Goal: Task Accomplishment & Management: Use online tool/utility

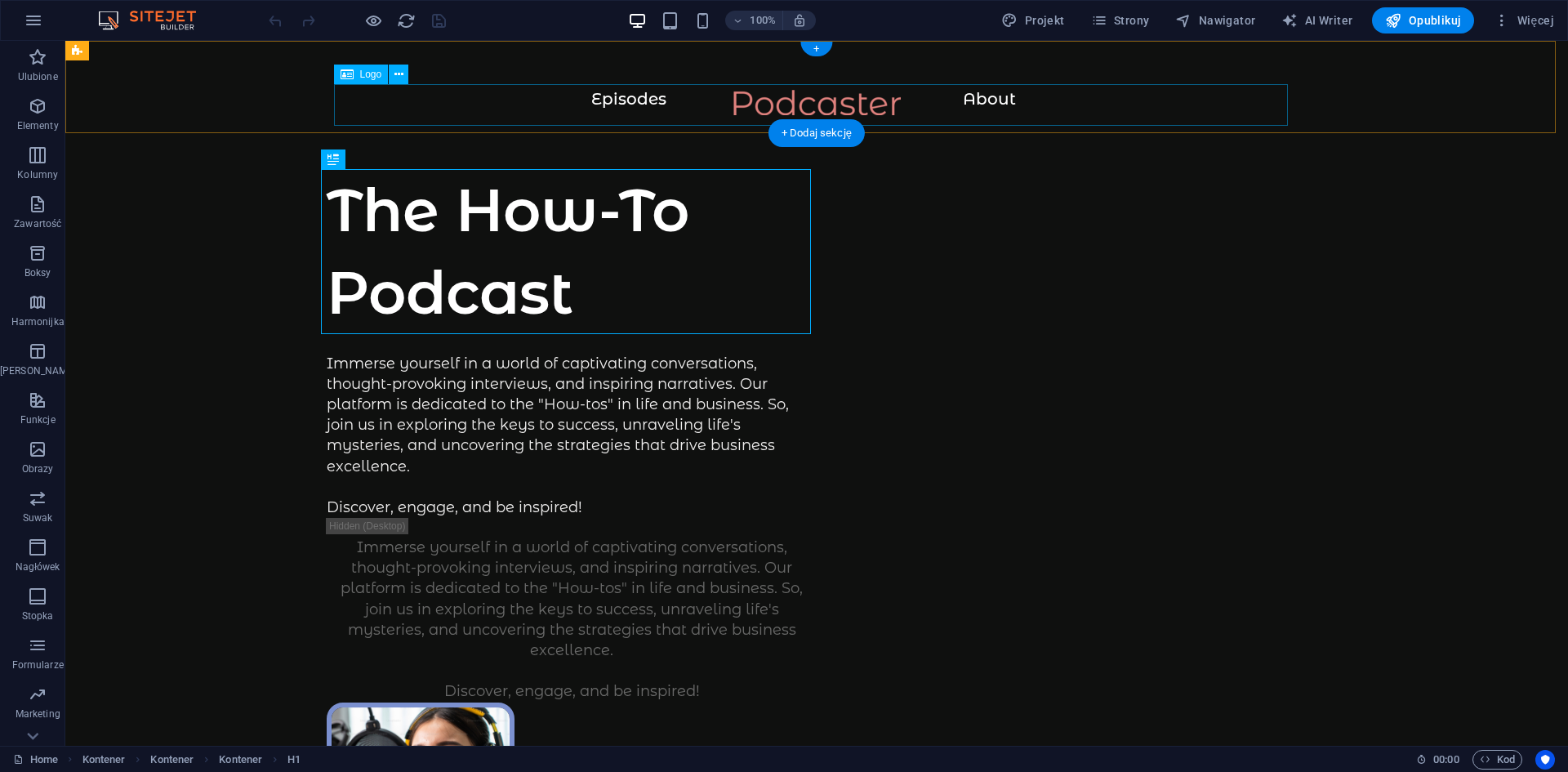
click at [984, 98] on div at bounding box center [817, 110] width 1438 height 41
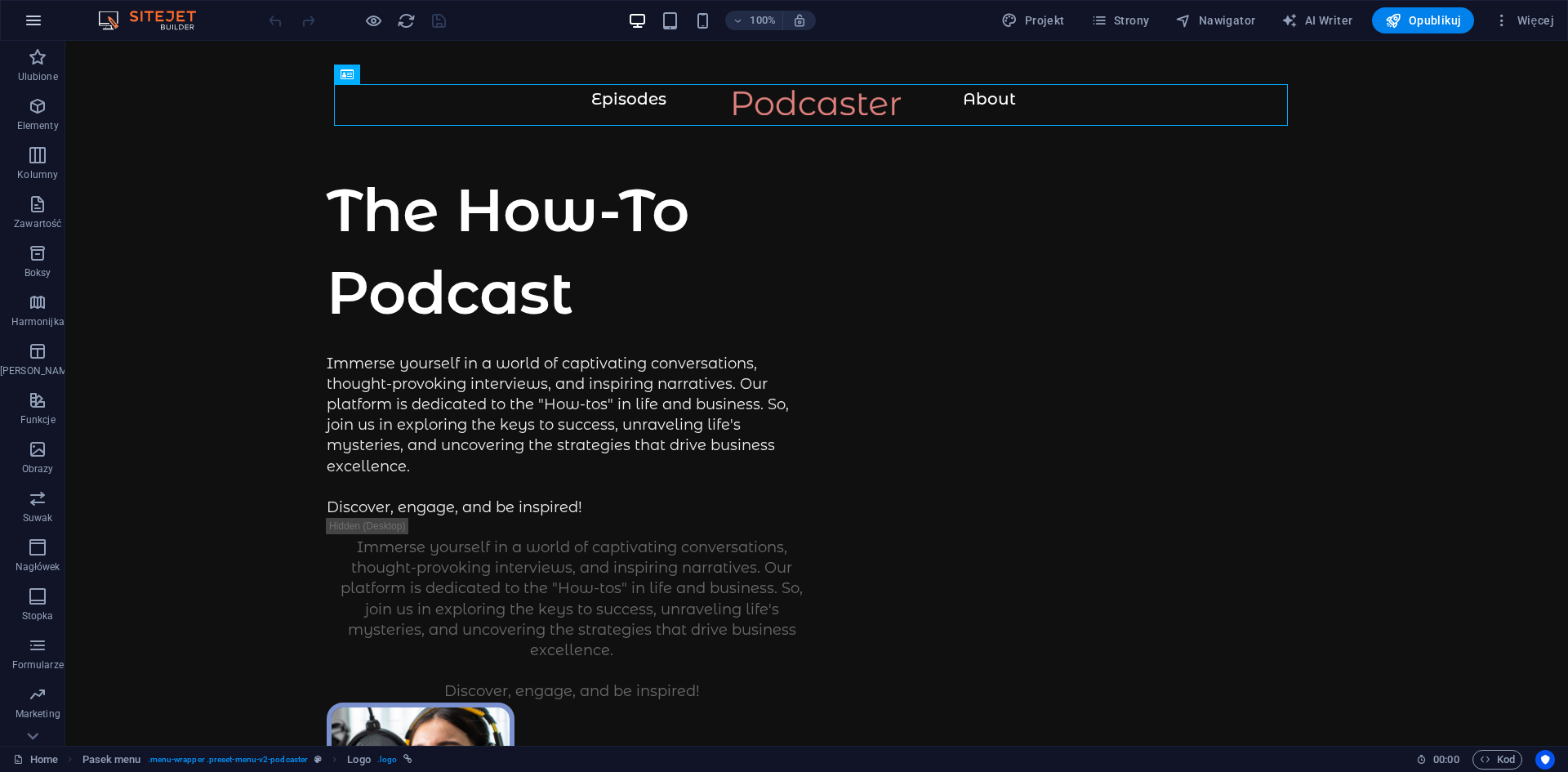
click at [33, 18] on icon "button" at bounding box center [33, 20] width 19 height 19
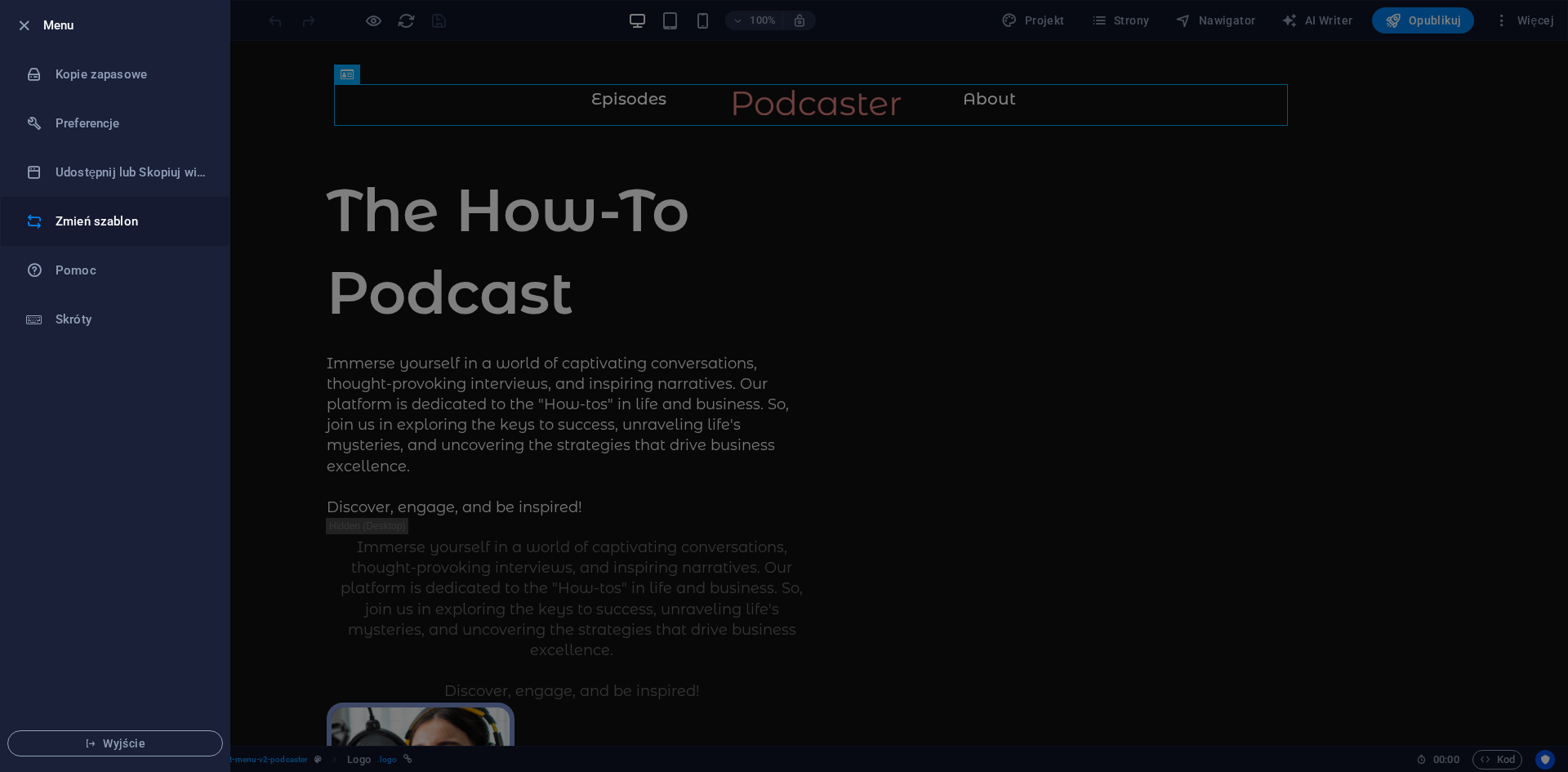
click at [128, 218] on h6 "Zmień szablon" at bounding box center [130, 220] width 151 height 19
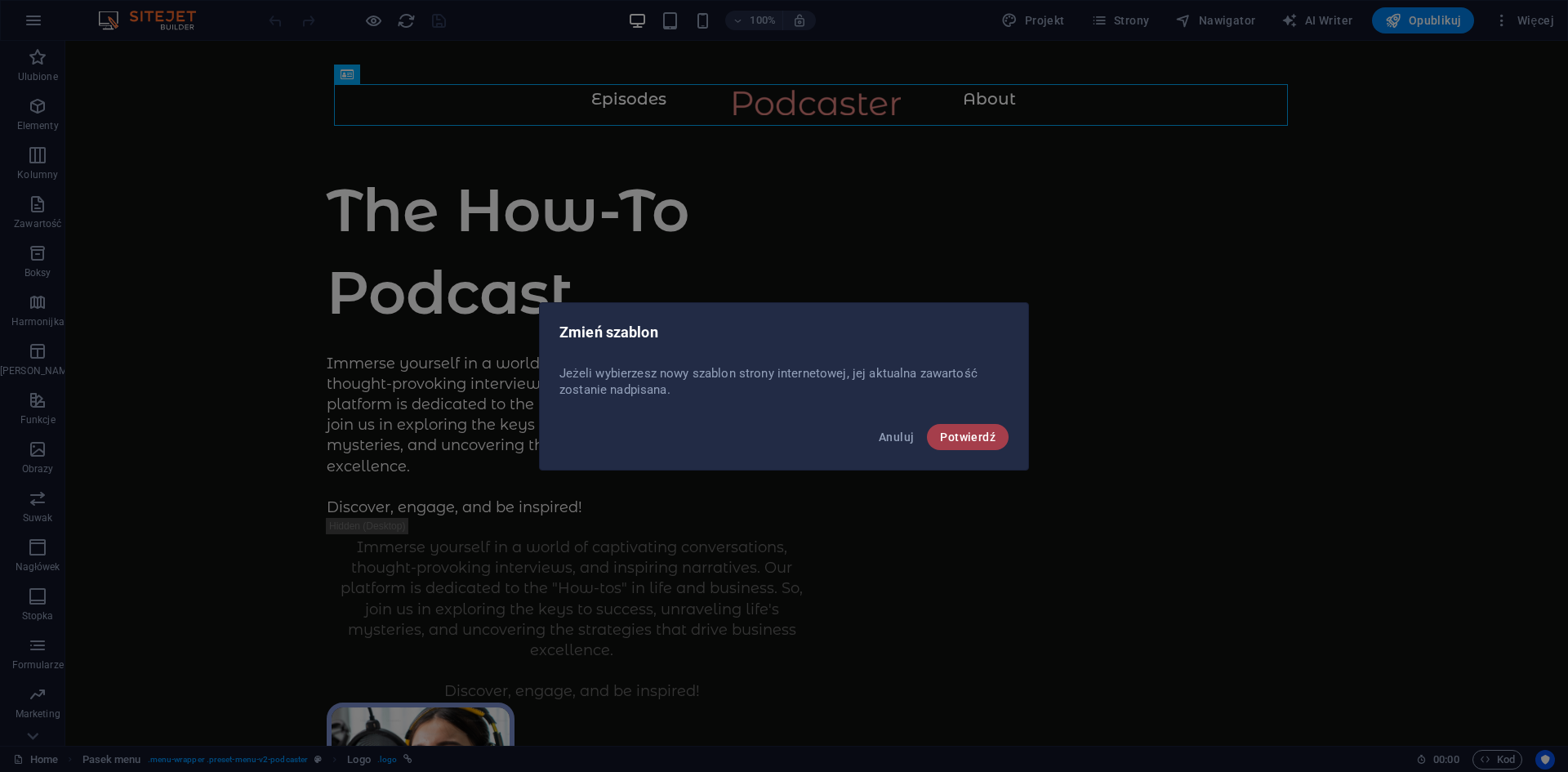
click at [980, 443] on button "Potwierdź" at bounding box center [968, 437] width 82 height 26
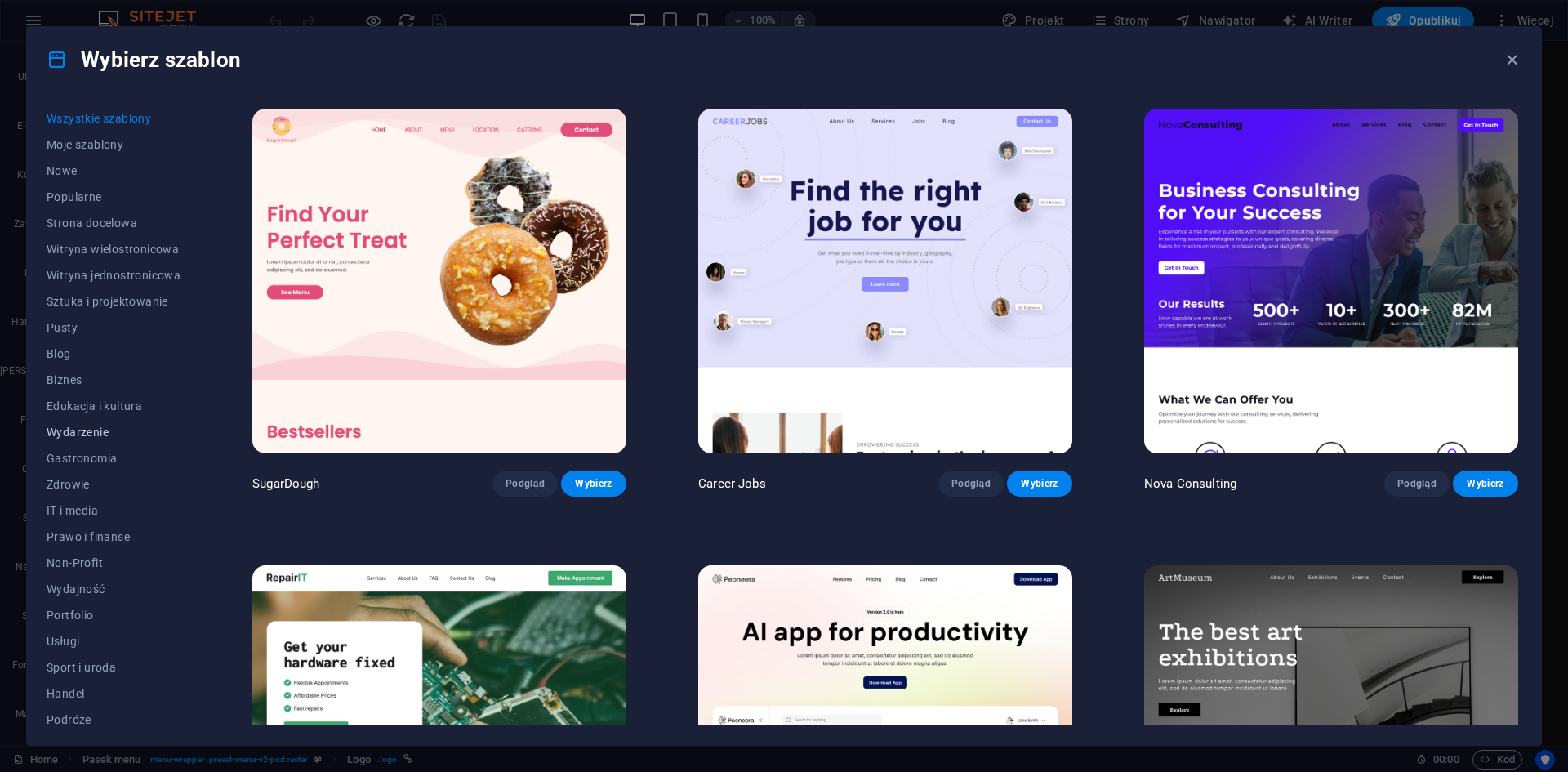
click at [78, 431] on span "Wydarzenie" at bounding box center [114, 431] width 134 height 13
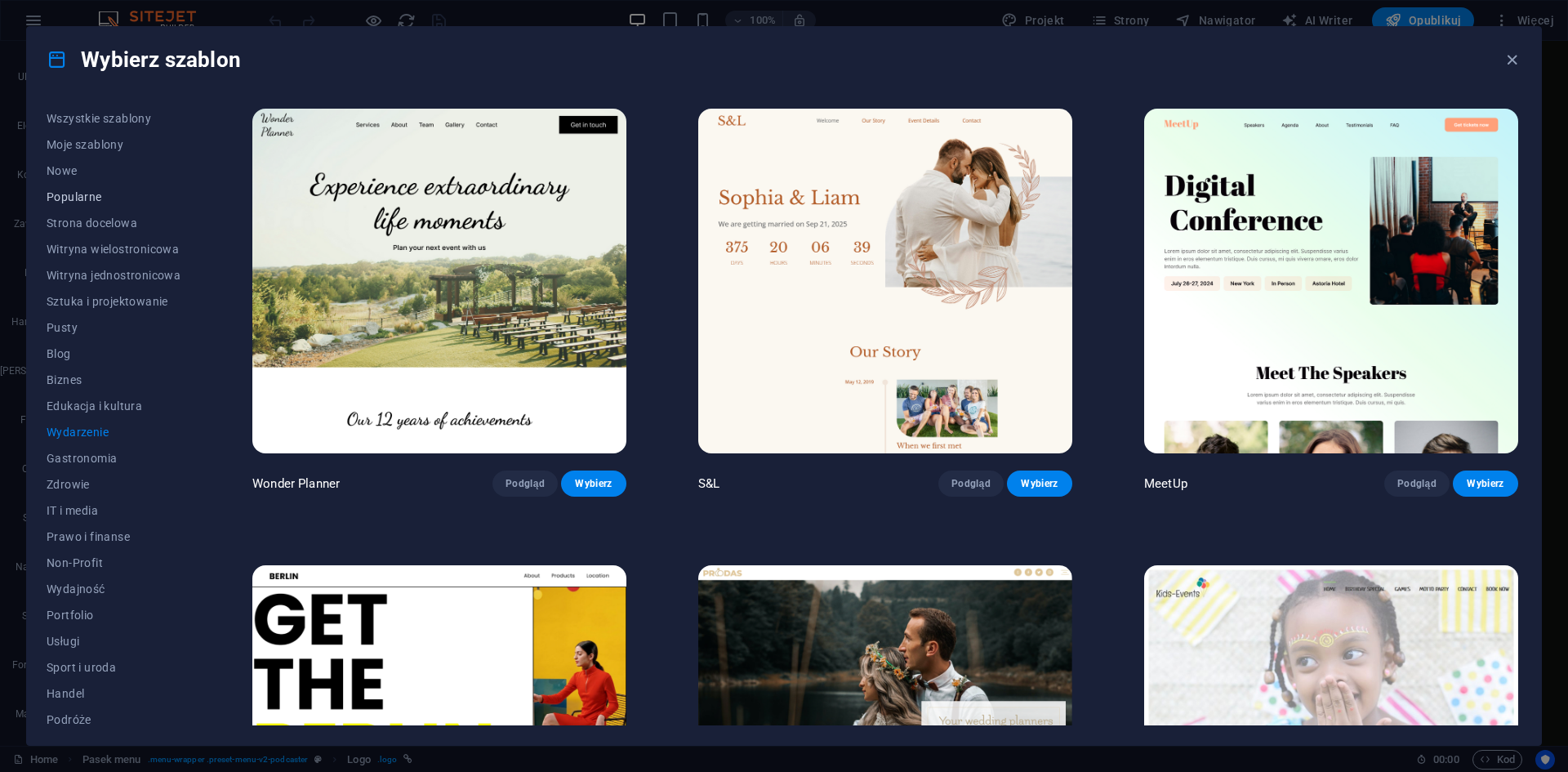
click at [68, 190] on span "Popularne" at bounding box center [114, 196] width 134 height 13
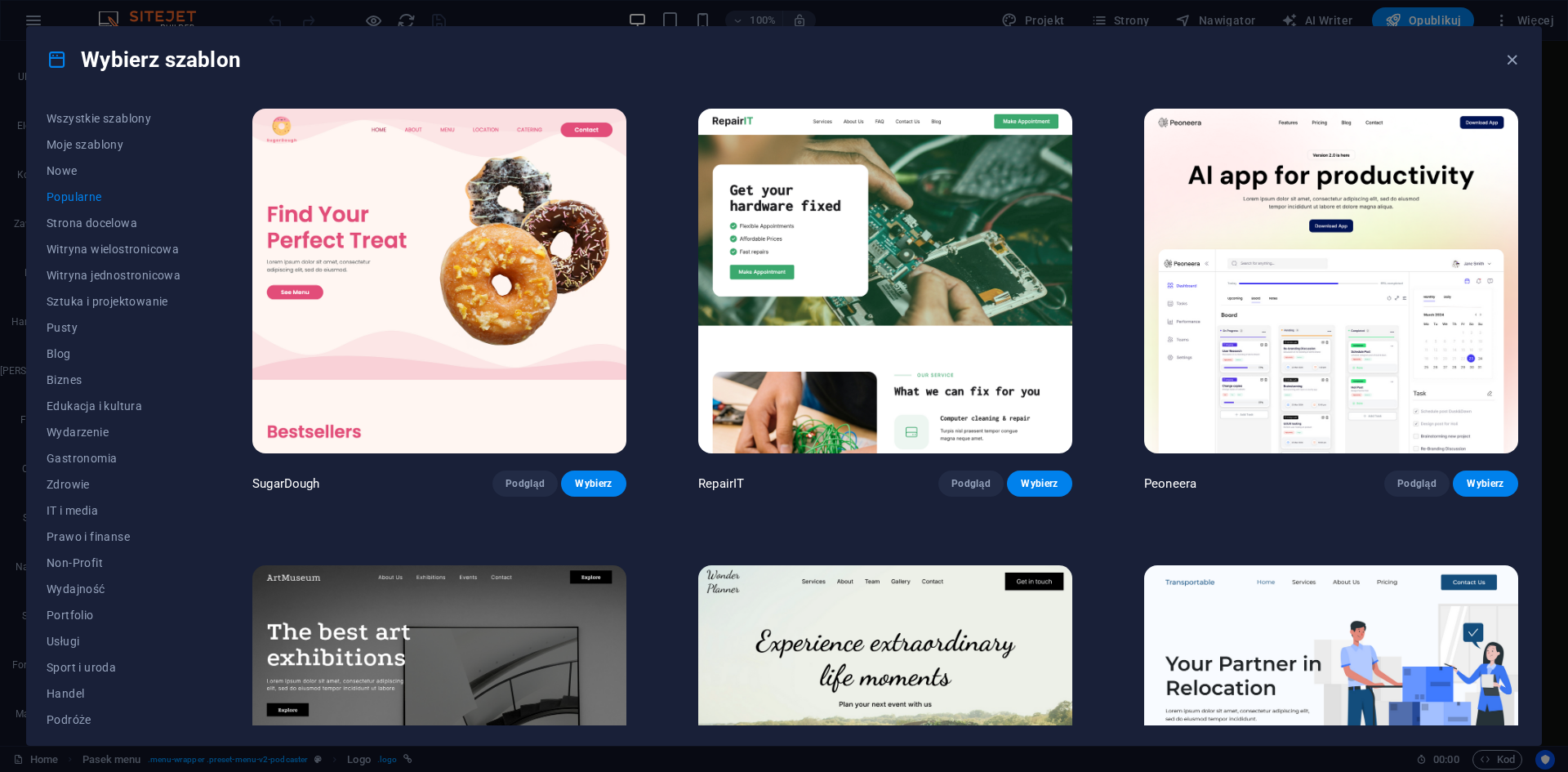
click at [928, 229] on img at bounding box center [885, 280] width 374 height 344
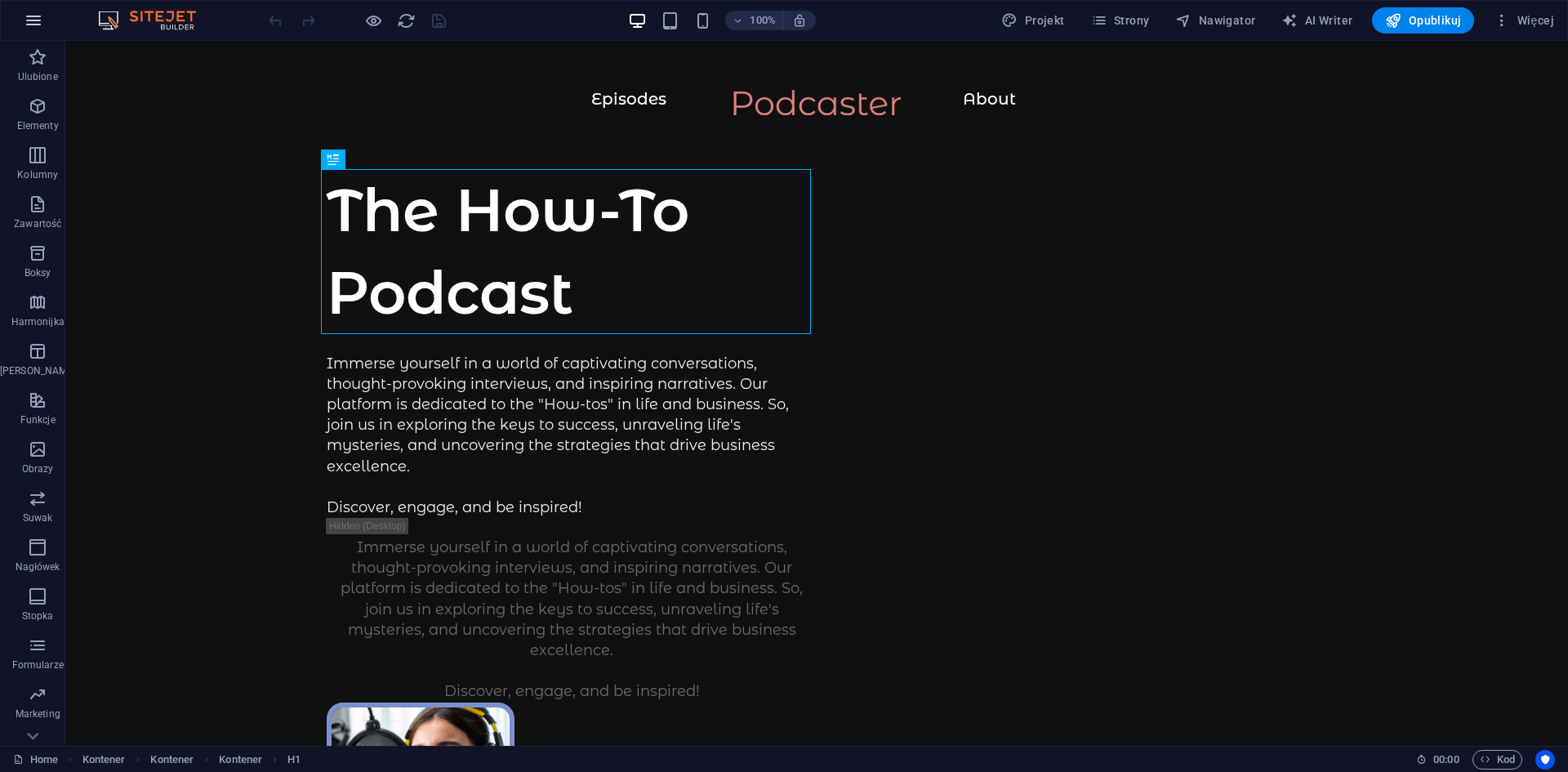
click at [25, 16] on icon "button" at bounding box center [33, 20] width 19 height 19
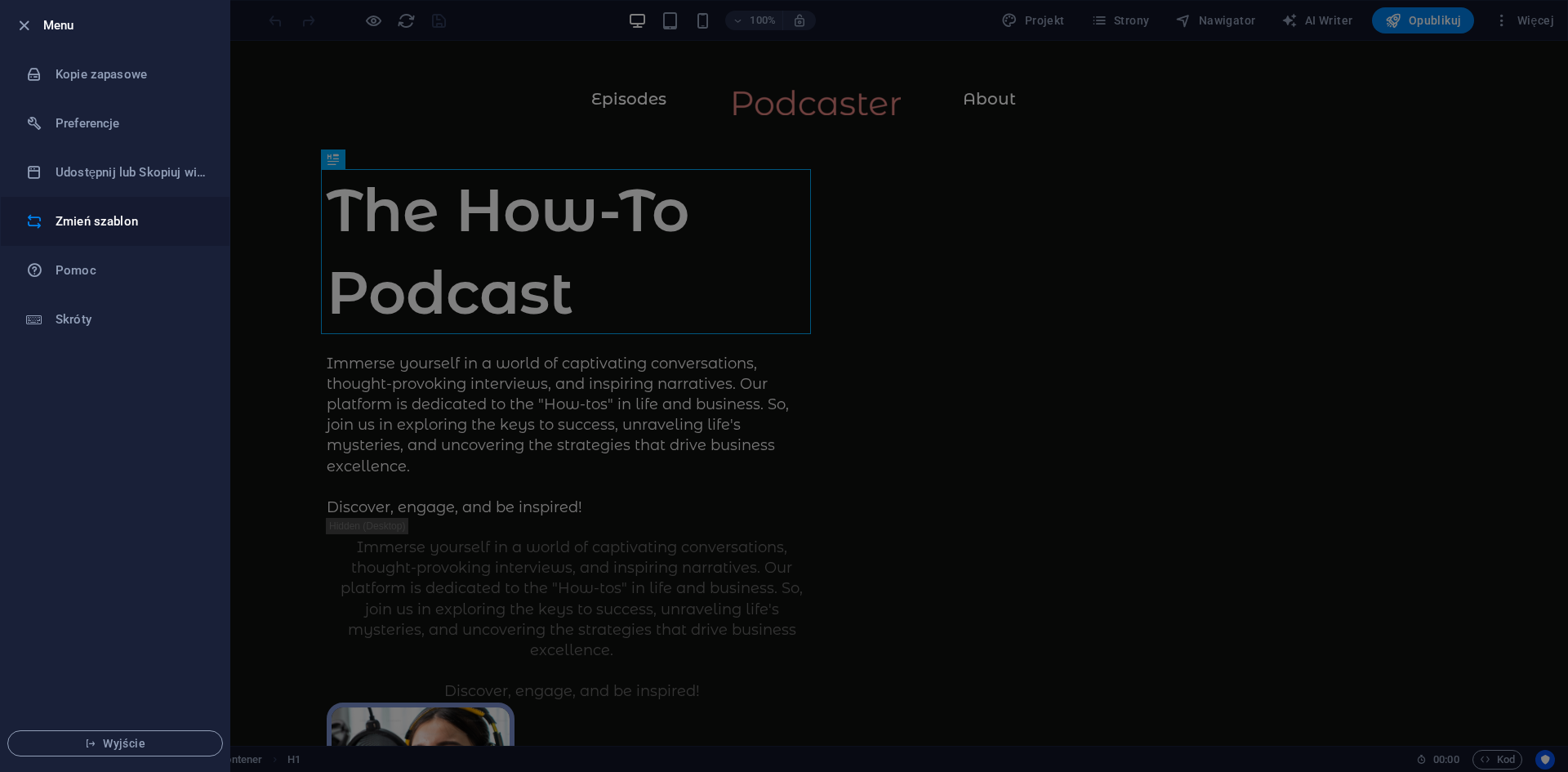
click at [119, 207] on li "Zmień szablon" at bounding box center [115, 220] width 229 height 49
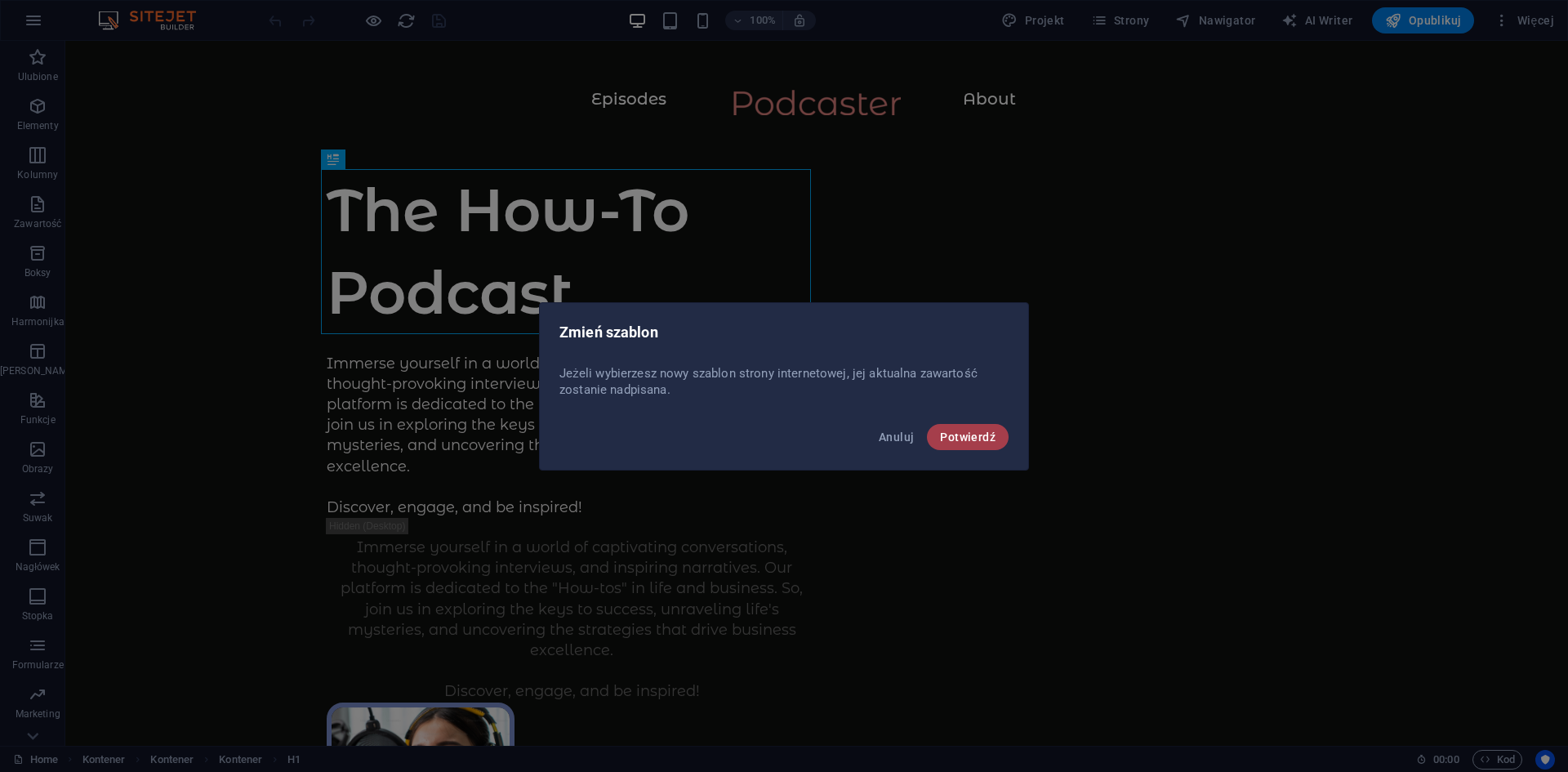
click at [979, 449] on button "Potwierdź" at bounding box center [968, 437] width 82 height 26
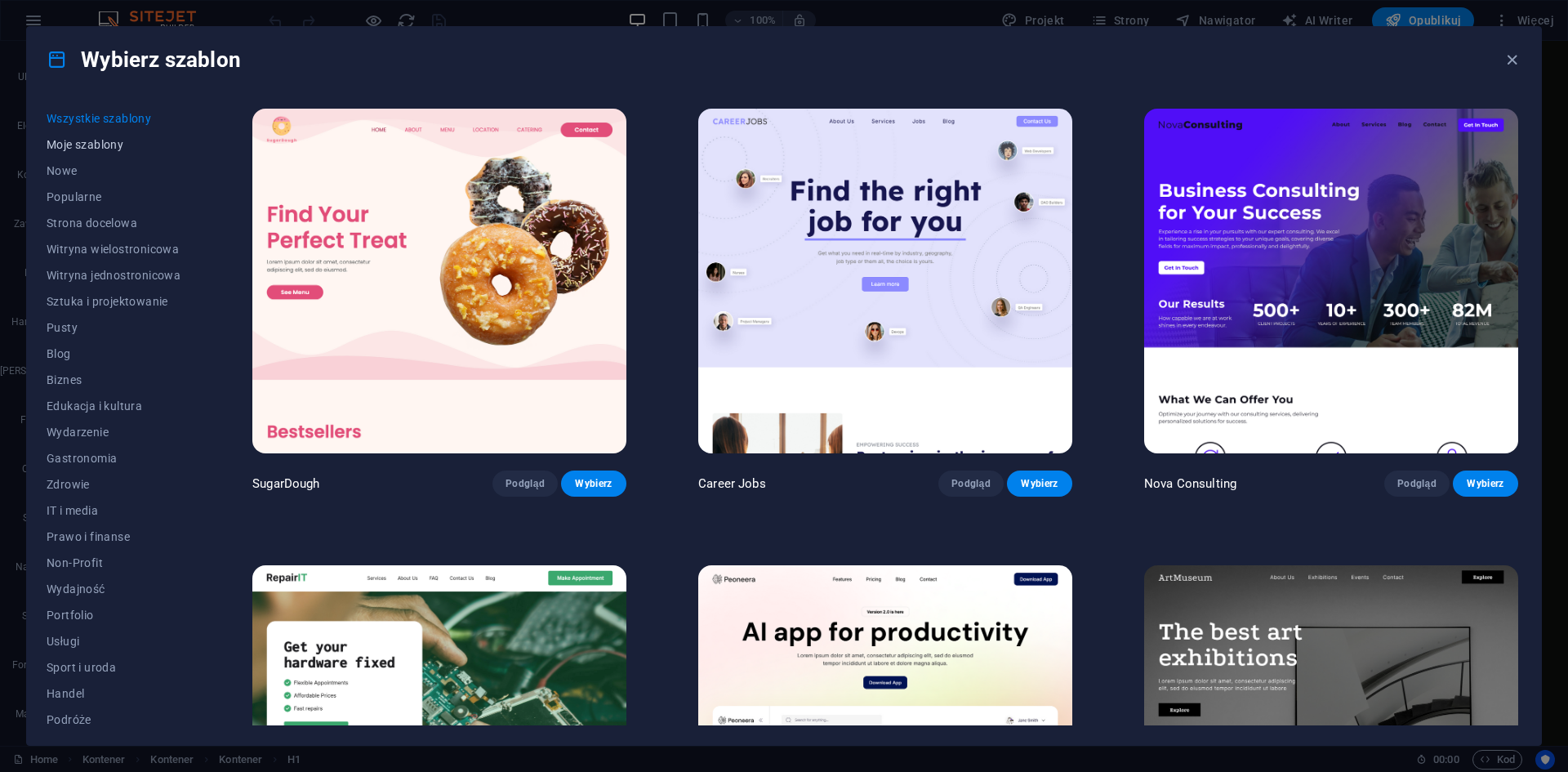
click at [91, 138] on span "Moje szablony" at bounding box center [114, 144] width 134 height 13
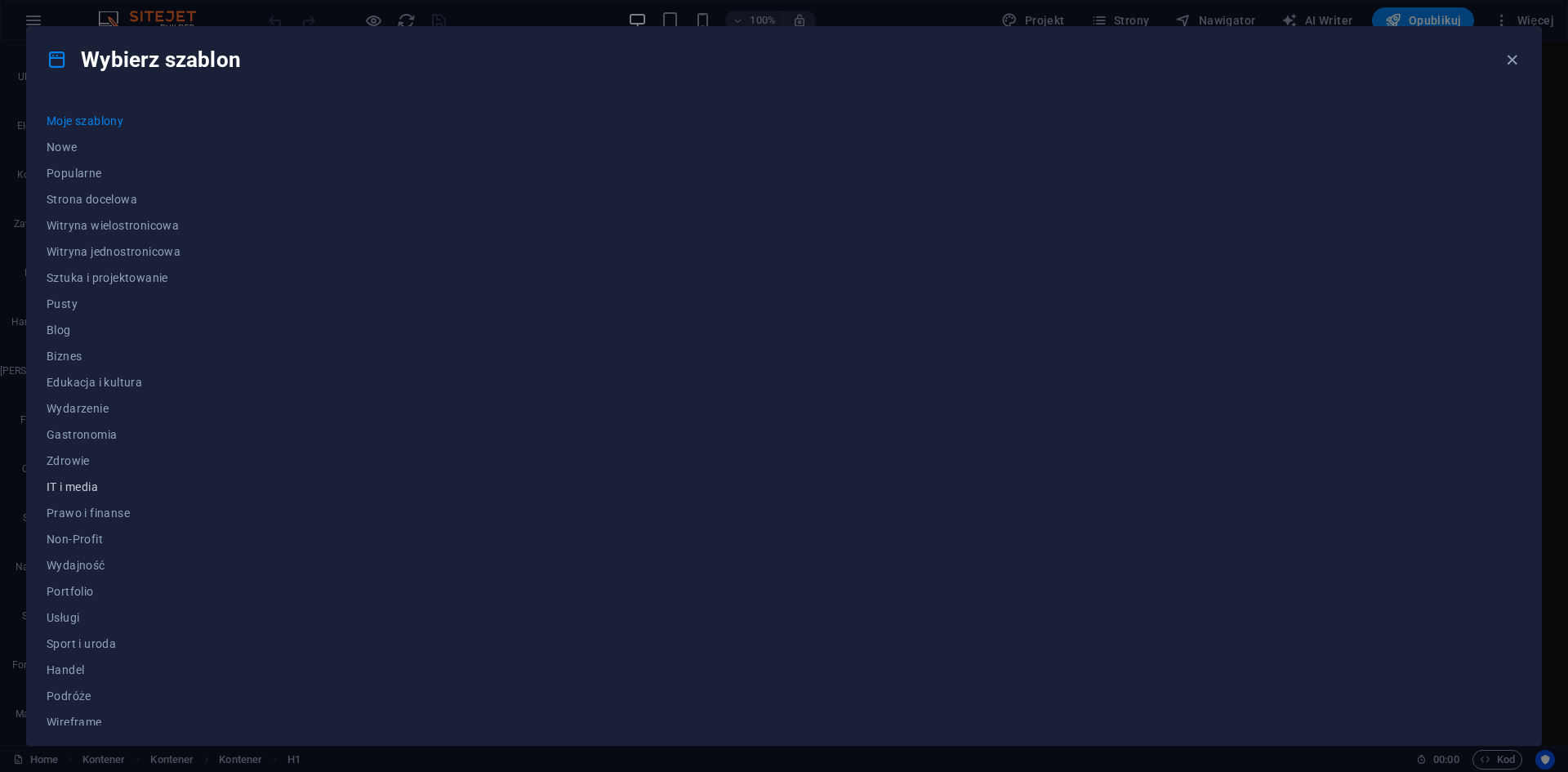
scroll to position [33, 0]
click at [73, 710] on span "Wireframe" at bounding box center [114, 712] width 134 height 13
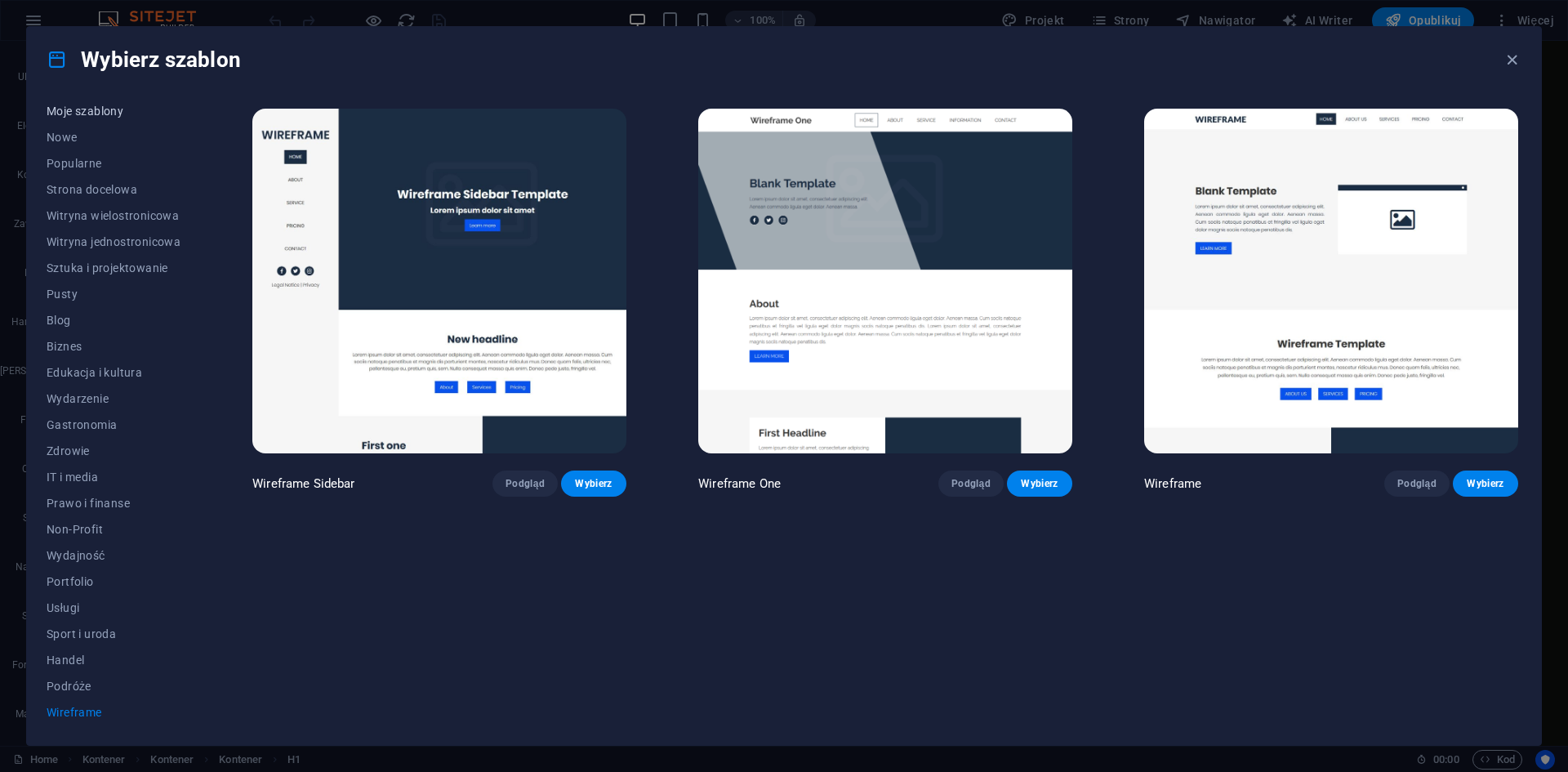
click at [72, 106] on span "Moje szablony" at bounding box center [114, 111] width 134 height 13
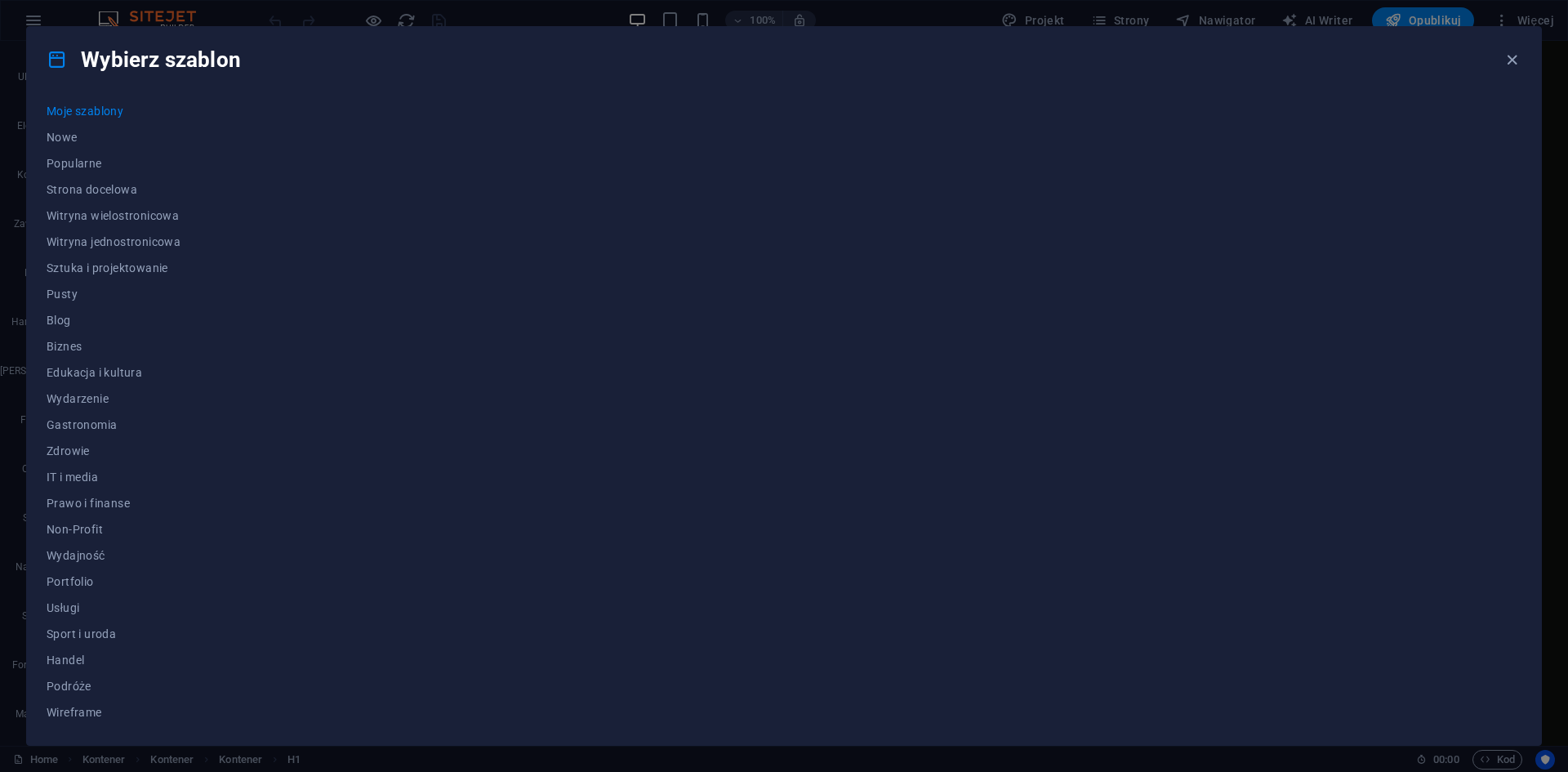
scroll to position [0, 0]
click at [106, 110] on button "Wszystkie szablony" at bounding box center [114, 118] width 134 height 26
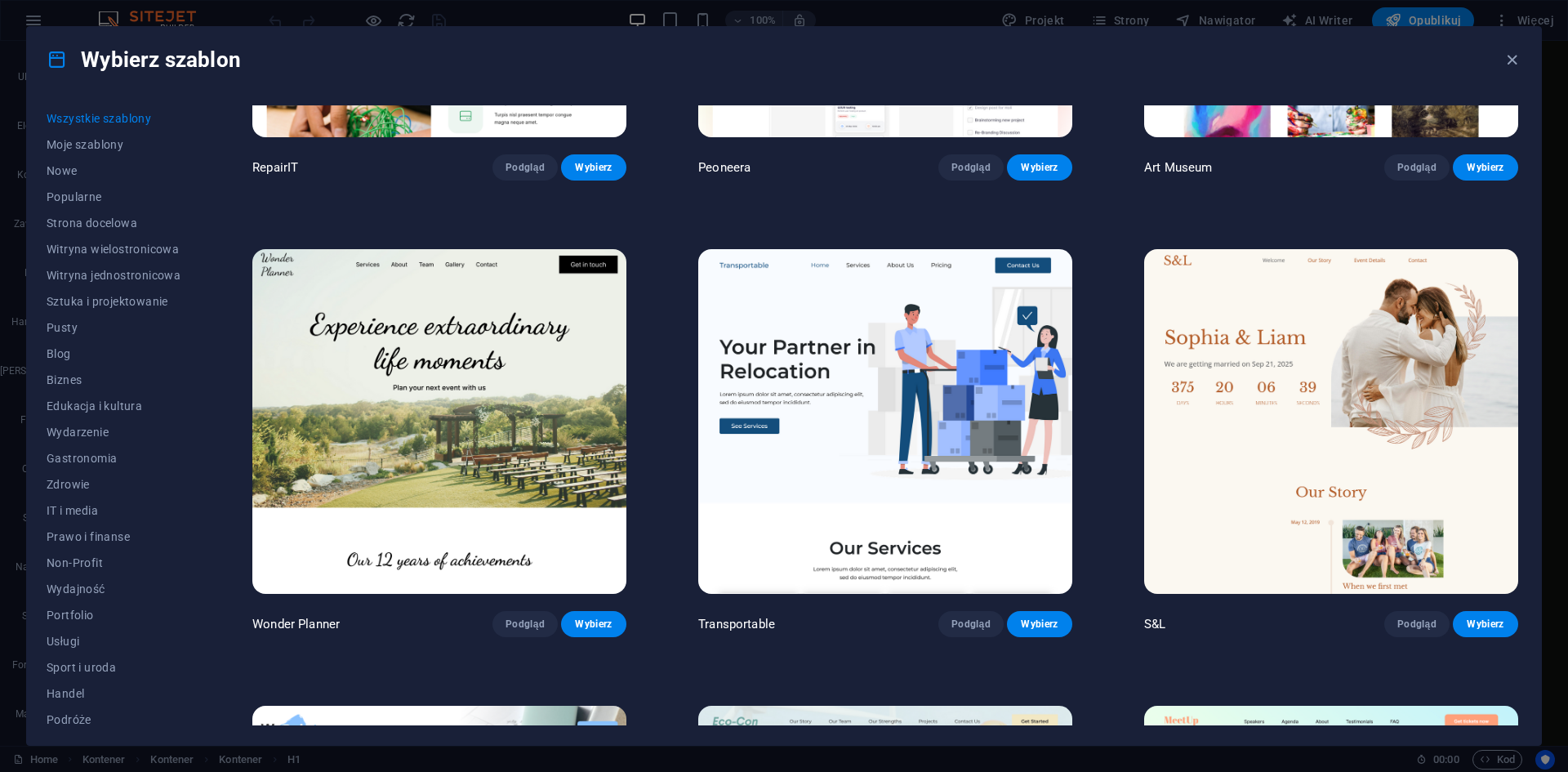
scroll to position [979, 0]
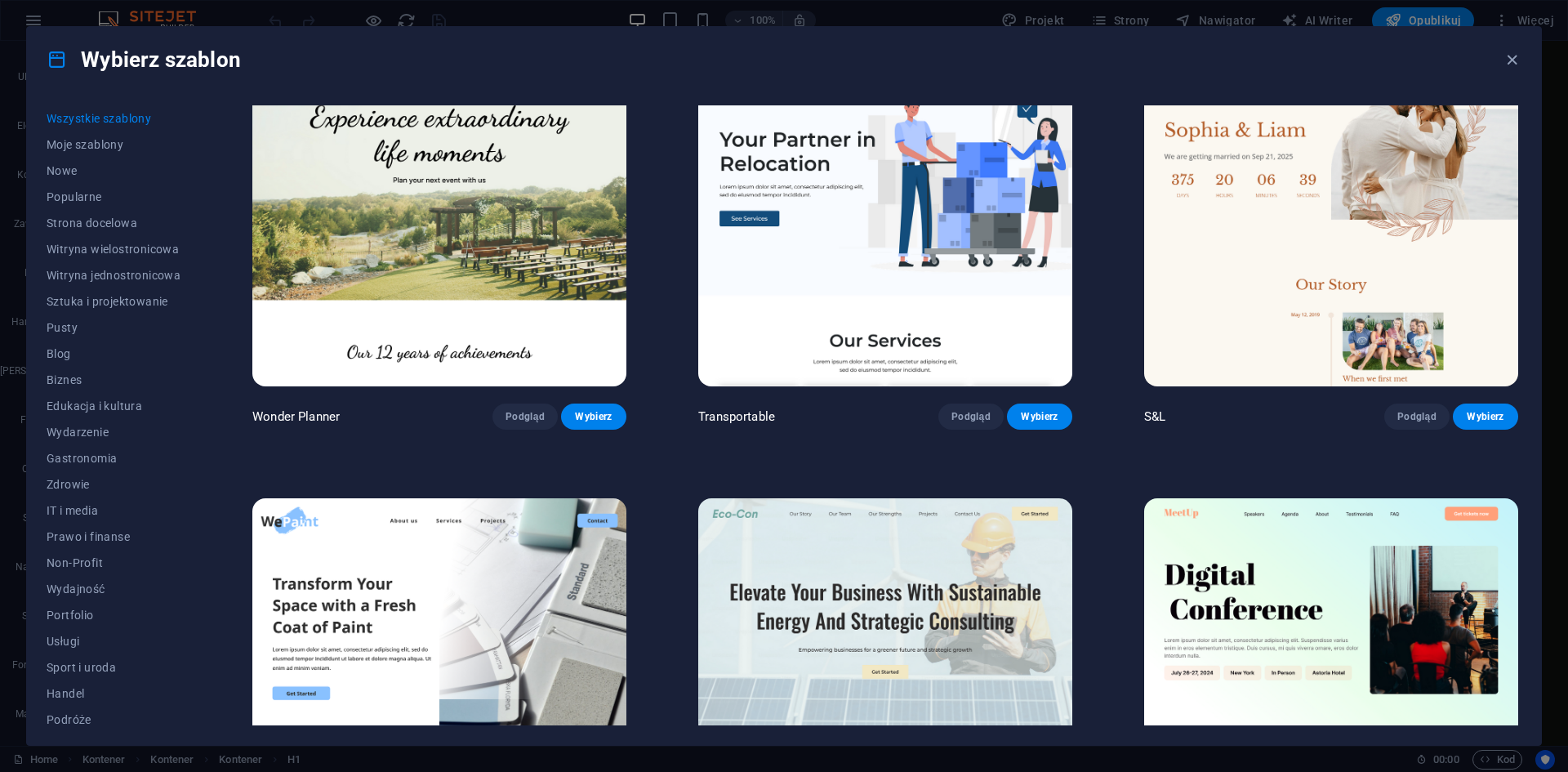
drag, startPoint x: 1518, startPoint y: 139, endPoint x: 1535, endPoint y: 321, distance: 182.8
click at [1538, 323] on div "Wszystkie szablony Moje szablony Nowe Popularne Strona docelowa Witryna wielost…" at bounding box center [783, 419] width 1514 height 653
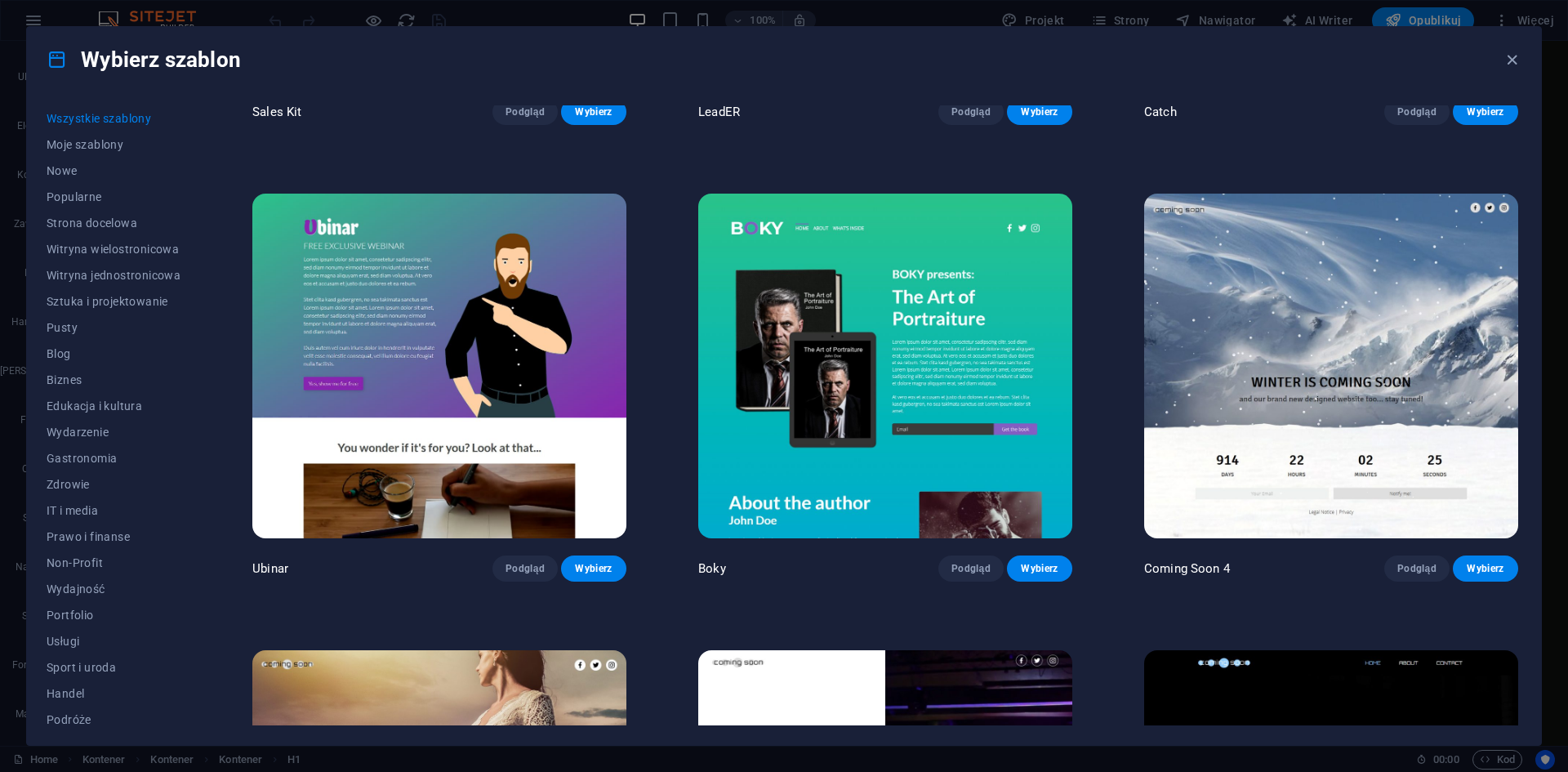
scroll to position [24772, 0]
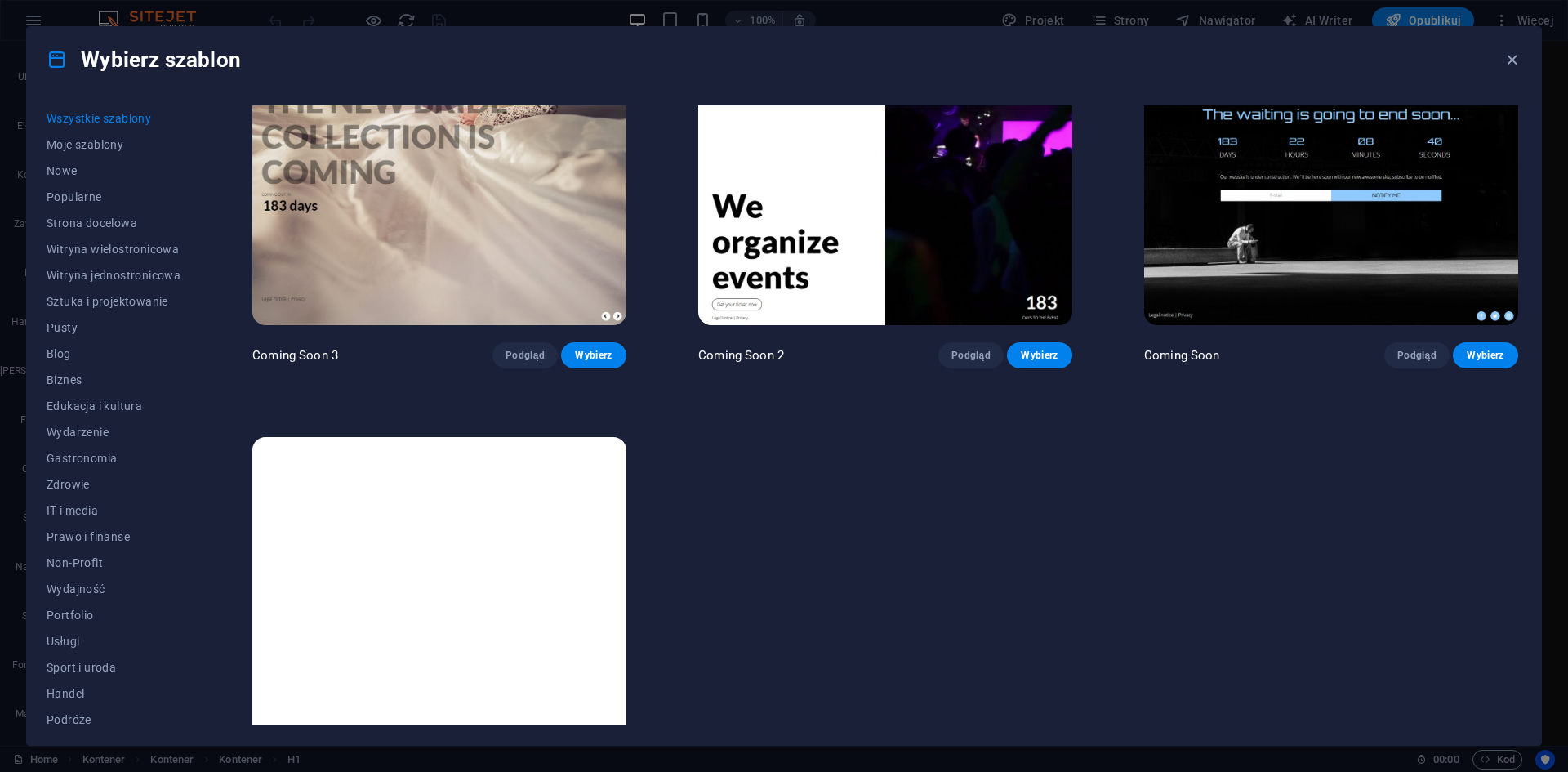
click at [336, 501] on img at bounding box center [439, 609] width 374 height 344
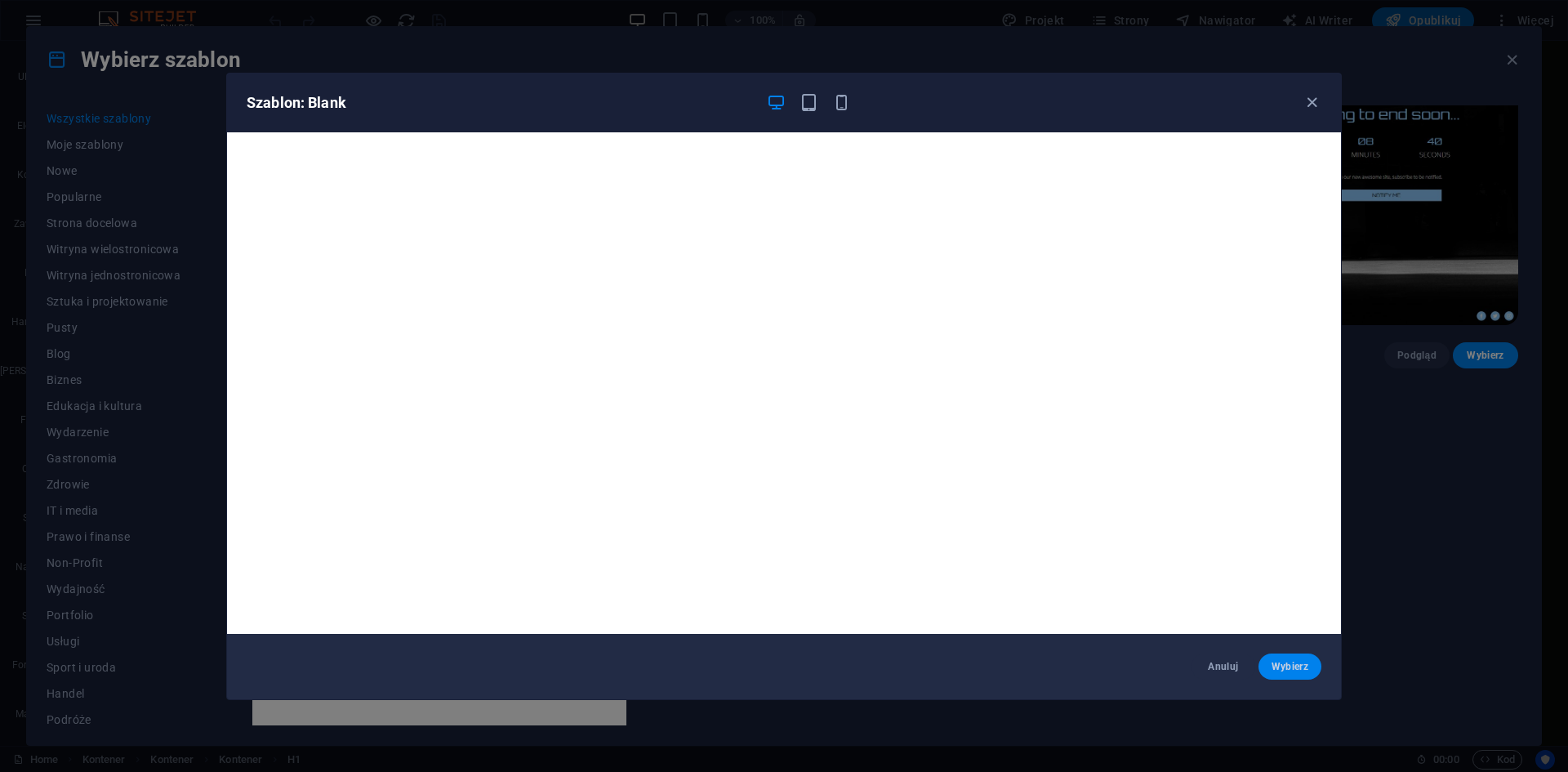
click at [1291, 662] on span "Wybierz" at bounding box center [1290, 666] width 37 height 13
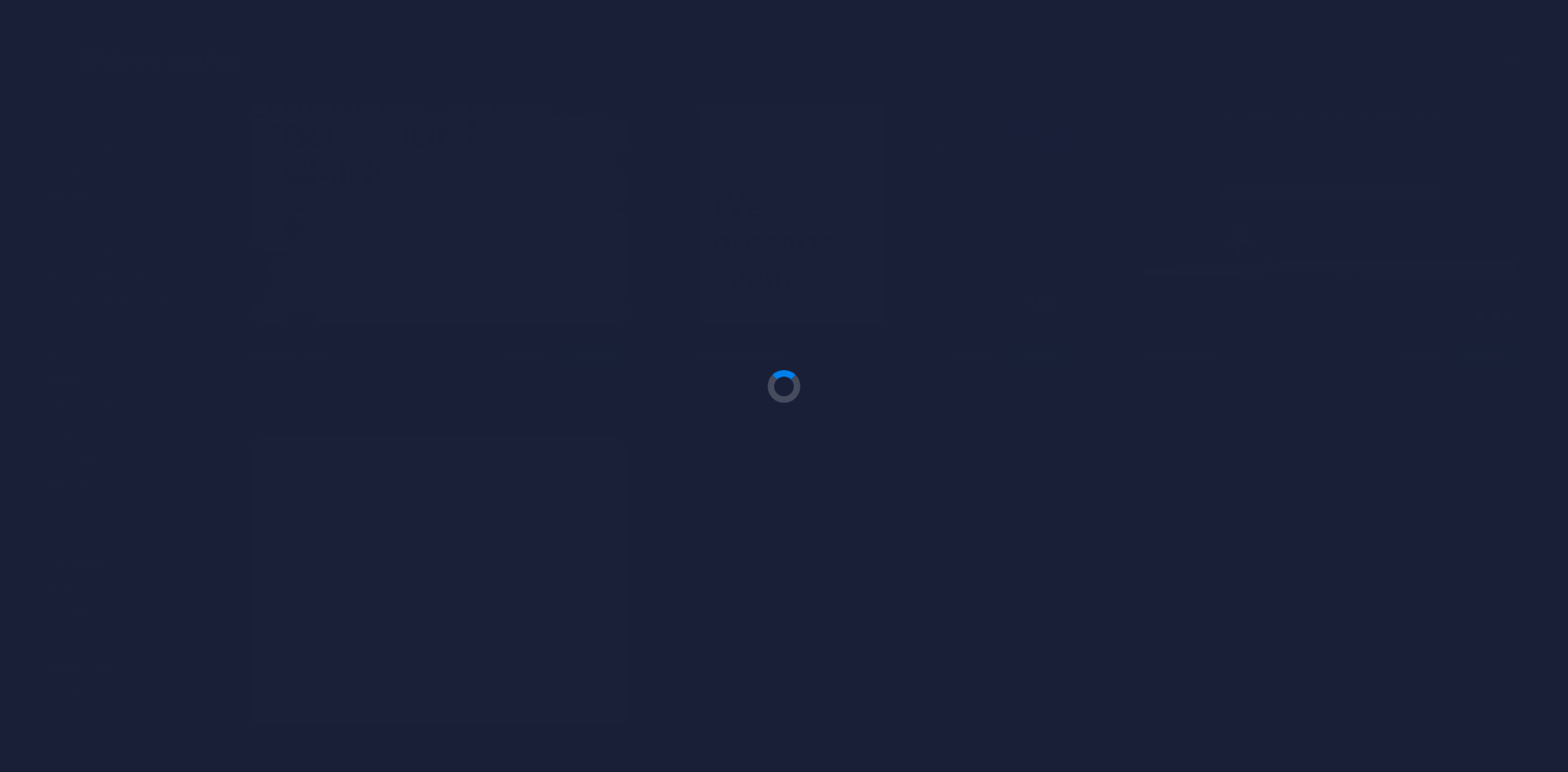
click at [1291, 667] on div at bounding box center [784, 386] width 1568 height 772
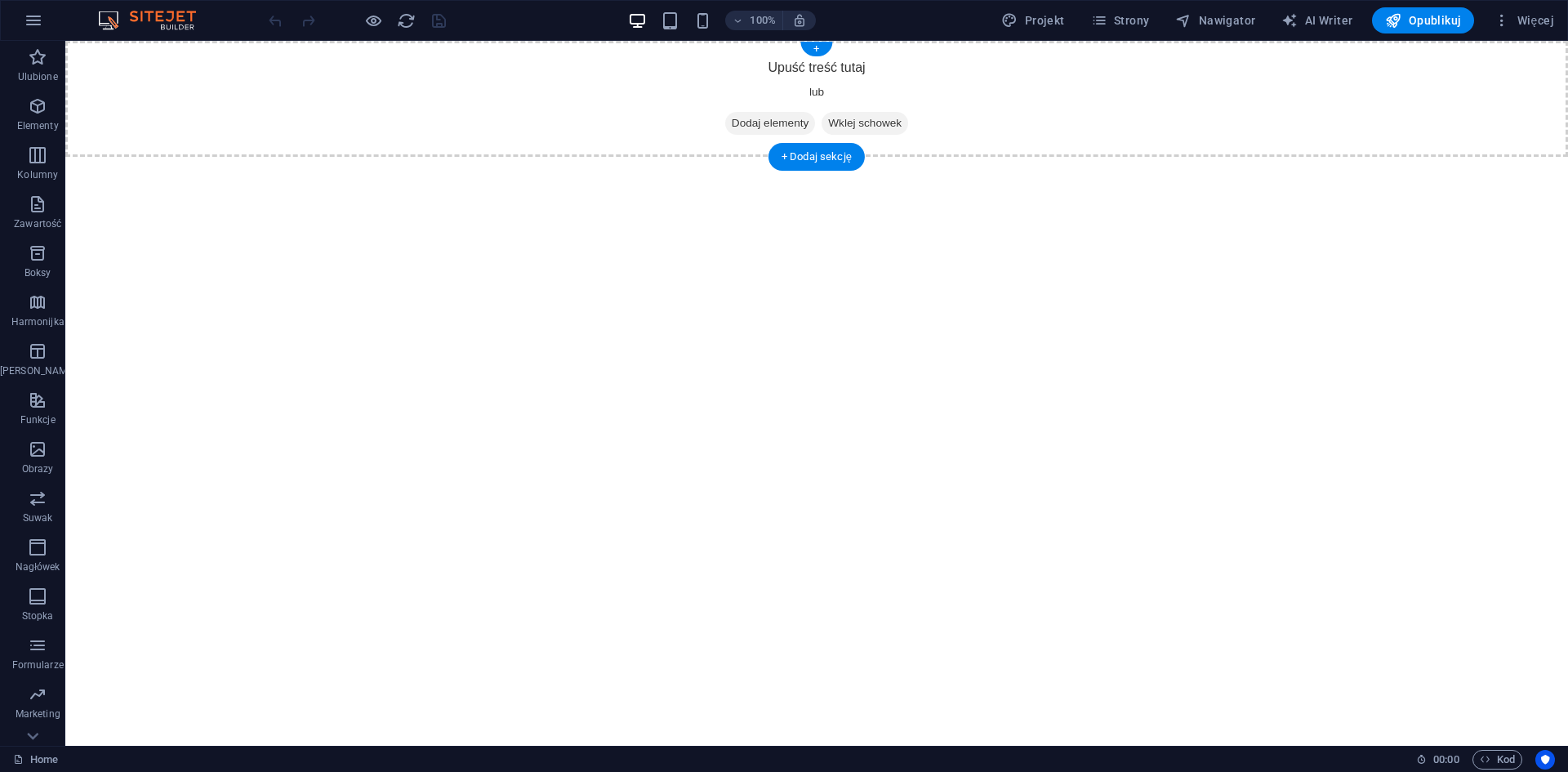
click at [1020, 96] on div "Upuść treść tutaj lub Dodaj elementy Wklej schowek" at bounding box center [816, 98] width 1503 height 116
click at [828, 157] on div "+ Dodaj sekcję" at bounding box center [816, 157] width 96 height 28
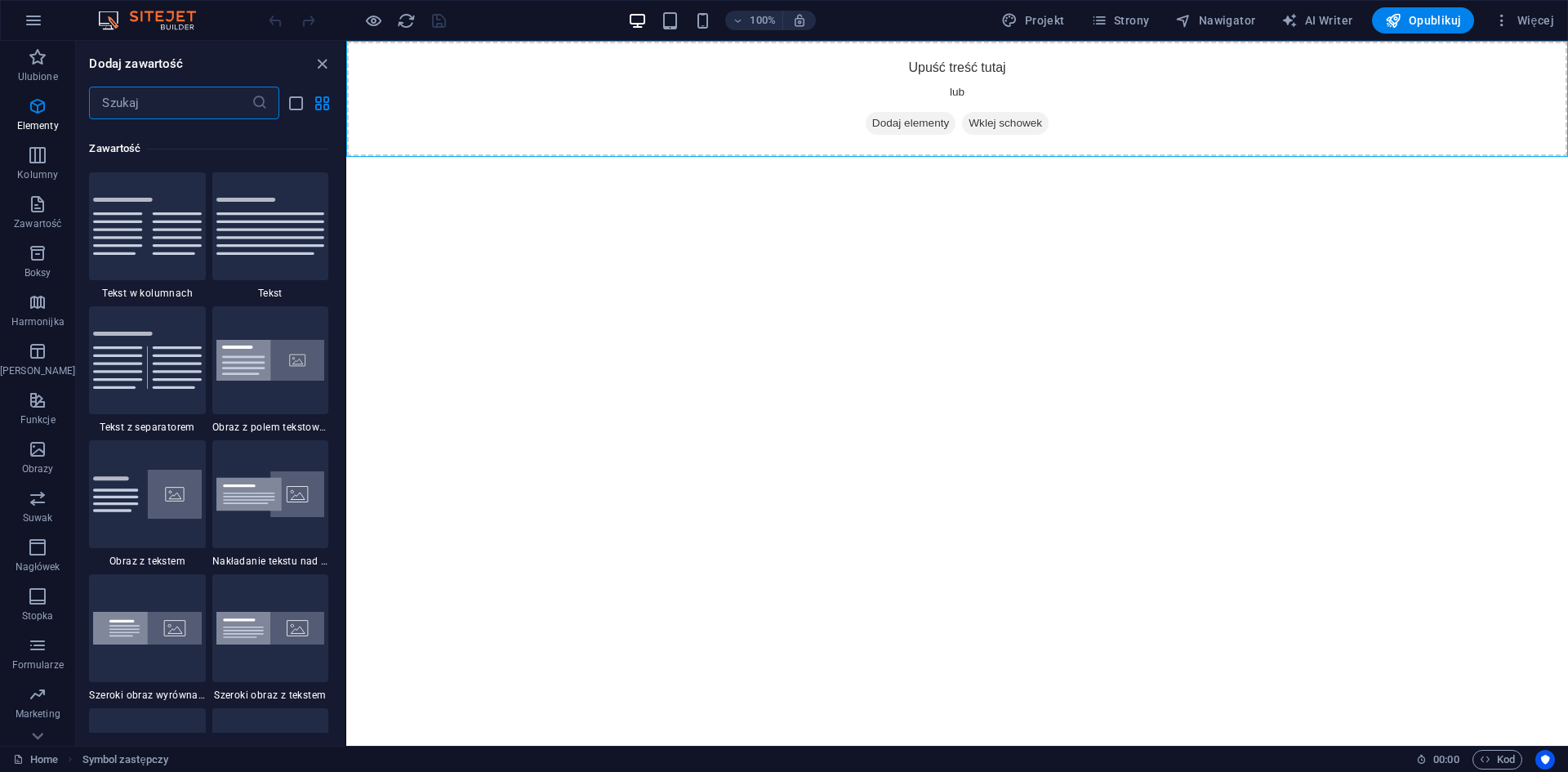
scroll to position [2857, 0]
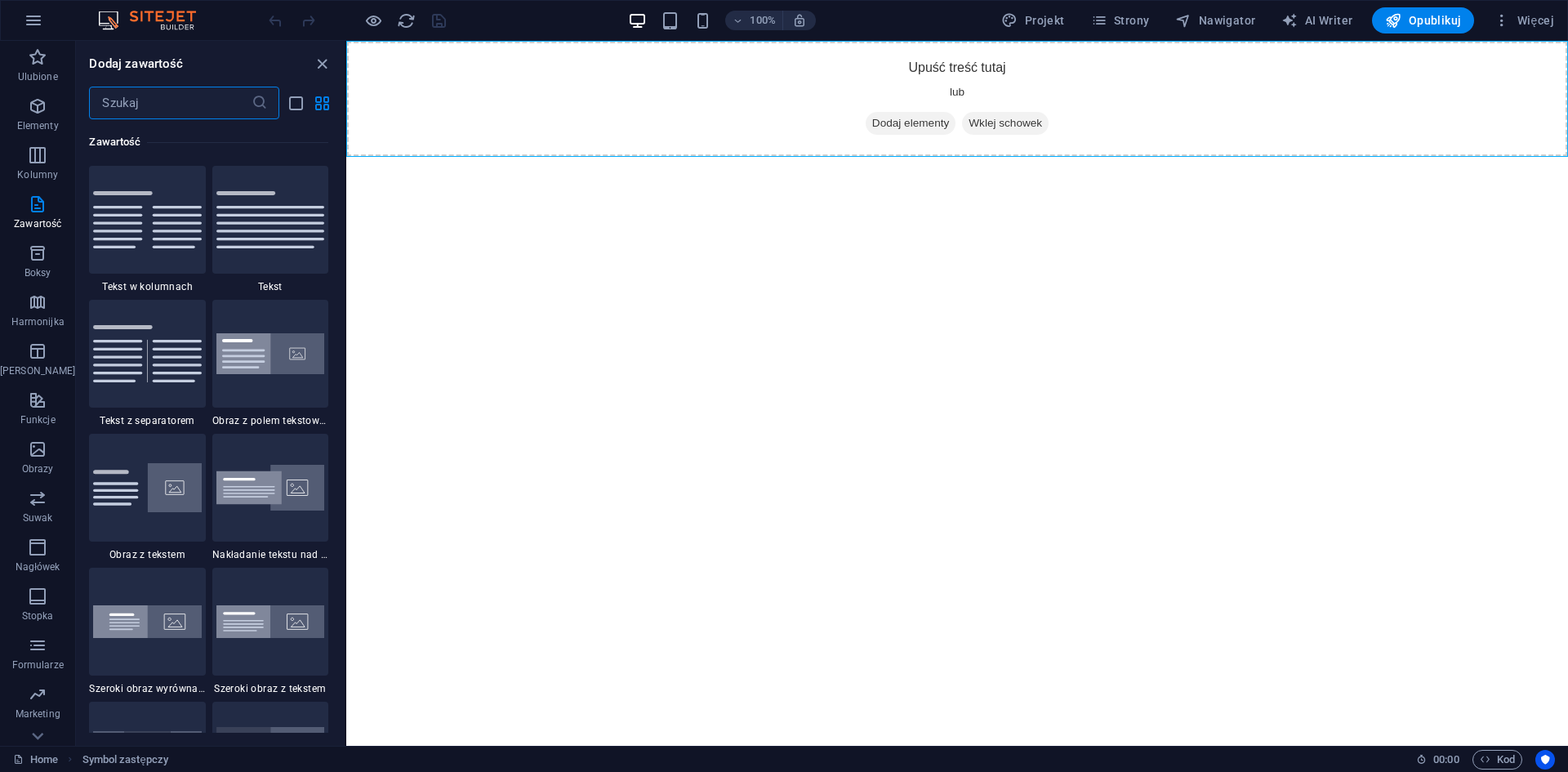
click at [159, 97] on input "text" at bounding box center [170, 103] width 162 height 33
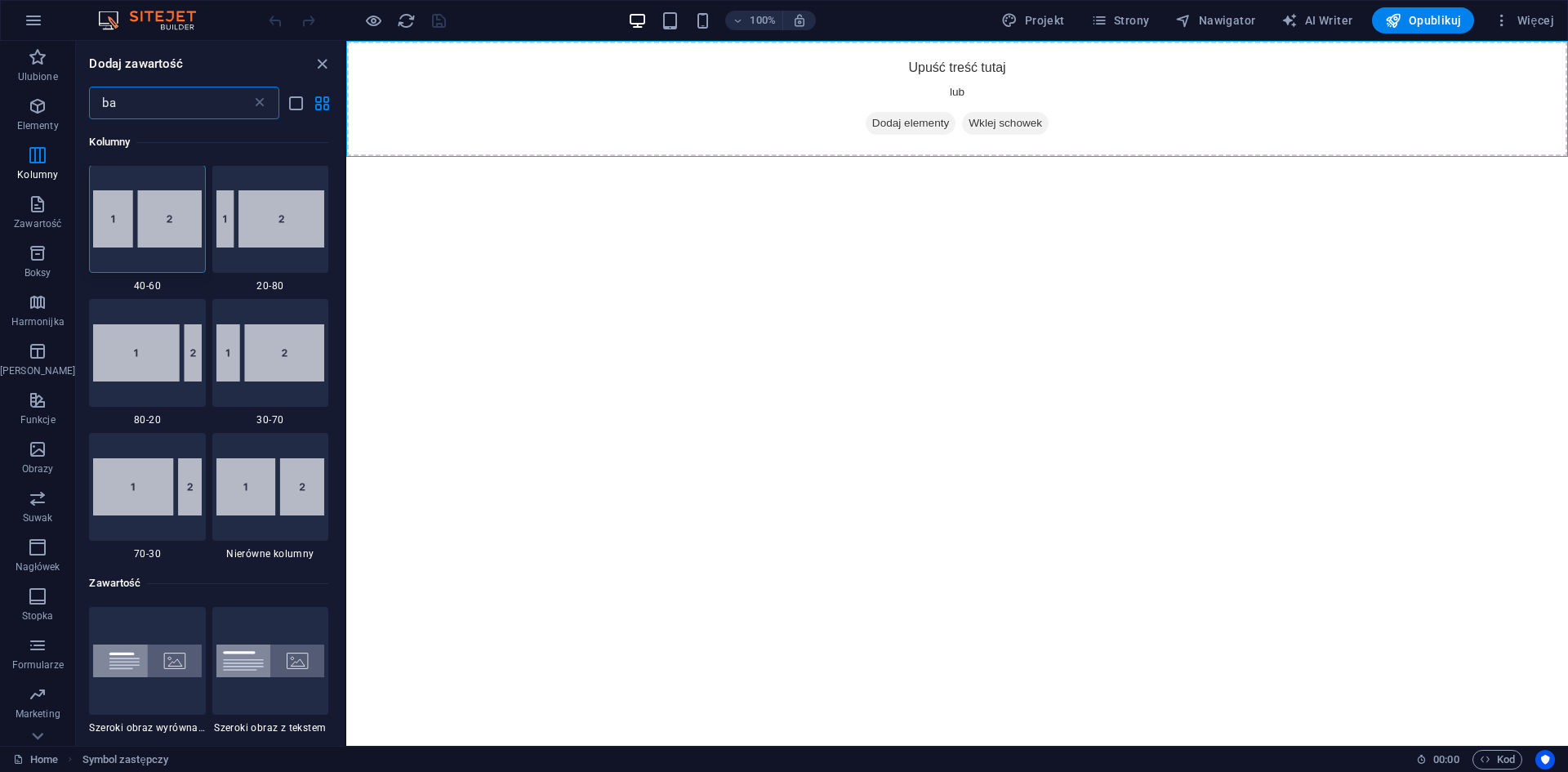
scroll to position [0, 0]
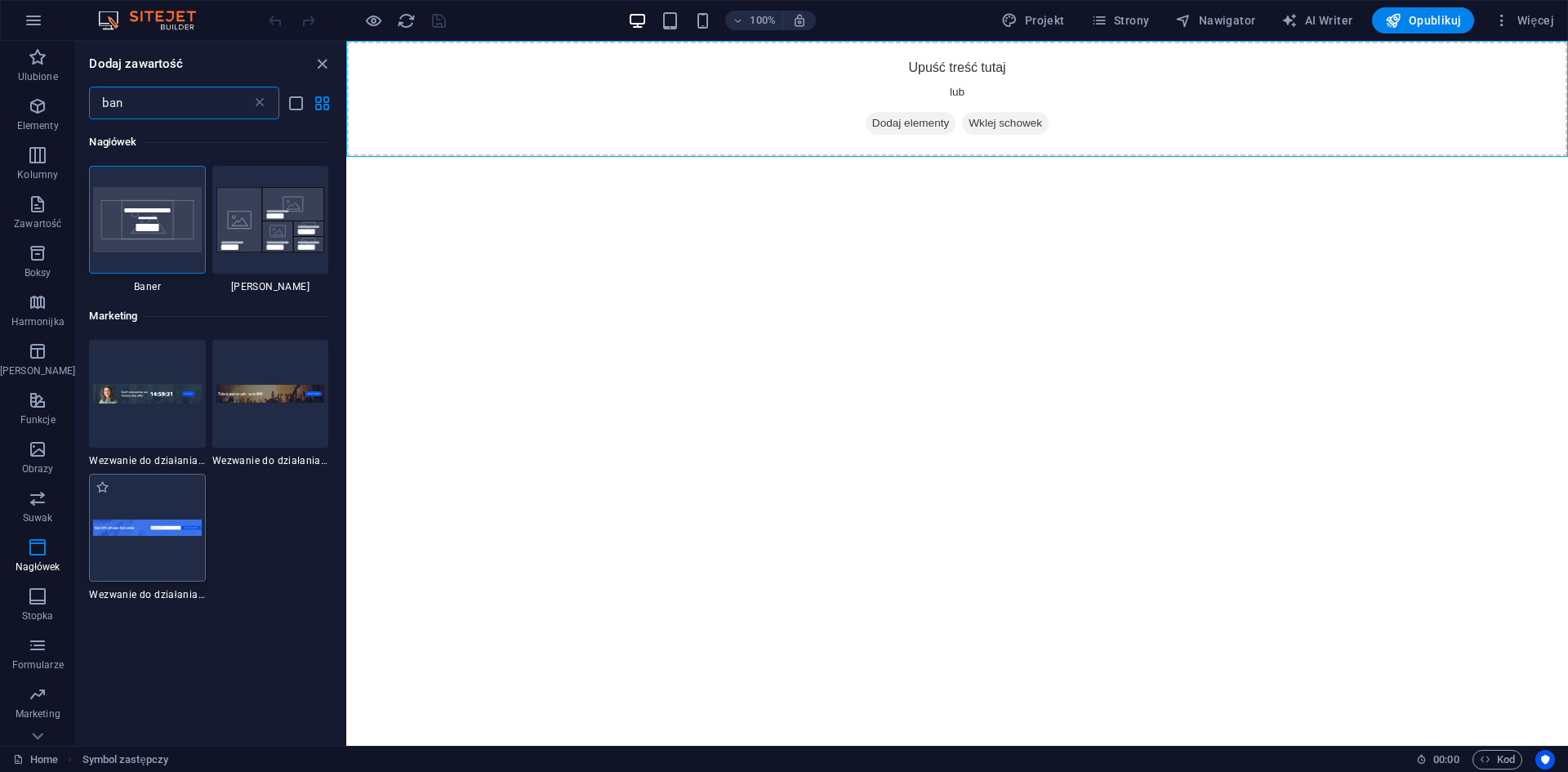
type input "ban"
click at [159, 548] on div at bounding box center [147, 527] width 116 height 107
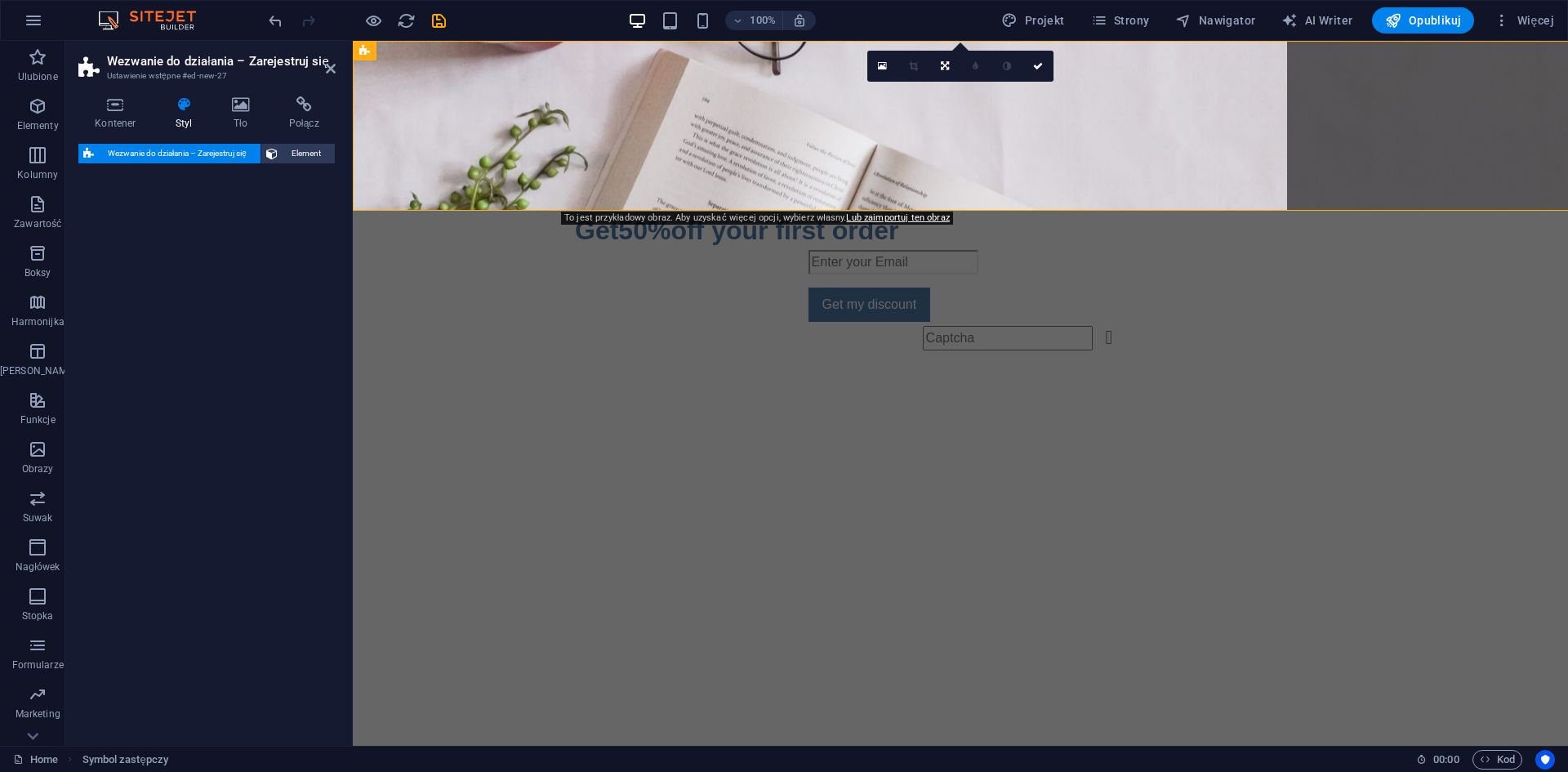
select select "rem"
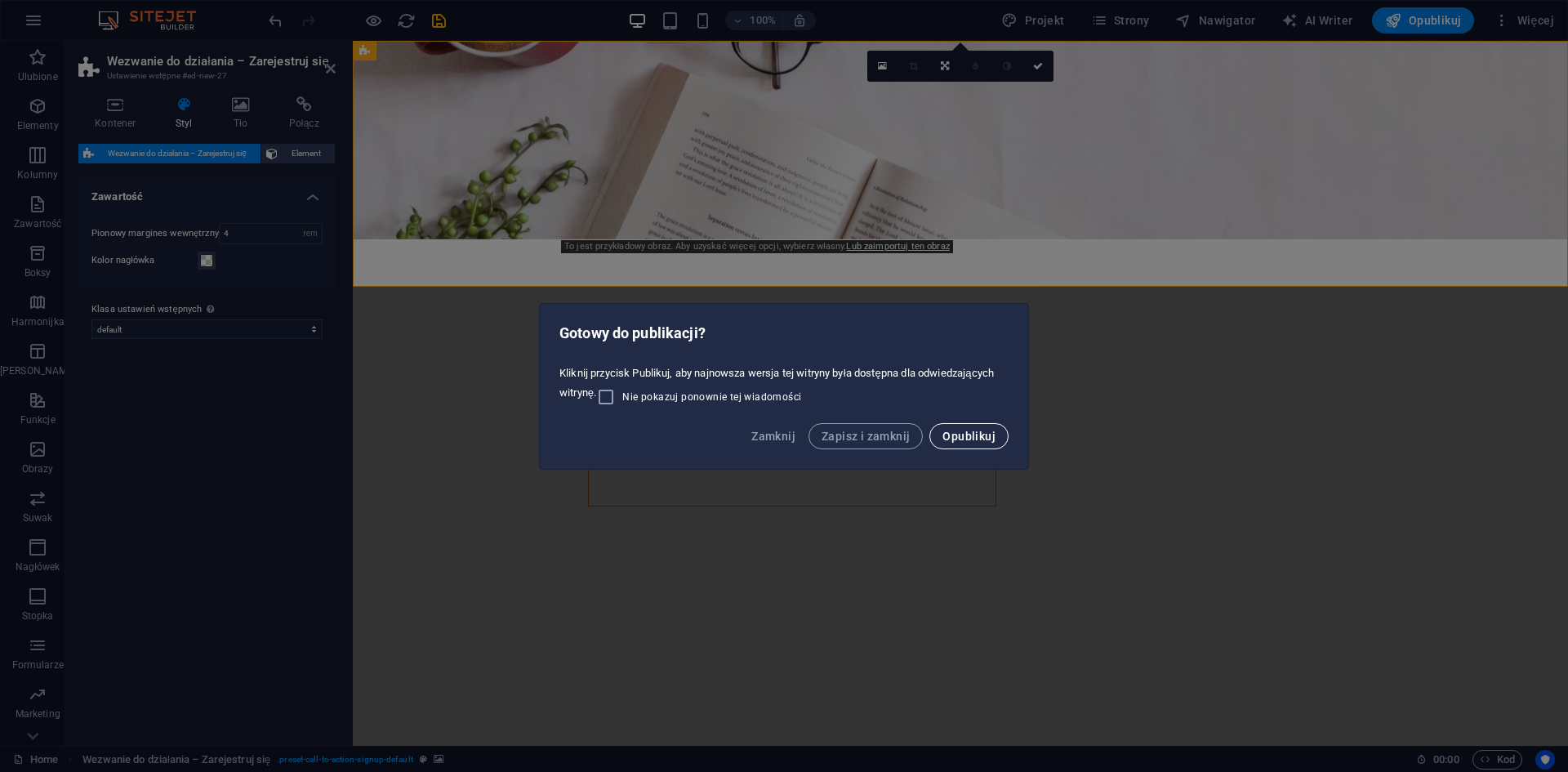
click at [980, 431] on span "Opublikuj" at bounding box center [969, 436] width 53 height 13
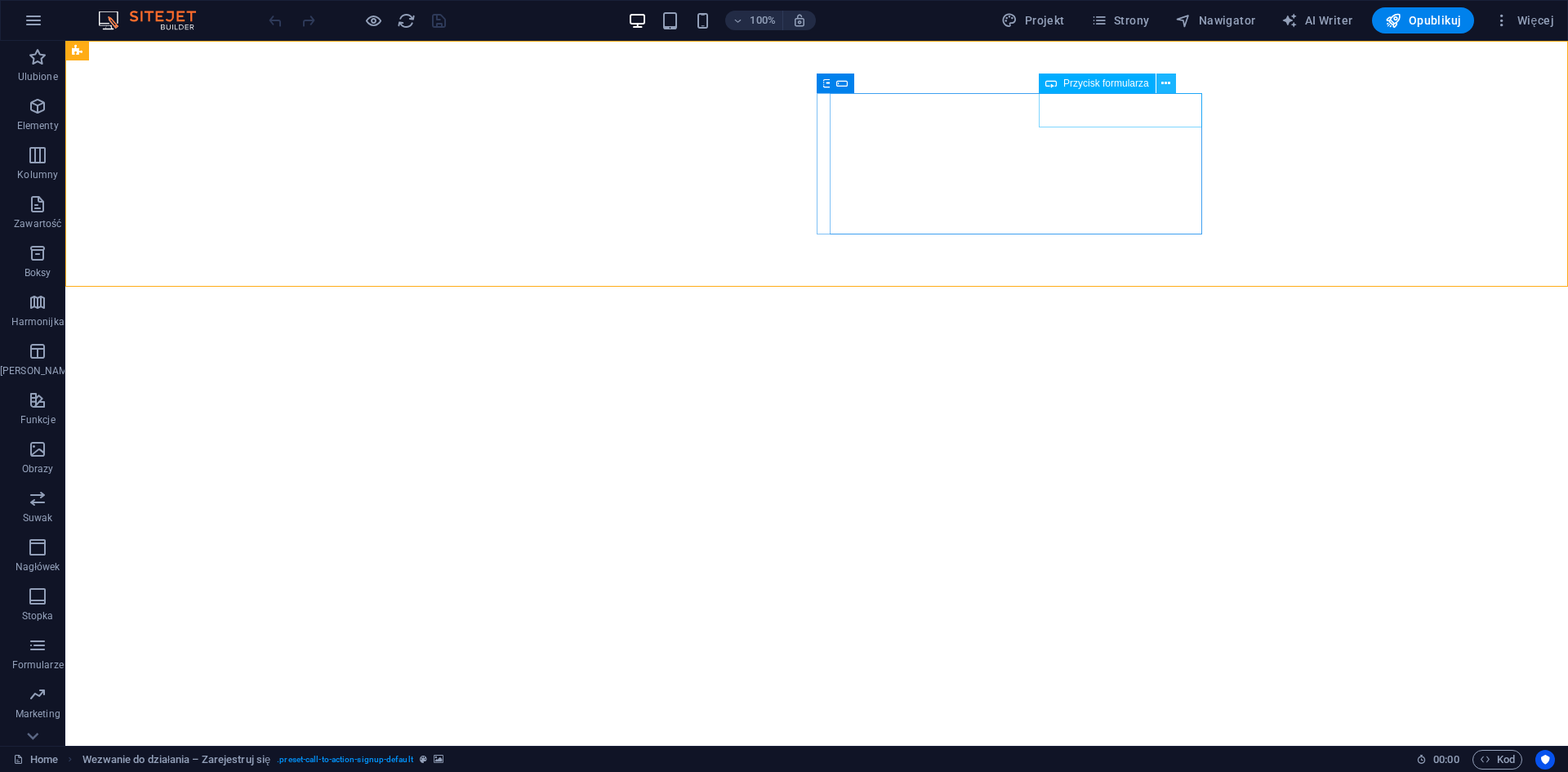
click at [1163, 78] on icon at bounding box center [1166, 84] width 9 height 17
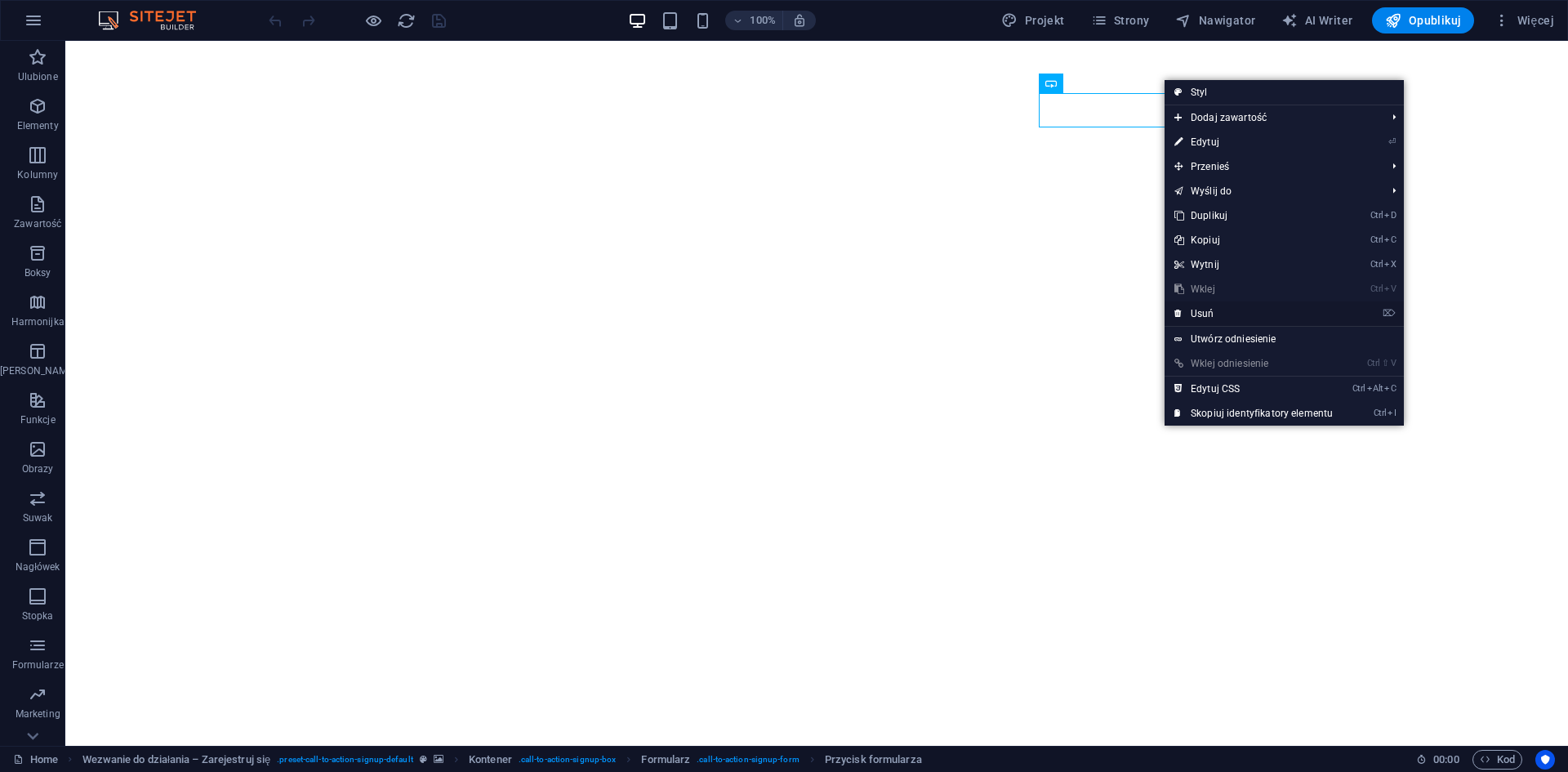
click at [1208, 313] on link "⌦ Usuń" at bounding box center [1253, 313] width 178 height 25
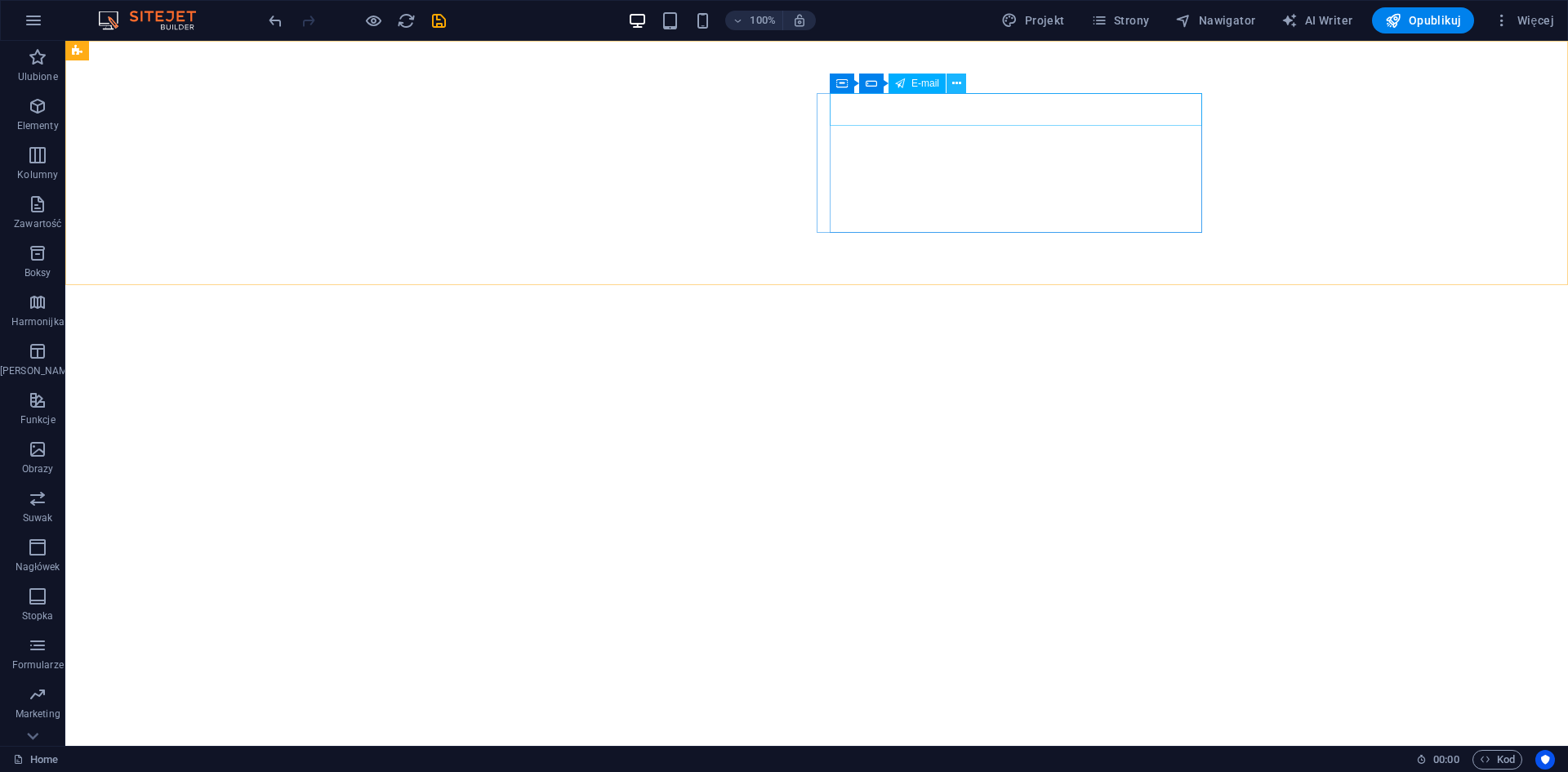
click at [954, 85] on icon at bounding box center [957, 84] width 9 height 17
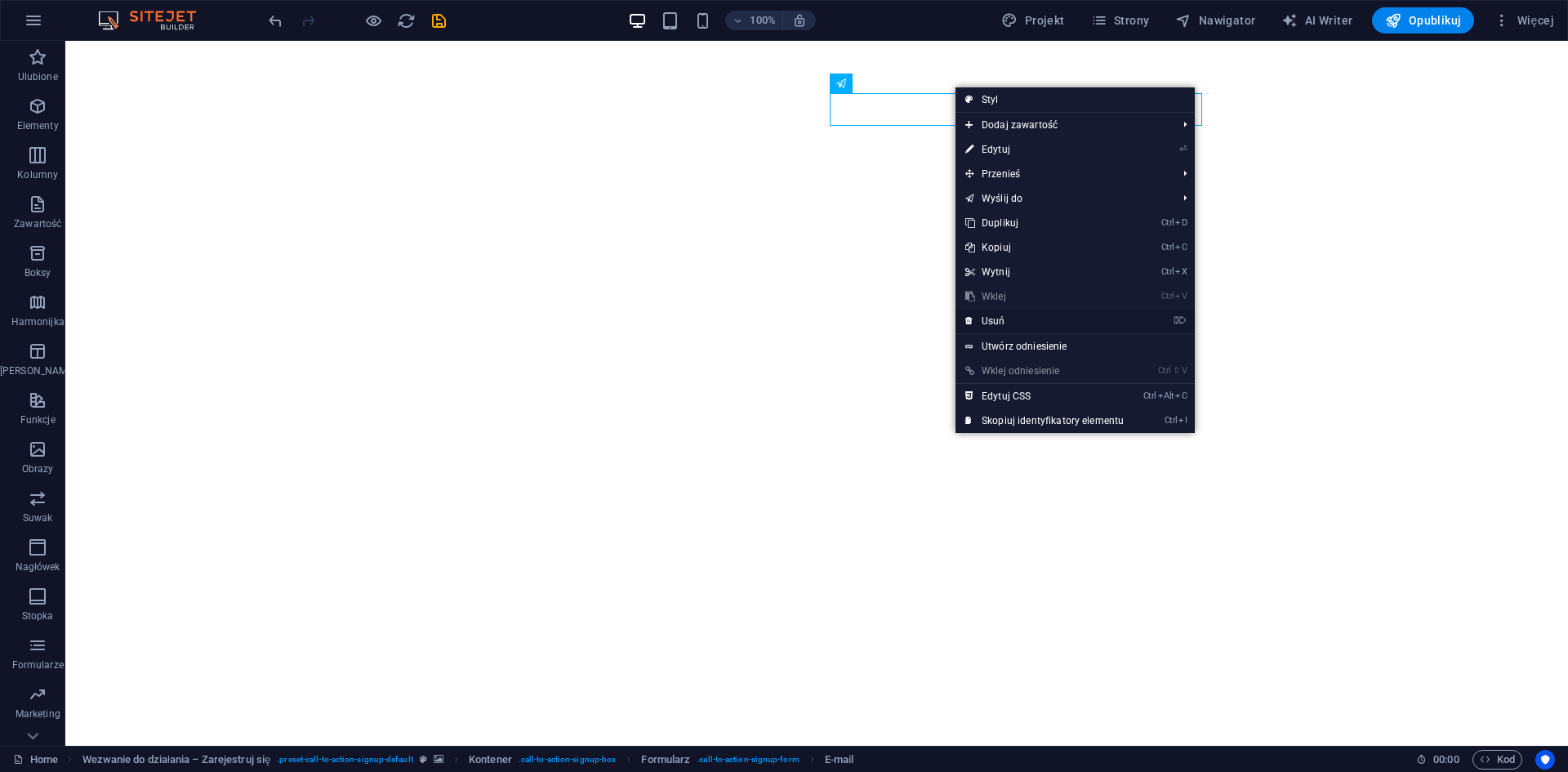
click at [998, 321] on link "⌦ Usuń" at bounding box center [1045, 320] width 178 height 25
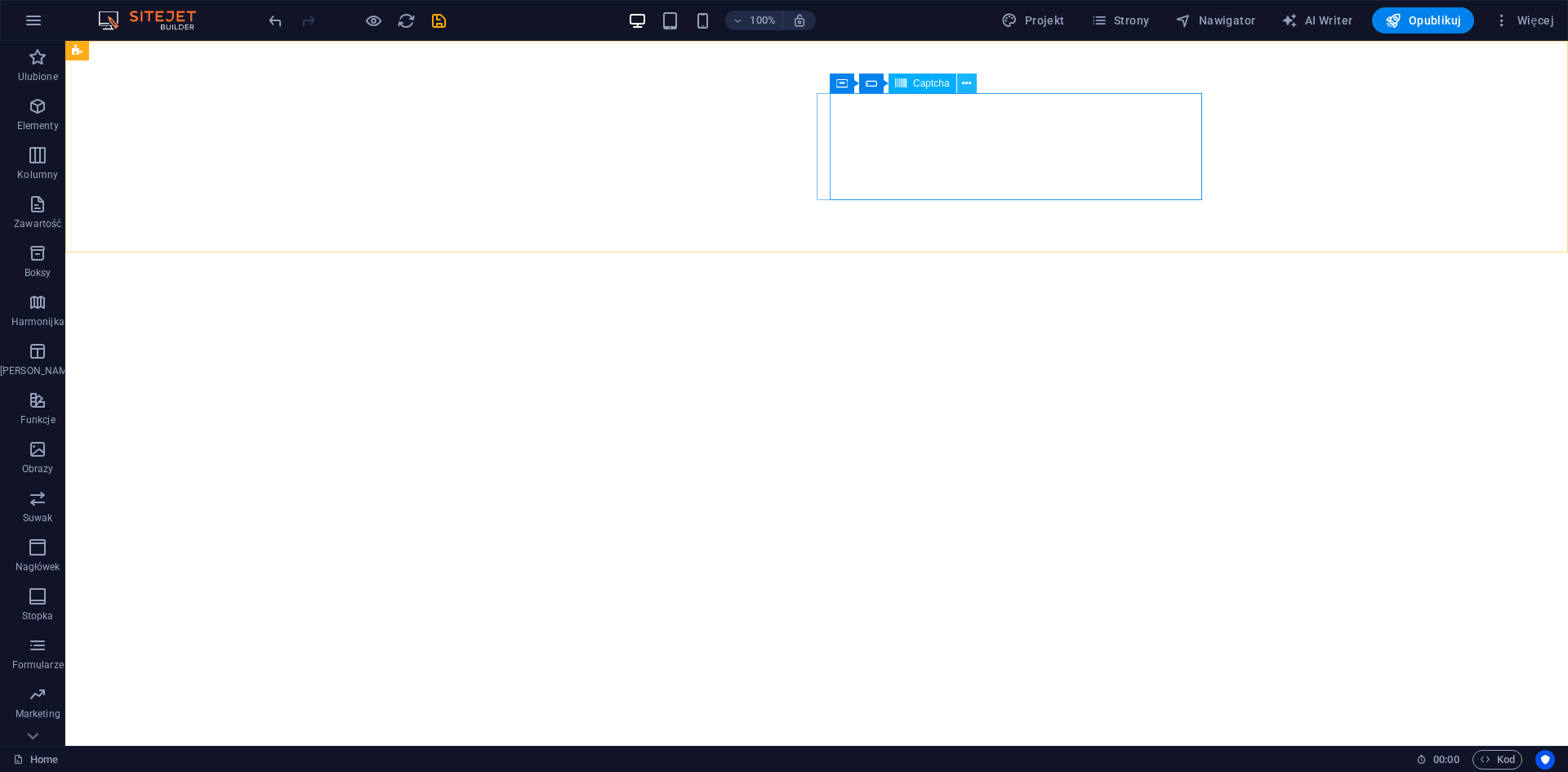
click at [966, 85] on icon at bounding box center [967, 84] width 9 height 17
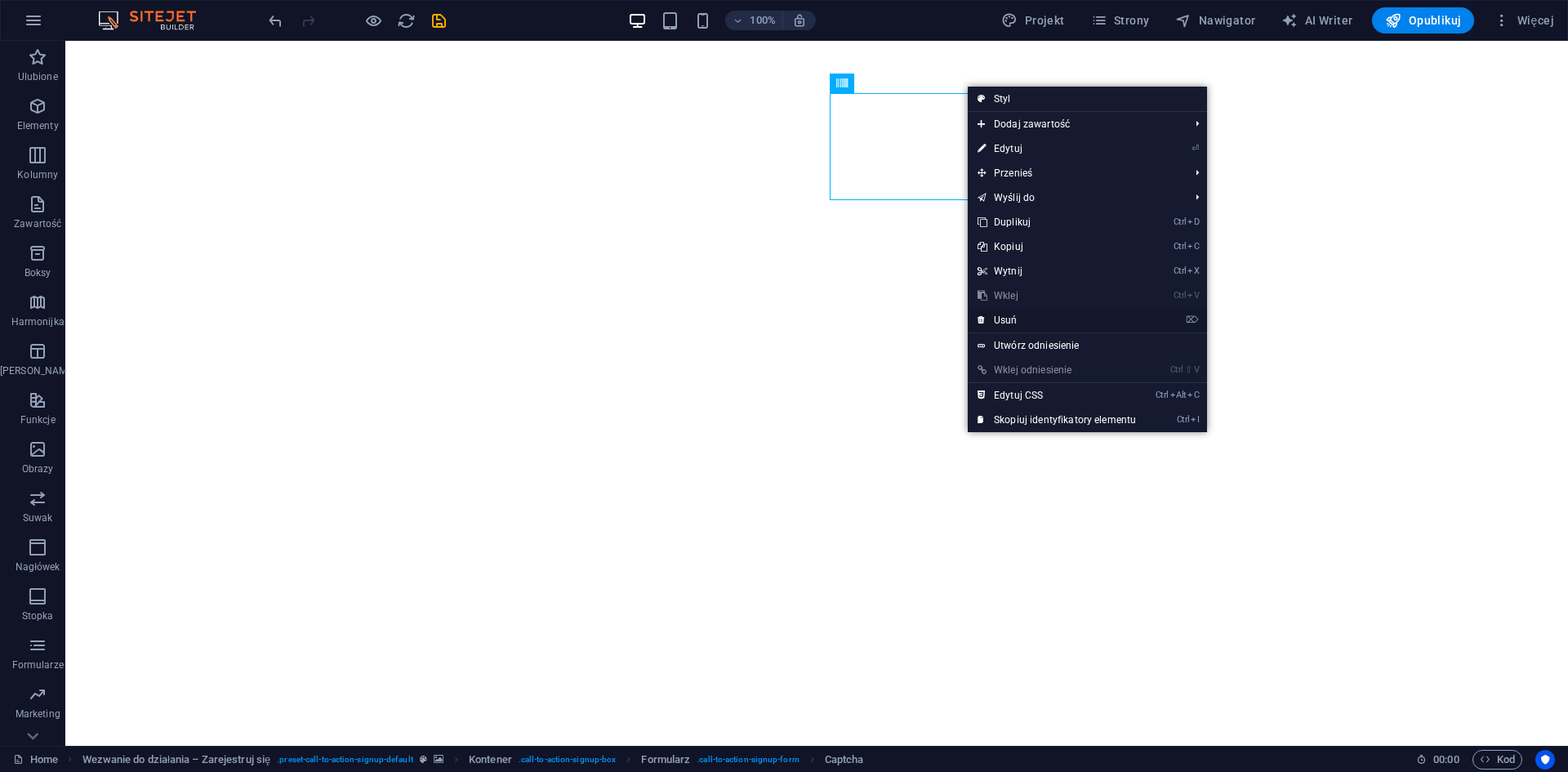
click at [1014, 321] on link "⌦ Usuń" at bounding box center [1057, 319] width 178 height 25
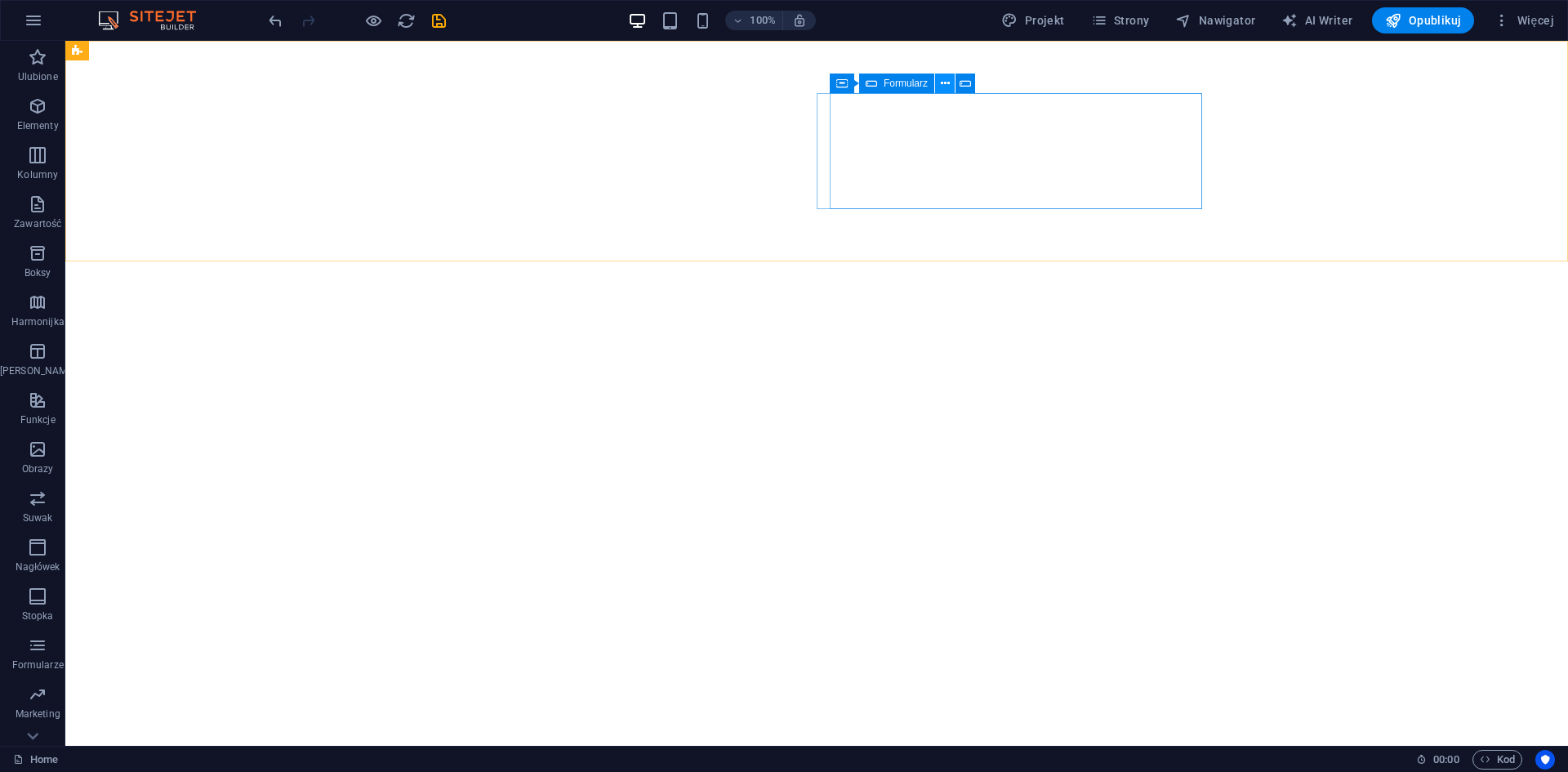
click at [943, 80] on icon at bounding box center [946, 84] width 9 height 17
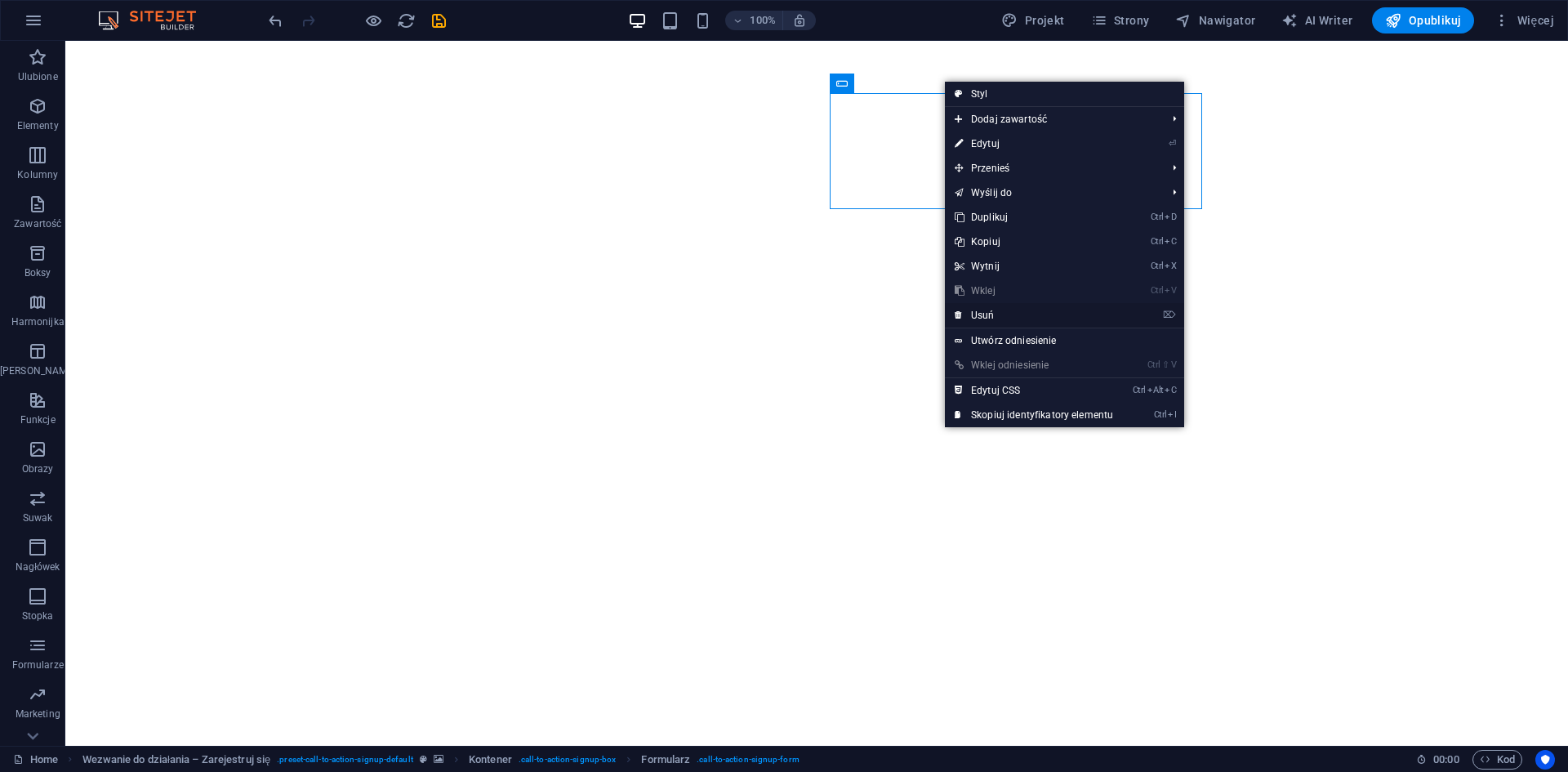
click at [993, 314] on link "⌦ Usuń" at bounding box center [1034, 315] width 178 height 25
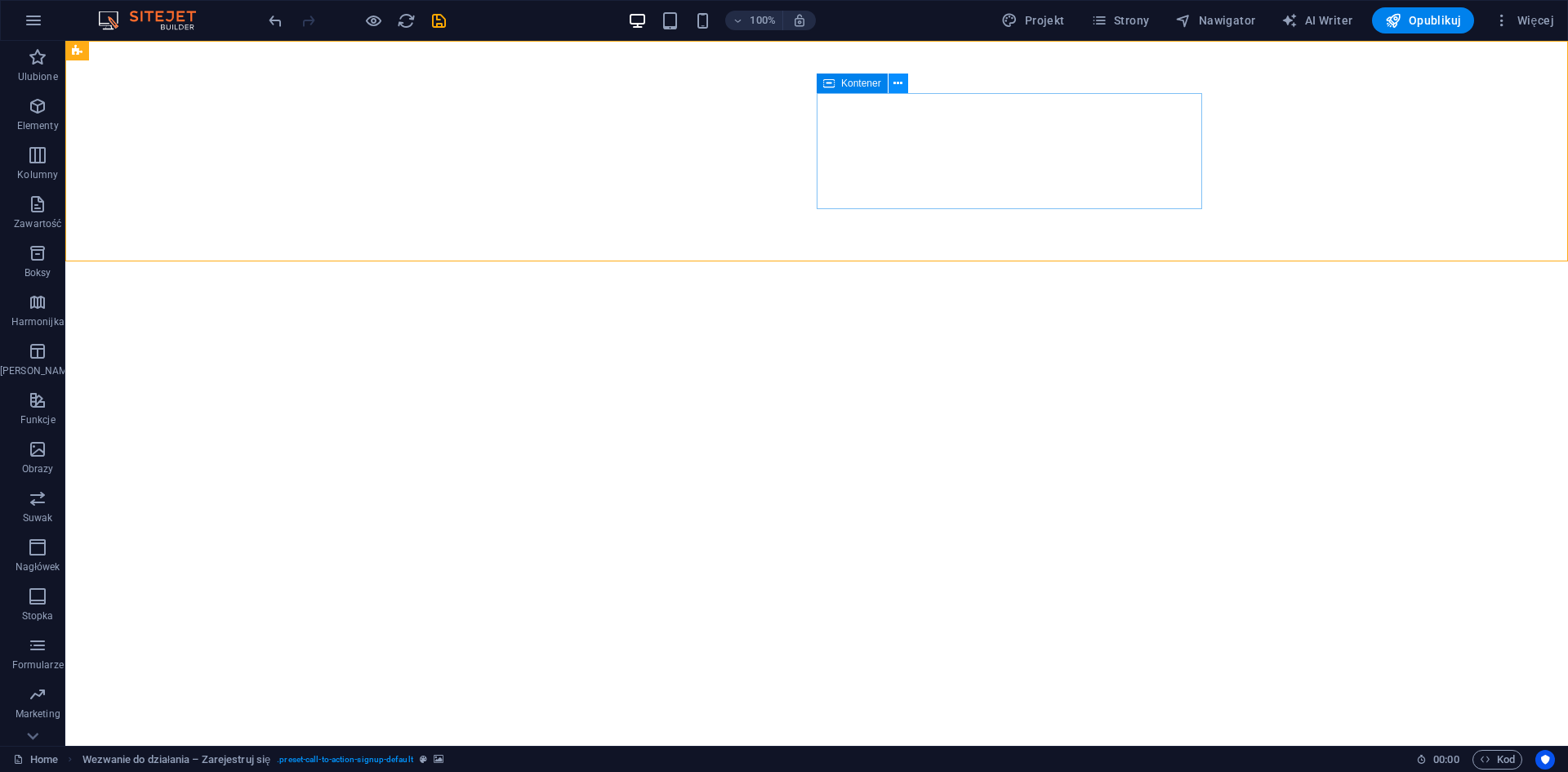
click at [902, 89] on icon at bounding box center [898, 84] width 9 height 17
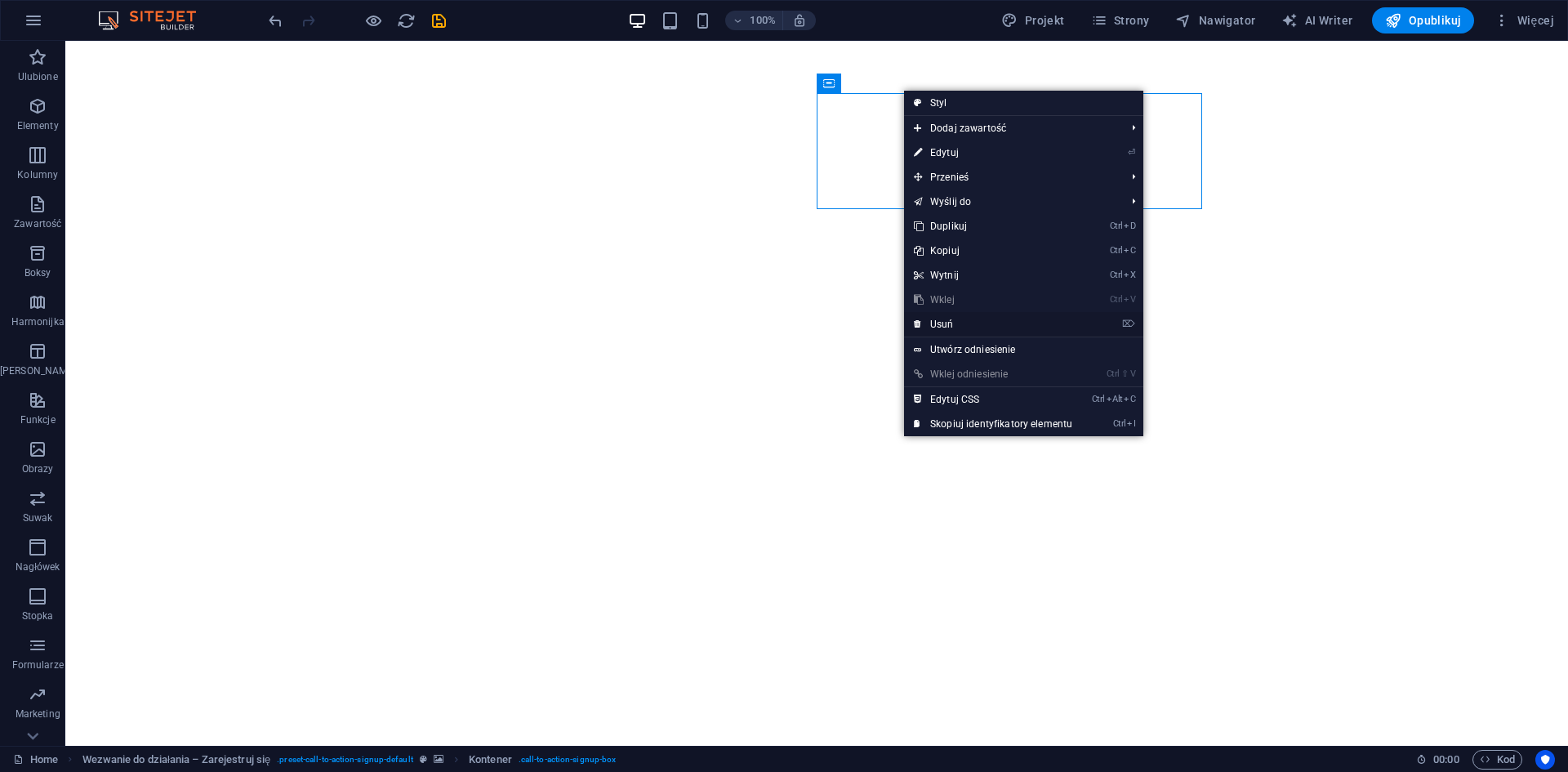
click at [939, 319] on link "⌦ Usuń" at bounding box center [993, 324] width 178 height 25
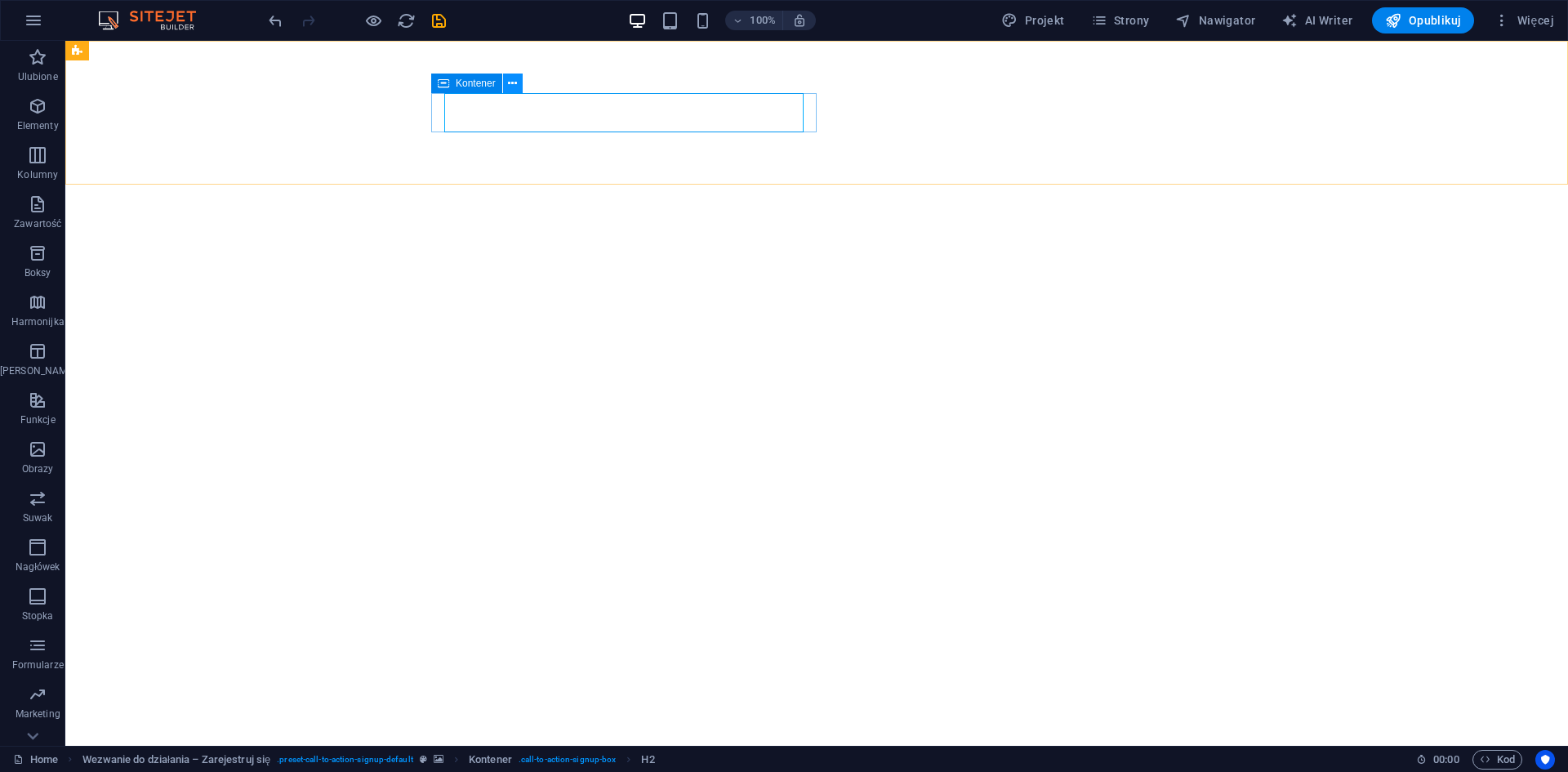
click at [513, 84] on icon at bounding box center [512, 84] width 9 height 17
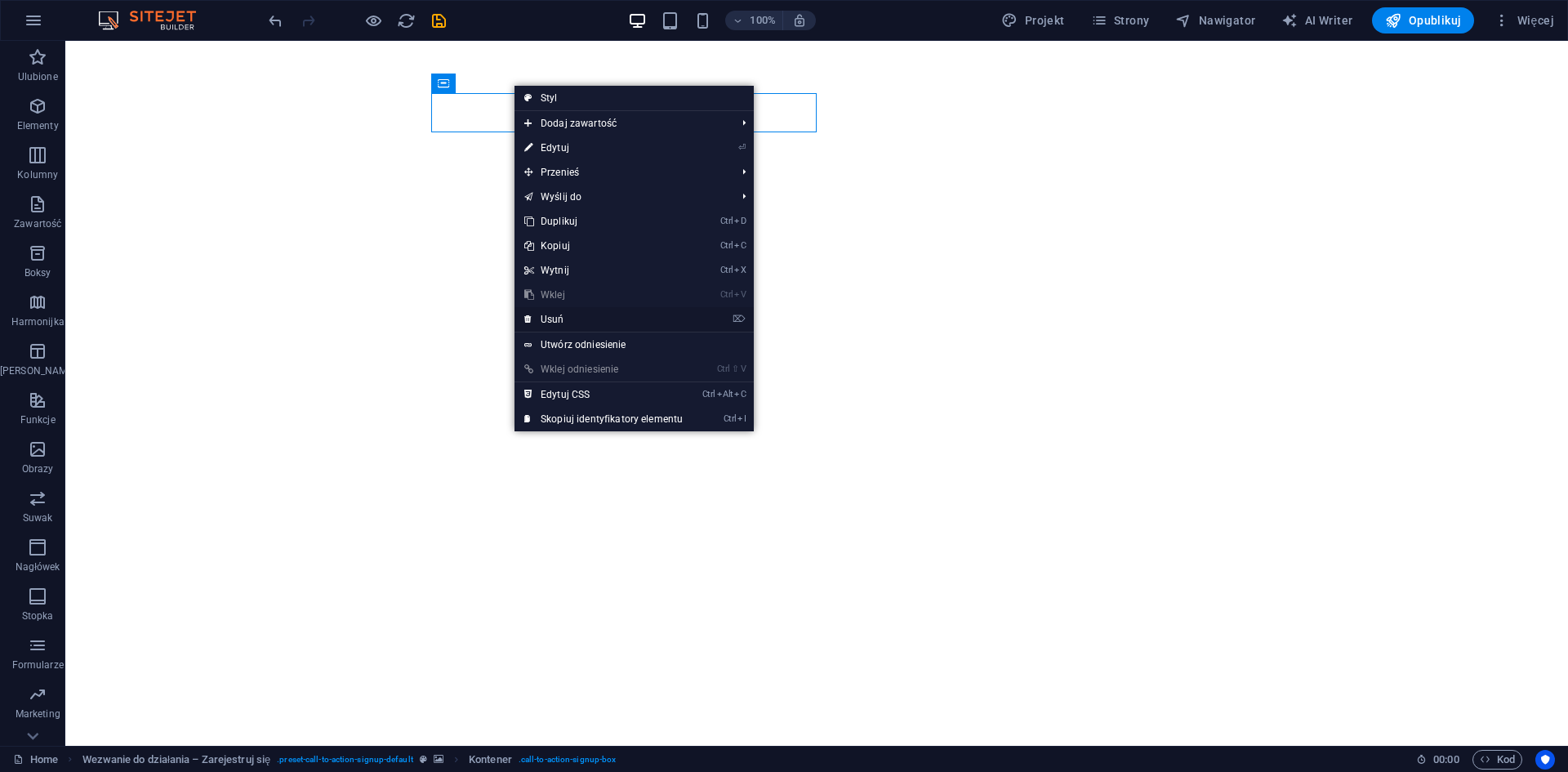
click at [555, 318] on link "⌦ Usuń" at bounding box center [603, 319] width 178 height 25
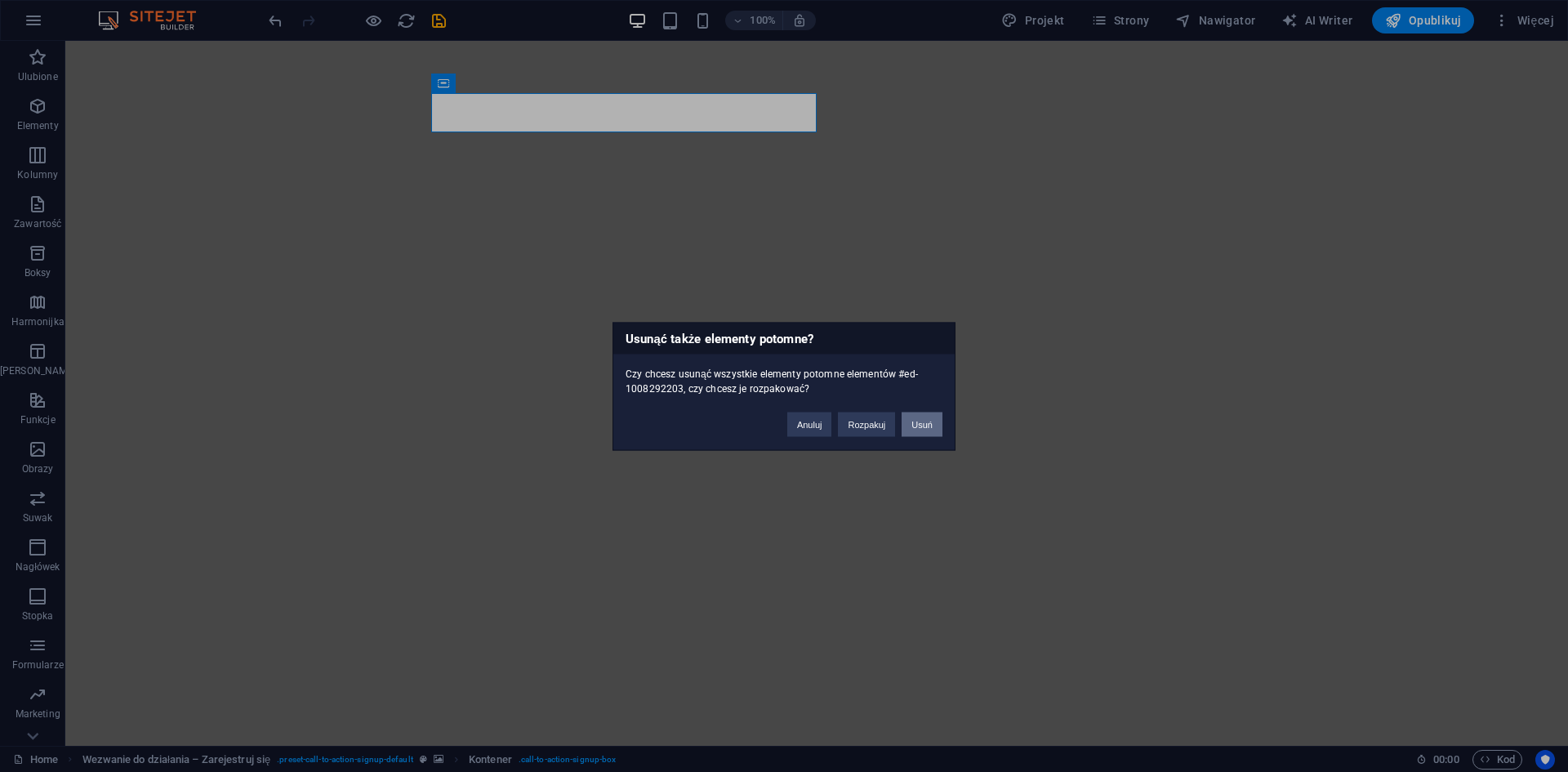
click at [909, 427] on button "Usuń" at bounding box center [922, 423] width 40 height 25
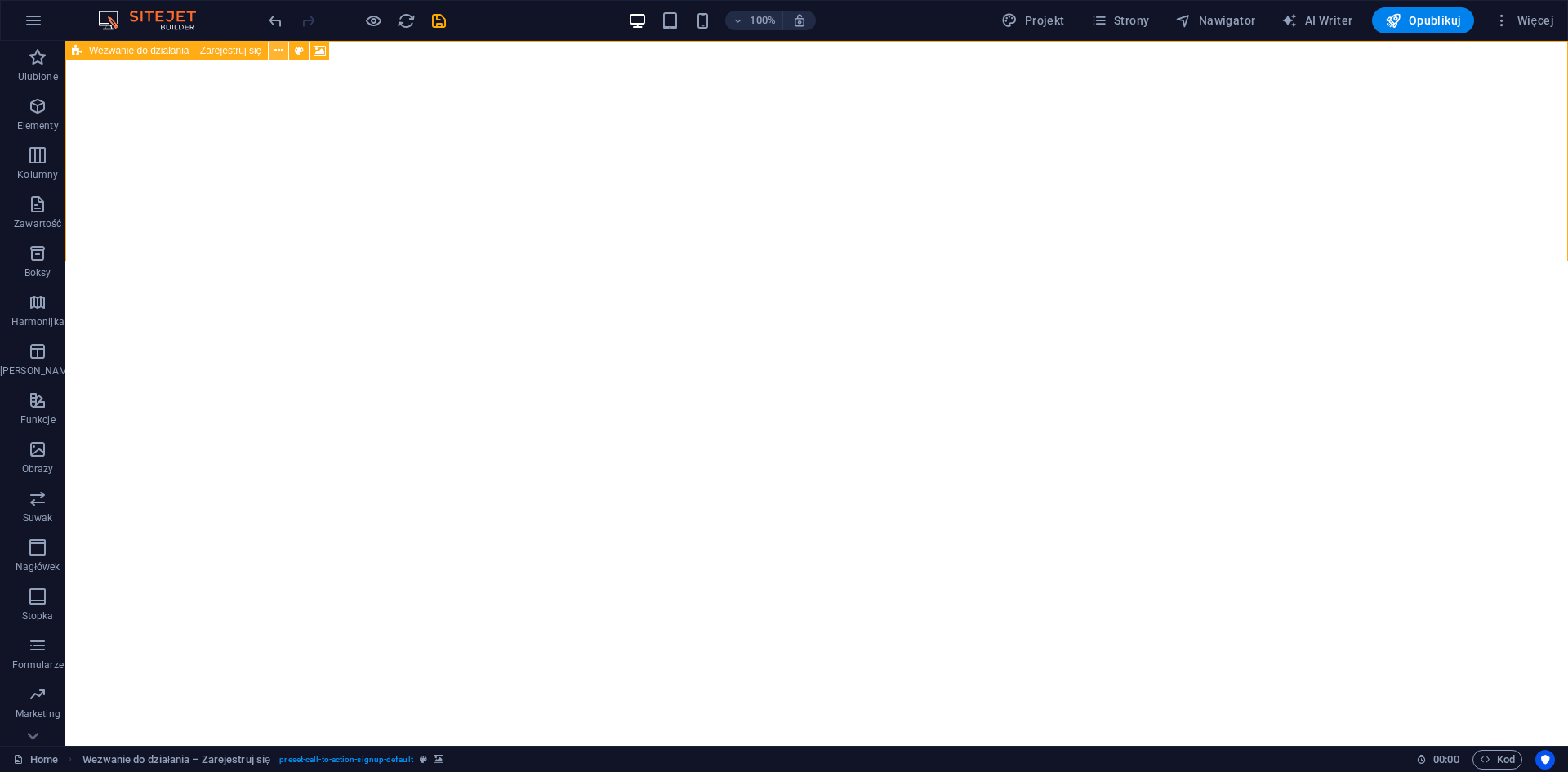
click at [280, 53] on icon at bounding box center [279, 50] width 9 height 17
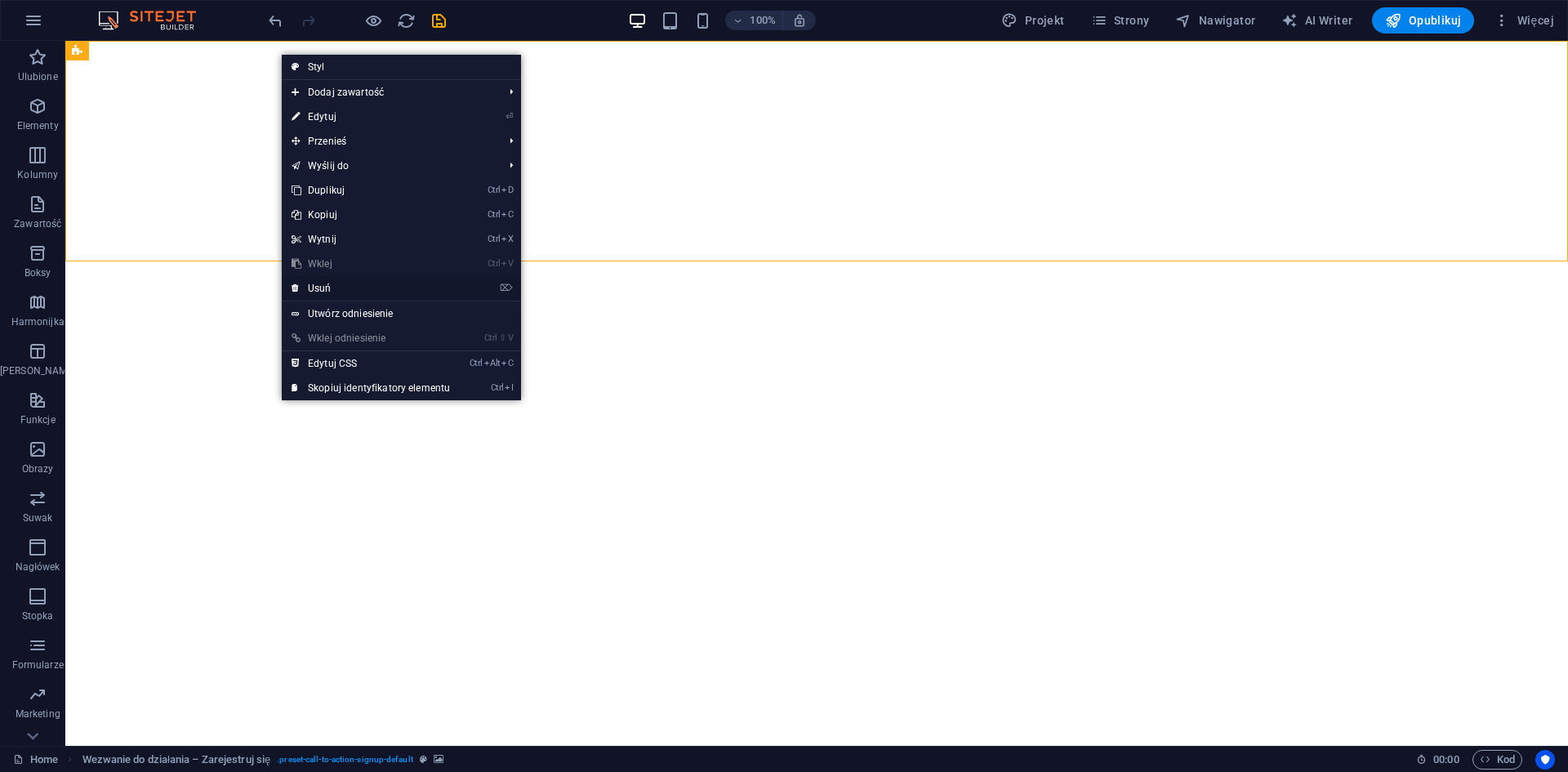
click at [346, 292] on link "⌦ Usuń" at bounding box center [371, 288] width 178 height 25
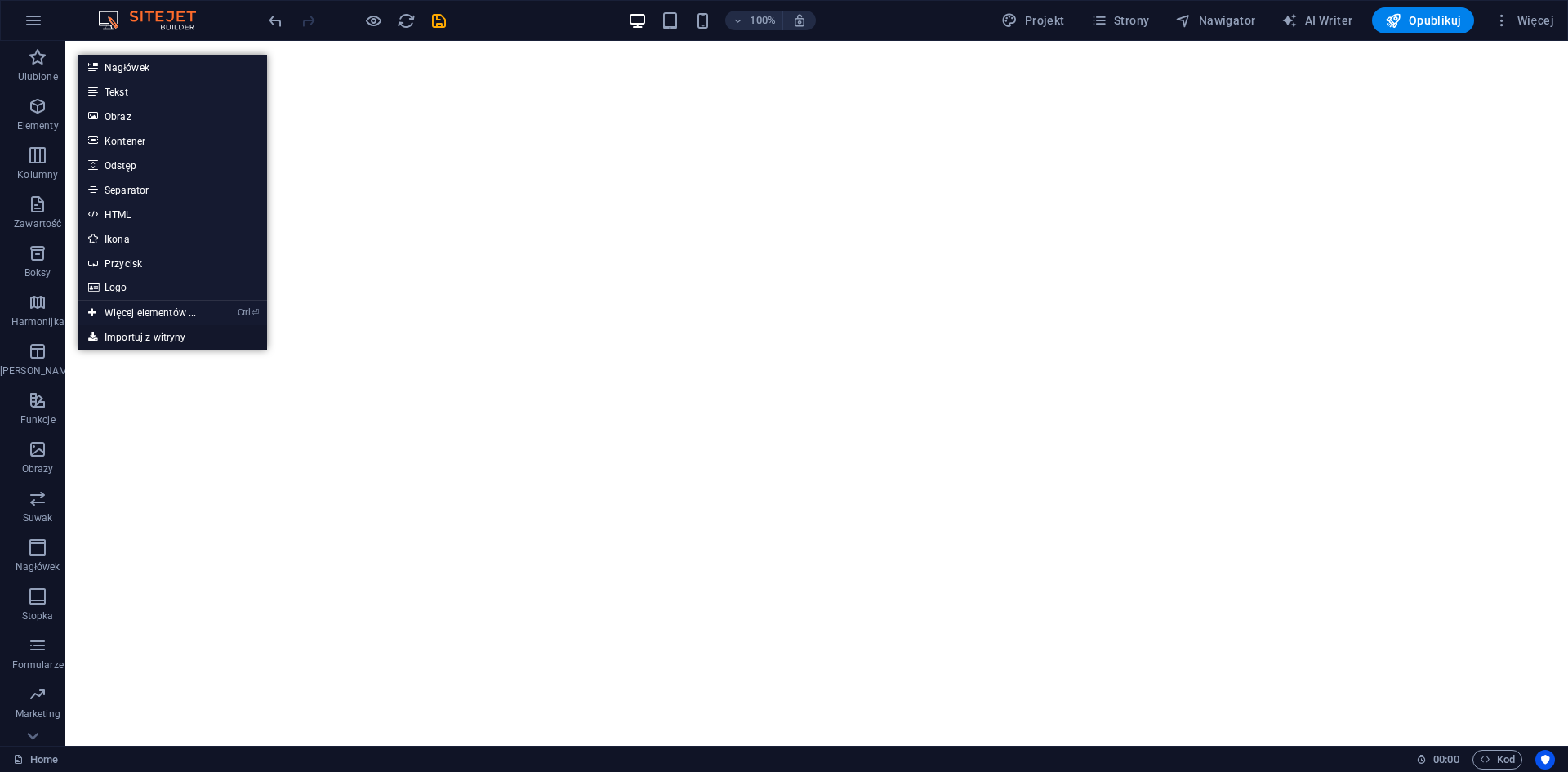
click at [161, 329] on link "Importuj z witryny" at bounding box center [172, 337] width 188 height 25
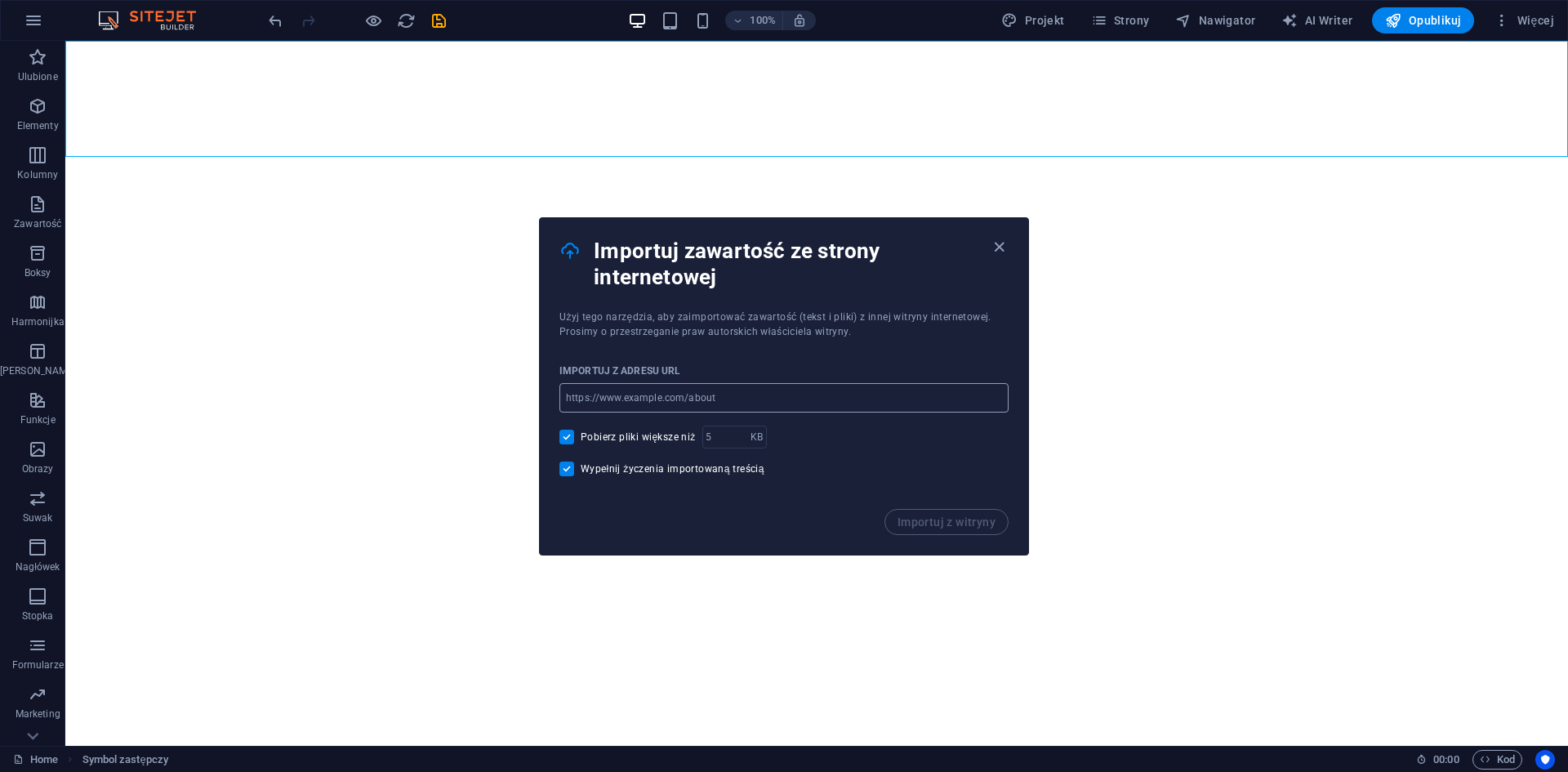
click at [660, 406] on input "url" at bounding box center [783, 397] width 449 height 29
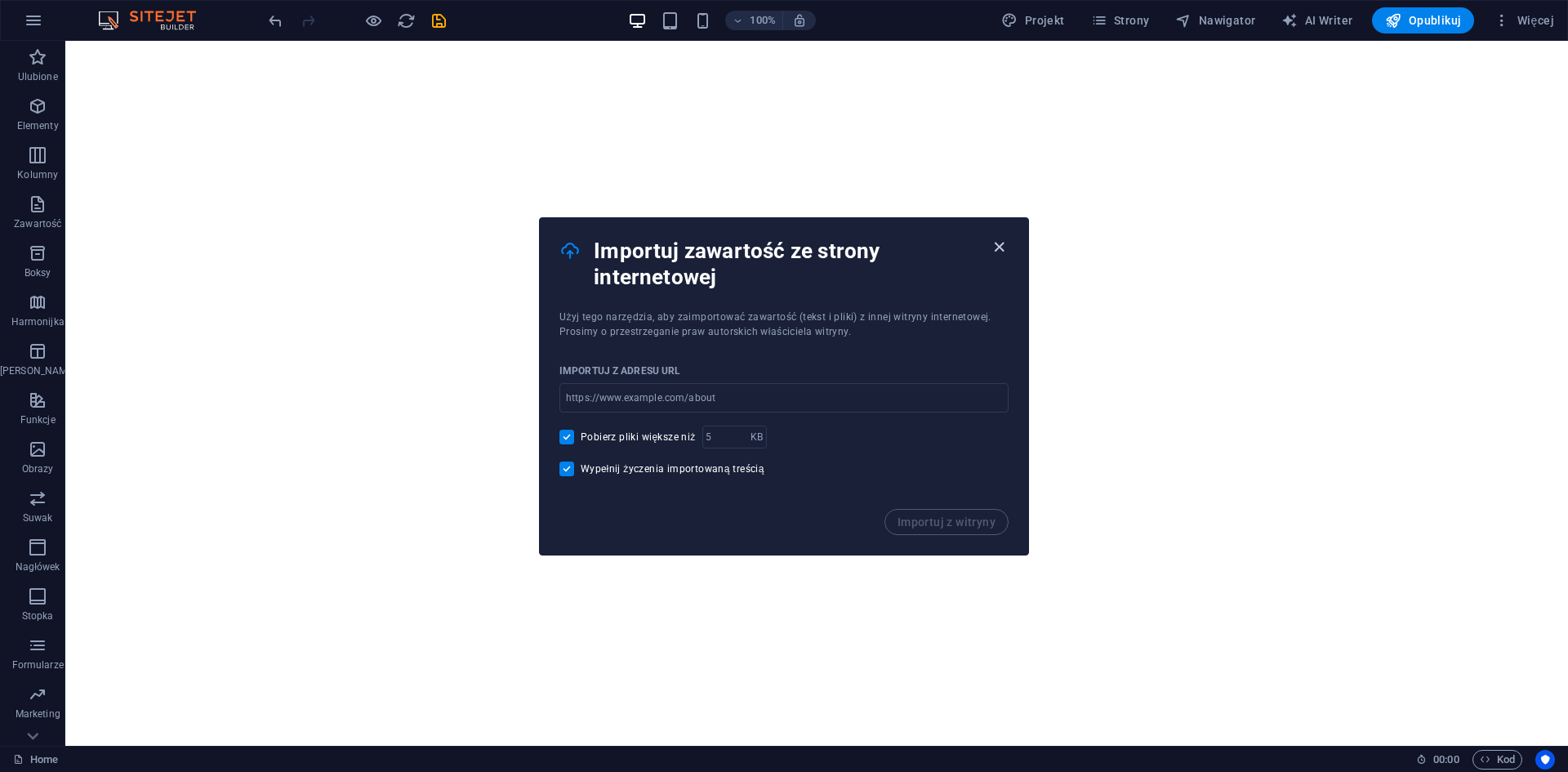
click at [997, 248] on icon "button" at bounding box center [999, 247] width 18 height 18
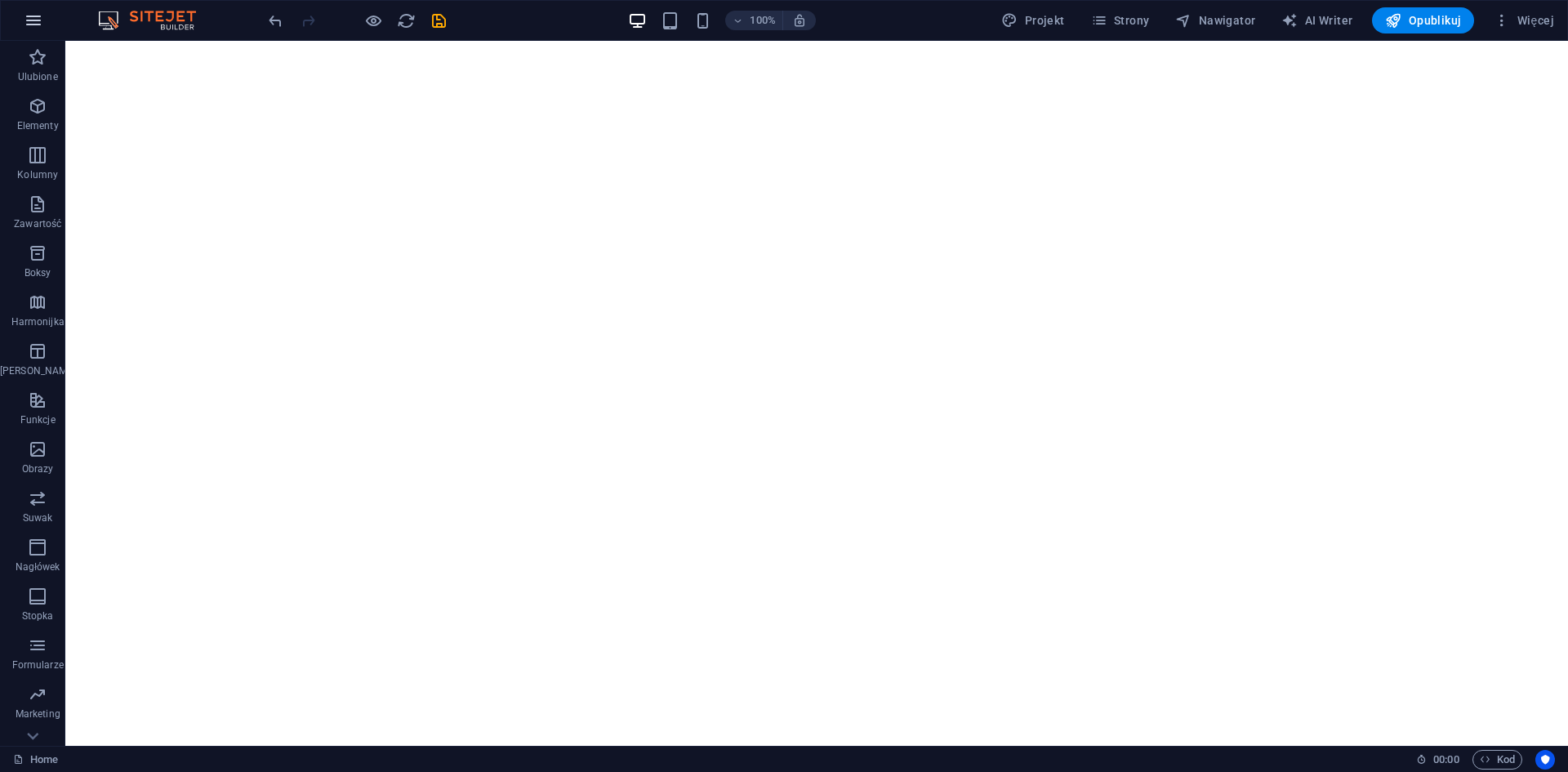
click at [32, 31] on button "button" at bounding box center [33, 20] width 39 height 39
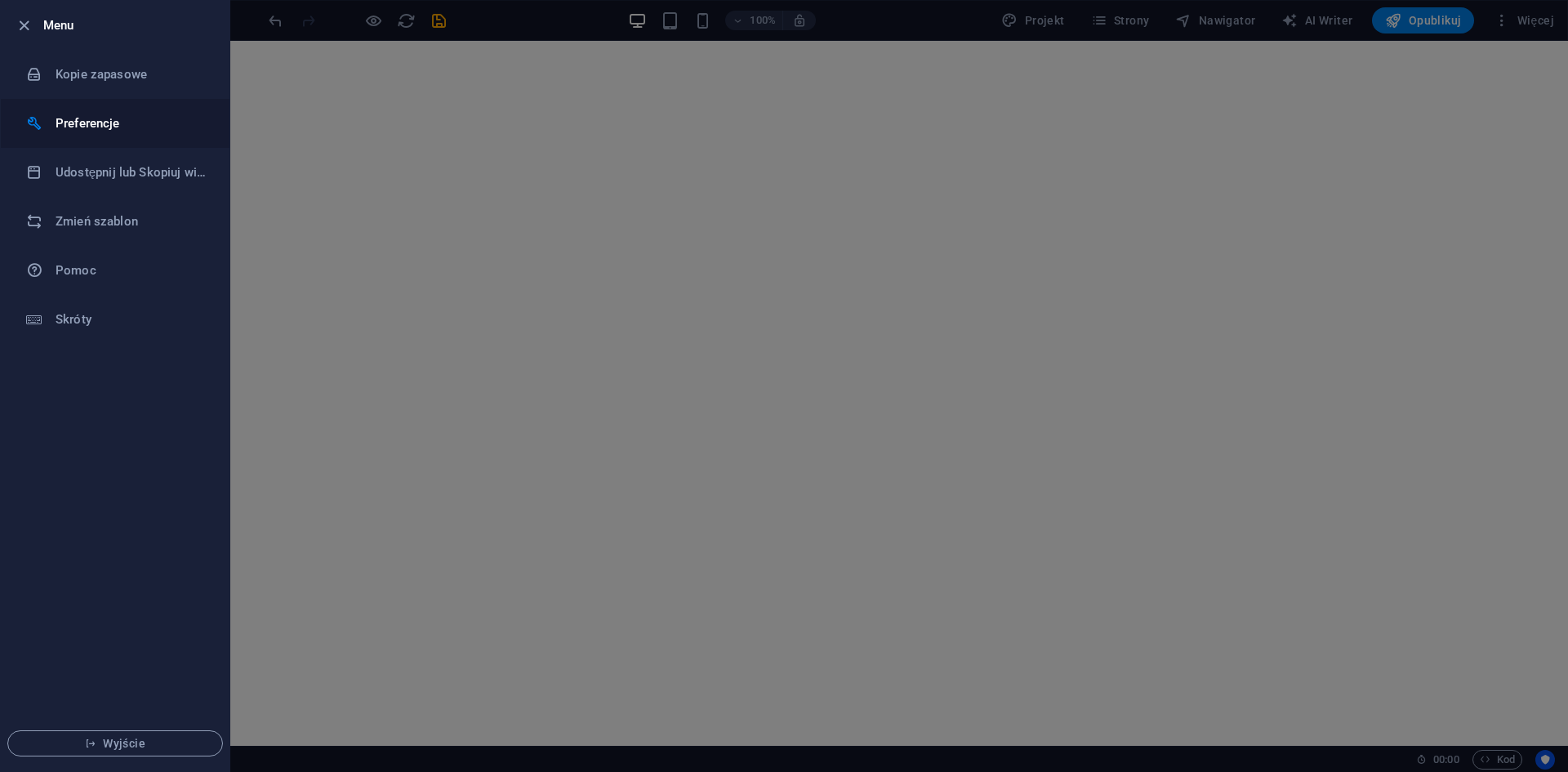
drag, startPoint x: 300, startPoint y: 129, endPoint x: 129, endPoint y: 129, distance: 171.0
click at [299, 129] on div at bounding box center [784, 386] width 1568 height 772
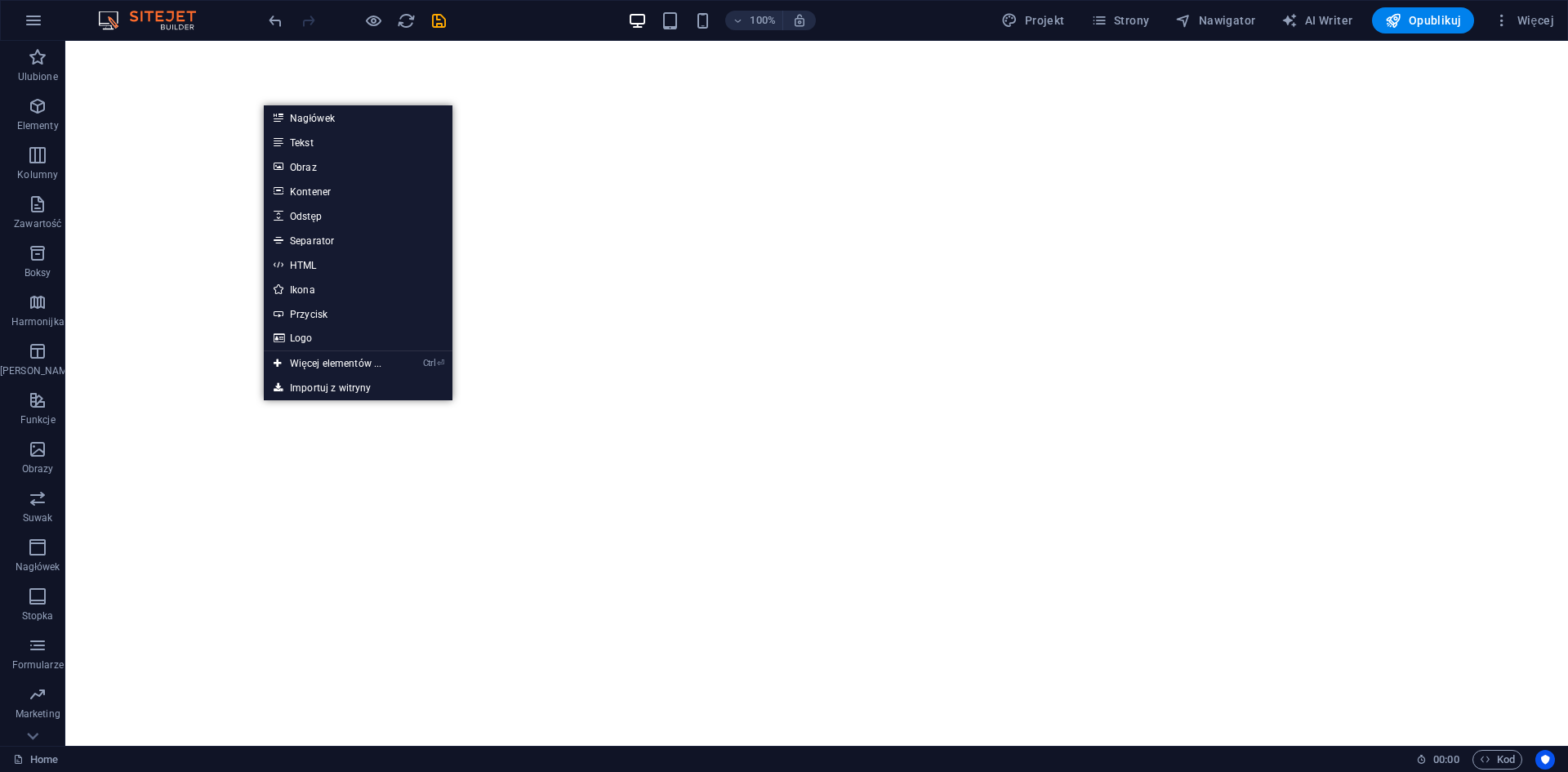
click at [321, 333] on link "Logo" at bounding box center [357, 338] width 188 height 25
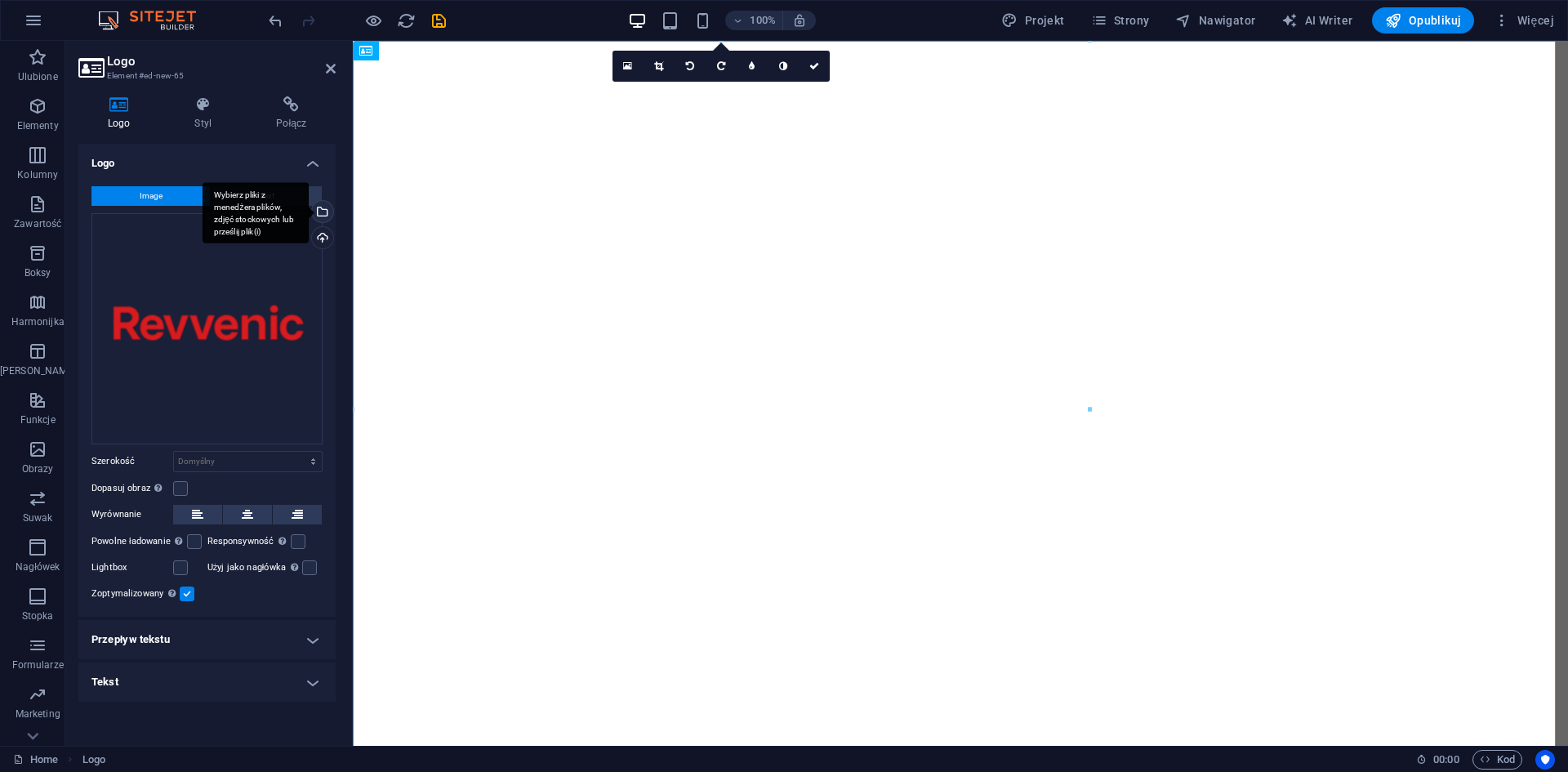
click at [324, 210] on div "Wybierz pliki z menedżera plików, zdjęć stockowych lub prześlij plik(i)" at bounding box center [320, 213] width 25 height 25
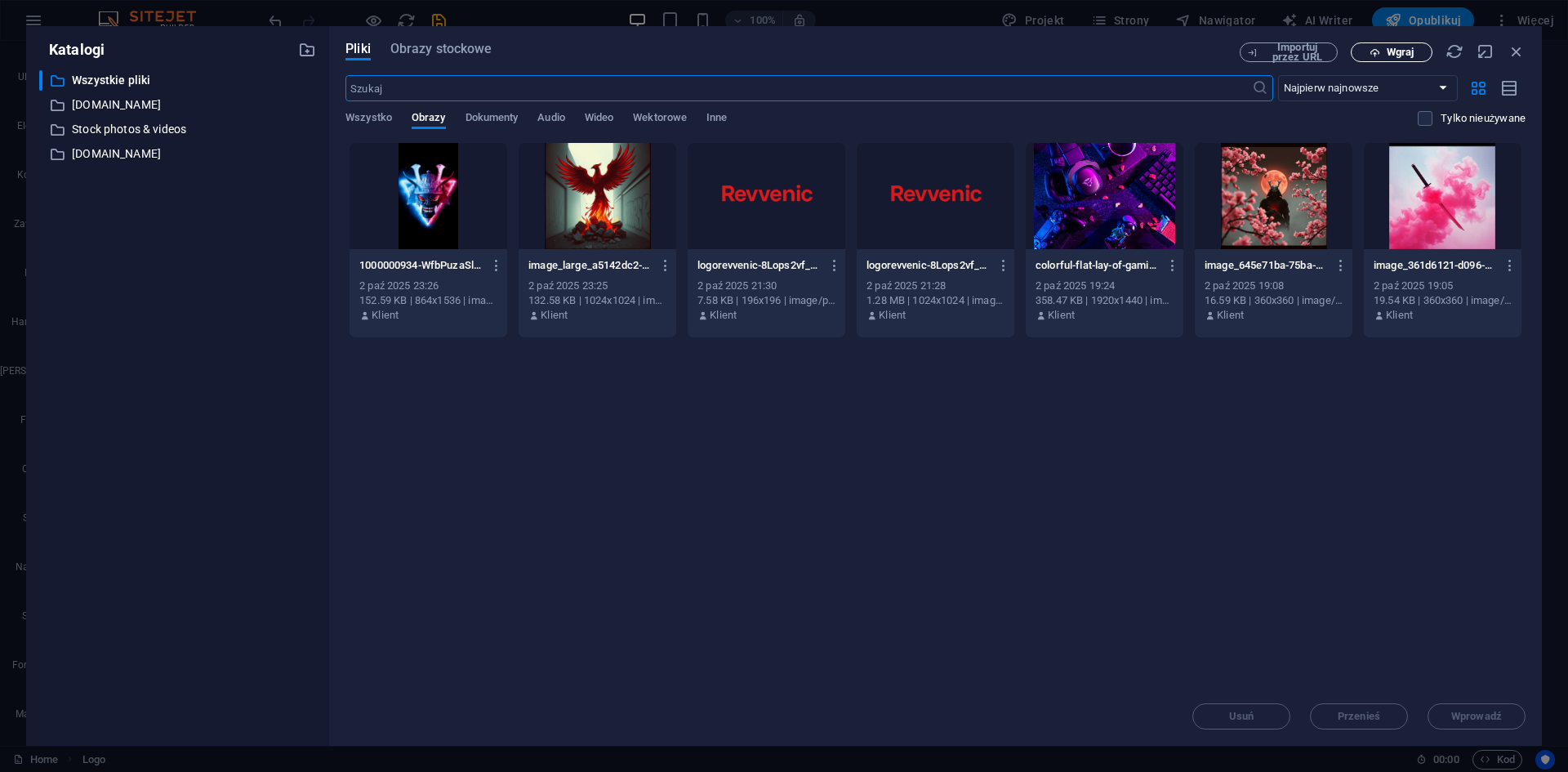
click at [1380, 45] on button "Wgraj" at bounding box center [1391, 51] width 82 height 19
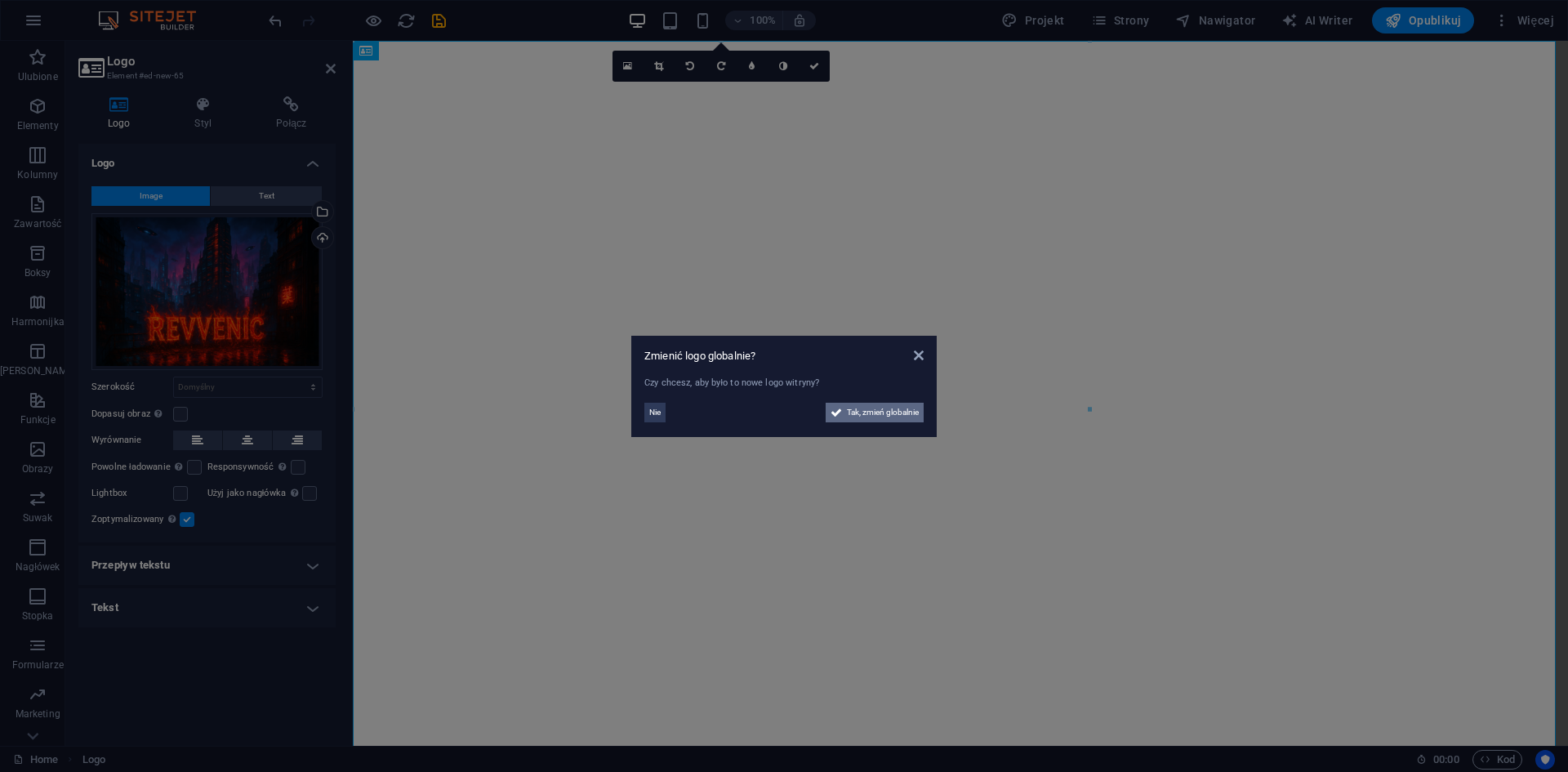
click at [851, 416] on span "Tak, zmień globalnie" at bounding box center [882, 412] width 72 height 19
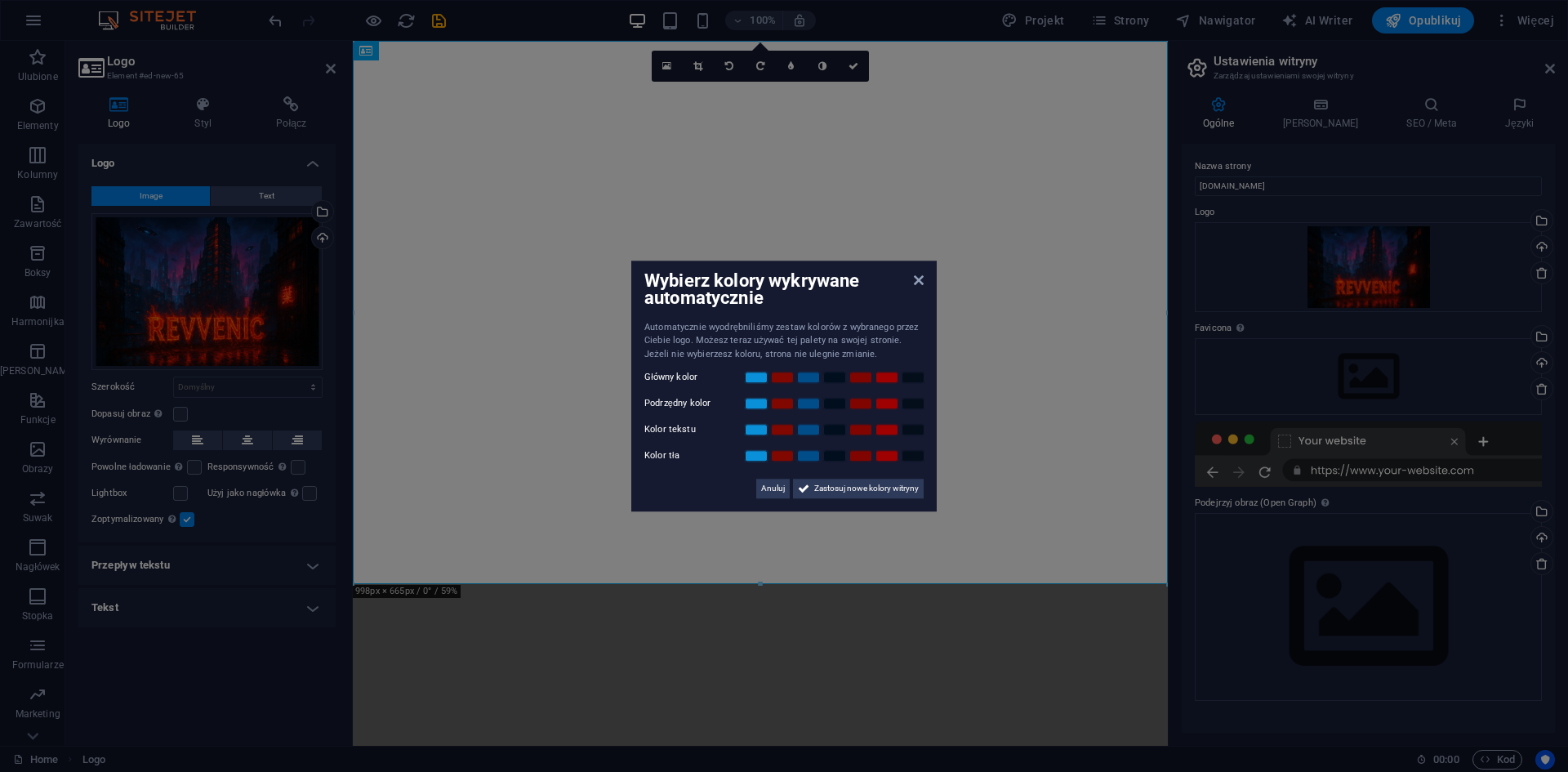
drag, startPoint x: 435, startPoint y: 436, endPoint x: 542, endPoint y: 192, distance: 266.4
click at [542, 192] on aside "Wybierz kolory wykrywane automatycznie Automatycznie wyodrębniliśmy zestaw kolo…" at bounding box center [784, 386] width 1568 height 772
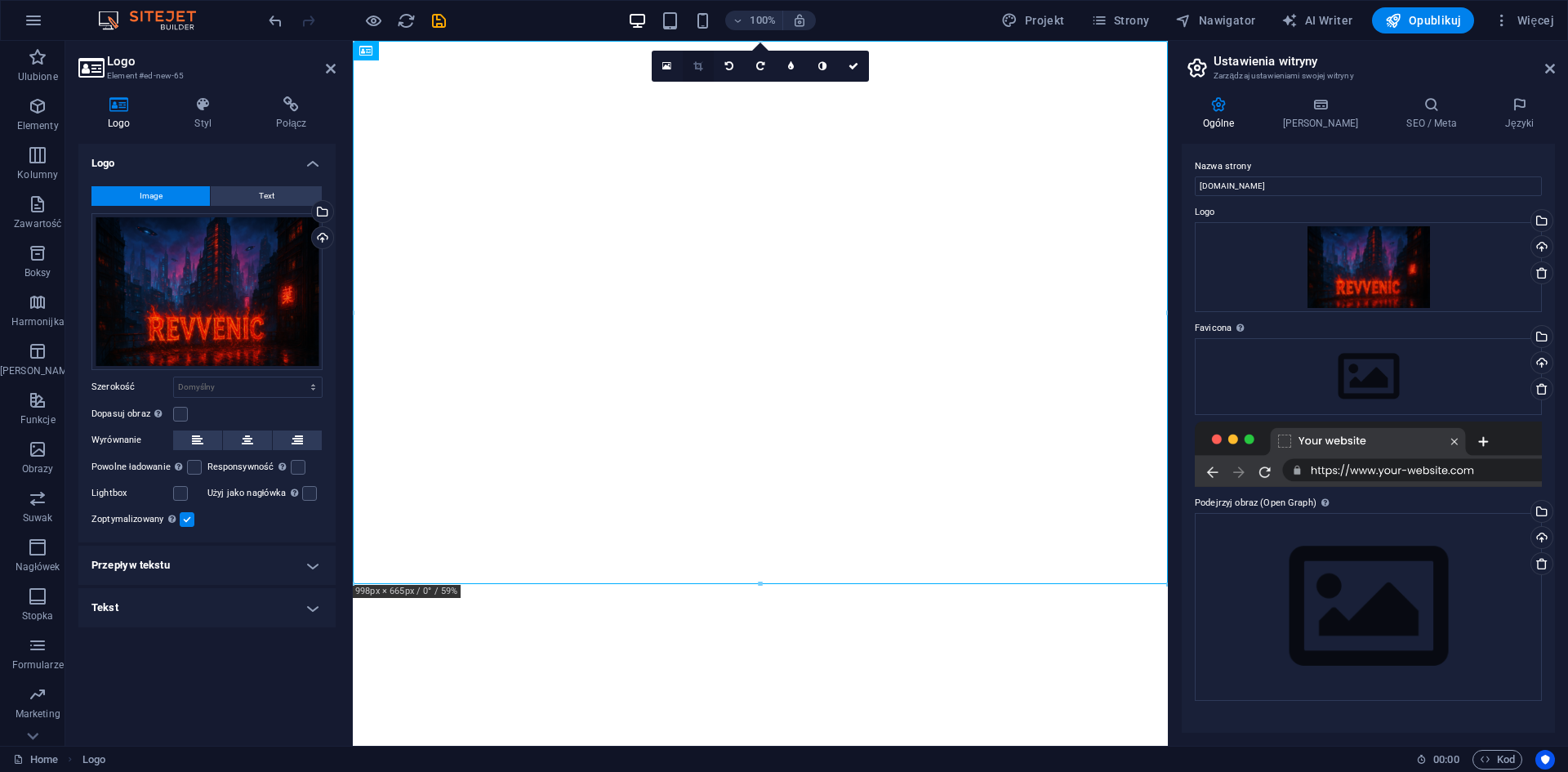
click at [699, 68] on icon at bounding box center [698, 66] width 9 height 10
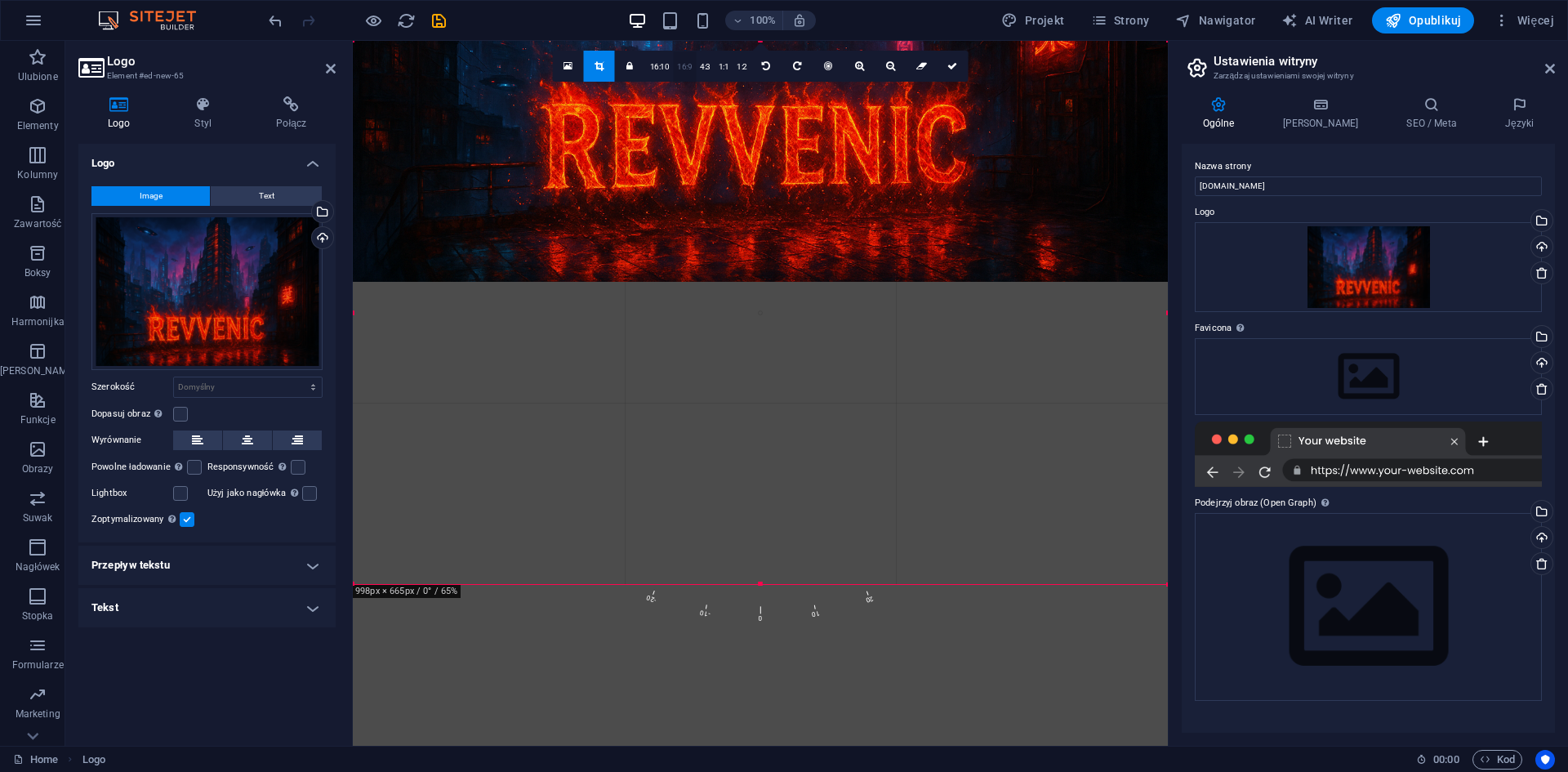
drag, startPoint x: 677, startPoint y: 363, endPoint x: 673, endPoint y: 61, distance: 302.0
click at [673, 61] on div "180 170 160 150 140 130 120 110 100 90 80 70 60 50 40 30 20 10 0 -10 -20 -30 -4…" at bounding box center [760, 312] width 815 height 543
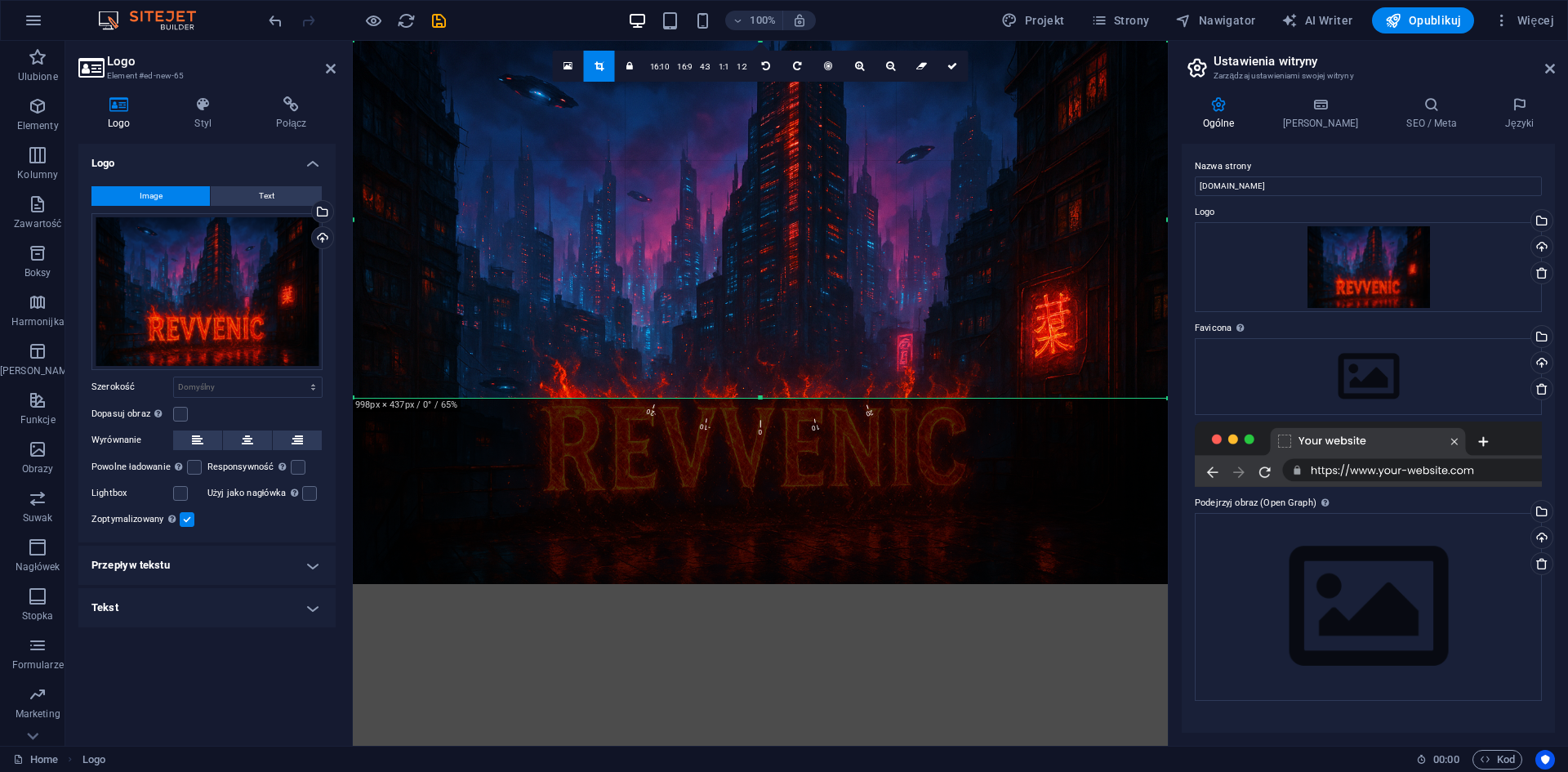
drag, startPoint x: 763, startPoint y: 583, endPoint x: 784, endPoint y: 397, distance: 187.2
click at [784, 397] on div at bounding box center [760, 398] width 815 height 6
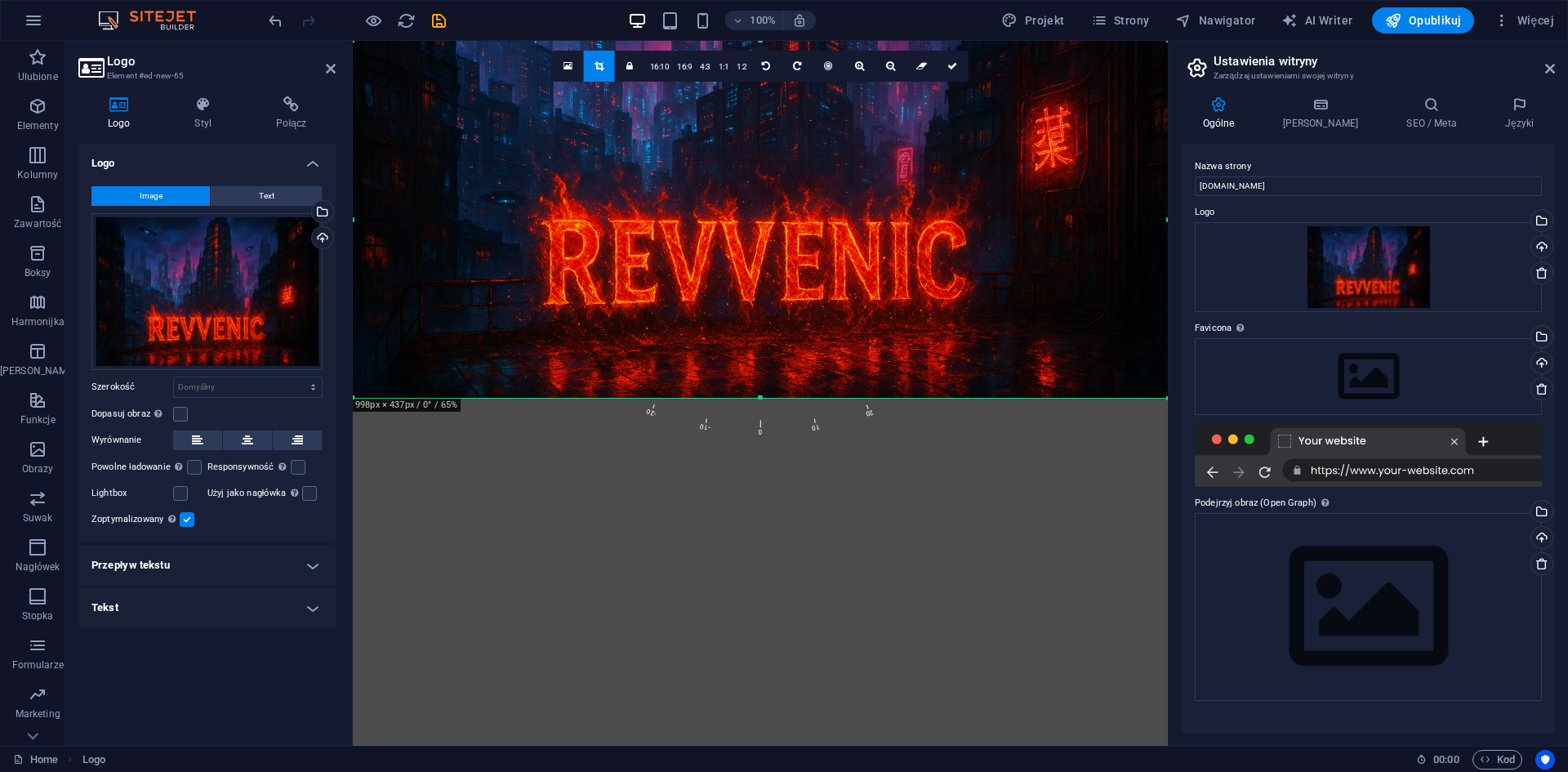
drag, startPoint x: 771, startPoint y: 324, endPoint x: 770, endPoint y: 136, distance: 188.0
click at [770, 136] on div at bounding box center [760, 127] width 815 height 543
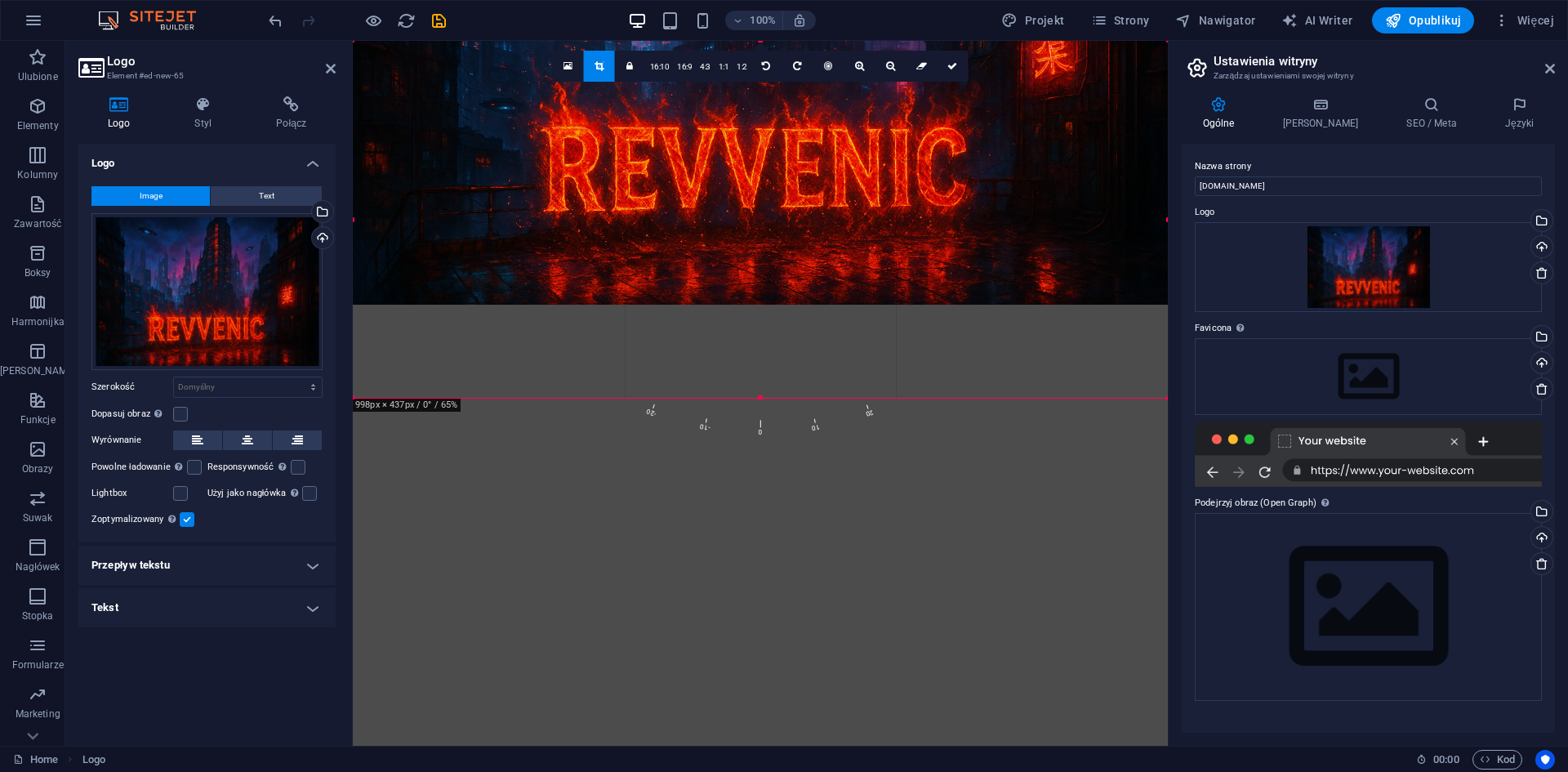
drag, startPoint x: 774, startPoint y: 355, endPoint x: 768, endPoint y: 265, distance: 90.2
click at [768, 265] on div at bounding box center [760, 33] width 815 height 543
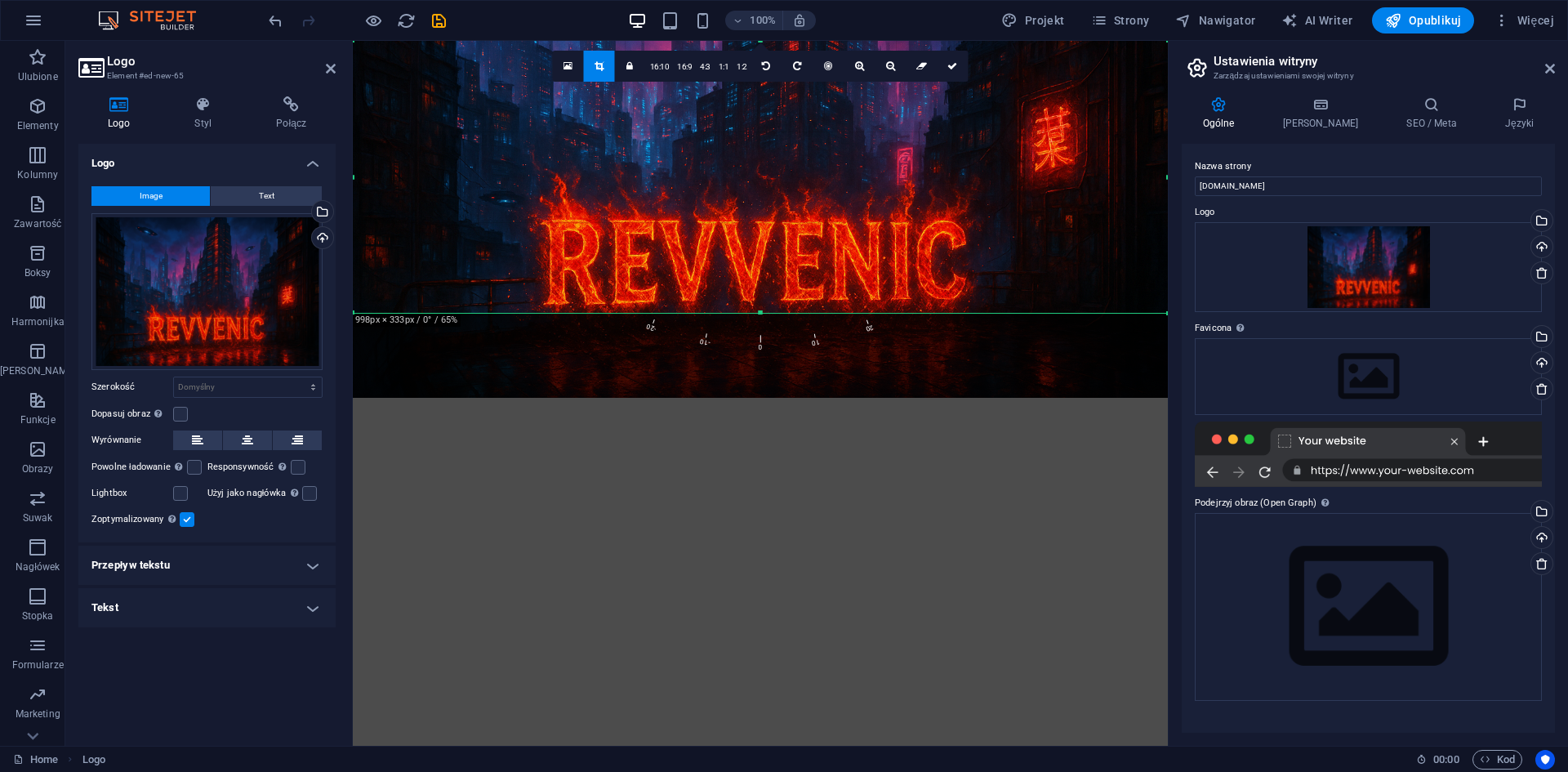
drag, startPoint x: 759, startPoint y: 397, endPoint x: 752, endPoint y: 318, distance: 79.3
click at [752, 316] on div at bounding box center [760, 313] width 815 height 6
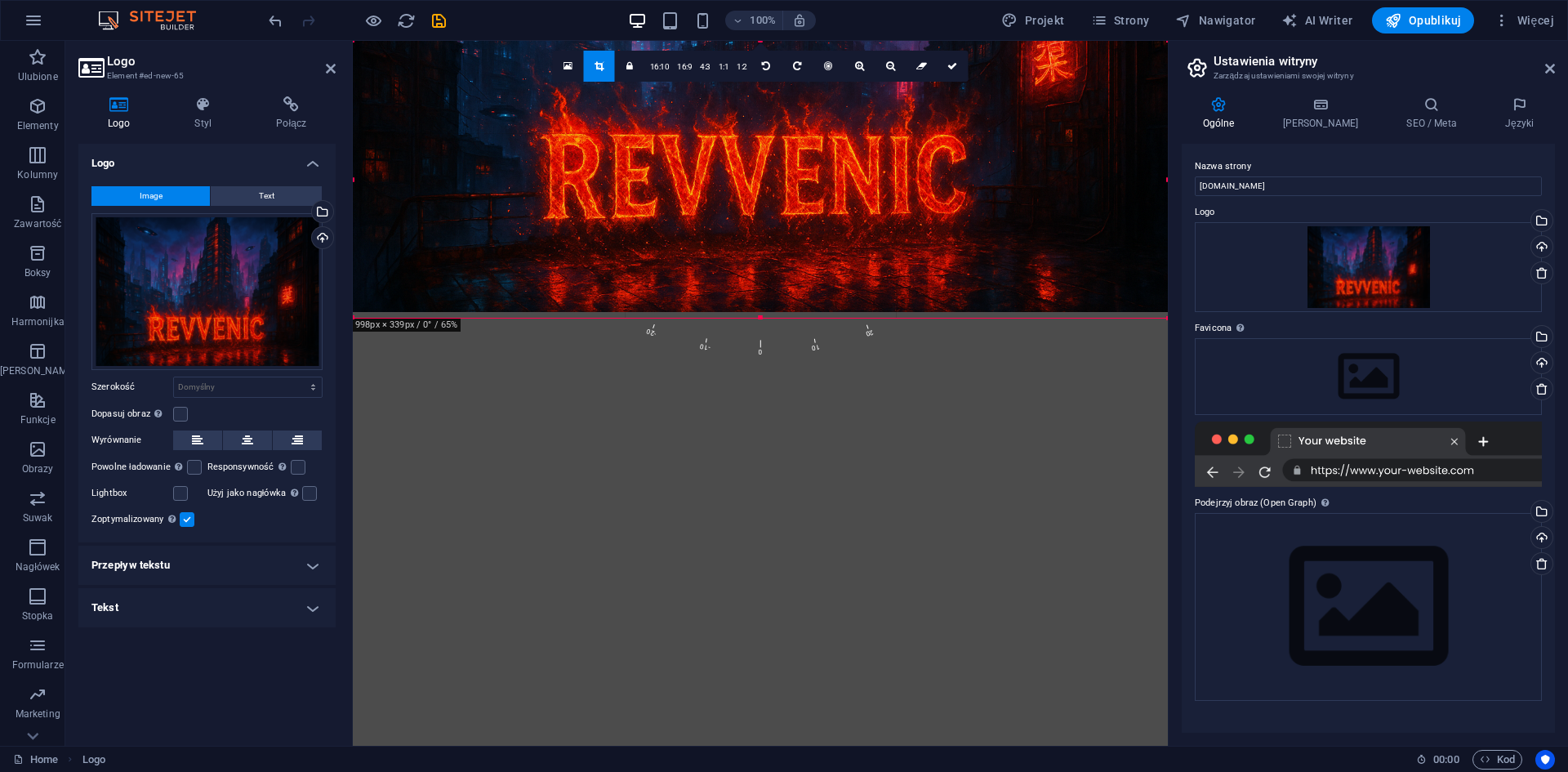
drag, startPoint x: 770, startPoint y: 268, endPoint x: 767, endPoint y: 182, distance: 86.1
click at [767, 182] on div at bounding box center [760, 40] width 815 height 543
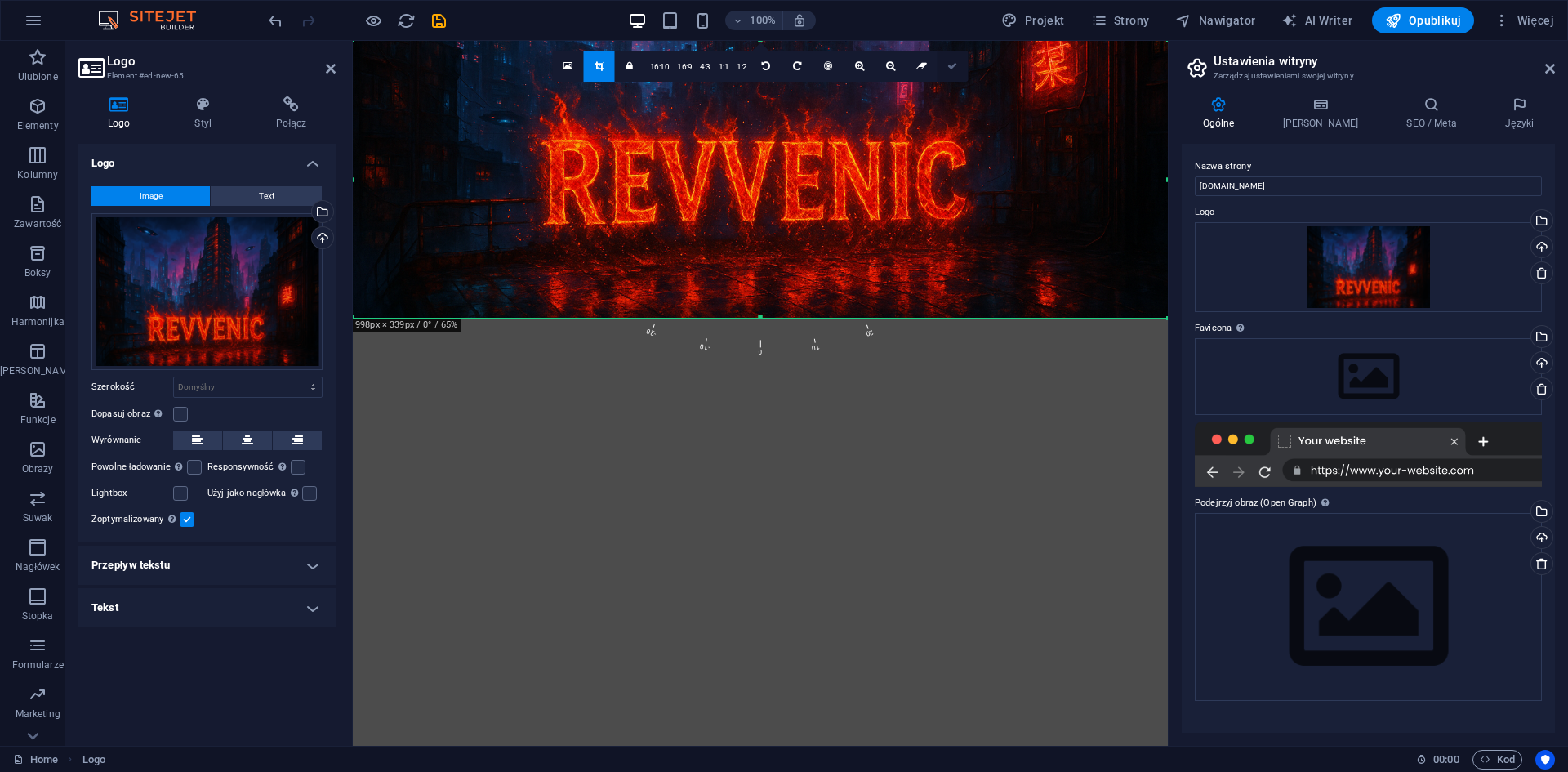
click at [958, 64] on link at bounding box center [953, 66] width 31 height 31
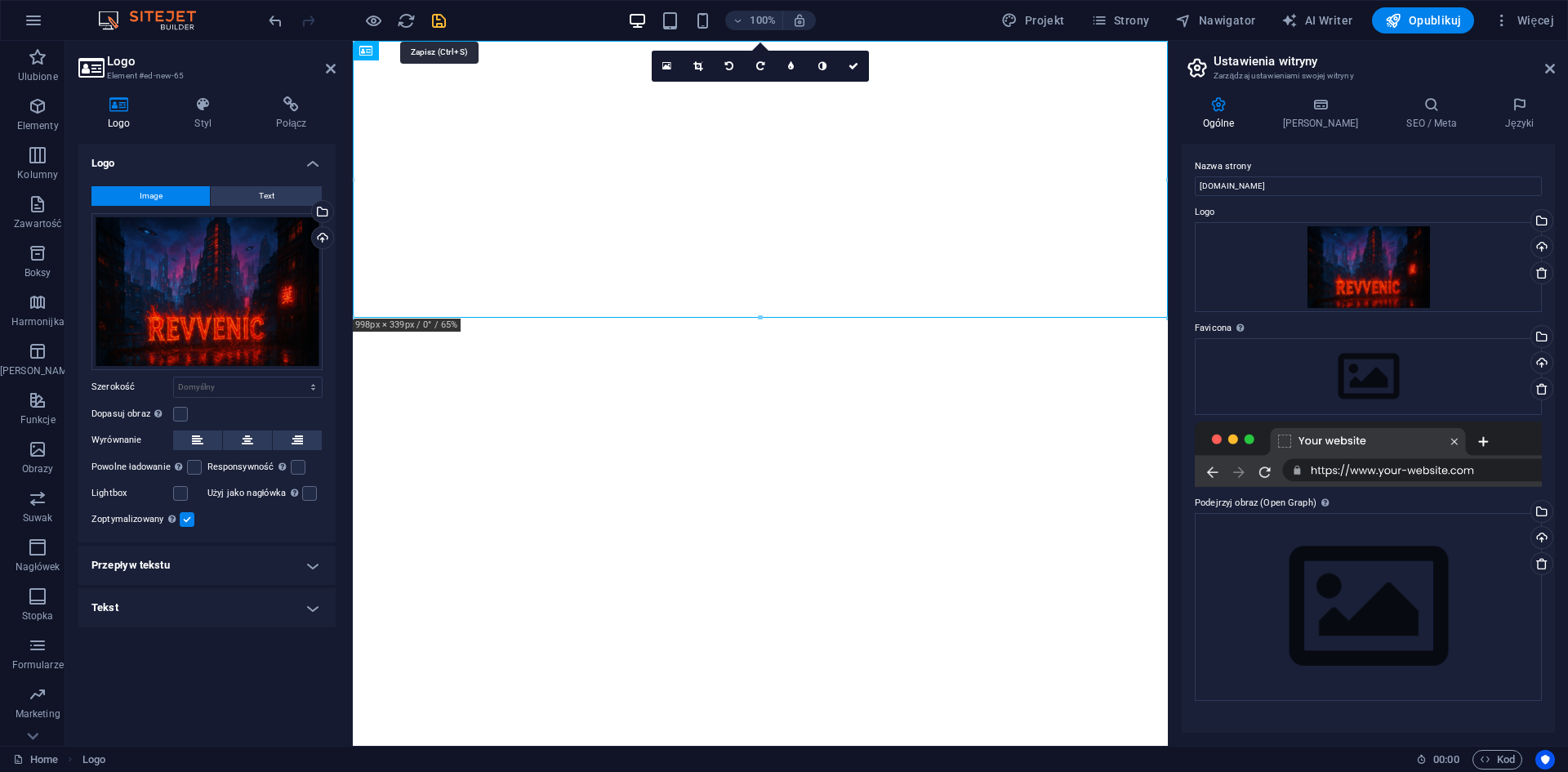
click at [441, 19] on icon "save" at bounding box center [439, 20] width 18 height 18
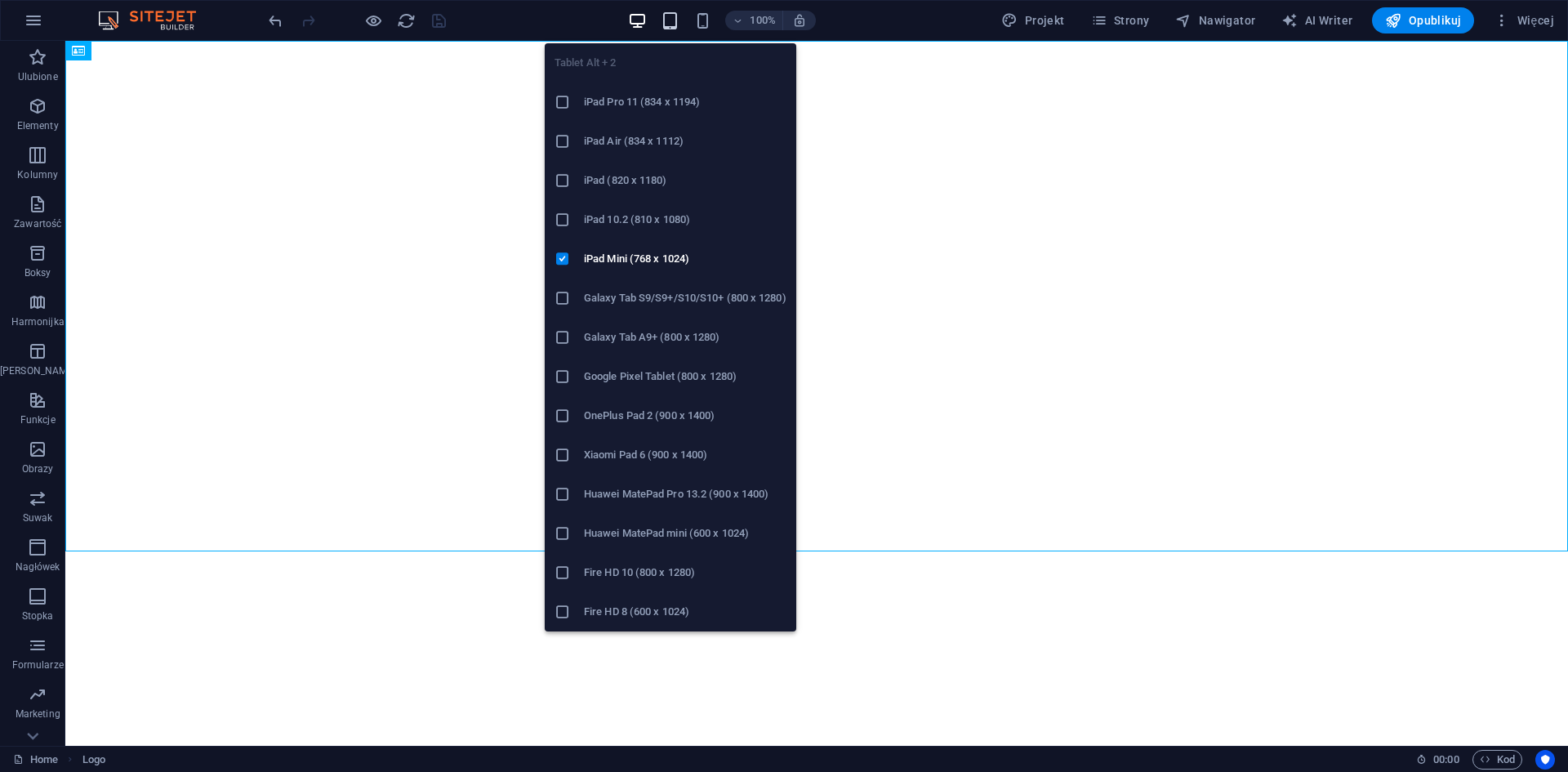
click at [677, 24] on icon "button" at bounding box center [670, 20] width 18 height 18
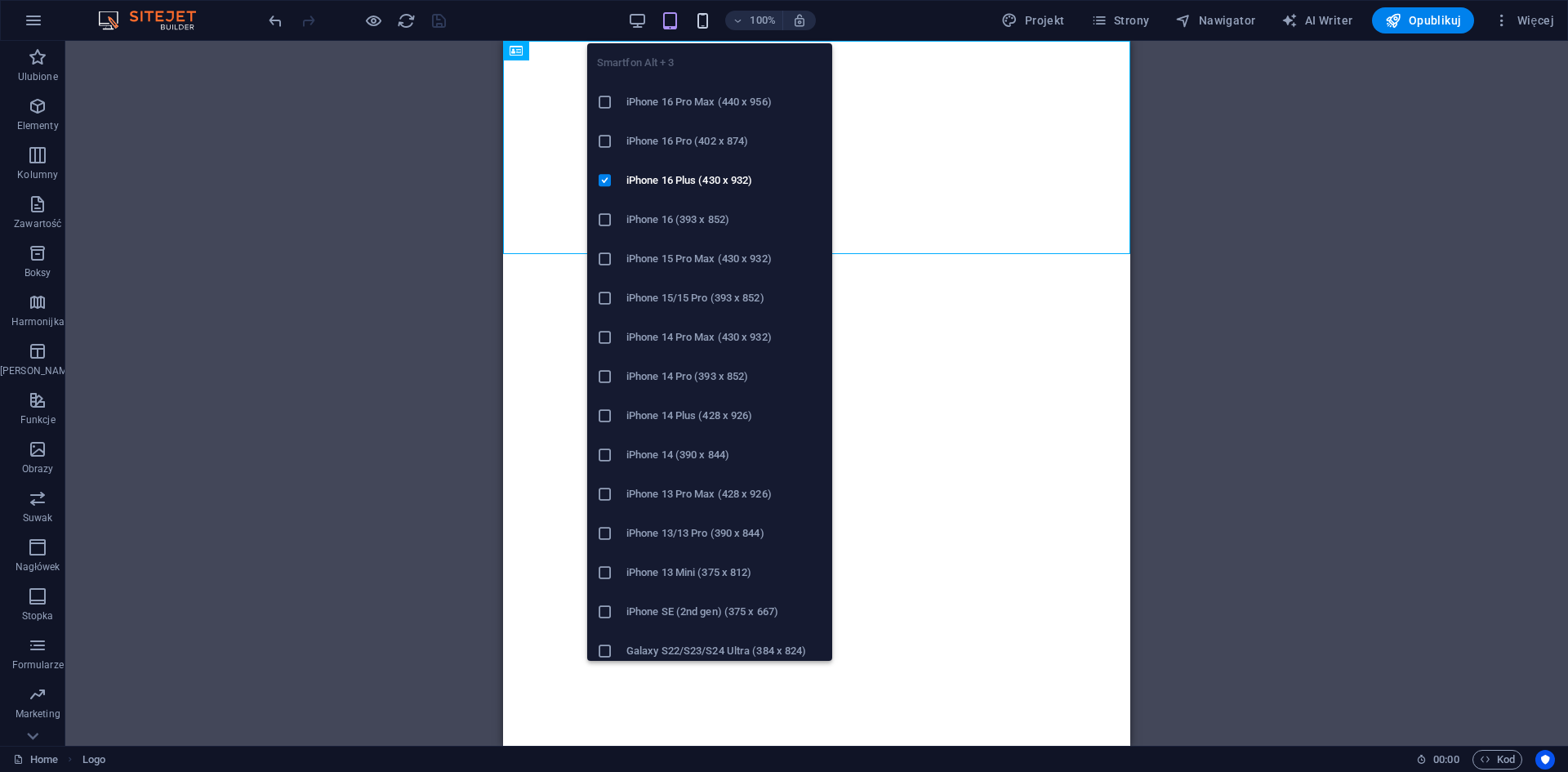
click at [710, 24] on icon "button" at bounding box center [702, 20] width 18 height 18
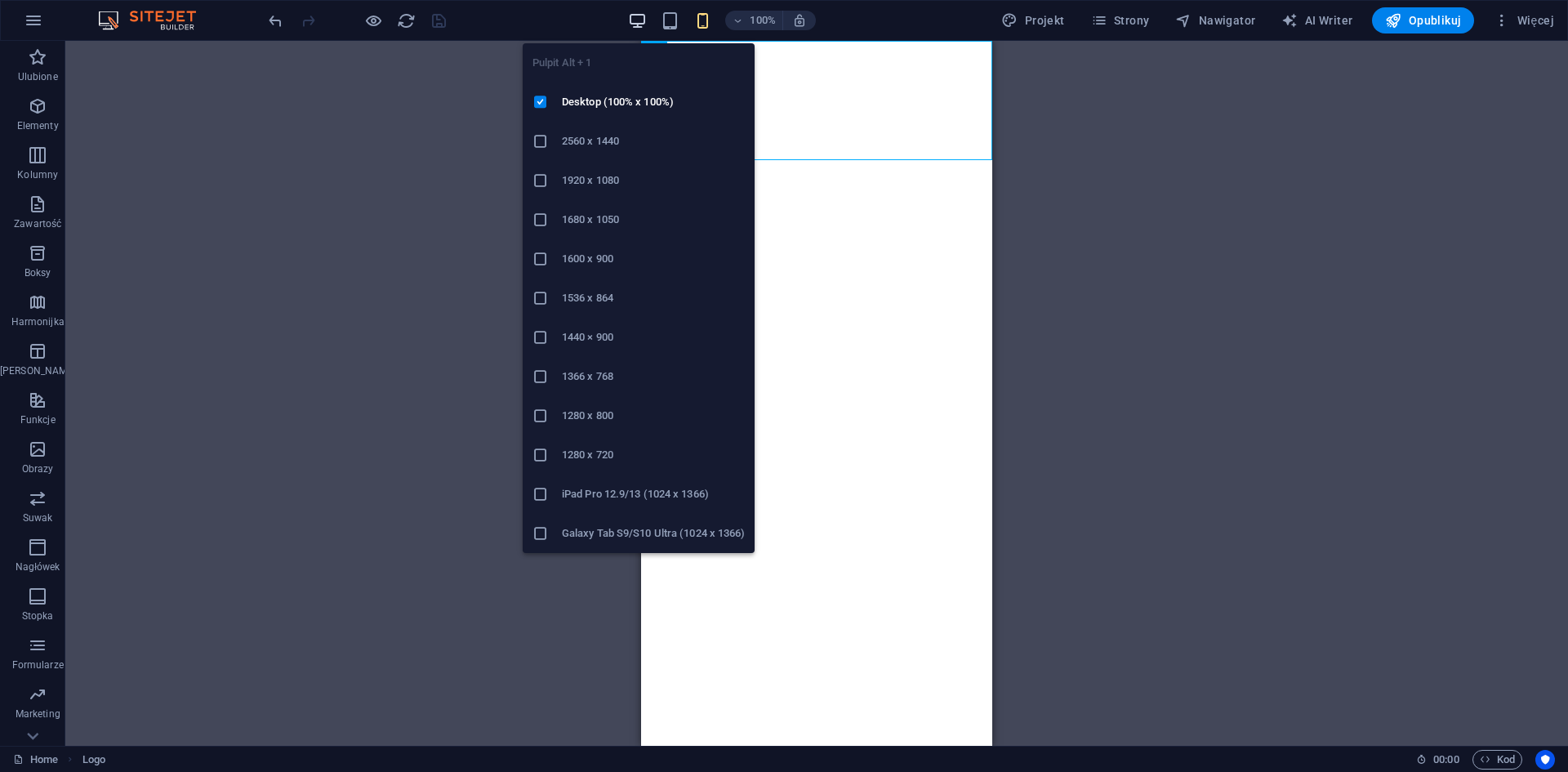
click at [639, 17] on icon "button" at bounding box center [637, 20] width 18 height 18
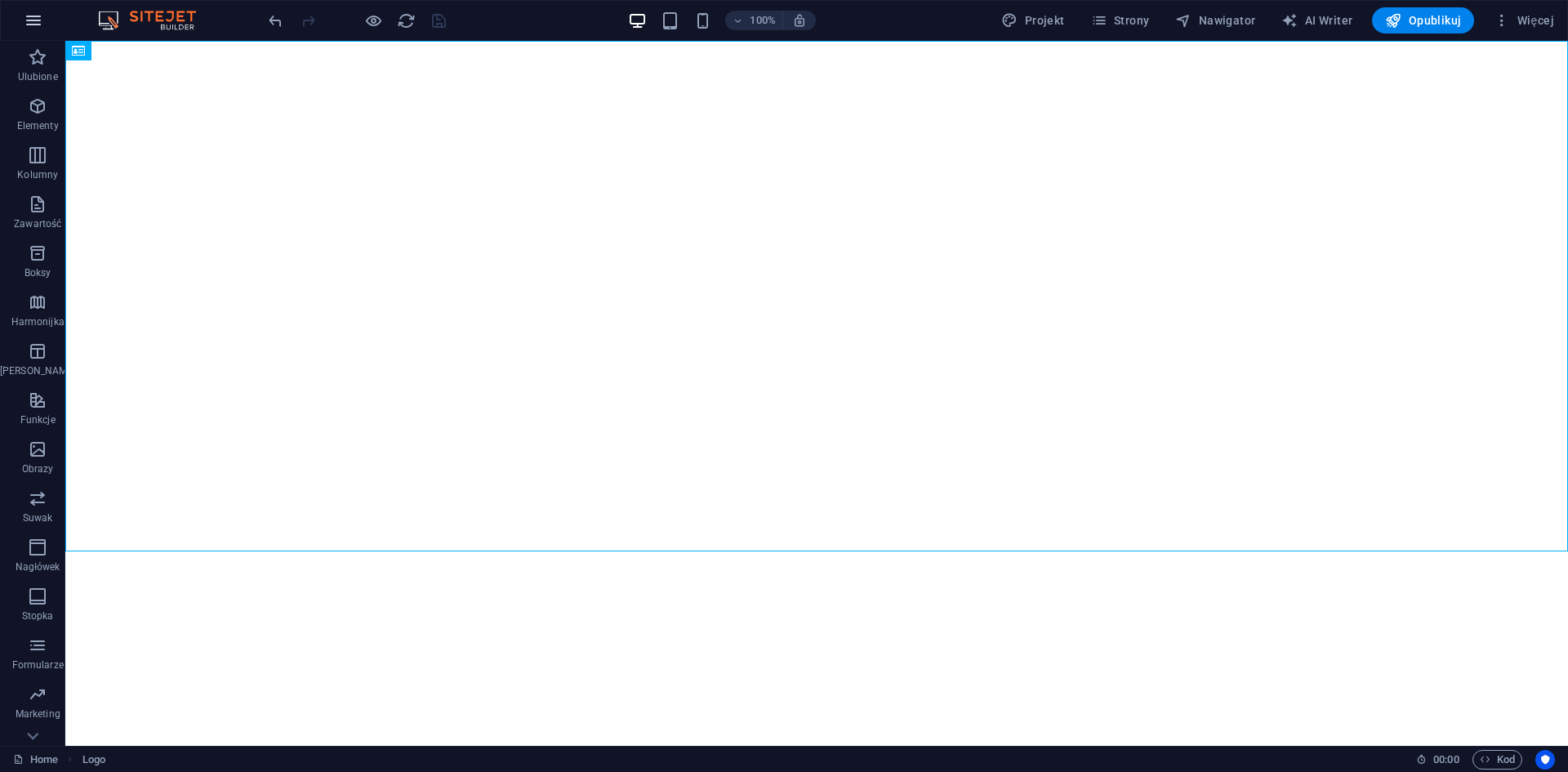
click at [29, 13] on icon "button" at bounding box center [33, 20] width 19 height 19
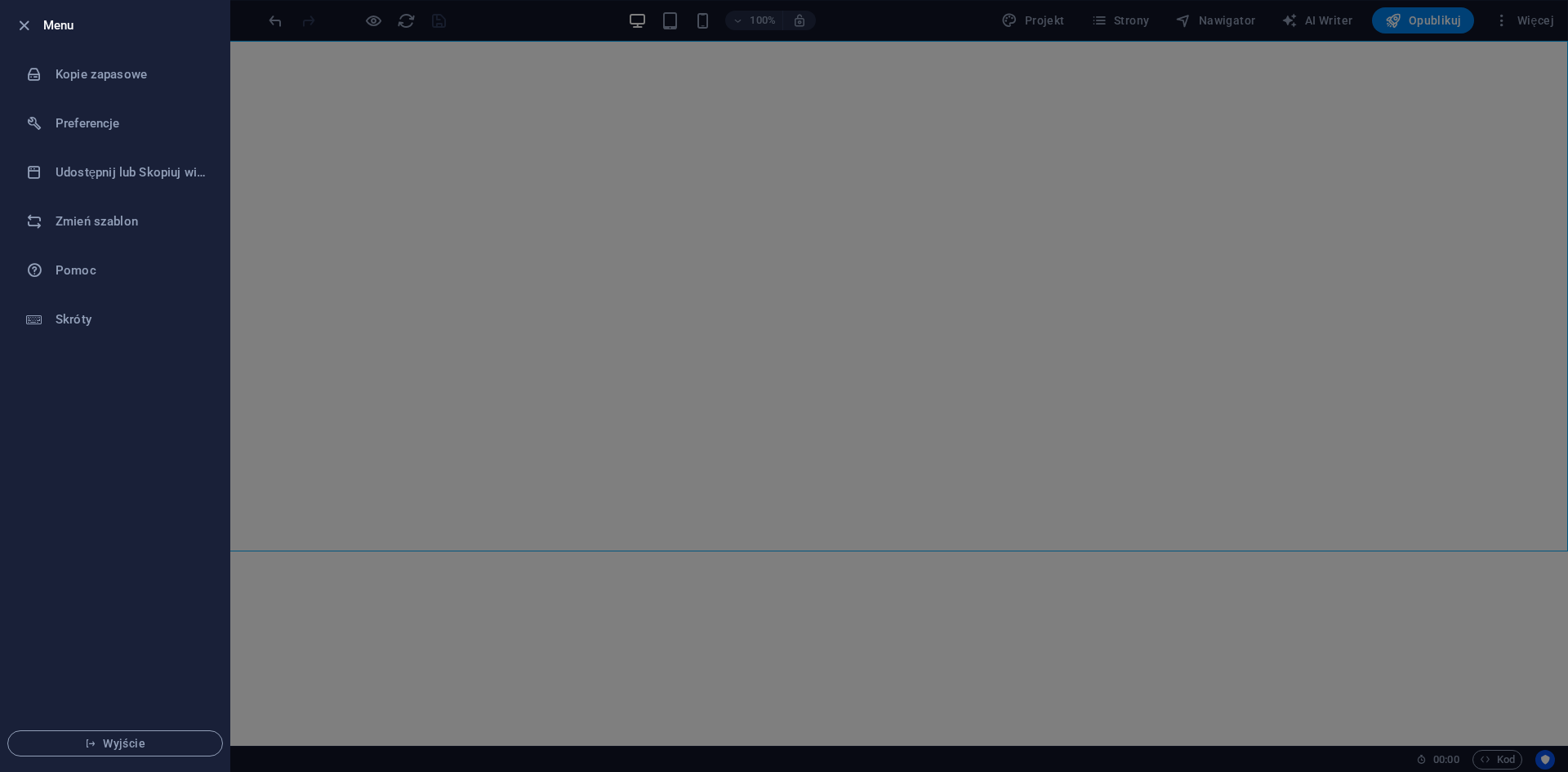
click at [399, 762] on div at bounding box center [784, 386] width 1568 height 772
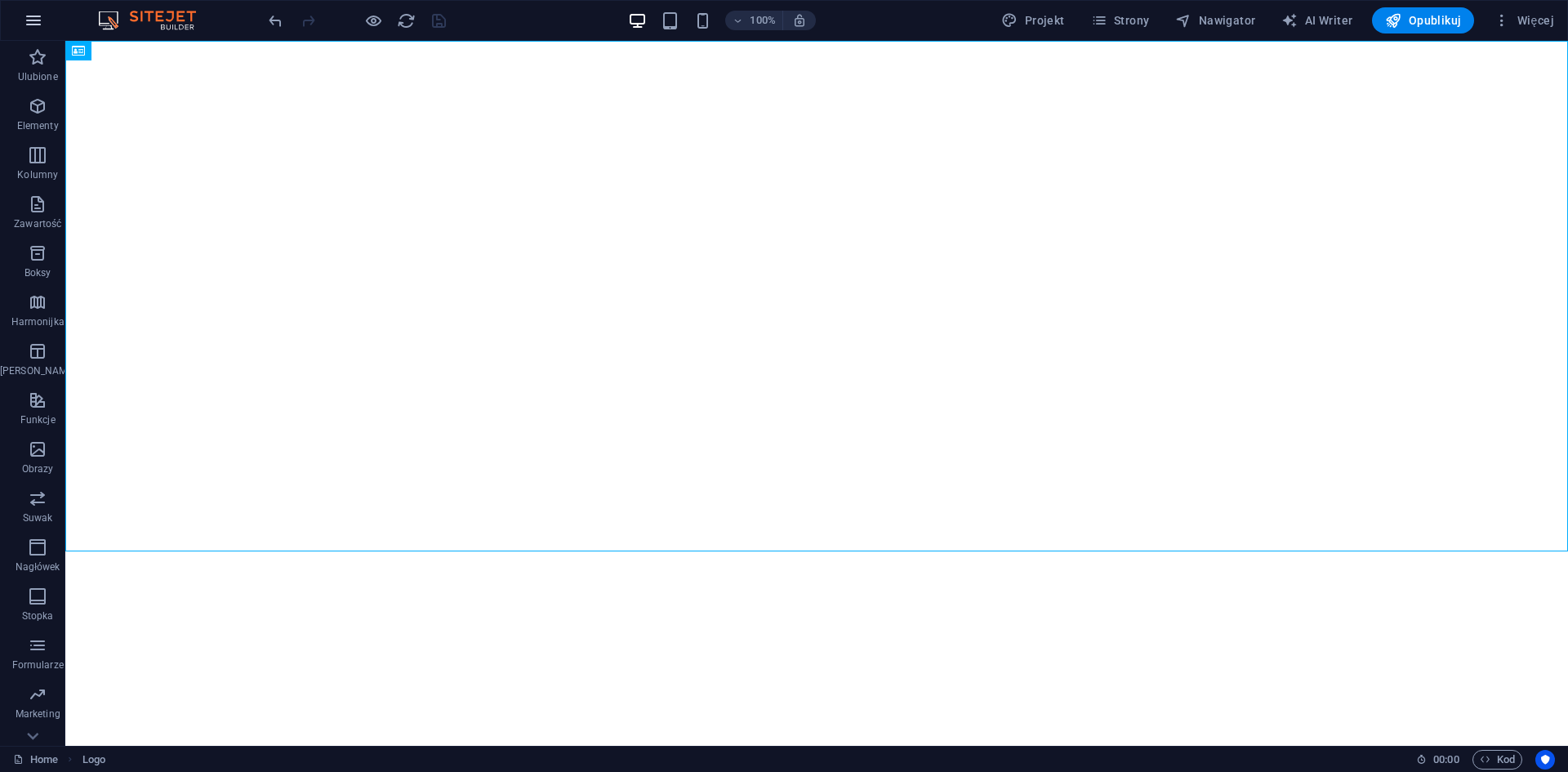
click at [33, 13] on icon "button" at bounding box center [33, 20] width 19 height 19
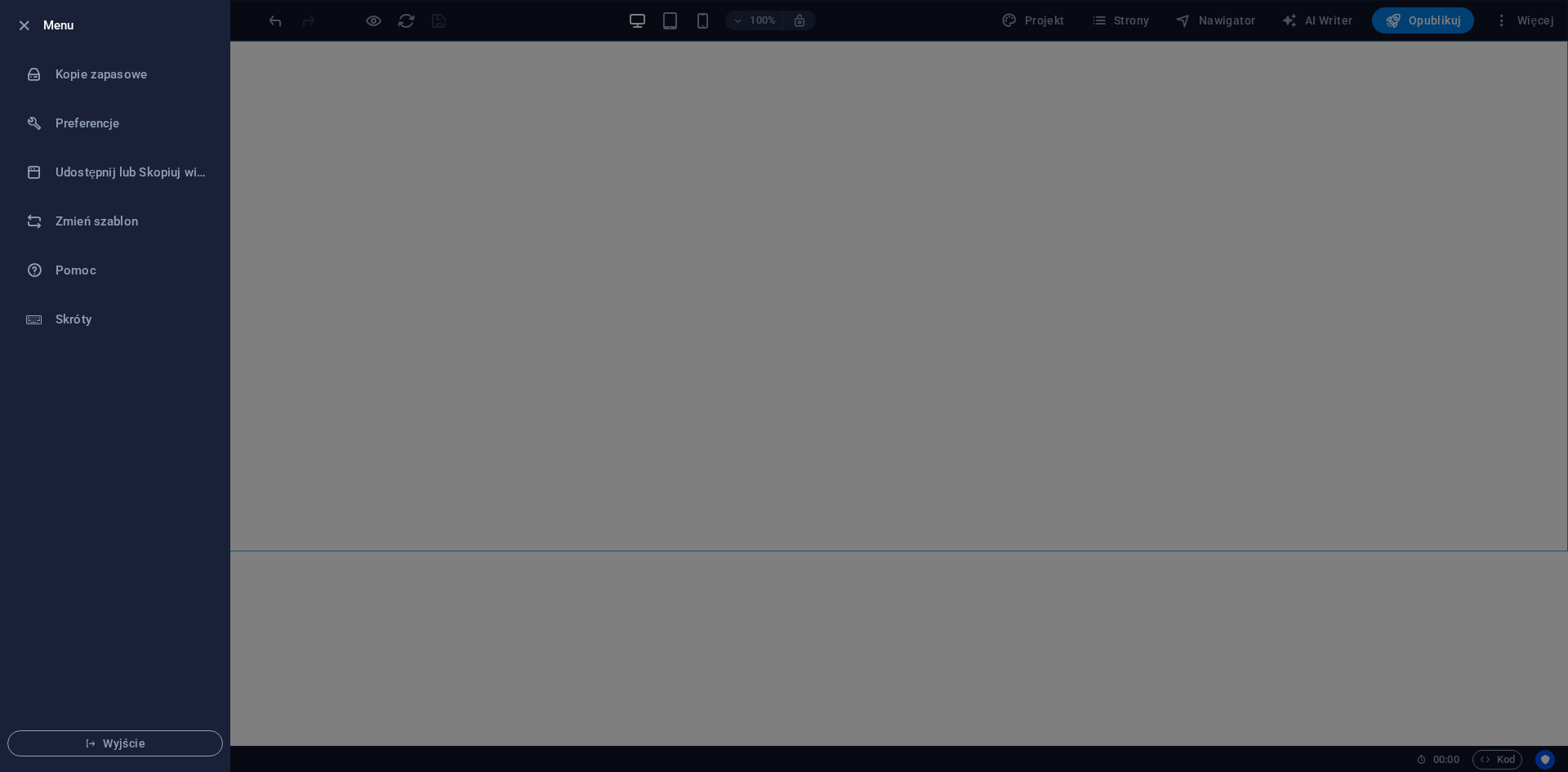
click at [1541, 4] on div at bounding box center [784, 386] width 1568 height 772
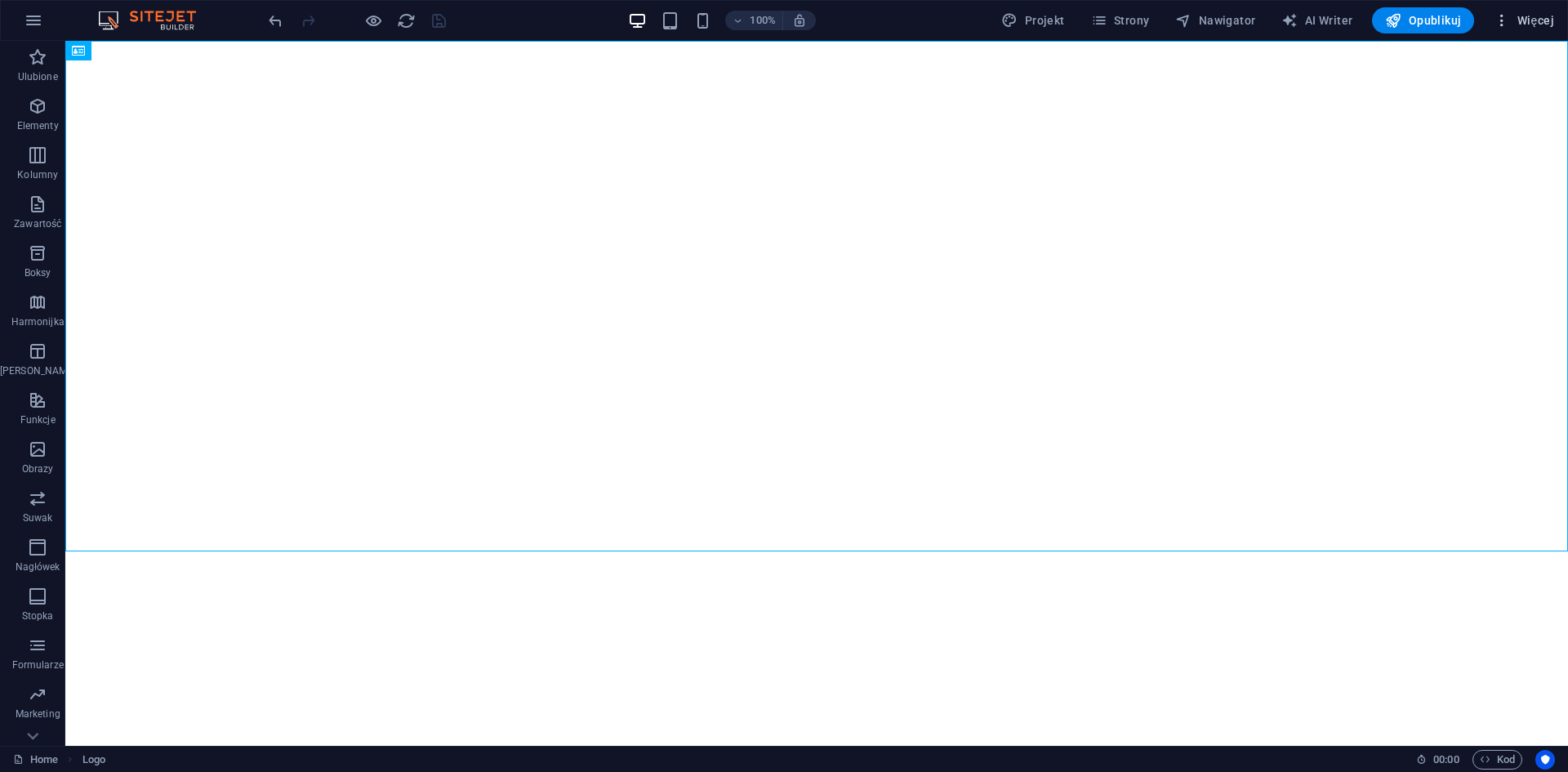
click at [1535, 17] on span "Więcej" at bounding box center [1524, 20] width 61 height 17
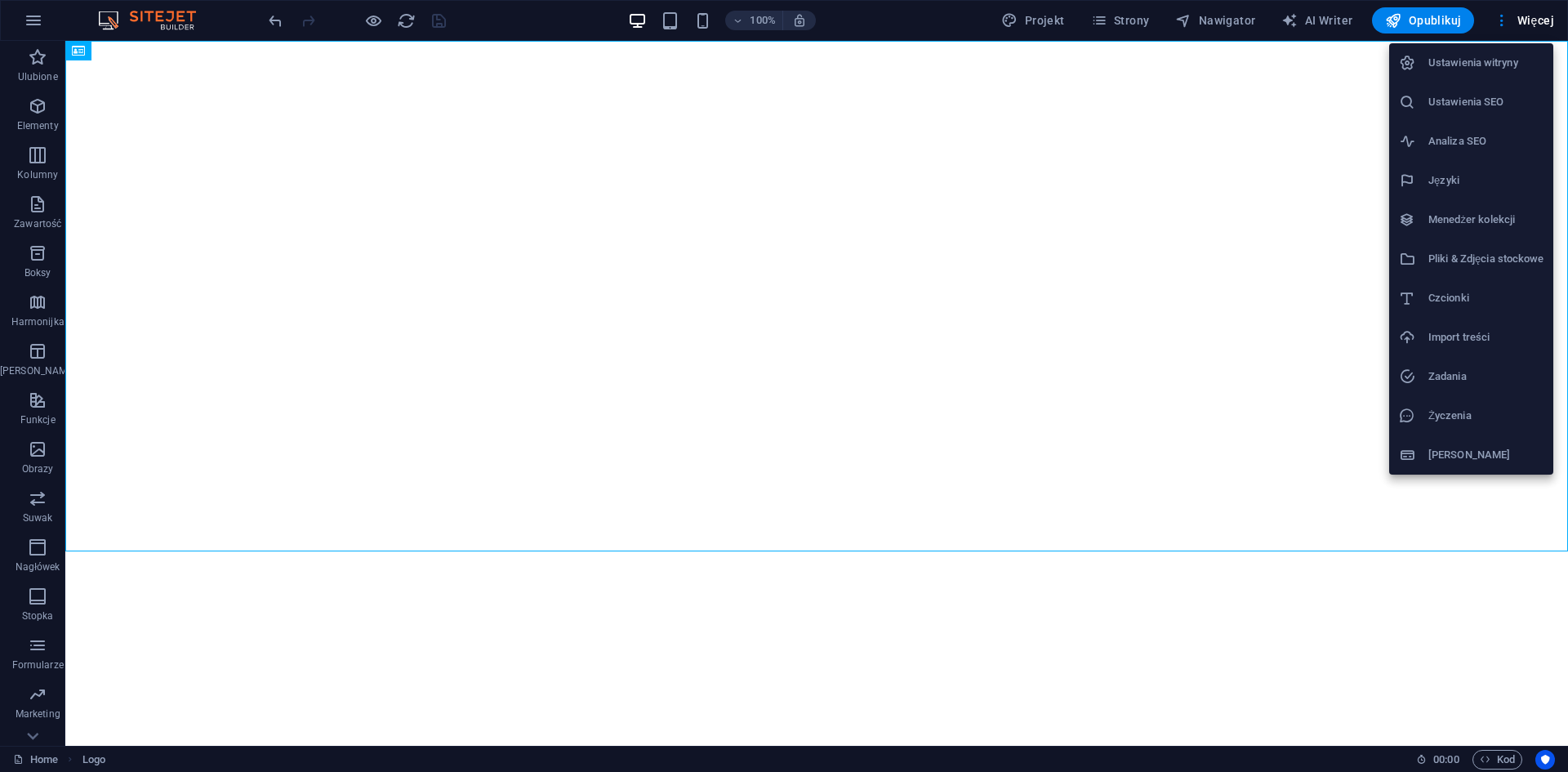
click at [1519, 57] on h6 "Ustawienia witryny" at bounding box center [1485, 62] width 115 height 19
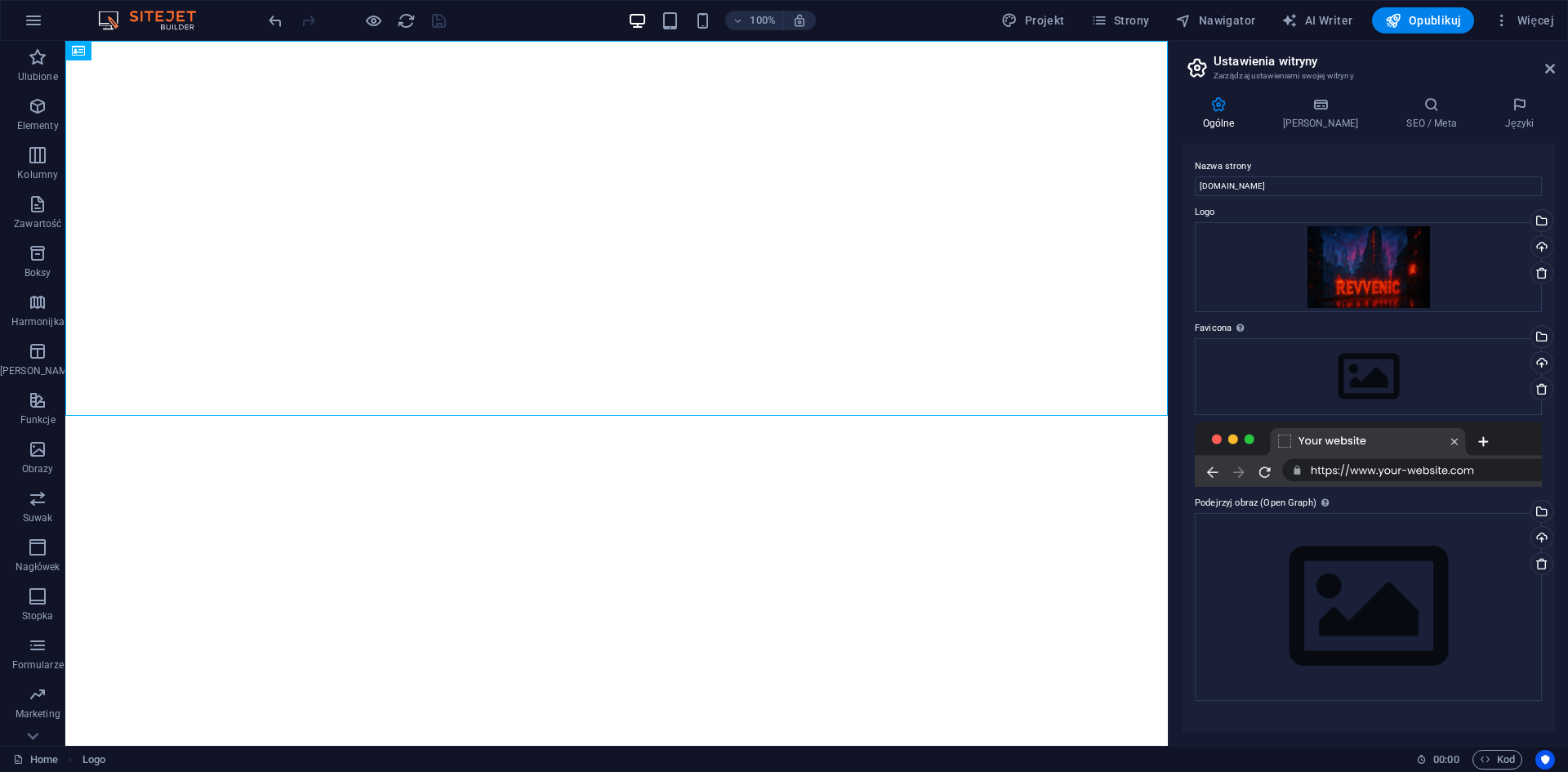
drag, startPoint x: 1282, startPoint y: 433, endPoint x: 1290, endPoint y: 440, distance: 10.6
click at [1282, 434] on div at bounding box center [1368, 453] width 347 height 65
click at [1291, 440] on div at bounding box center [1368, 453] width 347 height 65
click at [1541, 335] on div "Wybierz pliki z menedżera plików, zdjęć stockowych lub prześlij plik(i)" at bounding box center [1540, 338] width 25 height 25
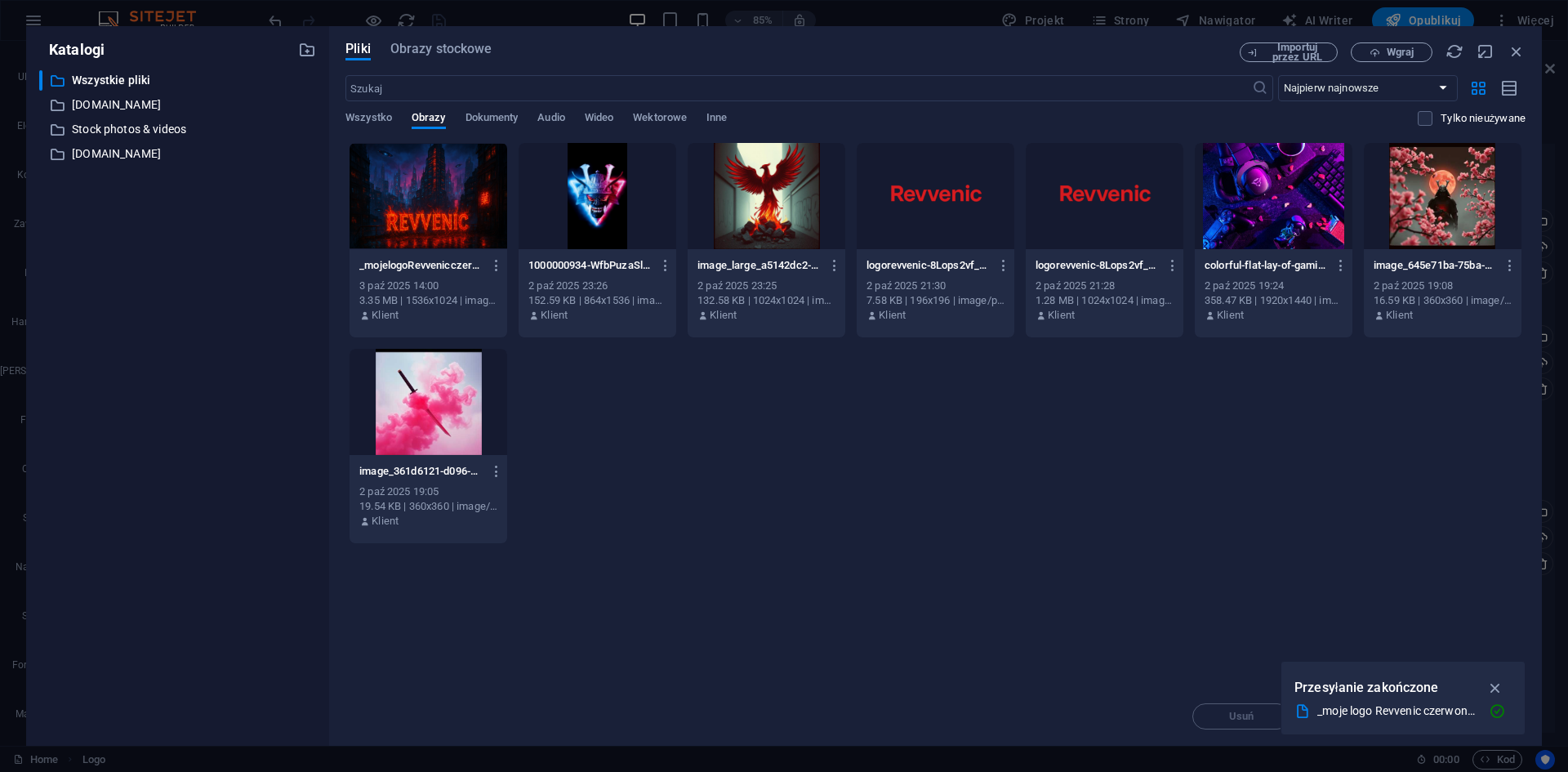
click at [575, 185] on div at bounding box center [598, 196] width 158 height 106
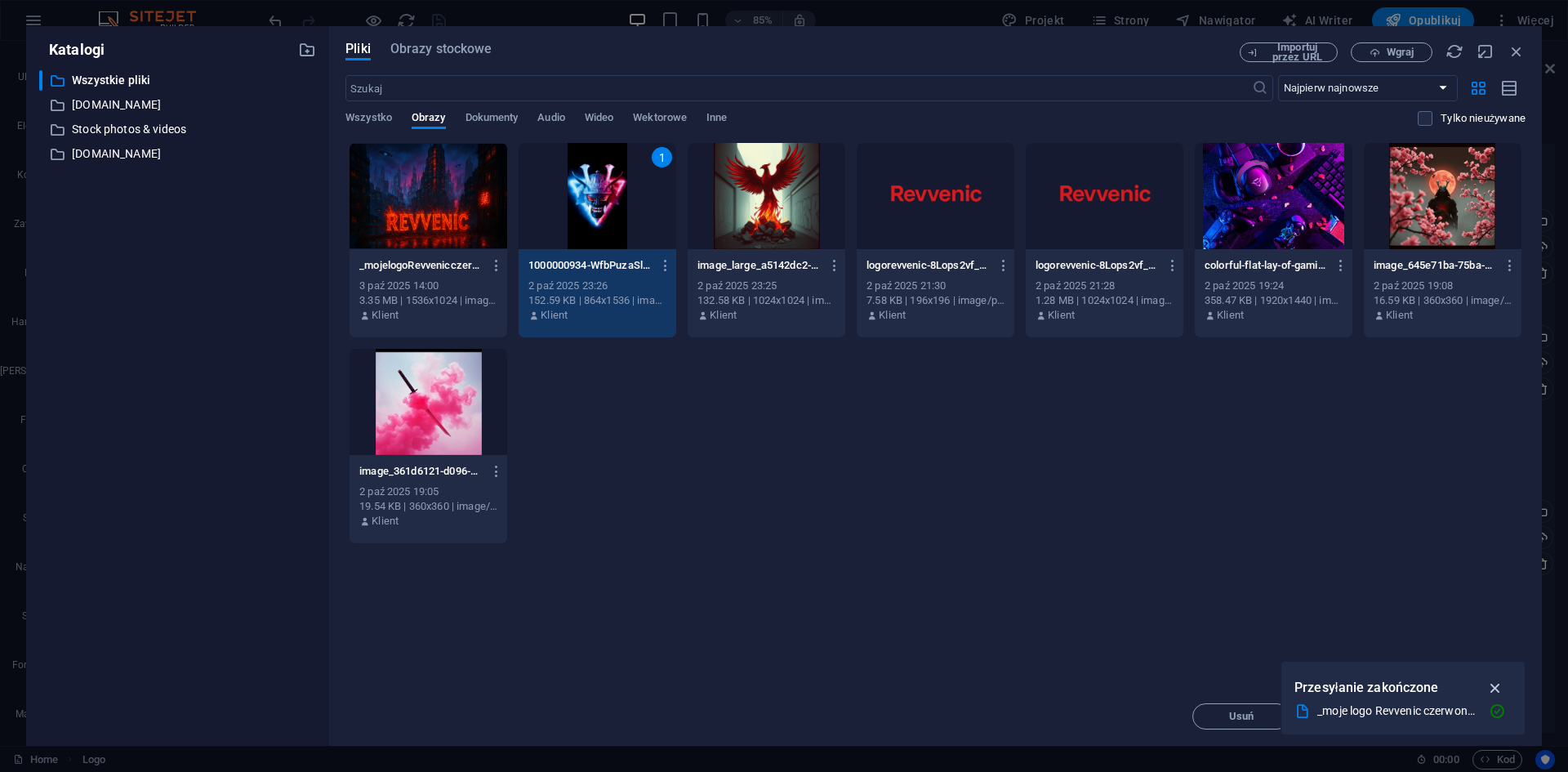
click at [1490, 686] on icon "button" at bounding box center [1495, 688] width 18 height 18
click at [1474, 713] on span "Wprowadź" at bounding box center [1476, 716] width 50 height 10
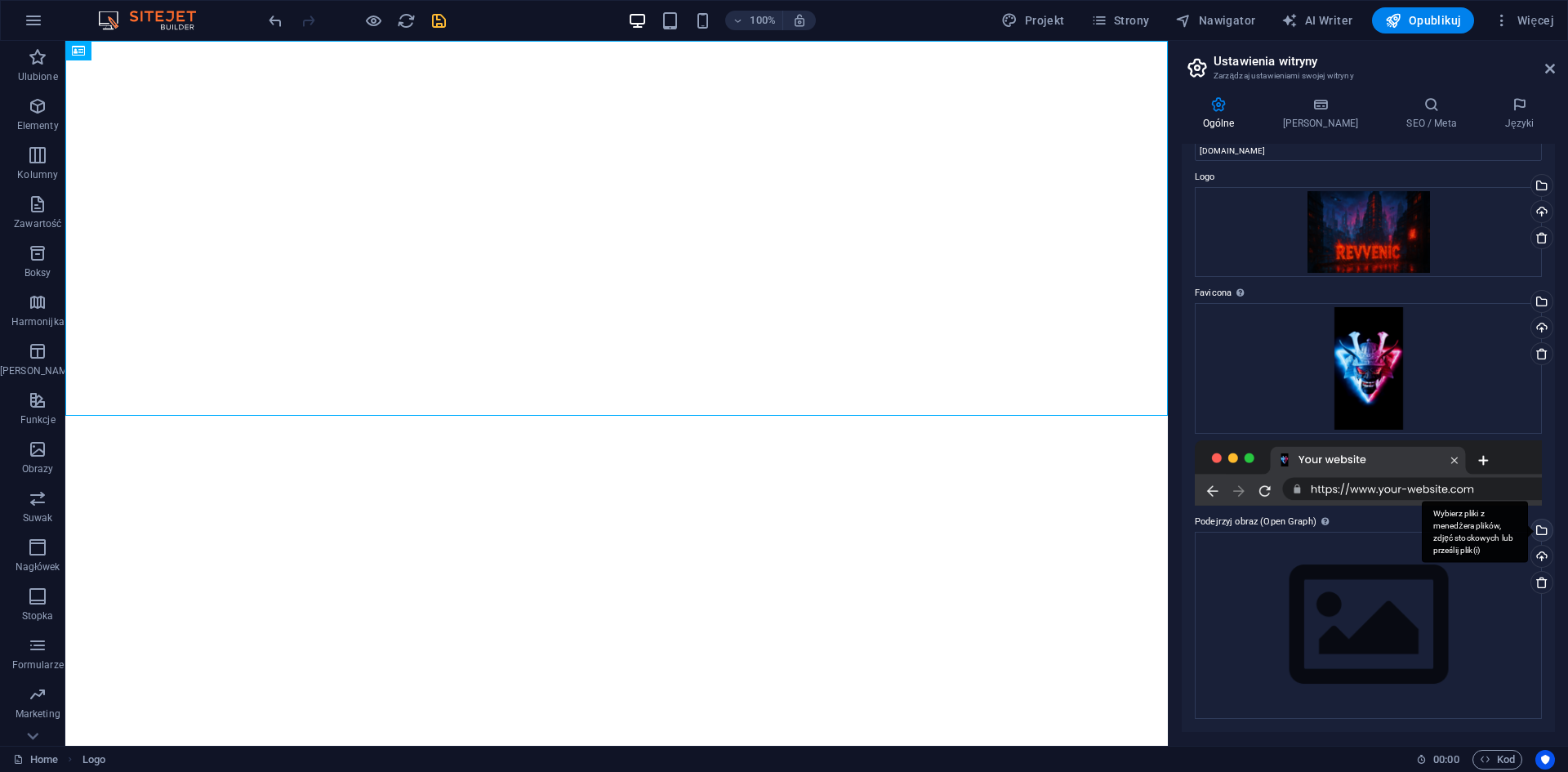
scroll to position [35, 0]
click at [1528, 535] on div "Wybierz pliki z menedżera plików, zdjęć stockowych lub prześlij plik(i)" at bounding box center [1475, 531] width 106 height 62
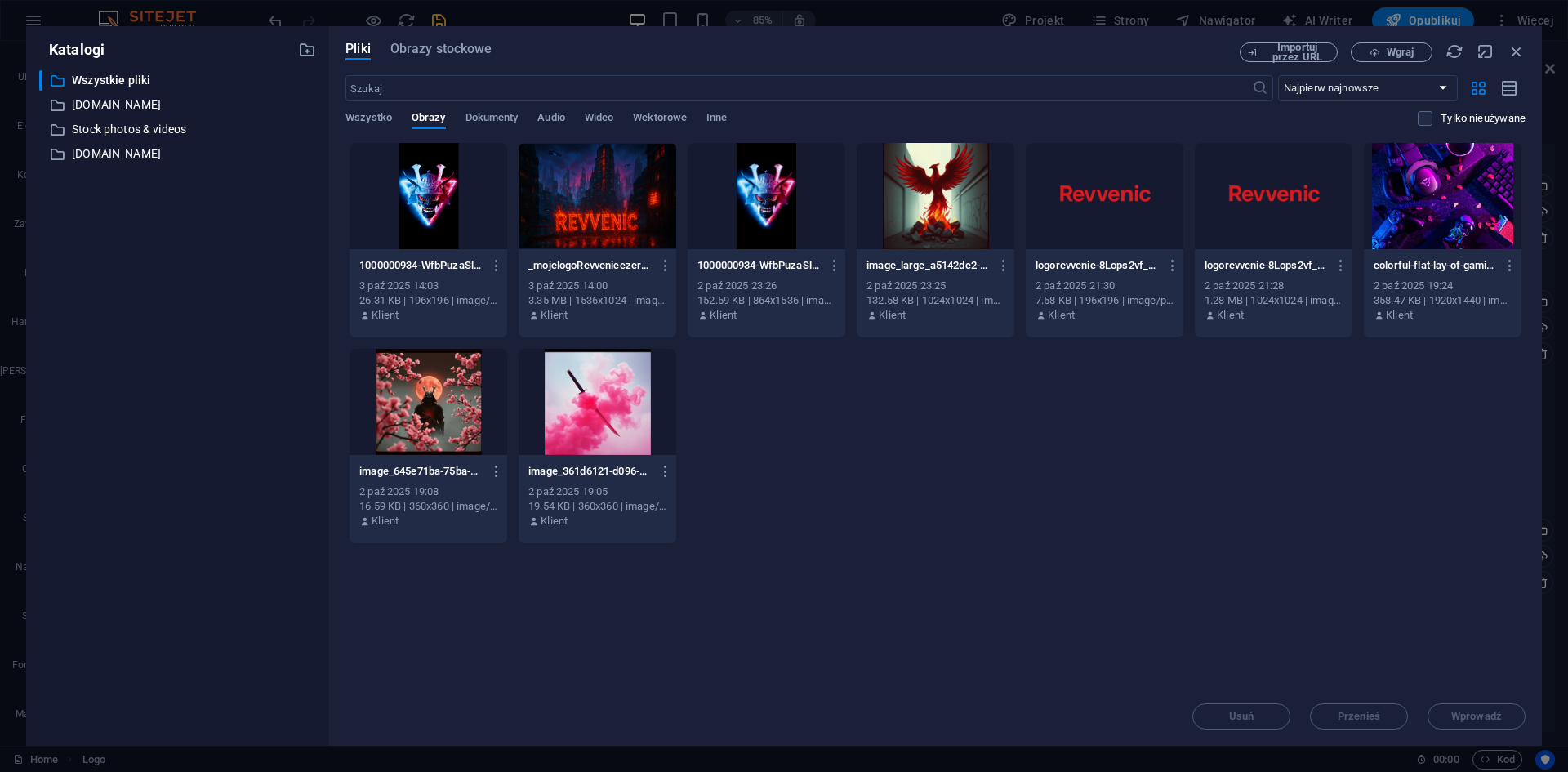
click at [422, 419] on div at bounding box center [429, 402] width 158 height 106
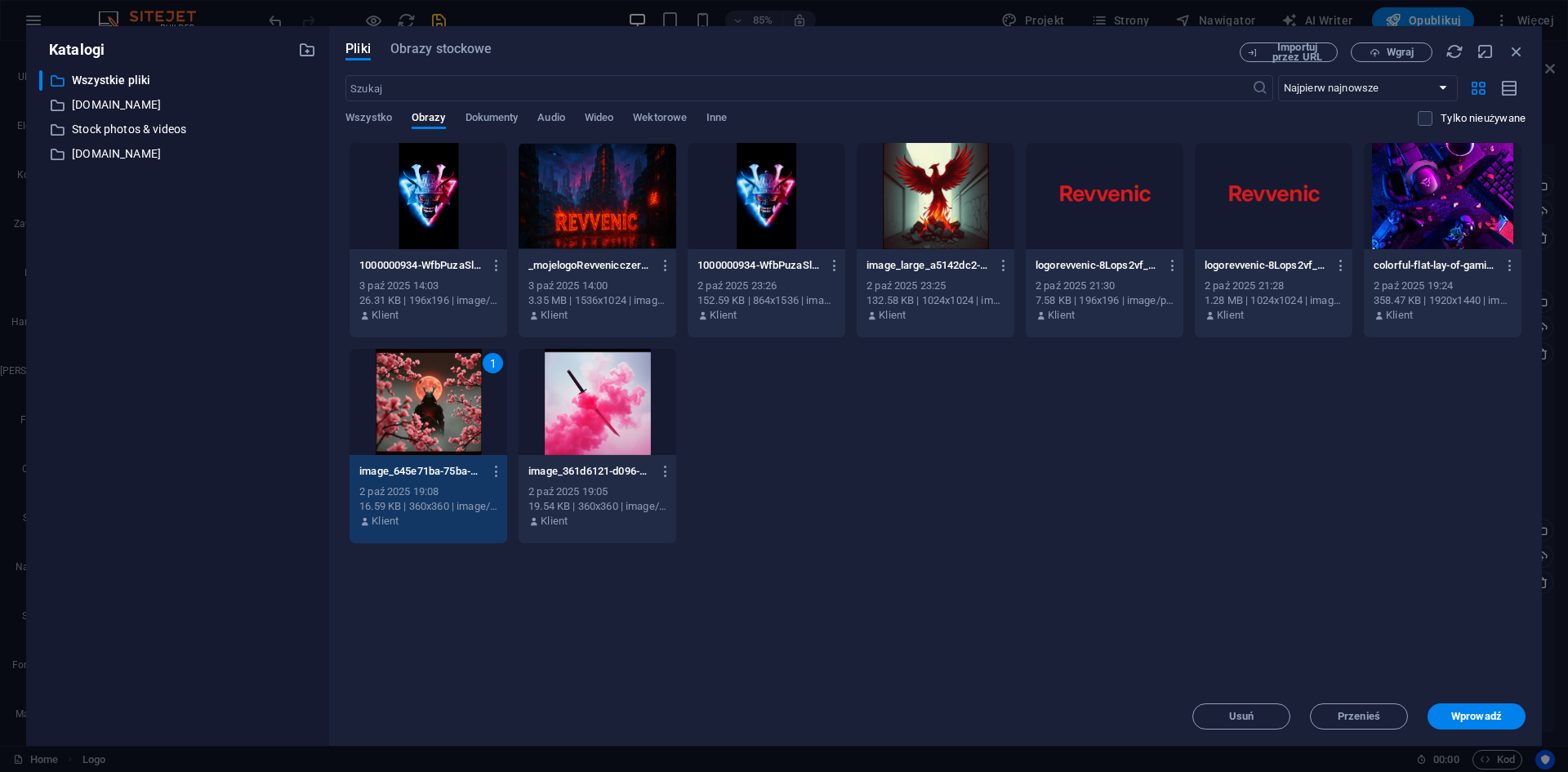
click at [1471, 706] on button "Wprowadź" at bounding box center [1476, 716] width 98 height 26
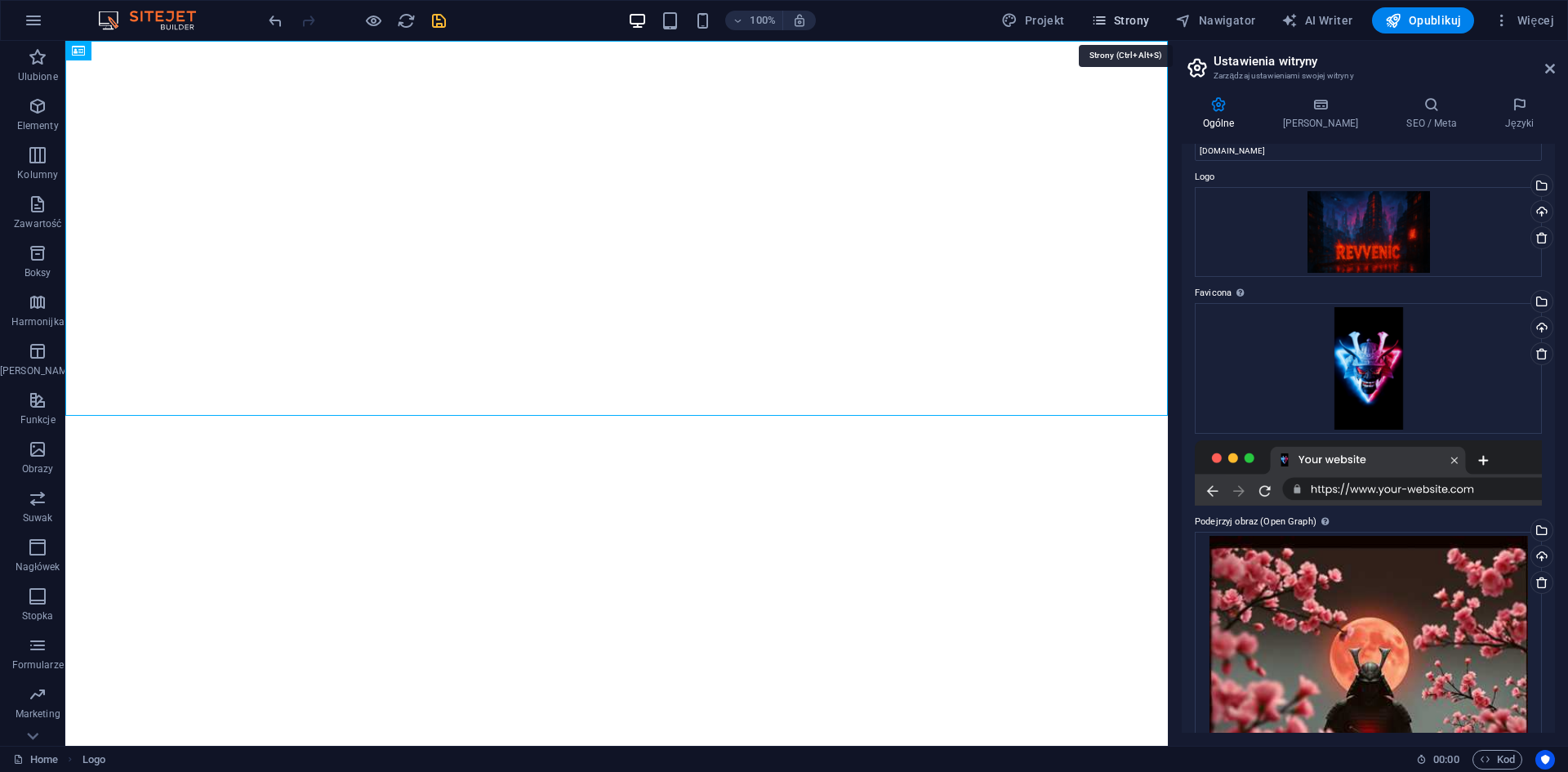
click at [1142, 19] on span "Strony" at bounding box center [1120, 20] width 59 height 17
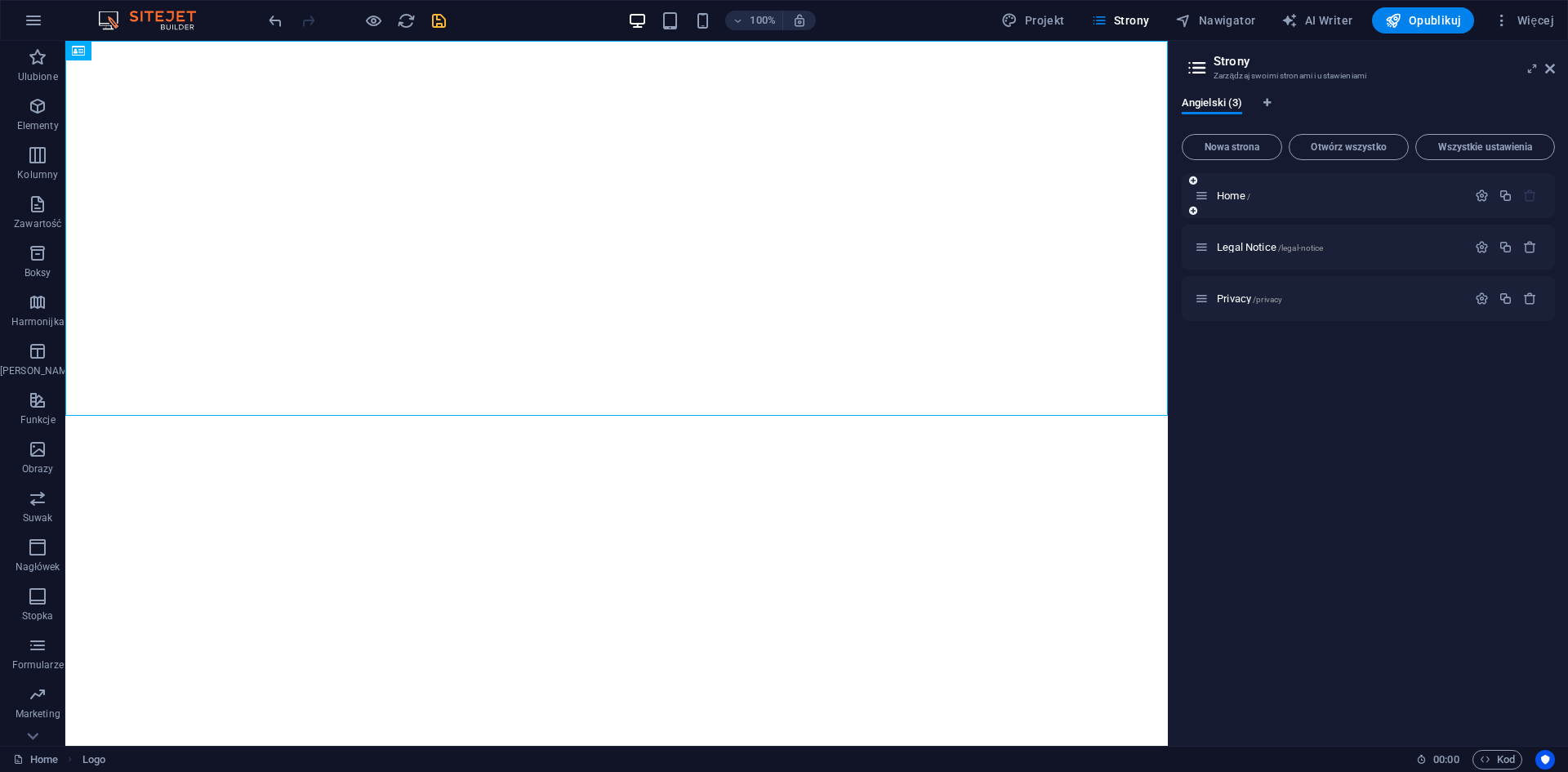
click at [1309, 203] on div "Home /" at bounding box center [1330, 196] width 272 height 18
click at [1487, 196] on icon "button" at bounding box center [1481, 195] width 14 height 14
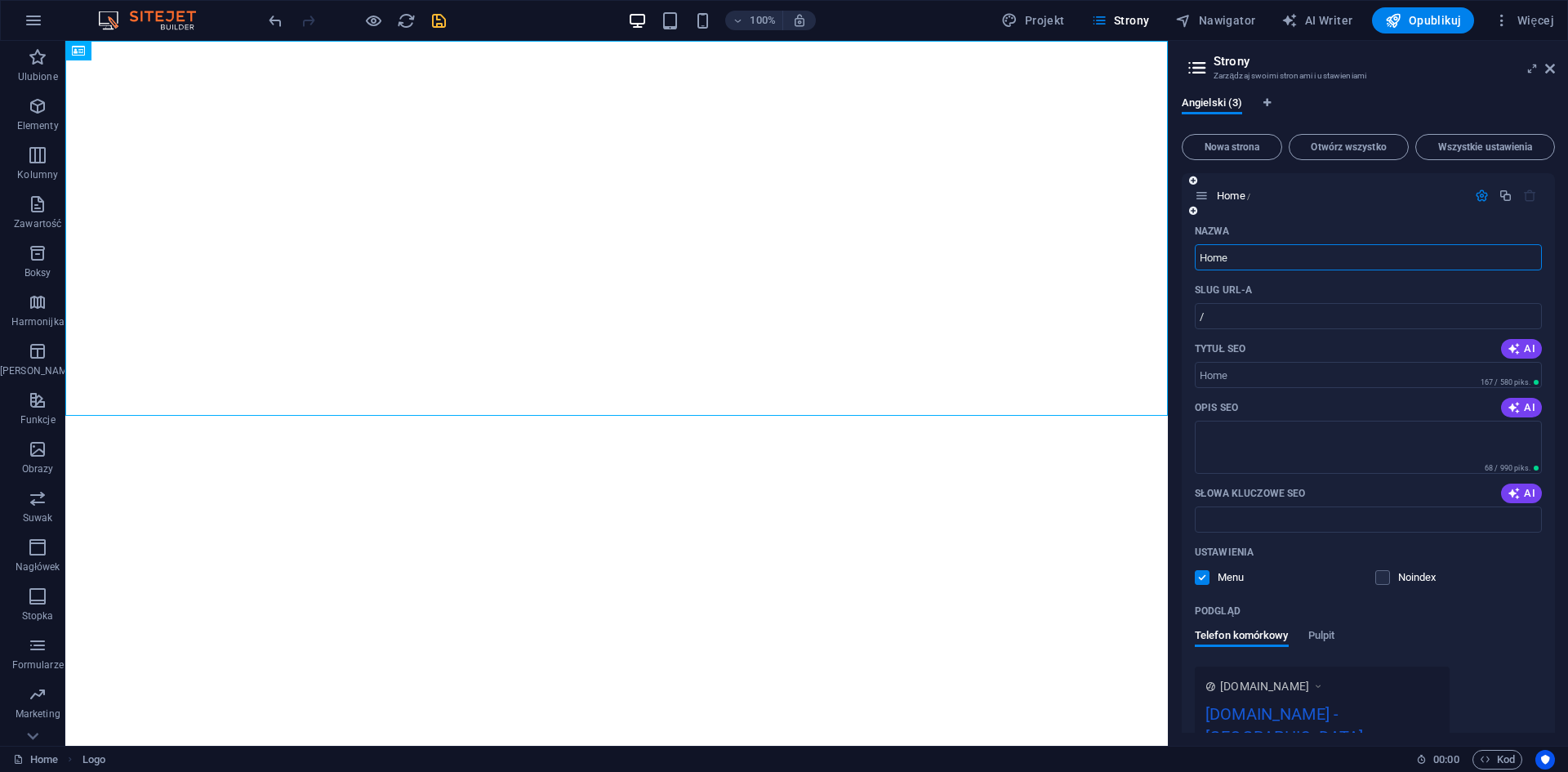
click at [1517, 485] on button "AI" at bounding box center [1521, 493] width 40 height 19
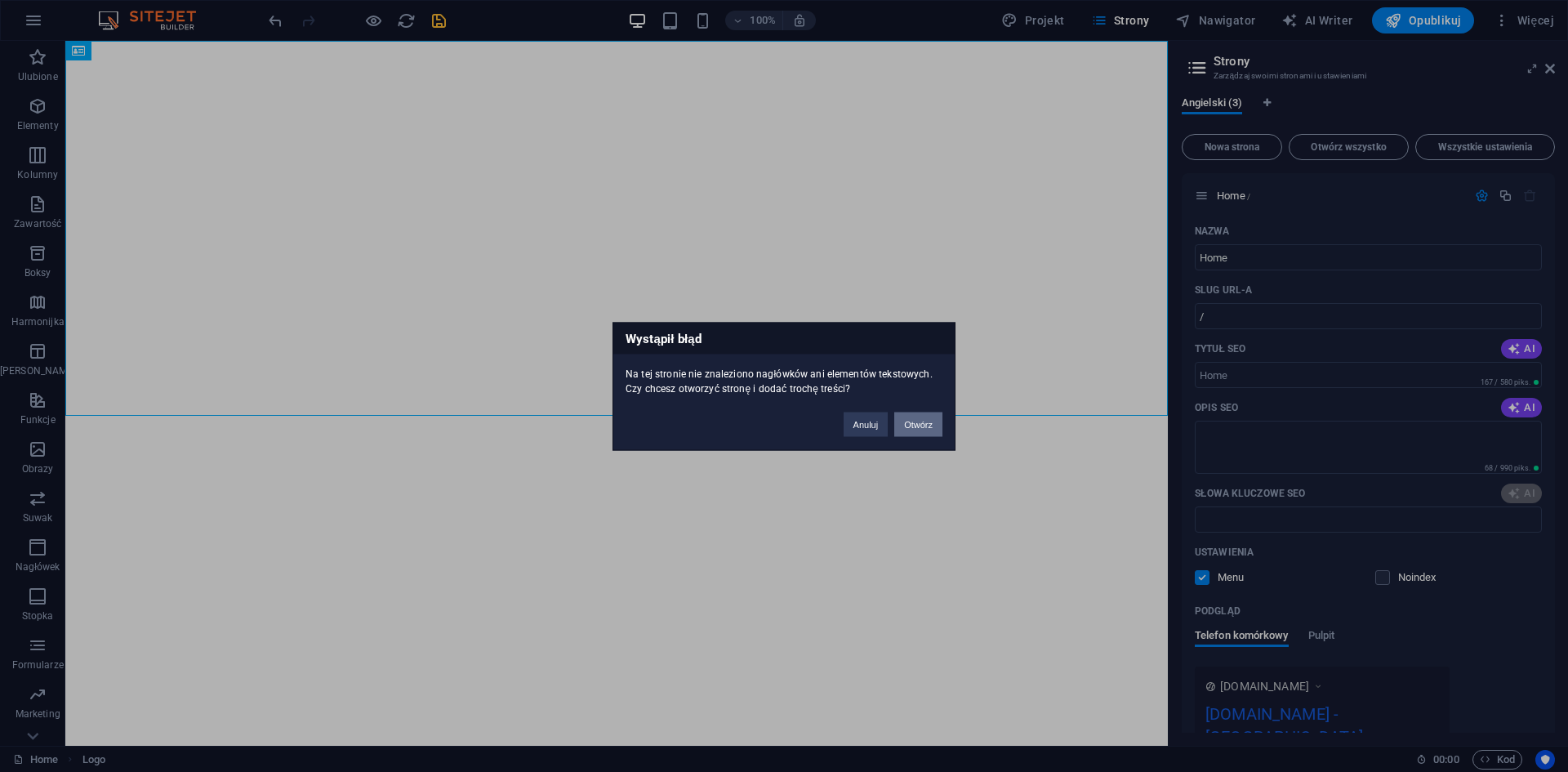
click at [920, 421] on button "Otwórz" at bounding box center [918, 423] width 48 height 25
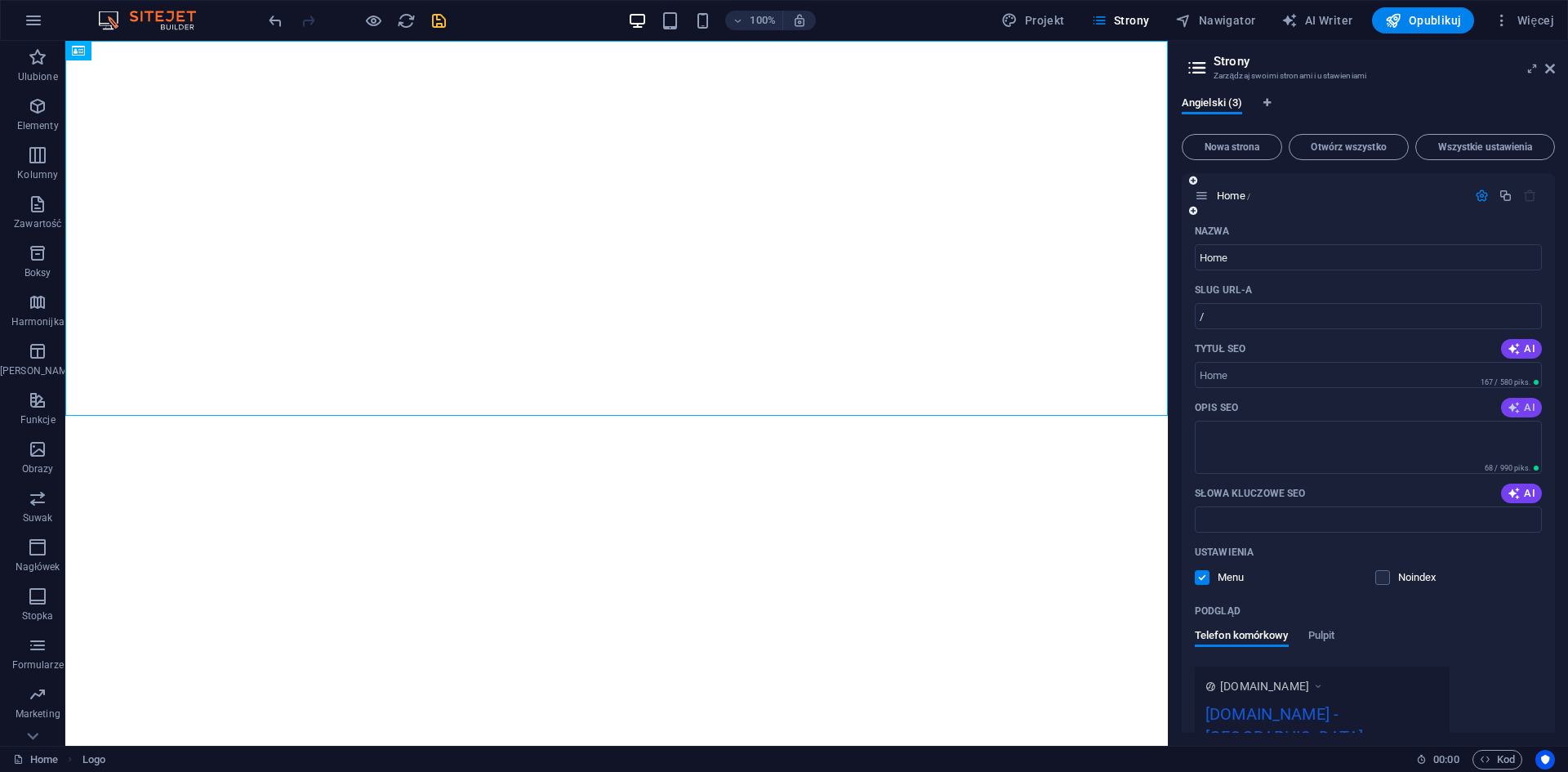
click at [1519, 407] on span "AI" at bounding box center [1521, 408] width 28 height 13
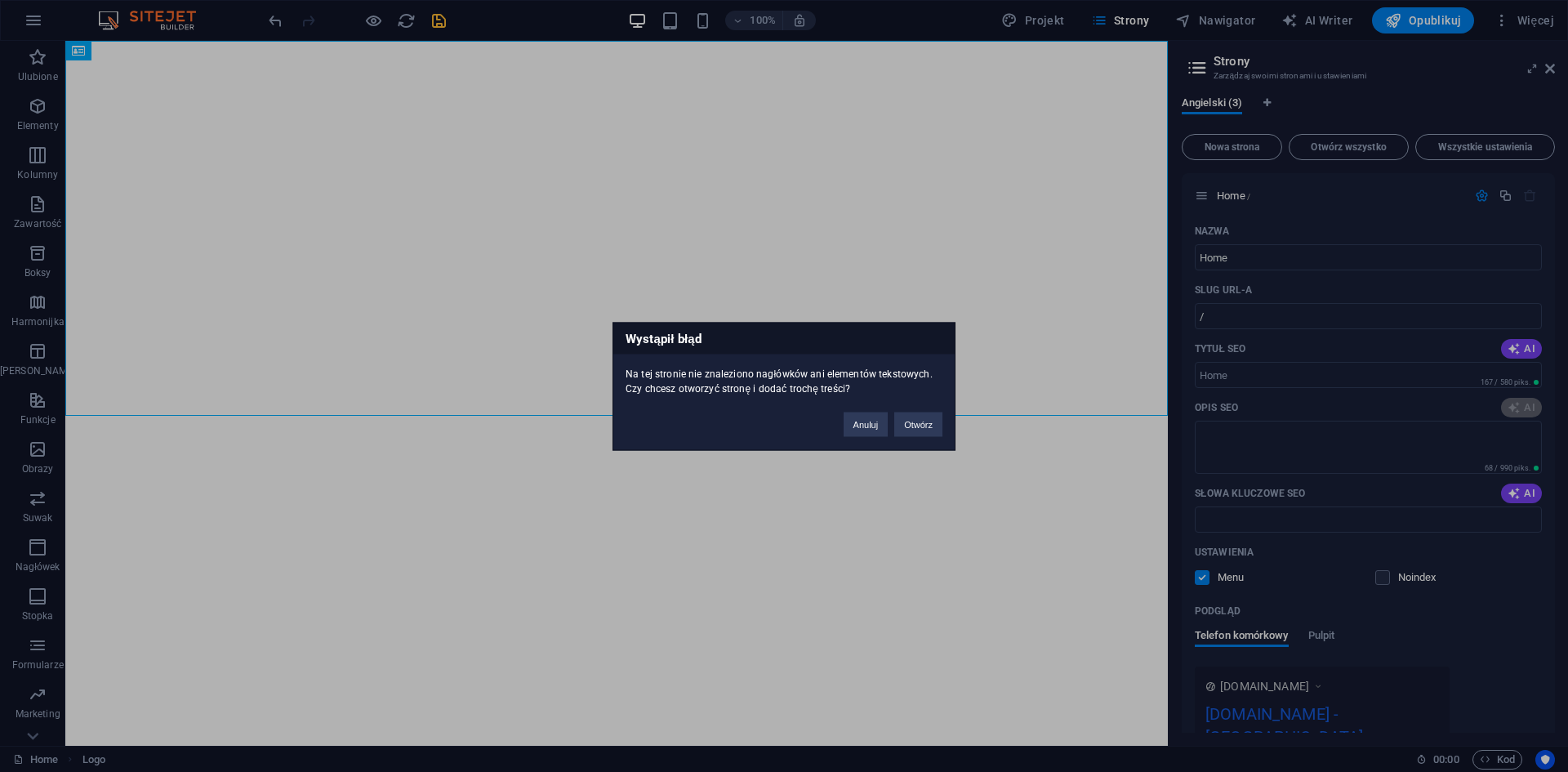
click at [943, 423] on div "Anuluj Otwórz" at bounding box center [893, 416] width 123 height 41
click at [937, 423] on button "Otwórz" at bounding box center [918, 423] width 48 height 25
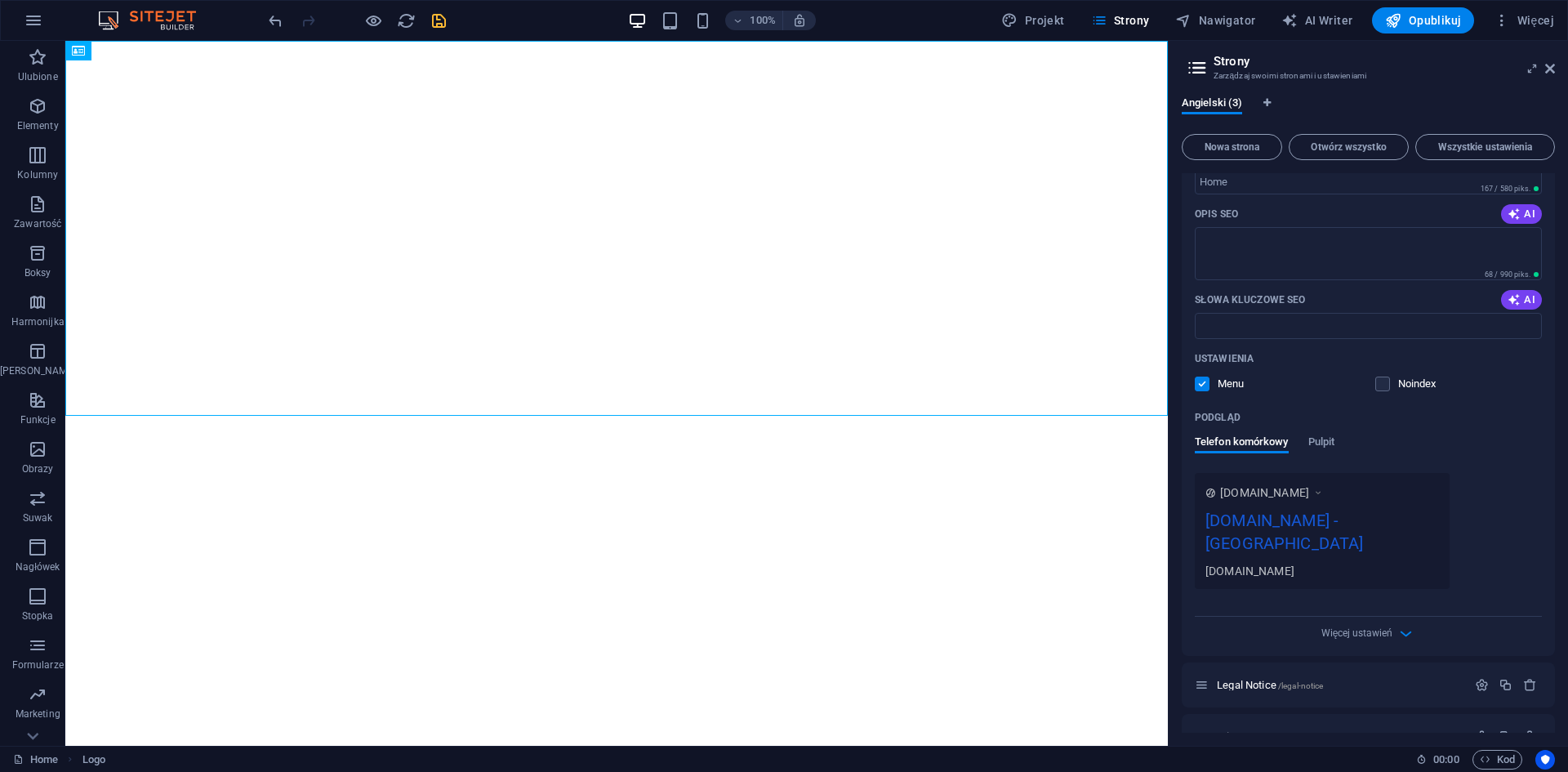
scroll to position [203, 0]
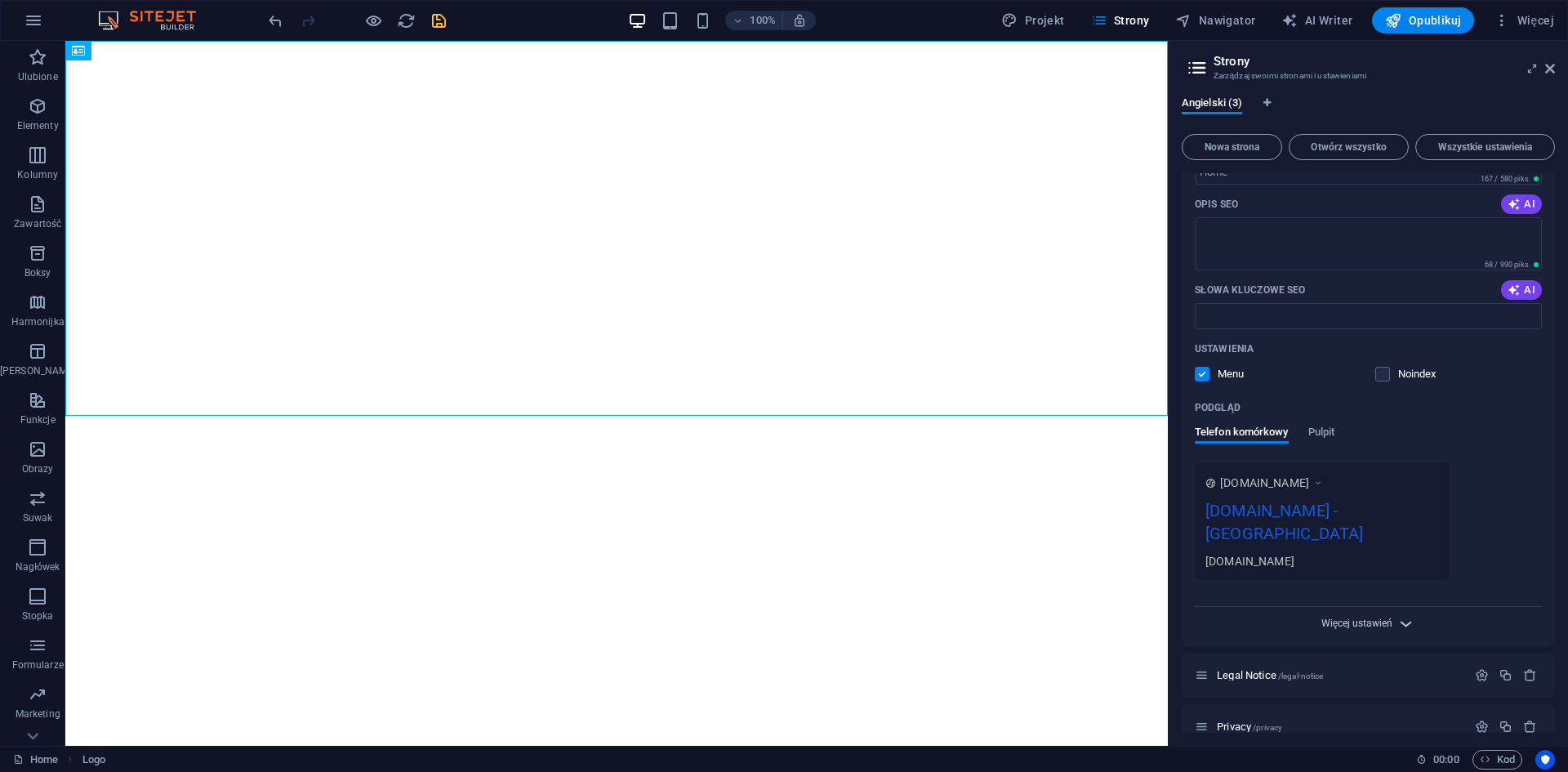
click at [1389, 617] on span "Więcej ustawień" at bounding box center [1357, 622] width 72 height 11
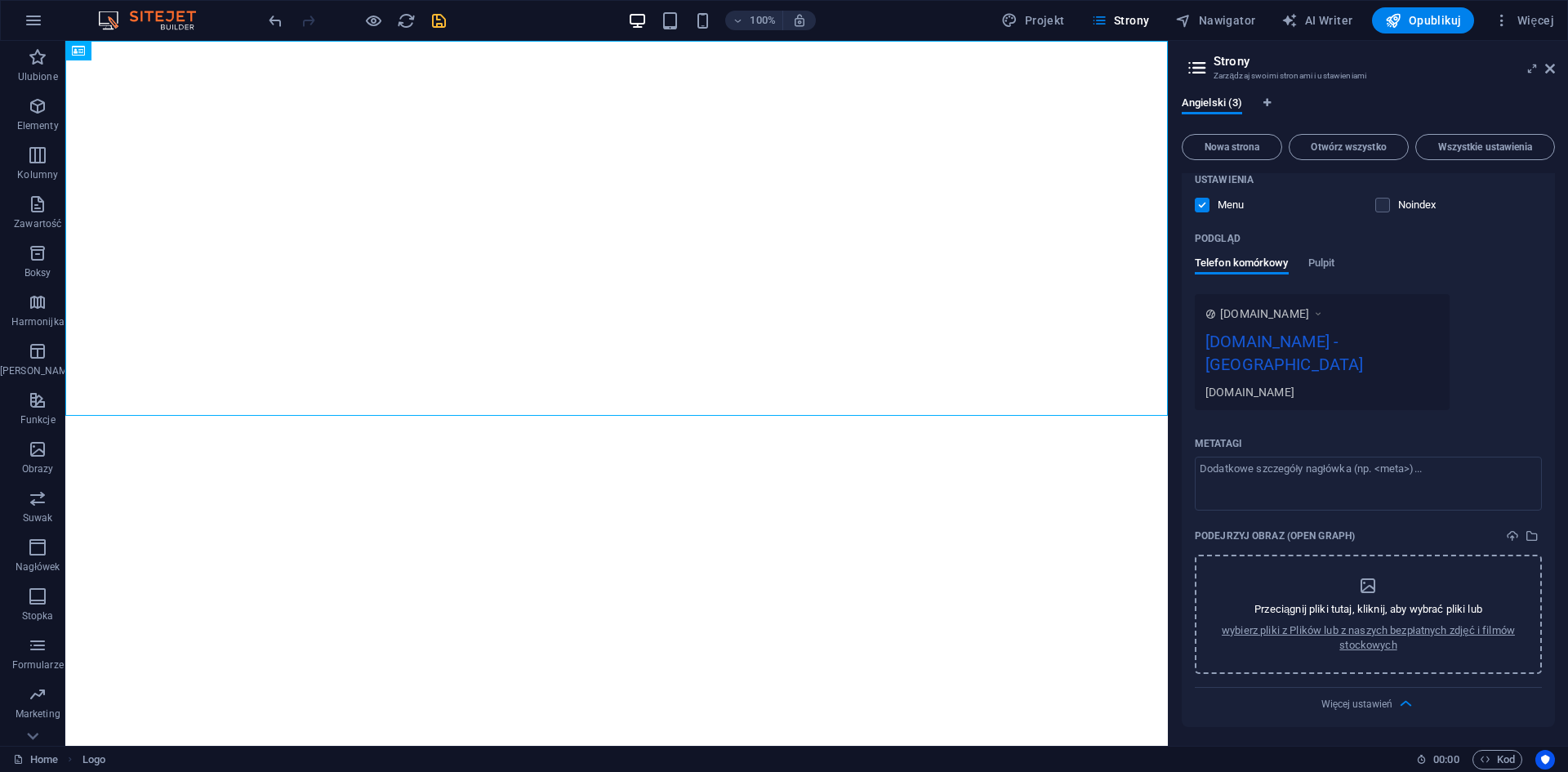
scroll to position [453, 0]
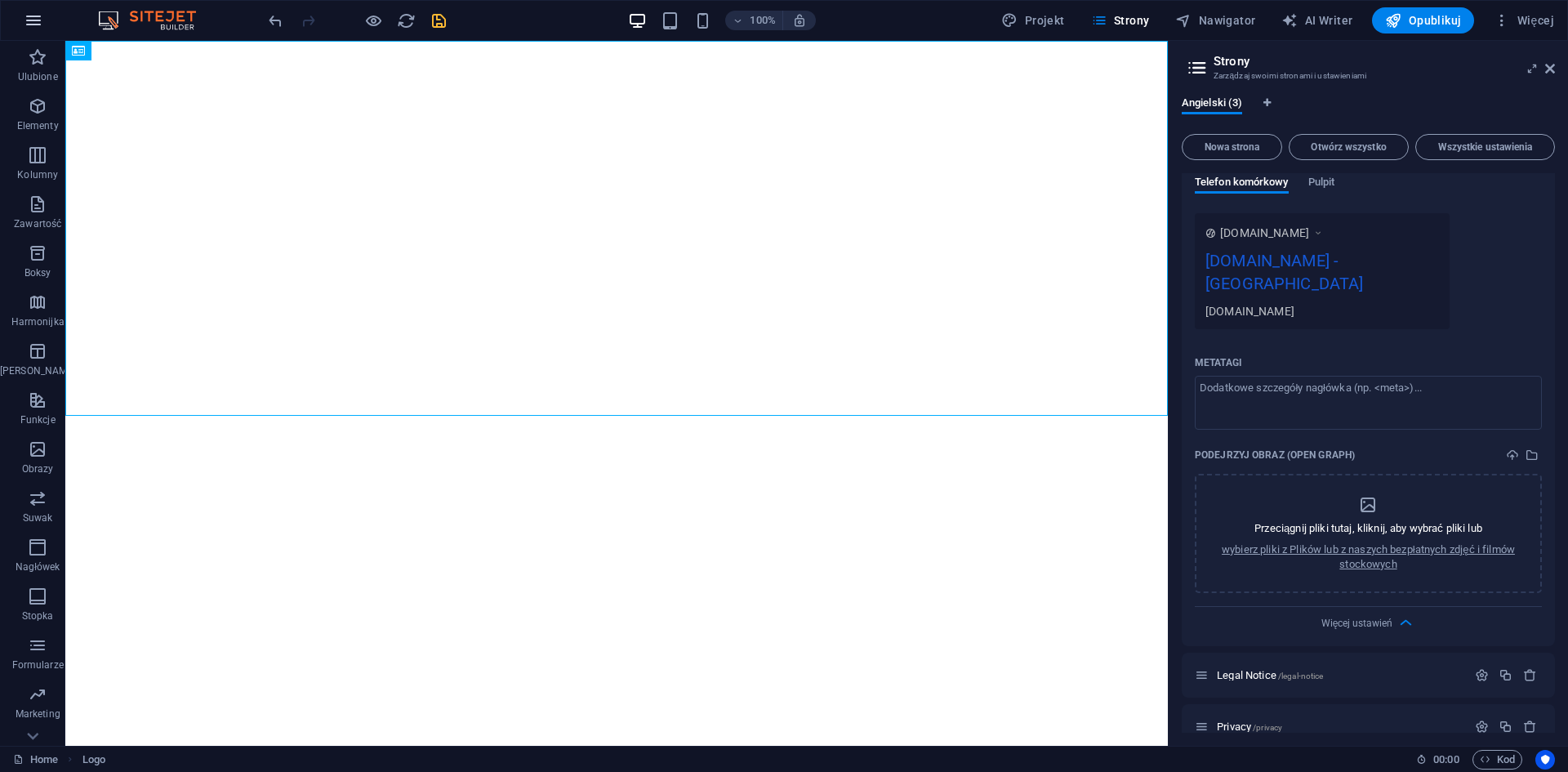
click at [26, 23] on icon "button" at bounding box center [33, 20] width 19 height 19
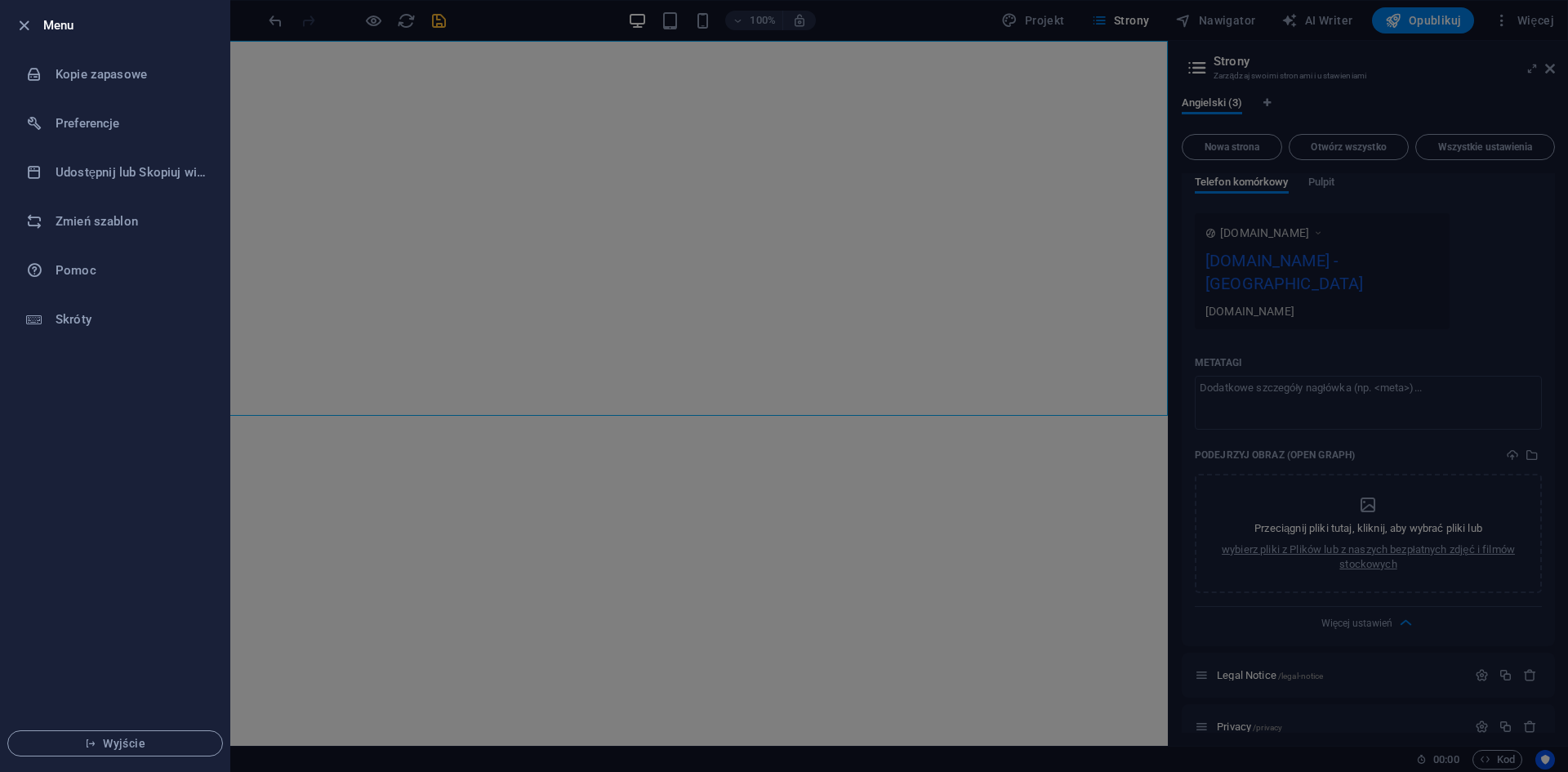
click at [287, 453] on div at bounding box center [784, 386] width 1568 height 772
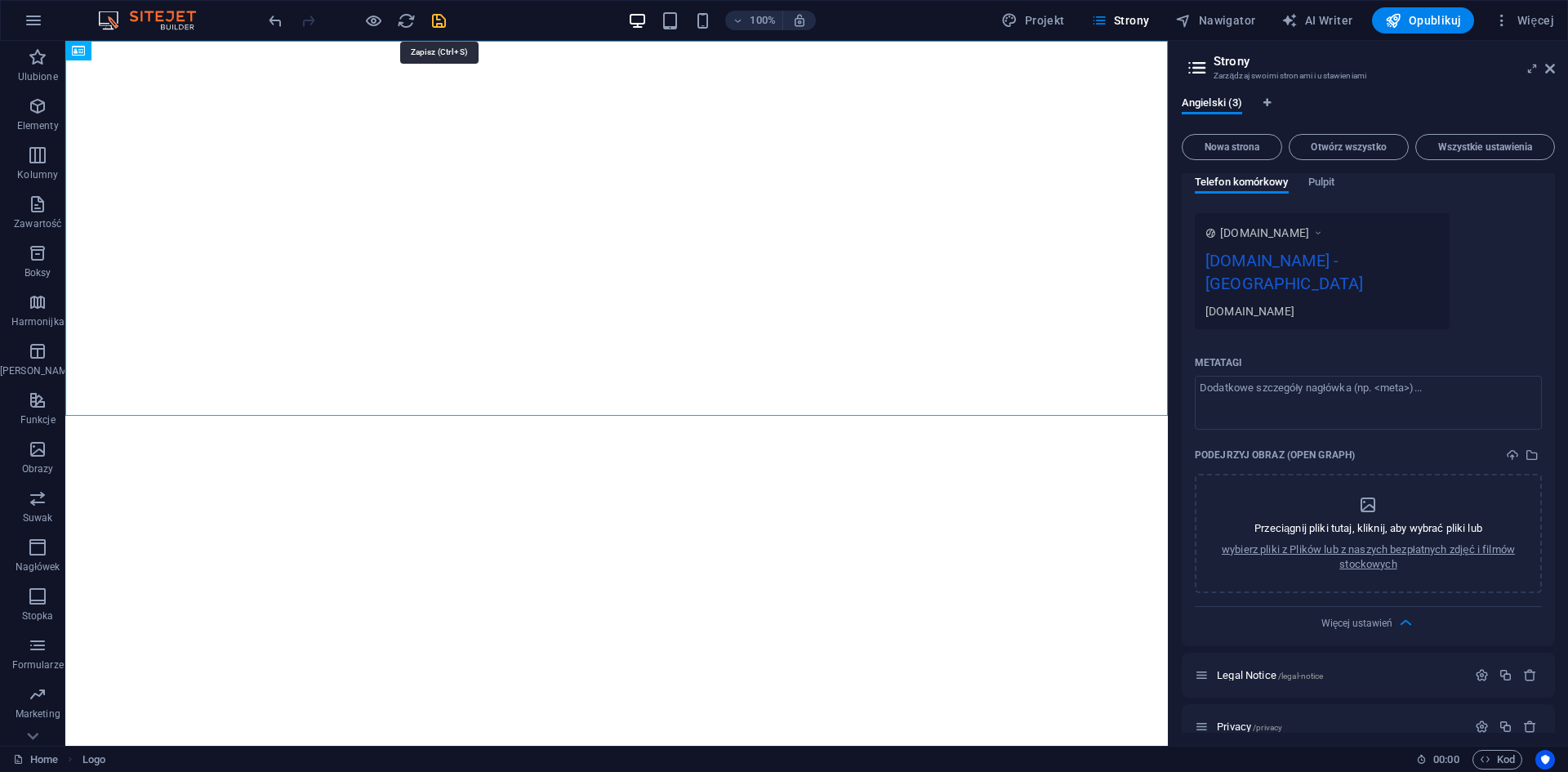
click at [438, 22] on icon "save" at bounding box center [439, 20] width 18 height 18
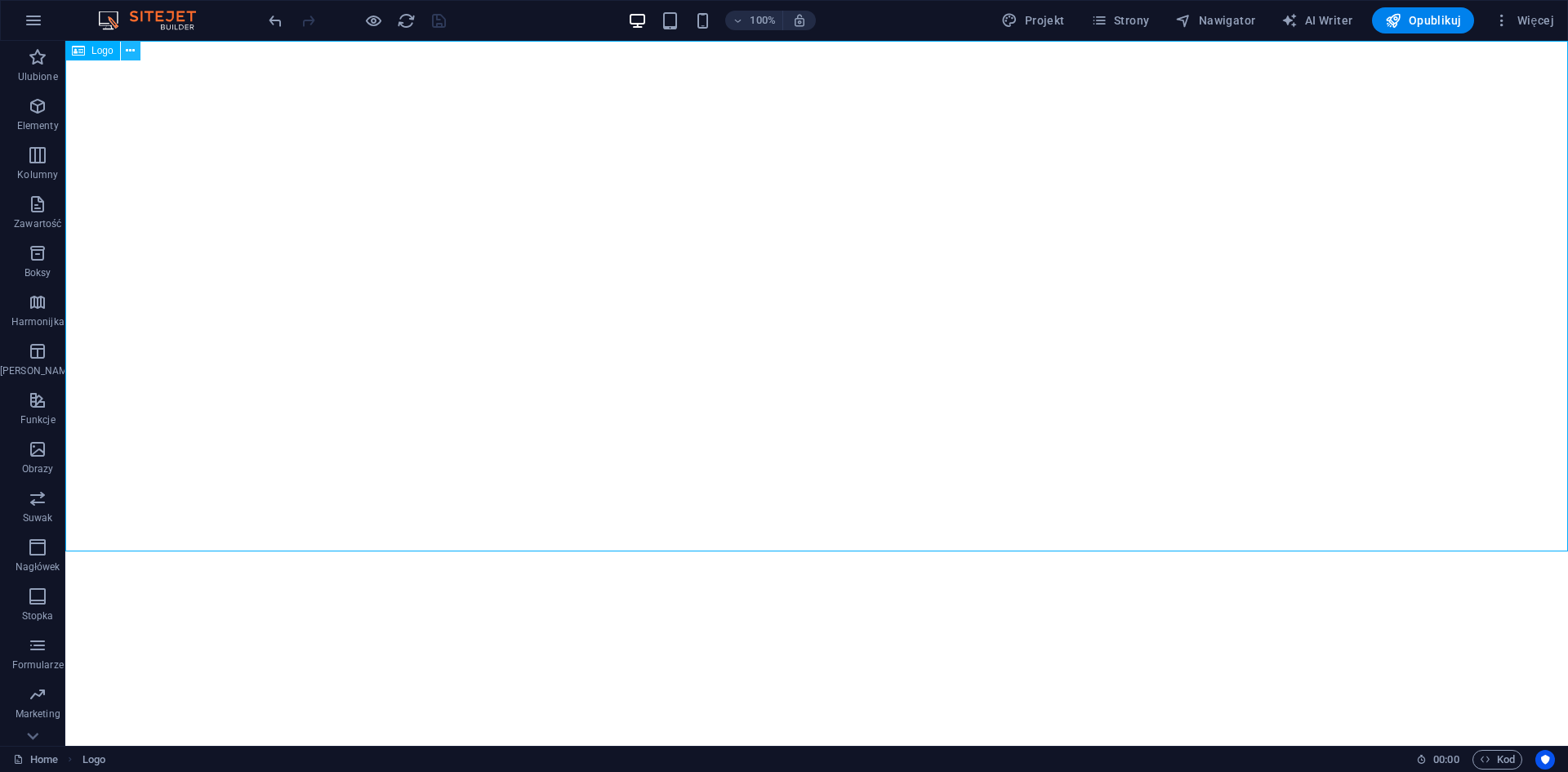
click at [127, 45] on icon at bounding box center [130, 50] width 9 height 17
click at [31, 731] on icon at bounding box center [32, 735] width 23 height 23
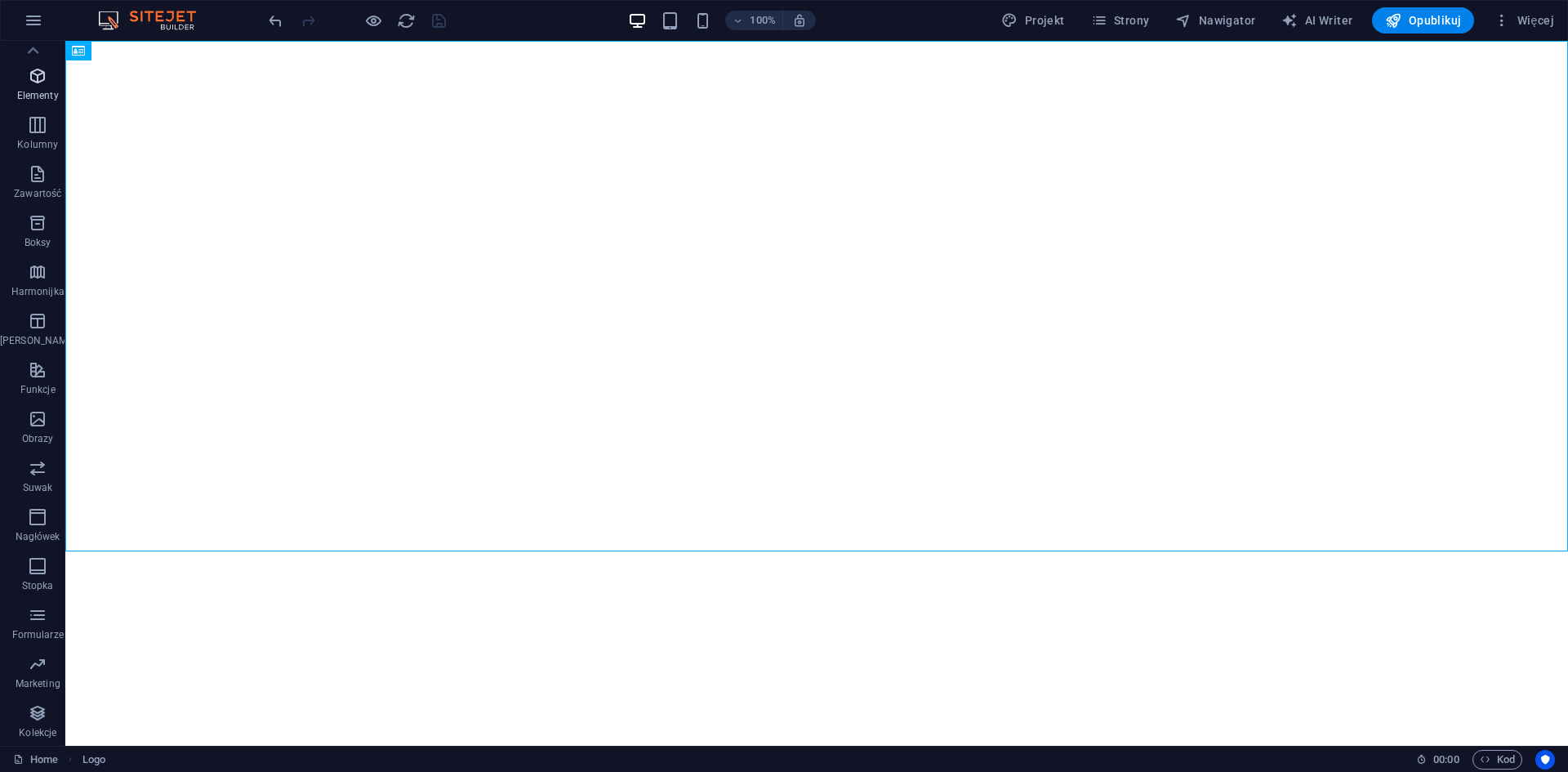
click at [35, 69] on icon "button" at bounding box center [37, 75] width 19 height 19
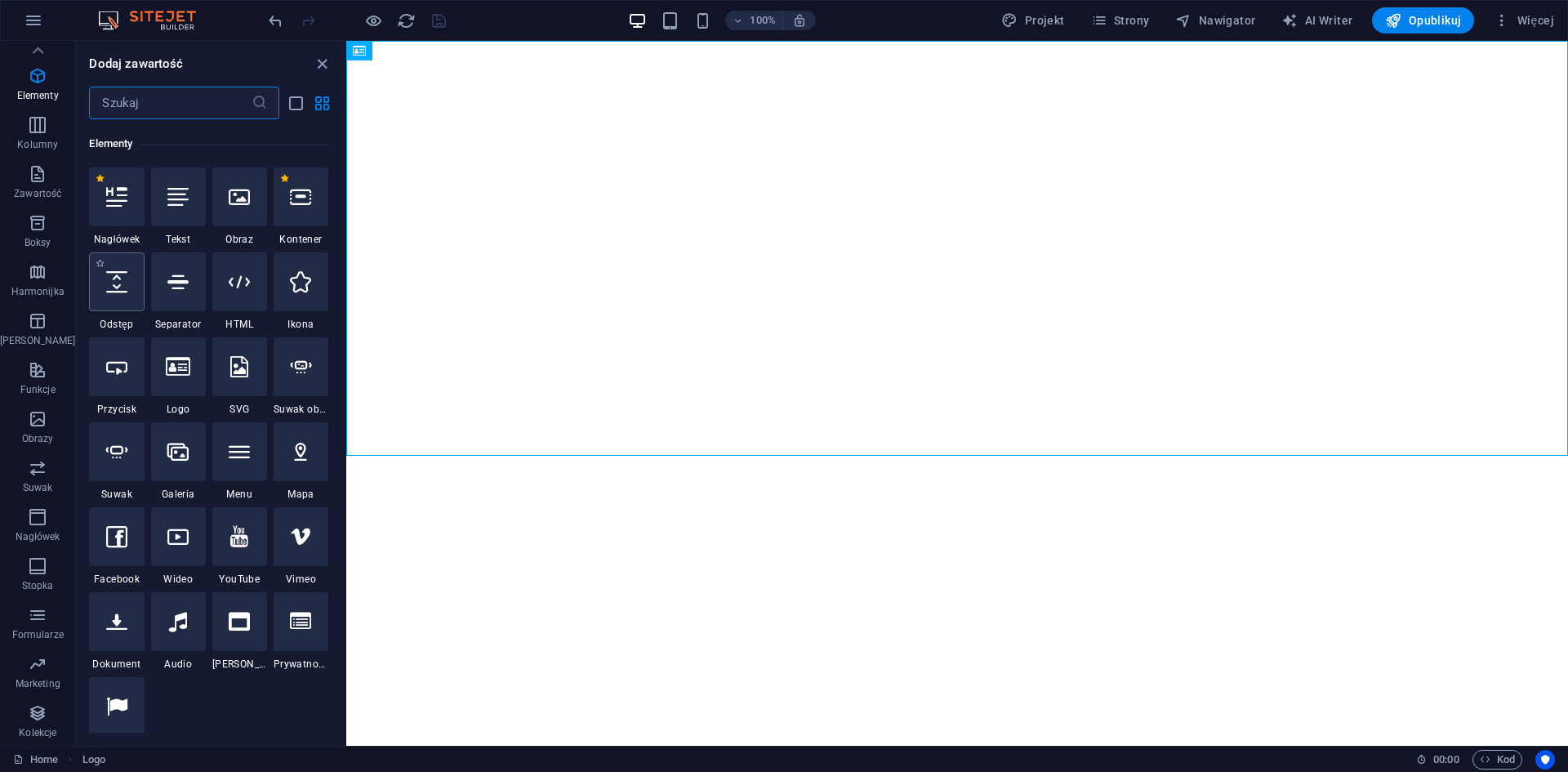
scroll to position [173, 0]
click at [297, 213] on div at bounding box center [301, 196] width 55 height 59
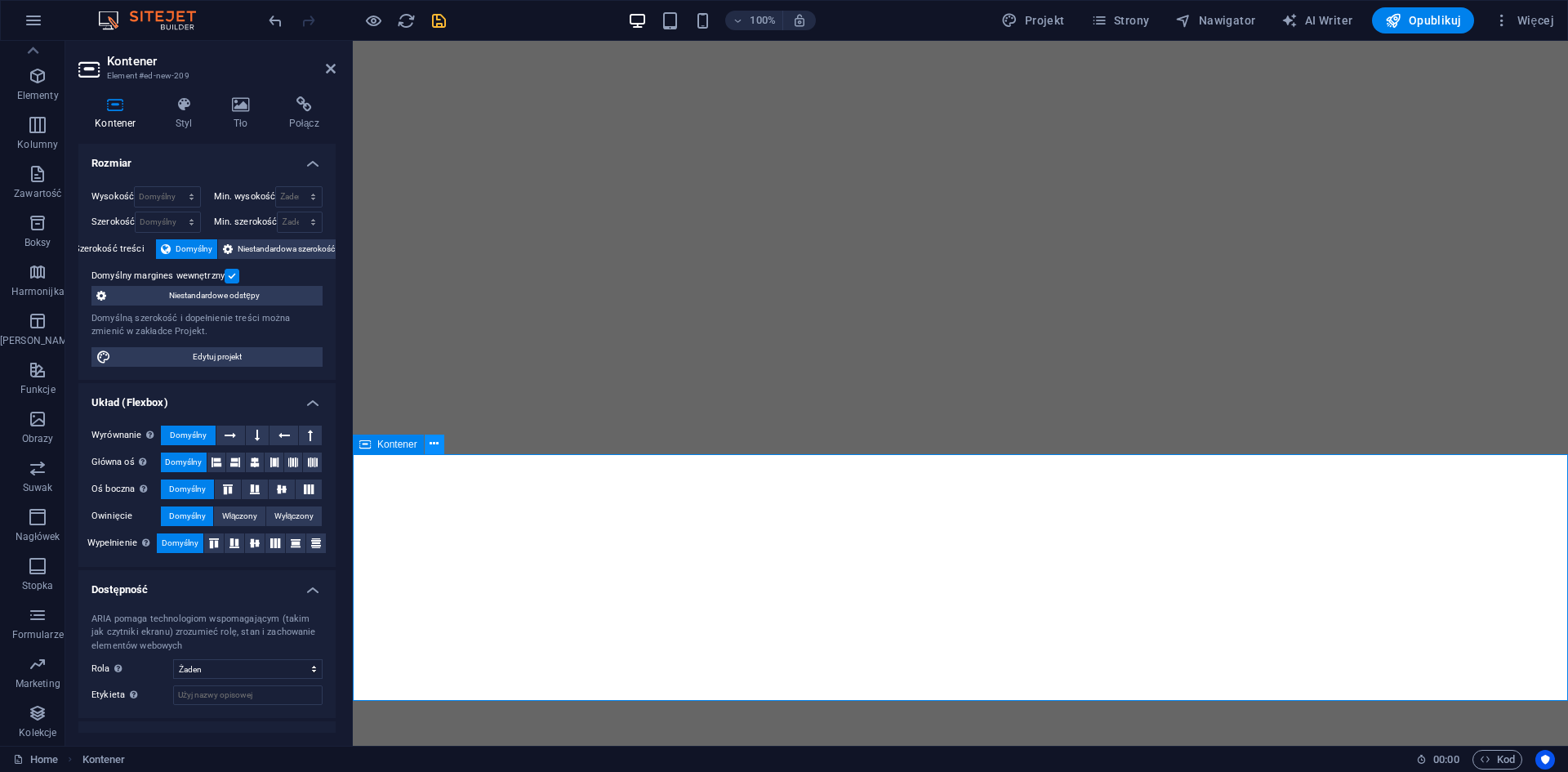
click at [440, 446] on button at bounding box center [434, 443] width 19 height 19
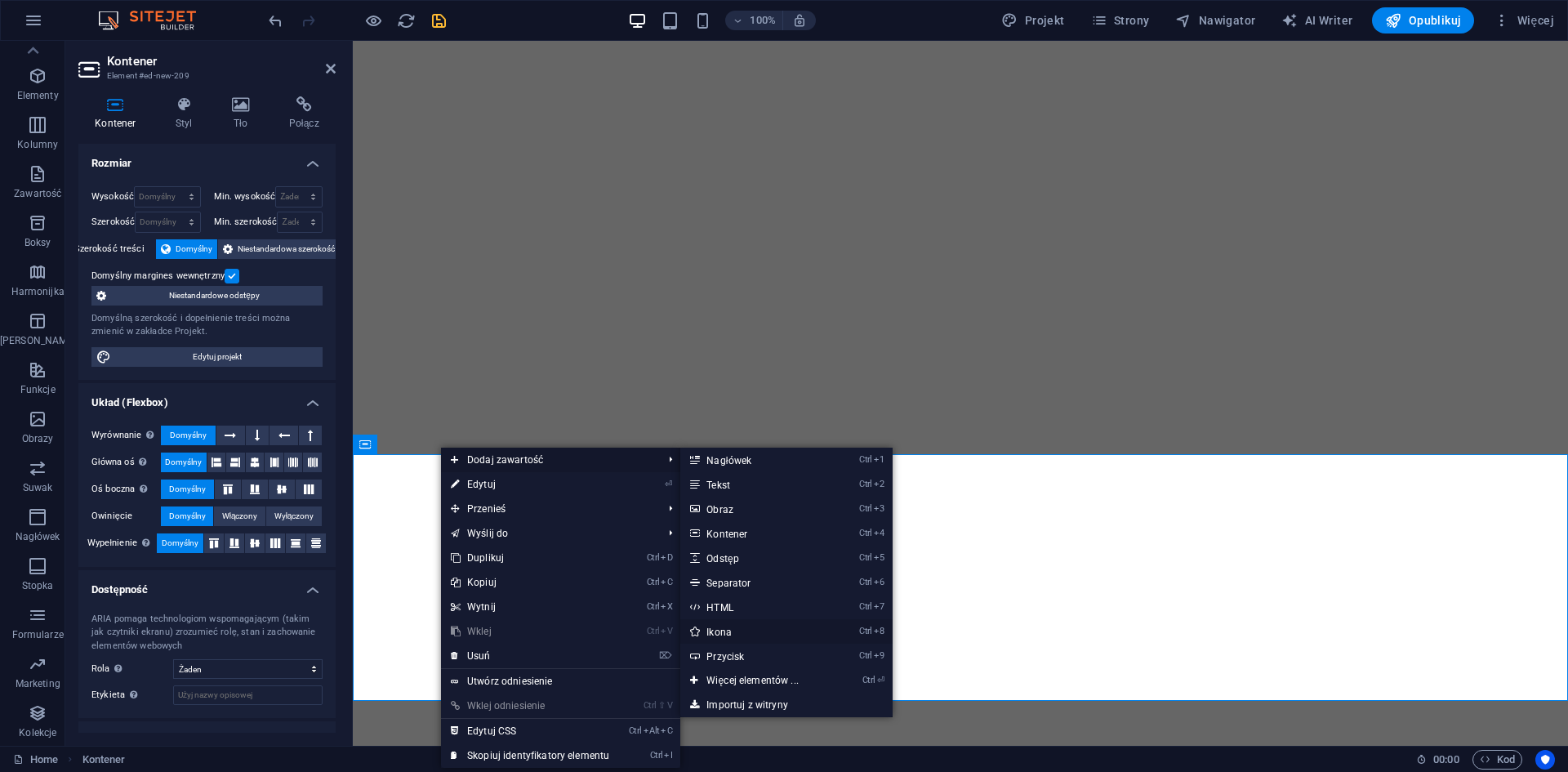
click at [742, 630] on link "Ctrl 8 Ikona" at bounding box center [756, 631] width 151 height 25
select select "xMidYMid"
select select "px"
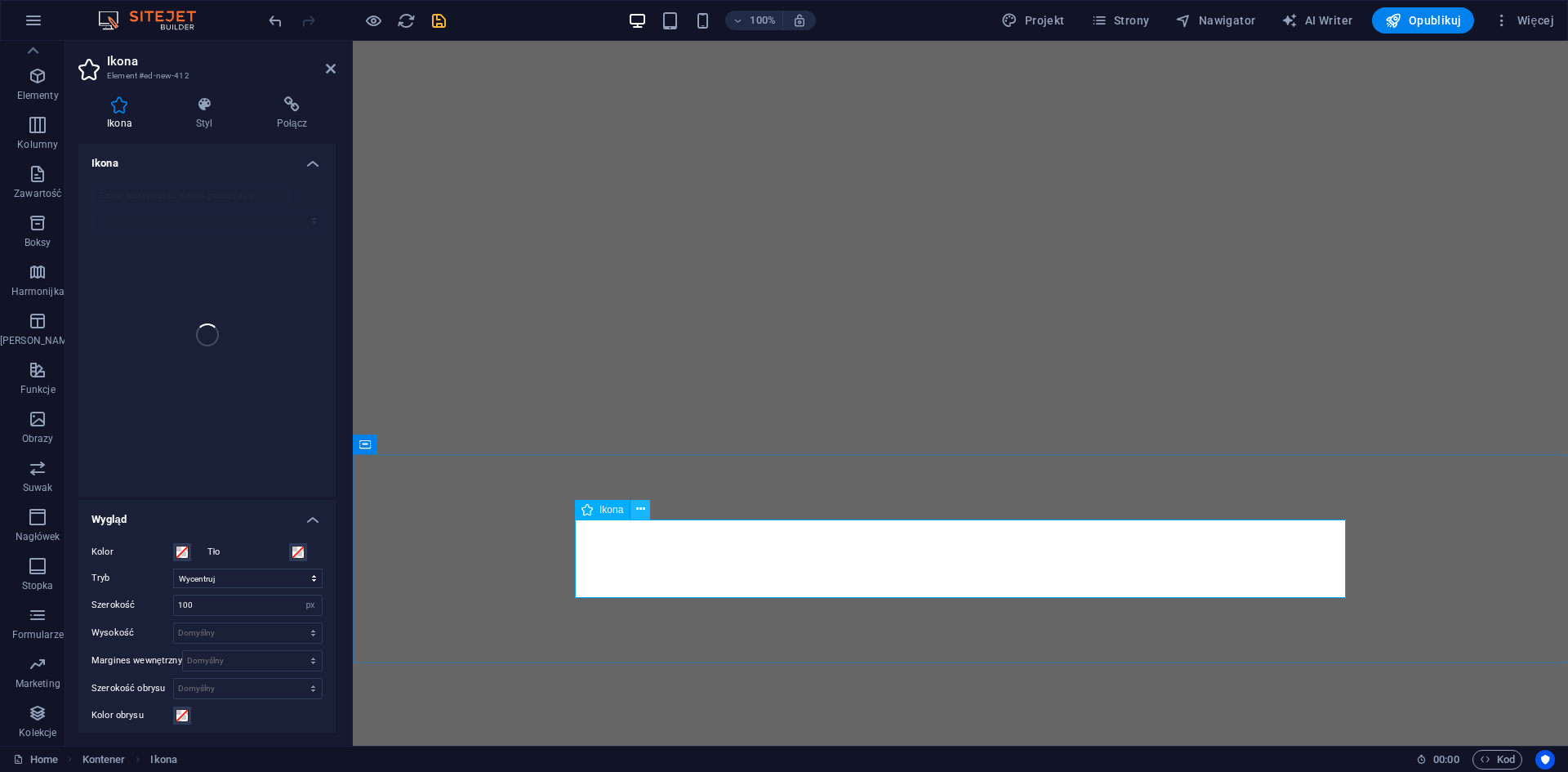
click at [635, 510] on button at bounding box center [640, 509] width 19 height 19
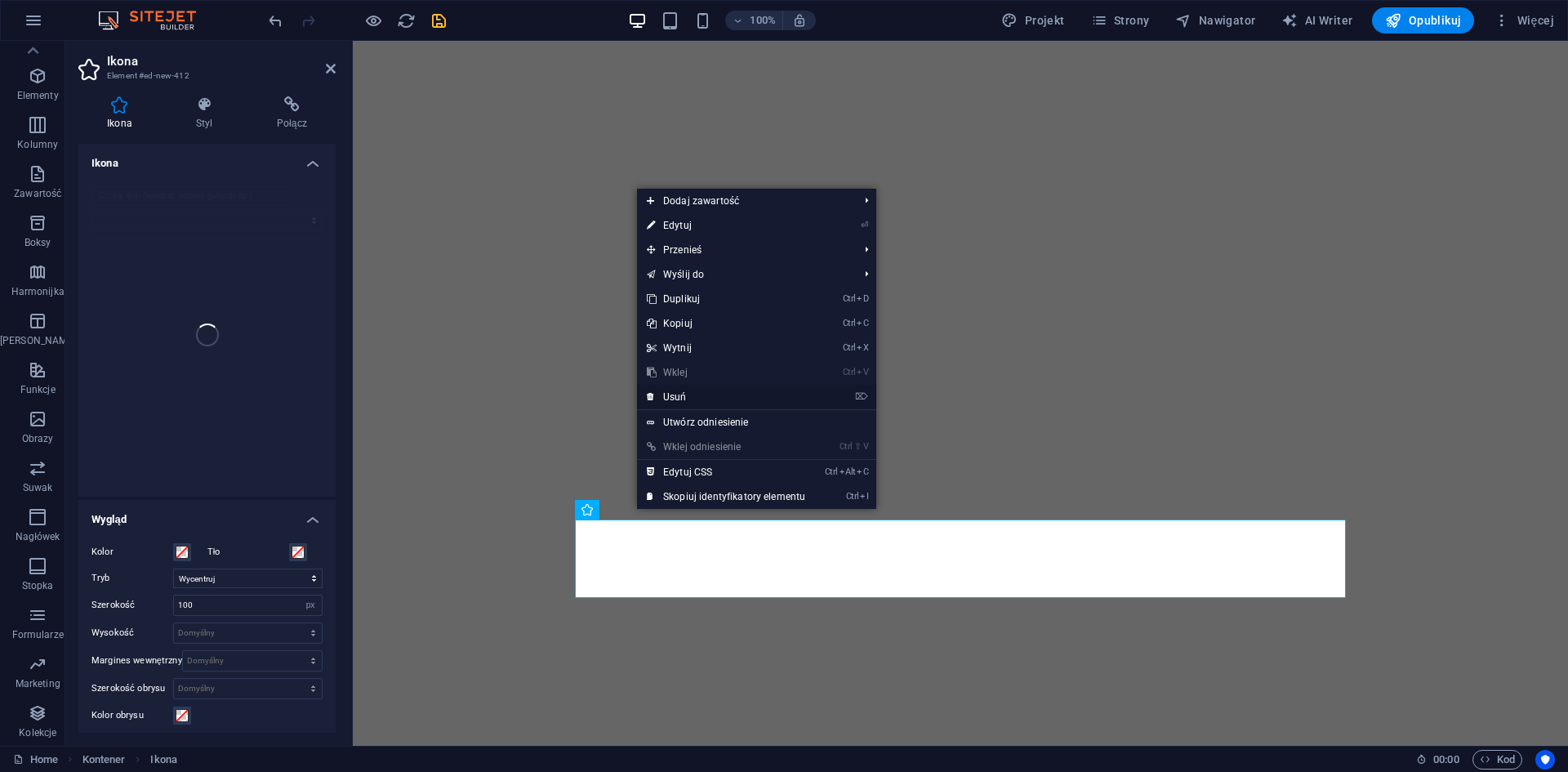
click at [678, 397] on link "⌦ Usuń" at bounding box center [726, 397] width 178 height 25
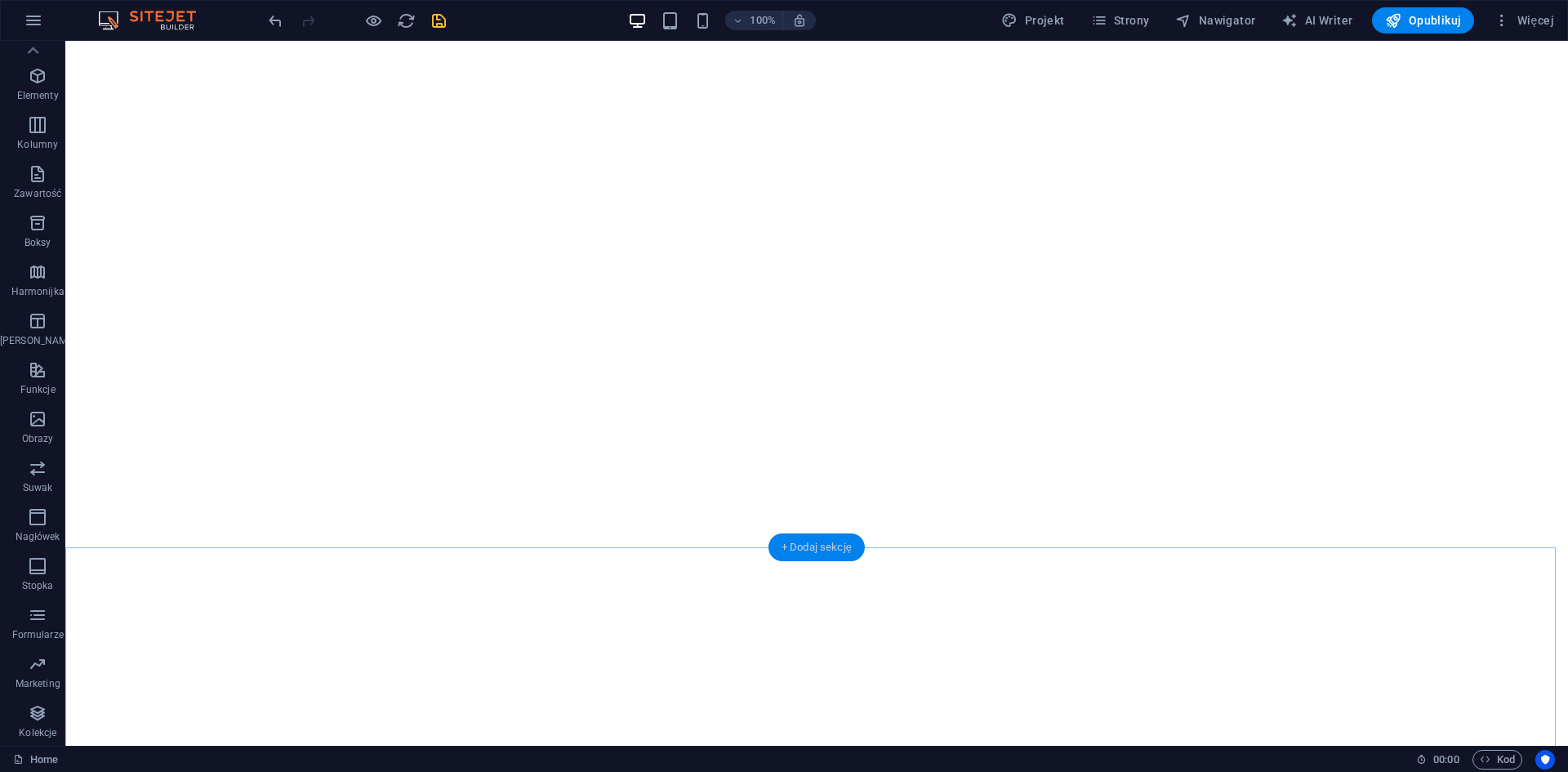
click at [791, 543] on div "+ Dodaj sekcję" at bounding box center [816, 547] width 96 height 28
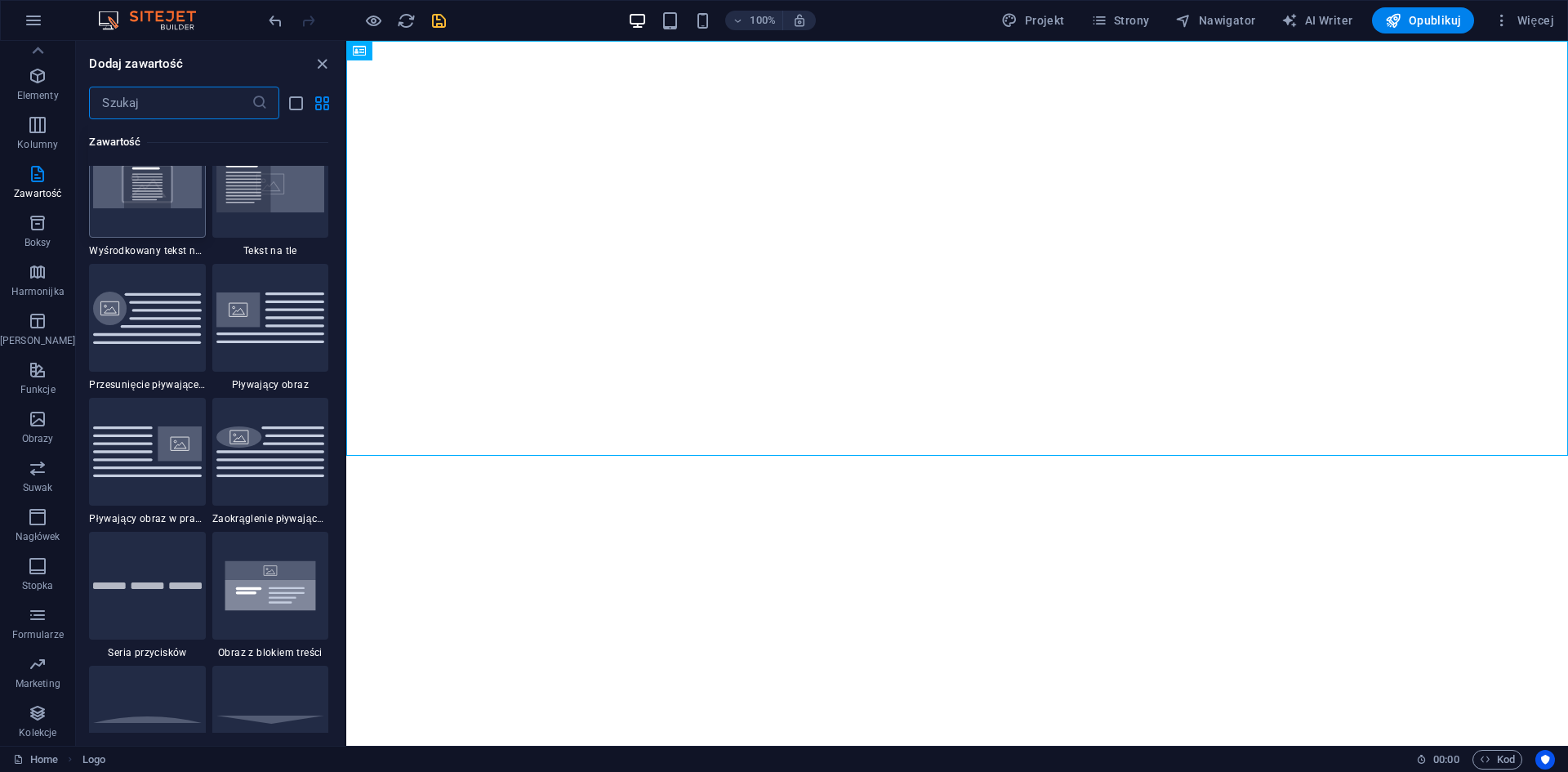
scroll to position [3674, 0]
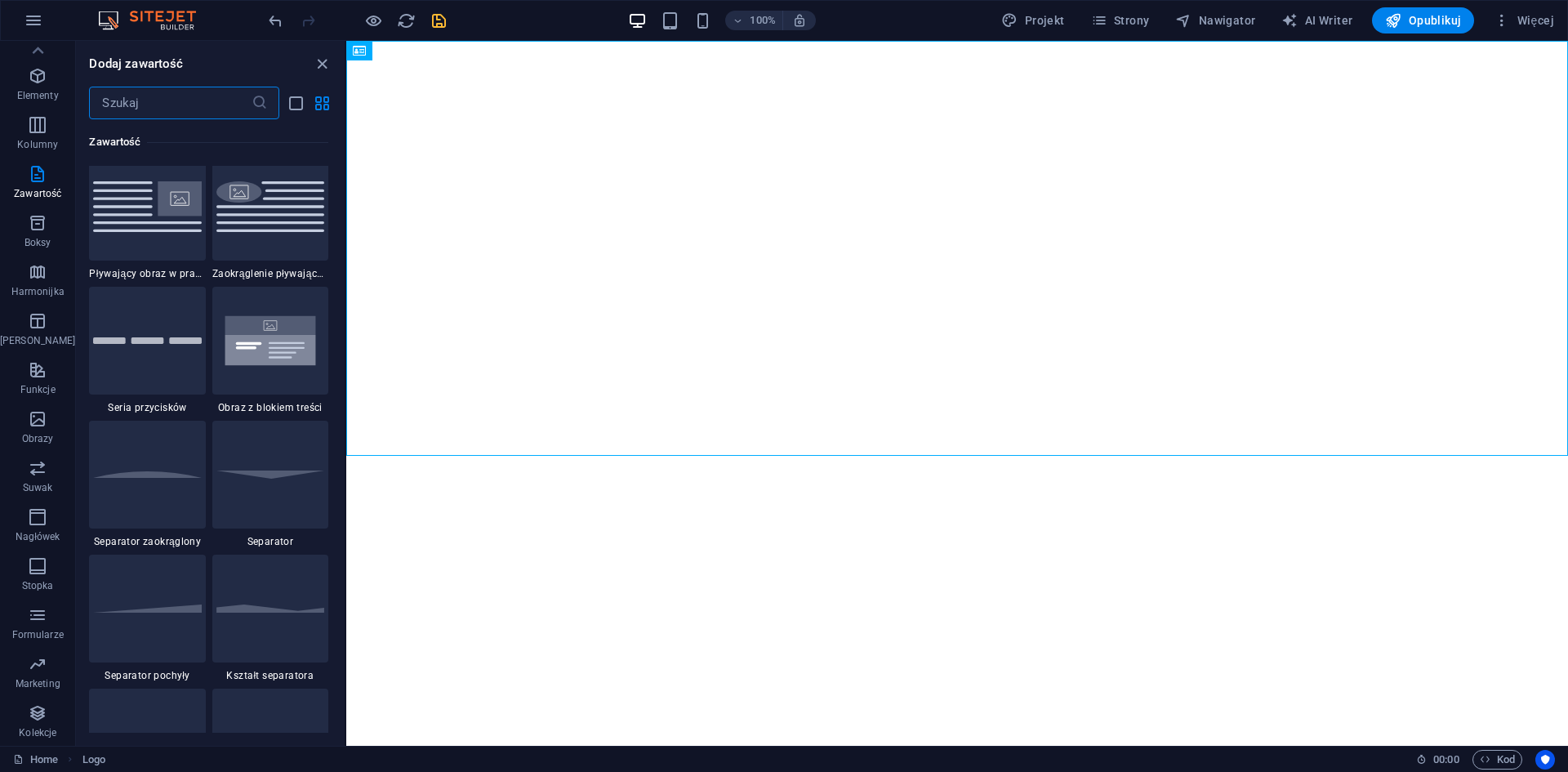
click at [207, 100] on input "text" at bounding box center [170, 103] width 162 height 33
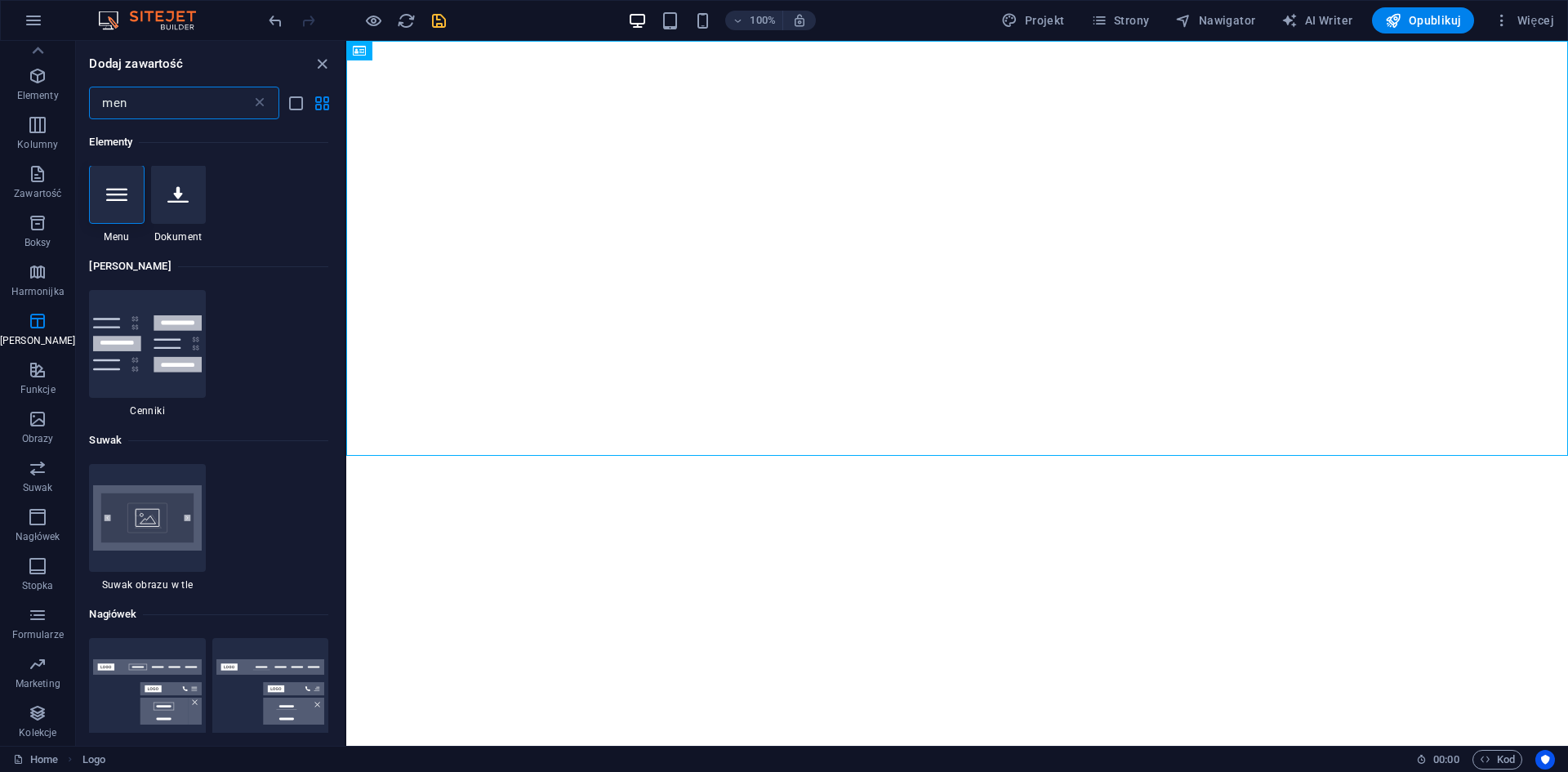
scroll to position [0, 0]
type input "men"
click at [108, 192] on icon at bounding box center [117, 195] width 21 height 21
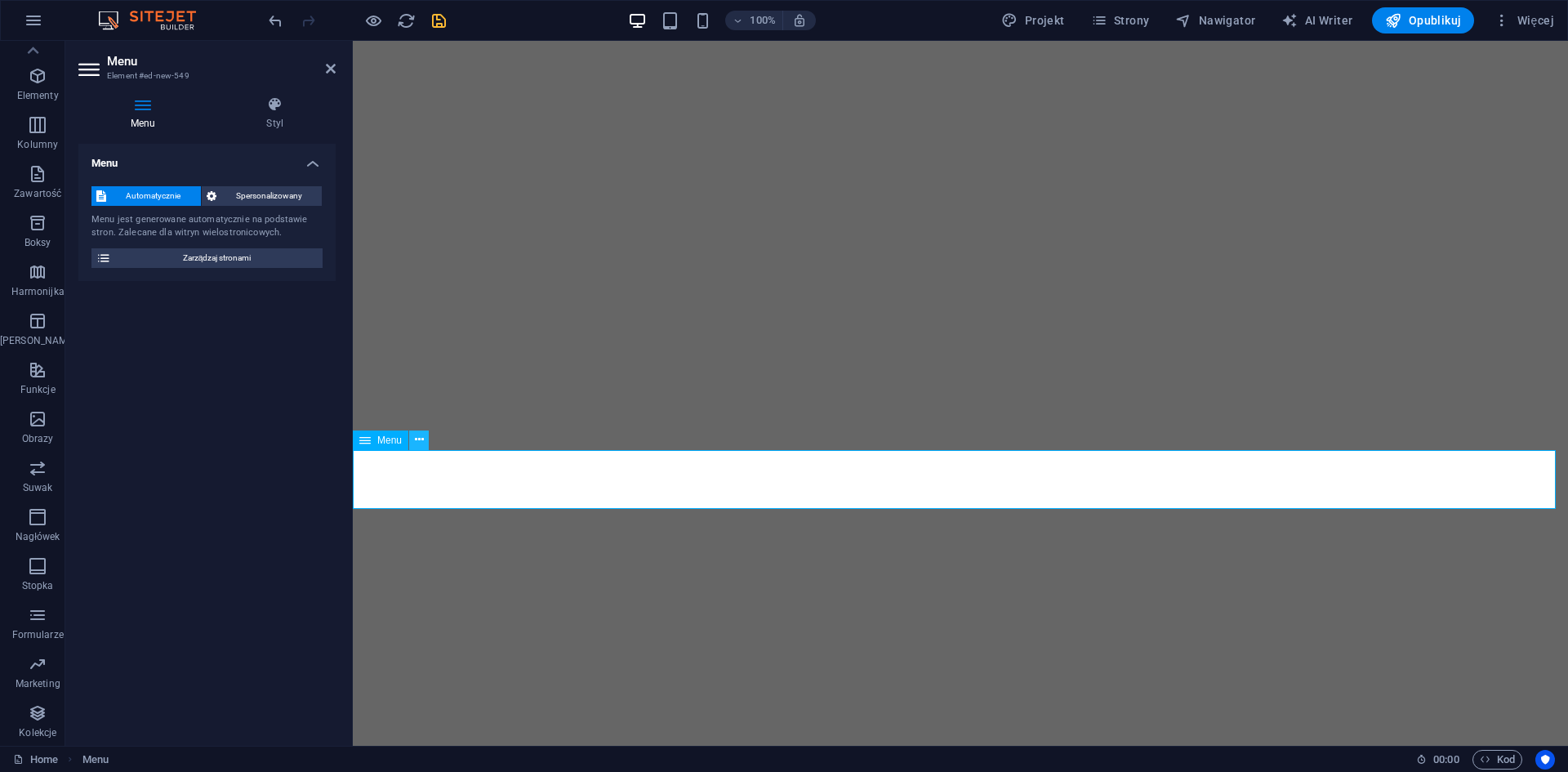
click at [420, 440] on icon at bounding box center [420, 440] width 9 height 17
click at [366, 439] on icon at bounding box center [364, 440] width 11 height 19
click at [150, 115] on h4 "Menu" at bounding box center [146, 113] width 137 height 34
click at [204, 256] on span "Zarządzaj stronami" at bounding box center [217, 257] width 202 height 19
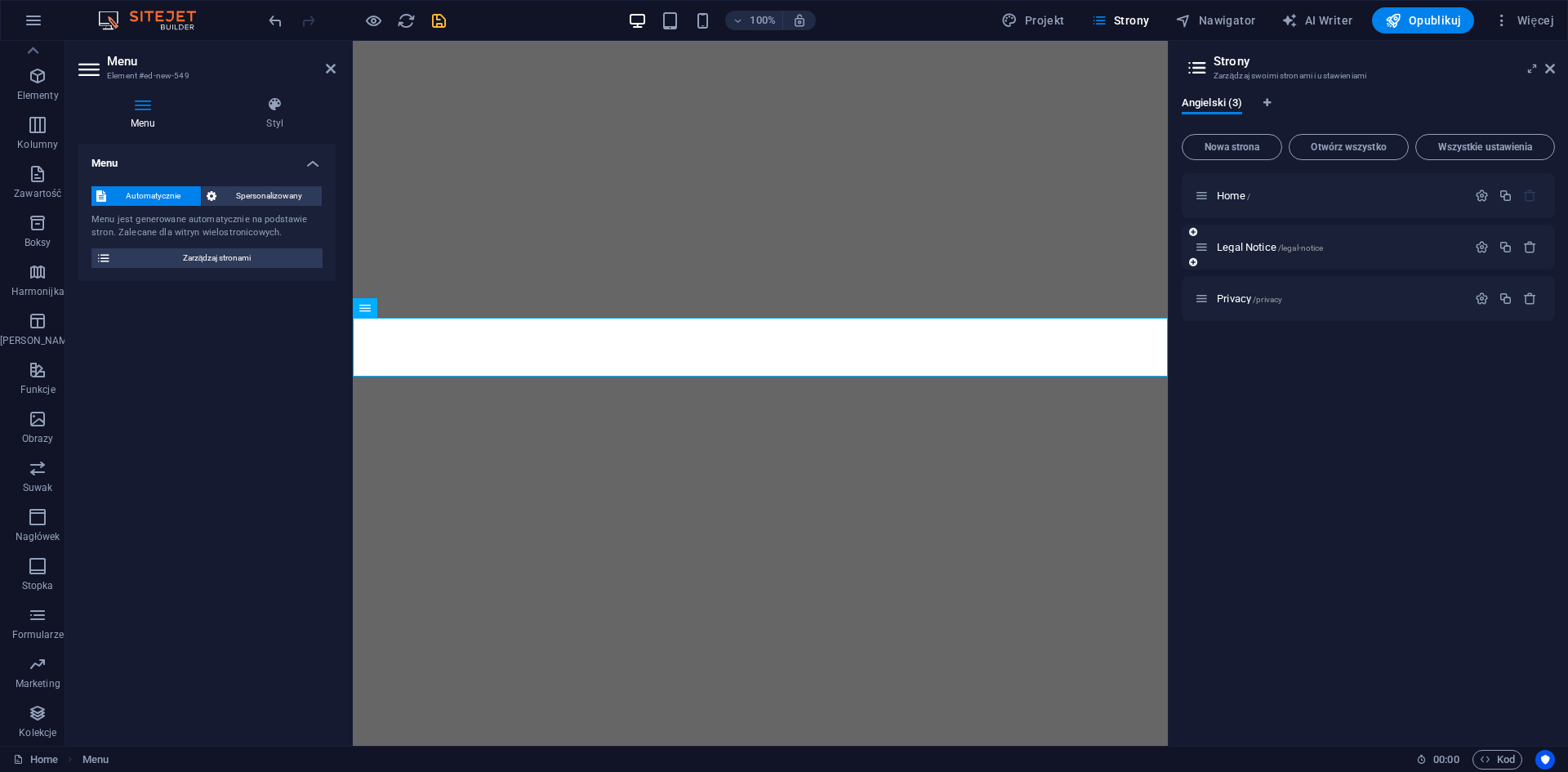
click at [1215, 252] on div "Legal Notice /legal-notice" at bounding box center [1330, 247] width 272 height 18
click at [1231, 140] on button "Nowa strona" at bounding box center [1231, 147] width 100 height 26
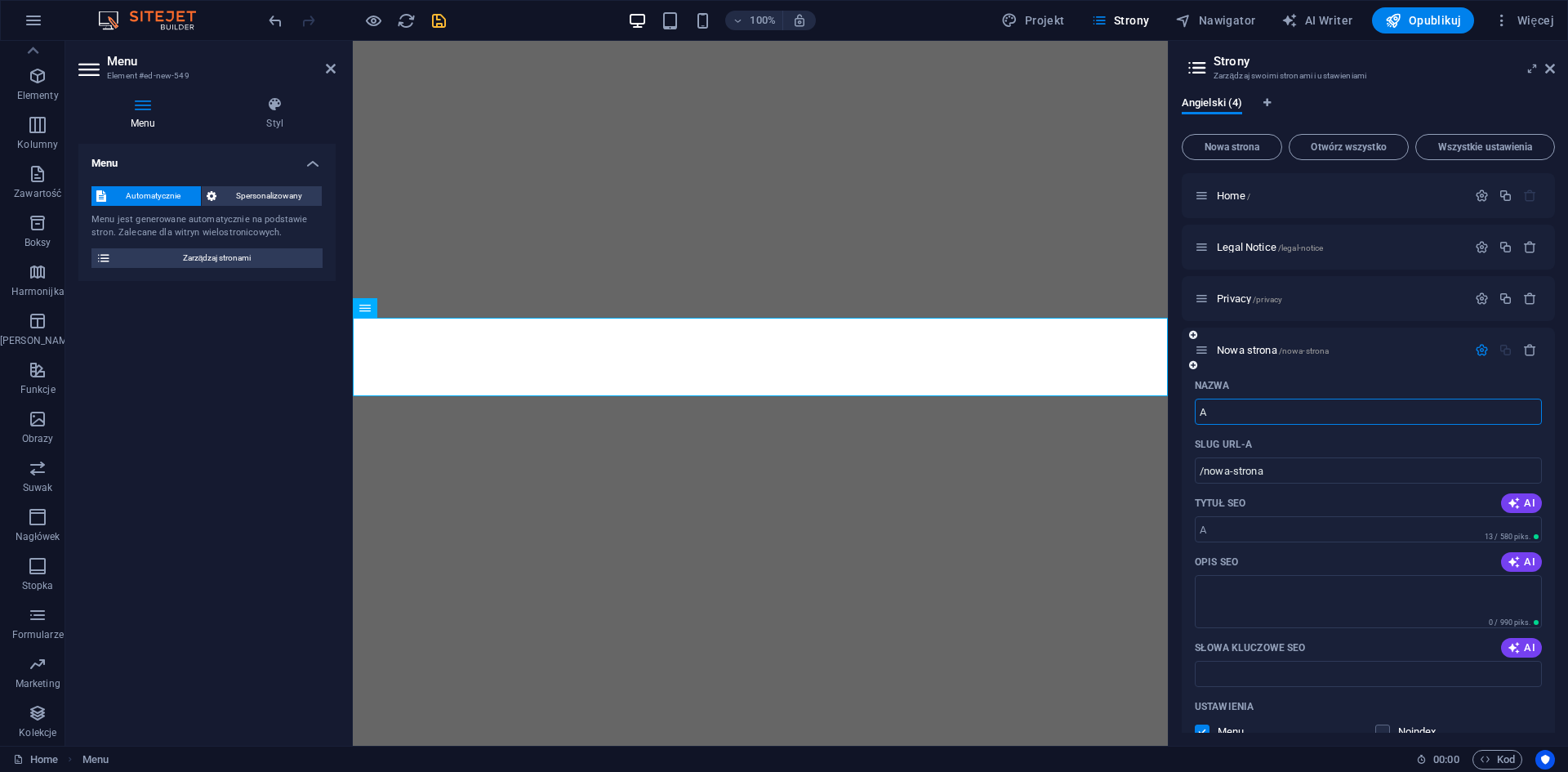
type input "Ap"
type input "/a"
type input "Apki"
type input "/apki"
click at [1208, 352] on icon at bounding box center [1201, 350] width 14 height 14
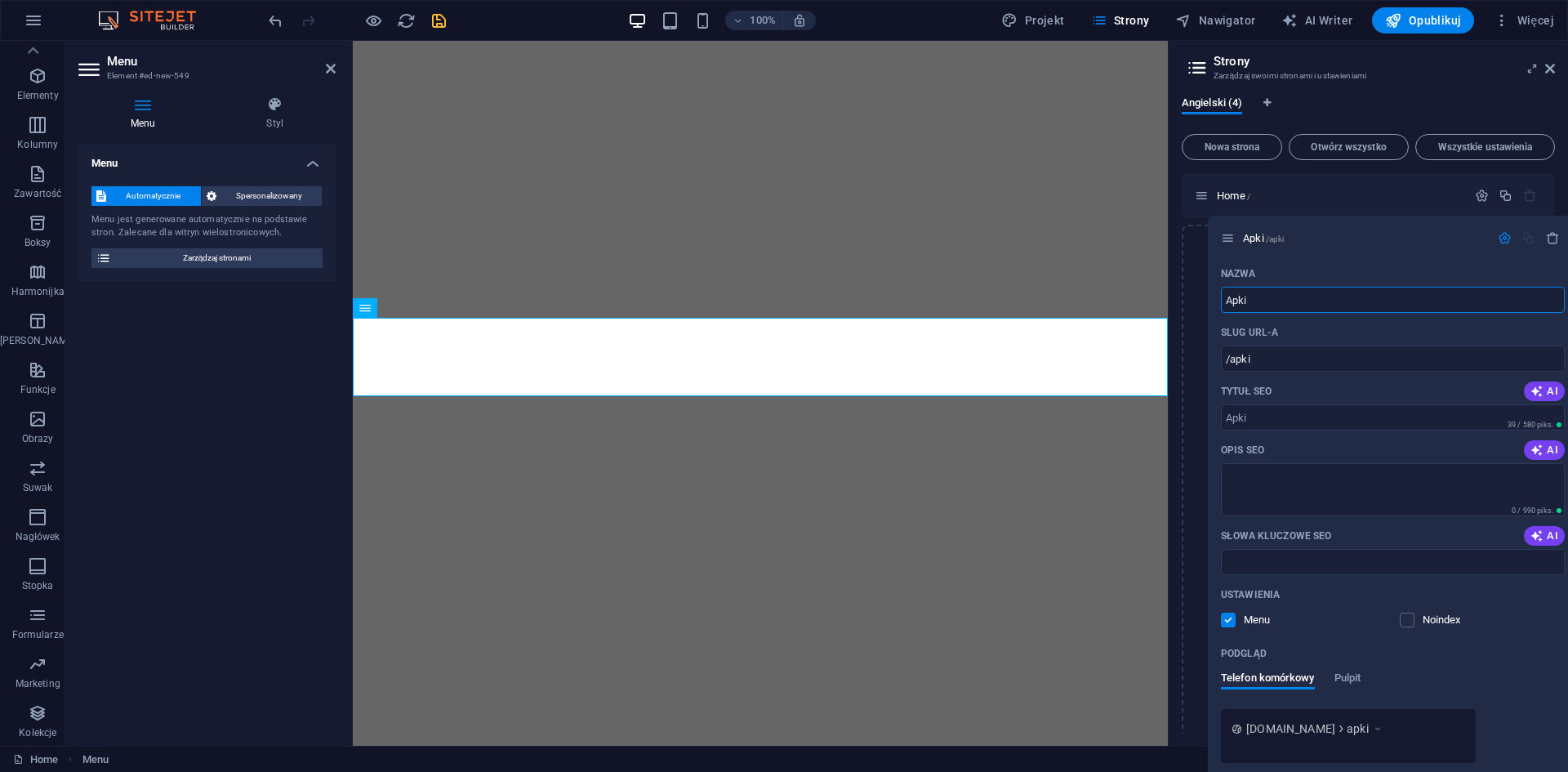
drag, startPoint x: 1205, startPoint y: 351, endPoint x: 1233, endPoint y: 231, distance: 123.2
click at [1233, 231] on div "Home / Legal Notice /legal-notice Privacy /privacy Apki /apki Nazwa Apki ​ Slug…" at bounding box center [1368, 557] width 374 height 768
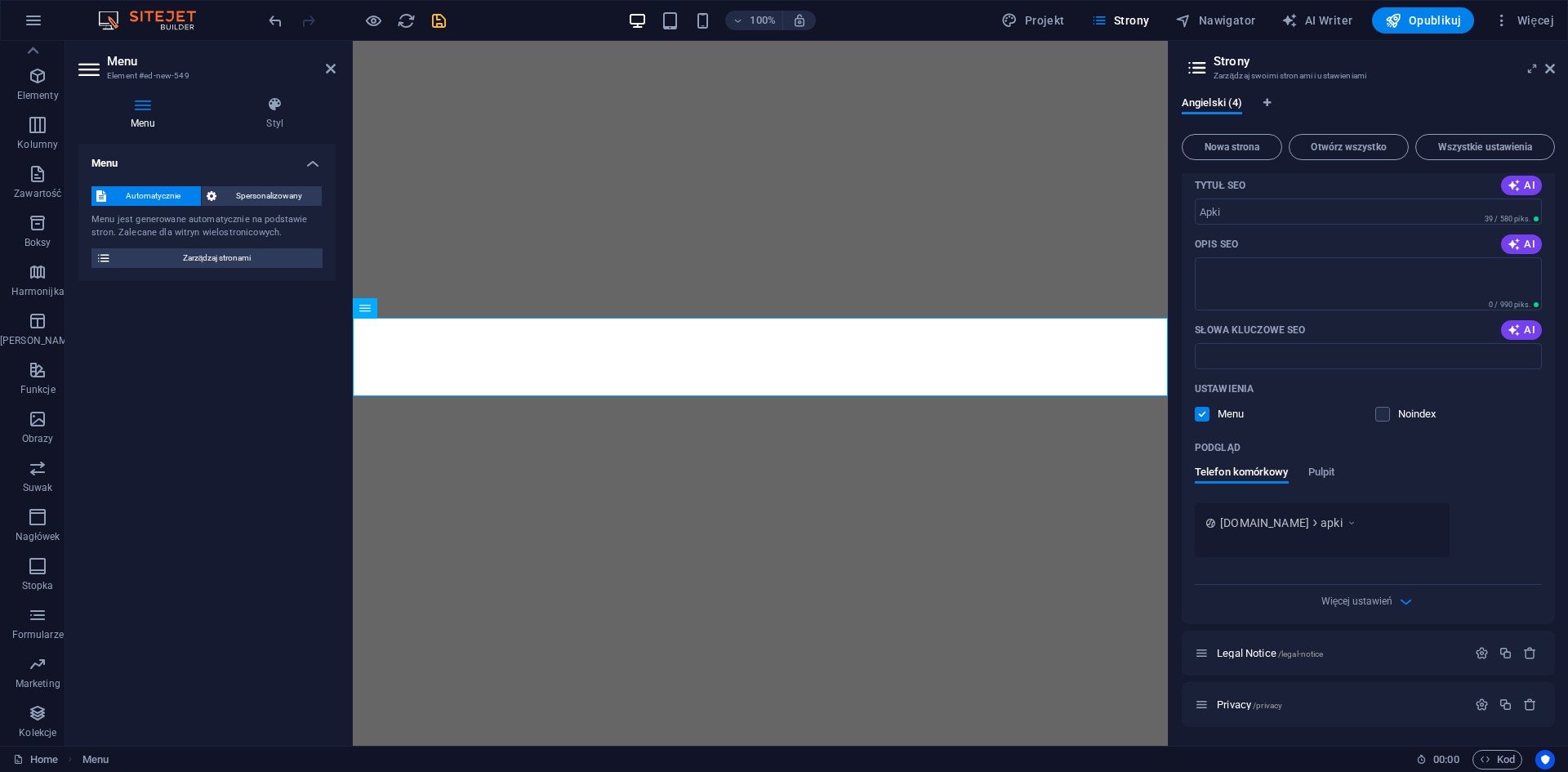
scroll to position [216, 0]
type input "Apki"
click at [1319, 521] on icon at bounding box center [1315, 521] width 11 height 11
click at [1357, 521] on icon at bounding box center [1351, 522] width 11 height 17
click at [1396, 610] on div "Więcej ustawień" at bounding box center [1368, 597] width 347 height 26
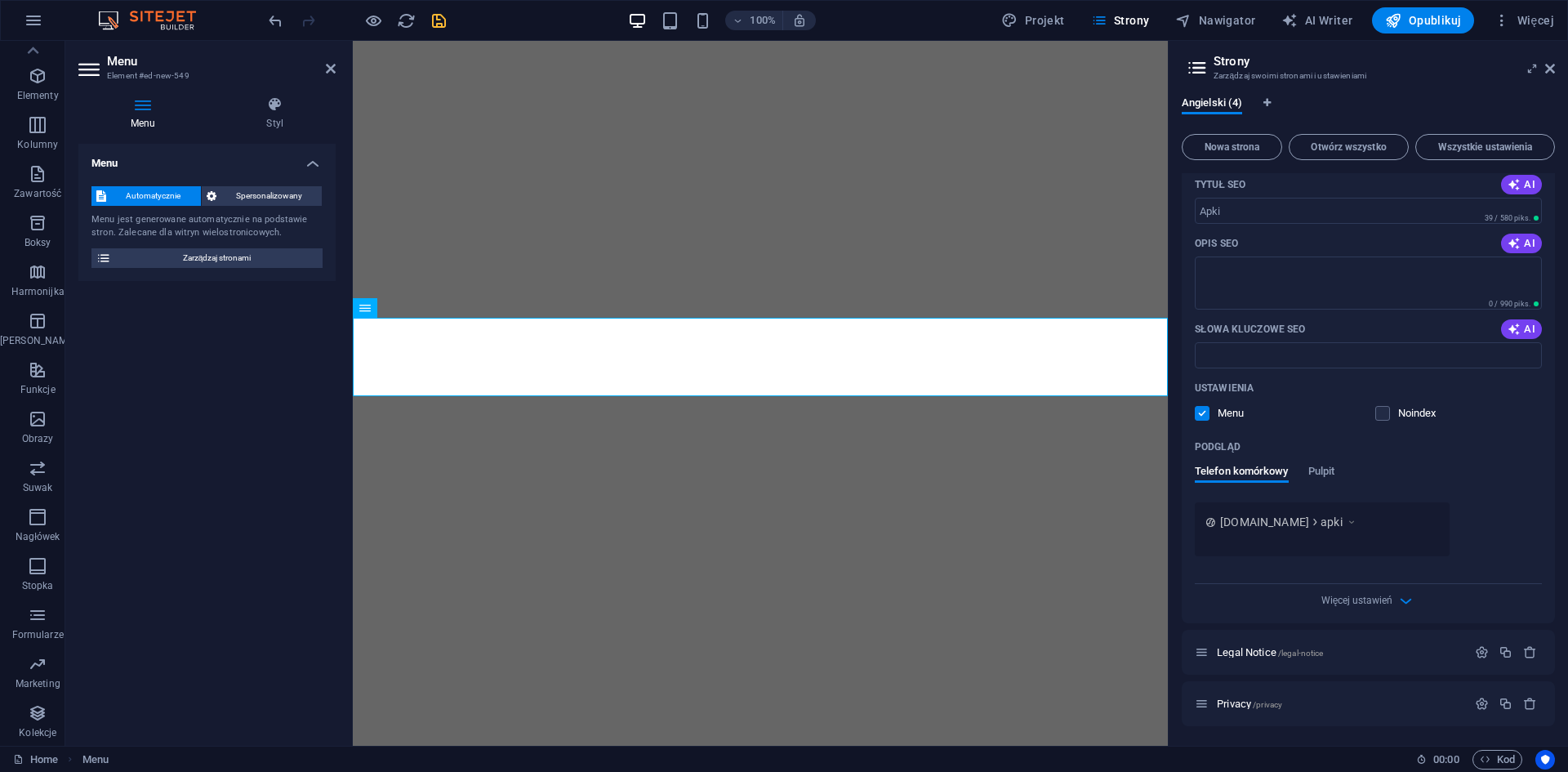
click at [1346, 592] on div "Więcej ustawień" at bounding box center [1368, 597] width 347 height 26
drag, startPoint x: 1313, startPoint y: 459, endPoint x: 1322, endPoint y: 467, distance: 12.0
click at [1313, 461] on div "Podgląd Telefon komórkowy Pulpit" at bounding box center [1368, 467] width 347 height 69
click at [1326, 470] on span "Pulpit" at bounding box center [1321, 473] width 27 height 23
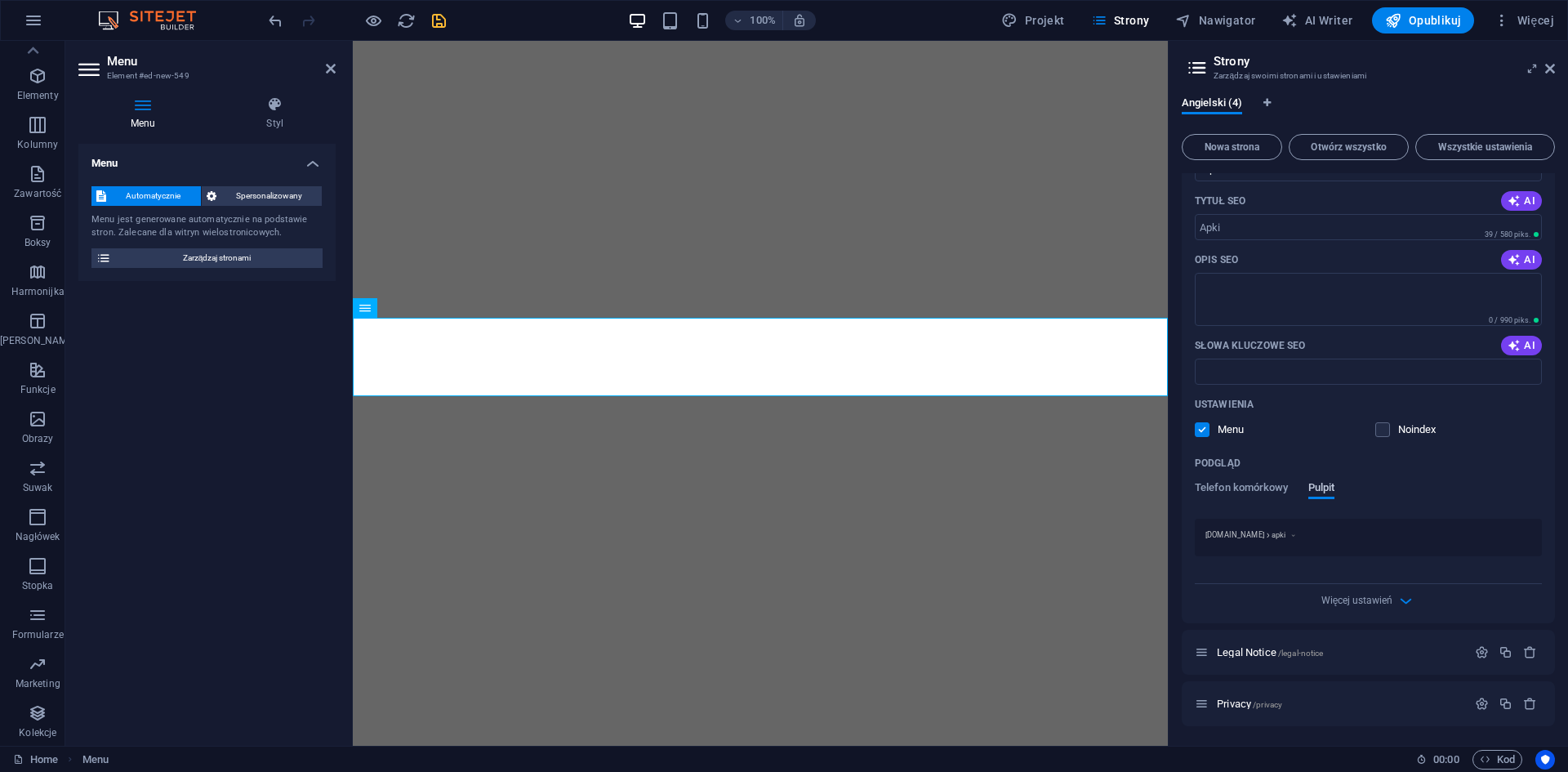
scroll to position [199, 0]
click at [1326, 484] on span "Pulpit" at bounding box center [1321, 488] width 27 height 23
click at [1260, 485] on span "Telefon komórkowy" at bounding box center [1241, 488] width 94 height 23
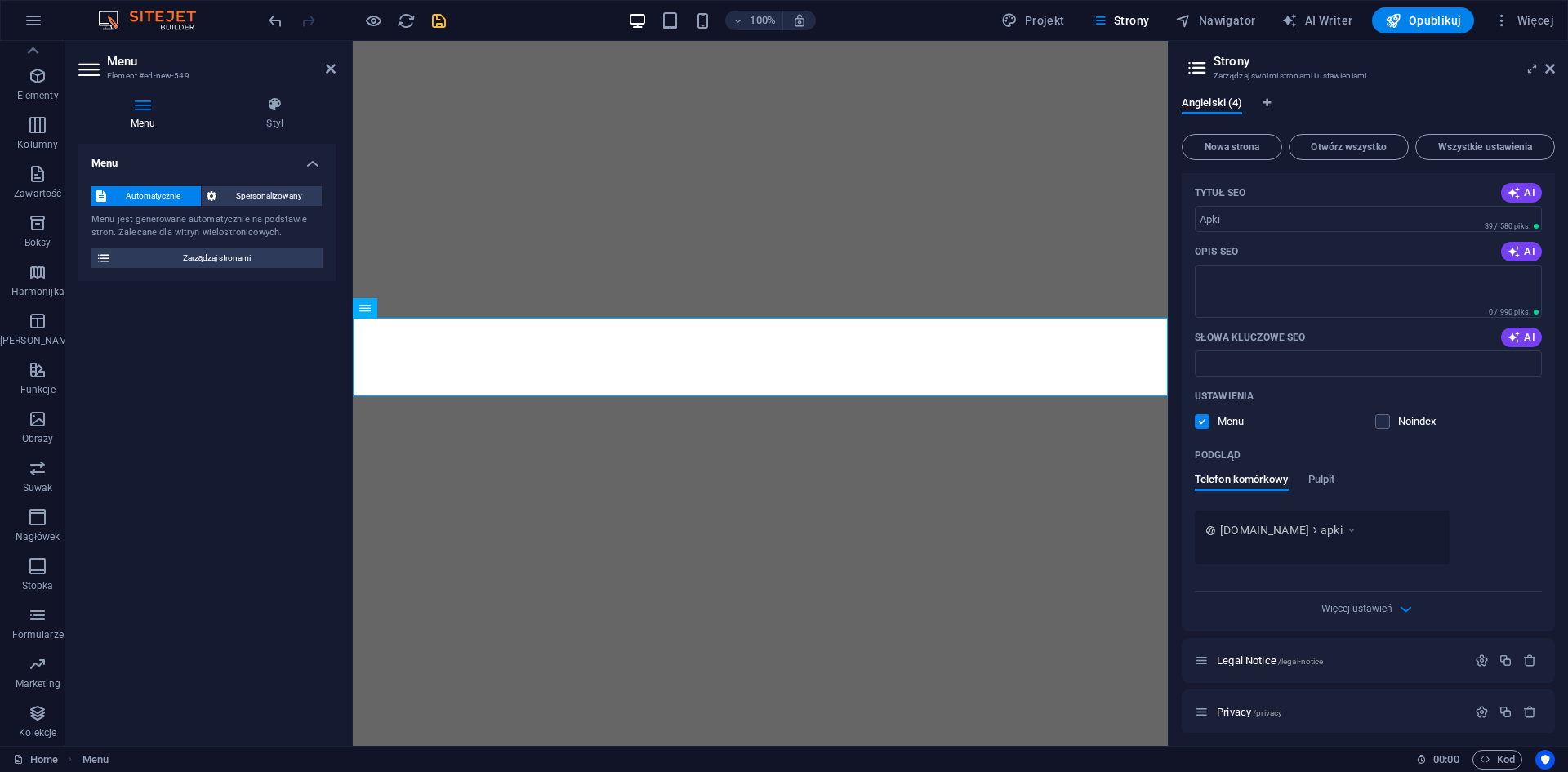
scroll to position [216, 0]
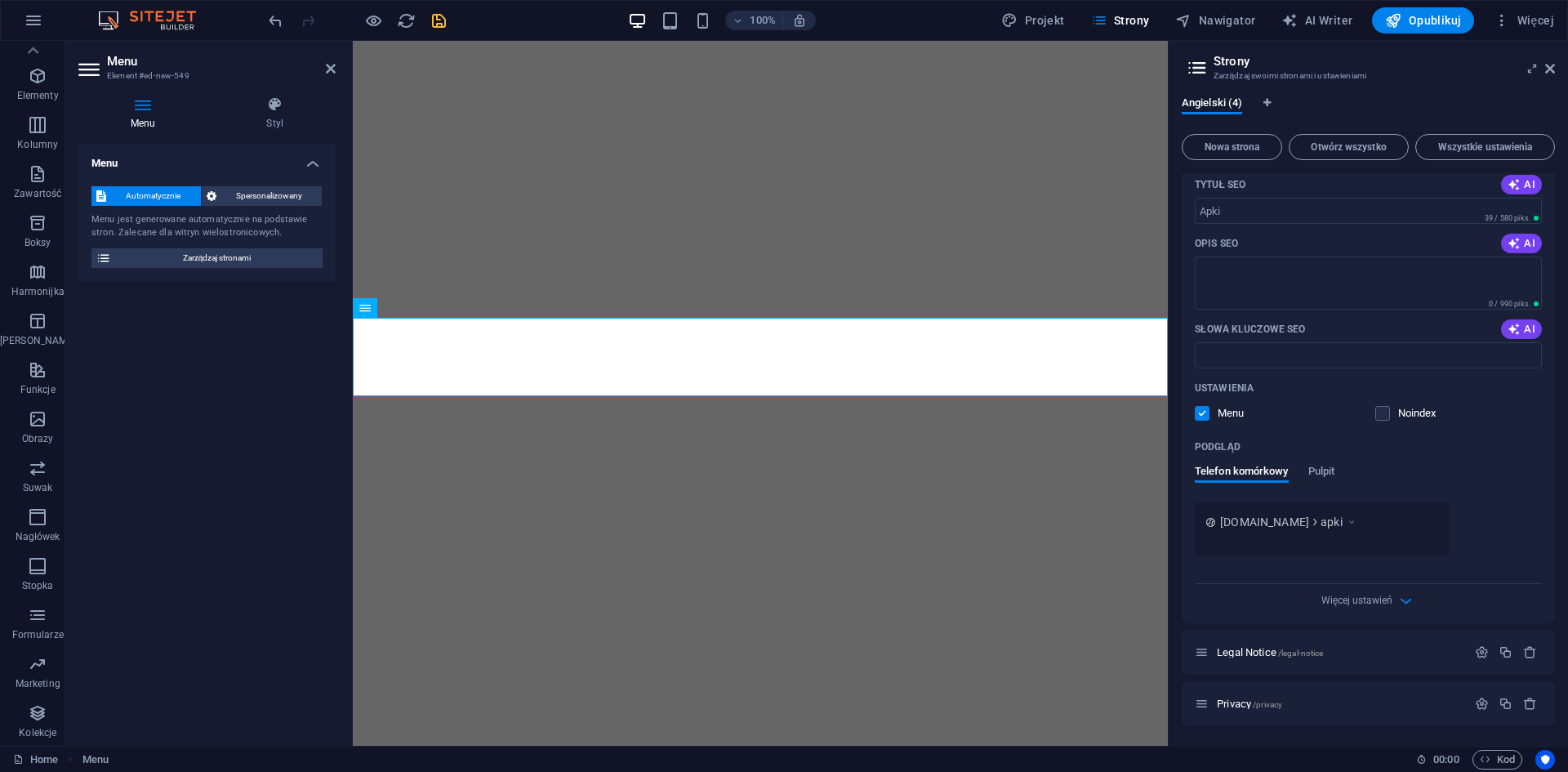
click at [1218, 526] on div "www.example.com apki" at bounding box center [1322, 521] width 233 height 17
click at [1224, 521] on span "www.example.com" at bounding box center [1264, 522] width 89 height 17
click at [1230, 521] on span "www.example.com" at bounding box center [1264, 522] width 89 height 17
click at [1238, 521] on span "www.example.com" at bounding box center [1264, 522] width 89 height 17
click at [1393, 408] on div "Noindex" at bounding box center [1406, 413] width 62 height 15
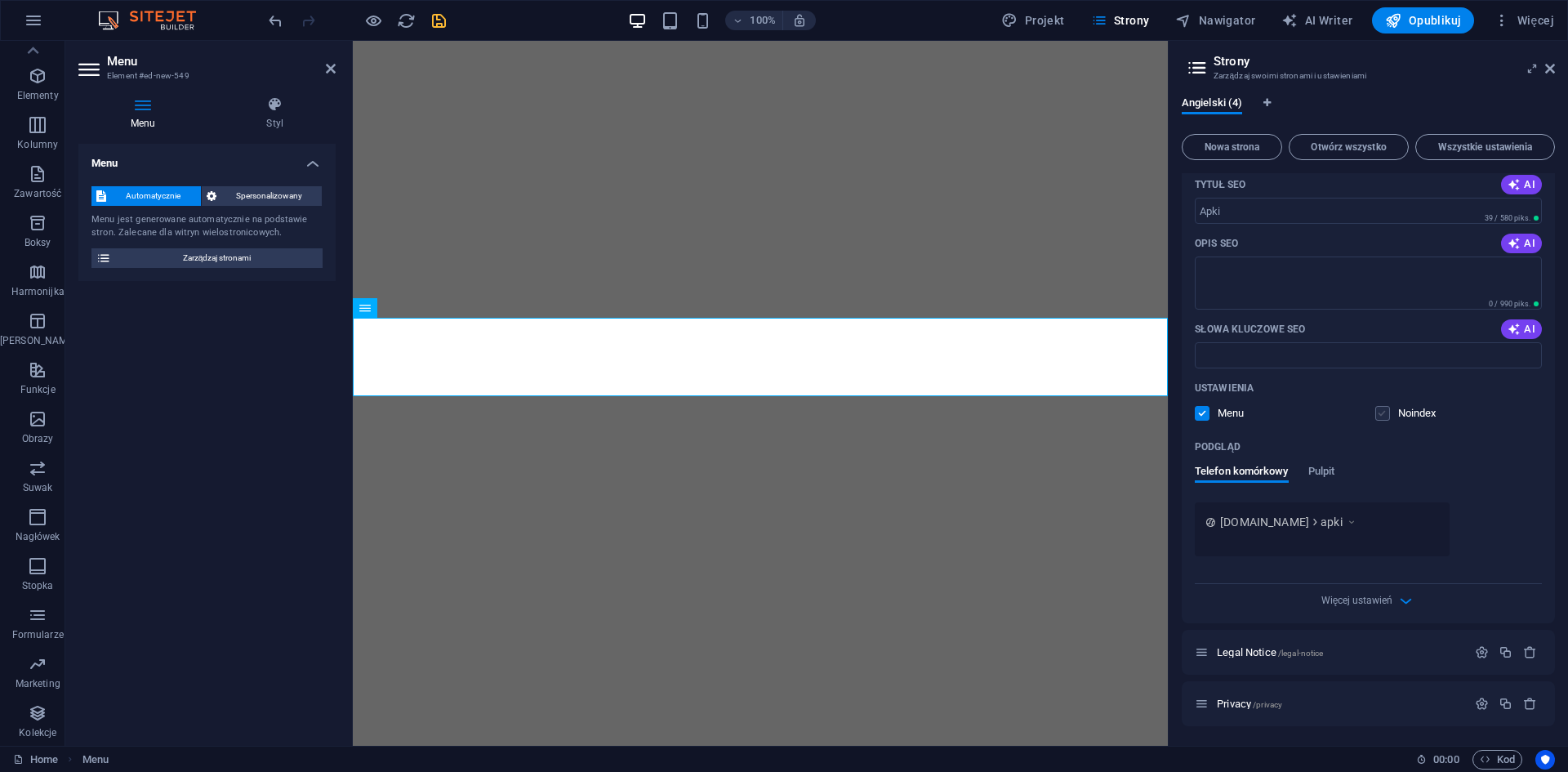
click at [1379, 414] on label at bounding box center [1383, 413] width 15 height 15
click at [0, 0] on input "checkbox" at bounding box center [0, 0] width 0 height 0
click at [1379, 414] on label at bounding box center [1383, 413] width 15 height 15
click at [0, 0] on input "checkbox" at bounding box center [0, 0] width 0 height 0
click at [425, 306] on button at bounding box center [419, 308] width 19 height 19
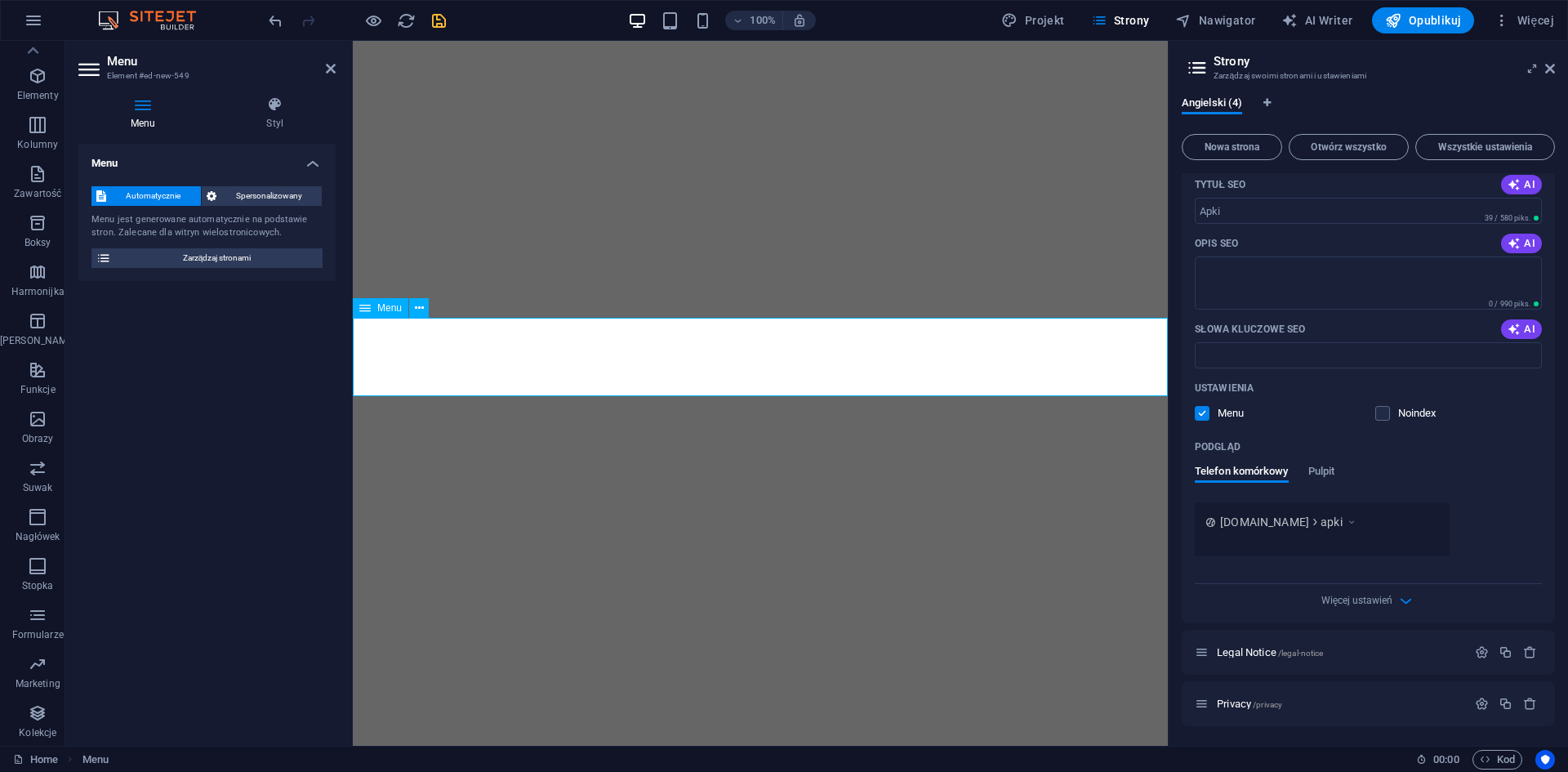
click at [381, 308] on span "Menu" at bounding box center [389, 308] width 25 height 10
click at [143, 192] on span "Automatycznie" at bounding box center [153, 196] width 85 height 19
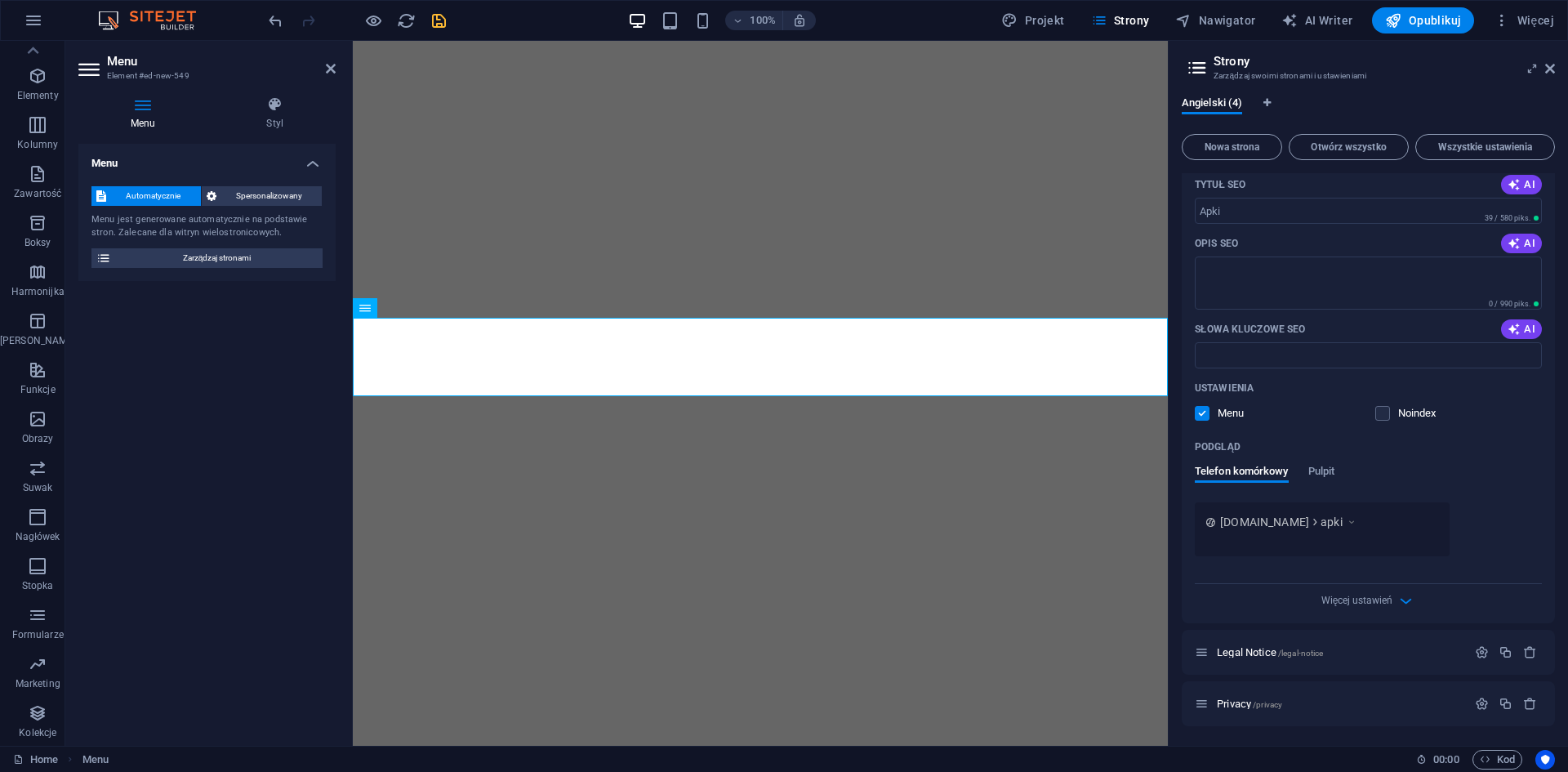
click at [277, 95] on div "Menu Styl Menu Automatycznie Spersonalizowany Menu jest generowane automatyczni…" at bounding box center [207, 414] width 284 height 662
click at [273, 110] on icon at bounding box center [275, 105] width 122 height 17
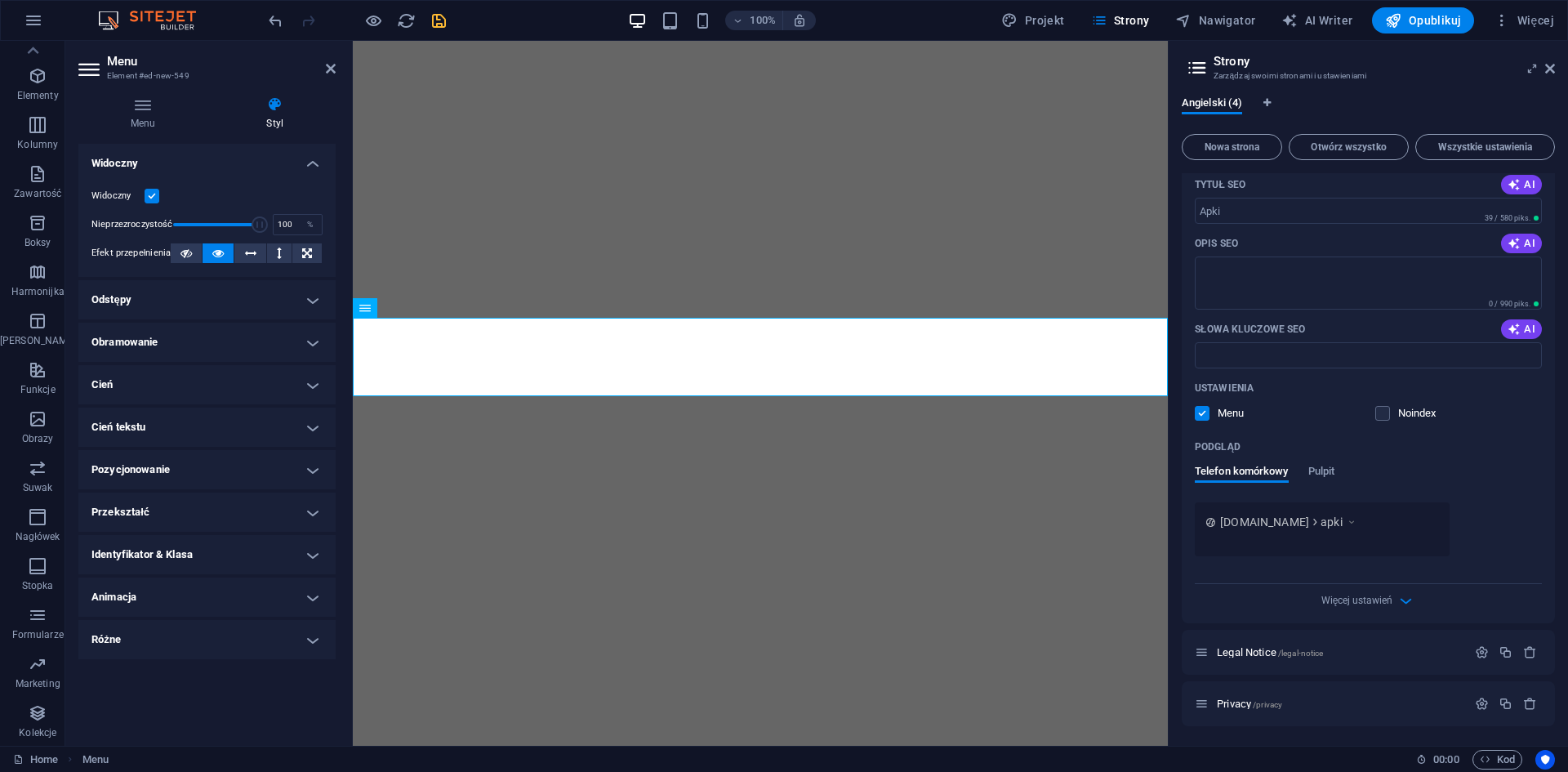
click at [213, 527] on h4 "Przekształć" at bounding box center [207, 511] width 257 height 39
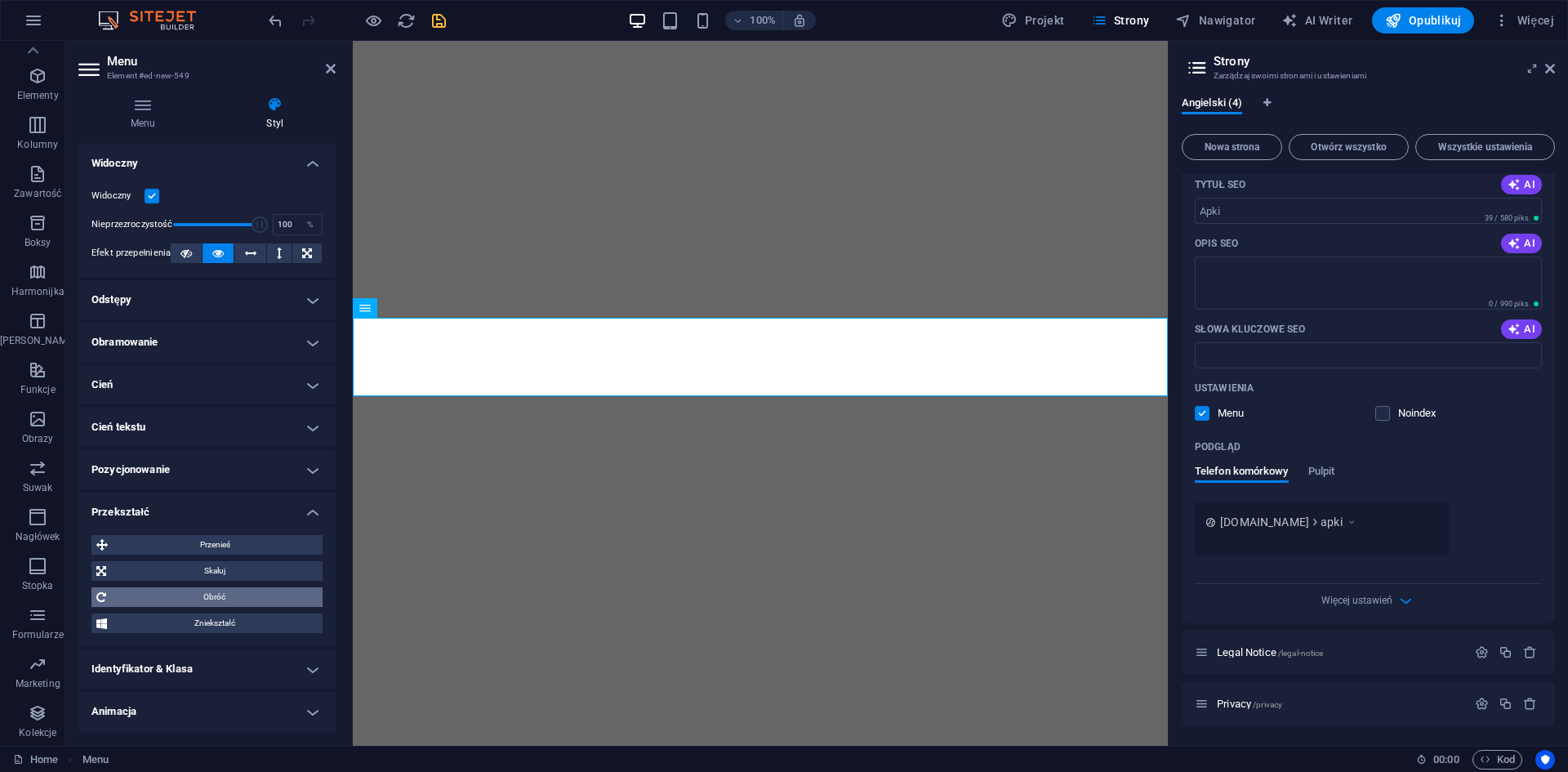
click at [240, 590] on span "Obróć" at bounding box center [214, 597] width 207 height 19
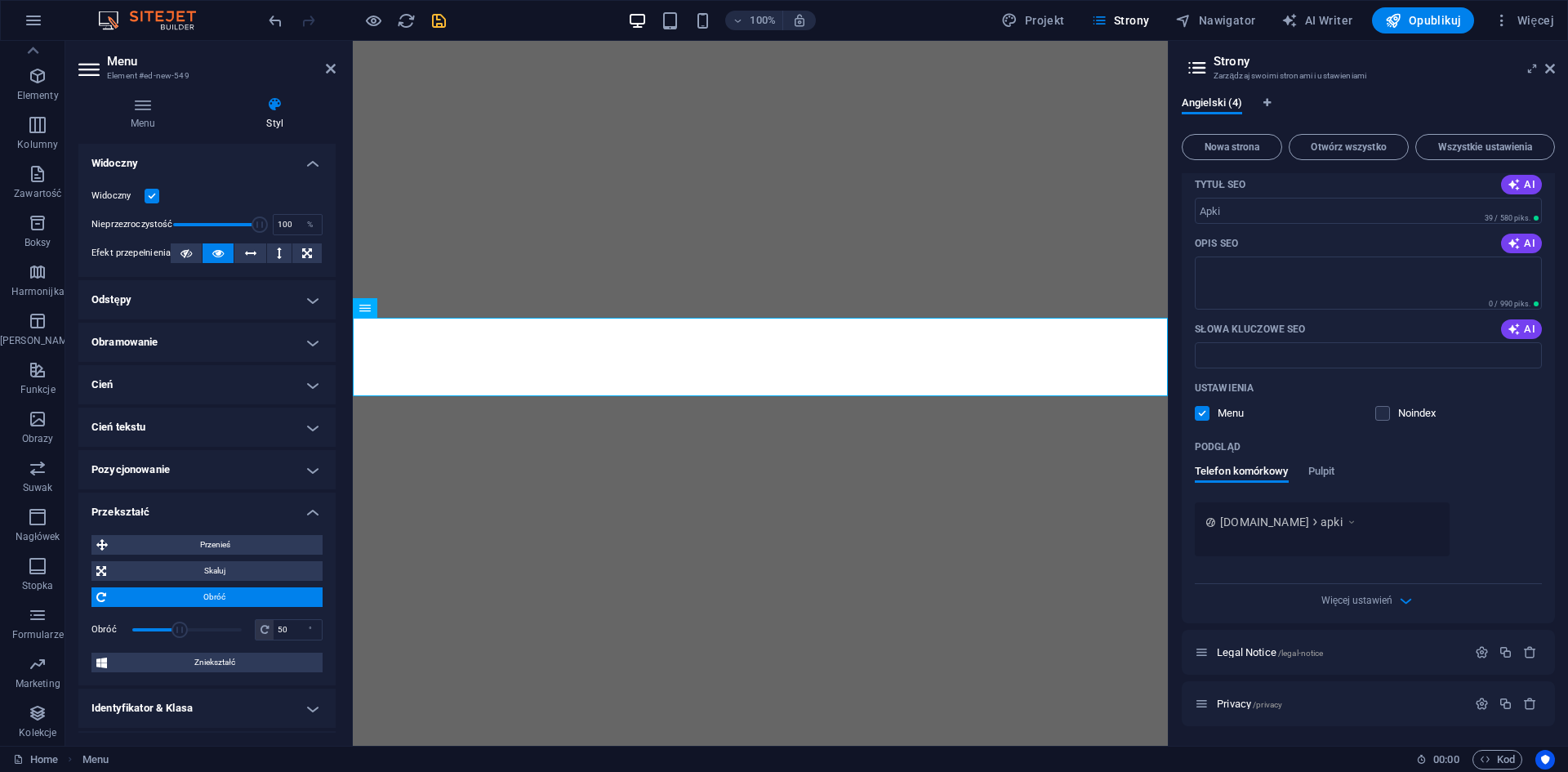
type input "66"
drag, startPoint x: 178, startPoint y: 624, endPoint x: 196, endPoint y: 624, distance: 18.0
click at [188, 624] on span at bounding box center [180, 630] width 17 height 17
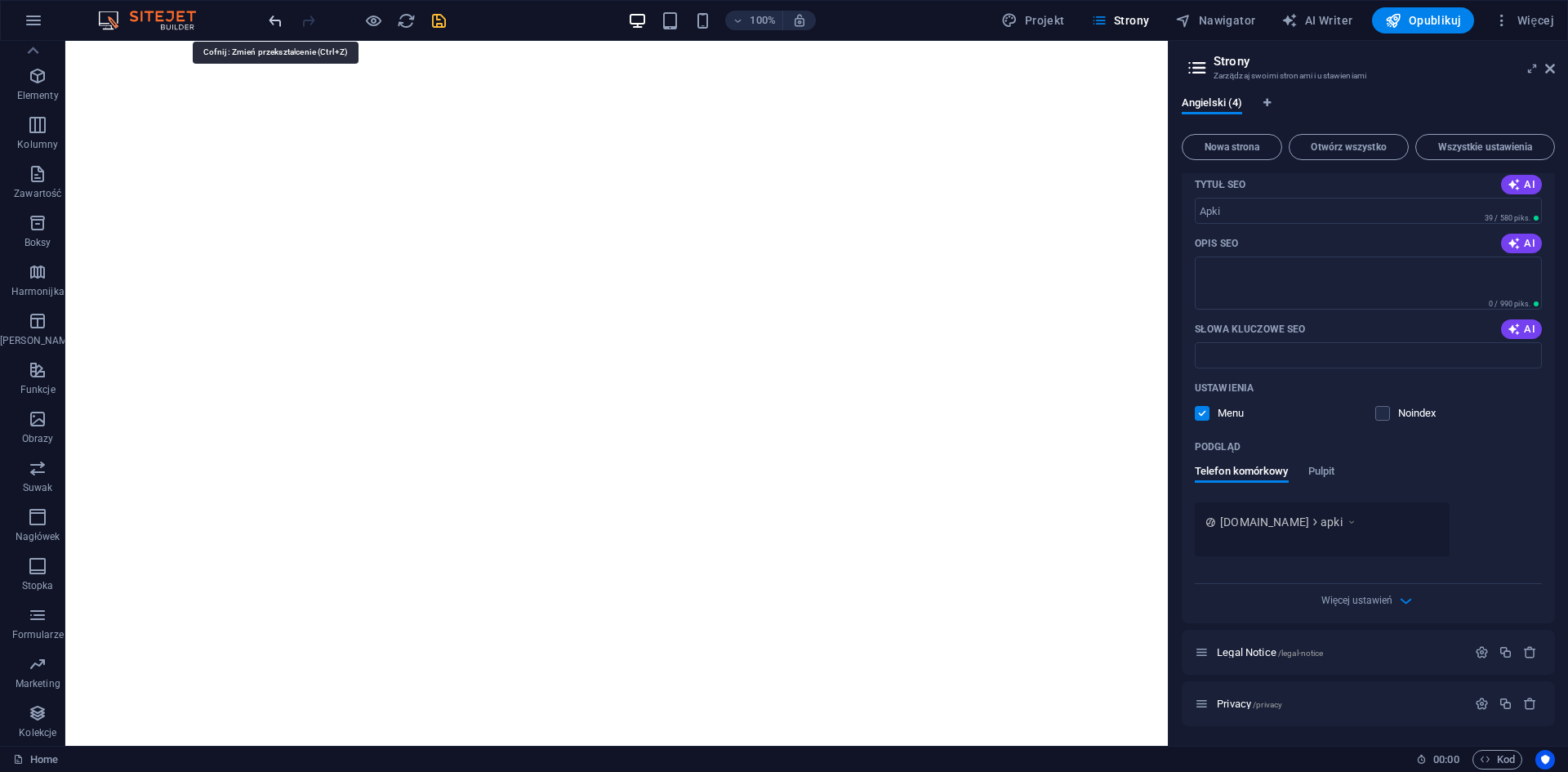
click at [284, 24] on icon "undo" at bounding box center [275, 20] width 18 height 18
click at [98, 404] on span "Menu" at bounding box center [102, 406] width 25 height 10
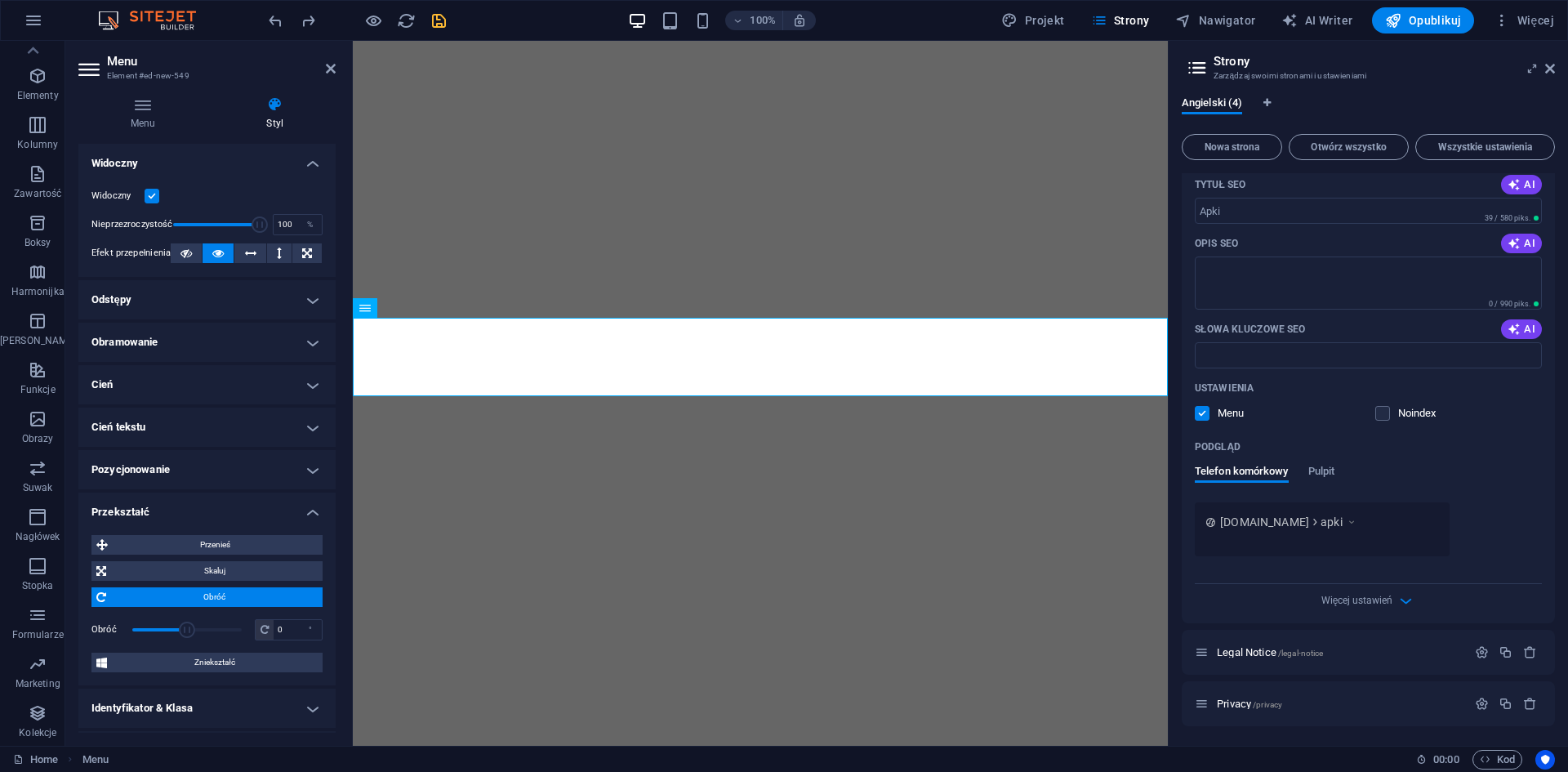
scroll to position [80, 0]
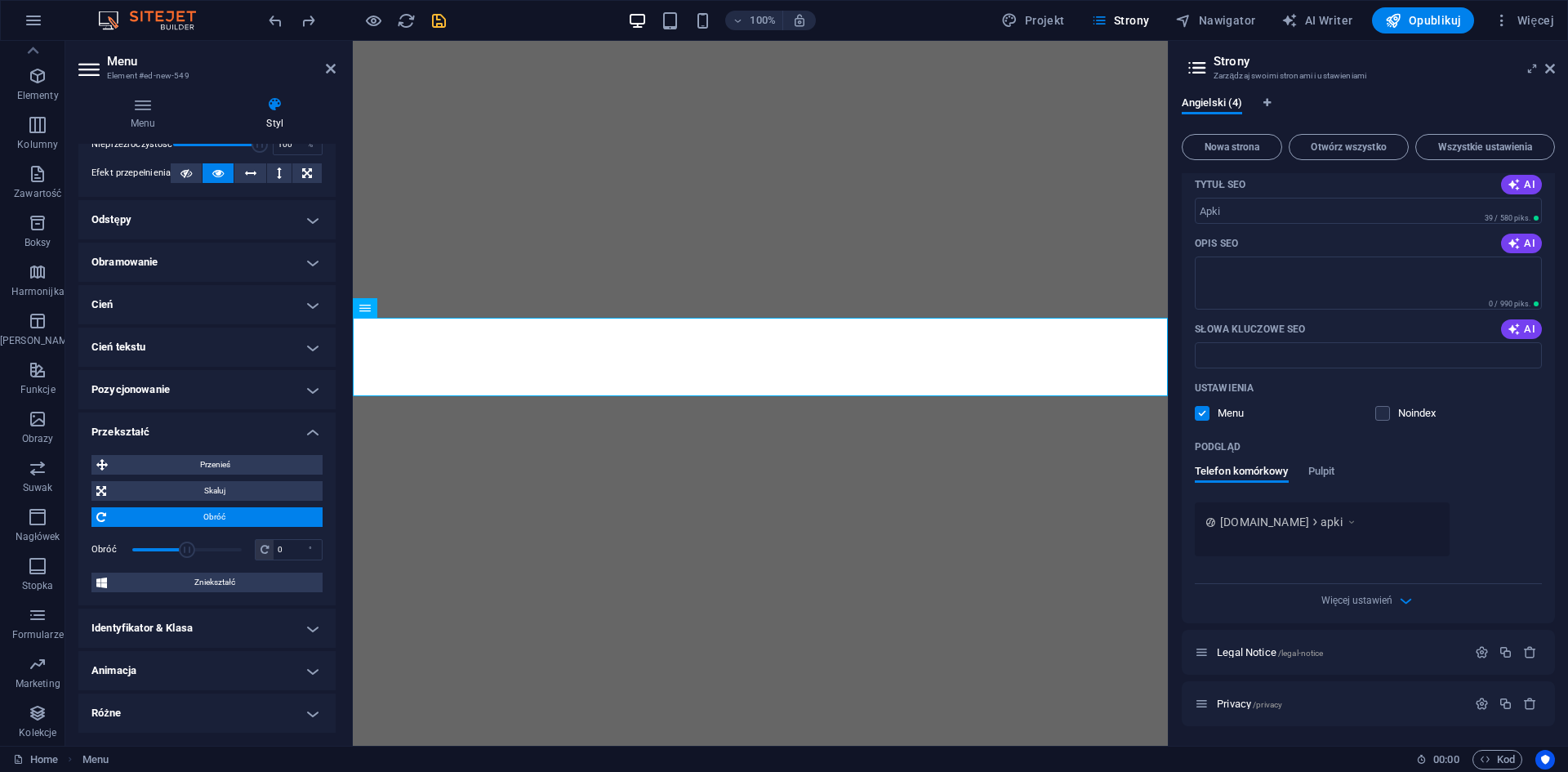
click at [182, 678] on h4 "Animacja" at bounding box center [207, 670] width 257 height 39
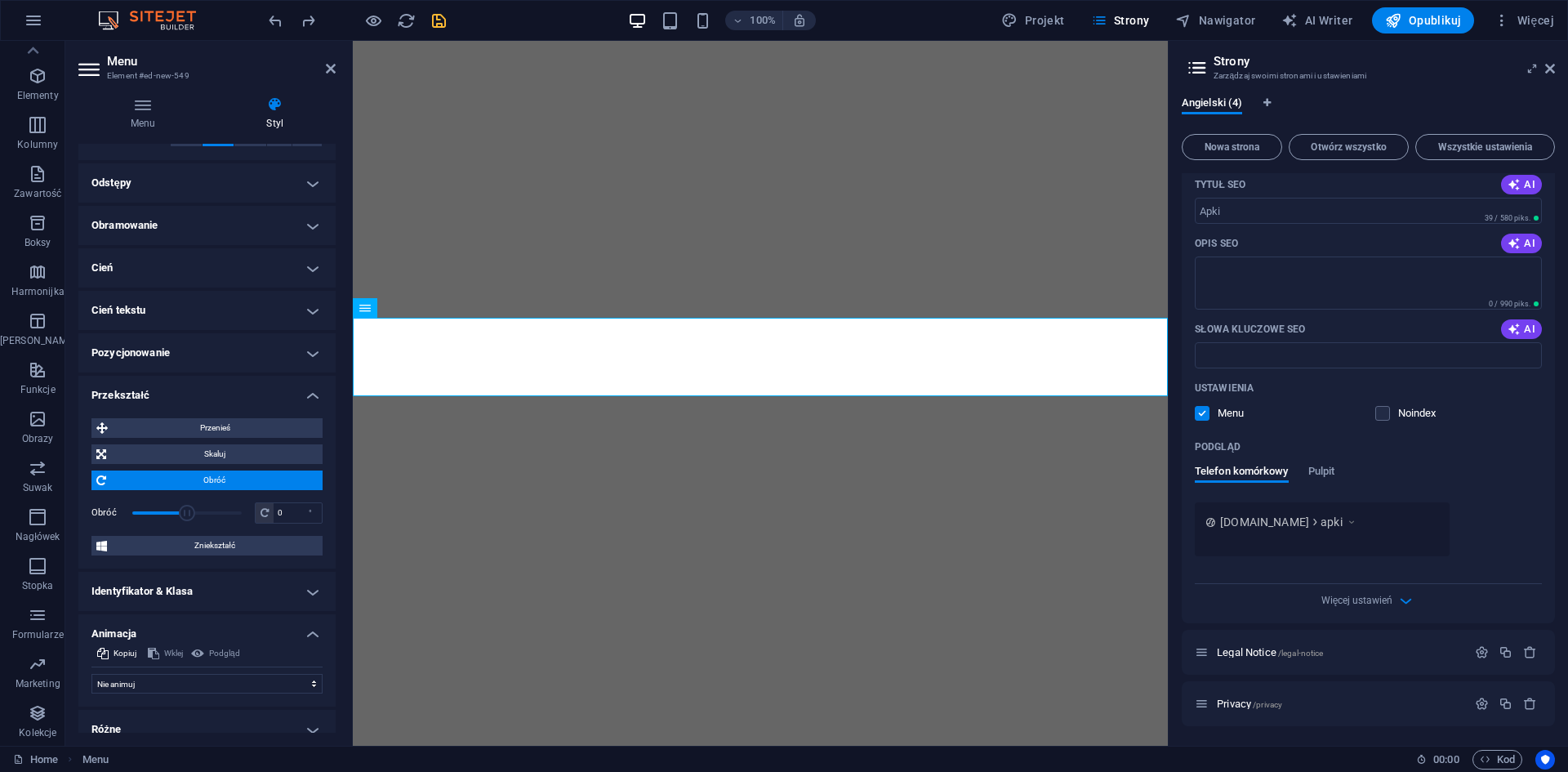
scroll to position [133, 0]
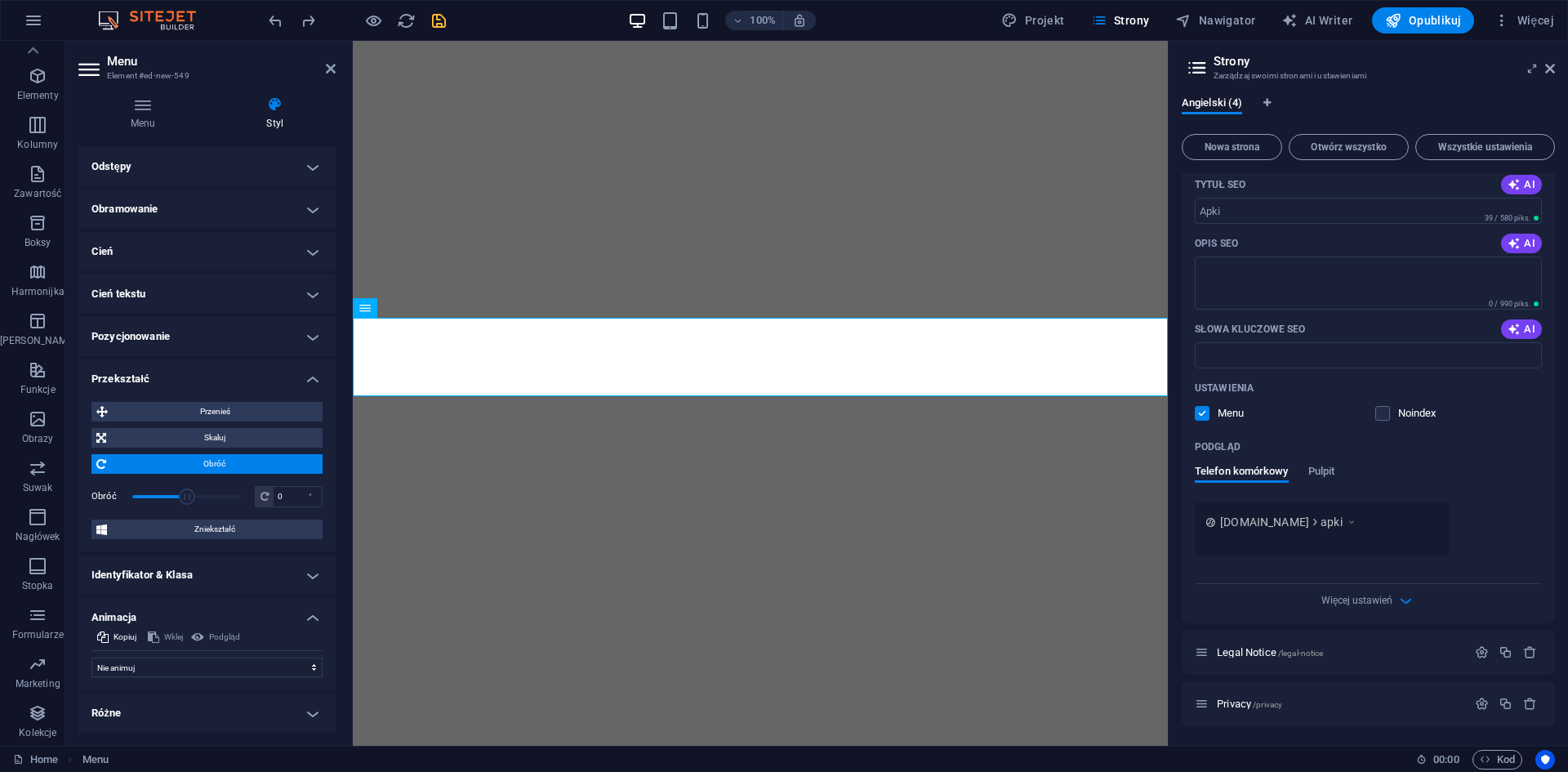
click at [166, 700] on h4 "Różne" at bounding box center [207, 712] width 257 height 39
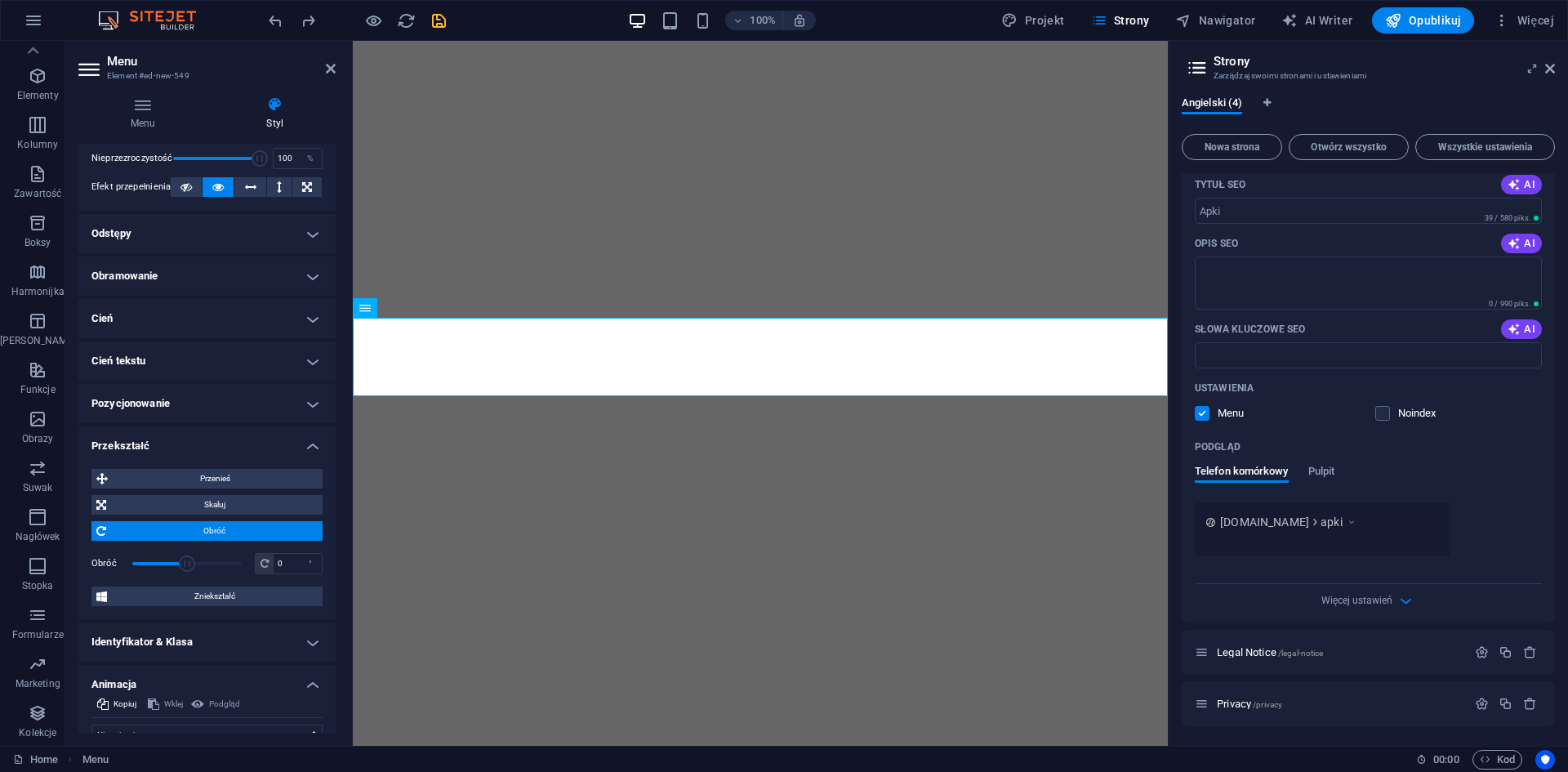
scroll to position [0, 0]
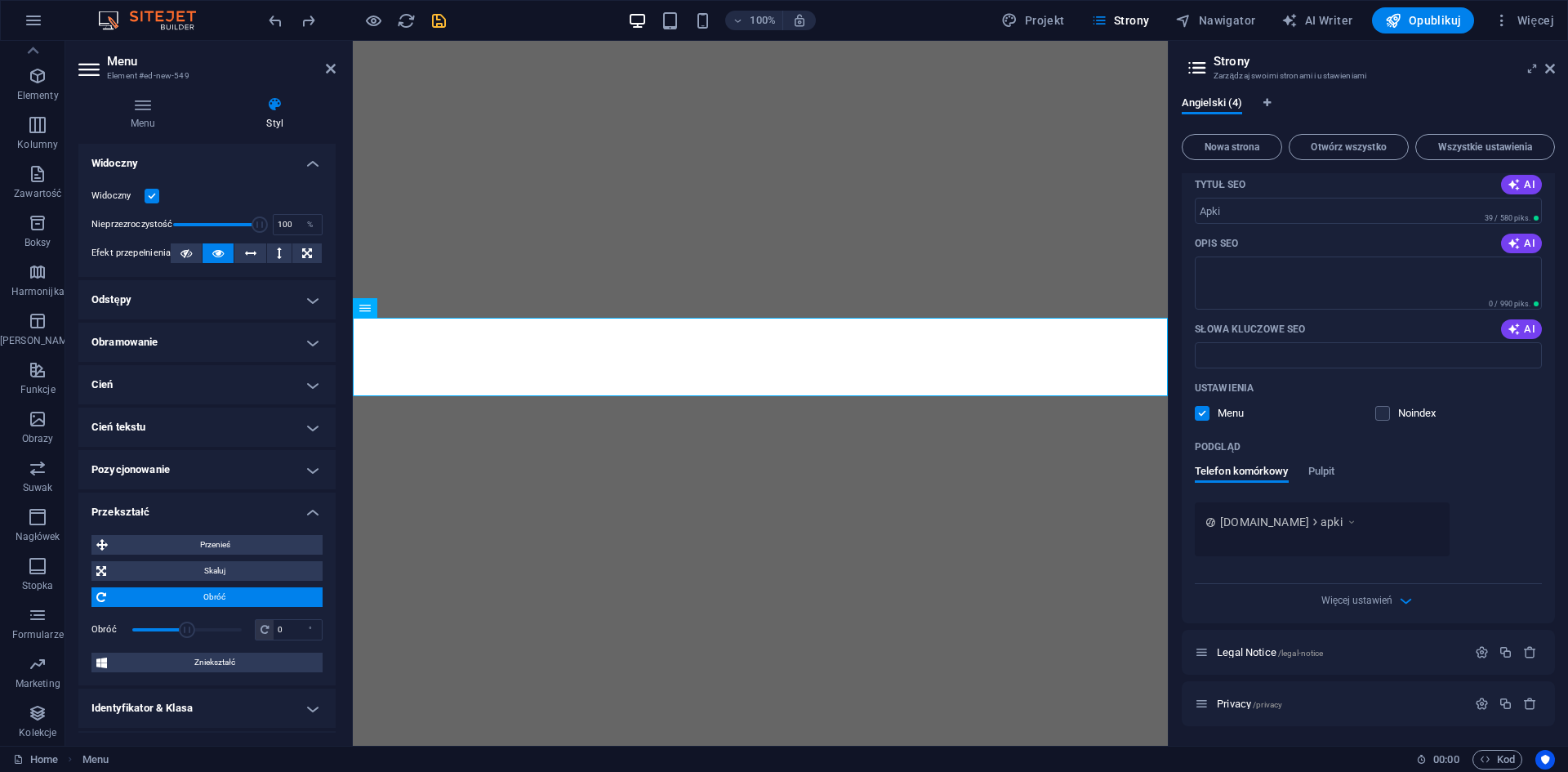
click at [152, 299] on h4 "Odstępy" at bounding box center [207, 299] width 257 height 39
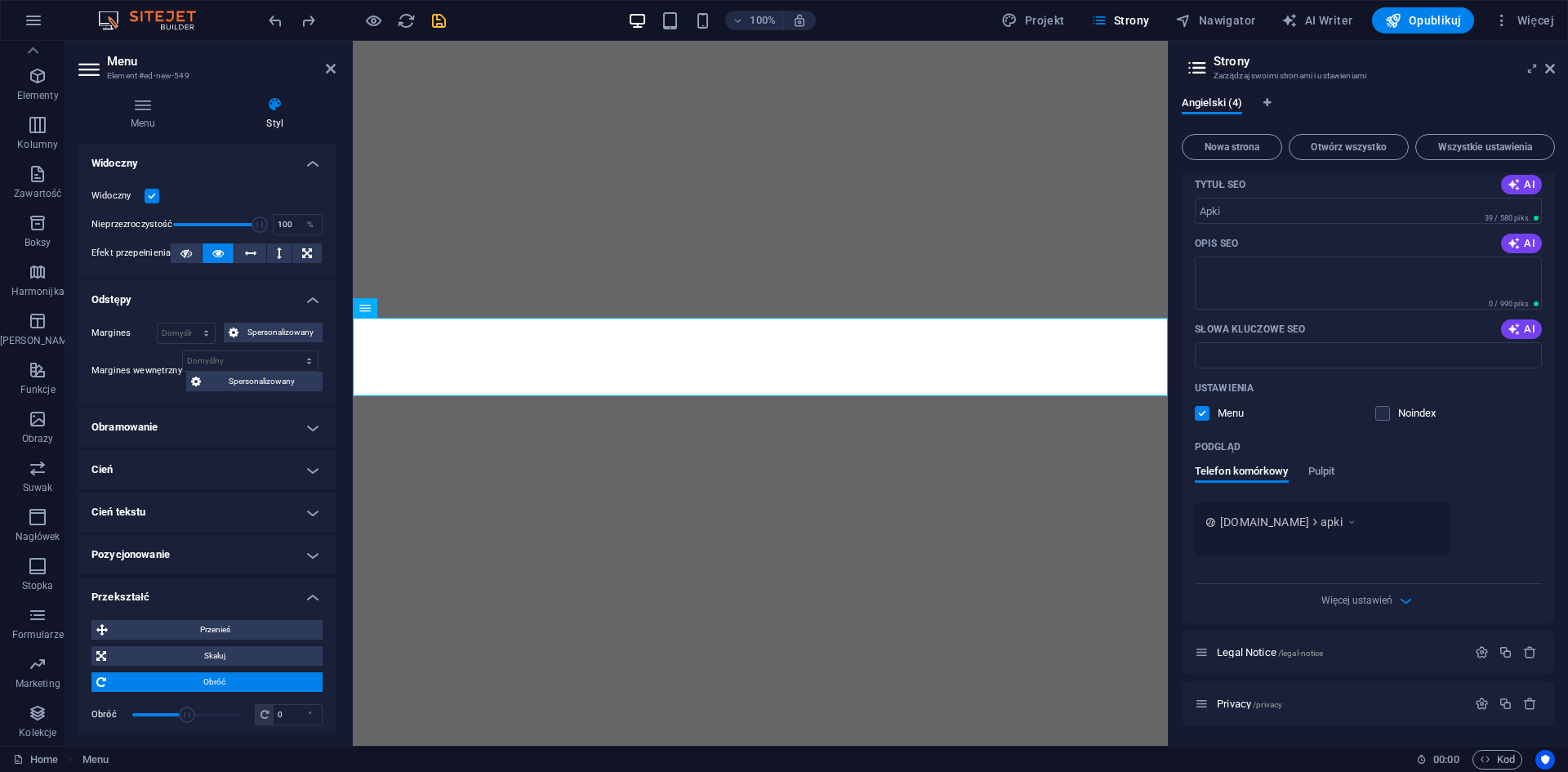
click at [160, 425] on h4 "Obramowanie" at bounding box center [207, 427] width 257 height 39
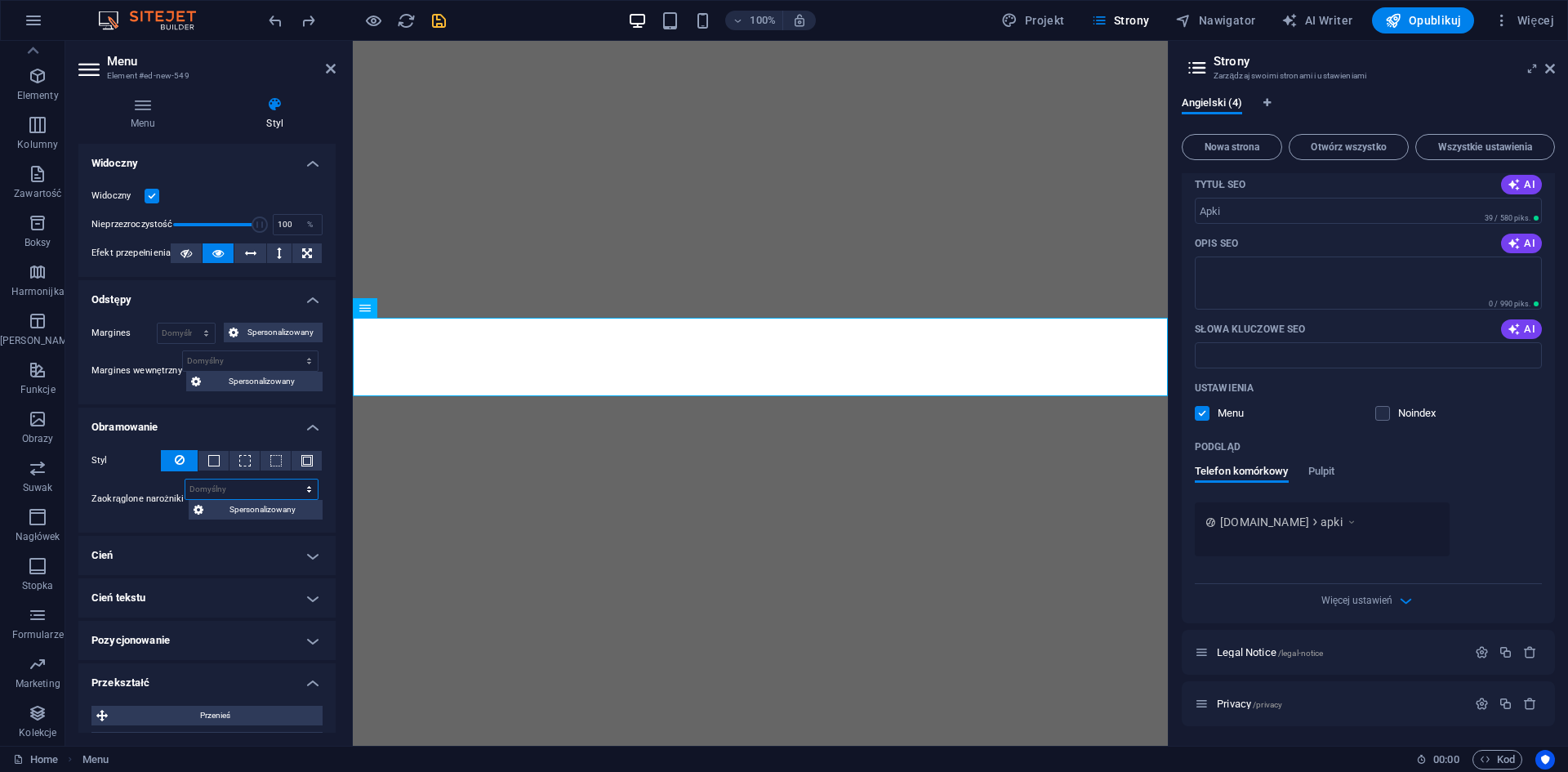
click at [252, 482] on select "Domyślny px rem % vh vw Spersonalizowany" at bounding box center [252, 488] width 132 height 19
select select "%"
click at [292, 479] on select "Domyślny px rem % vh vw Spersonalizowany" at bounding box center [252, 488] width 132 height 19
type input "100"
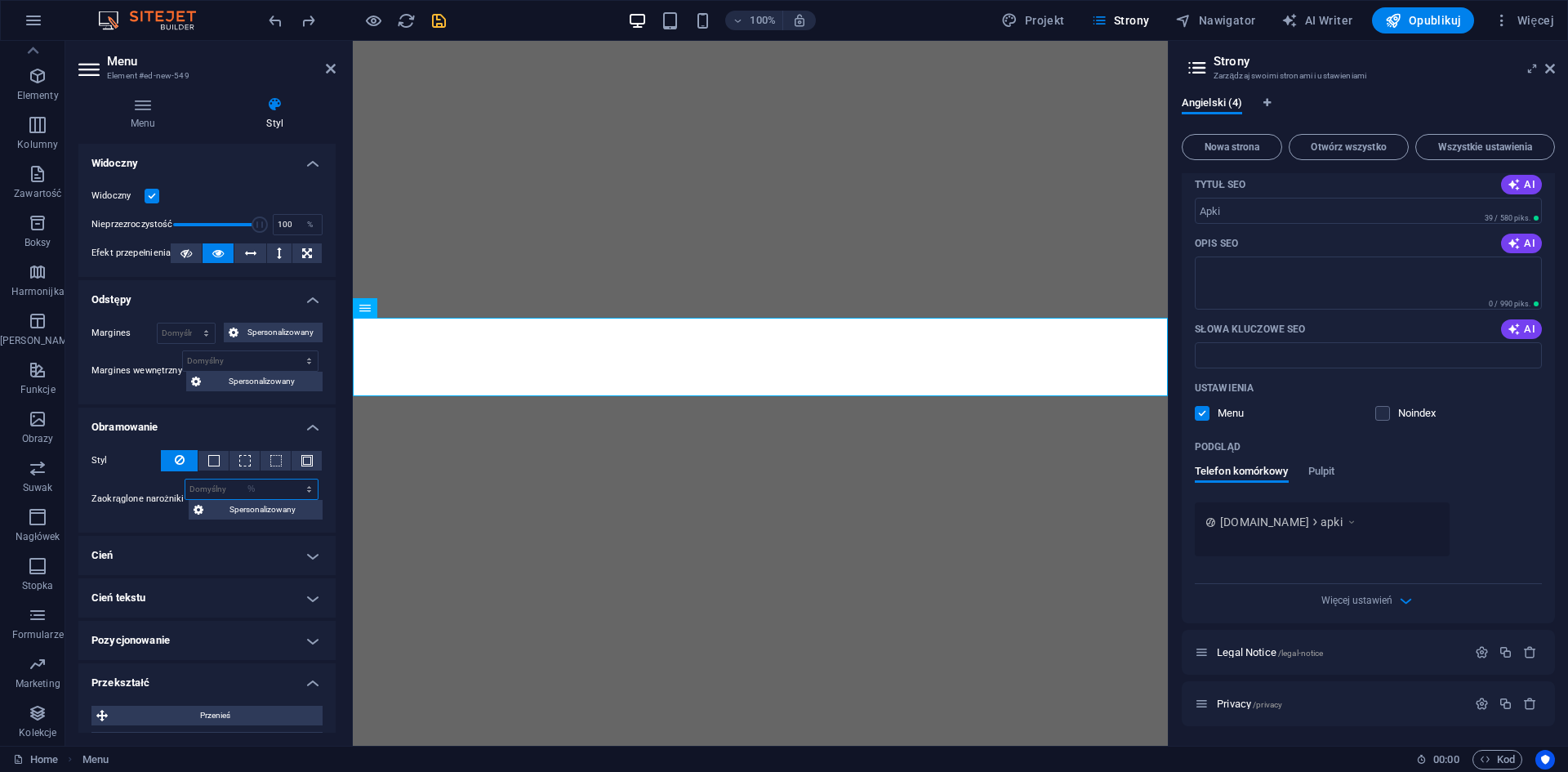
select select "%"
type input "100"
select select "%"
type input "100"
select select "%"
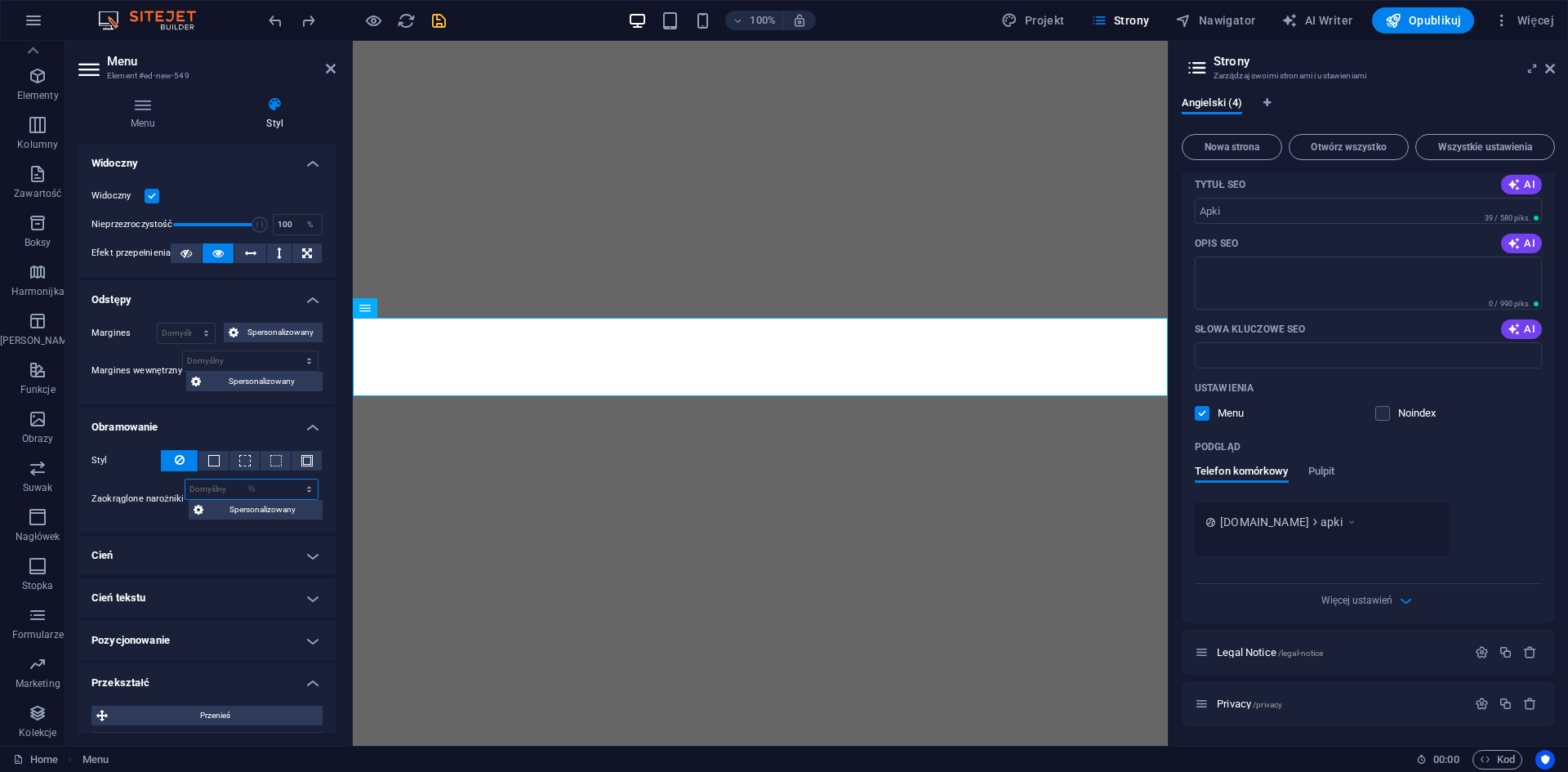
type input "100"
select select "%"
click at [232, 512] on span "Spersonalizowany" at bounding box center [263, 509] width 109 height 19
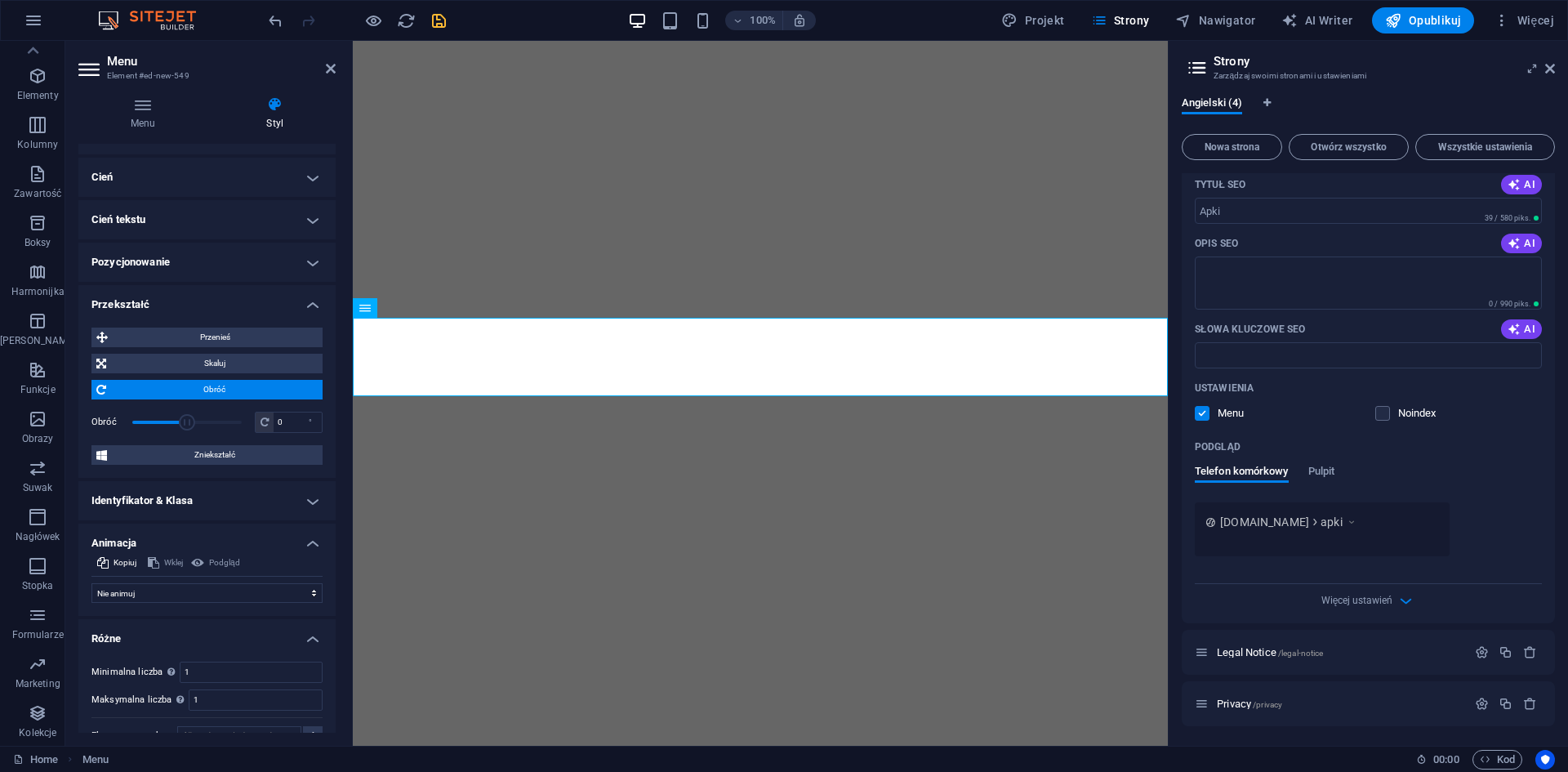
scroll to position [464, 0]
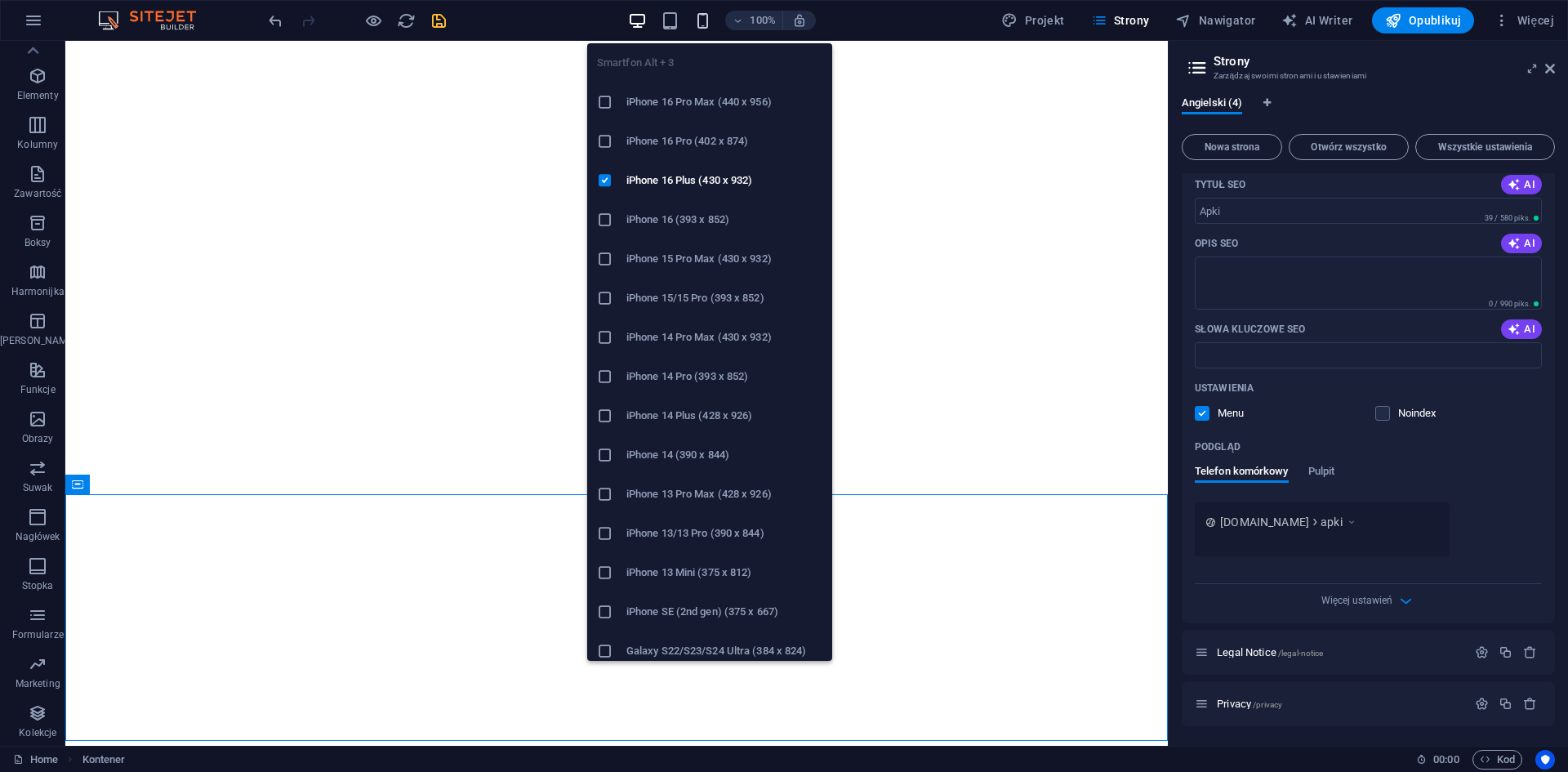
click at [701, 22] on icon "button" at bounding box center [702, 20] width 18 height 18
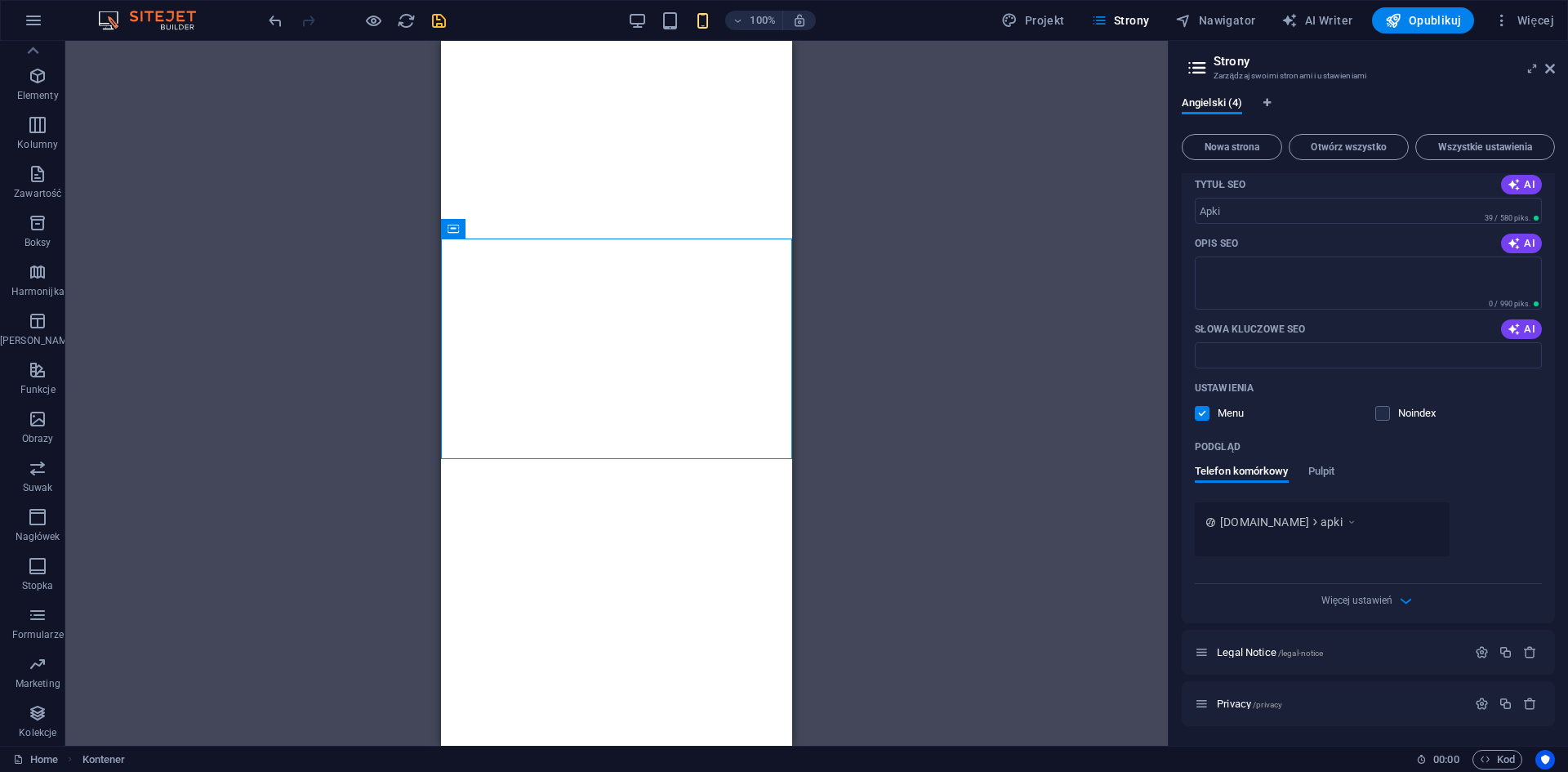
click at [1078, 241] on div "H2 Wezwanie do działania – Zarejestruj się Kontener Kontener Captcha Kontener F…" at bounding box center [616, 393] width 1103 height 705
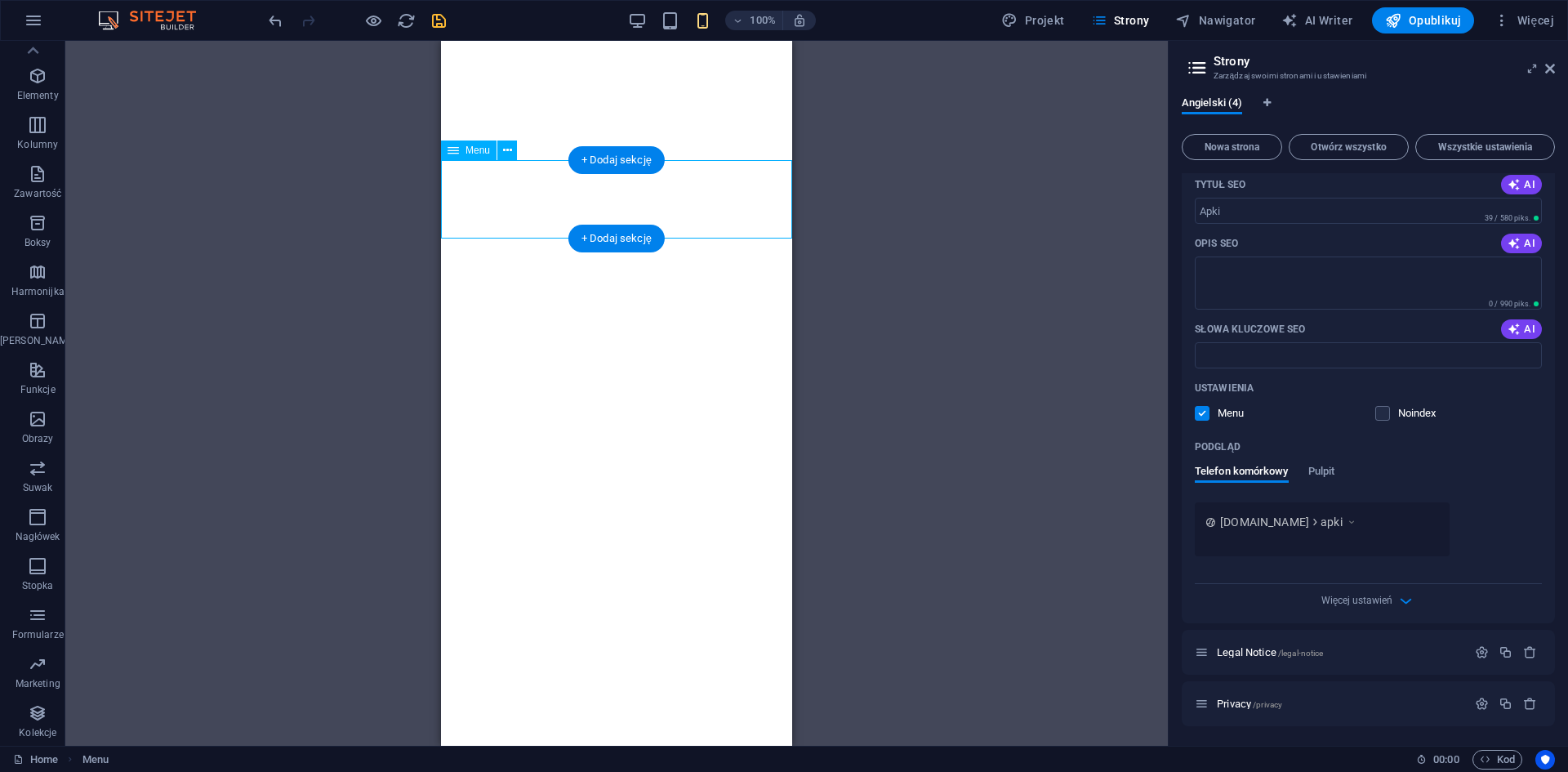
select select "%"
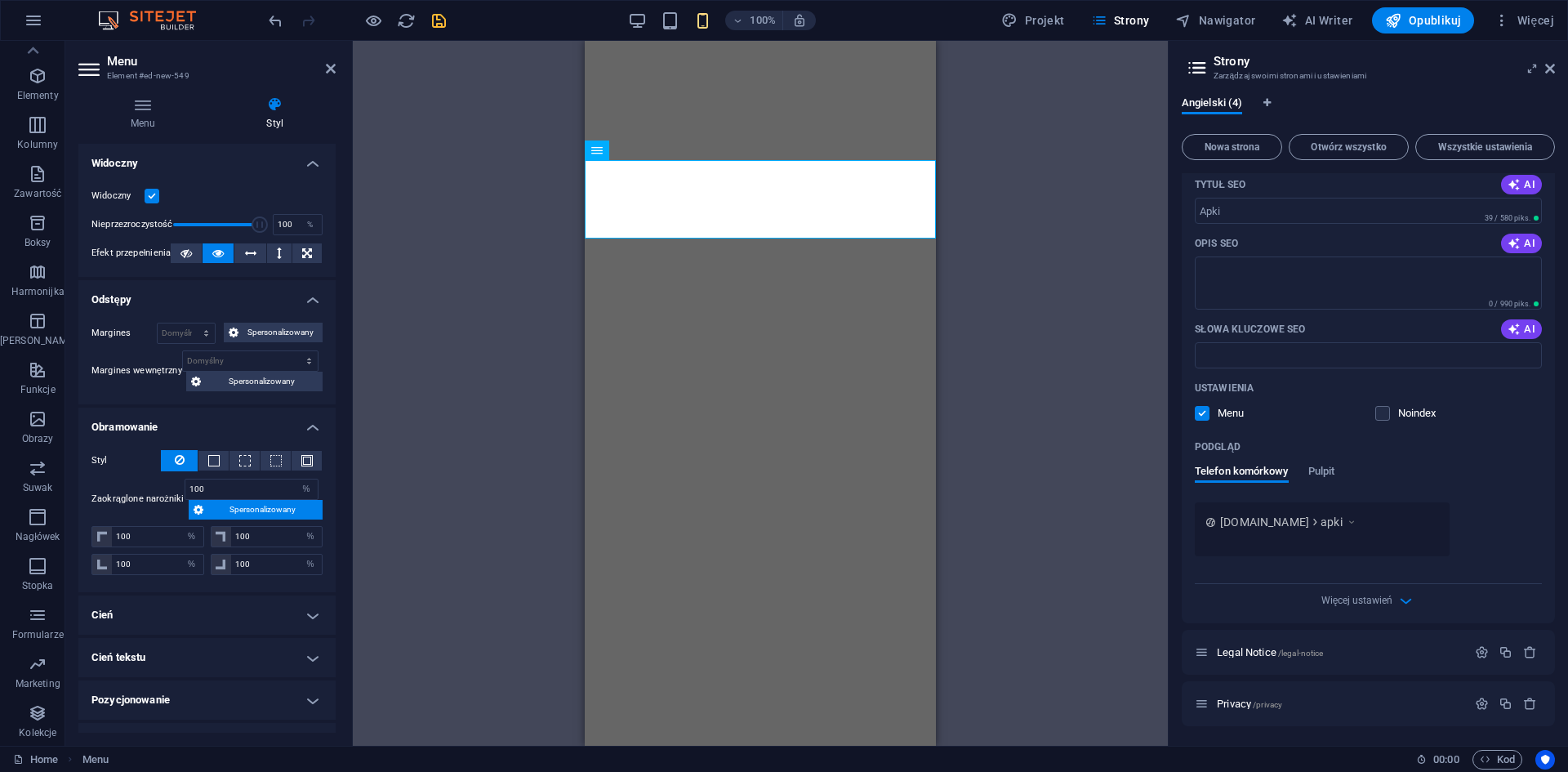
click at [485, 188] on div "H2 Wezwanie do działania – Zarejestruj się Kontener Kontener Captcha Kontener F…" at bounding box center [760, 393] width 815 height 705
click at [158, 115] on h4 "Menu" at bounding box center [146, 113] width 137 height 34
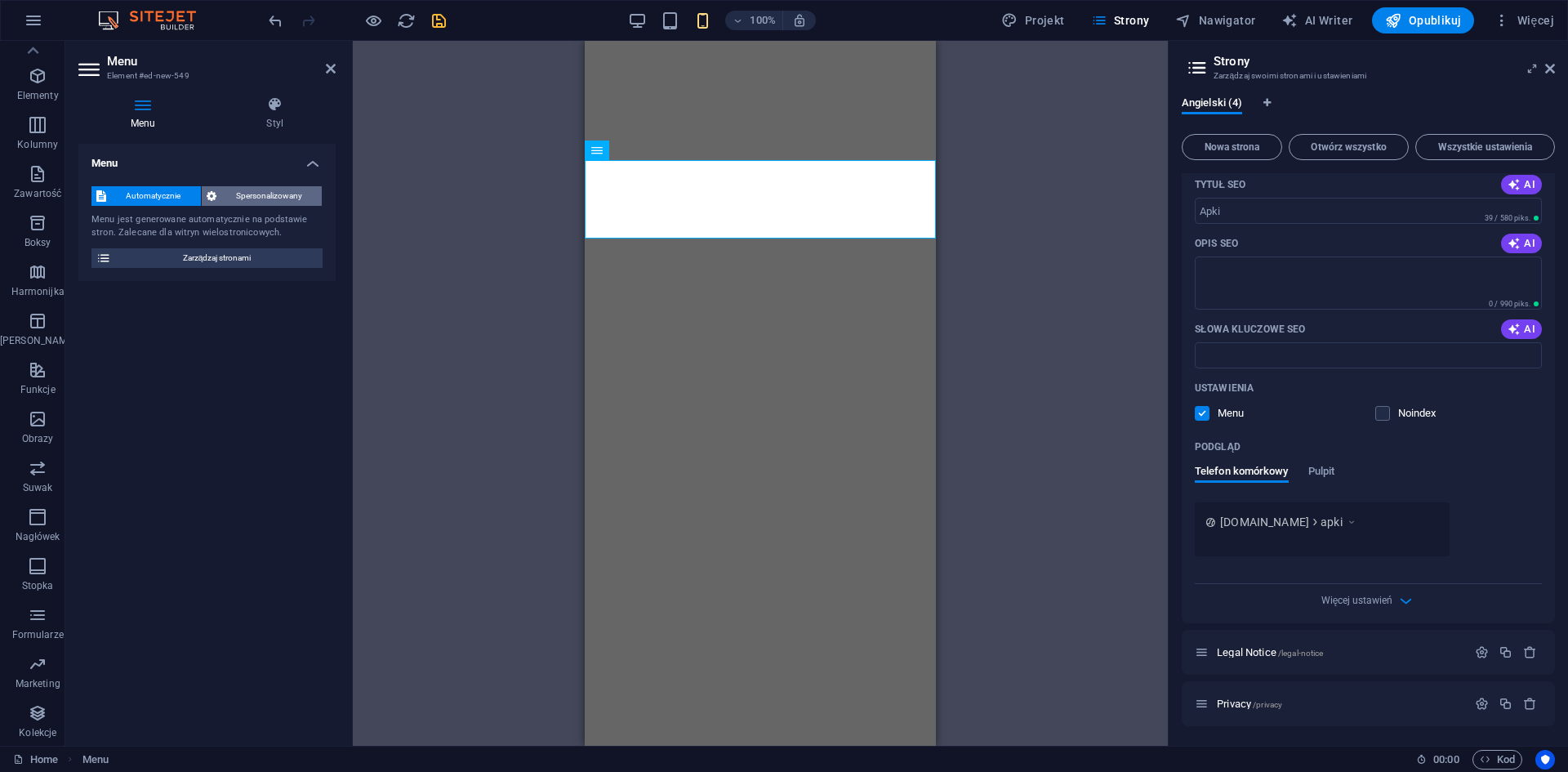
click at [247, 198] on span "Spersonalizowany" at bounding box center [269, 196] width 96 height 19
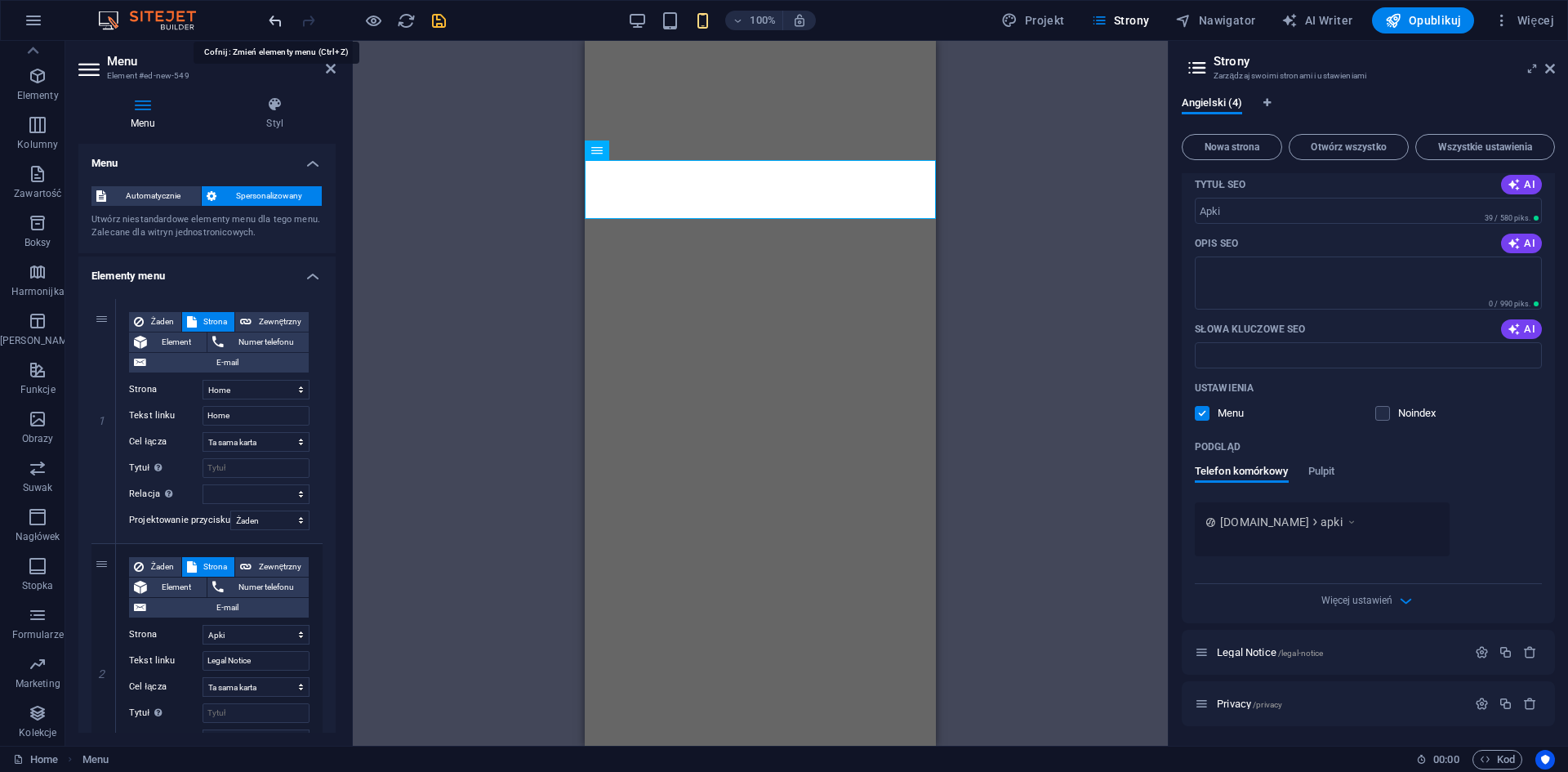
click at [282, 16] on icon "undo" at bounding box center [275, 20] width 18 height 18
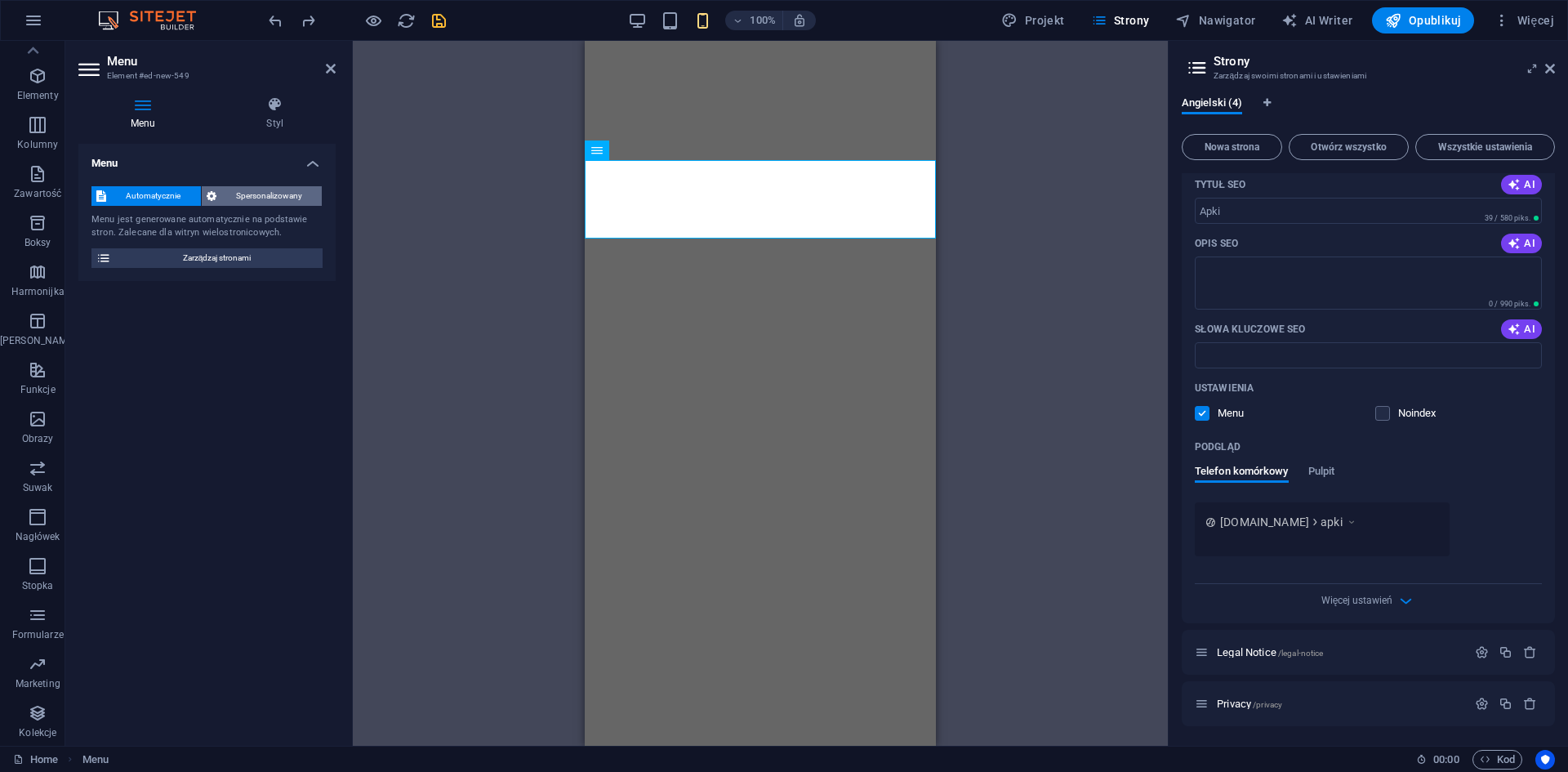
click at [281, 189] on span "Spersonalizowany" at bounding box center [269, 196] width 96 height 19
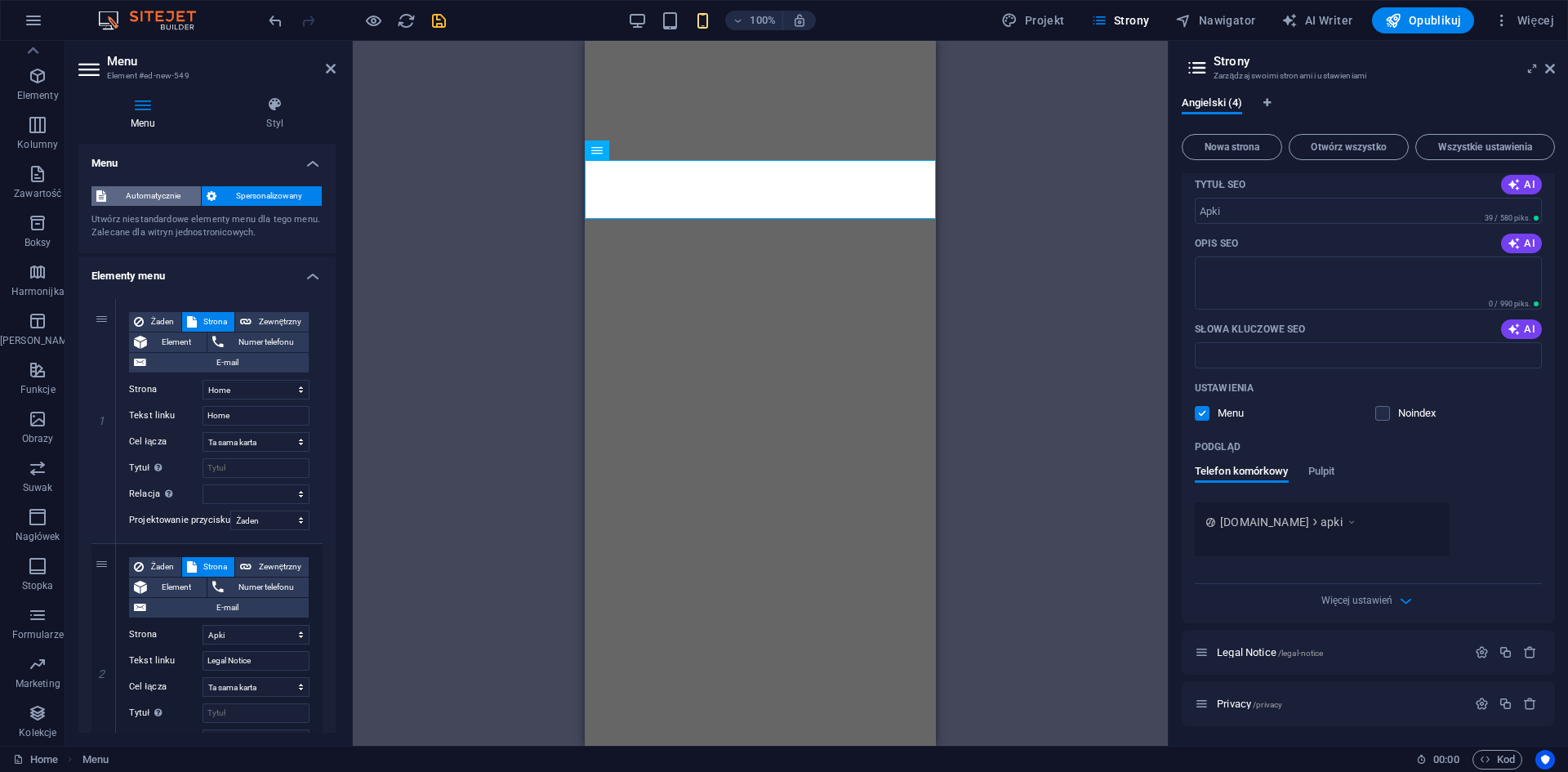
click at [160, 193] on span "Automatycznie" at bounding box center [153, 196] width 85 height 19
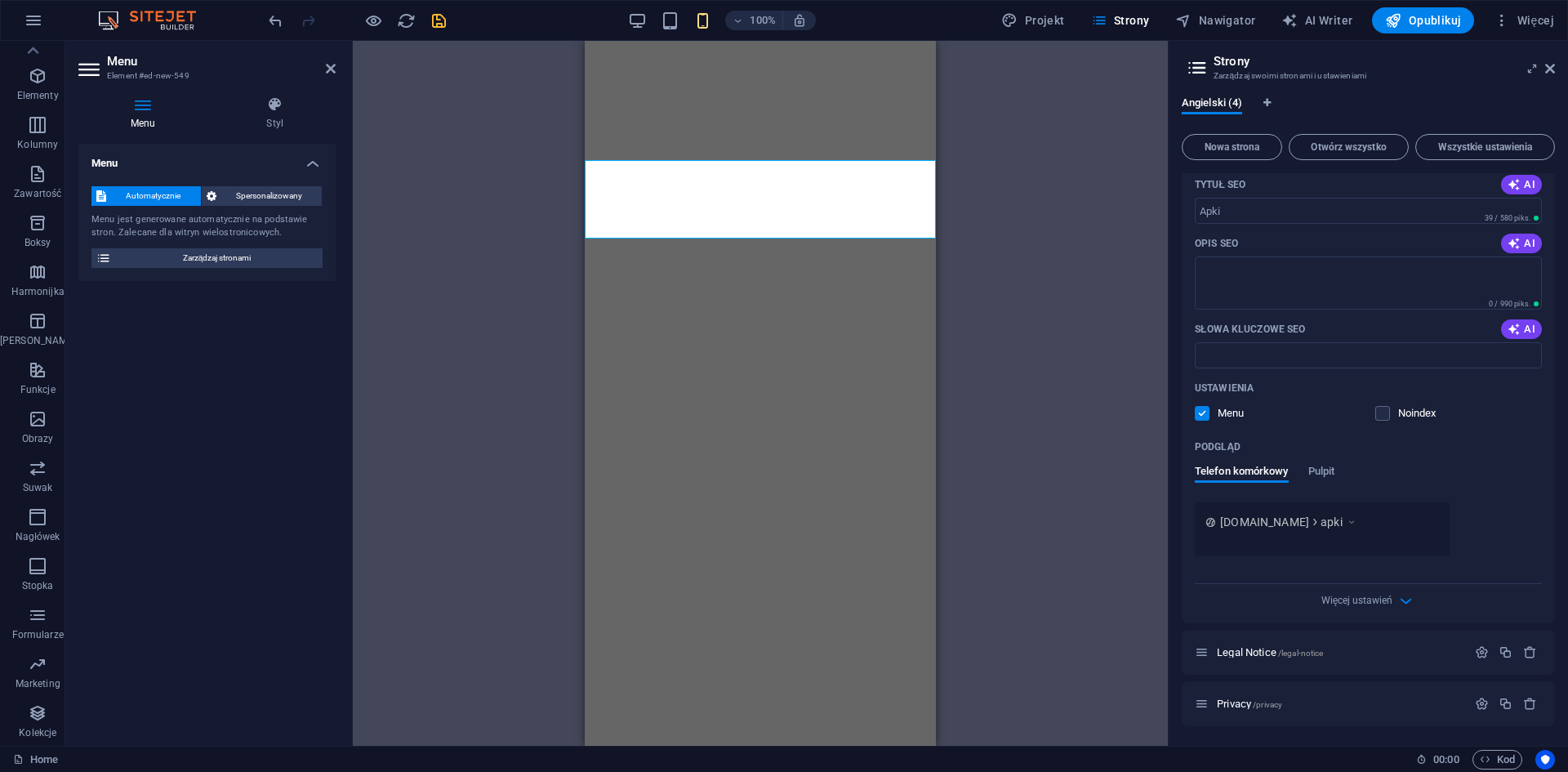
click at [504, 276] on div "H2 Wezwanie do działania – Zarejestruj się Kontener Kontener Captcha Kontener F…" at bounding box center [760, 393] width 815 height 705
drag, startPoint x: 434, startPoint y: 418, endPoint x: 336, endPoint y: 63, distance: 368.3
click at [336, 63] on aside "Menu Element #ed-new-549 Menu Styl Menu Automatycznie Spersonalizowany Menu jes…" at bounding box center [208, 393] width 287 height 705
click at [334, 65] on icon at bounding box center [330, 69] width 10 height 13
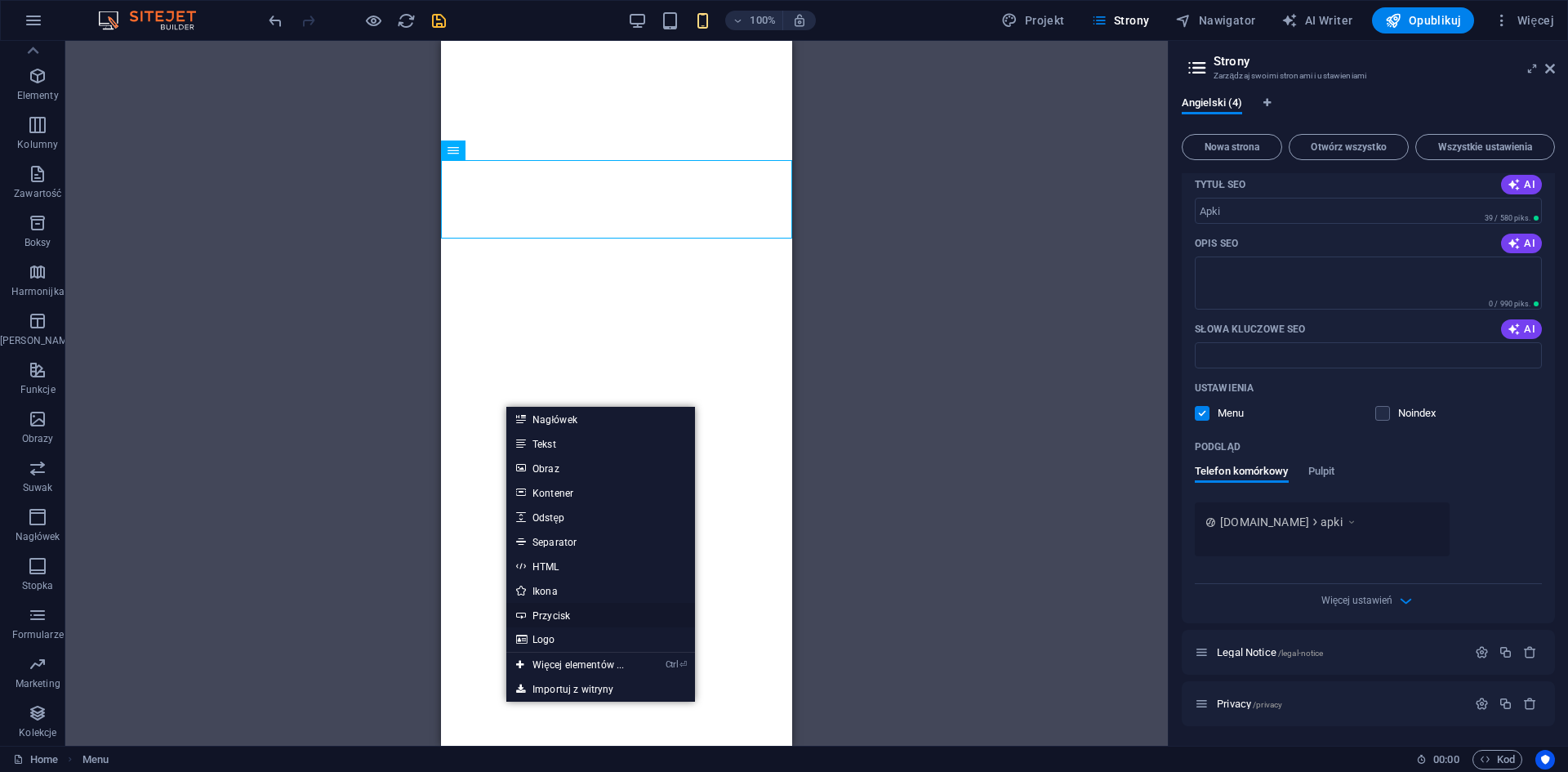
click at [566, 611] on link "Przycisk" at bounding box center [600, 614] width 188 height 25
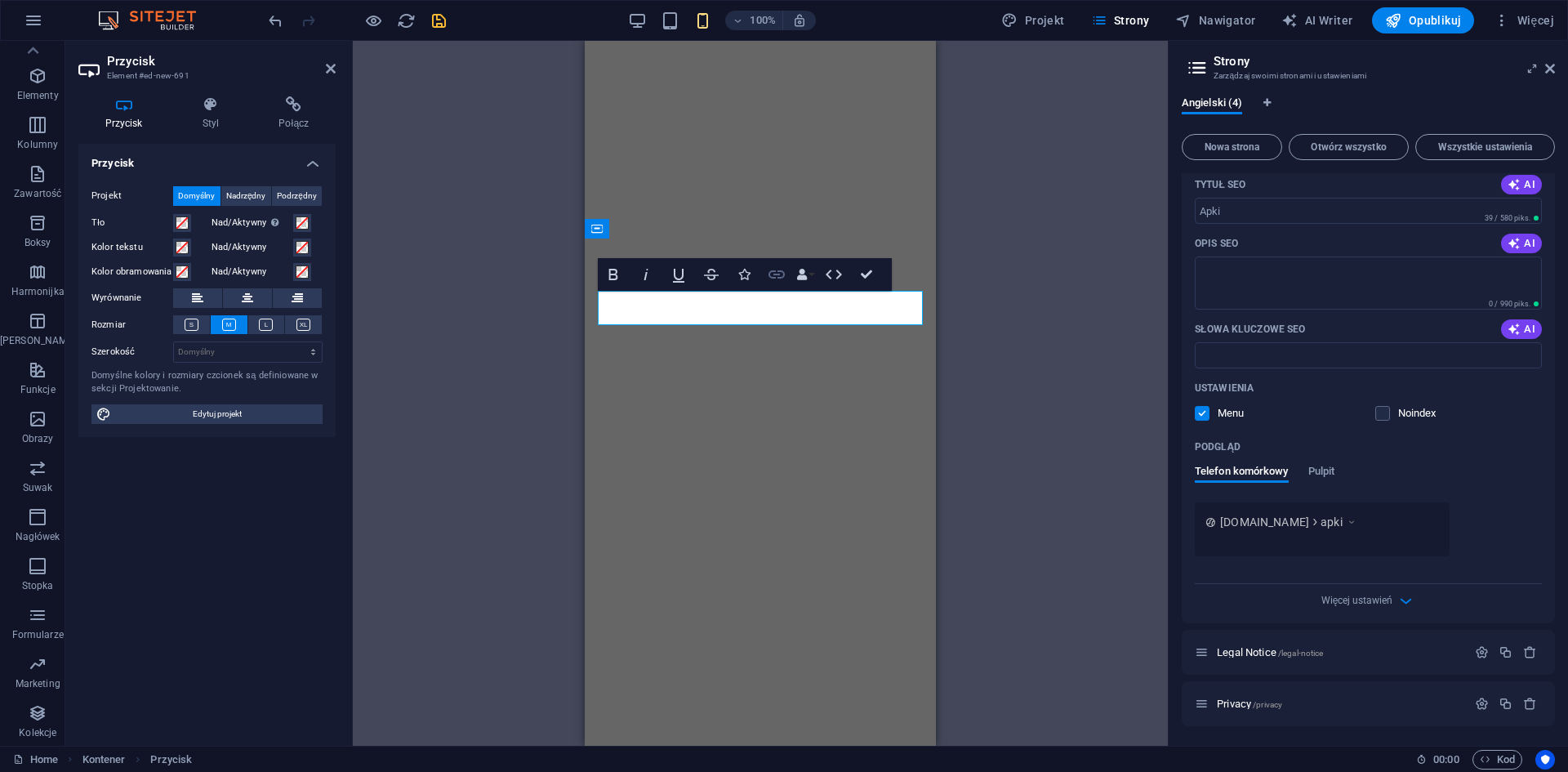
click at [775, 267] on icon "button" at bounding box center [776, 274] width 19 height 19
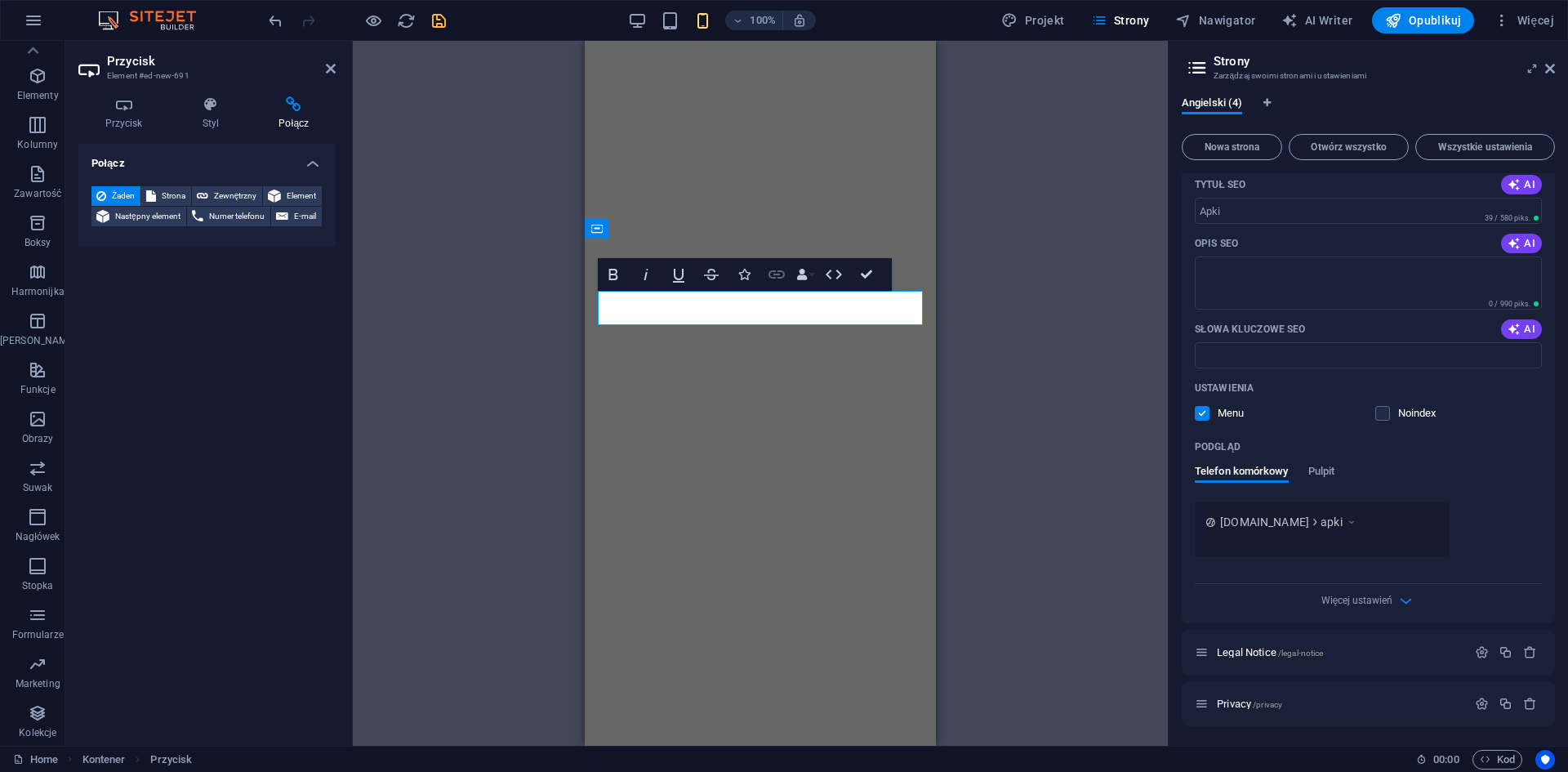
click at [767, 270] on icon "button" at bounding box center [776, 274] width 19 height 19
click at [299, 101] on icon at bounding box center [294, 105] width 84 height 17
click at [769, 270] on icon "button" at bounding box center [776, 274] width 19 height 19
click at [307, 162] on h4 "Połącz" at bounding box center [207, 159] width 257 height 29
click at [307, 162] on h4 "Połącz" at bounding box center [207, 163] width 257 height 39
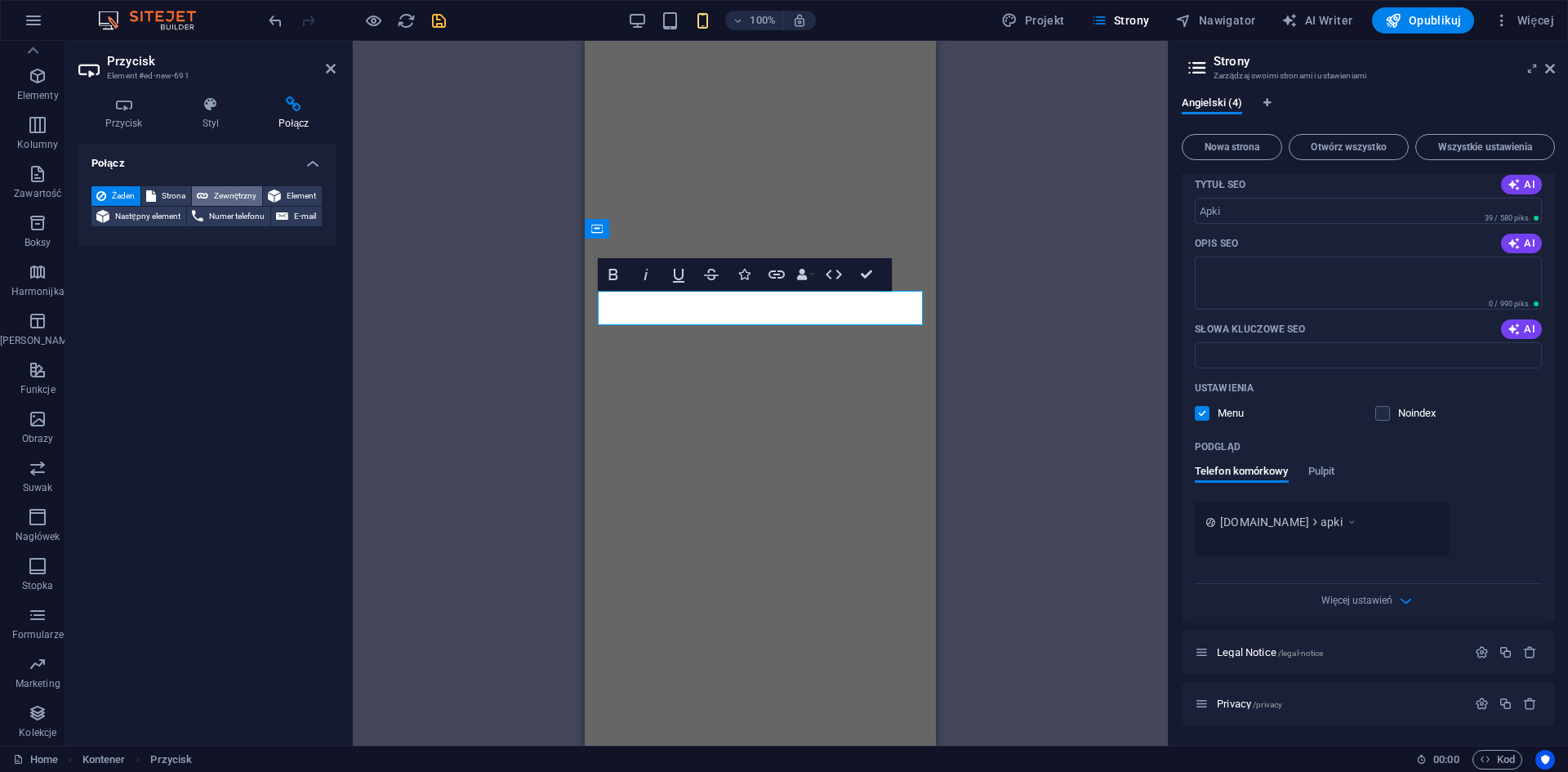
click at [244, 198] on span "Zewnętrzny" at bounding box center [235, 196] width 44 height 19
select select "blank"
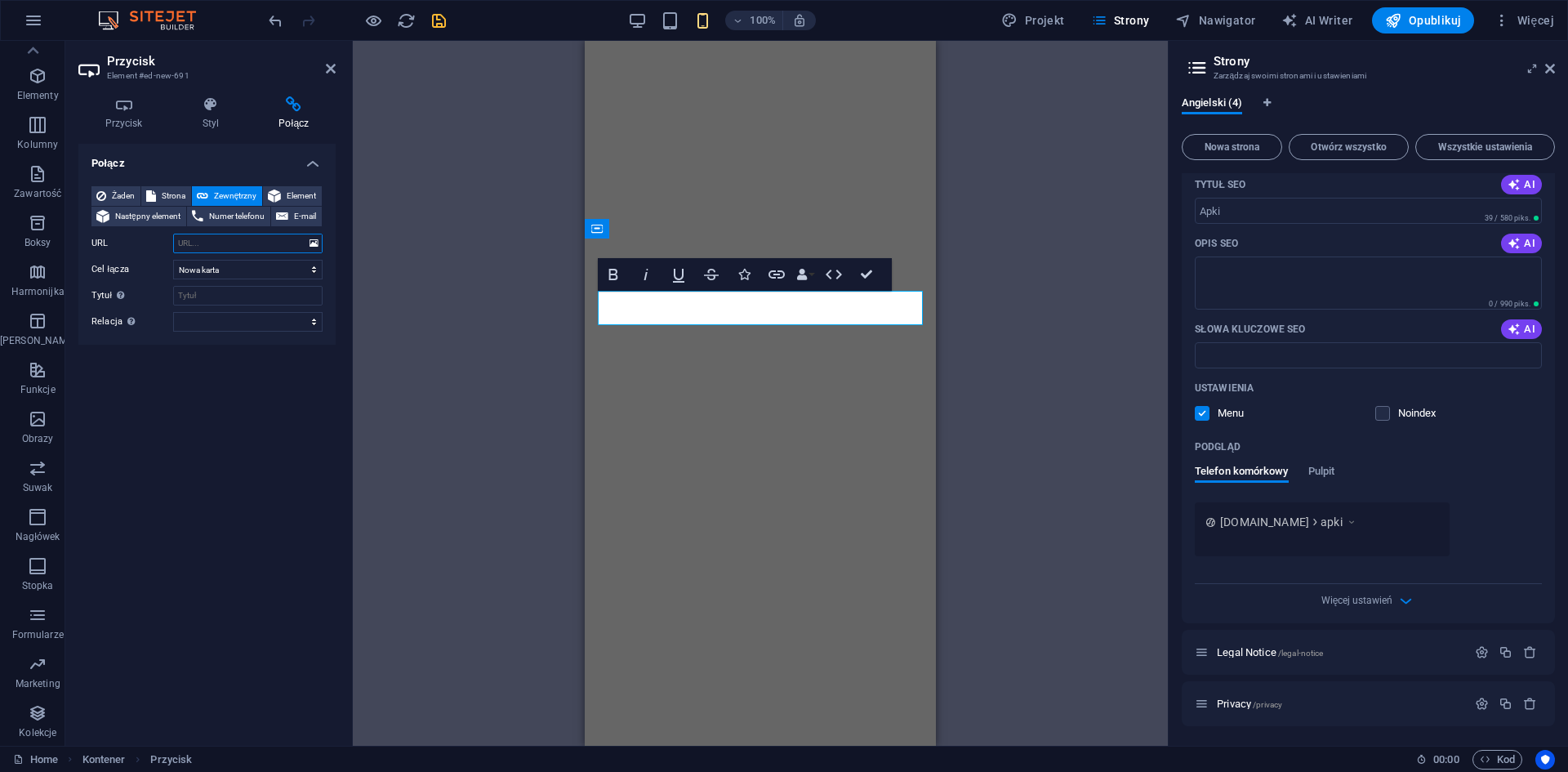
paste input "http://212.227.162.4/"
type input "http://212.227.162.4/"
click at [211, 297] on input "Tytuł Dodatkowy opis linku nie powinien być taki sam jak treść linku. Tytuł jes…" at bounding box center [248, 295] width 150 height 19
type input "Metube"
drag, startPoint x: 216, startPoint y: 291, endPoint x: 151, endPoint y: 292, distance: 65.0
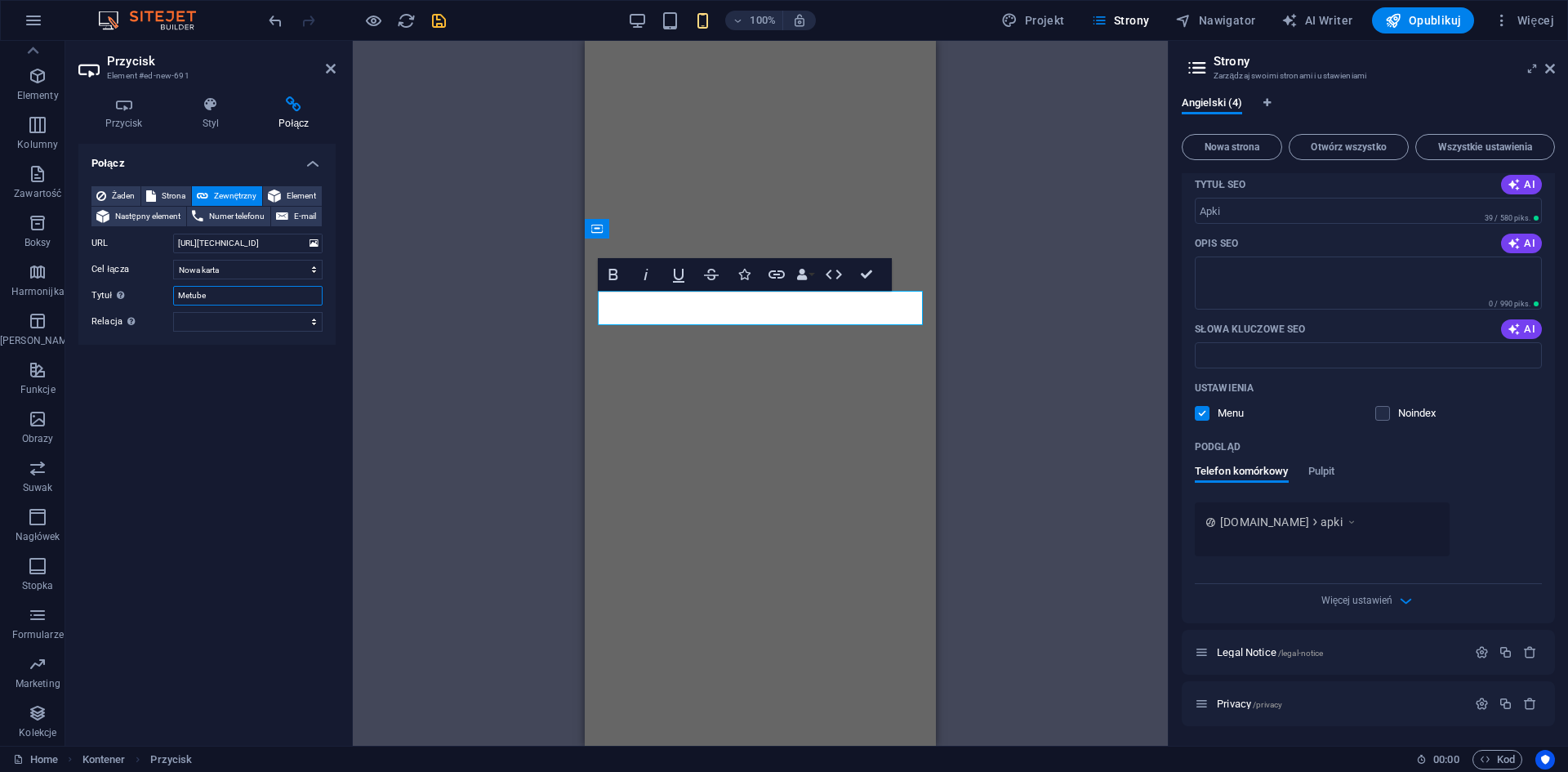
click at [151, 292] on div "Tytuł Dodatkowy opis linku nie powinien być taki sam jak treść linku. Tytuł jes…" at bounding box center [207, 295] width 231 height 19
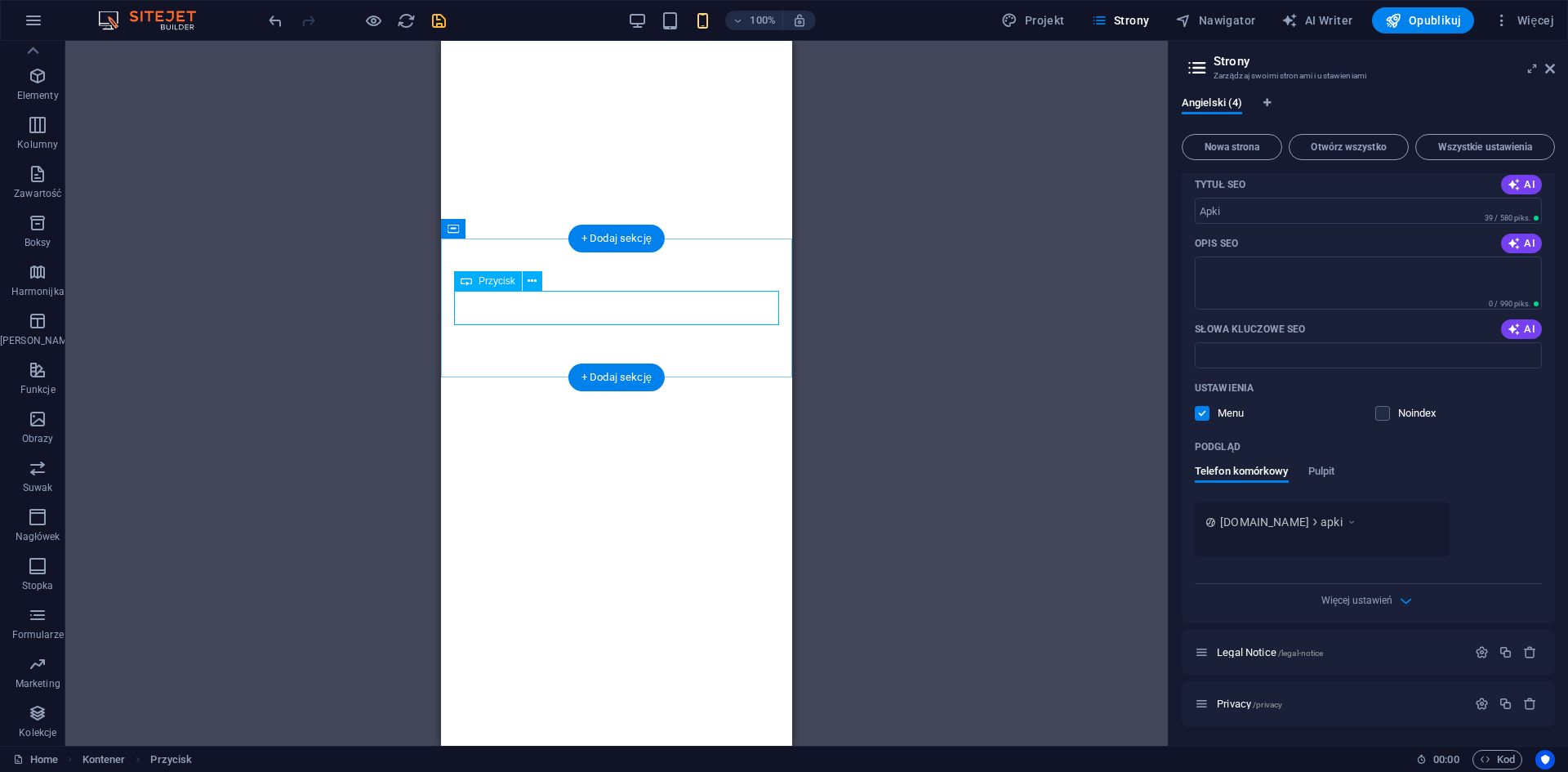
click at [573, 310] on div "H2 Wezwanie do działania – Zarejestruj się Kontener Kontener Captcha Kontener F…" at bounding box center [616, 393] width 1103 height 705
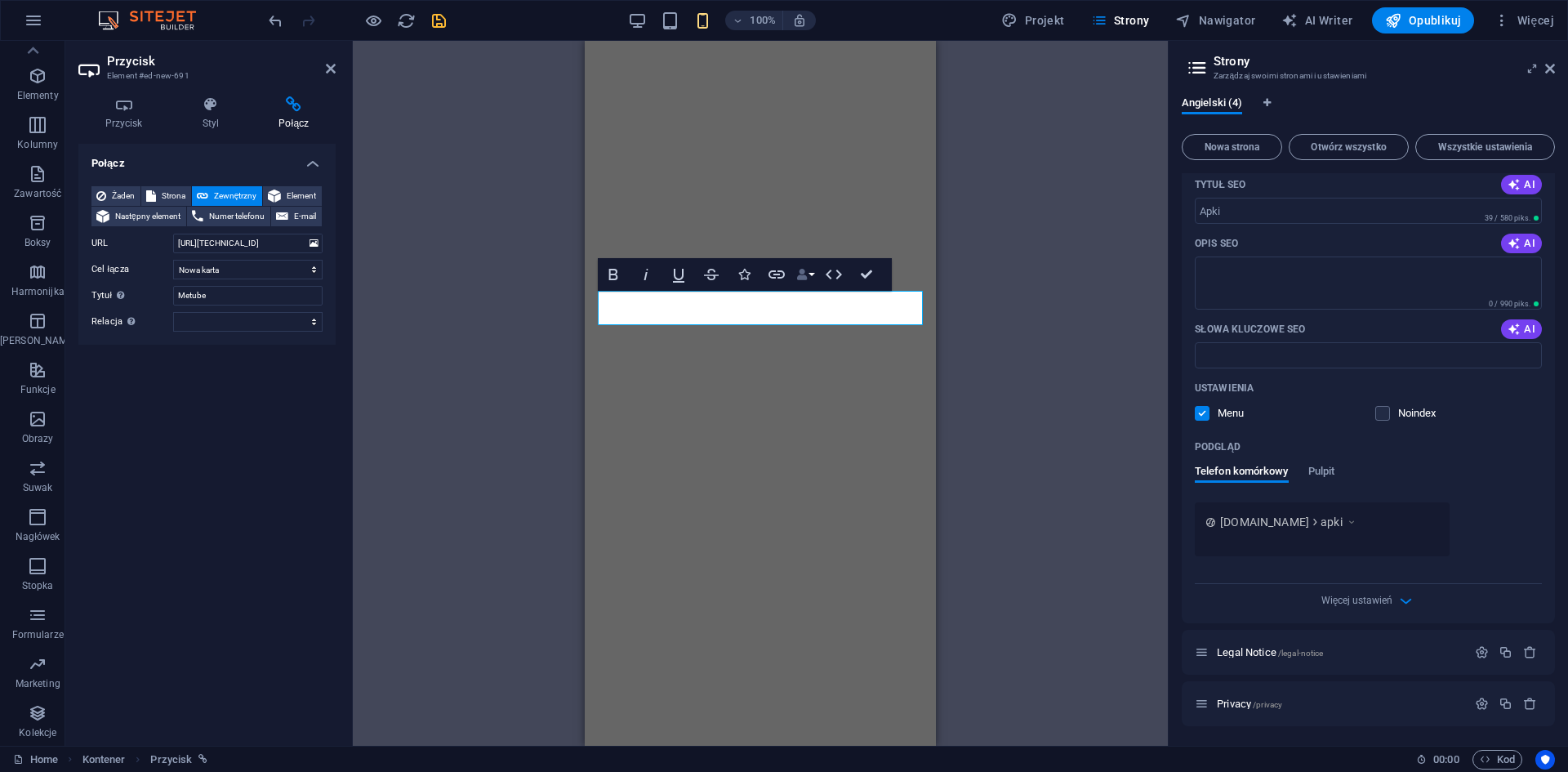
click at [808, 278] on button "Data Bindings" at bounding box center [805, 274] width 23 height 33
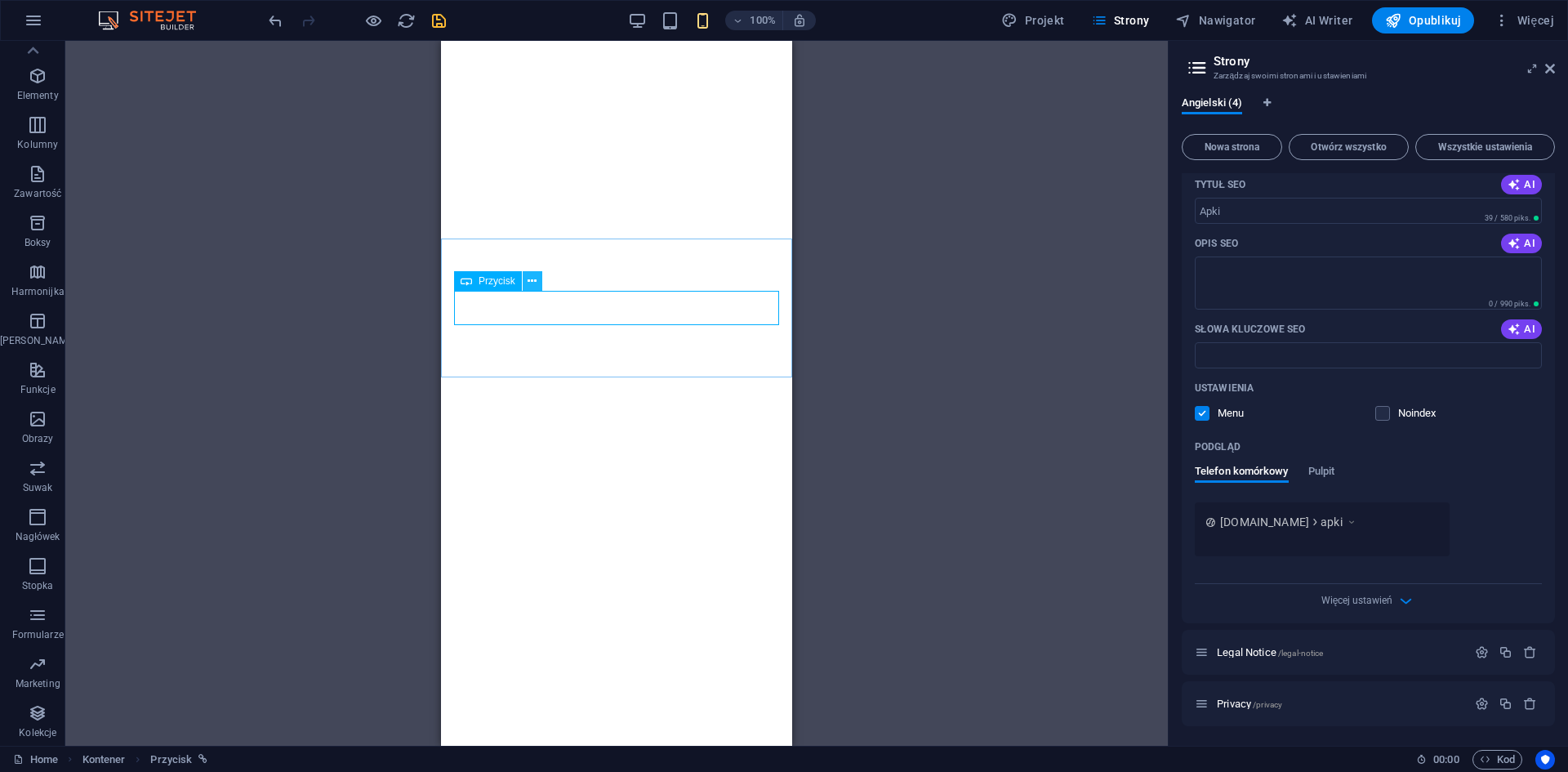
click at [529, 282] on icon at bounding box center [532, 281] width 9 height 17
click at [532, 283] on icon at bounding box center [532, 281] width 9 height 17
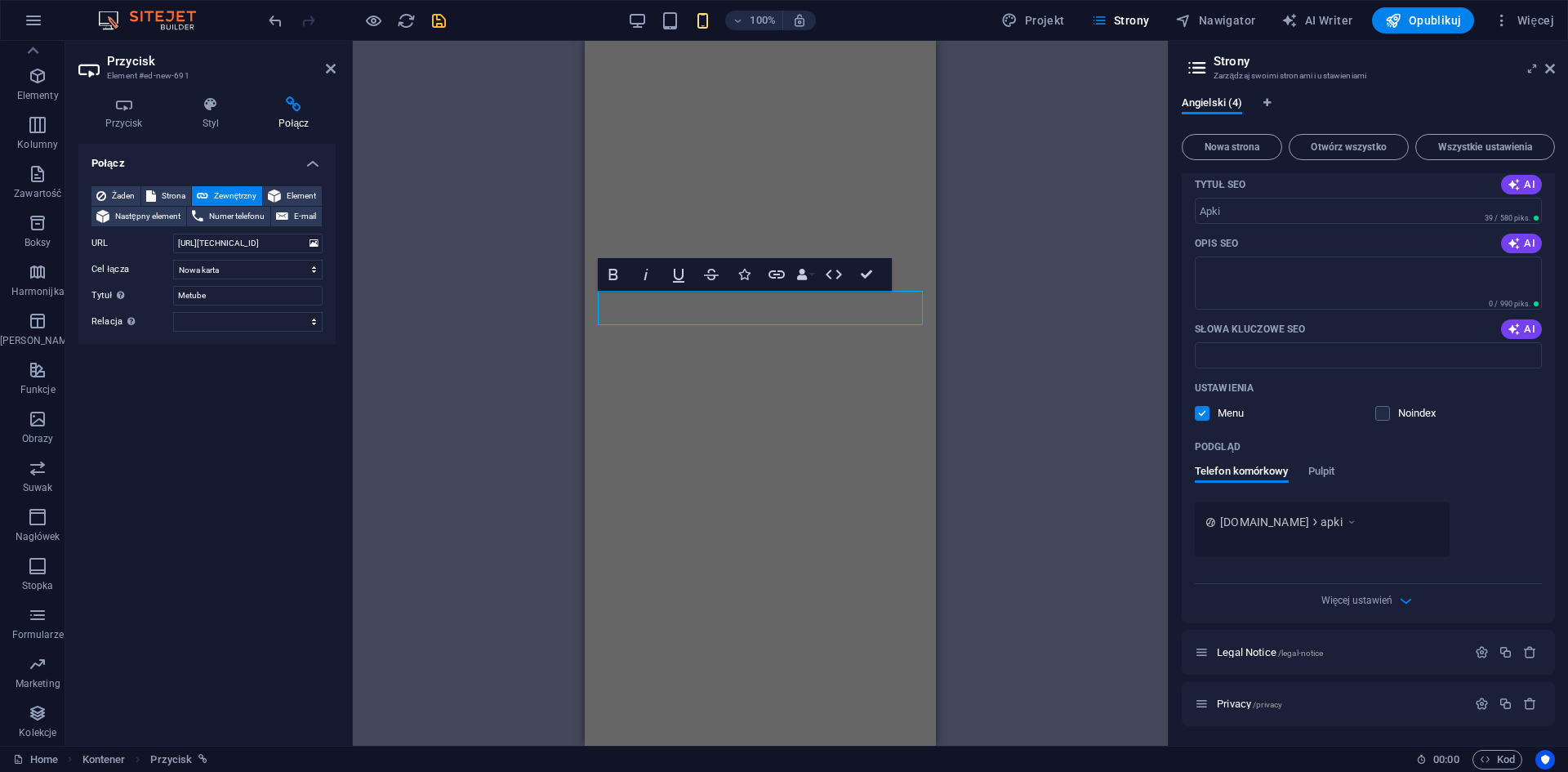
click at [554, 314] on div "H2 Wezwanie do działania – Zarejestruj się Kontener Kontener Captcha Kontener F…" at bounding box center [760, 393] width 815 height 705
click at [826, 274] on icon "button" at bounding box center [834, 274] width 17 height 10
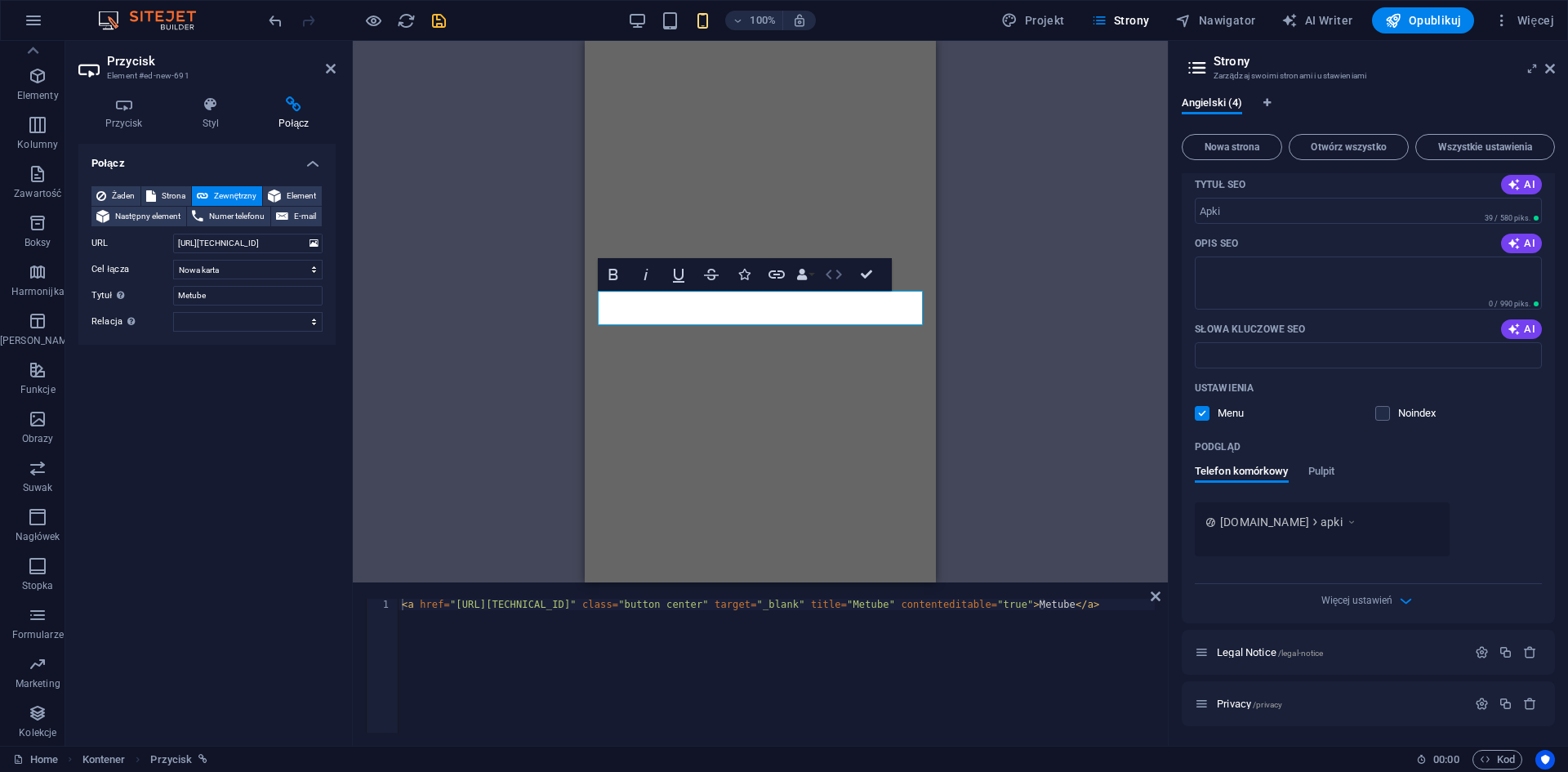
click at [838, 273] on icon "button" at bounding box center [834, 274] width 19 height 19
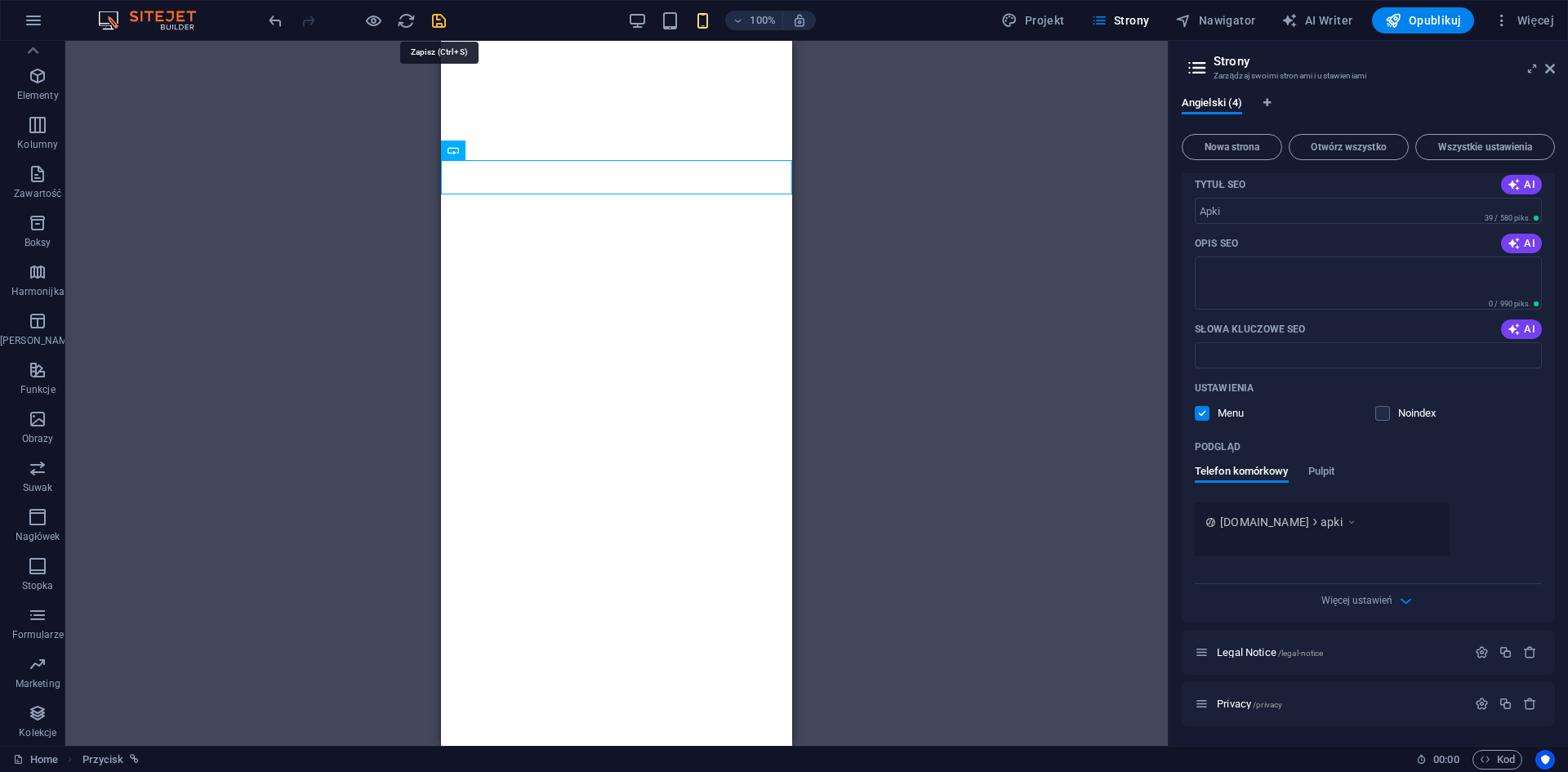
click at [436, 18] on icon "save" at bounding box center [439, 20] width 18 height 18
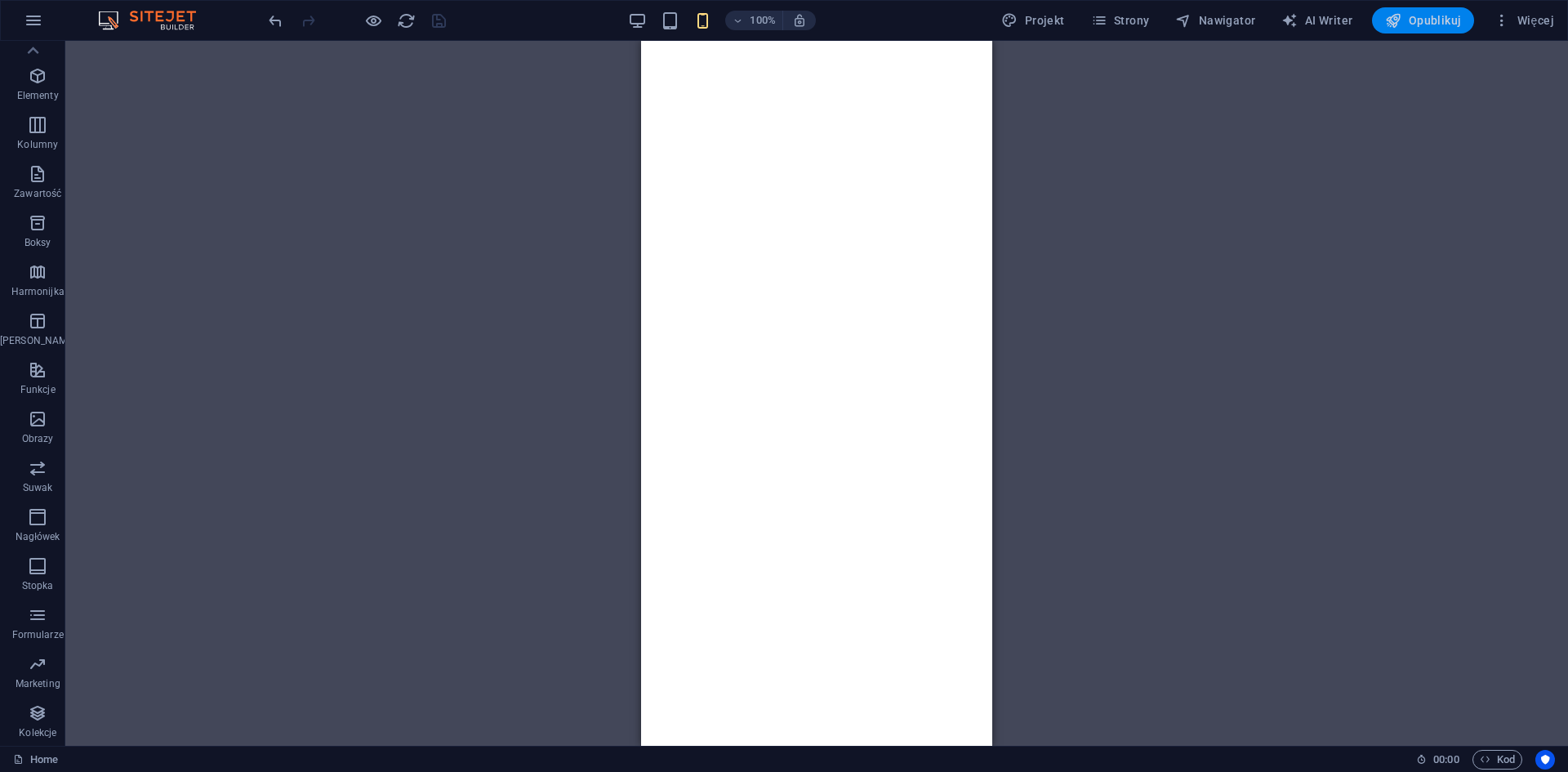
click at [1405, 14] on span "Opublikuj" at bounding box center [1423, 20] width 76 height 17
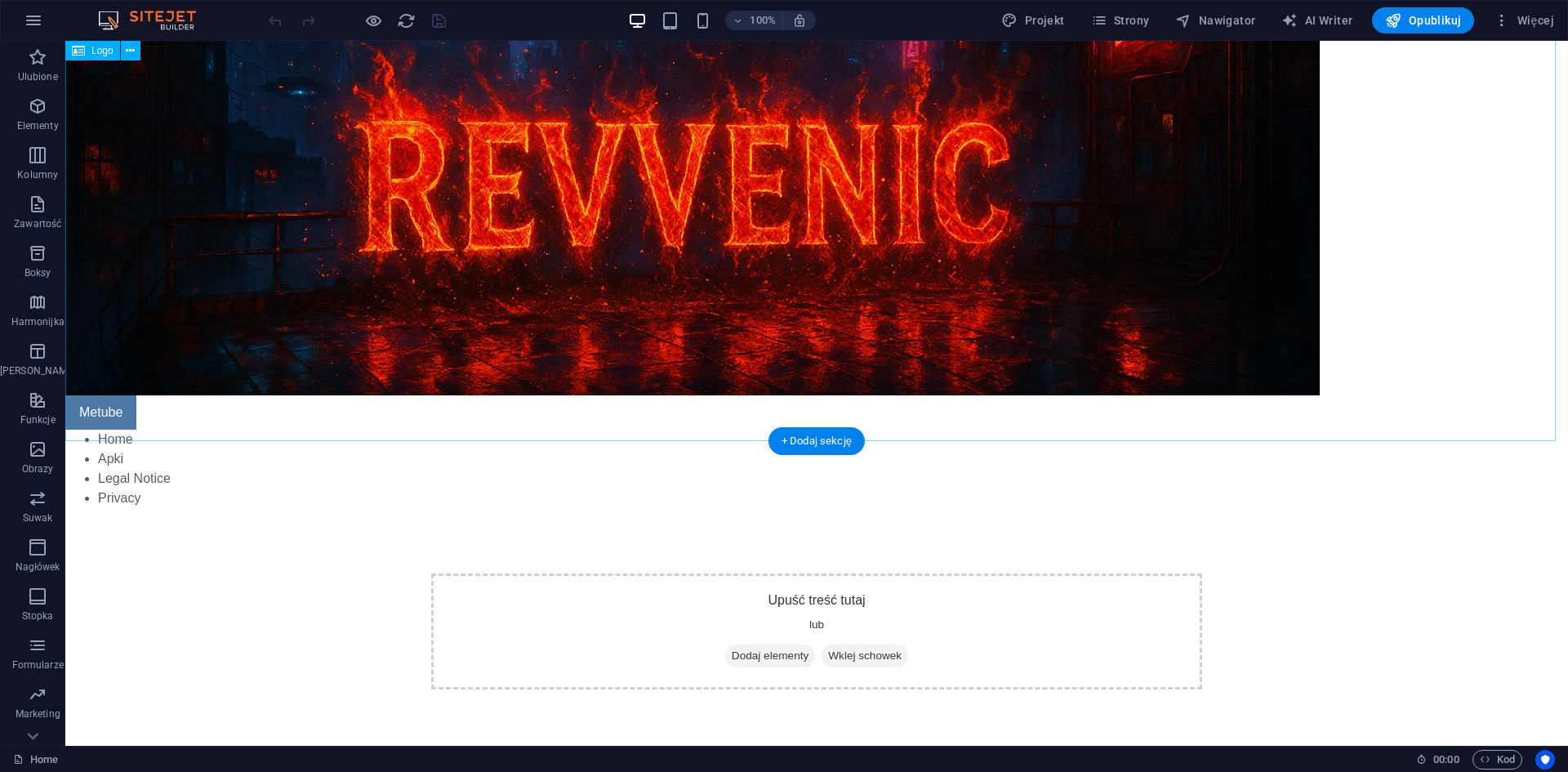
scroll to position [491, 0]
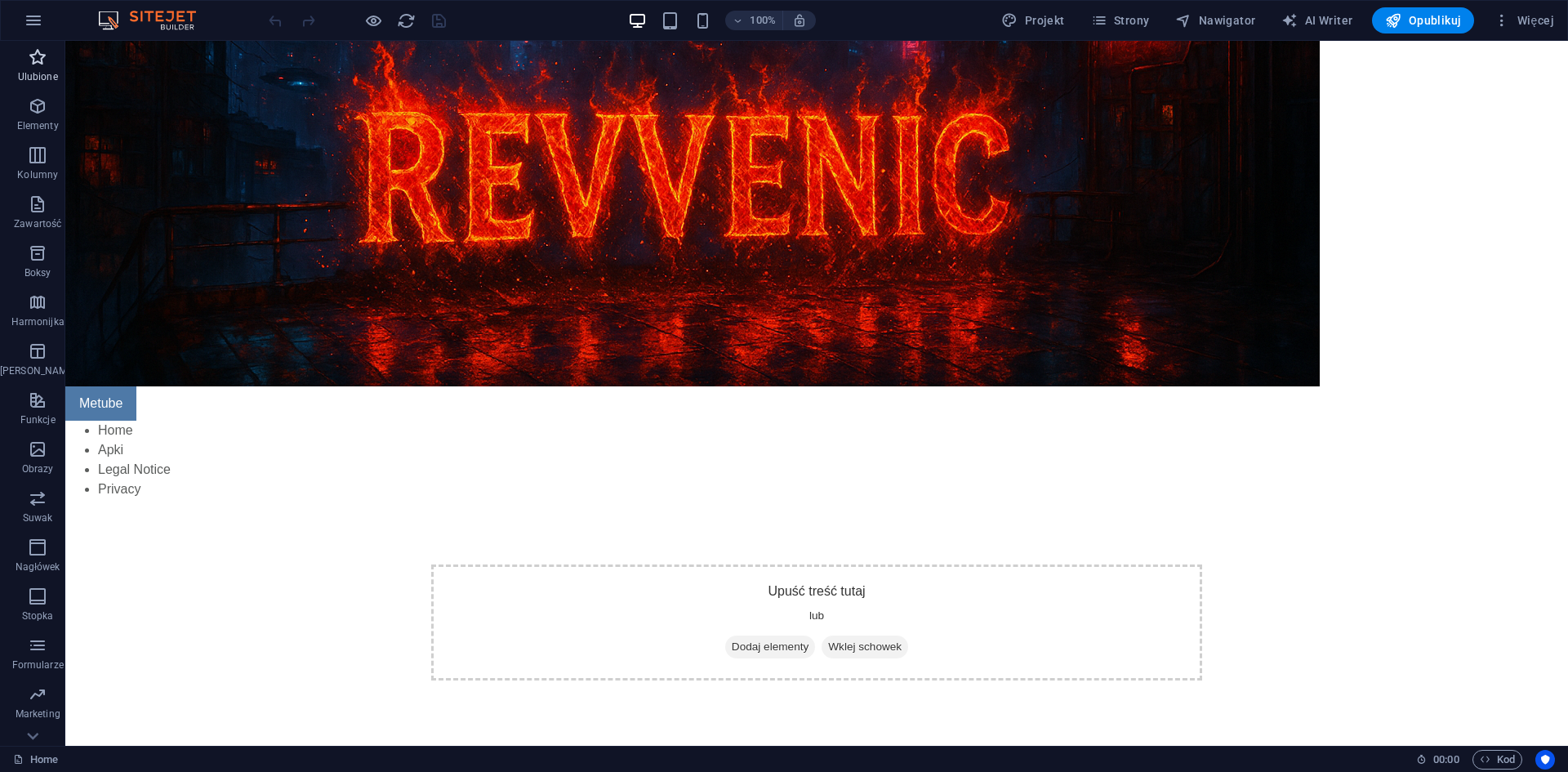
click at [22, 94] on button "Elementy" at bounding box center [38, 114] width 75 height 49
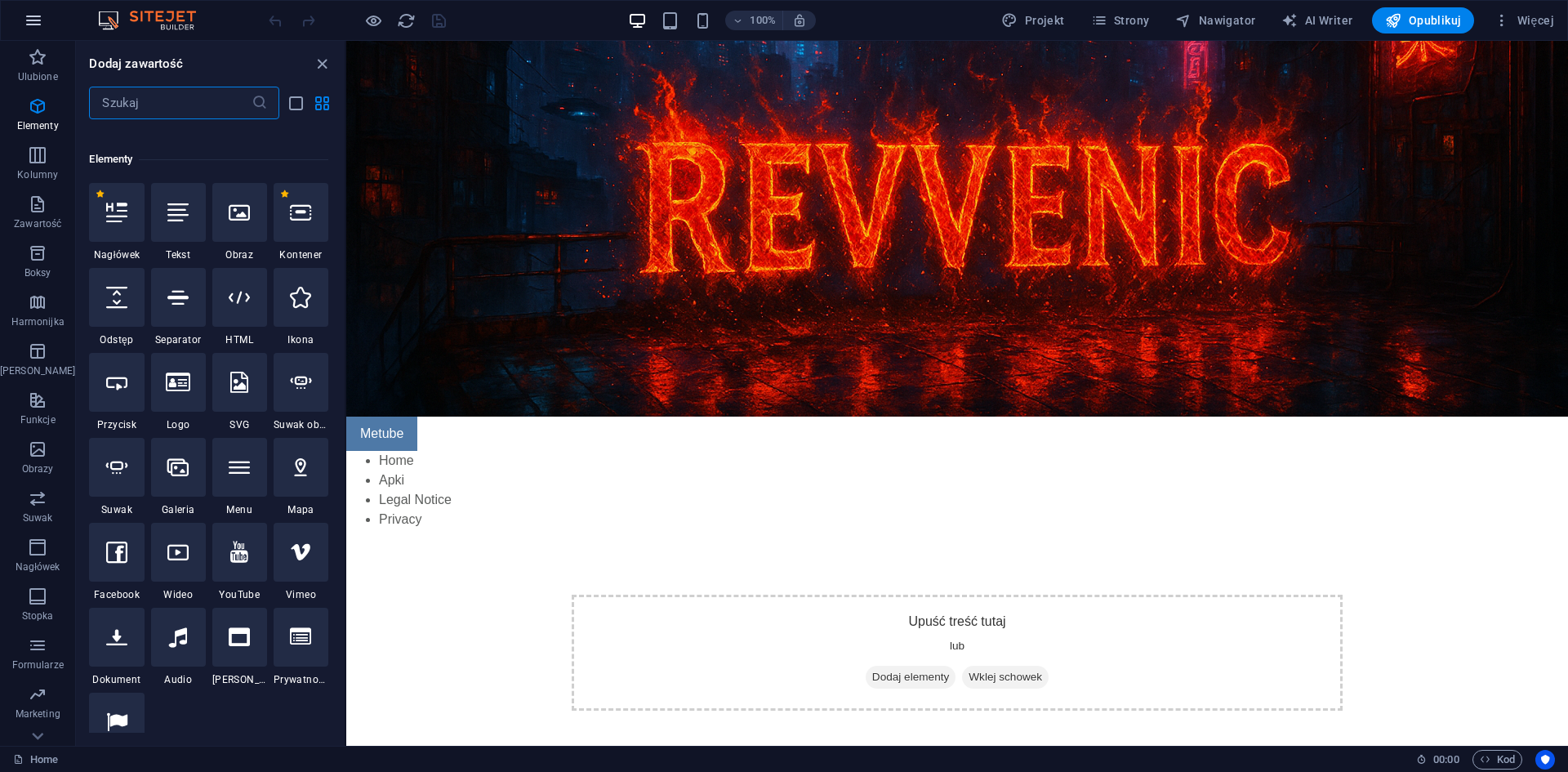
scroll to position [173, 0]
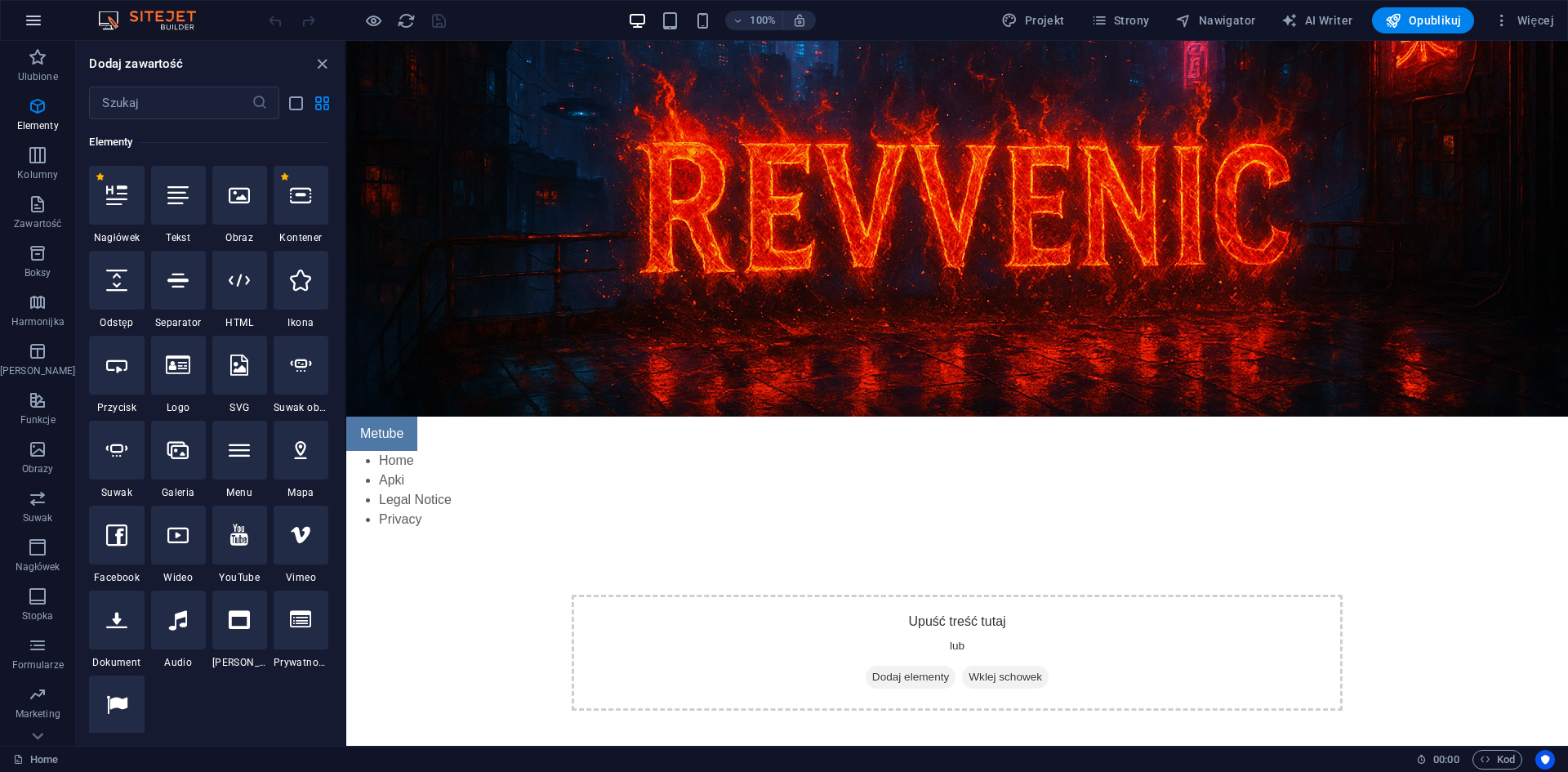
click at [35, 17] on icon "button" at bounding box center [33, 20] width 19 height 19
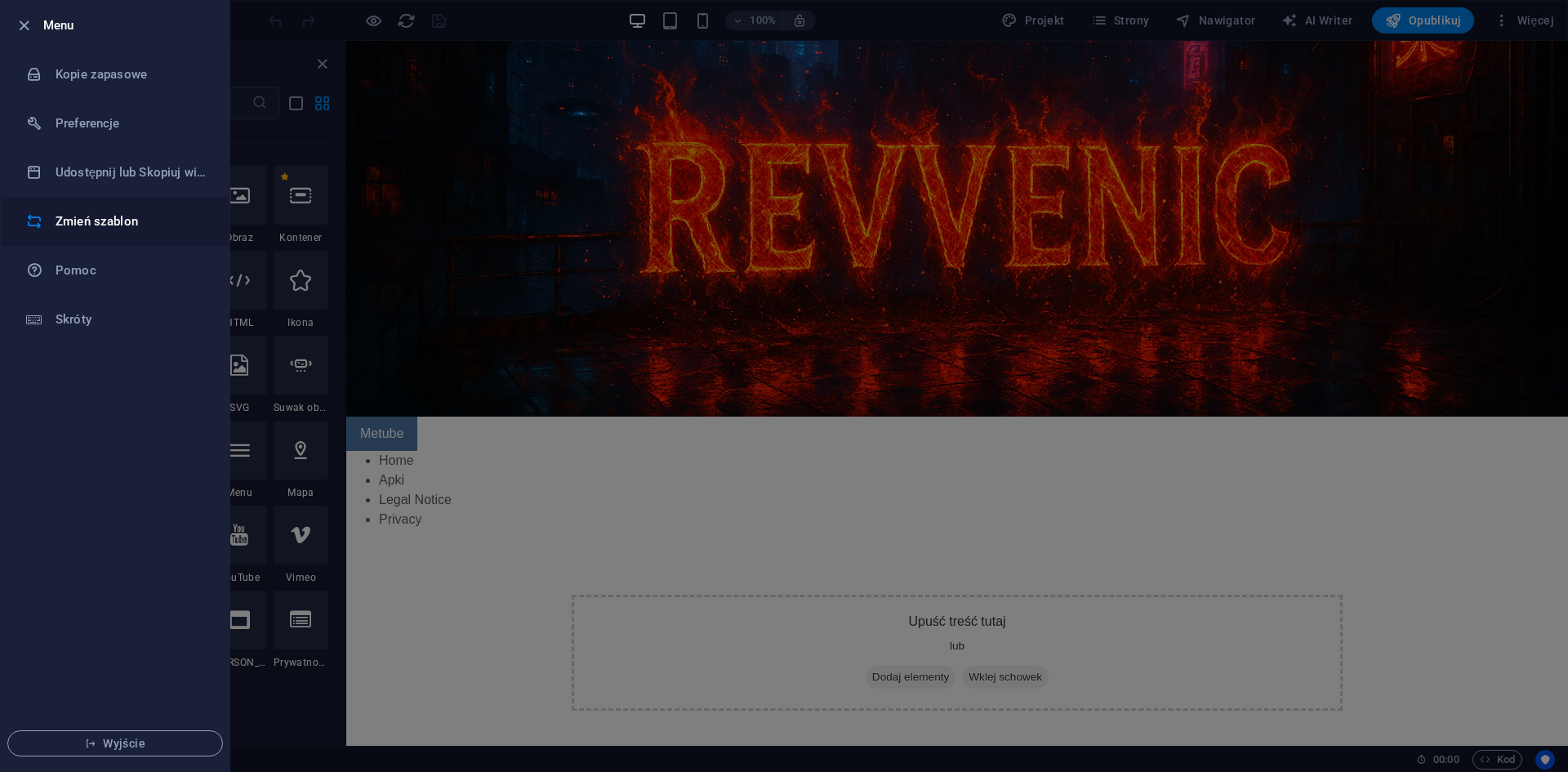
click at [111, 218] on h6 "Zmień szablon" at bounding box center [130, 220] width 151 height 19
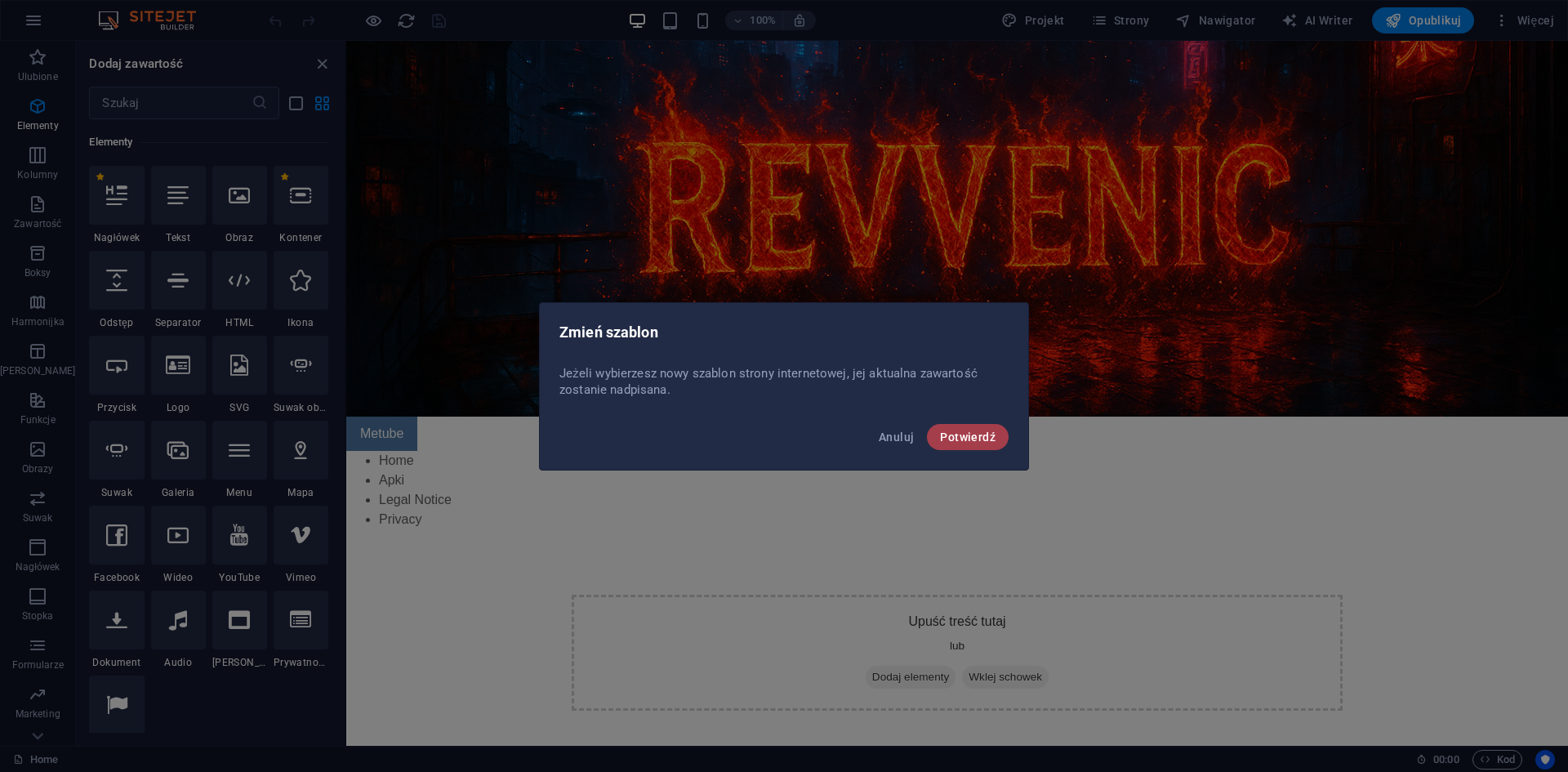
click at [965, 436] on span "Potwierdź" at bounding box center [968, 437] width 55 height 13
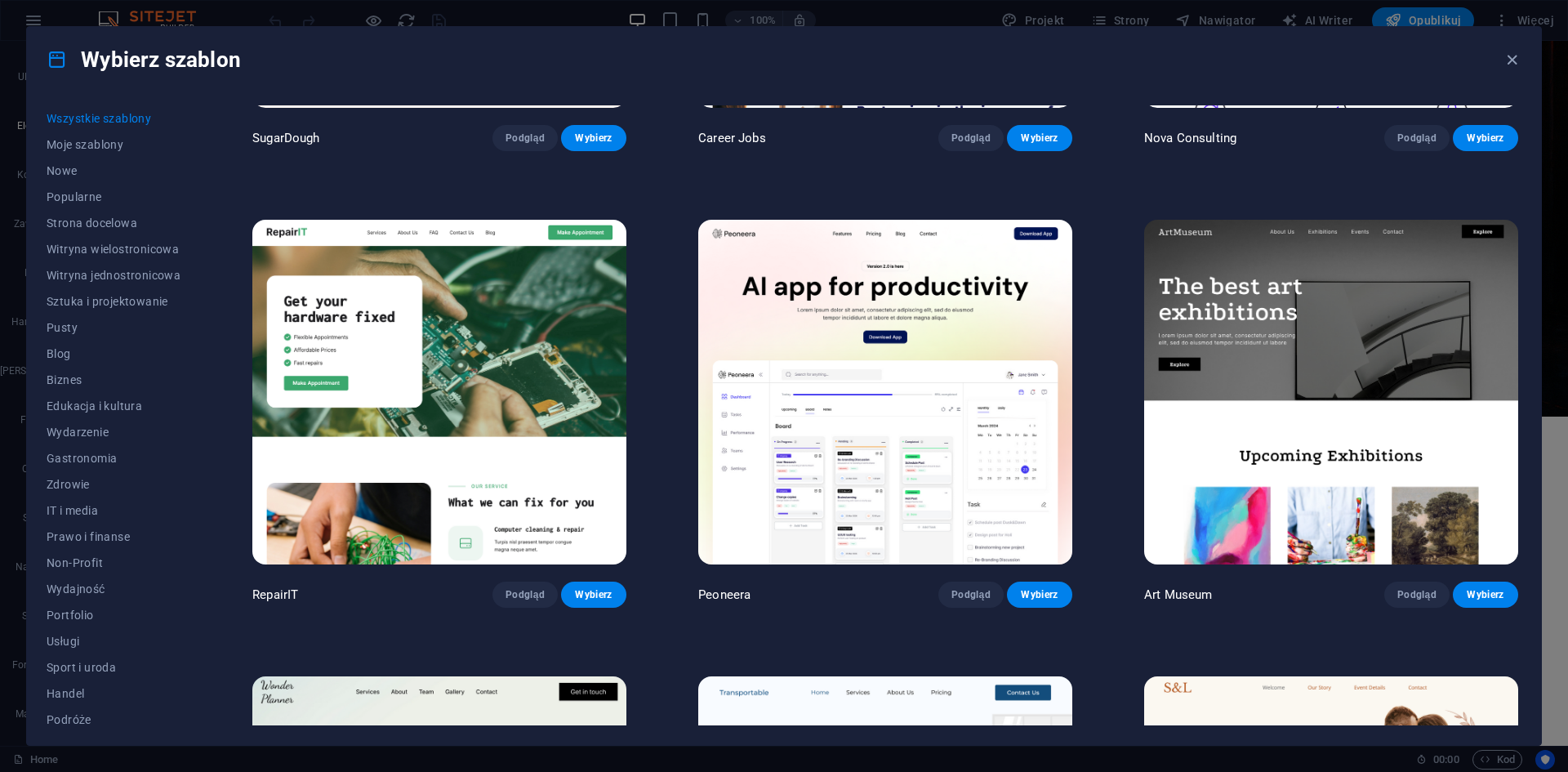
scroll to position [408, 0]
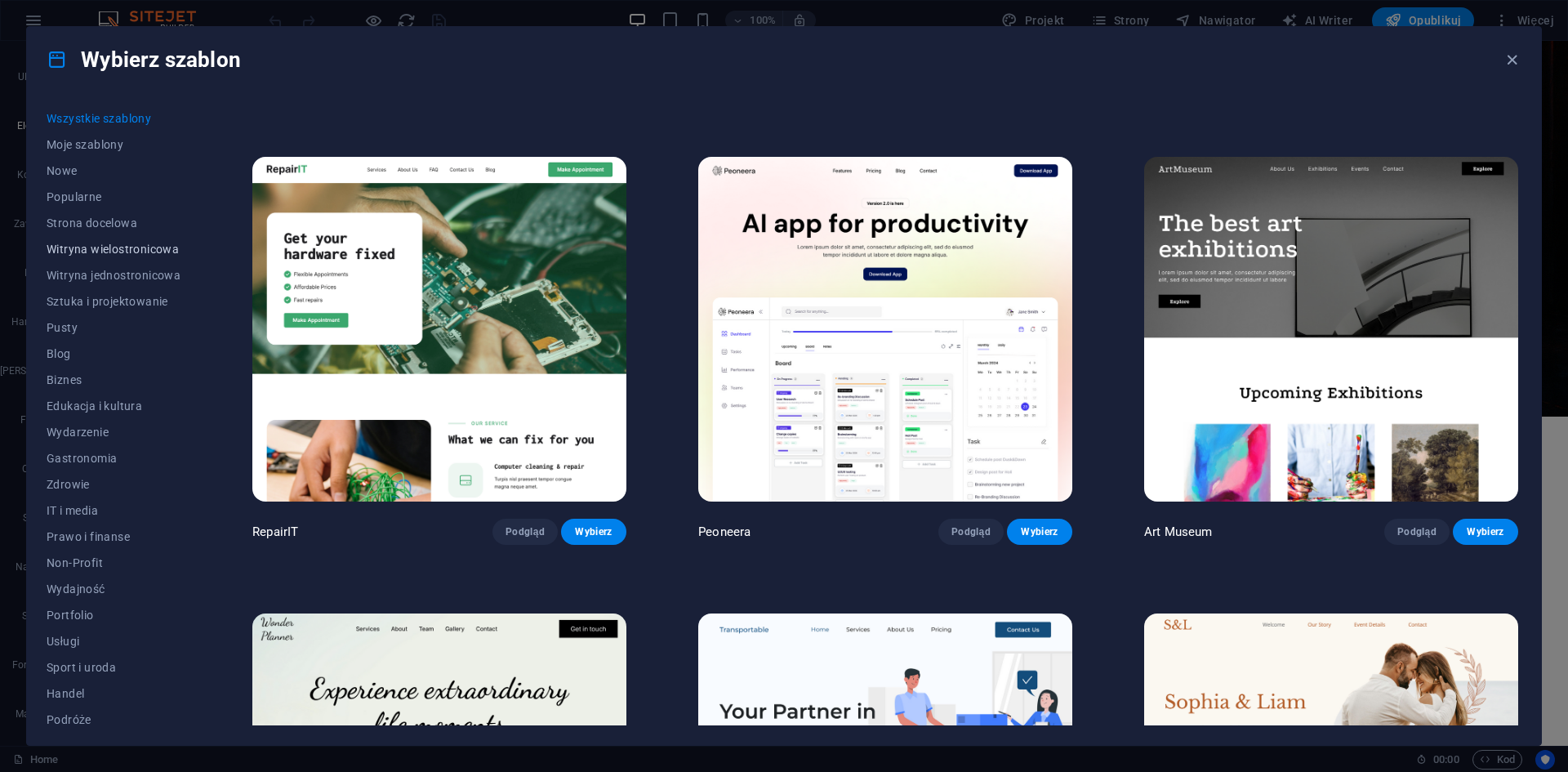
click at [144, 252] on span "Witryna wielostronicowa" at bounding box center [114, 249] width 134 height 13
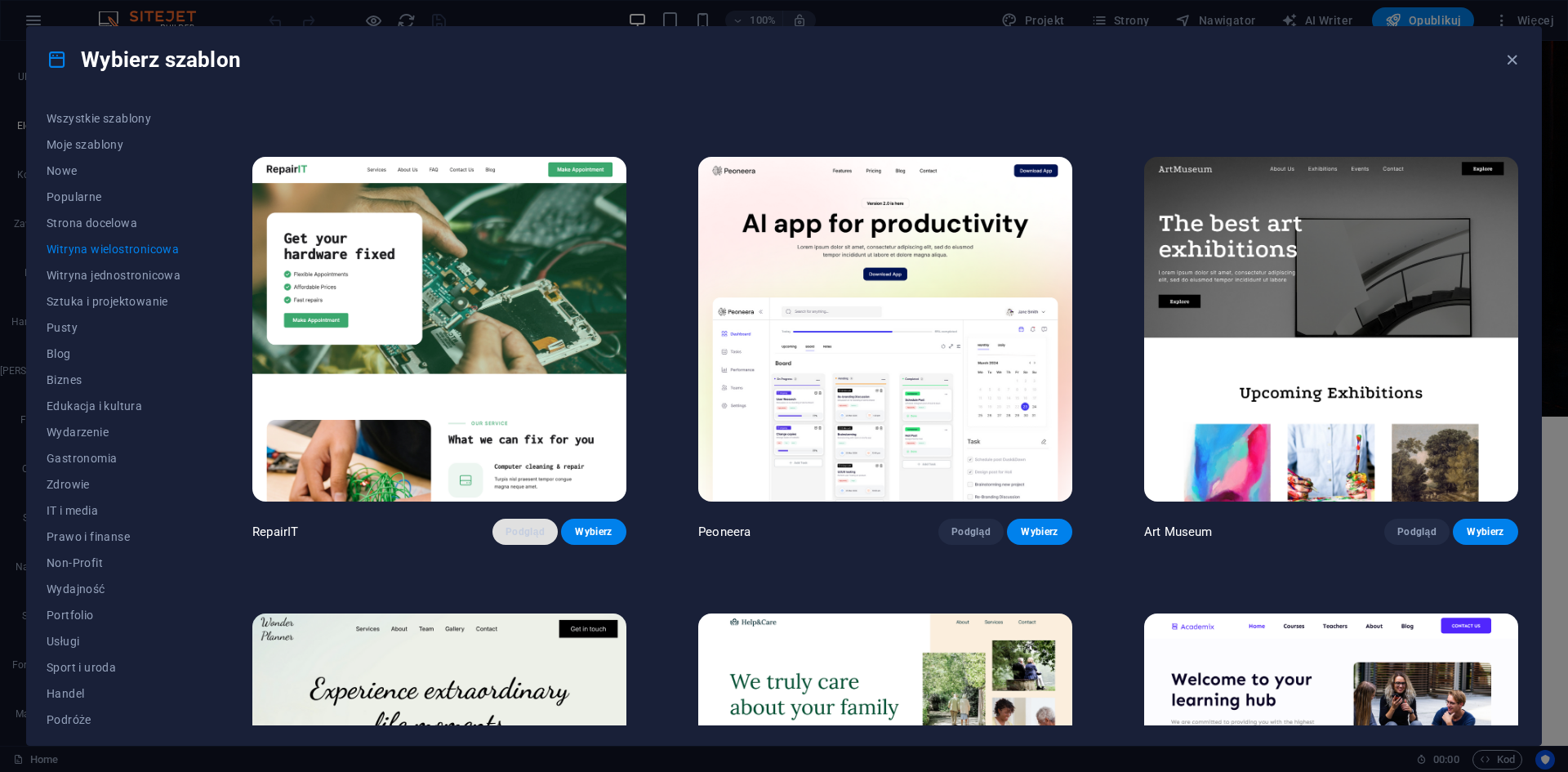
click at [521, 531] on span "Podgląd" at bounding box center [525, 531] width 39 height 13
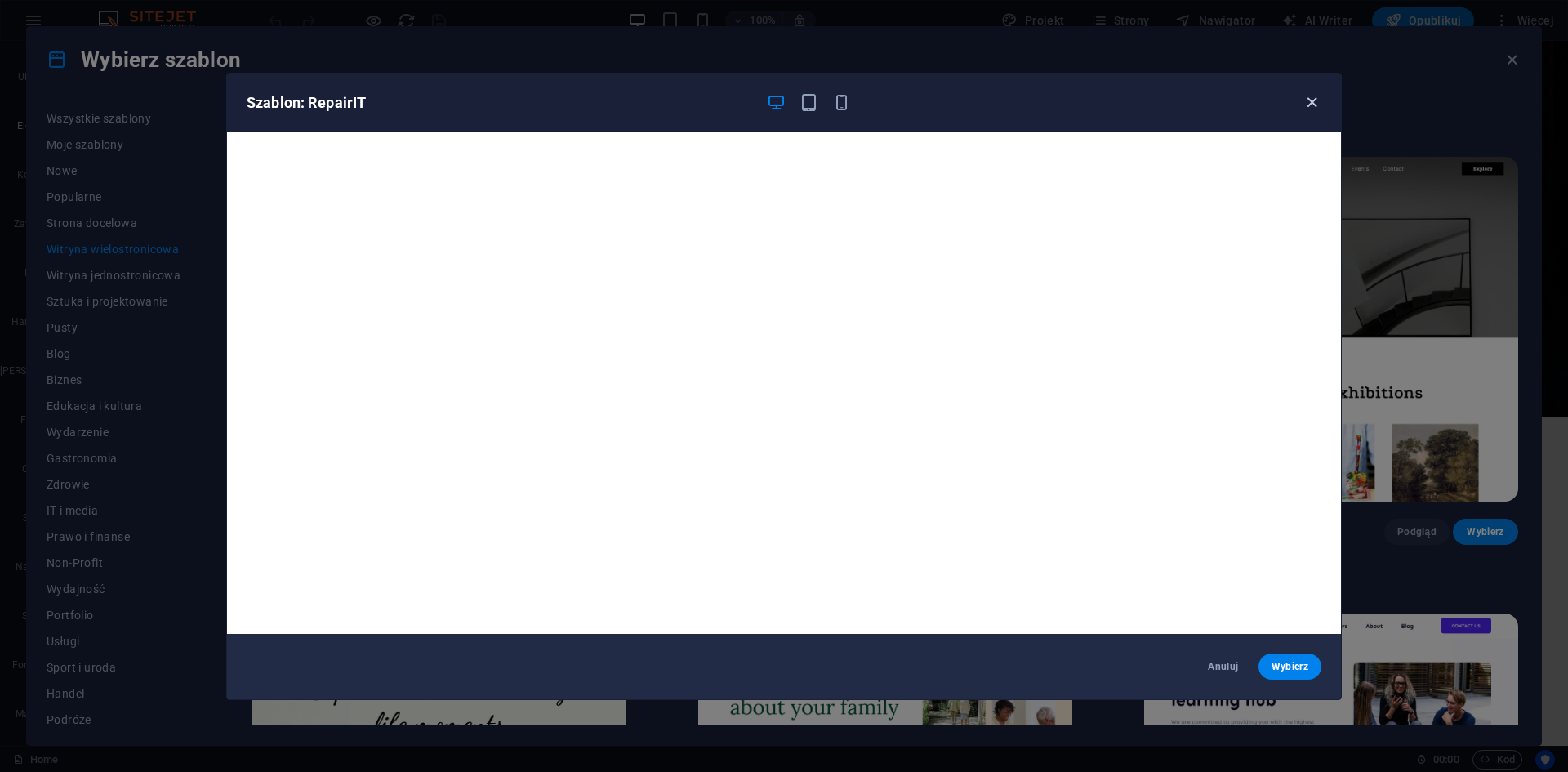
click at [1308, 98] on icon "button" at bounding box center [1312, 102] width 18 height 18
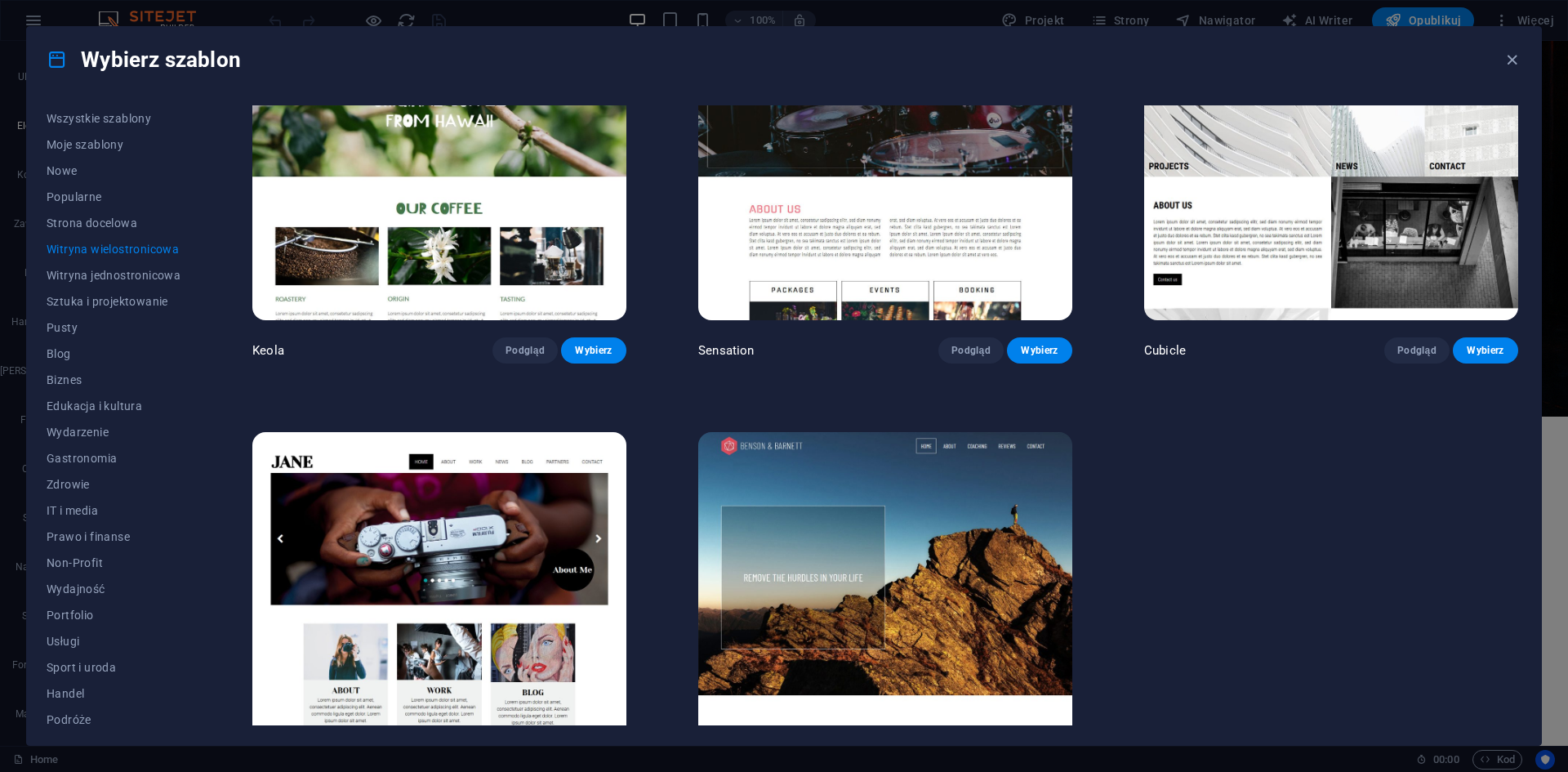
scroll to position [9771, 0]
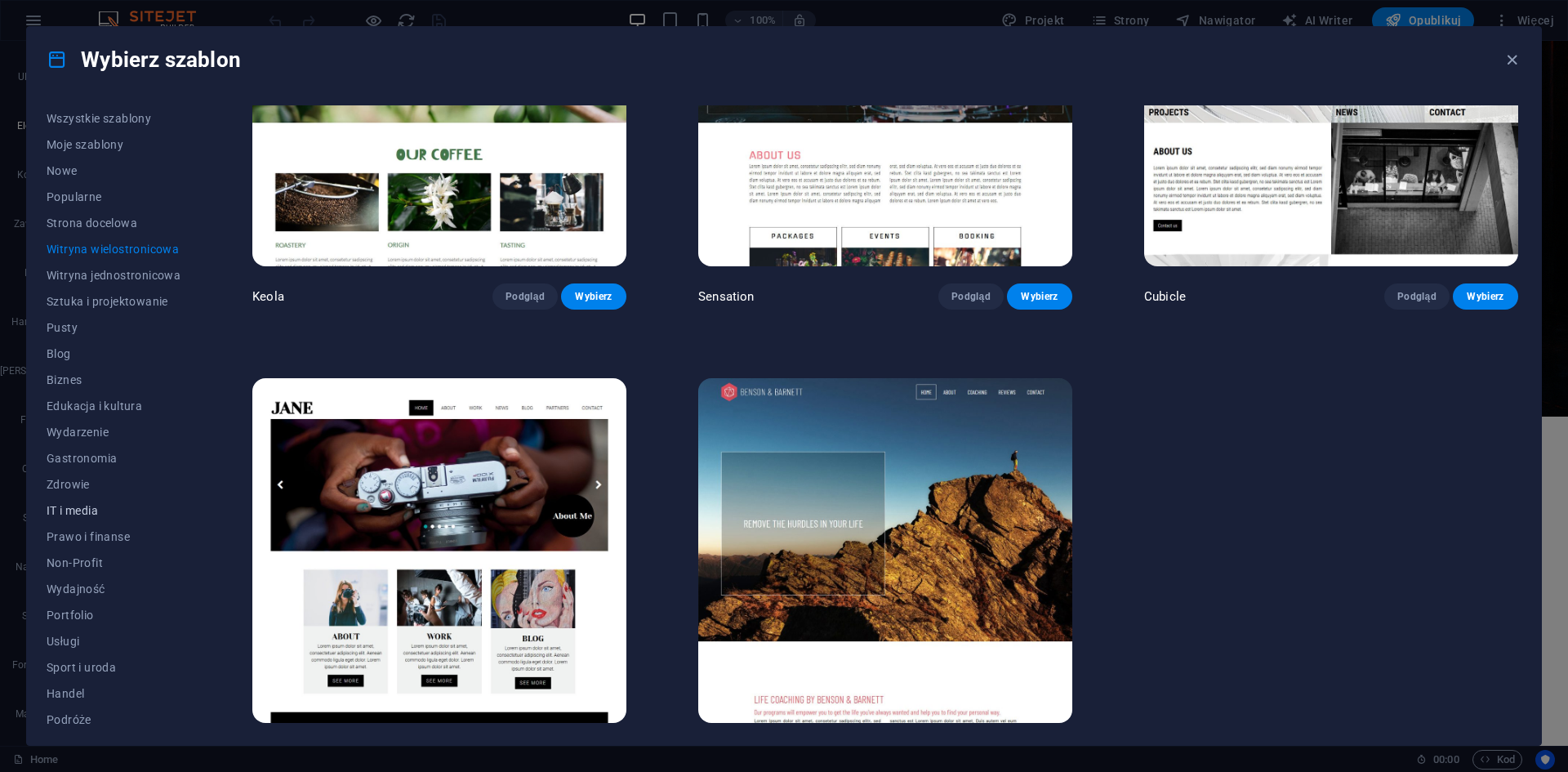
click at [97, 509] on span "IT i media" at bounding box center [114, 510] width 134 height 13
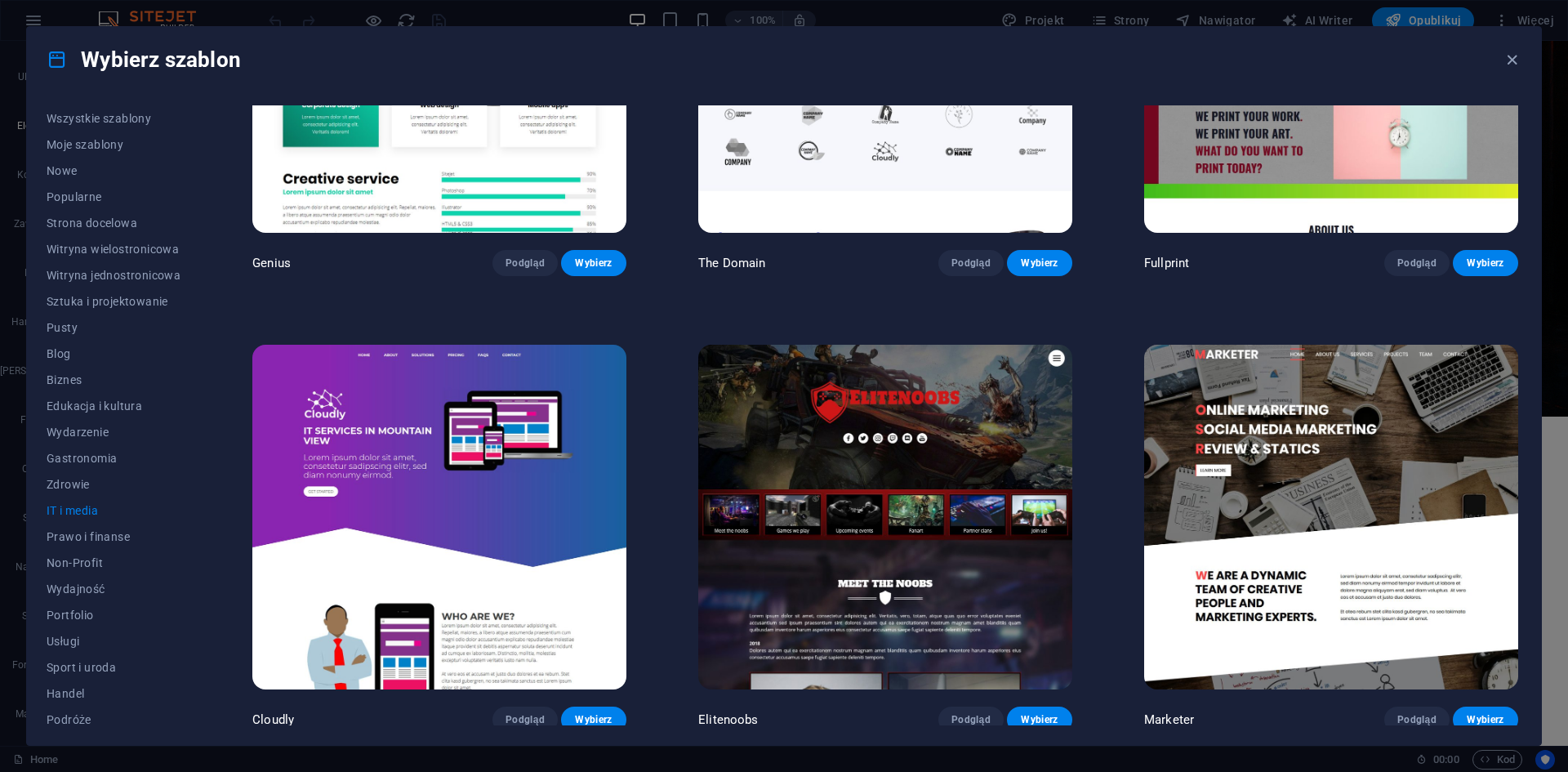
scroll to position [807, 0]
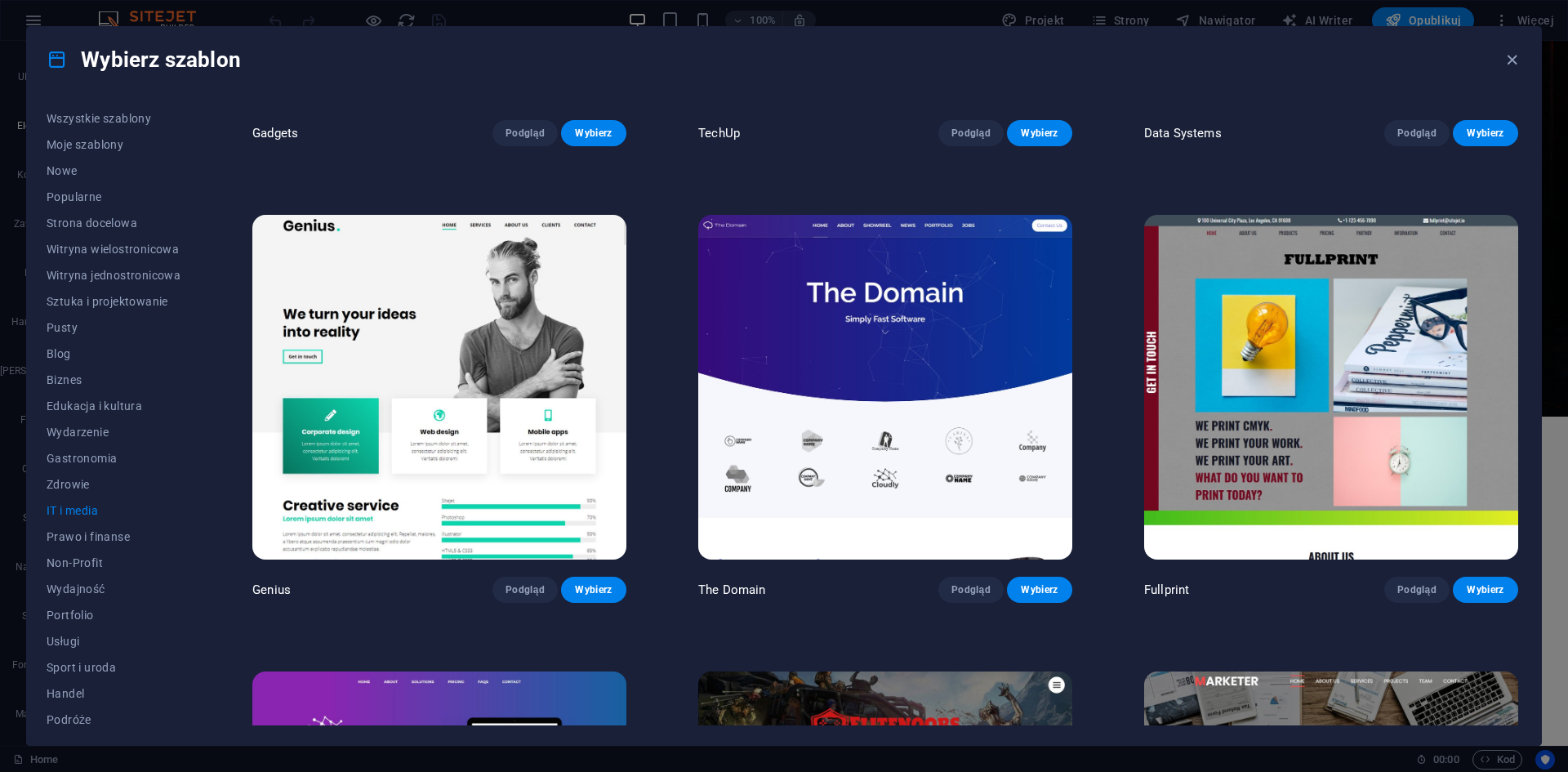
click at [871, 233] on img at bounding box center [885, 386] width 374 height 344
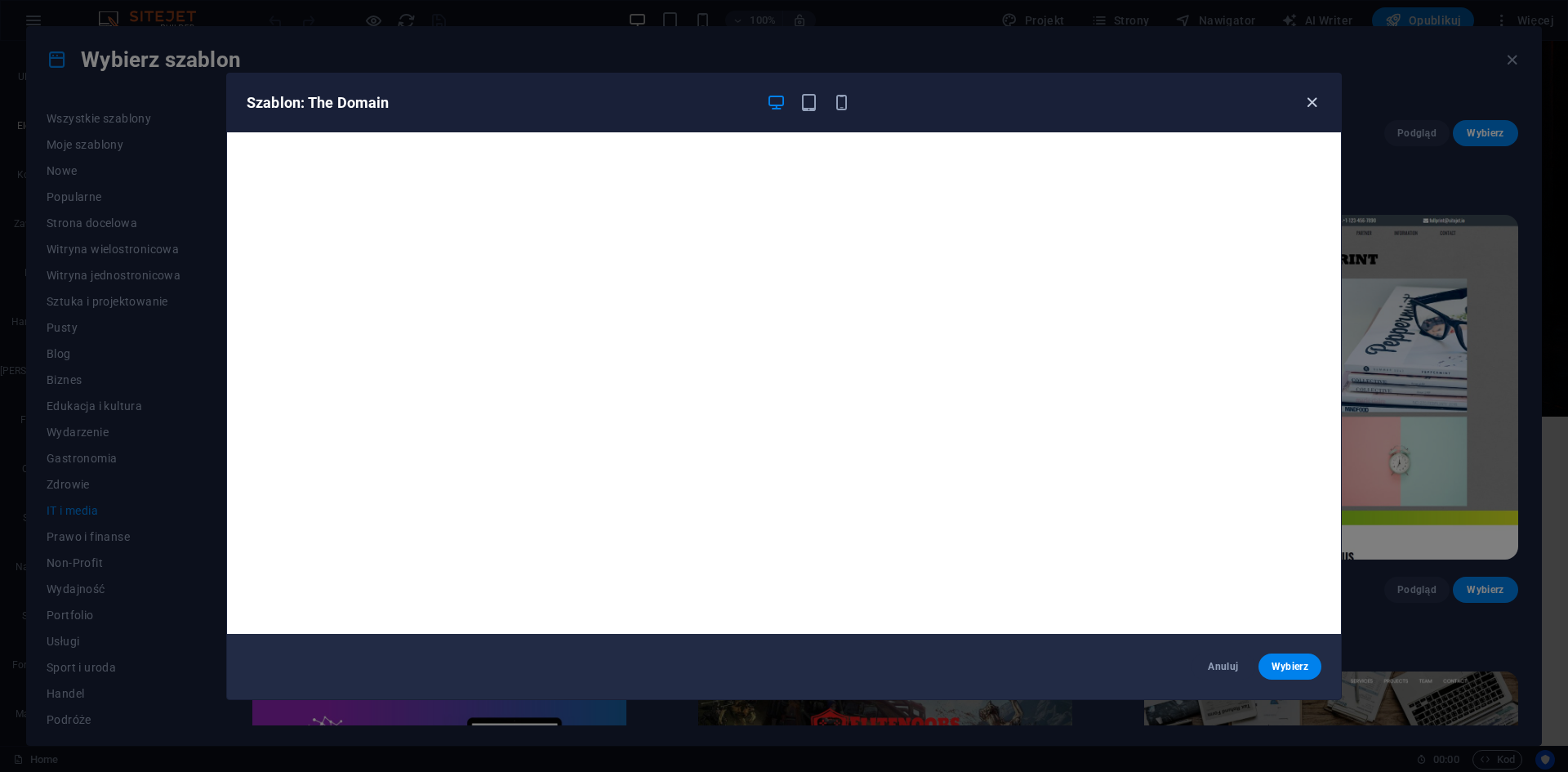
click at [1306, 105] on icon "button" at bounding box center [1312, 102] width 18 height 18
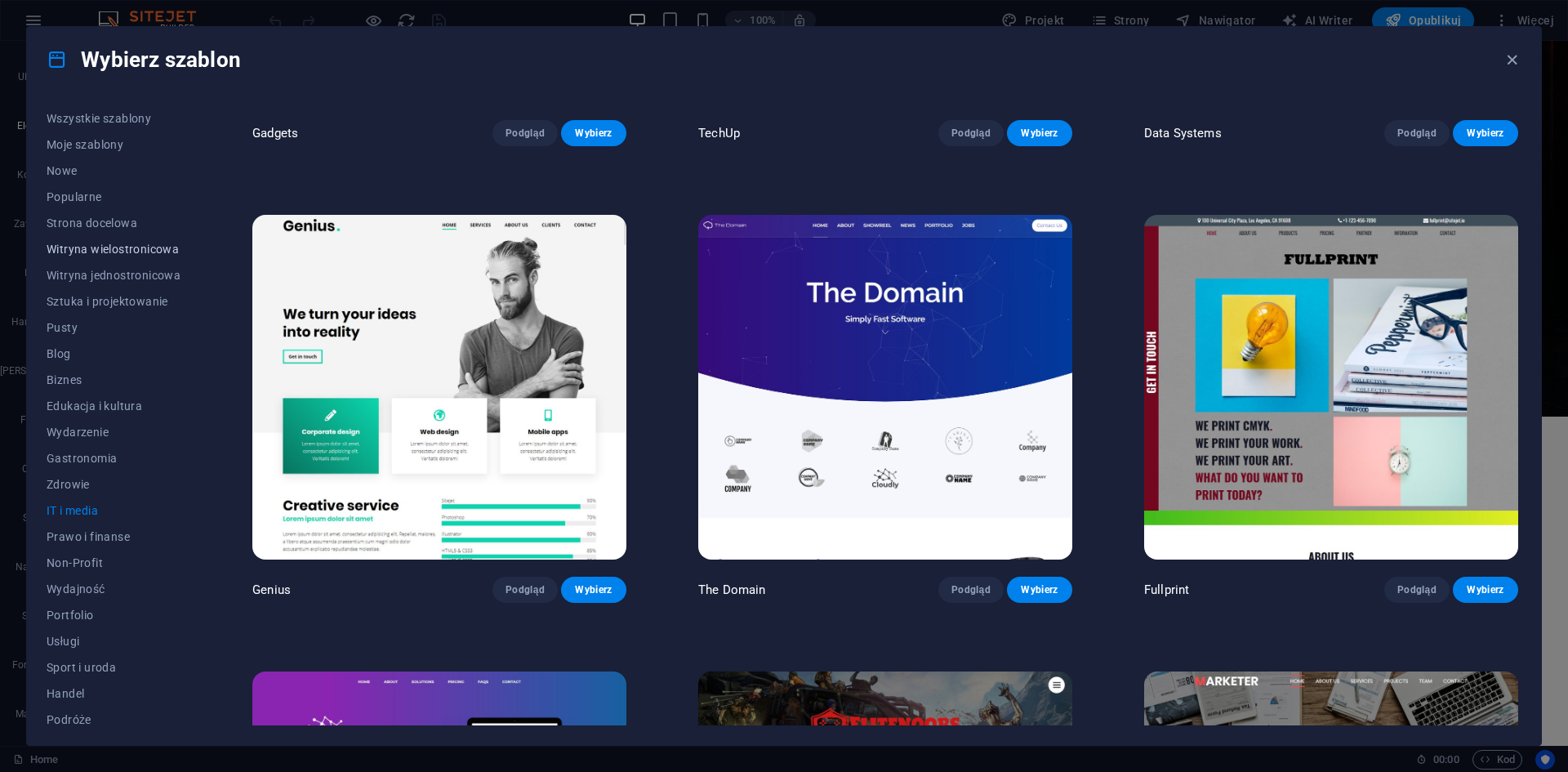
click at [133, 246] on span "Witryna wielostronicowa" at bounding box center [114, 249] width 134 height 13
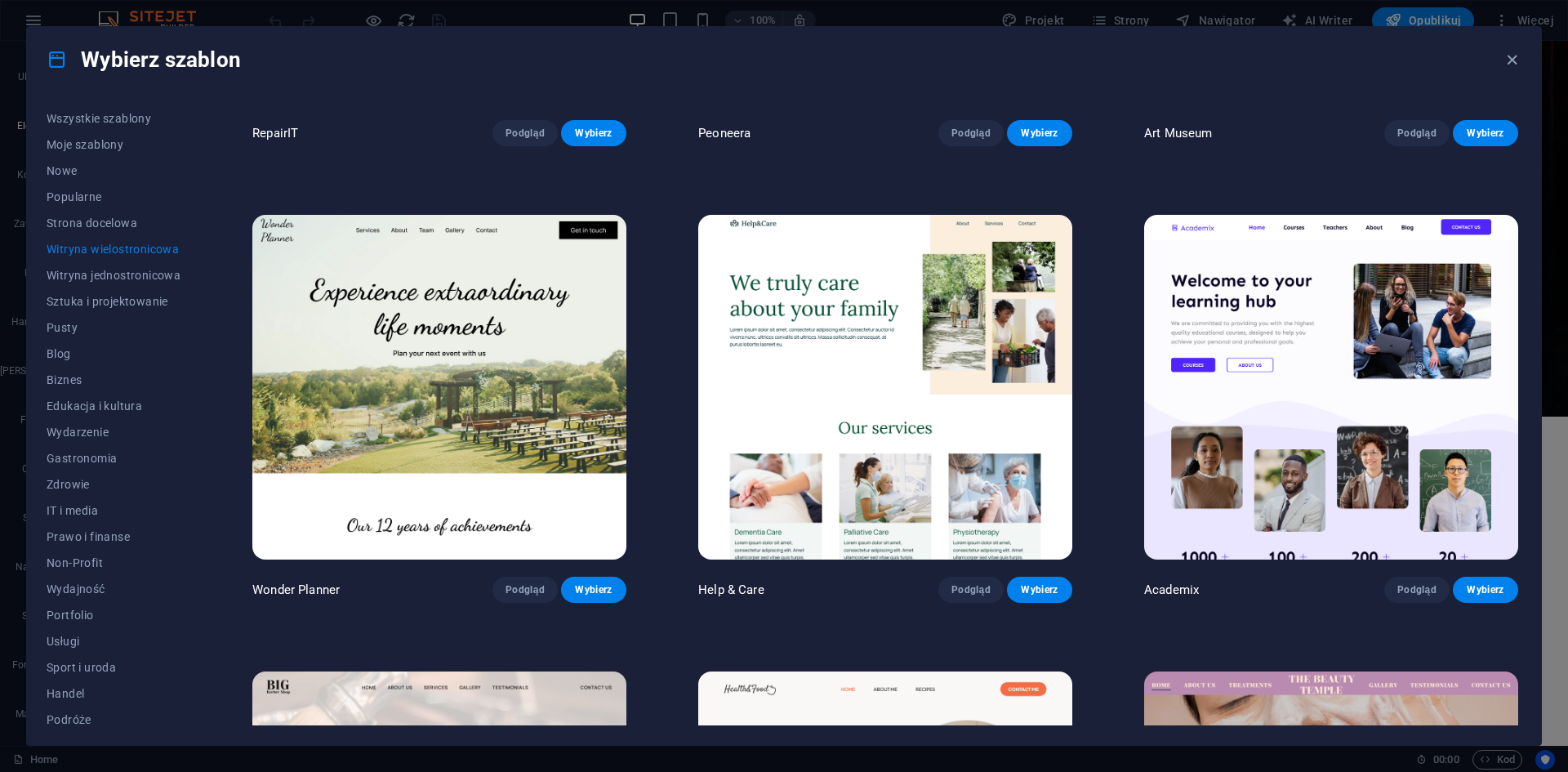
scroll to position [4444, 0]
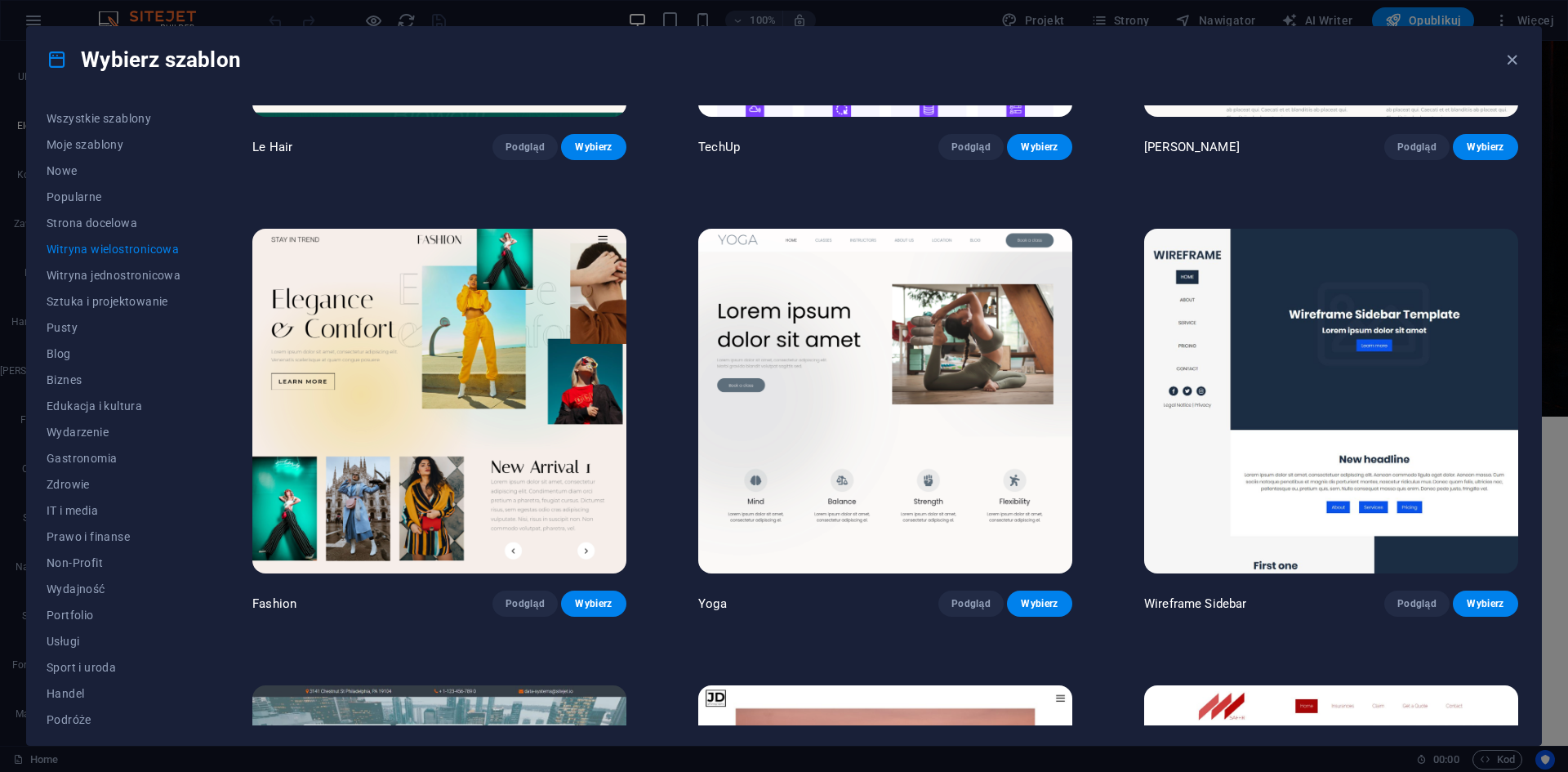
click at [1193, 281] on img at bounding box center [1330, 400] width 374 height 344
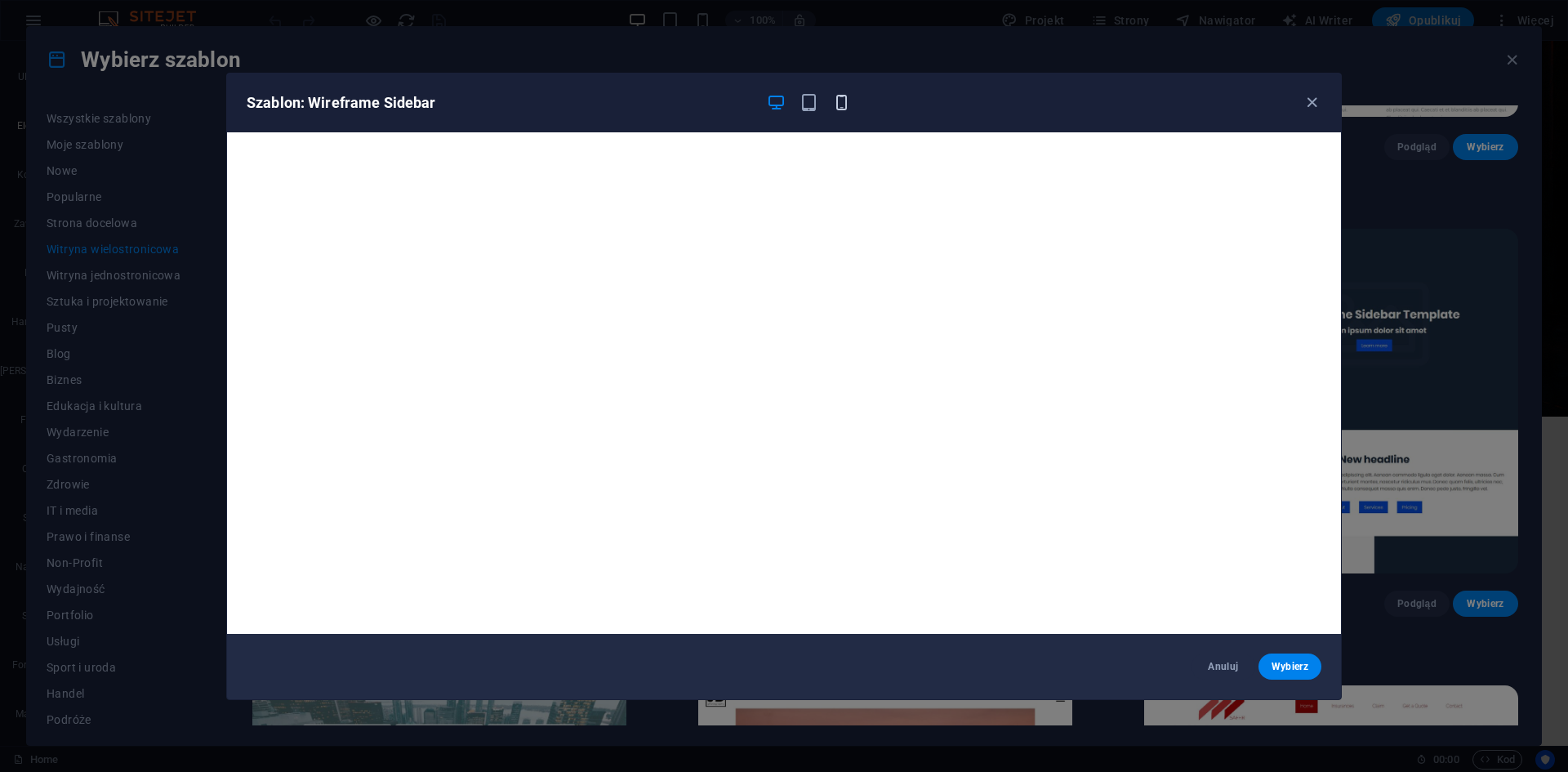
click at [846, 96] on icon "button" at bounding box center [841, 102] width 18 height 18
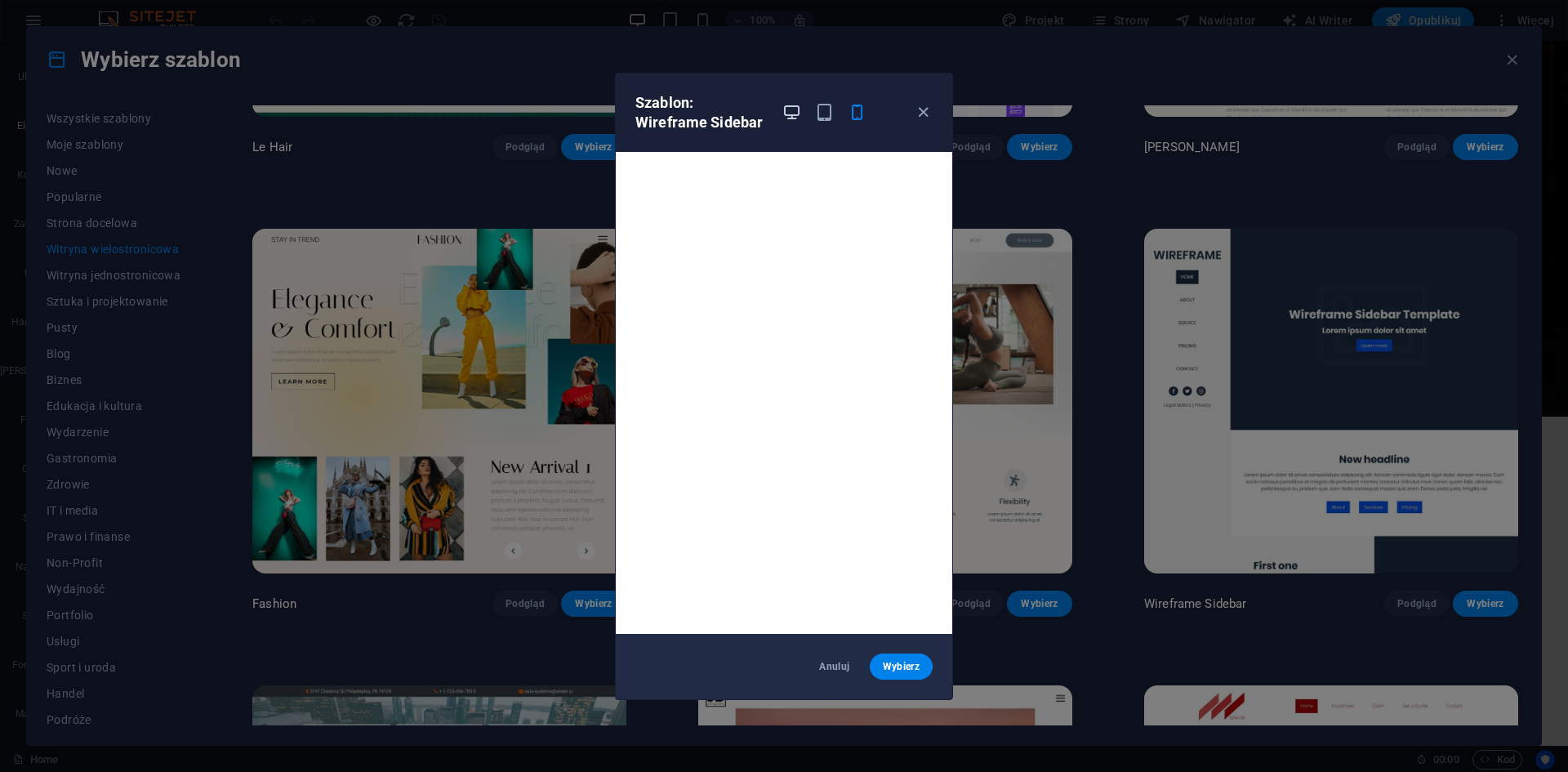
click at [788, 112] on icon "button" at bounding box center [791, 112] width 18 height 18
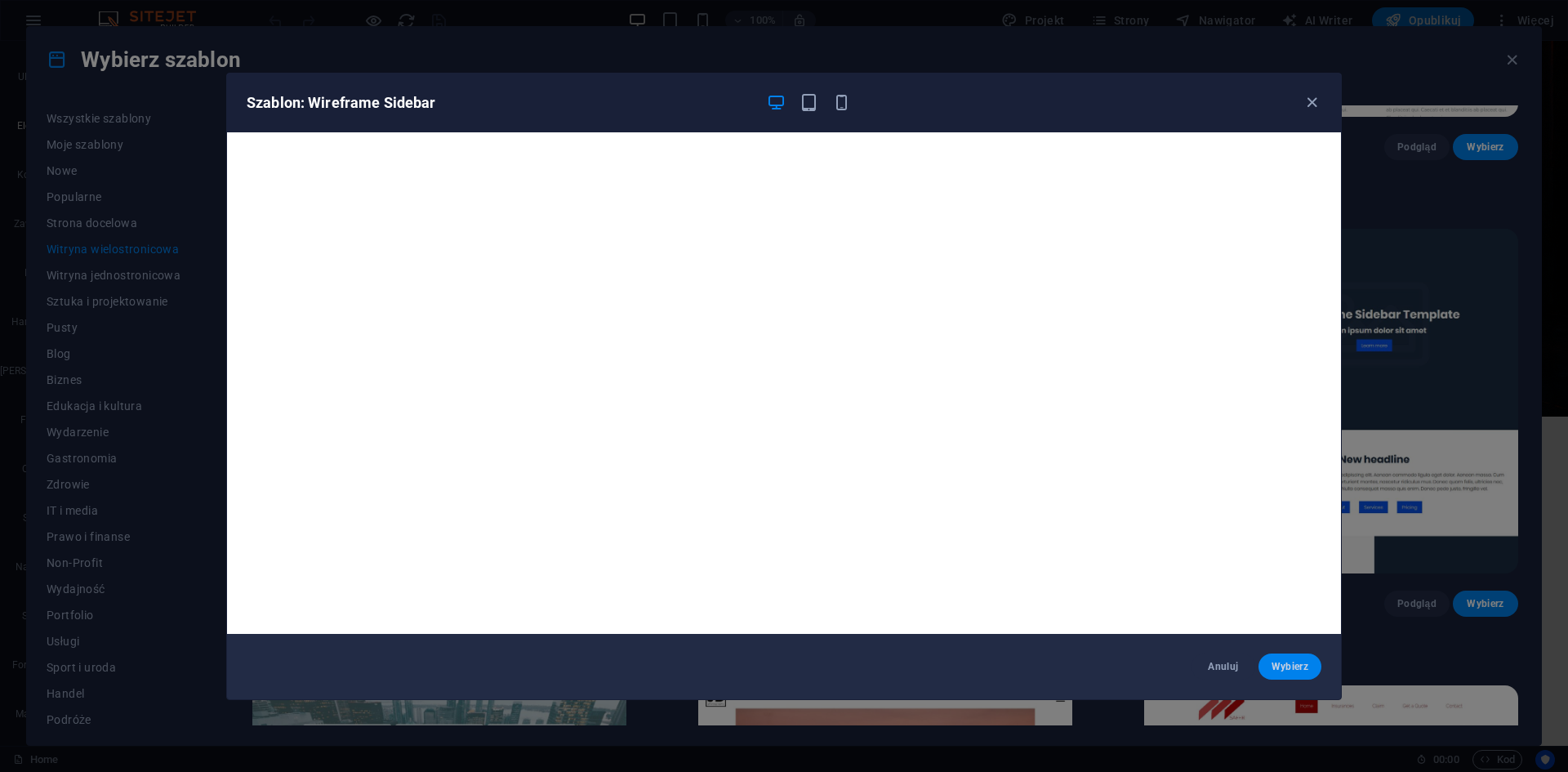
click at [1280, 667] on span "Wybierz" at bounding box center [1290, 666] width 37 height 13
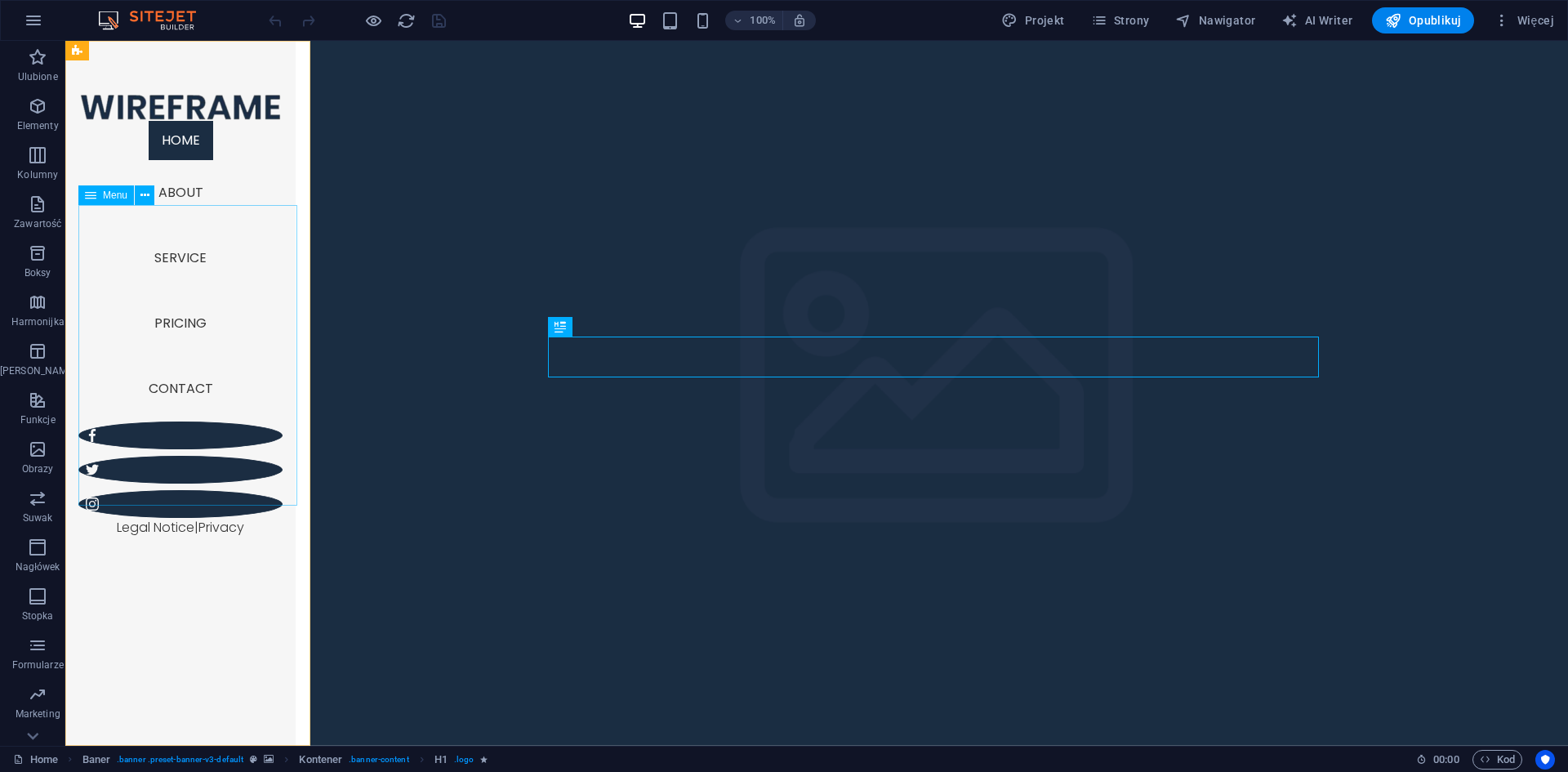
click at [186, 291] on nav "Home About Service Pricing Contact" at bounding box center [180, 271] width 204 height 300
click at [1119, 17] on span "Strony" at bounding box center [1120, 20] width 59 height 17
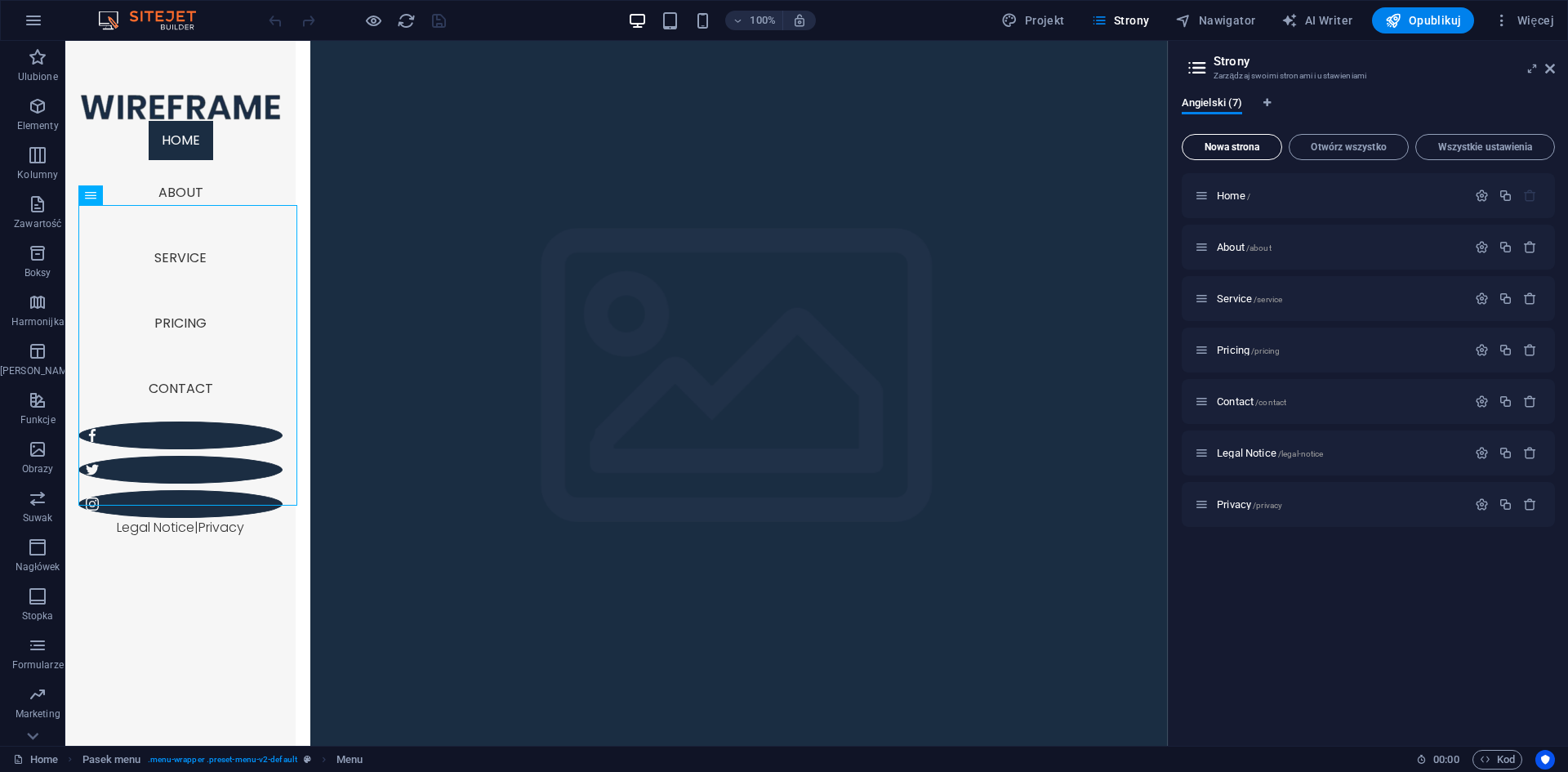
click at [1253, 140] on button "Nowa strona" at bounding box center [1231, 147] width 100 height 26
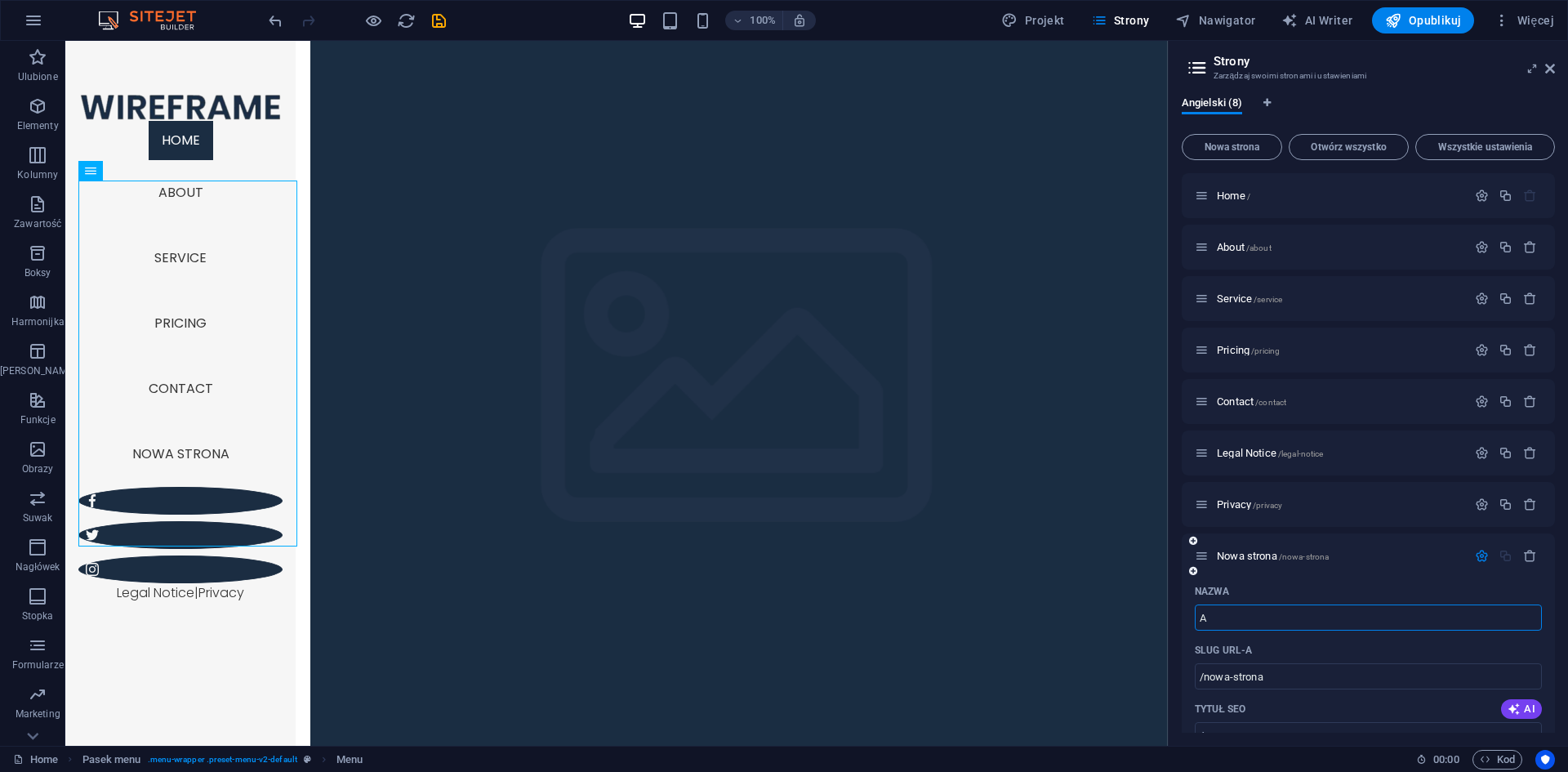
type input "A"
type input "/a"
type input "APK"
type input "/ap"
type input "APKI"
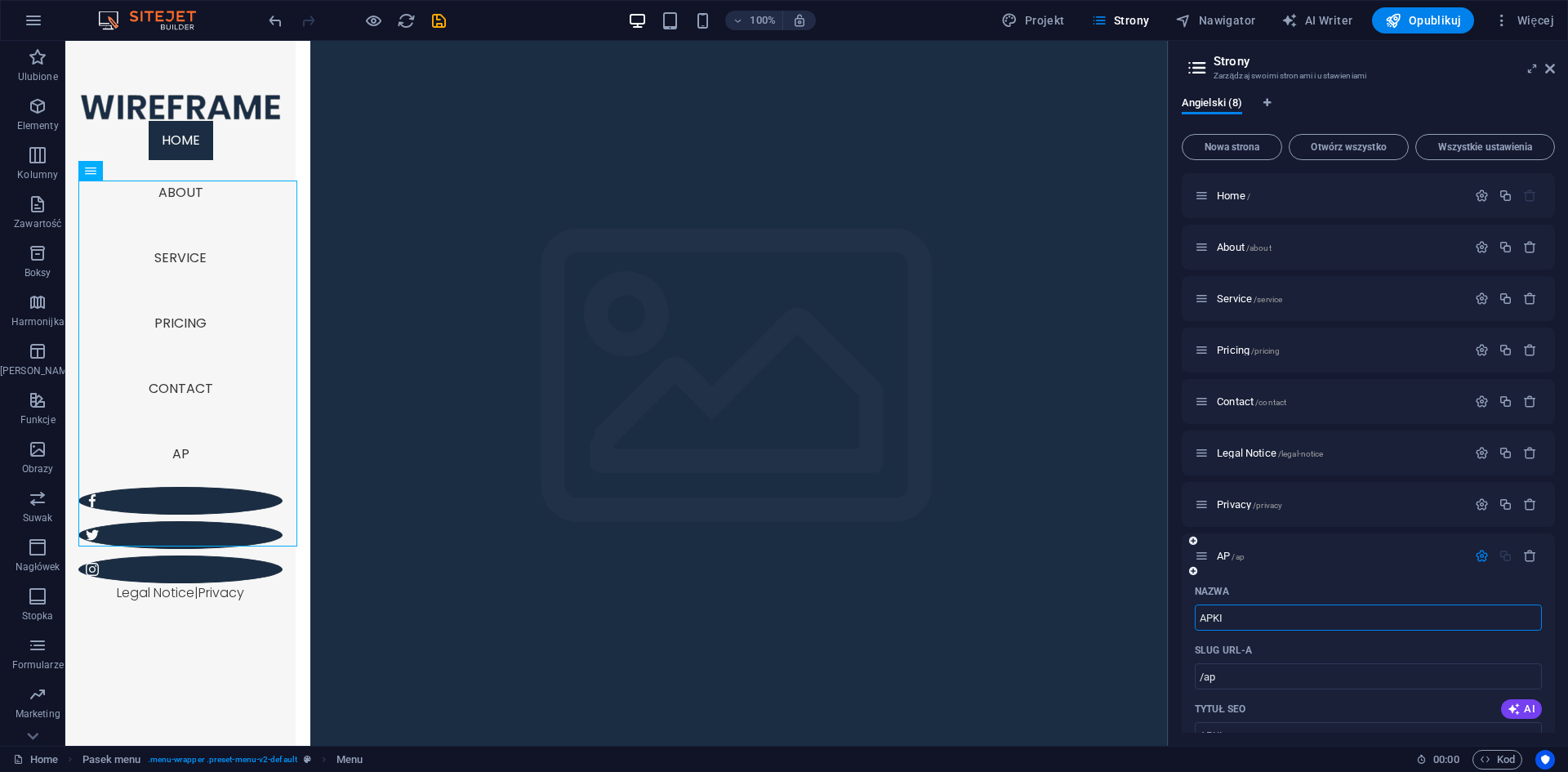
type input "/apki"
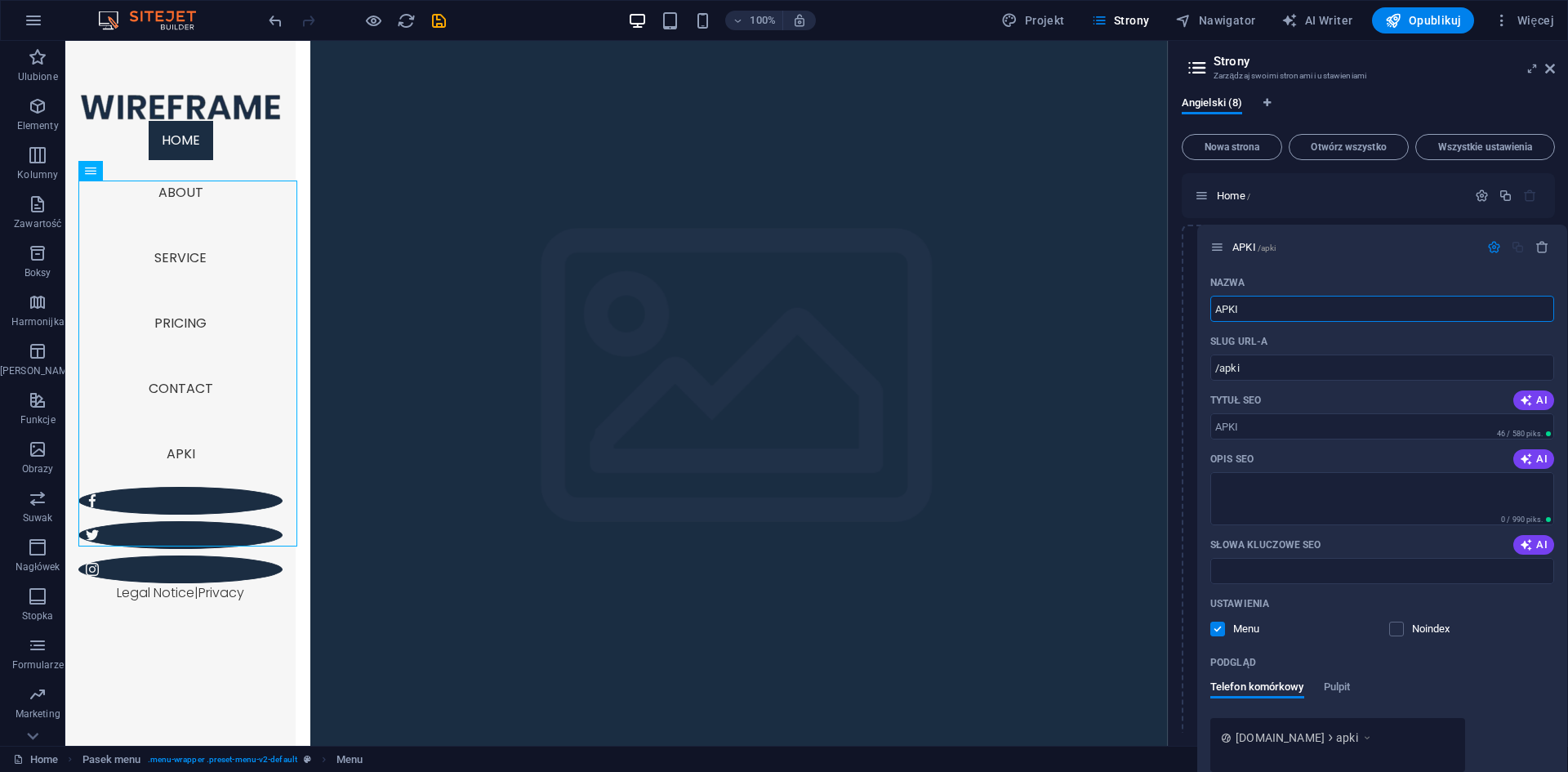
drag, startPoint x: 1199, startPoint y: 558, endPoint x: 1216, endPoint y: 245, distance: 313.5
click at [1216, 245] on div "Home / About /about Service /service Pricing /pricing Contact /contact Legal No…" at bounding box center [1368, 660] width 374 height 974
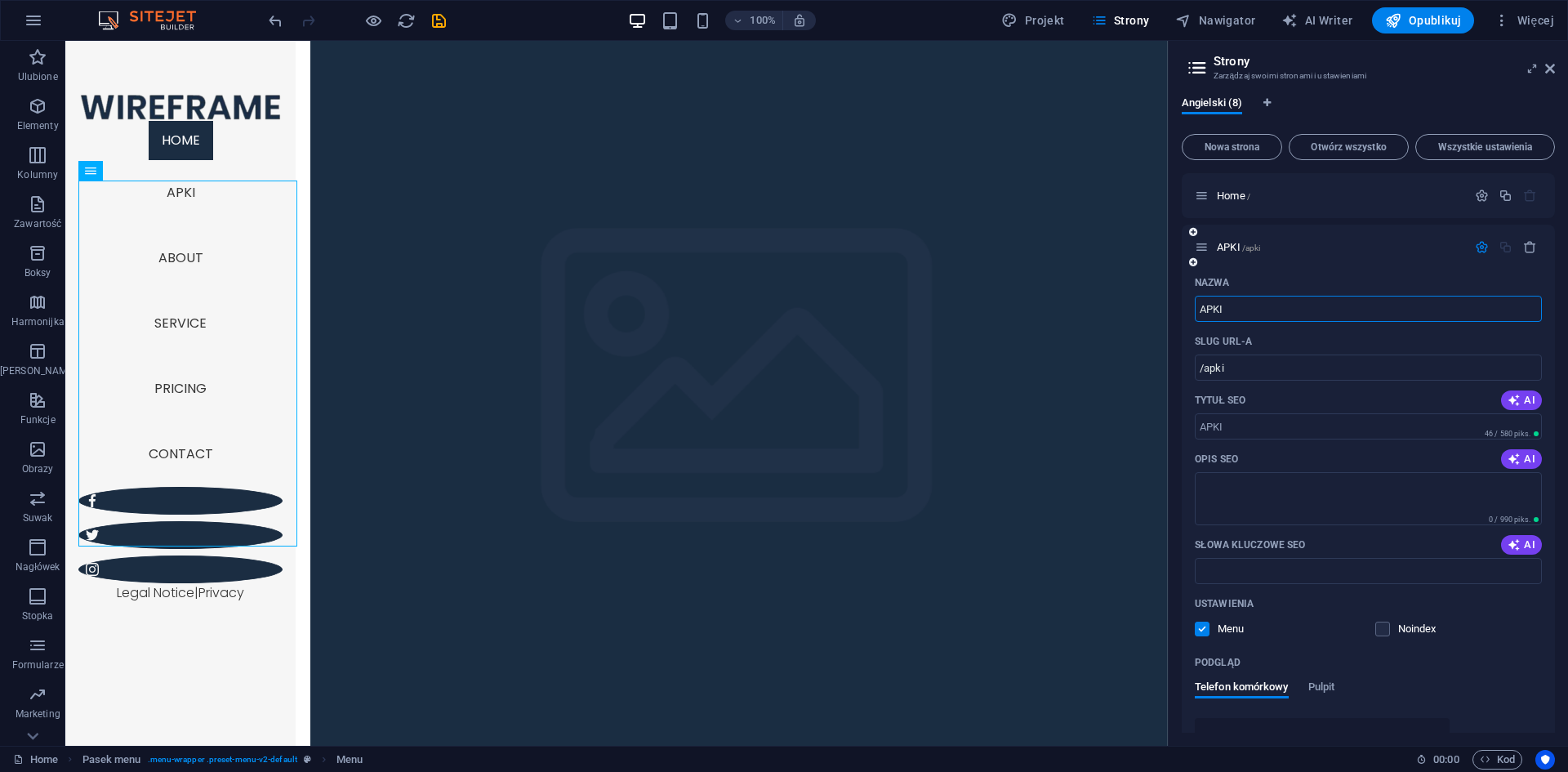
click at [1206, 250] on icon at bounding box center [1201, 247] width 14 height 14
type input "APKI"
click at [185, 250] on nav "Home APKI About Service Pricing Contact" at bounding box center [180, 304] width 204 height 366
click at [158, 118] on div at bounding box center [180, 106] width 204 height 28
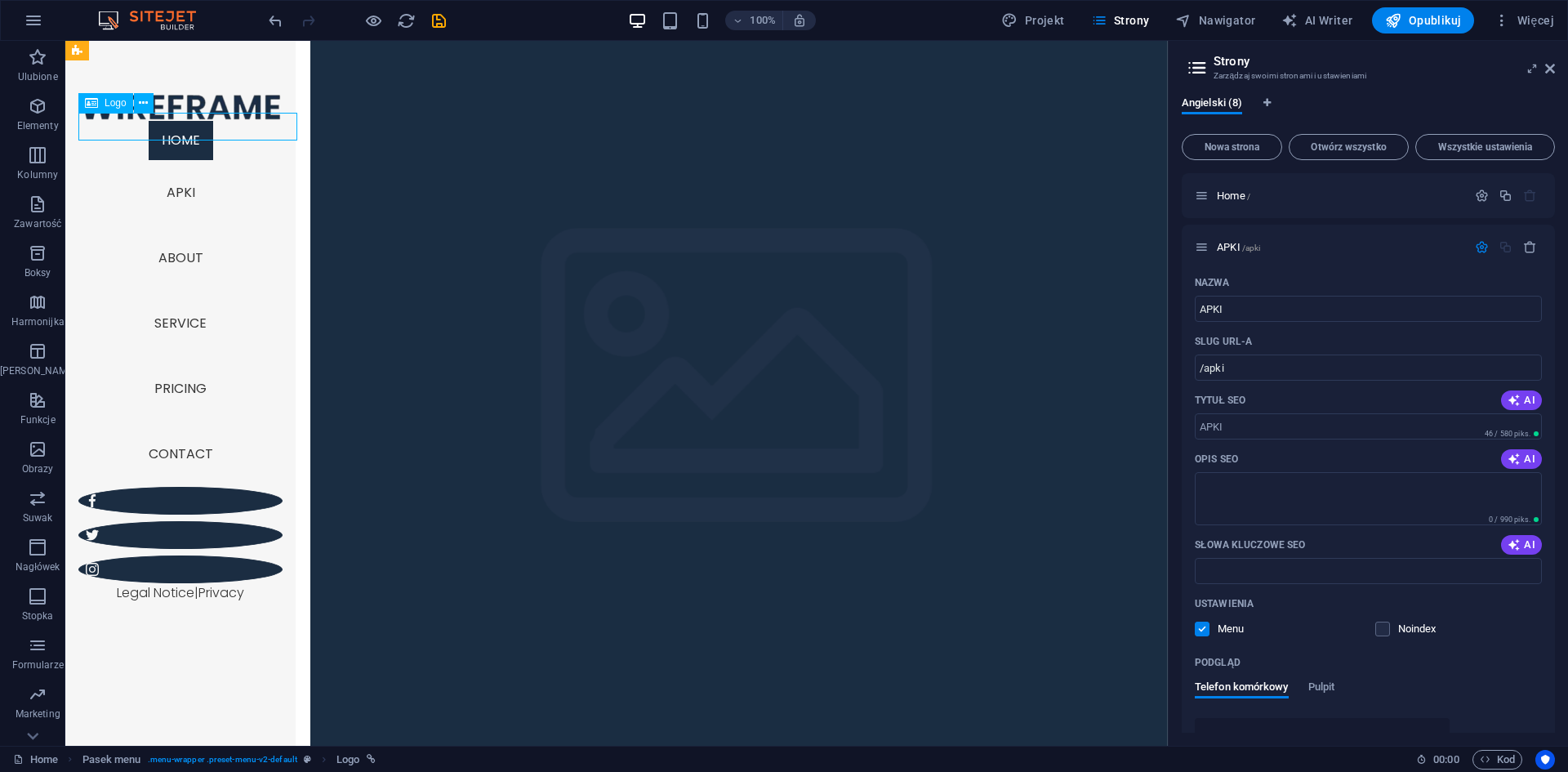
click at [197, 121] on div at bounding box center [180, 106] width 204 height 28
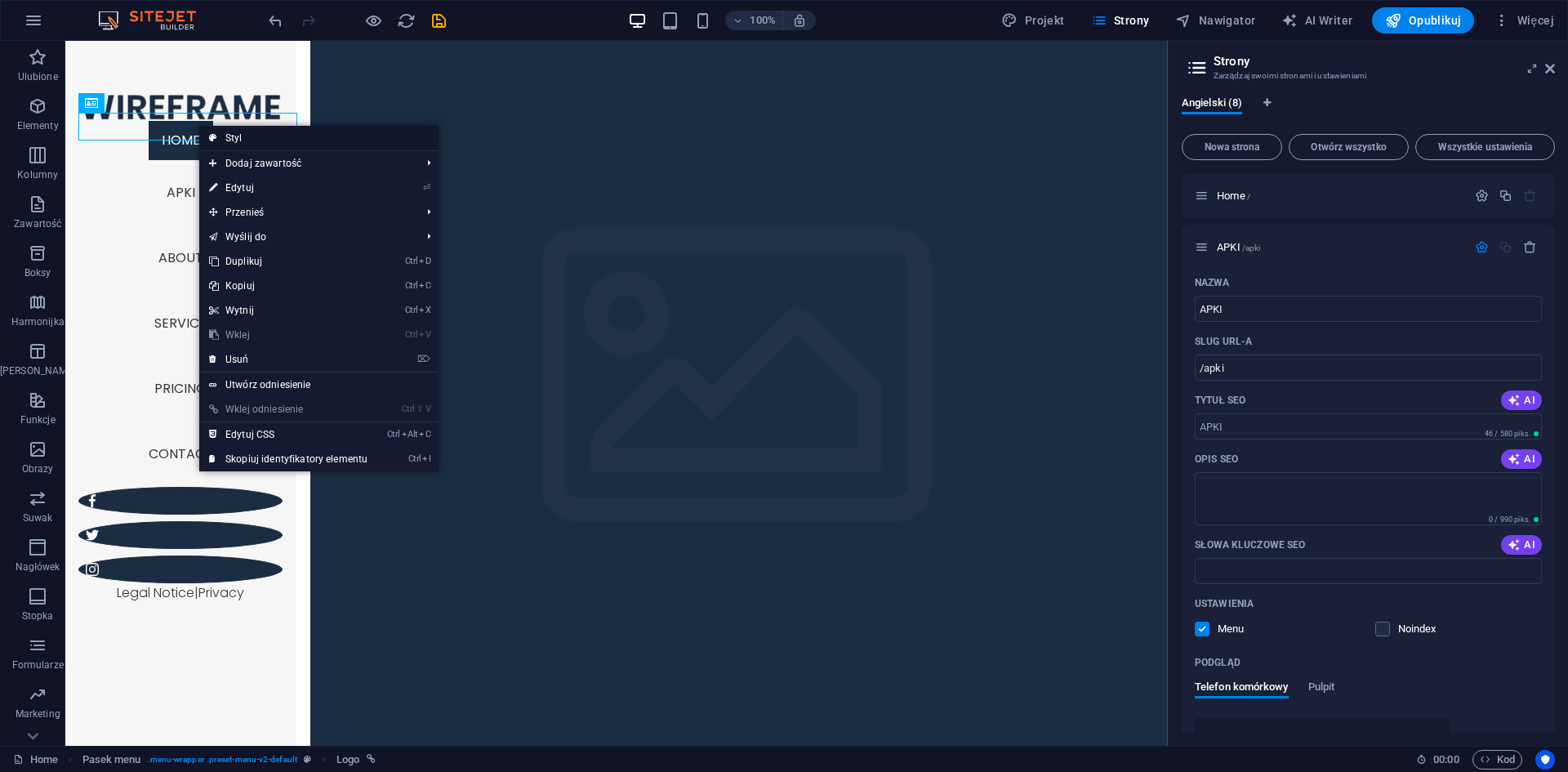
drag, startPoint x: 307, startPoint y: 137, endPoint x: 140, endPoint y: 144, distance: 167.1
click at [307, 137] on link "Styl" at bounding box center [319, 138] width 240 height 25
select select "rem"
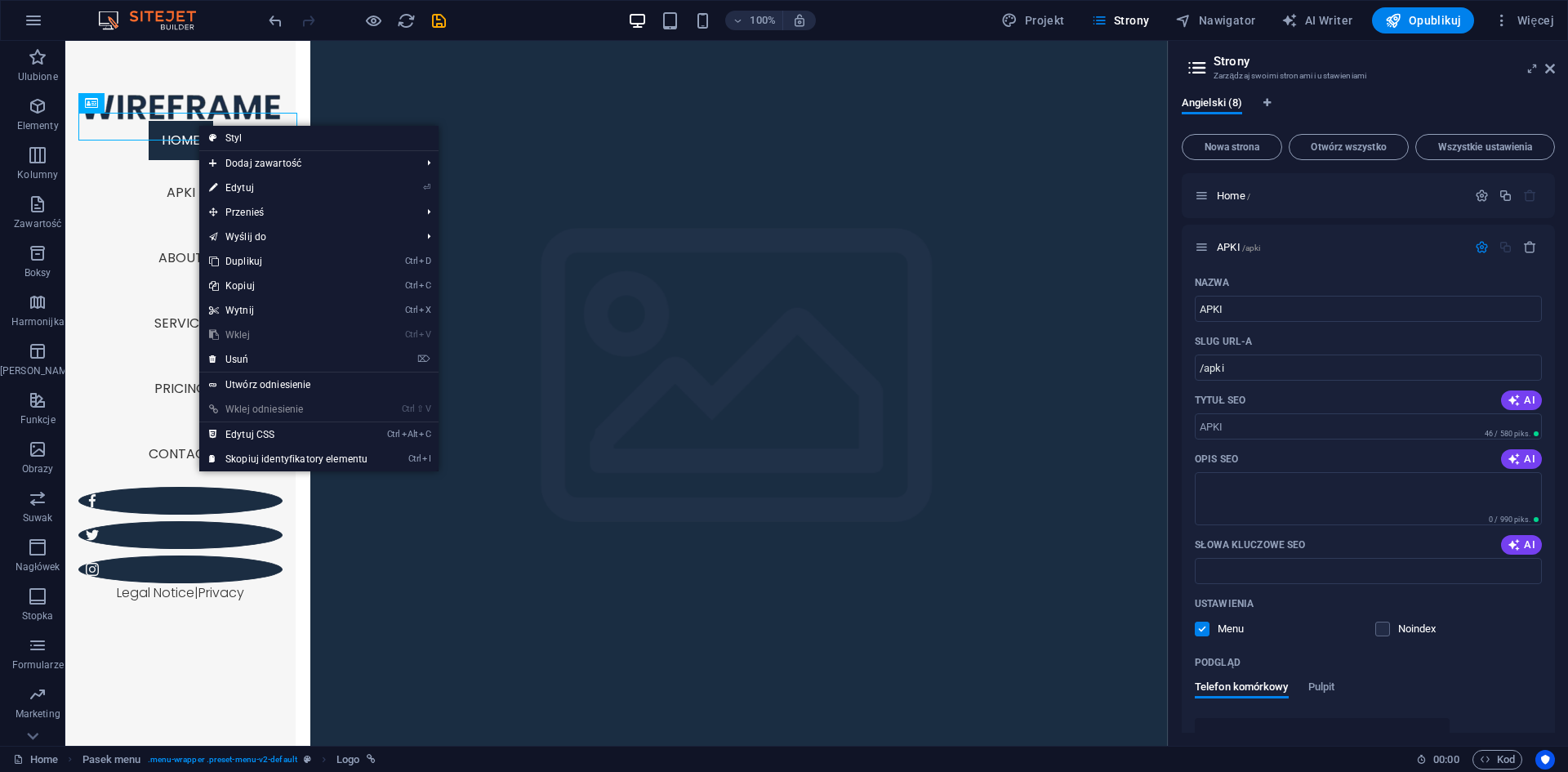
select select "rem"
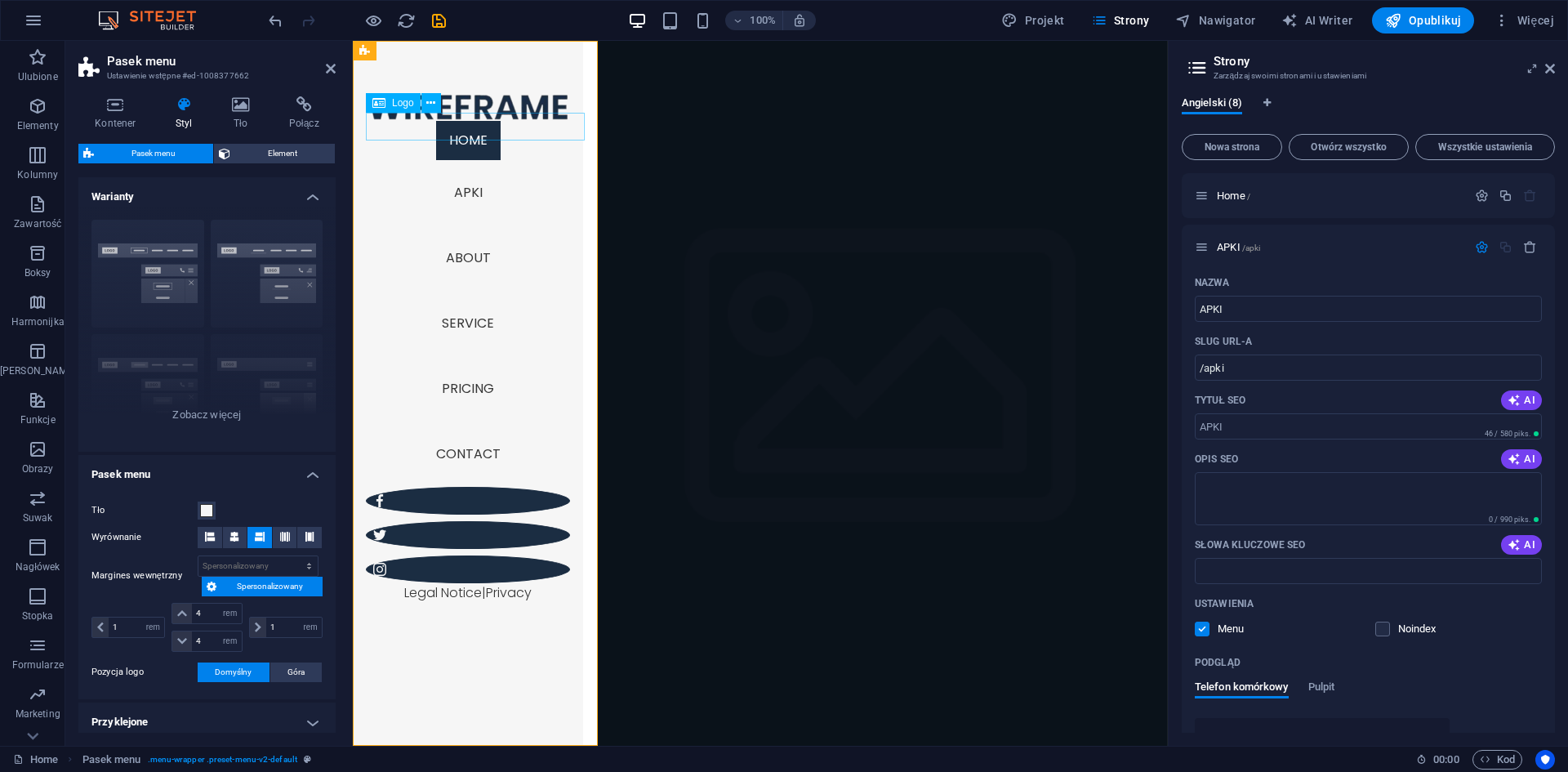
click at [442, 121] on div at bounding box center [468, 106] width 204 height 28
click at [245, 106] on icon at bounding box center [241, 105] width 50 height 17
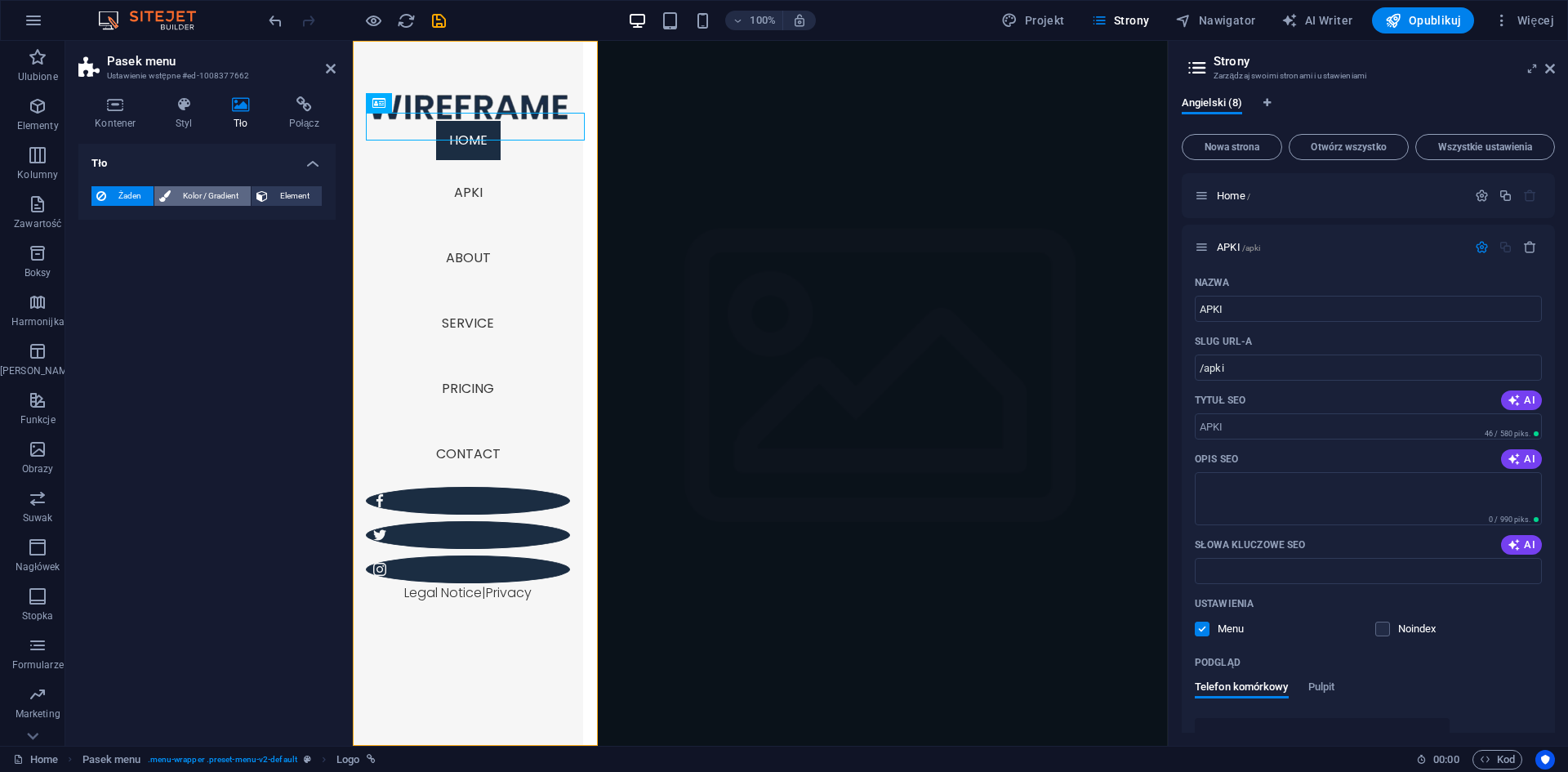
click at [203, 196] on span "Kolor / Gradient" at bounding box center [210, 196] width 70 height 19
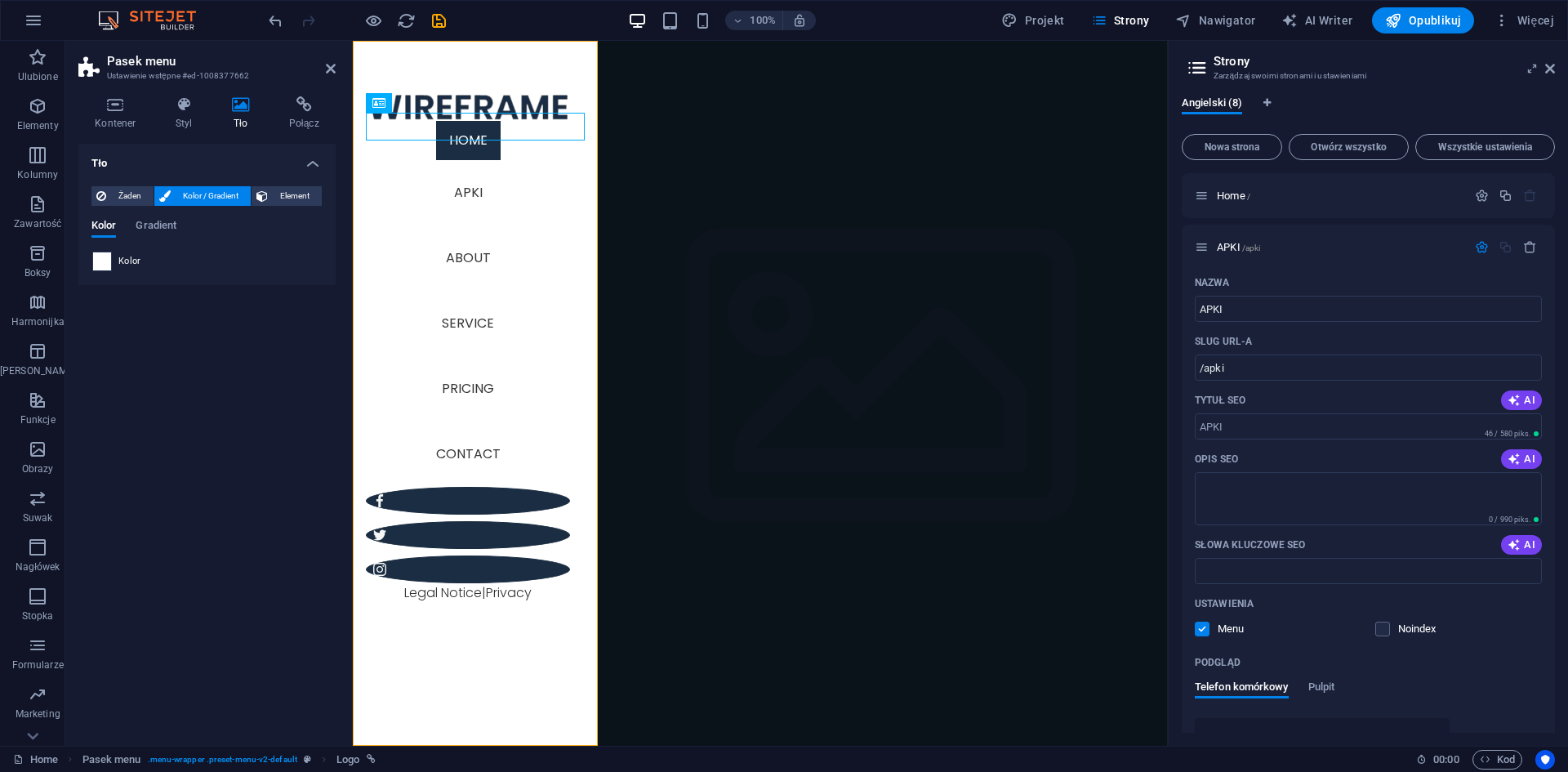
click at [100, 263] on span at bounding box center [102, 262] width 18 height 18
click at [164, 227] on span "Gradient" at bounding box center [156, 227] width 40 height 23
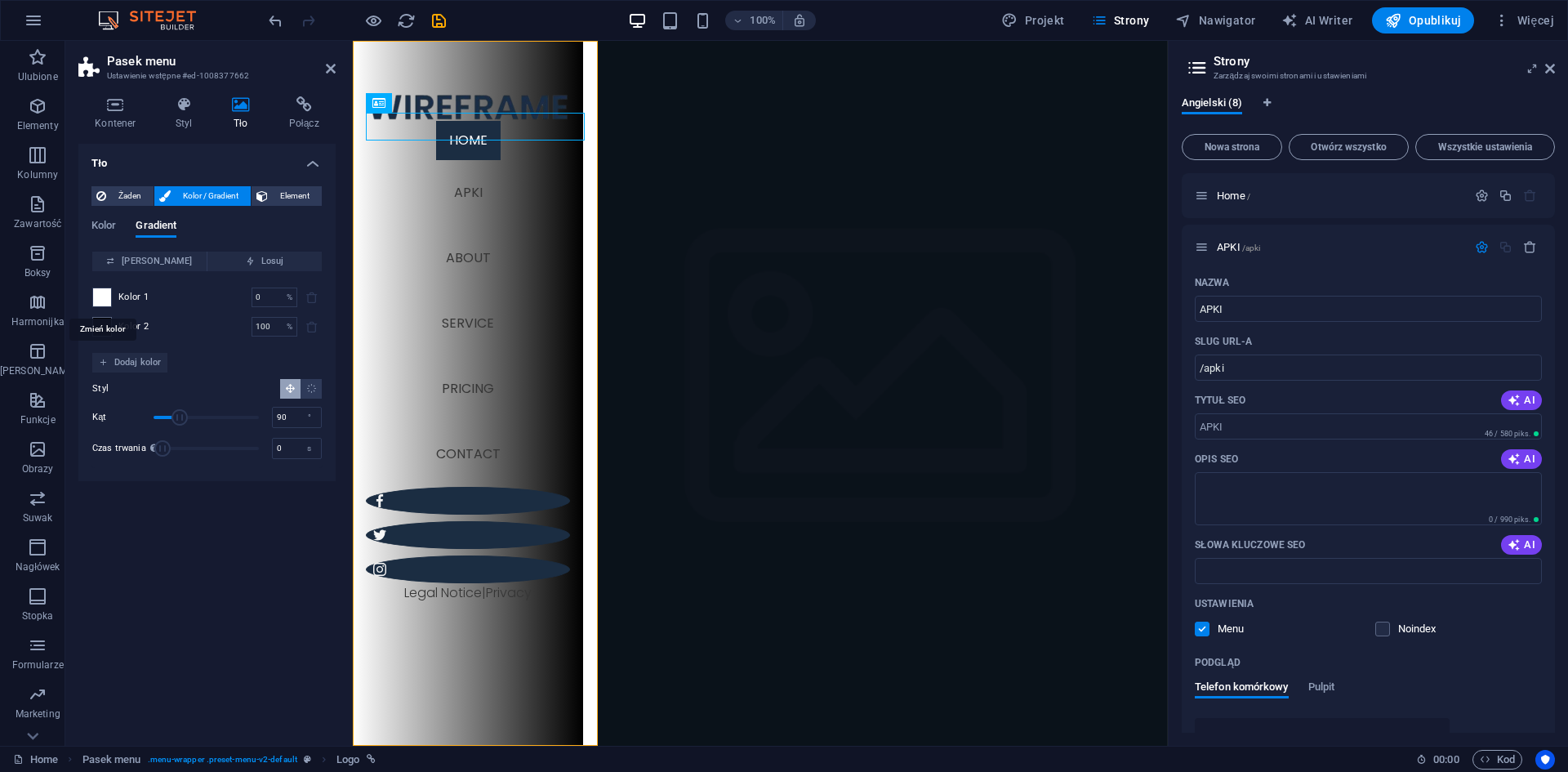
click at [110, 302] on span at bounding box center [102, 297] width 18 height 18
click at [99, 293] on span at bounding box center [102, 297] width 18 height 18
click at [290, 299] on p "%" at bounding box center [289, 297] width 6 height 17
click at [104, 303] on span at bounding box center [102, 297] width 18 height 18
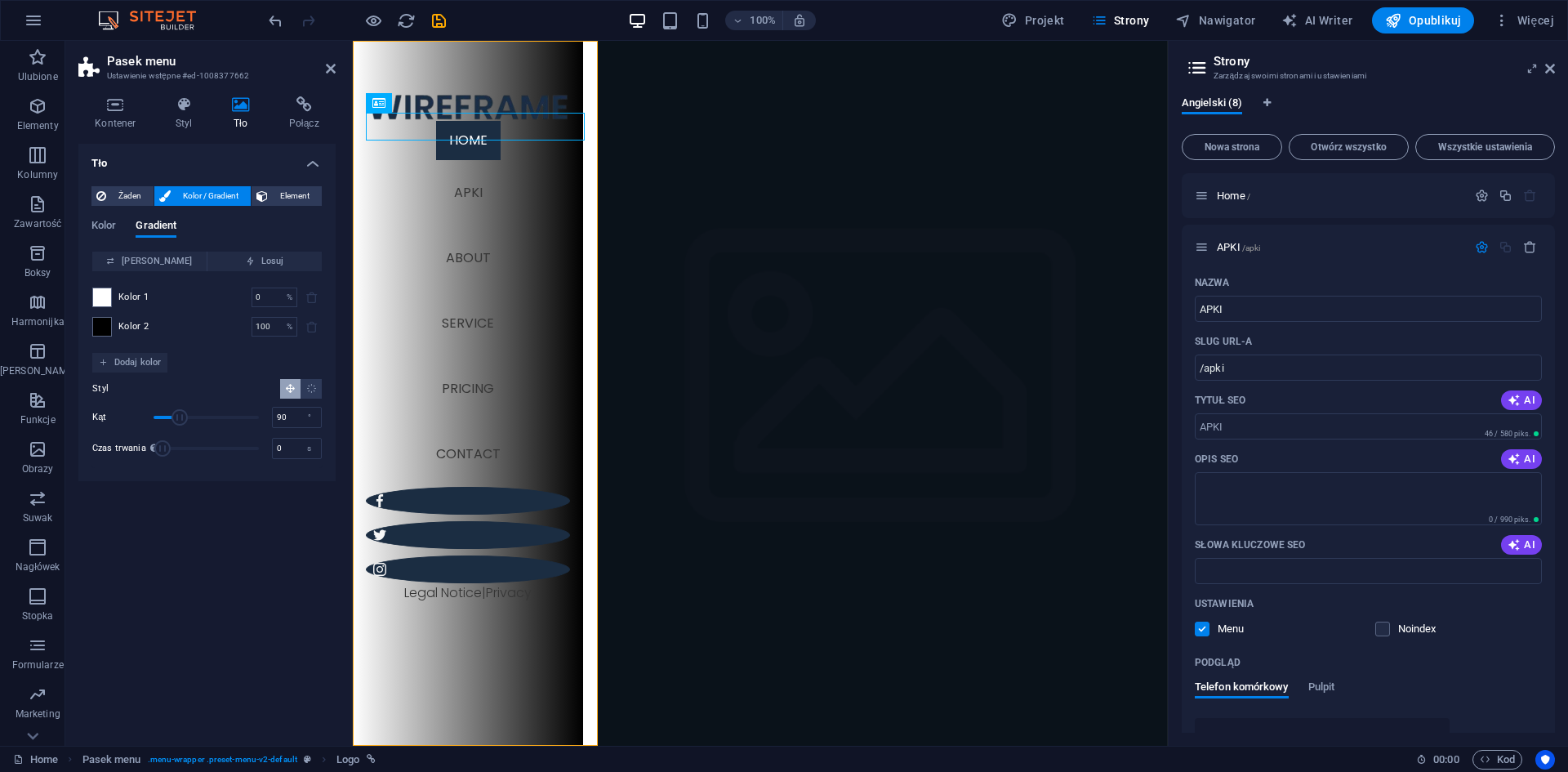
click at [100, 279] on div "Kolor 1 0 % ​ Kolor 2 100 % ​" at bounding box center [207, 311] width 230 height 82
click at [99, 330] on span at bounding box center [102, 327] width 18 height 18
click at [155, 263] on span "Odwróć" at bounding box center [150, 261] width 101 height 19
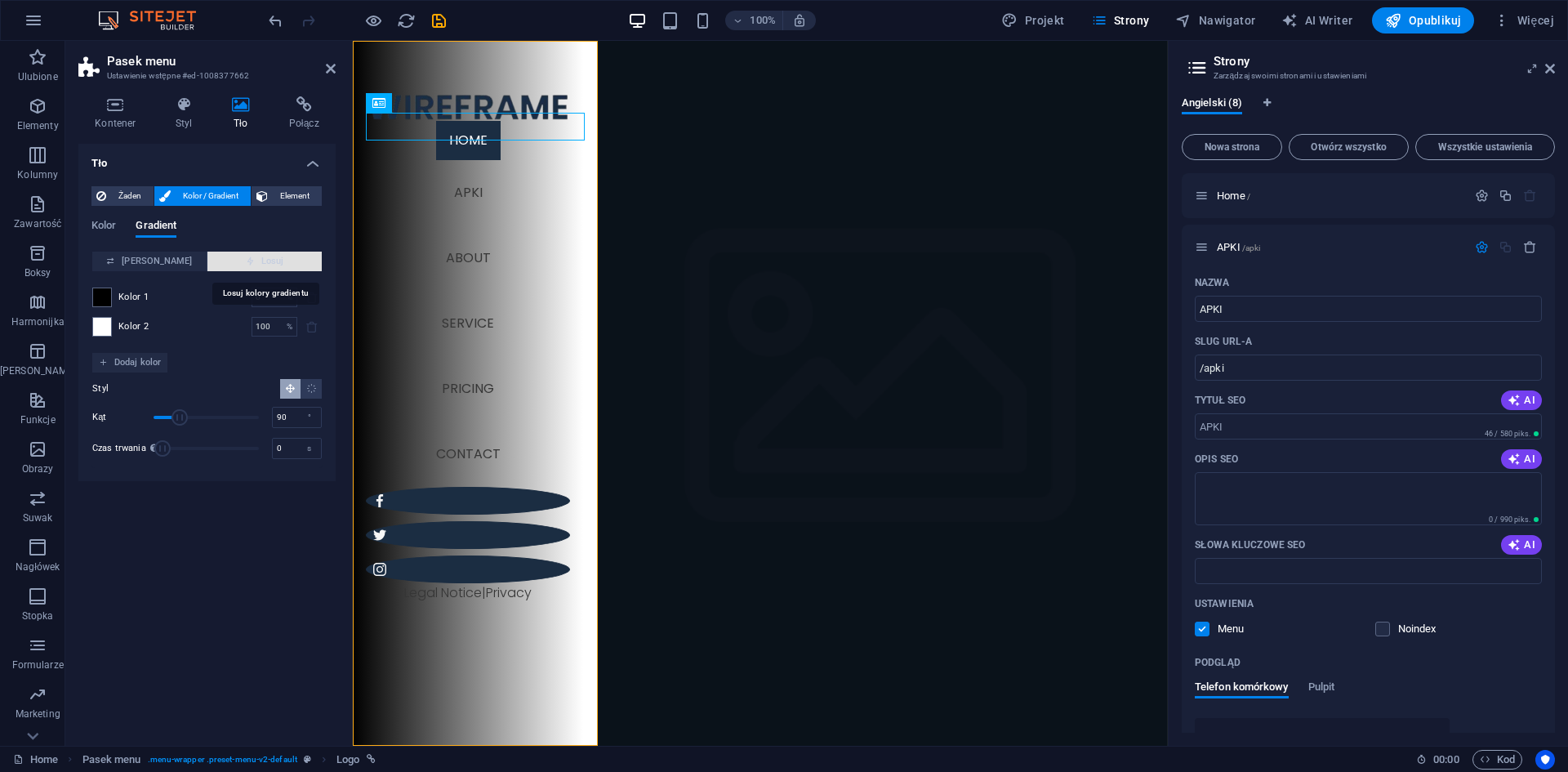
click at [271, 259] on span "Losuj" at bounding box center [264, 261] width 101 height 19
type input "39"
type input "80"
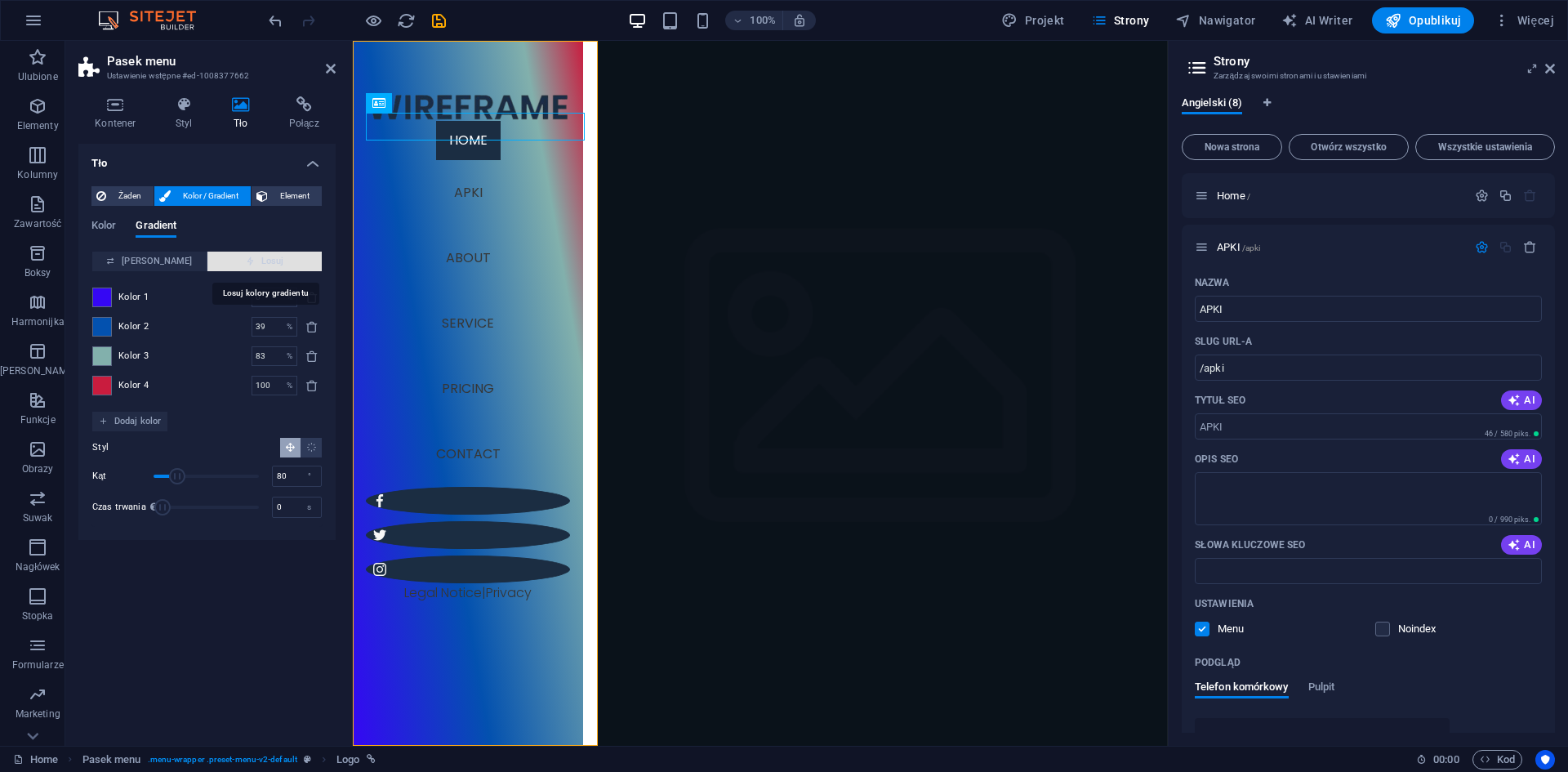
click at [271, 259] on span "Losuj" at bounding box center [264, 261] width 101 height 19
type input "100"
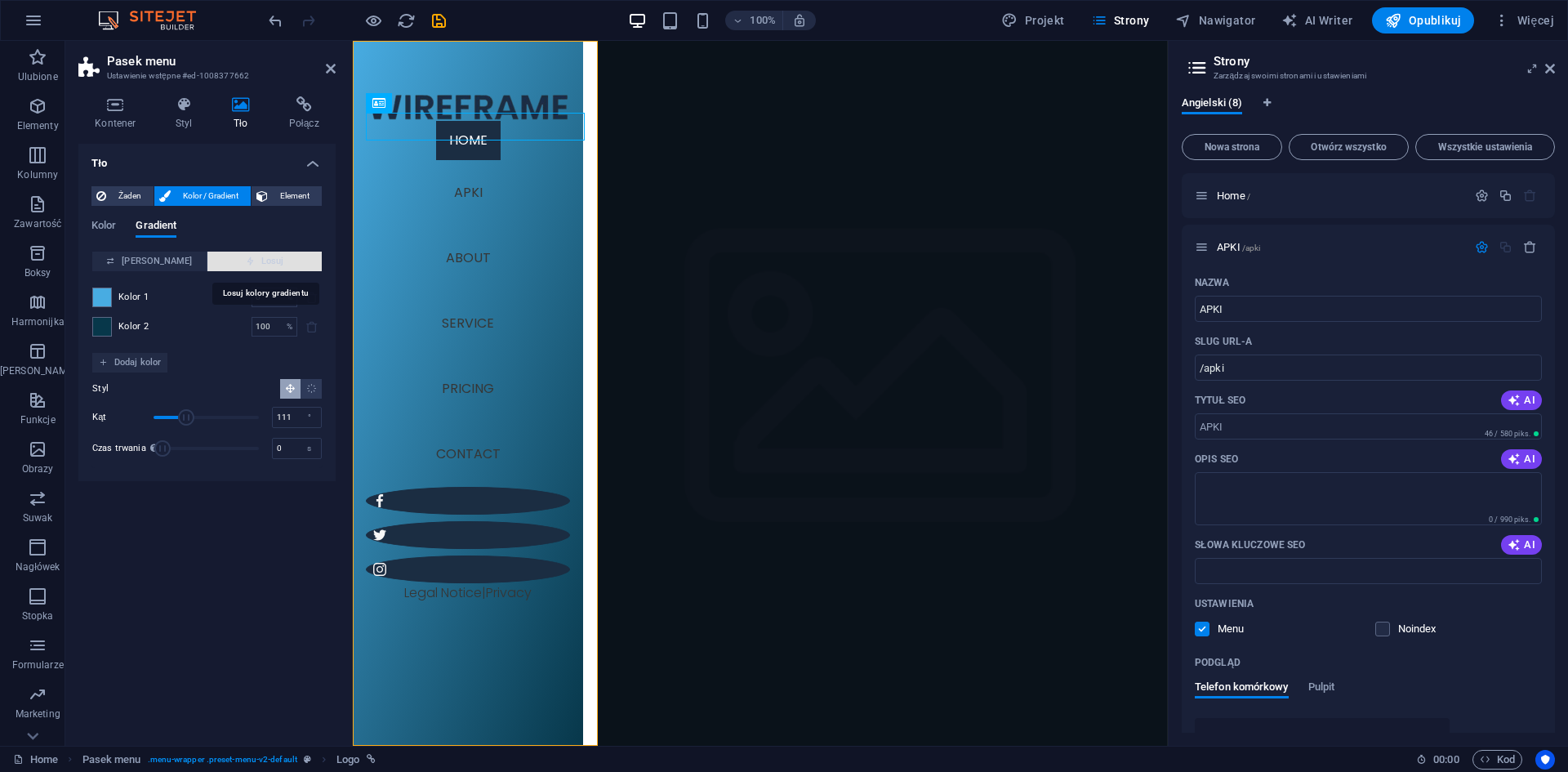
click at [271, 259] on span "Losuj" at bounding box center [264, 261] width 101 height 19
type input "100"
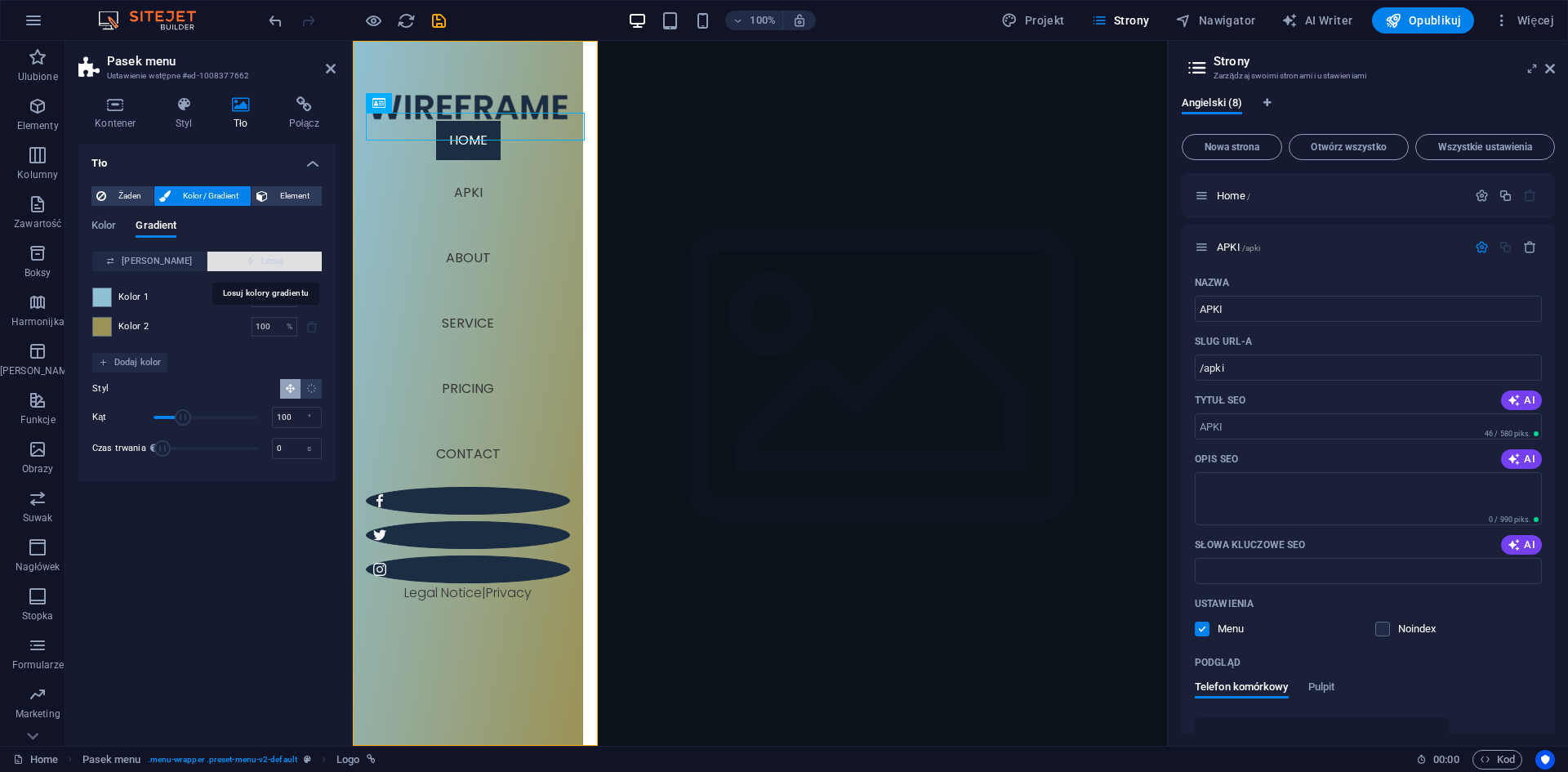
click at [271, 259] on span "Losuj" at bounding box center [264, 261] width 101 height 19
type input "45"
type input "156"
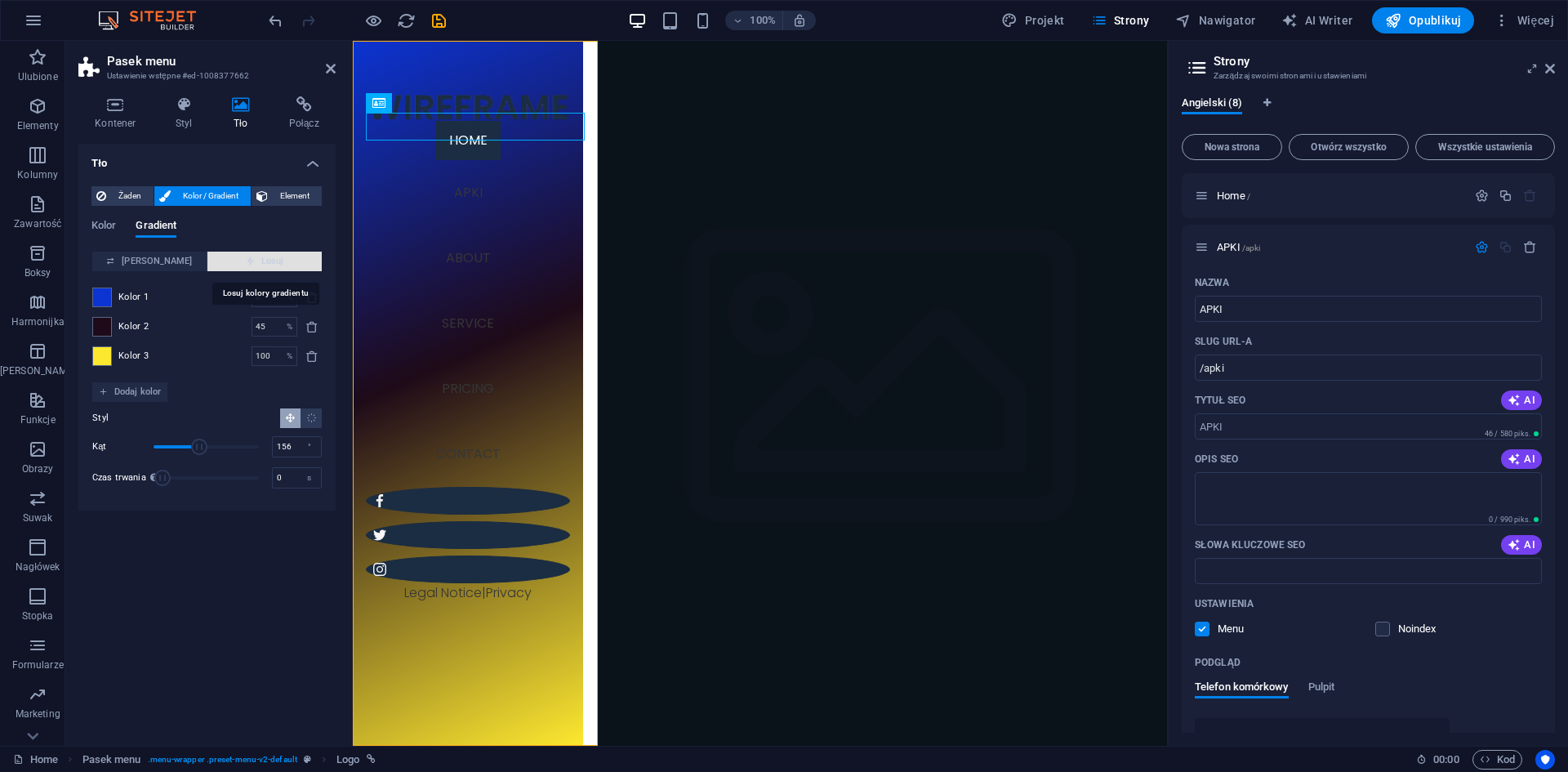
click at [271, 259] on span "Losuj" at bounding box center [264, 261] width 101 height 19
type input "48"
type input "359"
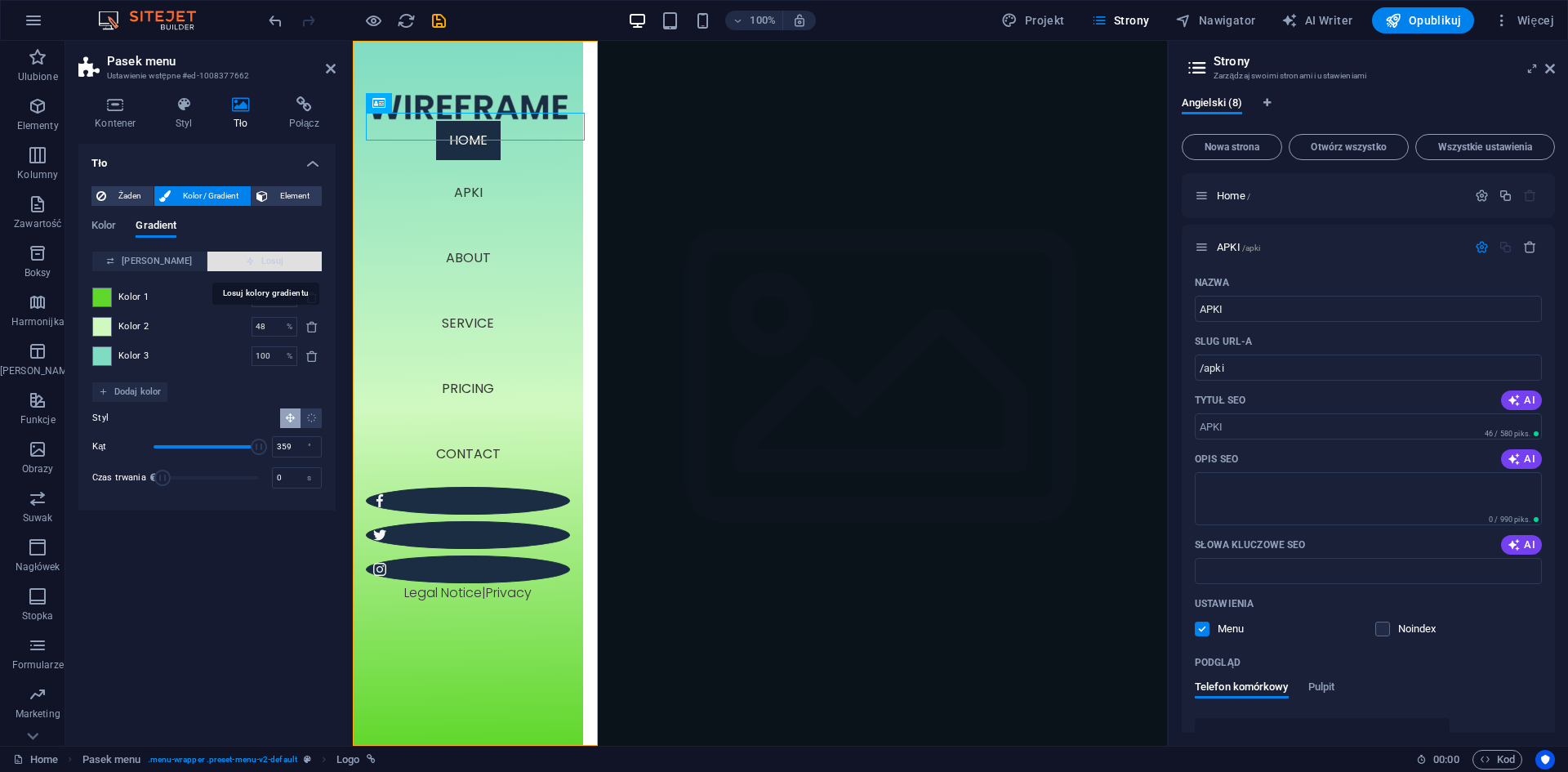
click at [271, 259] on span "Losuj" at bounding box center [264, 261] width 101 height 19
type input "100"
type input "247"
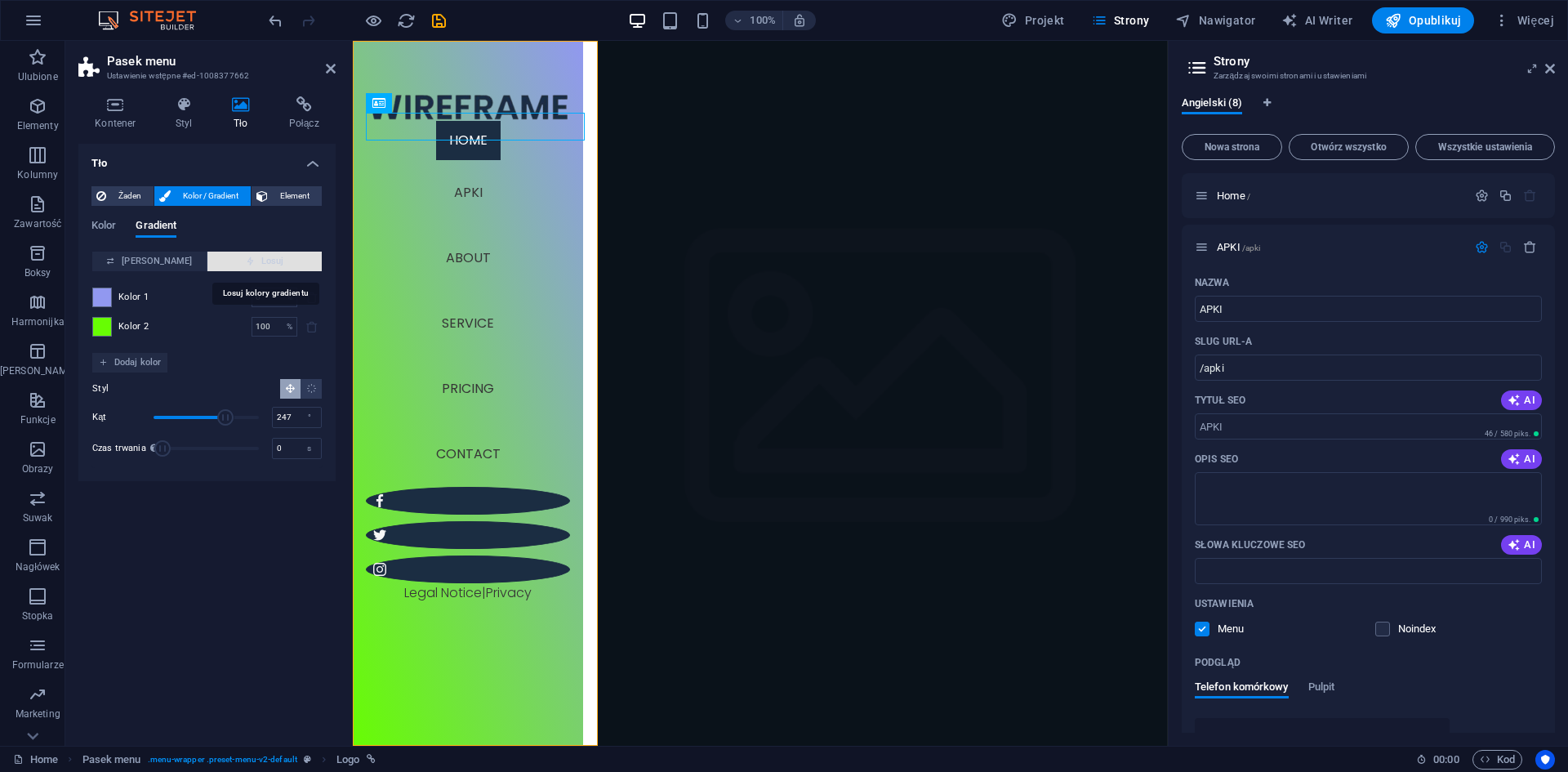
click at [271, 259] on span "Losuj" at bounding box center [264, 261] width 101 height 19
type input "31"
type input "49"
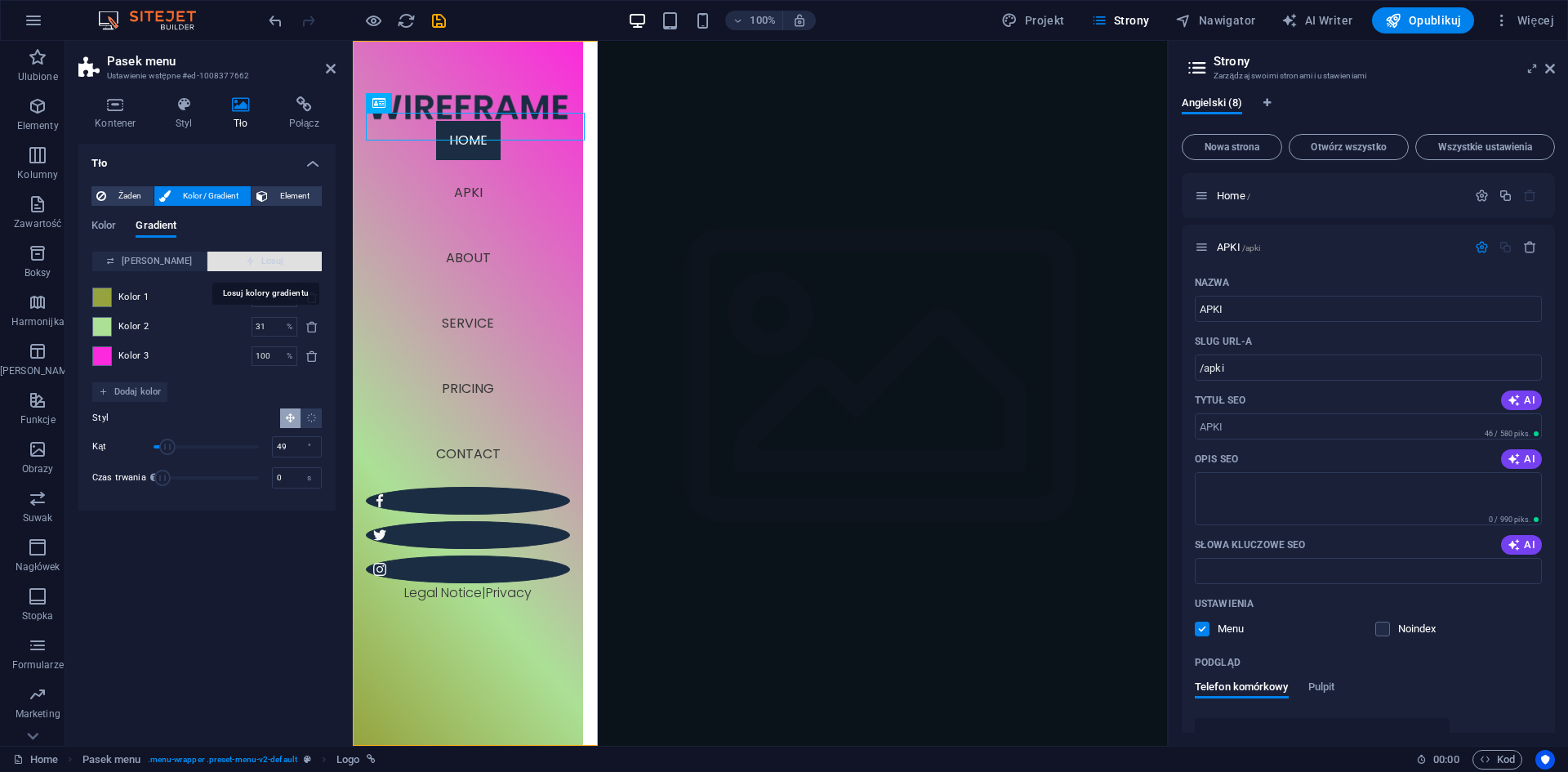
click at [271, 259] on span "Losuj" at bounding box center [264, 261] width 101 height 19
type input "13"
type input "155"
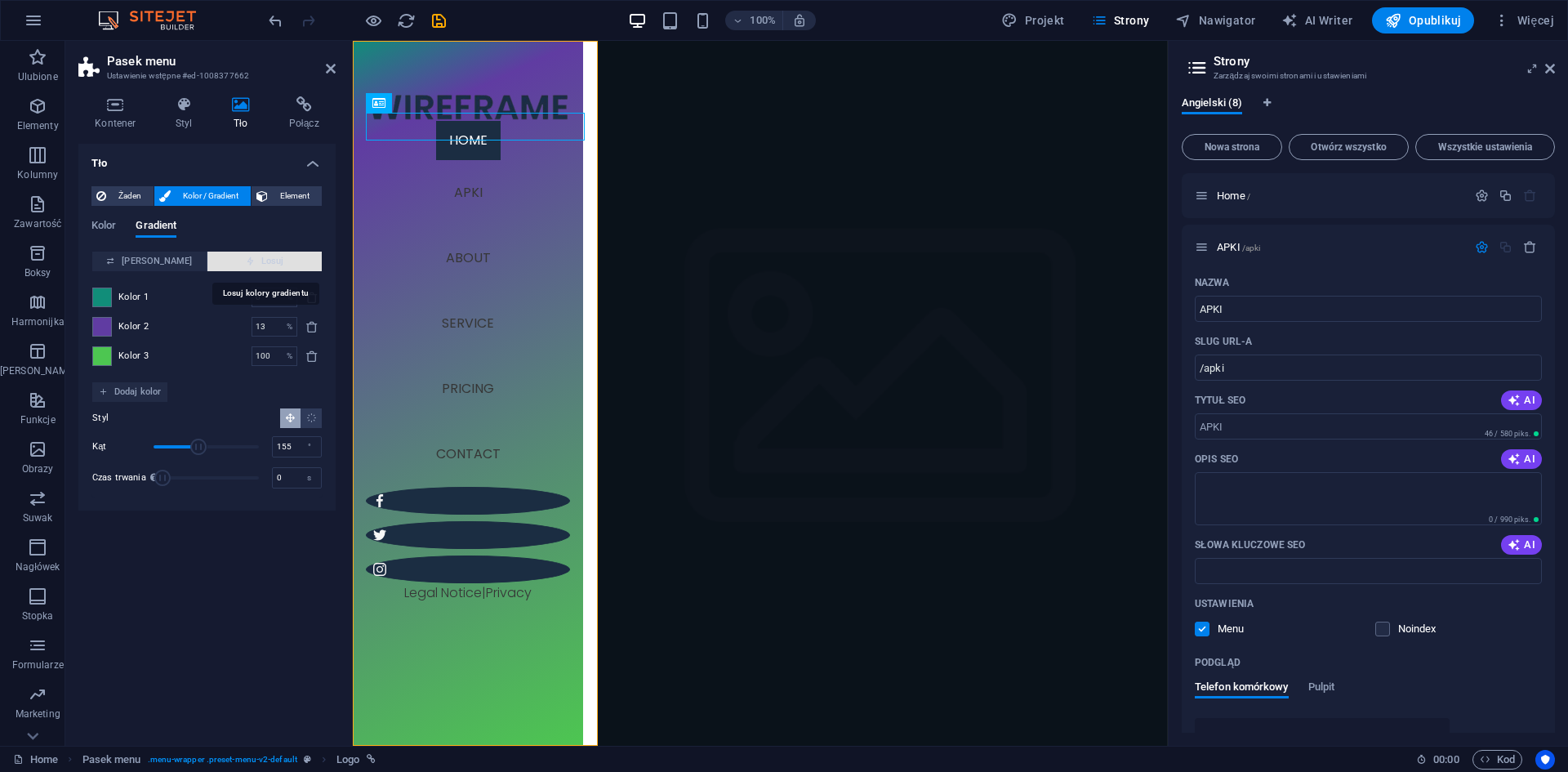
click at [271, 259] on span "Losuj" at bounding box center [264, 261] width 101 height 19
type input "100"
type input "321"
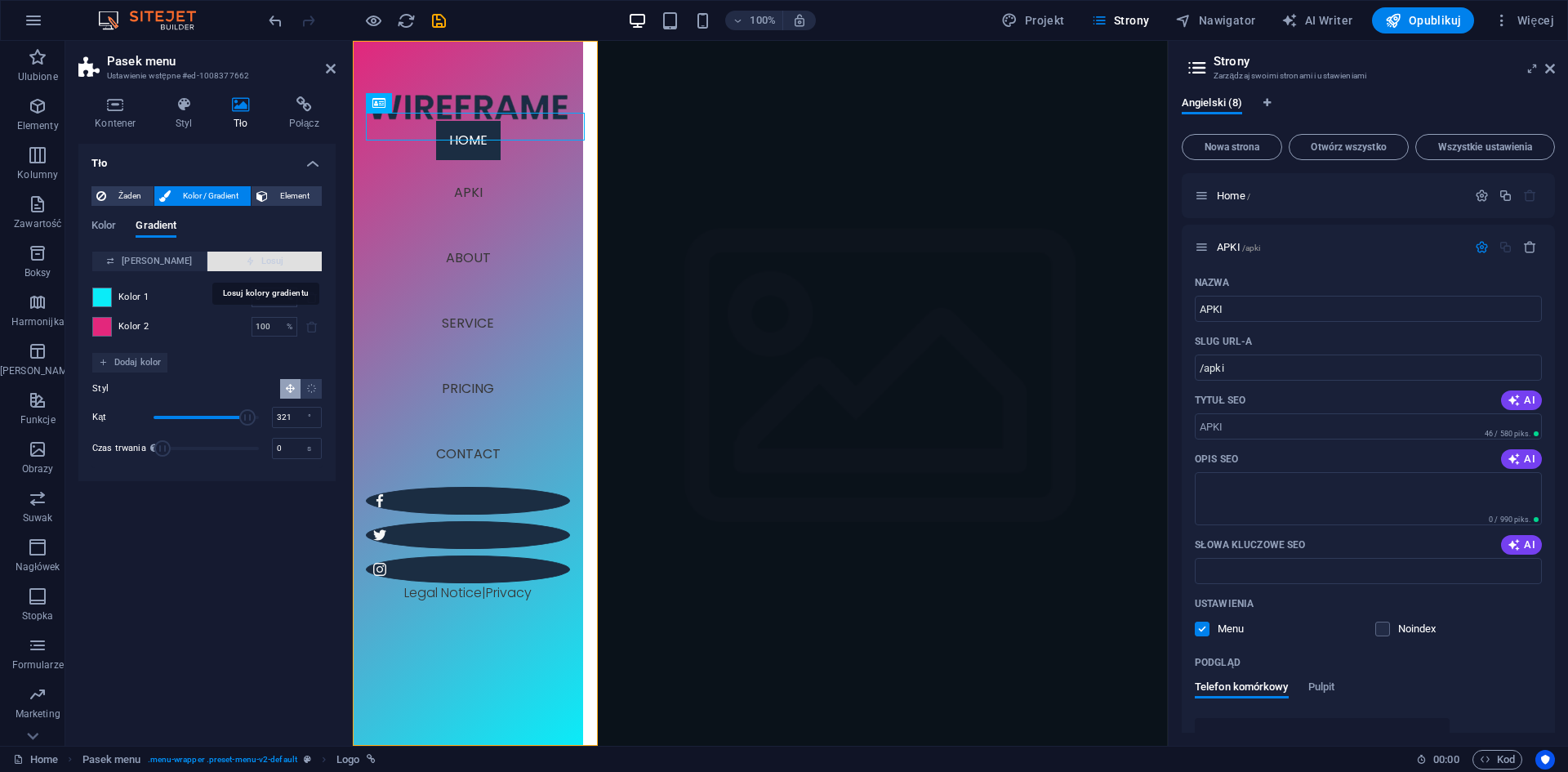
click at [271, 259] on span "Losuj" at bounding box center [264, 261] width 101 height 19
type input "65"
type input "300"
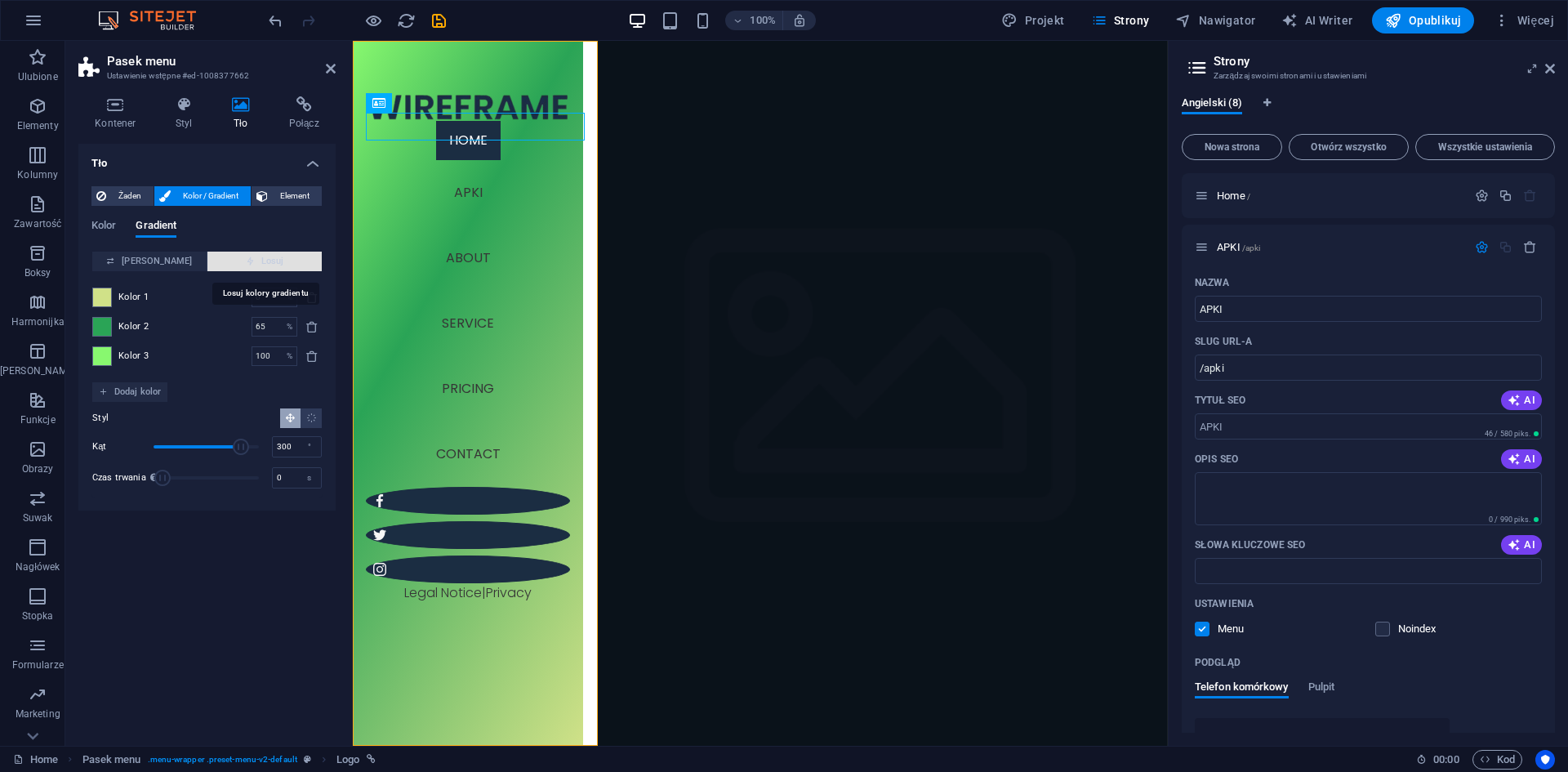
click at [271, 259] on span "Losuj" at bounding box center [264, 261] width 101 height 19
type input "74"
type input "239"
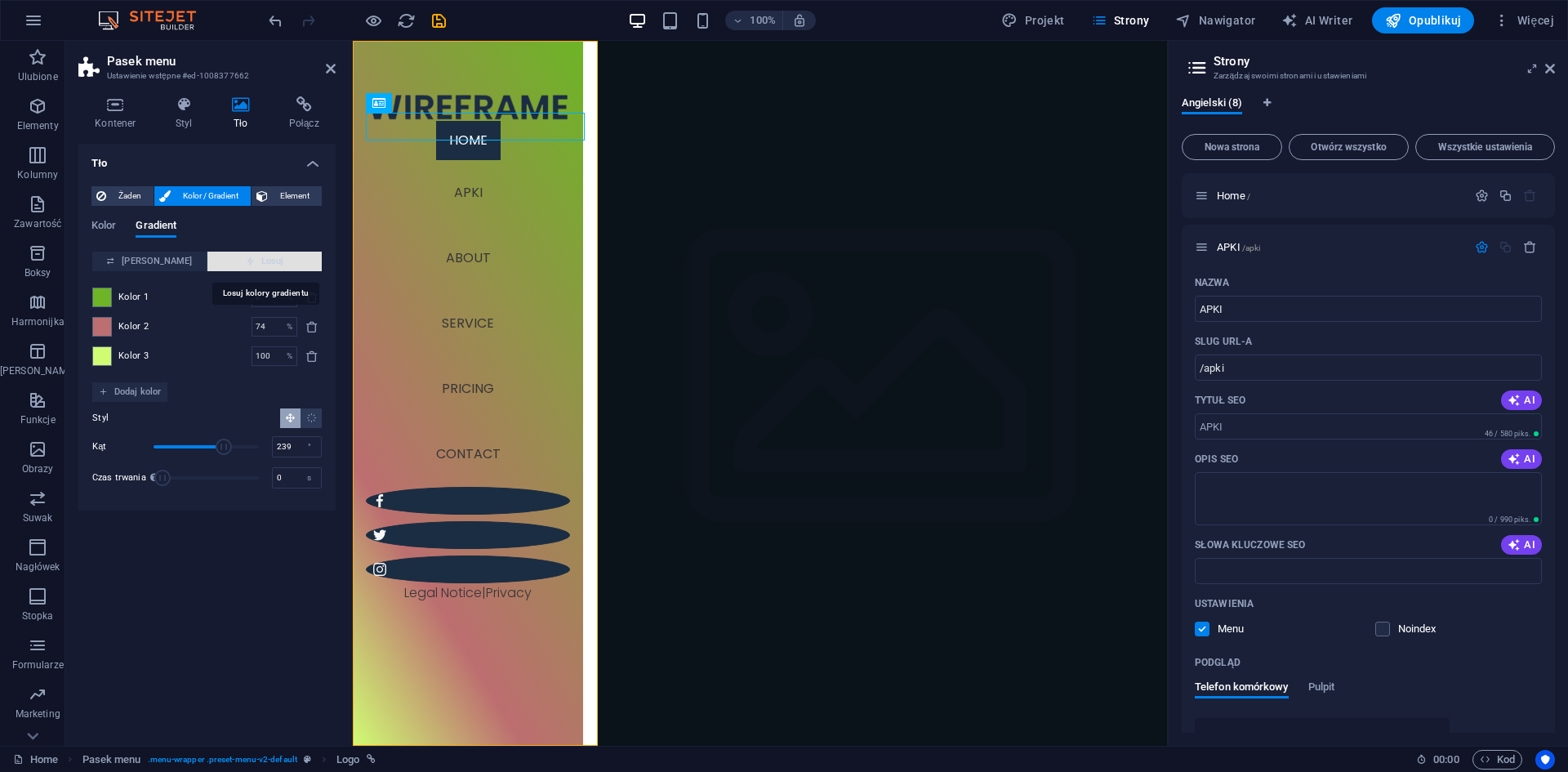
click at [271, 259] on span "Losuj" at bounding box center [264, 261] width 101 height 19
type input "87"
type input "76"
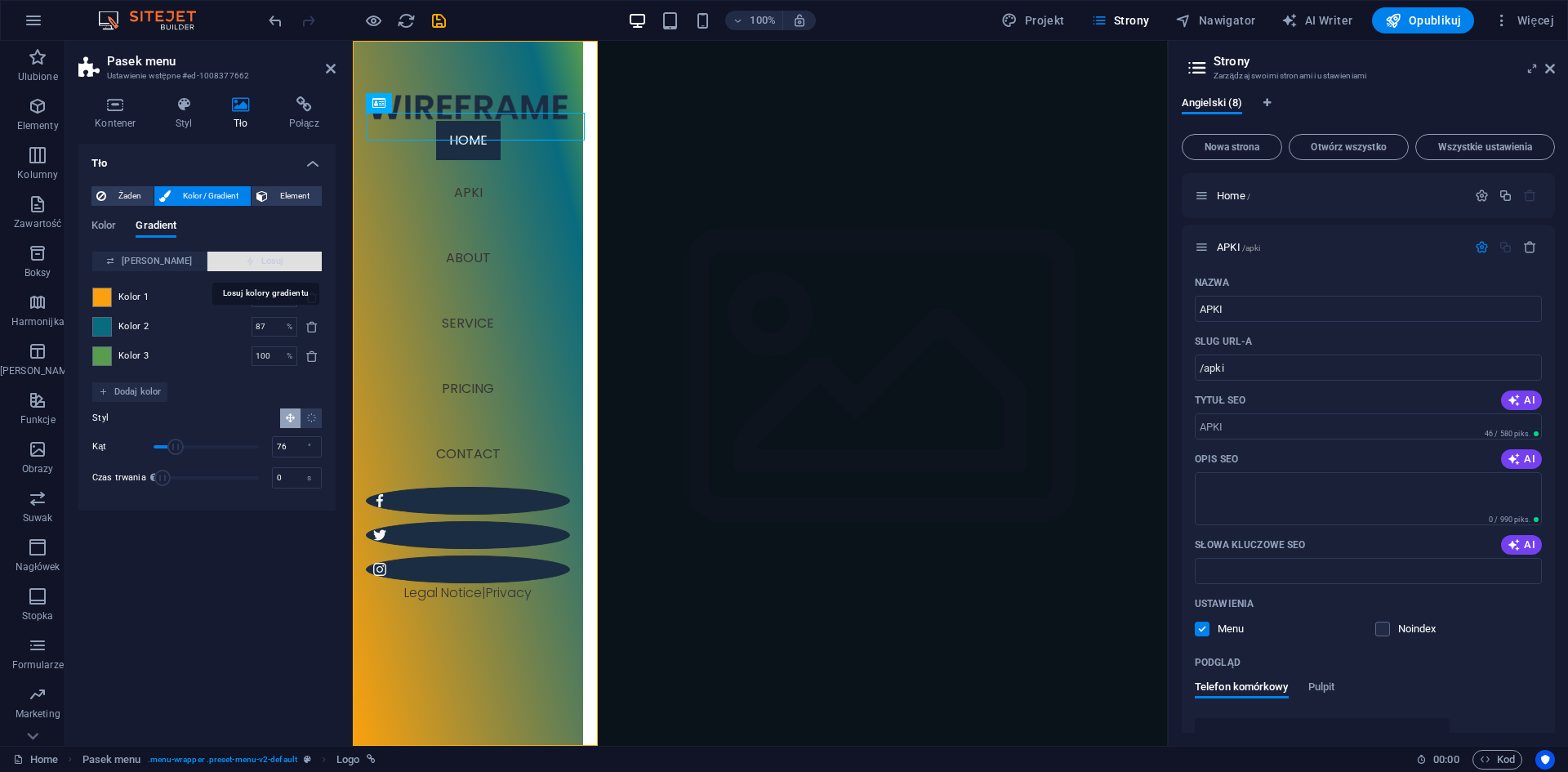
click at [271, 259] on span "Losuj" at bounding box center [264, 261] width 101 height 19
type input "45"
type input "86"
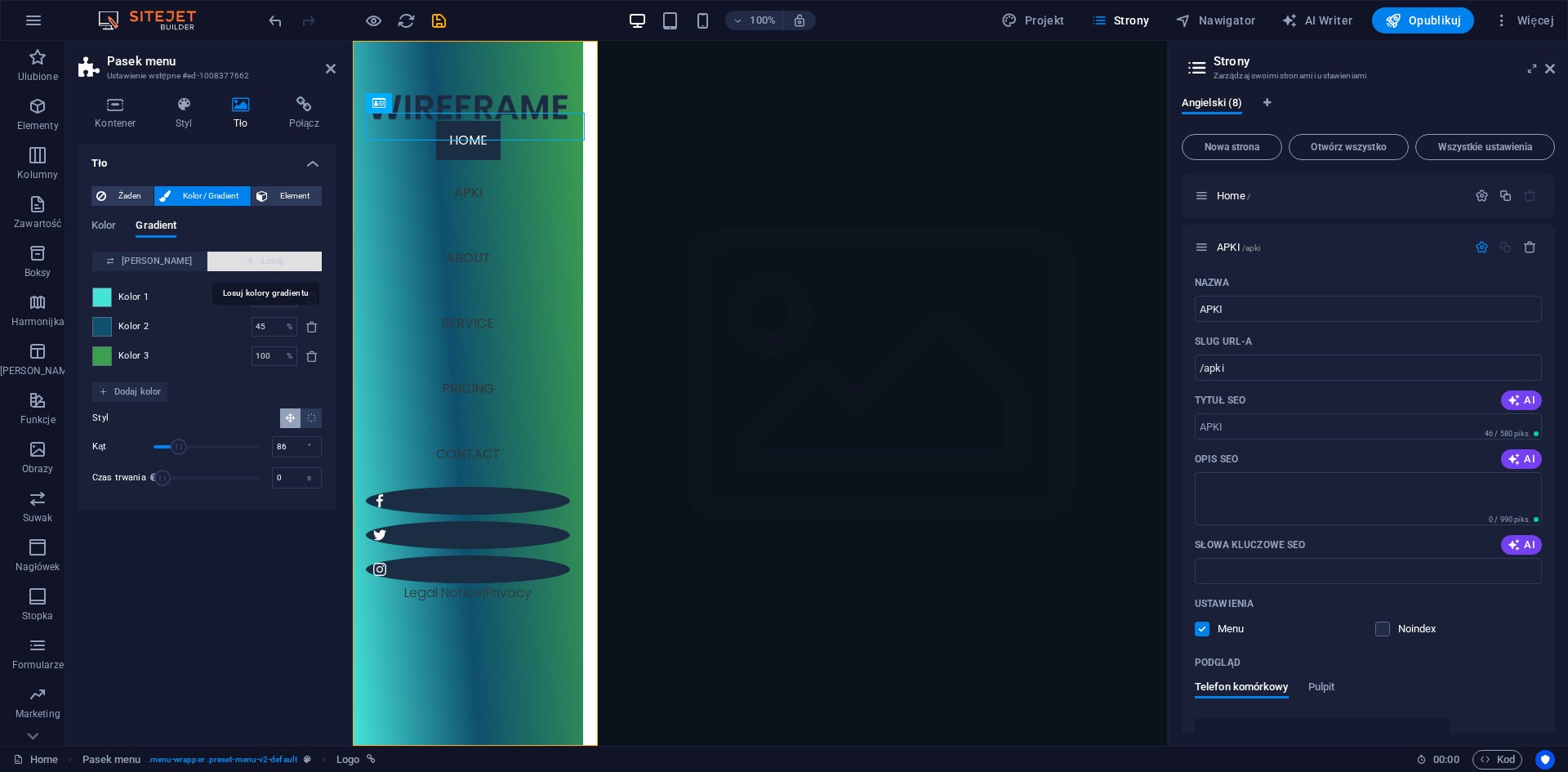
click at [271, 259] on span "Losuj" at bounding box center [264, 261] width 101 height 19
type input "24"
type input "67"
type input "41"
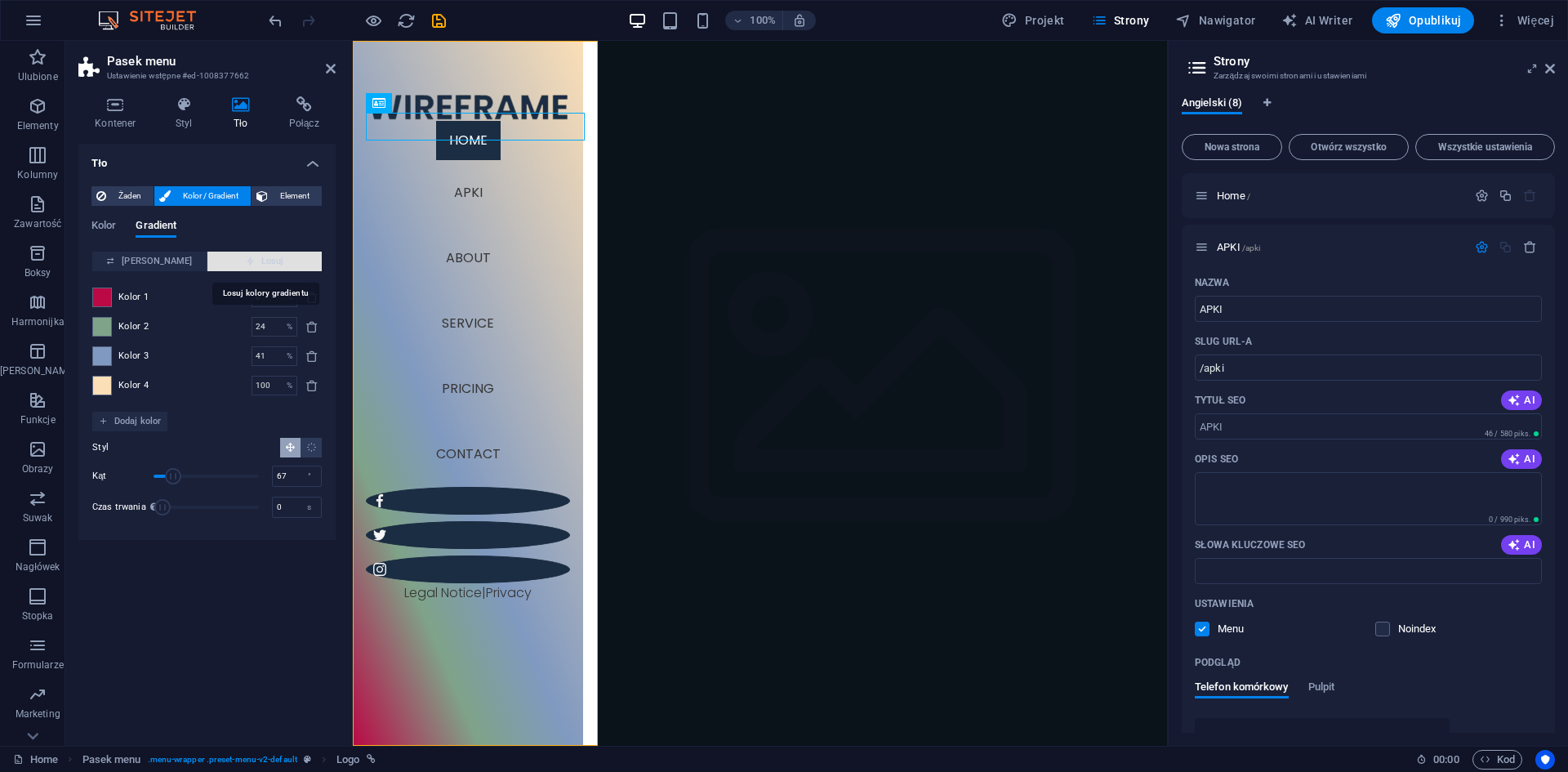
click at [271, 259] on span "Losuj" at bounding box center [264, 261] width 101 height 19
type input "54"
type input "1"
type input "99"
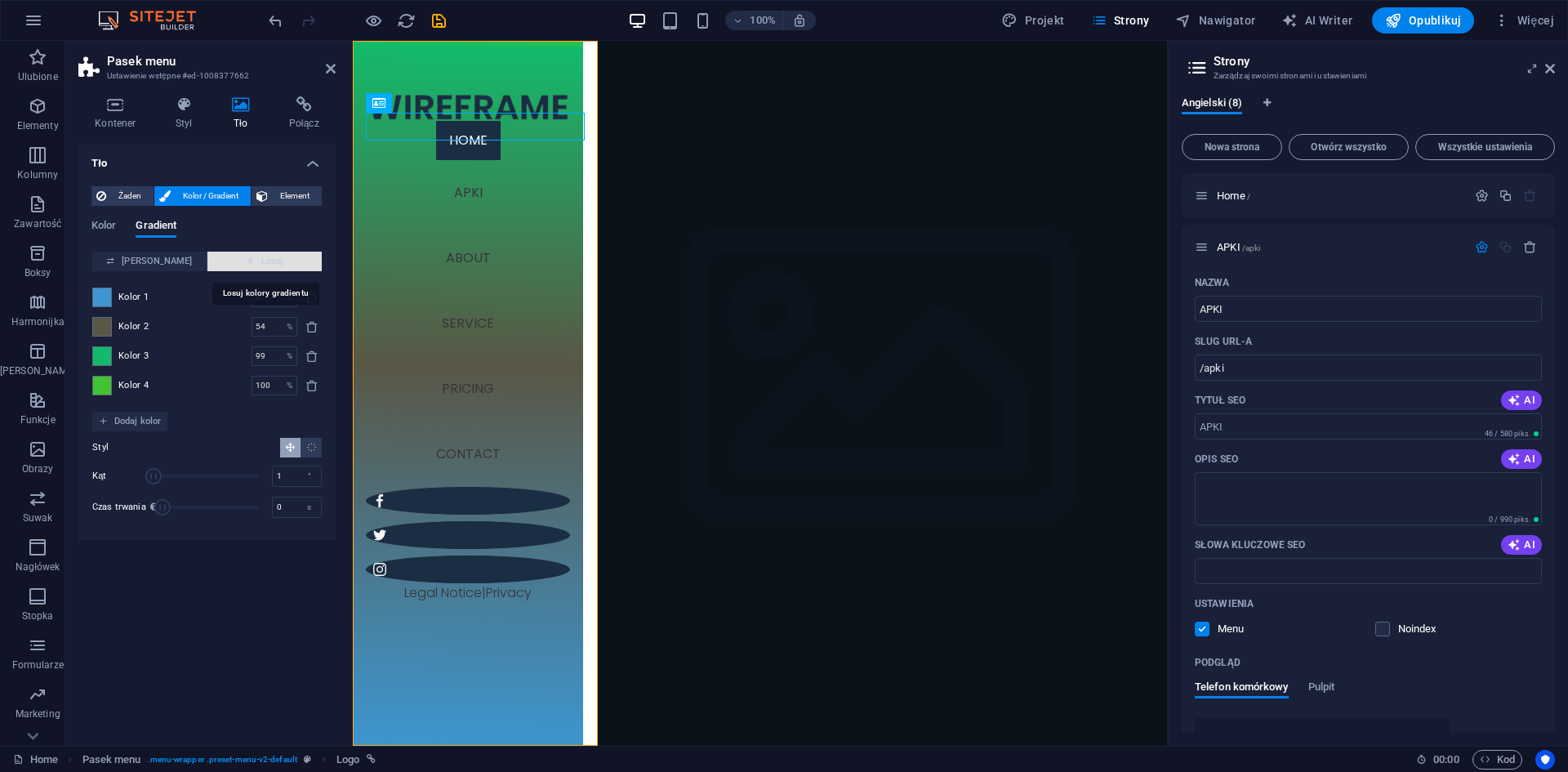
click at [271, 259] on span "Losuj" at bounding box center [264, 261] width 101 height 19
type input "50"
type input "44"
type input "92"
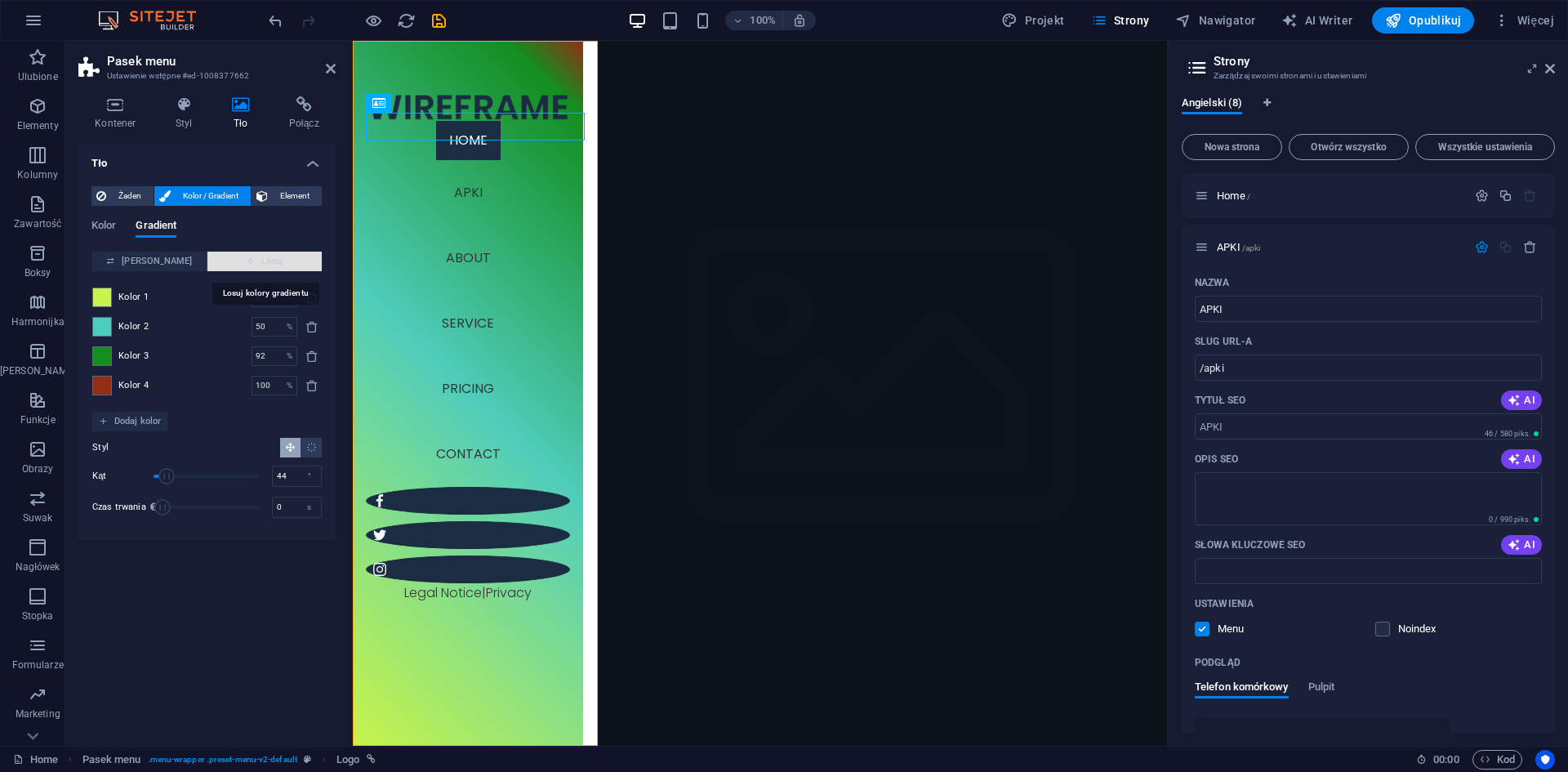
click at [271, 259] on span "Losuj" at bounding box center [264, 261] width 101 height 19
type input "58"
type input "243"
type input "100"
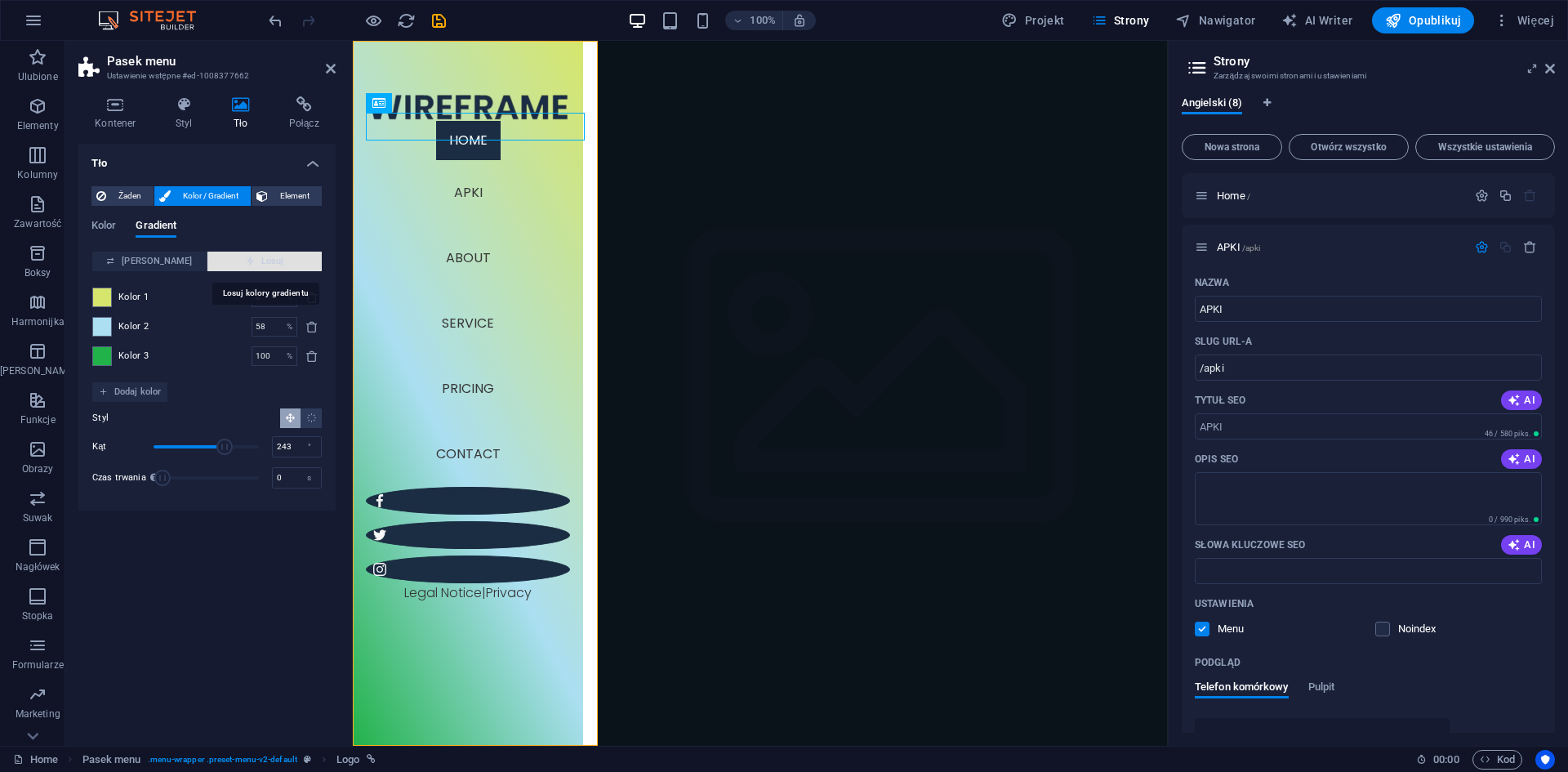
click at [271, 259] on span "Losuj" at bounding box center [264, 261] width 101 height 19
type input "100"
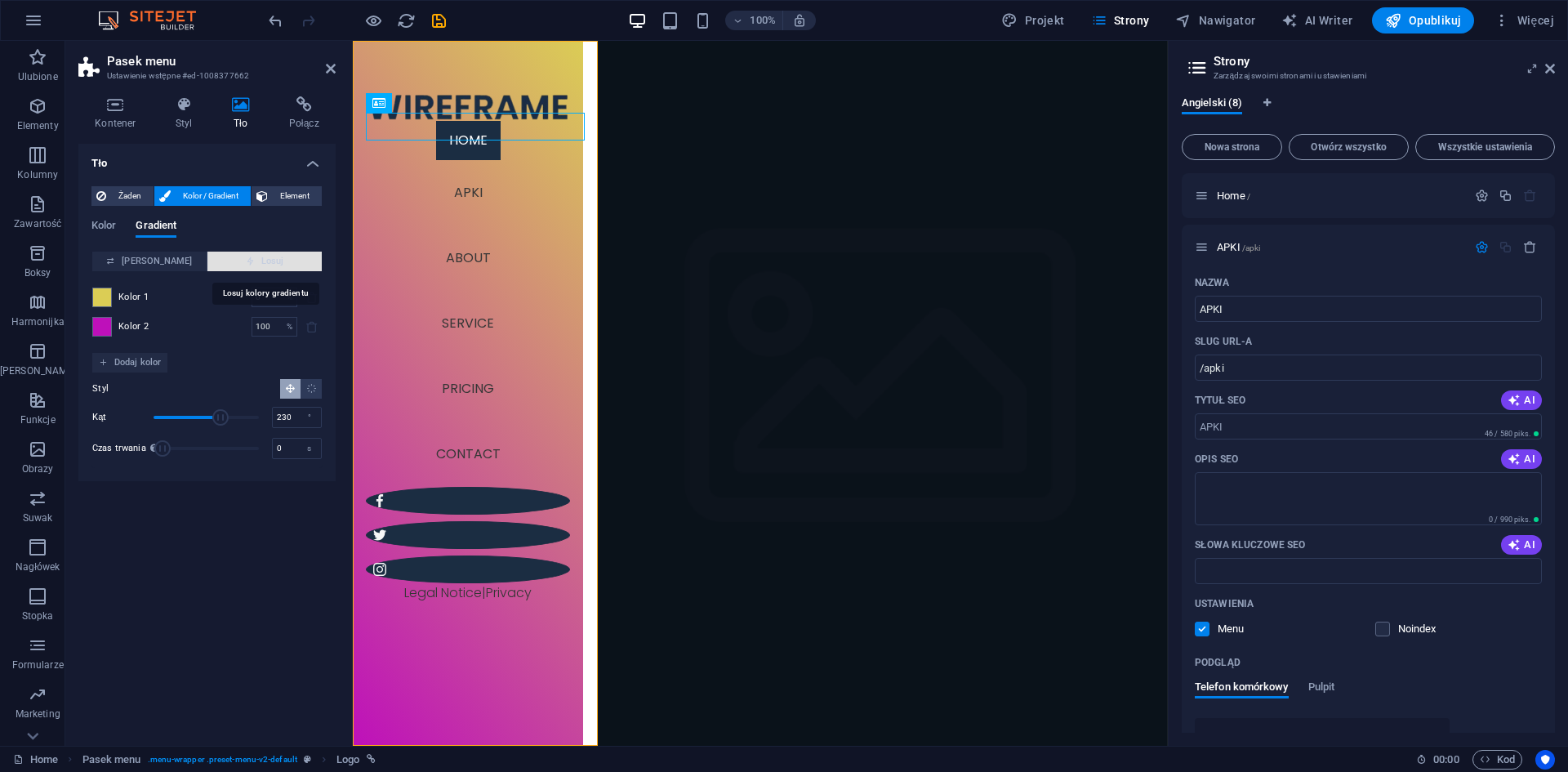
click at [271, 259] on span "Losuj" at bounding box center [264, 261] width 101 height 19
type input "30"
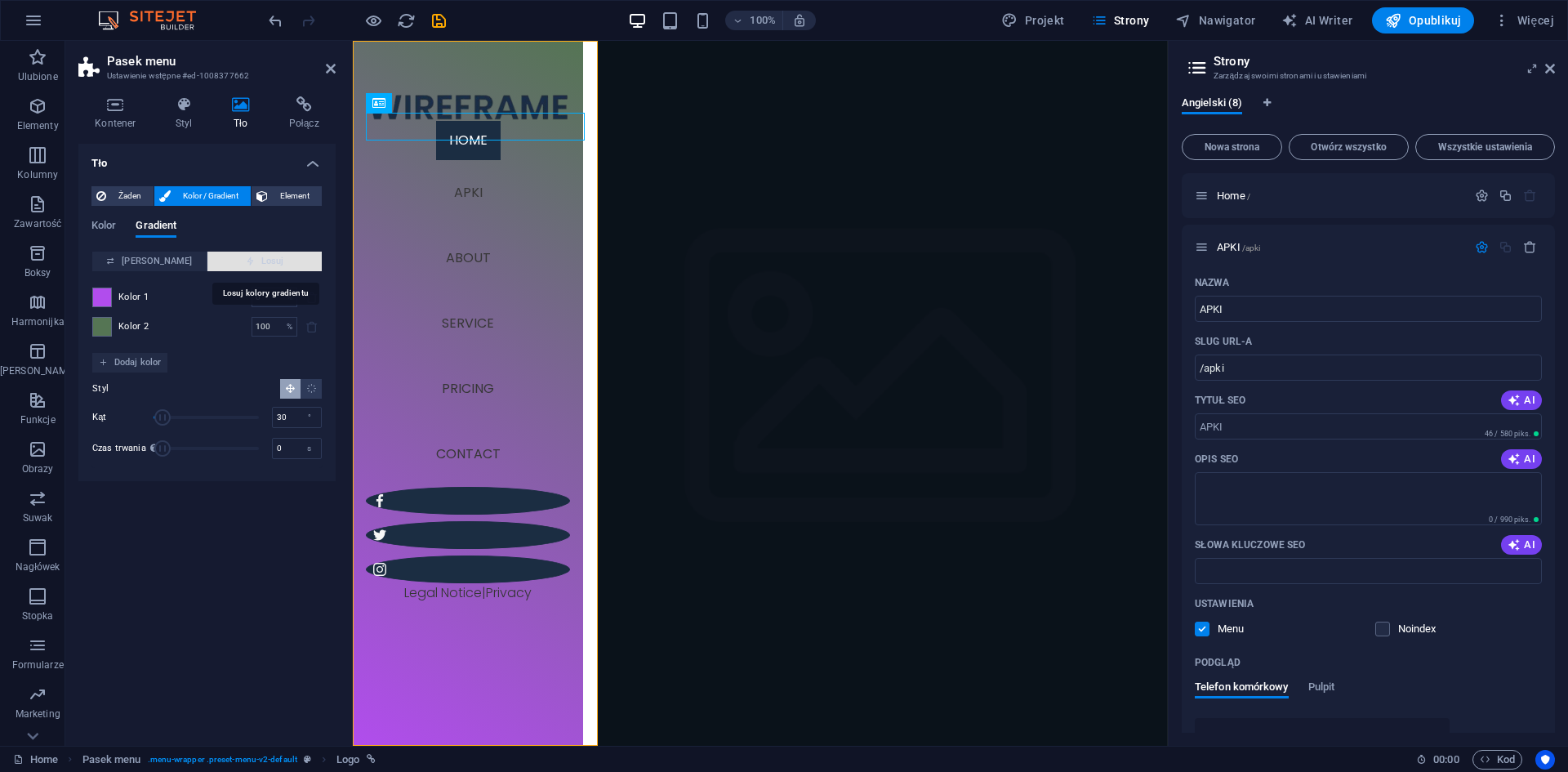
click at [271, 259] on span "Losuj" at bounding box center [264, 261] width 101 height 19
type input "24"
type input "23"
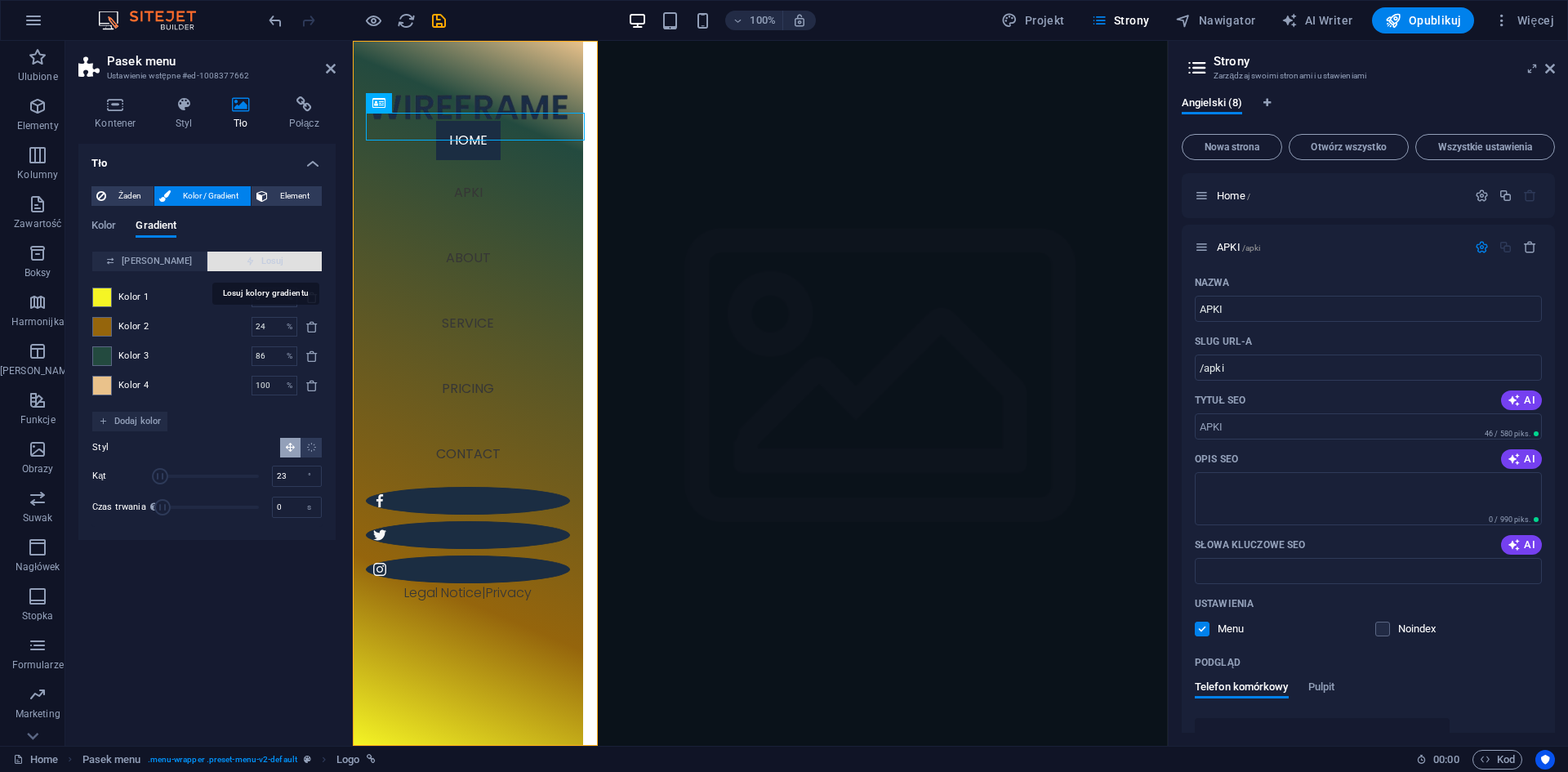
click at [271, 259] on span "Losuj" at bounding box center [264, 261] width 101 height 19
type input "94"
type input "36"
type input "100"
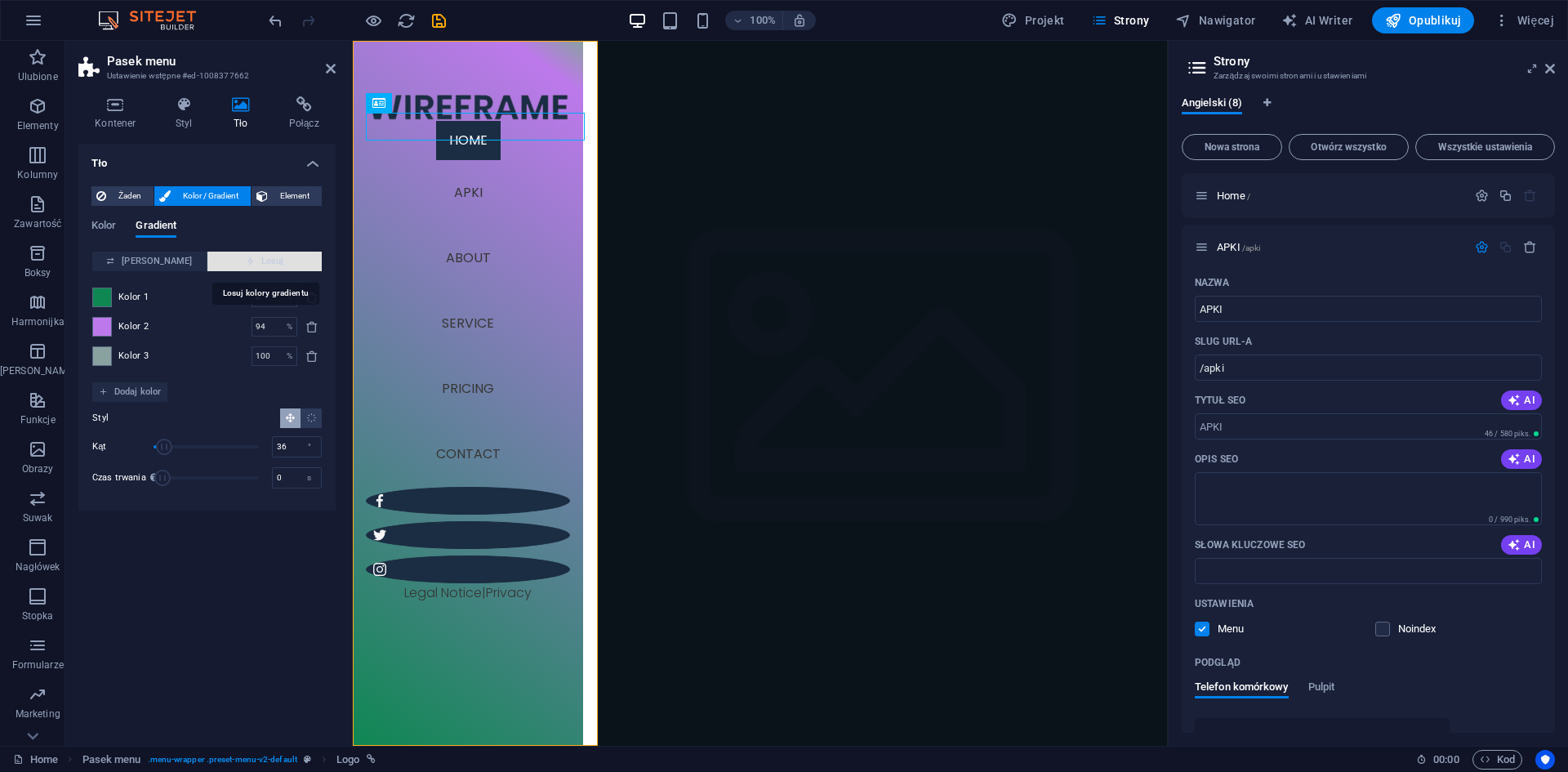
click at [271, 259] on span "Losuj" at bounding box center [264, 261] width 101 height 19
type input "50"
type input "297"
type input "67"
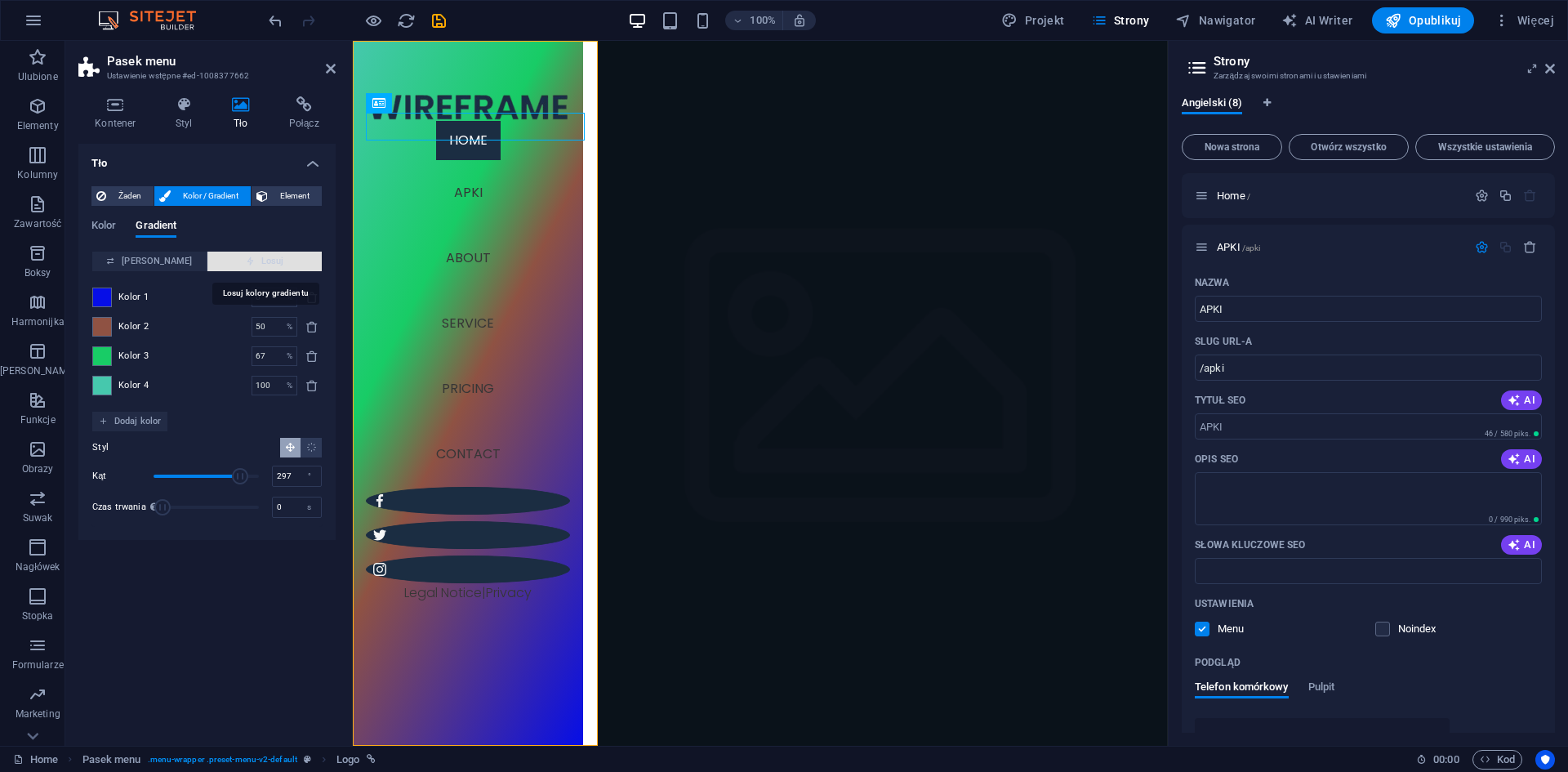
click at [271, 259] on span "Losuj" at bounding box center [264, 261] width 101 height 19
type input "100"
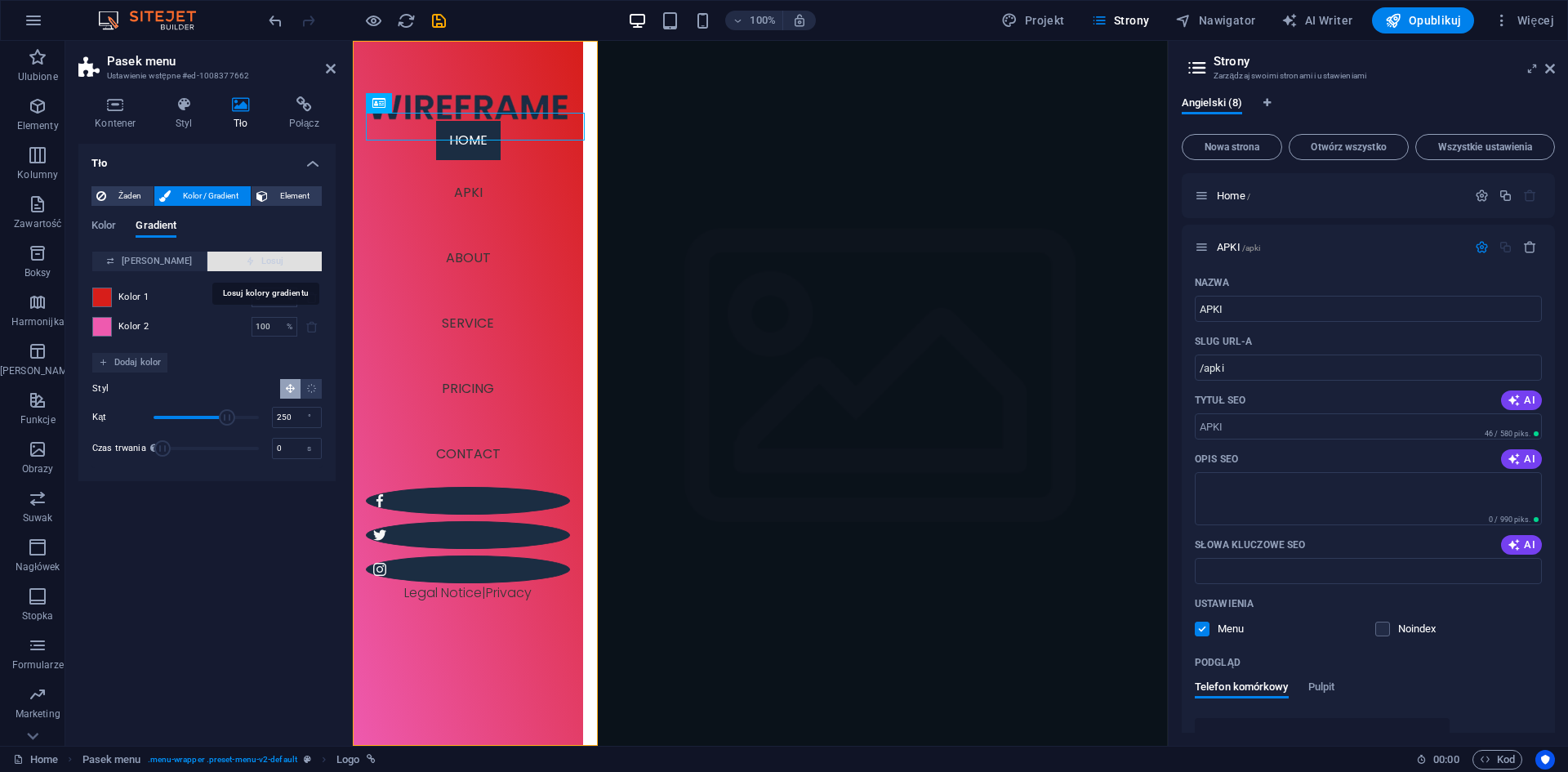
click at [271, 259] on span "Losuj" at bounding box center [264, 261] width 101 height 19
type input "285"
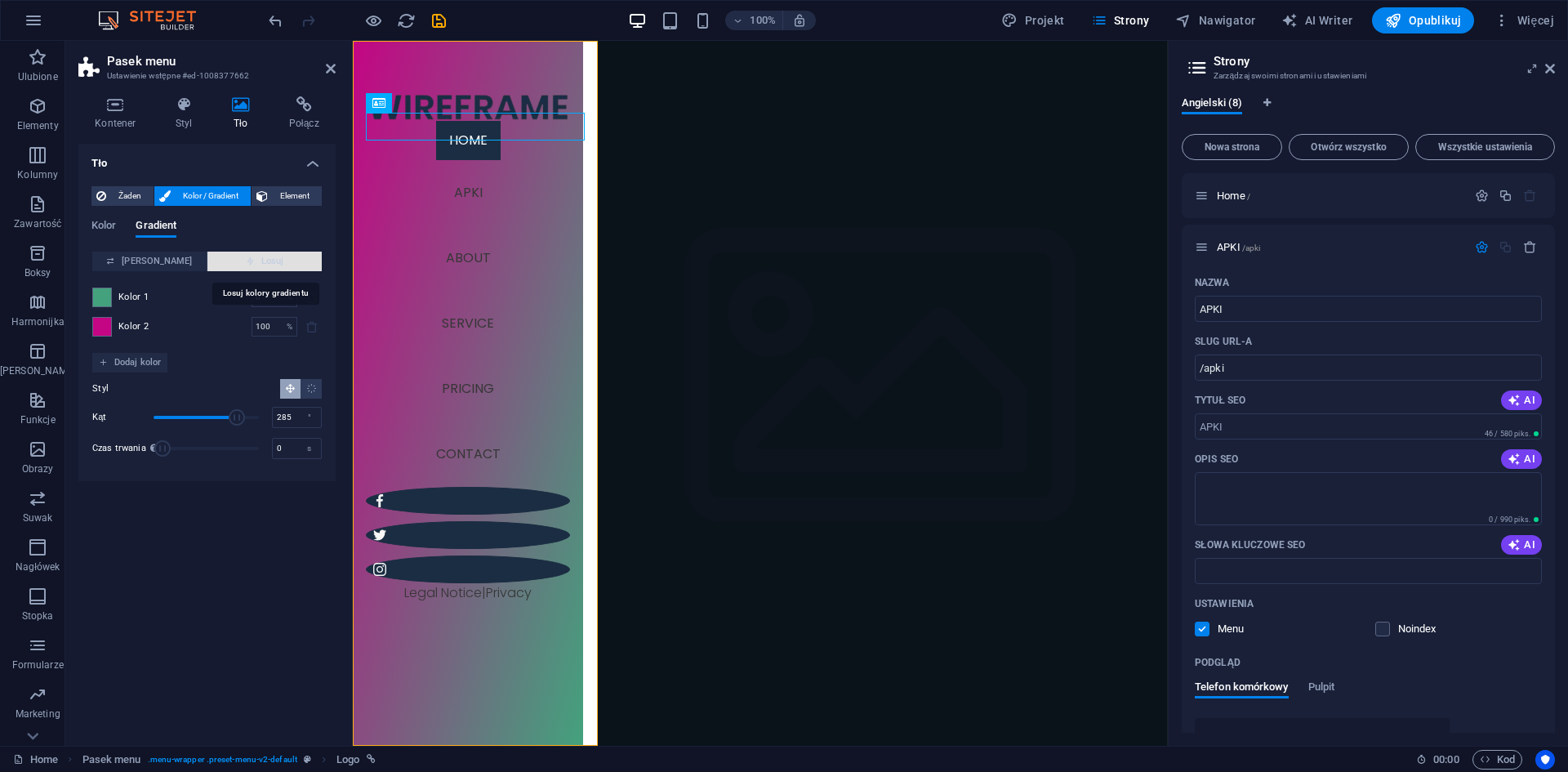
click at [271, 259] on span "Losuj" at bounding box center [264, 261] width 101 height 19
type input "77"
type input "17"
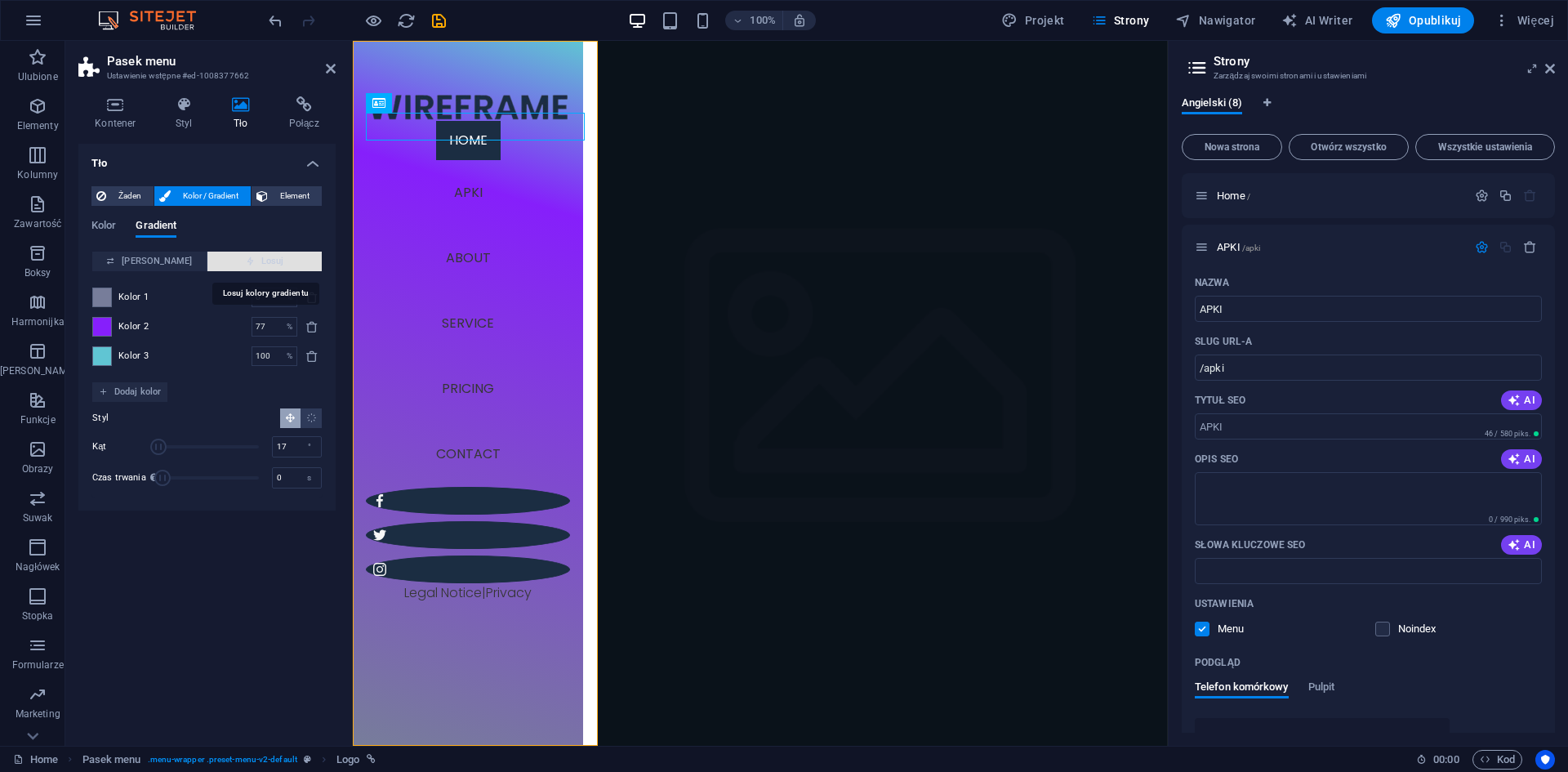
click at [271, 259] on span "Losuj" at bounding box center [264, 261] width 101 height 19
type input "7"
type input "124"
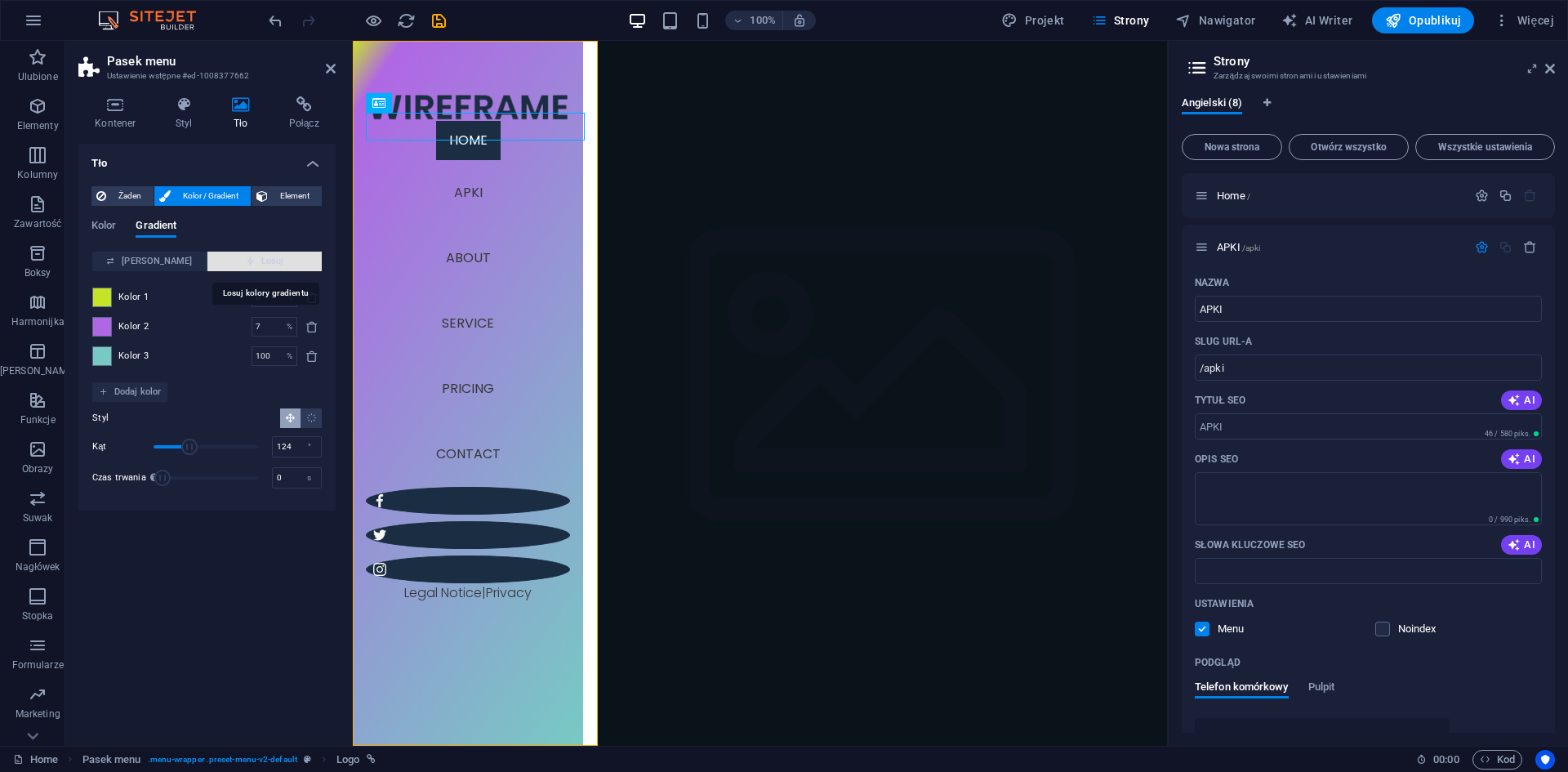
click at [271, 259] on span "Losuj" at bounding box center [264, 261] width 101 height 19
type input "40"
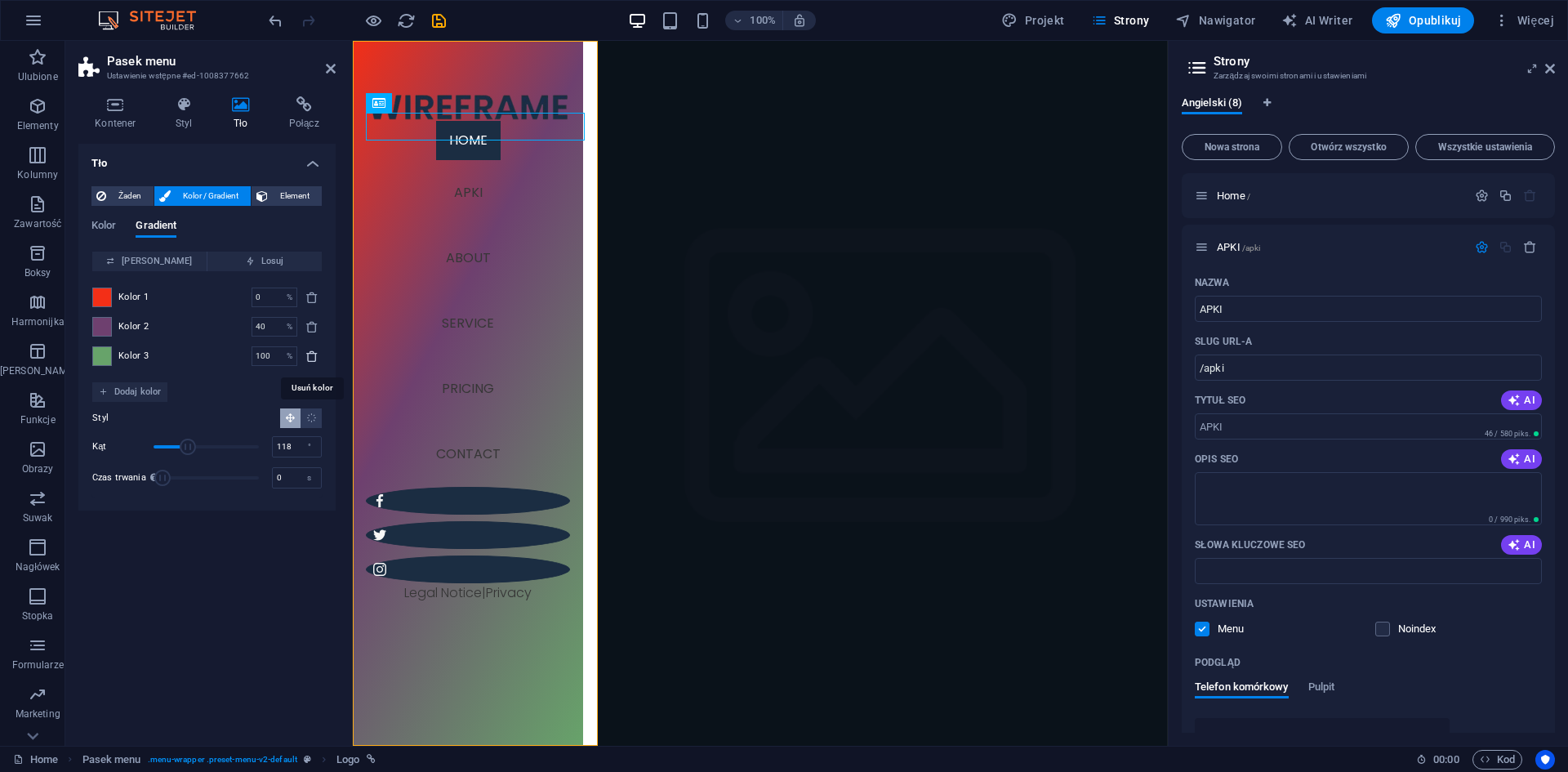
click at [310, 355] on icon "delete" at bounding box center [312, 356] width 13 height 13
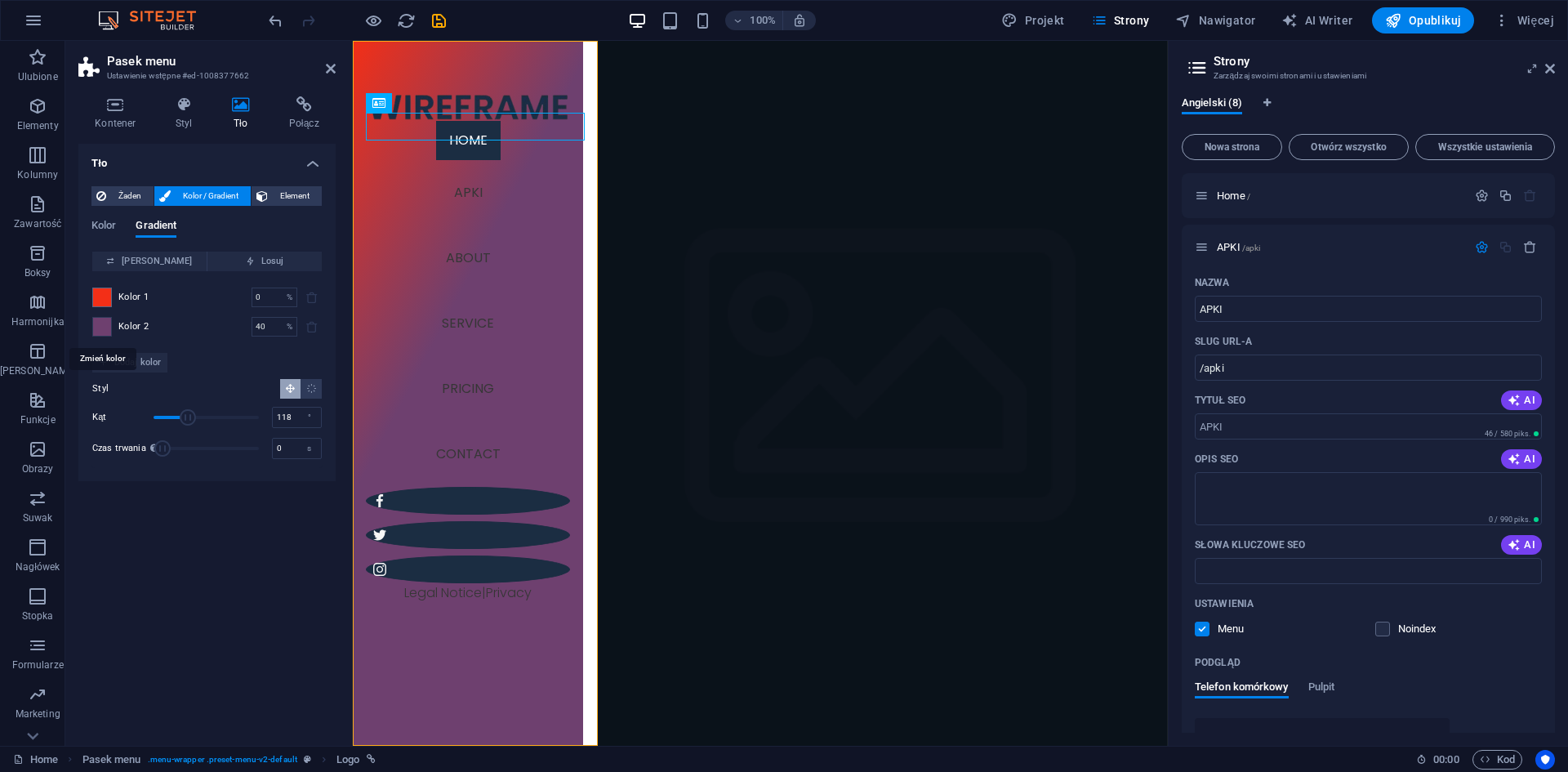
click at [98, 321] on span at bounding box center [102, 327] width 18 height 18
click at [107, 296] on span at bounding box center [102, 297] width 18 height 18
click at [126, 296] on span "Kolor 1" at bounding box center [134, 297] width 31 height 13
click at [106, 293] on span at bounding box center [102, 297] width 18 height 18
click at [106, 294] on span at bounding box center [102, 297] width 18 height 18
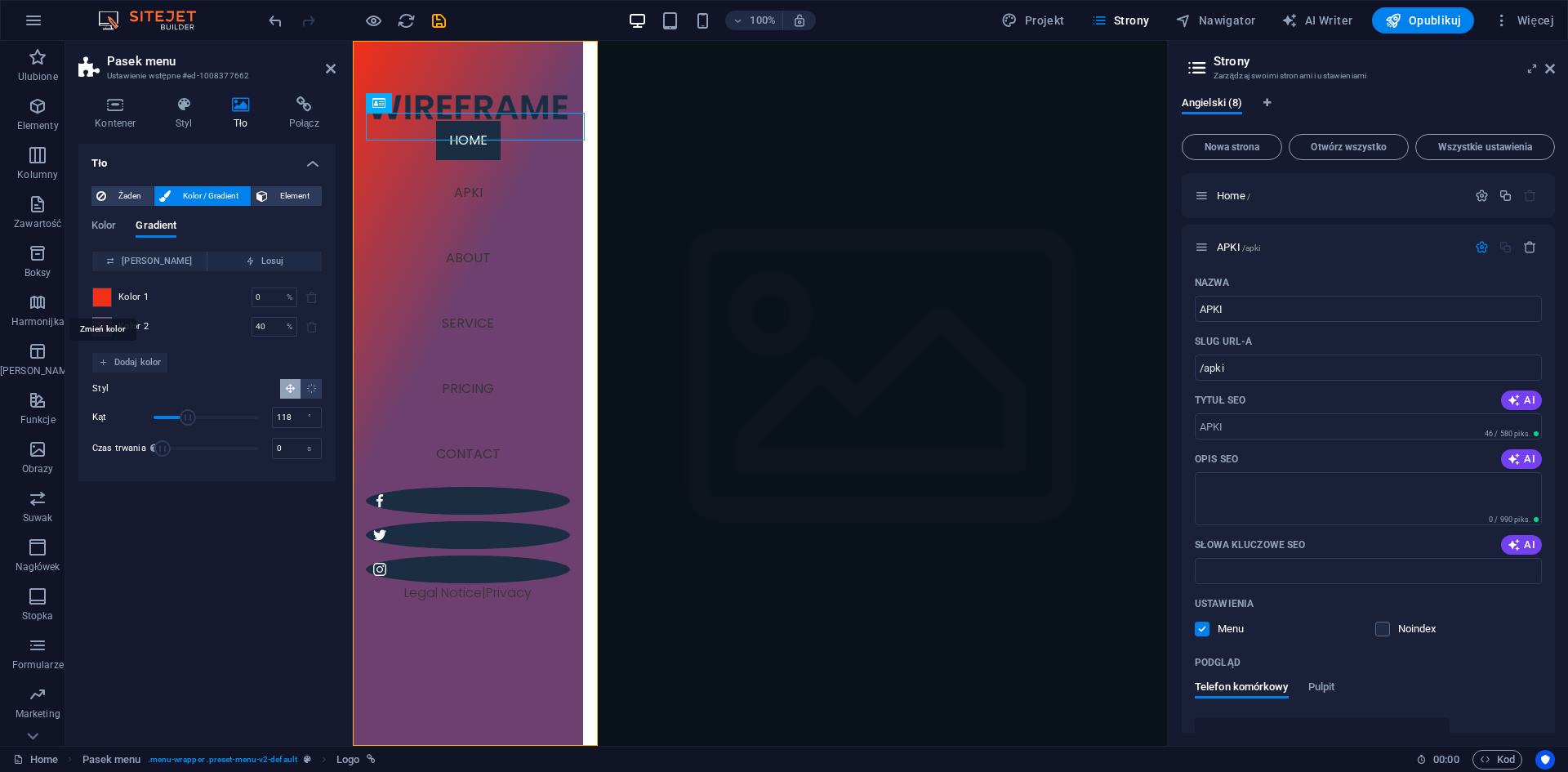
click at [106, 294] on span at bounding box center [102, 297] width 18 height 18
click at [141, 292] on span "Kolor 1" at bounding box center [134, 297] width 31 height 13
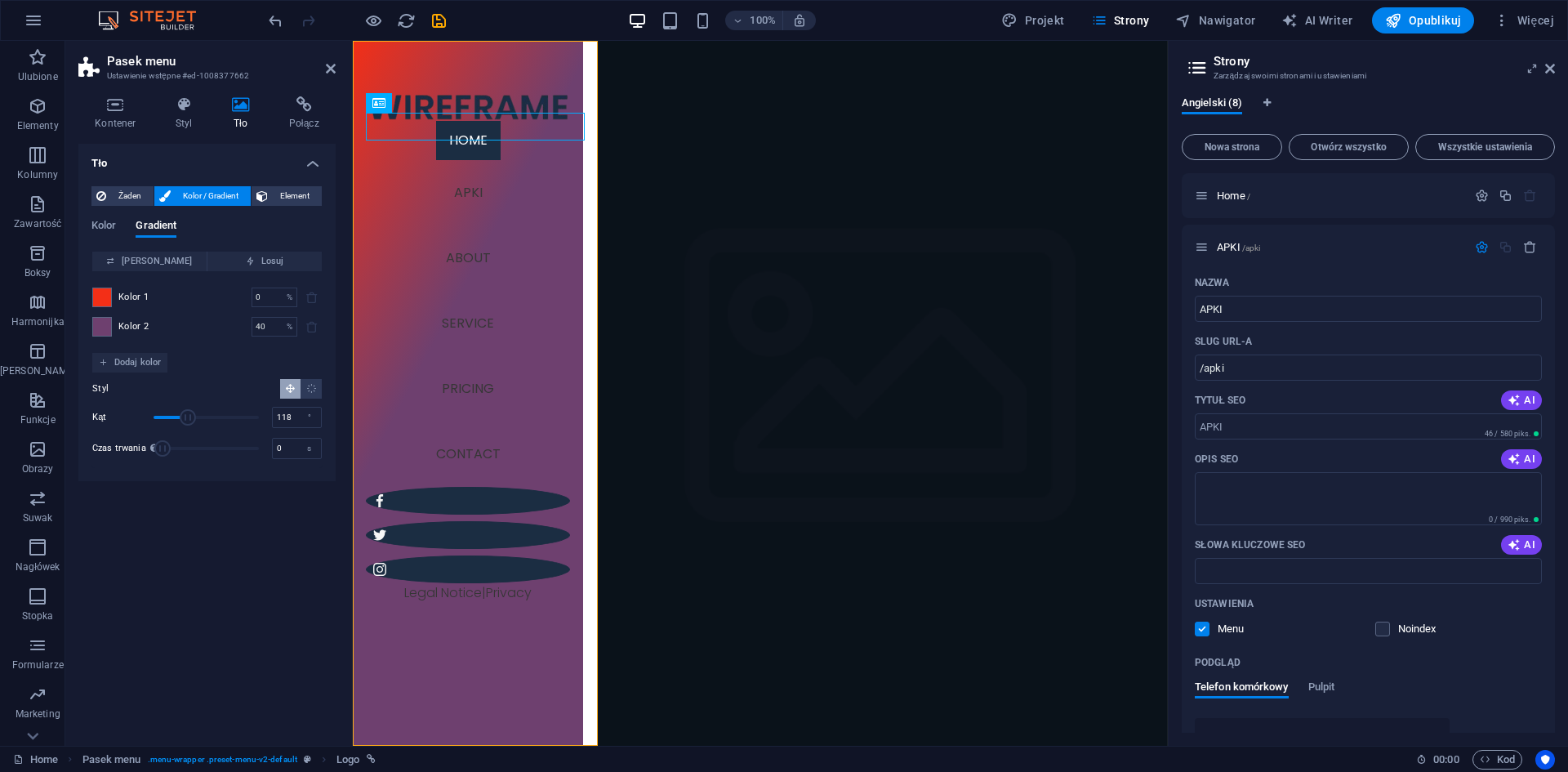
click at [143, 292] on span "Kolor 1" at bounding box center [134, 297] width 31 height 13
click at [134, 361] on span "Dodaj kolor" at bounding box center [130, 362] width 62 height 19
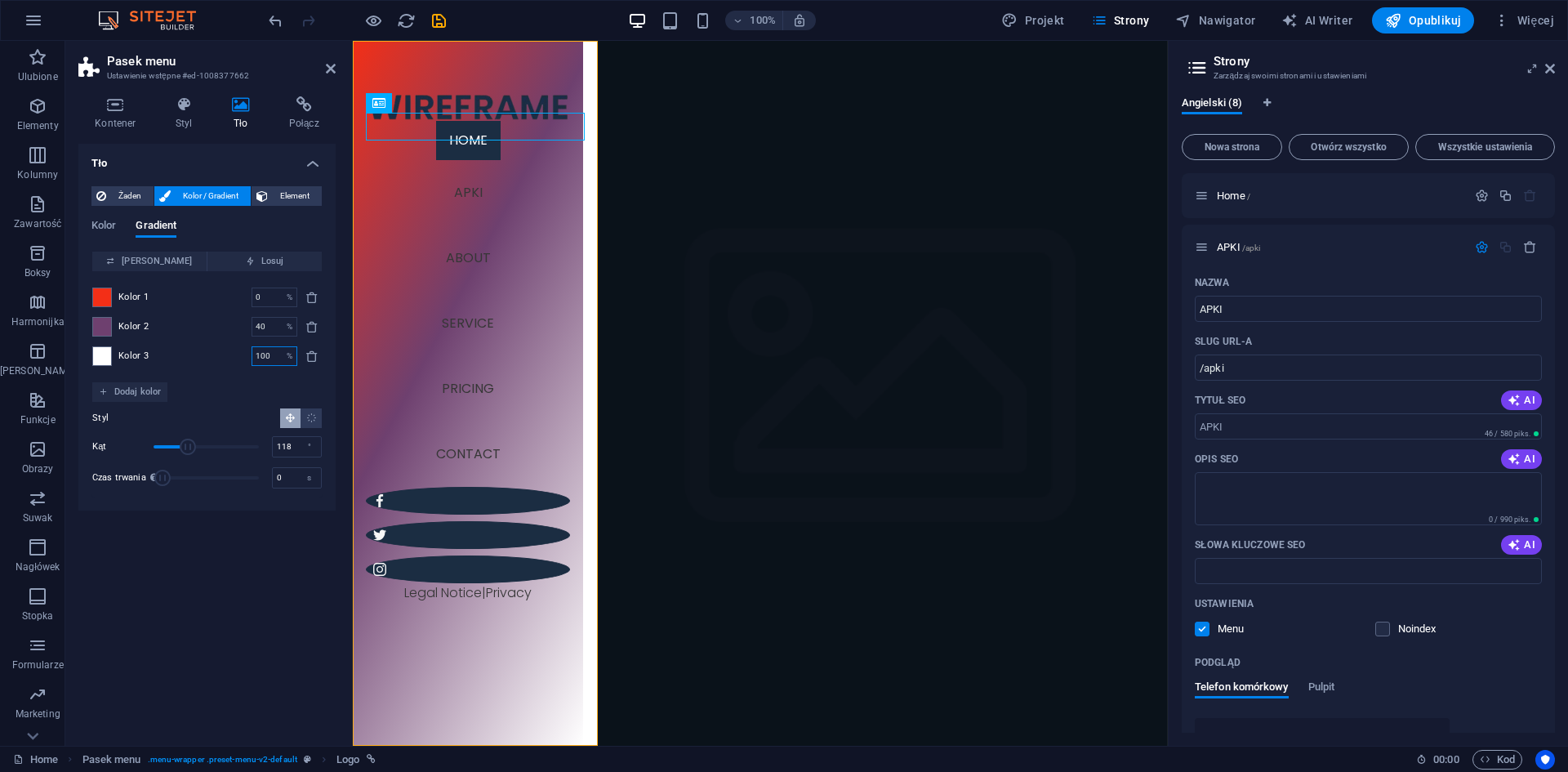
drag, startPoint x: 276, startPoint y: 352, endPoint x: 210, endPoint y: 354, distance: 66.0
click at [210, 354] on div "Kolor 3 100 % ​" at bounding box center [207, 355] width 230 height 19
type input "0"
drag, startPoint x: 192, startPoint y: 442, endPoint x: 65, endPoint y: 433, distance: 127.3
click at [65, 433] on div "Kontener Styl Tło Połącz Rozmiar Wysokość 100 Domyślny px rem % vh vw Min. wyso…" at bounding box center [207, 414] width 284 height 662
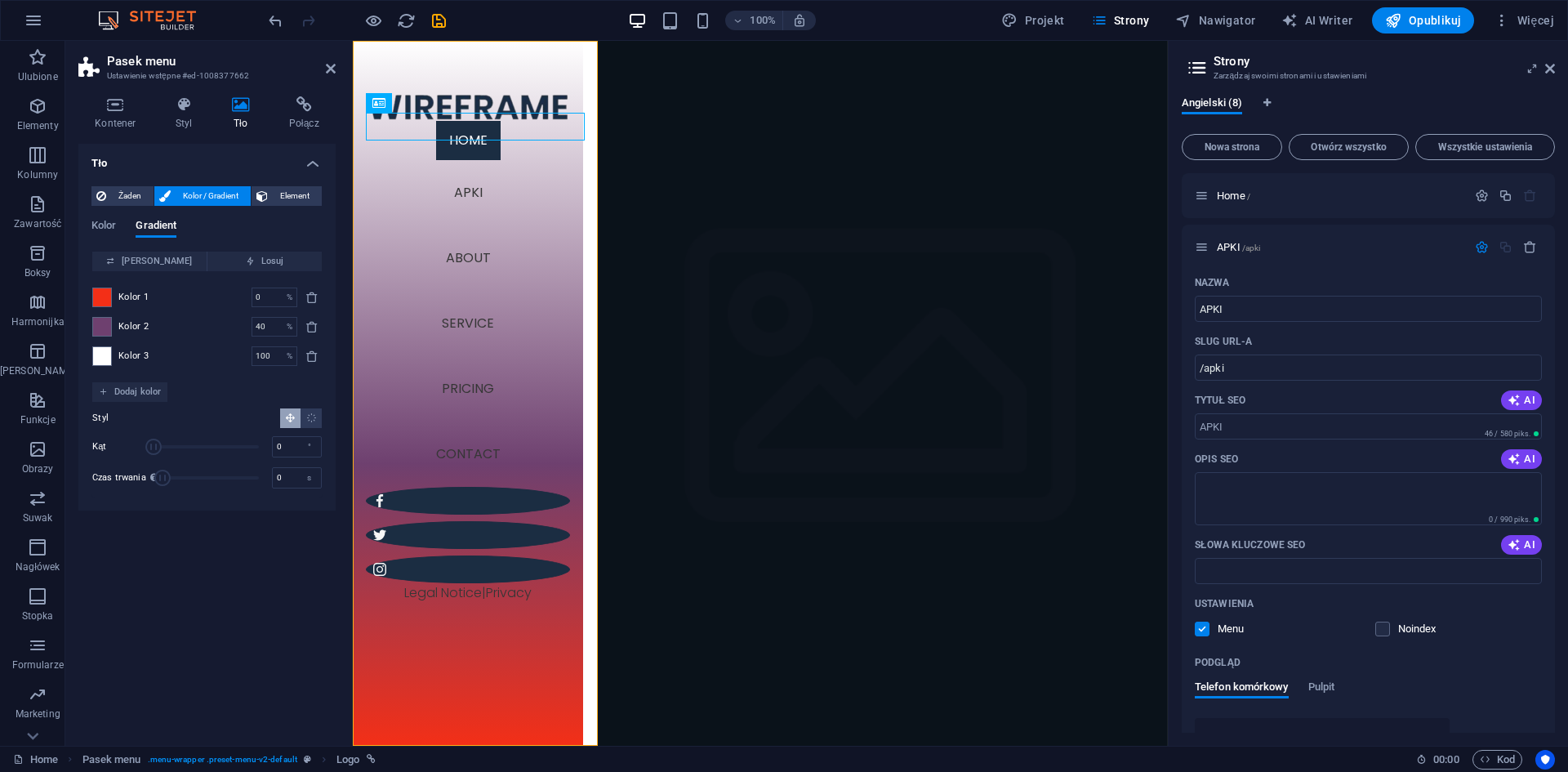
drag, startPoint x: 160, startPoint y: 477, endPoint x: 104, endPoint y: 462, distance: 58.0
click at [83, 469] on div "Żaden Kolor / Gradient Element Rozciągnij tło do pełnej szerokości Kolor nakład…" at bounding box center [207, 341] width 257 height 337
click at [258, 257] on span "Losuj" at bounding box center [264, 261] width 101 height 19
type input "100"
type input "107"
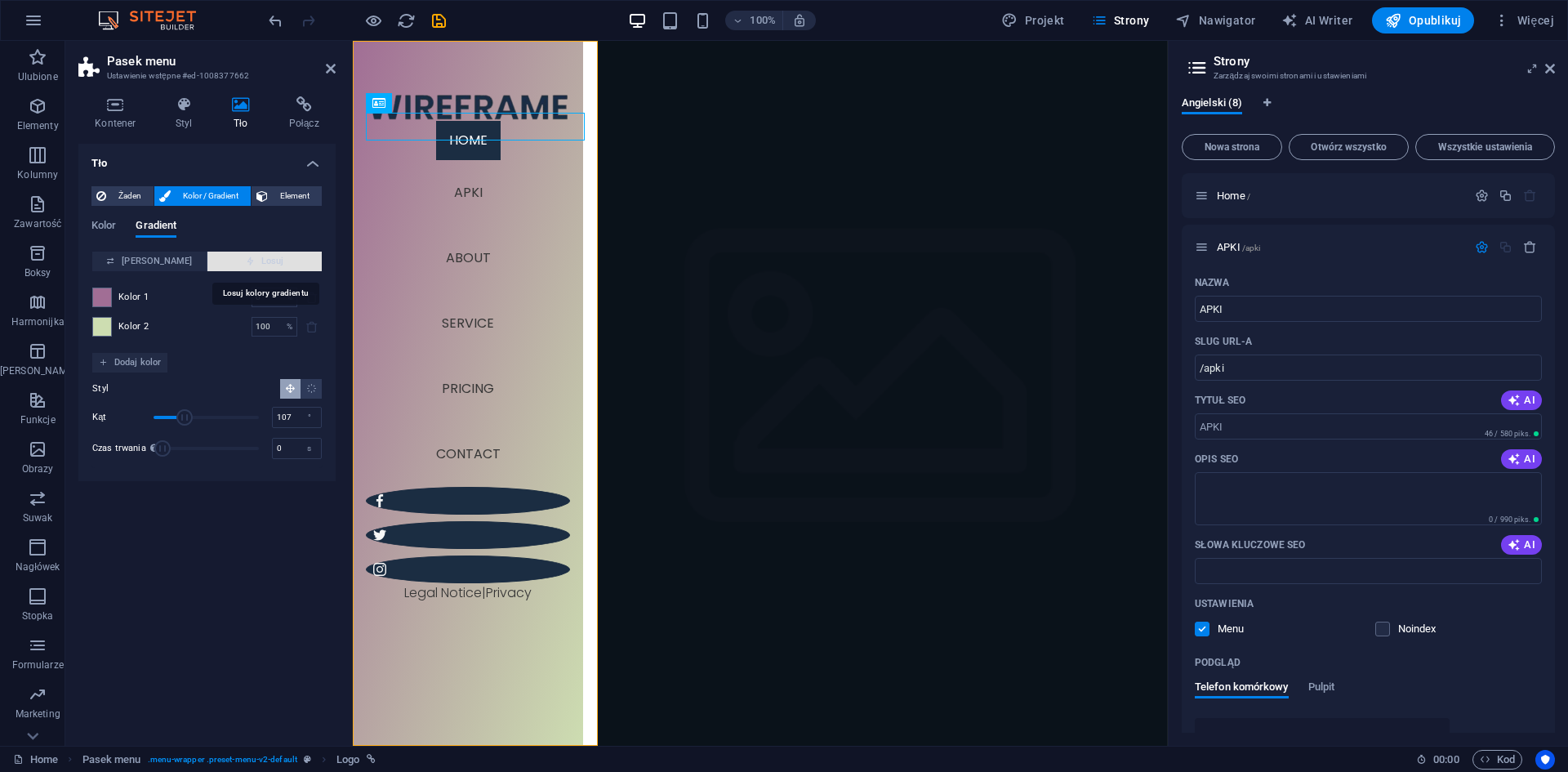
click at [260, 252] on span "Losuj" at bounding box center [264, 261] width 101 height 19
type input "28"
type input "4"
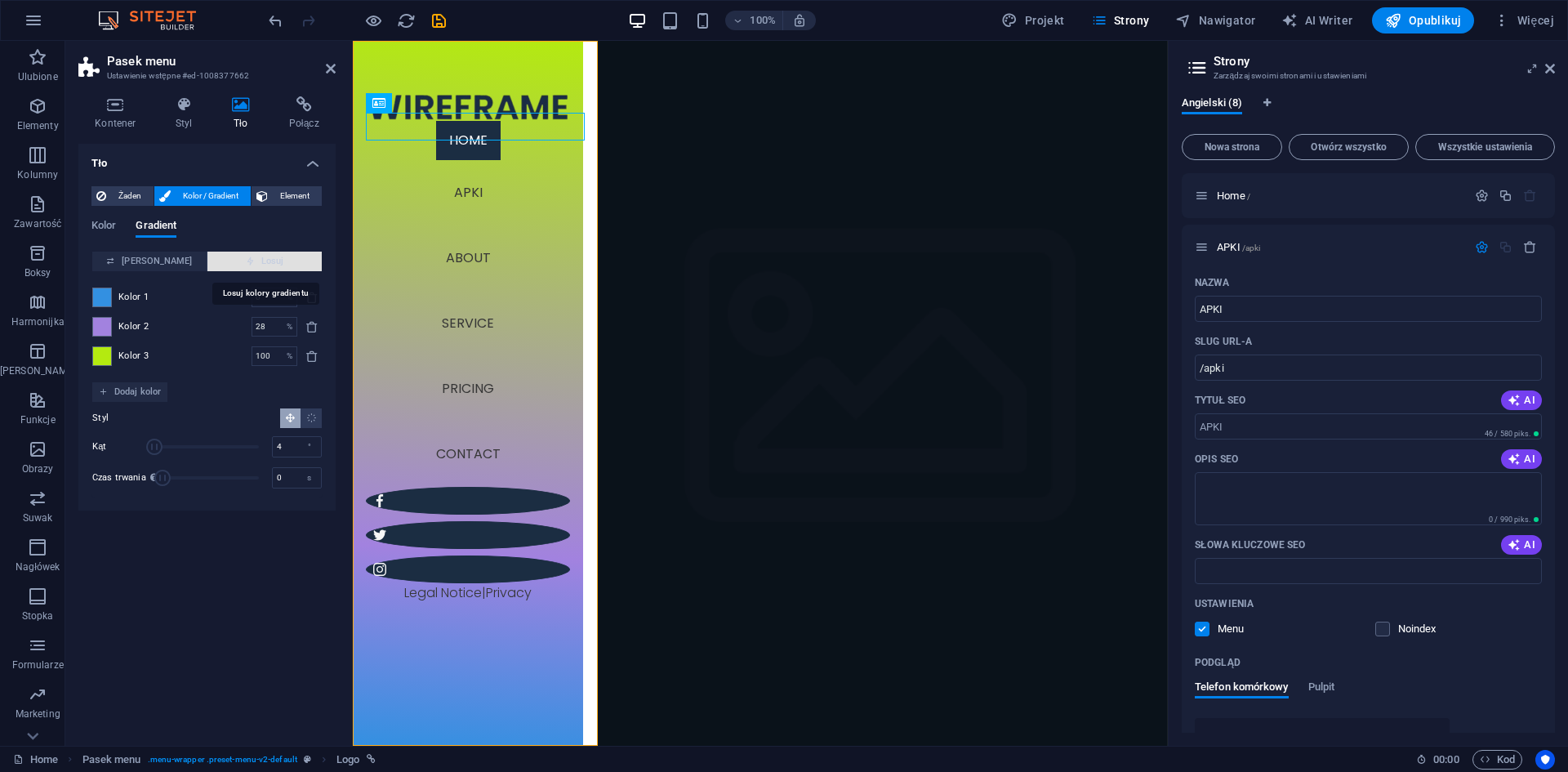
click at [260, 252] on span "Losuj" at bounding box center [264, 261] width 101 height 19
type input "1"
type input "277"
type input "8"
click at [260, 252] on span "Losuj" at bounding box center [264, 261] width 101 height 19
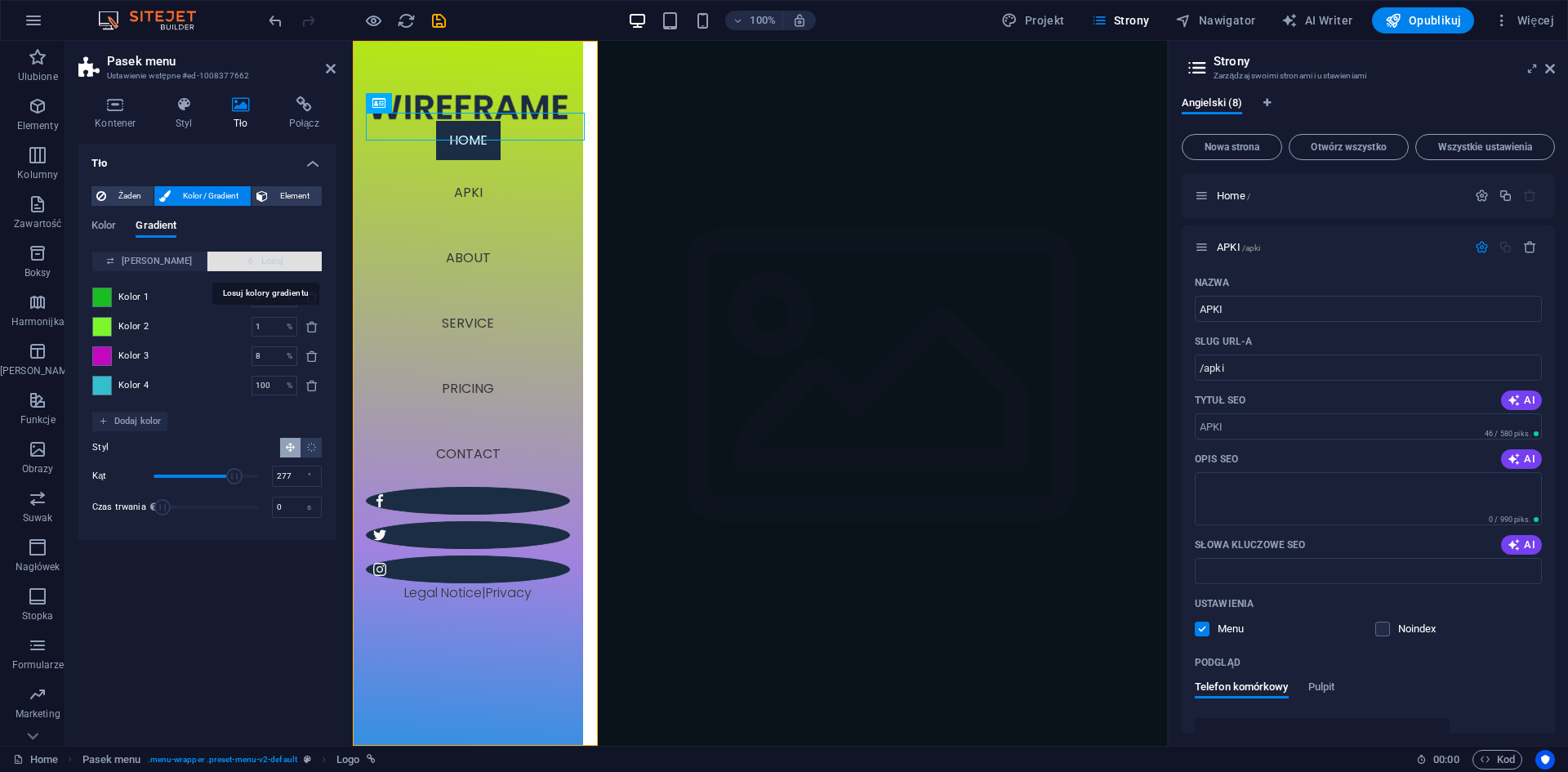
type input "100"
type input "93"
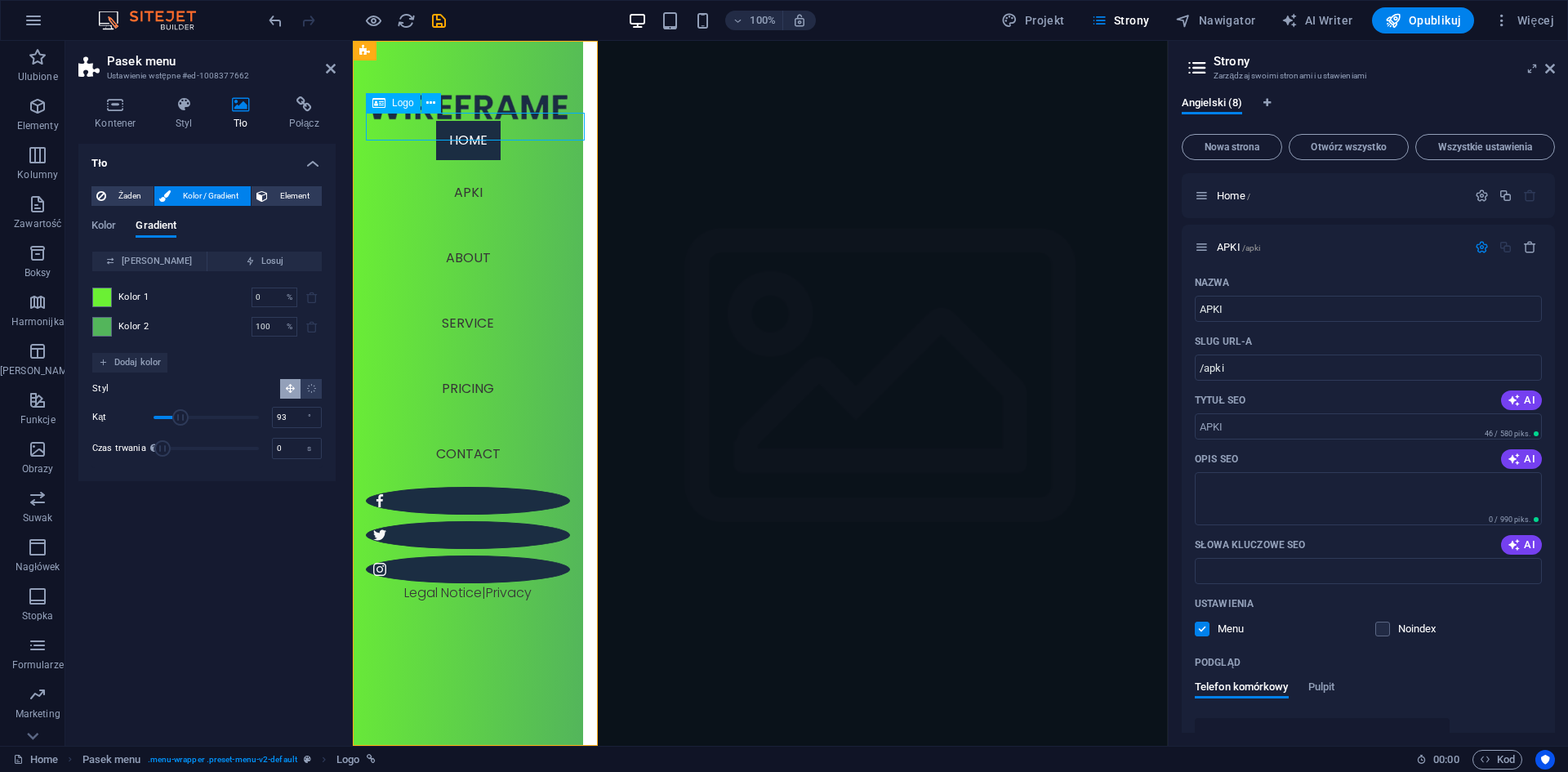
click at [497, 121] on div at bounding box center [468, 106] width 204 height 28
click at [503, 121] on div at bounding box center [468, 106] width 204 height 28
click at [532, 121] on div at bounding box center [468, 106] width 204 height 28
click at [530, 121] on div at bounding box center [468, 106] width 204 height 28
click at [431, 105] on icon at bounding box center [431, 103] width 9 height 17
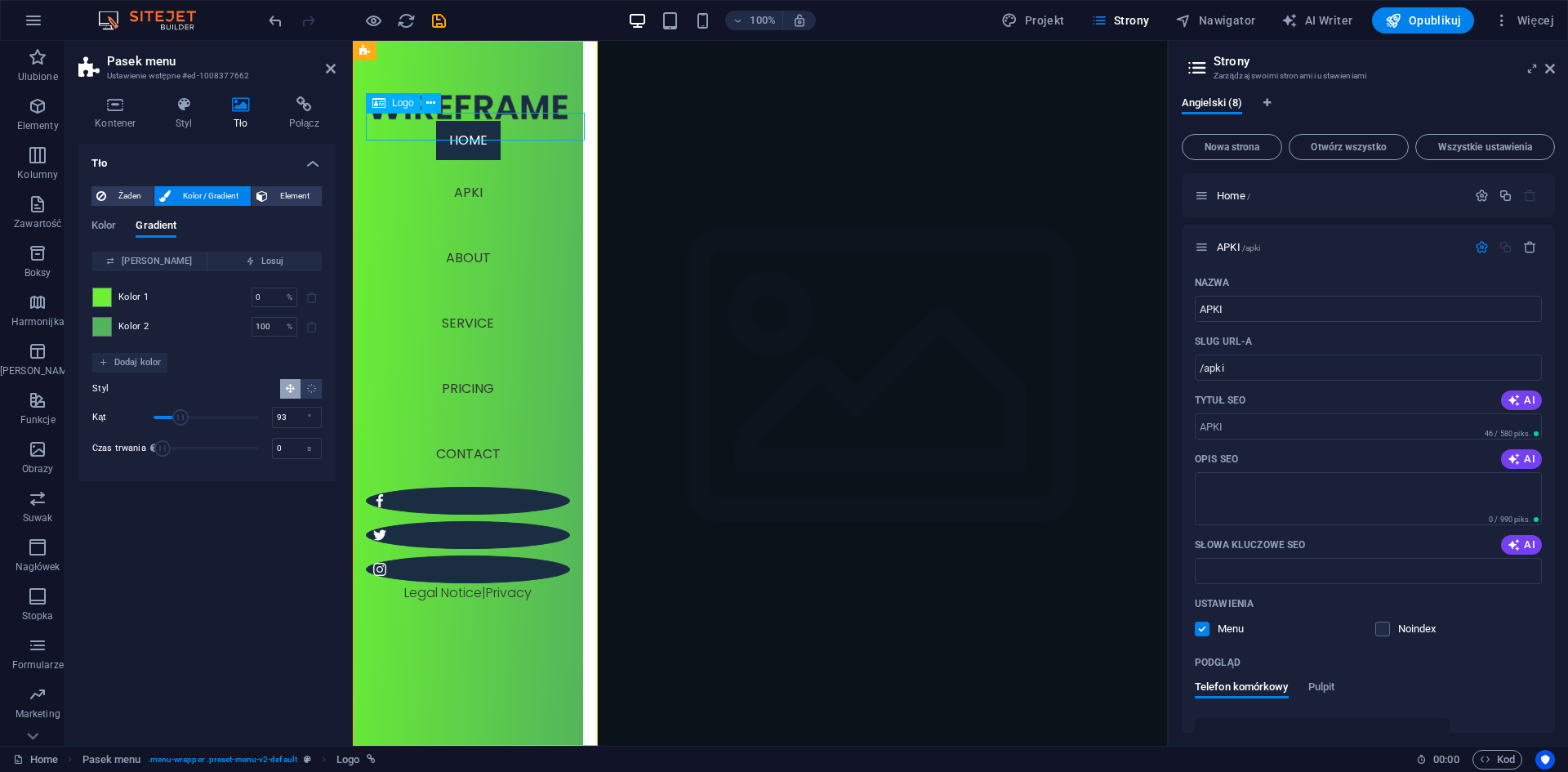
click at [403, 105] on span "Logo" at bounding box center [403, 103] width 22 height 10
select select "px"
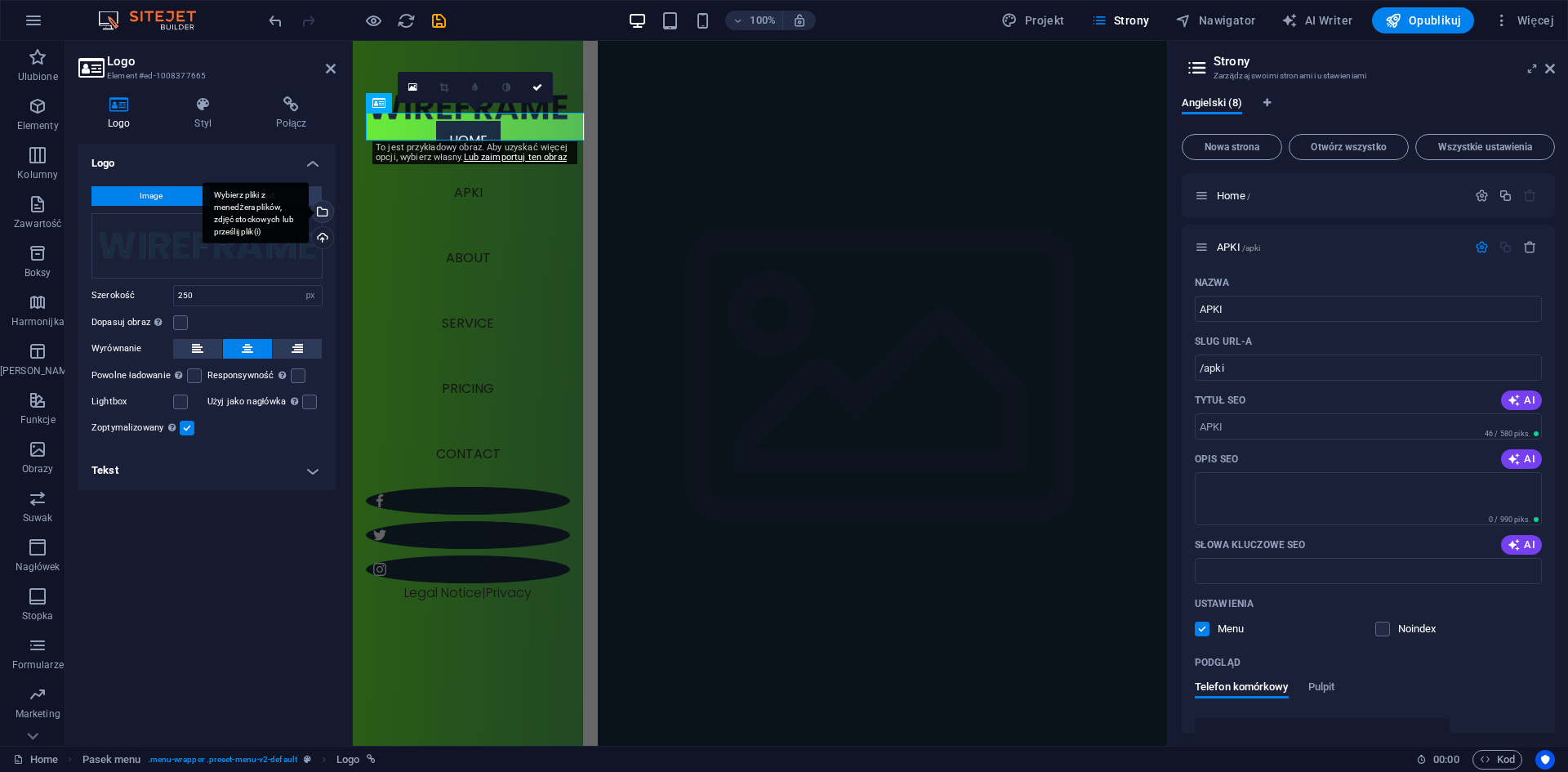
click at [321, 209] on div "Wybierz pliki z menedżera plików, zdjęć stockowych lub prześlij plik(i)" at bounding box center [320, 213] width 25 height 25
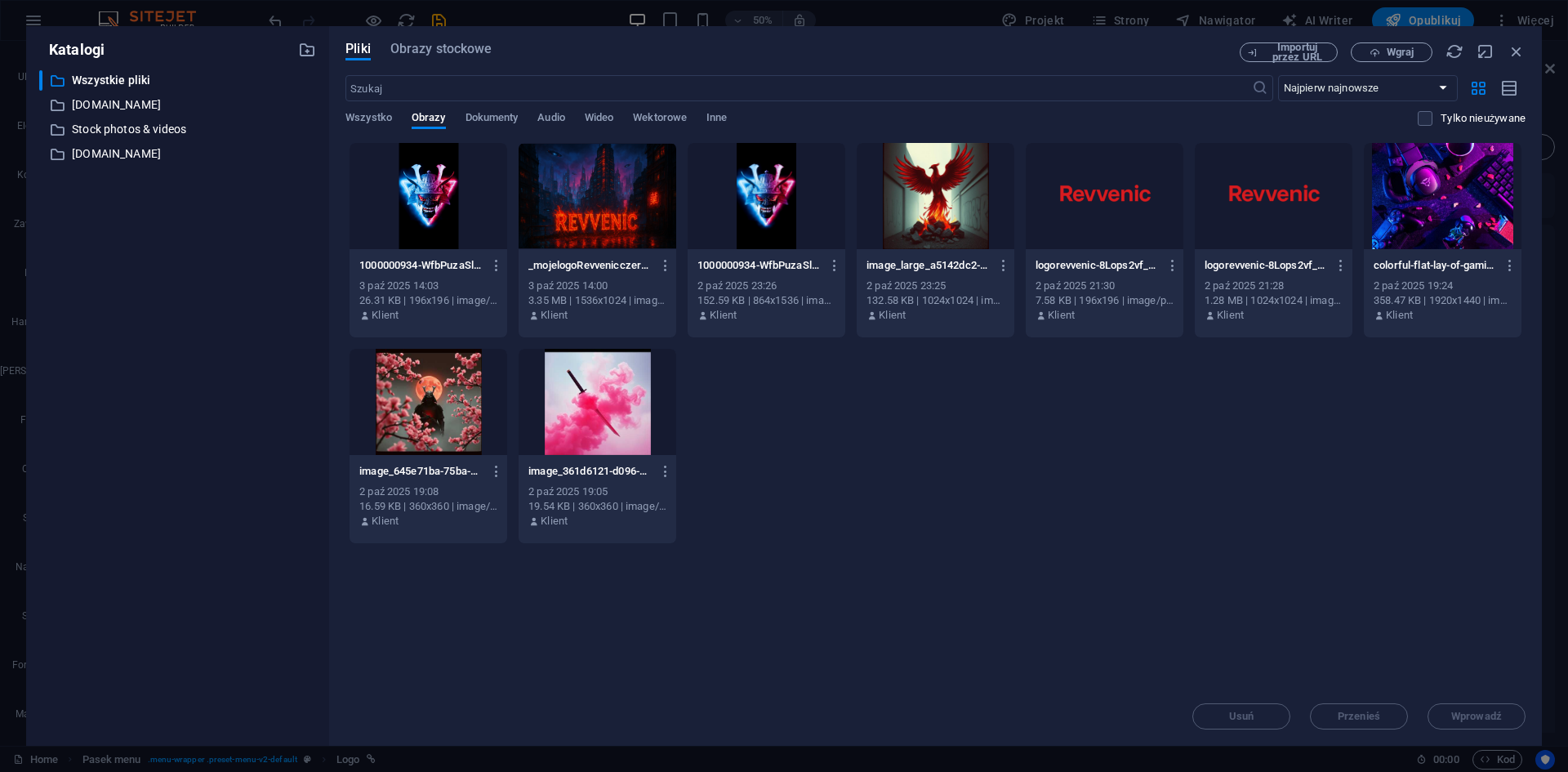
click at [1107, 218] on div at bounding box center [1104, 196] width 158 height 106
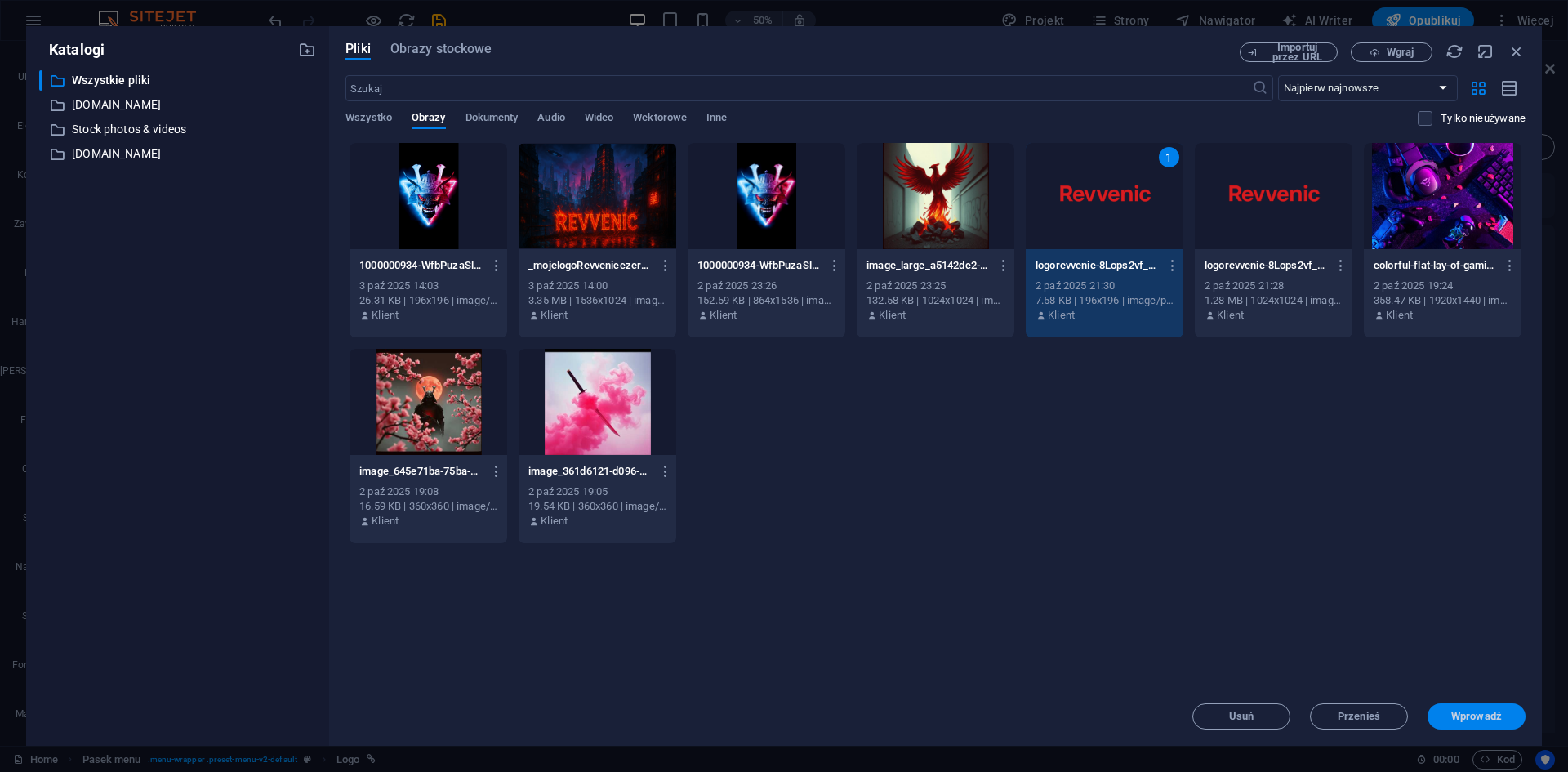
click at [1469, 713] on span "Wprowadź" at bounding box center [1476, 716] width 50 height 10
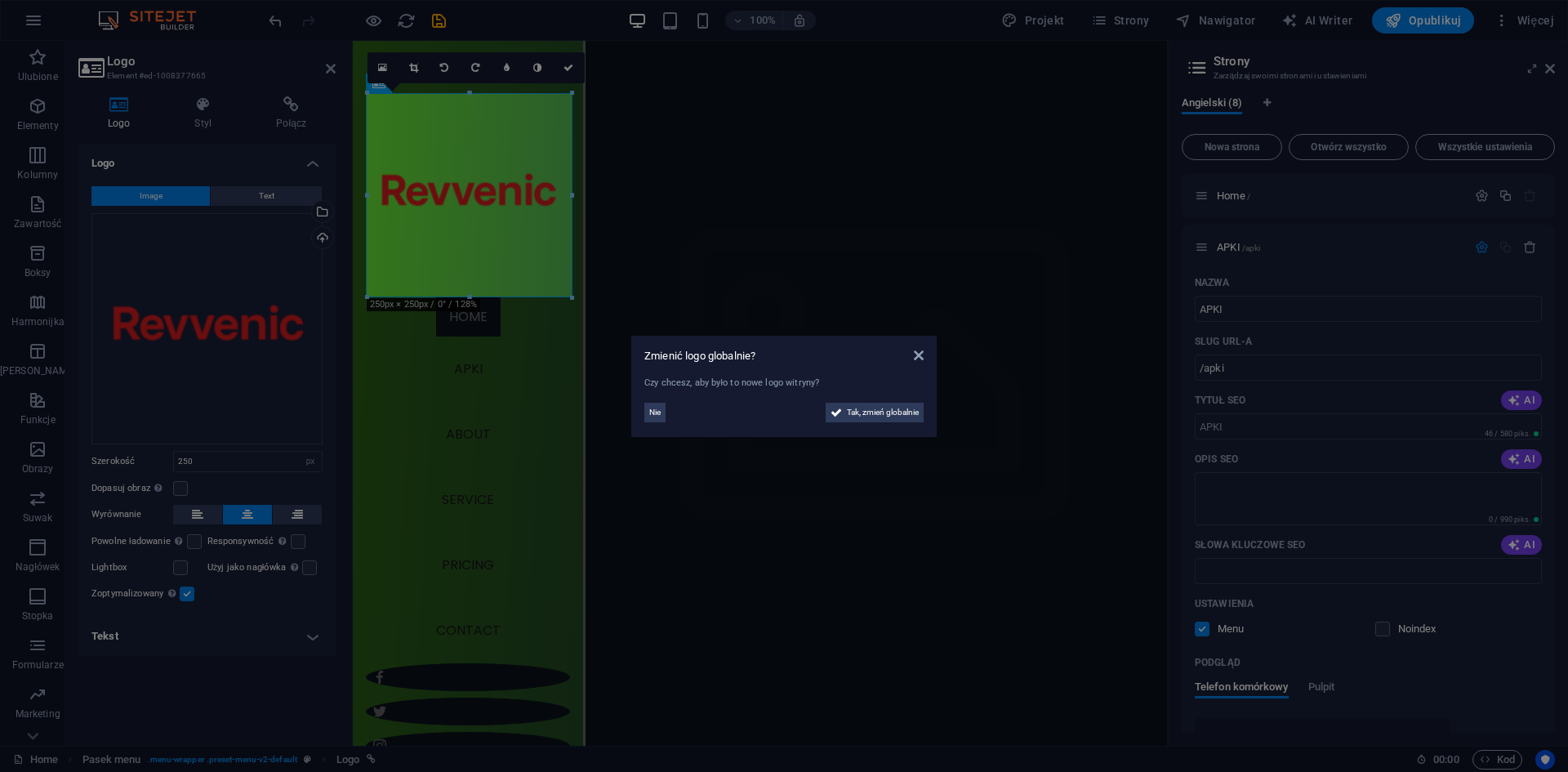
click at [466, 94] on aside "Zmienić logo globalnie? Czy chcesz, aby było to nowe logo witryny? Nie Tak, zmi…" at bounding box center [784, 386] width 1568 height 772
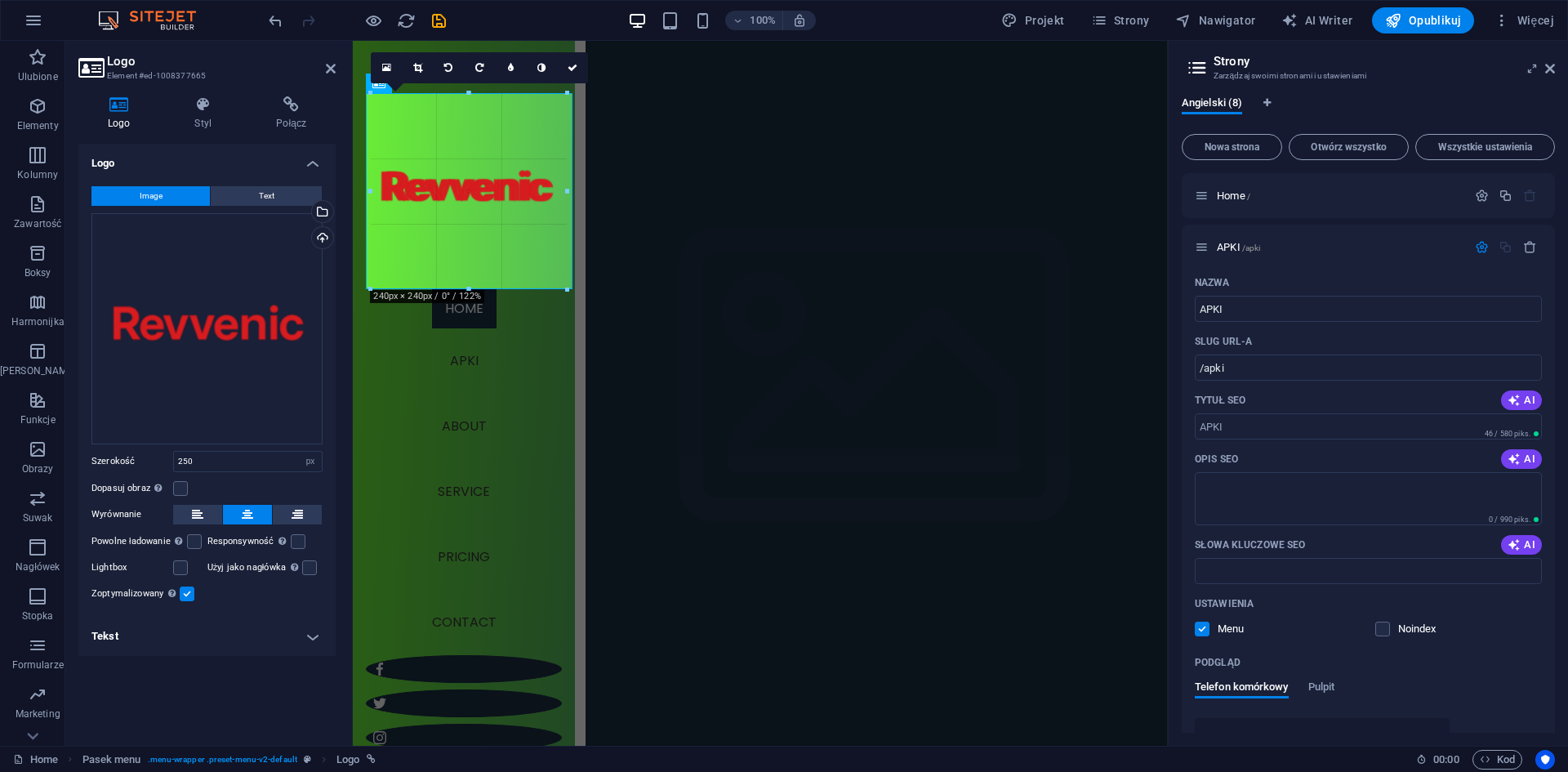
drag, startPoint x: 568, startPoint y: 296, endPoint x: 562, endPoint y: 134, distance: 162.1
click at [464, 84] on div "16:10 16:9 4:3 1:1 1:2 0" at bounding box center [480, 68] width 218 height 31
click at [463, 122] on div at bounding box center [464, 190] width 196 height 196
click at [463, 123] on div at bounding box center [464, 190] width 196 height 196
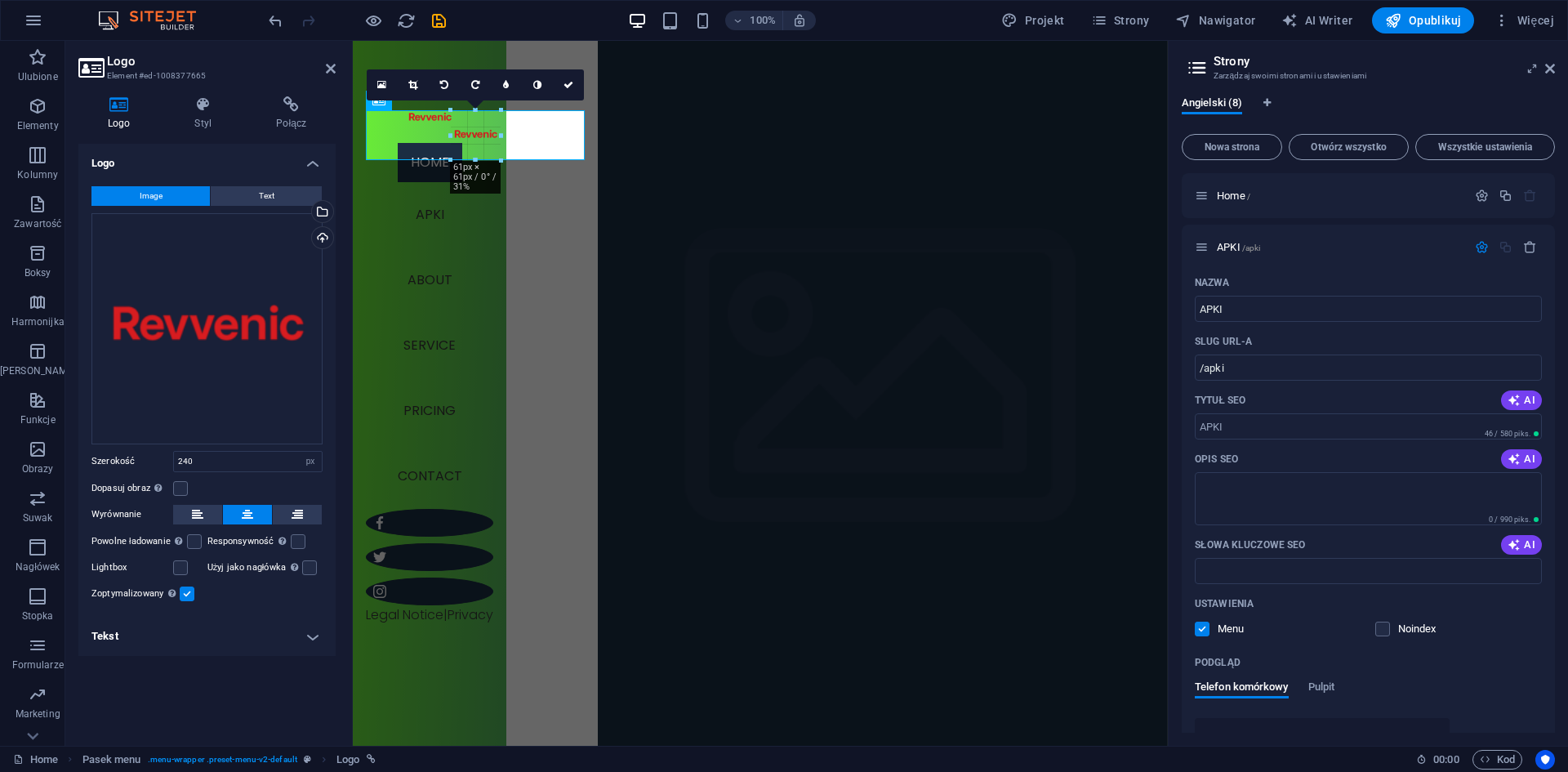
drag, startPoint x: 471, startPoint y: 288, endPoint x: 576, endPoint y: 145, distance: 177.4
click at [409, 83] on icon at bounding box center [413, 84] width 9 height 10
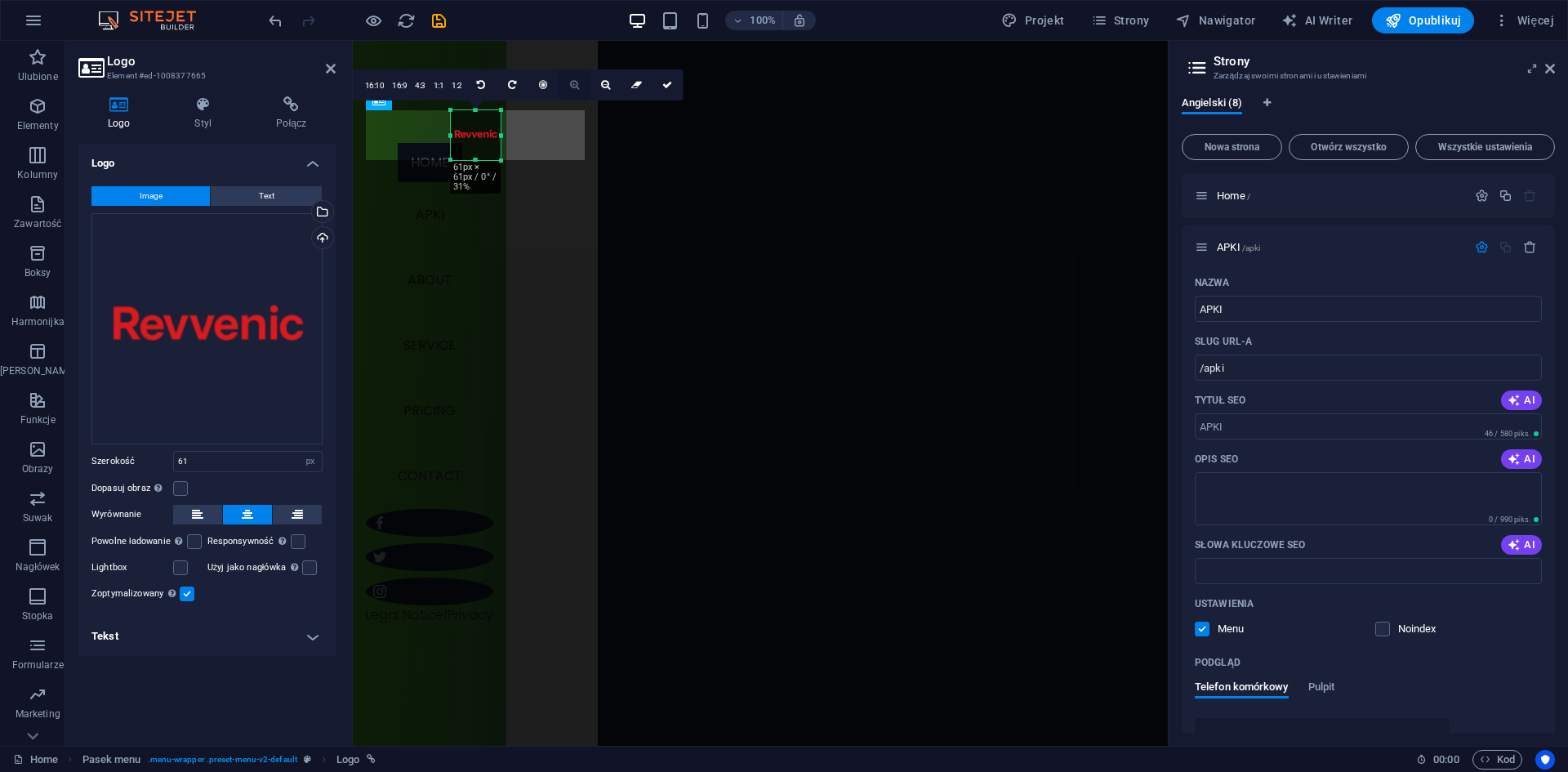
click at [574, 90] on link at bounding box center [575, 85] width 31 height 31
click at [574, 90] on link "16:9" at bounding box center [582, 85] width 23 height 31
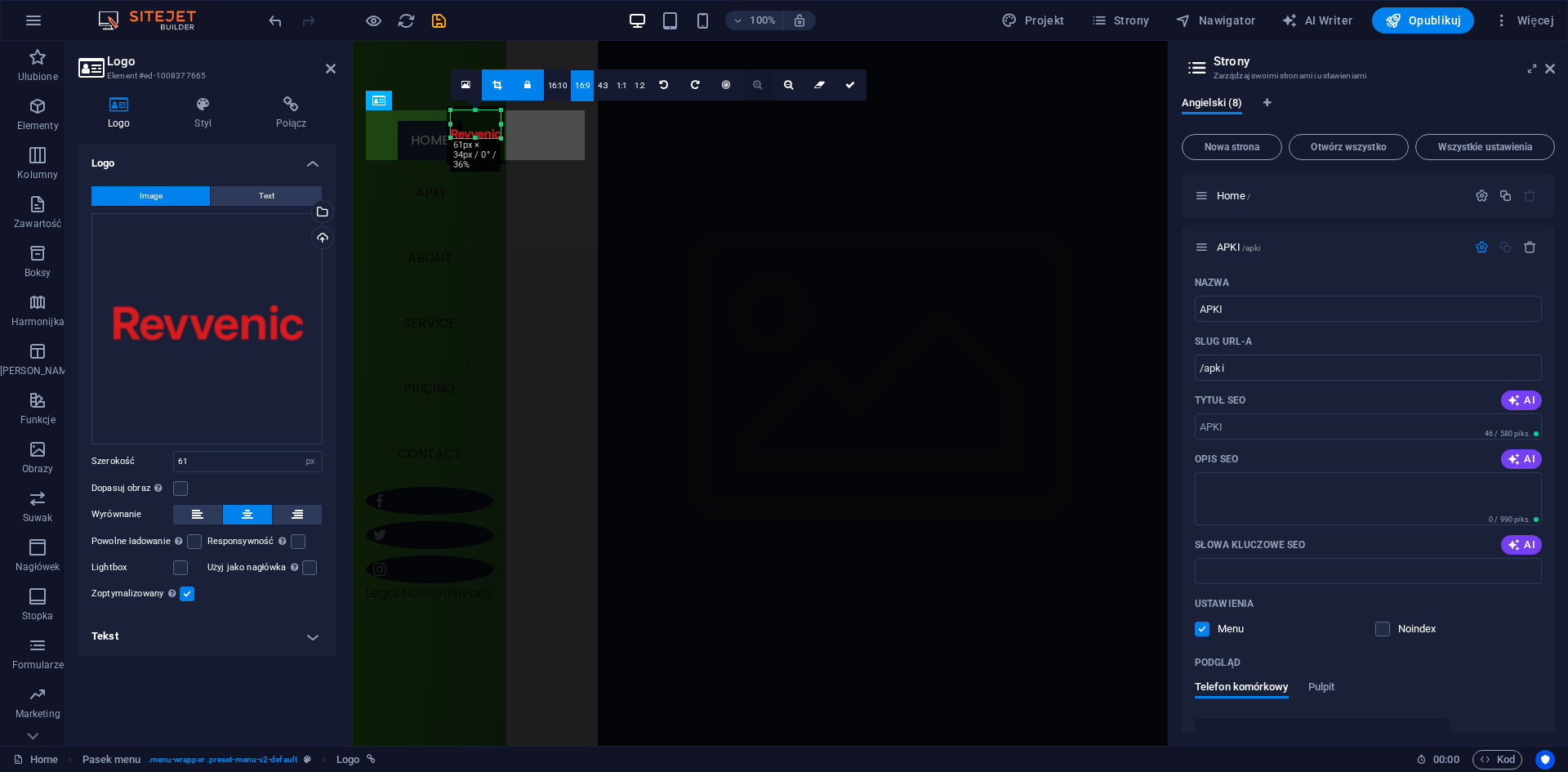
click at [754, 84] on icon at bounding box center [757, 84] width 9 height 10
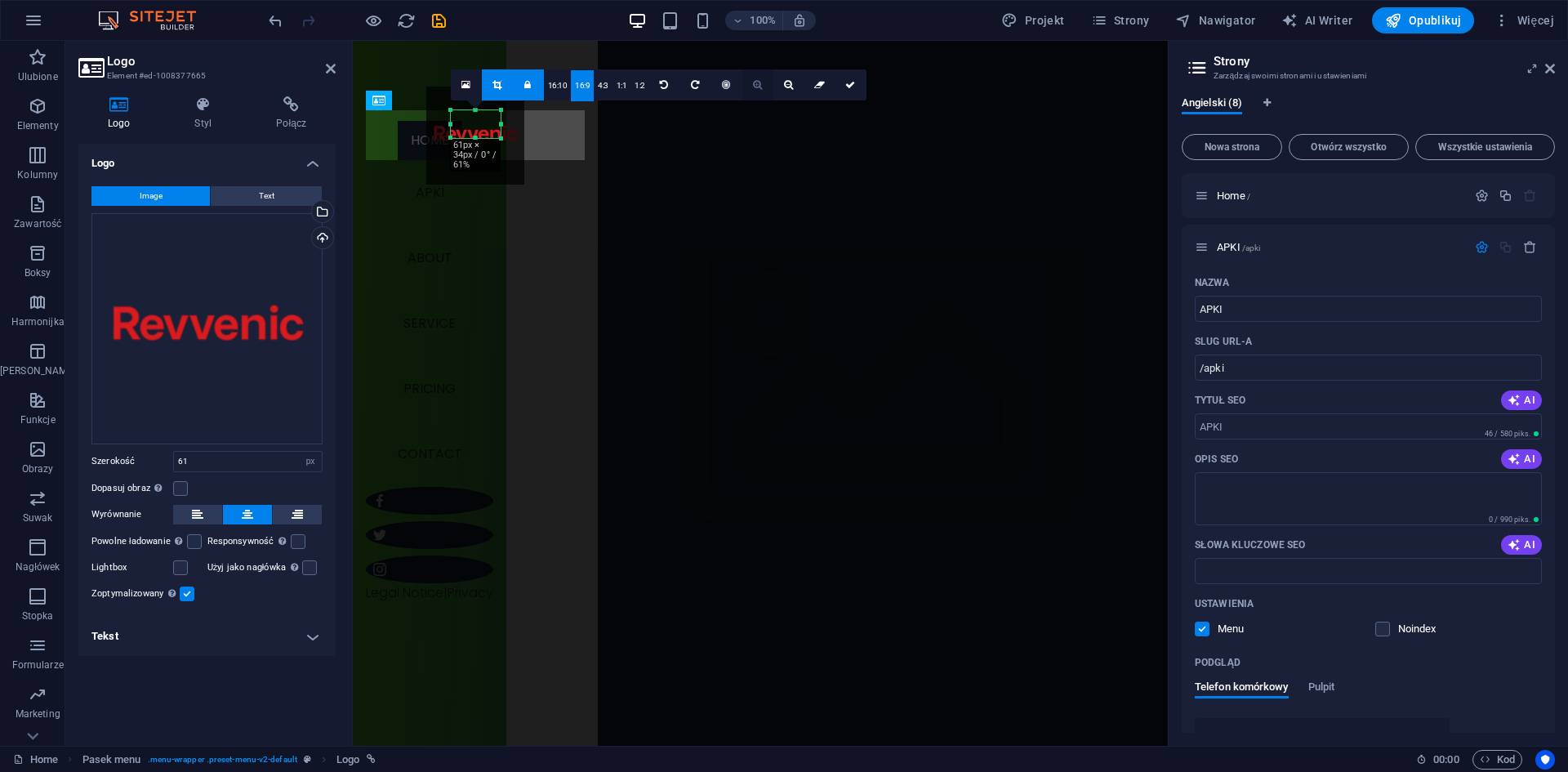
click at [754, 84] on icon at bounding box center [757, 84] width 9 height 10
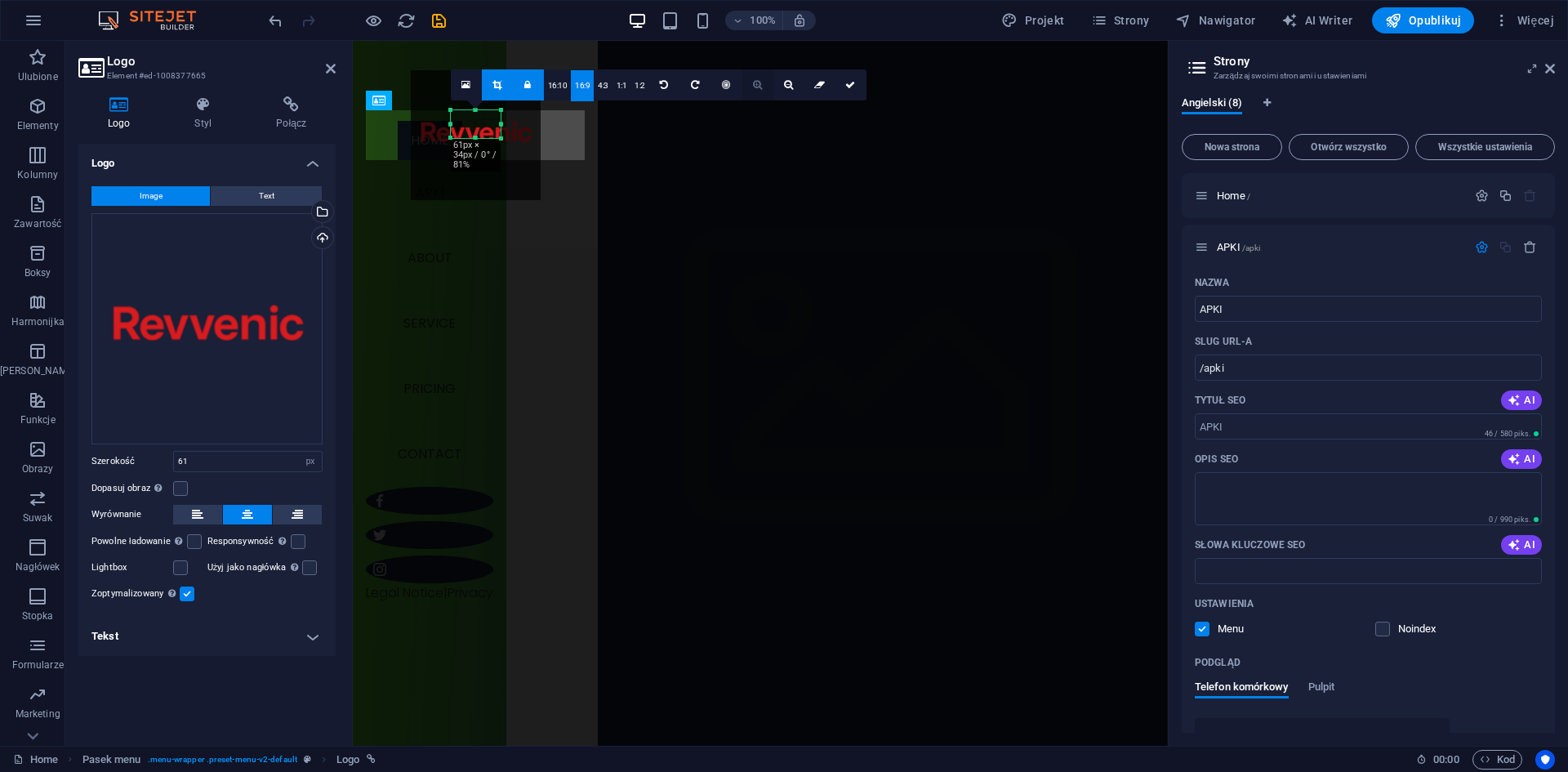
click at [754, 84] on icon at bounding box center [757, 84] width 9 height 10
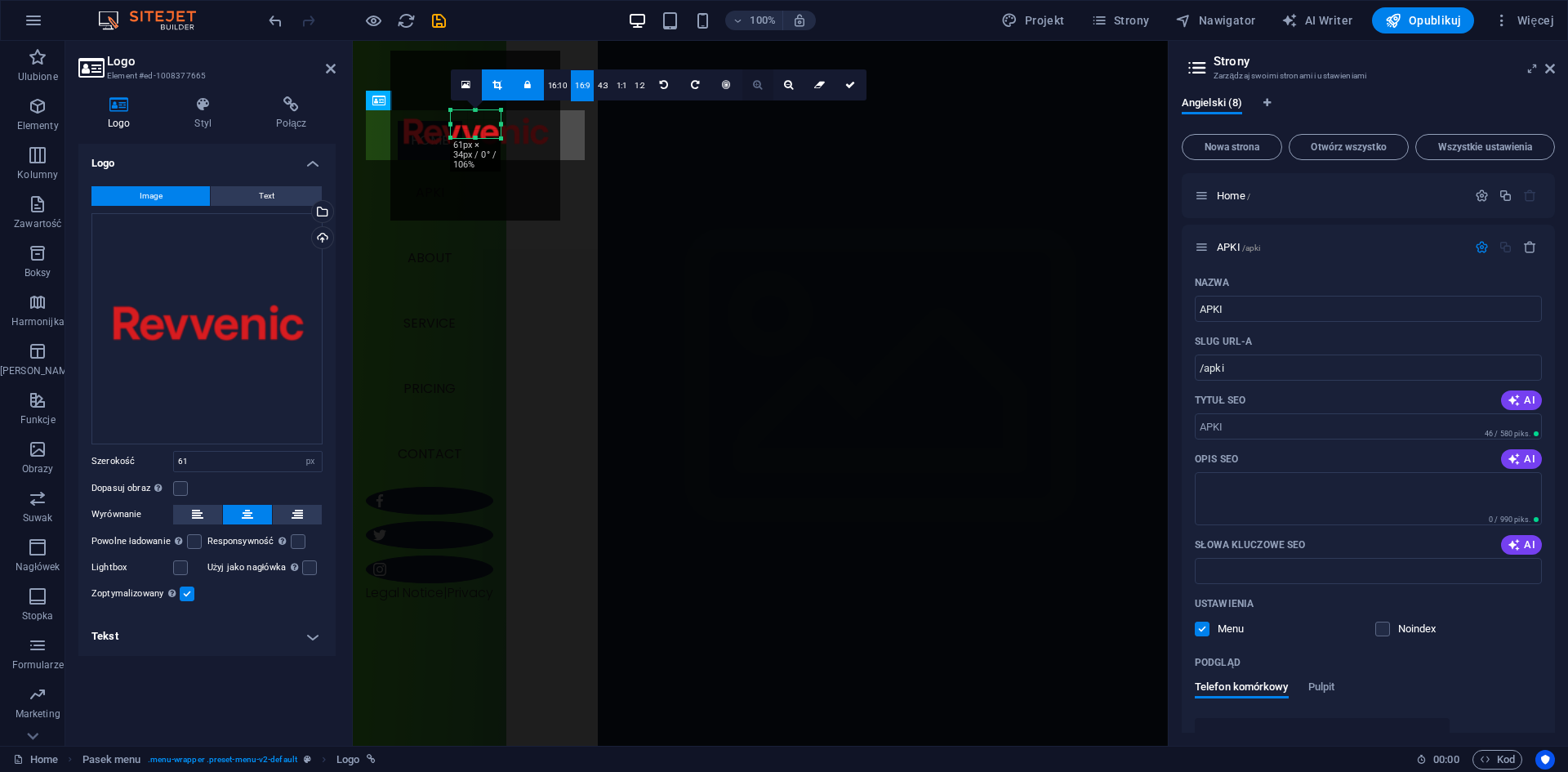
click at [754, 84] on icon at bounding box center [757, 84] width 9 height 10
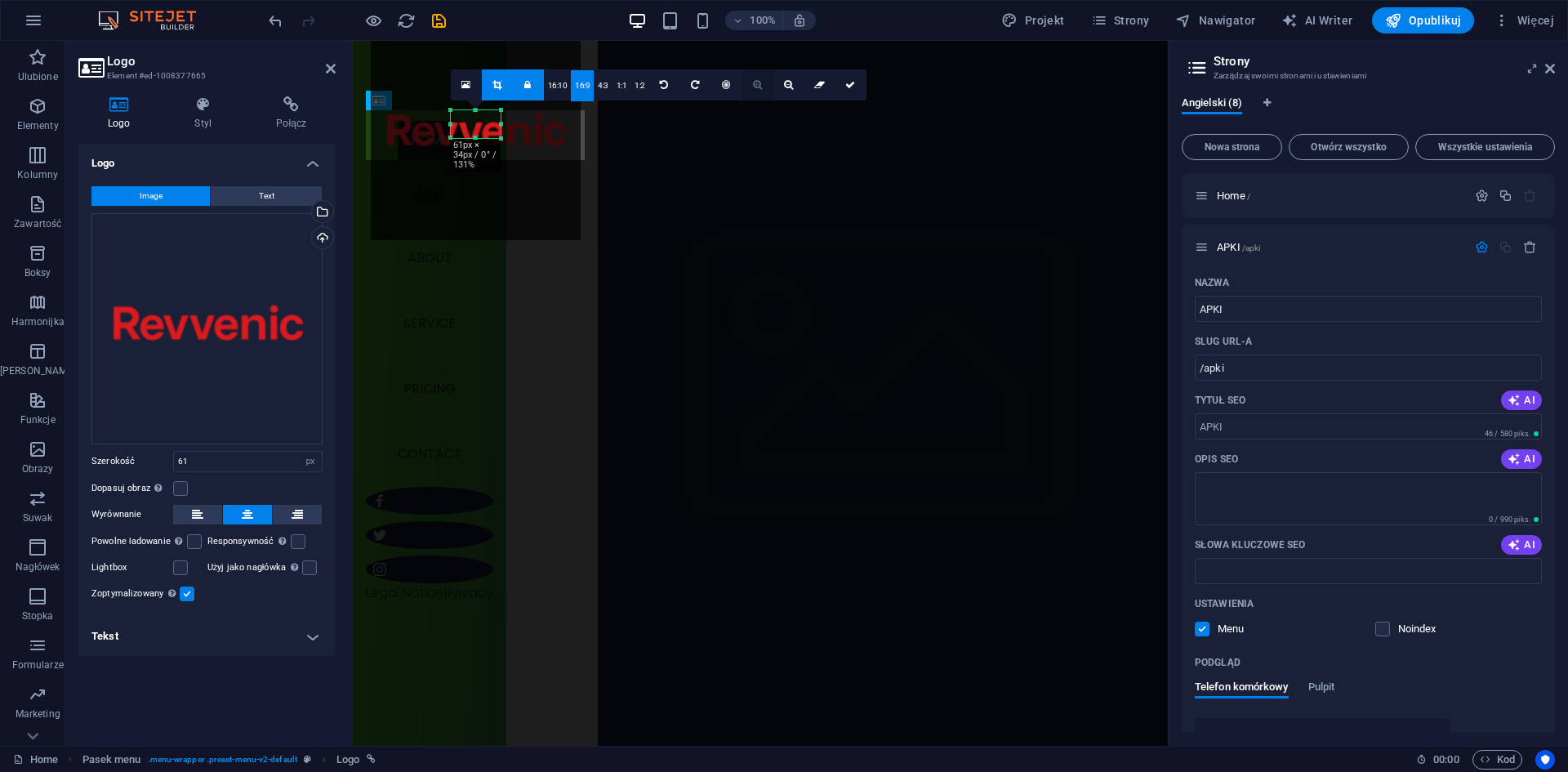
click at [754, 84] on icon at bounding box center [757, 84] width 9 height 10
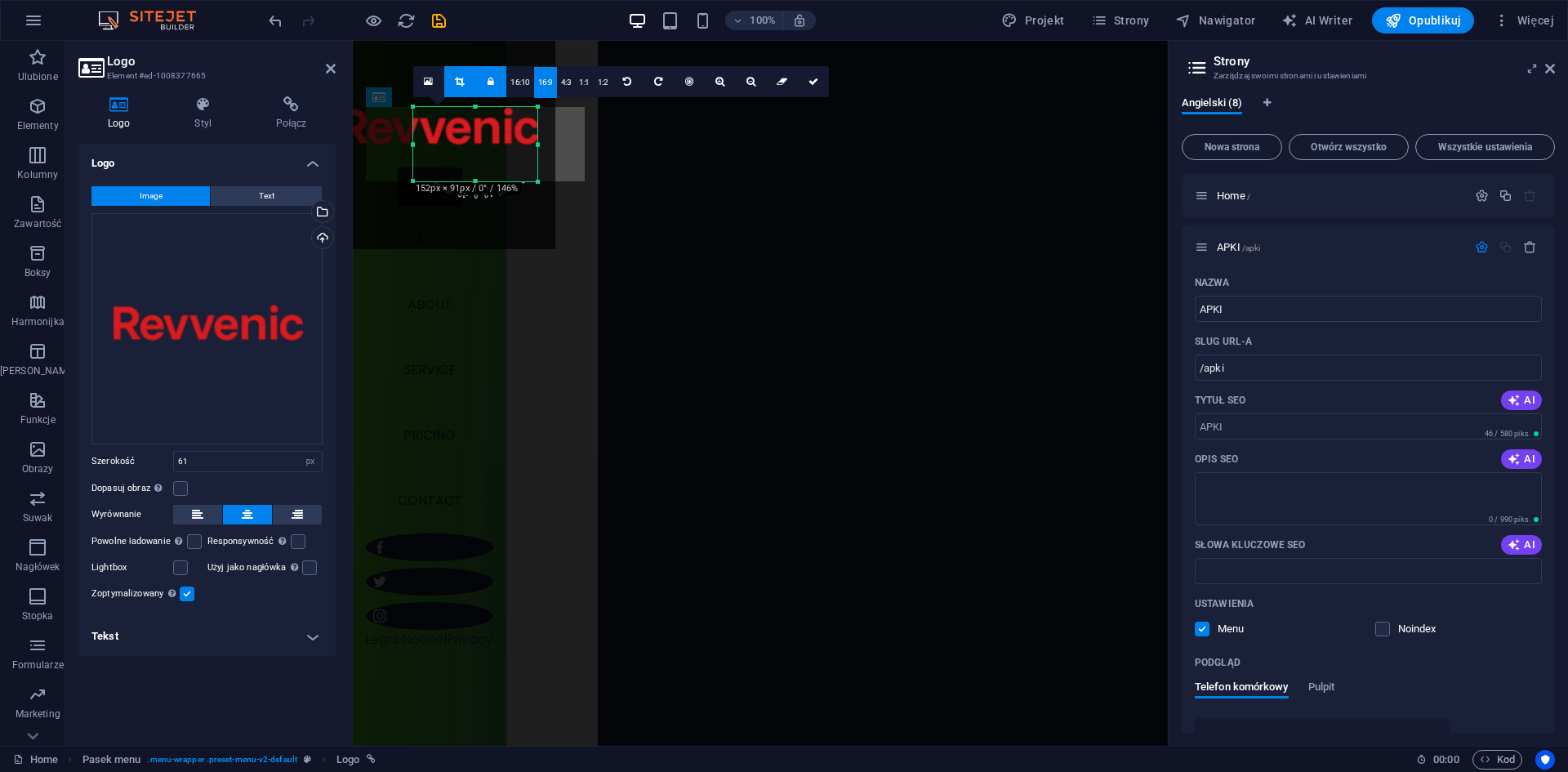
drag, startPoint x: 500, startPoint y: 139, endPoint x: 575, endPoint y: 152, distance: 76.1
click at [575, 152] on div "H1 Baner Baner Kontener Menu Pasek menu Odstęp Przycisk Logo H3 180 170 160 150…" at bounding box center [760, 393] width 815 height 705
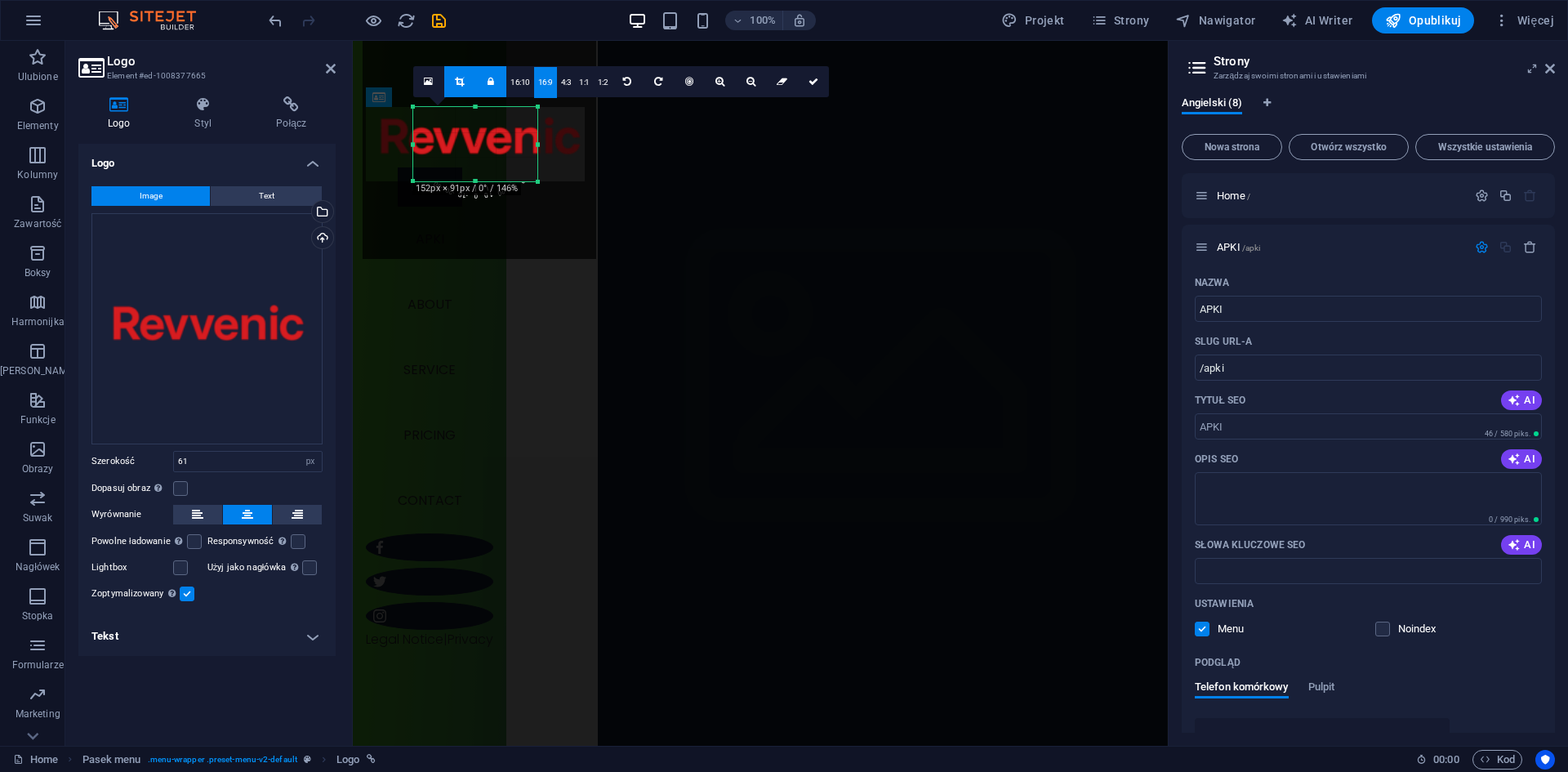
drag, startPoint x: 495, startPoint y: 141, endPoint x: 536, endPoint y: 151, distance: 42.2
click at [536, 151] on div "180 170 160 150 140 130 120 110 100 90 80 70 60 50 40 30 20 10 0 -10 -20 -30 -4…" at bounding box center [475, 144] width 124 height 74
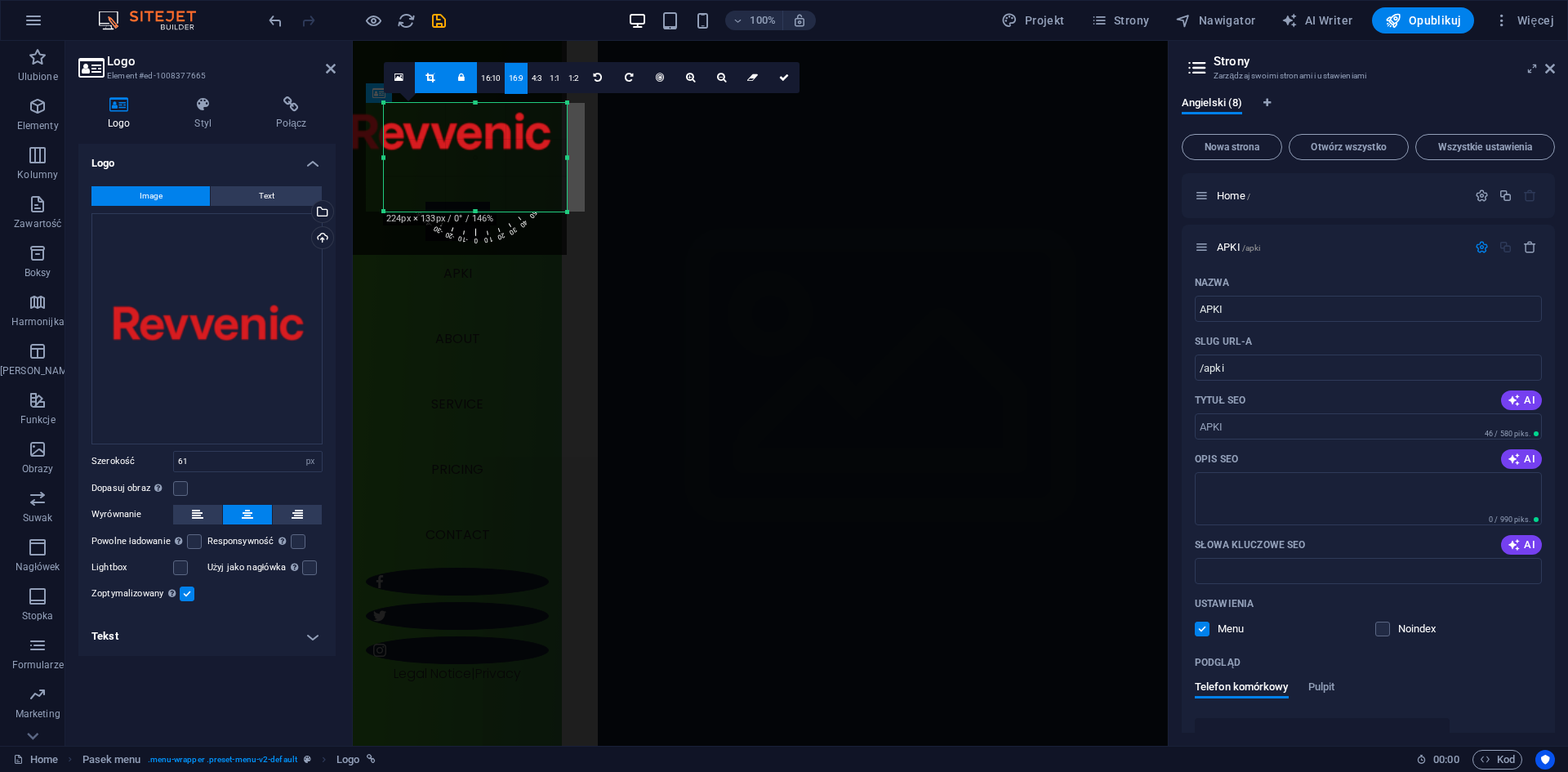
drag, startPoint x: 536, startPoint y: 145, endPoint x: 238, endPoint y: 105, distance: 300.7
click at [593, 145] on div "H1 Baner Baner Kontener Menu Pasek menu Odstęp Przycisk Logo H3 180 170 160 150…" at bounding box center [760, 393] width 815 height 705
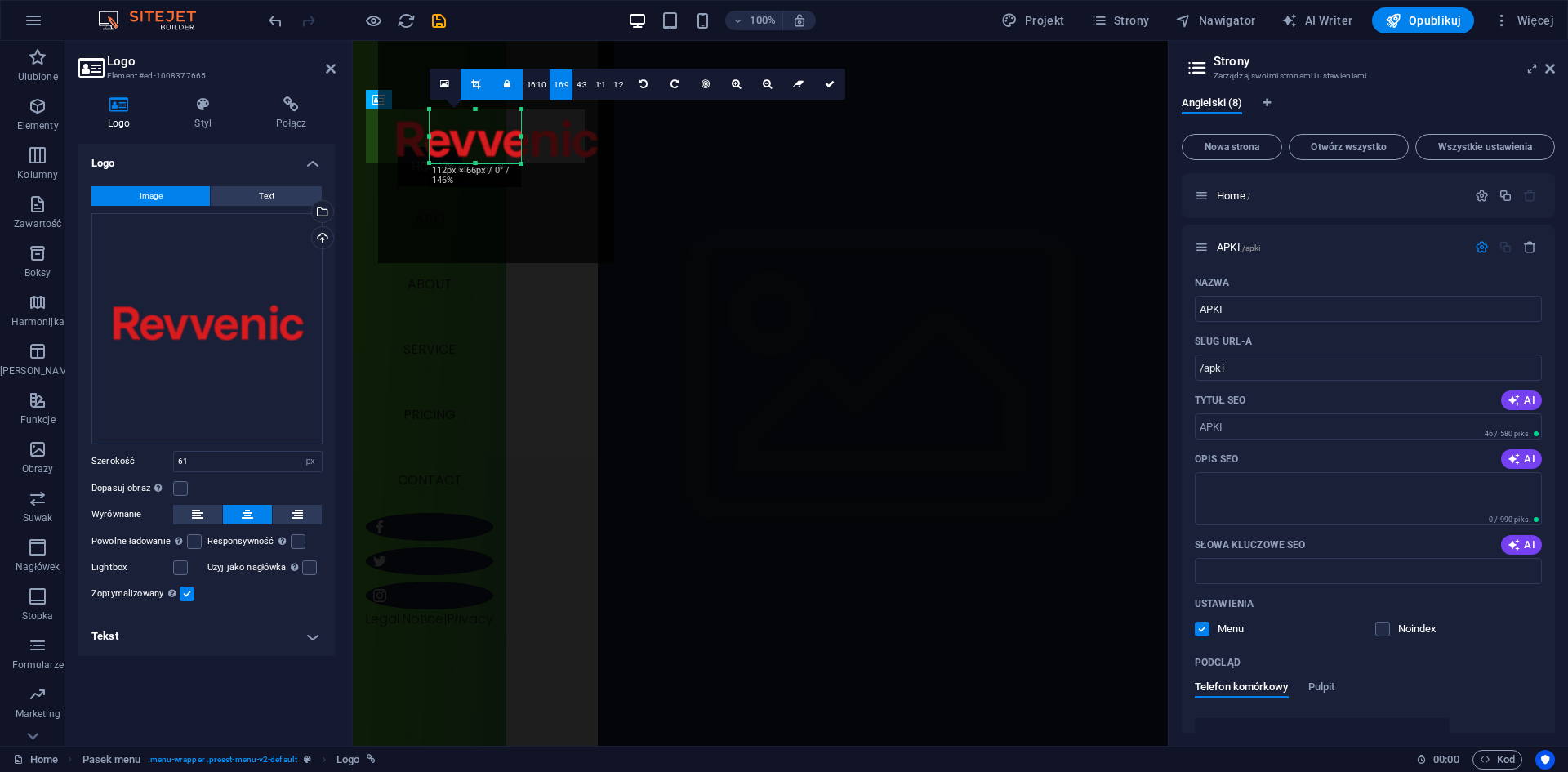
drag, startPoint x: 475, startPoint y: 212, endPoint x: 477, endPoint y: 158, distance: 54.0
click at [477, 158] on div "180 170 160 150 140 130 120 110 100 90 80 70 60 50 40 30 20 10 0 -10 -20 -30 -4…" at bounding box center [476, 136] width 92 height 54
click at [535, 90] on link "16:10" at bounding box center [536, 85] width 28 height 31
click at [596, 87] on link "1:1" at bounding box center [600, 85] width 18 height 31
click at [628, 82] on link at bounding box center [644, 84] width 31 height 31
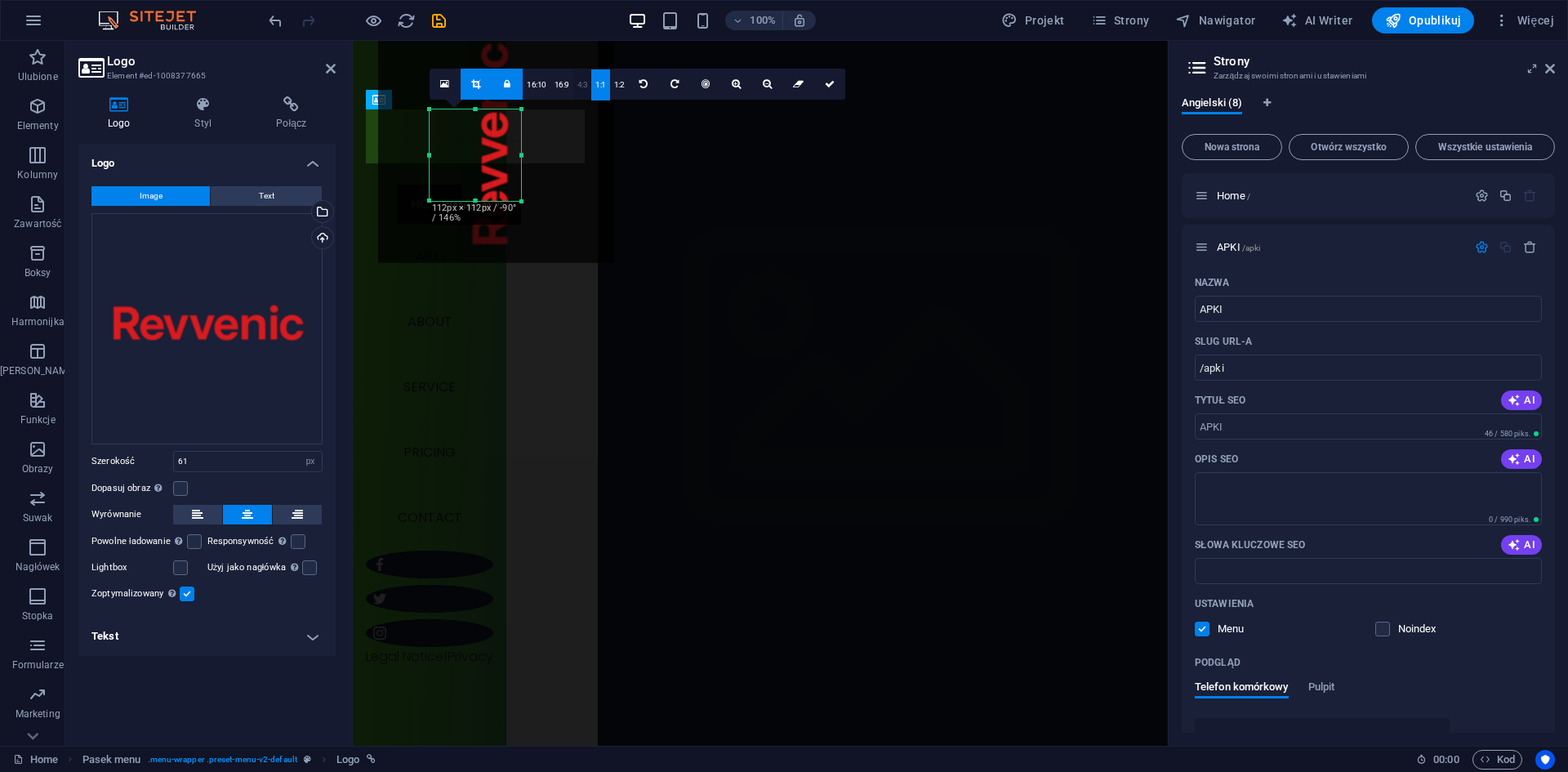
click at [576, 82] on link "4:3" at bounding box center [582, 85] width 18 height 31
click at [802, 84] on link at bounding box center [799, 84] width 31 height 31
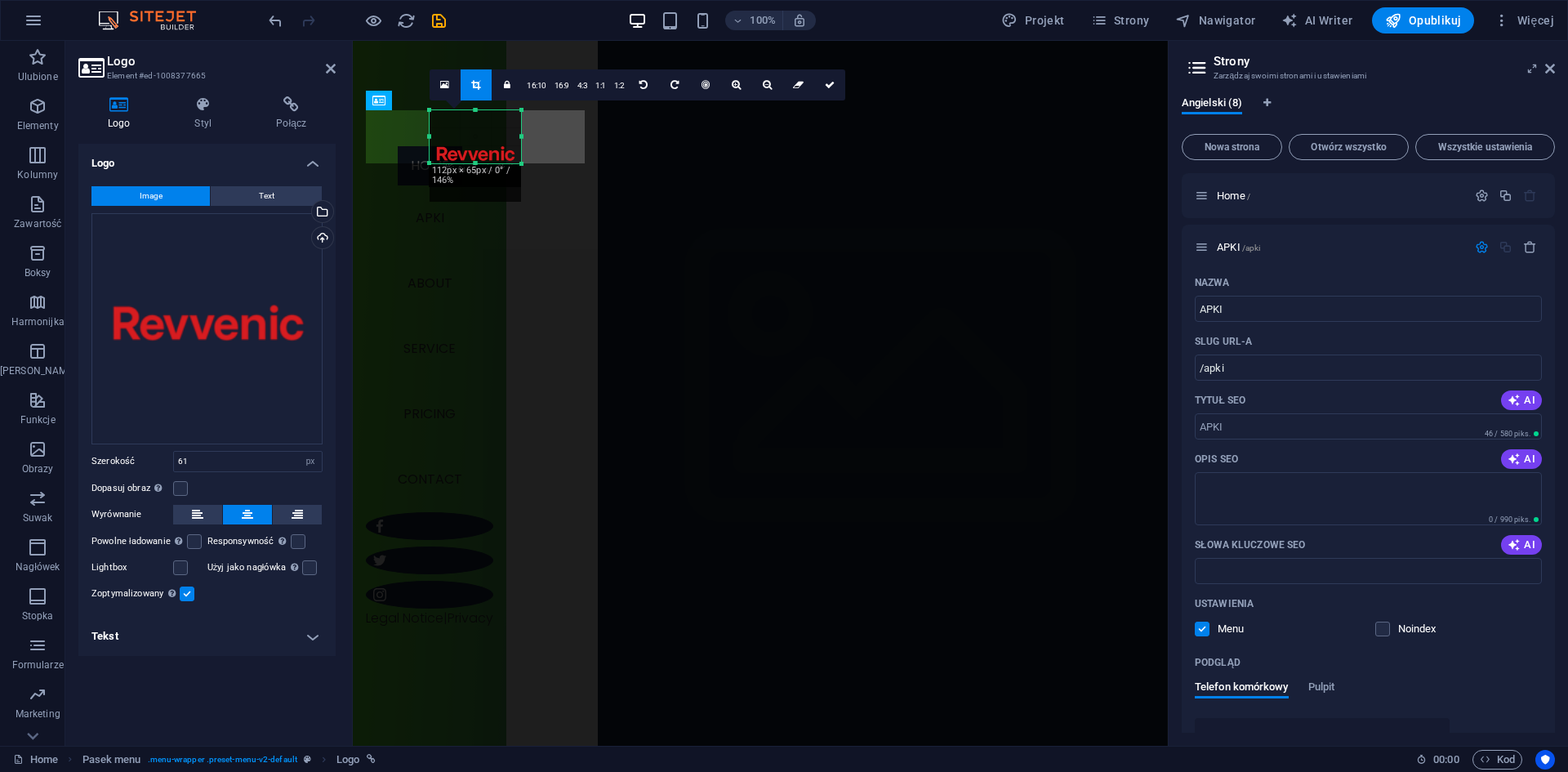
drag, startPoint x: 475, startPoint y: 203, endPoint x: 485, endPoint y: 164, distance: 40.3
click at [485, 164] on div at bounding box center [476, 163] width 92 height 6
click at [766, 84] on icon at bounding box center [767, 84] width 9 height 10
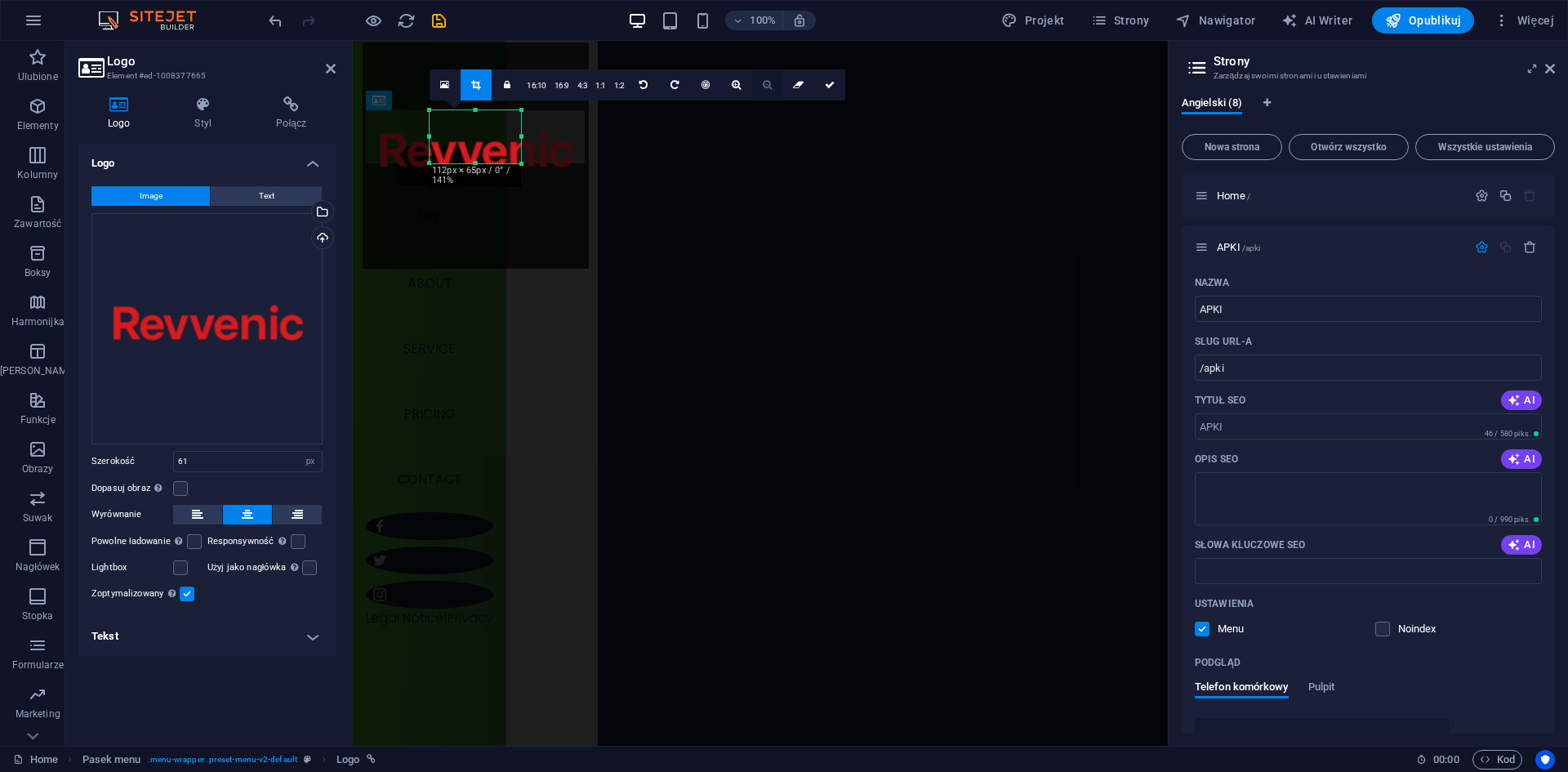
click at [766, 84] on icon at bounding box center [767, 84] width 9 height 10
drag, startPoint x: 477, startPoint y: 152, endPoint x: 431, endPoint y: 178, distance: 52.8
click at [429, 178] on div at bounding box center [476, 156] width 202 height 202
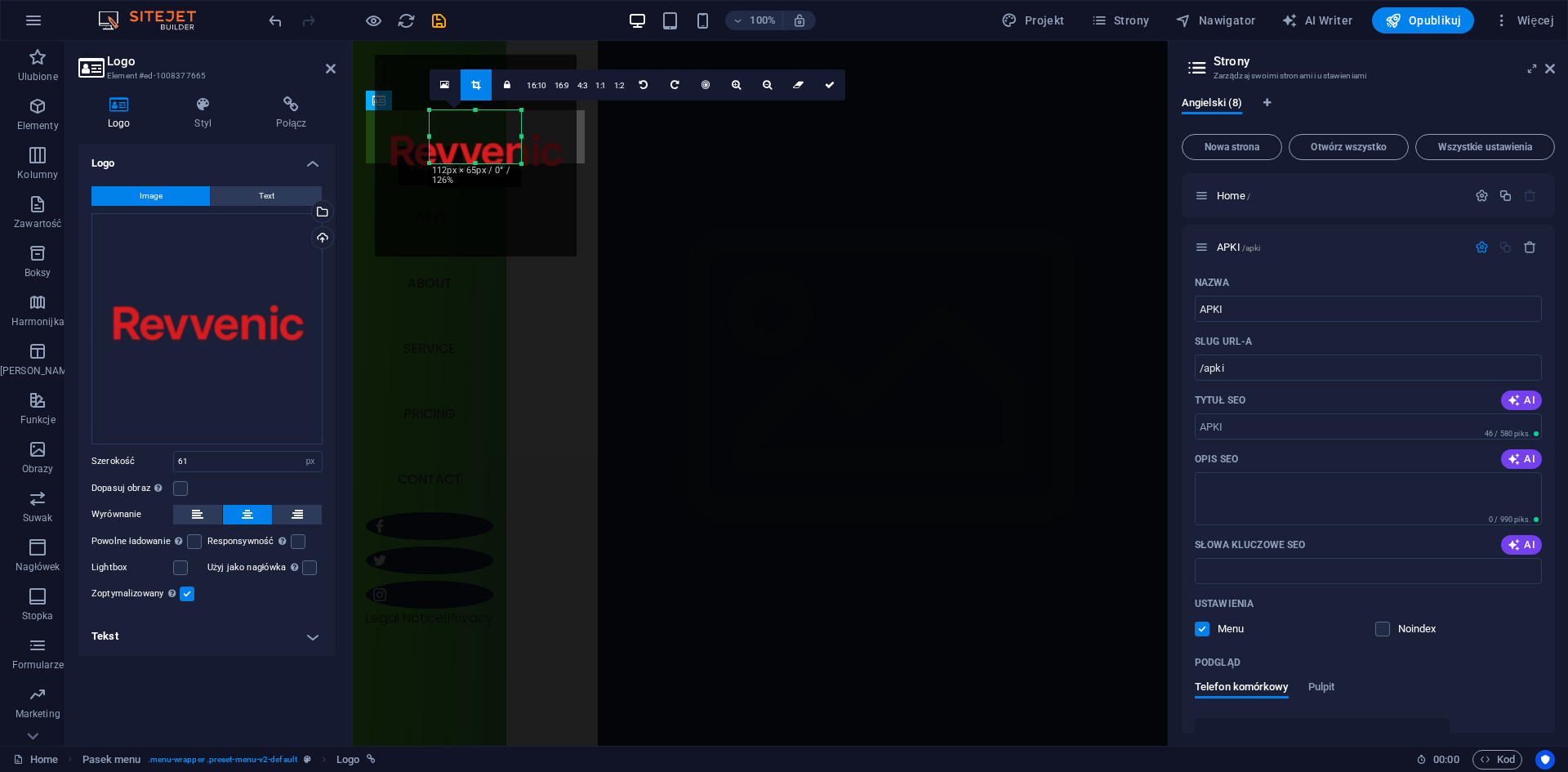
click at [430, 254] on div at bounding box center [476, 156] width 202 height 202
click at [446, 328] on nav "Home APKI About Service Pricing Contact" at bounding box center [430, 329] width 128 height 366
type input "112"
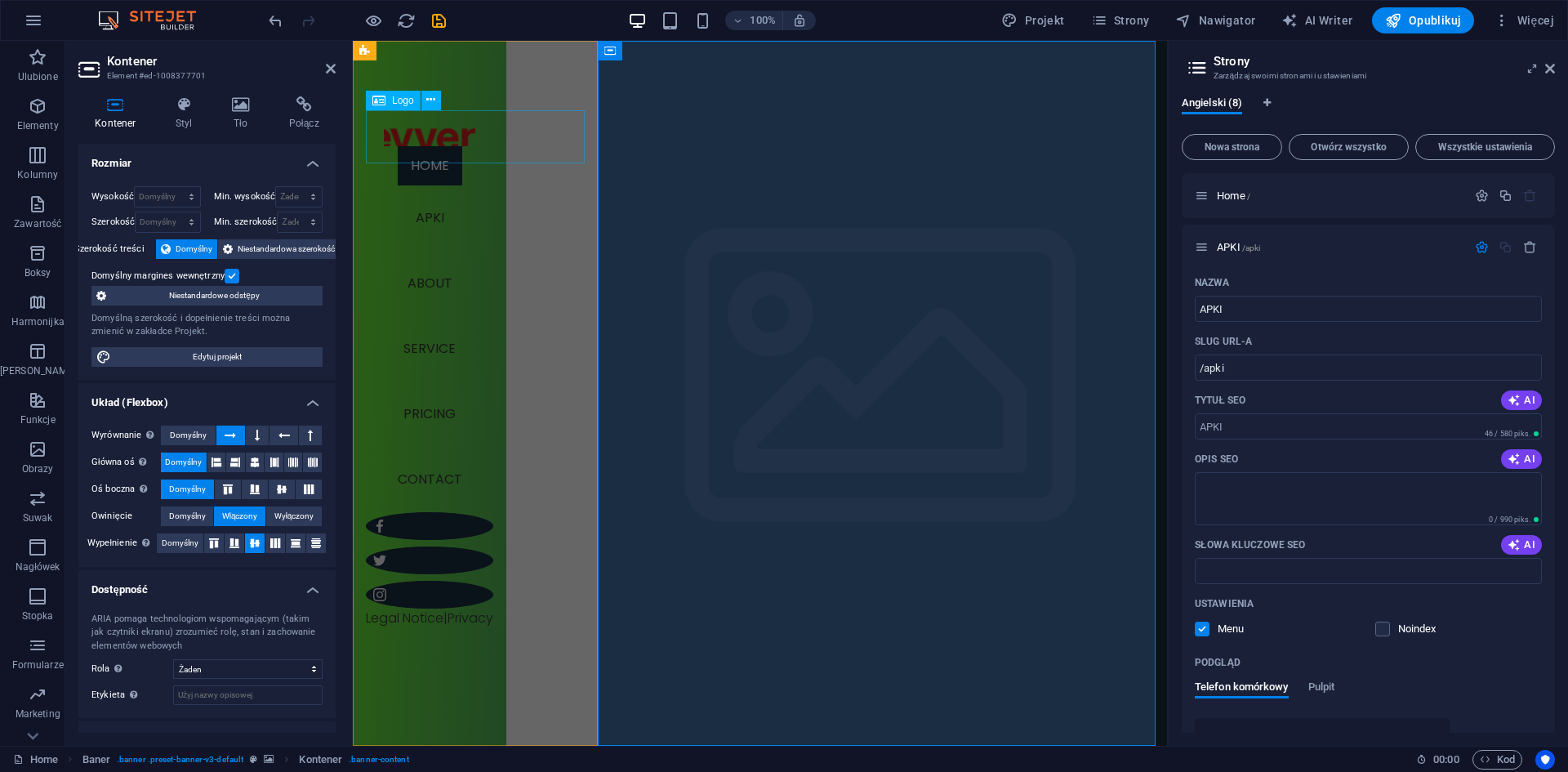
click at [483, 135] on div at bounding box center [430, 119] width 128 height 53
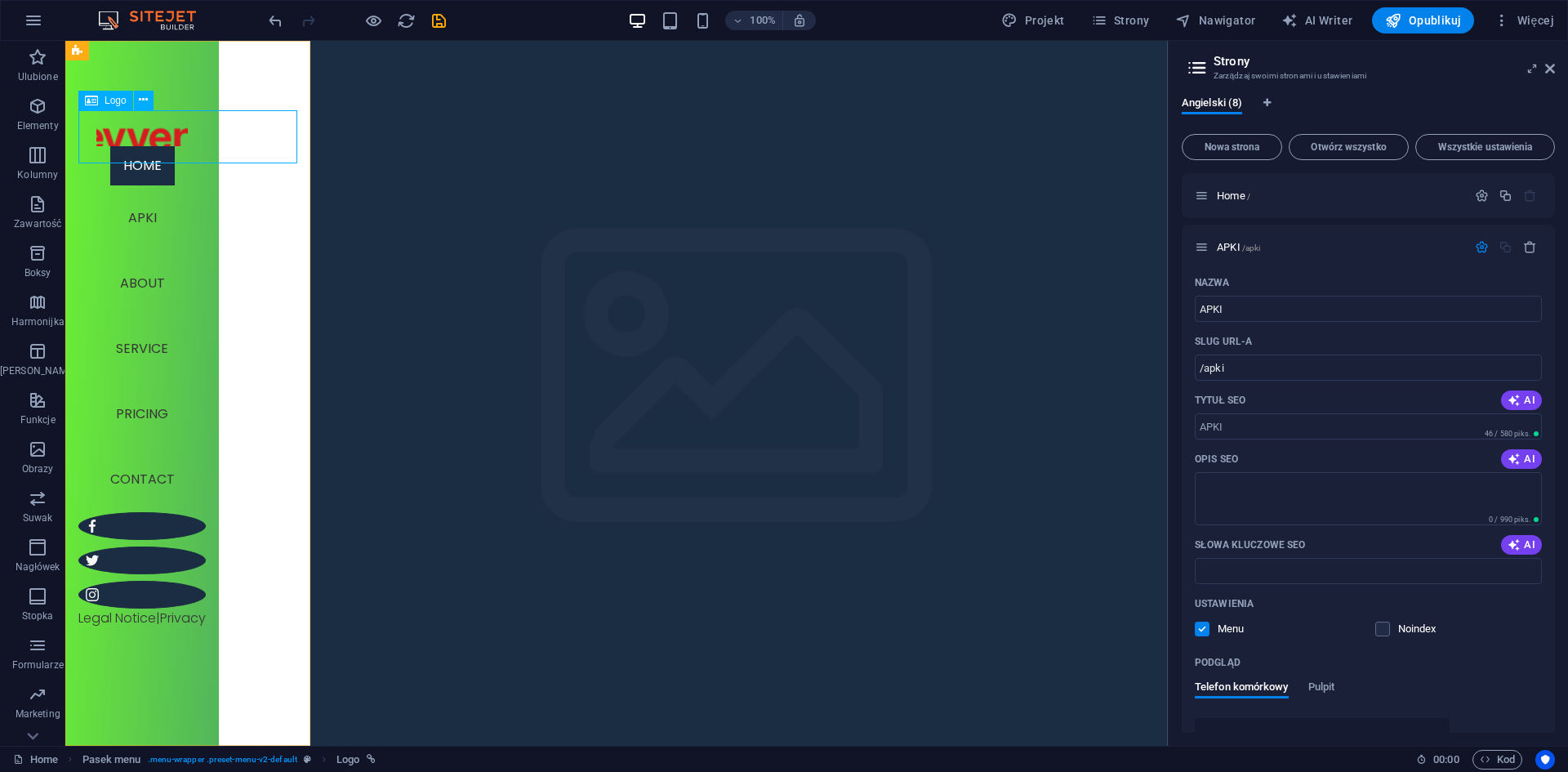
click at [174, 136] on div at bounding box center [141, 119] width 128 height 53
select select "px"
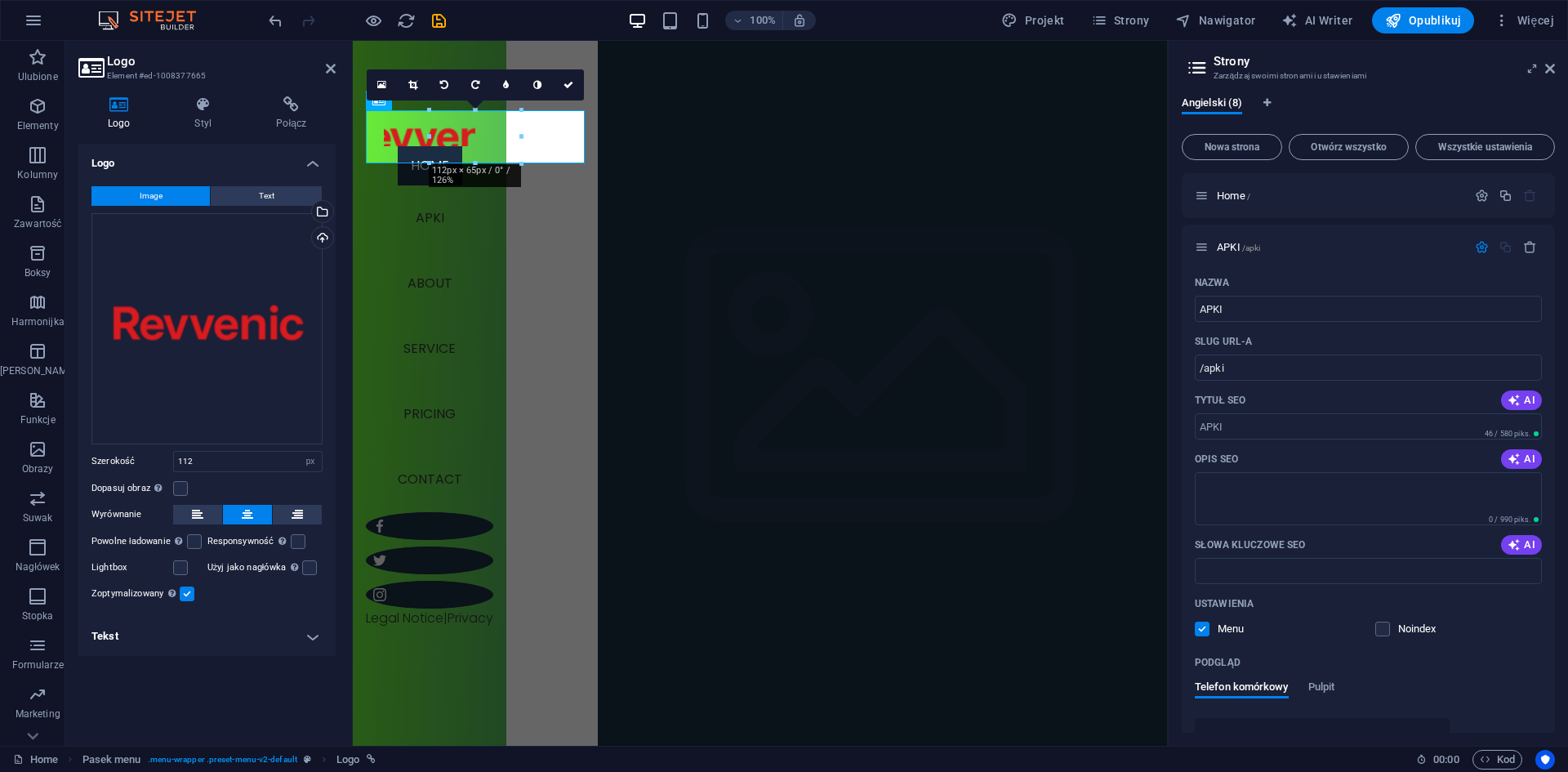
click at [375, 100] on div "16:10 16:9 4:3 1:1 1:2 0" at bounding box center [475, 85] width 218 height 31
click at [411, 133] on div at bounding box center [430, 119] width 128 height 53
click at [411, 132] on div at bounding box center [430, 119] width 128 height 53
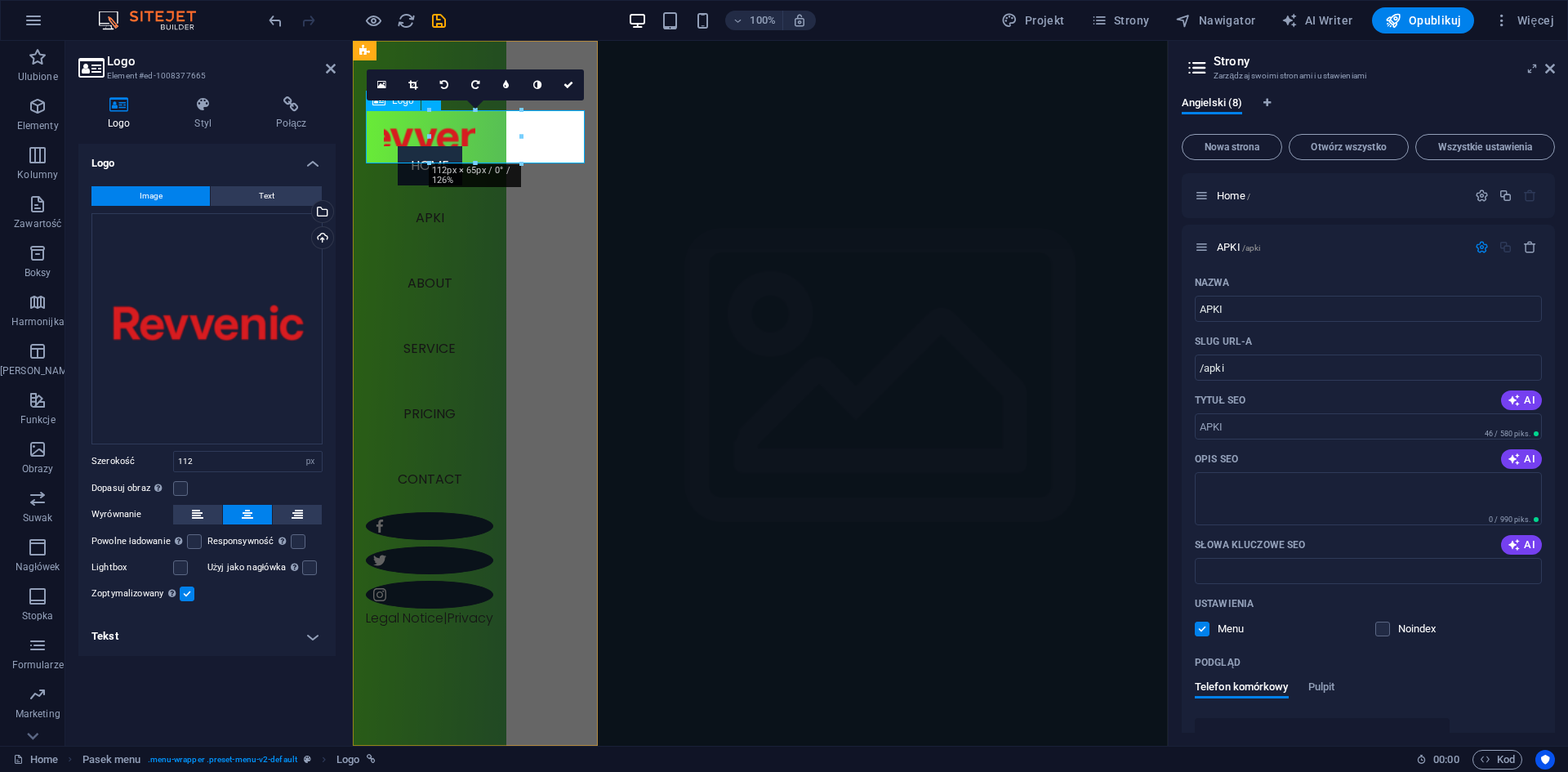
click at [411, 131] on div at bounding box center [430, 119] width 128 height 53
click at [328, 210] on div "Wybierz pliki z menedżera plików, zdjęć stockowych lub prześlij plik(i)" at bounding box center [320, 213] width 25 height 25
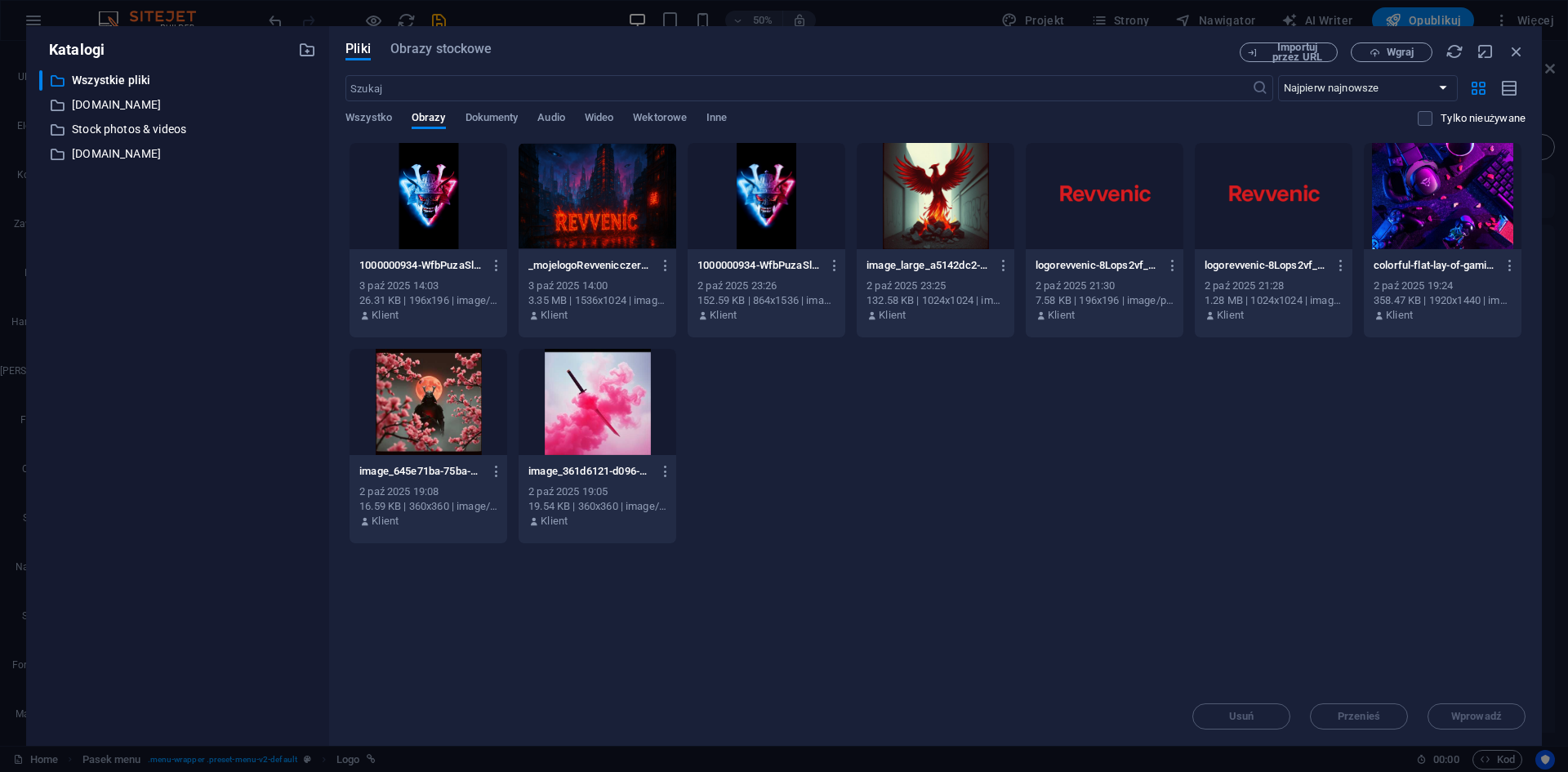
click at [1290, 232] on div at bounding box center [1273, 196] width 158 height 106
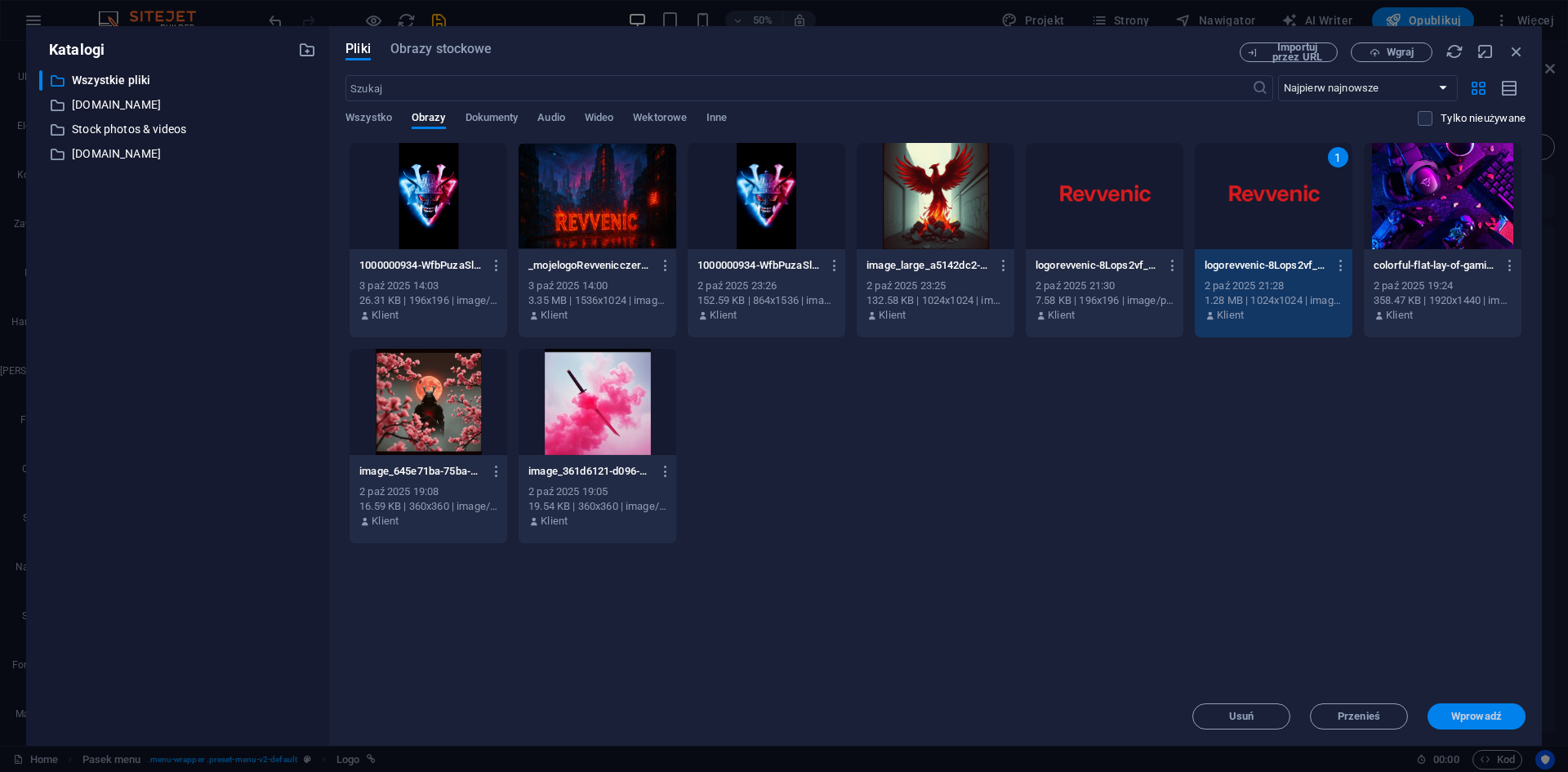
click at [1458, 723] on button "Wprowadź" at bounding box center [1476, 716] width 98 height 26
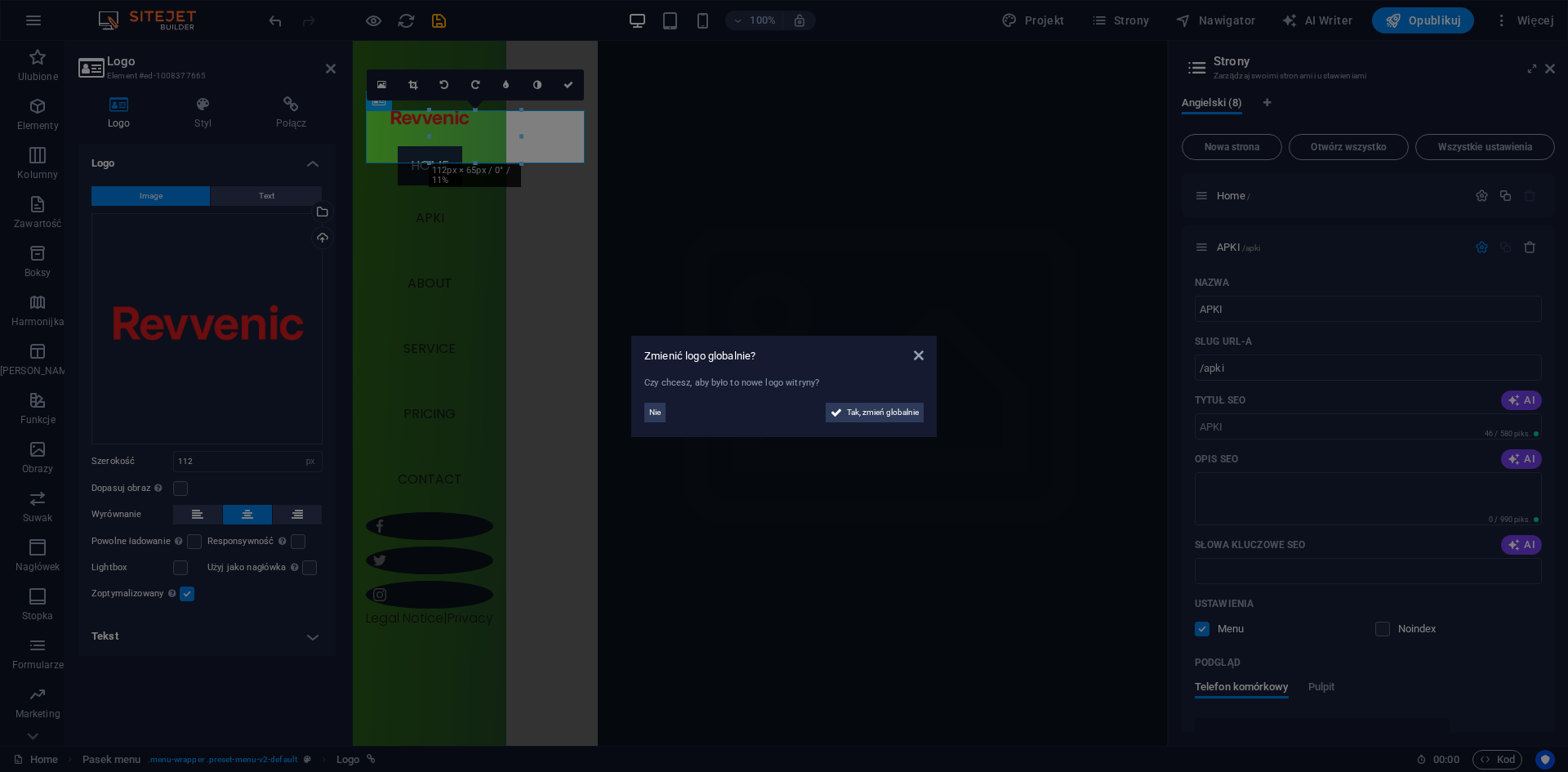
click at [187, 514] on aside "Zmienić logo globalnie? Czy chcesz, aby było to nowe logo witryny? Nie Tak, zmi…" at bounding box center [784, 386] width 1568 height 772
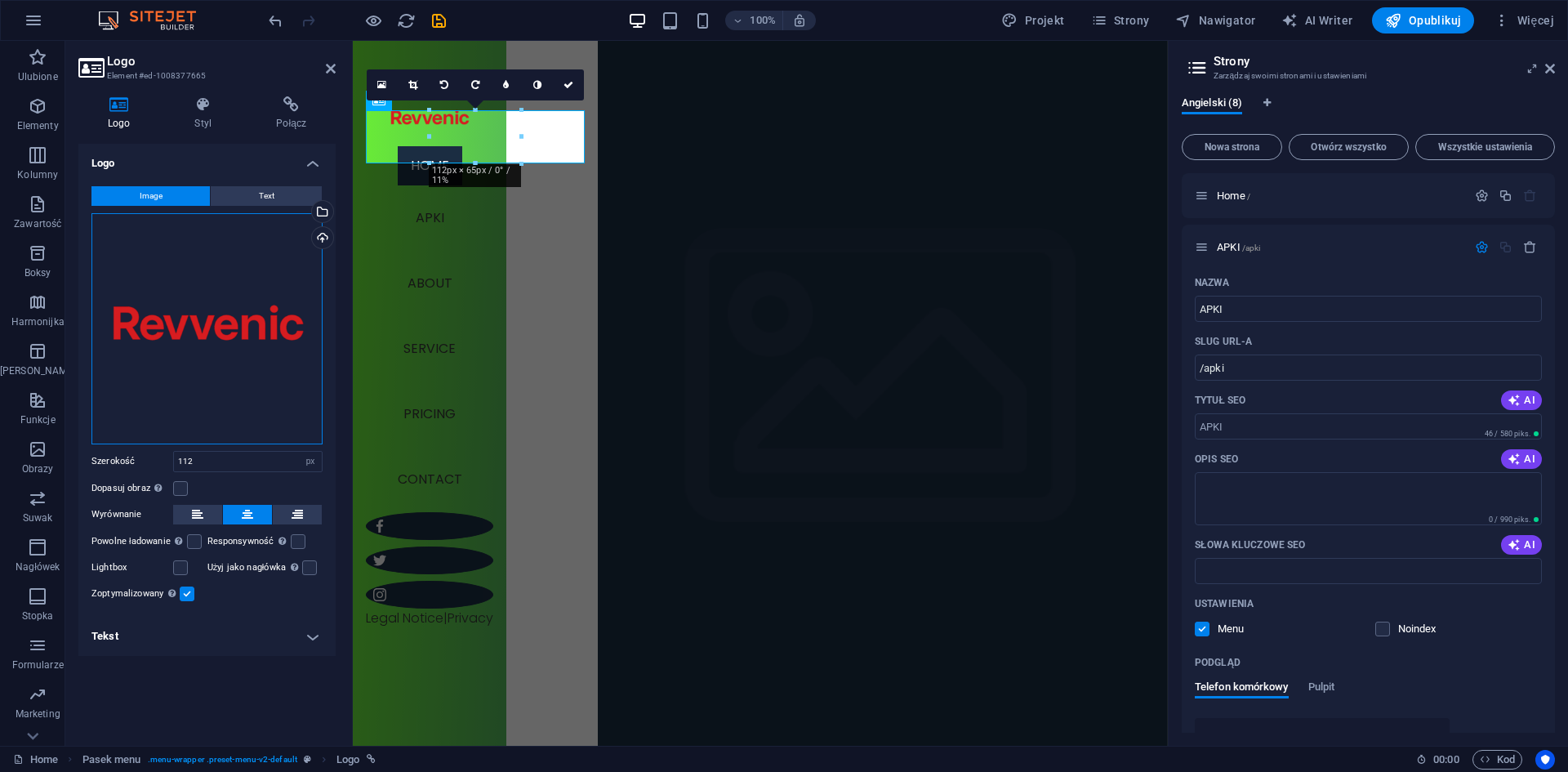
drag, startPoint x: 205, startPoint y: 332, endPoint x: 210, endPoint y: 384, distance: 52.2
click at [210, 390] on div "Przeciągnij pliki tutaj, kliknij, aby wybrać pliki lub wybierz pliki z Plików l…" at bounding box center [207, 329] width 231 height 231
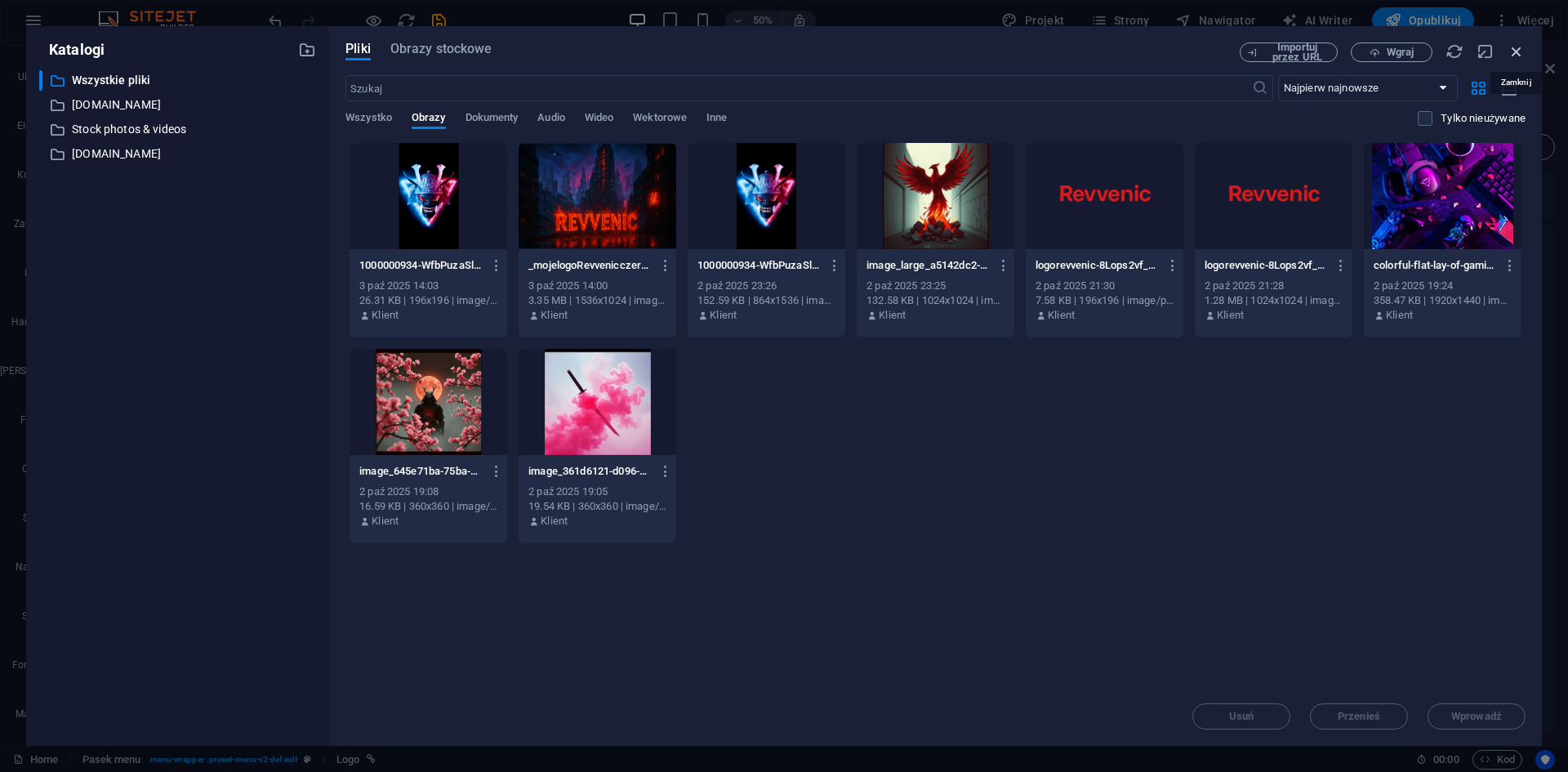
click at [1519, 55] on icon "button" at bounding box center [1517, 51] width 18 height 18
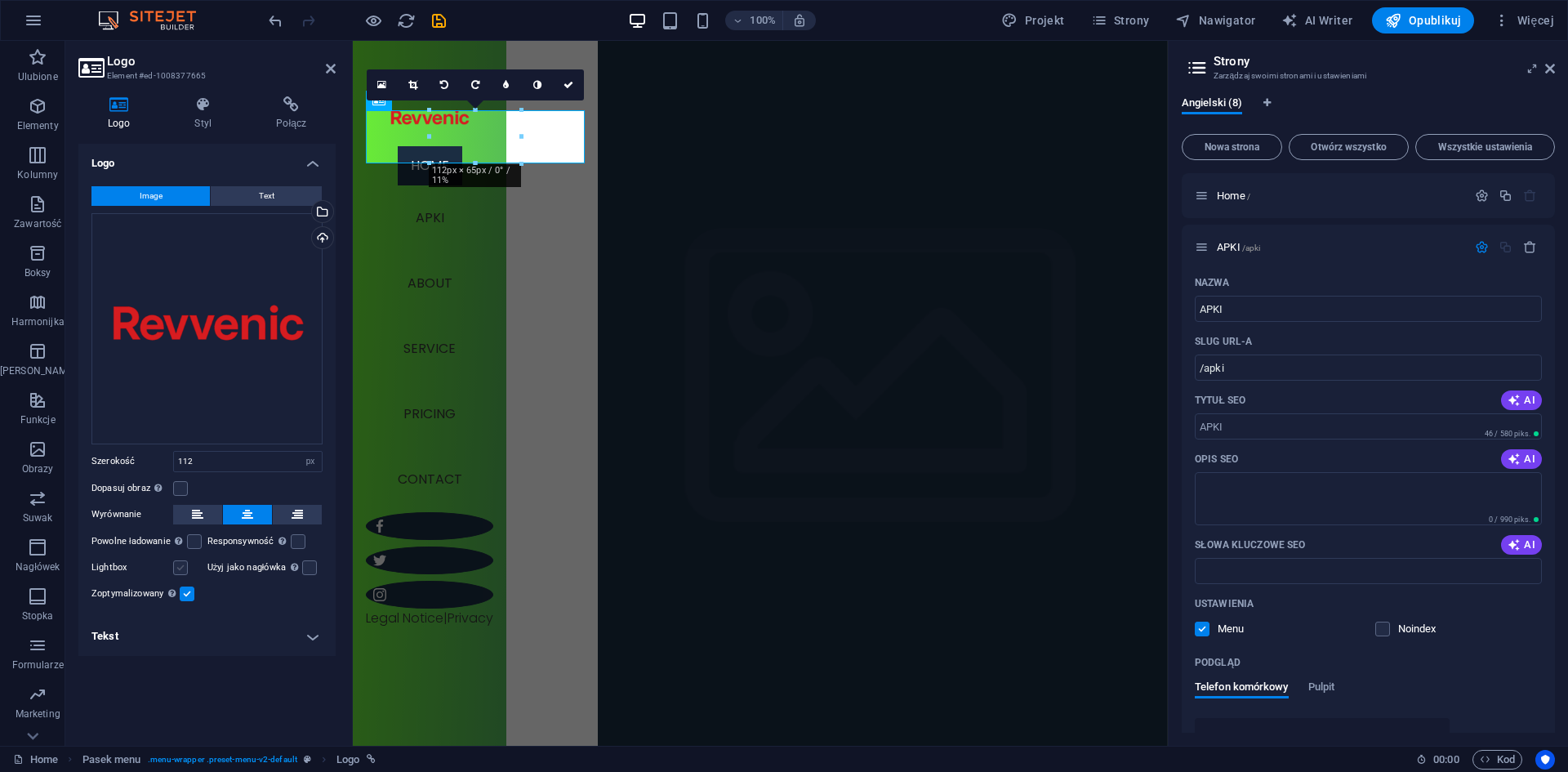
click at [182, 572] on label at bounding box center [181, 567] width 15 height 15
click at [0, 0] on input "Lightbox" at bounding box center [0, 0] width 0 height 0
click at [182, 572] on label at bounding box center [181, 567] width 15 height 15
click at [0, 0] on input "Lightbox" at bounding box center [0, 0] width 0 height 0
click at [185, 485] on label at bounding box center [181, 488] width 15 height 15
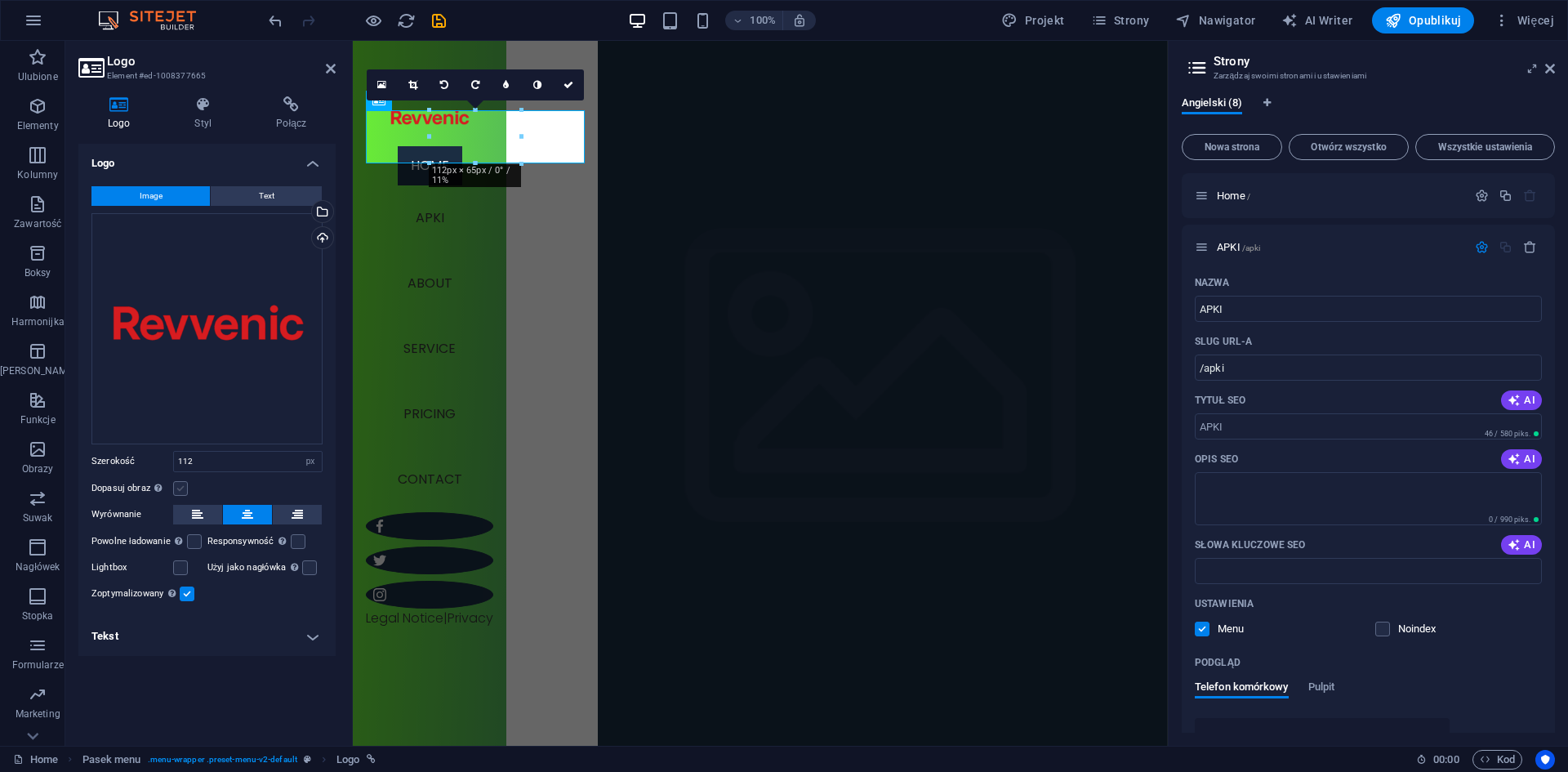
click at [0, 0] on input "Dopasuj obraz Automatycznie dopasuj obraz do stałej szerokości i wysokości" at bounding box center [0, 0] width 0 height 0
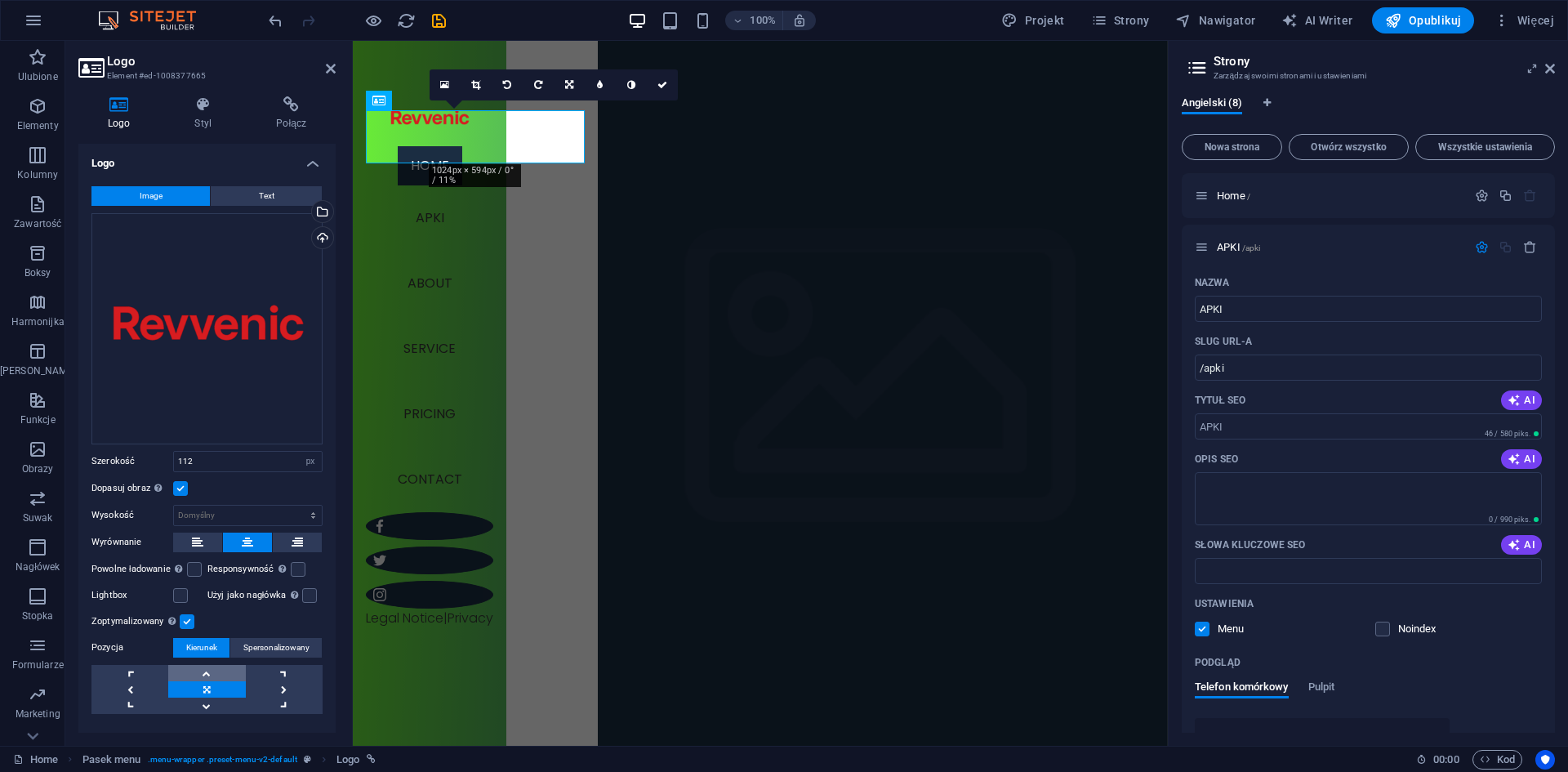
click at [210, 669] on link at bounding box center [207, 673] width 77 height 17
click at [308, 515] on select "Domyślny automatycznie px" at bounding box center [247, 515] width 148 height 19
click at [174, 506] on select "Domyślny automatycznie px" at bounding box center [247, 515] width 148 height 19
click at [299, 510] on select "Domyślny automatycznie px" at bounding box center [247, 515] width 148 height 19
select select "px"
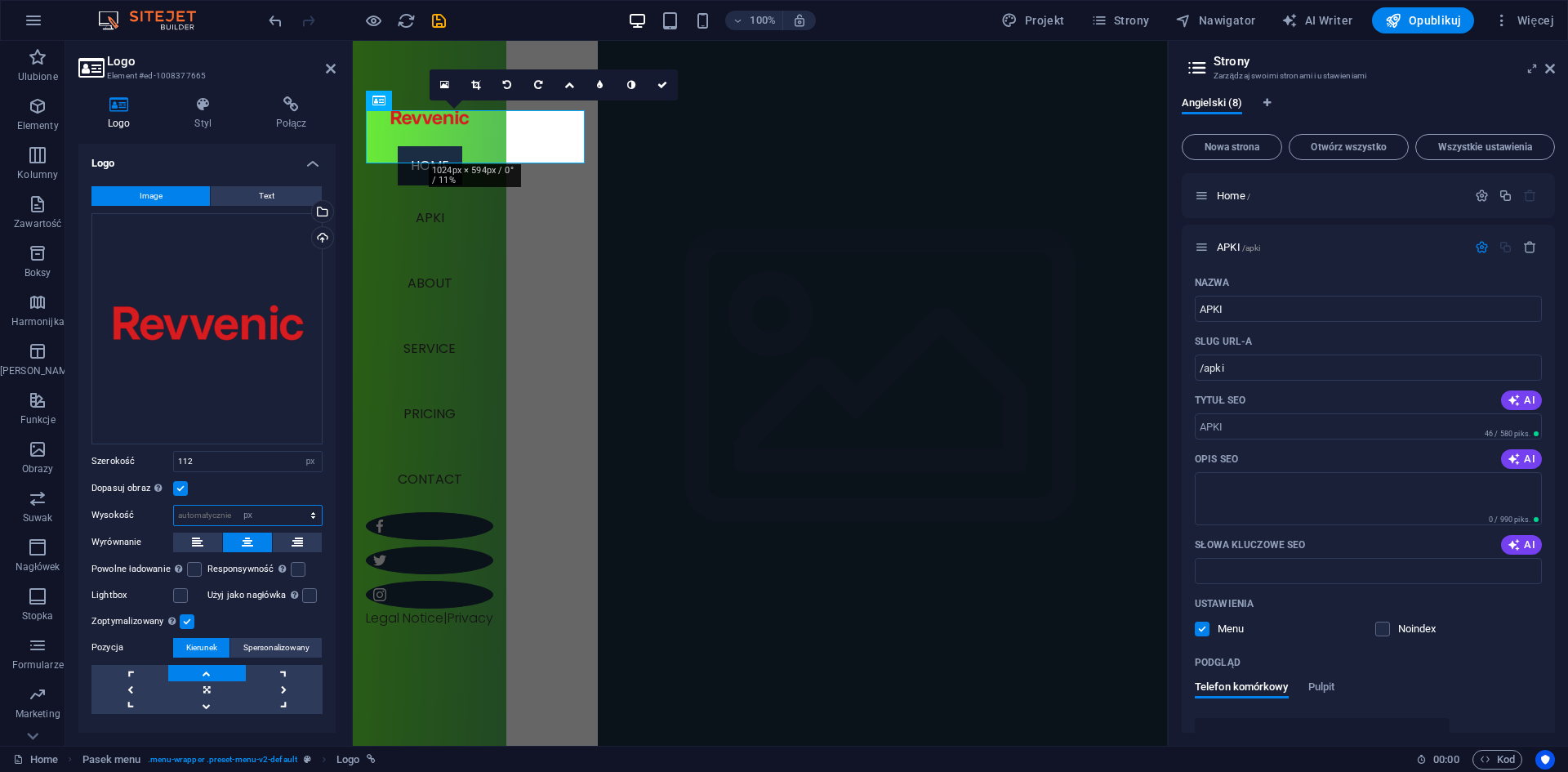
click at [296, 506] on select "Domyślny automatycznie px" at bounding box center [247, 515] width 148 height 19
type input "65"
click at [282, 514] on input "65" at bounding box center [247, 515] width 148 height 19
click at [299, 511] on select "Domyślny automatycznie px" at bounding box center [310, 515] width 23 height 19
click at [264, 533] on div "Automatycznie ładuj obraz dla monitorów Retina i rozmiary zoptymalizowane dla s…" at bounding box center [233, 528] width 130 height 62
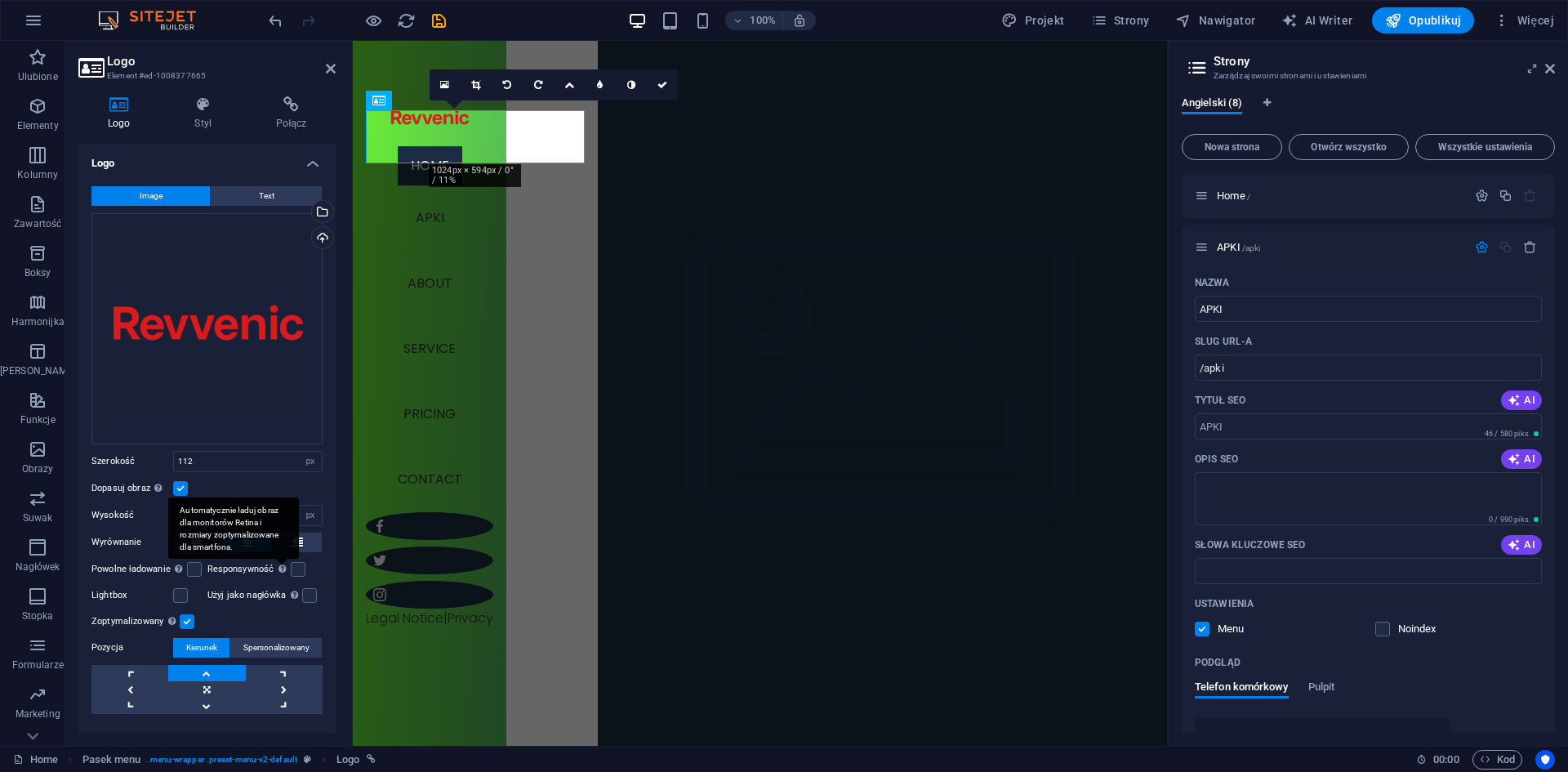
click at [0, 0] on input "Responsywność Automatycznie ładuj obraz dla monitorów Retina i rozmiary zoptyma…" at bounding box center [0, 0] width 0 height 0
click at [285, 453] on input "112" at bounding box center [247, 461] width 148 height 19
click at [175, 486] on label at bounding box center [181, 488] width 15 height 15
click at [0, 0] on input "Dopasuj obraz Automatycznie dopasuj obraz do stałej szerokości i wysokości" at bounding box center [0, 0] width 0 height 0
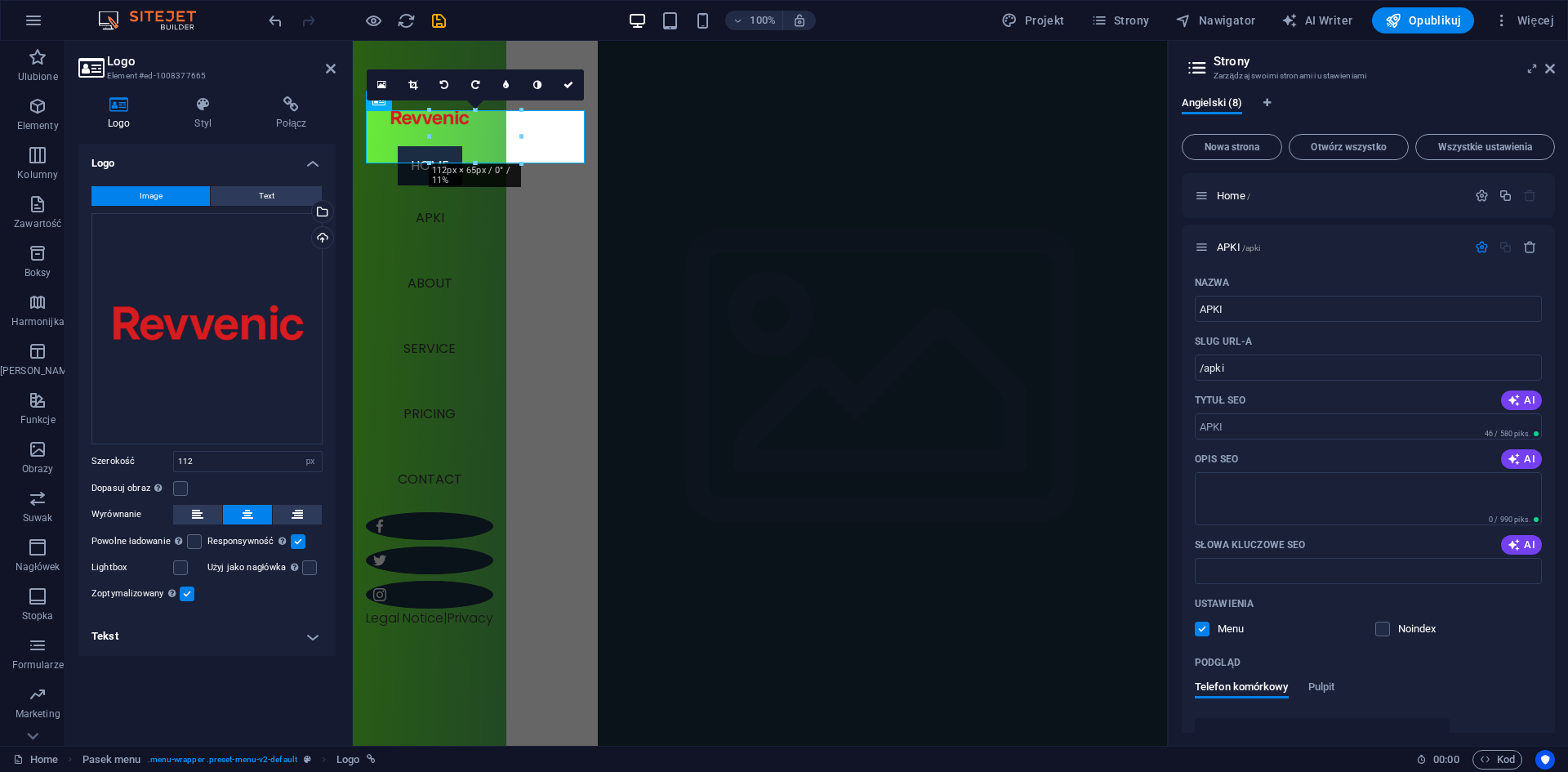
click at [431, 137] on div at bounding box center [430, 137] width 6 height 53
click at [476, 135] on div at bounding box center [430, 119] width 128 height 53
click at [436, 125] on div at bounding box center [430, 119] width 128 height 53
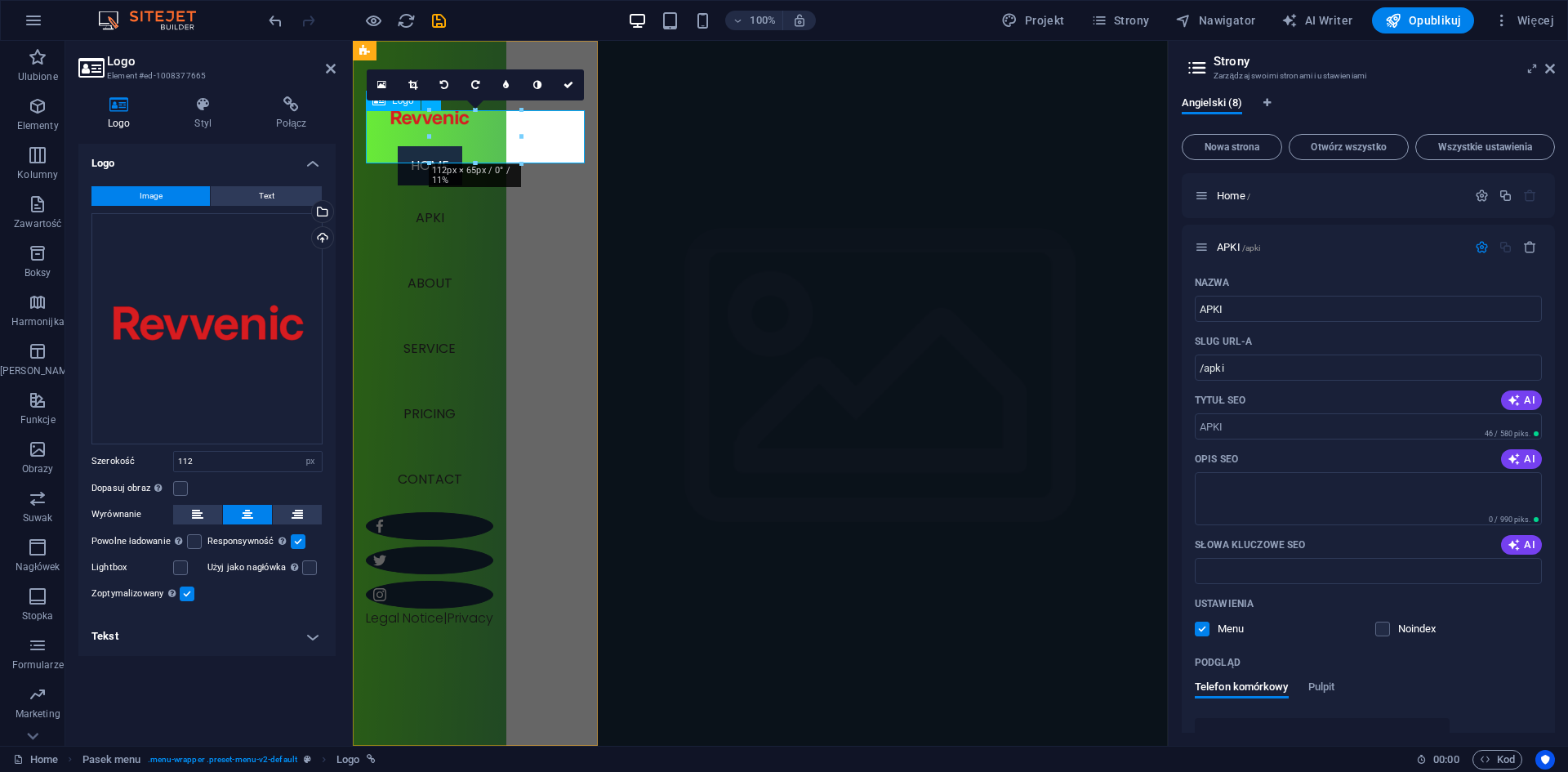
click at [460, 134] on div at bounding box center [430, 119] width 128 height 53
click at [418, 84] on icon at bounding box center [413, 84] width 9 height 10
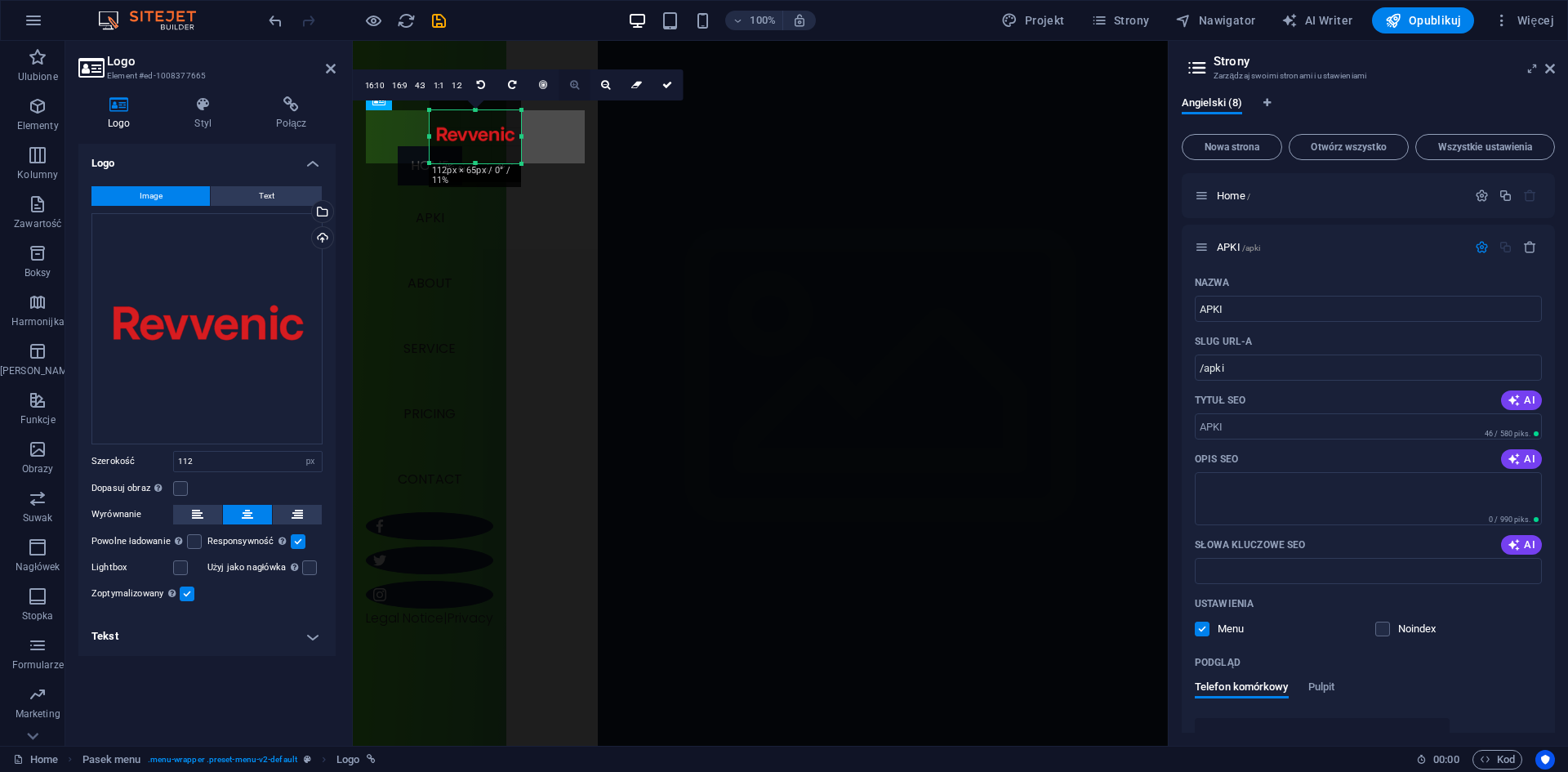
click at [567, 85] on link at bounding box center [575, 85] width 31 height 31
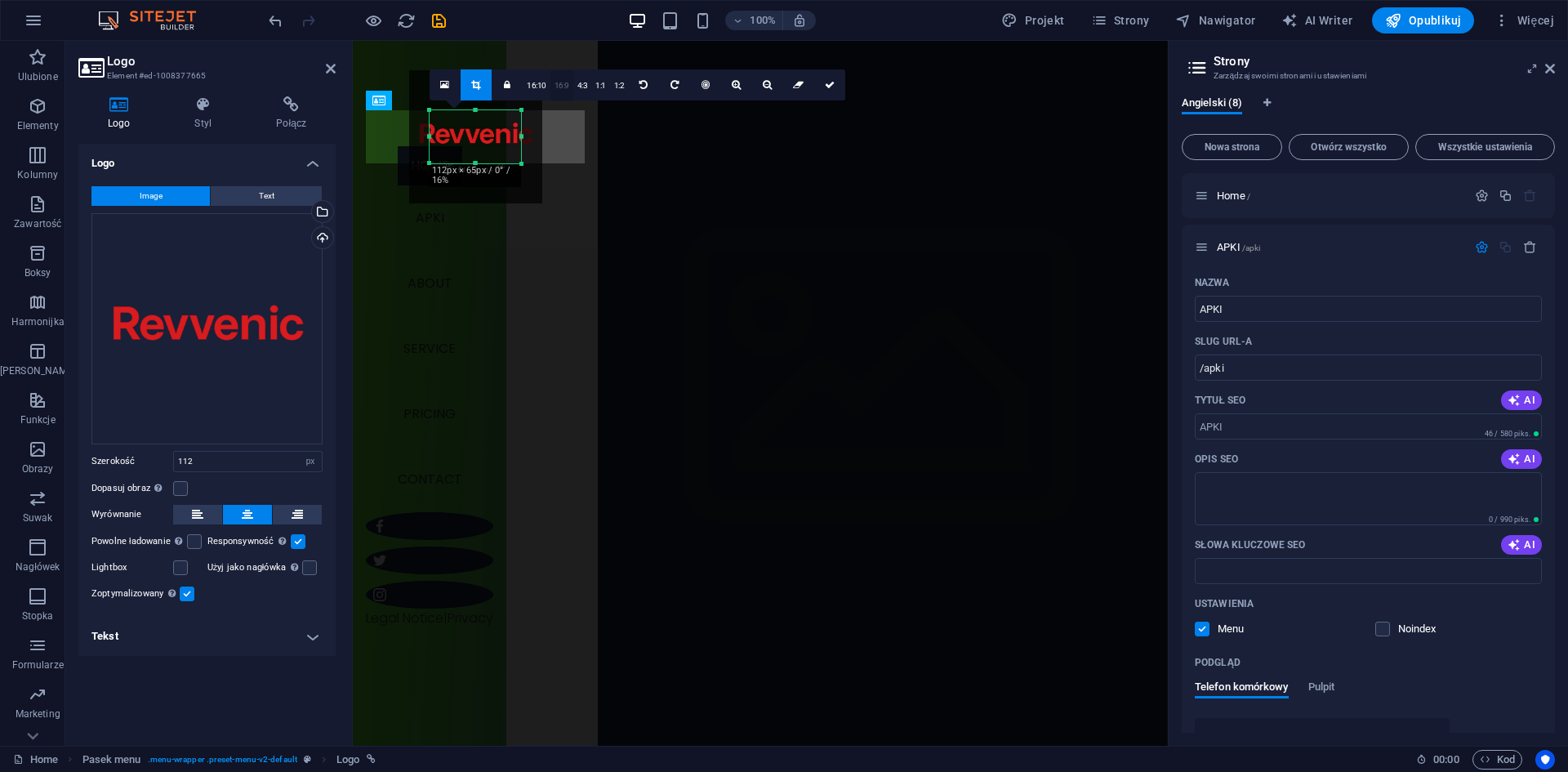
click at [570, 85] on link "16:9" at bounding box center [562, 85] width 23 height 31
click at [734, 84] on icon at bounding box center [736, 84] width 9 height 10
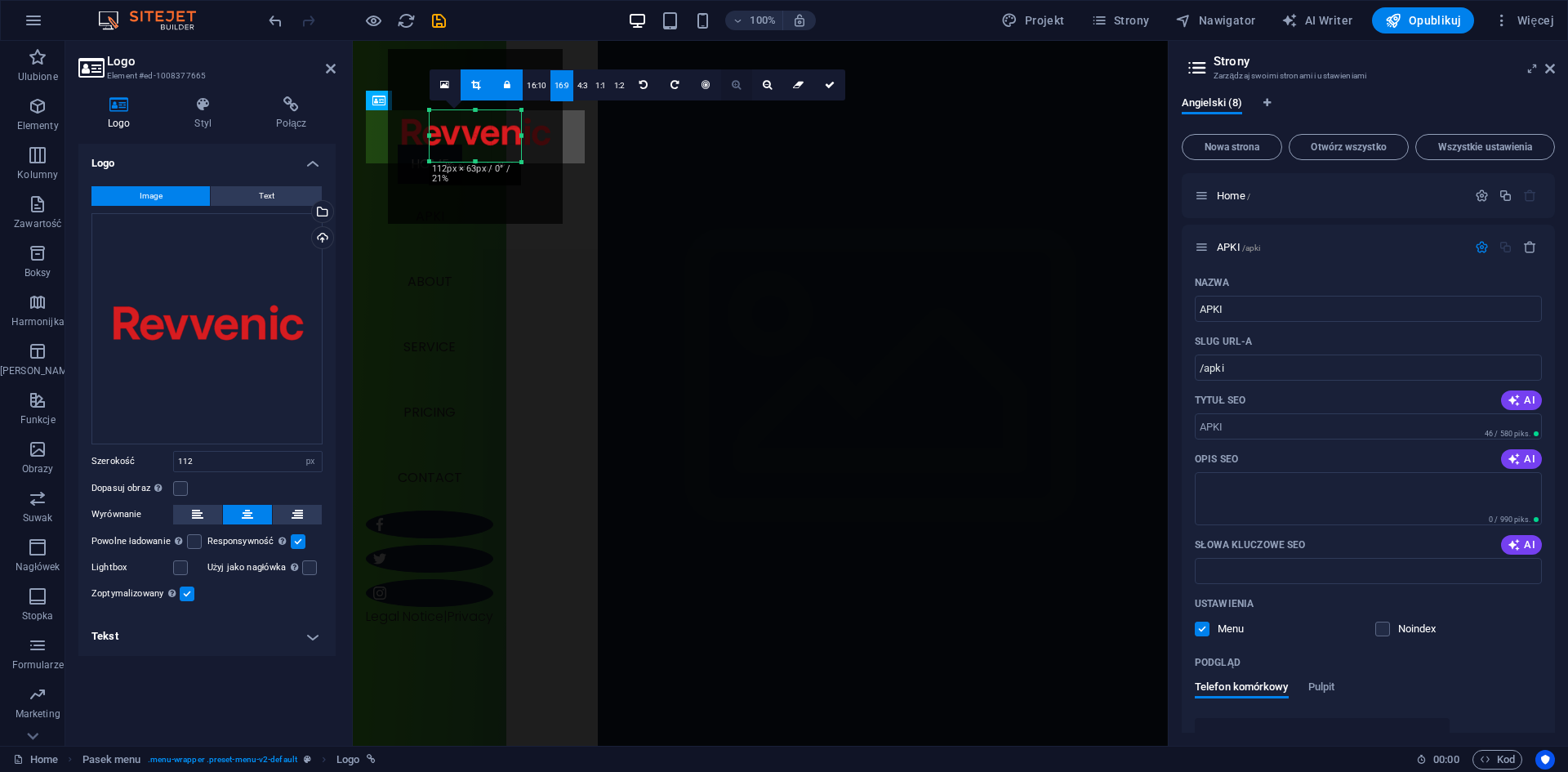
click at [734, 84] on icon at bounding box center [736, 84] width 9 height 10
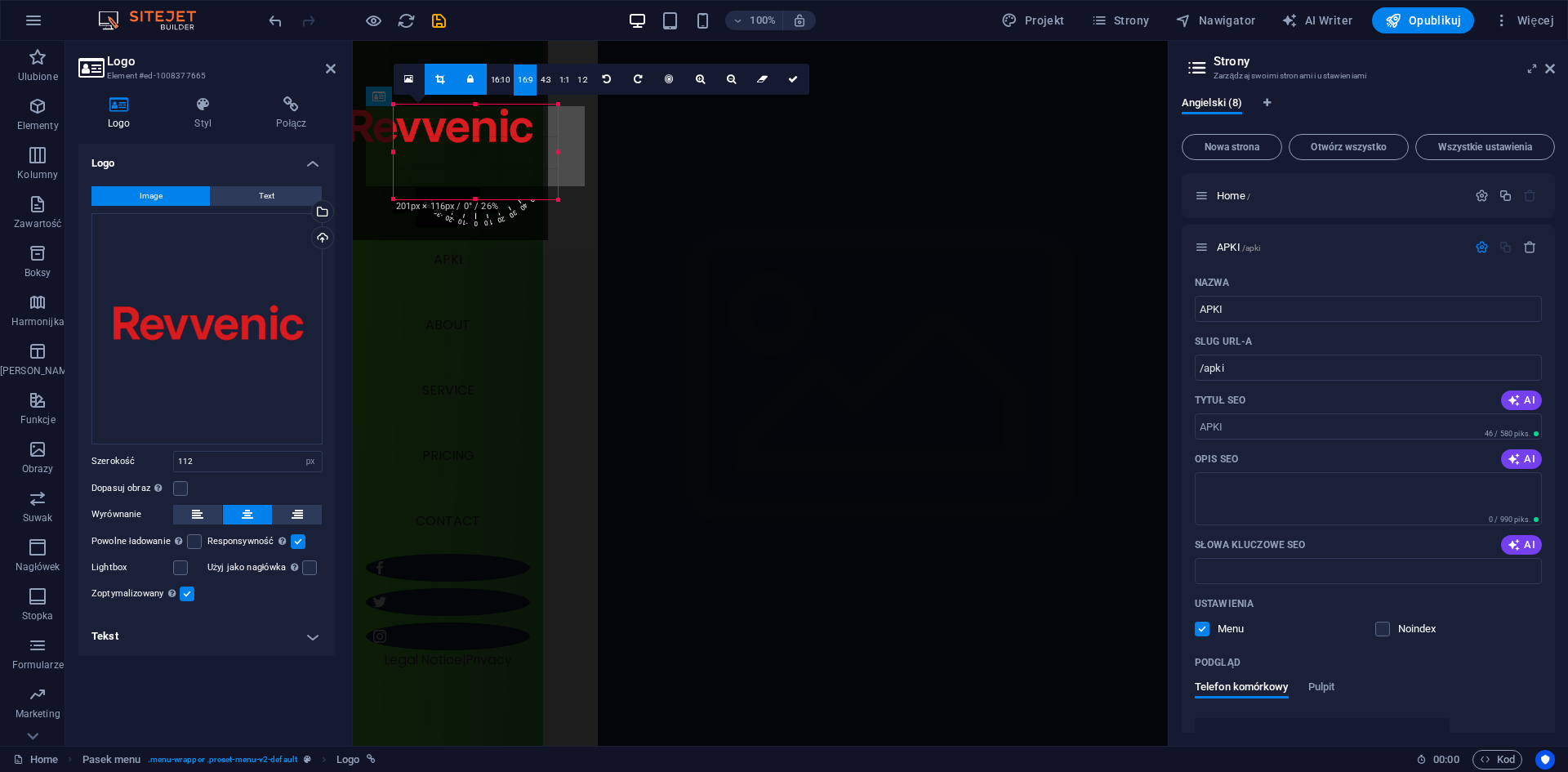
drag, startPoint x: 520, startPoint y: 135, endPoint x: 592, endPoint y: 139, distance: 72.1
click at [592, 139] on div "H1 Baner Baner Kontener Menu Pasek menu Odstęp Przycisk Logo H3 180 170 160 150…" at bounding box center [760, 393] width 815 height 705
click at [727, 76] on icon at bounding box center [732, 79] width 9 height 10
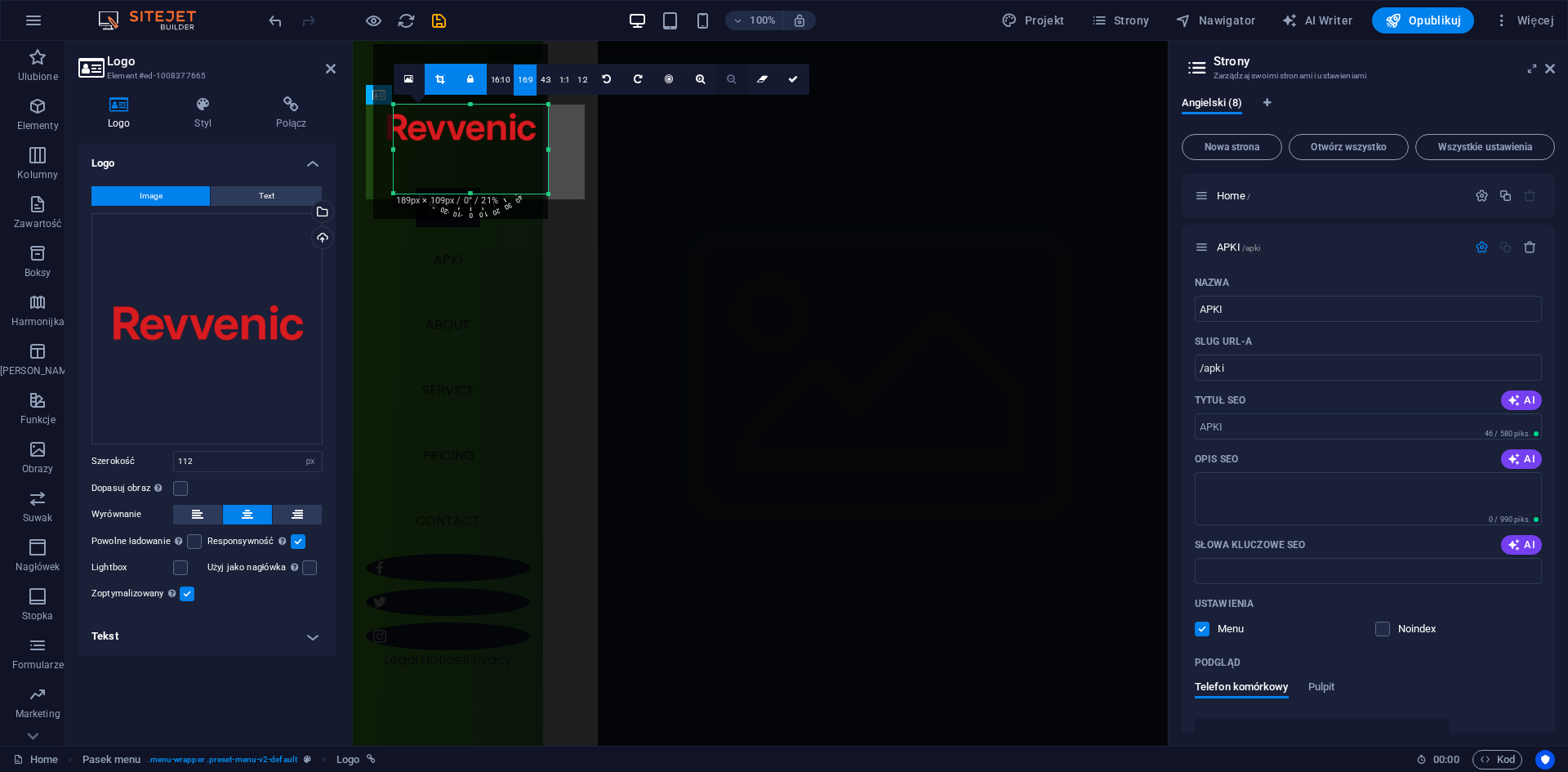
click at [727, 76] on icon at bounding box center [732, 79] width 9 height 10
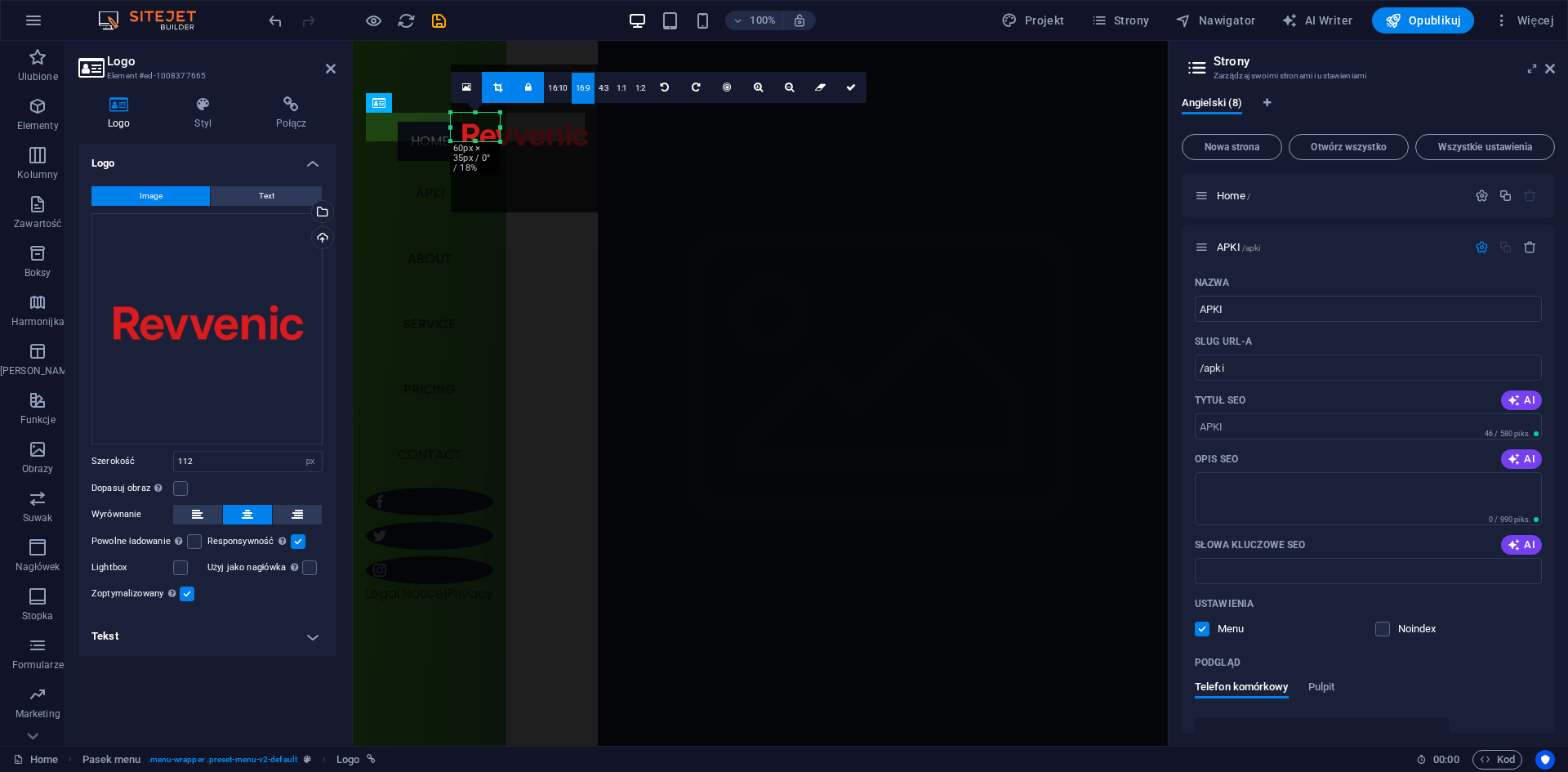
drag, startPoint x: 472, startPoint y: 192, endPoint x: 493, endPoint y: 131, distance: 64.5
click at [493, 131] on div "180 170 160 150 140 130 120 110 100 90 80 70 60 50 40 30 20 10 0 -10 -20 -30 -4…" at bounding box center [475, 127] width 49 height 28
click at [582, 87] on link "16:9" at bounding box center [582, 88] width 23 height 31
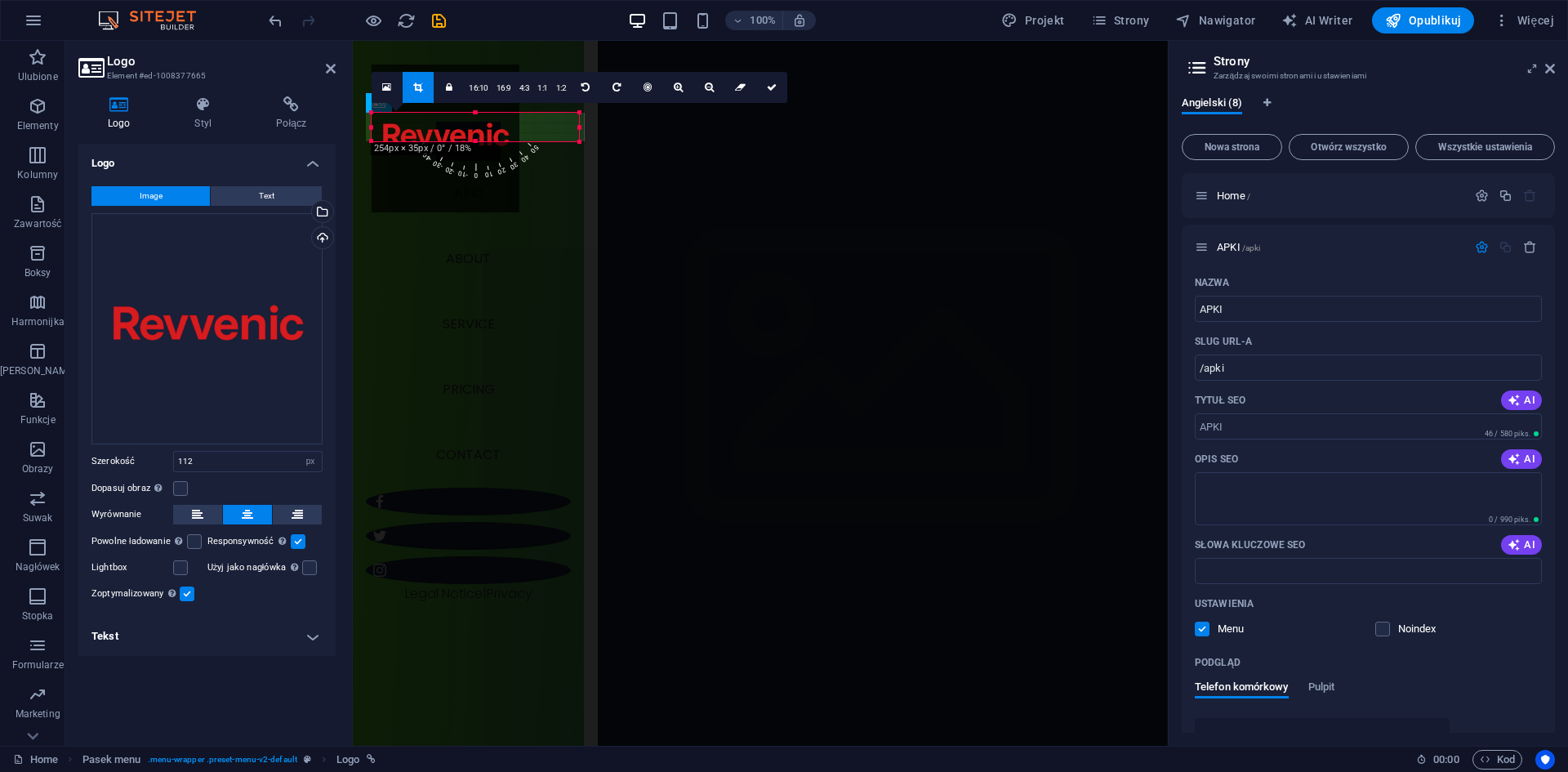
drag, startPoint x: 499, startPoint y: 123, endPoint x: 208, endPoint y: 98, distance: 292.1
click at [658, 131] on div "H1 Baner Baner Kontener Menu Pasek menu Odstęp Przycisk Logo H3 180 170 160 150…" at bounding box center [760, 393] width 815 height 705
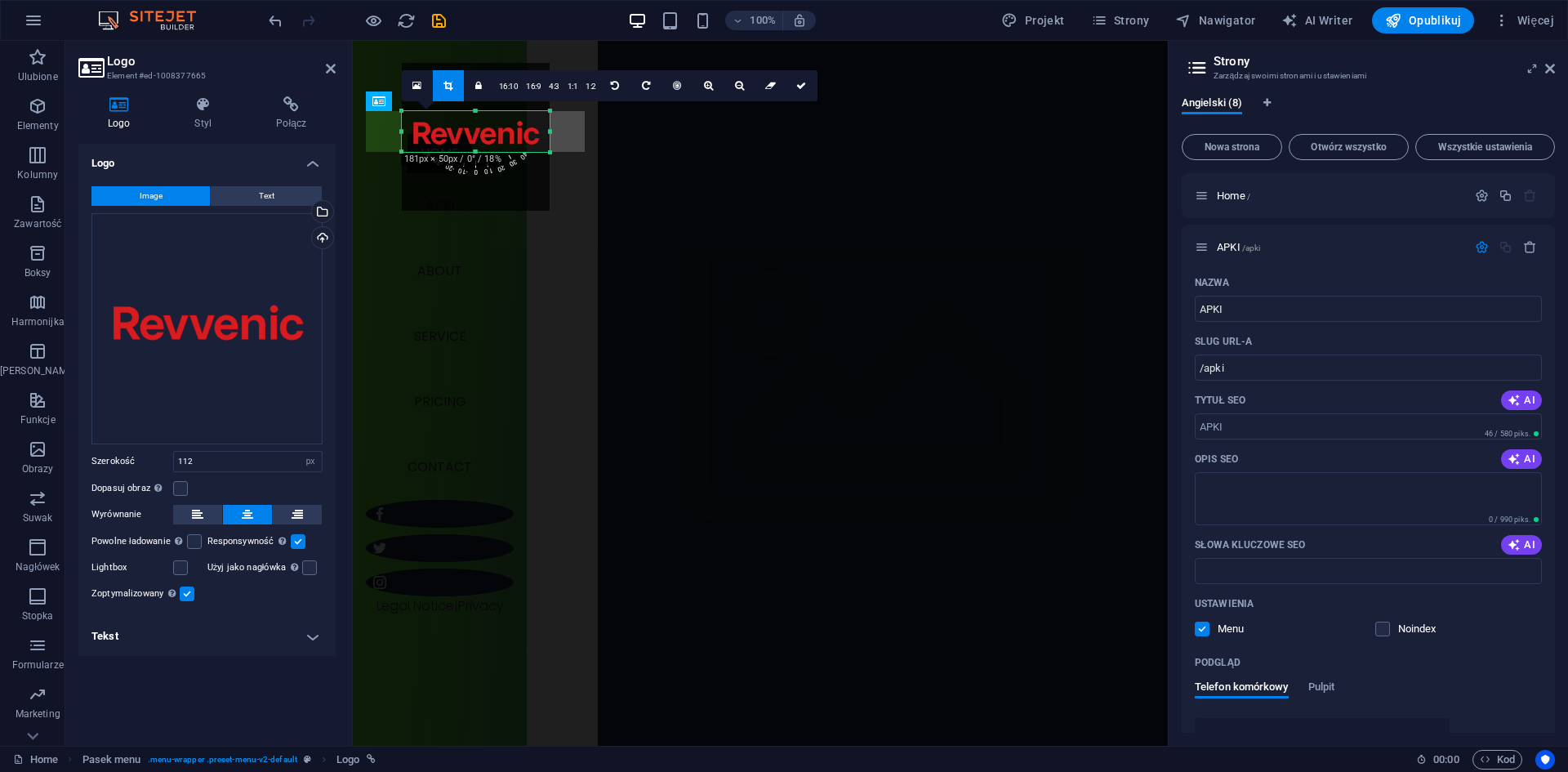
drag, startPoint x: 519, startPoint y: 140, endPoint x: 522, endPoint y: 151, distance: 11.4
click at [522, 151] on div "180 170 160 150 140 130 120 110 100 90 80 70 60 50 40 30 20 10 0 -10 -20 -30 -4…" at bounding box center [476, 131] width 148 height 40
click at [399, 274] on nav "Home APKI About Service Pricing Contact" at bounding box center [440, 317] width 148 height 366
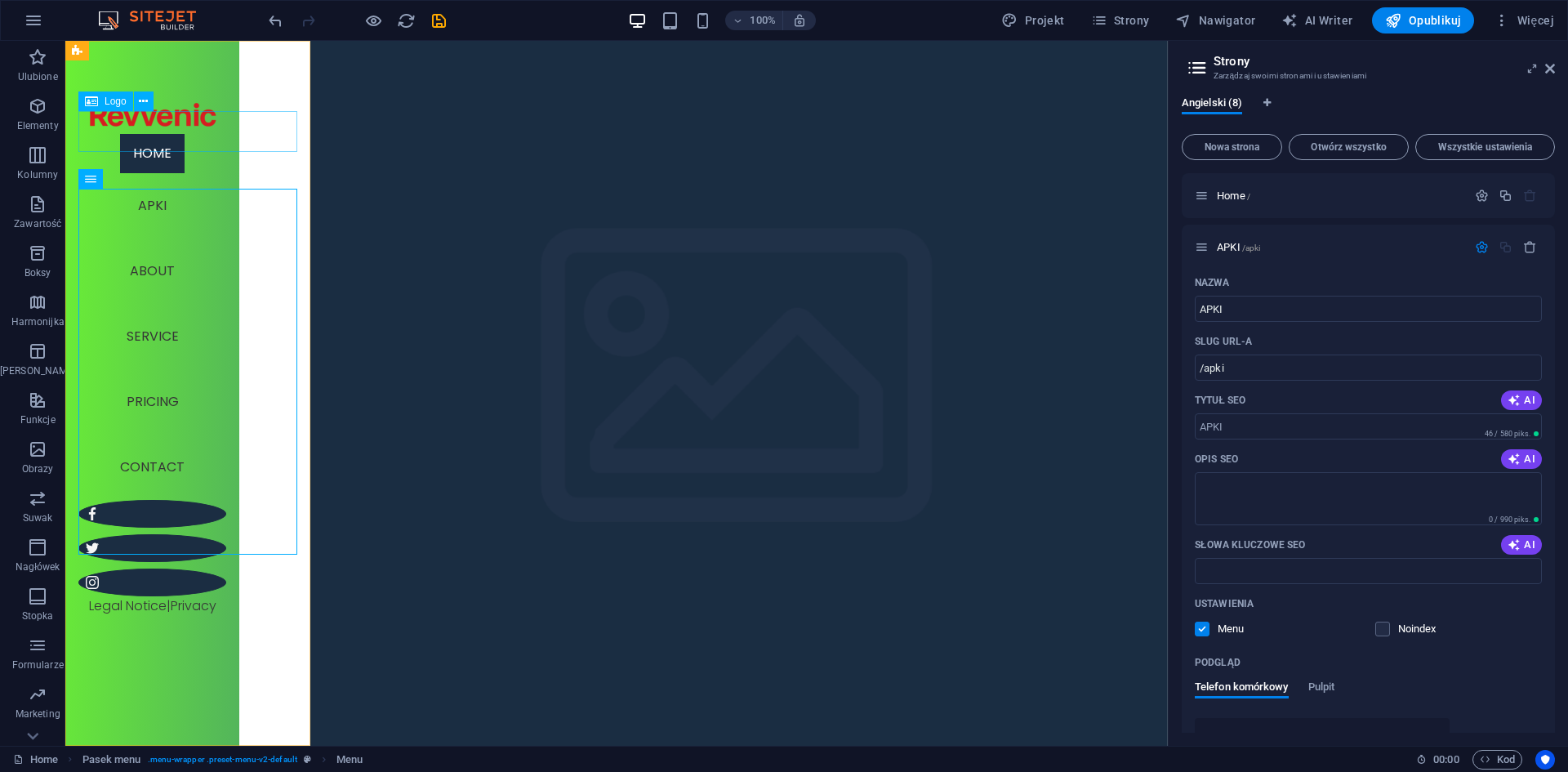
click at [226, 134] on div at bounding box center [151, 113] width 148 height 40
click at [117, 100] on span "Logo" at bounding box center [116, 101] width 22 height 10
click at [151, 100] on button at bounding box center [143, 101] width 19 height 19
drag, startPoint x: 80, startPoint y: 196, endPoint x: 90, endPoint y: 192, distance: 10.8
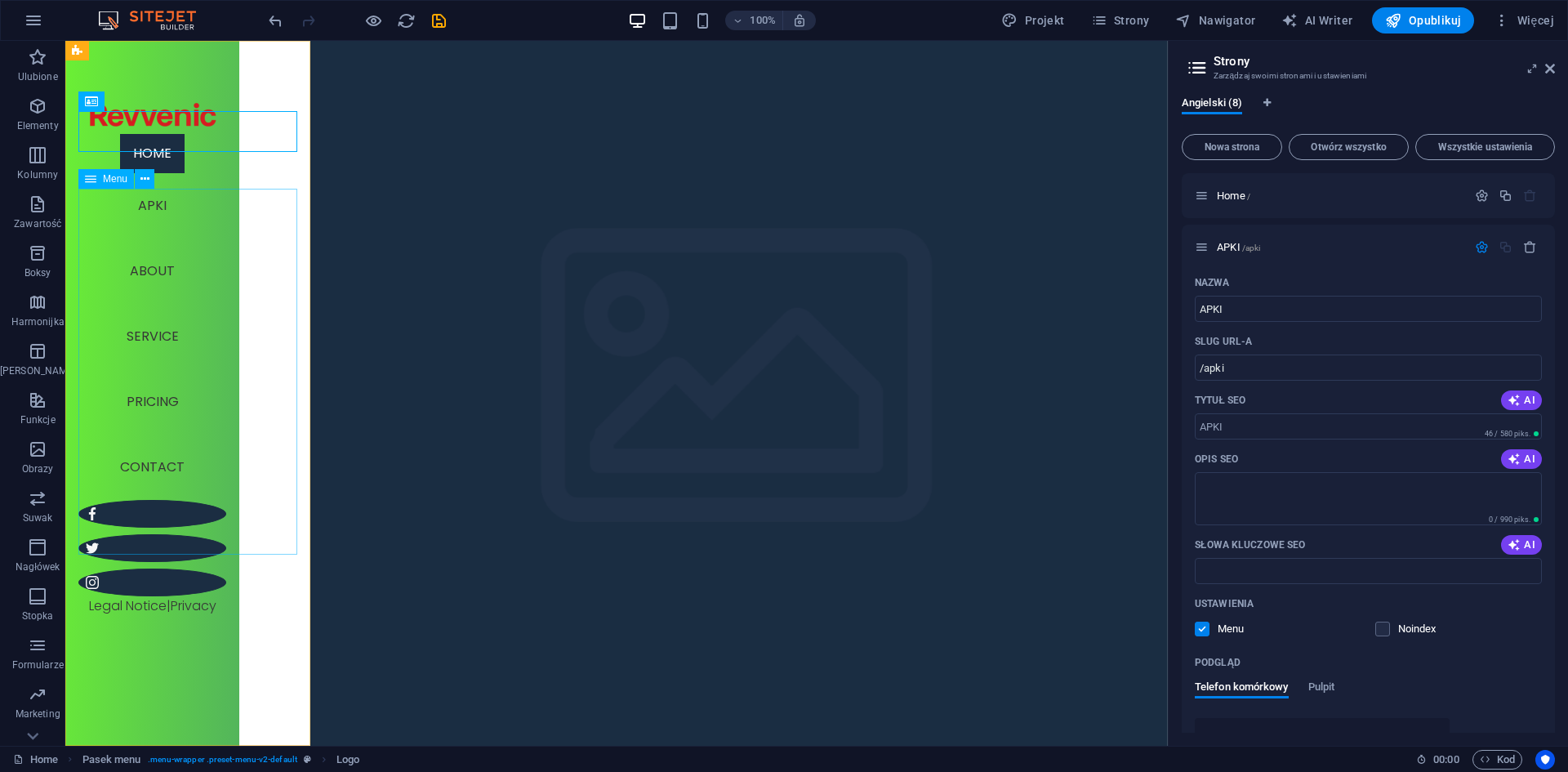
click at [80, 196] on nav "Home APKI About Service Pricing Contact" at bounding box center [151, 317] width 148 height 366
click at [174, 134] on div at bounding box center [151, 113] width 148 height 40
select select "px"
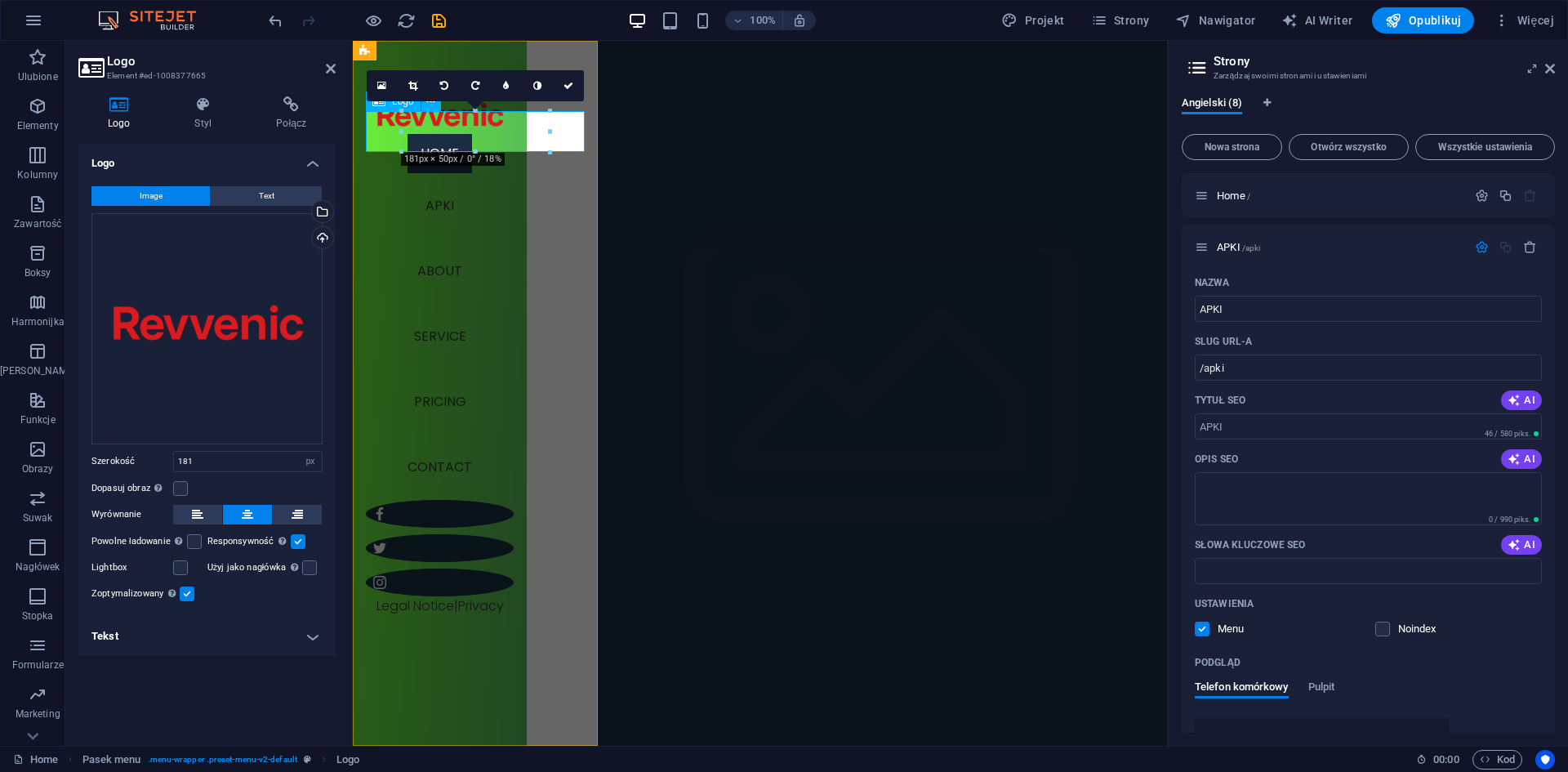
click at [514, 129] on div at bounding box center [440, 113] width 148 height 40
click at [504, 130] on div at bounding box center [440, 113] width 148 height 40
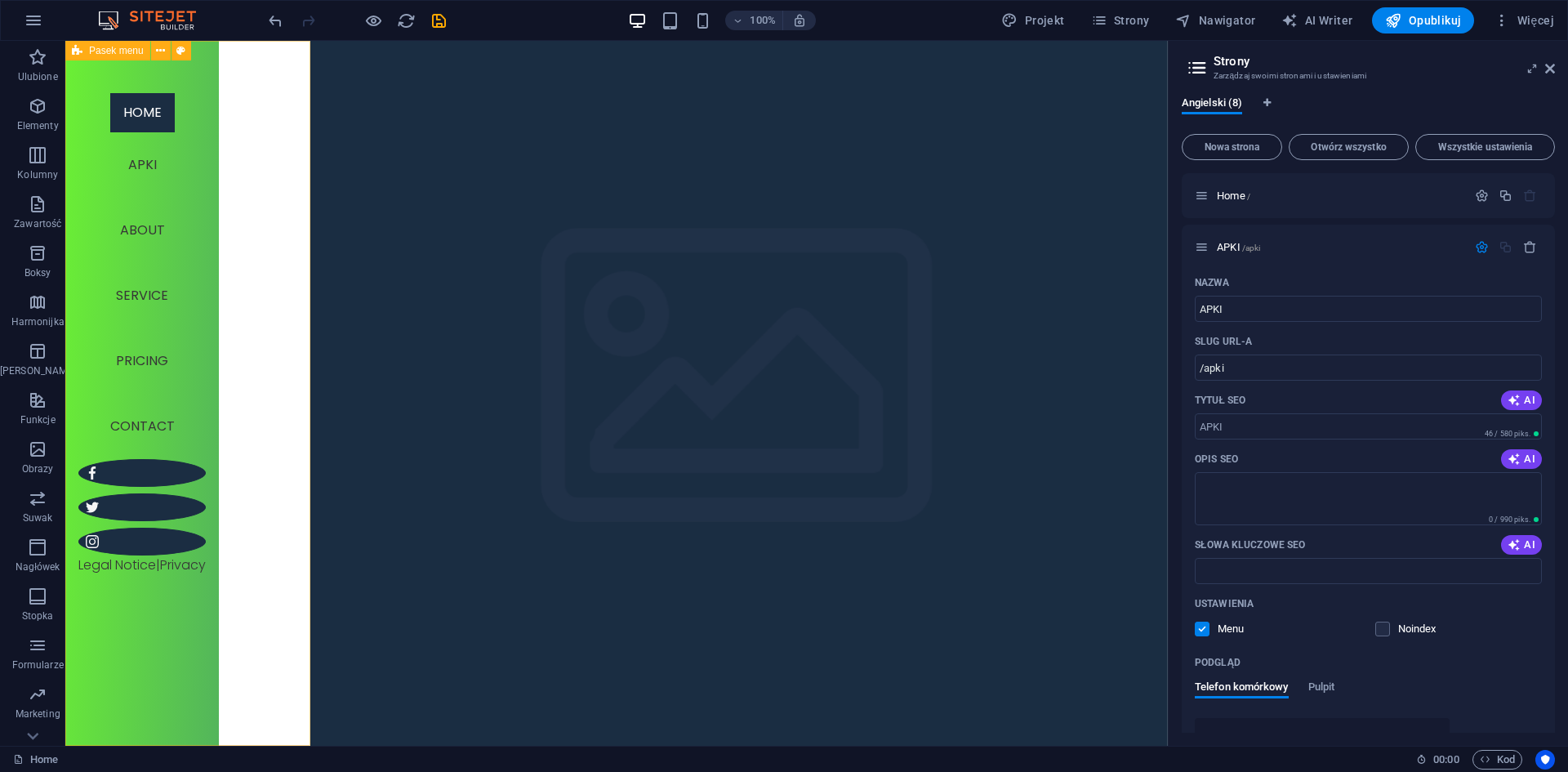
click at [178, 89] on div "Menu Home APKI About Service Pricing Contact Legal Notice | Privacy" at bounding box center [141, 393] width 153 height 705
click at [275, 24] on icon "undo" at bounding box center [275, 20] width 18 height 18
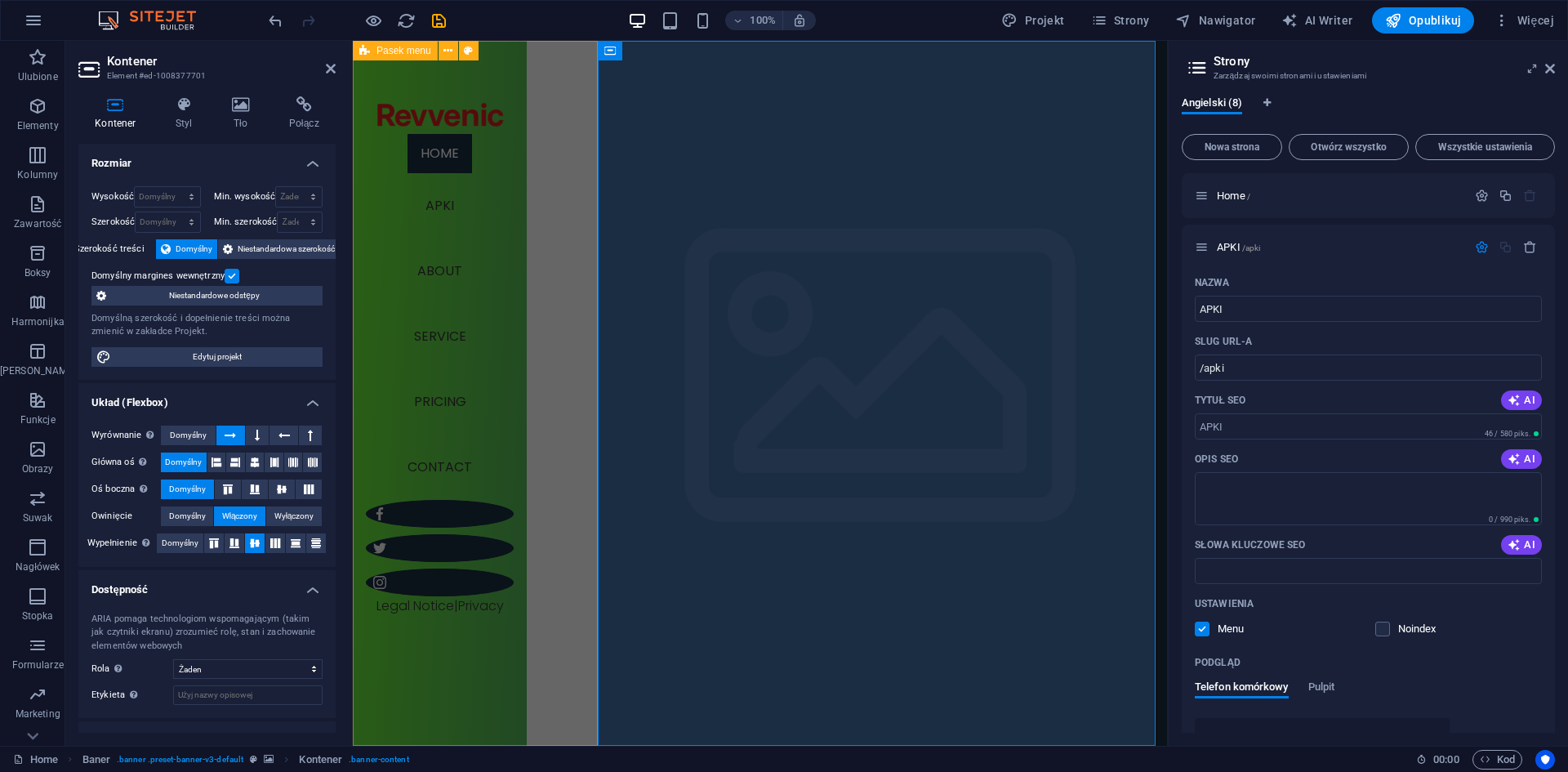
click at [527, 156] on div "Menu Home APKI About Service Pricing Contact Legal Notice | Privacy" at bounding box center [439, 393] width 174 height 705
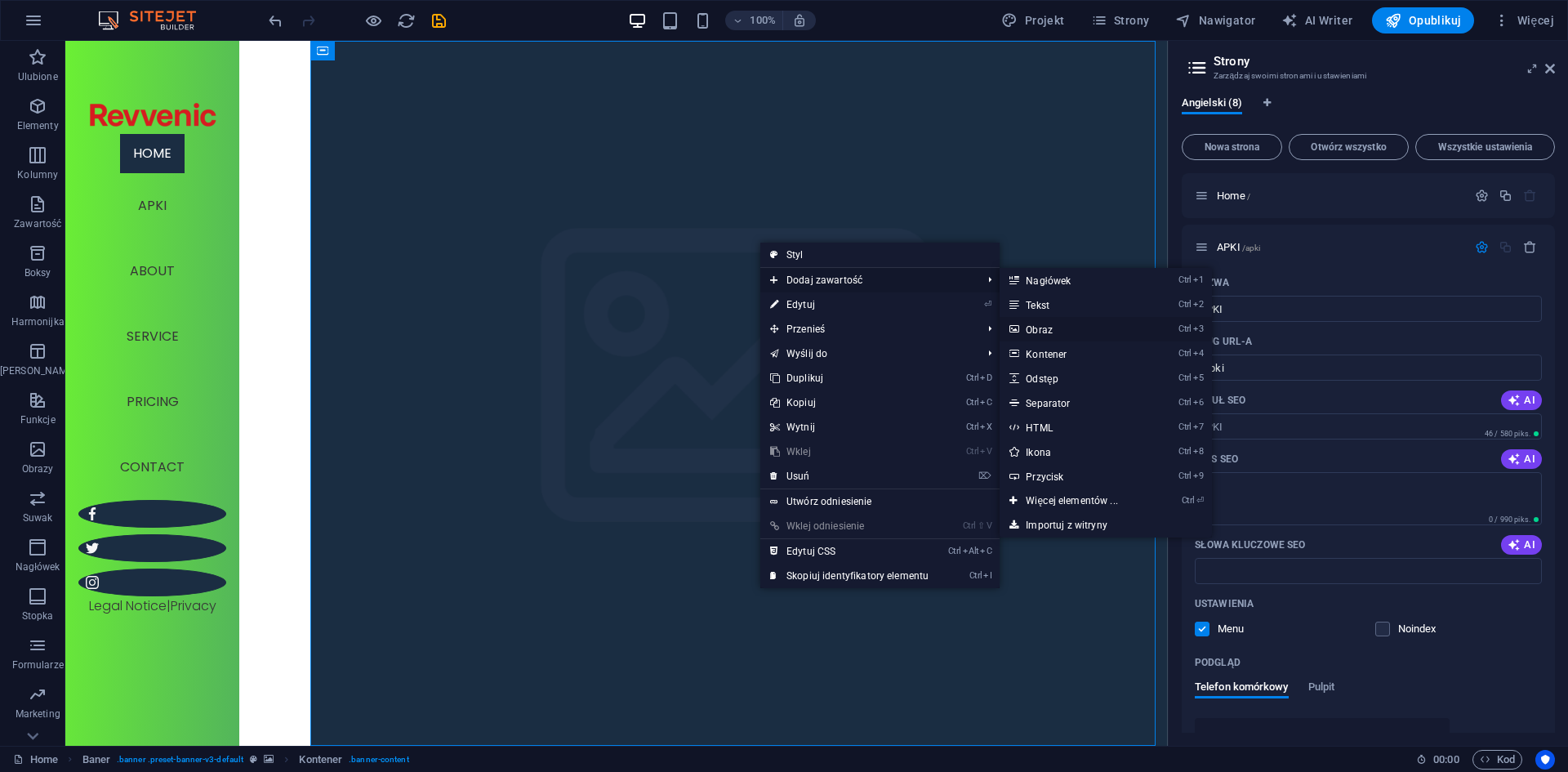
click at [1063, 325] on link "Ctrl 3 Obraz" at bounding box center [1075, 329] width 151 height 25
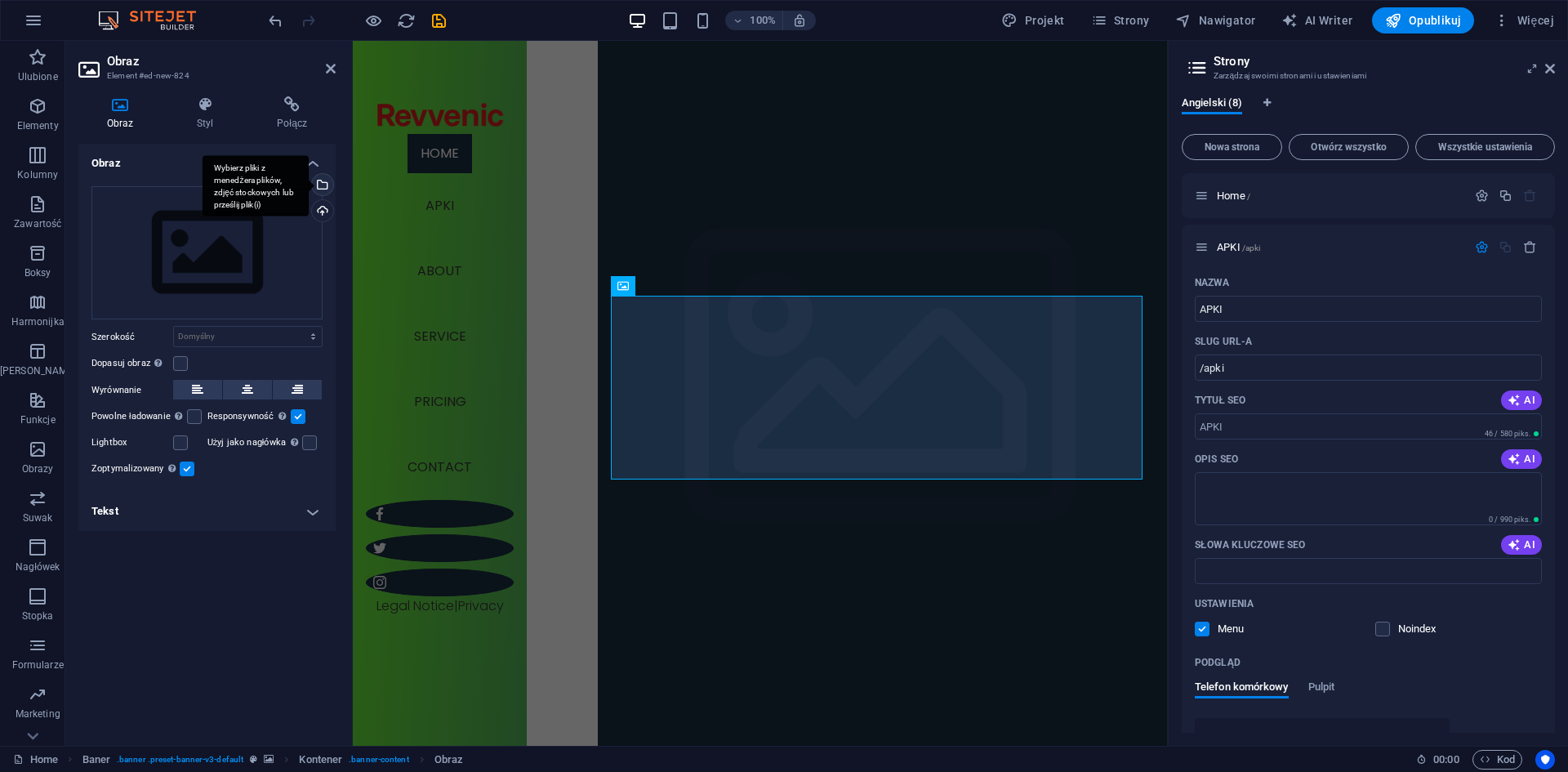
click at [308, 182] on div "Wybierz pliki z menedżera plików, zdjęć stockowych lub prześlij plik(i)" at bounding box center [256, 185] width 106 height 62
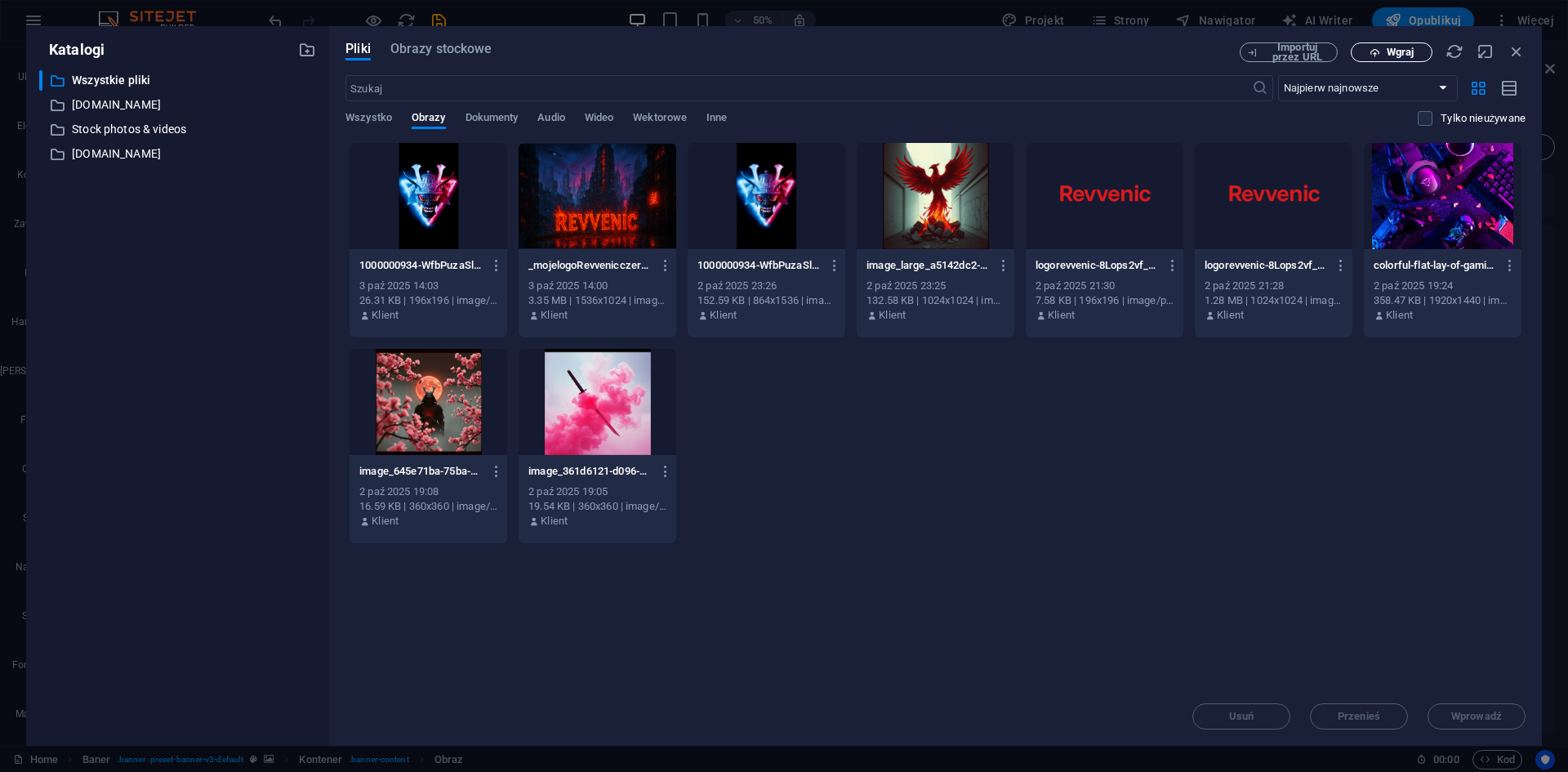
click at [1415, 55] on span "Wgraj" at bounding box center [1391, 53] width 67 height 11
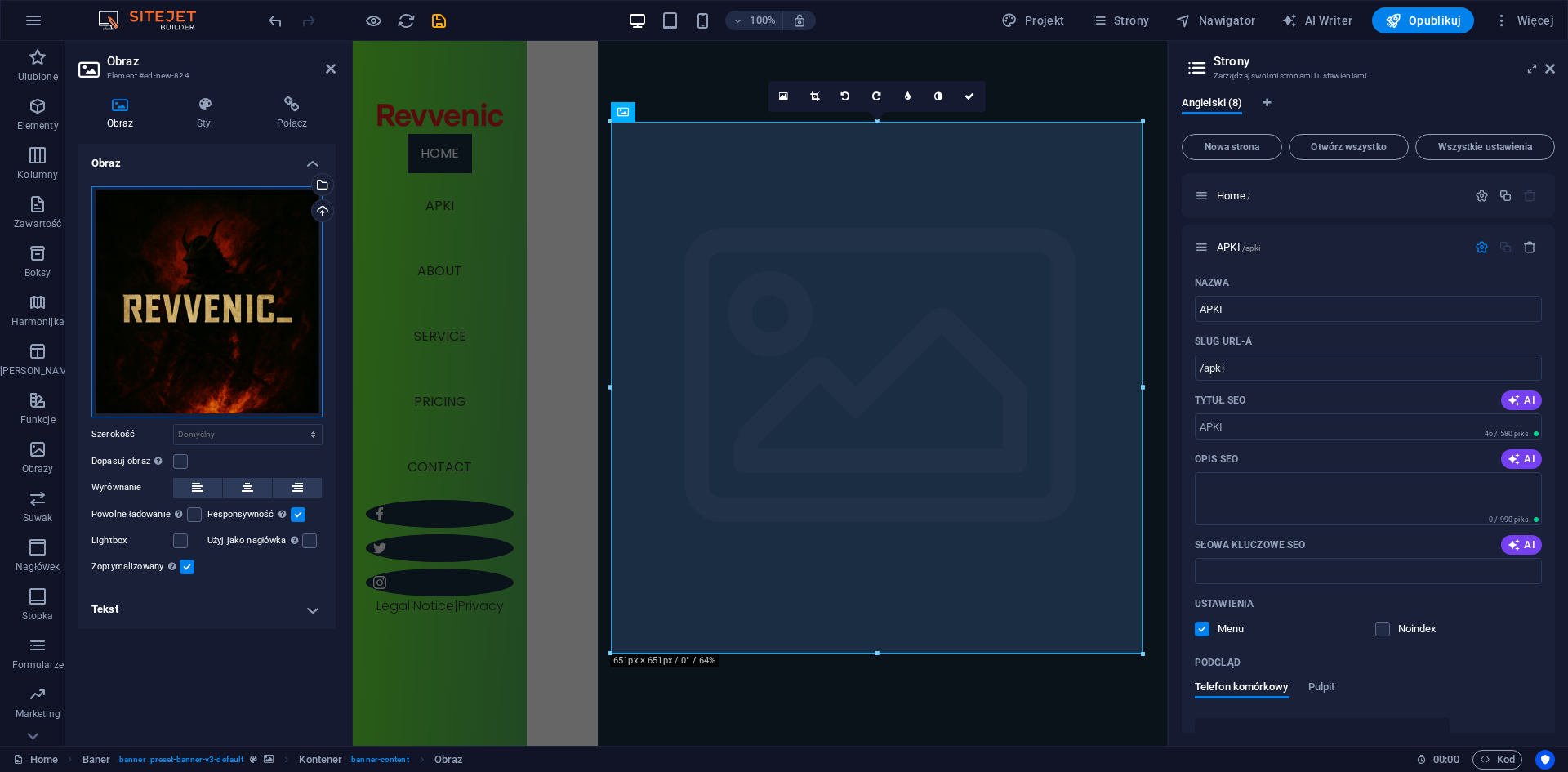
click at [207, 322] on div "Przeciągnij pliki tutaj, kliknij, aby wybrać pliki lub wybierz pliki z Plików l…" at bounding box center [207, 302] width 231 height 231
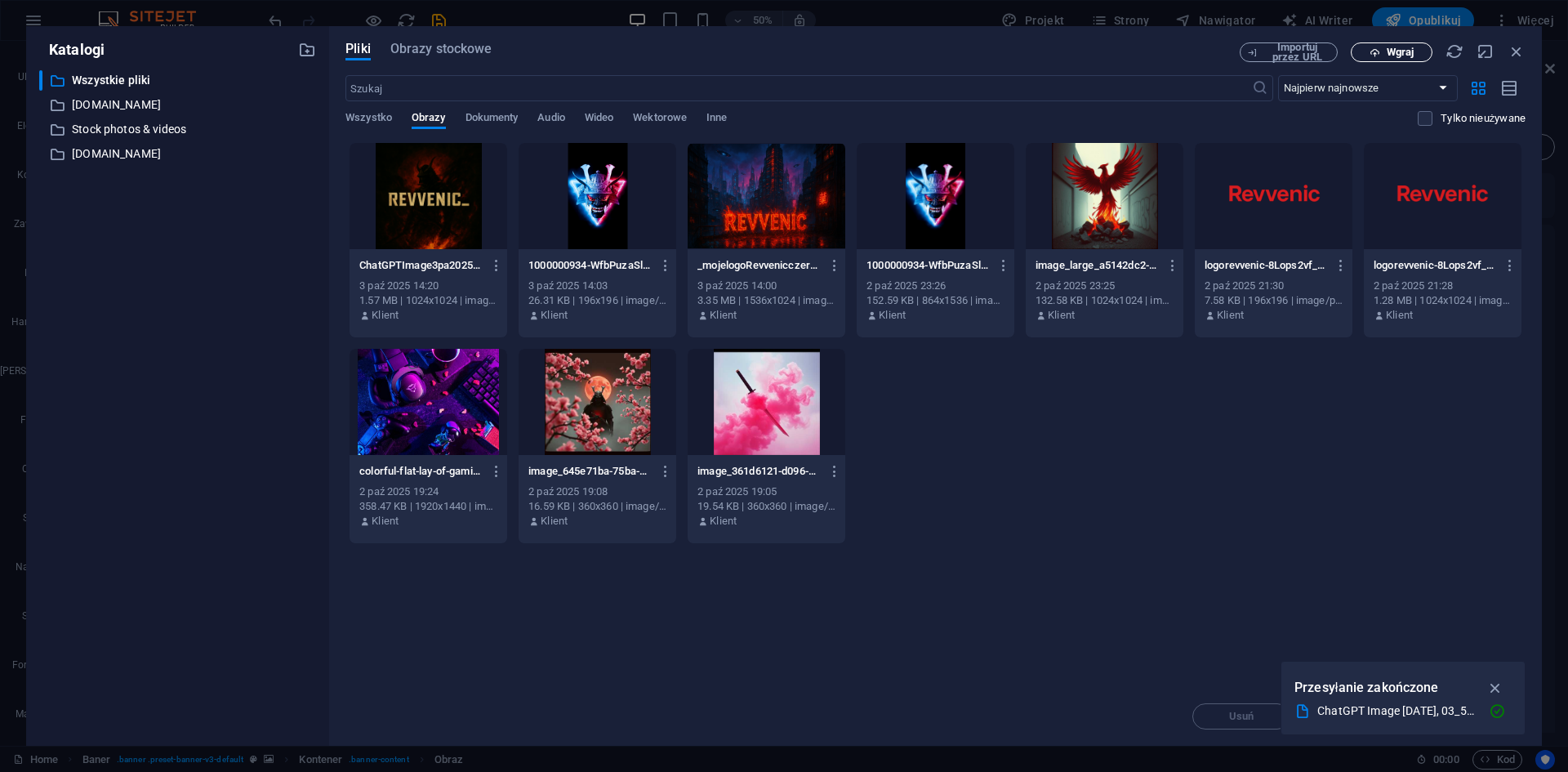
click at [1403, 51] on span "Wgraj" at bounding box center [1399, 52] width 27 height 10
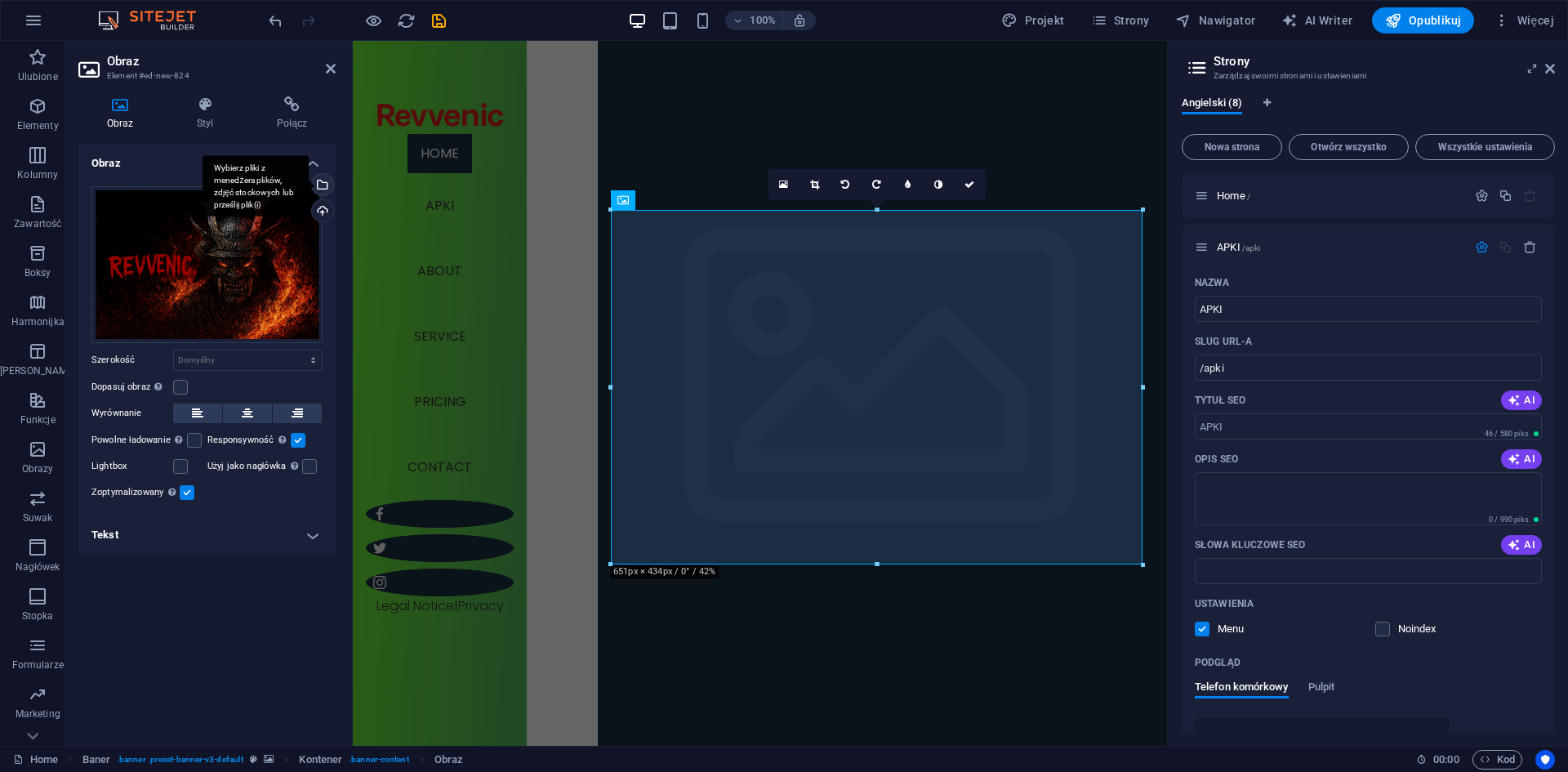
click at [324, 183] on div "Wybierz pliki z menedżera plików, zdjęć stockowych lub prześlij plik(i)" at bounding box center [320, 185] width 25 height 25
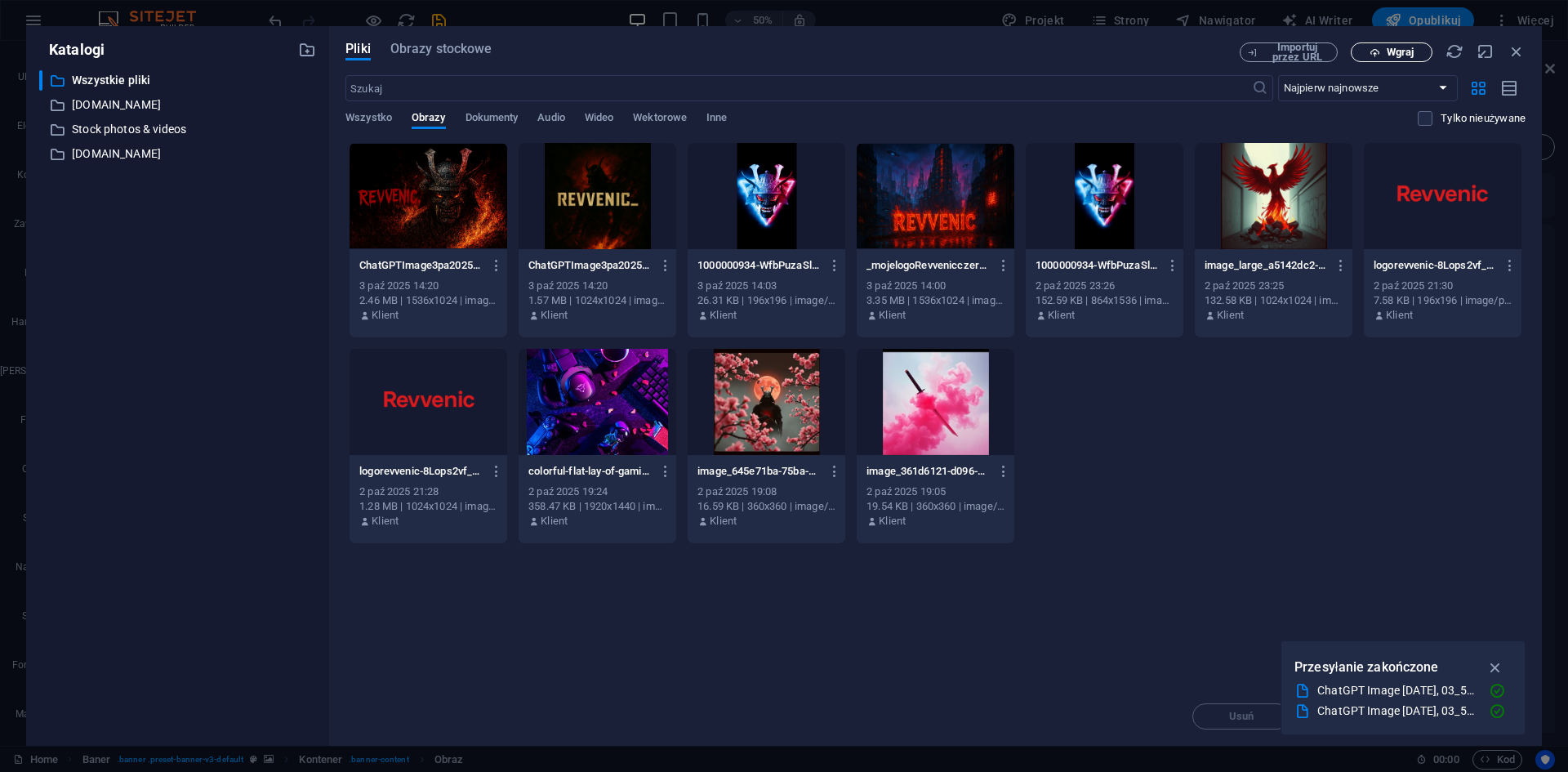
click at [1379, 48] on icon "button" at bounding box center [1375, 53] width 11 height 11
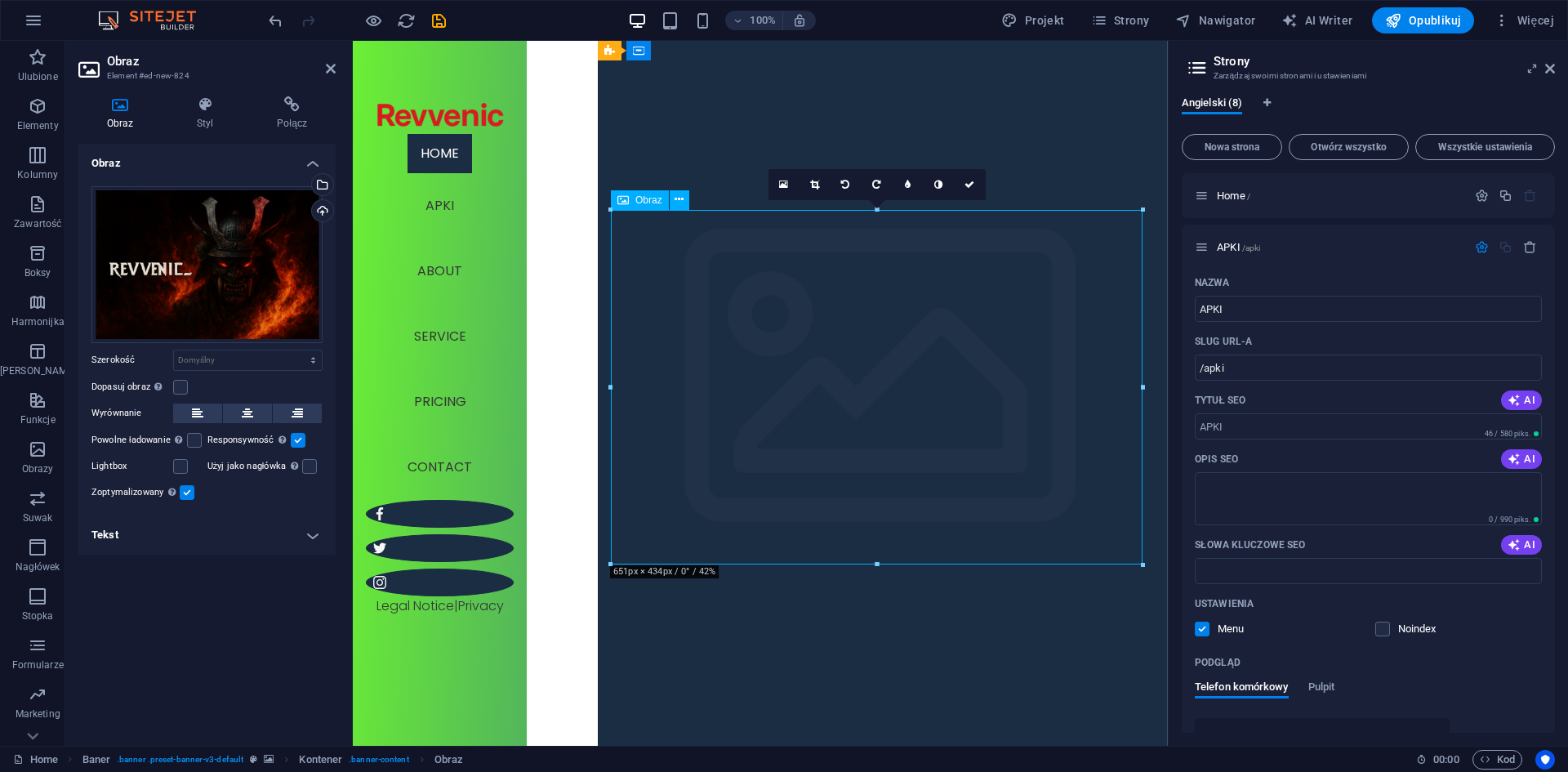
drag, startPoint x: 909, startPoint y: 406, endPoint x: 919, endPoint y: 347, distance: 59.8
drag, startPoint x: 685, startPoint y: 284, endPoint x: 731, endPoint y: 117, distance: 173.2
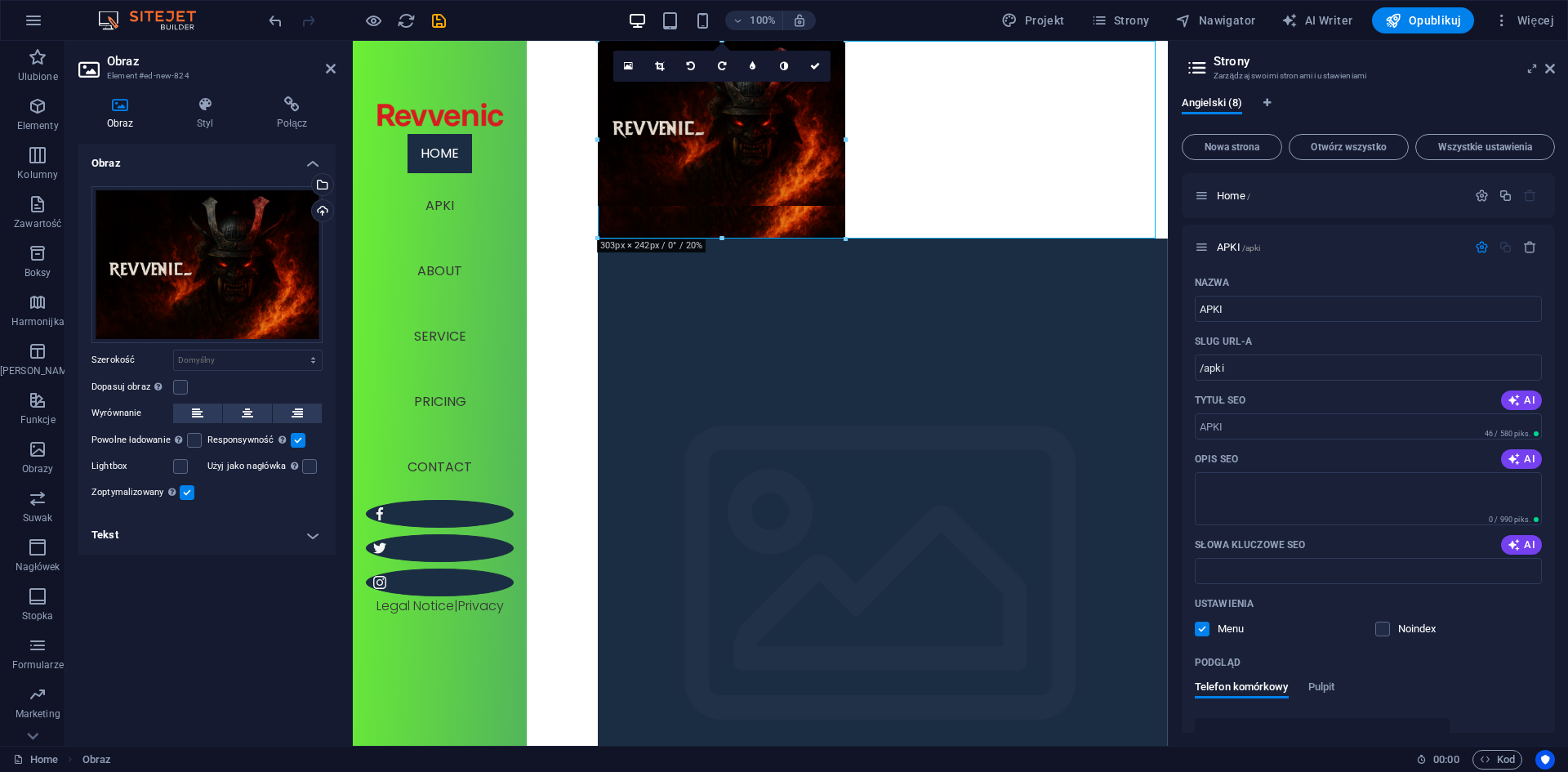
drag, startPoint x: 875, startPoint y: 414, endPoint x: 579, endPoint y: 207, distance: 361.2
type input "303"
select select "px"
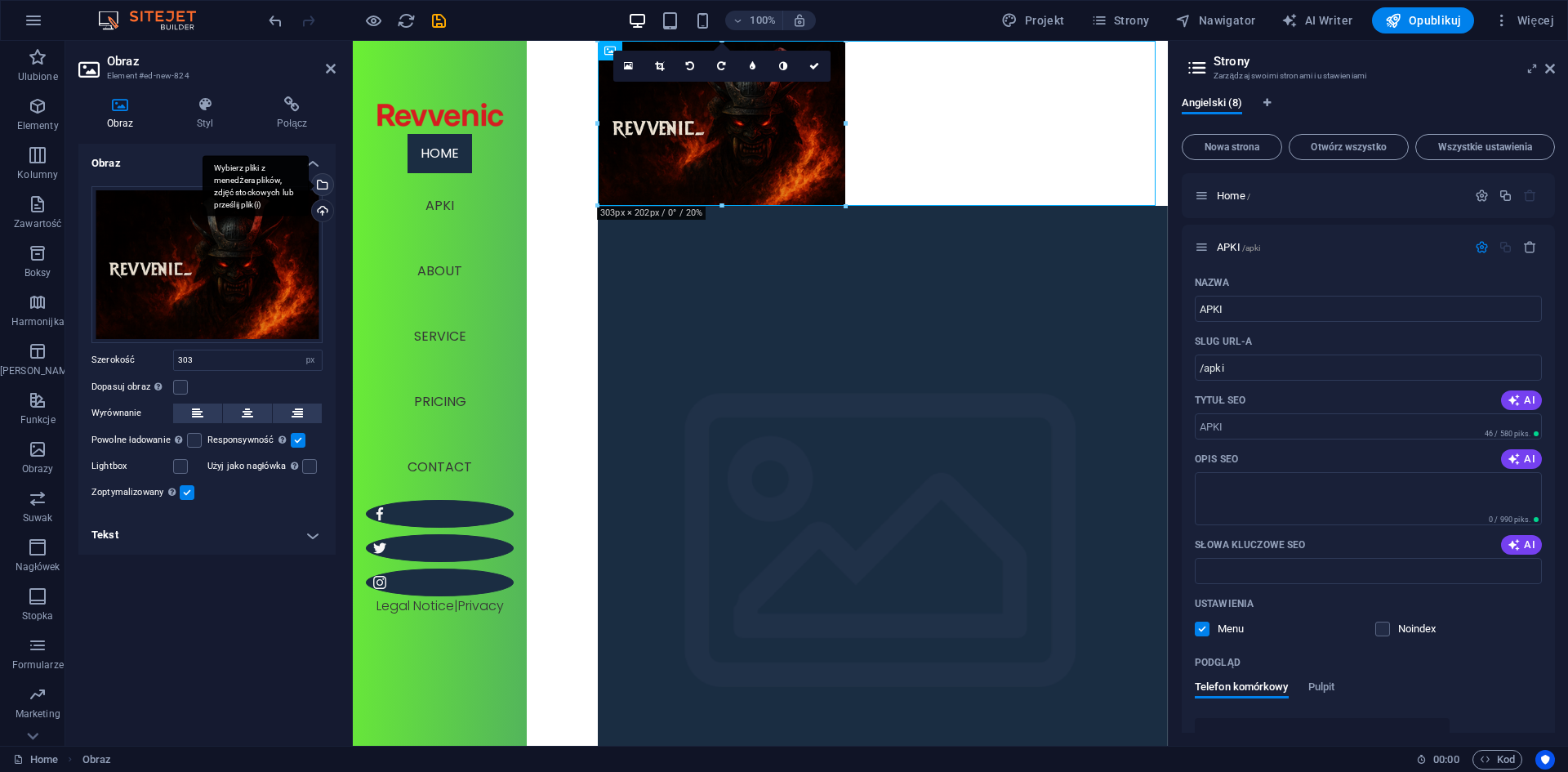
click at [323, 184] on div "Wybierz pliki z menedżera plików, zdjęć stockowych lub prześlij plik(i)" at bounding box center [320, 185] width 25 height 25
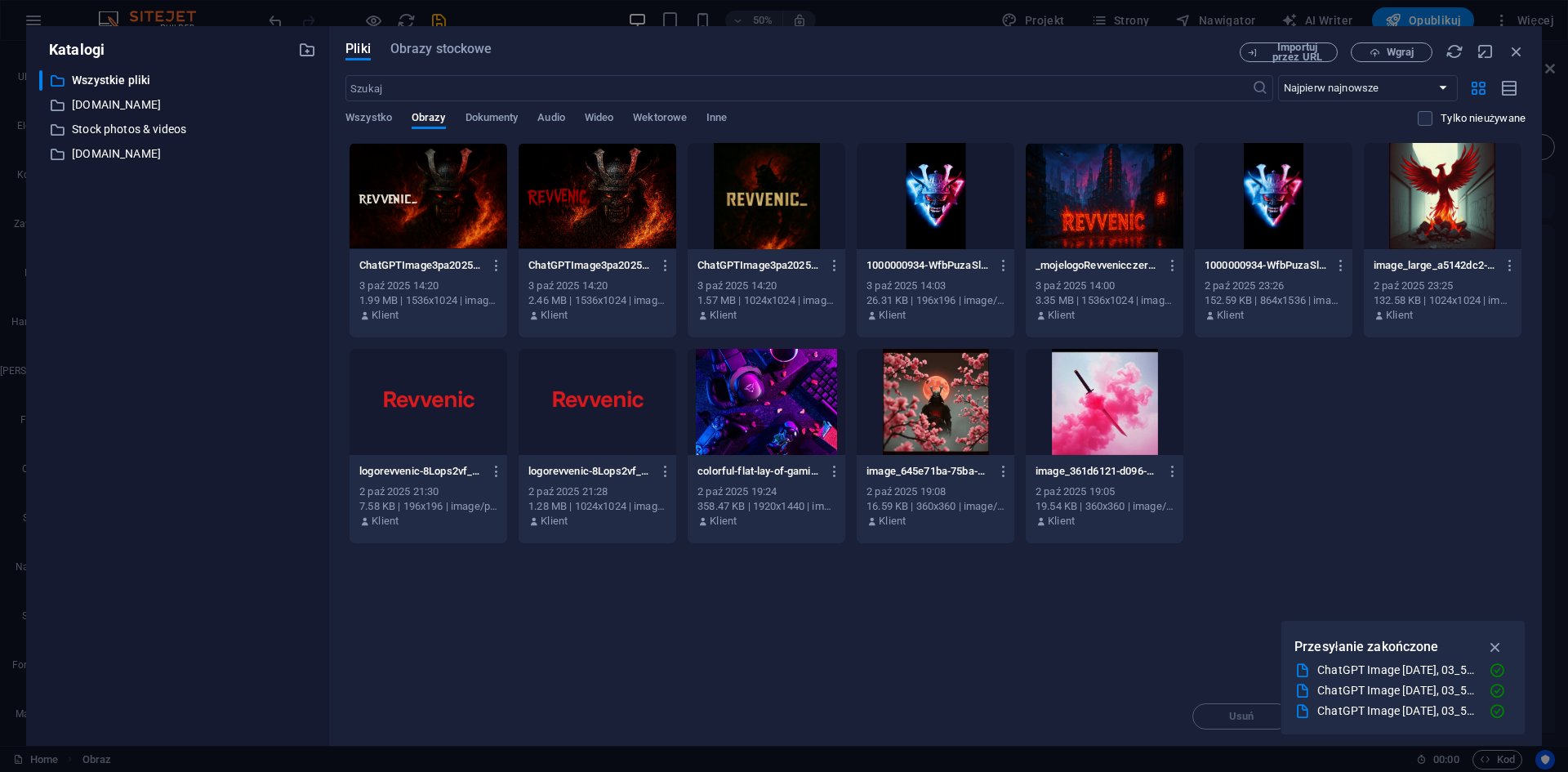
click at [1125, 203] on div at bounding box center [1104, 196] width 158 height 106
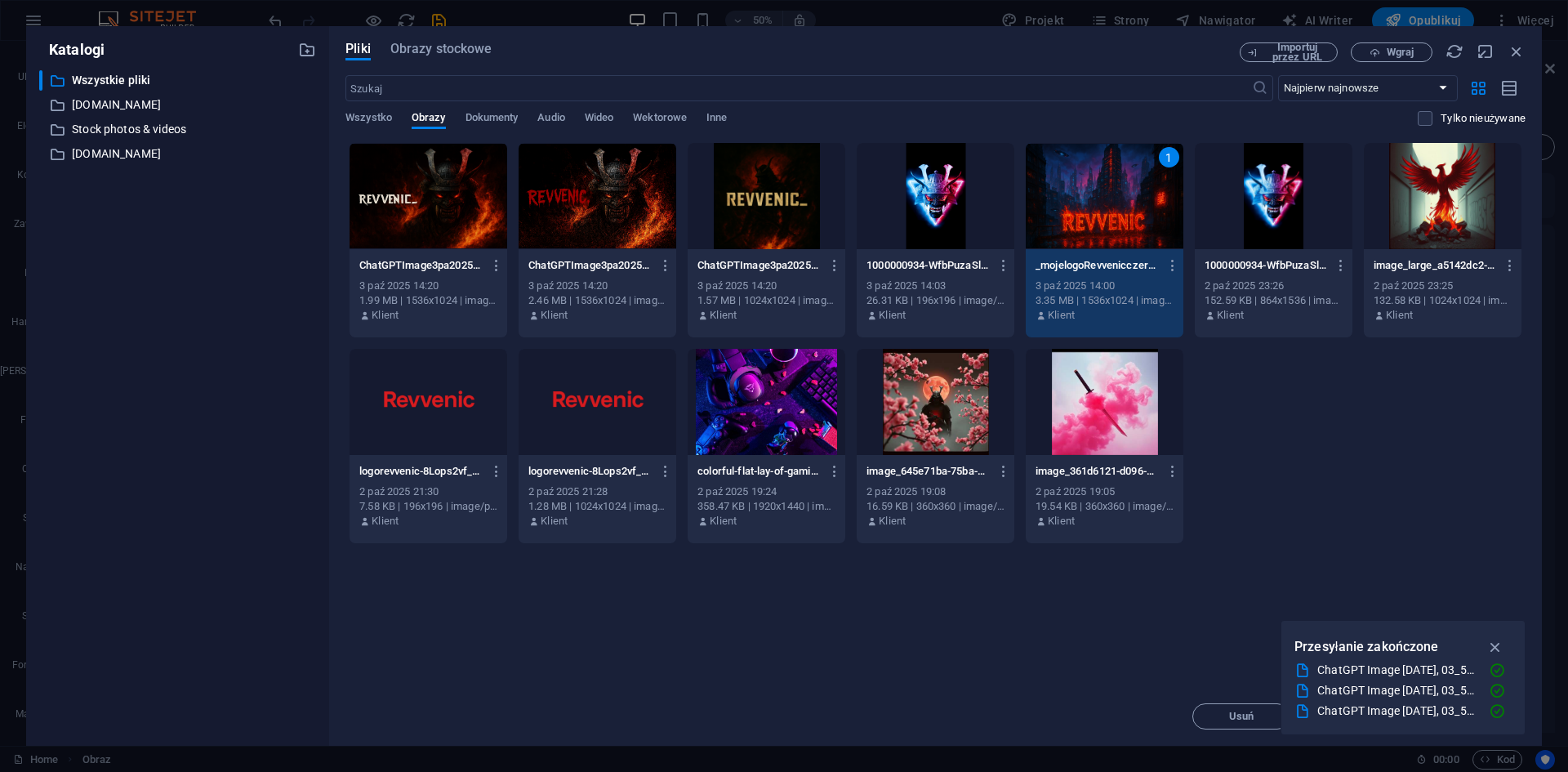
click at [1125, 203] on div "1" at bounding box center [1104, 196] width 158 height 106
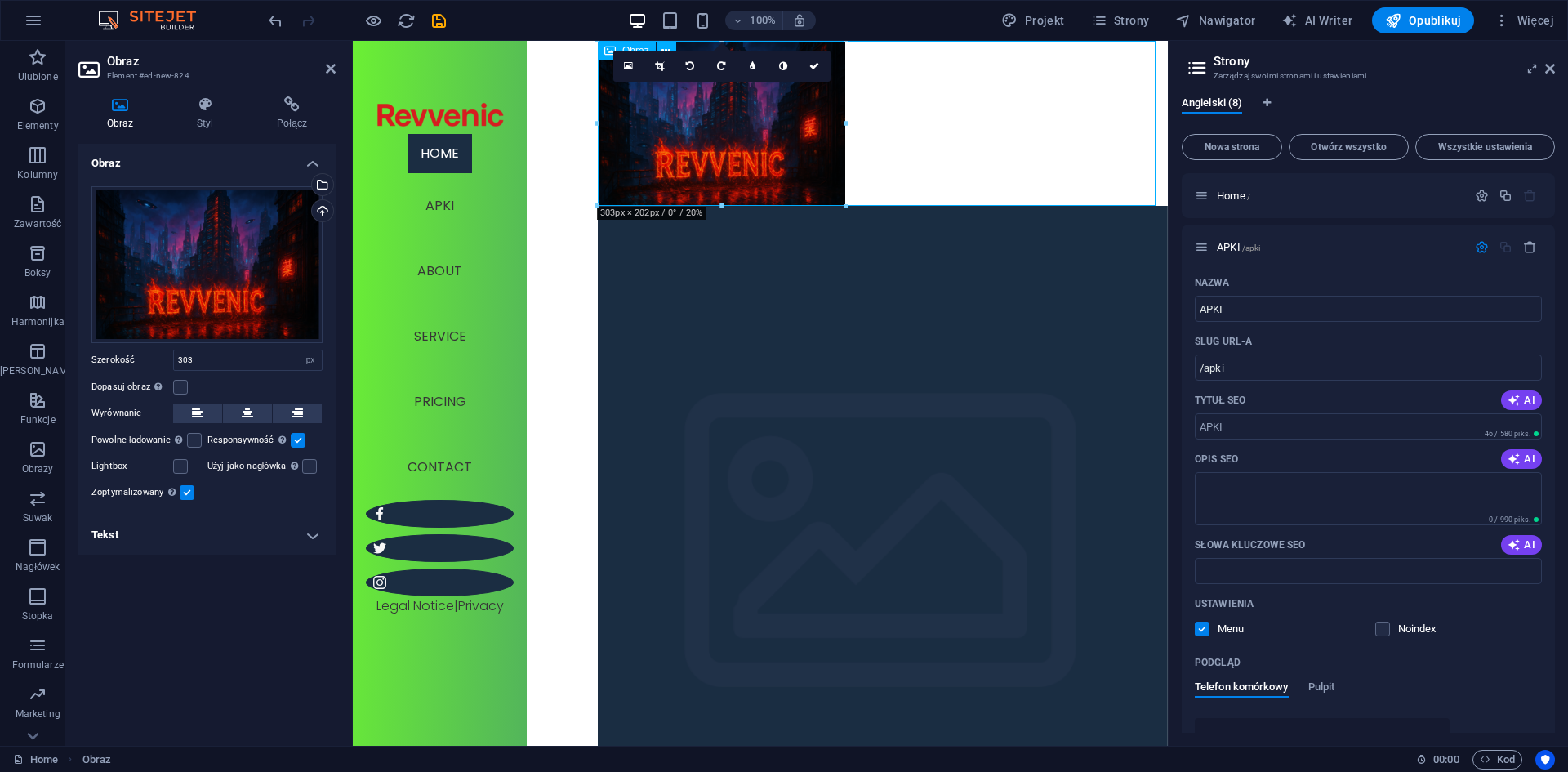
drag, startPoint x: 1197, startPoint y: 161, endPoint x: 1108, endPoint y: 125, distance: 96.0
click at [739, 115] on figure at bounding box center [882, 123] width 570 height 165
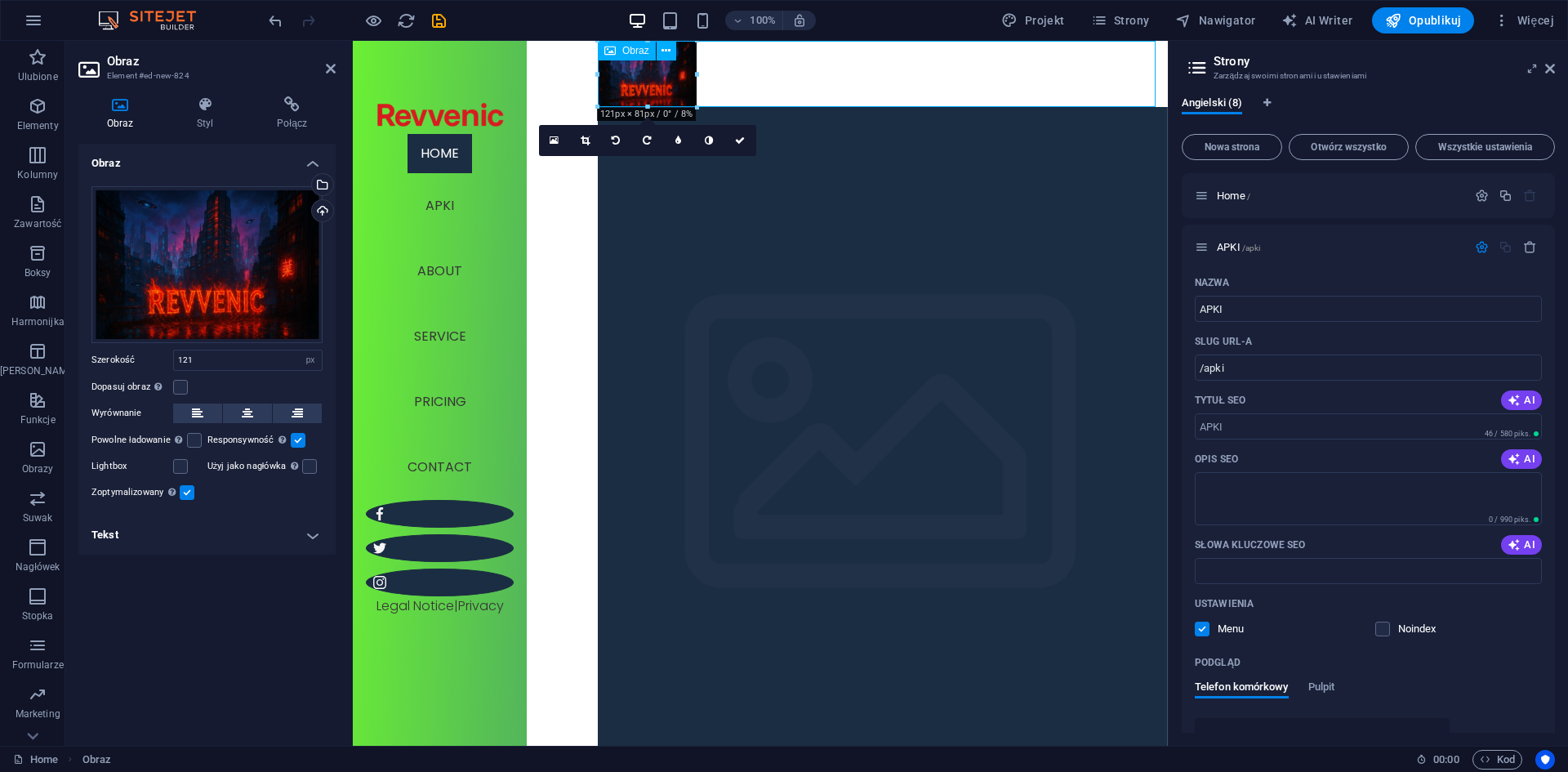
drag, startPoint x: 1047, startPoint y: 116, endPoint x: 727, endPoint y: 65, distance: 324.0
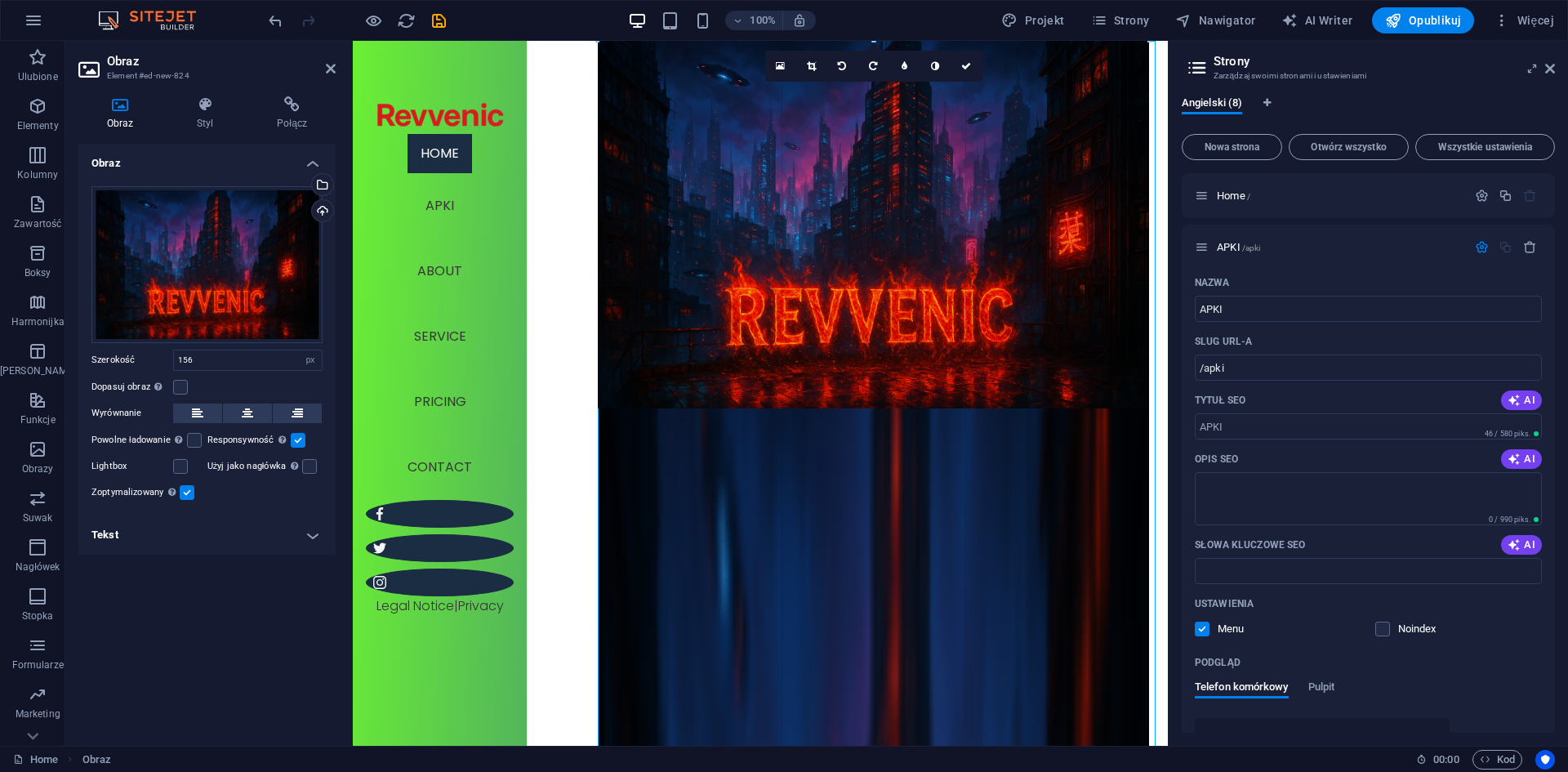
drag, startPoint x: 724, startPoint y: 126, endPoint x: 1148, endPoint y: 352, distance: 480.5
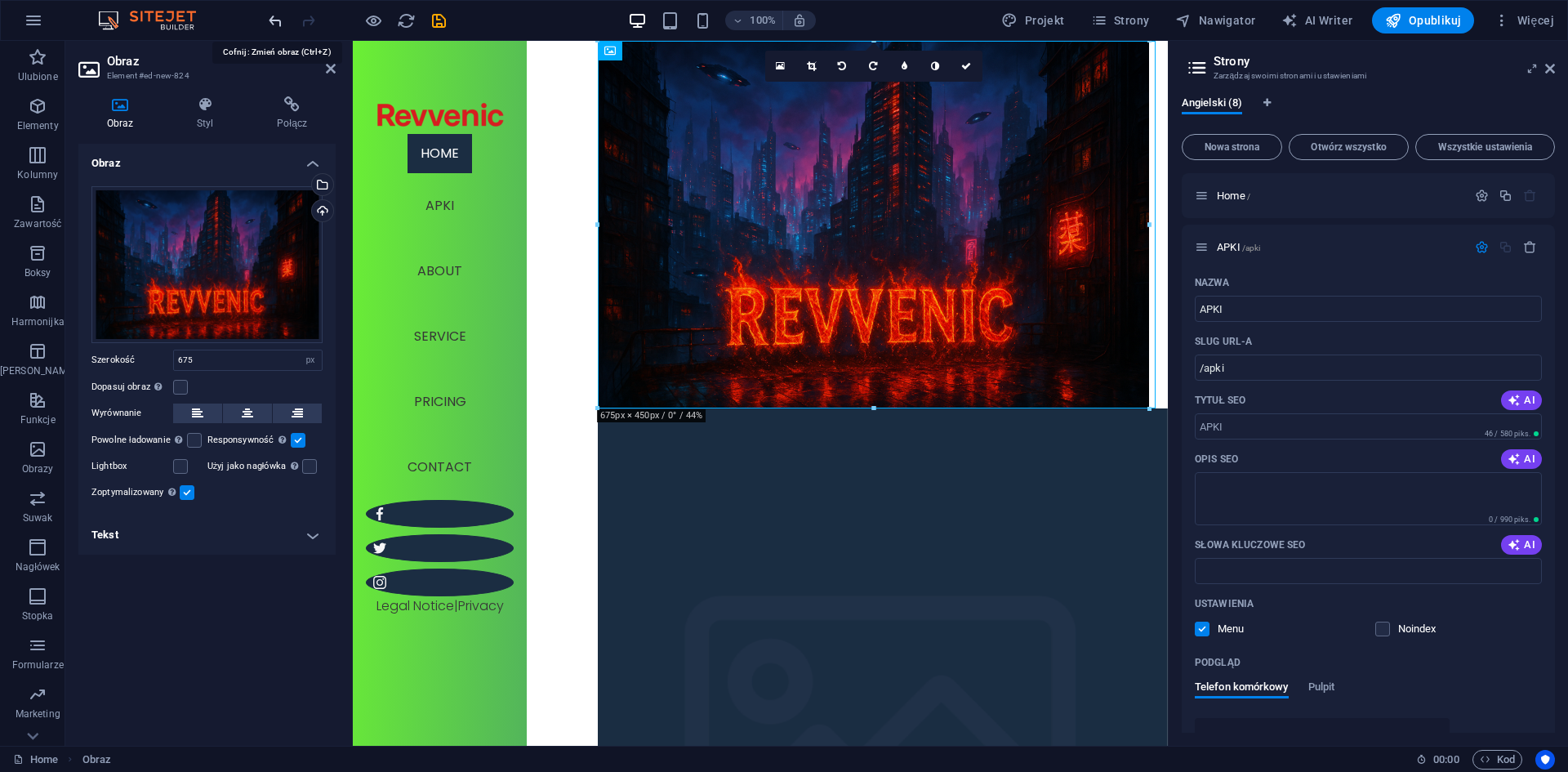
click at [272, 21] on icon "undo" at bounding box center [275, 20] width 18 height 18
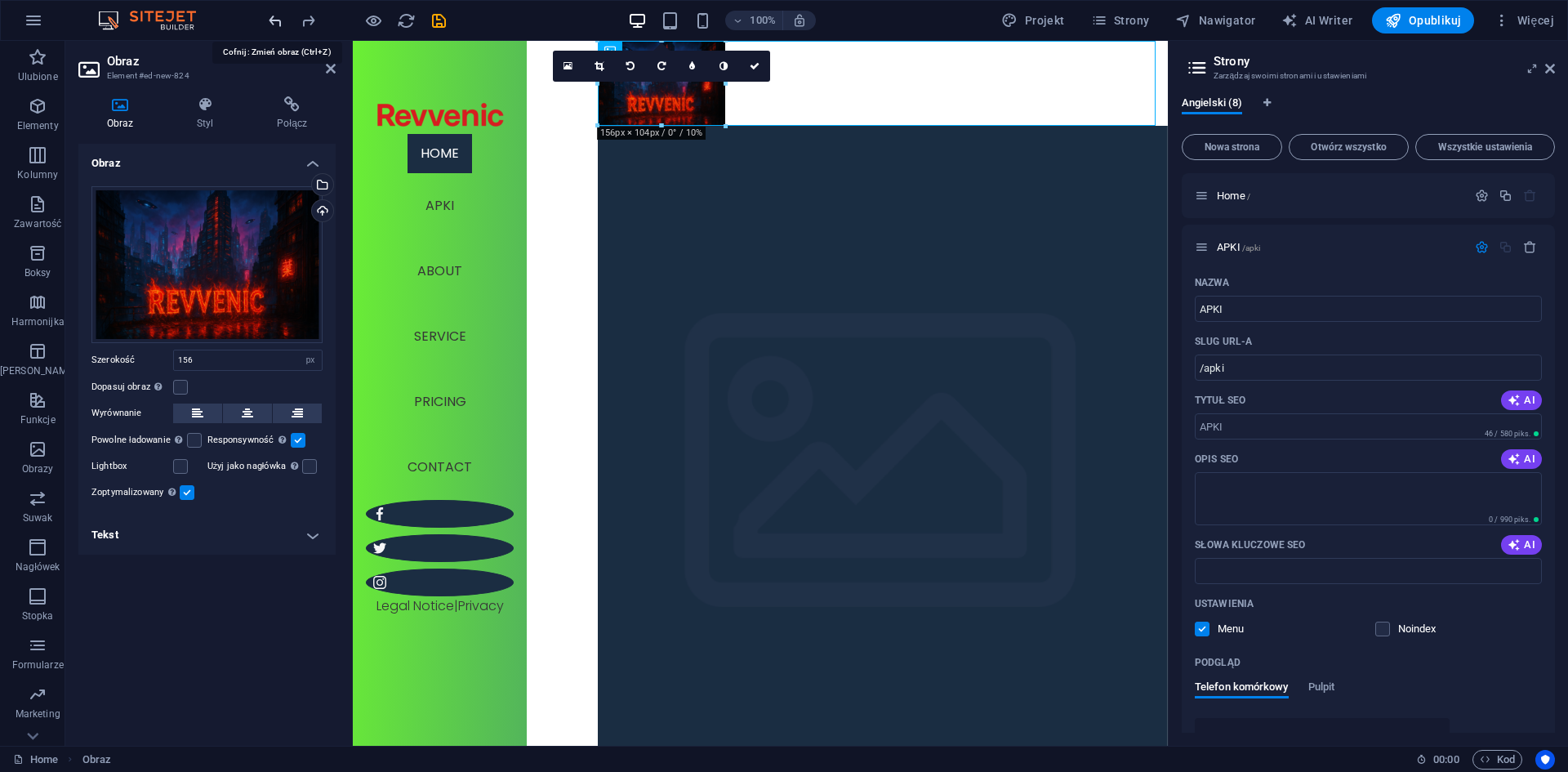
click at [272, 21] on icon "undo" at bounding box center [275, 20] width 18 height 18
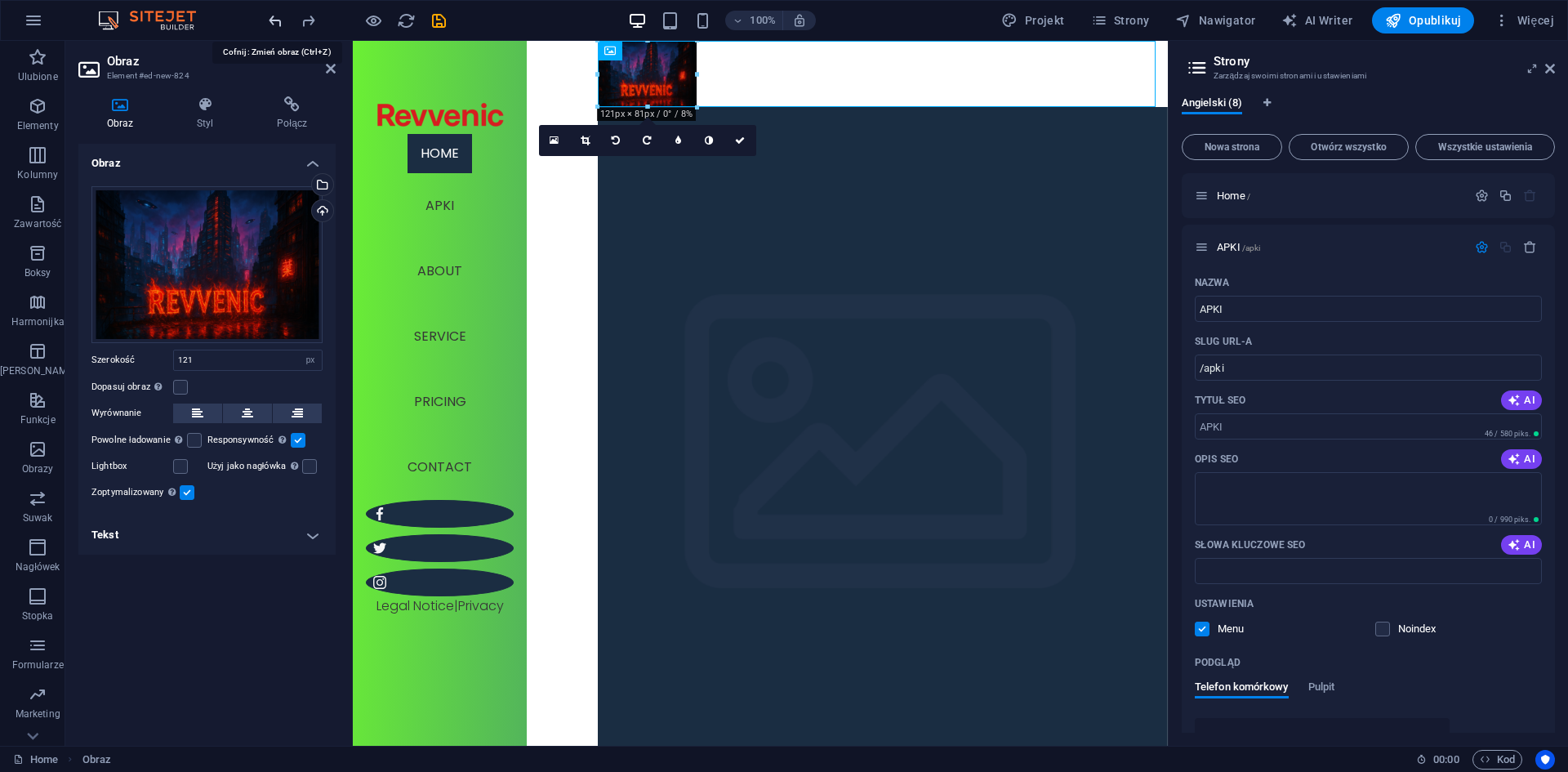
click at [272, 21] on icon "undo" at bounding box center [275, 20] width 18 height 18
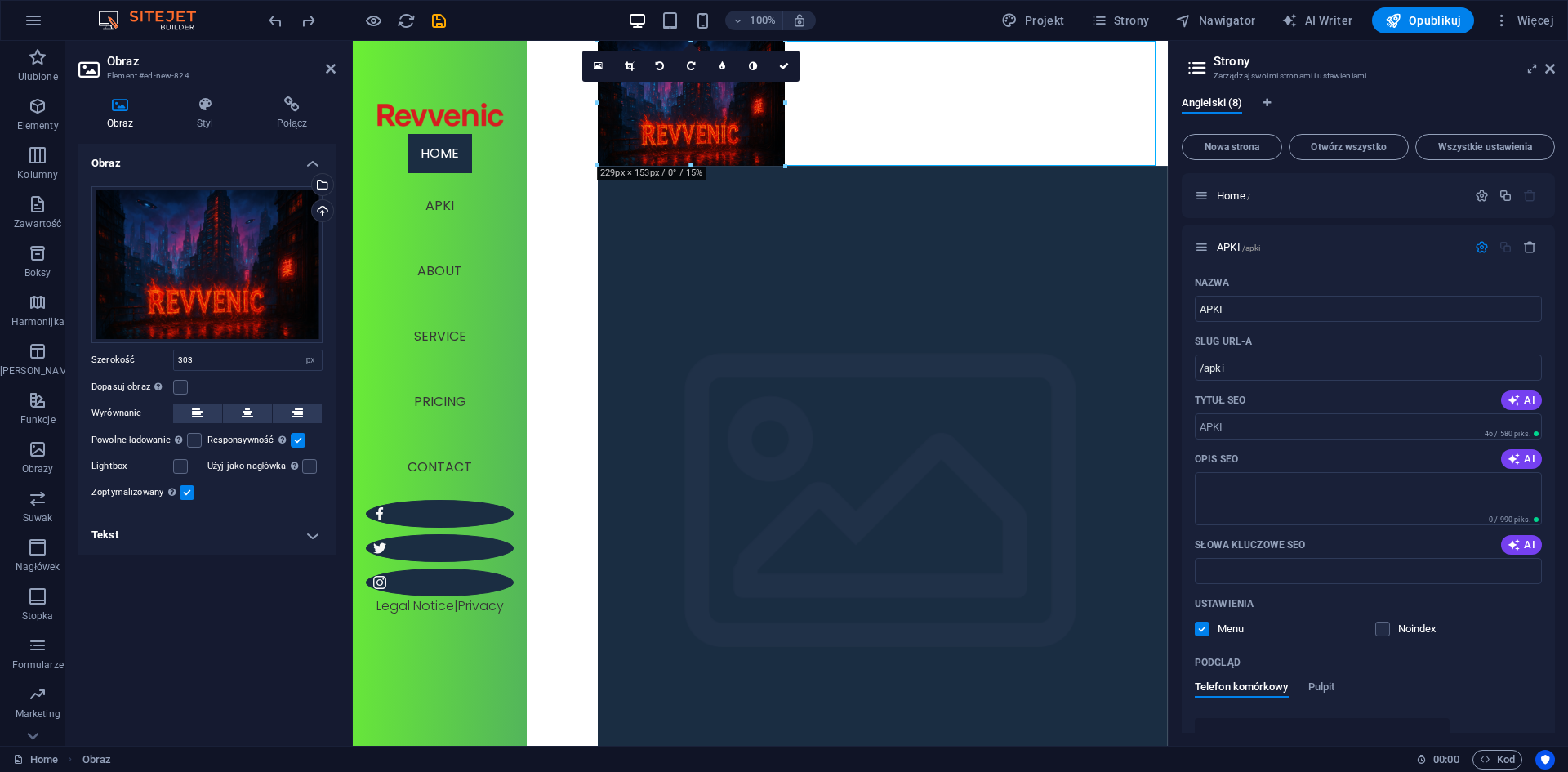
drag, startPoint x: 719, startPoint y: 207, endPoint x: 734, endPoint y: 166, distance: 43.7
type input "229"
click at [633, 47] on span "Obraz" at bounding box center [635, 50] width 27 height 10
click at [634, 43] on div "Obraz" at bounding box center [626, 50] width 58 height 19
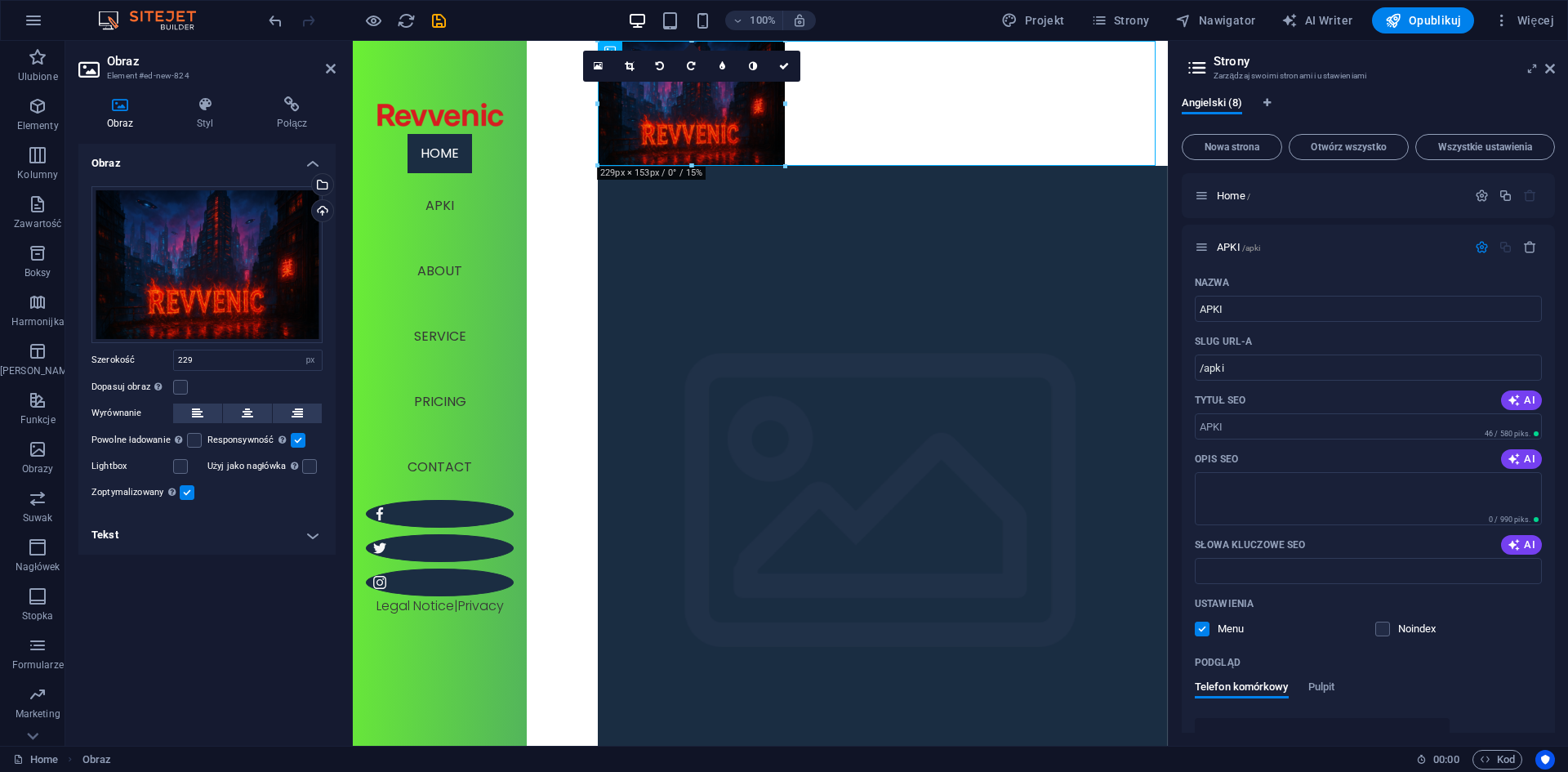
click at [298, 443] on label at bounding box center [298, 440] width 15 height 15
click at [0, 0] on input "Responsywność Automatycznie ładuj obraz dla monitorów Retina i rozmiary zoptyma…" at bounding box center [0, 0] width 0 height 0
click at [192, 491] on label at bounding box center [187, 492] width 15 height 15
click at [0, 0] on input "Zoptymalizowany Obrazy są kompresowane, aby poprawić szybkość strony." at bounding box center [0, 0] width 0 height 0
click at [745, 111] on figure at bounding box center [882, 103] width 570 height 125
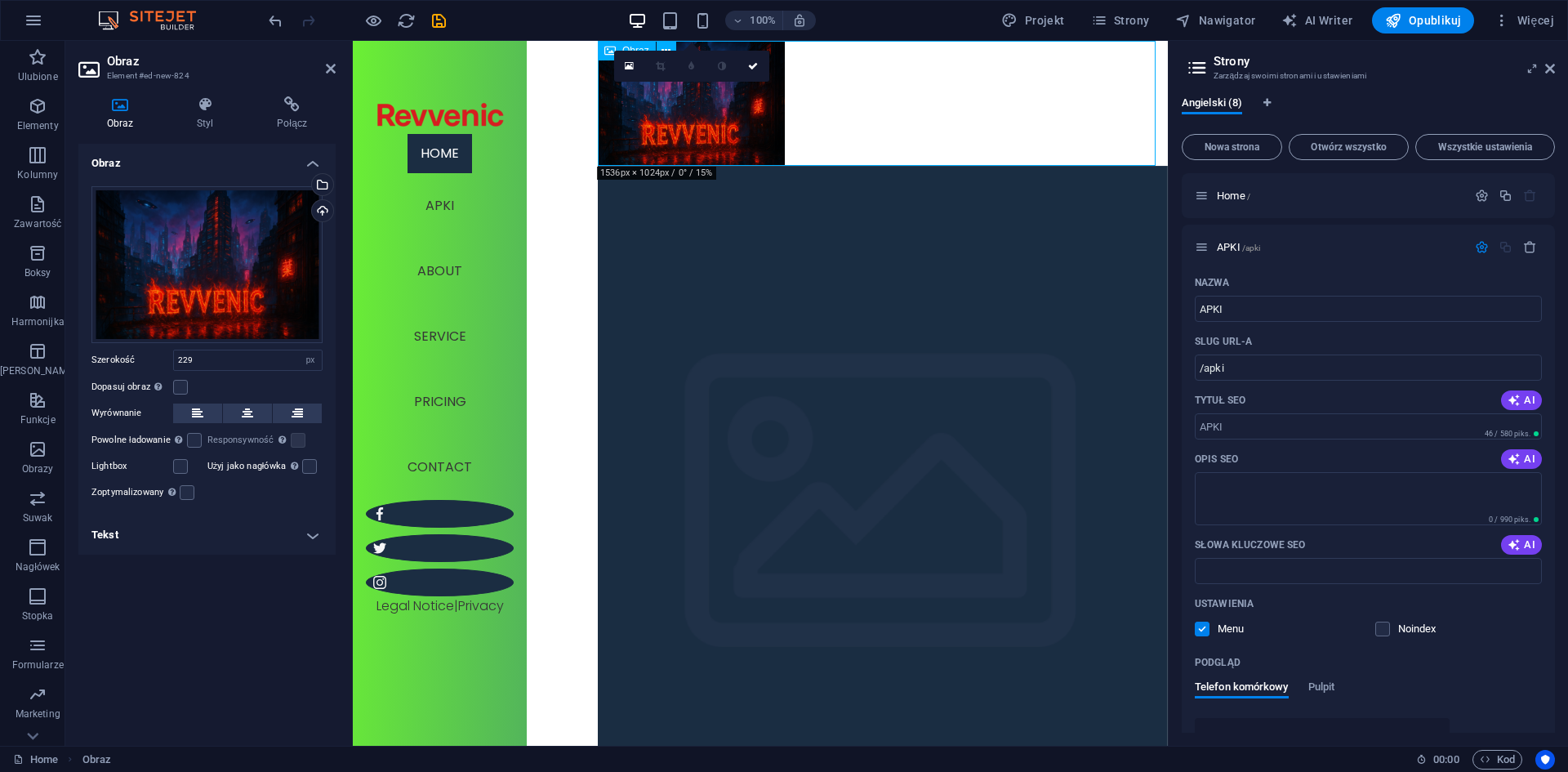
click at [719, 114] on figure at bounding box center [882, 103] width 570 height 125
click at [238, 359] on input "229" at bounding box center [247, 360] width 148 height 19
click at [307, 366] on select "Domyślny automatycznie px rem % em vh vw" at bounding box center [310, 360] width 23 height 19
select select "auto"
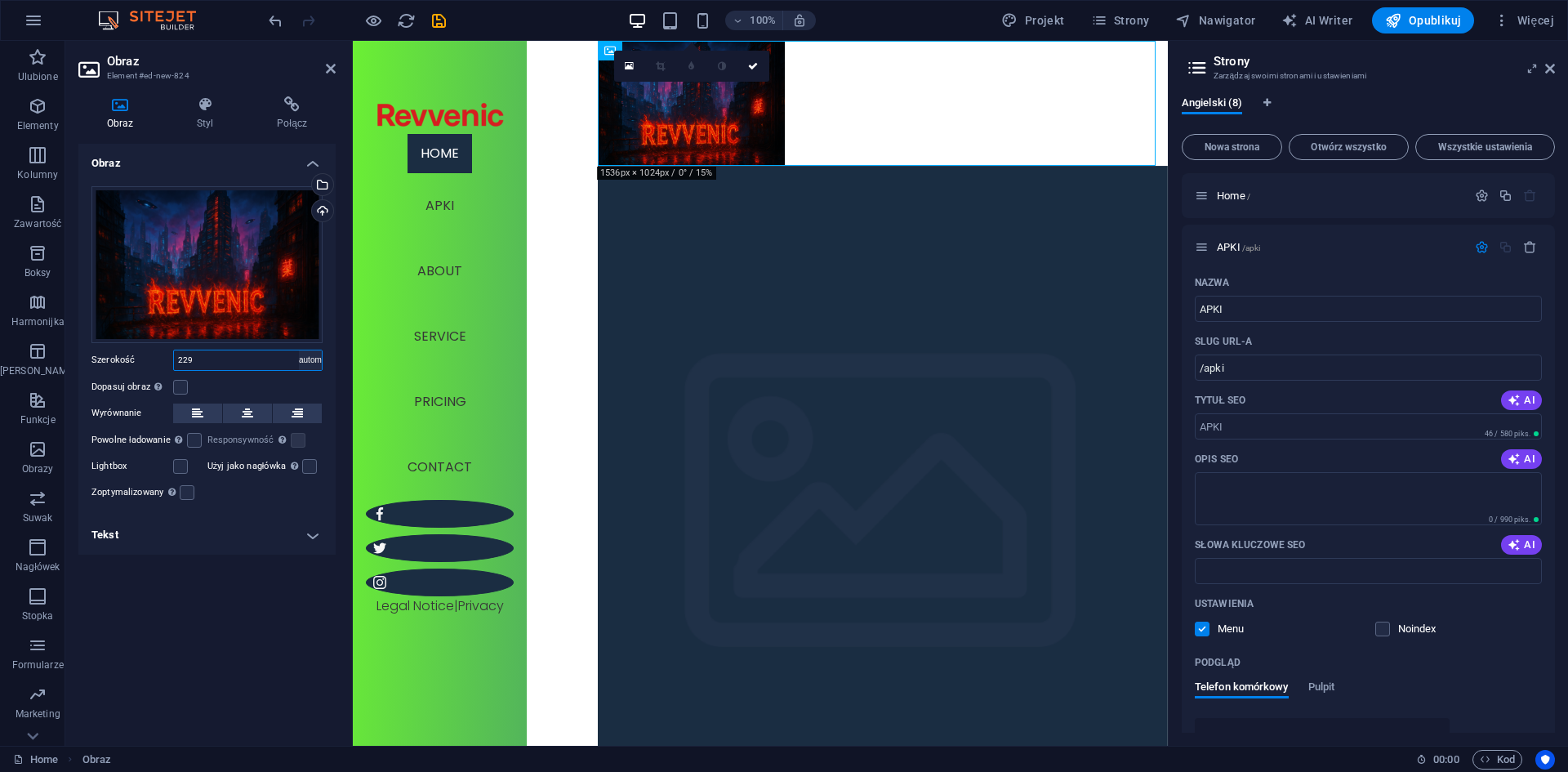
click at [299, 351] on select "Domyślny automatycznie px rem % em vh vw" at bounding box center [310, 360] width 23 height 19
select select "DISABLED_OPTION_VALUE"
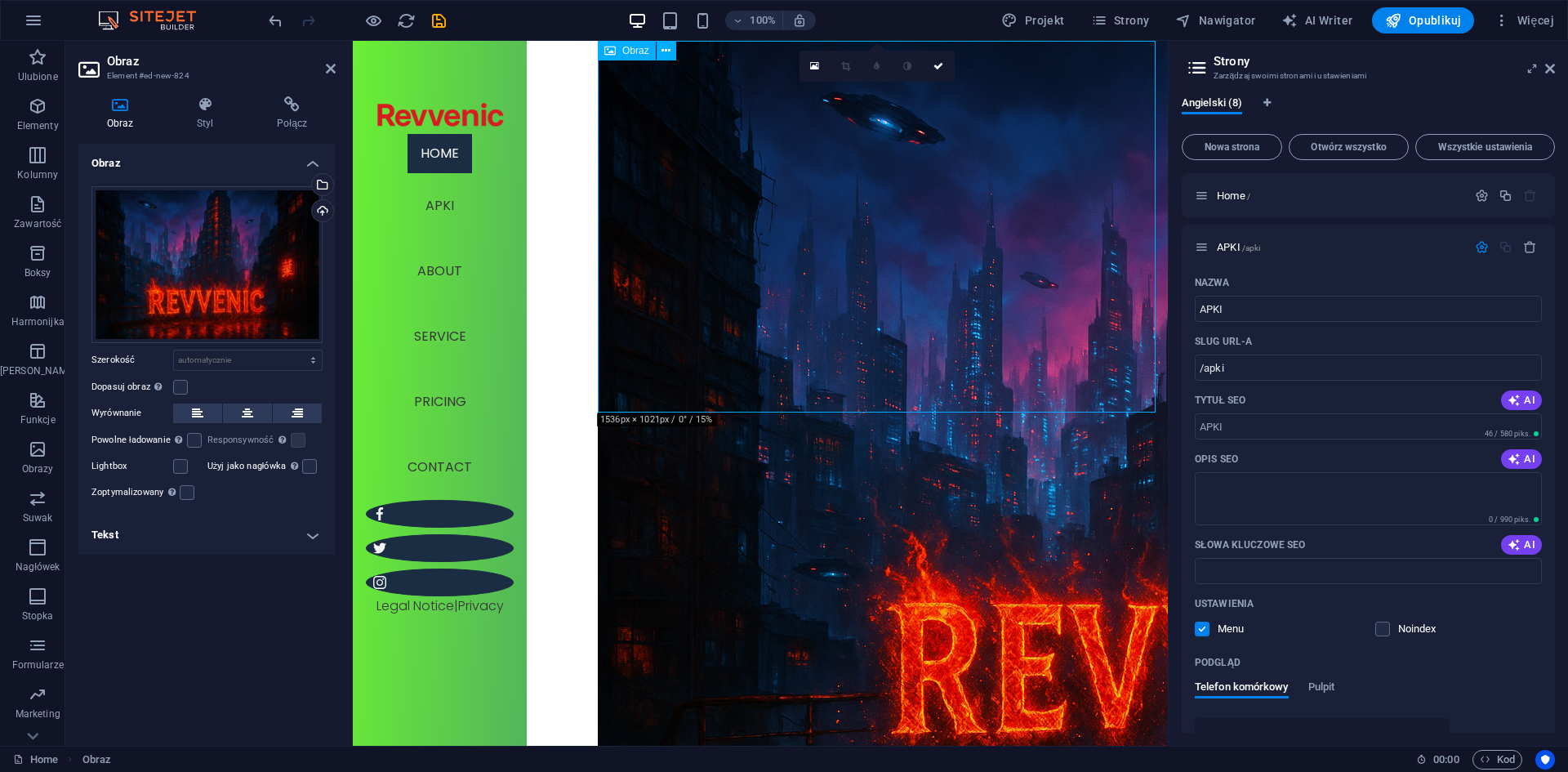
click at [877, 305] on figure at bounding box center [882, 458] width 570 height 836
click at [925, 68] on link at bounding box center [939, 66] width 31 height 31
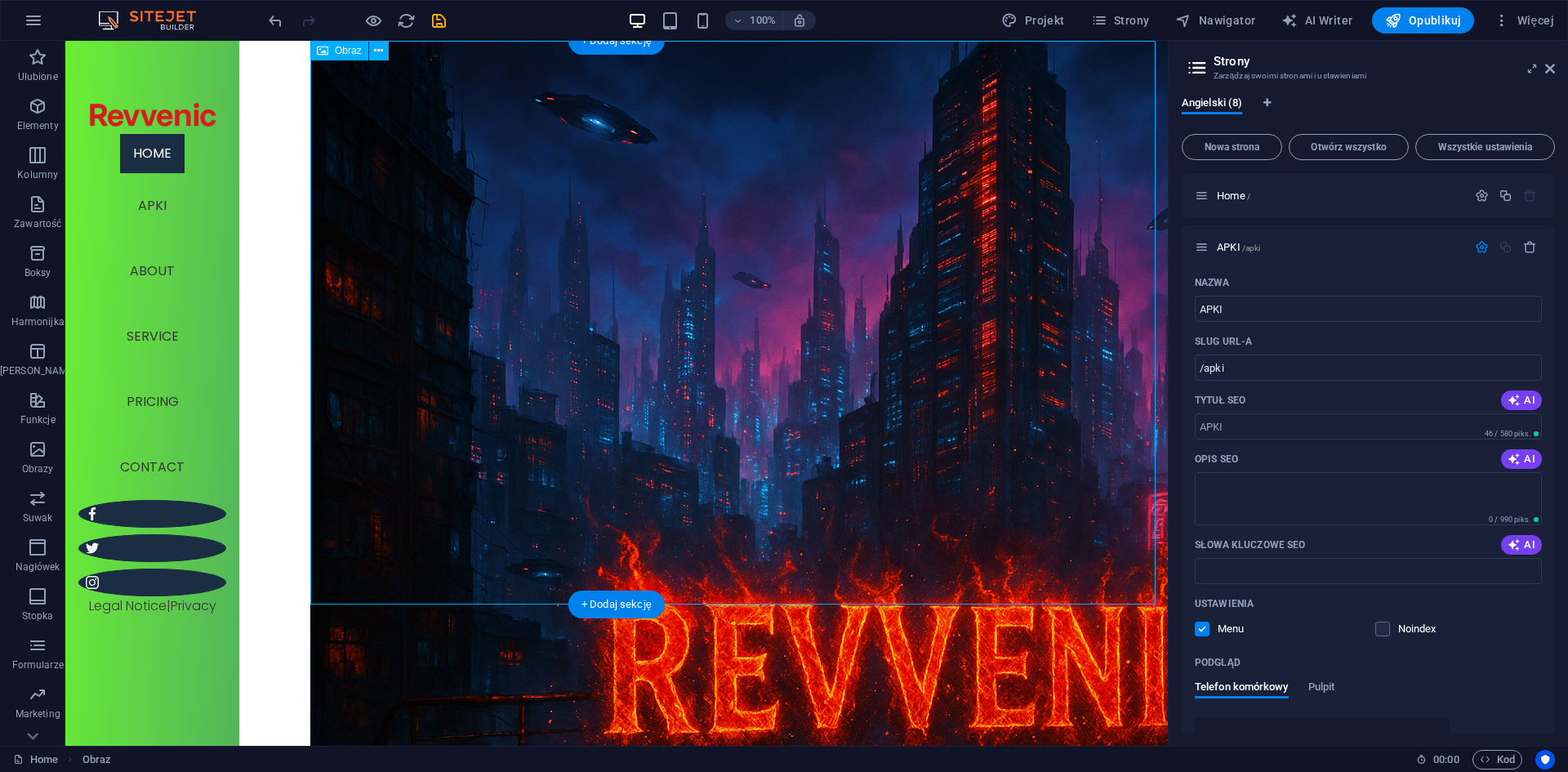
click at [618, 434] on figure at bounding box center [739, 458] width 857 height 836
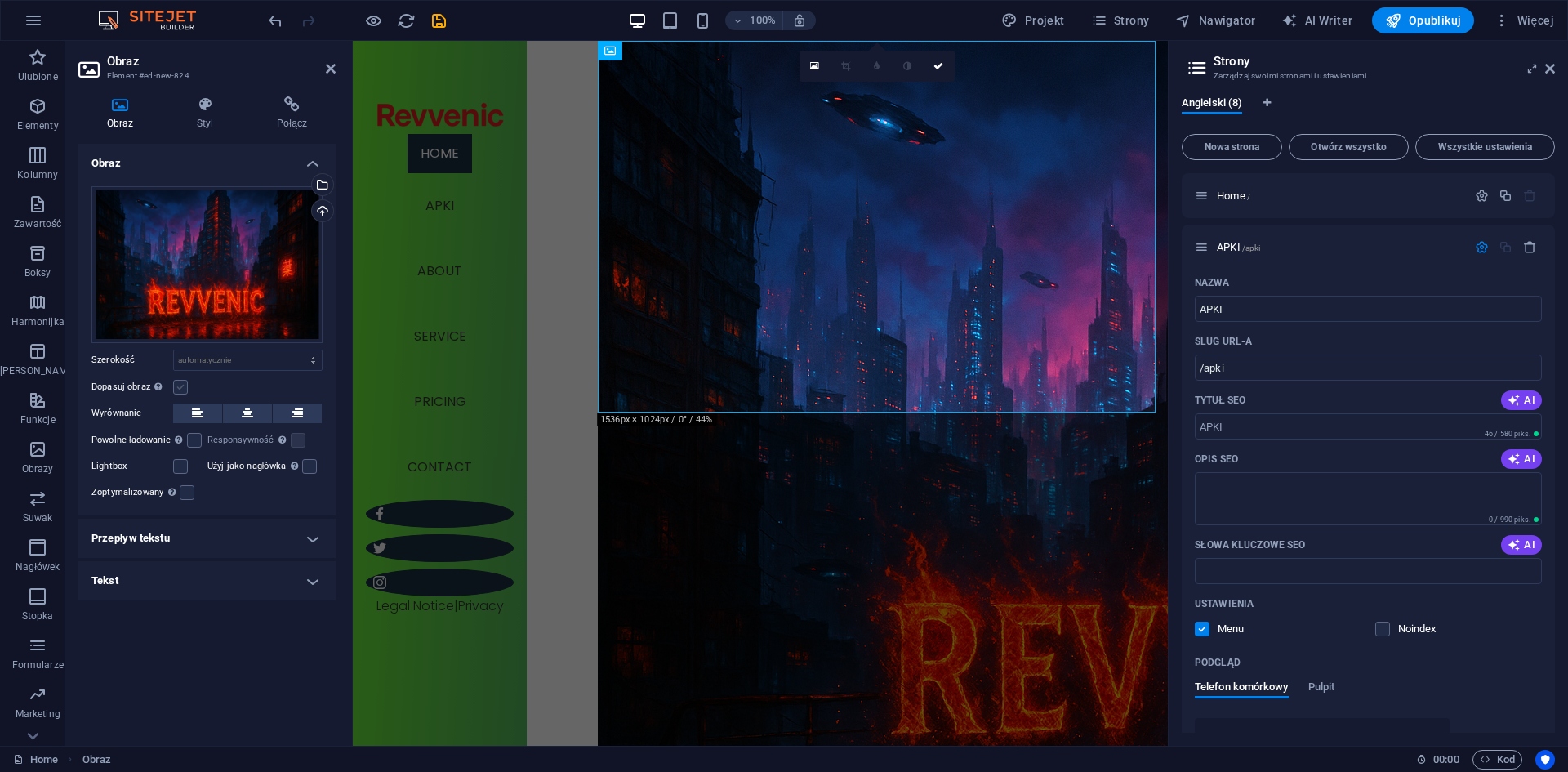
click at [186, 384] on label at bounding box center [181, 387] width 15 height 15
click at [0, 0] on input "Dopasuj obraz Automatycznie dopasuj obraz do stałej szerokości i wysokości" at bounding box center [0, 0] width 0 height 0
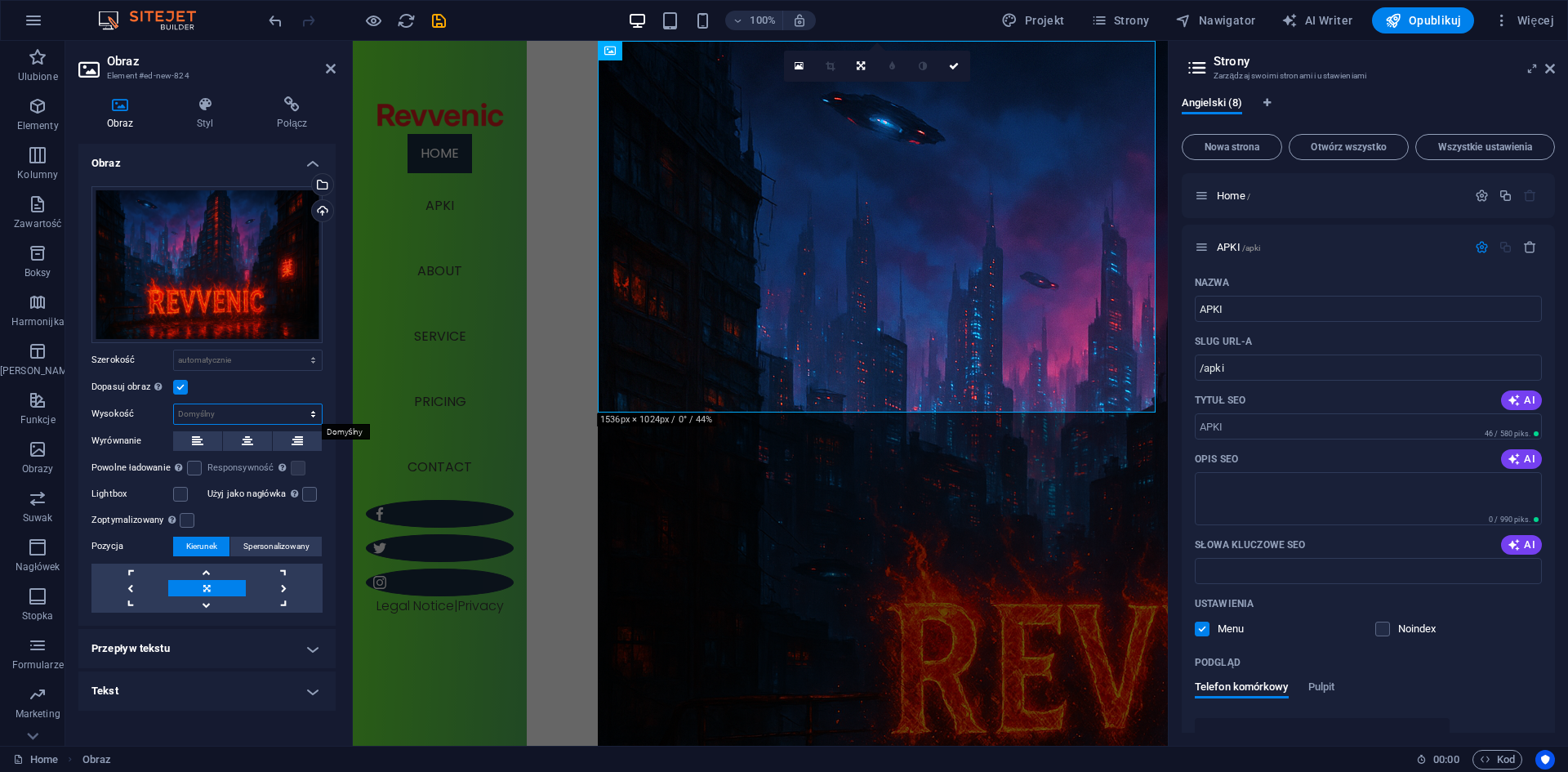
click at [221, 419] on select "Domyślny automatycznie px" at bounding box center [247, 413] width 148 height 19
click at [210, 665] on h4 "Przepływ tekstu" at bounding box center [207, 648] width 257 height 39
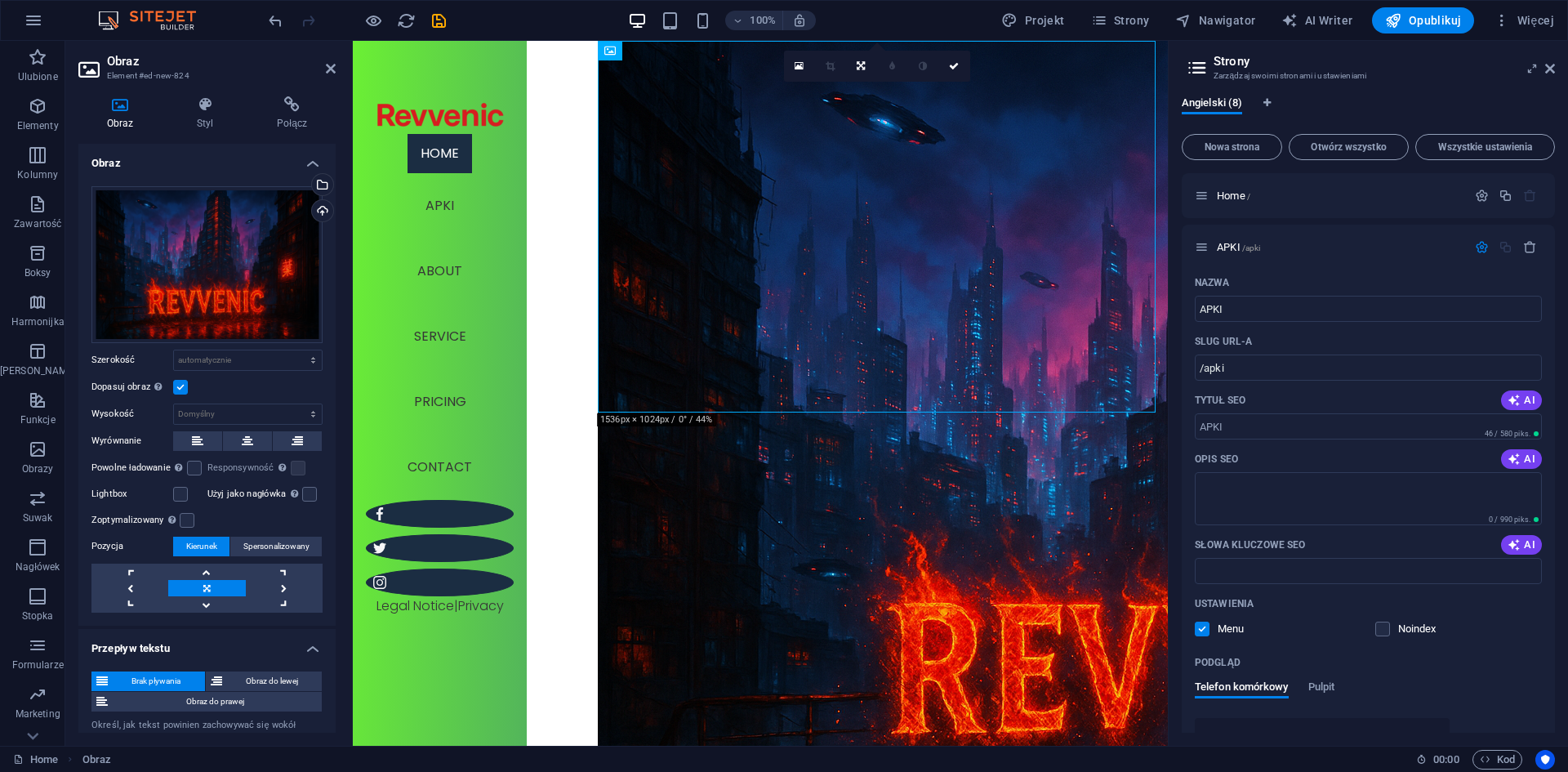
drag, startPoint x: 943, startPoint y: 278, endPoint x: 918, endPoint y: 8, distance: 271.2
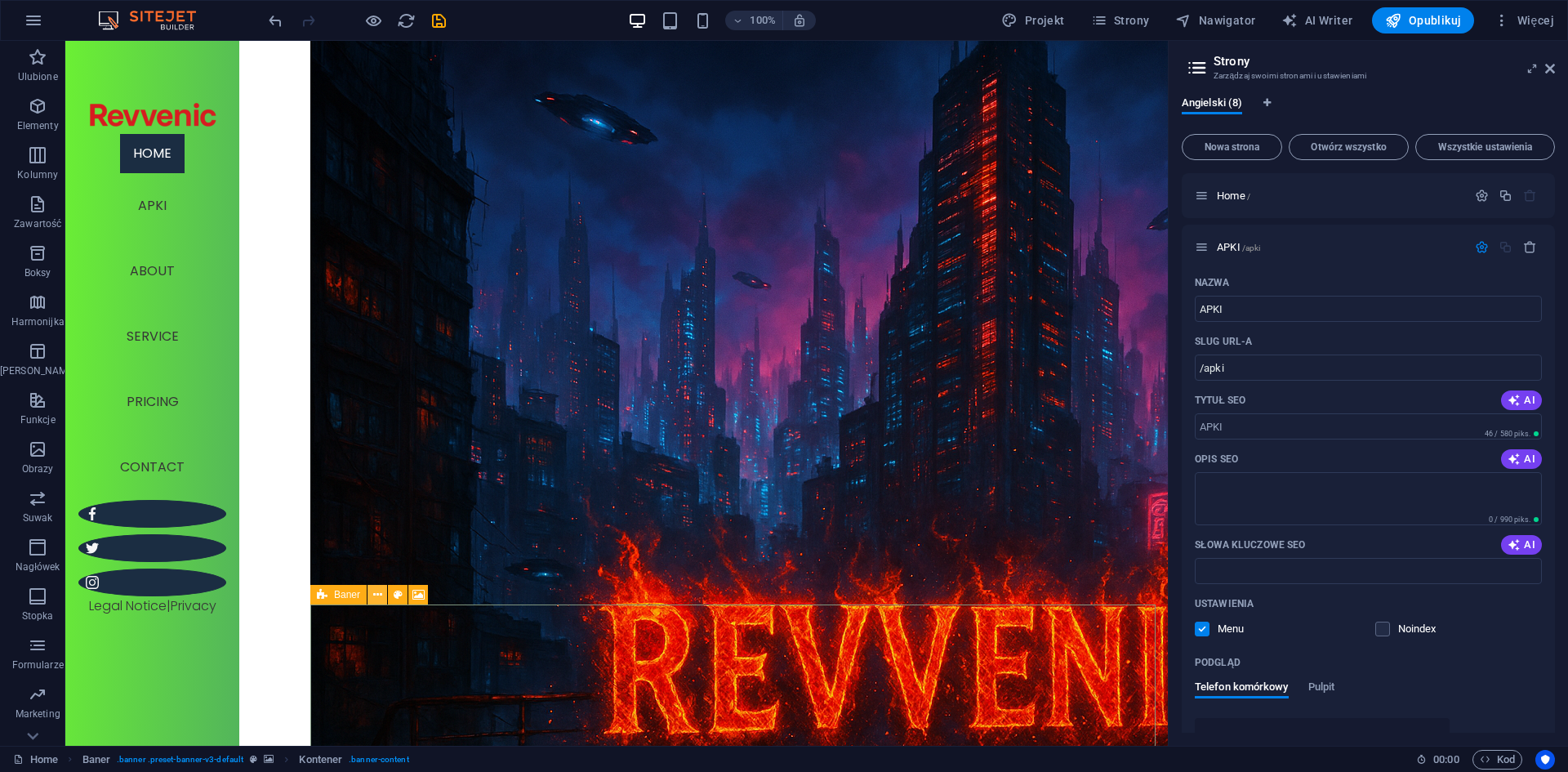
click at [375, 598] on icon at bounding box center [378, 595] width 9 height 17
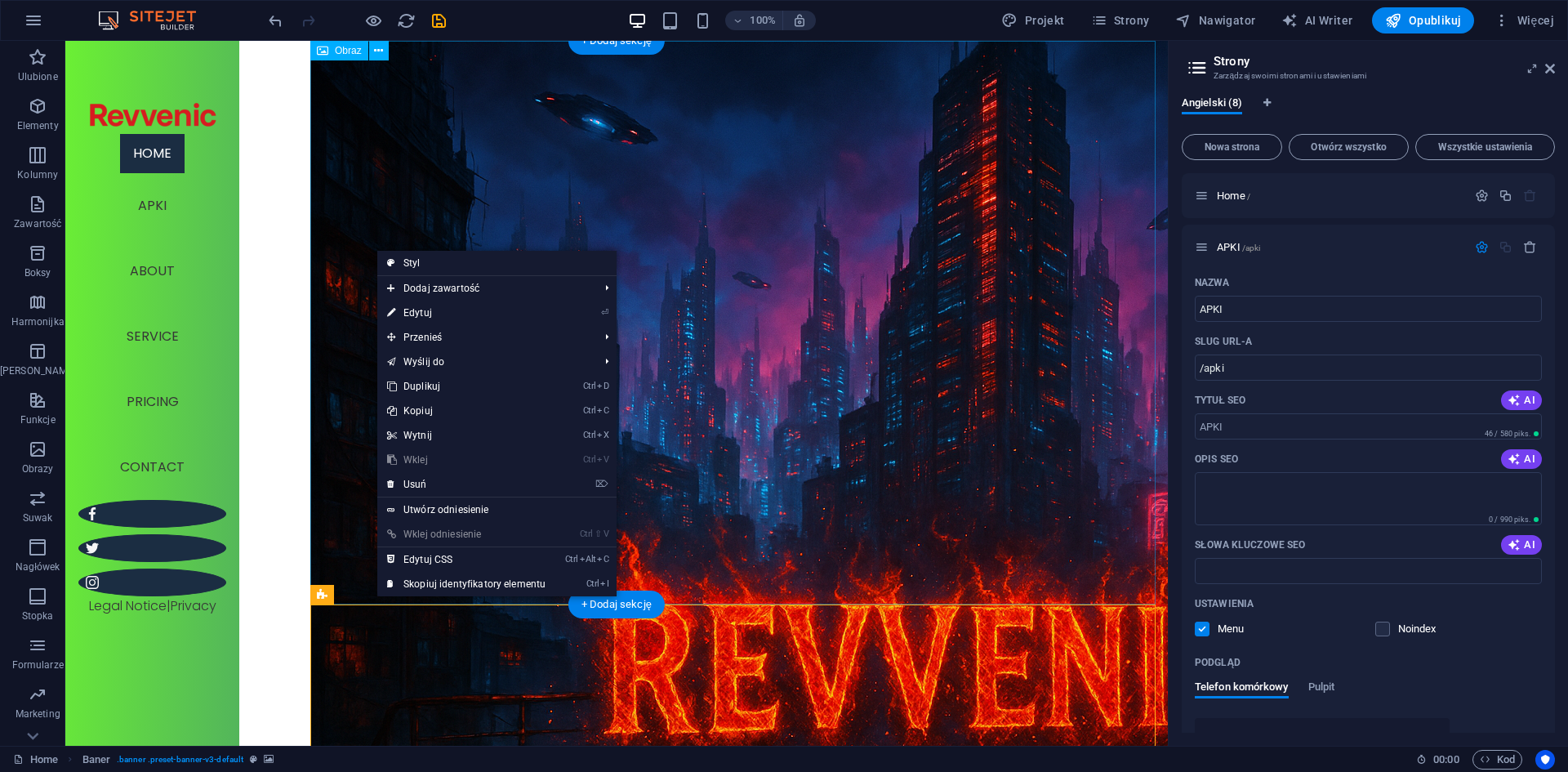
click at [931, 375] on figure at bounding box center [739, 458] width 857 height 836
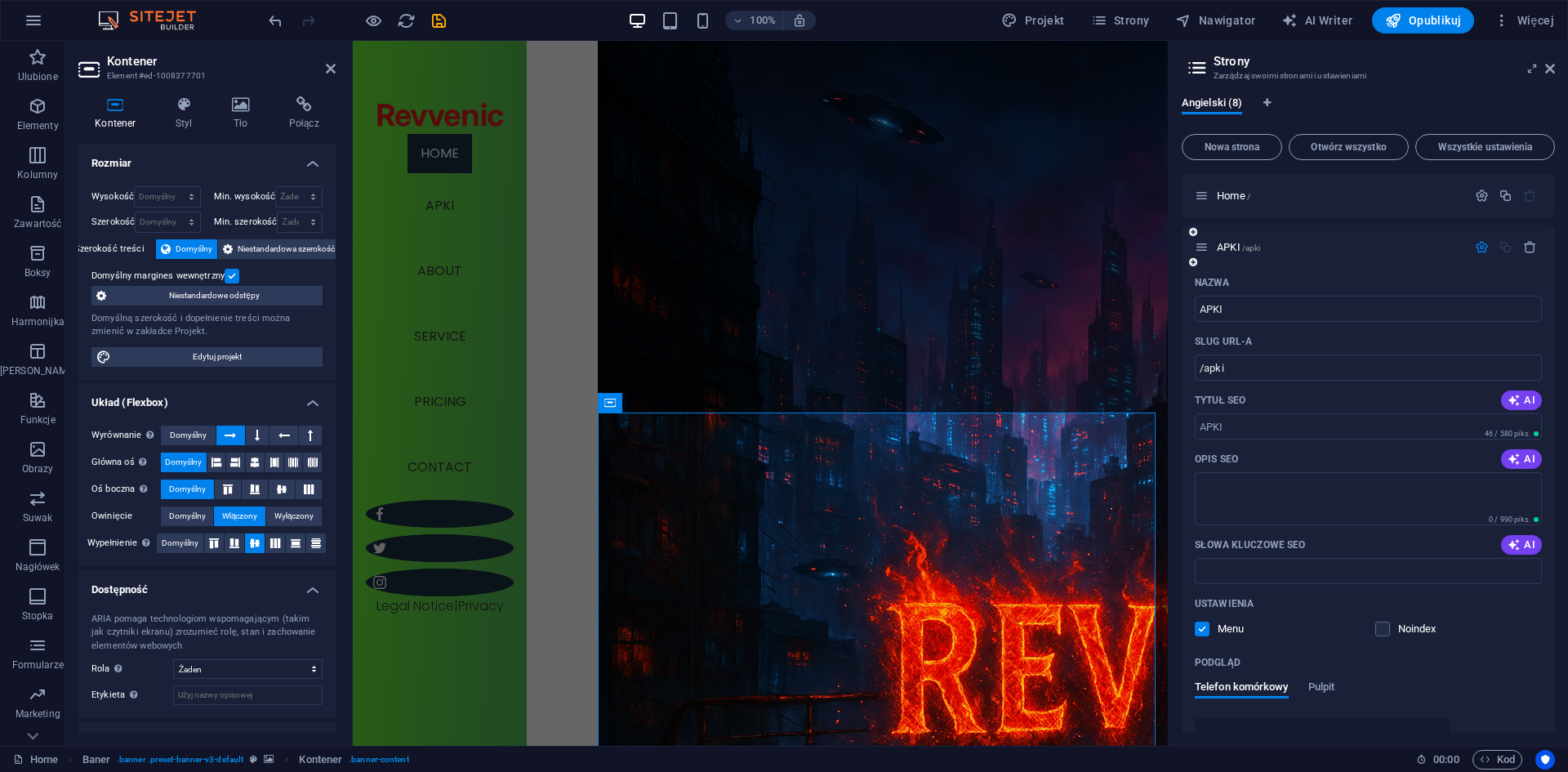
click at [1477, 250] on icon "button" at bounding box center [1481, 247] width 14 height 14
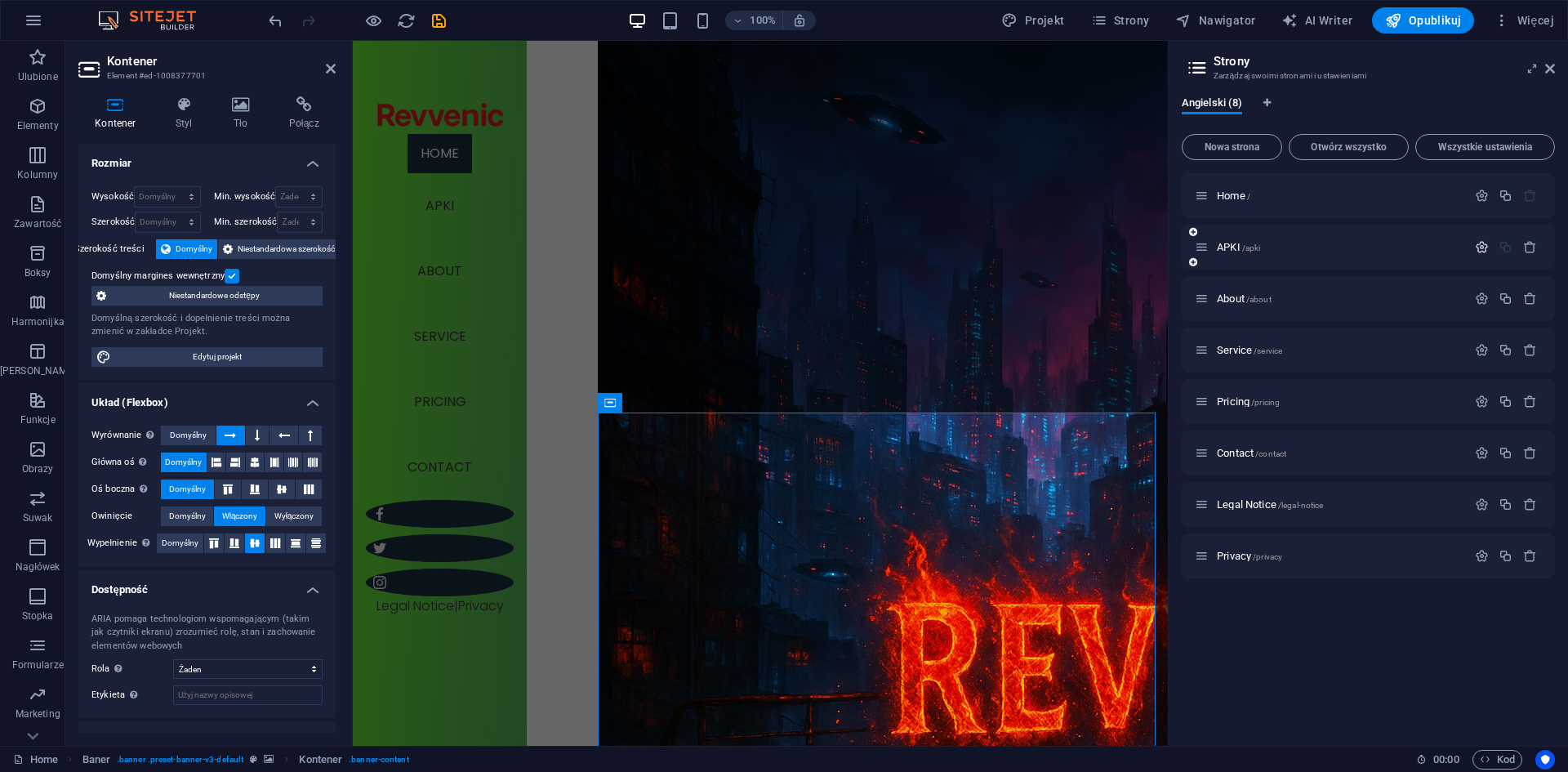
click at [1482, 247] on icon "button" at bounding box center [1481, 247] width 14 height 14
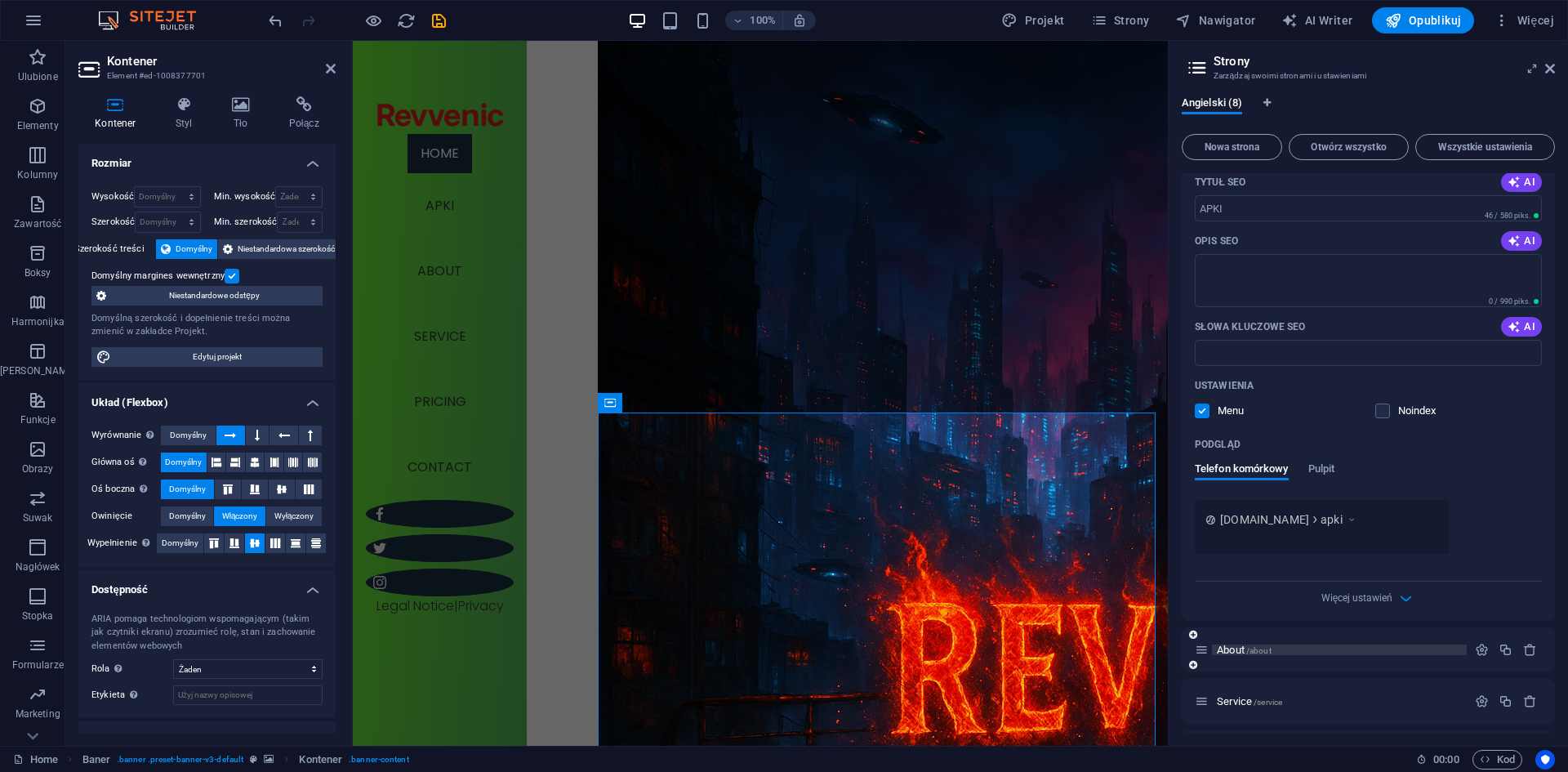
scroll to position [245, 0]
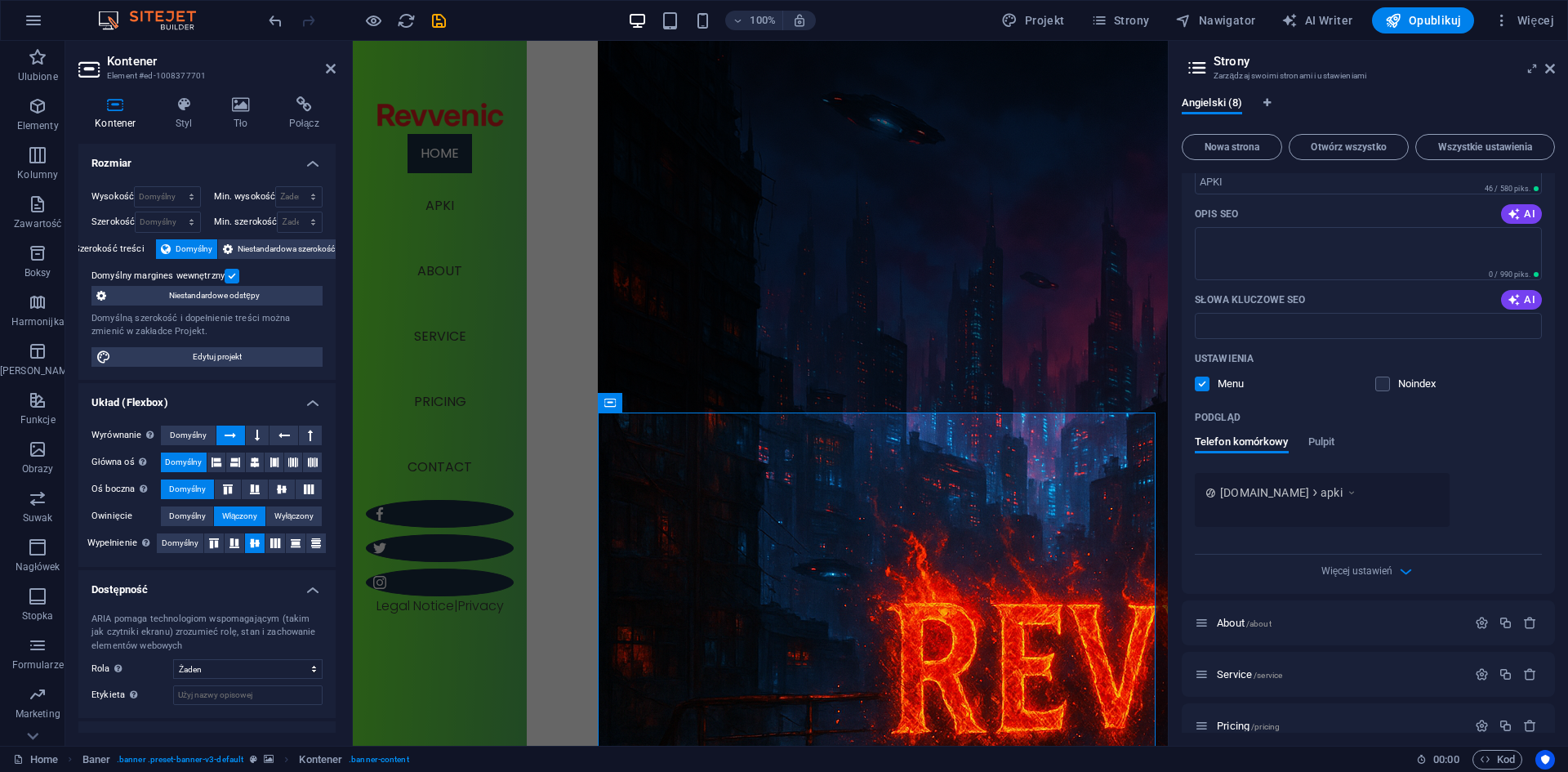
click at [1390, 386] on span at bounding box center [1394, 384] width 8 height 8
click at [1342, 496] on span "apki" at bounding box center [1331, 492] width 22 height 17
click at [1370, 584] on div "Nazwa APKI ​ Slug URL-a /apki ​ Tytuł SEO AI ​ 46 / 580 piks. Opis SEO AI ​ 0 /…" at bounding box center [1368, 309] width 374 height 569
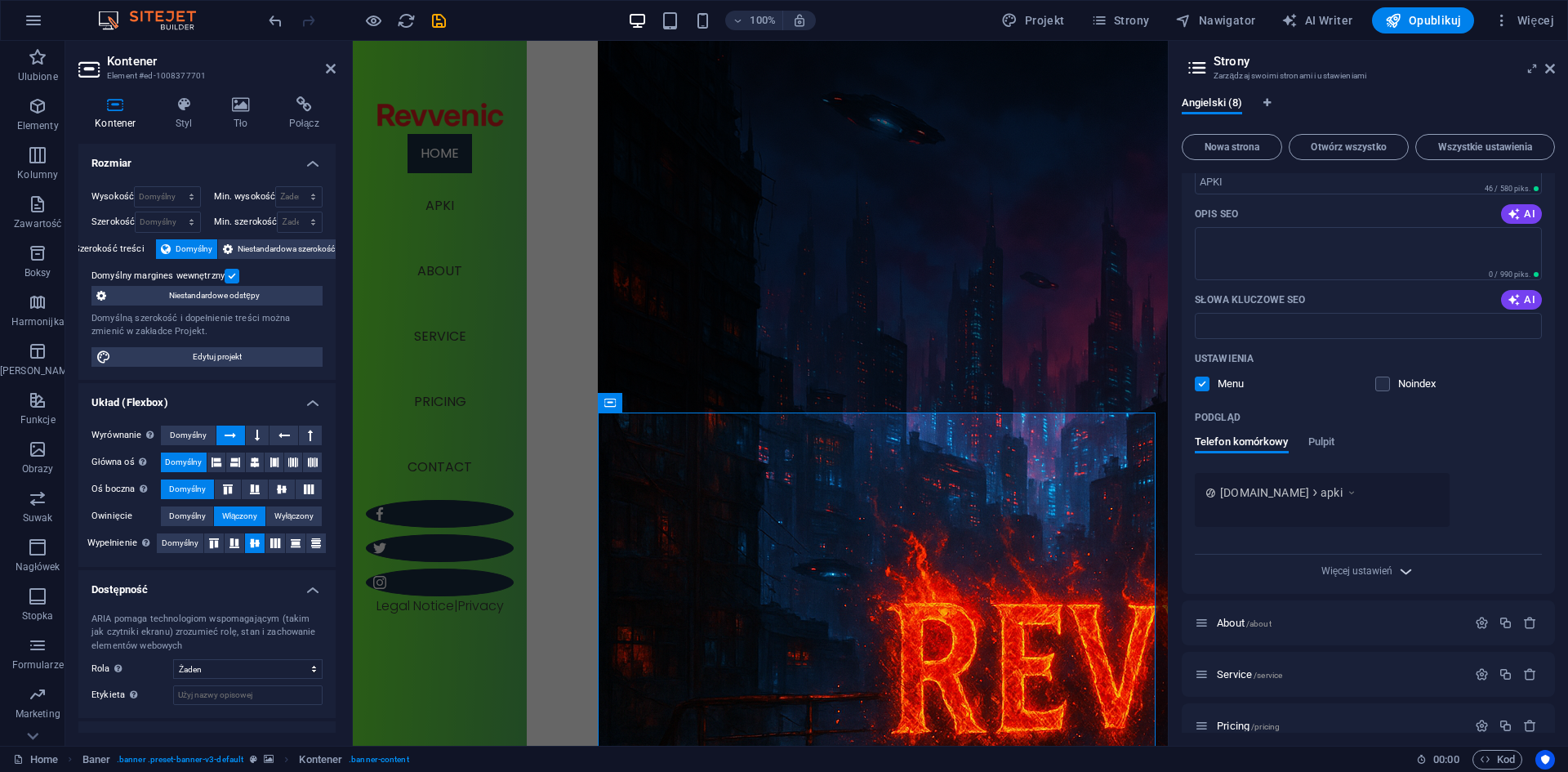
click at [1372, 578] on span "Więcej ustawień" at bounding box center [1368, 571] width 19 height 18
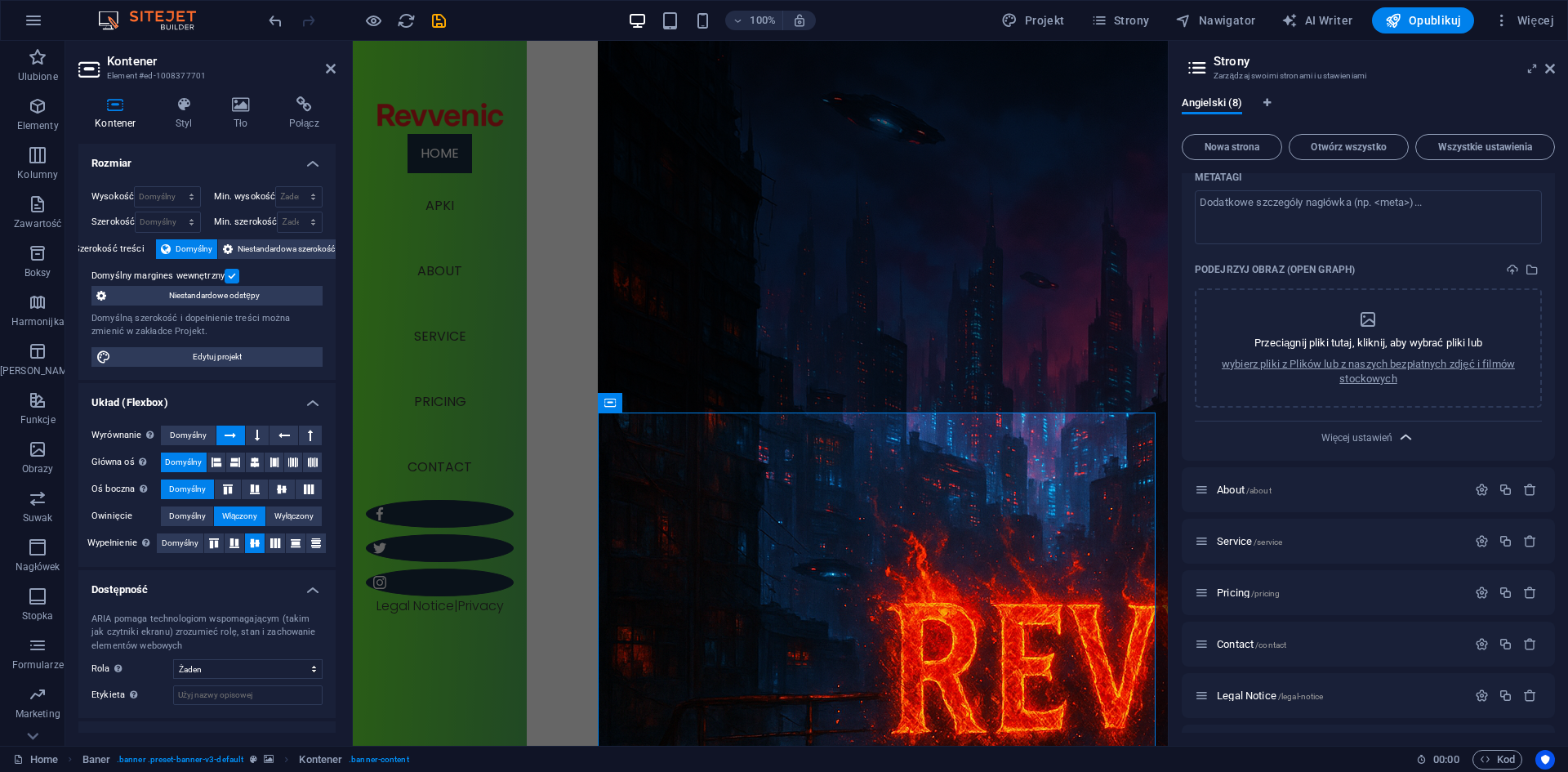
scroll to position [654, 0]
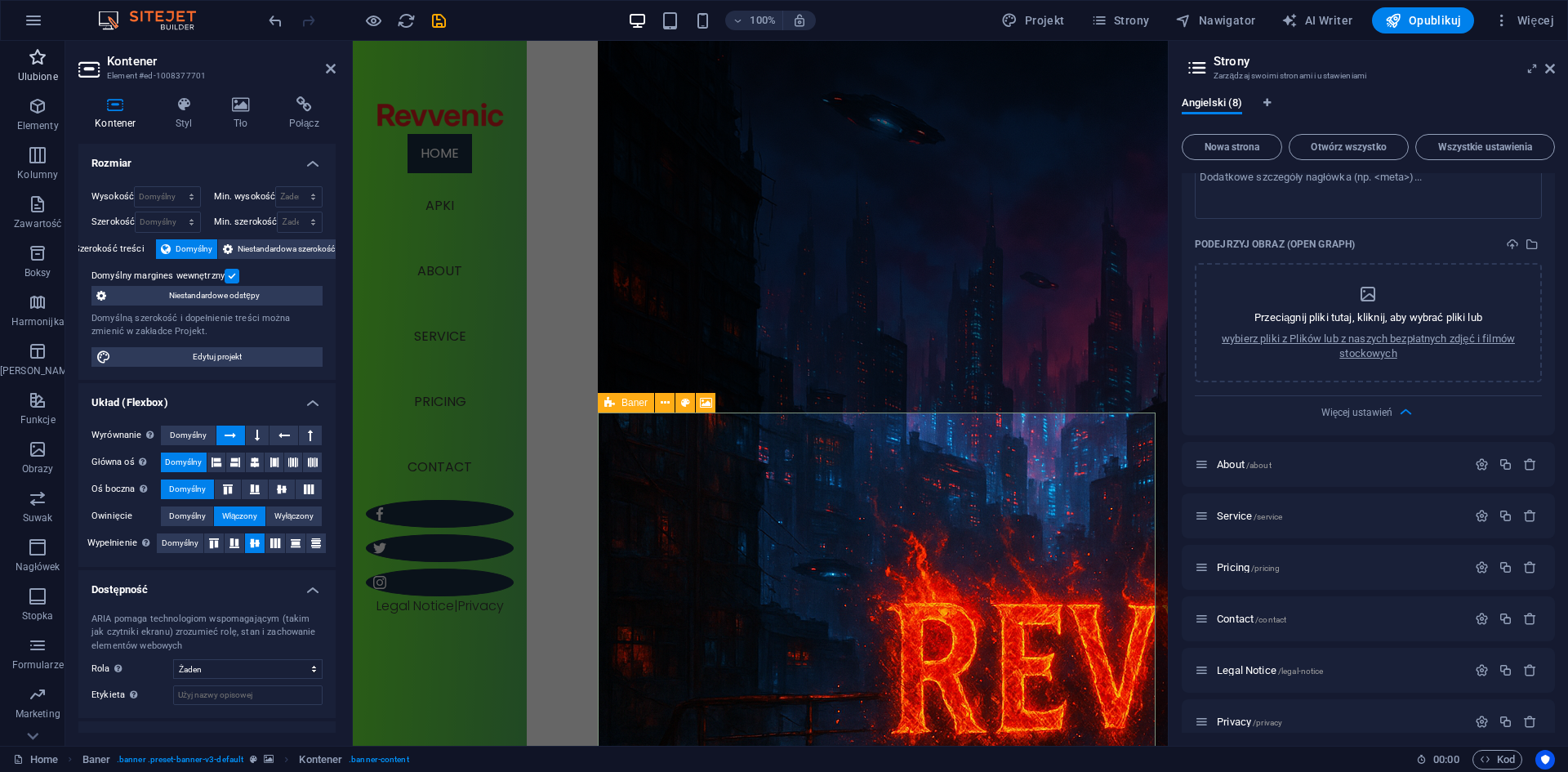
click at [37, 58] on icon "button" at bounding box center [37, 57] width 19 height 19
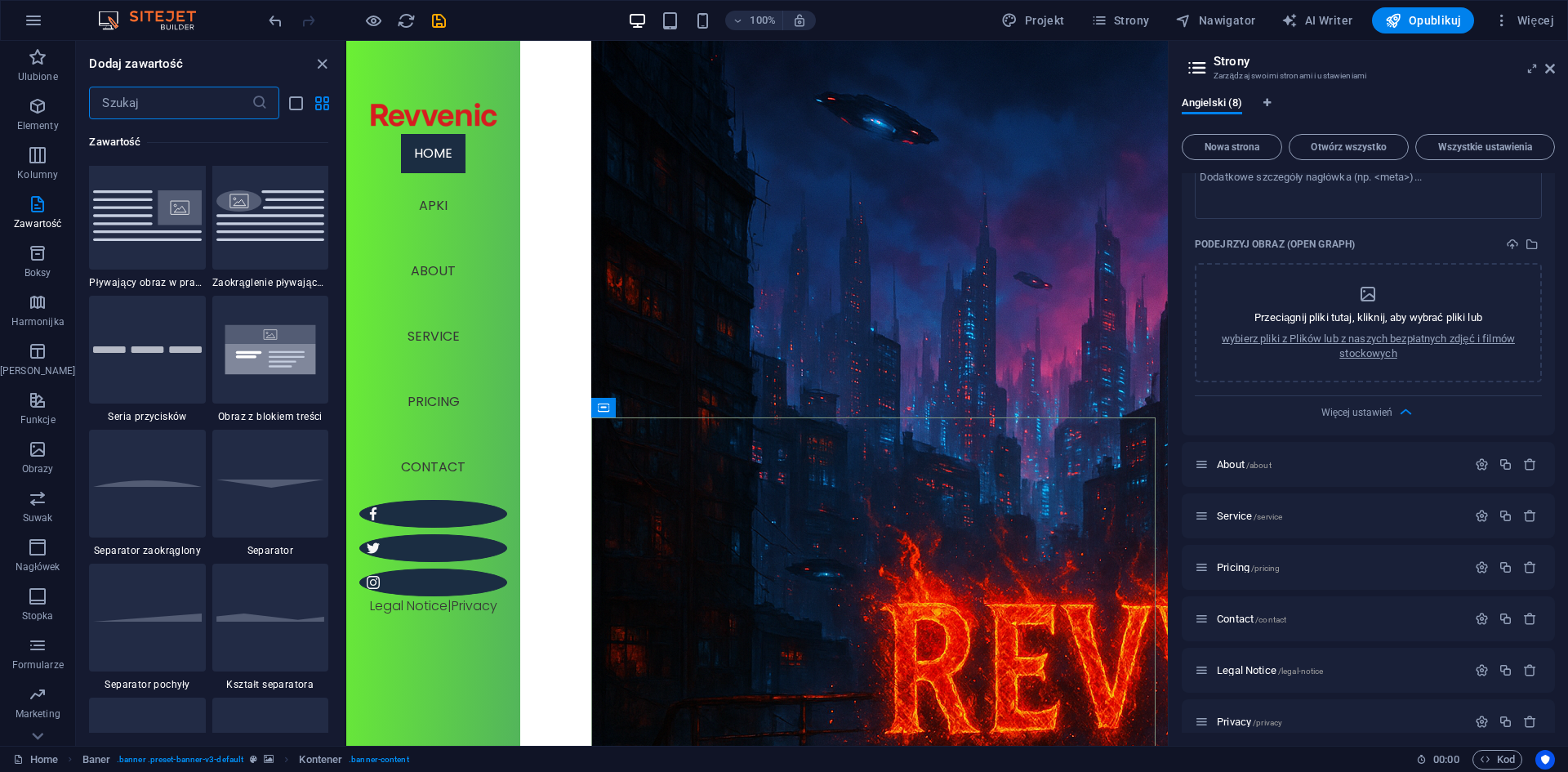
scroll to position [3675, 0]
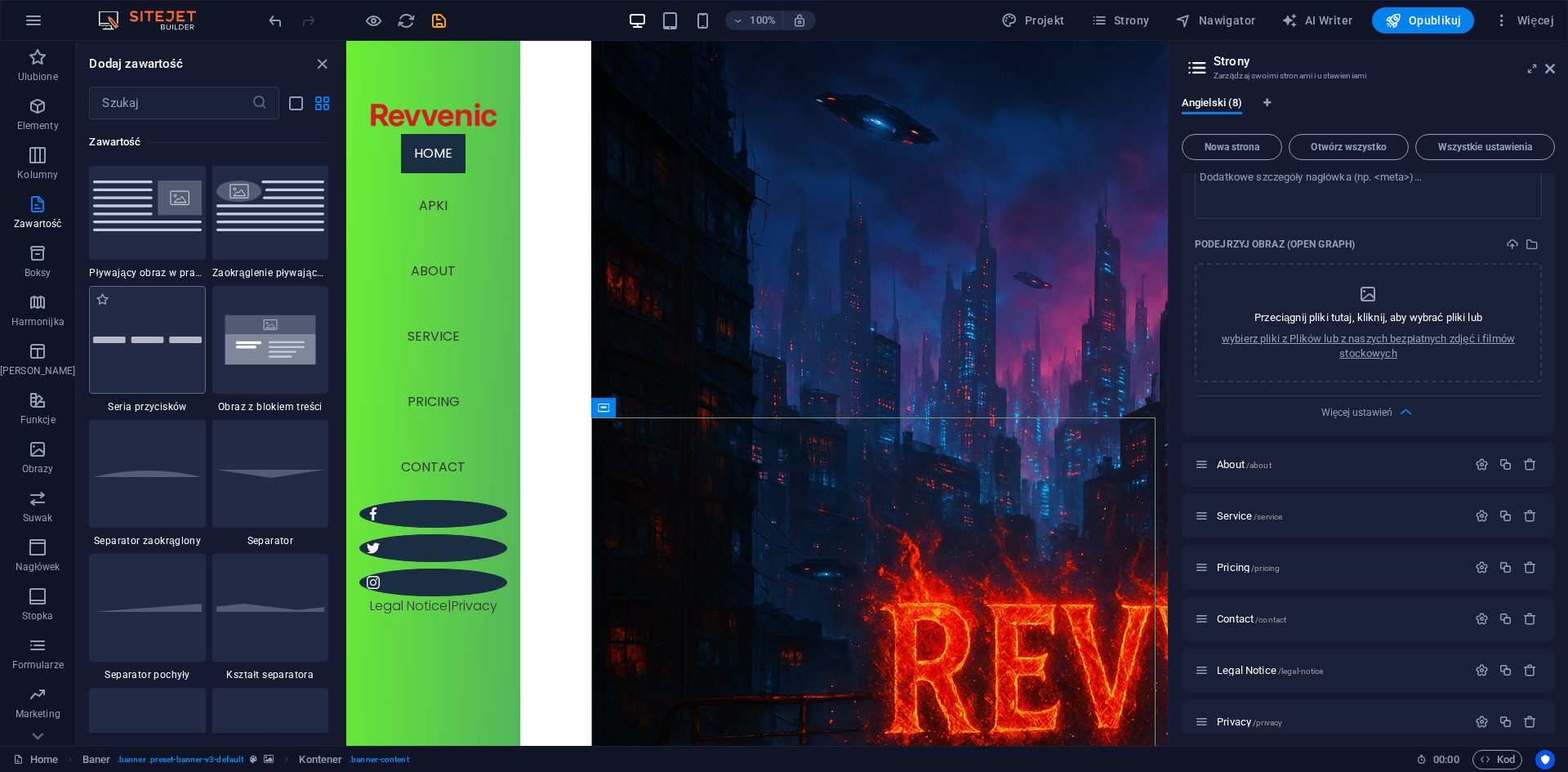
drag, startPoint x: 143, startPoint y: 332, endPoint x: 33, endPoint y: 338, distance: 110.2
click at [143, 332] on div at bounding box center [147, 339] width 116 height 107
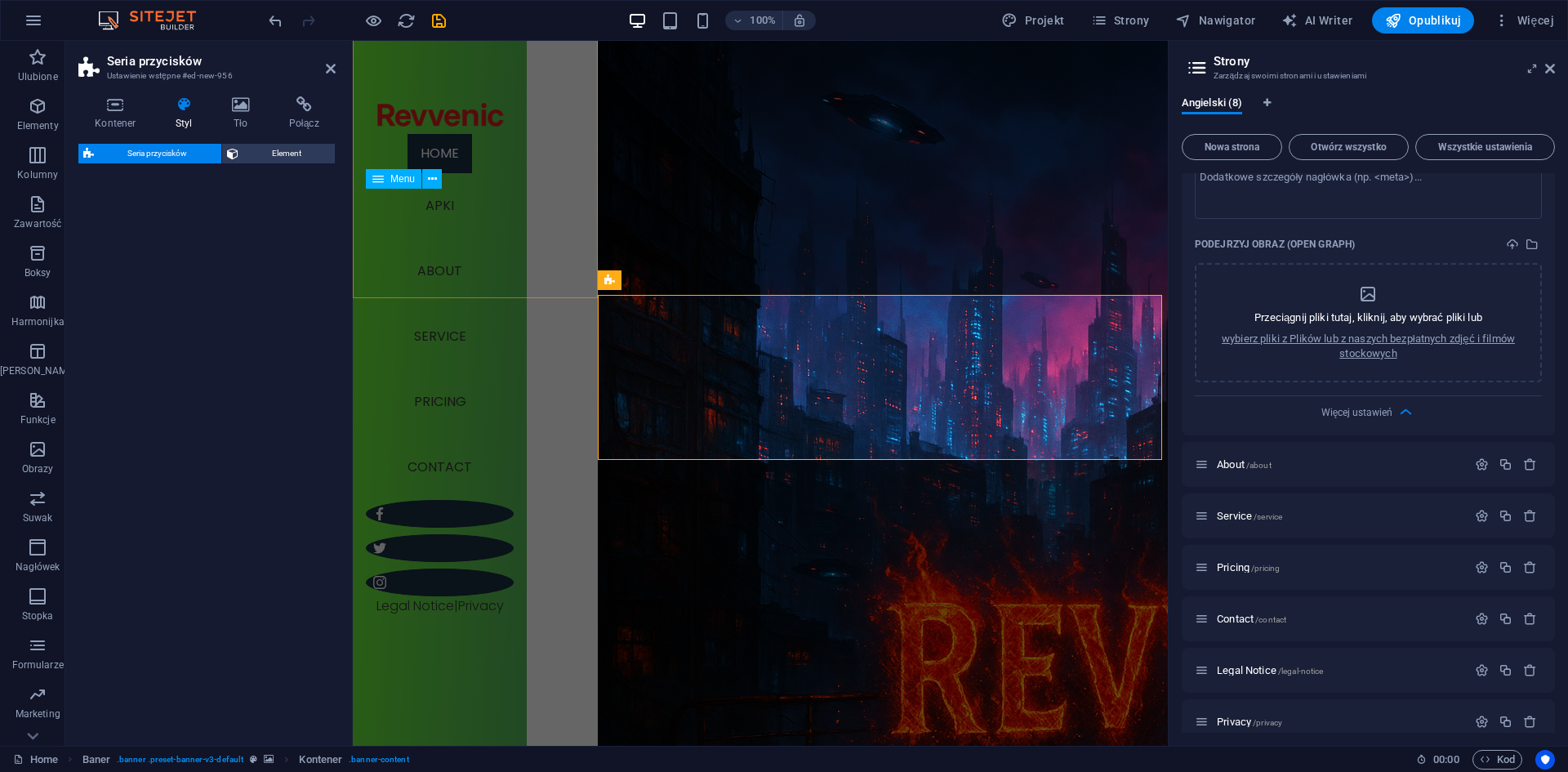
scroll to position [807, 0]
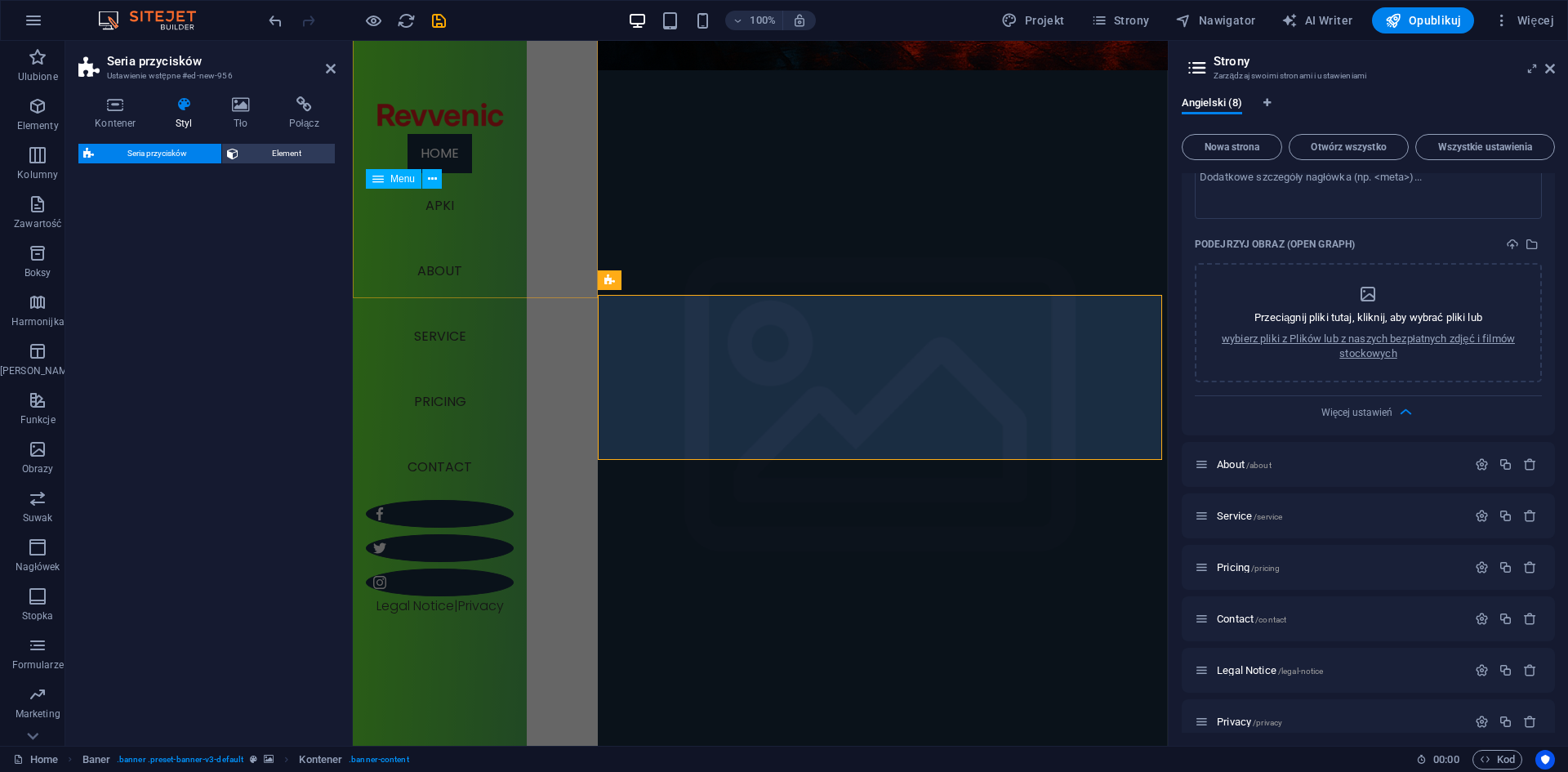
select select "rem"
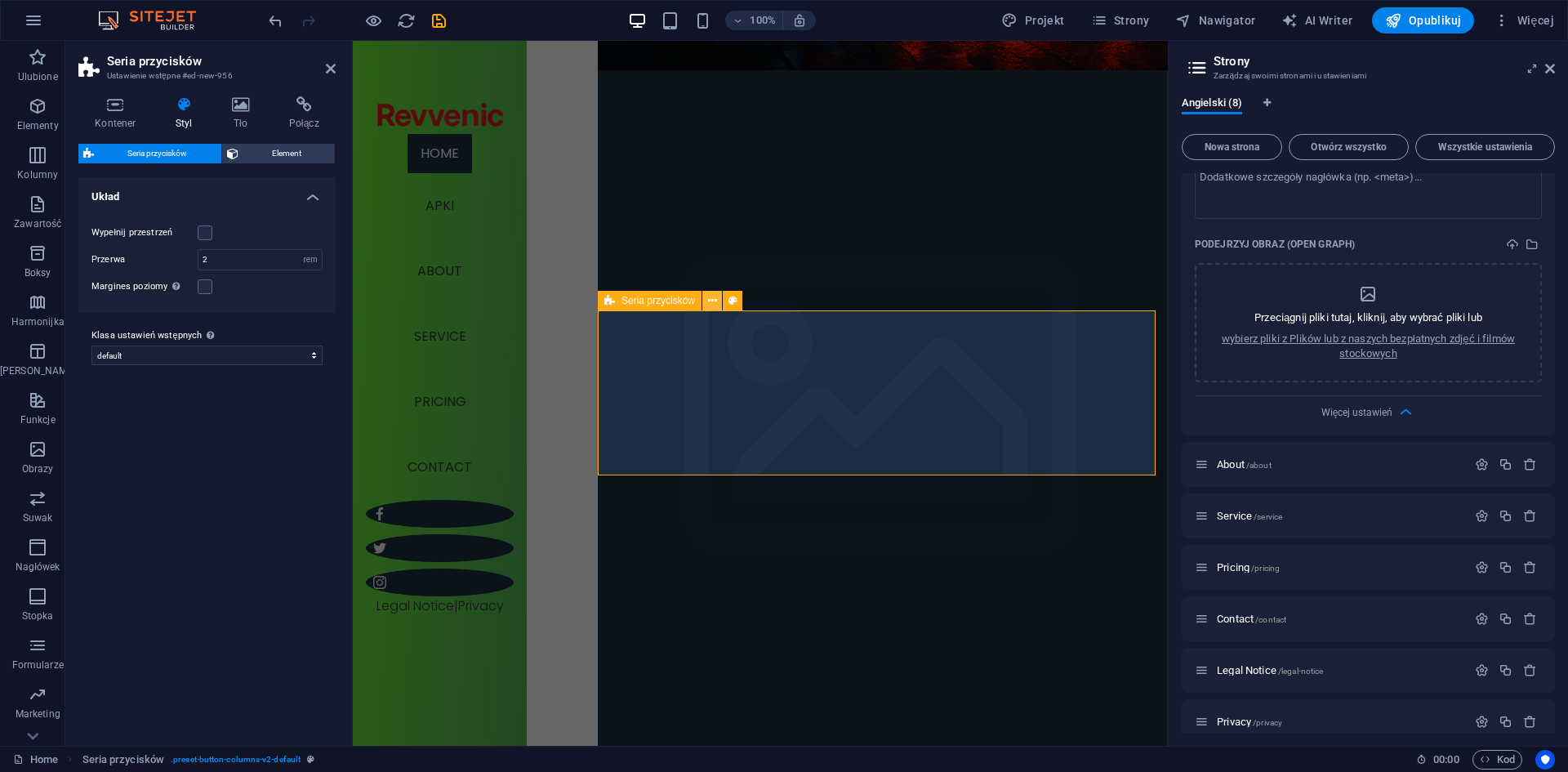
click at [717, 300] on button at bounding box center [711, 300] width 19 height 19
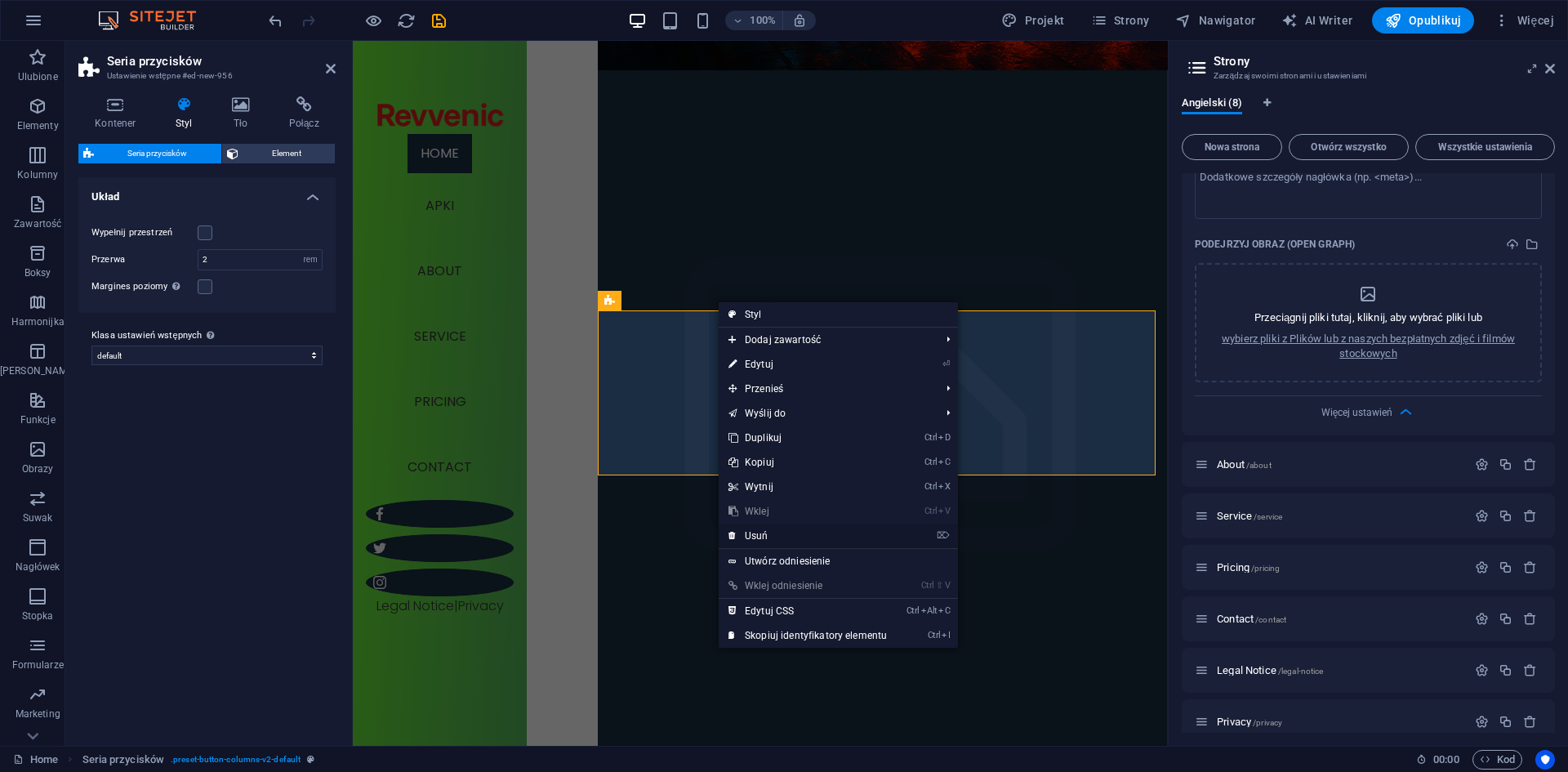
click at [779, 536] on link "⌦ Usuń" at bounding box center [808, 535] width 178 height 25
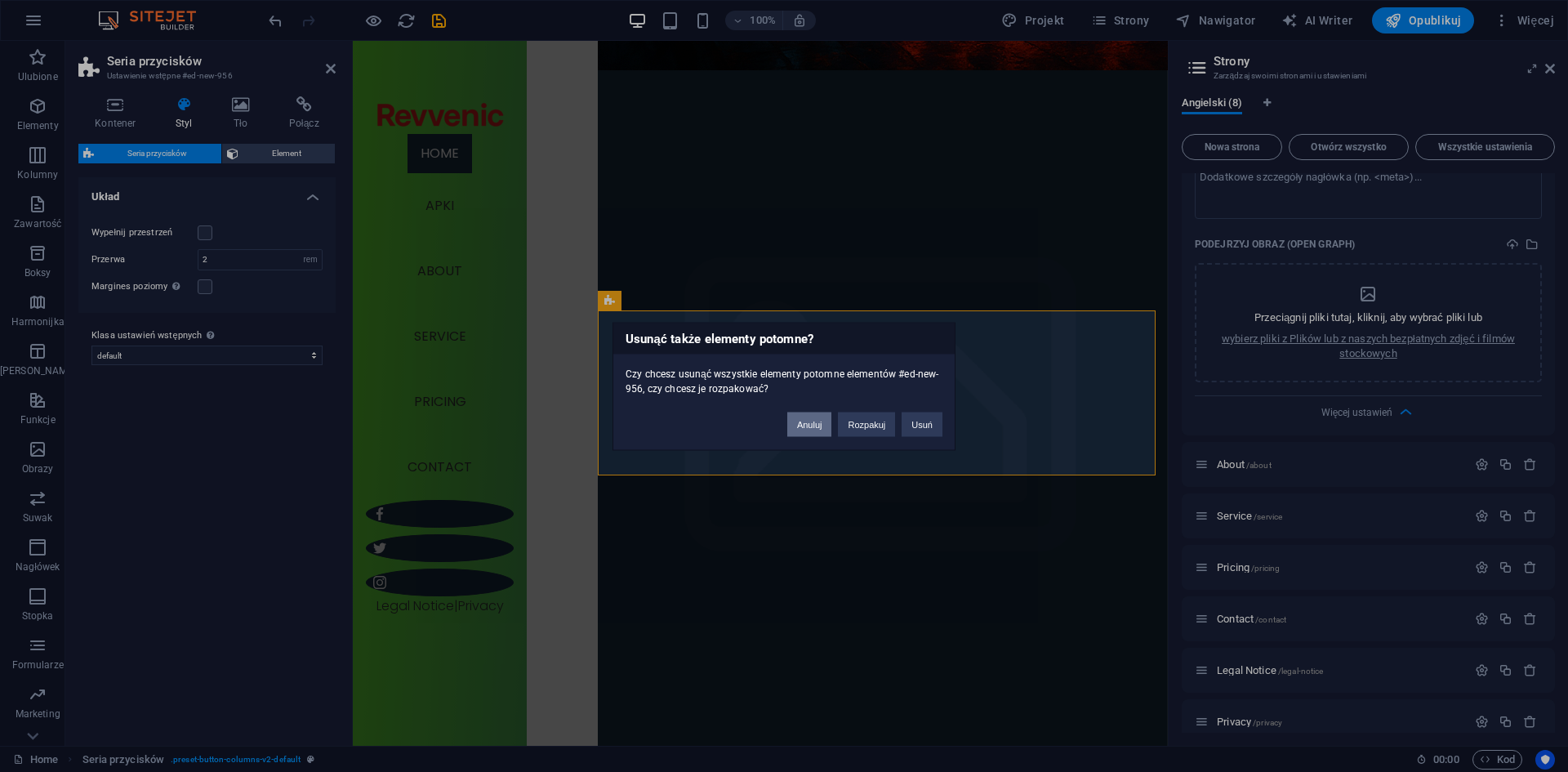
click at [818, 424] on button "Anuluj" at bounding box center [810, 423] width 45 height 25
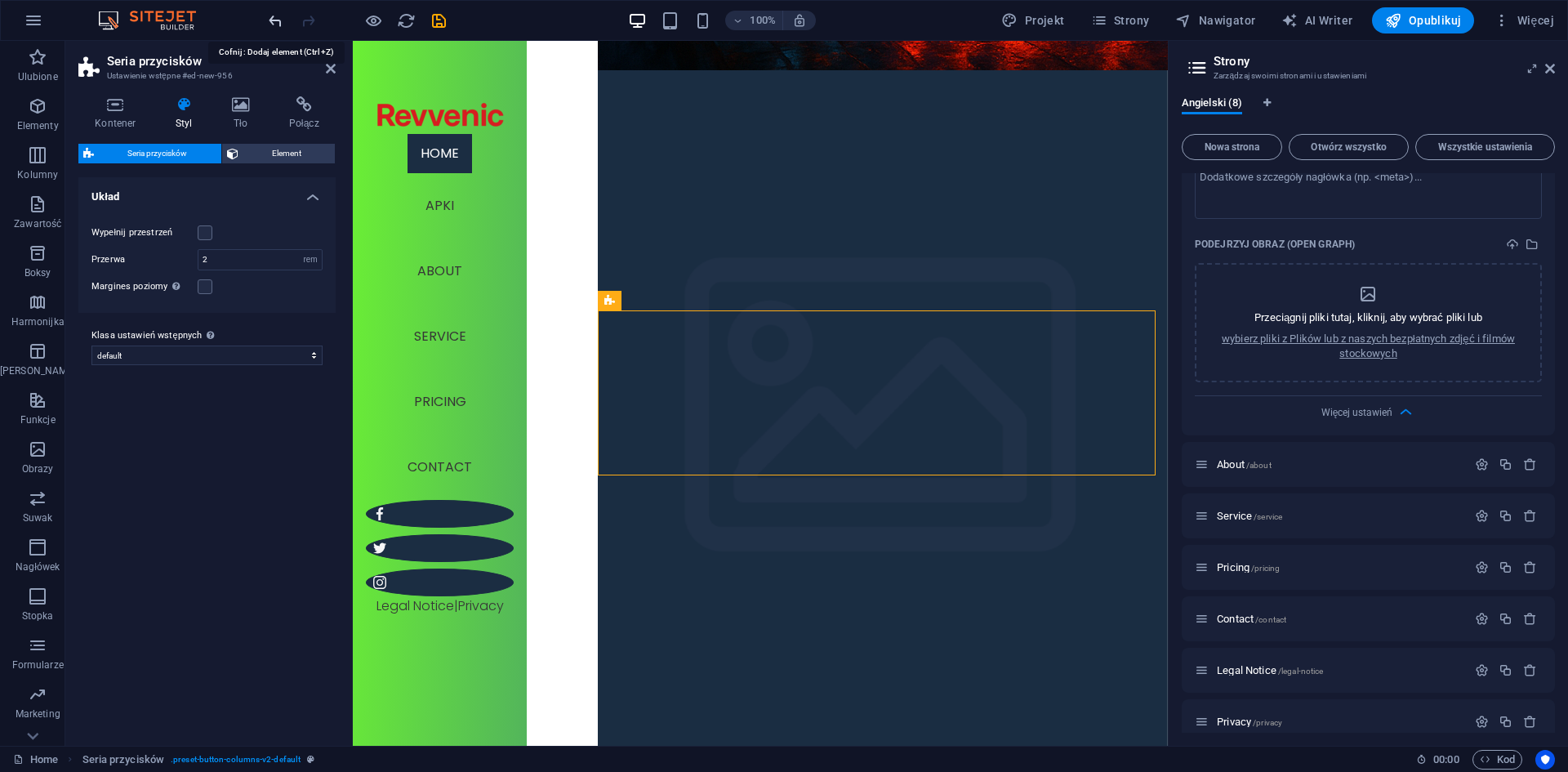
click at [269, 18] on icon "undo" at bounding box center [275, 20] width 18 height 18
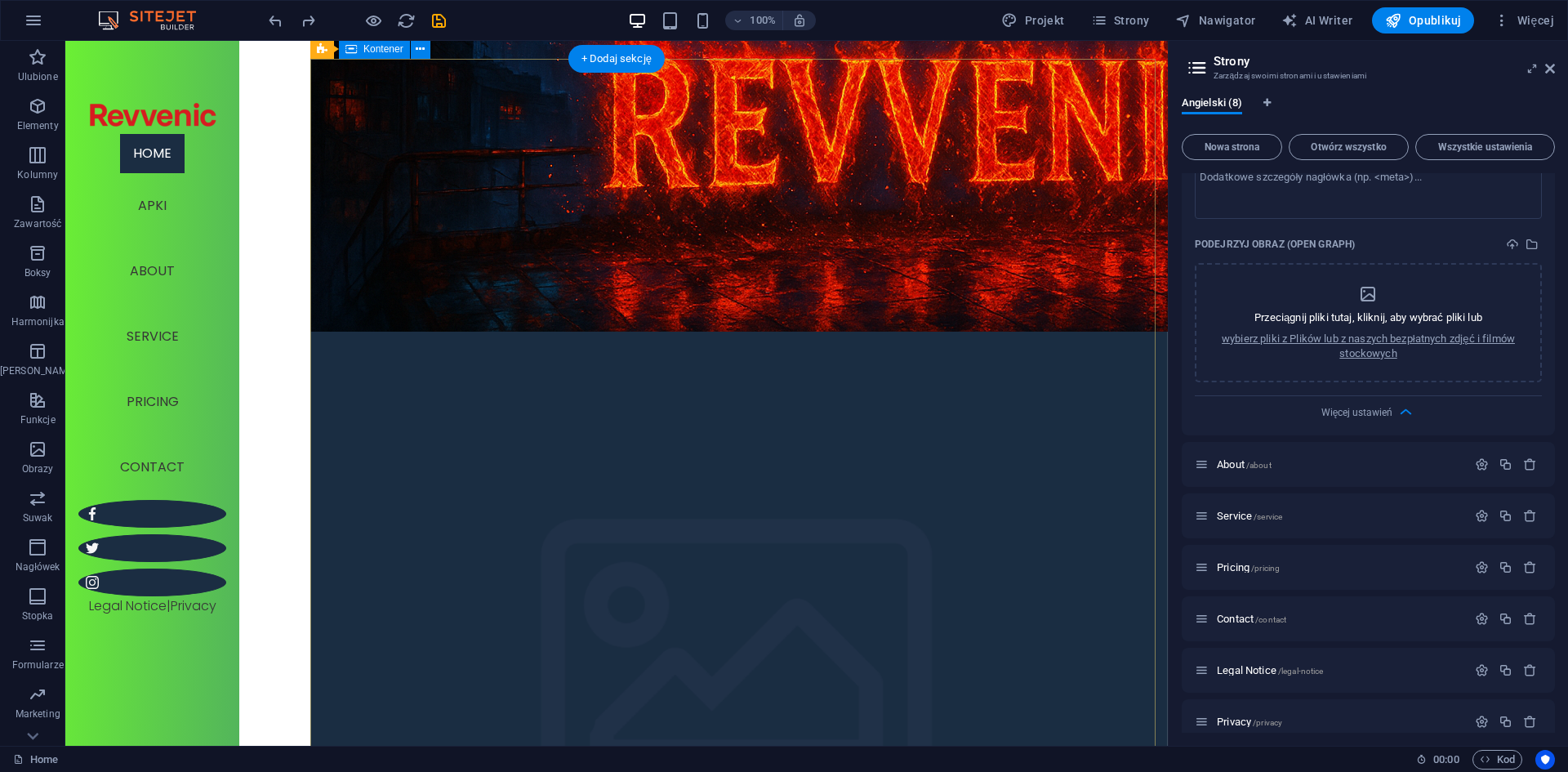
scroll to position [572, 0]
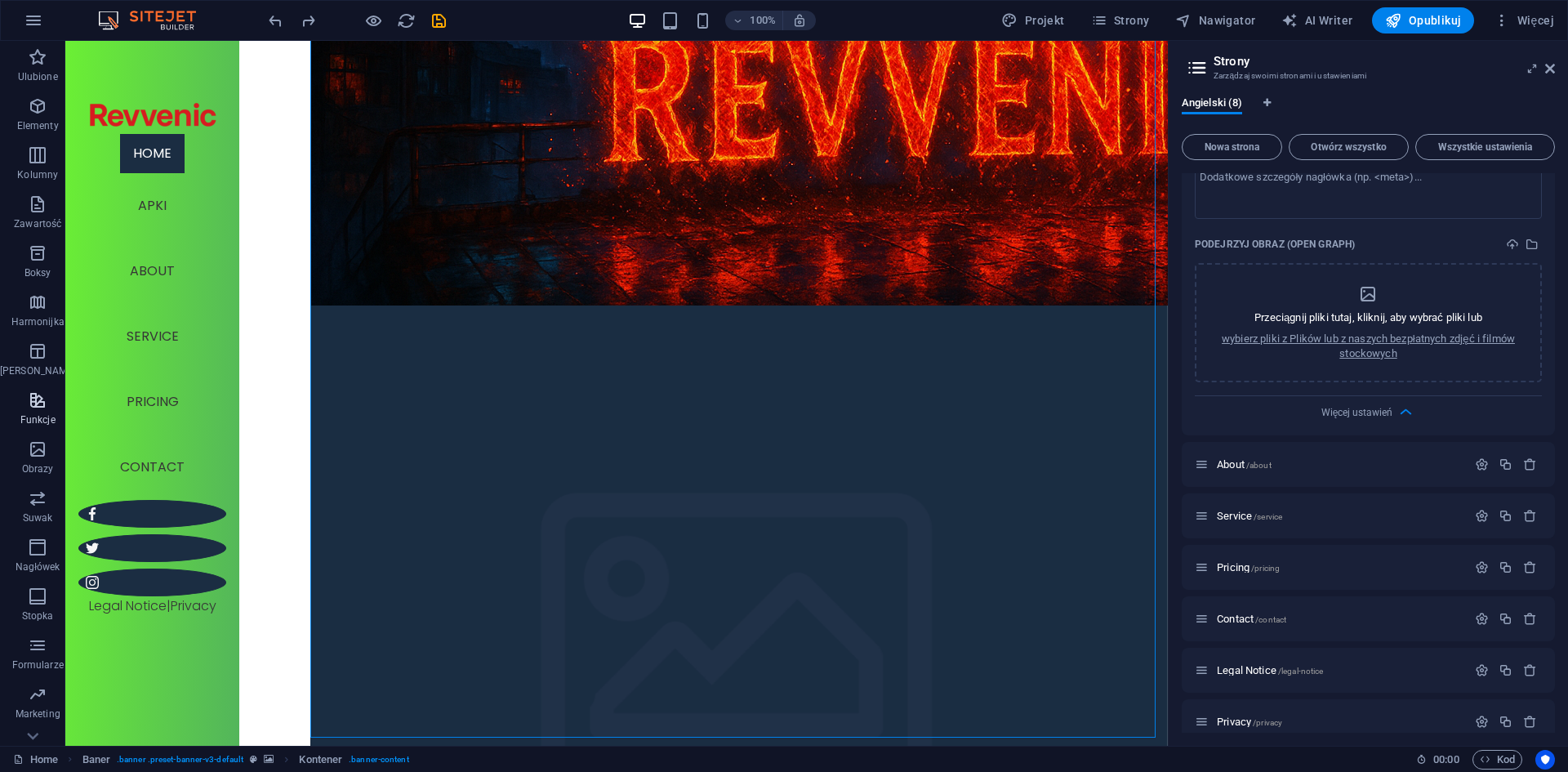
click at [30, 419] on p "Funkcje" at bounding box center [38, 420] width 35 height 13
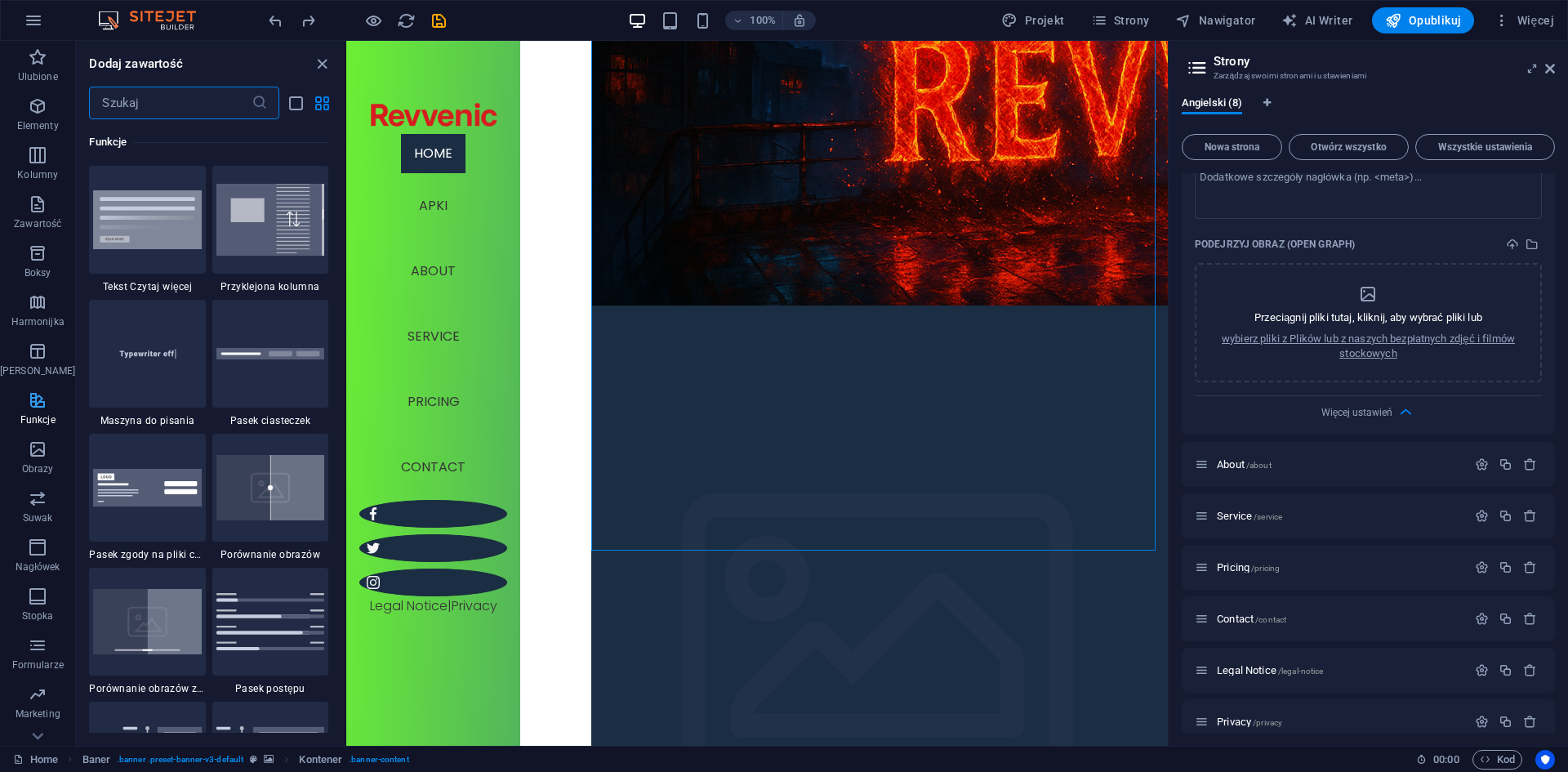
scroll to position [30, 0]
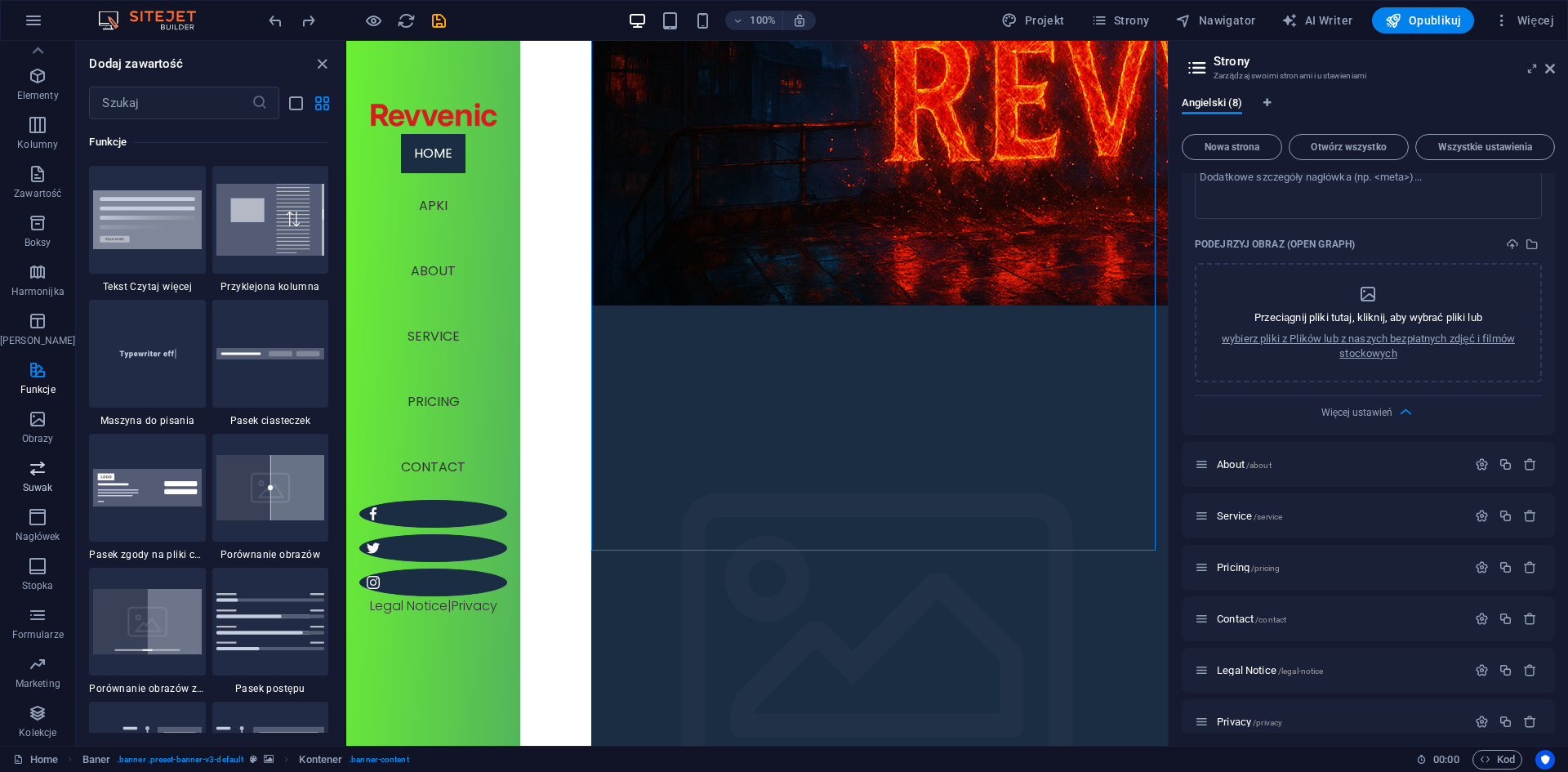
click at [42, 473] on icon "button" at bounding box center [37, 467] width 19 height 19
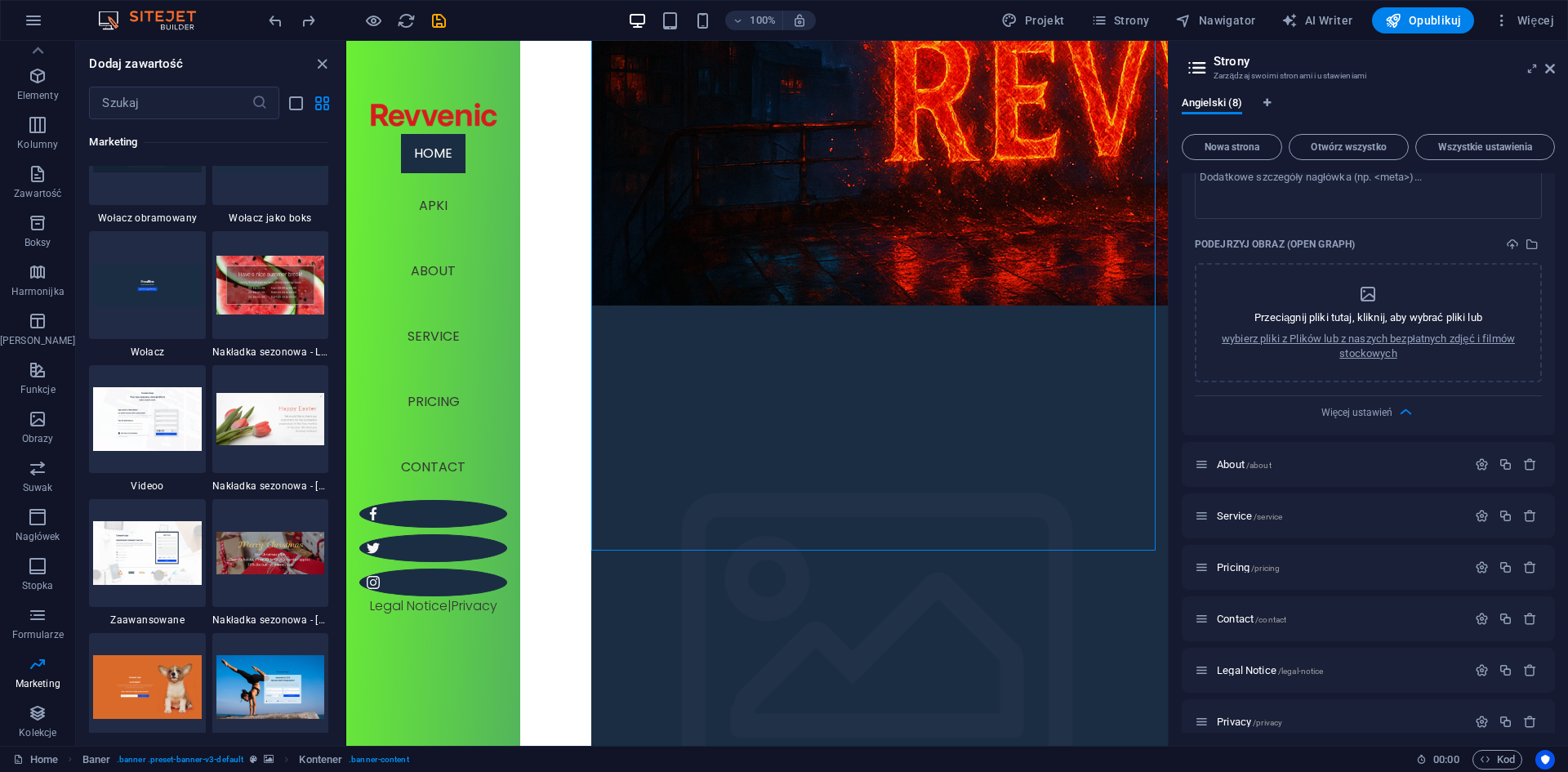
scroll to position [13830, 0]
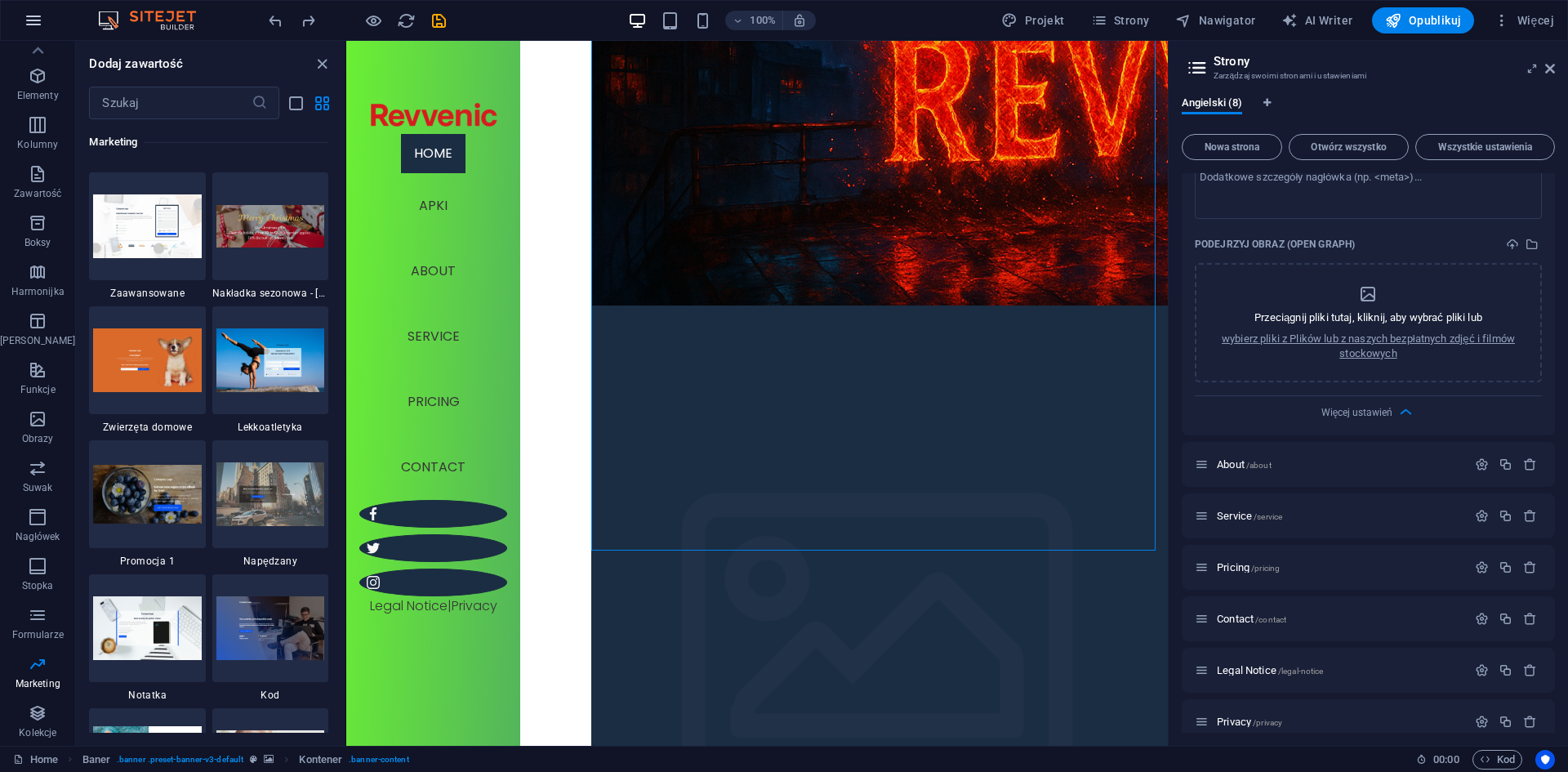
click at [33, 13] on icon "button" at bounding box center [33, 20] width 19 height 19
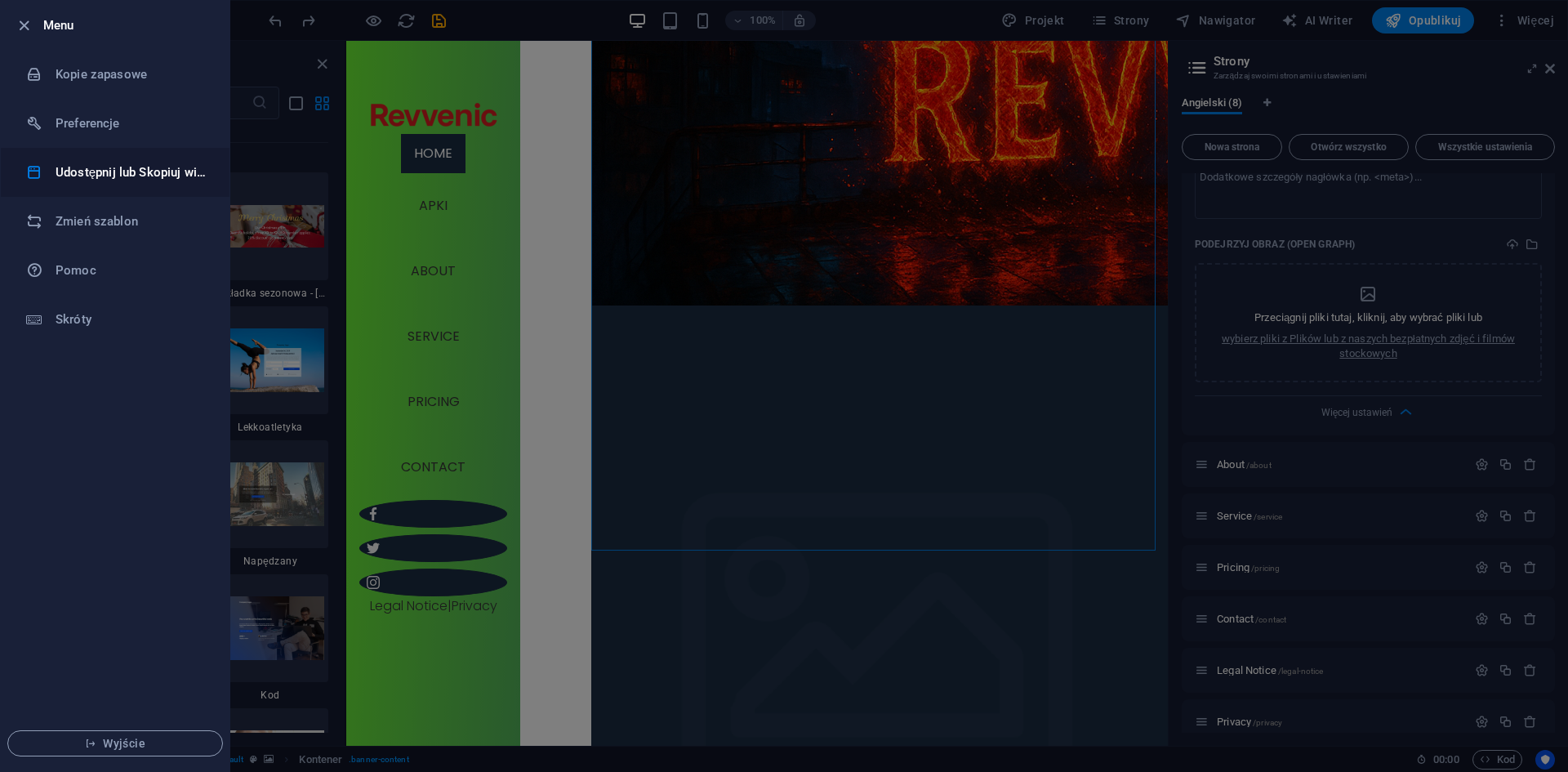
click at [115, 191] on li "Udostępnij lub Skopiuj witrynę" at bounding box center [115, 172] width 229 height 49
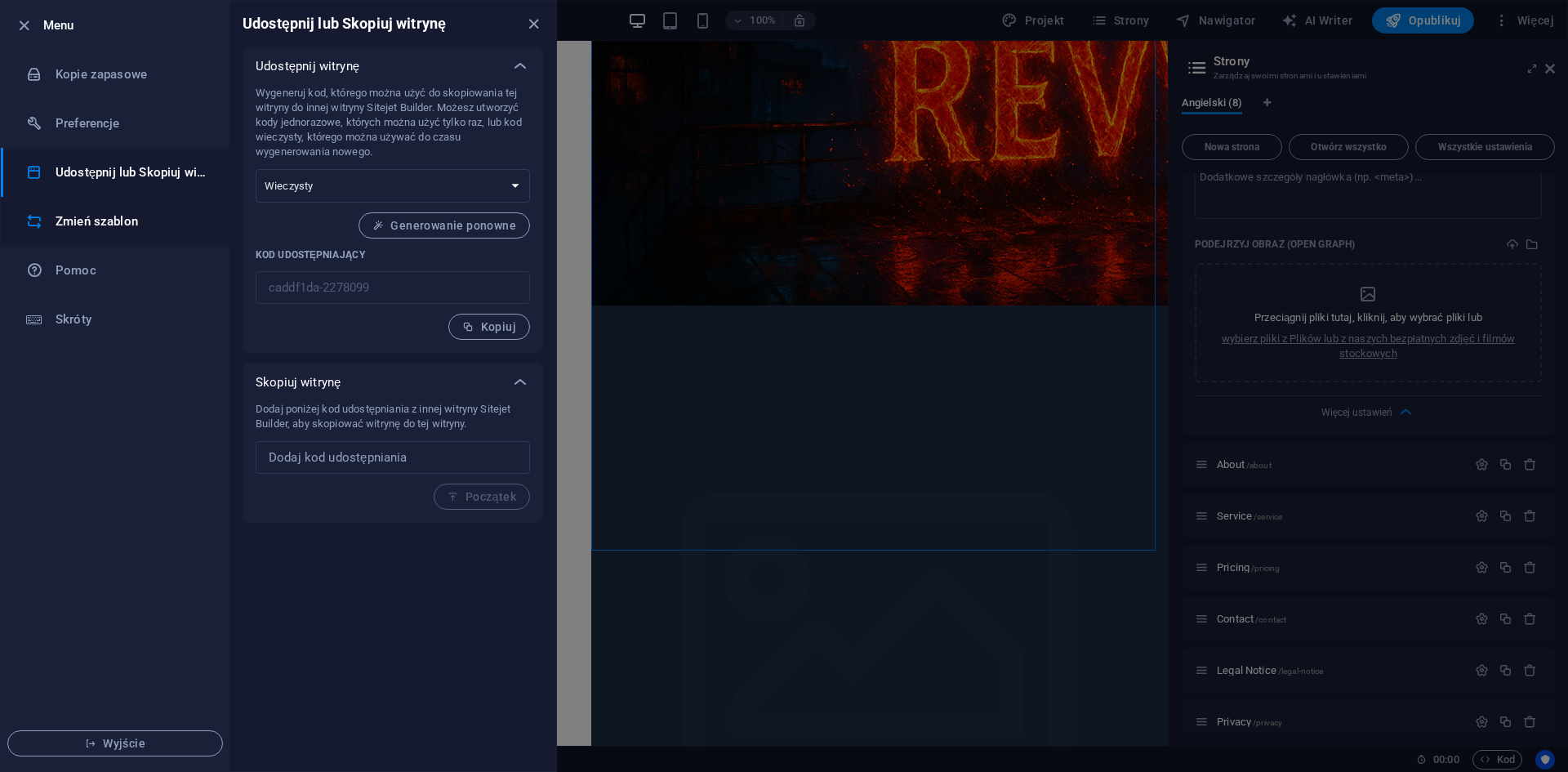
click at [149, 215] on h6 "Zmień szablon" at bounding box center [130, 220] width 151 height 19
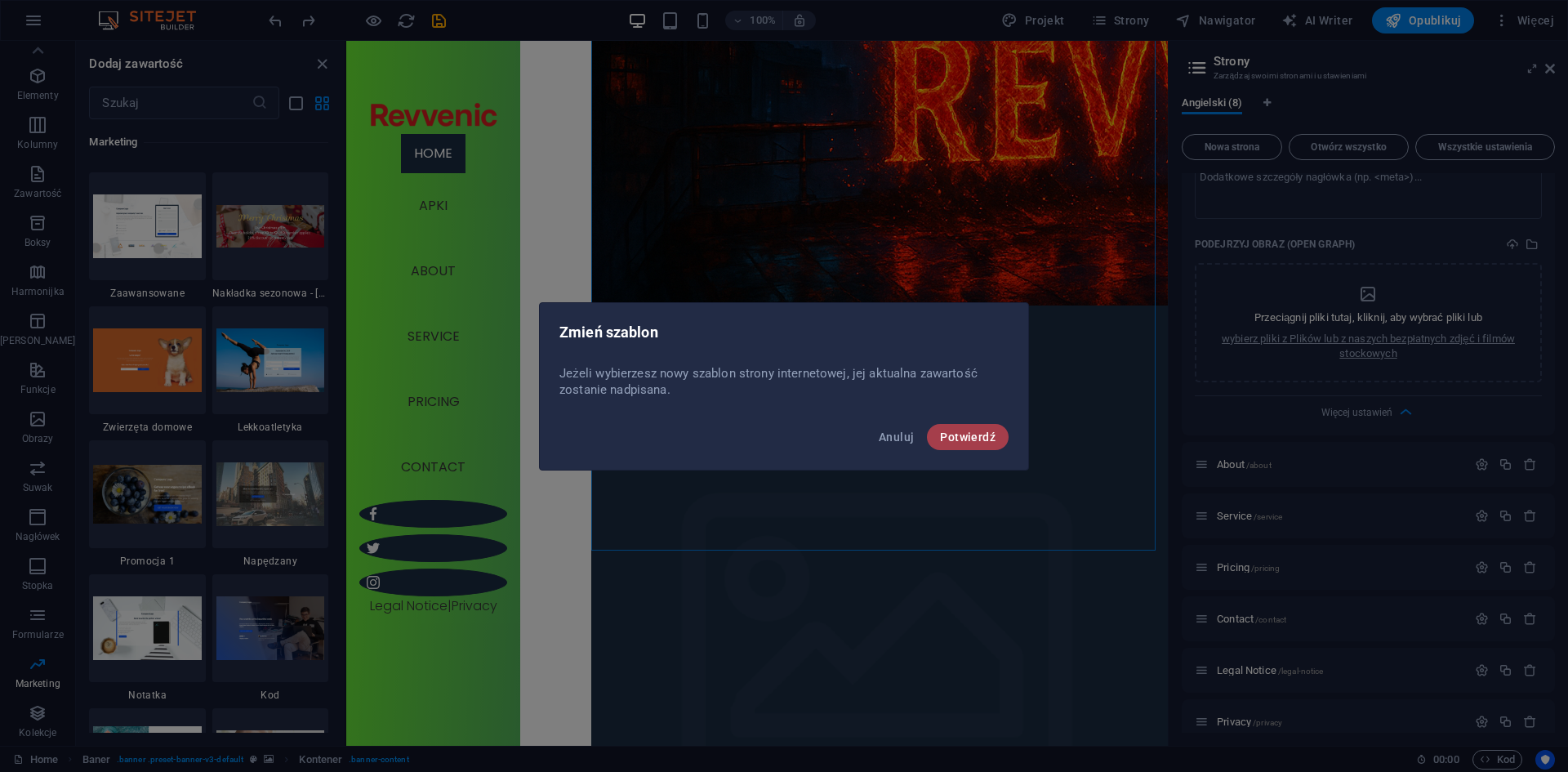
click at [978, 445] on button "Potwierdź" at bounding box center [968, 437] width 82 height 26
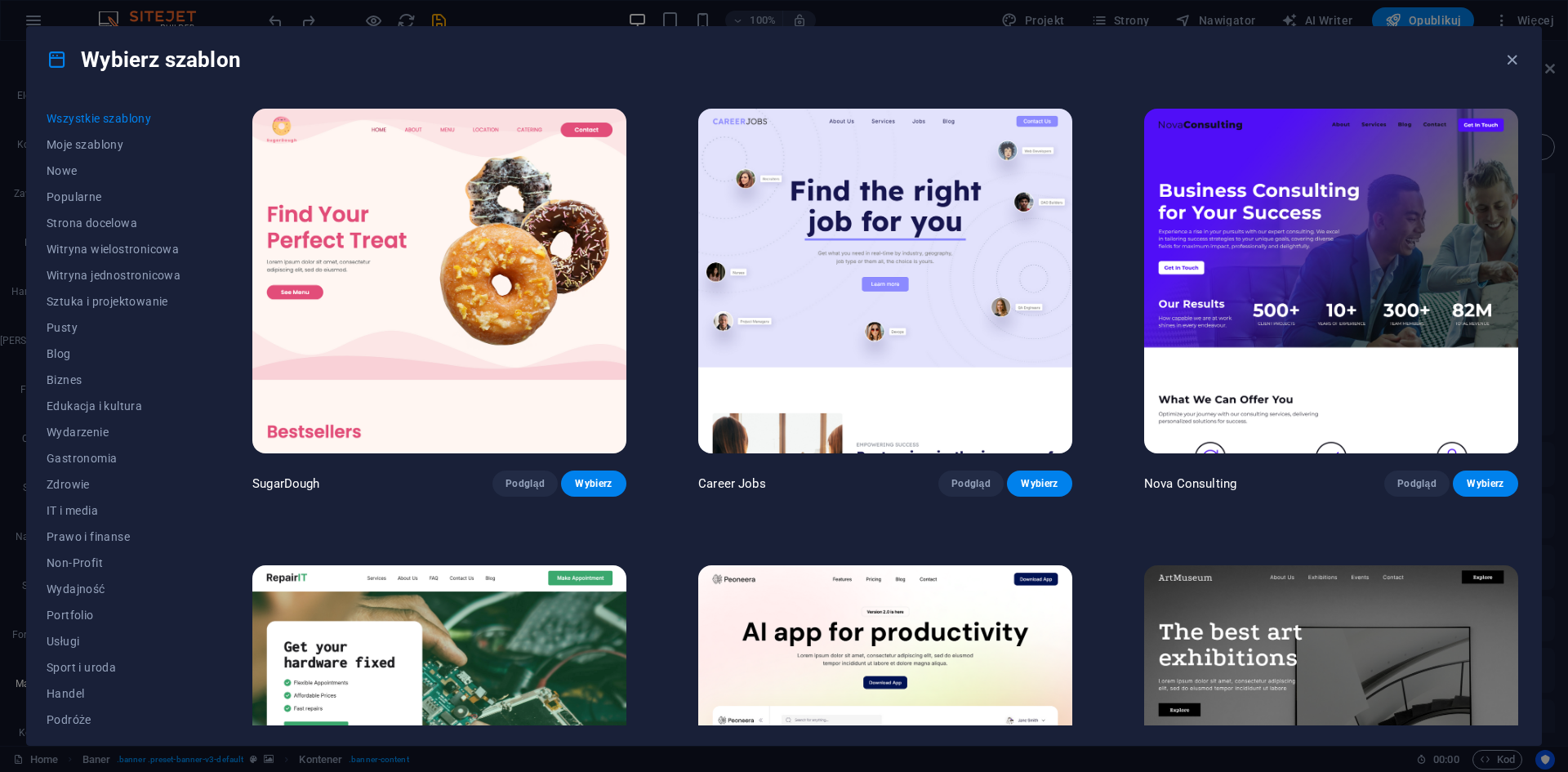
click at [82, 117] on span "Wszystkie szablony" at bounding box center [114, 118] width 134 height 13
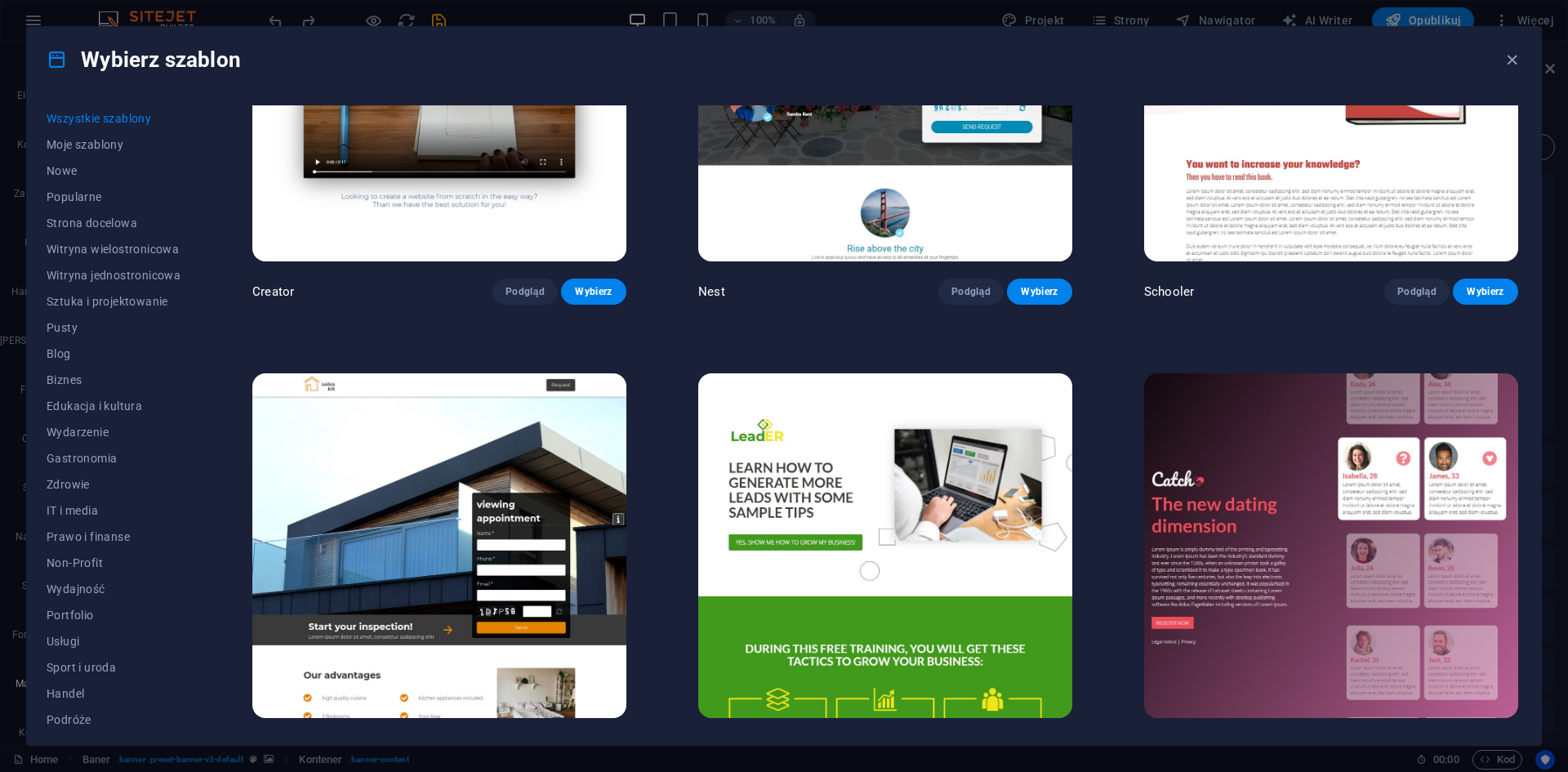
scroll to position [24772, 0]
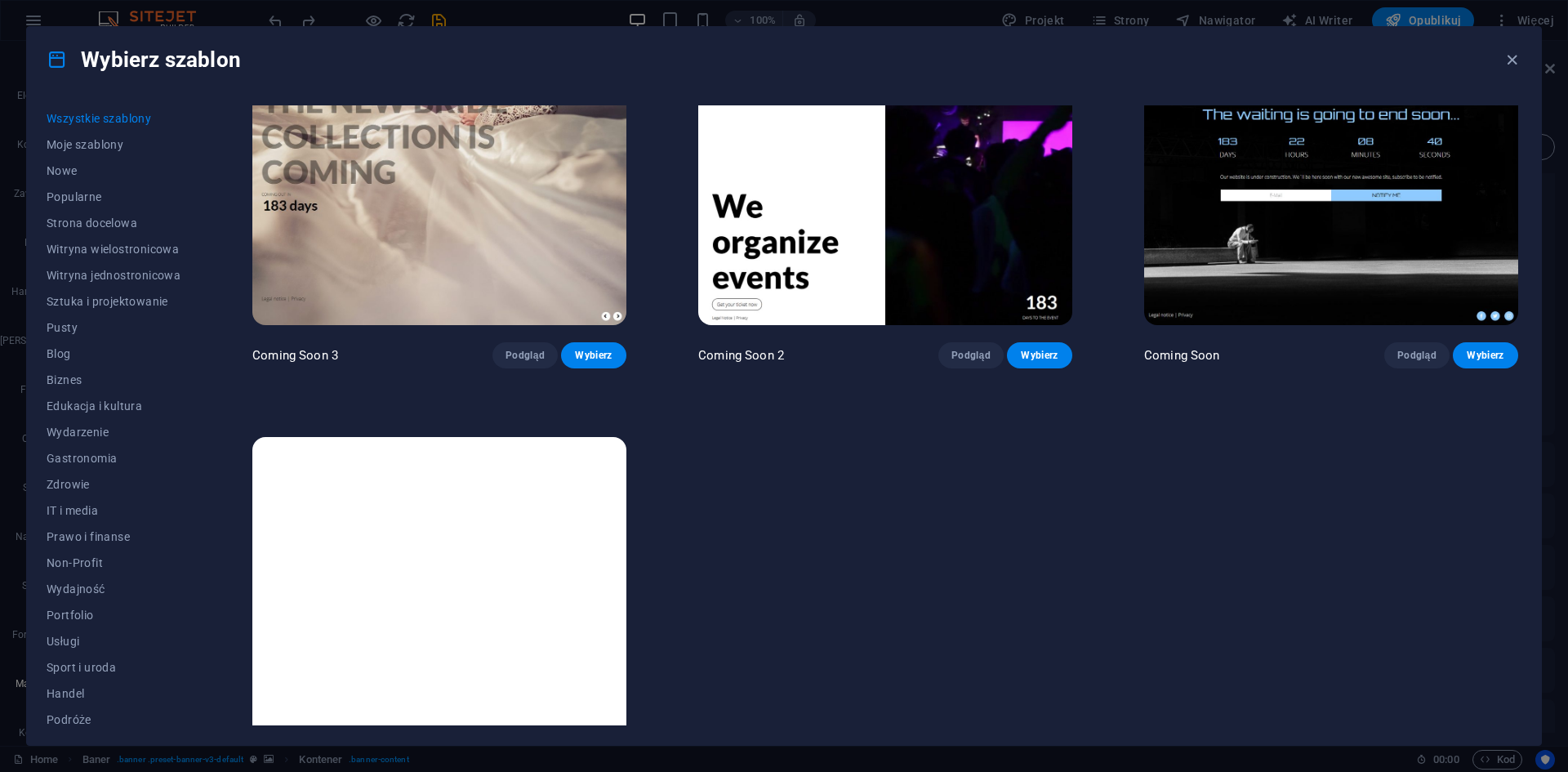
click at [376, 437] on img at bounding box center [439, 609] width 374 height 344
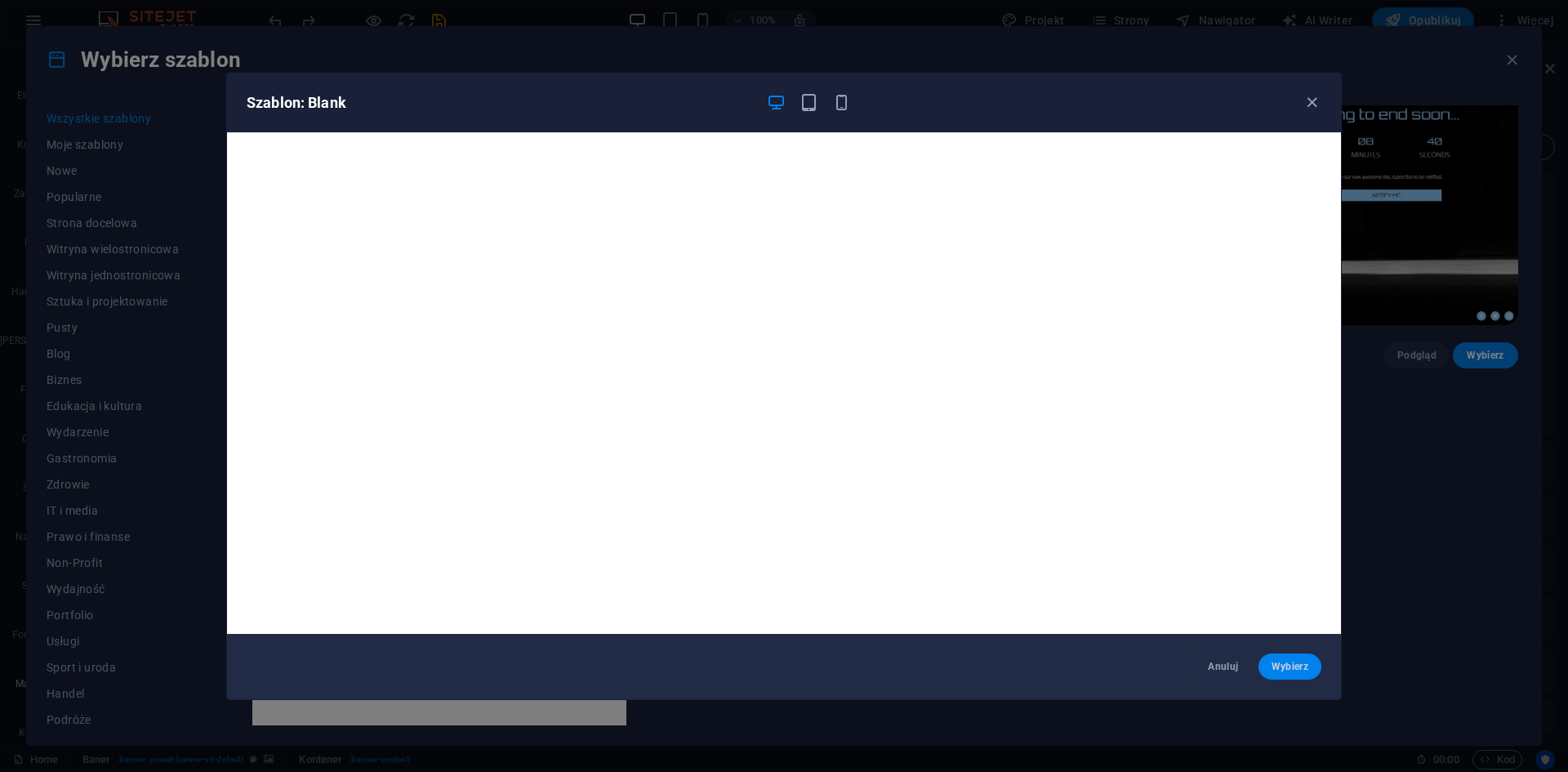
click at [1301, 661] on span "Wybierz" at bounding box center [1290, 666] width 37 height 13
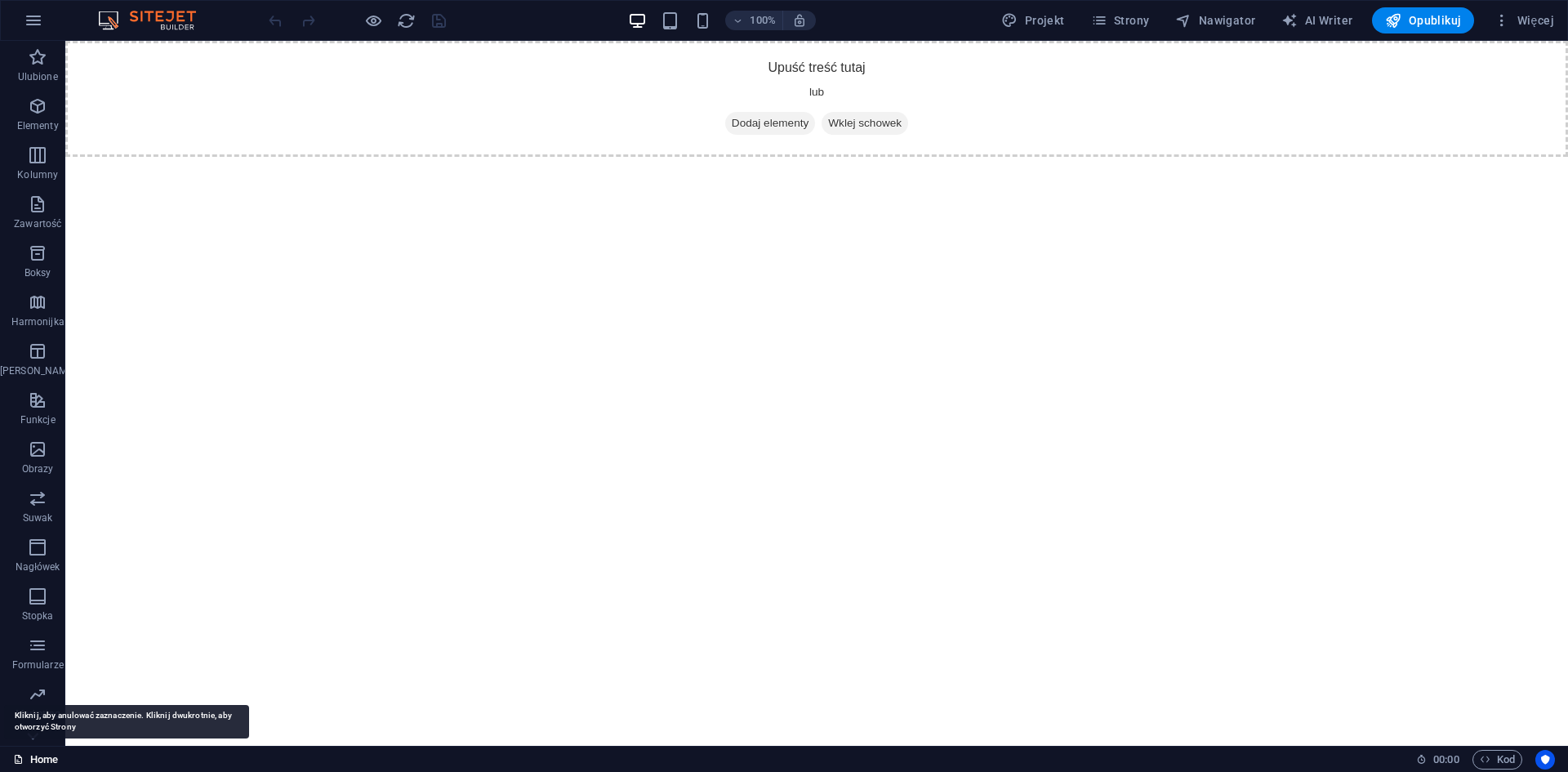
click at [24, 763] on icon at bounding box center [18, 759] width 11 height 11
click at [40, 752] on link "Home" at bounding box center [35, 759] width 45 height 19
click at [44, 756] on link "Home" at bounding box center [35, 759] width 45 height 19
click at [44, 735] on div at bounding box center [32, 735] width 65 height 19
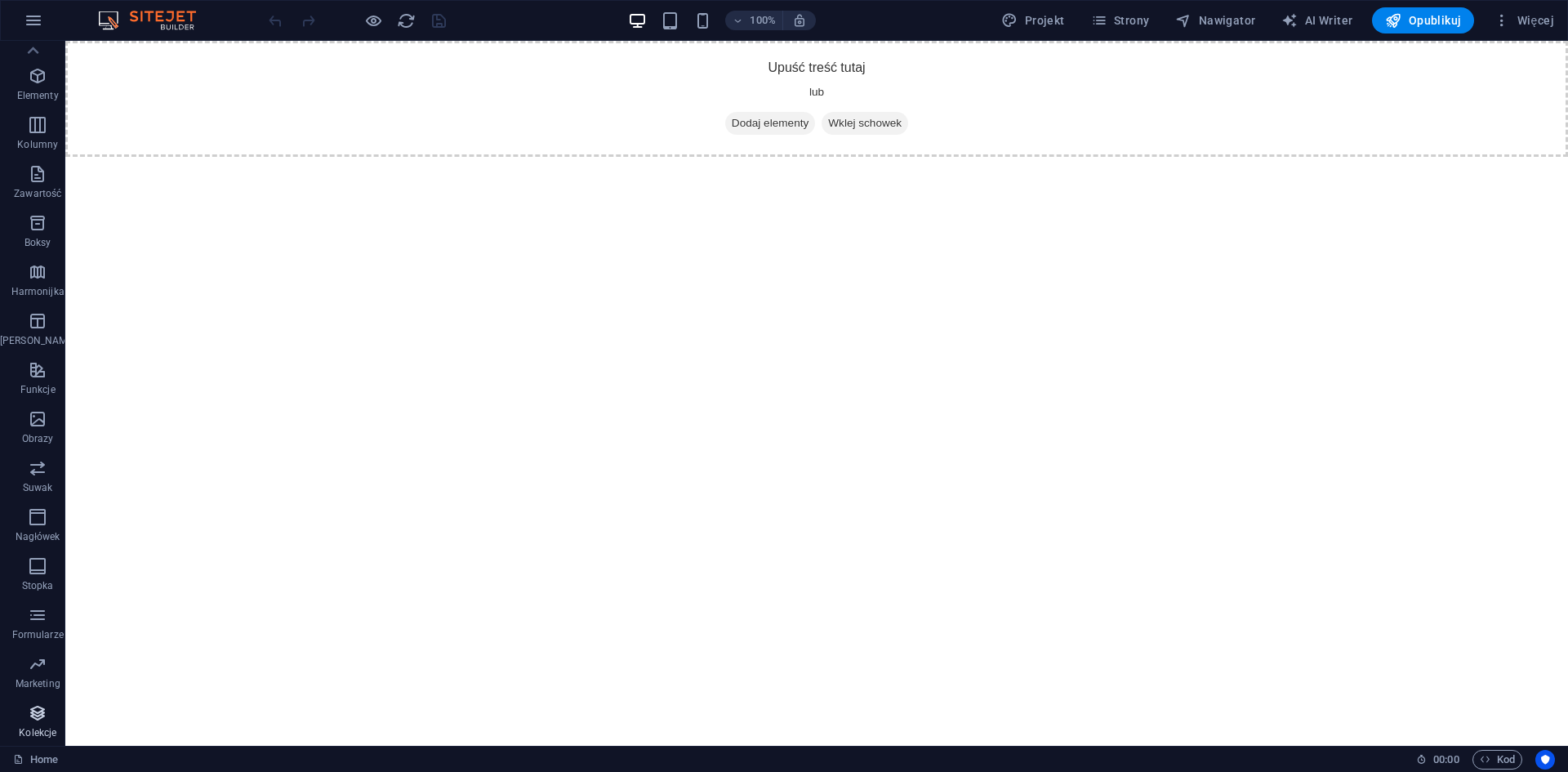
click at [32, 714] on icon "button" at bounding box center [37, 712] width 19 height 19
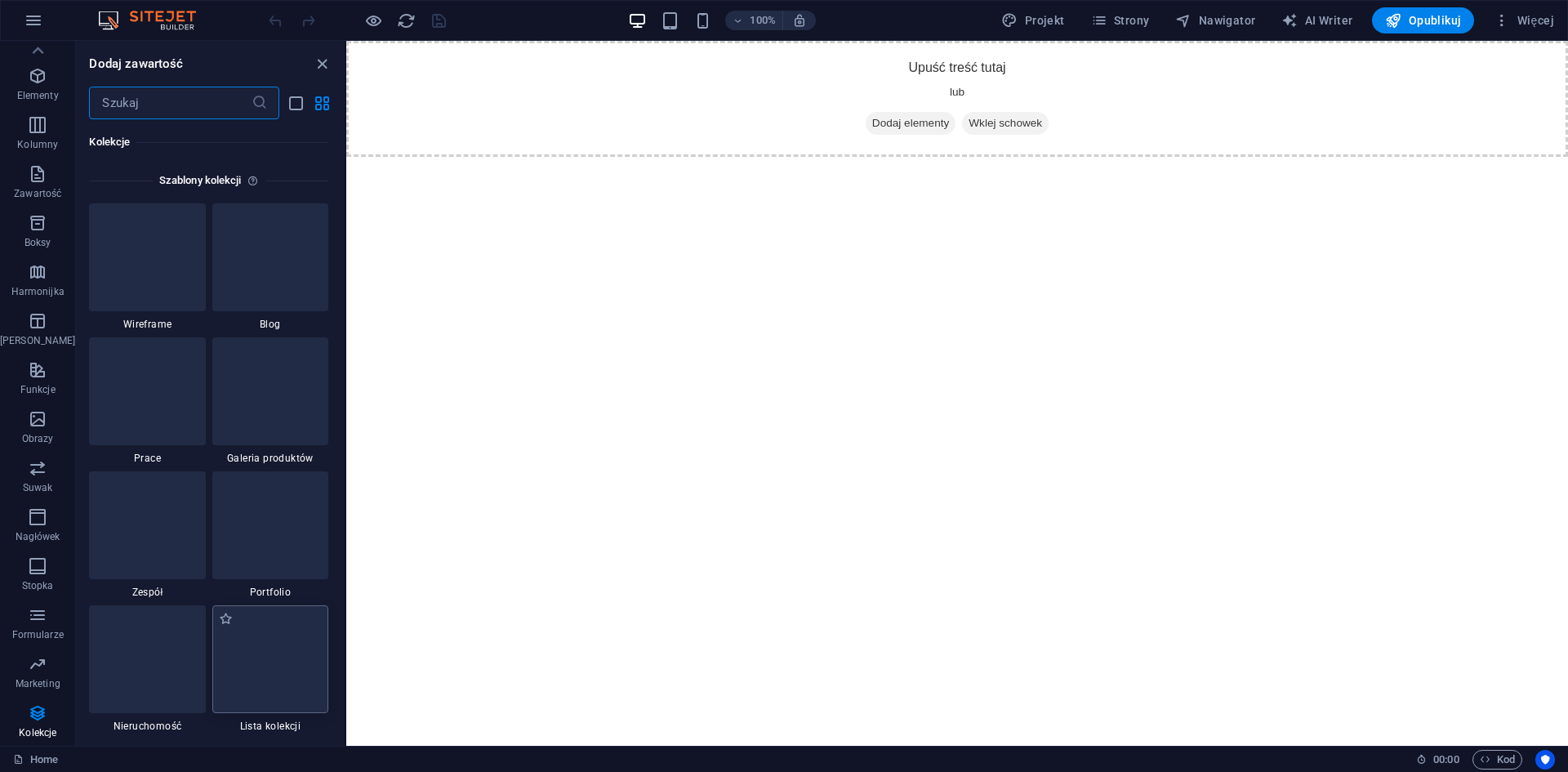
scroll to position [14948, 0]
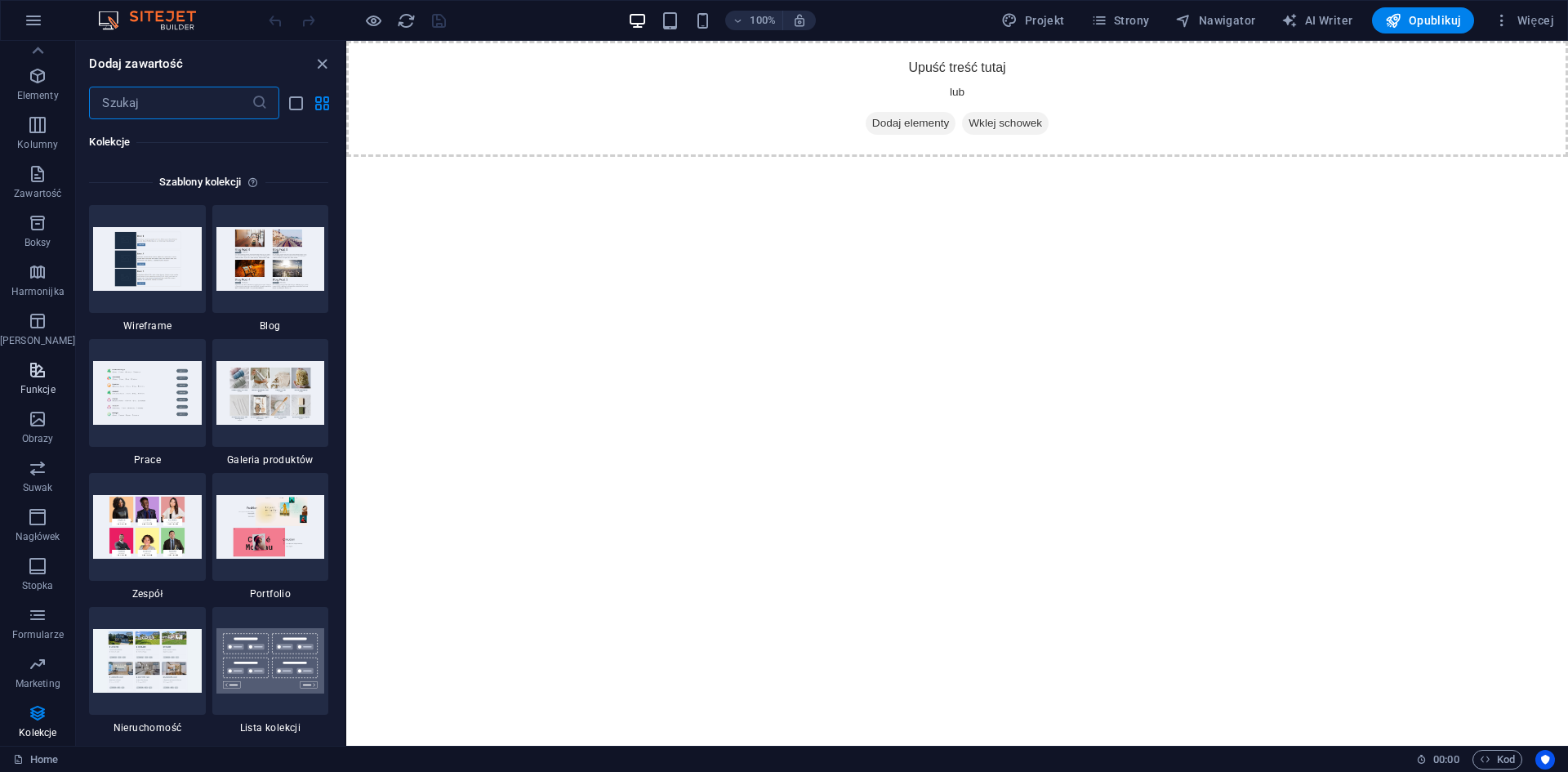
click at [34, 380] on span "Funkcje" at bounding box center [38, 379] width 75 height 39
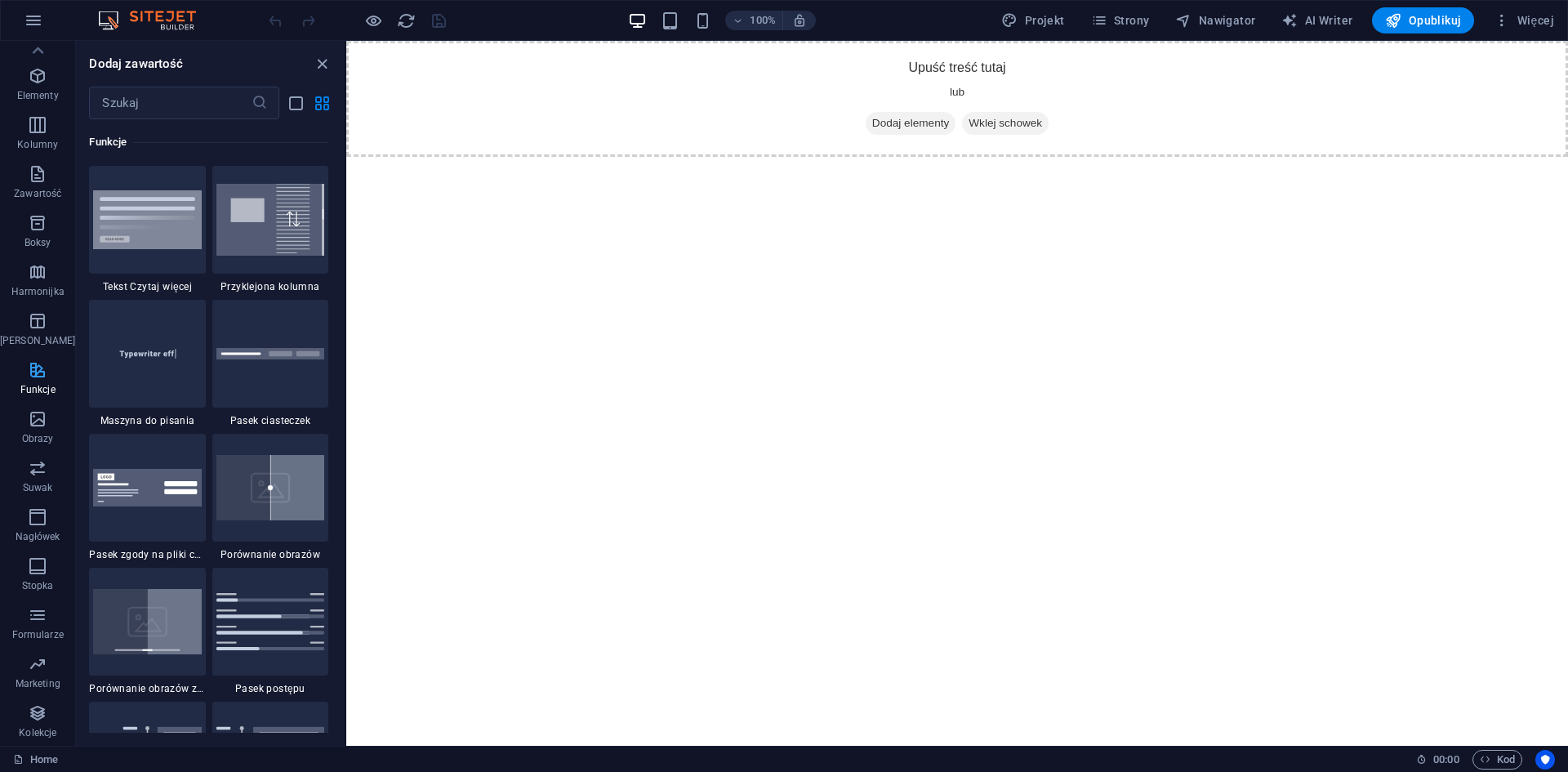
scroll to position [0, 0]
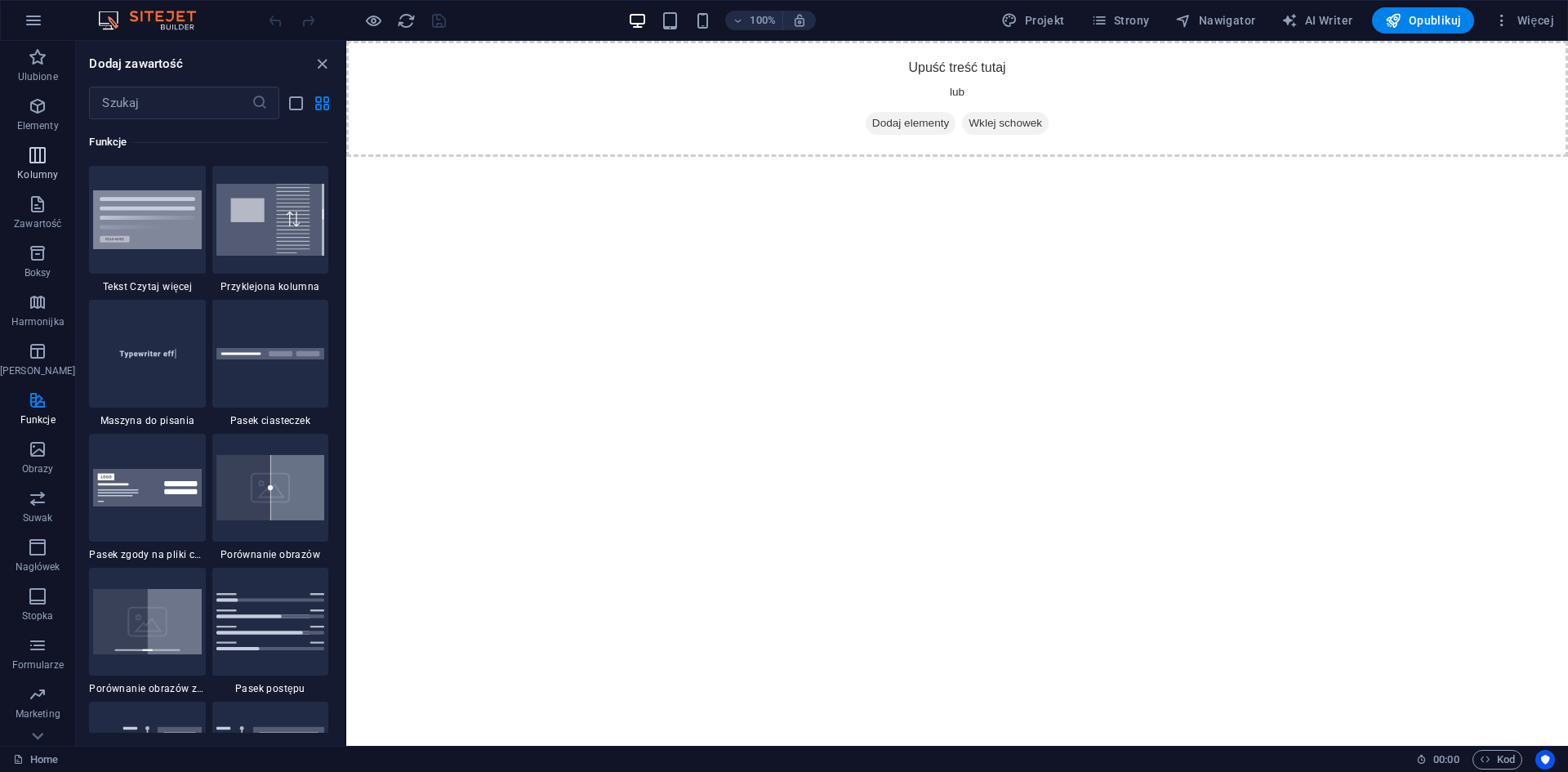
click at [40, 154] on icon "button" at bounding box center [37, 154] width 19 height 19
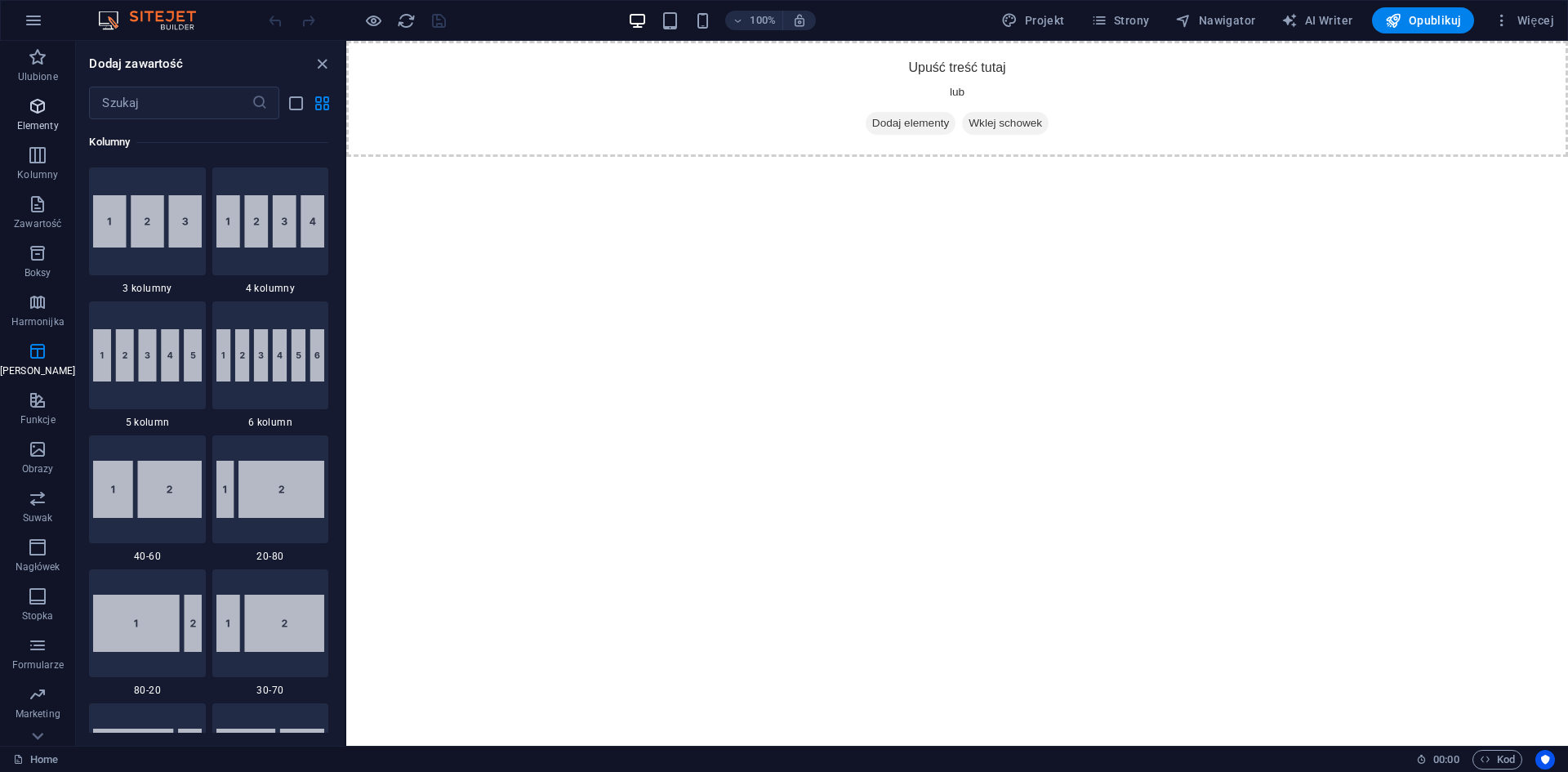
scroll to position [809, 0]
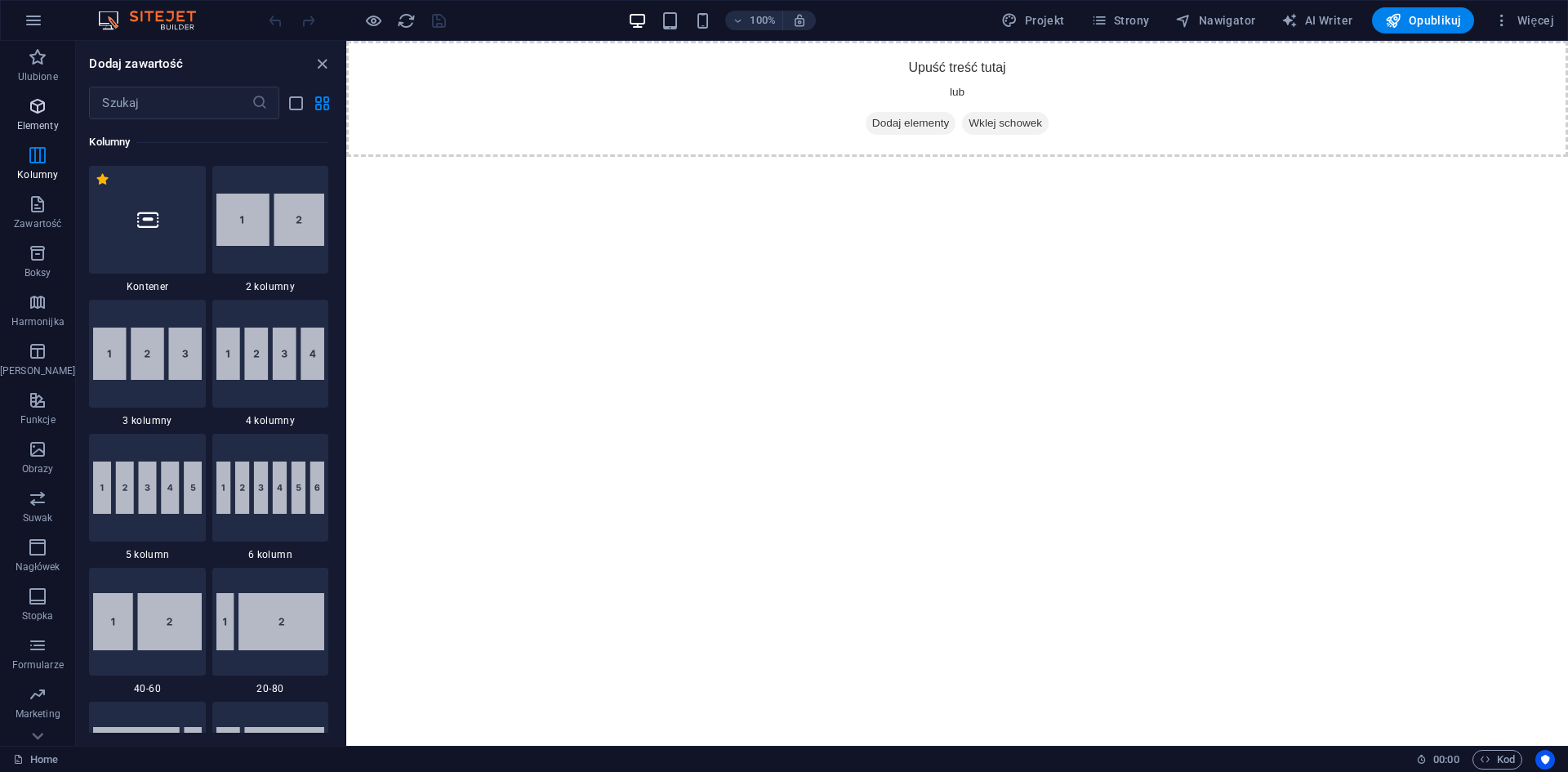
click at [28, 115] on icon "button" at bounding box center [37, 106] width 19 height 19
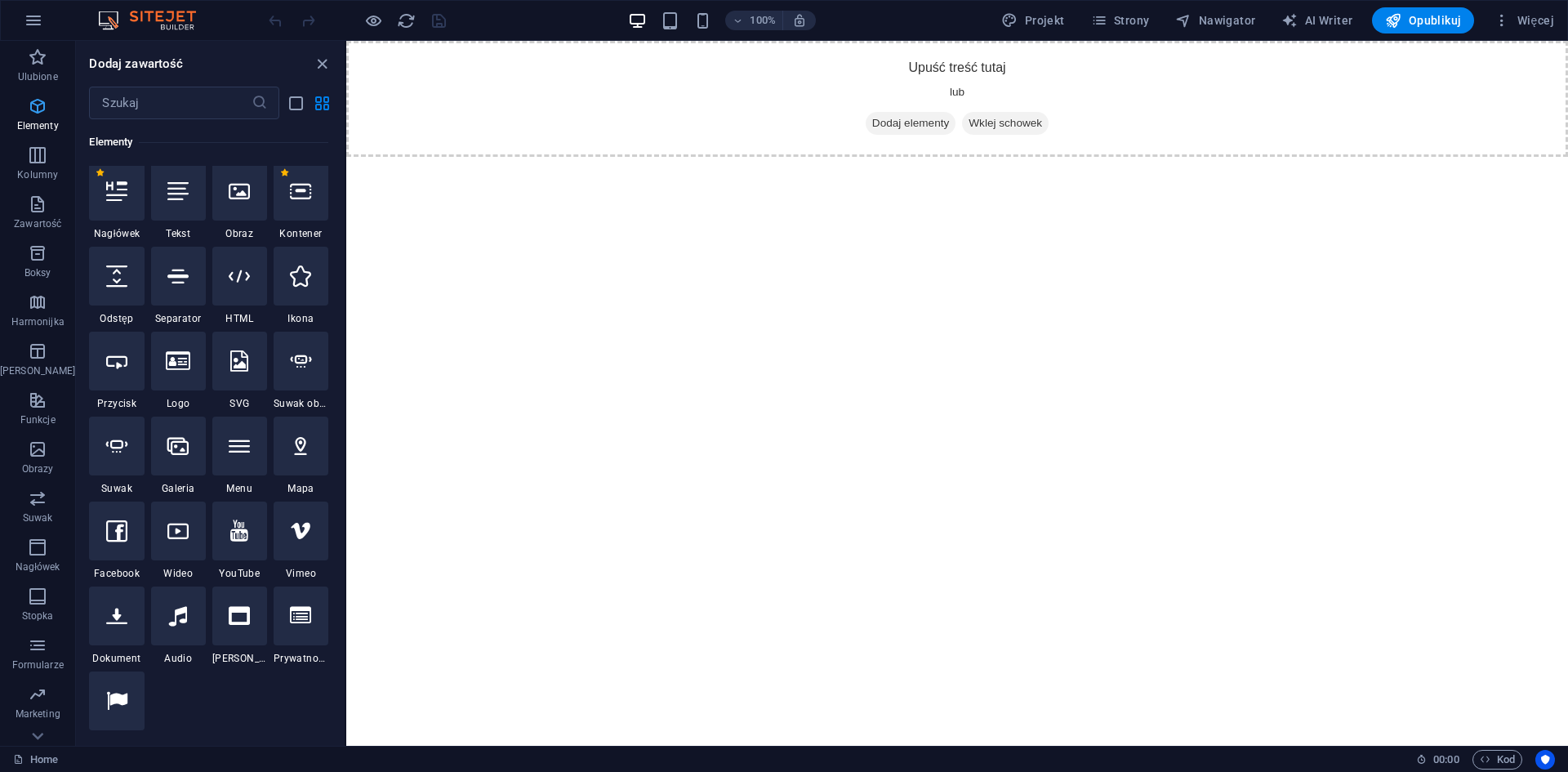
scroll to position [173, 0]
click at [170, 385] on div at bounding box center [179, 365] width 55 height 59
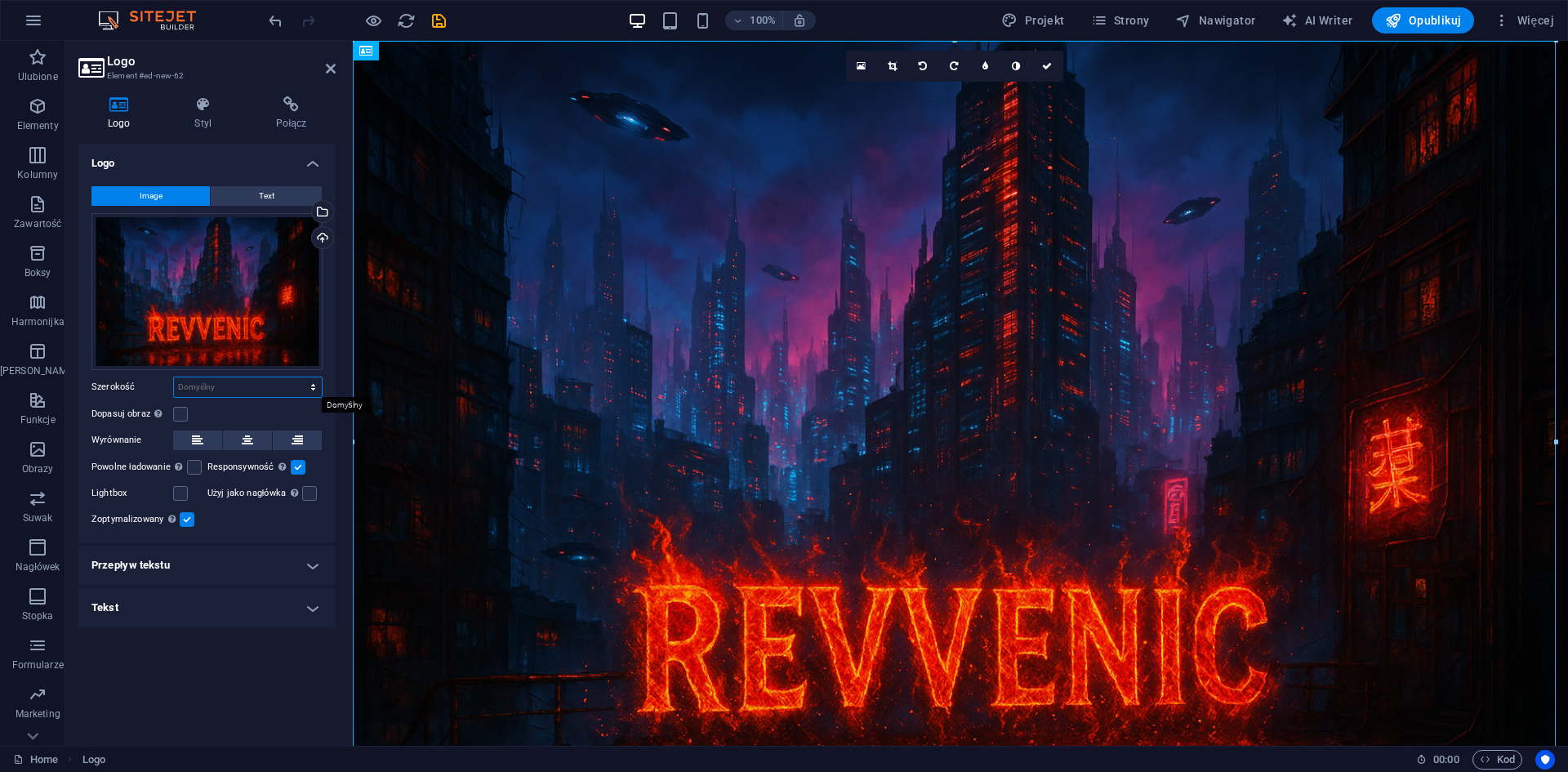
click at [218, 386] on select "Domyślny automatycznie px rem % em vh vw" at bounding box center [247, 386] width 148 height 19
select select "em"
click at [299, 377] on select "Domyślny automatycznie px rem % em vh vw" at bounding box center [247, 386] width 148 height 19
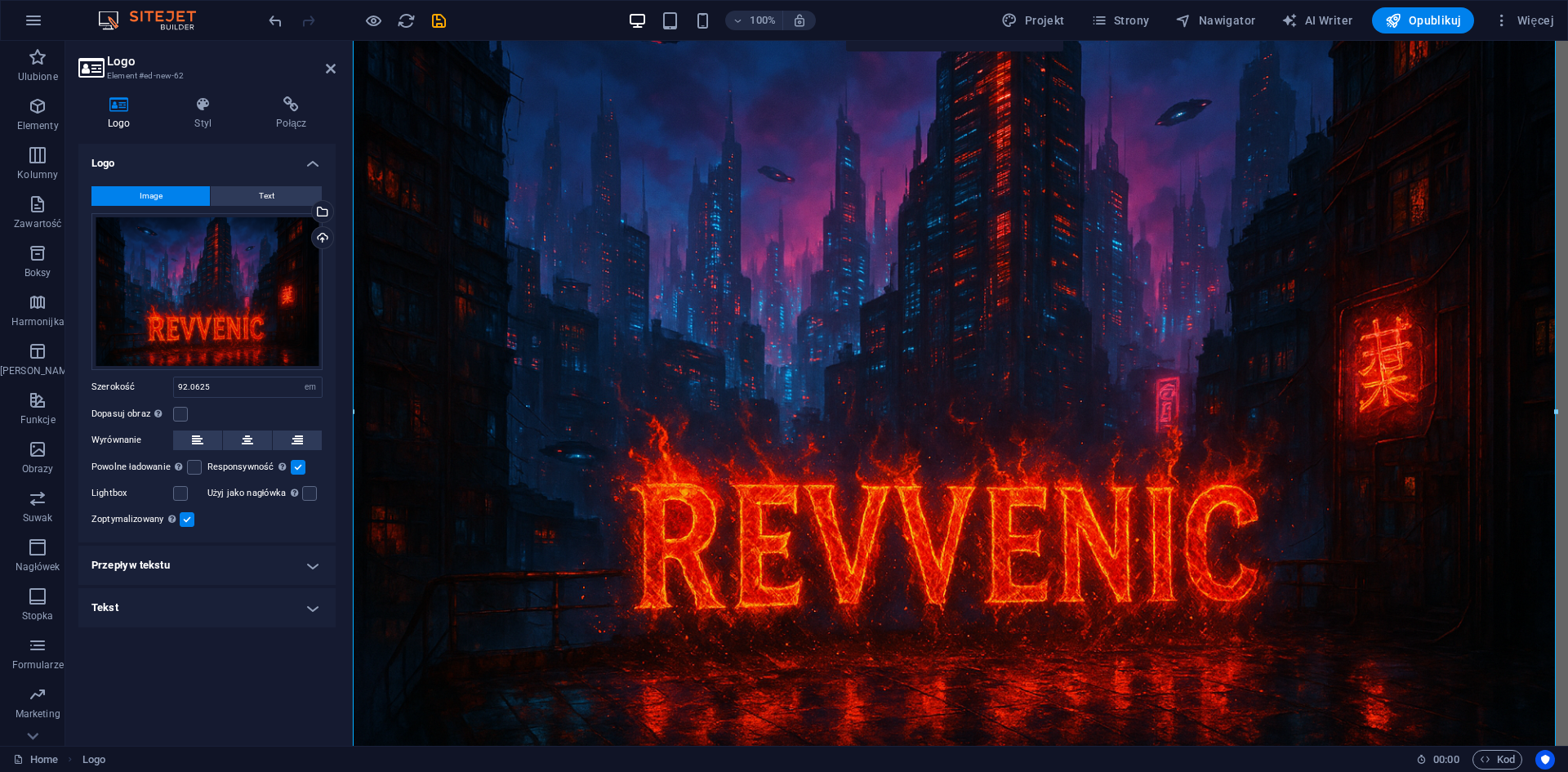
scroll to position [97, 0]
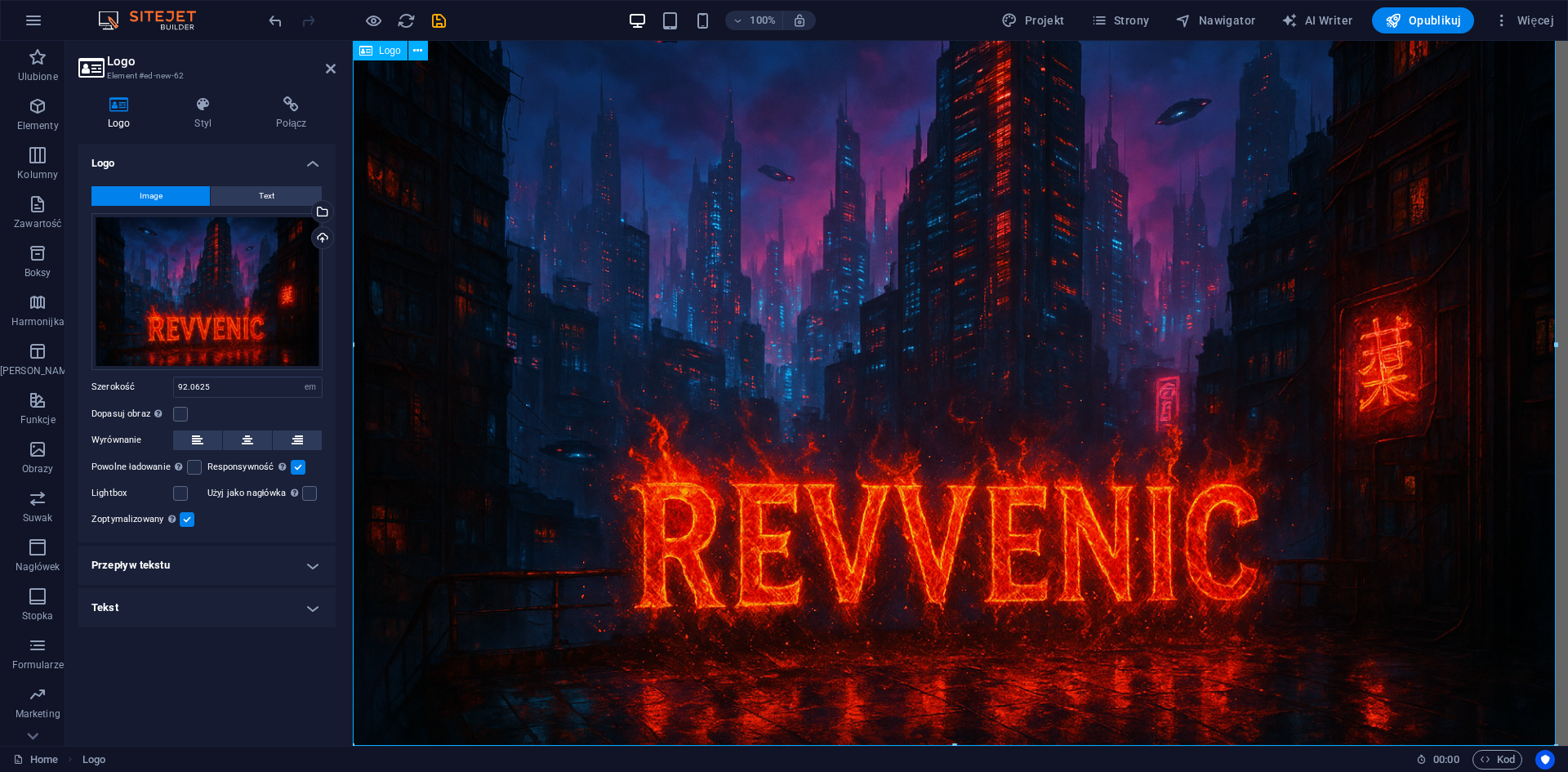
drag, startPoint x: 1308, startPoint y: 785, endPoint x: 953, endPoint y: 212, distance: 674.1
click at [903, 343] on div at bounding box center [960, 345] width 1215 height 802
click at [903, 341] on div at bounding box center [960, 345] width 1215 height 802
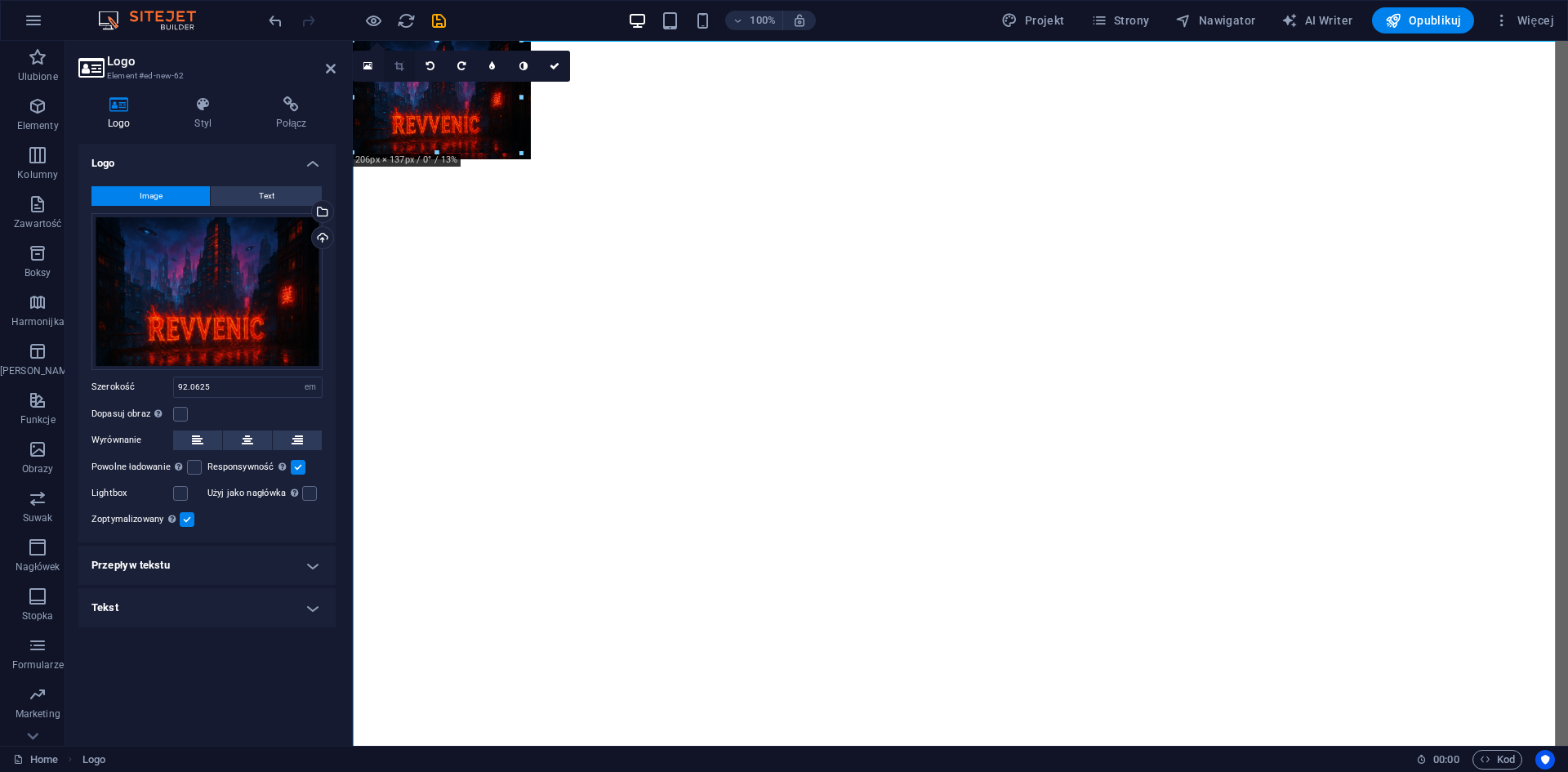
scroll to position [0, 0]
type input "205"
select select "px"
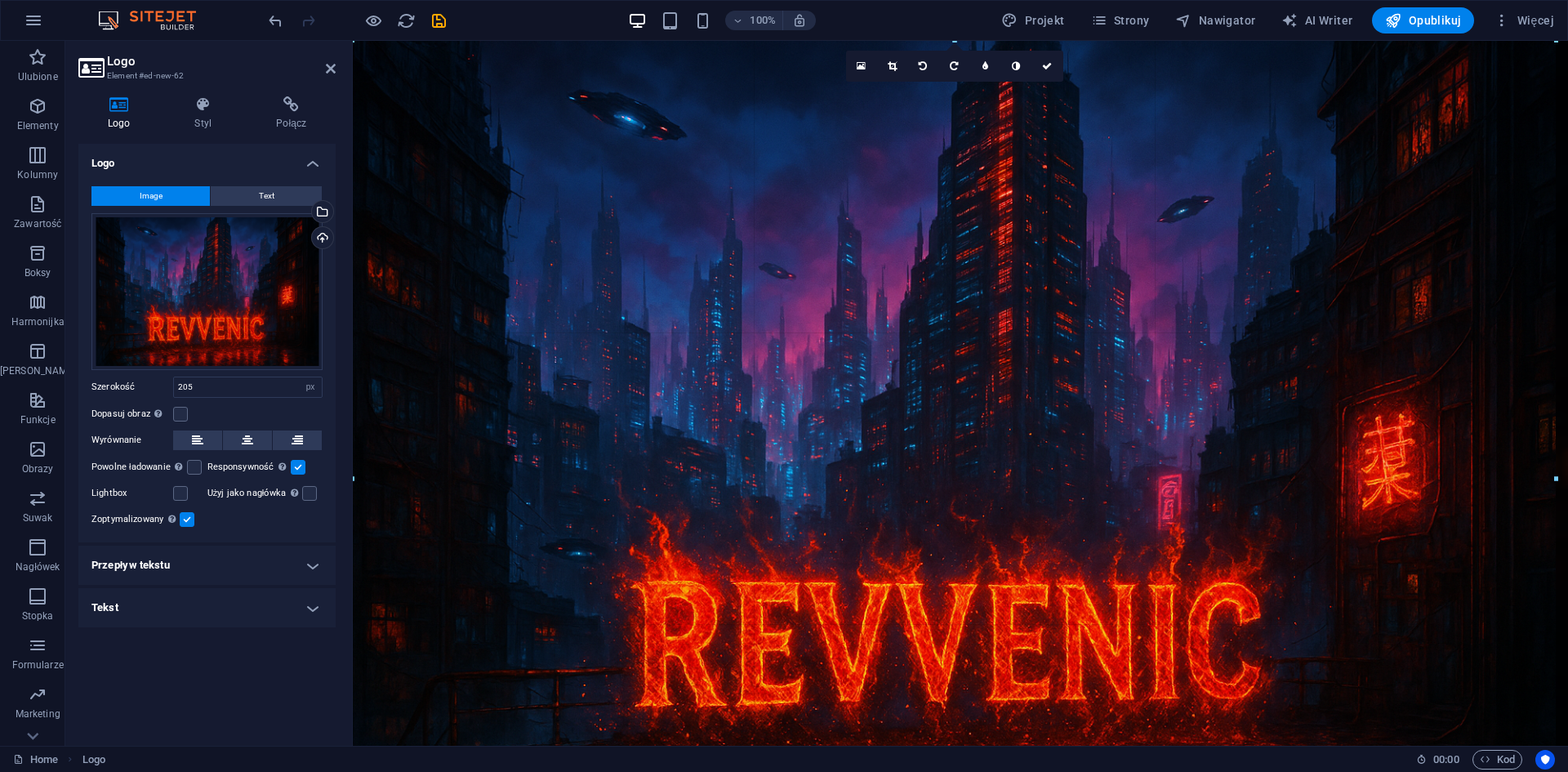
drag, startPoint x: 518, startPoint y: 96, endPoint x: 1567, endPoint y: 808, distance: 1267.8
type input "1473"
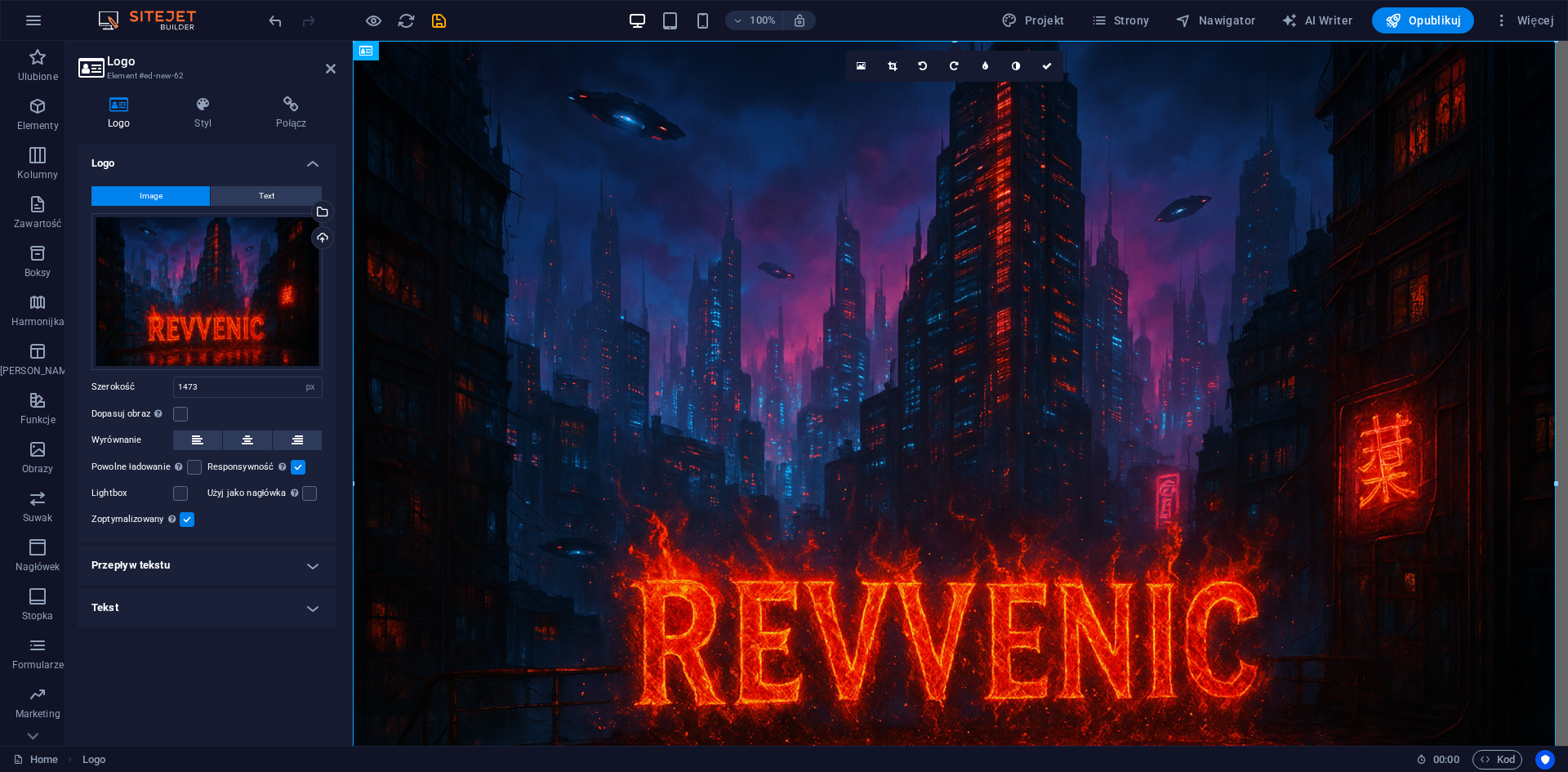
click at [204, 468] on div "Powolne ładowanie Ładowanie obrazów po załadowaniu strony poprawia szybkość str…" at bounding box center [150, 466] width 116 height 19
click at [193, 469] on label at bounding box center [195, 467] width 15 height 15
click at [0, 0] on input "Powolne ładowanie Ładowanie obrazów po załadowaniu strony poprawia szybkość str…" at bounding box center [0, 0] width 0 height 0
click at [299, 483] on div "Obraz zostanie opakowany w tag nagłówka H1. Przydatne do nadania tekstowi alter…" at bounding box center [246, 433] width 130 height 98
click at [0, 0] on input "Użyj jako nagłówka Obraz zostanie opakowany w tag nagłówka H1. Przydatne do nad…" at bounding box center [0, 0] width 0 height 0
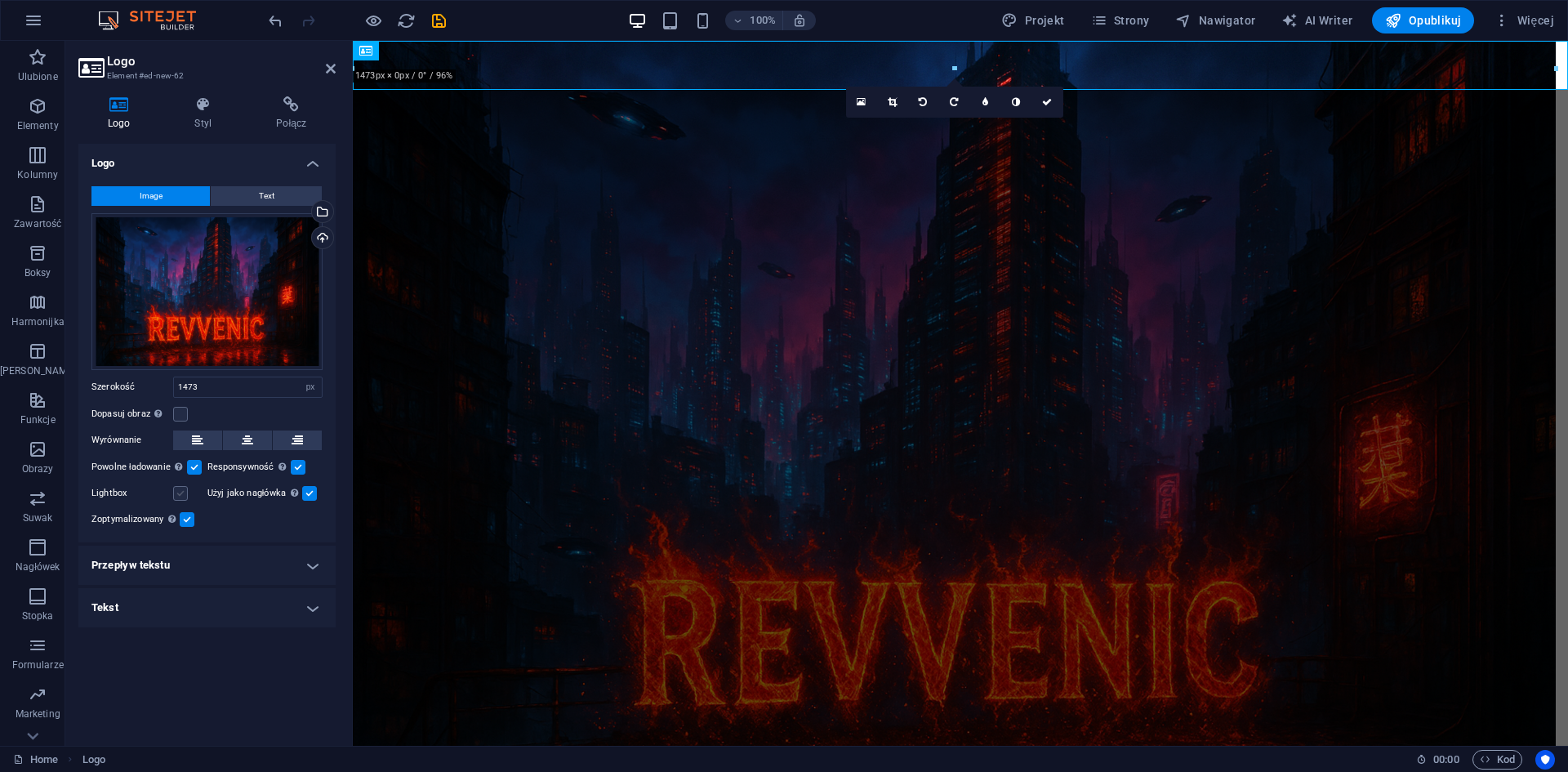
click at [181, 491] on label at bounding box center [181, 493] width 15 height 15
click at [0, 0] on input "Lightbox" at bounding box center [0, 0] width 0 height 0
click at [181, 491] on label at bounding box center [181, 493] width 15 height 15
click at [0, 0] on input "Lightbox" at bounding box center [0, 0] width 0 height 0
drag, startPoint x: 308, startPoint y: 487, endPoint x: 265, endPoint y: 498, distance: 44.4
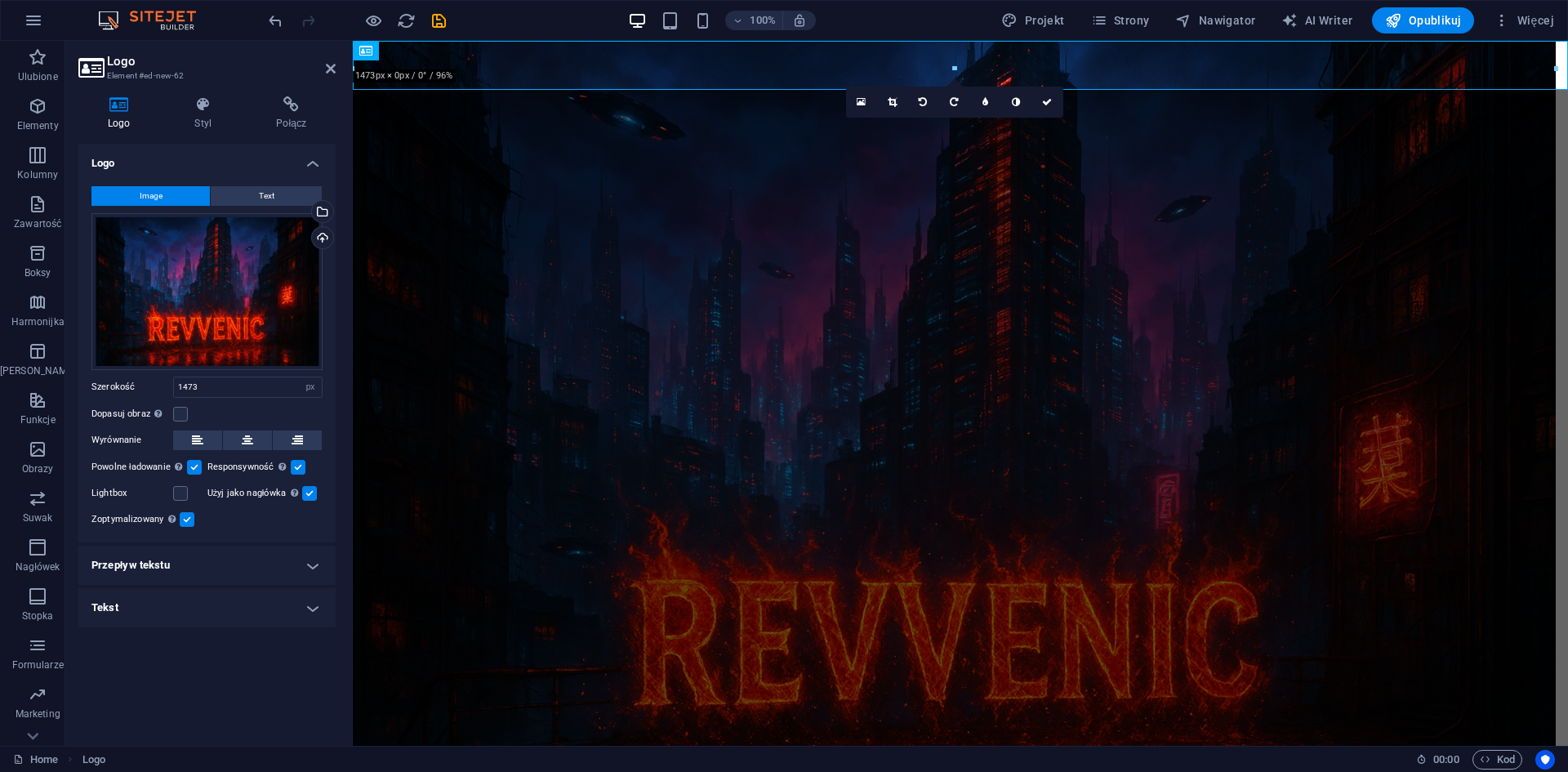
click at [308, 488] on label at bounding box center [309, 493] width 15 height 15
click at [0, 0] on input "Użyj jako nagłówka Obraz zostanie opakowany w tag nagłówka H1. Przydatne do nad…" at bounding box center [0, 0] width 0 height 0
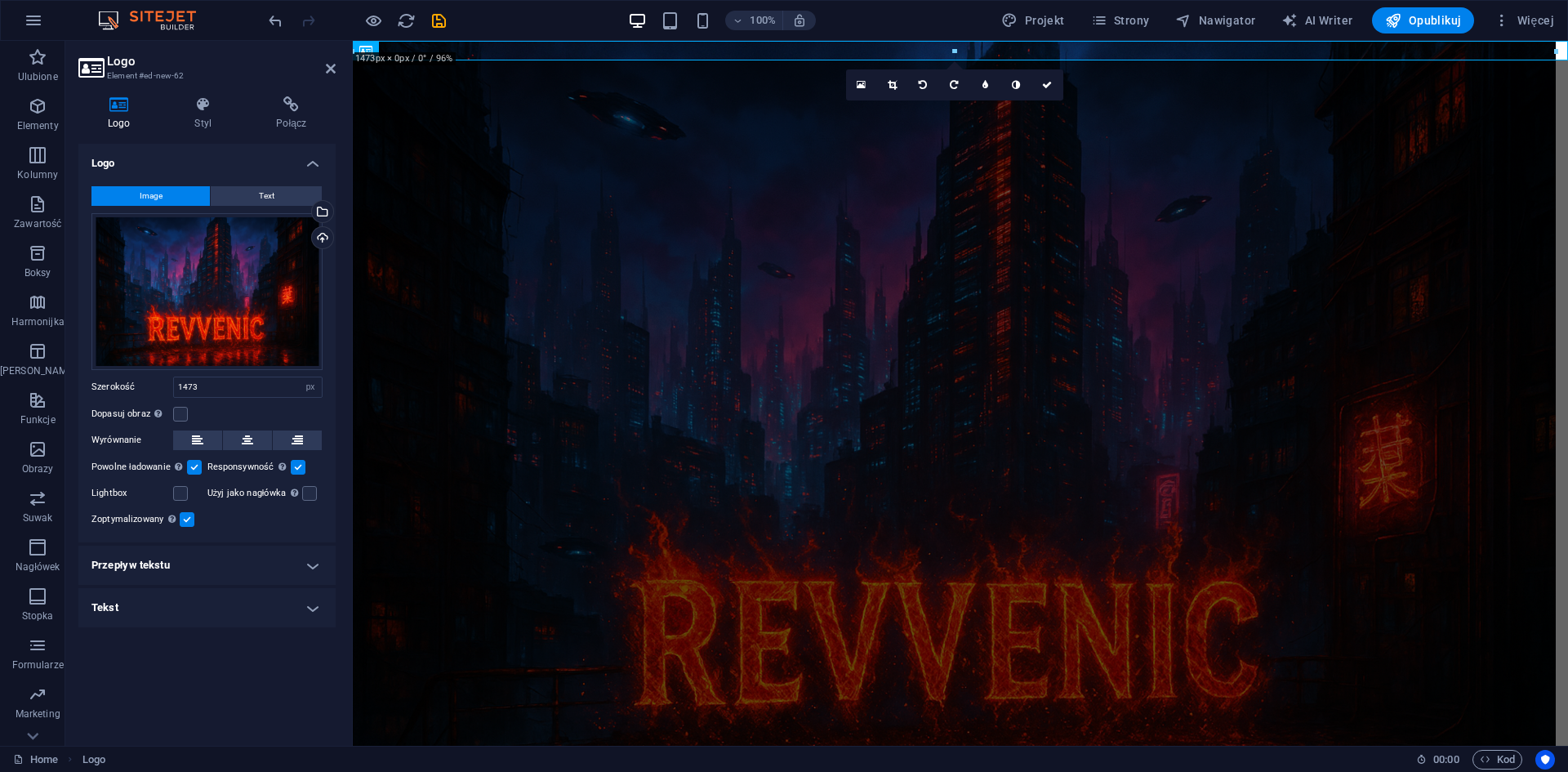
click at [188, 522] on label at bounding box center [187, 520] width 15 height 15
click at [0, 0] on input "Zoptymalizowany Obrazy są kompresowane, aby poprawić szybkość strony." at bounding box center [0, 0] width 0 height 0
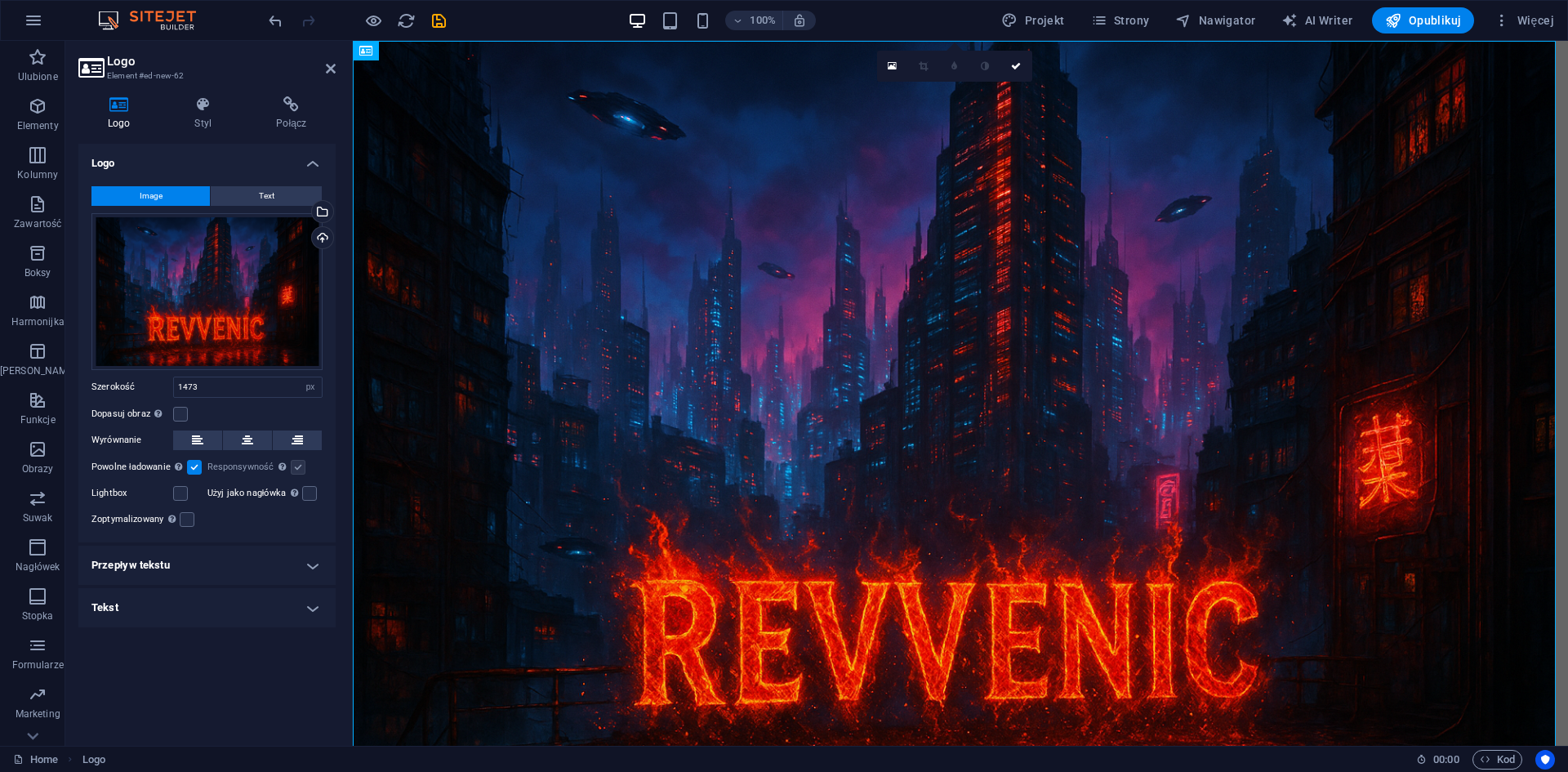
click at [291, 562] on h4 "Przepływ tekstu" at bounding box center [207, 565] width 257 height 39
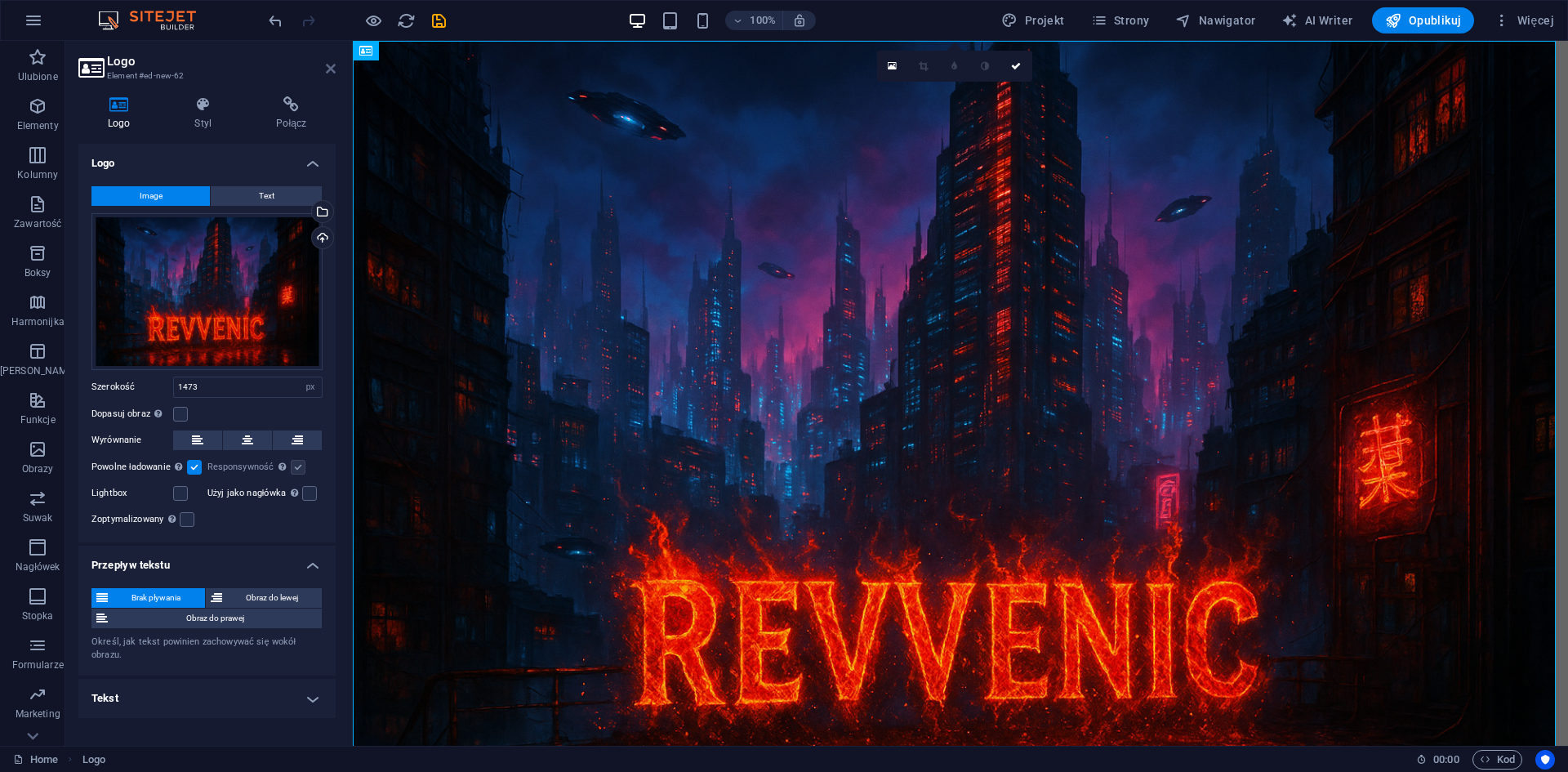
drag, startPoint x: 271, startPoint y: 28, endPoint x: 330, endPoint y: 69, distance: 71.8
click at [330, 69] on icon at bounding box center [330, 69] width 10 height 13
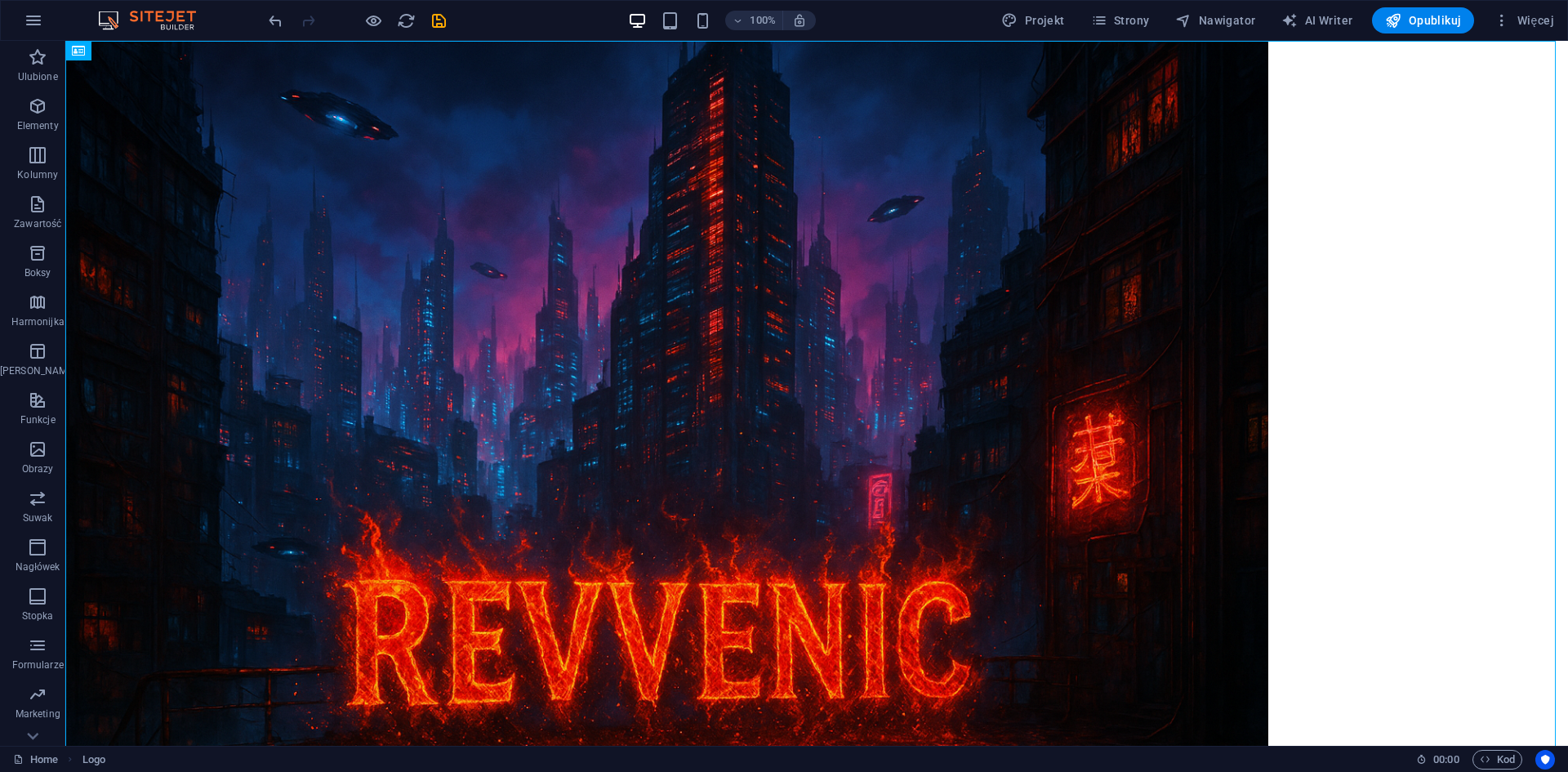
click at [292, 21] on div at bounding box center [356, 20] width 183 height 26
click at [275, 22] on icon "undo" at bounding box center [275, 20] width 18 height 18
click at [274, 24] on icon "undo" at bounding box center [275, 20] width 18 height 18
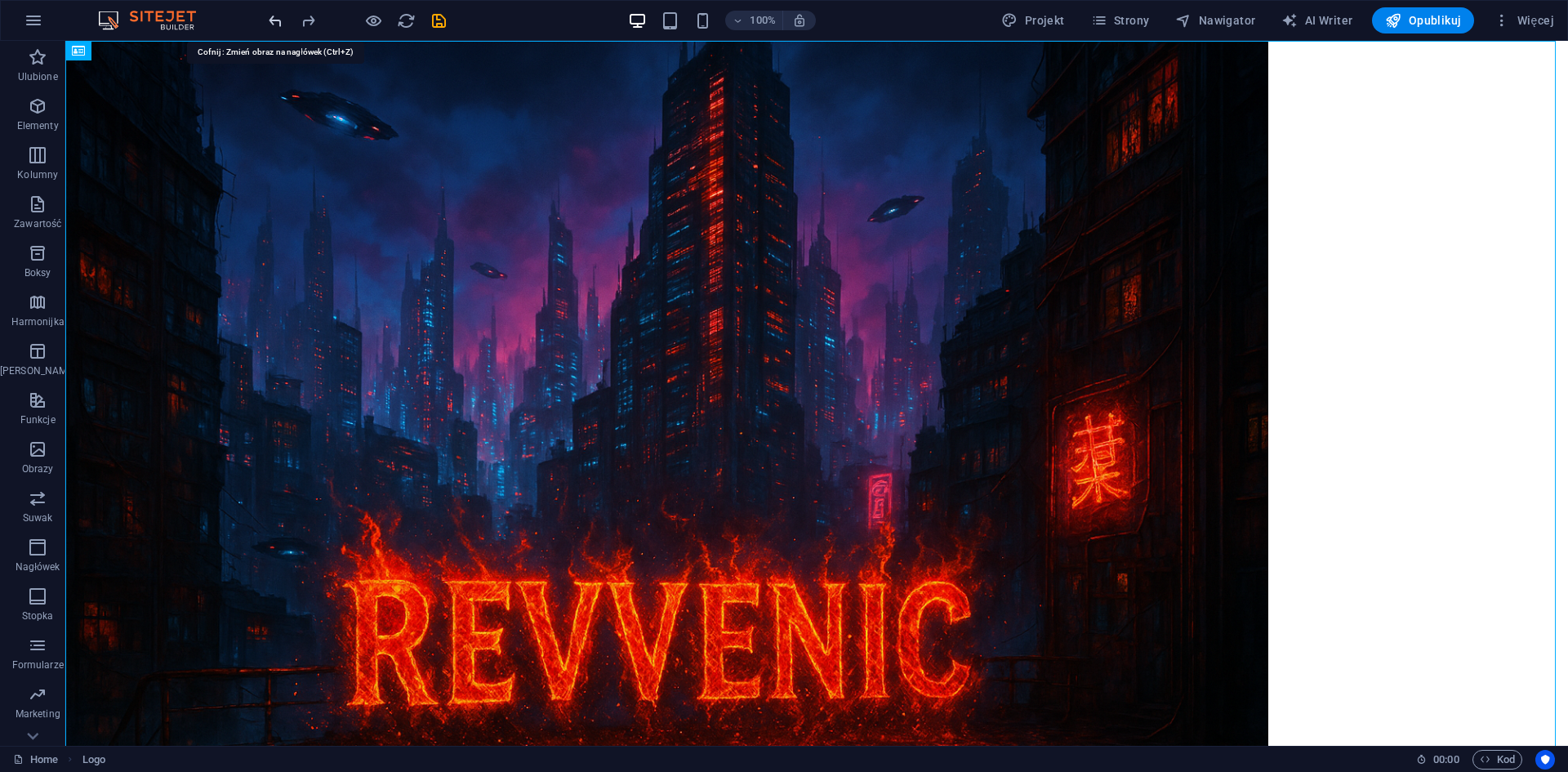
click at [282, 24] on icon "undo" at bounding box center [275, 20] width 18 height 18
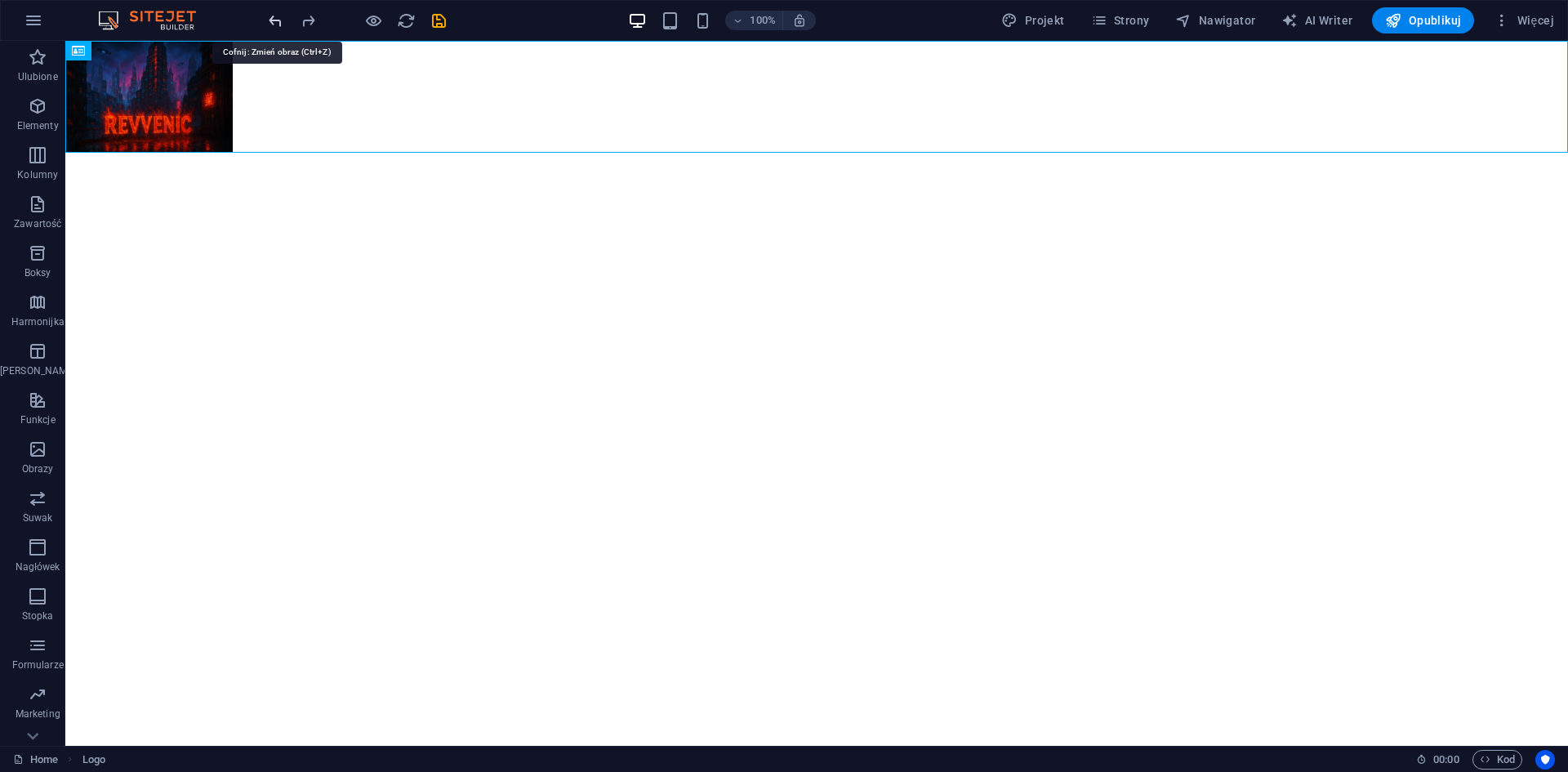
click at [282, 24] on icon "undo" at bounding box center [275, 20] width 18 height 18
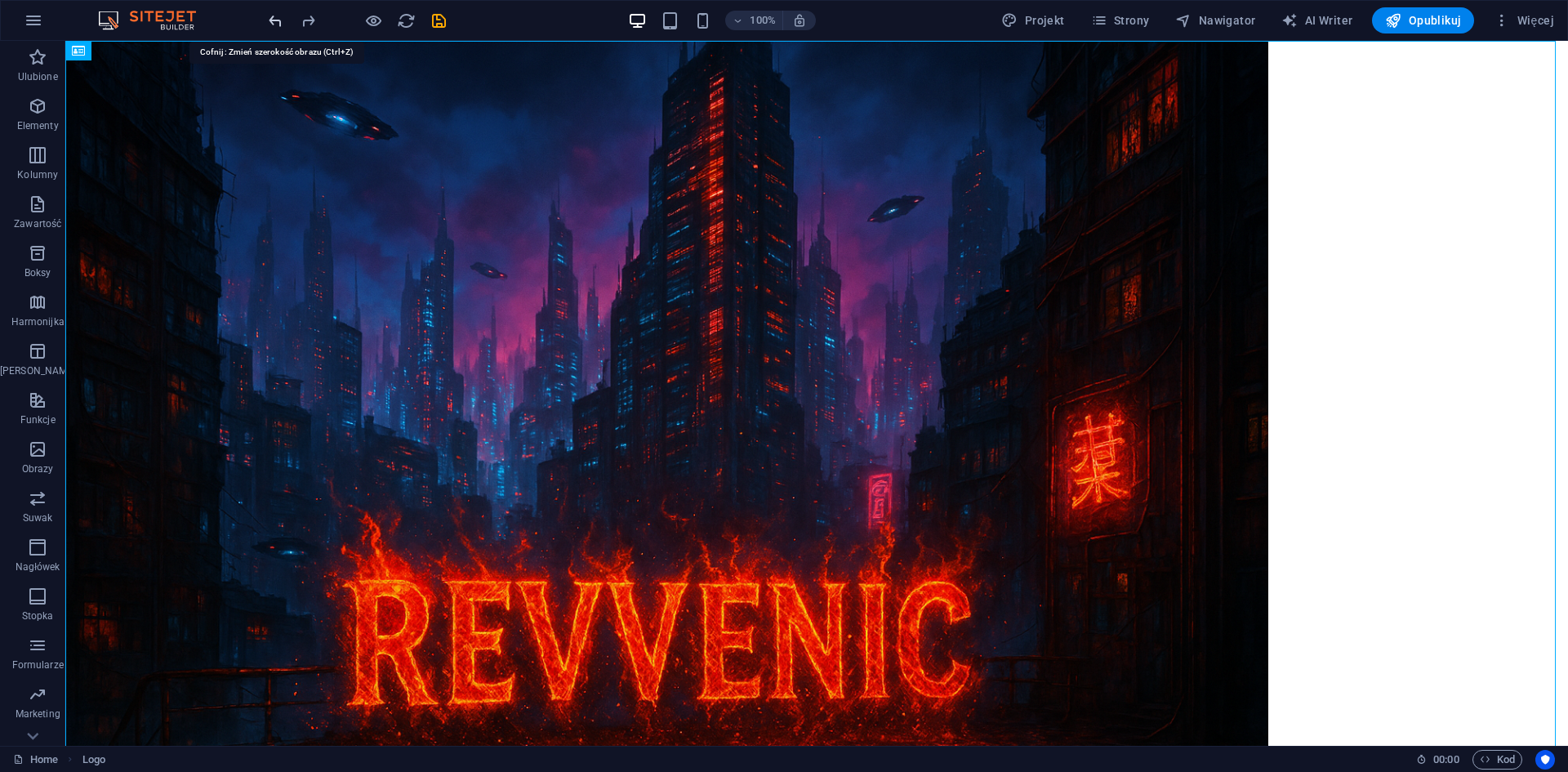
click at [282, 24] on icon "undo" at bounding box center [275, 20] width 18 height 18
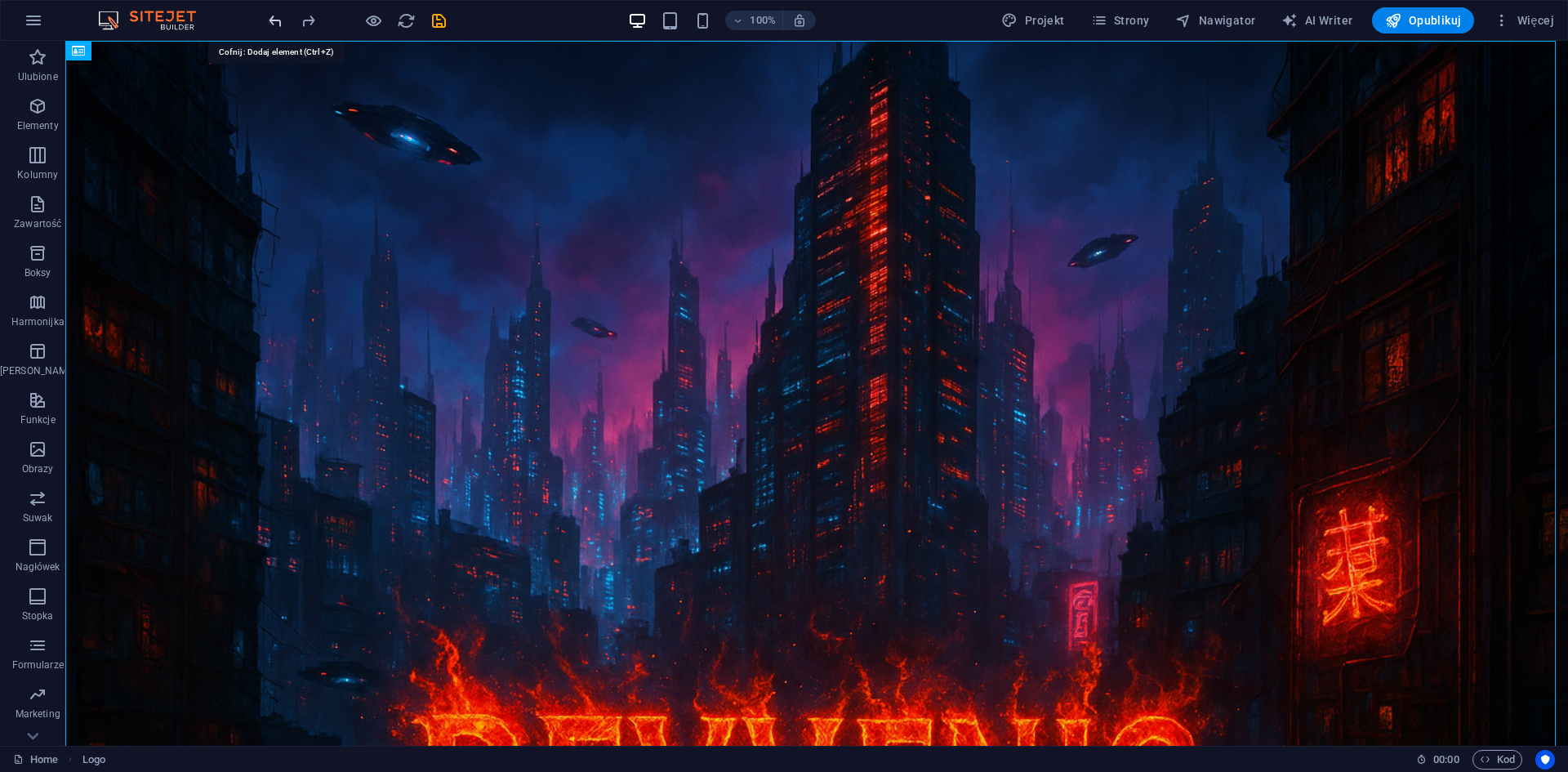
click at [282, 24] on icon "undo" at bounding box center [275, 20] width 18 height 18
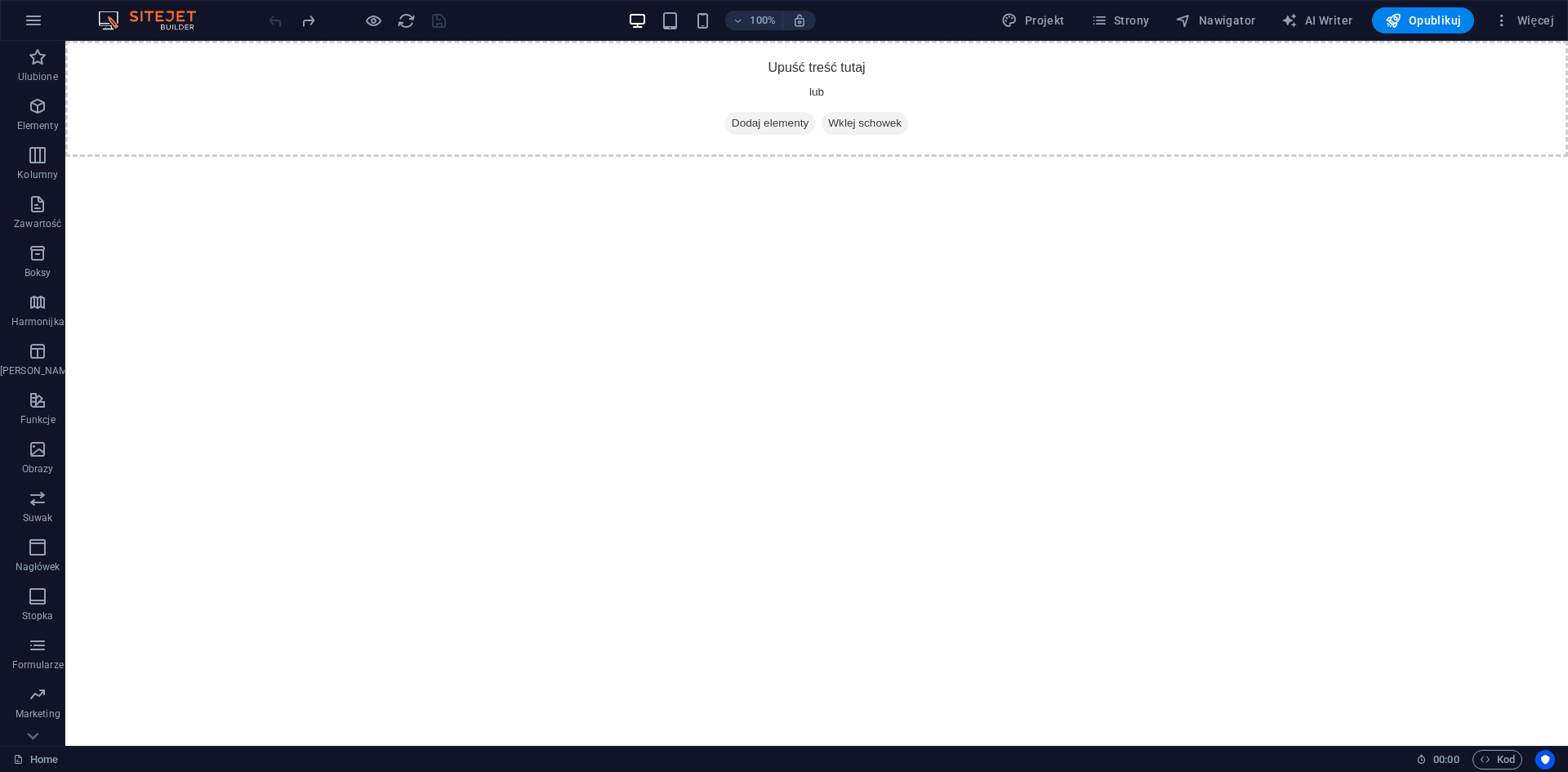
drag, startPoint x: 348, startPoint y: 255, endPoint x: 149, endPoint y: 233, distance: 200.2
click at [182, 157] on html "Skip to main content Upuść treść tutaj lub Dodaj elementy Wklej schowek" at bounding box center [816, 98] width 1503 height 116
click at [40, 216] on span "Zawartość" at bounding box center [38, 214] width 75 height 39
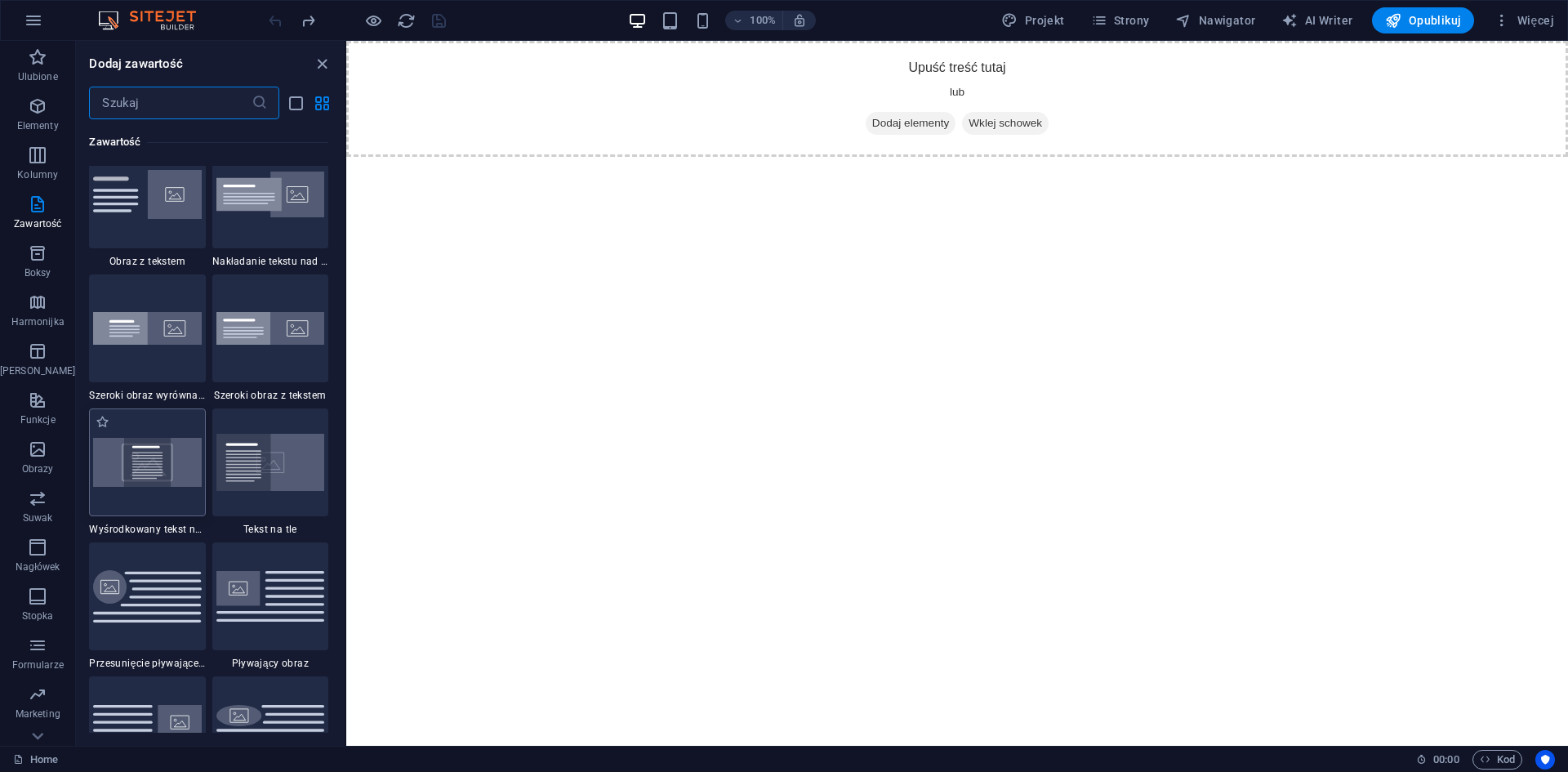
scroll to position [3347, 0]
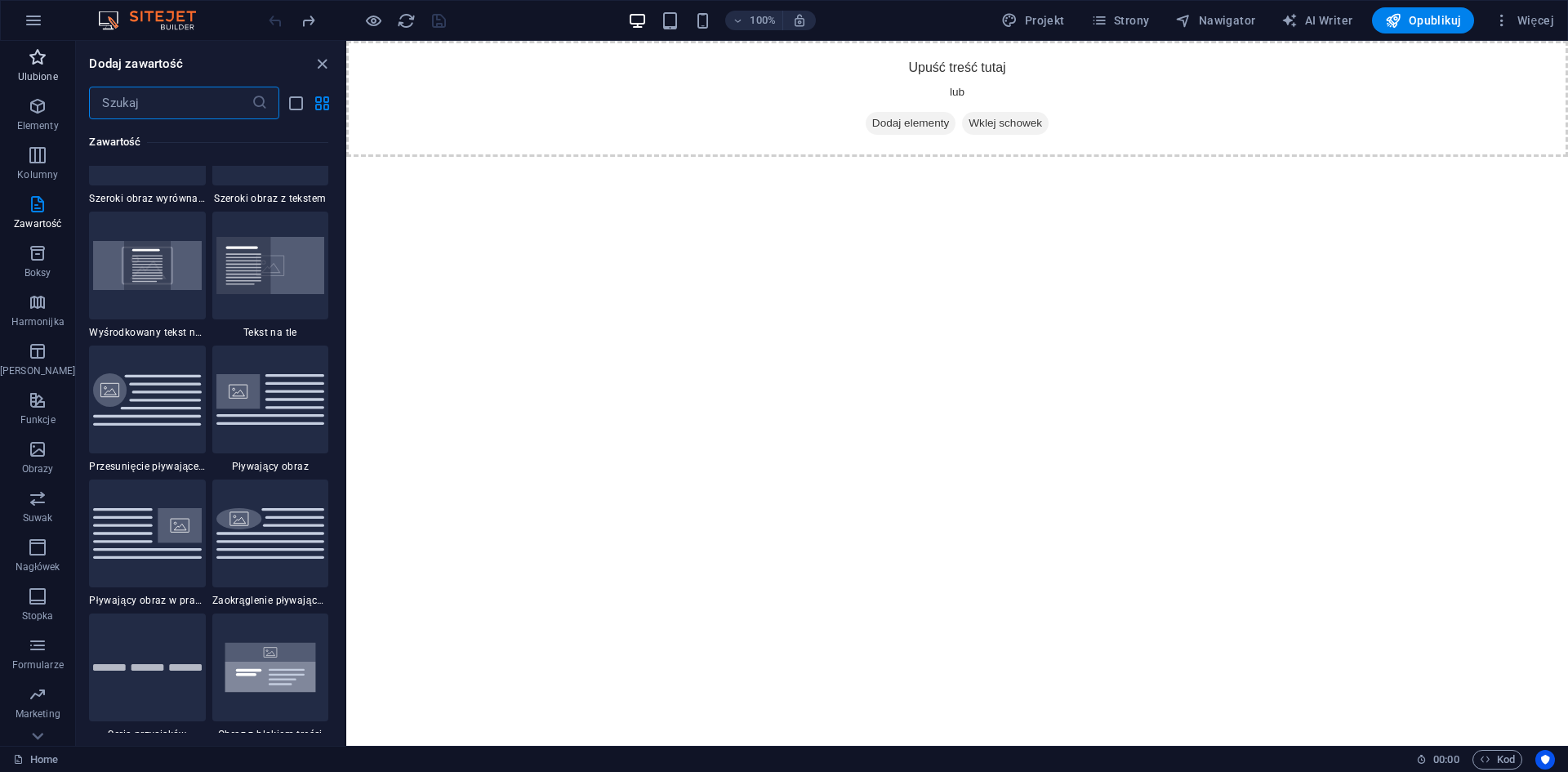
click at [37, 55] on icon "button" at bounding box center [37, 57] width 19 height 19
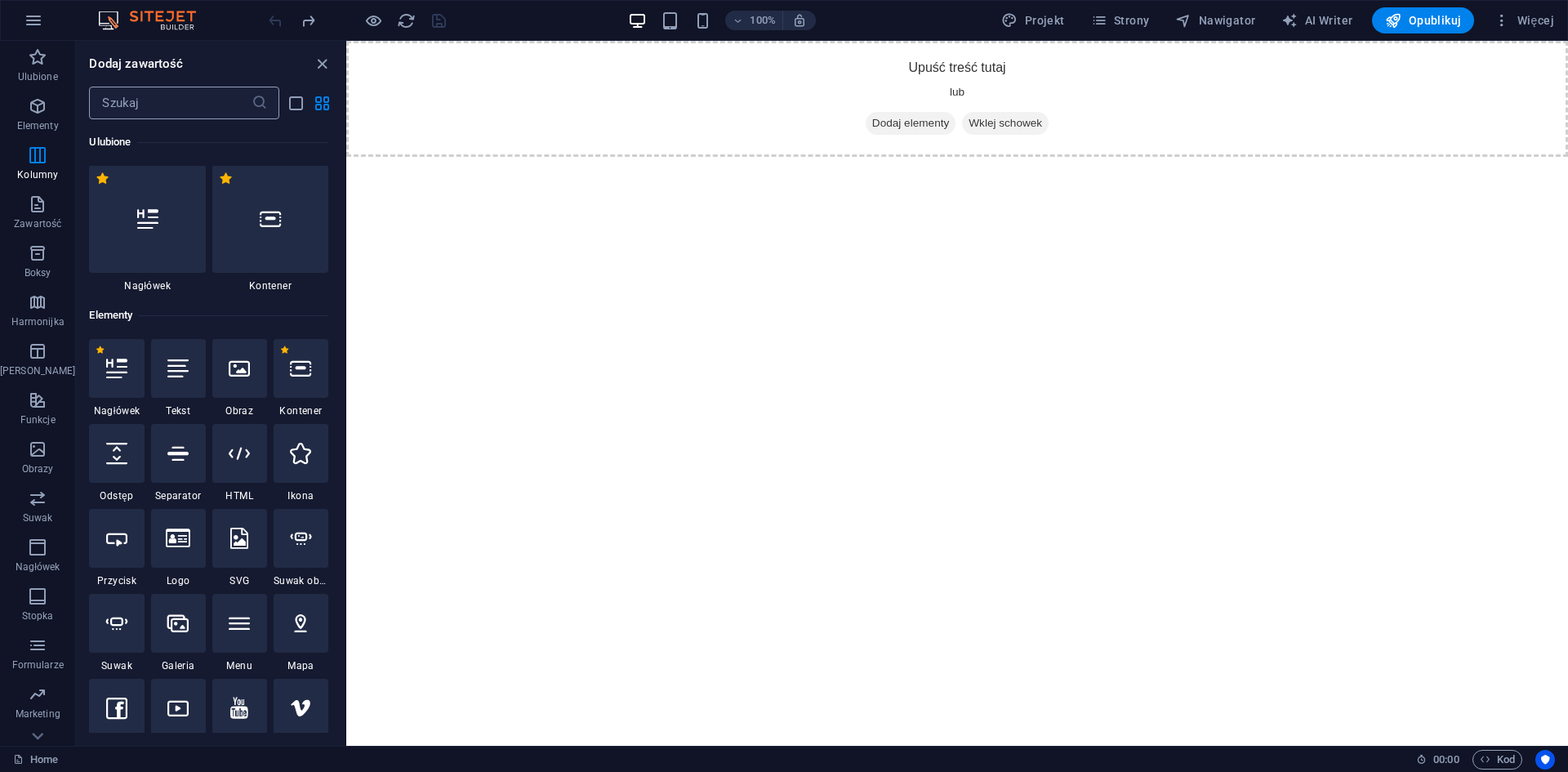
scroll to position [0, 0]
click at [157, 221] on div at bounding box center [147, 219] width 116 height 107
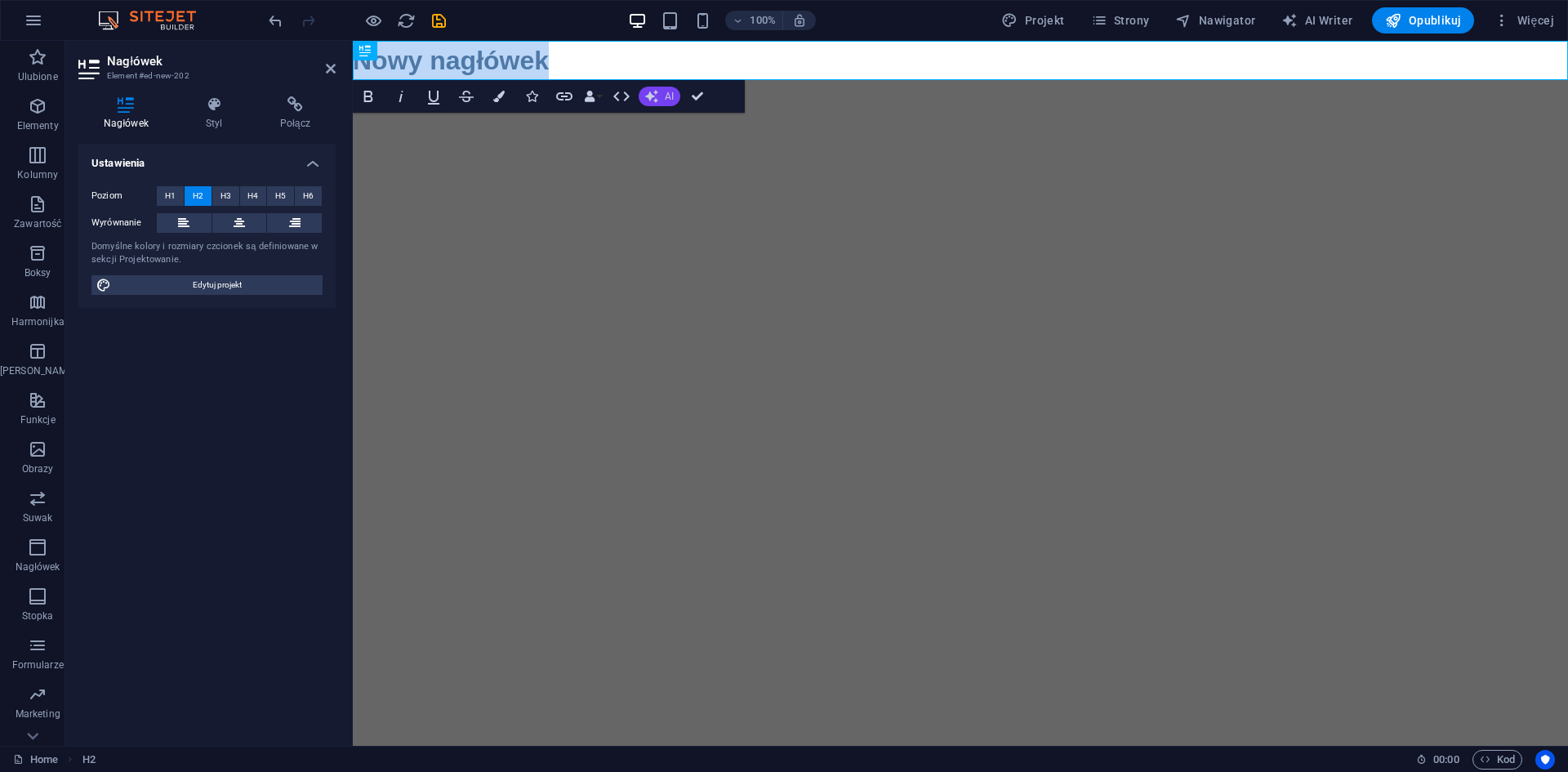
click at [657, 94] on icon "button" at bounding box center [652, 96] width 13 height 13
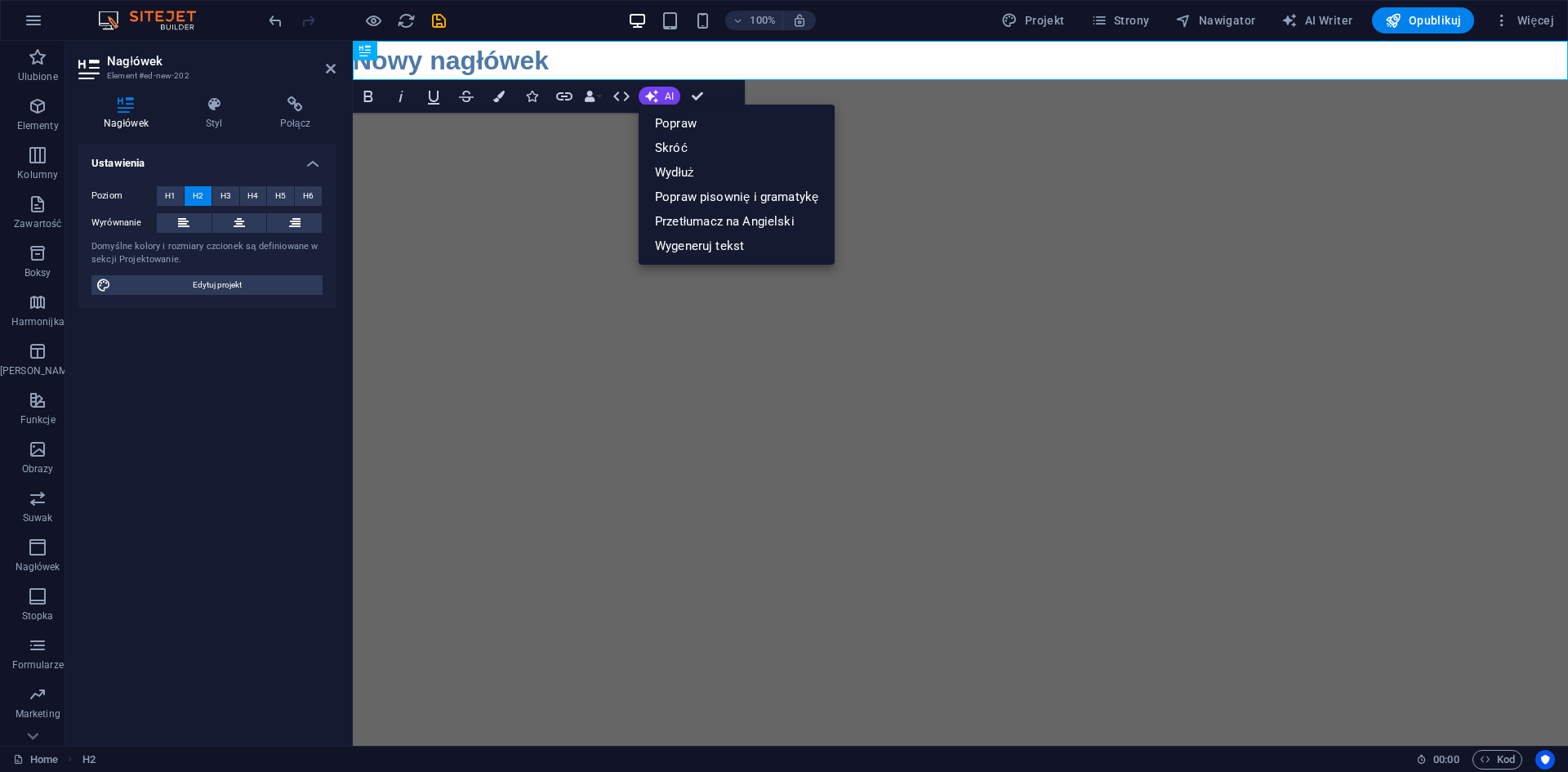
click at [506, 80] on html "Skip to main content Nowy nagłówek" at bounding box center [960, 60] width 1215 height 39
click at [516, 53] on h2 "Nowy nagłówek" at bounding box center [960, 60] width 1215 height 39
click at [1532, 12] on span "Więcej" at bounding box center [1524, 20] width 61 height 17
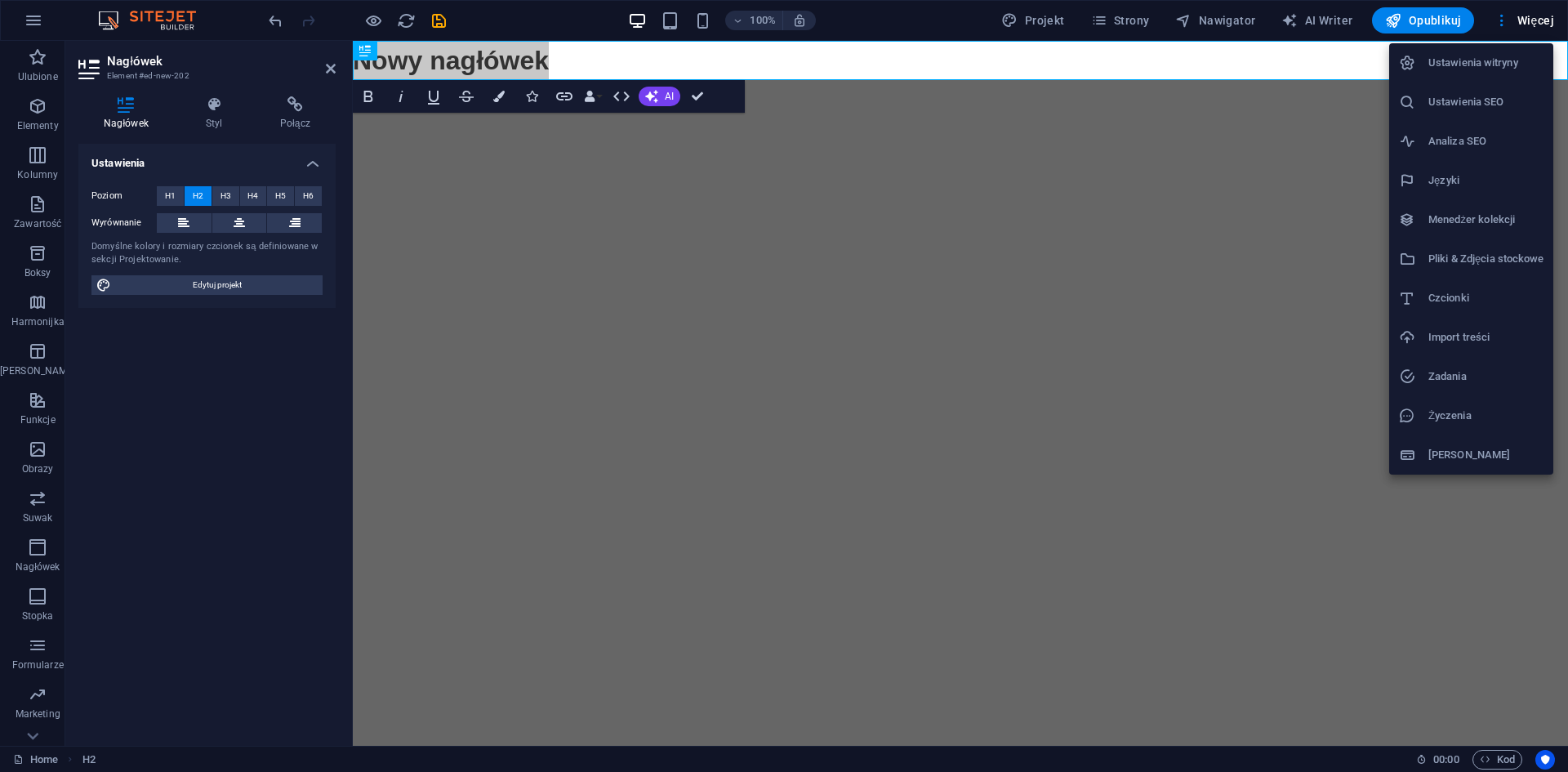
click at [1474, 333] on h6 "Import treści" at bounding box center [1485, 337] width 115 height 19
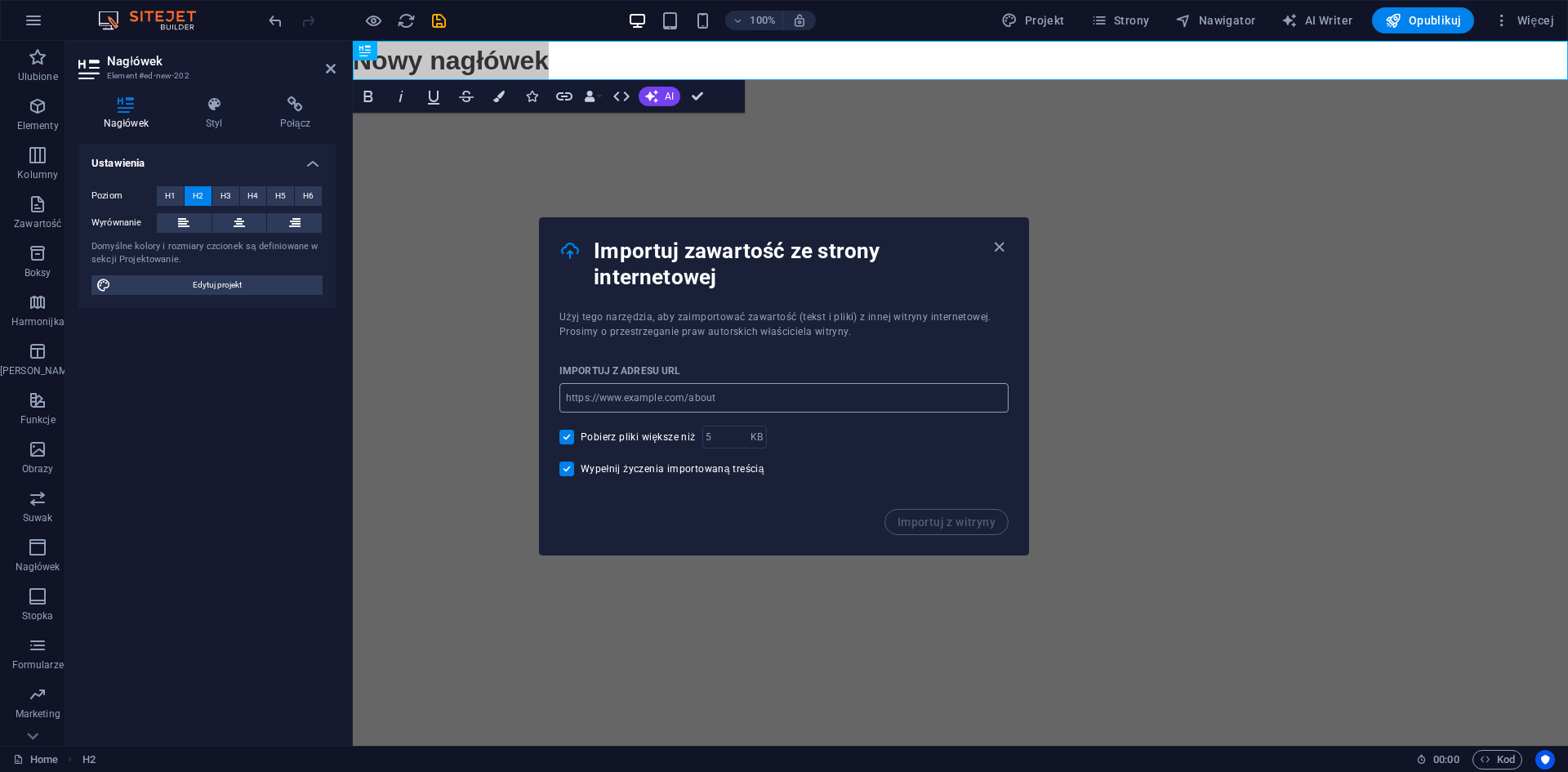
click at [669, 385] on input "url" at bounding box center [783, 397] width 449 height 29
type input "[DOMAIN_NAME]"
click at [945, 519] on span "Importuj z witryny" at bounding box center [946, 521] width 98 height 13
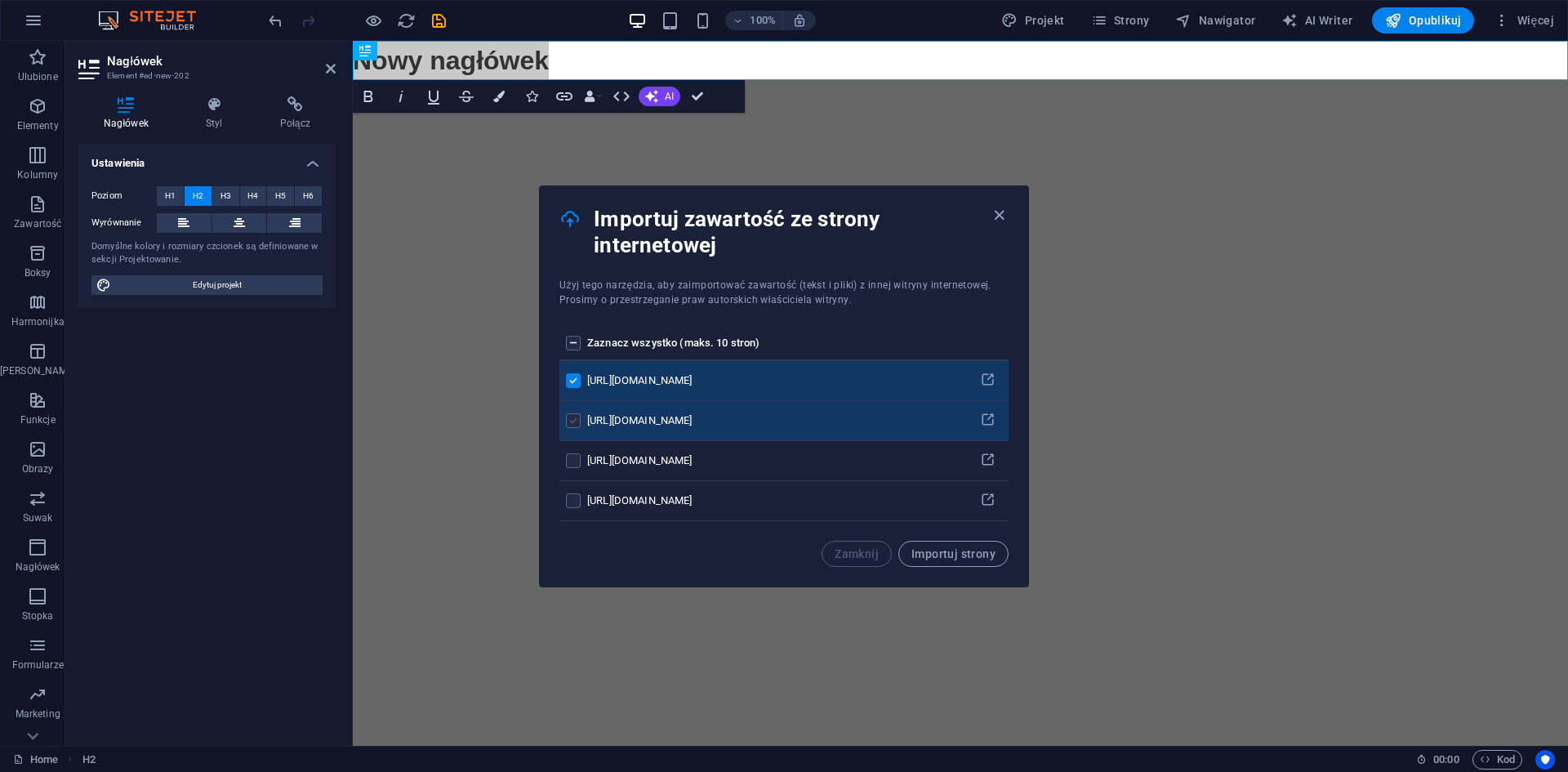
click at [574, 420] on label "pages list" at bounding box center [573, 420] width 15 height 15
click at [0, 0] on input "pages list" at bounding box center [0, 0] width 0 height 0
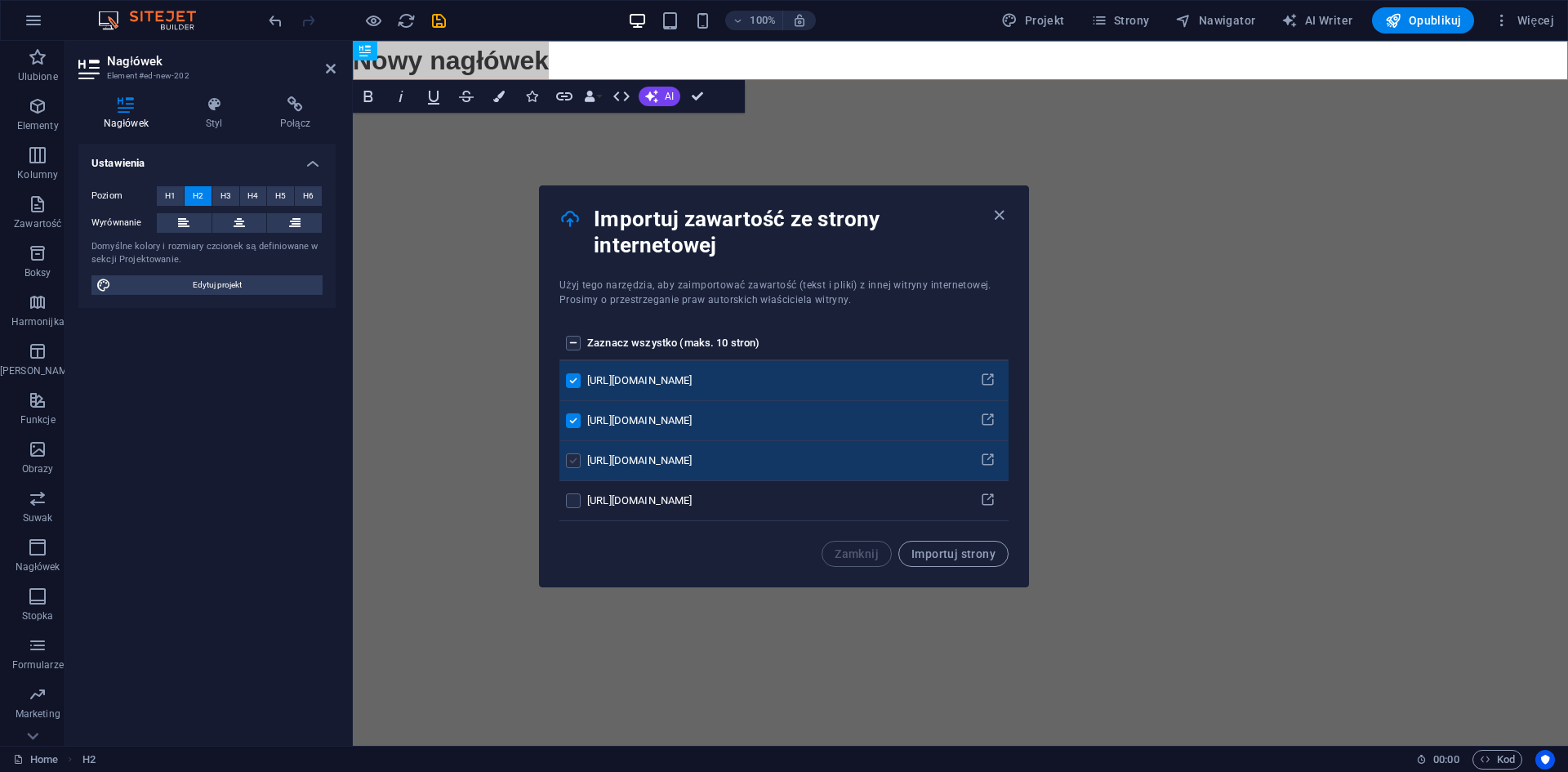
click at [575, 459] on label "pages list" at bounding box center [573, 461] width 15 height 15
click at [0, 0] on input "pages list" at bounding box center [0, 0] width 0 height 0
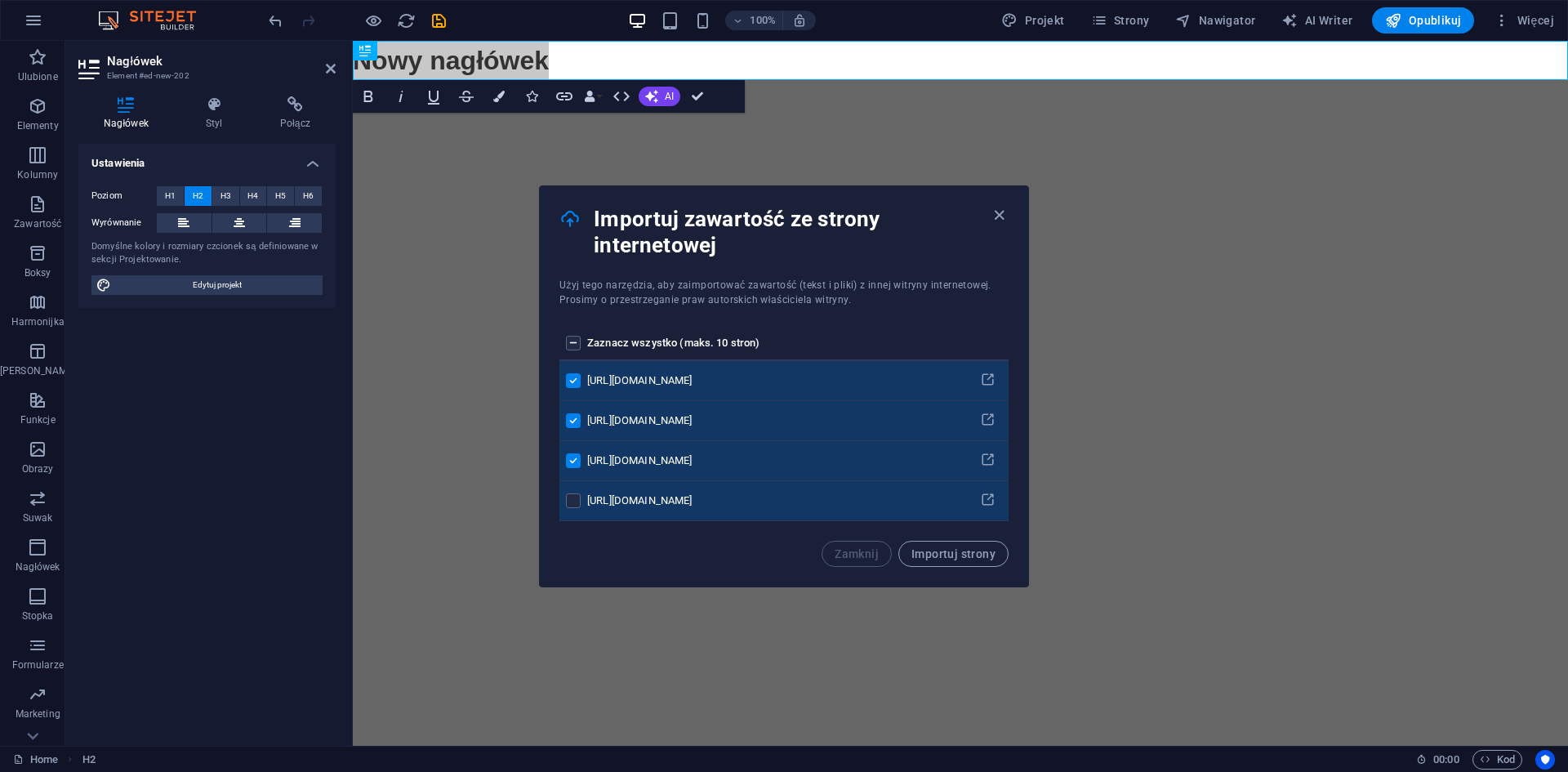
drag, startPoint x: 576, startPoint y: 506, endPoint x: 590, endPoint y: 509, distance: 14.3
click at [575, 505] on label "pages list" at bounding box center [573, 500] width 15 height 15
click at [0, 0] on input "pages list" at bounding box center [0, 0] width 0 height 0
click at [975, 565] on button "Importuj strony" at bounding box center [953, 554] width 110 height 26
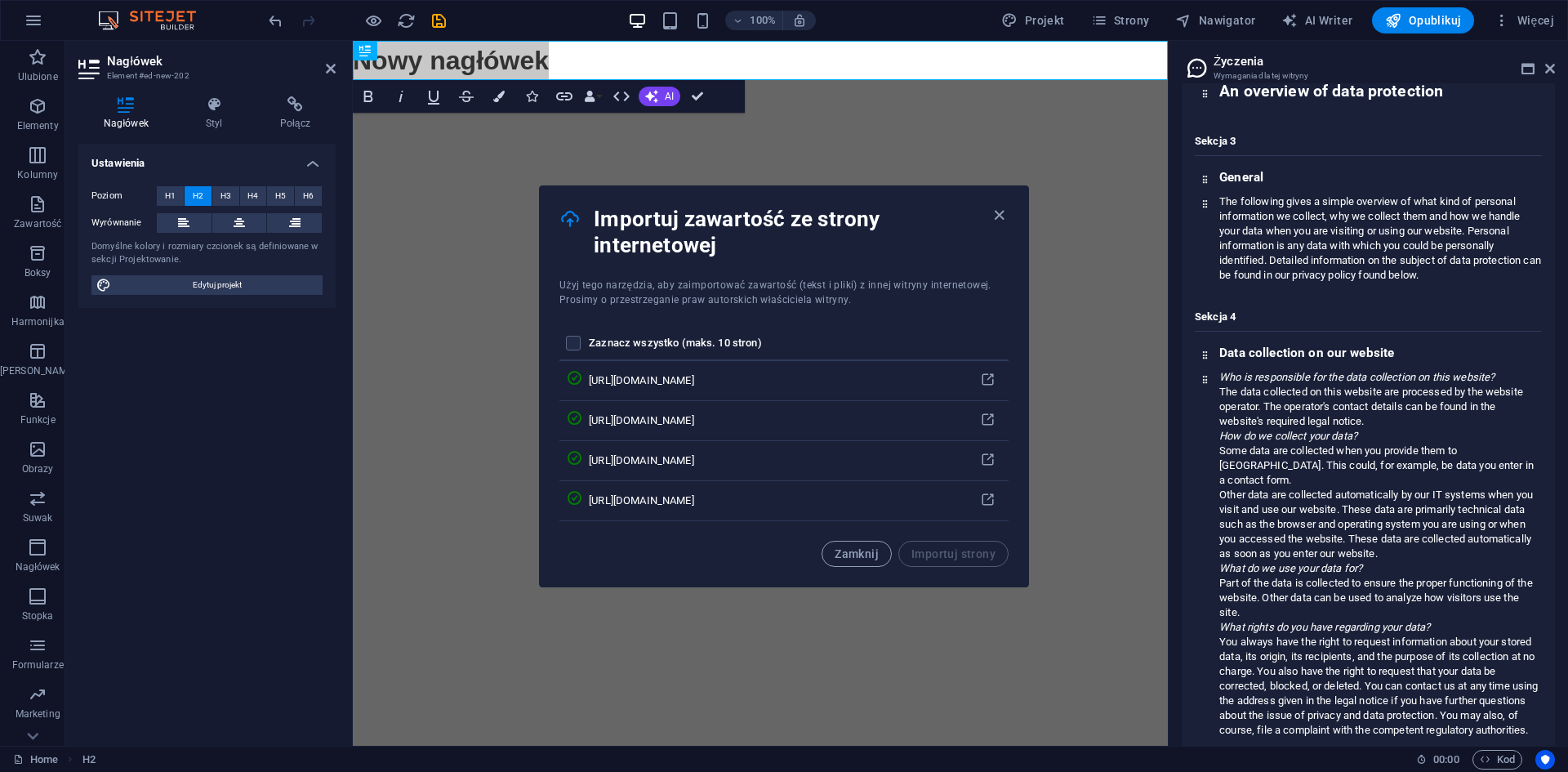
scroll to position [1735, 0]
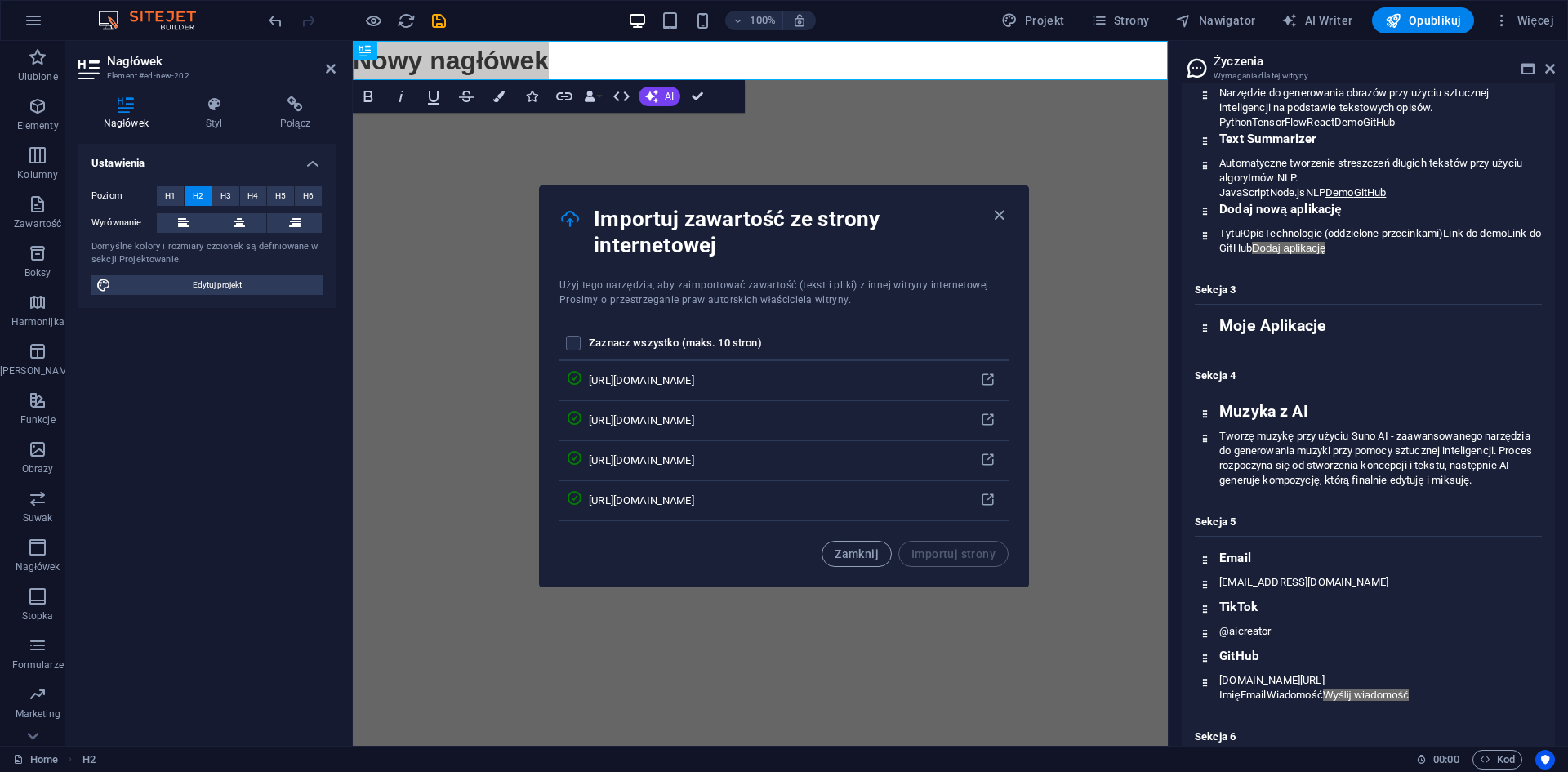
drag, startPoint x: 1319, startPoint y: 256, endPoint x: 1193, endPoint y: 257, distance: 126.0
click at [1193, 257] on div "Sekcja 1 Twórca AI Tworzę innowacyjne aplikacje webowe i muzykę z wykorzystanie…" at bounding box center [1368, 341] width 374 height 921
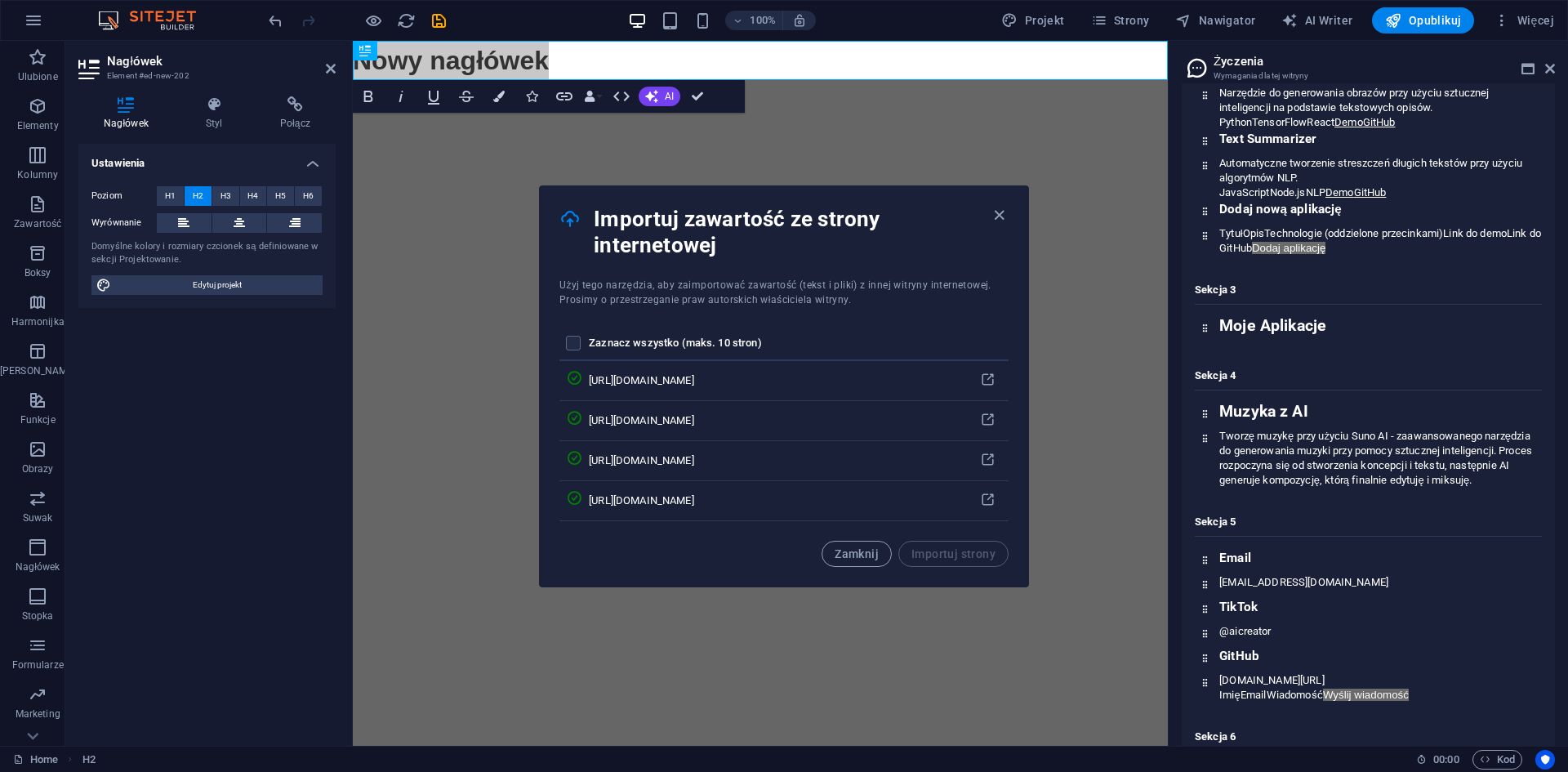
copy h1 "Twórca AI"
click at [464, 64] on h2 "Nowy nagłówek" at bounding box center [760, 60] width 815 height 39
click at [465, 64] on h2 "Nowy nagłówek" at bounding box center [760, 60] width 815 height 39
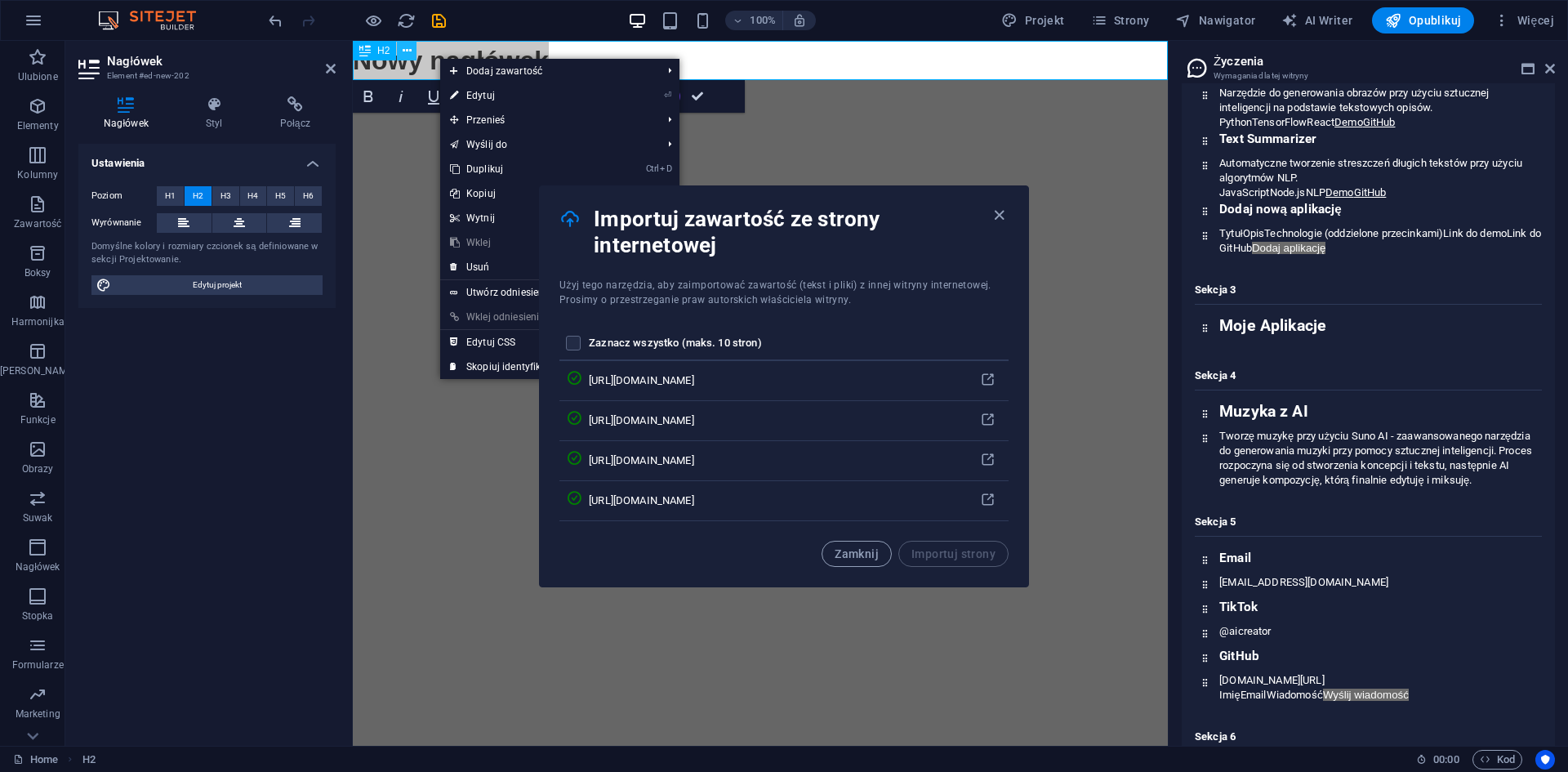
click at [417, 56] on button at bounding box center [406, 50] width 19 height 19
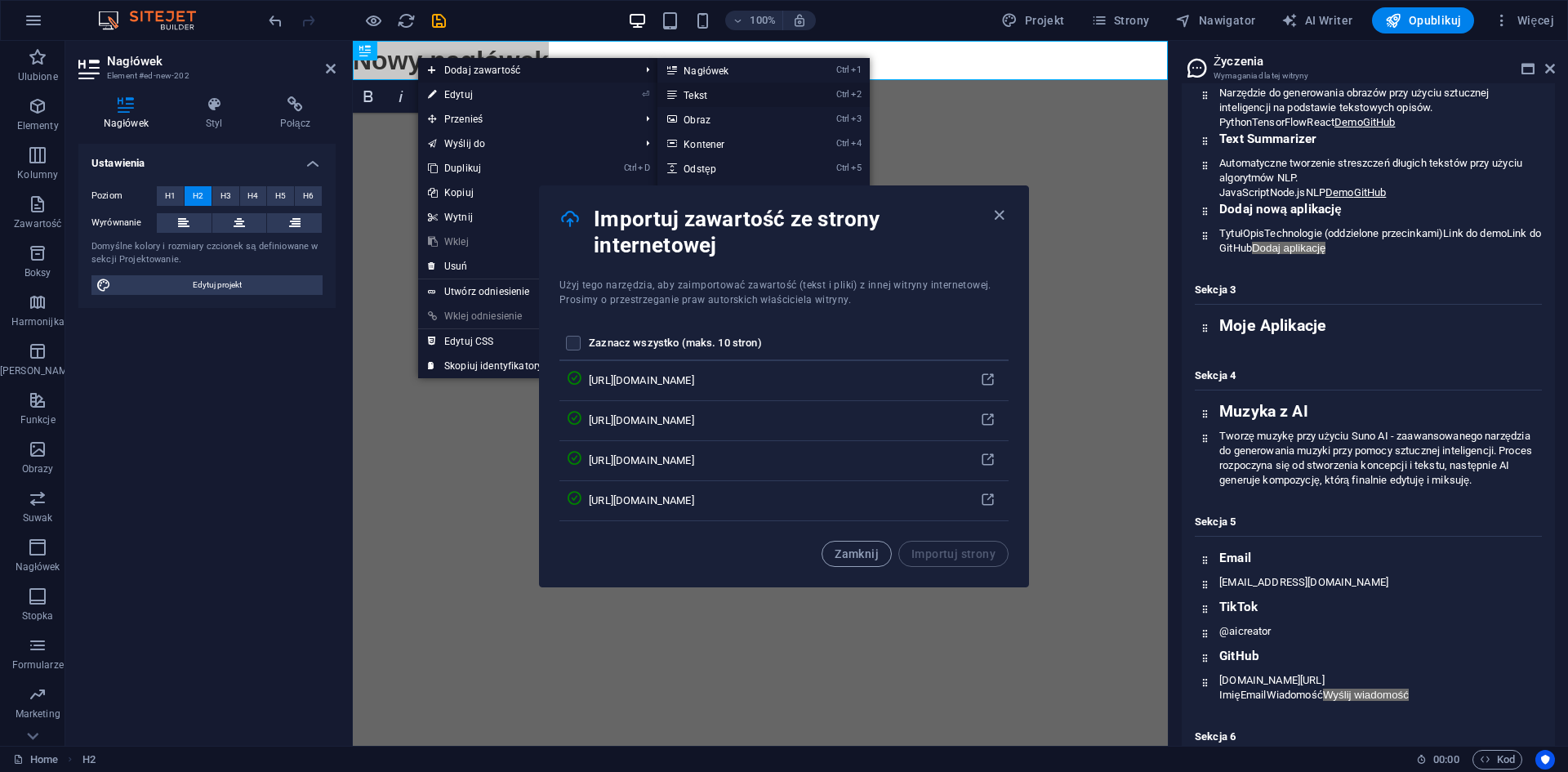
click at [848, 87] on mark "Ctrl 2" at bounding box center [849, 95] width 26 height 25
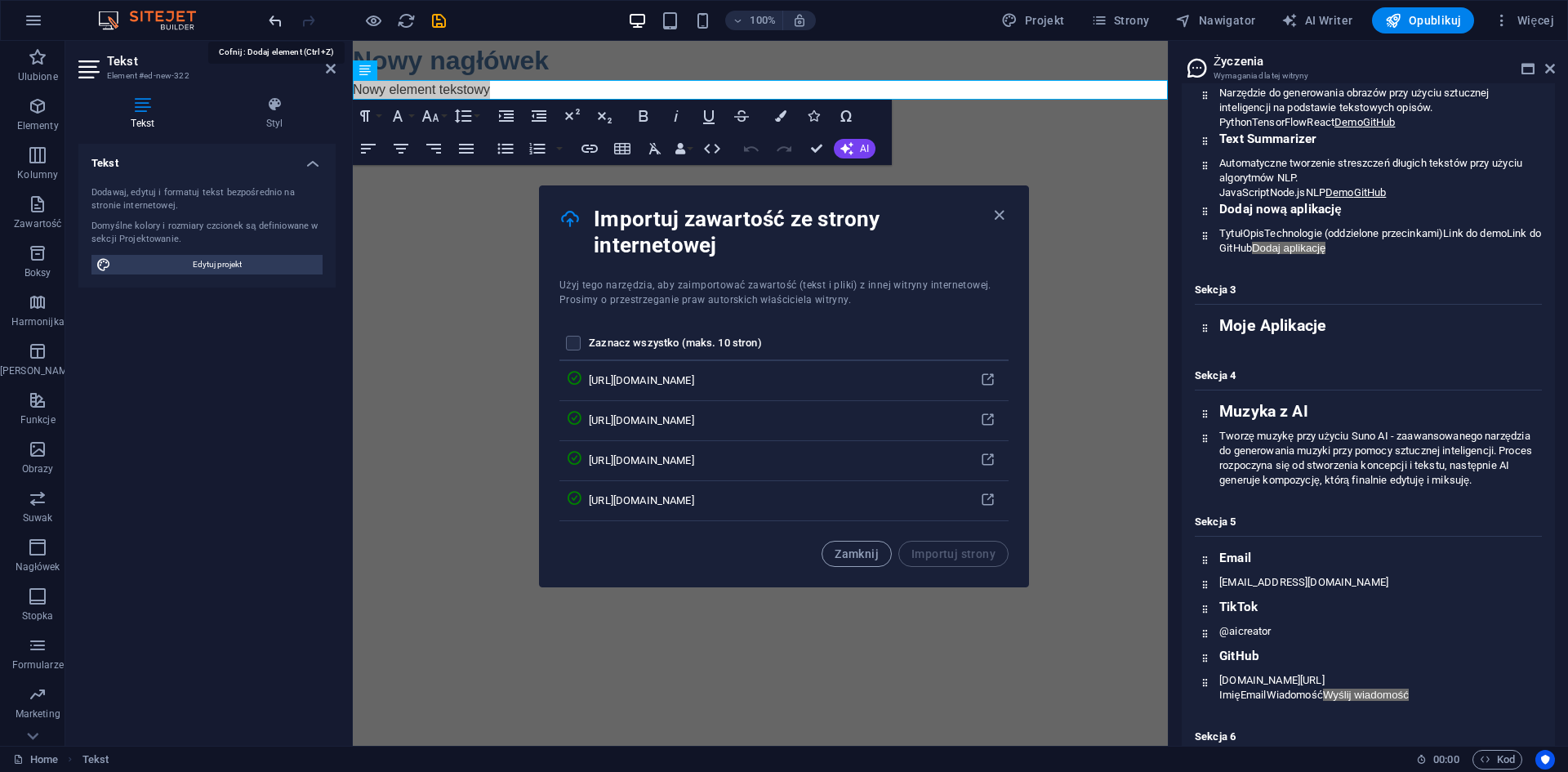
click at [272, 20] on icon "undo" at bounding box center [275, 20] width 18 height 18
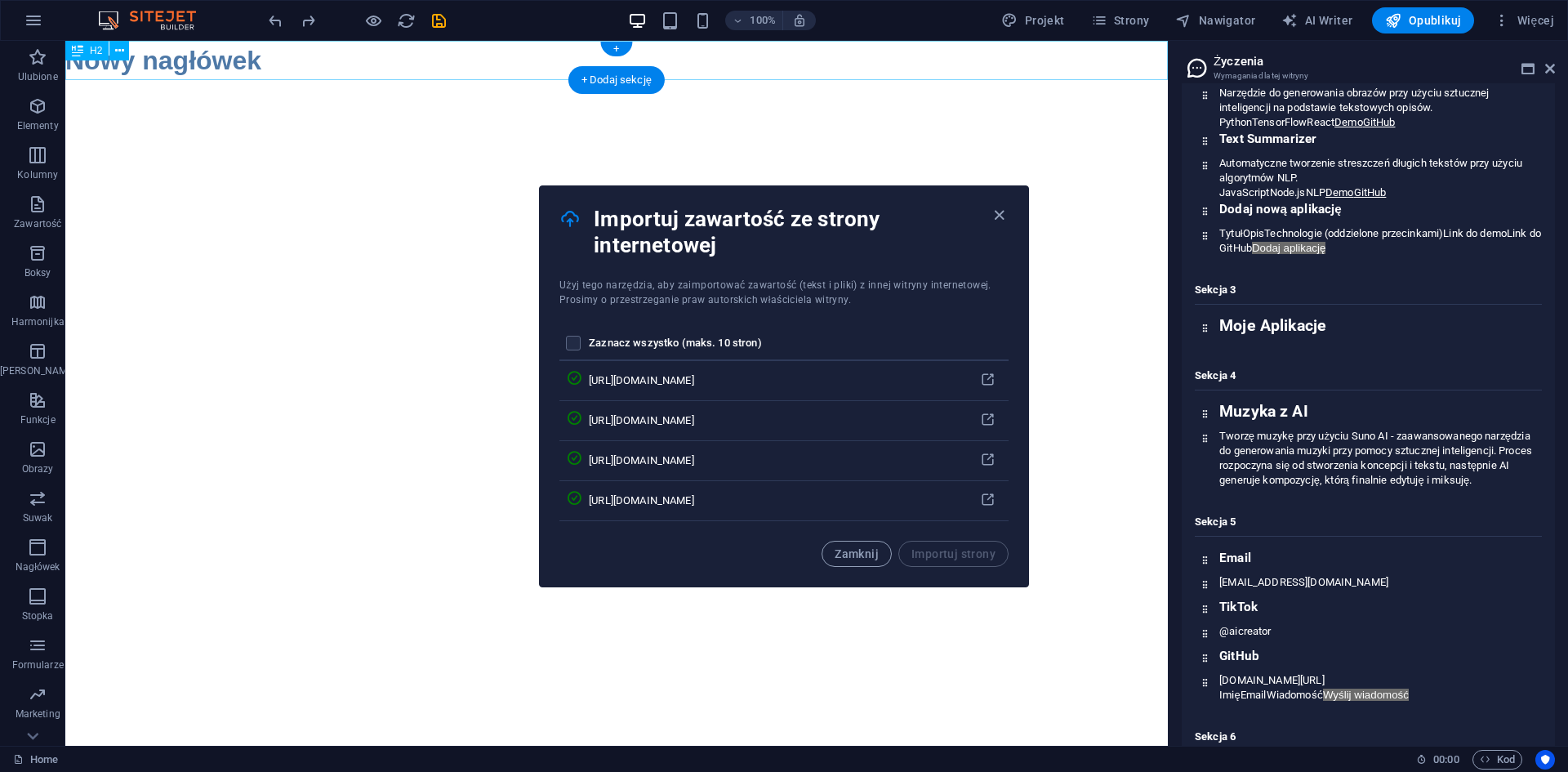
click at [198, 65] on div "Nowy nagłówek" at bounding box center [616, 60] width 1103 height 39
click at [298, 54] on div "Nowy nagłówek" at bounding box center [616, 60] width 1103 height 39
click at [312, 54] on div "Nowy nagłówek" at bounding box center [616, 60] width 1103 height 39
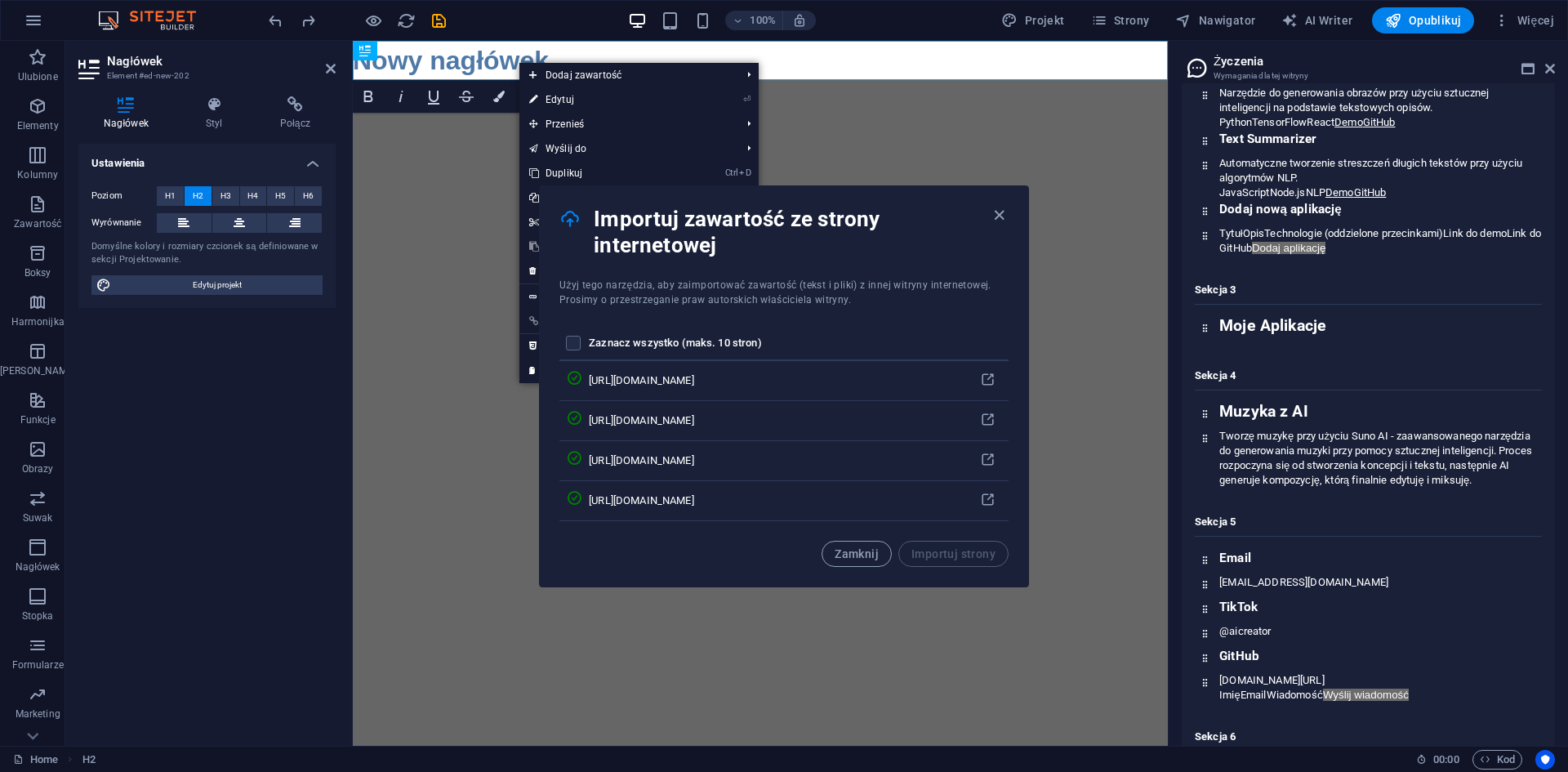
click at [454, 80] on html "Skip to main content Nowy nagłówek" at bounding box center [760, 60] width 815 height 39
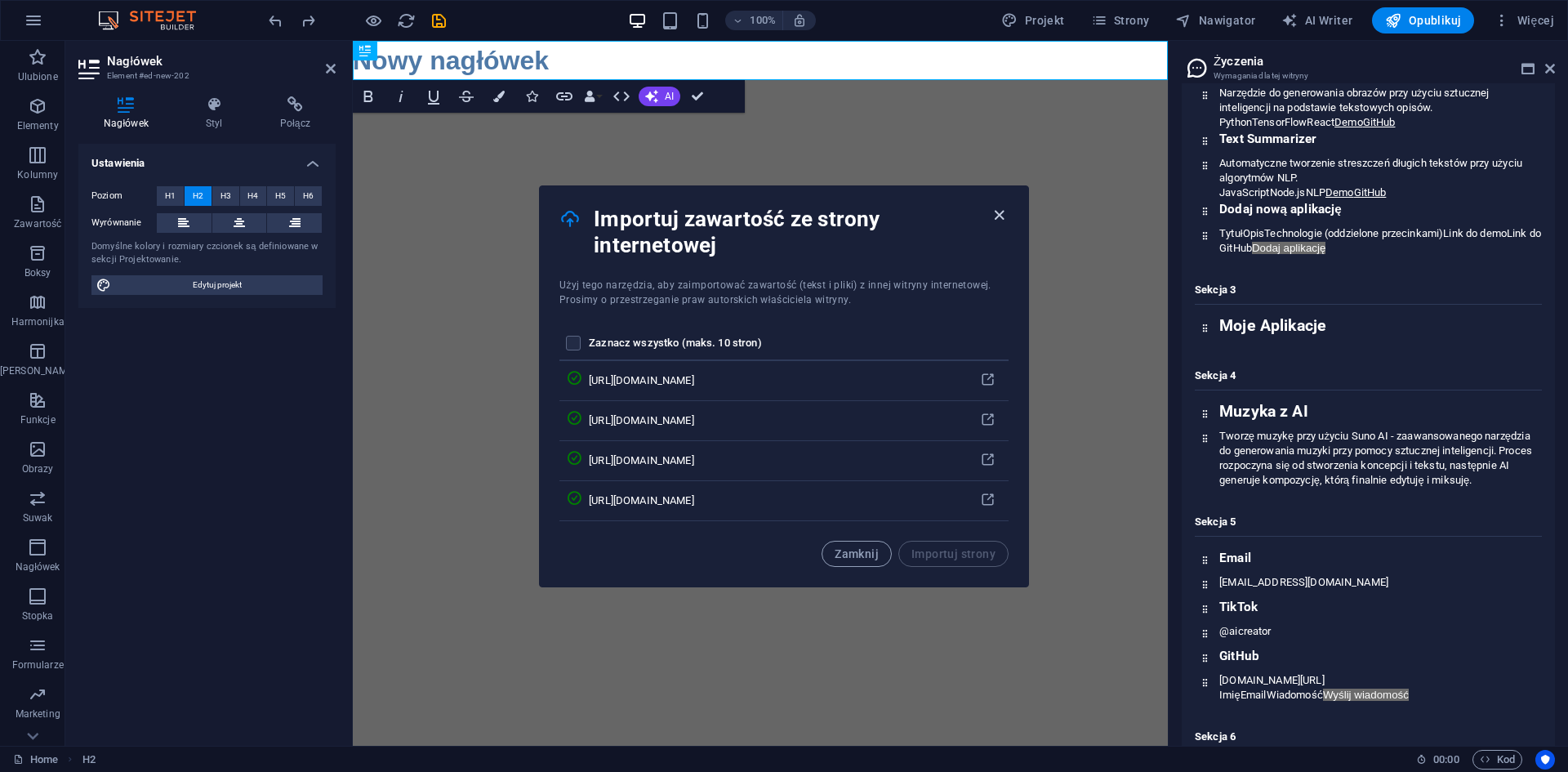
click at [995, 209] on icon "button" at bounding box center [999, 215] width 18 height 18
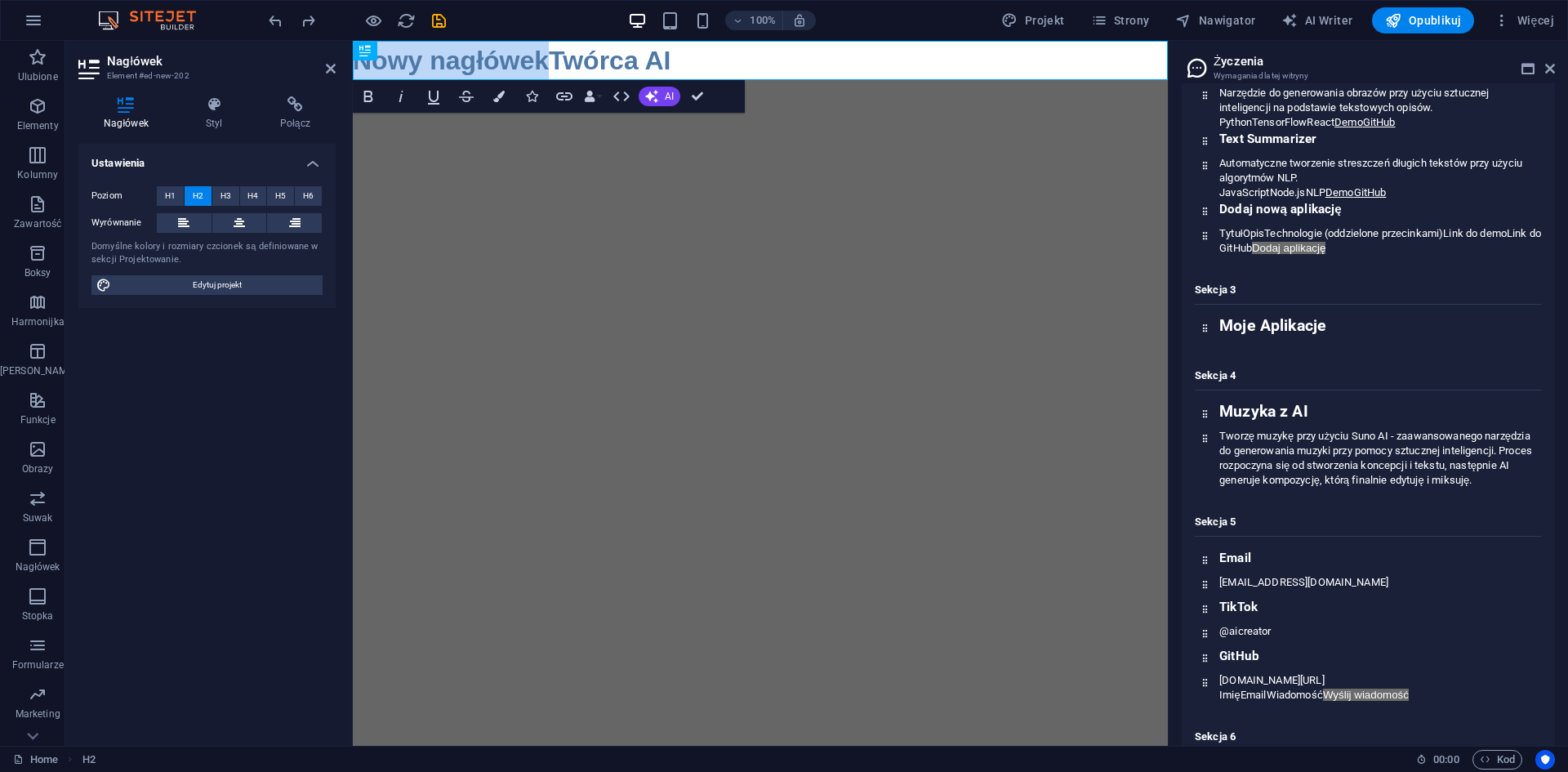
drag, startPoint x: 552, startPoint y: 60, endPoint x: 281, endPoint y: 57, distance: 271.0
click at [353, 57] on html "Skip to main content Nowy nagłówekTwórca AI" at bounding box center [760, 60] width 815 height 39
click at [423, 69] on h2 "Twórca AI" at bounding box center [760, 60] width 815 height 39
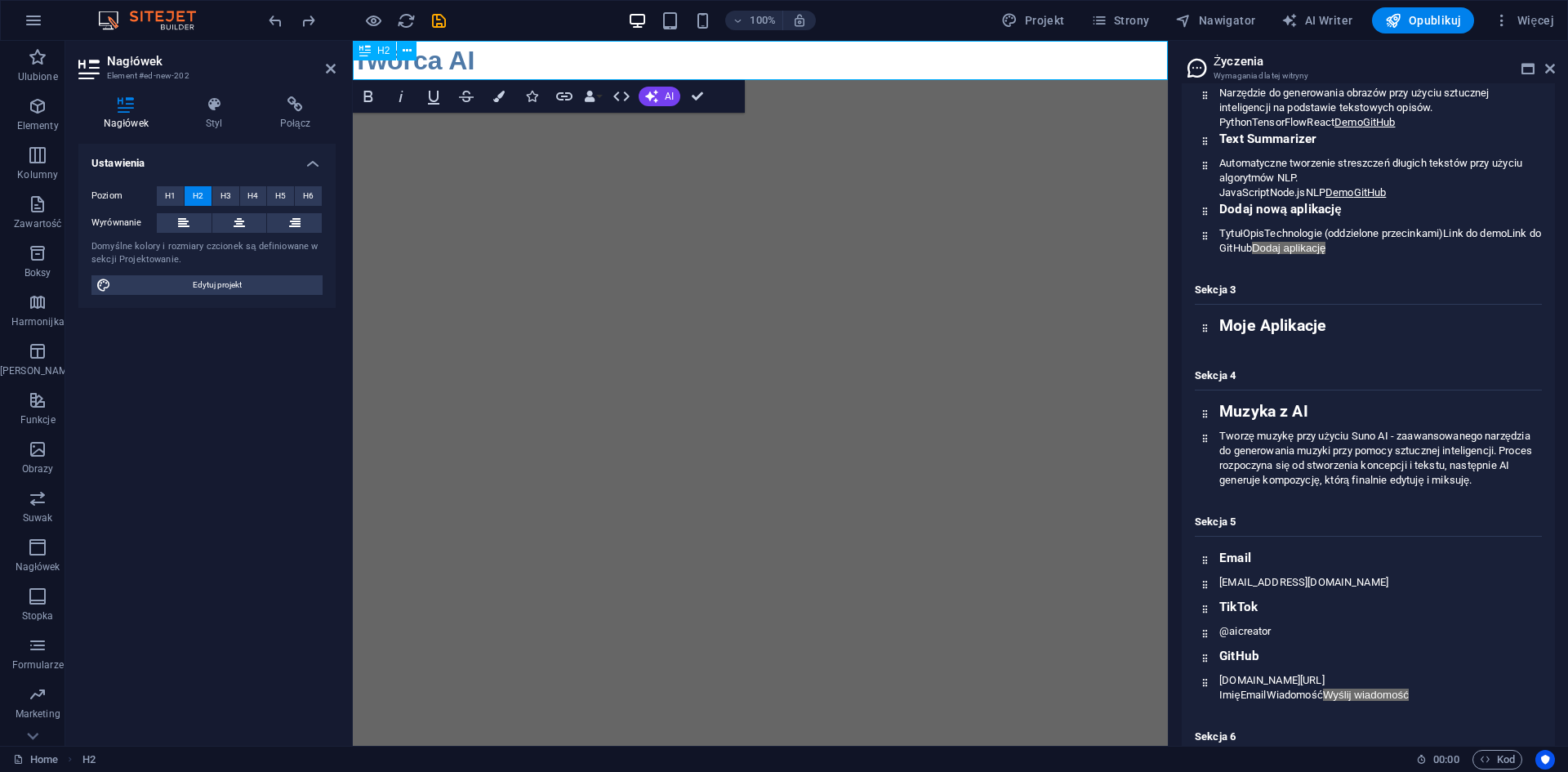
drag, startPoint x: 442, startPoint y: 69, endPoint x: 996, endPoint y: 374, distance: 632.4
click at [1015, 80] on html "Skip to main content Twórca AI" at bounding box center [760, 60] width 815 height 39
click at [436, 59] on h2 "Twórca AI" at bounding box center [760, 60] width 815 height 39
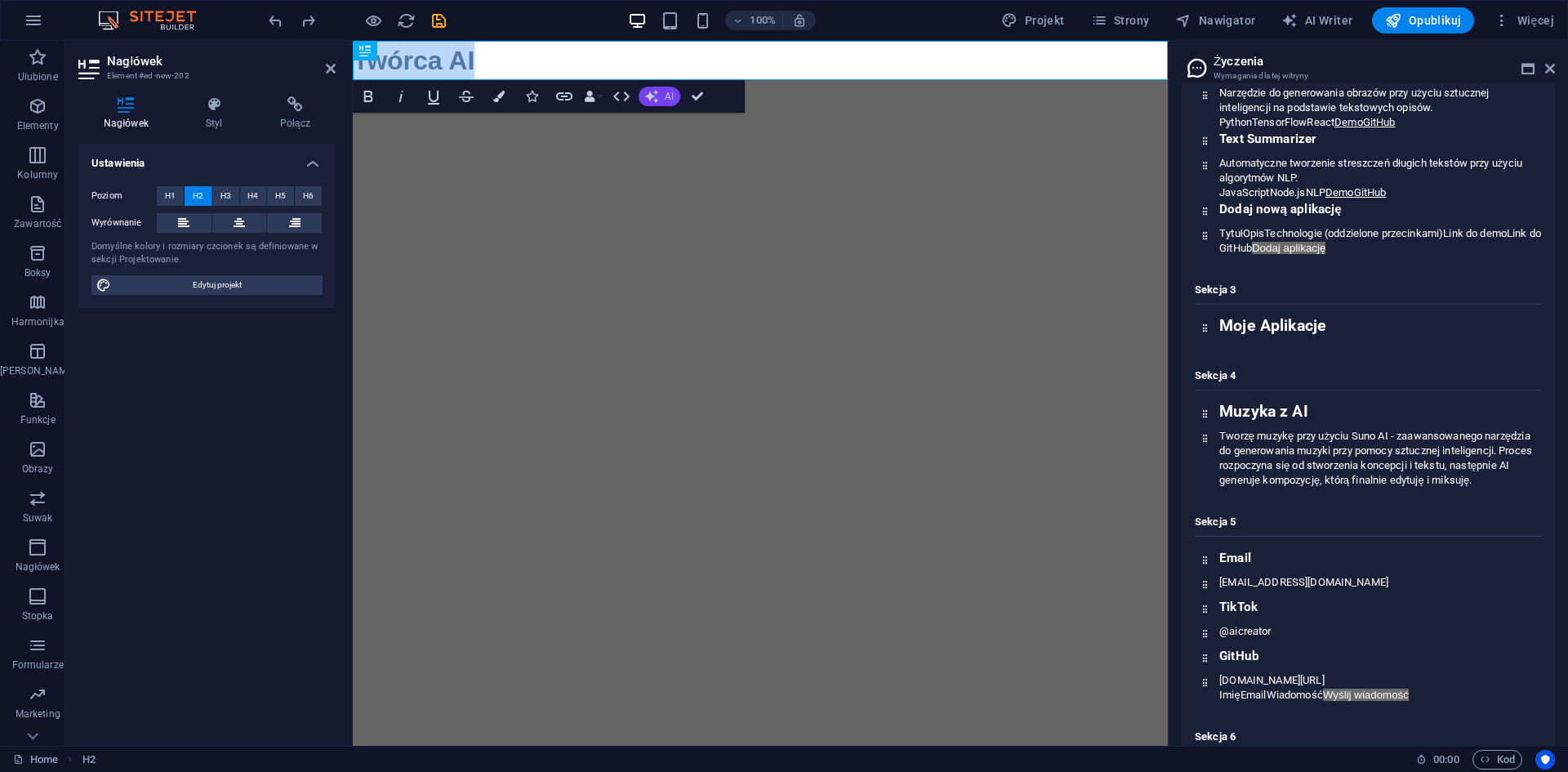
click at [657, 92] on icon "button" at bounding box center [652, 96] width 13 height 13
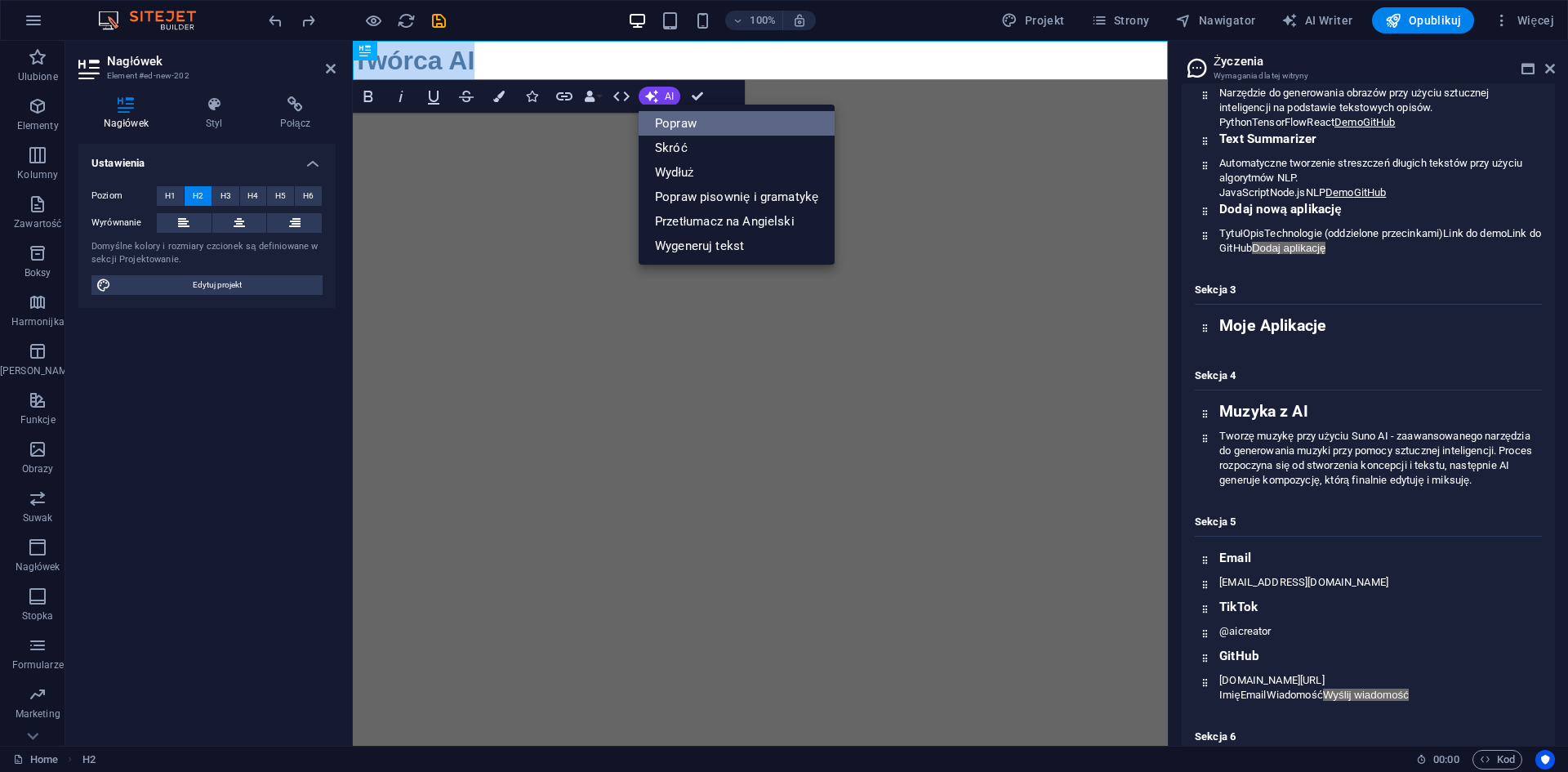
click at [677, 126] on link "Popraw" at bounding box center [736, 123] width 196 height 25
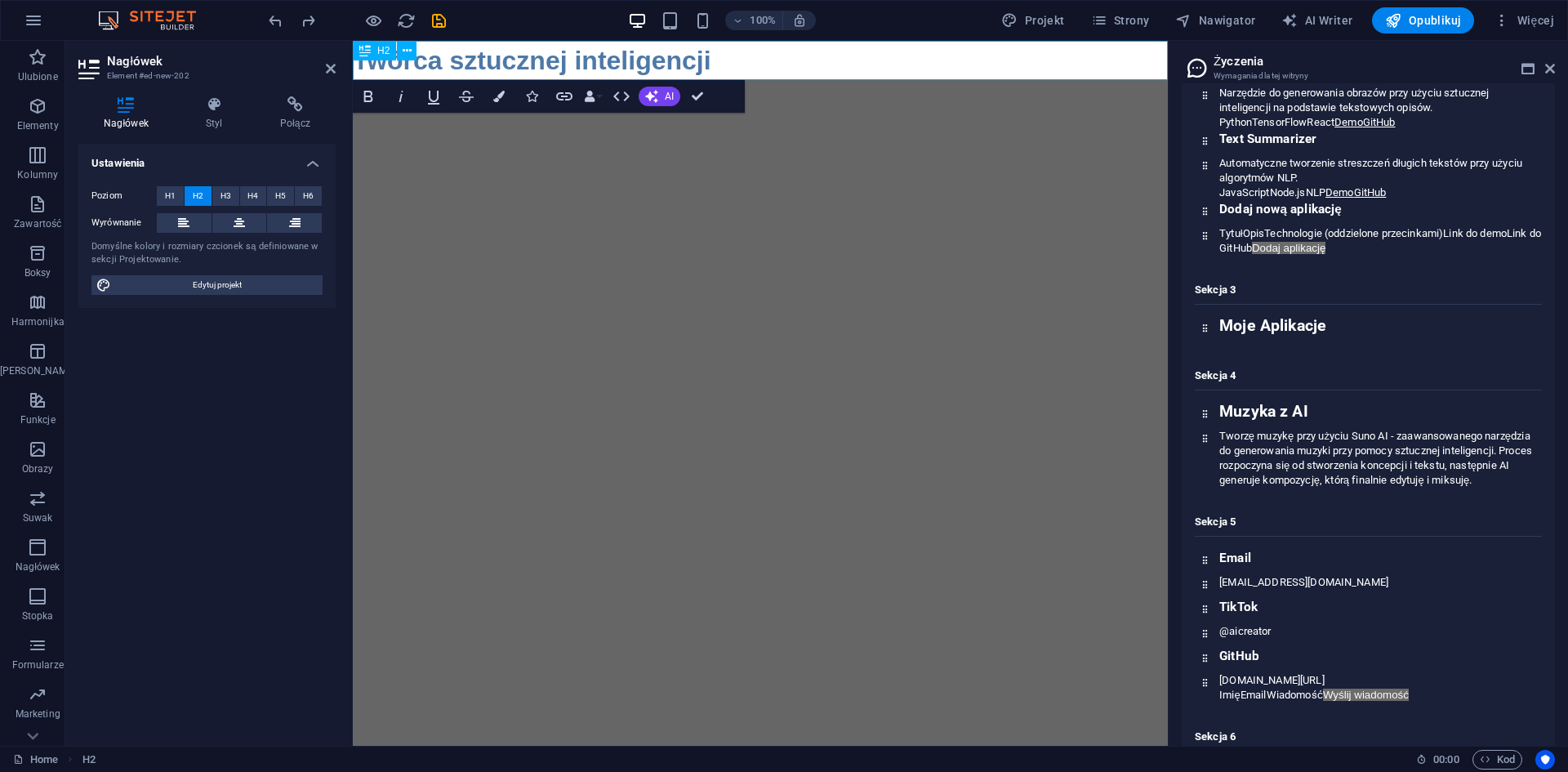
click at [689, 65] on h2 "Twórca sztucznej inteligencji" at bounding box center [760, 60] width 815 height 39
click at [663, 95] on button "AI" at bounding box center [659, 95] width 41 height 19
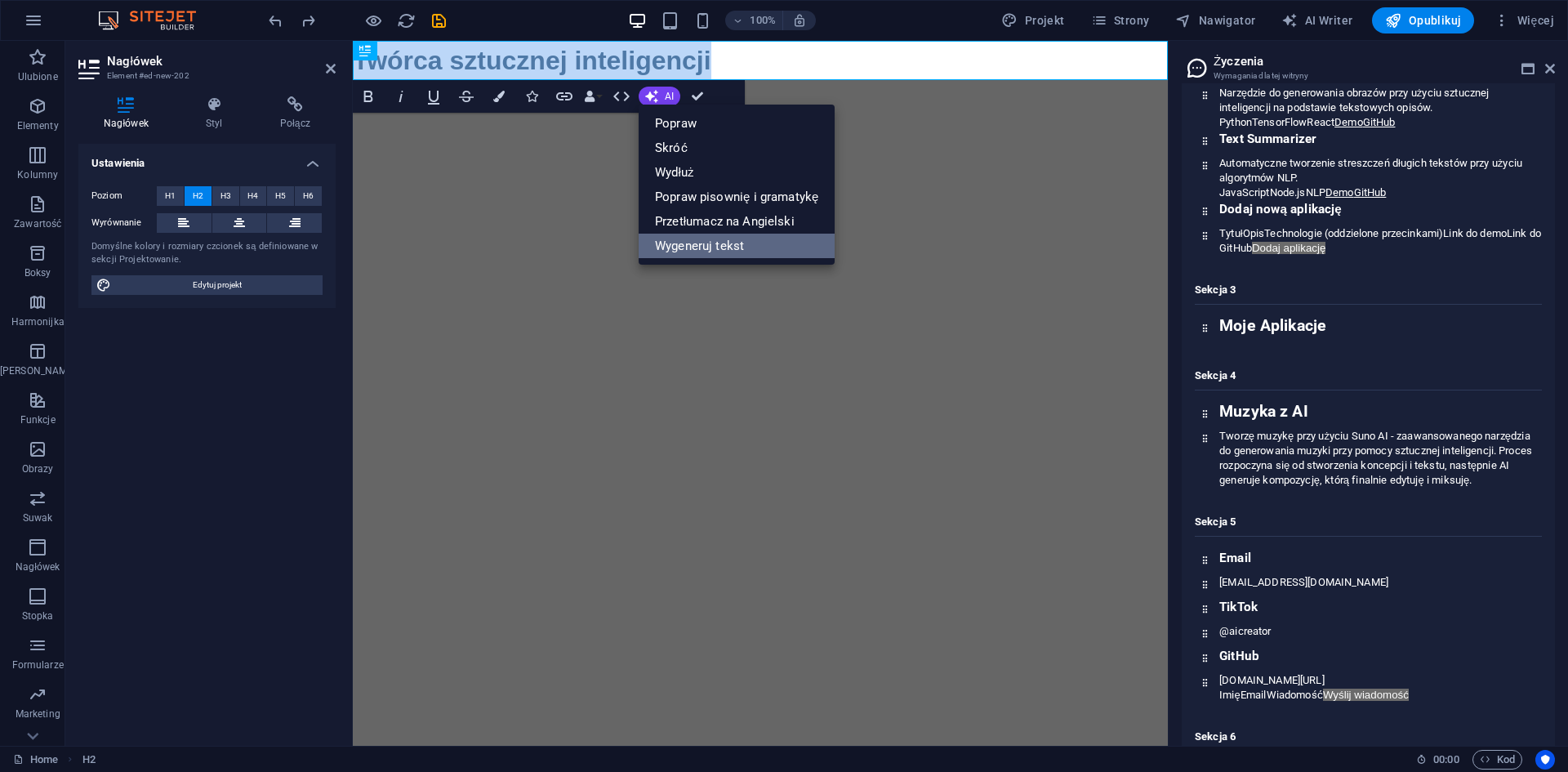
click at [734, 241] on link "Wygeneruj tekst" at bounding box center [736, 245] width 196 height 25
select select "English"
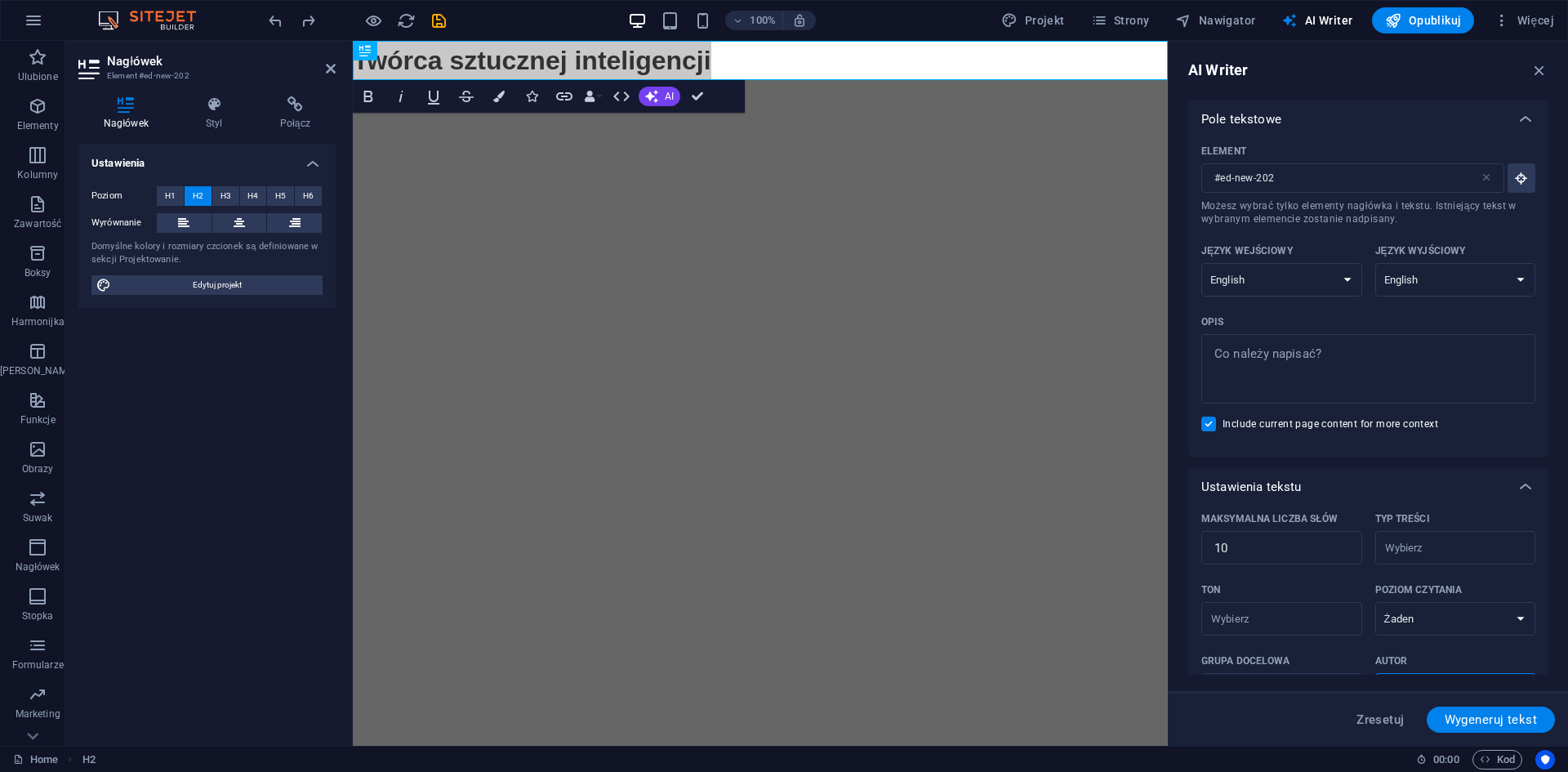
scroll to position [0, 0]
click at [1292, 269] on select "Albanian Arabic Armenian Awadhi Azerbaijani Bashkir Basque Belarusian Bengali B…" at bounding box center [1281, 279] width 161 height 33
select select "Polish"
click at [1201, 263] on select "Albanian Arabic Armenian Awadhi Azerbaijani Bashkir Basque Belarusian Bengali B…" at bounding box center [1281, 279] width 161 height 33
click at [1476, 282] on select "Albanian Arabic Armenian Awadhi Azerbaijani Bashkir Basque Belarusian Bengali B…" at bounding box center [1455, 279] width 161 height 33
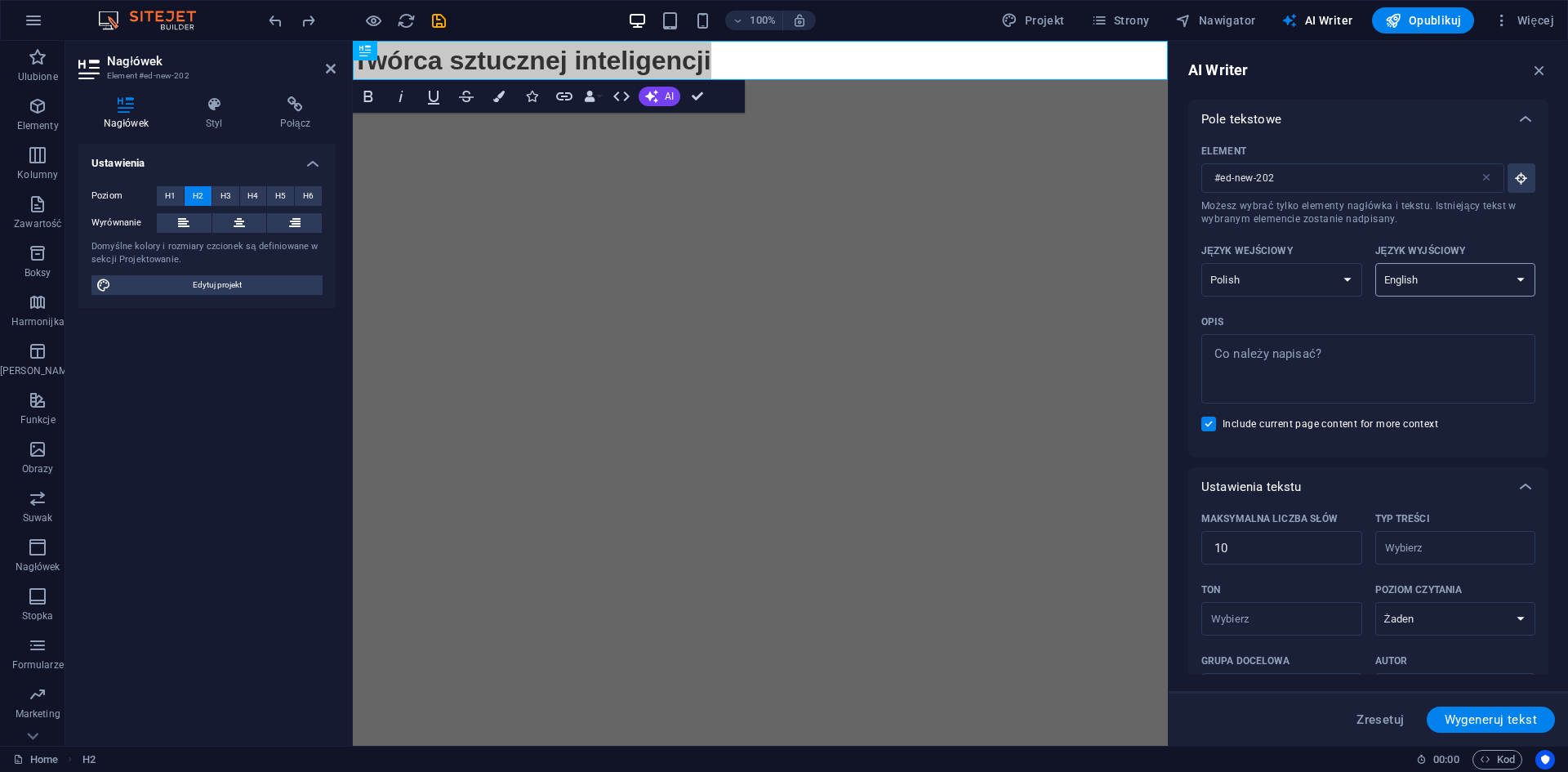
select select "Polish"
click at [1375, 263] on select "Albanian Arabic Armenian Awadhi Azerbaijani Bashkir Basque Belarusian Bengali B…" at bounding box center [1455, 279] width 161 height 33
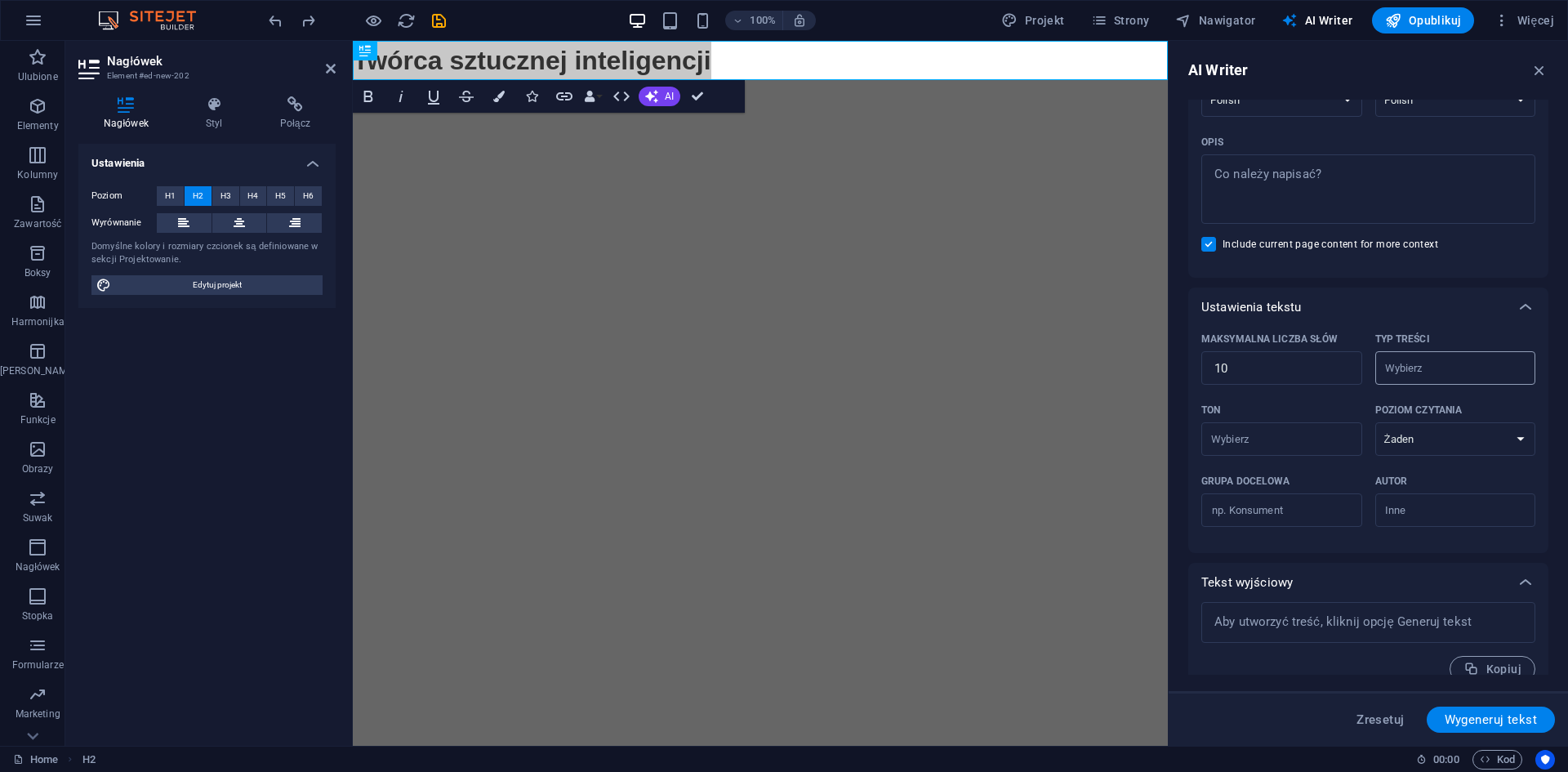
scroll to position [200, 0]
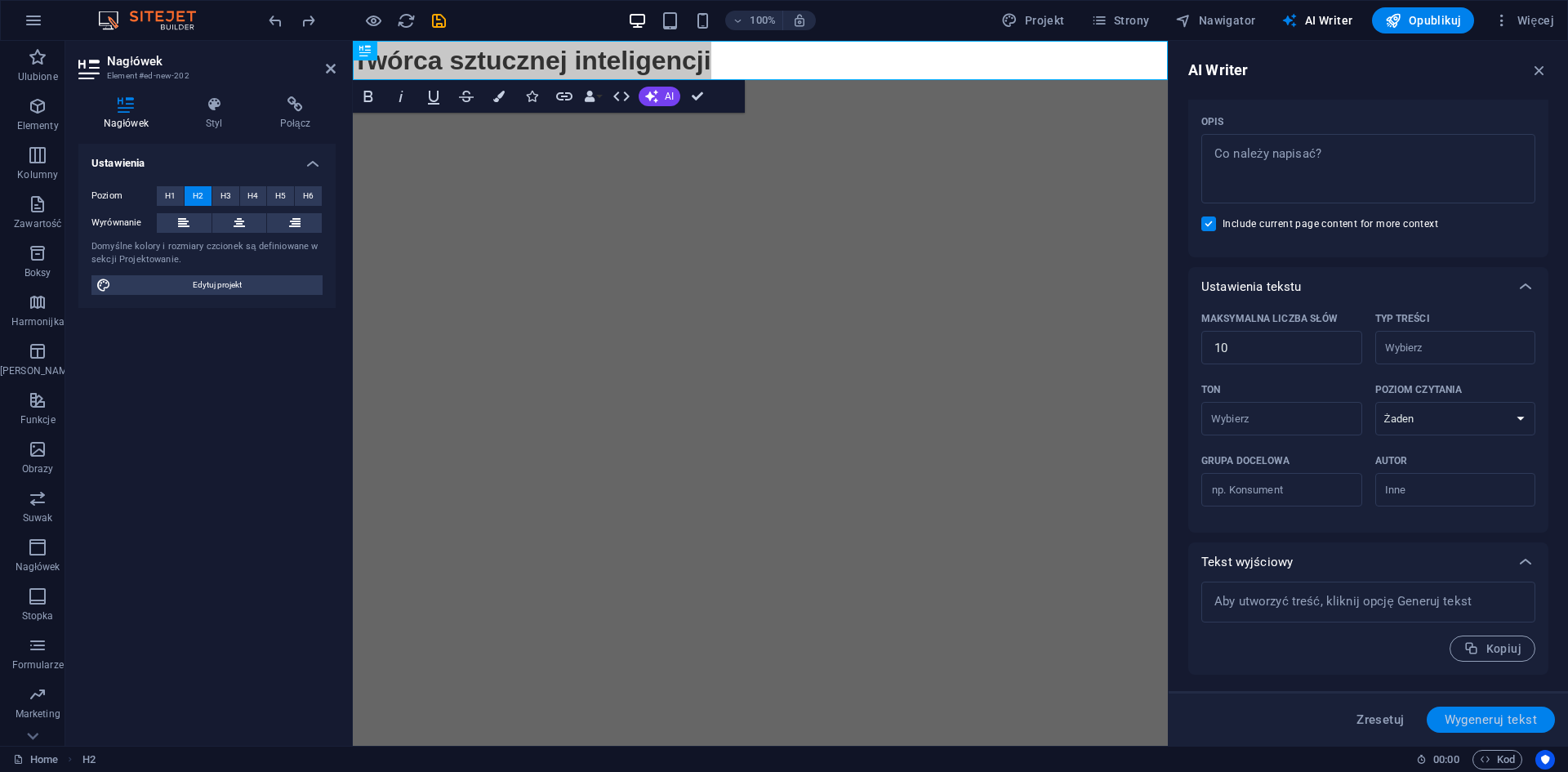
click at [1497, 722] on span "Wygeneruj tekst" at bounding box center [1491, 720] width 93 height 13
type textarea "x"
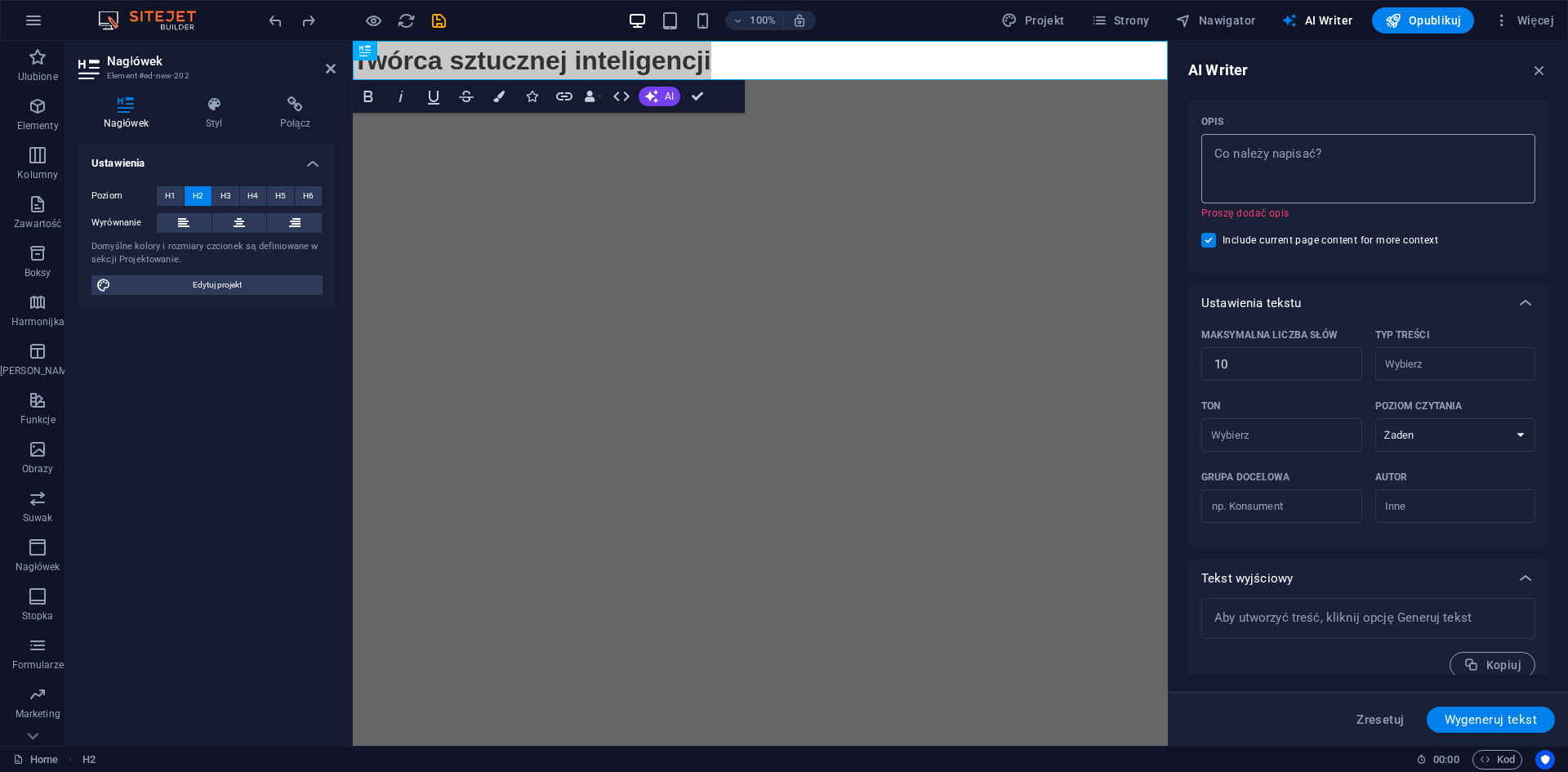
scroll to position [37, 0]
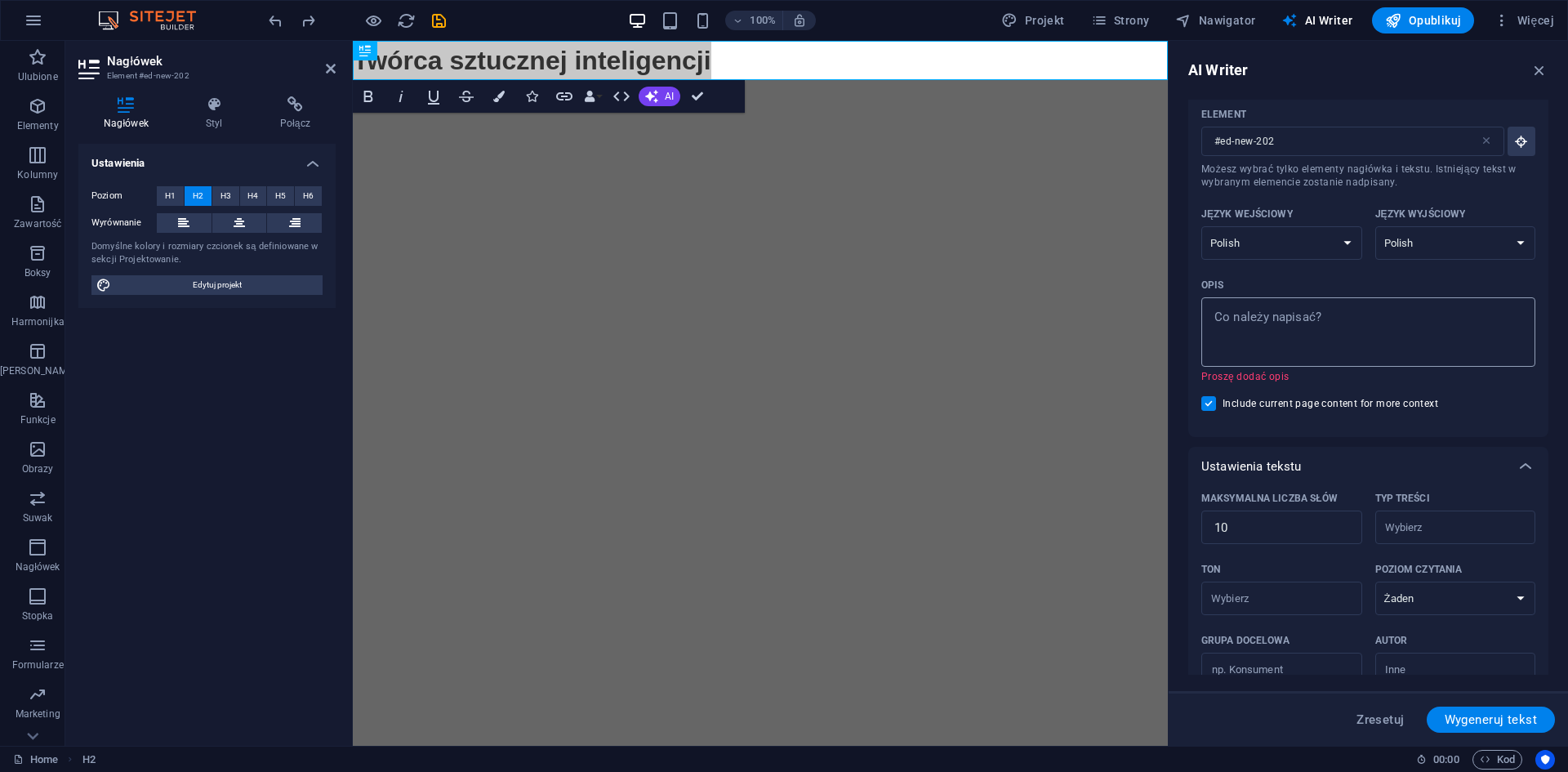
type textarea "x"
paste textarea "Twórca AI"
type textarea "Twórca AI"
type textarea "x"
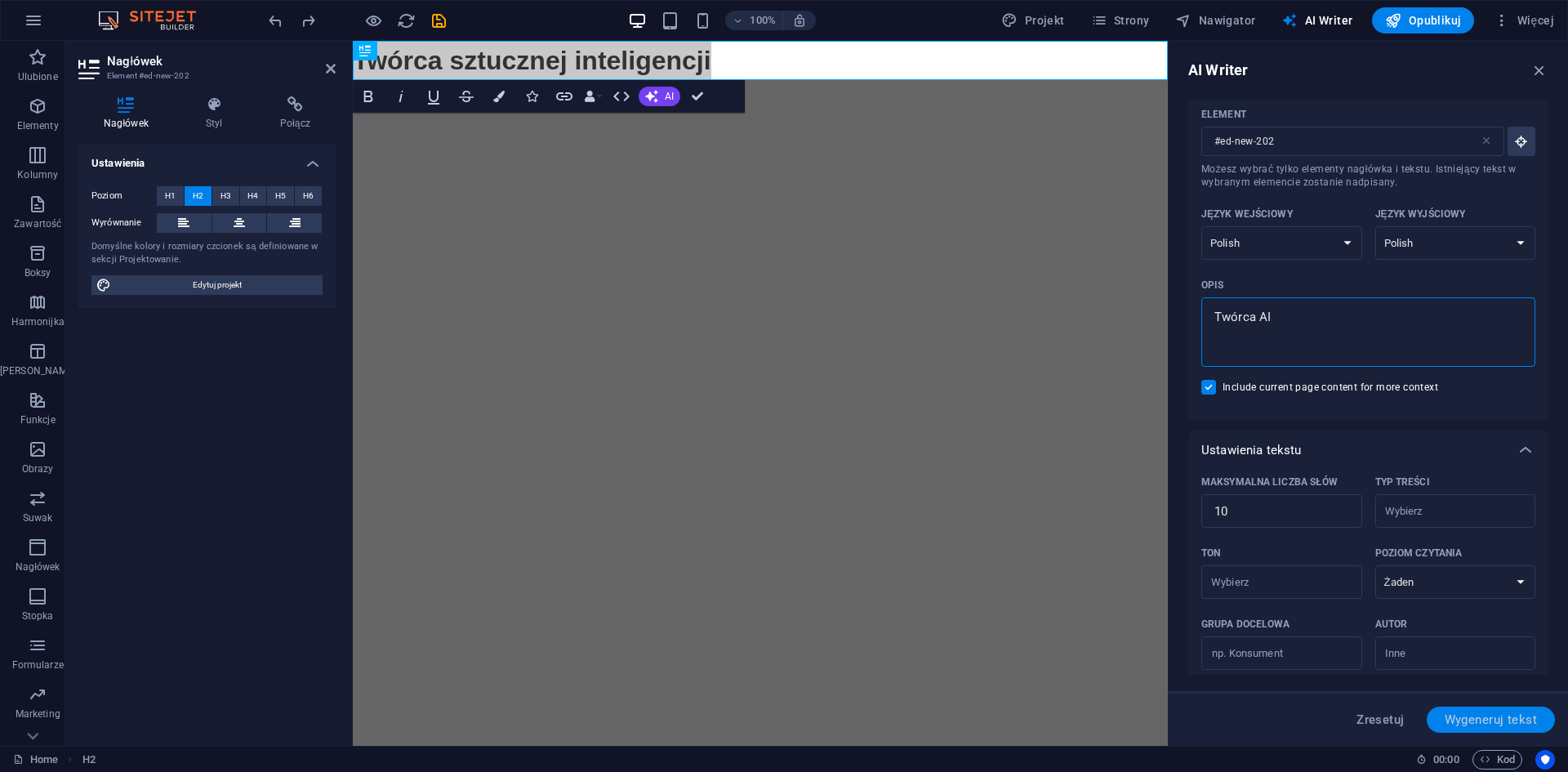
type textarea "Twórca AI"
click at [1485, 716] on span "Wygeneruj tekst" at bounding box center [1491, 720] width 93 height 13
type textarea "x"
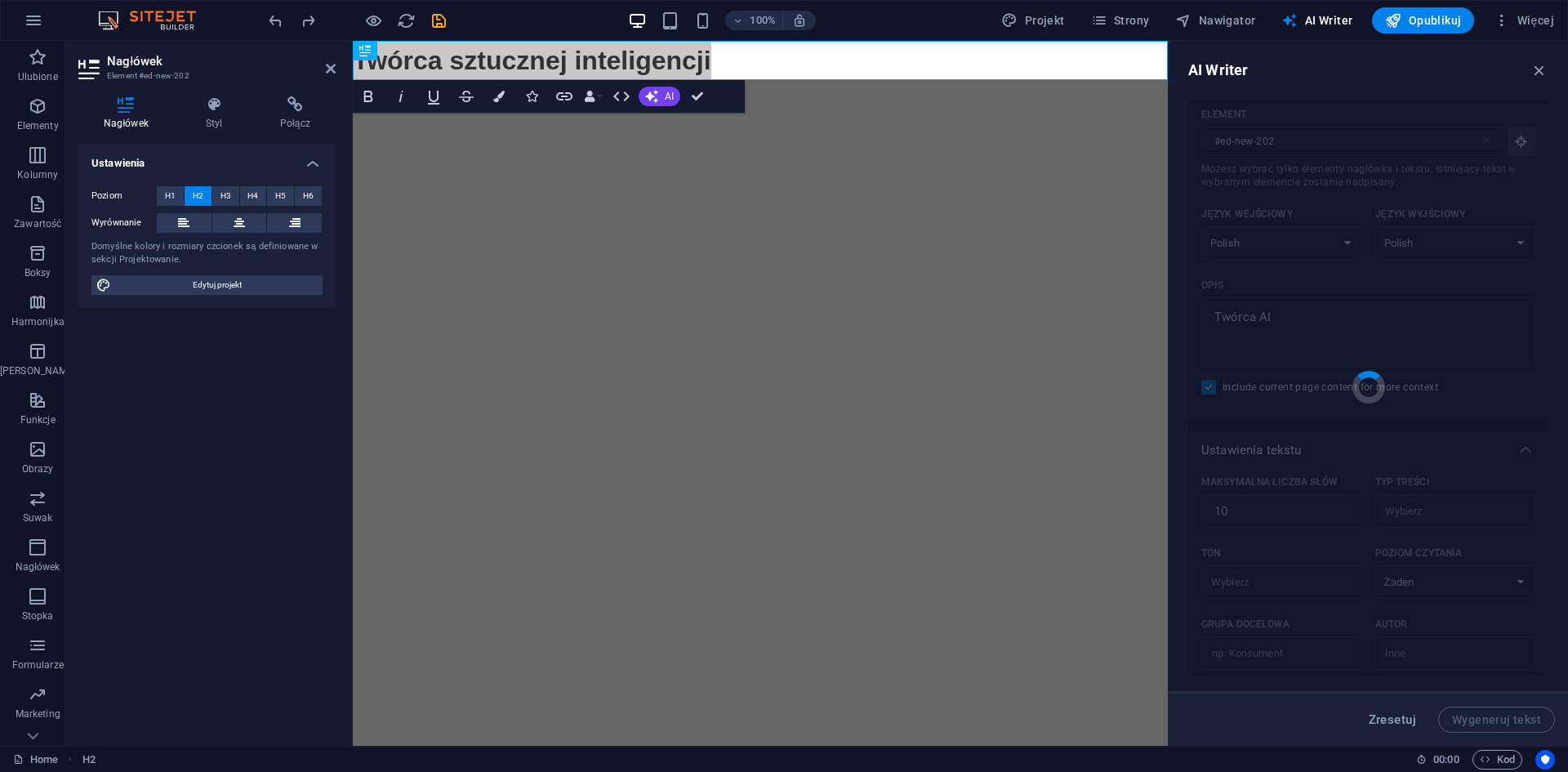
type textarea "x"
type textarea "Innowacje w sztucznej inteligencji: poznaj twórcę."
type textarea "x"
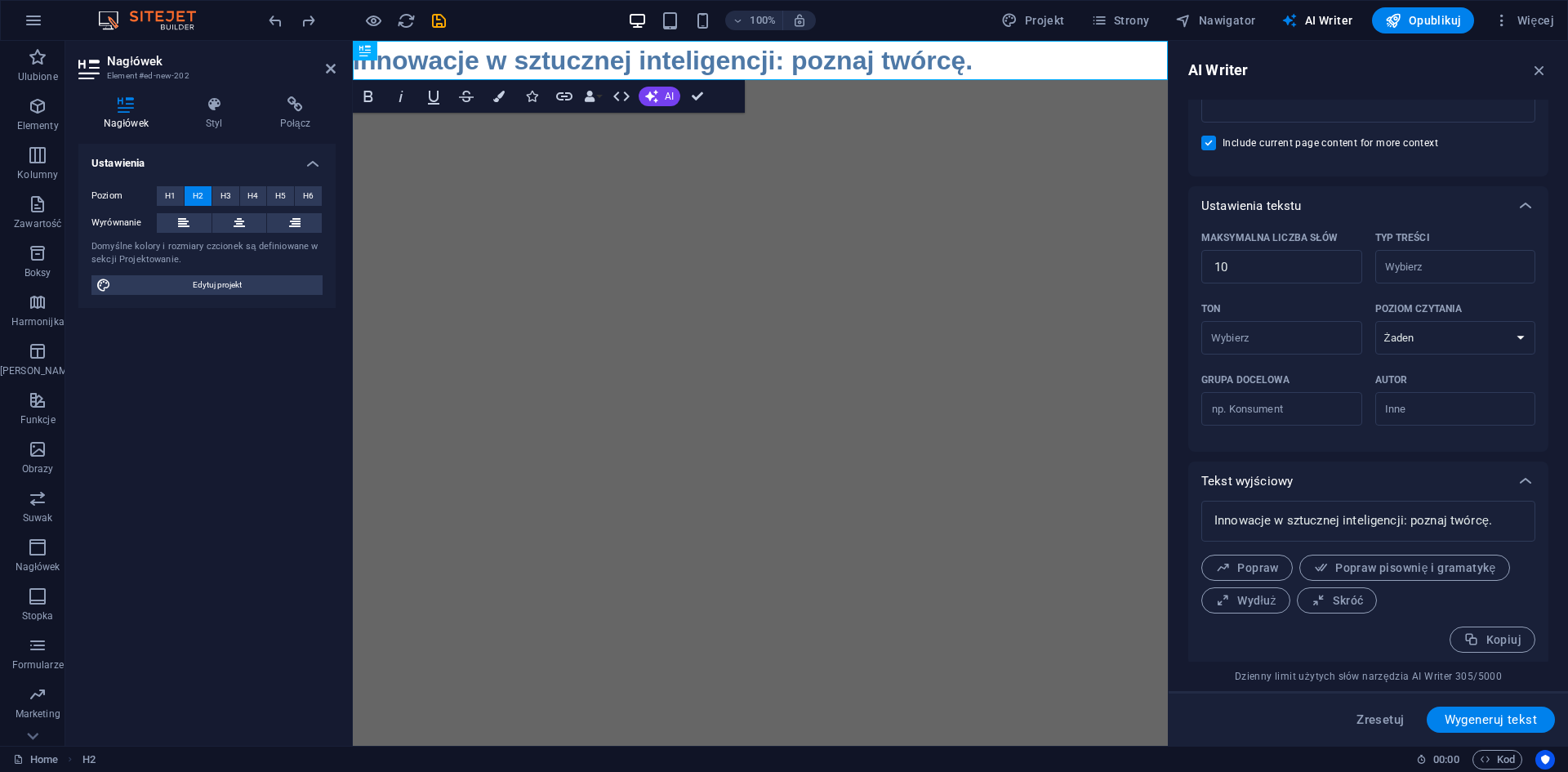
scroll to position [285, 0]
click at [1250, 254] on input "10" at bounding box center [1281, 263] width 161 height 33
type textarea "x"
type input "1"
type textarea "x"
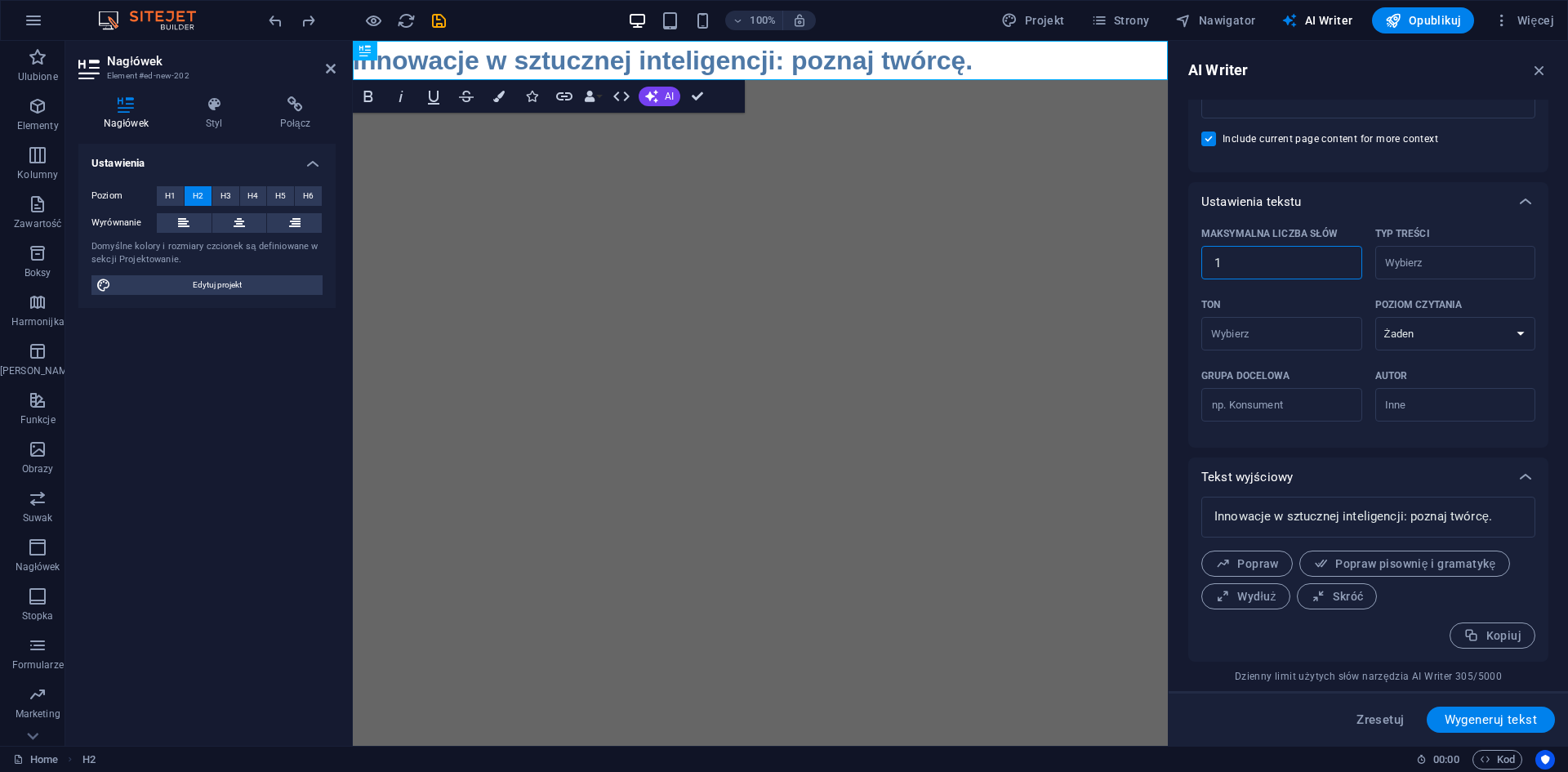
type textarea "x"
type input "2"
type textarea "x"
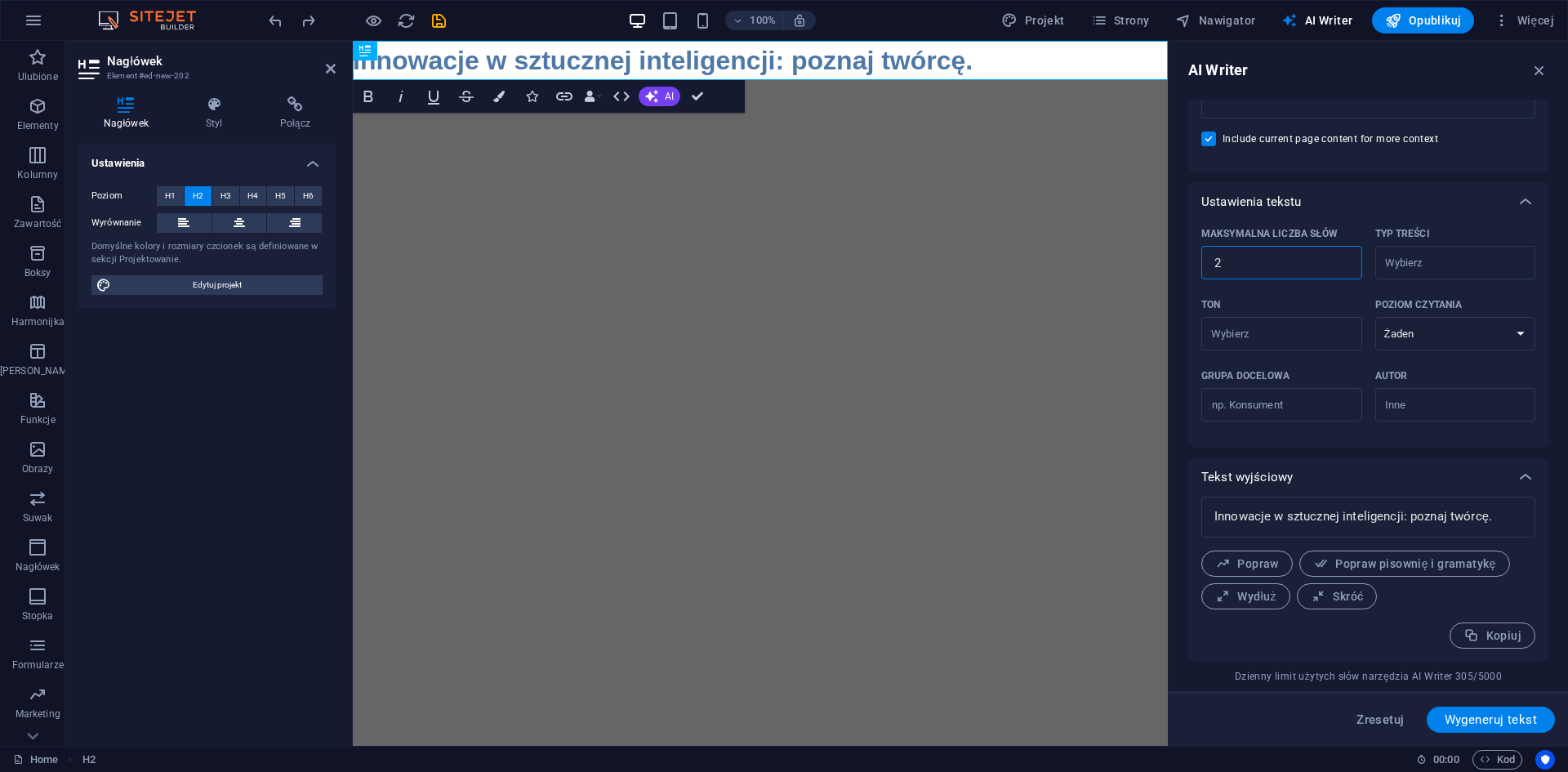
type textarea "x"
type input "20"
type textarea "x"
type input "20"
click at [1474, 720] on span "Wygeneruj tekst" at bounding box center [1491, 720] width 93 height 13
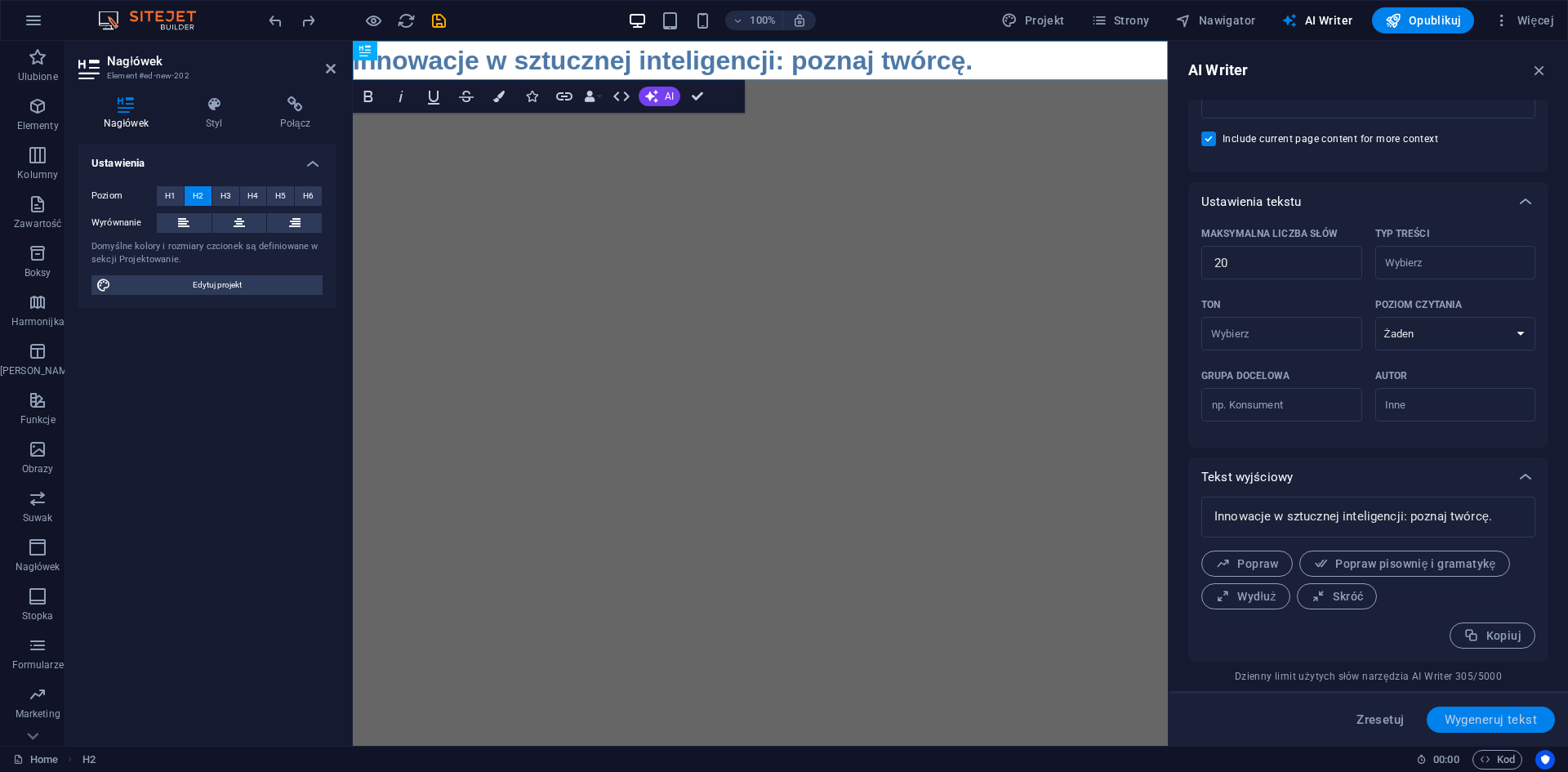
type textarea "x"
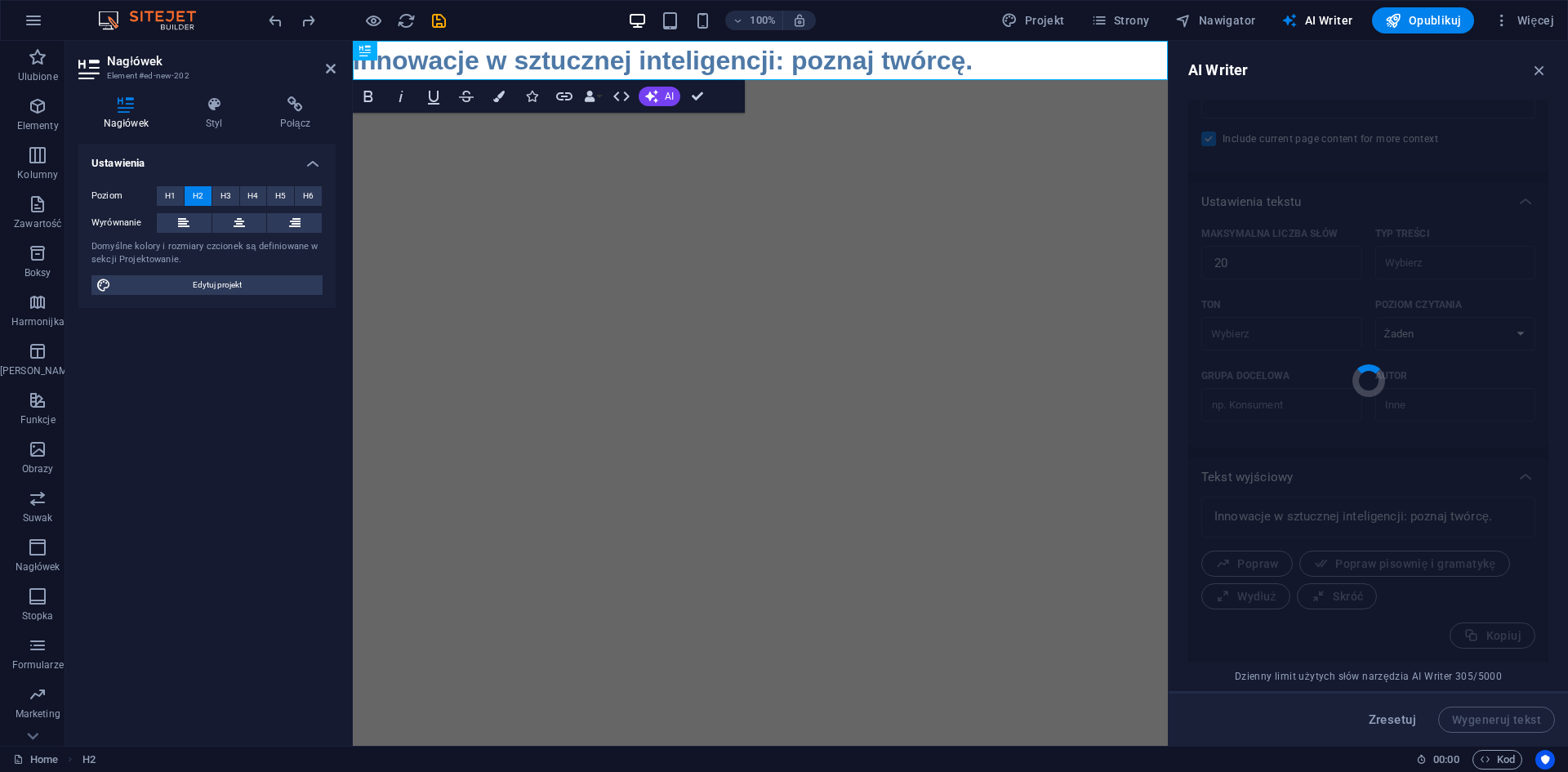
type textarea "x"
type textarea "Innowacje w sztucznej inteligencji: przekształcamy przyszłość technologii."
type textarea "x"
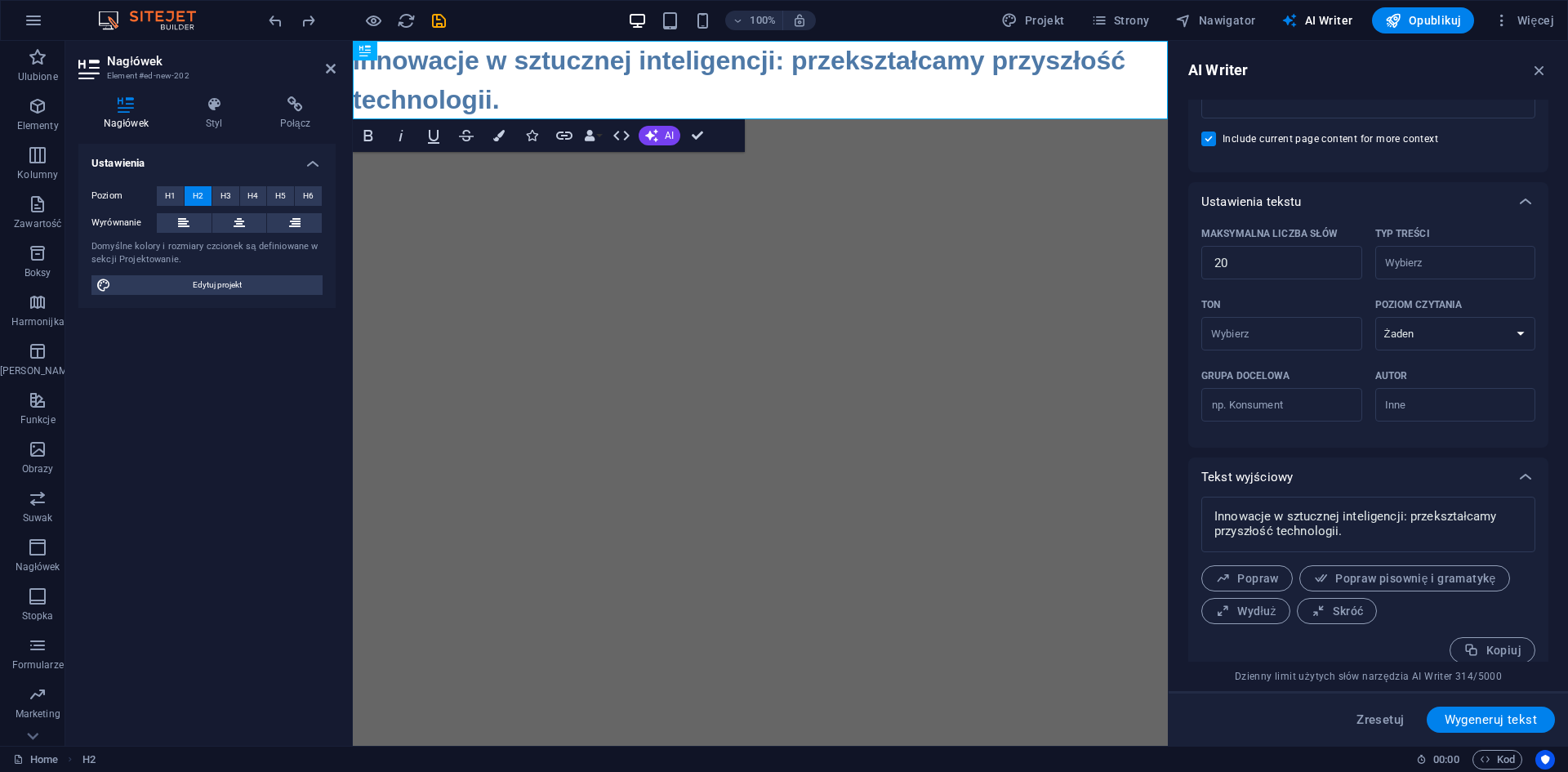
scroll to position [299, 0]
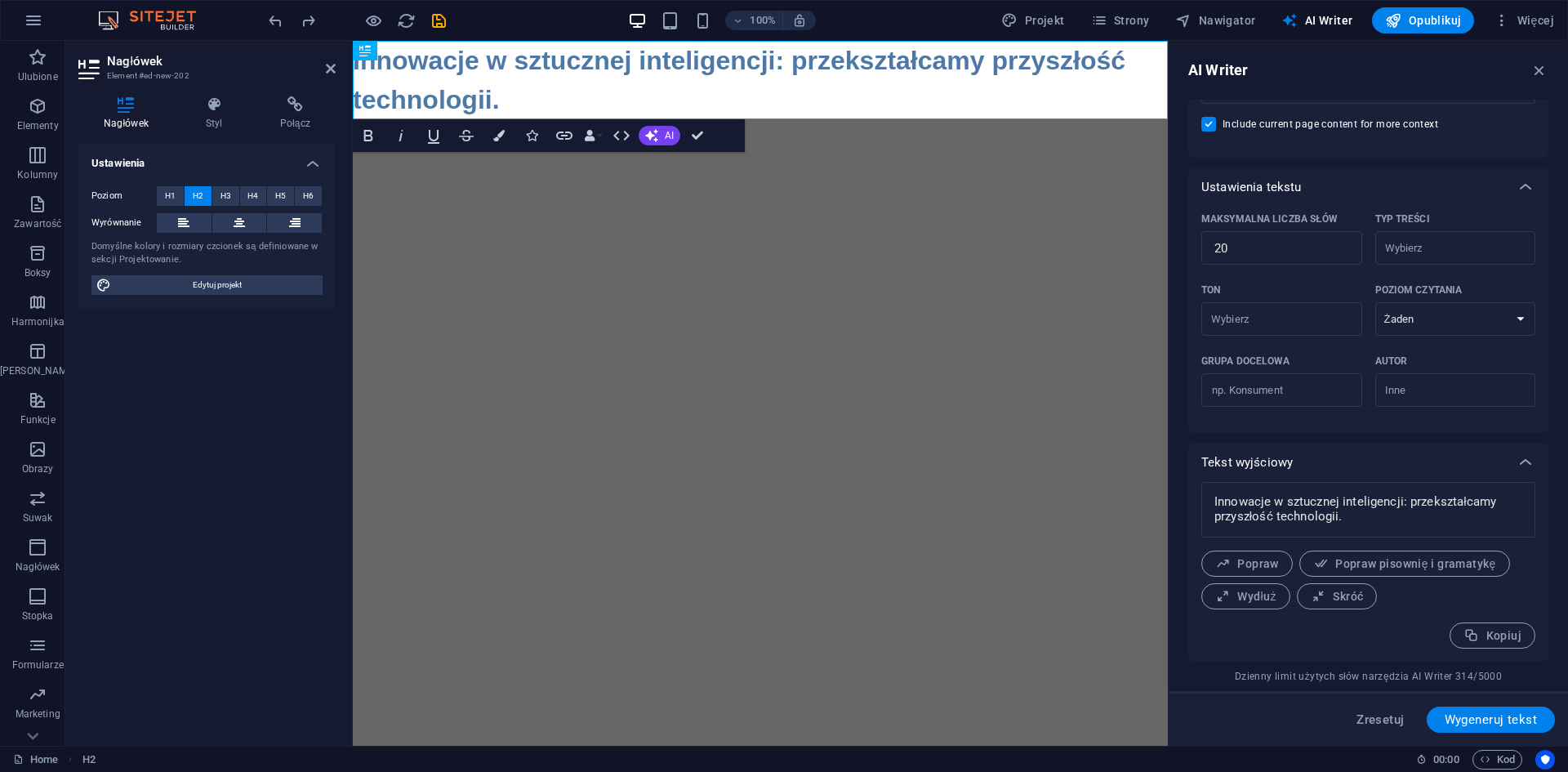
click at [1232, 592] on span "Wydłuż" at bounding box center [1246, 596] width 62 height 16
type textarea "x"
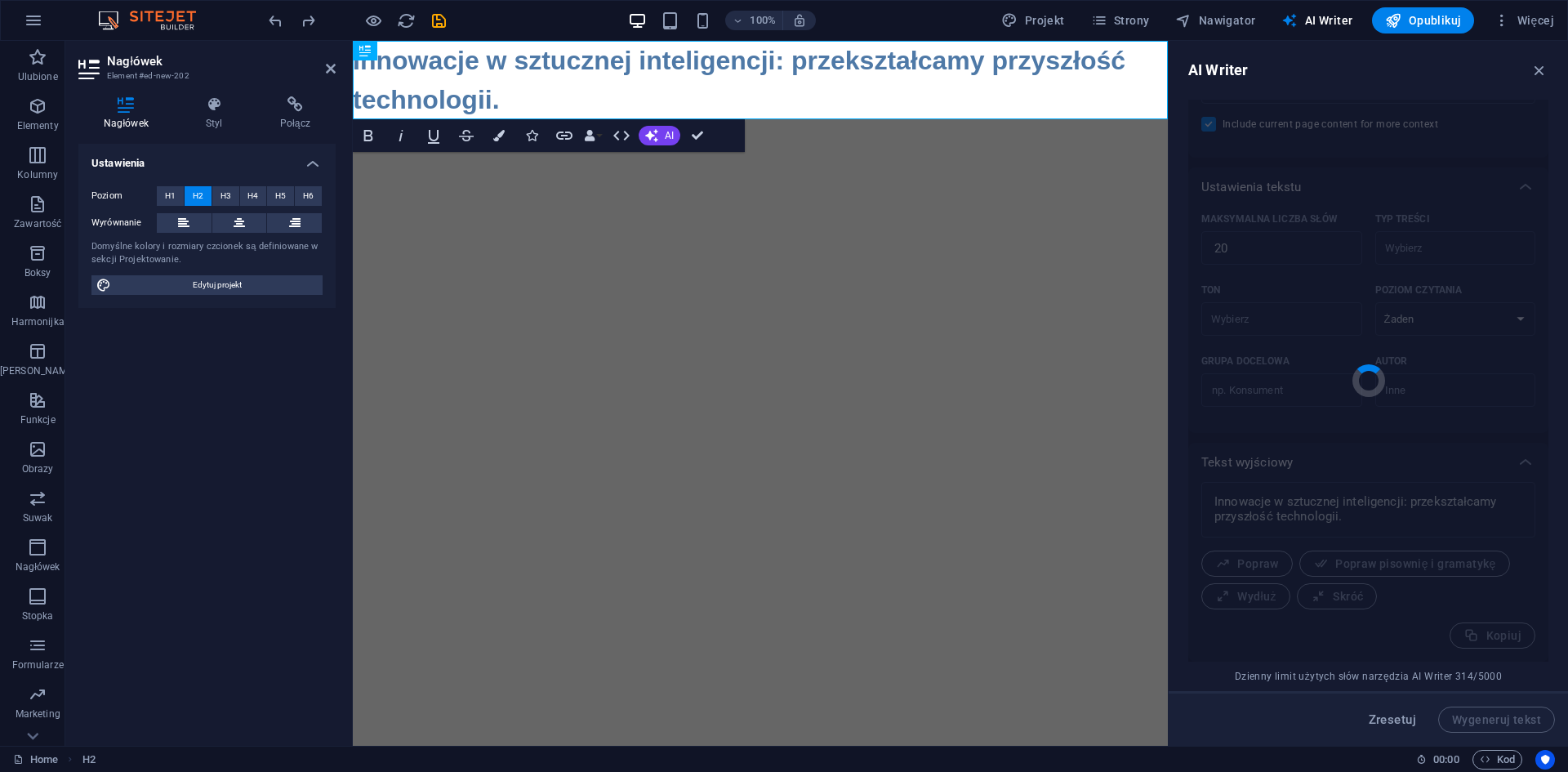
type textarea "x"
type textarea "Innowacje w sztucznej inteligencji: przekształcamy przyszłość technologii w spo…"
type textarea "x"
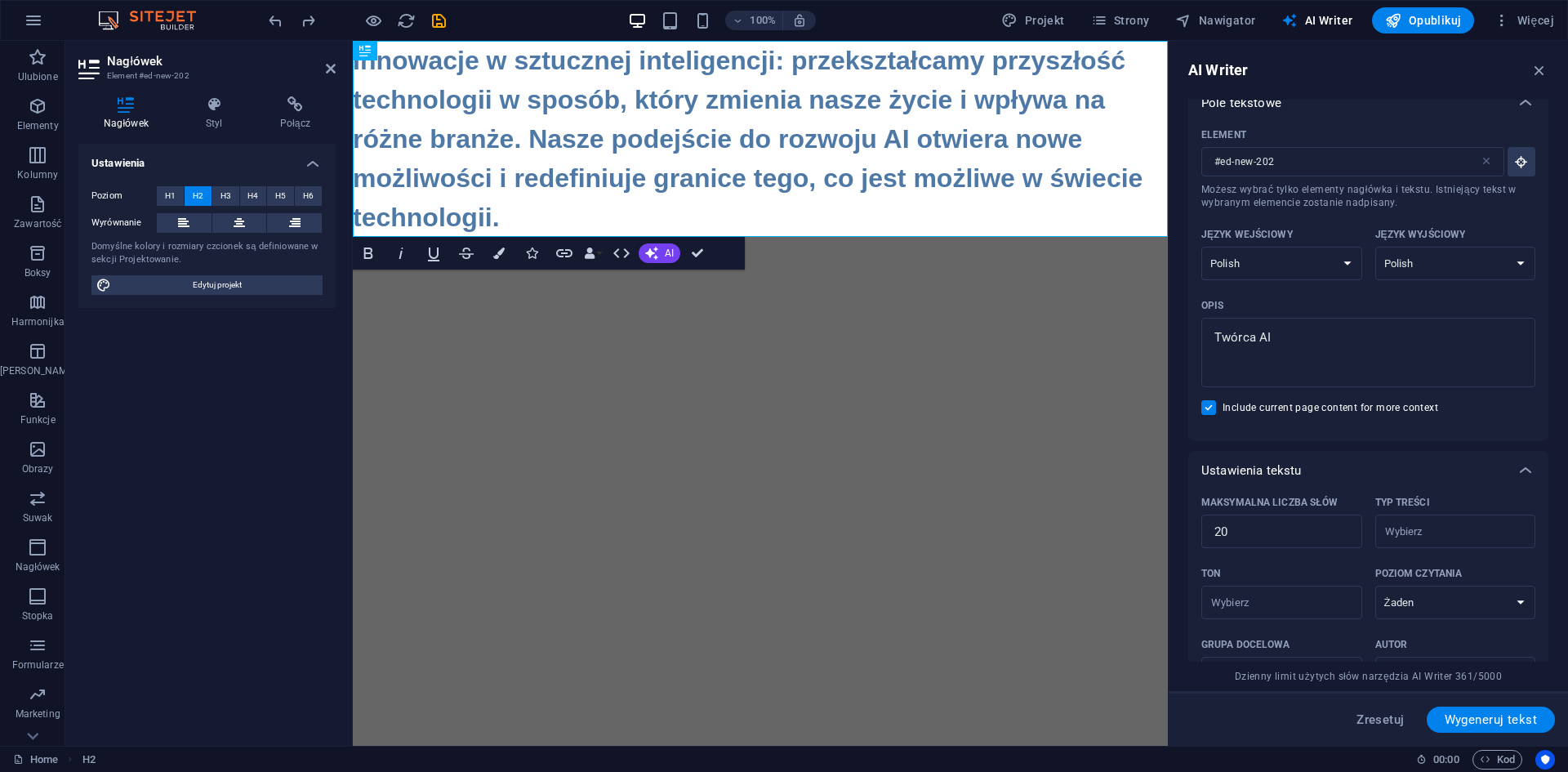
scroll to position [0, 0]
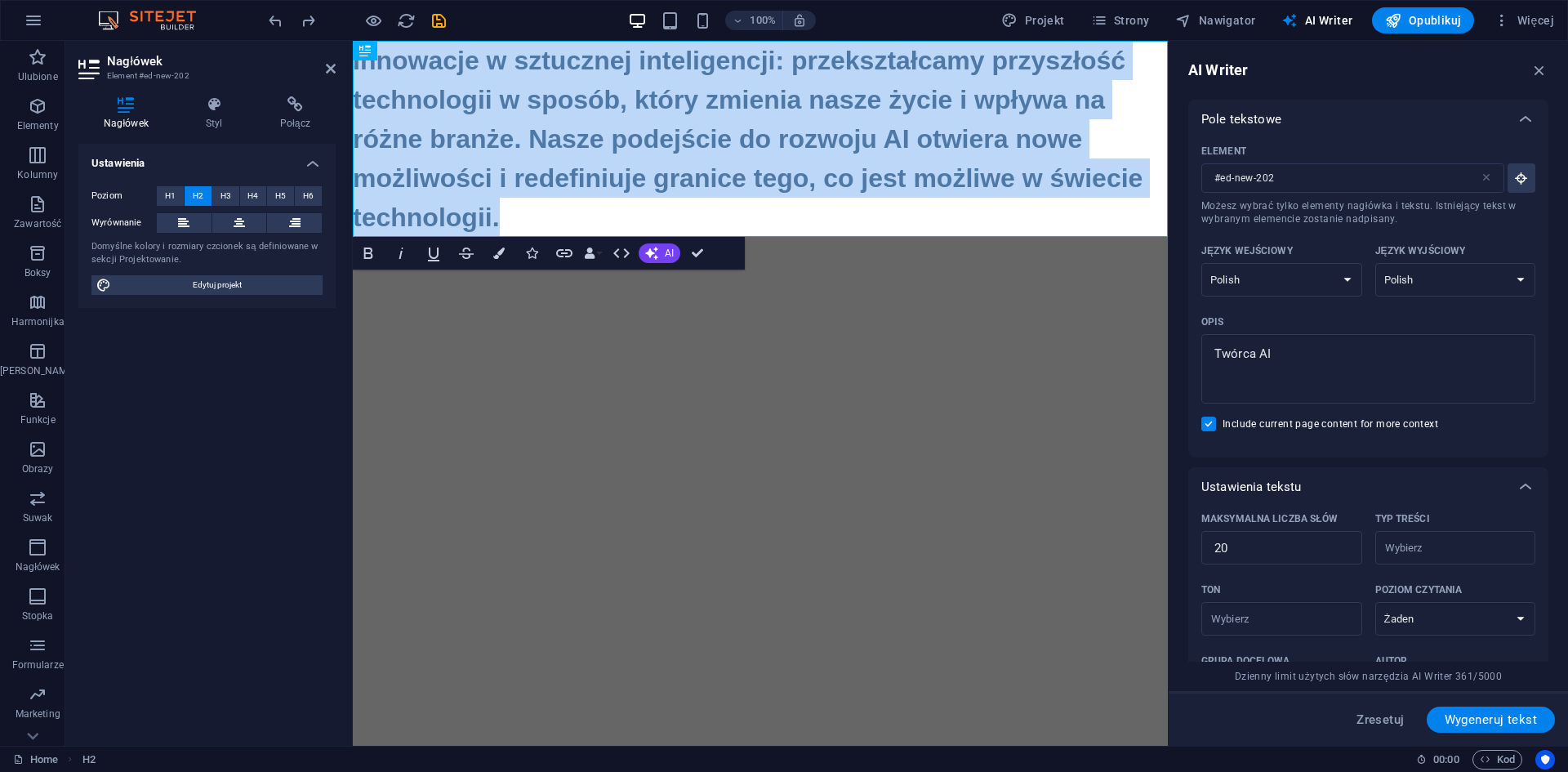
drag, startPoint x: 516, startPoint y: 217, endPoint x: 346, endPoint y: 58, distance: 232.8
click at [353, 58] on html "Skip to main content Innowacje w sztucznej inteligencji: przekształcamy przyszł…" at bounding box center [760, 138] width 815 height 196
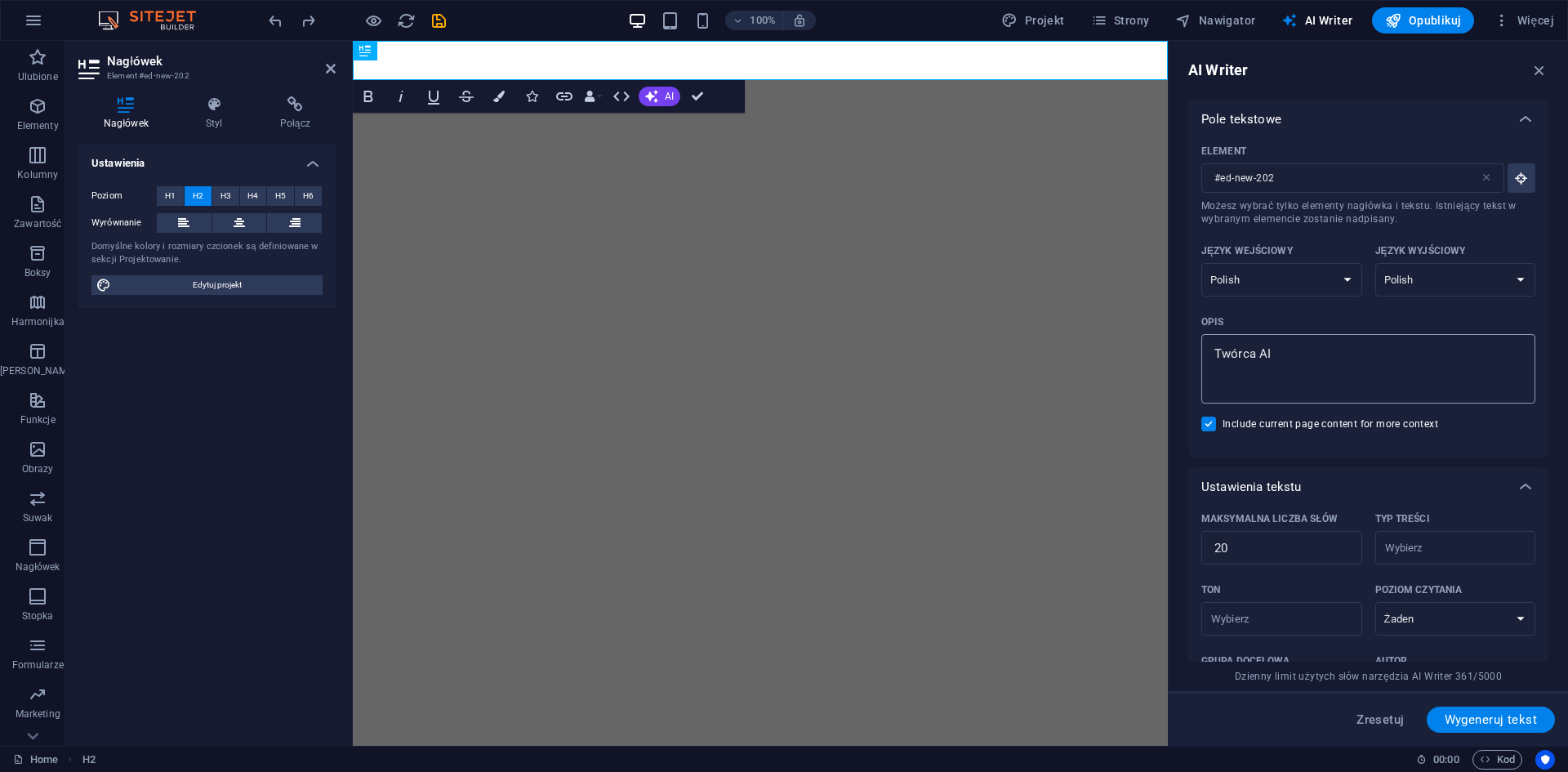
type textarea "x"
click at [1282, 355] on textarea "Twórca AI" at bounding box center [1368, 369] width 318 height 53
drag, startPoint x: 1635, startPoint y: 396, endPoint x: 1125, endPoint y: 353, distance: 511.8
type textarea "R"
type textarea "x"
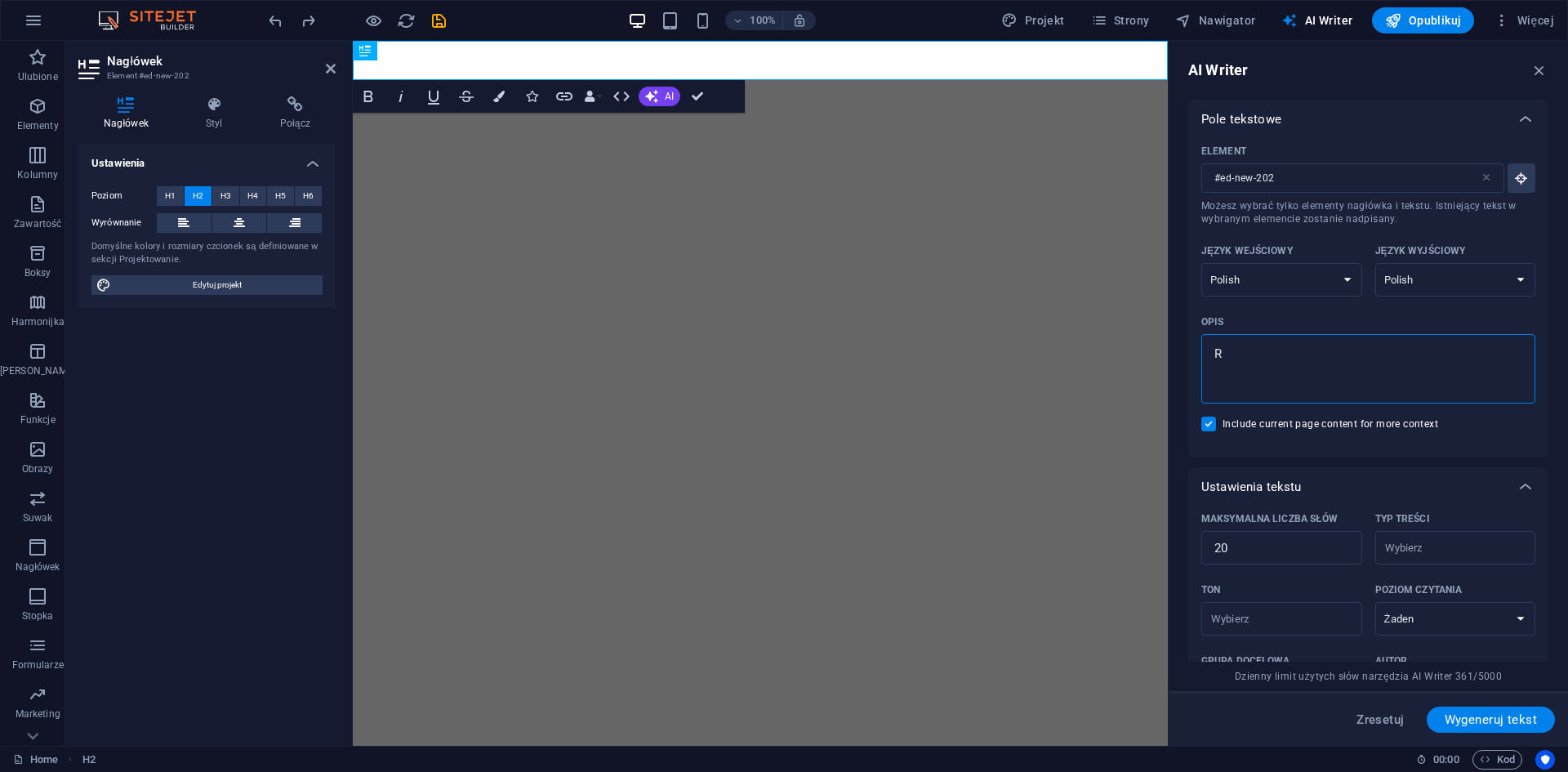
type textarea "Re"
type textarea "x"
type textarea "Rev"
type textarea "x"
type textarea "Revv"
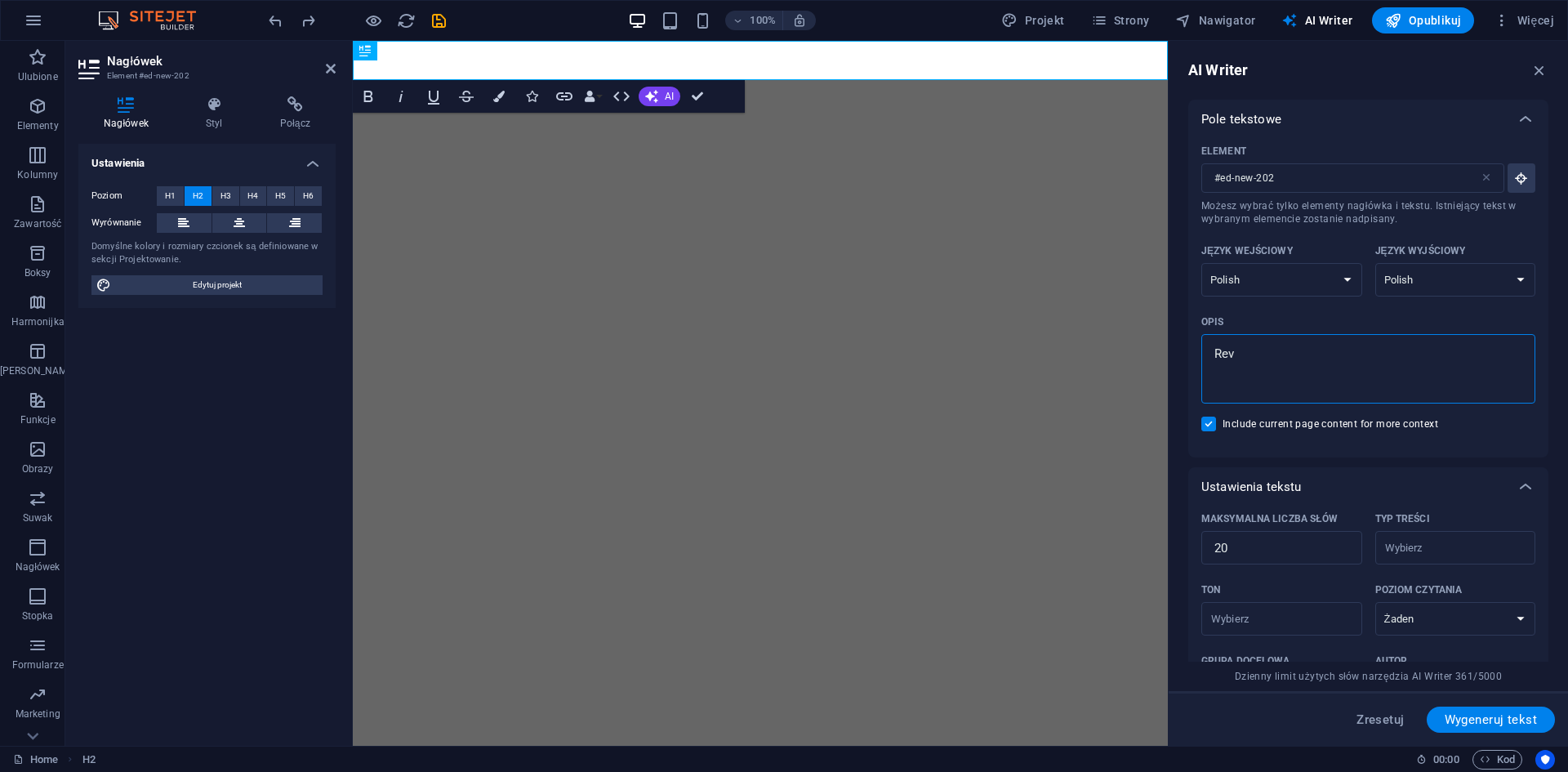
type textarea "x"
type textarea "Revve"
type textarea "x"
type textarea "Revven"
type textarea "x"
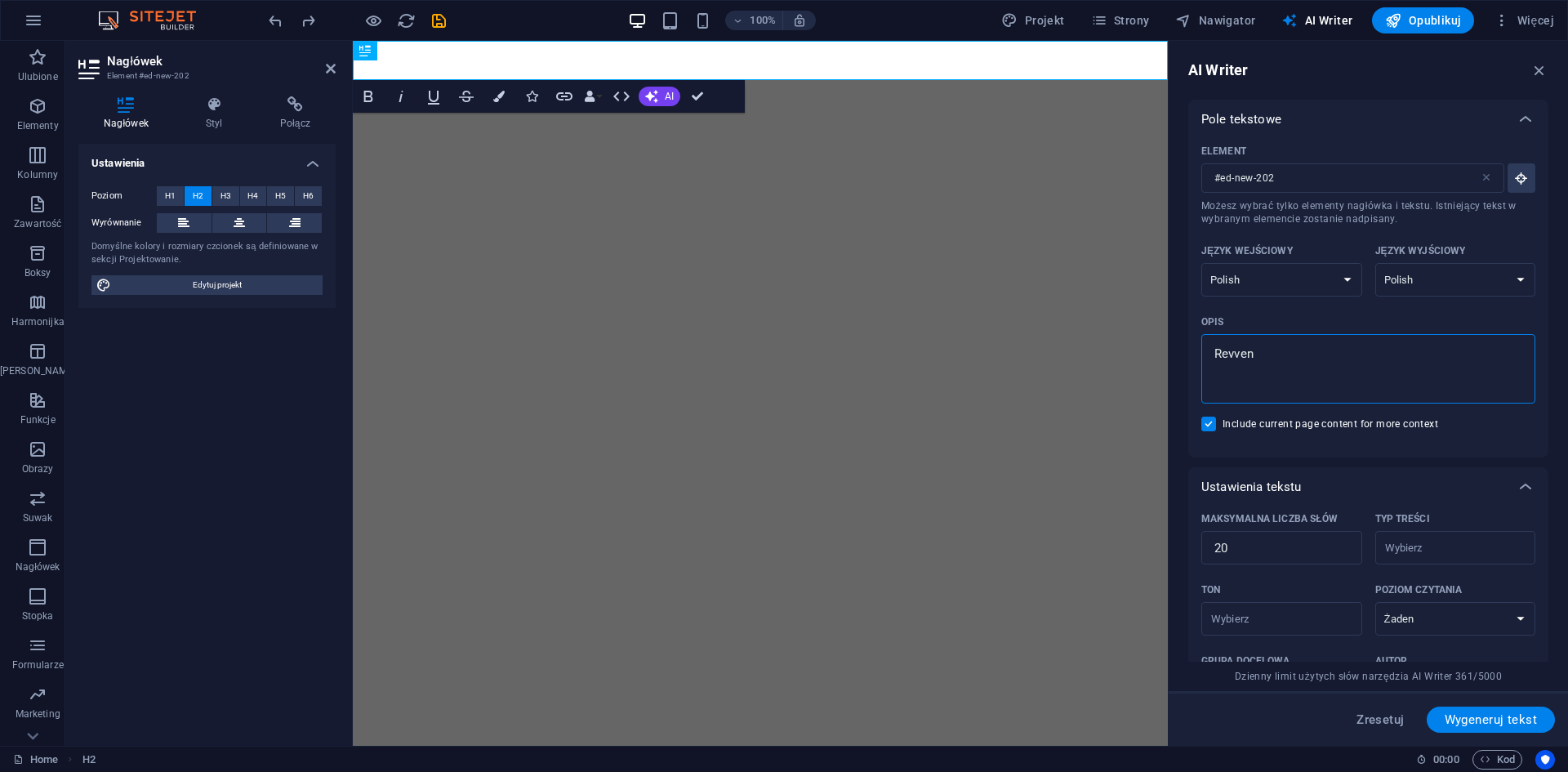
type textarea "Revveni"
type textarea "x"
type textarea "Revvenic"
type textarea "x"
type textarea "Revvenic"
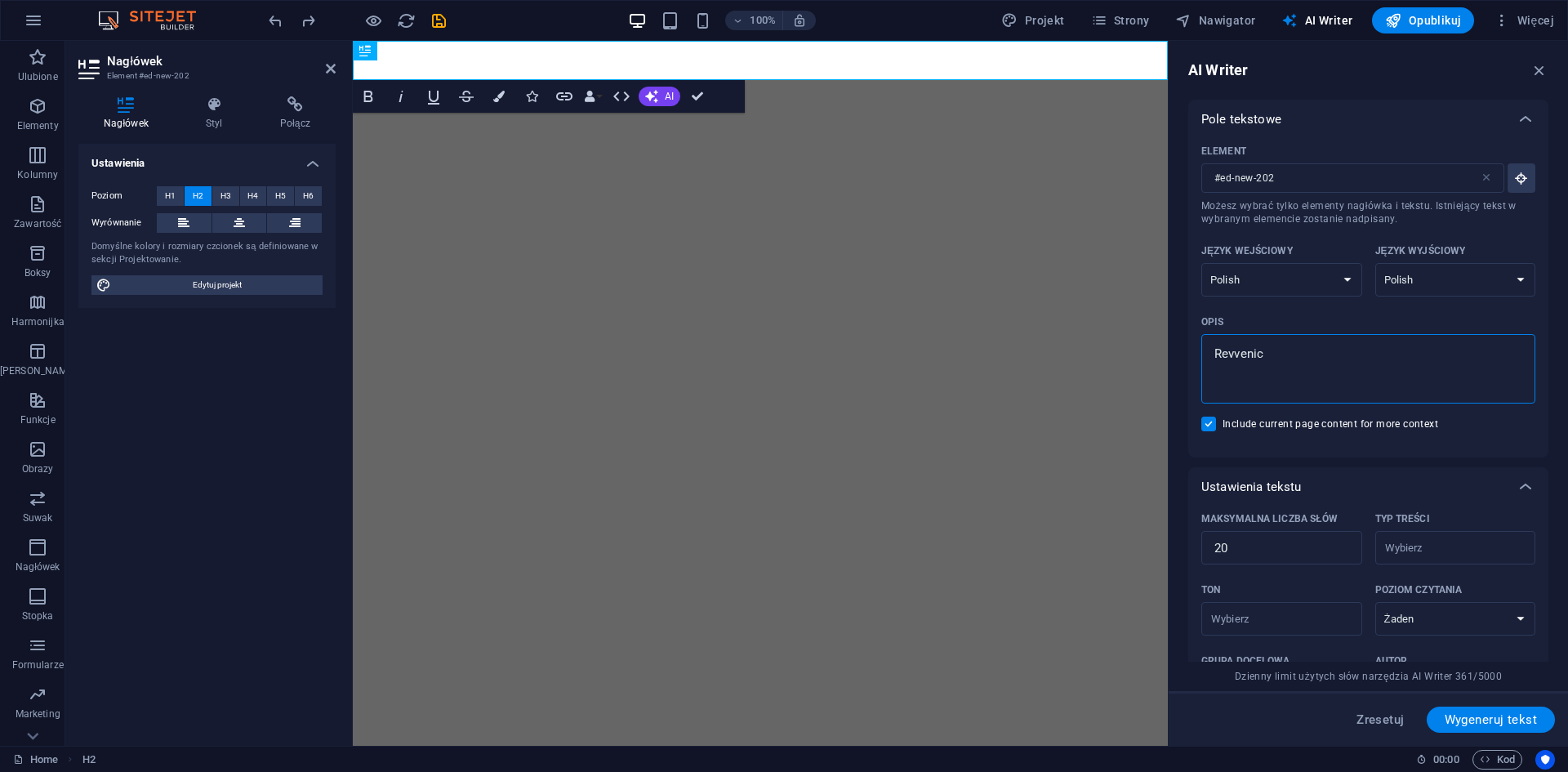
type textarea "x"
type textarea "Revvenic z"
type textarea "x"
type textarea "Revvenic za"
type textarea "x"
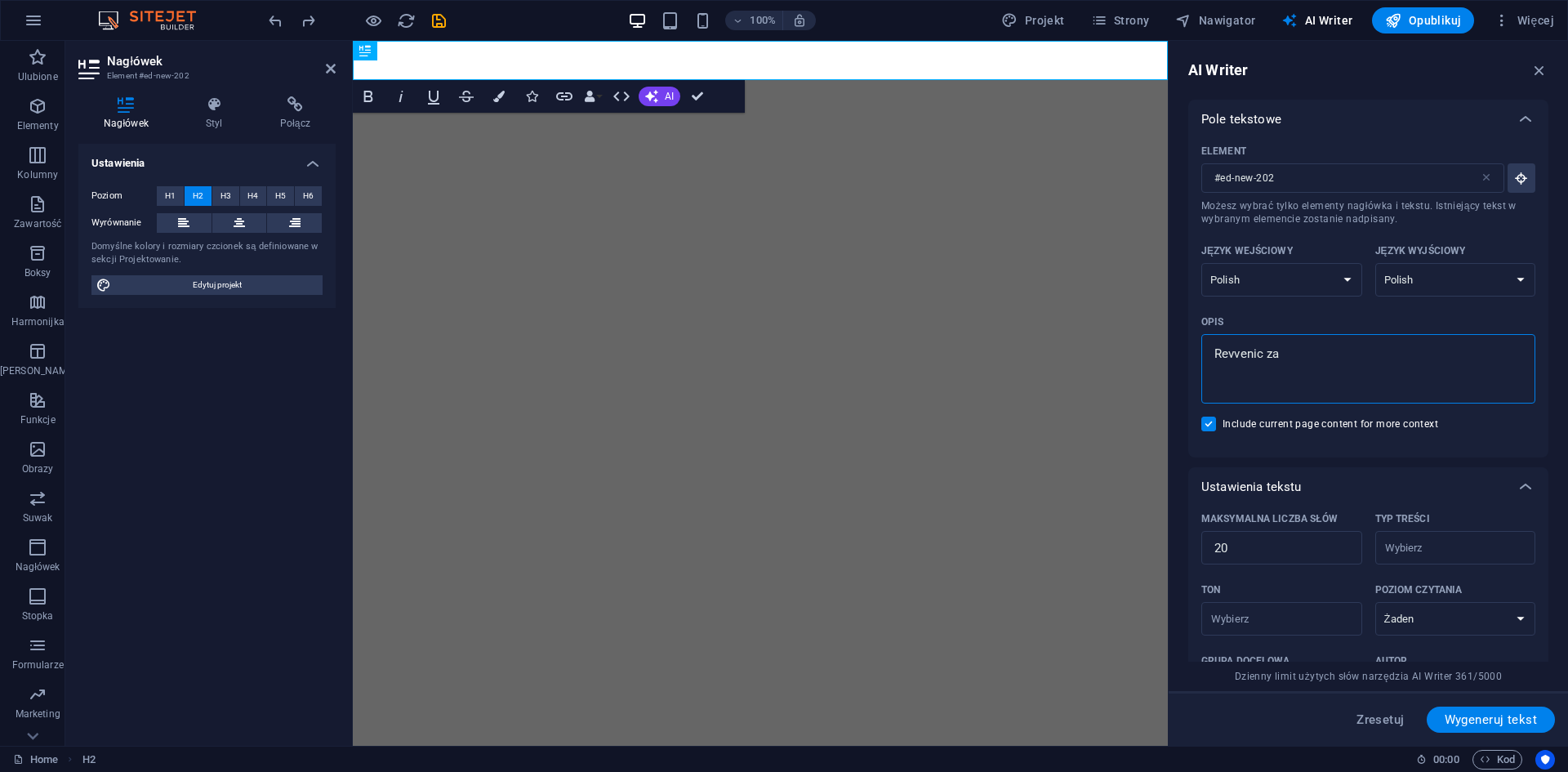
type textarea "Revvenic zaf"
type textarea "x"
type textarea "Revvenic zafa"
type textarea "x"
type textarea "Revvenic zafas"
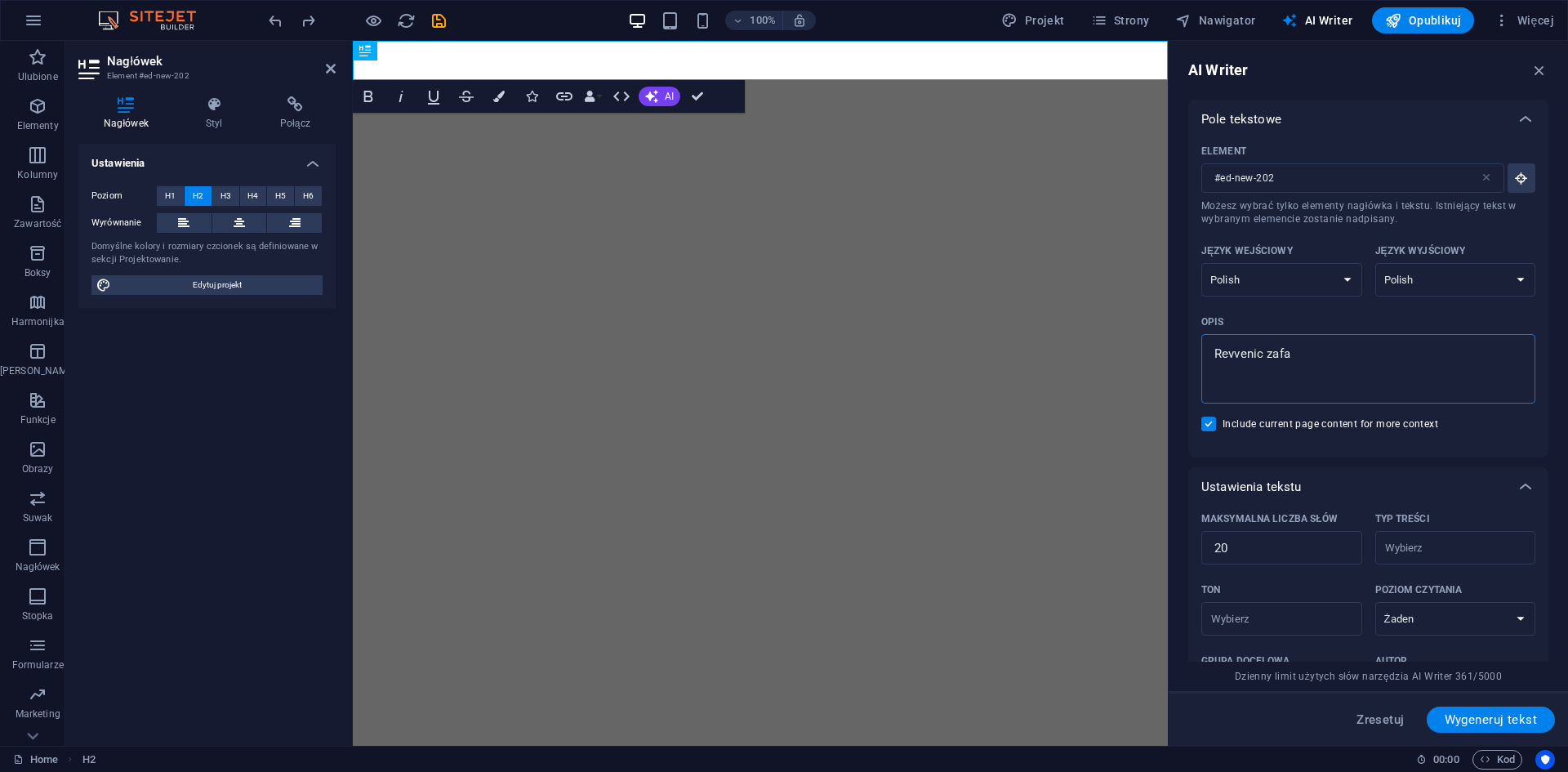
type textarea "x"
type textarea "Revvenic zafasc"
type textarea "x"
type textarea "Revvenic zafascy"
type textarea "x"
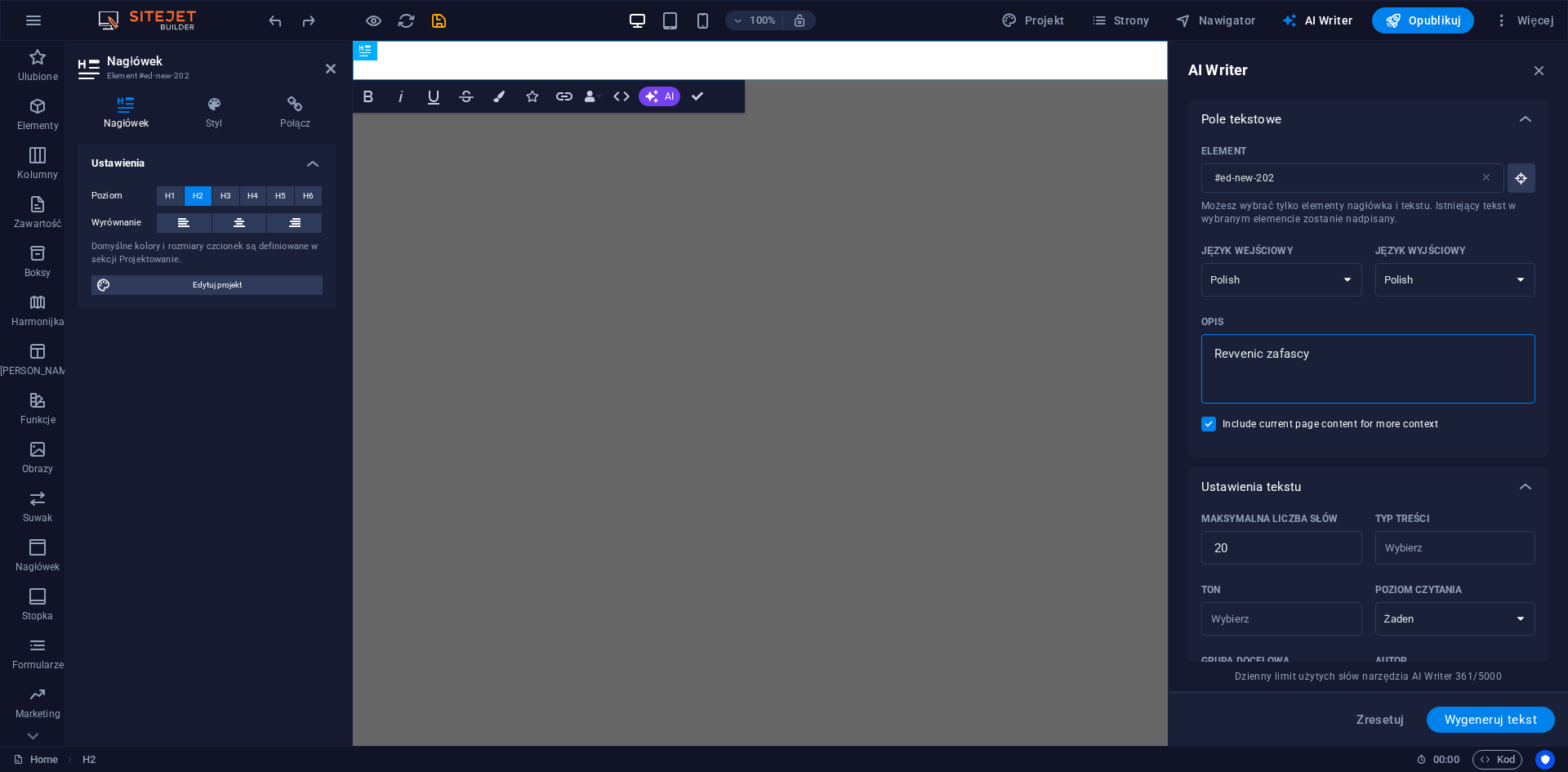
type textarea "Revvenic zafascyn"
type textarea "x"
type textarea "Revvenic zafascyno"
type textarea "x"
type textarea "Revvenic zafascynow"
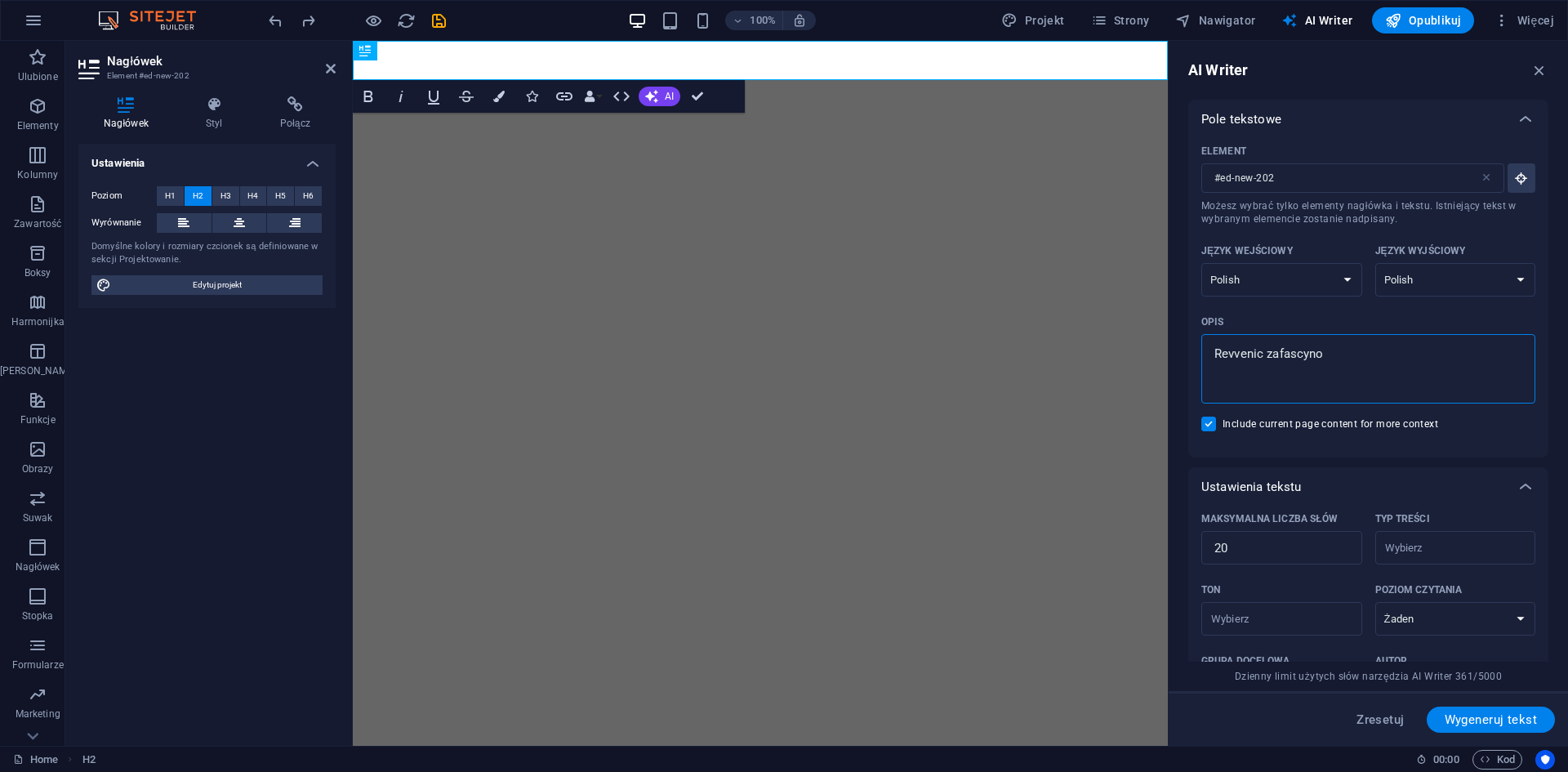
type textarea "x"
type textarea "Revvenic zafascynowa"
type textarea "x"
type textarea "Revvenic zafascynowan"
type textarea "x"
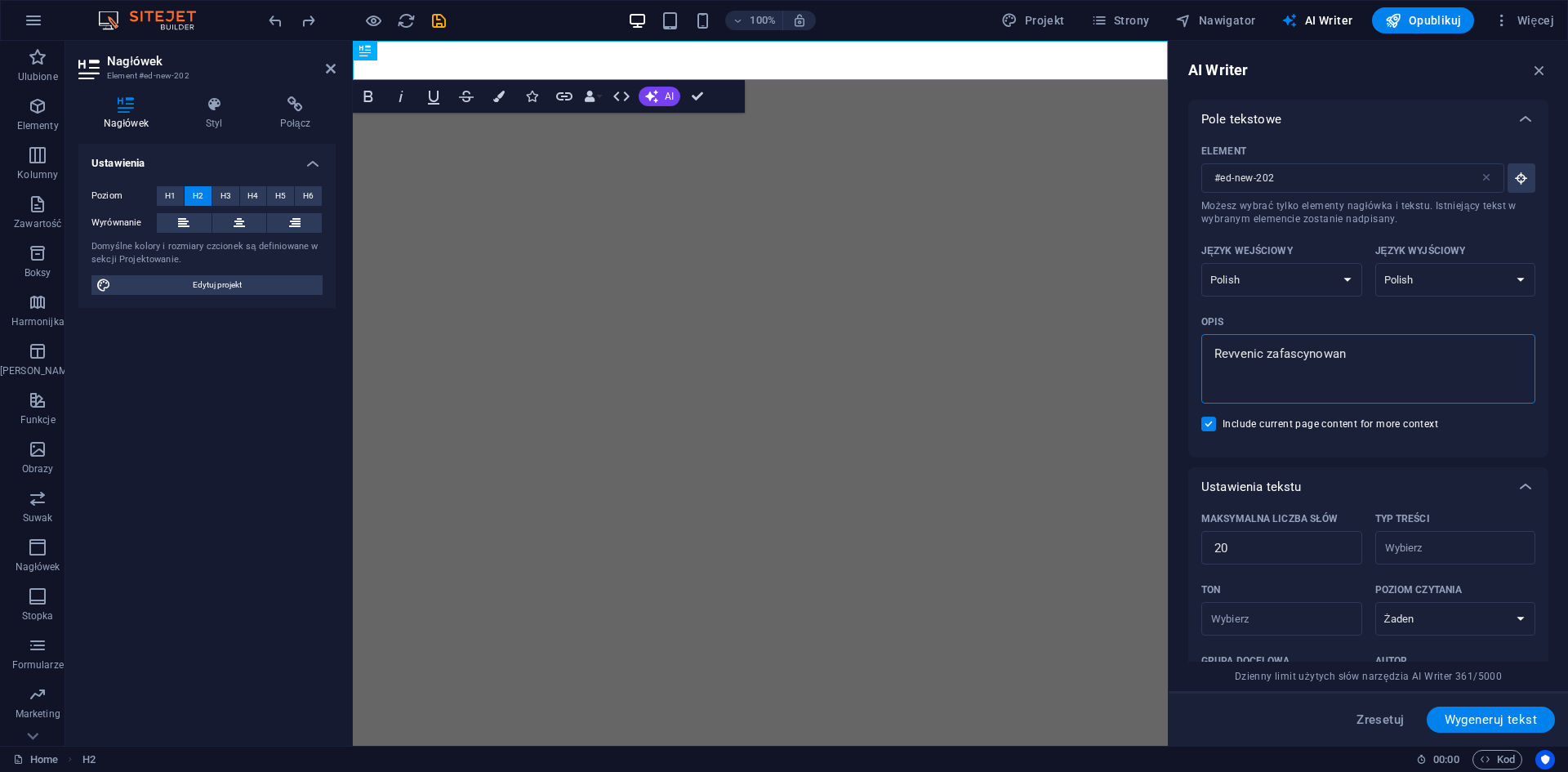
type textarea "Revvenic zafascynowany"
type textarea "x"
type textarea "Revvenic zafascynowany"
type textarea "x"
type textarea "Revvenic zafascynowany a"
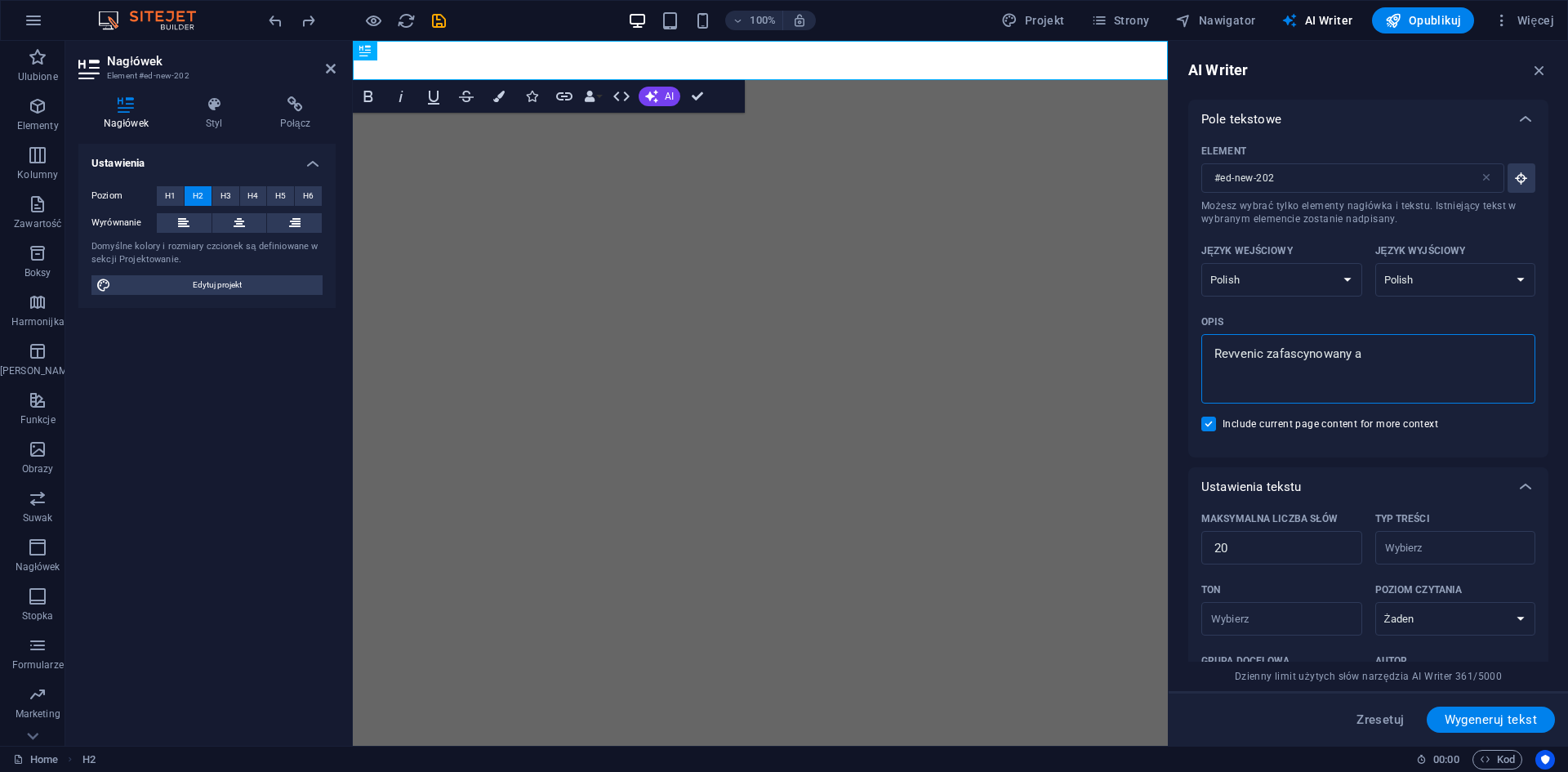
type textarea "x"
type textarea "Revvenic zafascynowany ai"
type textarea "x"
type textarea "Revvenic zafascynowany ai"
type textarea "x"
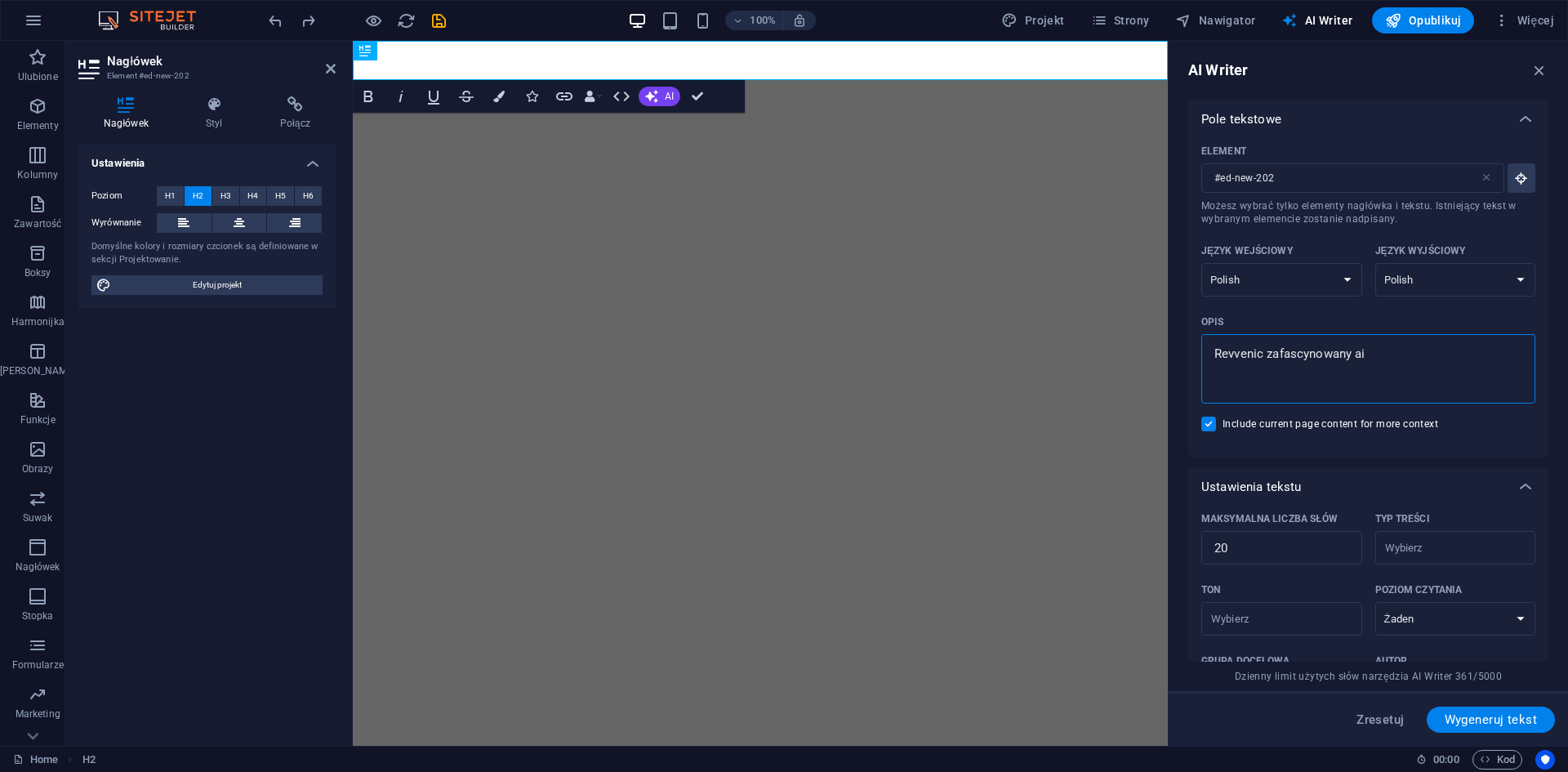
type textarea "Revvenic zafascynowany ai i"
type textarea "x"
type textarea "Revvenic zafascynowany ai i"
type textarea "x"
type textarea "Revvenic zafascynowany ai i j"
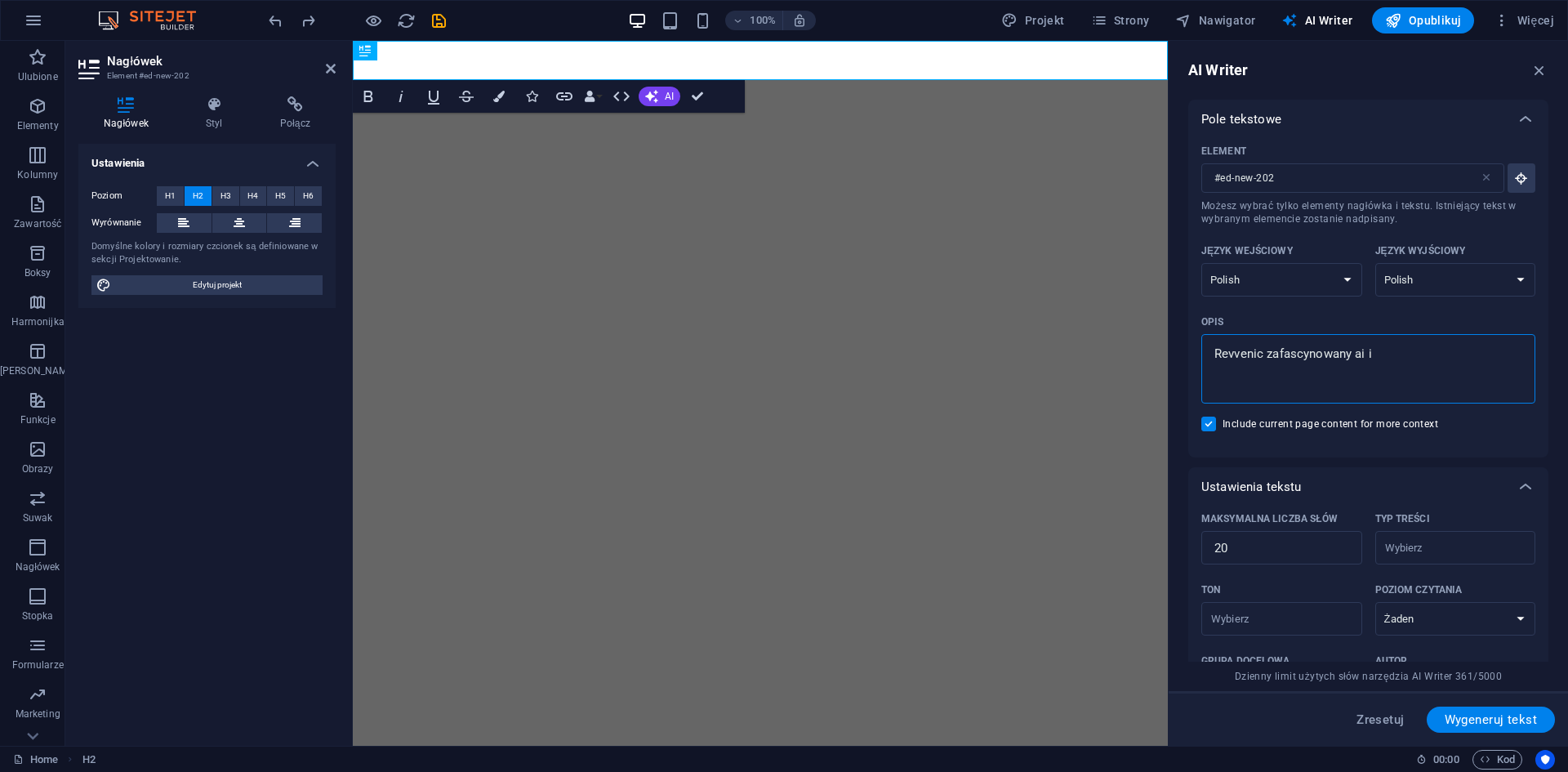
type textarea "x"
type textarea "Revvenic zafascynowany ai i je"
type textarea "x"
type textarea "Revvenic zafascynowany ai i jej"
type textarea "x"
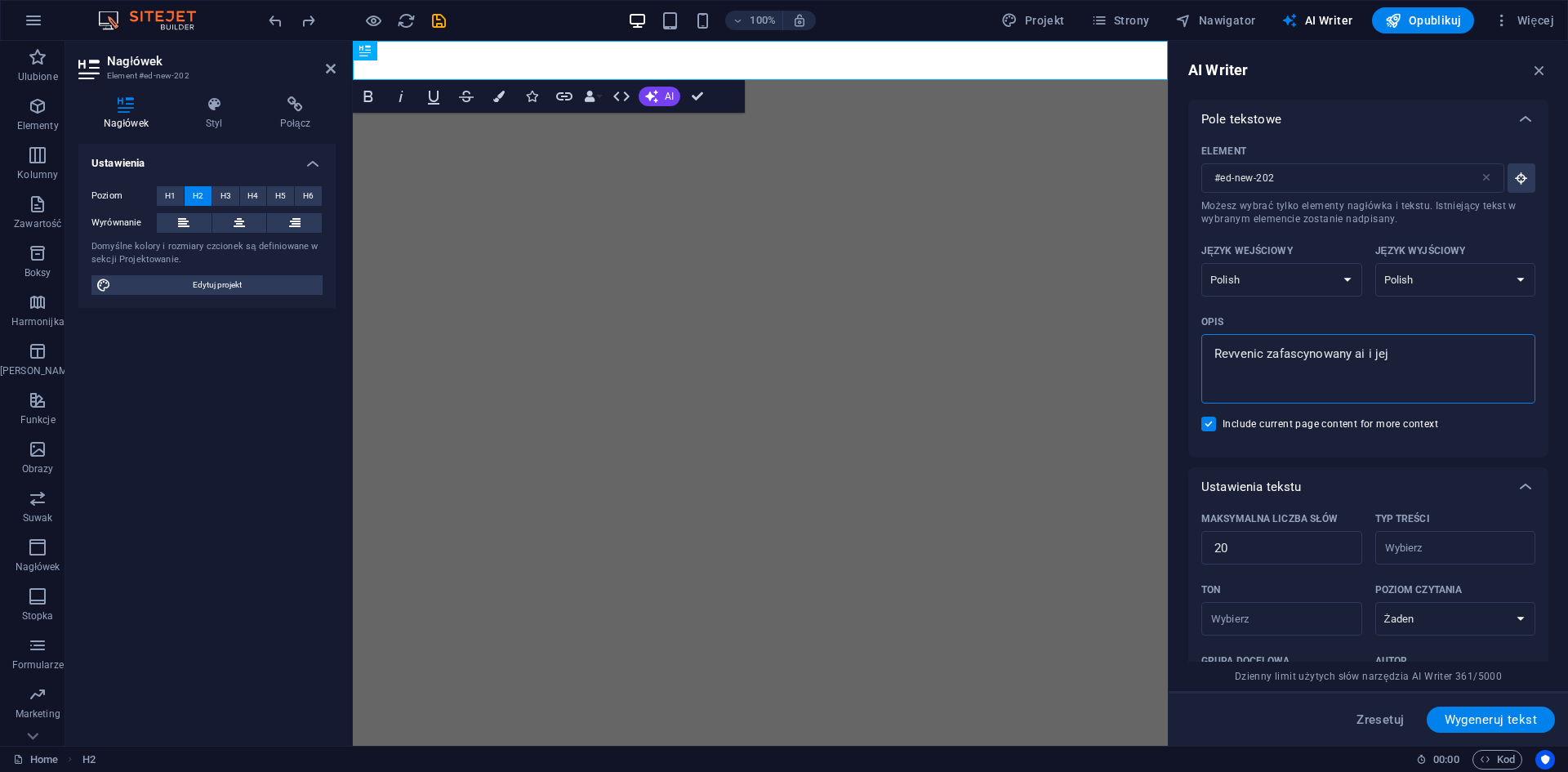
type textarea "Revvenic zafascynowany ai i jej"
type textarea "x"
type textarea "Revvenic zafascynowany ai i jej m"
type textarea "x"
type textarea "Revvenic zafascynowany ai i jej mo"
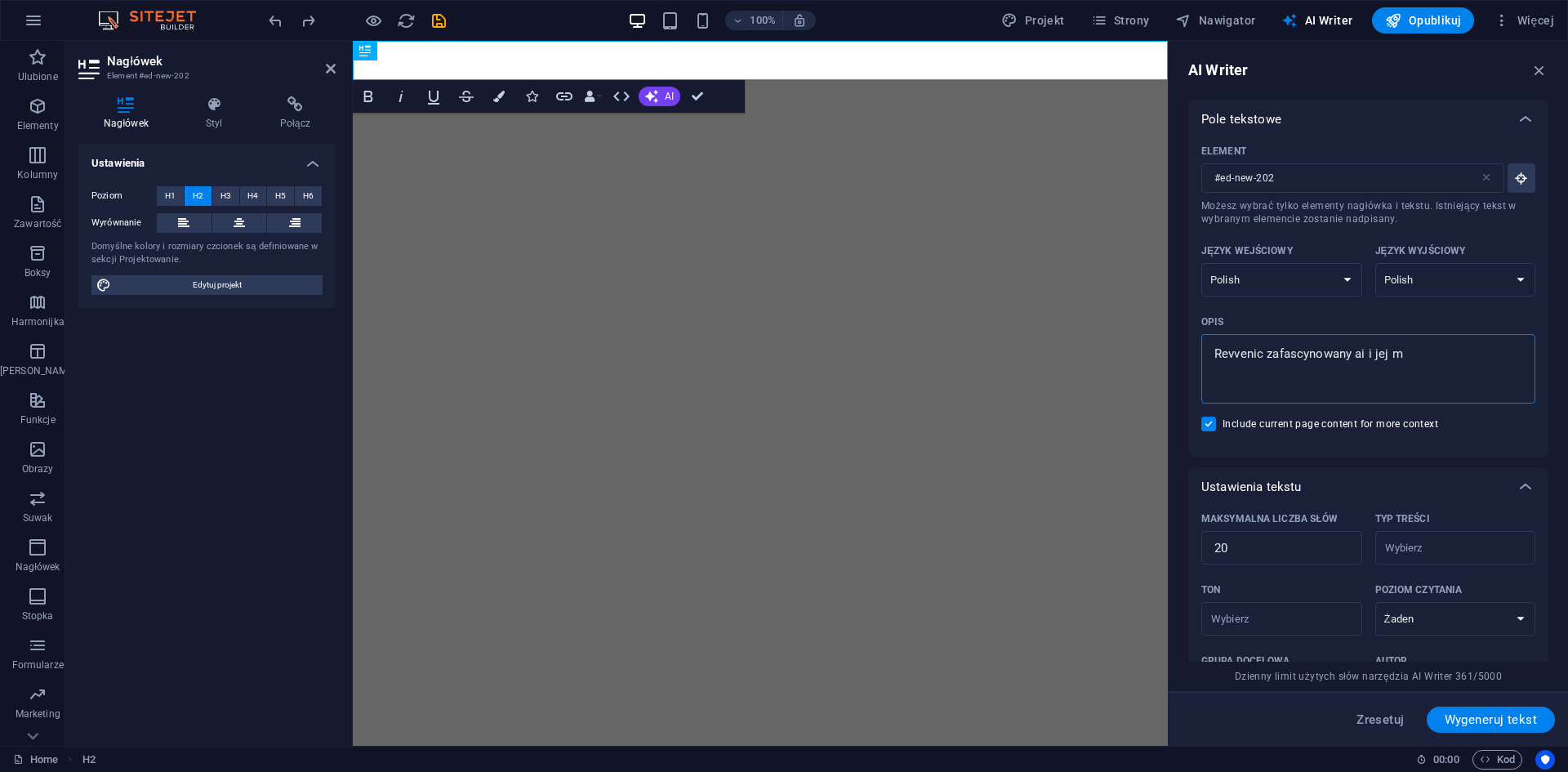
type textarea "x"
type textarea "Revvenic zafascynowany ai i jej moy"
type textarea "x"
type textarea "Revvenic zafascynowany ai i jej moyl"
type textarea "x"
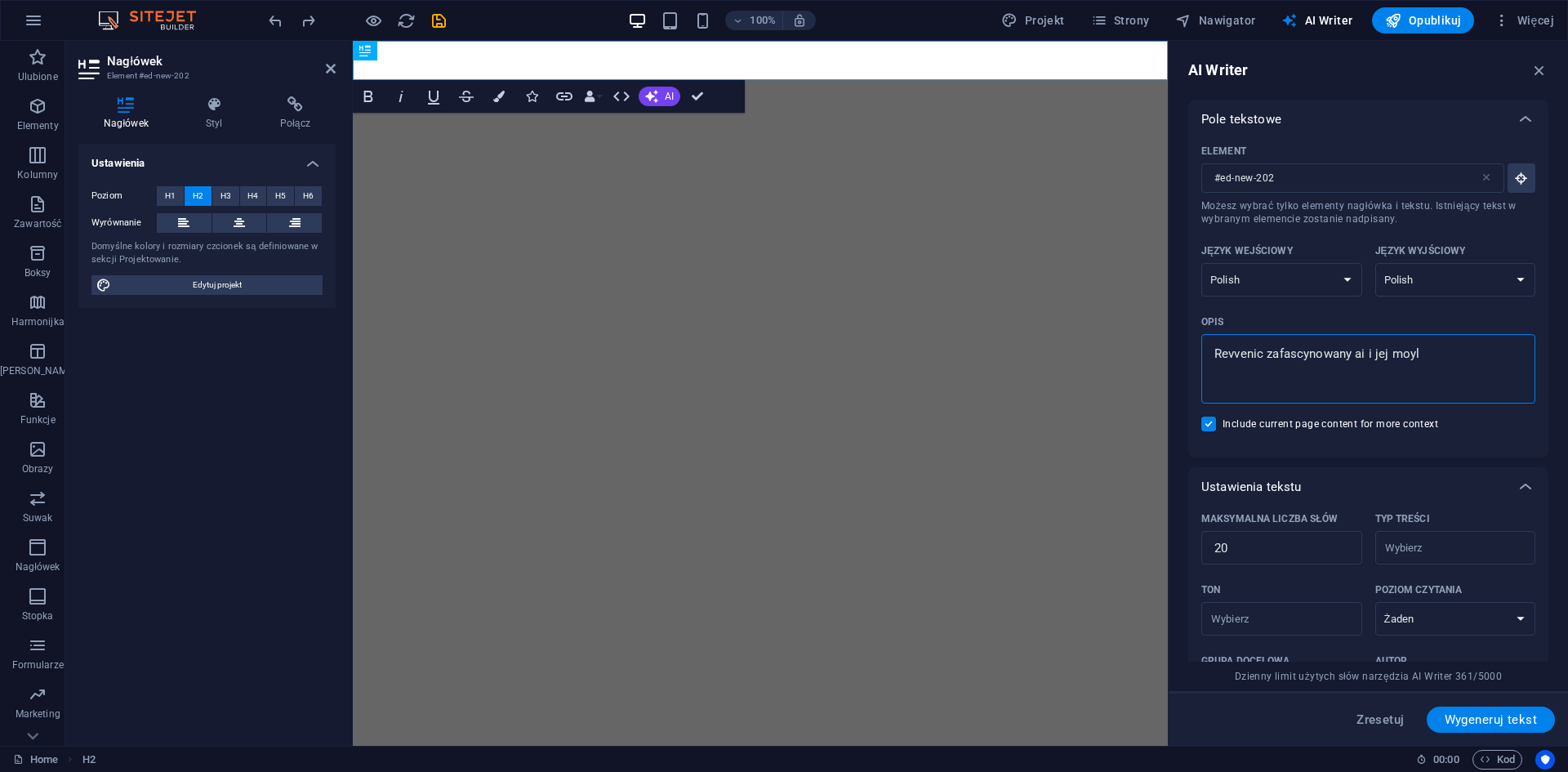
type textarea "Revvenic zafascynowany ai i jej moyli"
type textarea "x"
type textarea "Revvenic zafascynowany ai i jej moyliw"
type textarea "x"
type textarea "Revvenic zafascynowany ai i jej moyliwo"
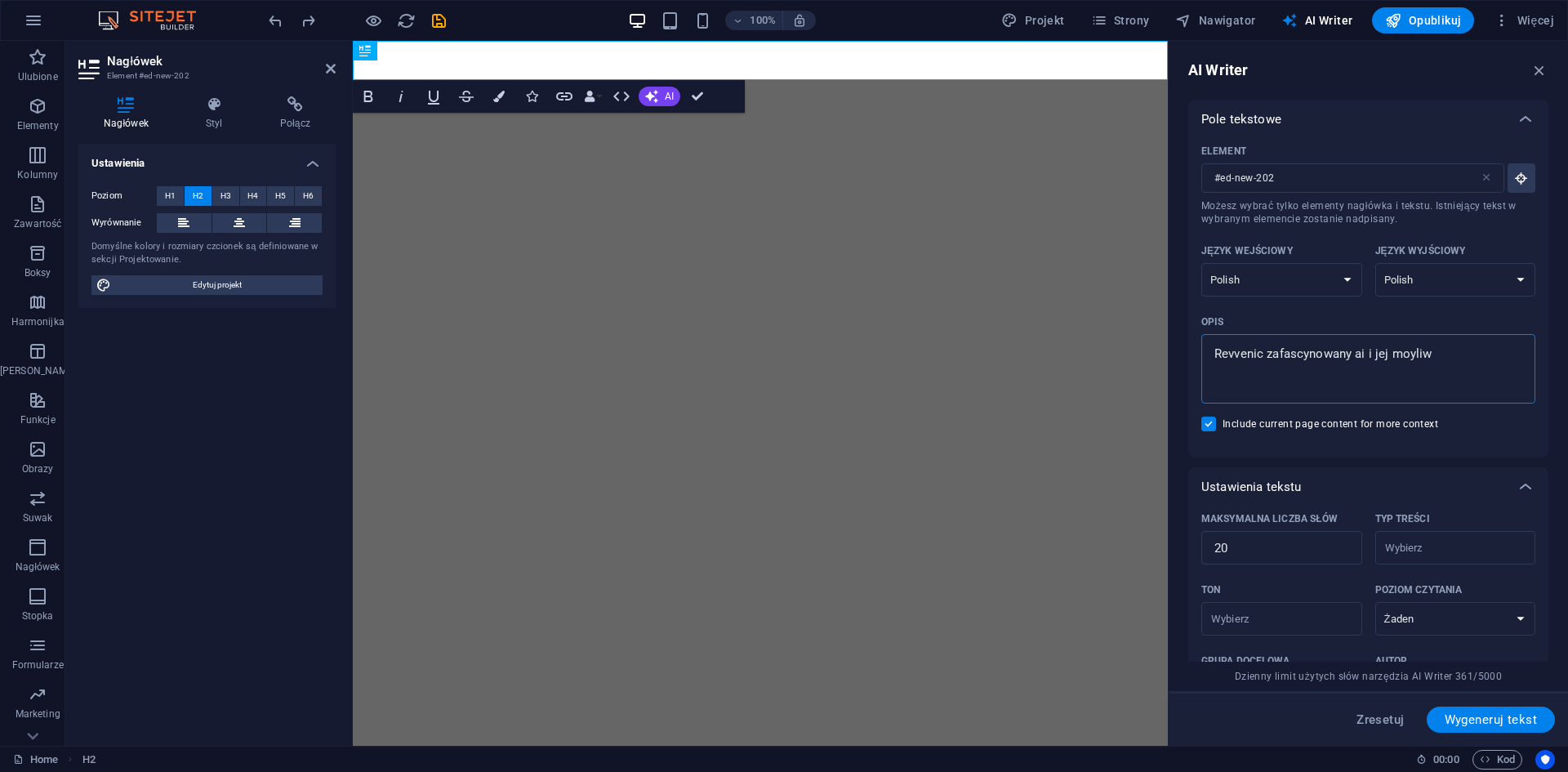
type textarea "x"
type textarea "Revvenic zafascynowany ai i jej moyliwos"
type textarea "x"
type textarea "Revvenic zafascynowany ai i jej moyliwosc"
type textarea "x"
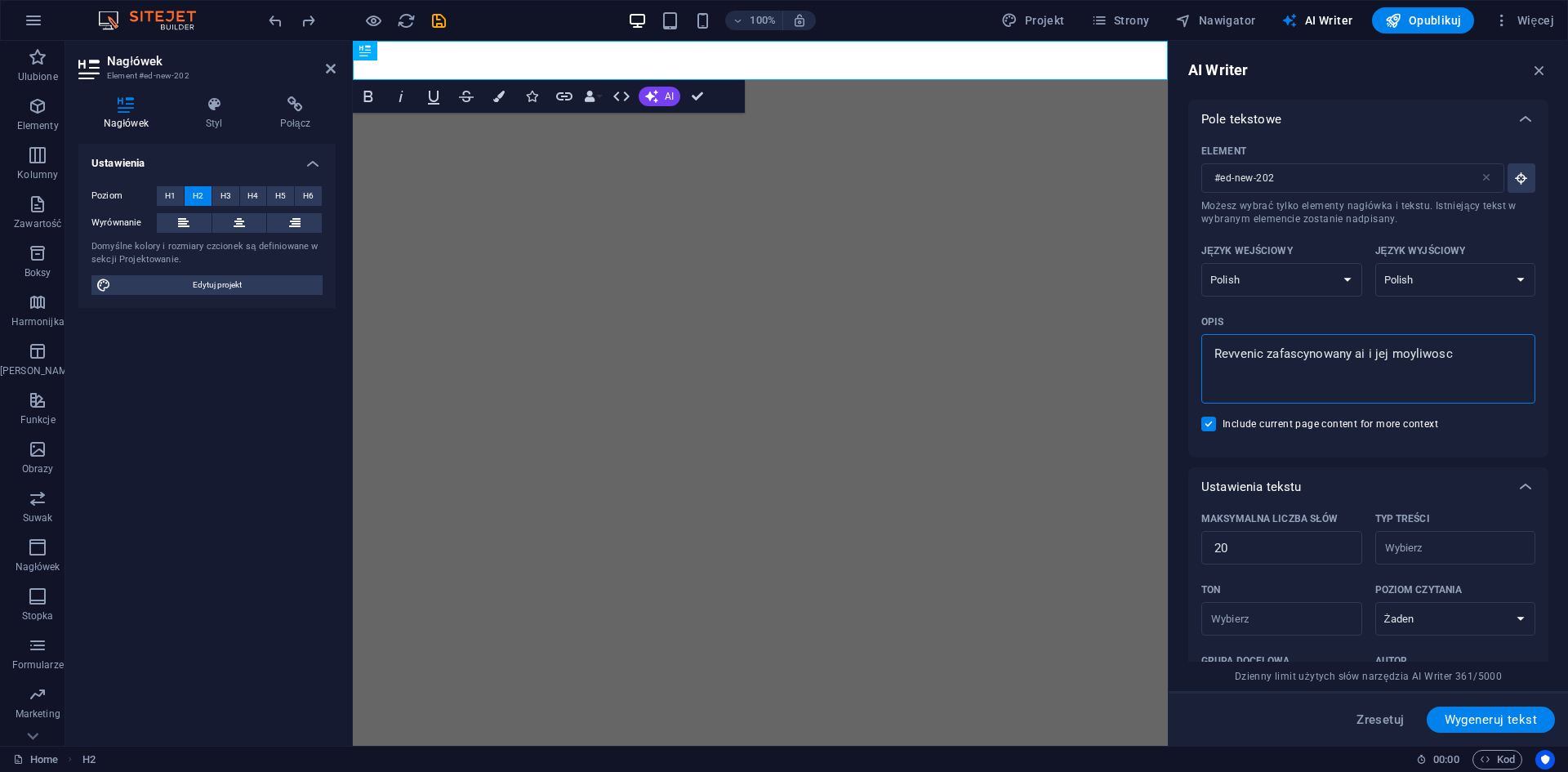
type textarea "Revvenic zafascynowany ai i jej moyliwosci"
type textarea "x"
type textarea "Revvenic zafascynowany ai i jej moyliwoscia"
type textarea "x"
type textarea "Revvenic zafascynowany ai i jej moyliwosciam"
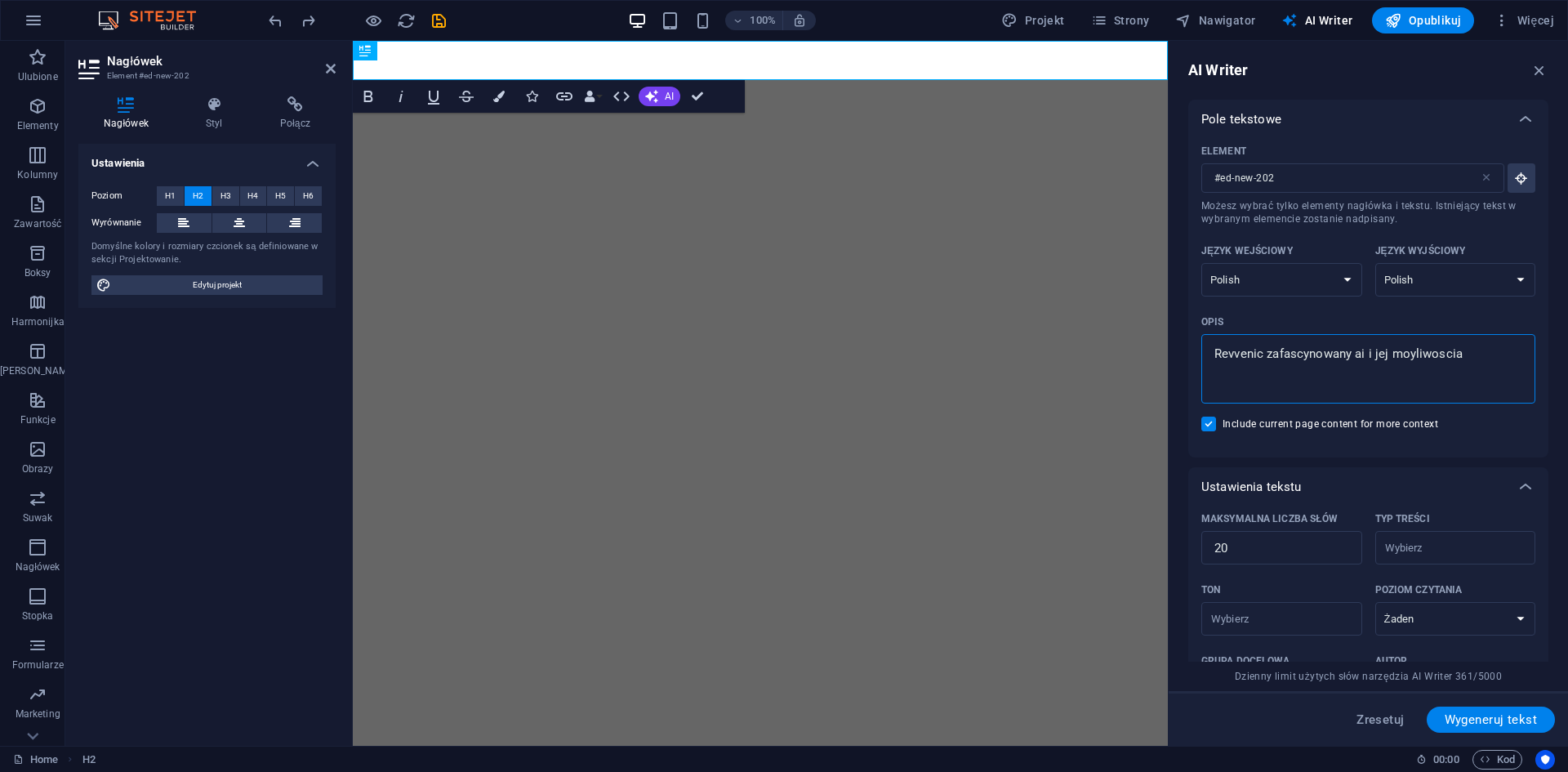
type textarea "x"
type textarea "Revvenic zafascynowany ai i jej moyliwosciami"
type textarea "x"
type textarea "Revvenic zafascynowany ai i jej moyliwosciami"
type textarea "x"
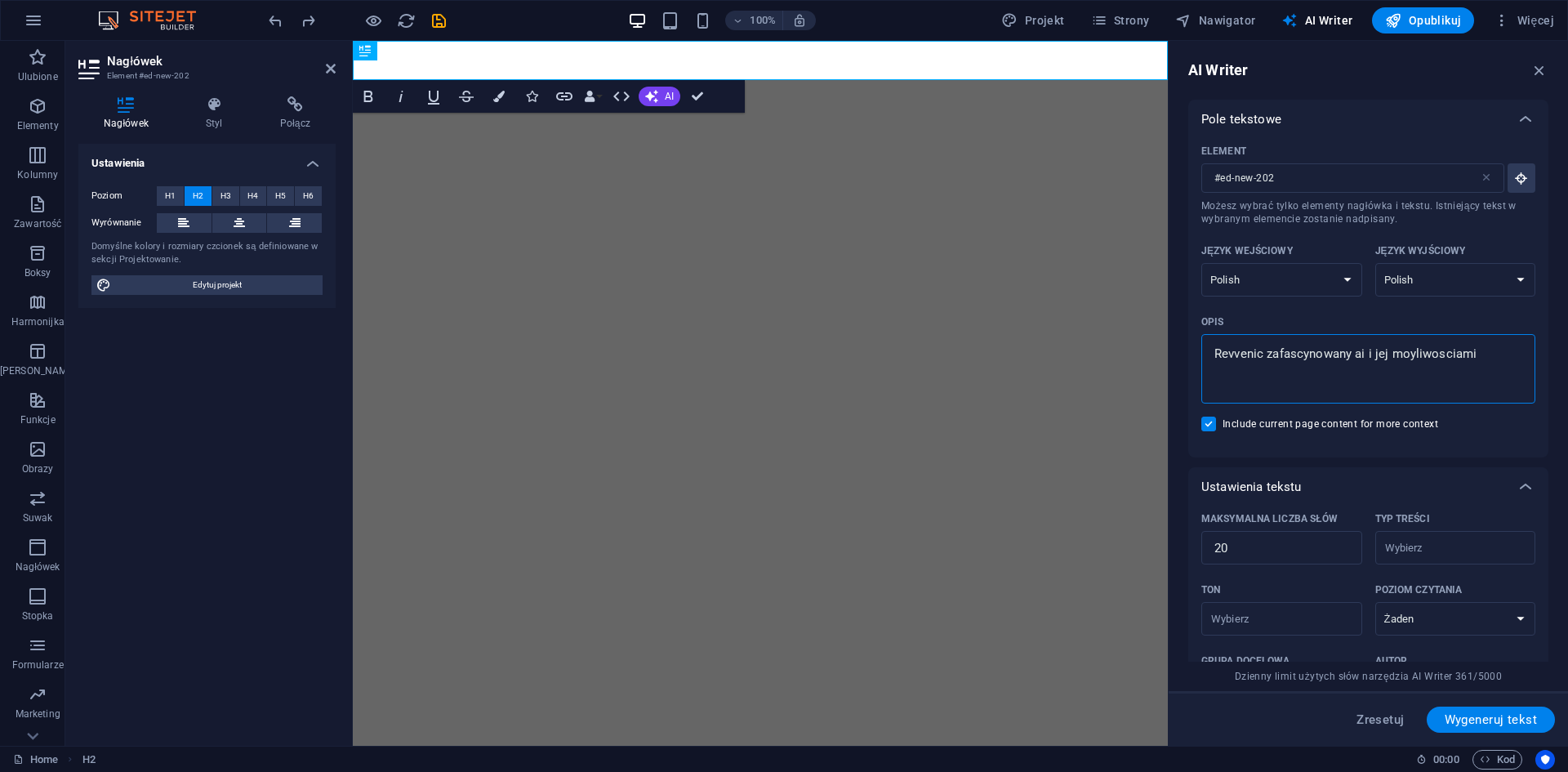
type textarea "Revvenic zafascynowany ai i jej moyliwosciami t"
type textarea "x"
type textarea "Revvenic zafascynowany ai i jej moyliwosciami tw"
type textarea "x"
type textarea "Revvenic zafascynowany ai i jej moyliwosciami two"
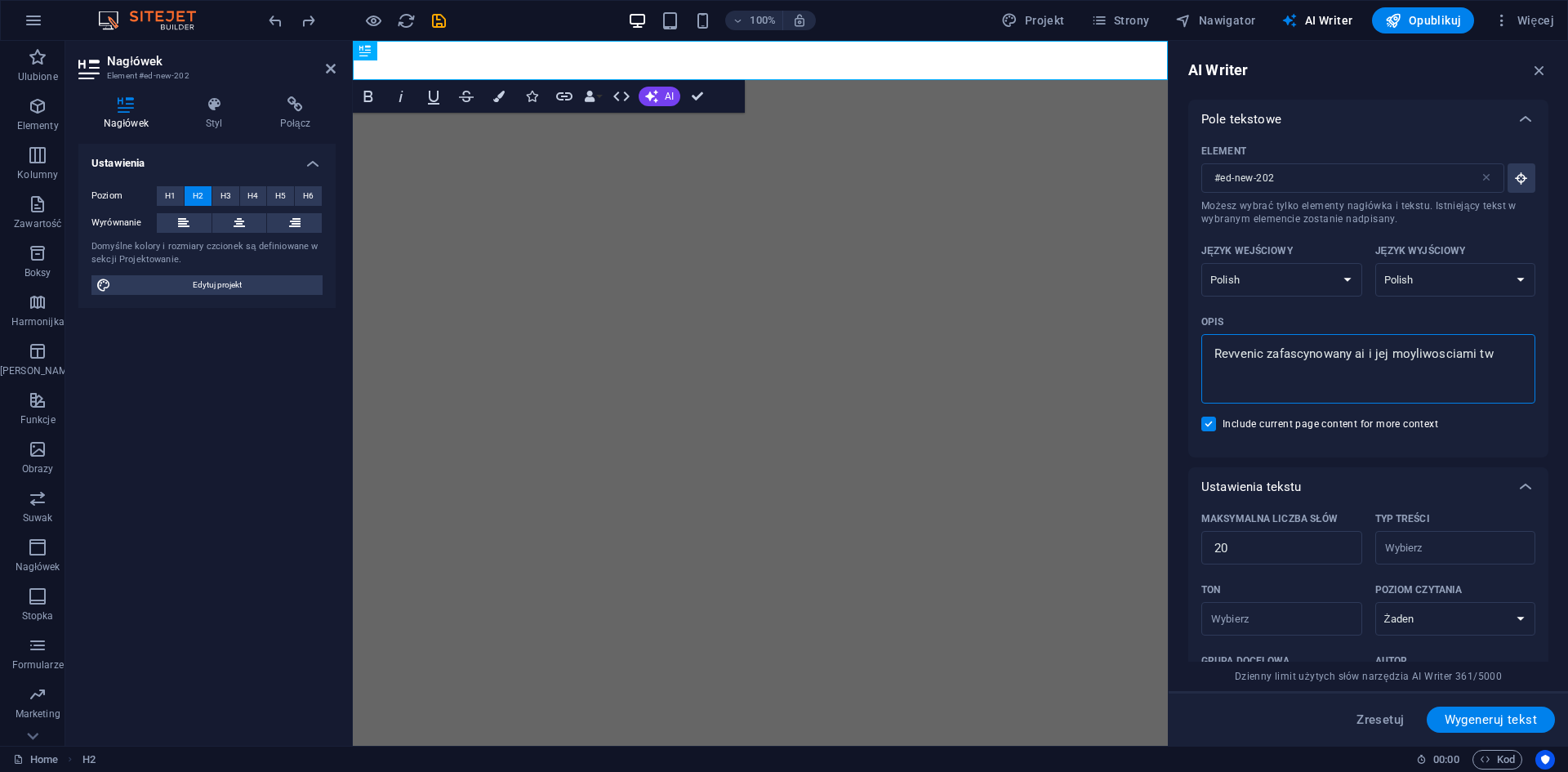
type textarea "x"
type textarea "Revvenic zafascynowany ai i jej moyliwosciami twor"
type textarea "x"
type textarea "Revvenic zafascynowany ai i jej moyliwosciami tworc"
type textarea "x"
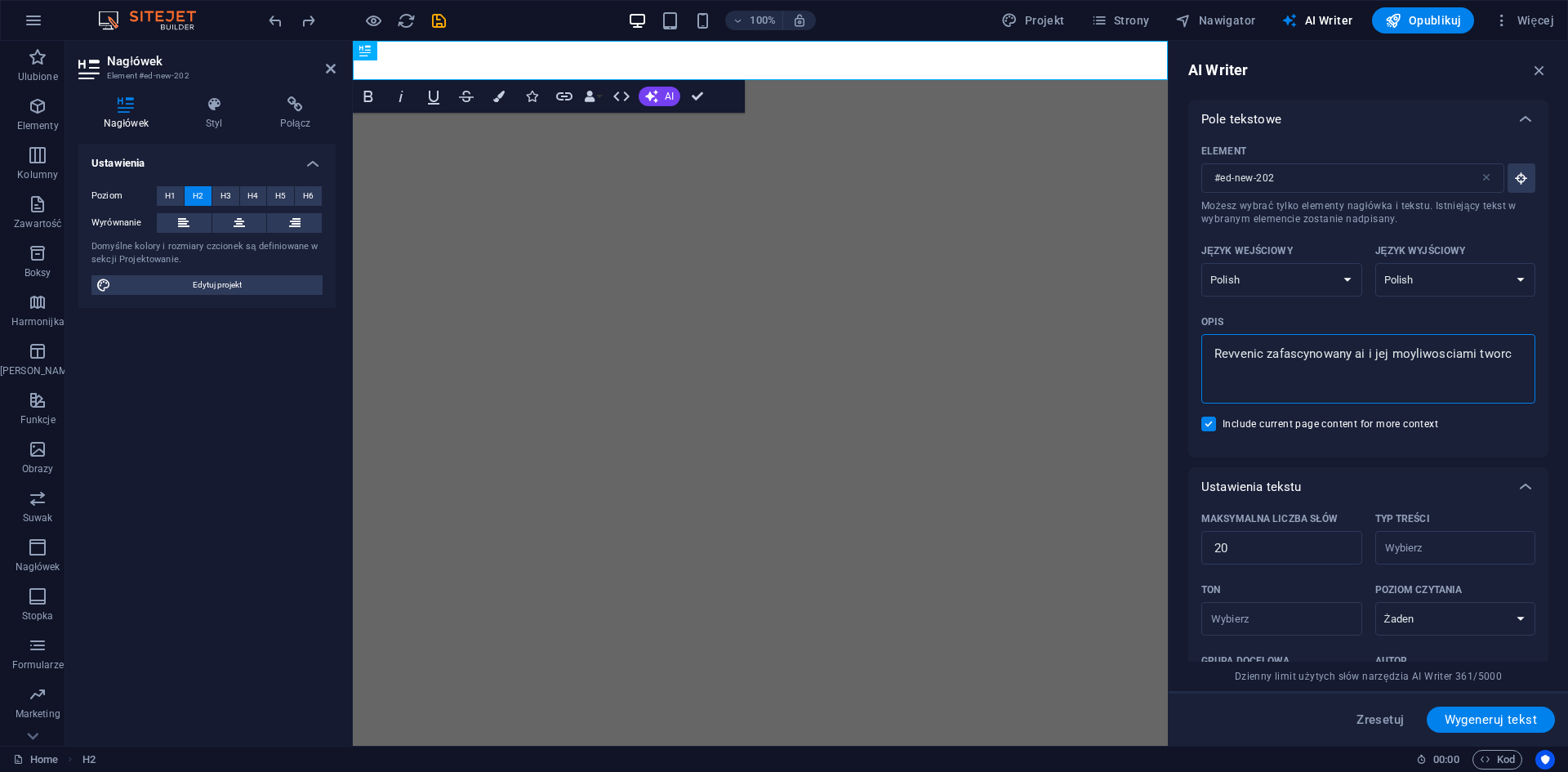
type textarea "Revvenic zafascynowany ai i jej moyliwosciami tworca"
type textarea "x"
type textarea "Revvenic zafascynowany ai i jej moyliwosciami tworca"
type textarea "x"
type textarea "Revvenic zafascynowany ai i jej moyliwosciami tworca a"
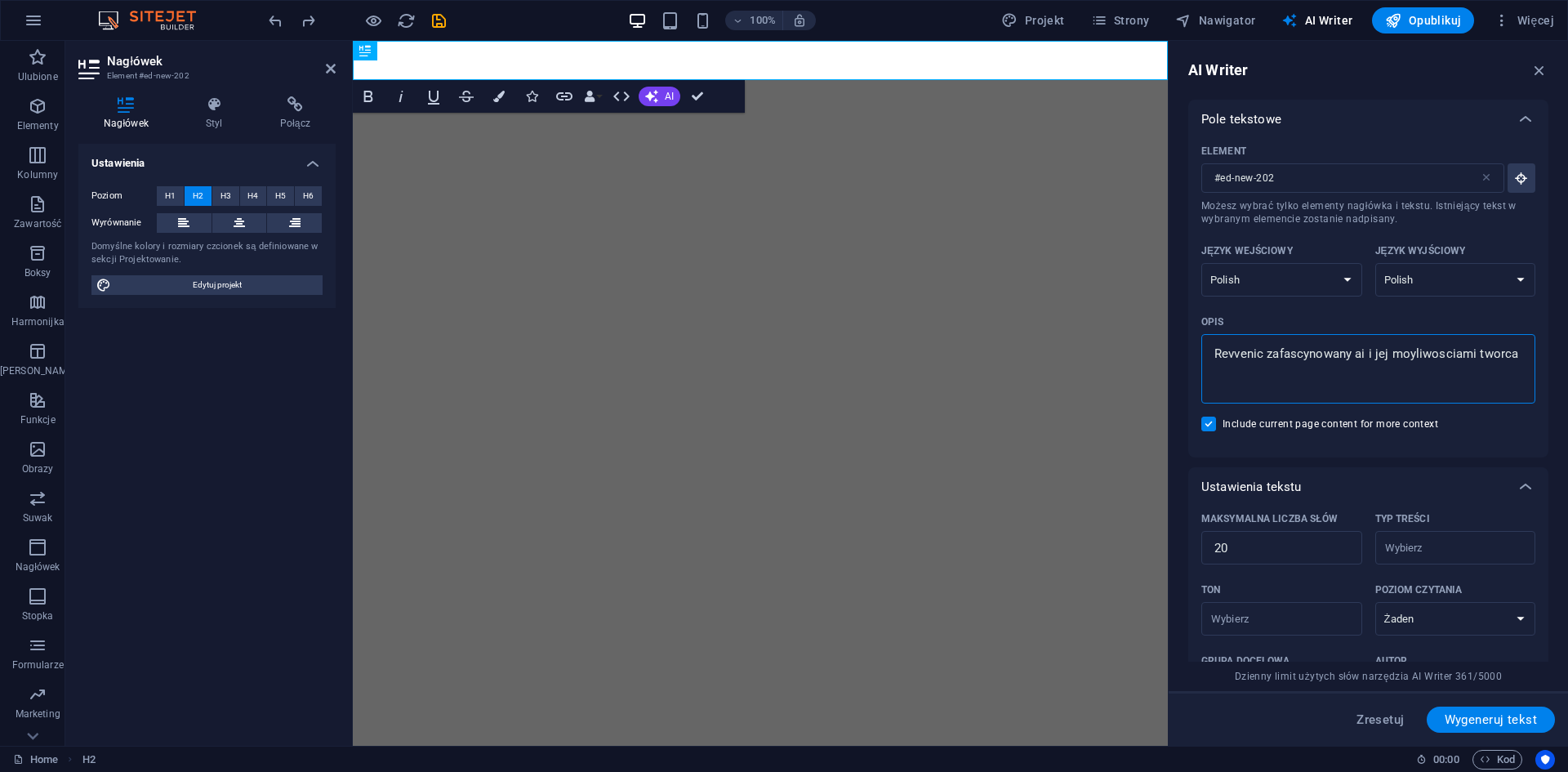
type textarea "x"
type textarea "Revvenic zafascynowany ai i jej moyliwosciami tworca ap"
type textarea "x"
type textarea "Revvenic zafascynowany ai i jej moyliwosciami tworca ape"
type textarea "x"
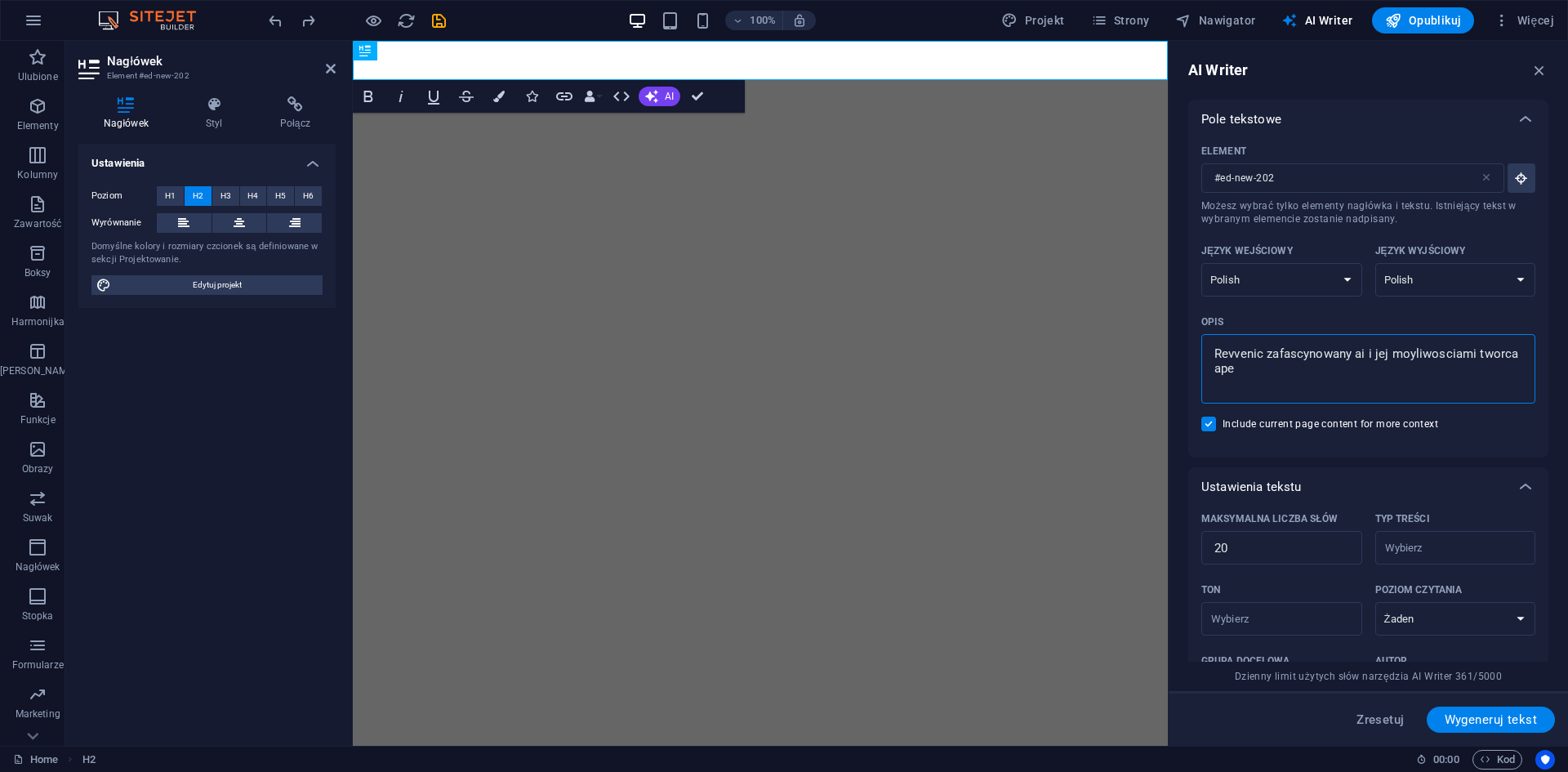
type textarea "Revvenic zafascynowany ai i jej moyliwosciami tworca apek"
type textarea "x"
type textarea "Revvenic zafascynowany ai i jej moyliwosciami tworca apek"
type textarea "x"
type textarea "Revvenic zafascynowany ai i jej moyliwosciami tworca apek w"
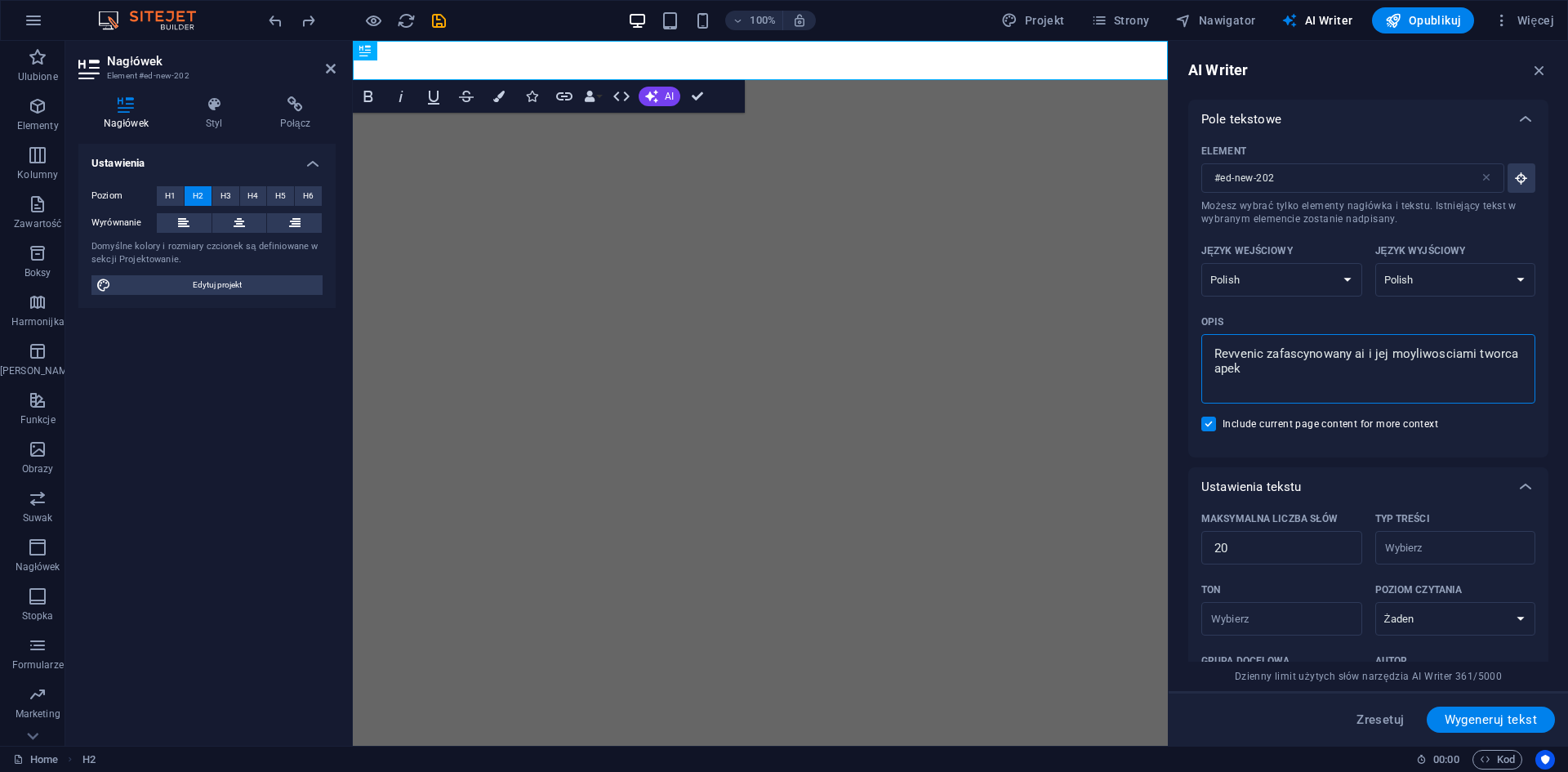
type textarea "x"
type textarea "Revvenic zafascynowany ai i jej moyliwosciami tworca apek we"
type textarea "x"
type textarea "Revvenic zafascynowany ai i jej moyliwosciami tworca apek web"
type textarea "x"
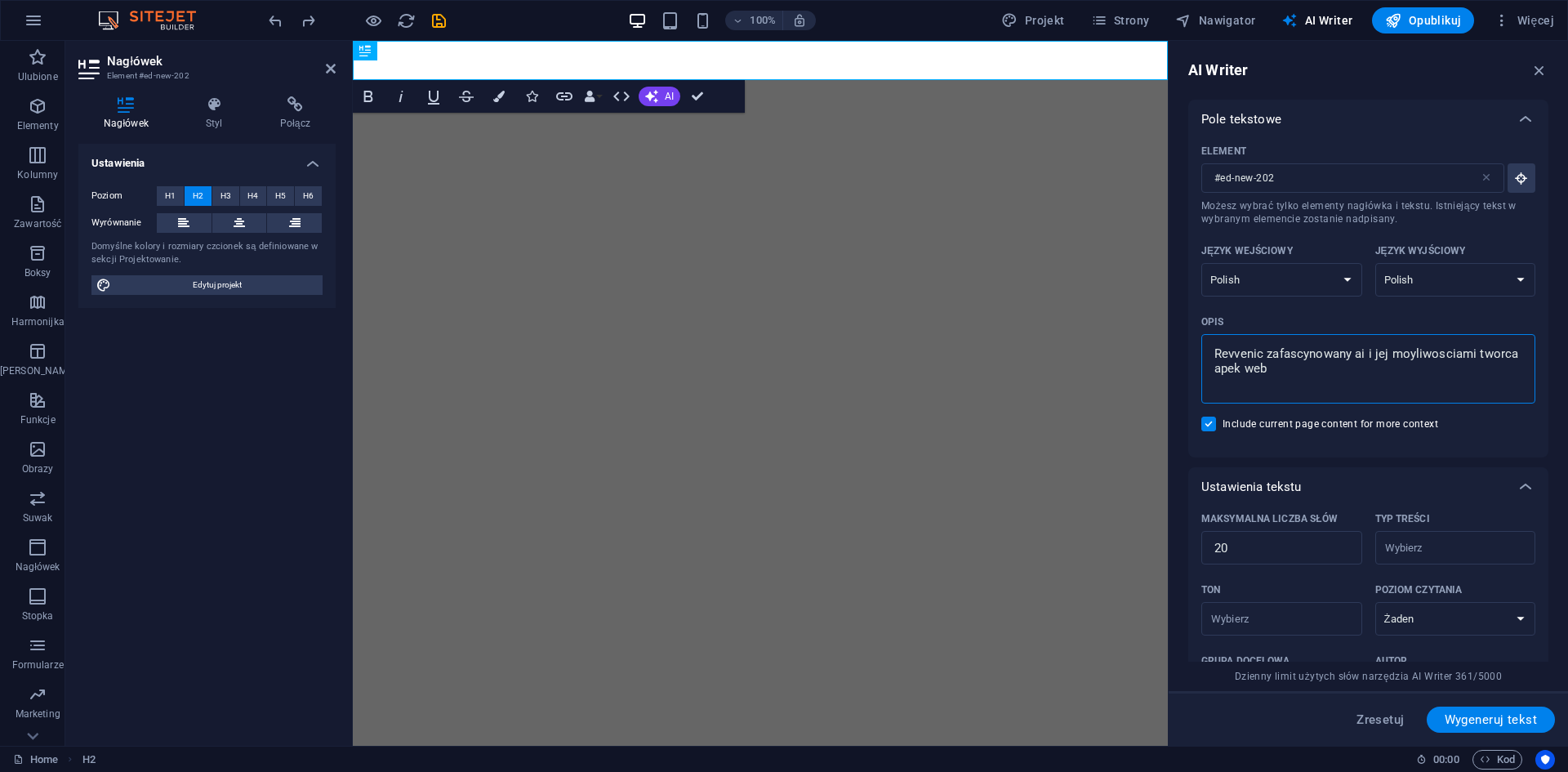
type textarea "Revvenic zafascynowany ai i jej moyliwosciami tworca apek webo"
type textarea "x"
type textarea "Revvenic zafascynowany ai i jej moyliwosciami tworca apek webow"
type textarea "x"
type textarea "Revvenic zafascynowany ai i jej moyliwosciami tworca apek webowy"
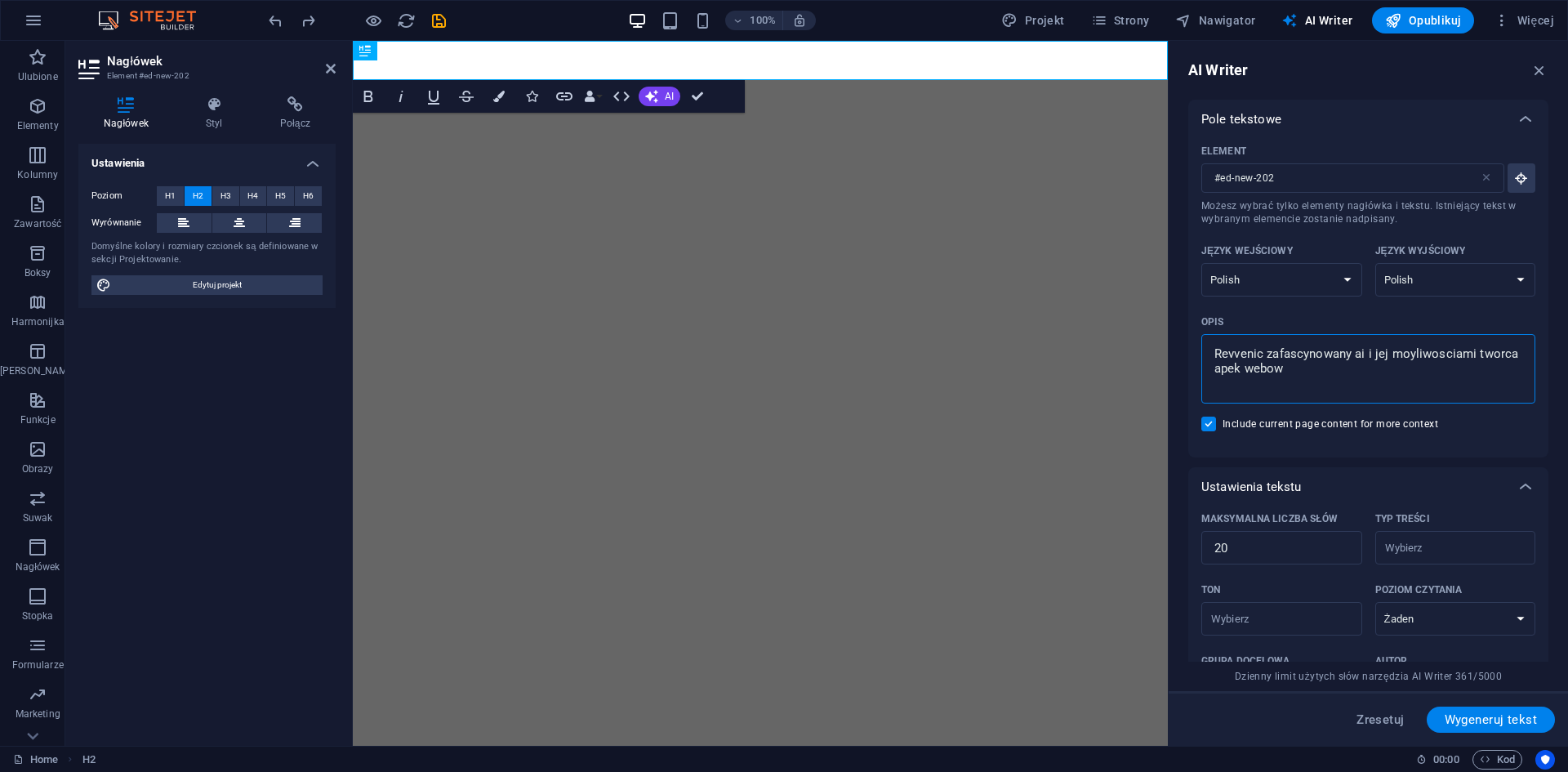
type textarea "x"
type textarea "Revvenic zafascynowany ai i jej moyliwosciami tworca apek webowyc"
type textarea "x"
type textarea "Revvenic zafascynowany ai i jej moyliwosciami tworca apek webowych"
type textarea "x"
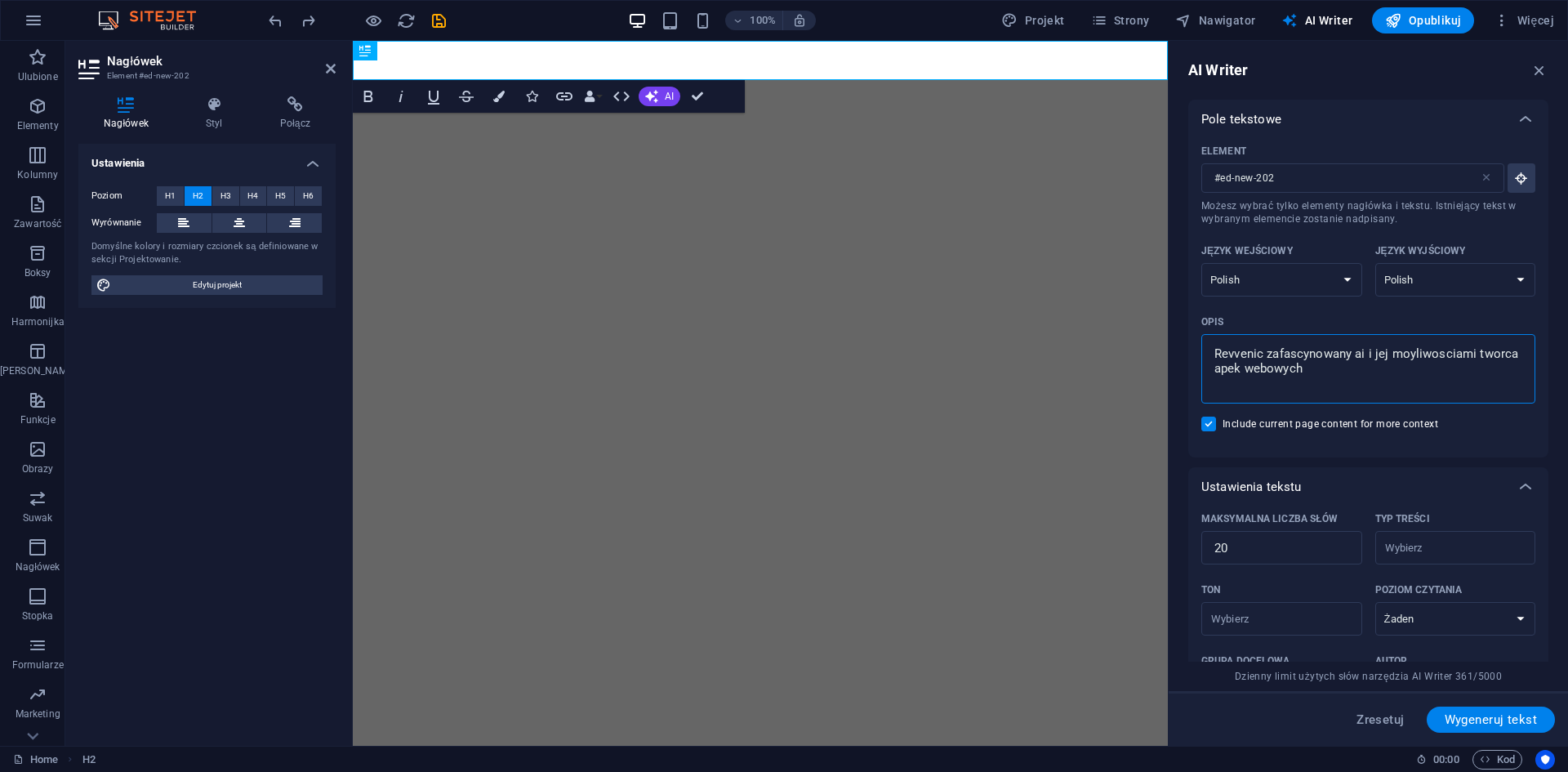
type textarea "Revvenic zafascynowany ai i jej moyliwosciami tworca apek webowych"
type textarea "x"
type textarea "Revvenic zafascynowany ai i jej moyliwosciami tworca apek webowych i"
type textarea "x"
type textarea "Revvenic zafascynowany ai i jej moyliwosciami tworca apek webowych i"
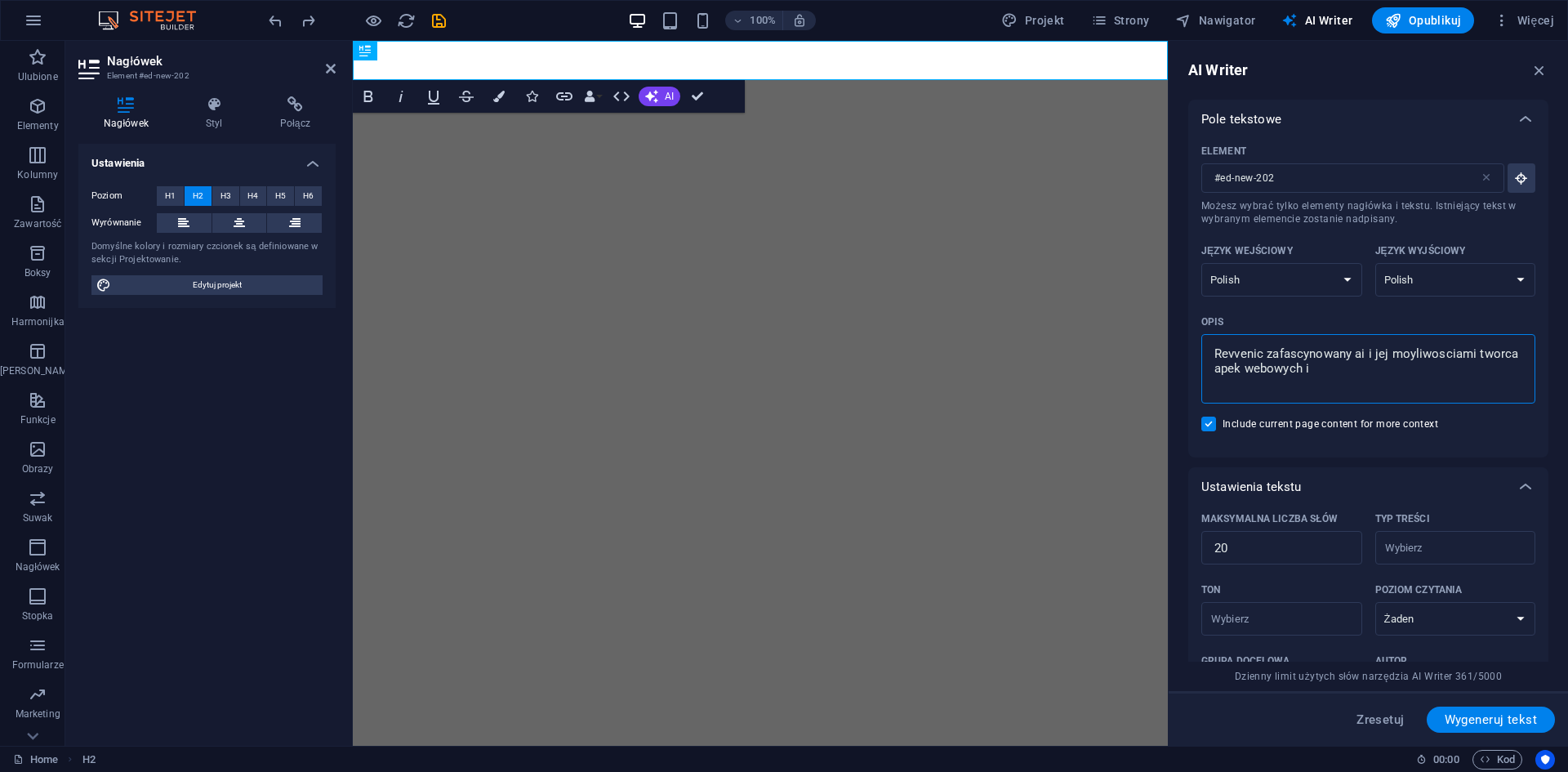
type textarea "x"
type textarea "Revvenic zafascynowany ai i jej moyliwosciami tworca apek webowych i a"
type textarea "x"
type textarea "Revvenic zafascynowany ai i jej moyliwosciami tworca apek webowych i an"
type textarea "x"
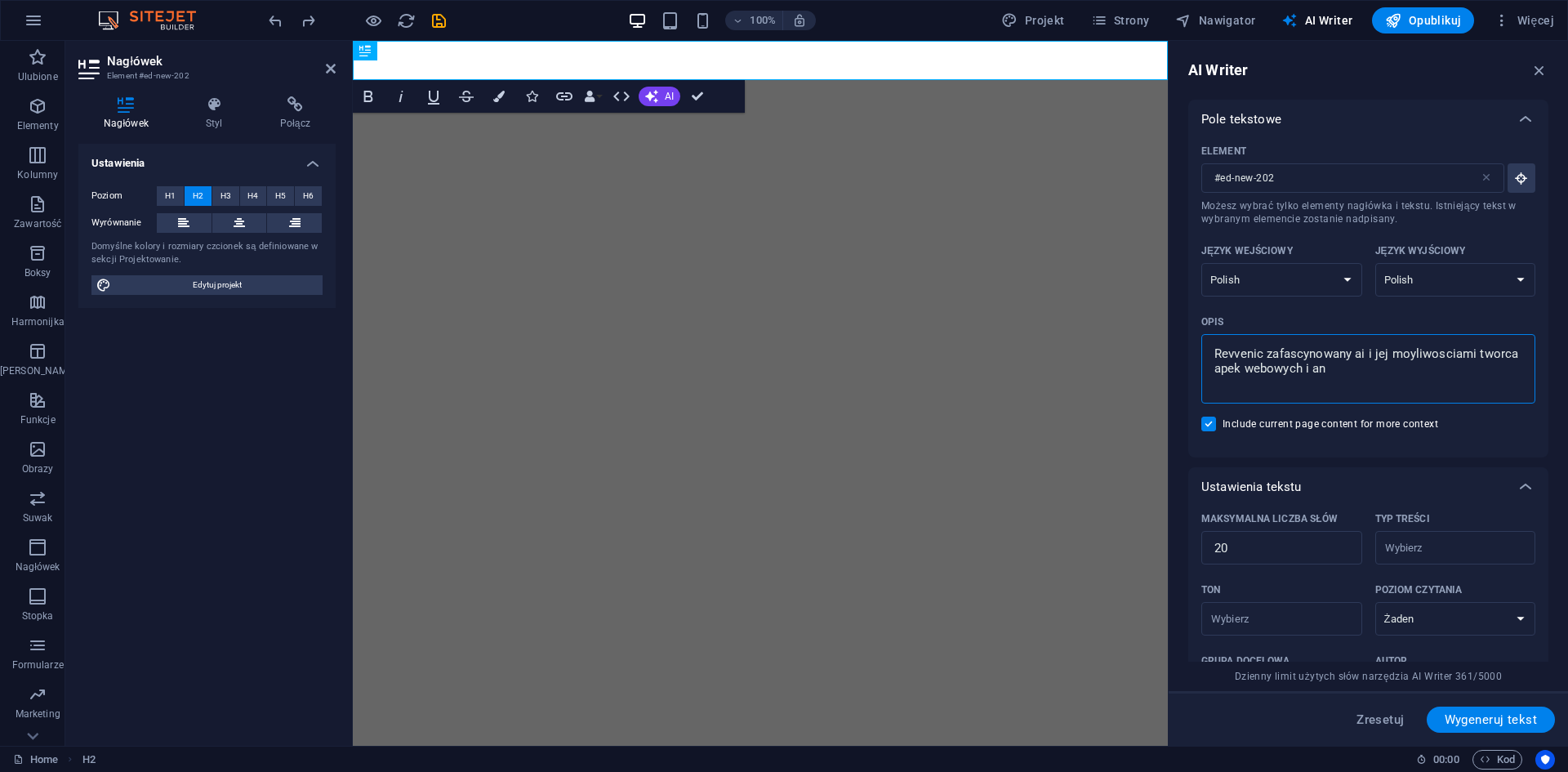
type textarea "Revvenic zafascynowany ai i jej moyliwosciami tworca apek webowych i and"
type textarea "x"
type textarea "Revvenic zafascynowany ai i jej moyliwosciami tworca apek webowych i andr"
type textarea "x"
type textarea "Revvenic zafascynowany ai i jej moyliwosciami tworca apek webowych i andro"
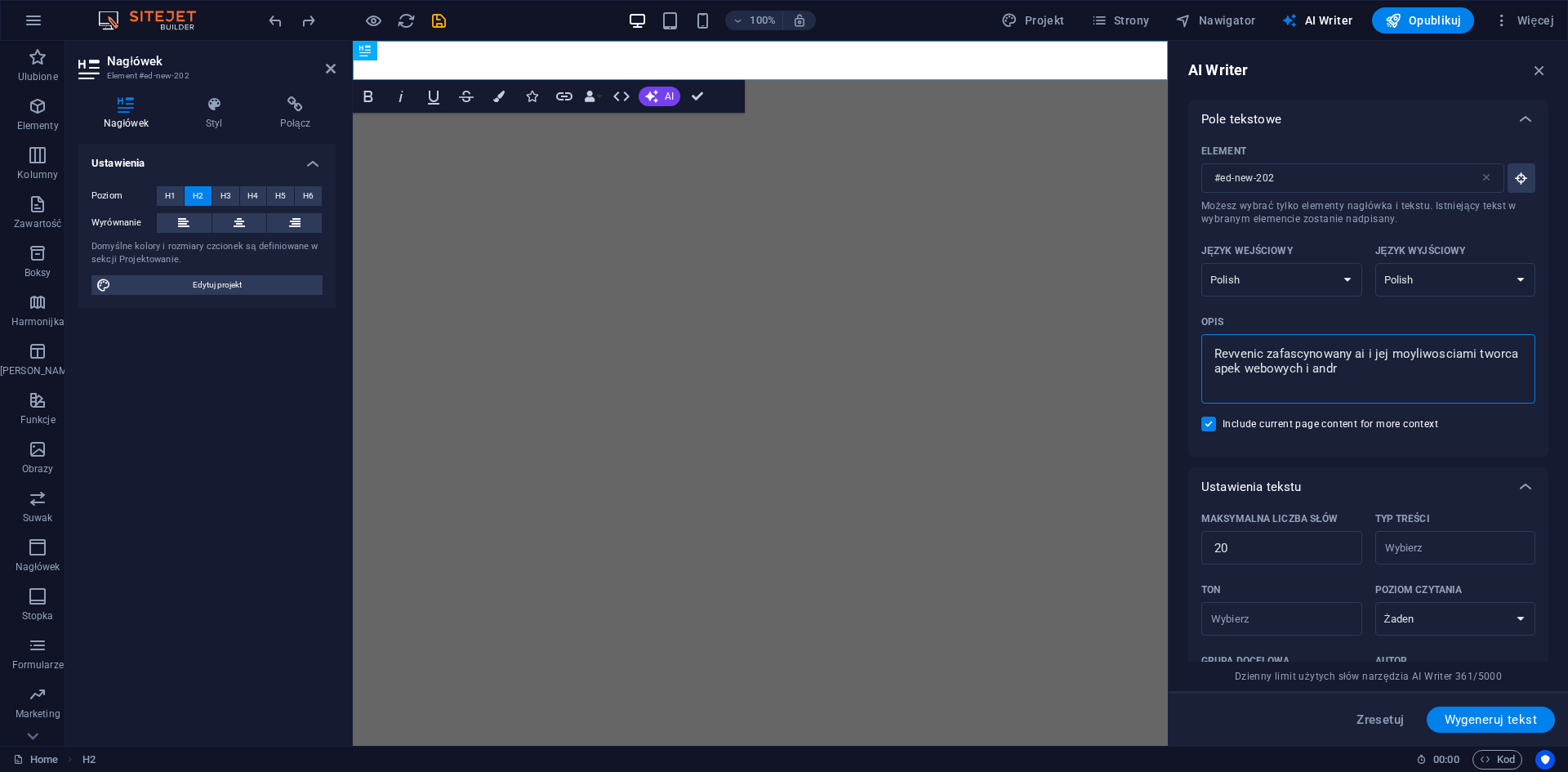
type textarea "x"
type textarea "Revvenic zafascynowany ai i jej moyliwosciami tworca apek webowych i androi"
type textarea "x"
type textarea "Revvenic zafascynowany ai i jej moyliwosciami tworca apek webowych i android"
type textarea "x"
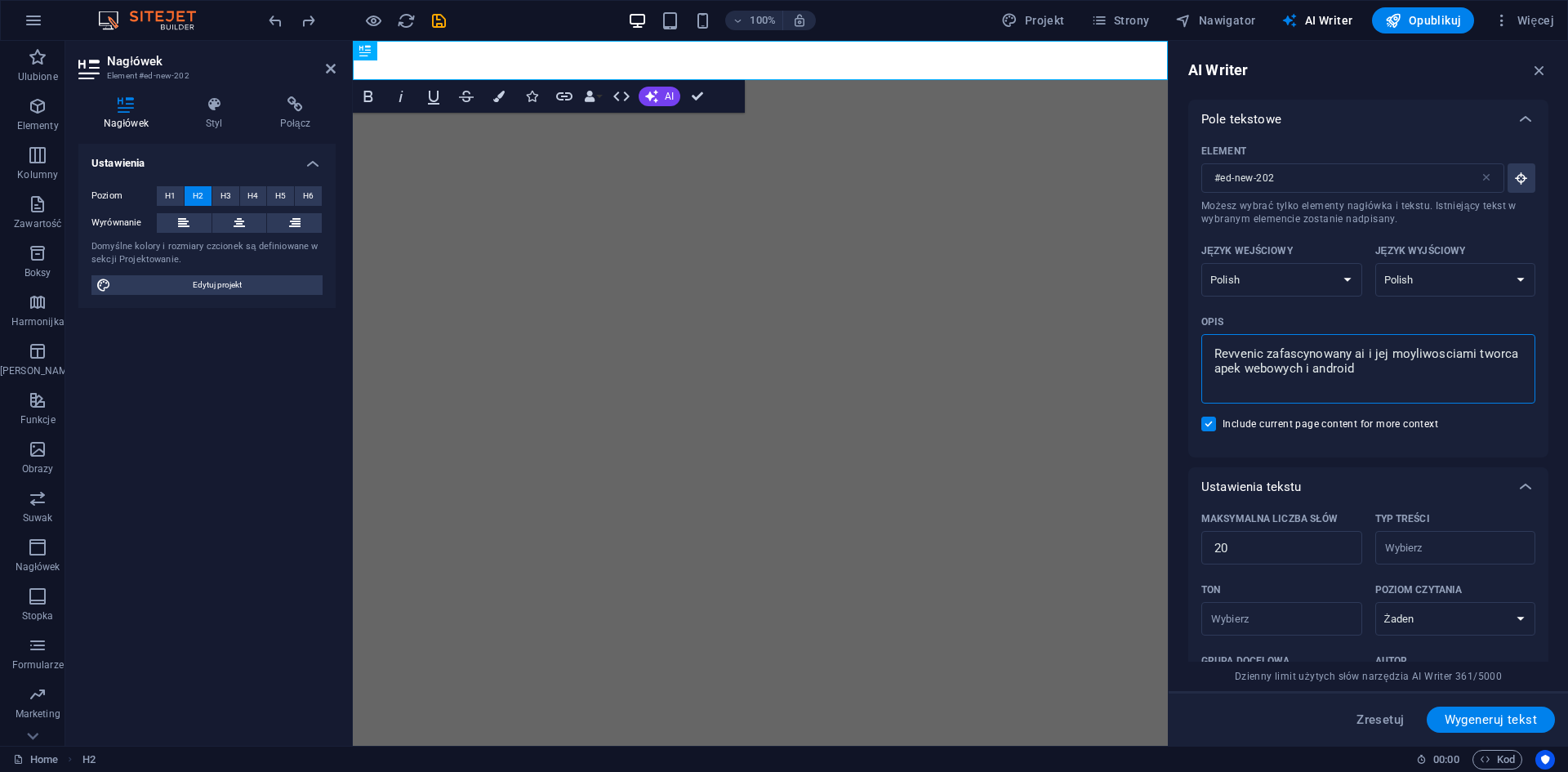
type textarea "Revvenic zafascynowany ai i jej moyliwosciami tworca apek webowych i androida"
click at [1482, 715] on span "Wygeneruj tekst" at bounding box center [1491, 720] width 93 height 13
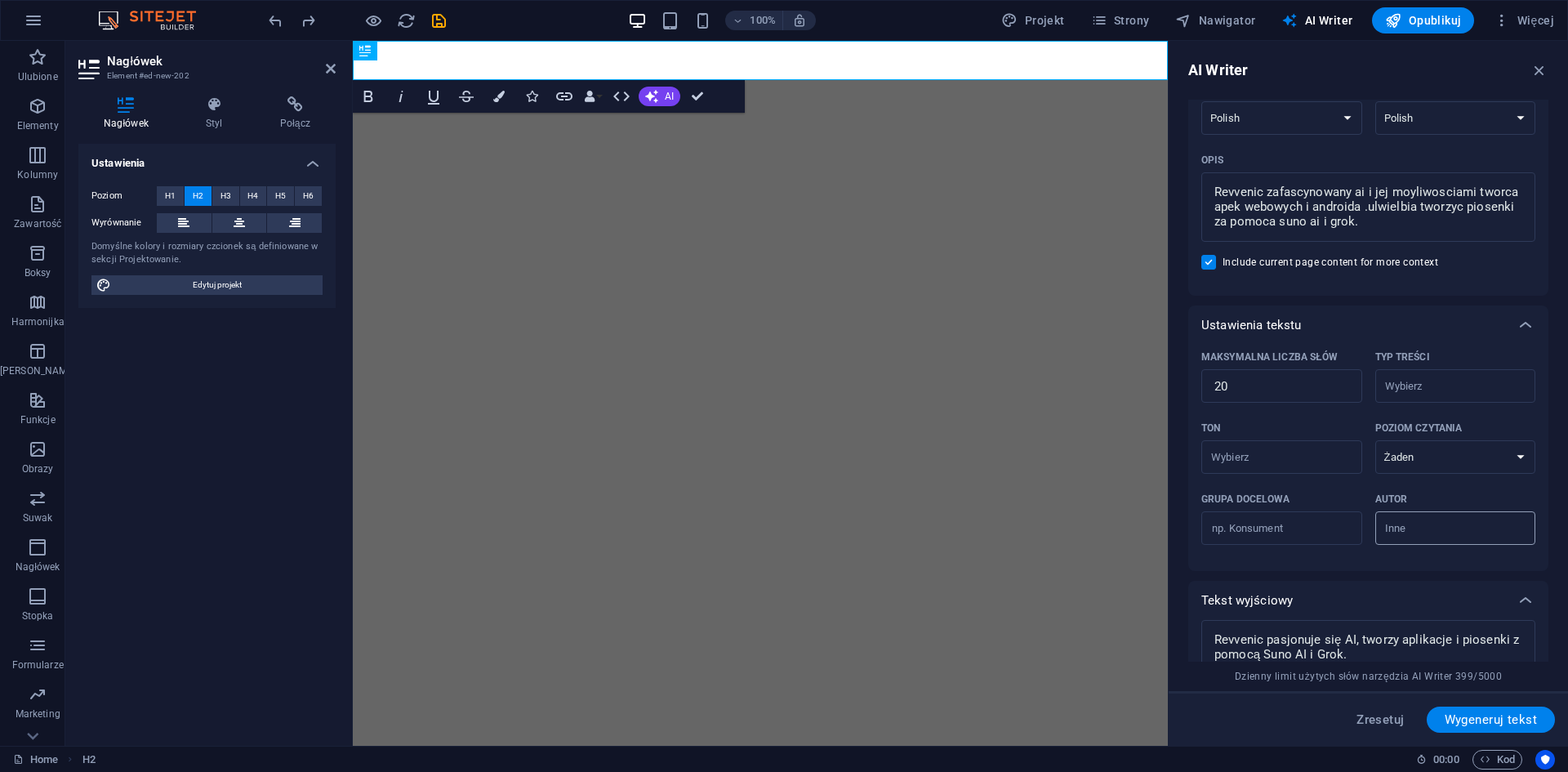
scroll to position [137, 0]
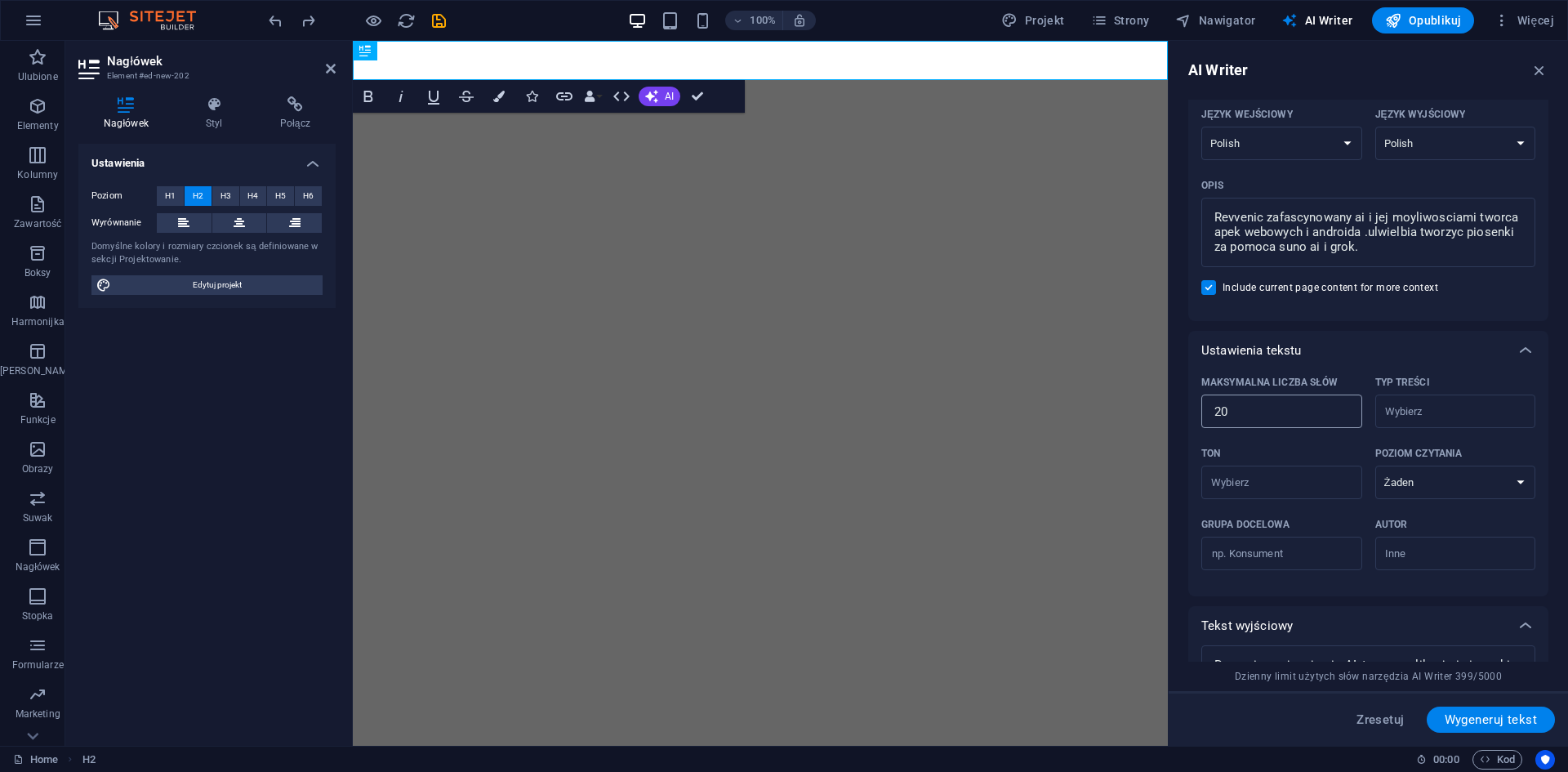
click at [1246, 414] on input "20" at bounding box center [1281, 412] width 161 height 33
click at [1417, 404] on input "Typ treści ​" at bounding box center [1441, 411] width 124 height 24
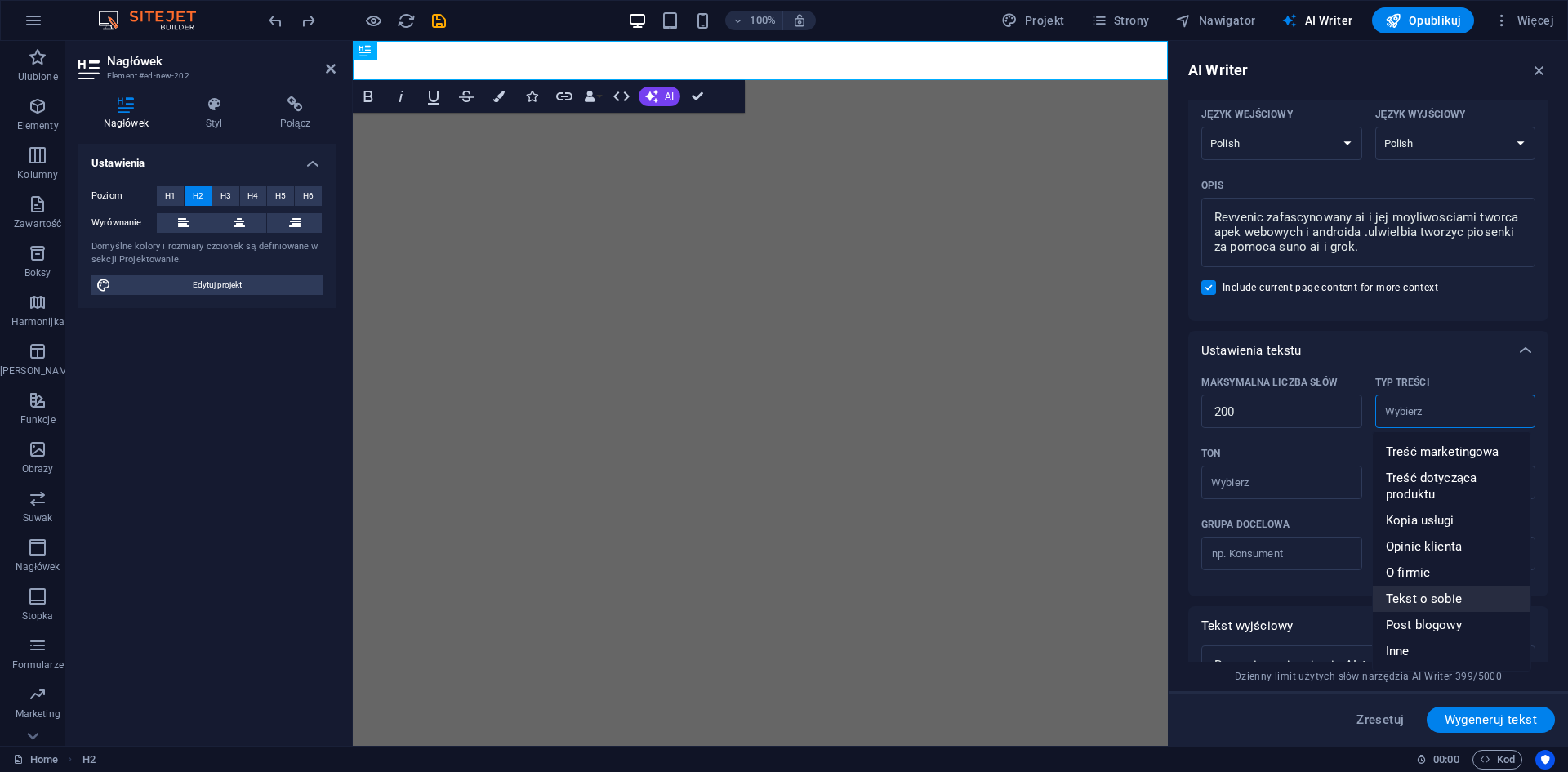
click at [1442, 603] on span "Tekst o sobie" at bounding box center [1424, 599] width 76 height 17
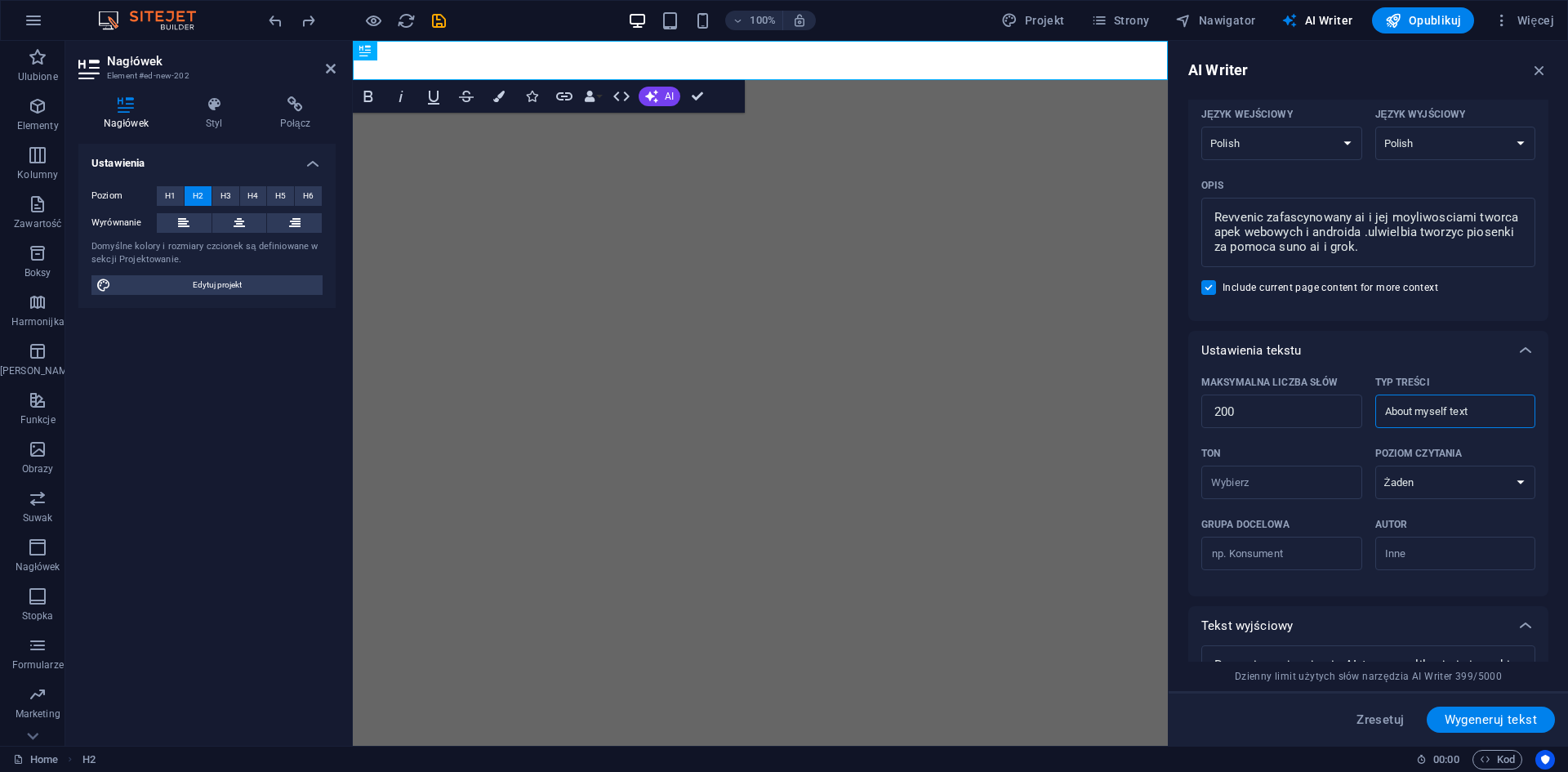
click at [1489, 716] on span "Wygeneruj tekst" at bounding box center [1491, 720] width 93 height 13
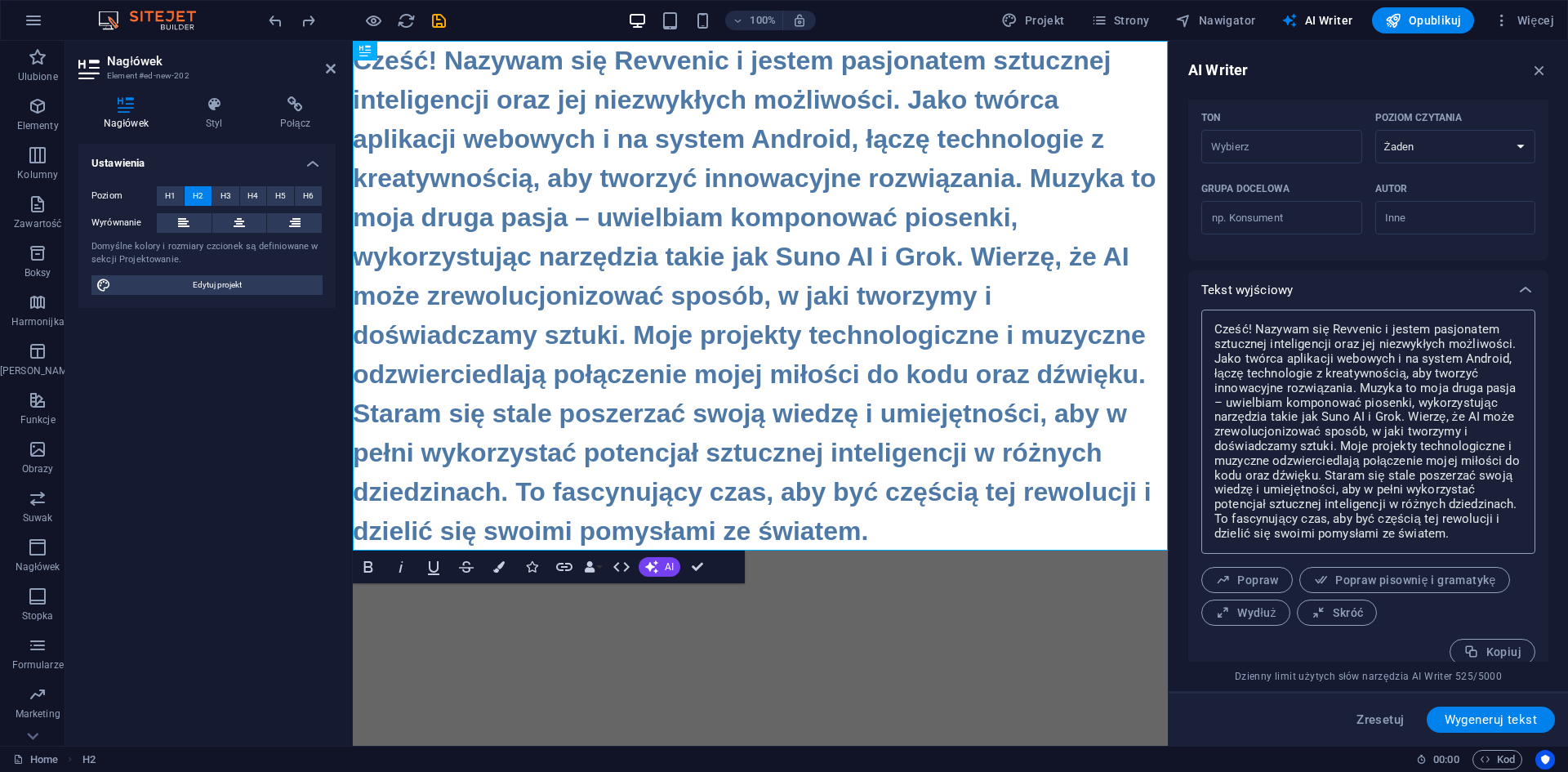
scroll to position [488, 0]
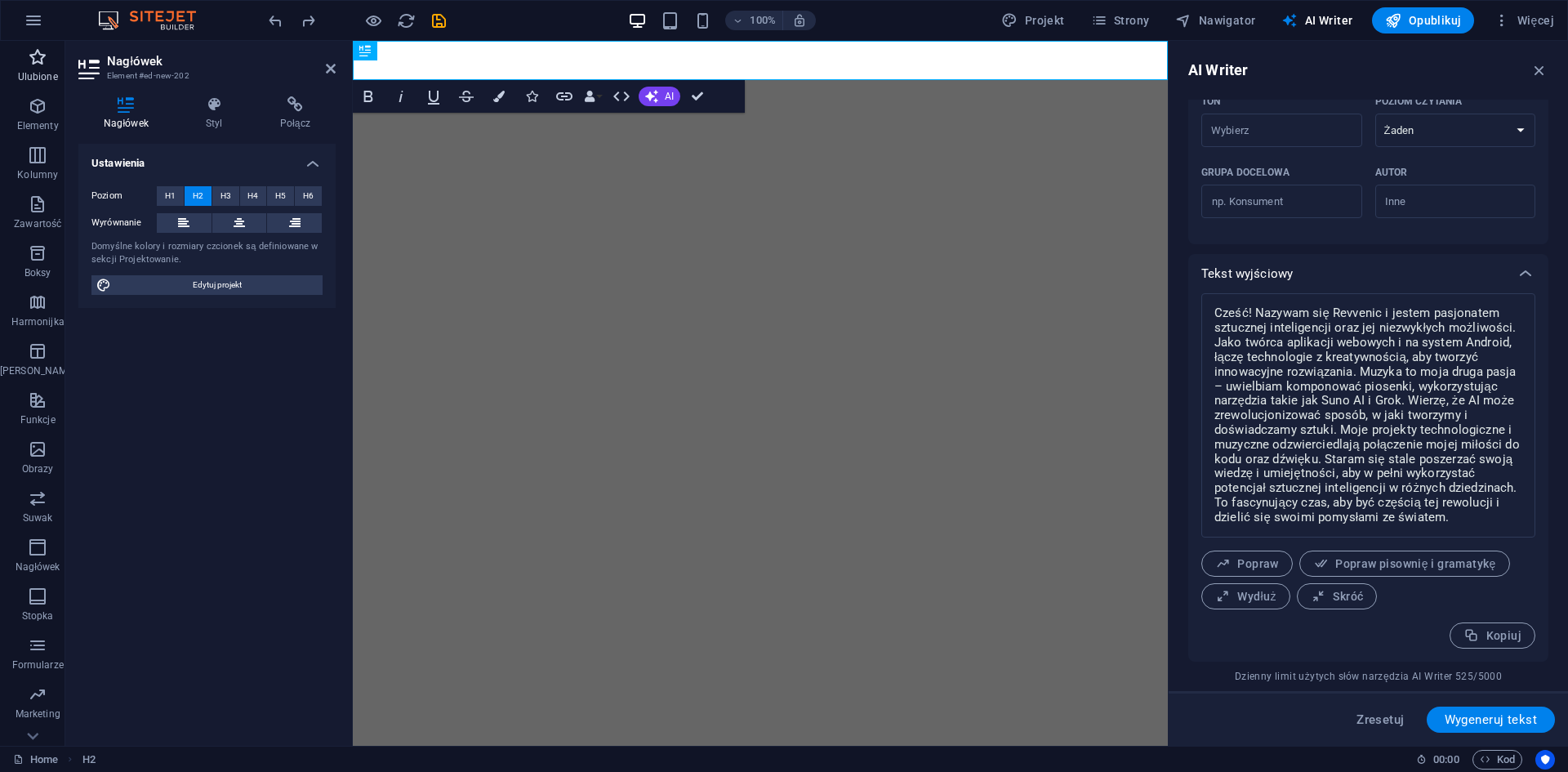
click at [38, 64] on icon "button" at bounding box center [37, 57] width 19 height 19
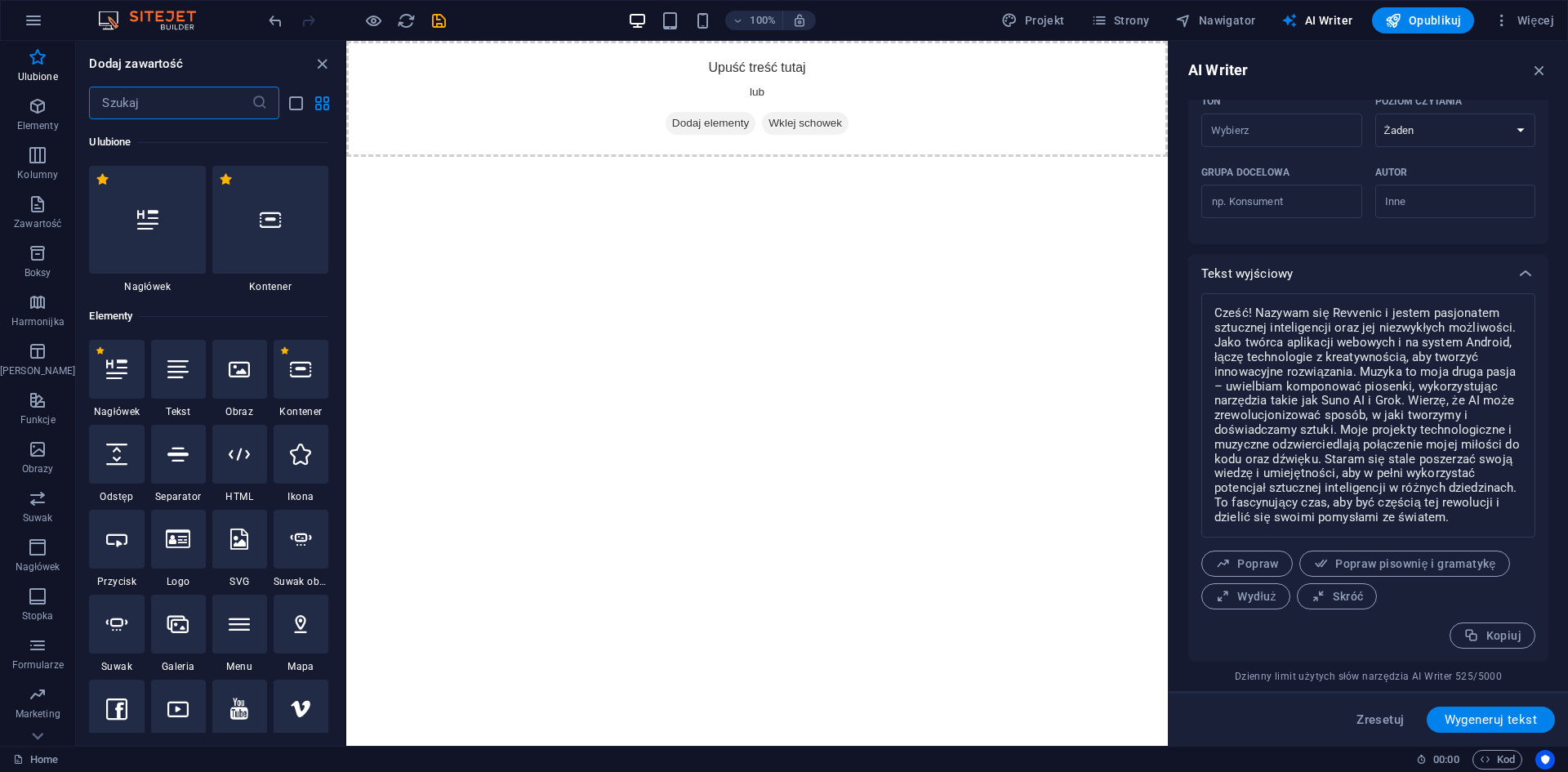
click at [203, 101] on input "text" at bounding box center [170, 103] width 162 height 33
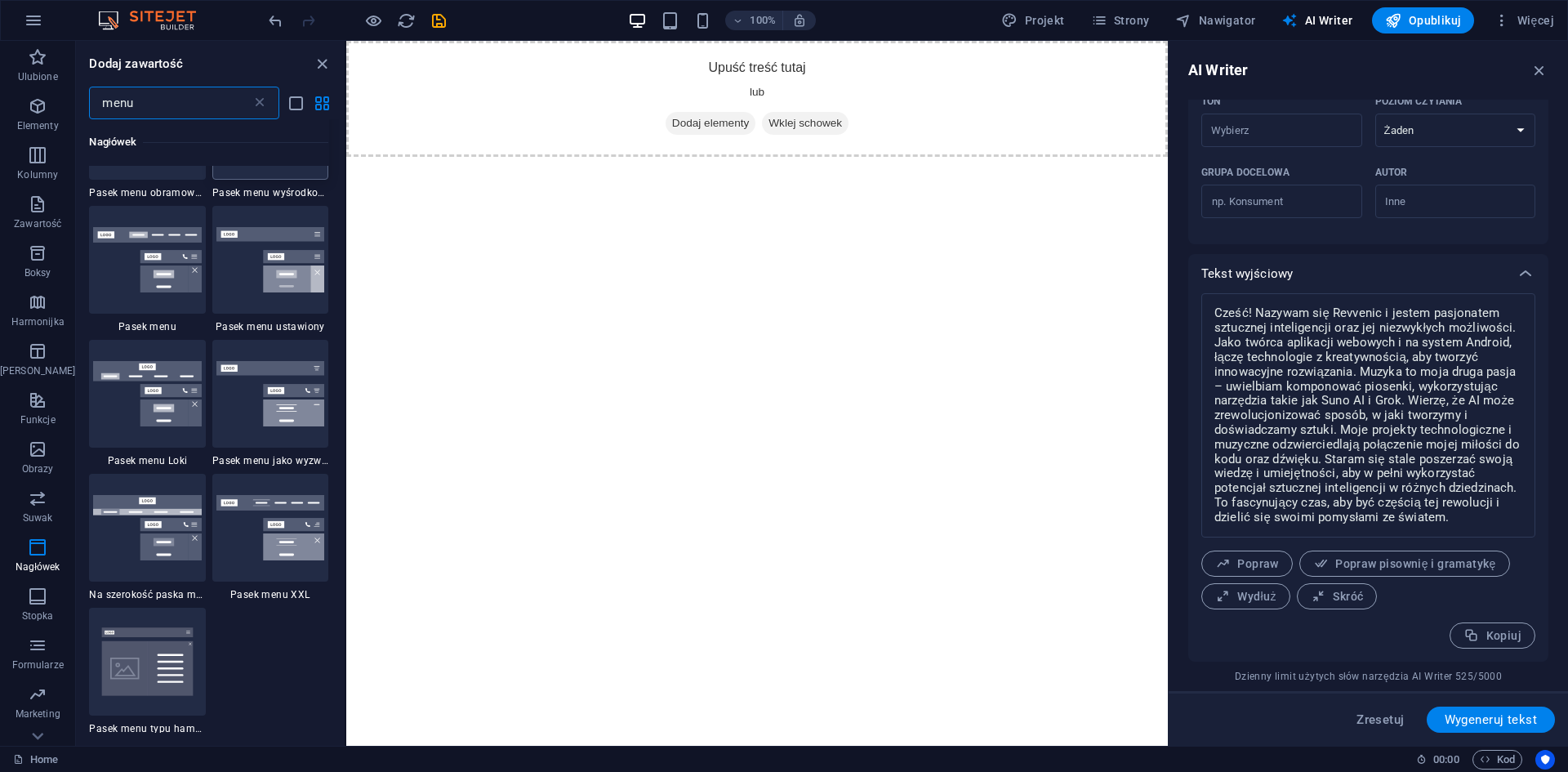
scroll to position [572, 0]
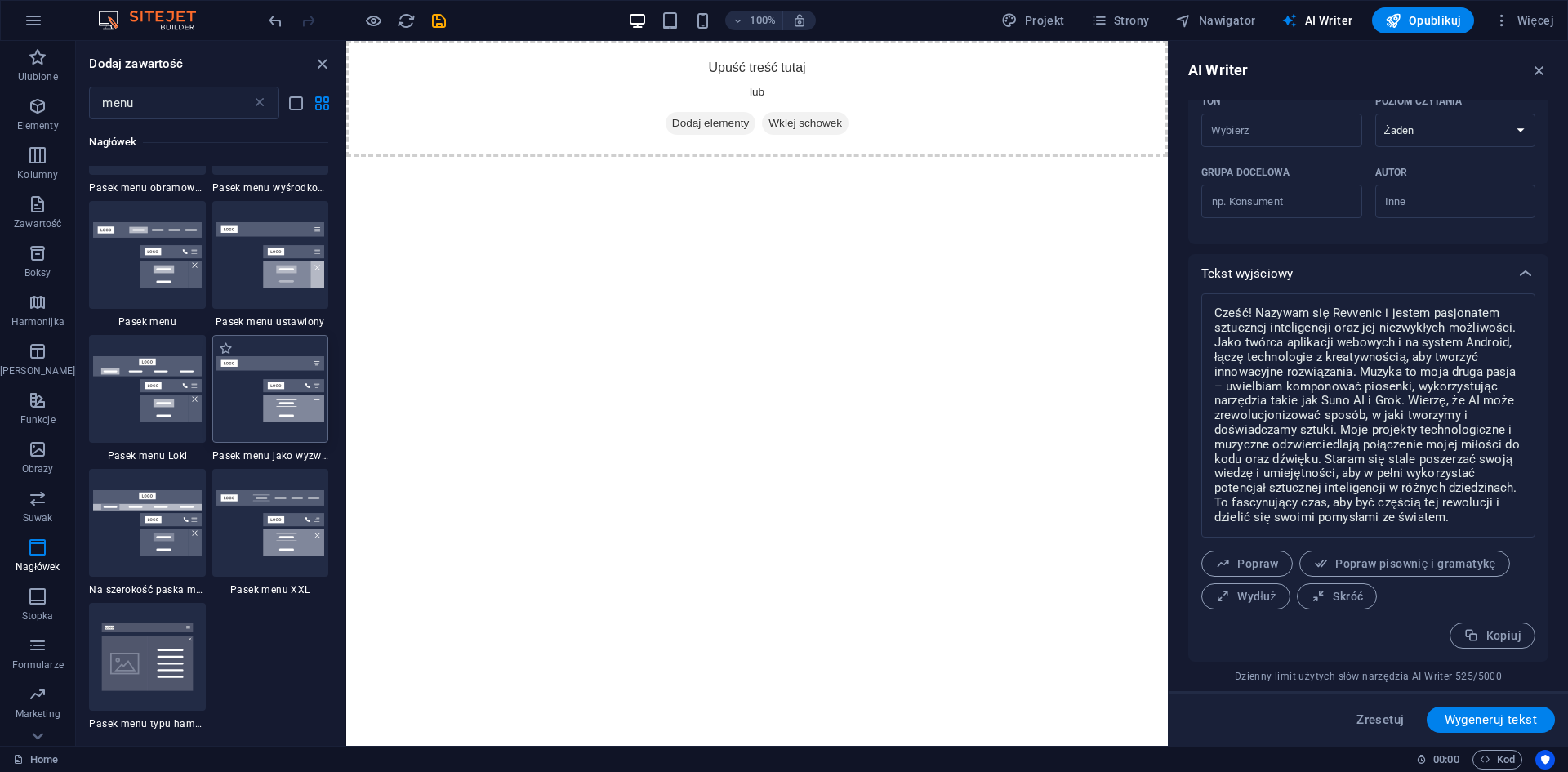
click at [266, 402] on img at bounding box center [270, 388] width 107 height 65
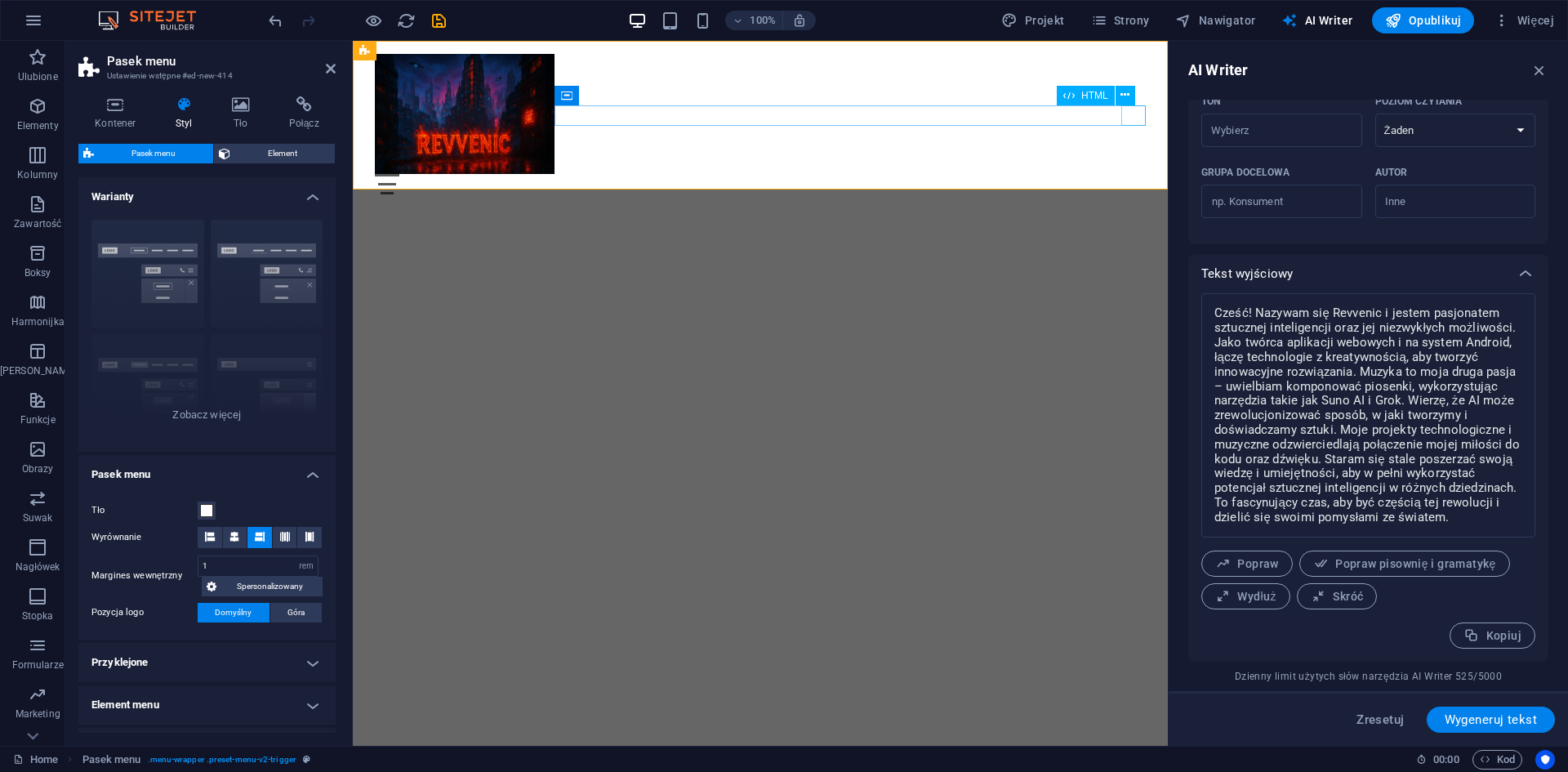
click at [1127, 173] on div "Menu" at bounding box center [760, 184] width 771 height 20
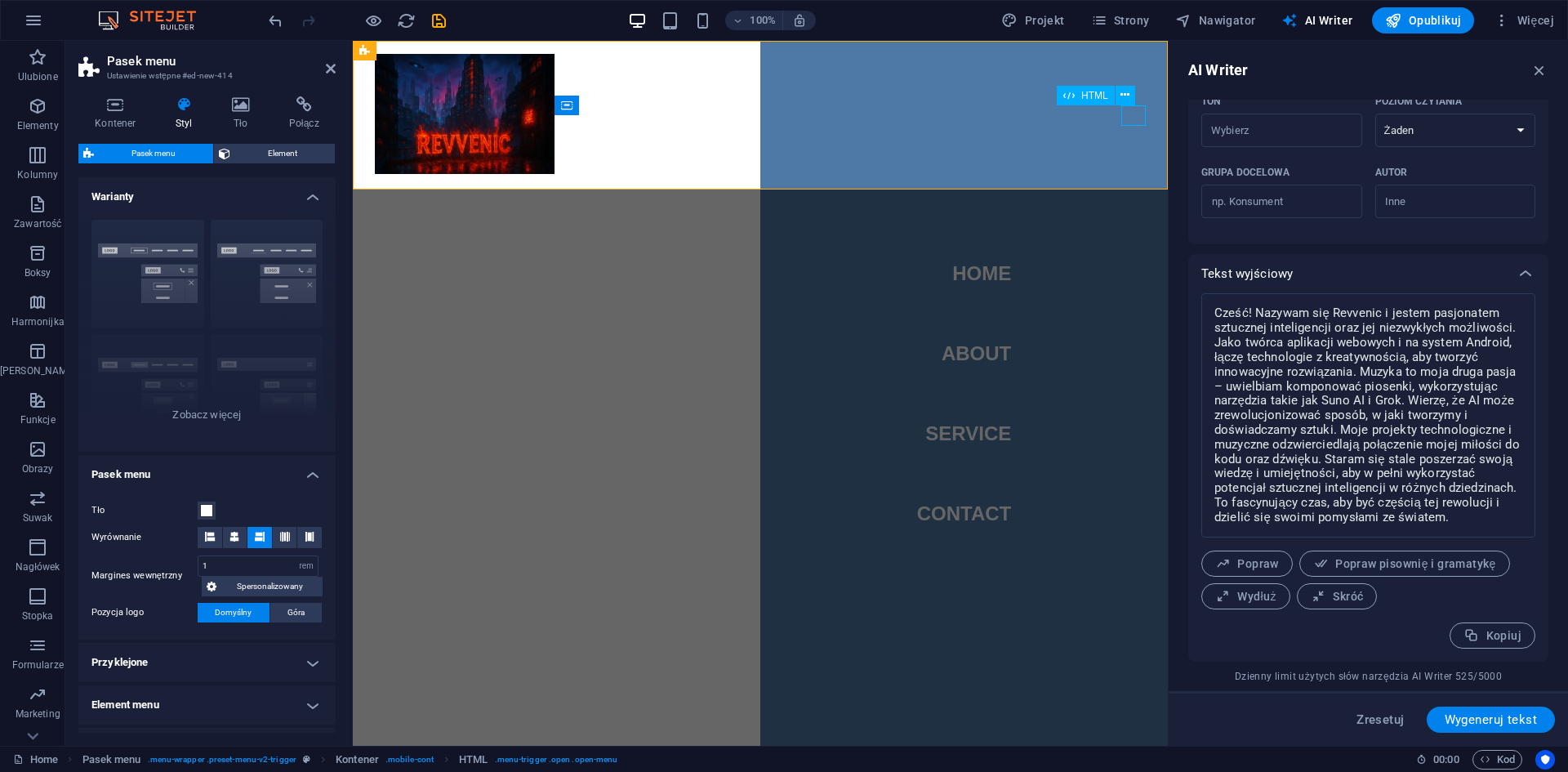
click at [399, 173] on div "Menu" at bounding box center [386, 184] width 25 height 20
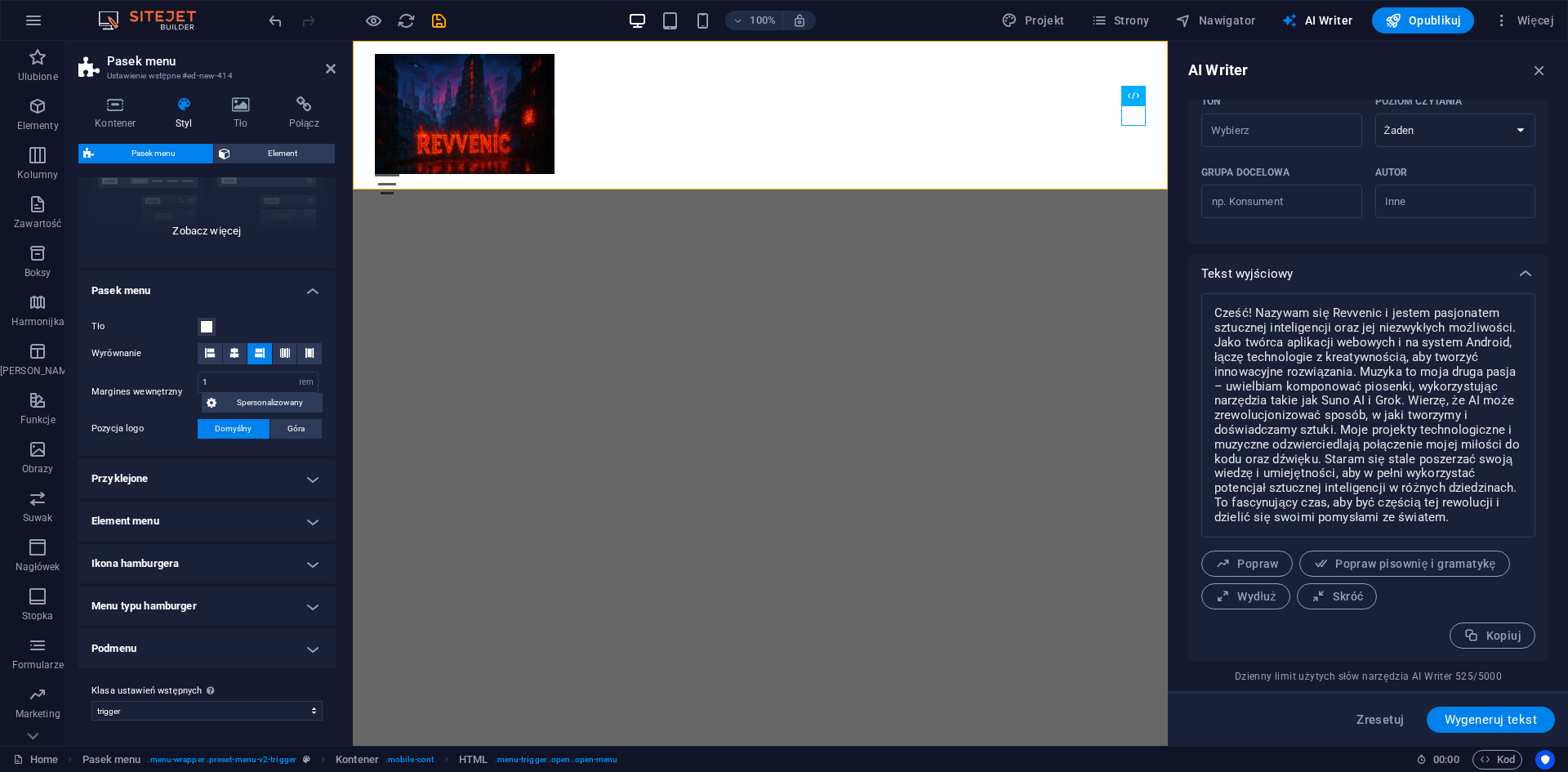
scroll to position [185, 0]
click at [273, 21] on icon "undo" at bounding box center [275, 20] width 18 height 18
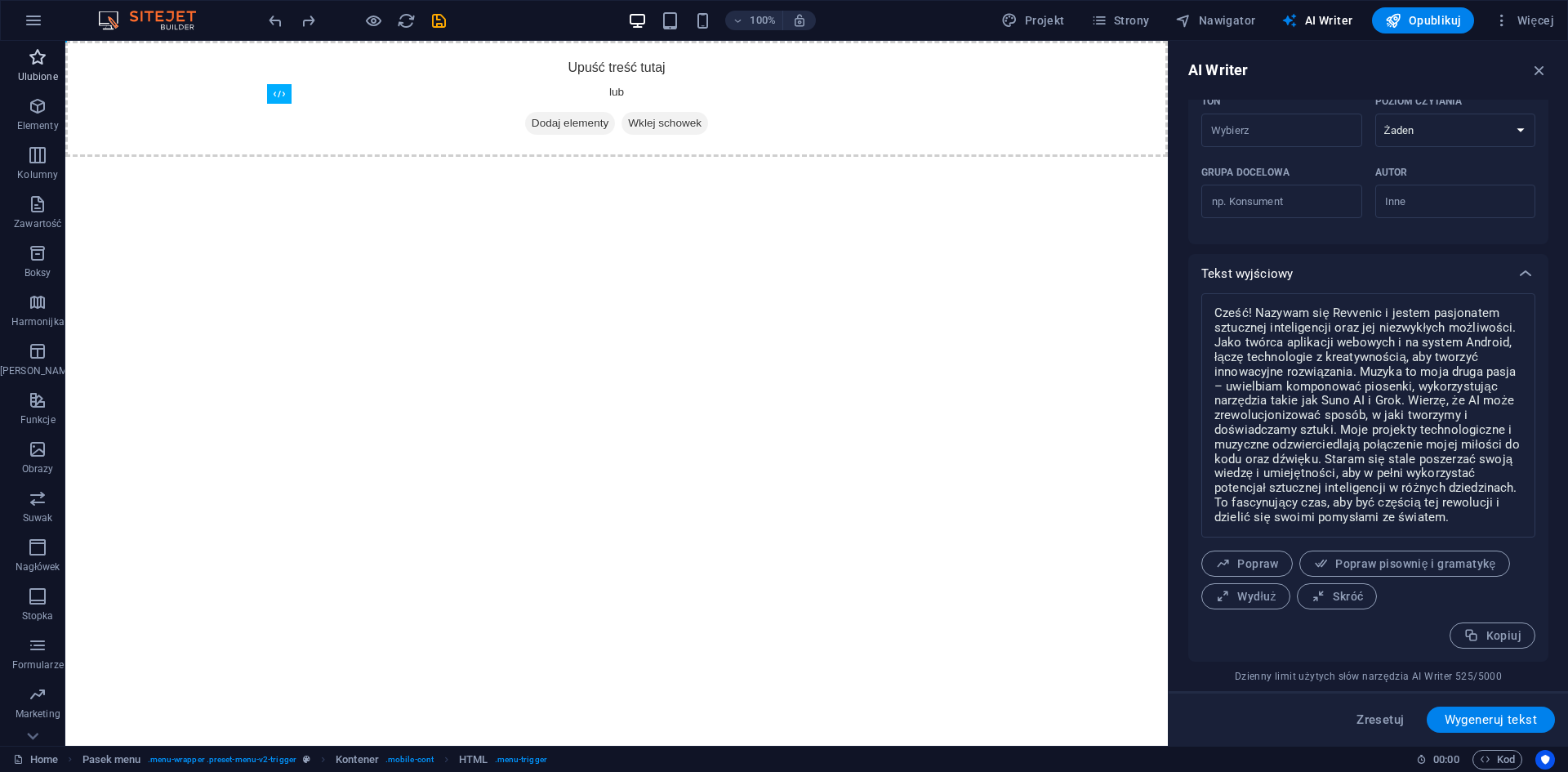
click at [28, 62] on icon "button" at bounding box center [37, 57] width 19 height 19
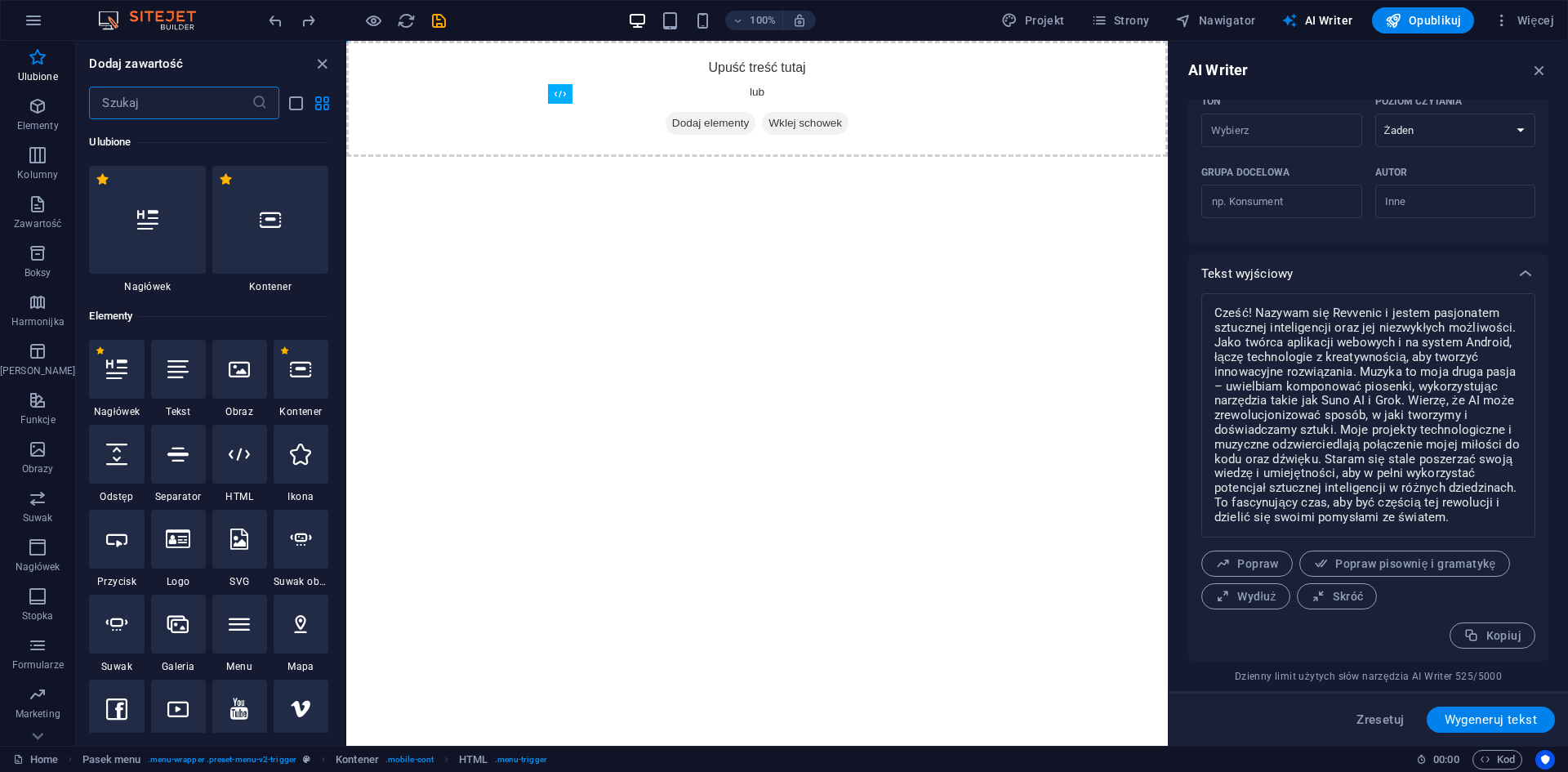
click at [179, 105] on input "text" at bounding box center [170, 103] width 162 height 33
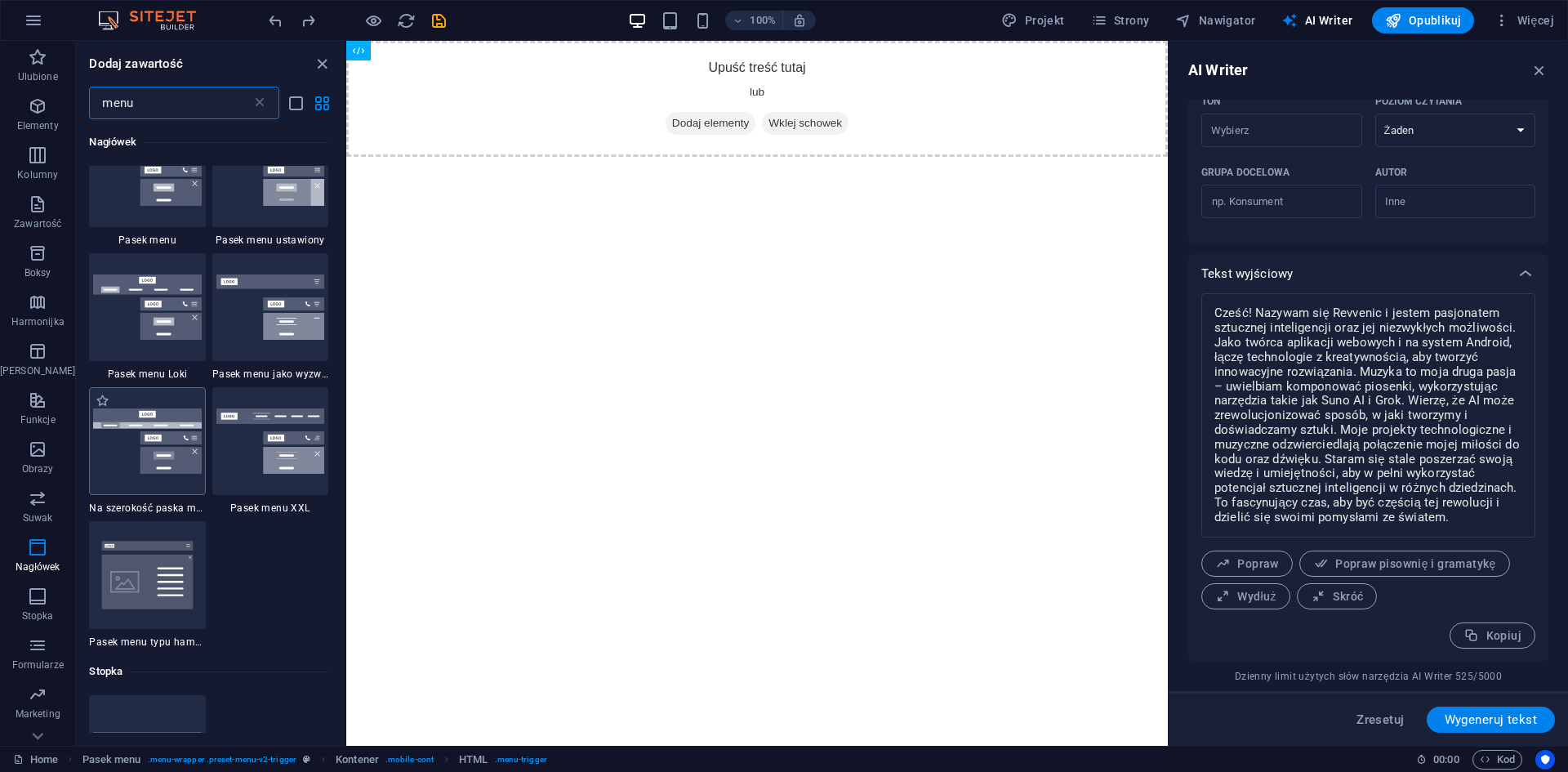
scroll to position [817, 0]
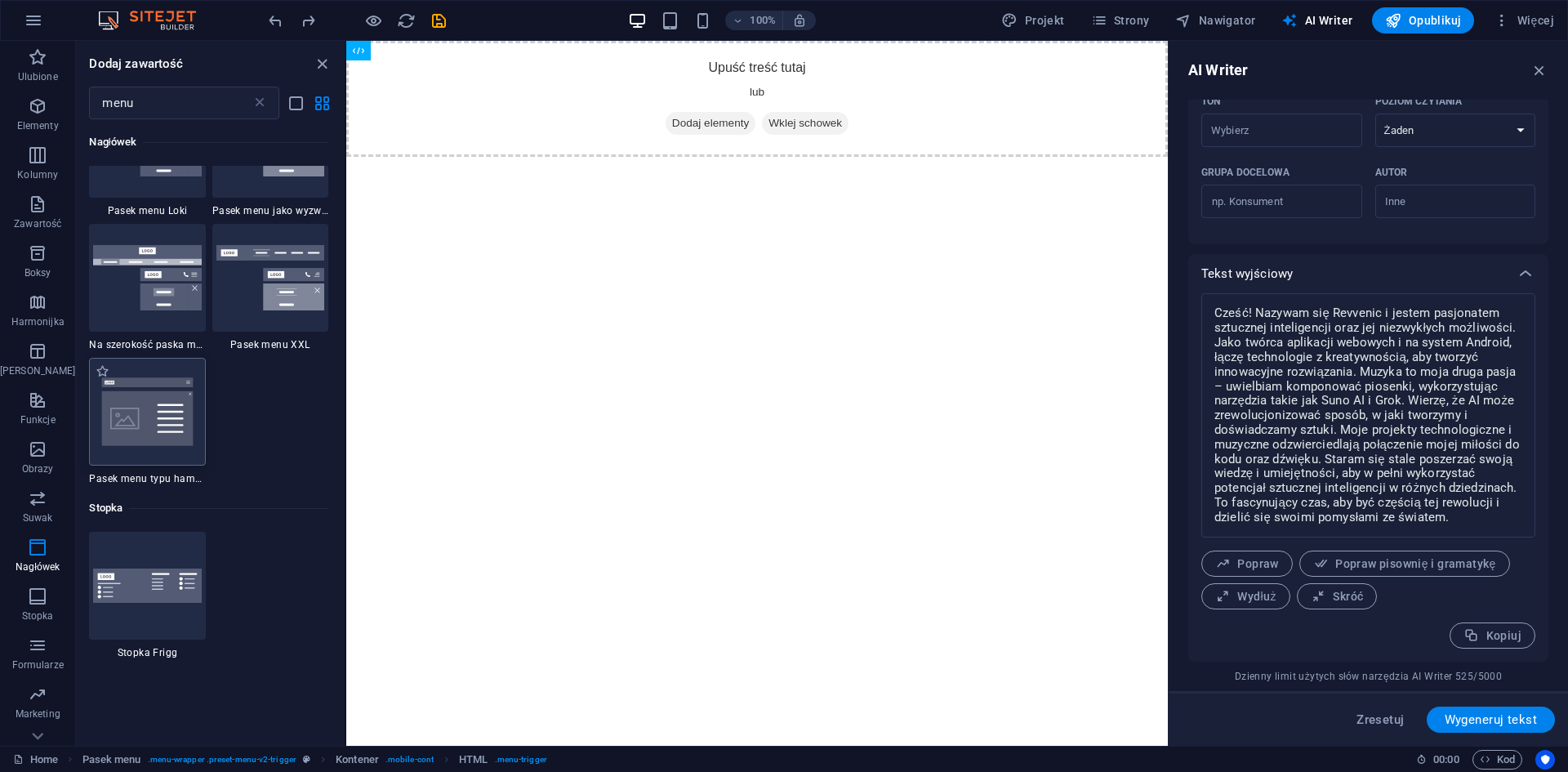
click at [175, 403] on img at bounding box center [146, 411] width 107 height 72
click at [167, 404] on img at bounding box center [146, 411] width 107 height 72
click at [236, 263] on img at bounding box center [270, 277] width 107 height 65
click at [241, 263] on img at bounding box center [270, 277] width 107 height 65
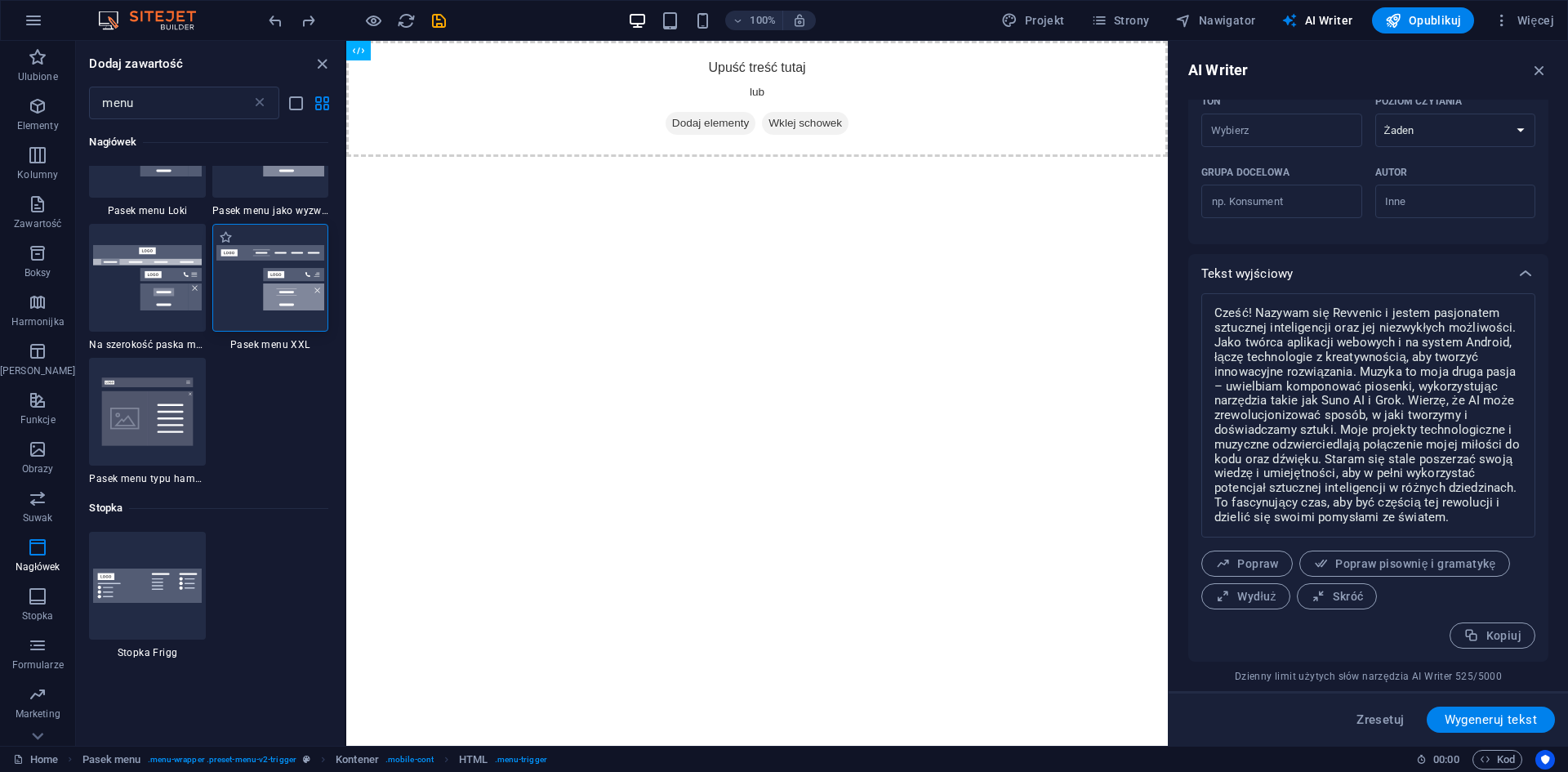
click at [241, 263] on img at bounding box center [270, 277] width 107 height 65
click at [276, 248] on img at bounding box center [270, 277] width 107 height 65
click at [151, 235] on div at bounding box center [147, 277] width 116 height 107
click at [151, 237] on div at bounding box center [147, 277] width 116 height 107
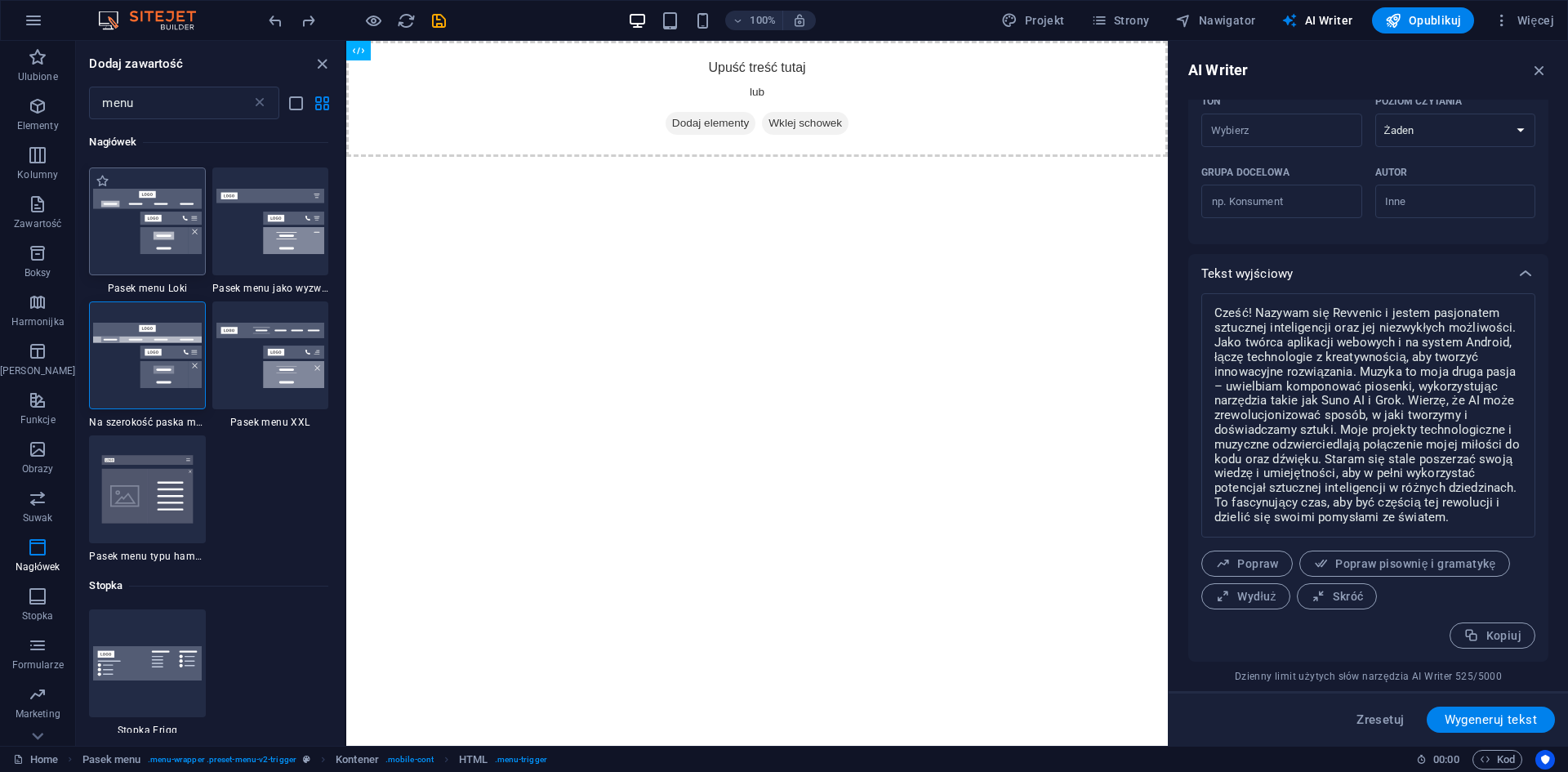
scroll to position [654, 0]
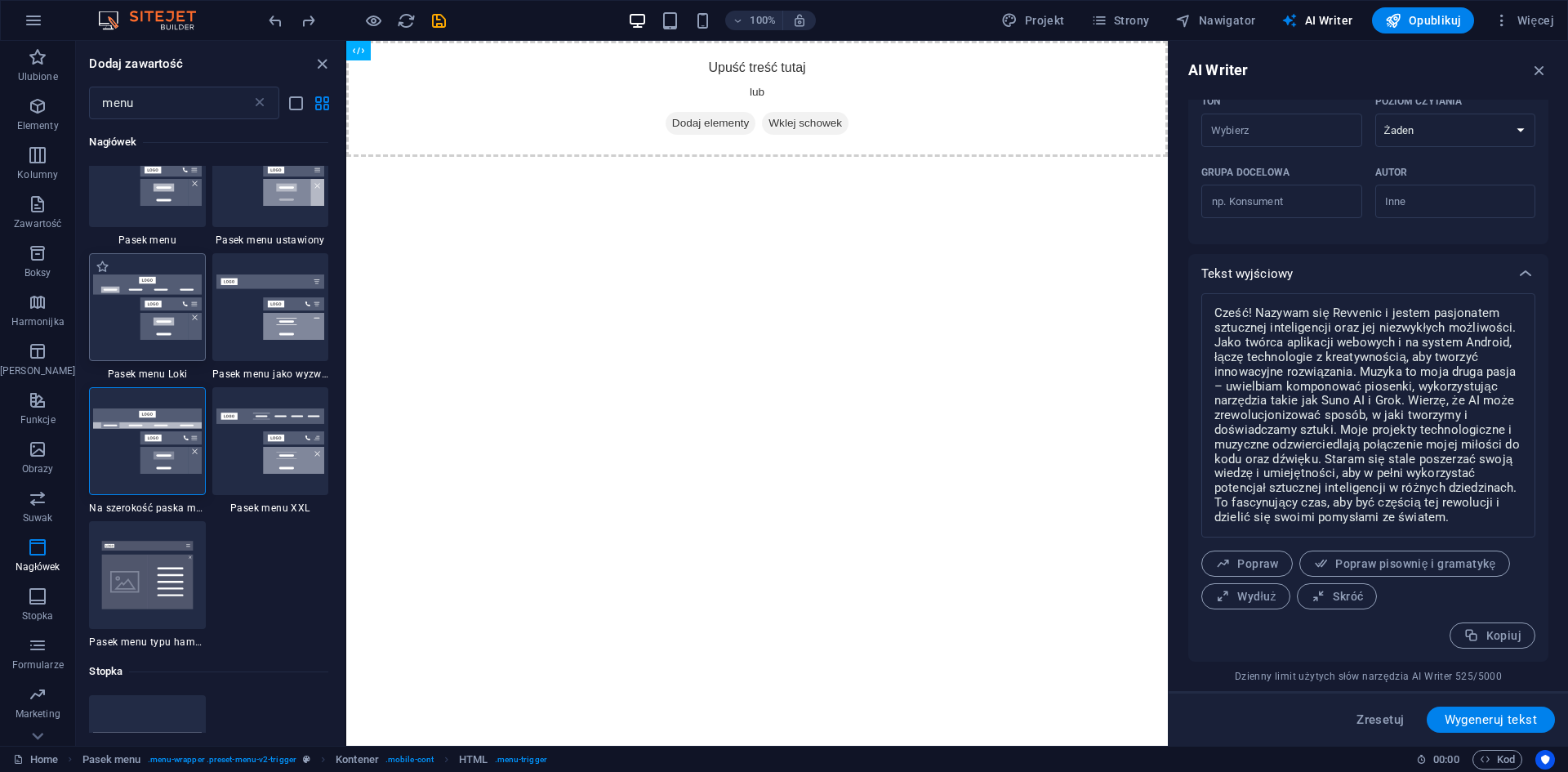
click at [143, 296] on img at bounding box center [146, 307] width 107 height 65
click at [632, 104] on div "Upuść treść tutaj lub Dodaj elementy Wklej schowek" at bounding box center [756, 98] width 822 height 116
click at [727, 105] on div "Upuść treść tutaj lub Dodaj elementy Wklej schowek" at bounding box center [756, 98] width 822 height 116
click at [734, 101] on div "Upuść treść tutaj lub Dodaj elementy Wklej schowek" at bounding box center [756, 98] width 822 height 116
click at [756, 76] on div "Upuść treść tutaj lub Dodaj elementy Wklej schowek" at bounding box center [756, 98] width 822 height 116
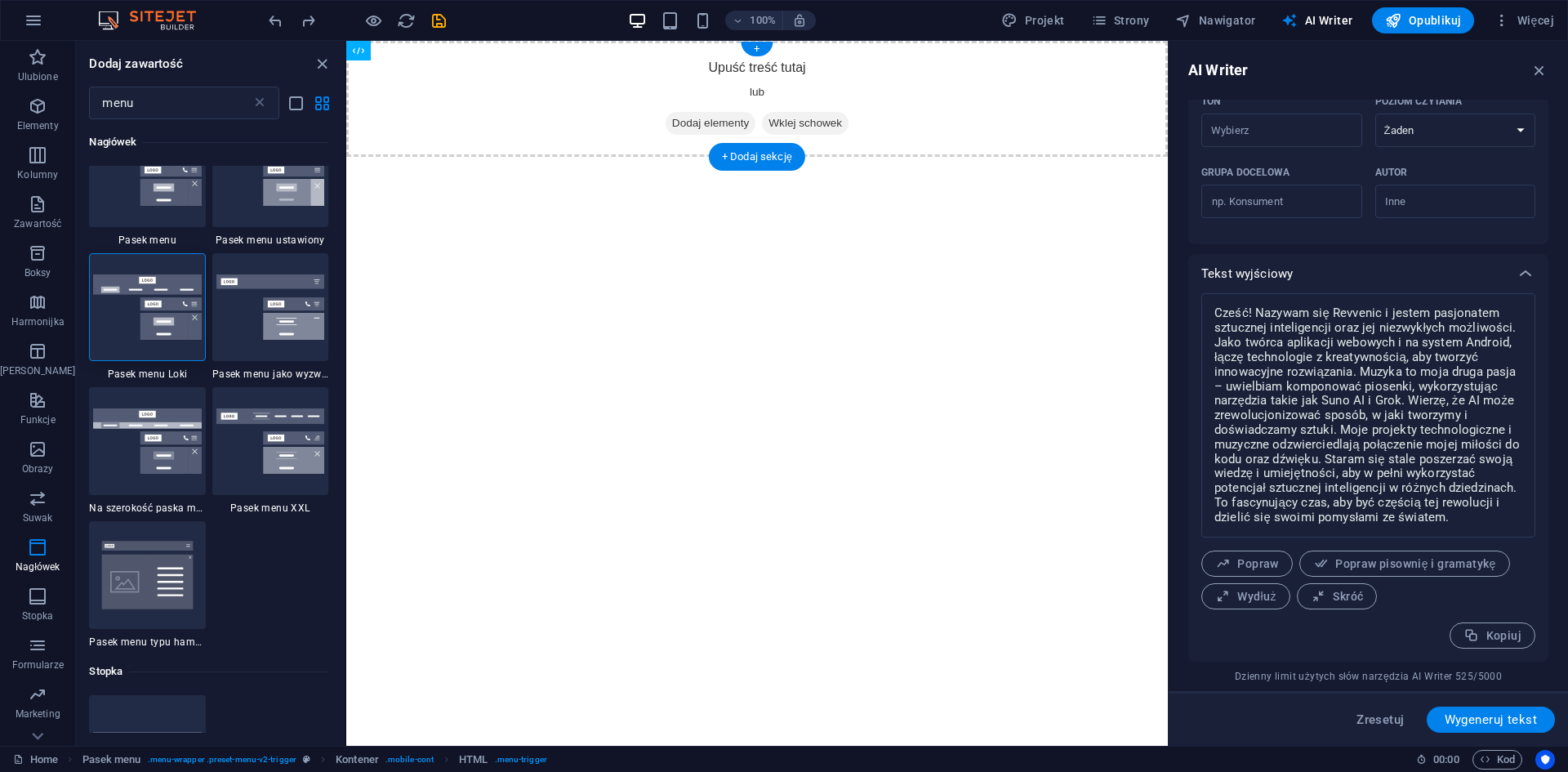
click at [759, 76] on div "Upuść treść tutaj lub Dodaj elementy Wklej schowek" at bounding box center [756, 98] width 822 height 116
click at [737, 164] on div "+ Dodaj sekcję" at bounding box center [756, 157] width 96 height 28
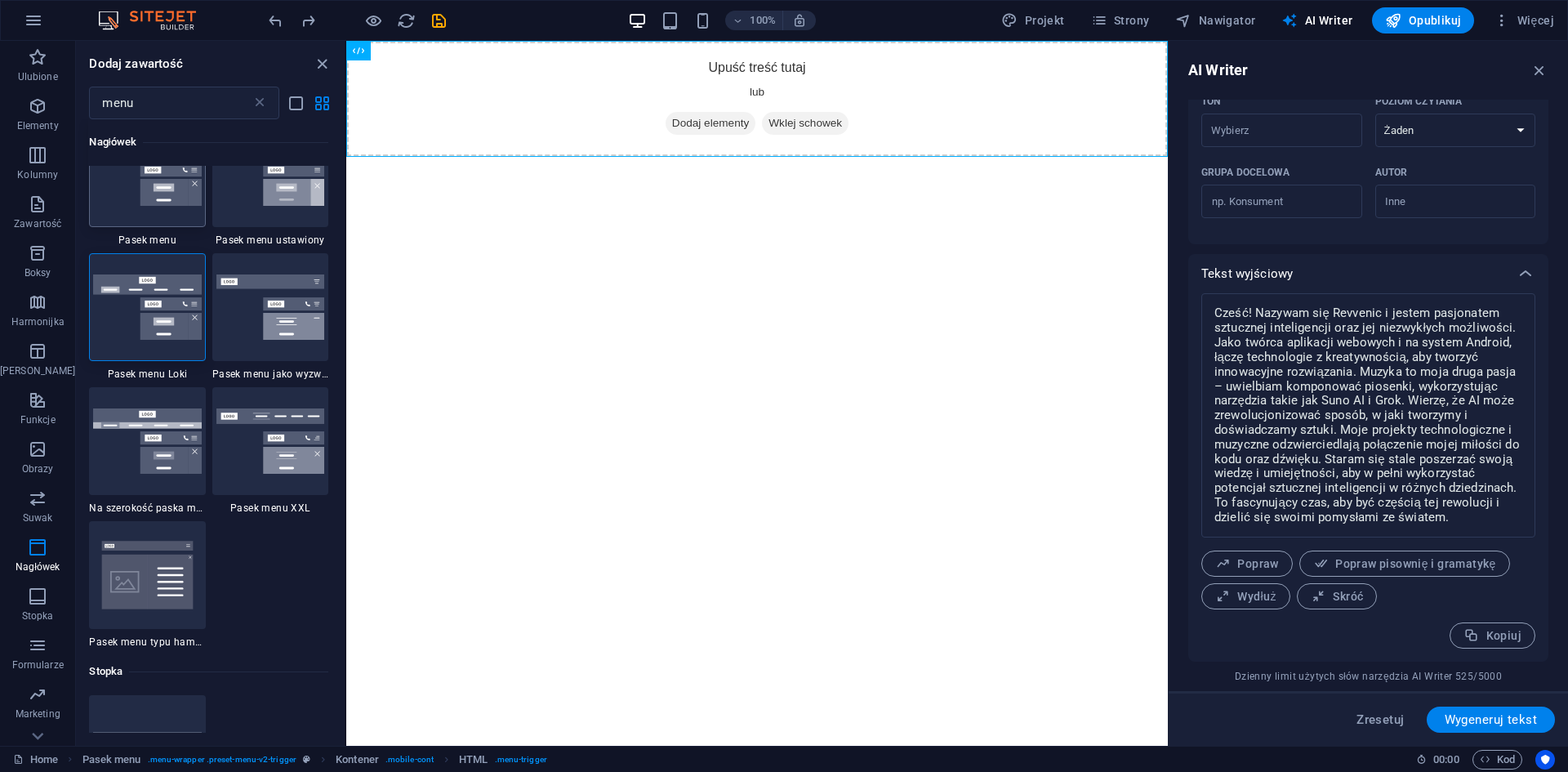
click at [118, 196] on img at bounding box center [146, 173] width 107 height 65
click at [322, 204] on img at bounding box center [270, 173] width 107 height 65
click at [327, 198] on div at bounding box center [270, 173] width 116 height 107
click at [756, 49] on div "+" at bounding box center [756, 49] width 32 height 15
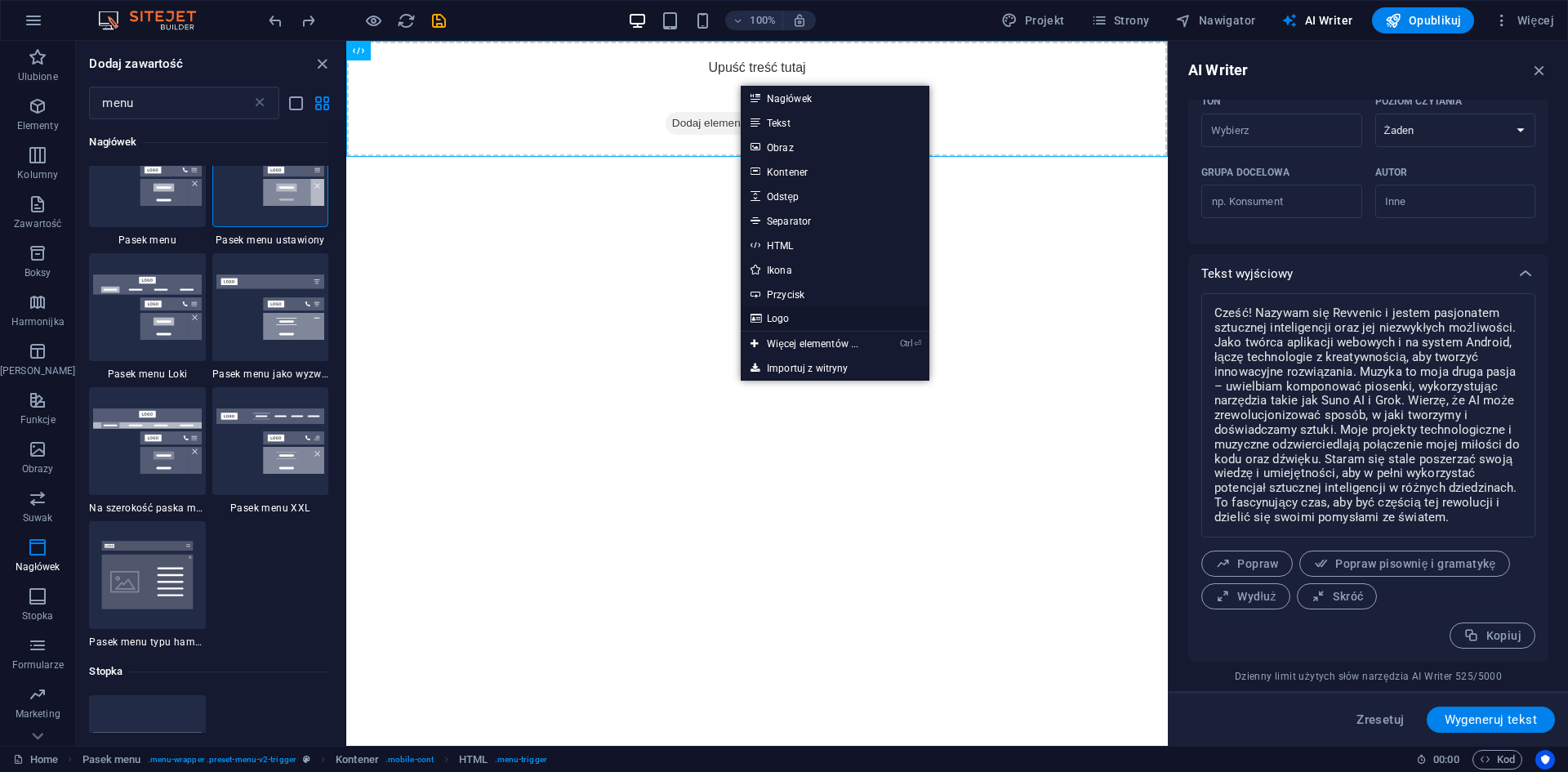
click at [781, 319] on link "Logo" at bounding box center [834, 319] width 188 height 25
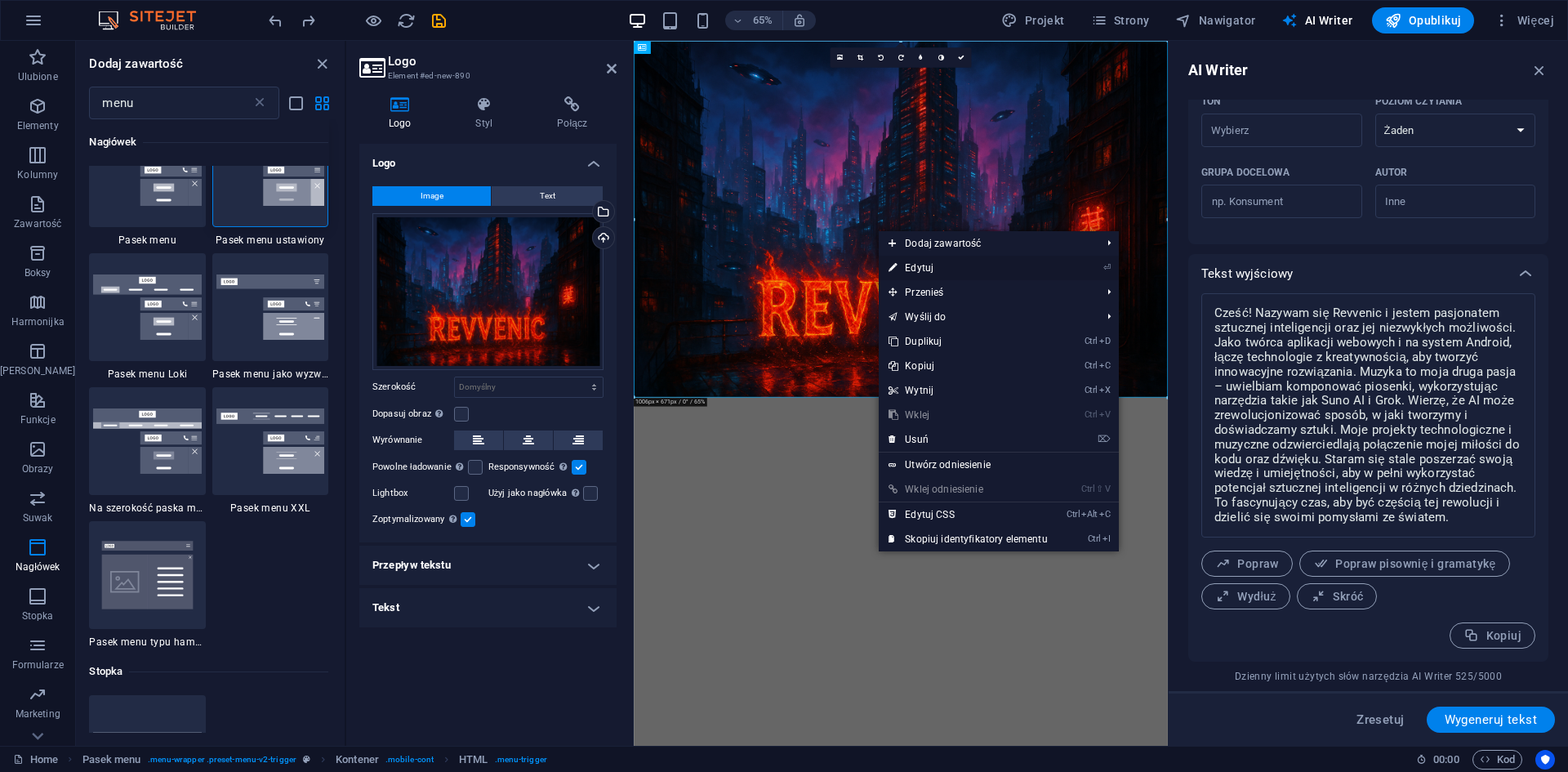
click at [958, 263] on link "⏎ Edytuj" at bounding box center [968, 267] width 178 height 25
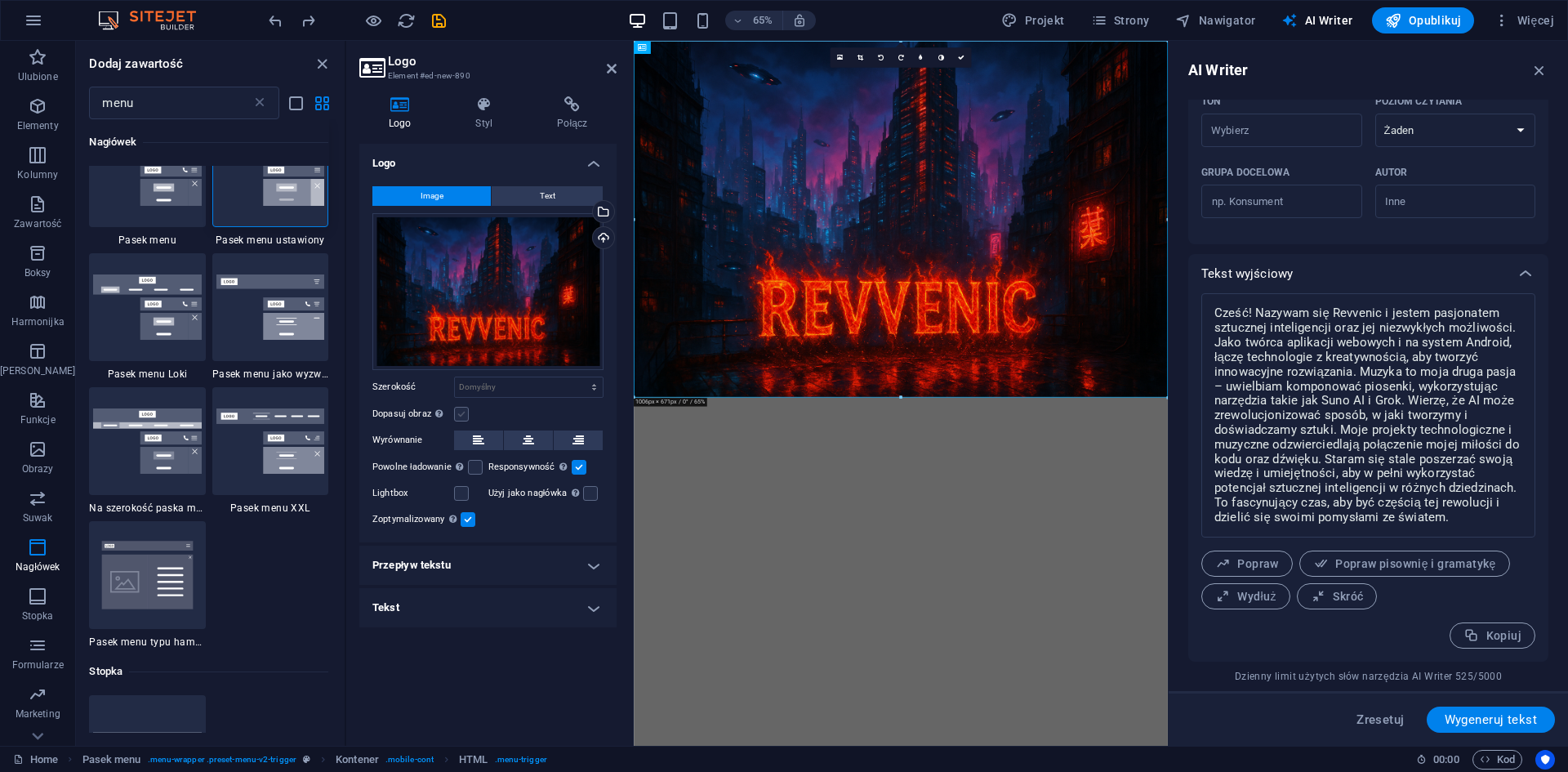
click at [460, 409] on label at bounding box center [462, 414] width 15 height 15
click at [0, 0] on input "Dopasuj obraz Automatycznie dopasuj obraz do stałej szerokości i wysokości" at bounding box center [0, 0] width 0 height 0
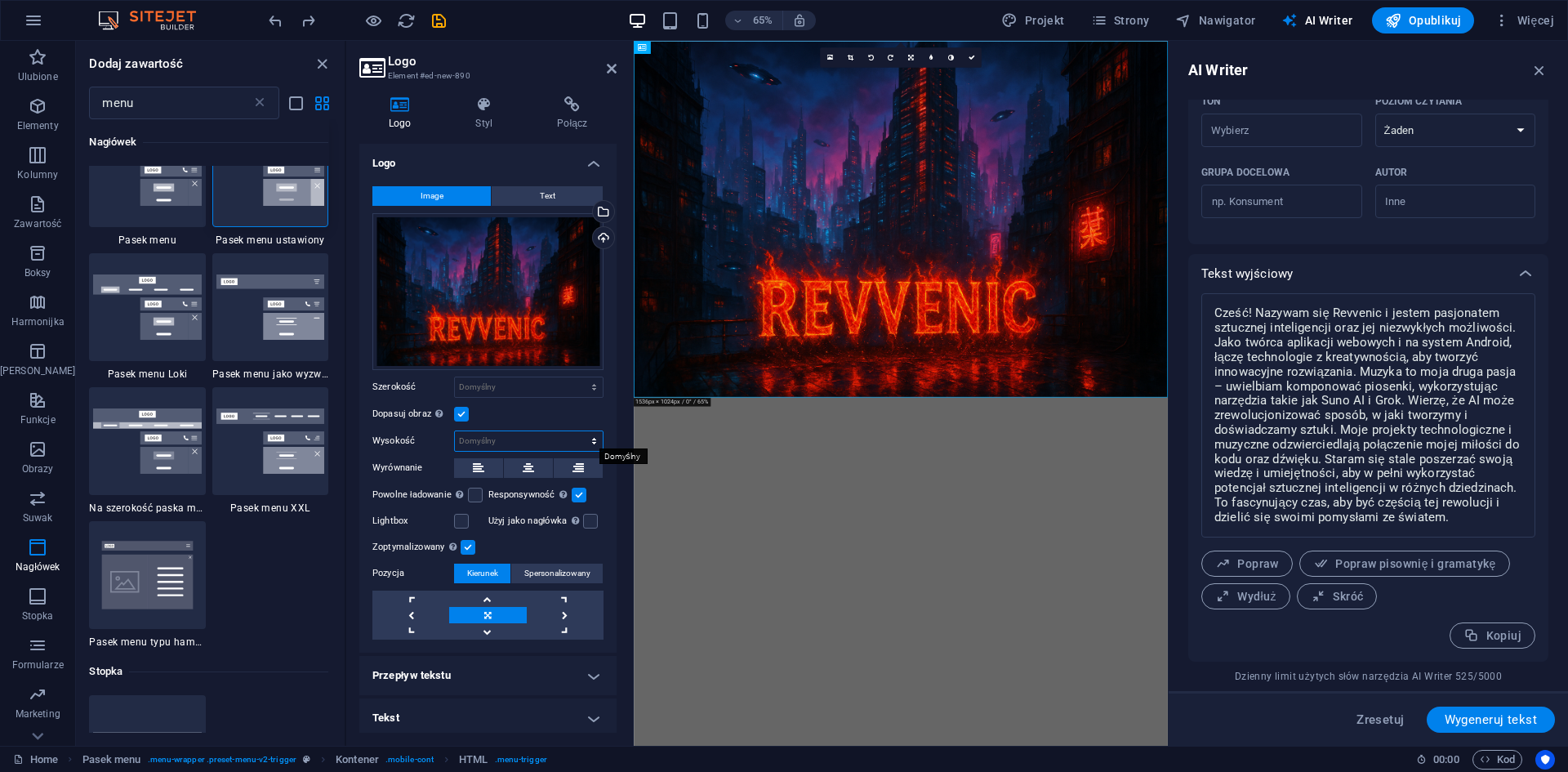
click at [481, 447] on select "Domyślny automatycznie px" at bounding box center [528, 441] width 148 height 19
click at [454, 431] on select "Domyślny automatycznie px" at bounding box center [528, 441] width 148 height 19
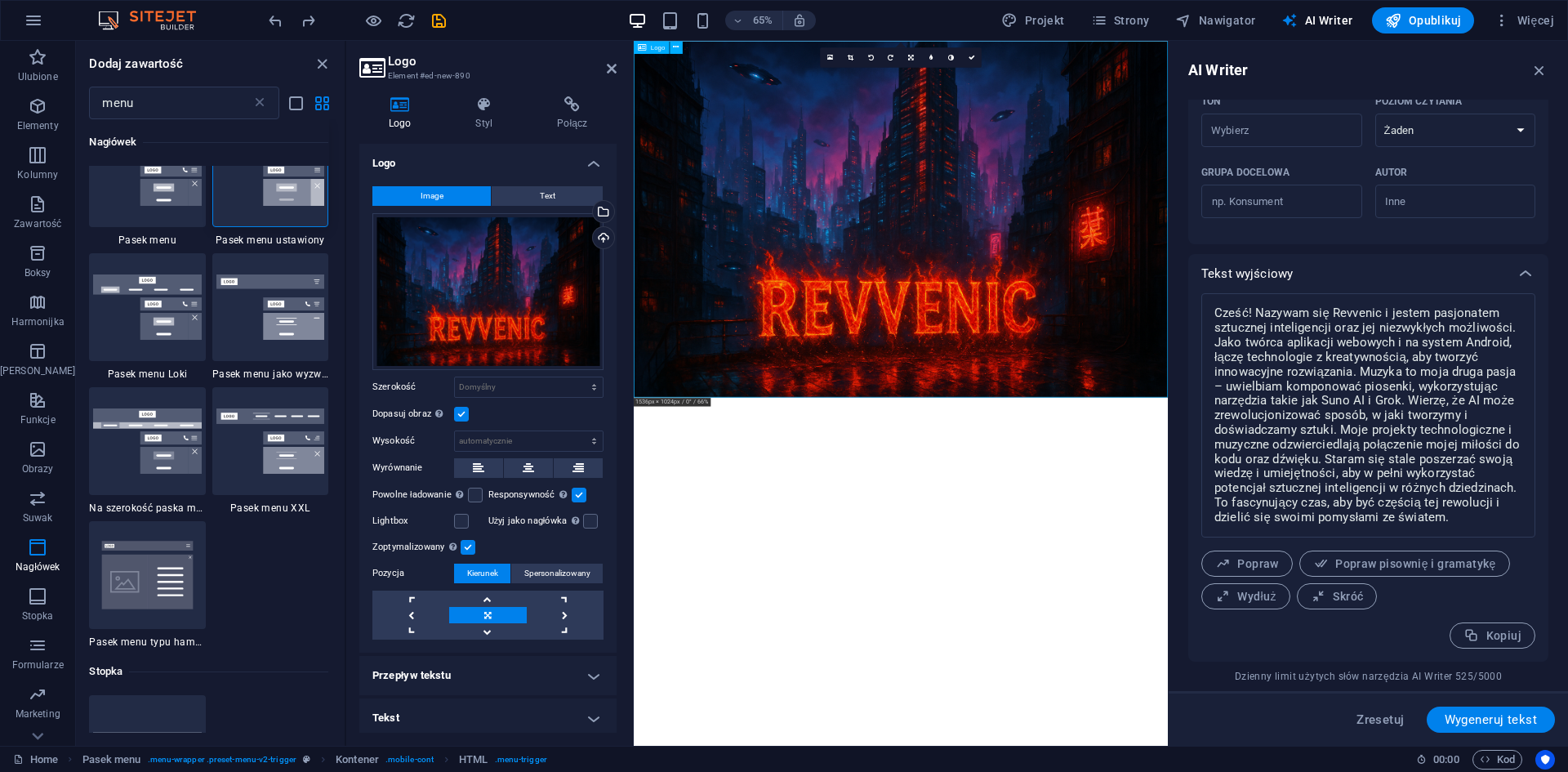
drag, startPoint x: 970, startPoint y: 441, endPoint x: 990, endPoint y: 241, distance: 201.0
click at [990, 241] on div at bounding box center [1044, 314] width 822 height 548
drag, startPoint x: 990, startPoint y: 272, endPoint x: 1026, endPoint y: 100, distance: 175.7
click at [1026, 100] on div at bounding box center [1044, 314] width 822 height 548
drag, startPoint x: 1041, startPoint y: 382, endPoint x: 1040, endPoint y: 108, distance: 274.0
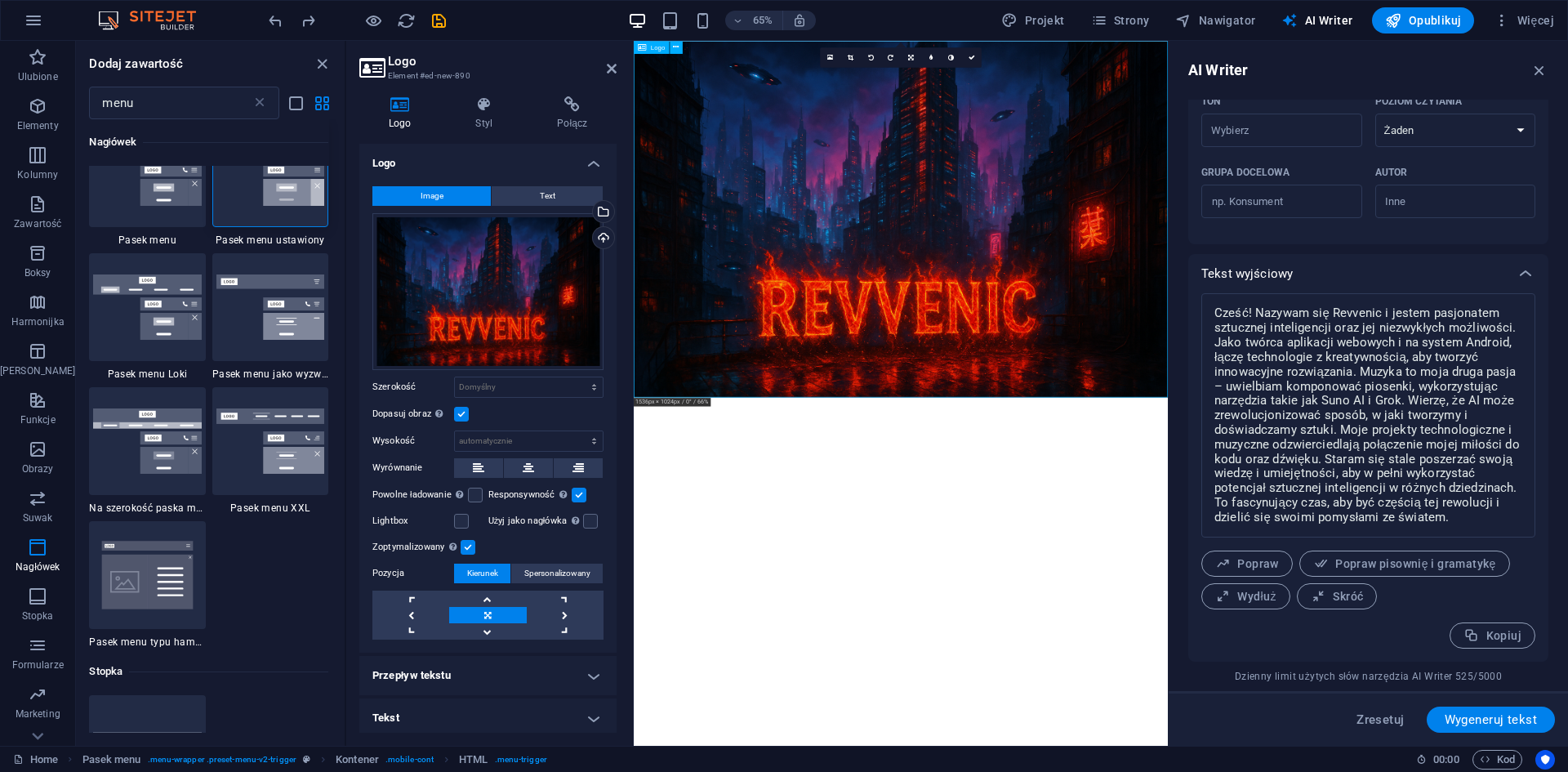
click at [1040, 116] on div at bounding box center [1044, 314] width 822 height 548
click at [485, 598] on link at bounding box center [487, 599] width 77 height 17
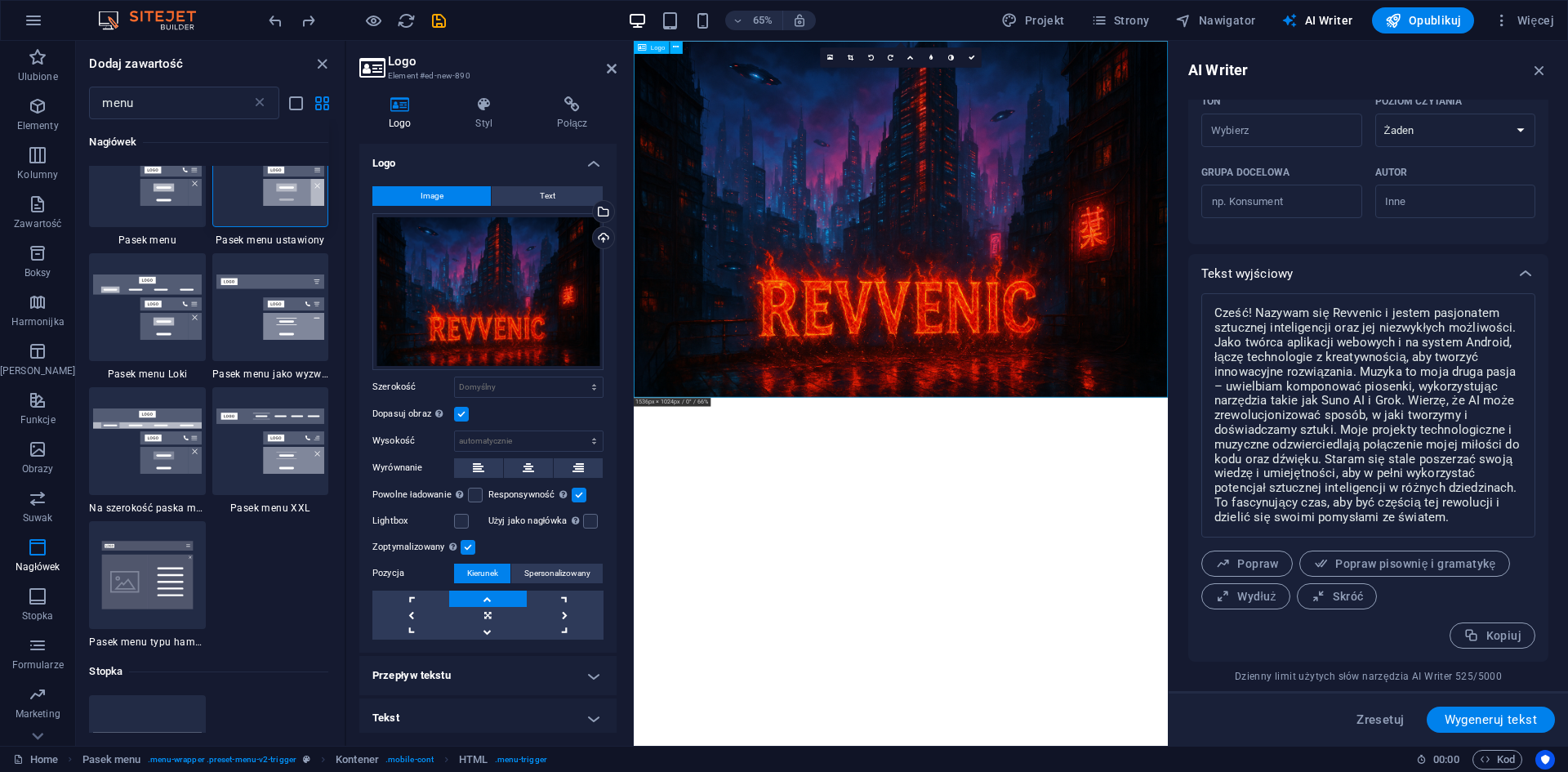
click at [886, 353] on div at bounding box center [1044, 314] width 822 height 548
click at [610, 67] on icon at bounding box center [611, 69] width 10 height 13
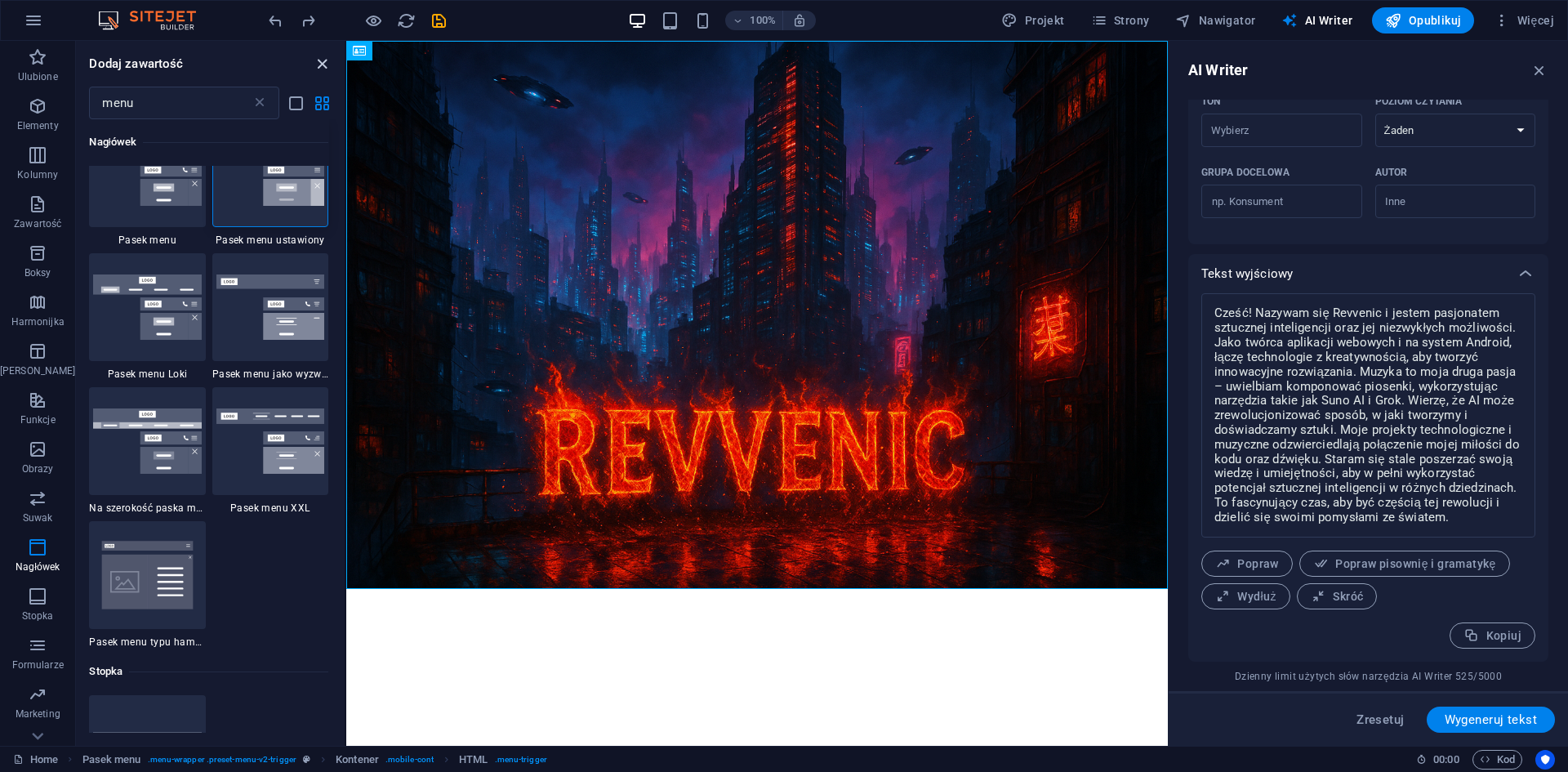
click at [323, 63] on icon "close panel" at bounding box center [322, 64] width 18 height 18
click at [319, 62] on icon "close panel" at bounding box center [322, 64] width 18 height 18
drag, startPoint x: 319, startPoint y: 62, endPoint x: 305, endPoint y: 71, distance: 16.6
click at [308, 70] on div "Dodaj zawartość" at bounding box center [210, 63] width 269 height 19
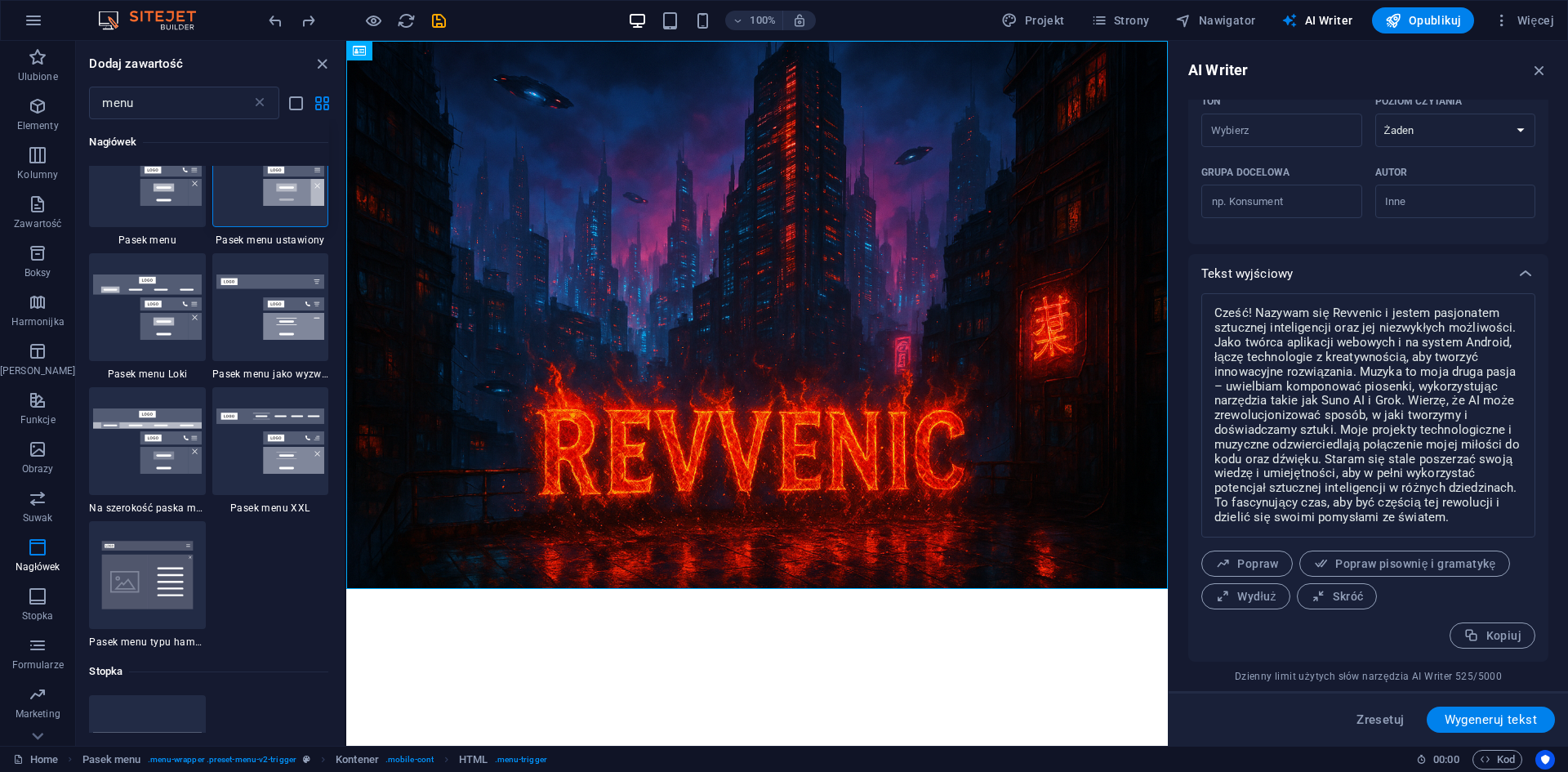
click at [121, 682] on div "Stopka" at bounding box center [208, 671] width 240 height 46
click at [144, 507] on span "Na szerokość paska menu" at bounding box center [147, 508] width 116 height 13
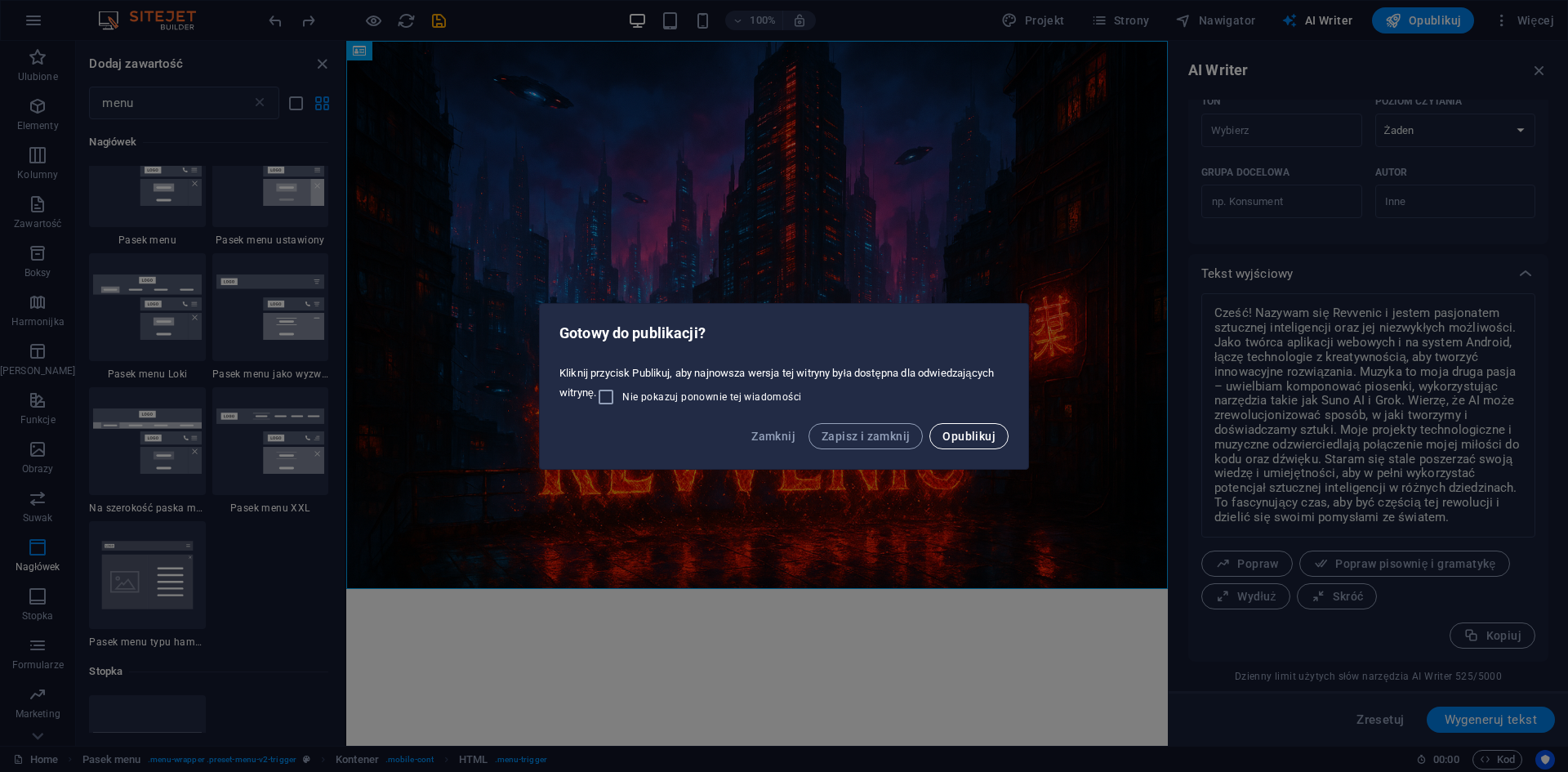
click at [967, 438] on span "Opublikuj" at bounding box center [969, 436] width 53 height 13
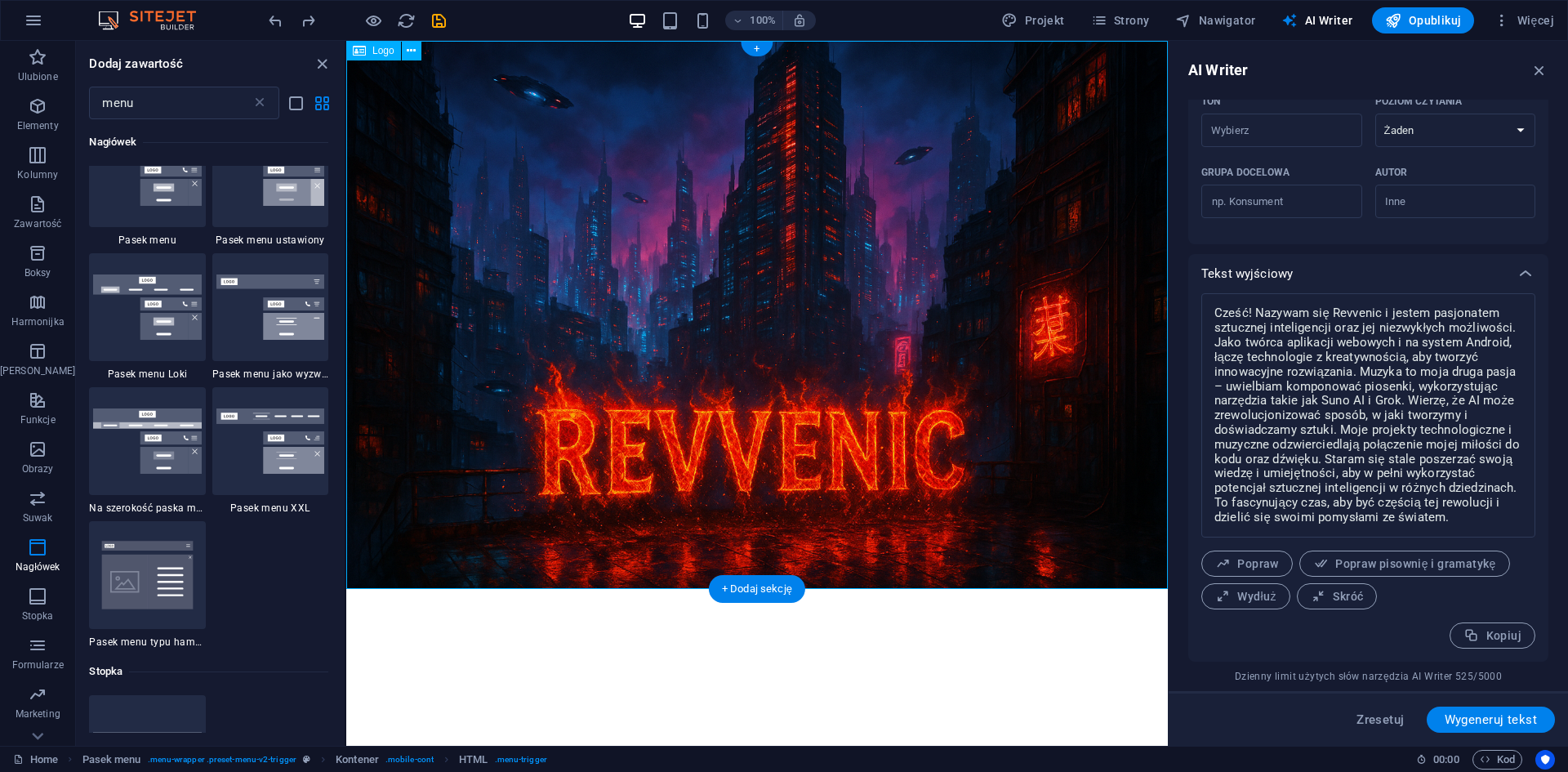
click at [868, 474] on div at bounding box center [756, 314] width 822 height 548
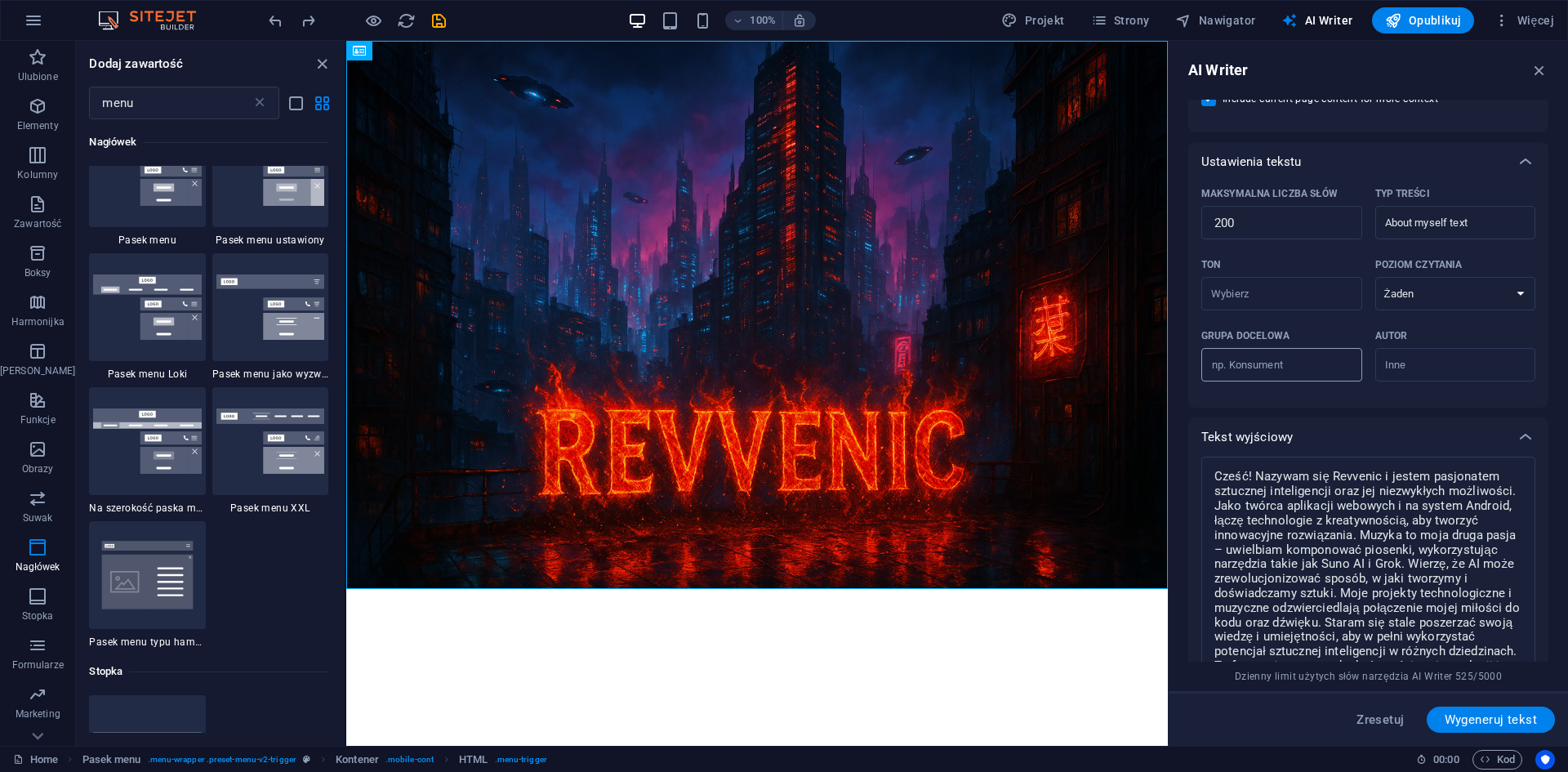
click at [1305, 353] on input "Grupa docelowa ​" at bounding box center [1281, 364] width 161 height 26
click at [1412, 293] on select "Żaden Akademicki Dorosły Nastoletni Dziecięcy" at bounding box center [1455, 294] width 161 height 33
click at [1375, 277] on select "Żaden Akademicki Dorosły Nastoletni Dziecięcy" at bounding box center [1455, 294] width 161 height 33
click at [407, 50] on icon at bounding box center [411, 50] width 9 height 17
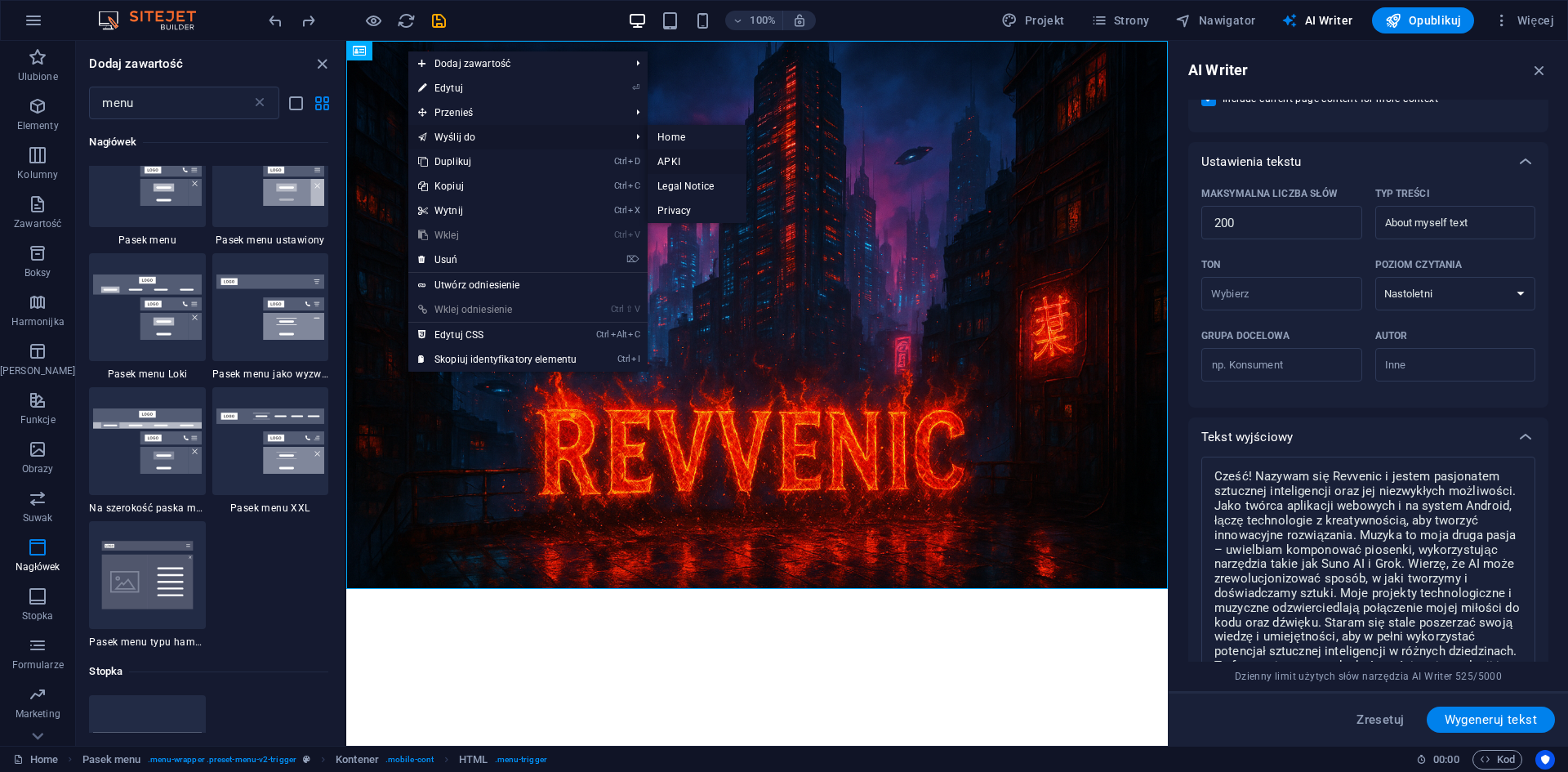
click at [668, 159] on link "APKI" at bounding box center [697, 162] width 99 height 25
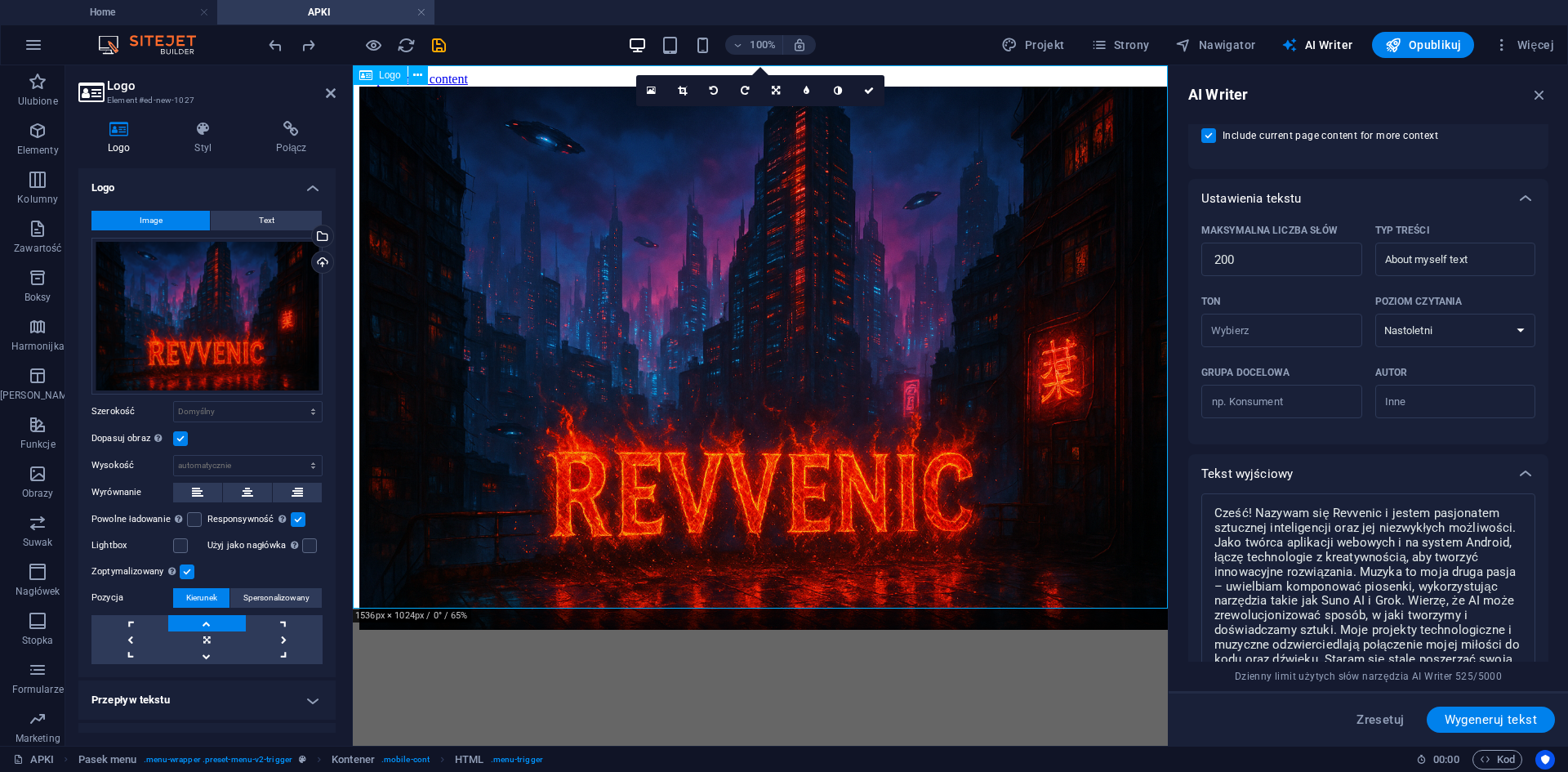
scroll to position [0, 0]
click at [1143, 44] on span "Strony" at bounding box center [1120, 45] width 59 height 17
click at [1130, 48] on span "Strony" at bounding box center [1120, 45] width 59 height 17
click at [1219, 44] on span "Nawigator" at bounding box center [1215, 45] width 80 height 17
click at [1228, 40] on span "Nawigator" at bounding box center [1215, 45] width 80 height 17
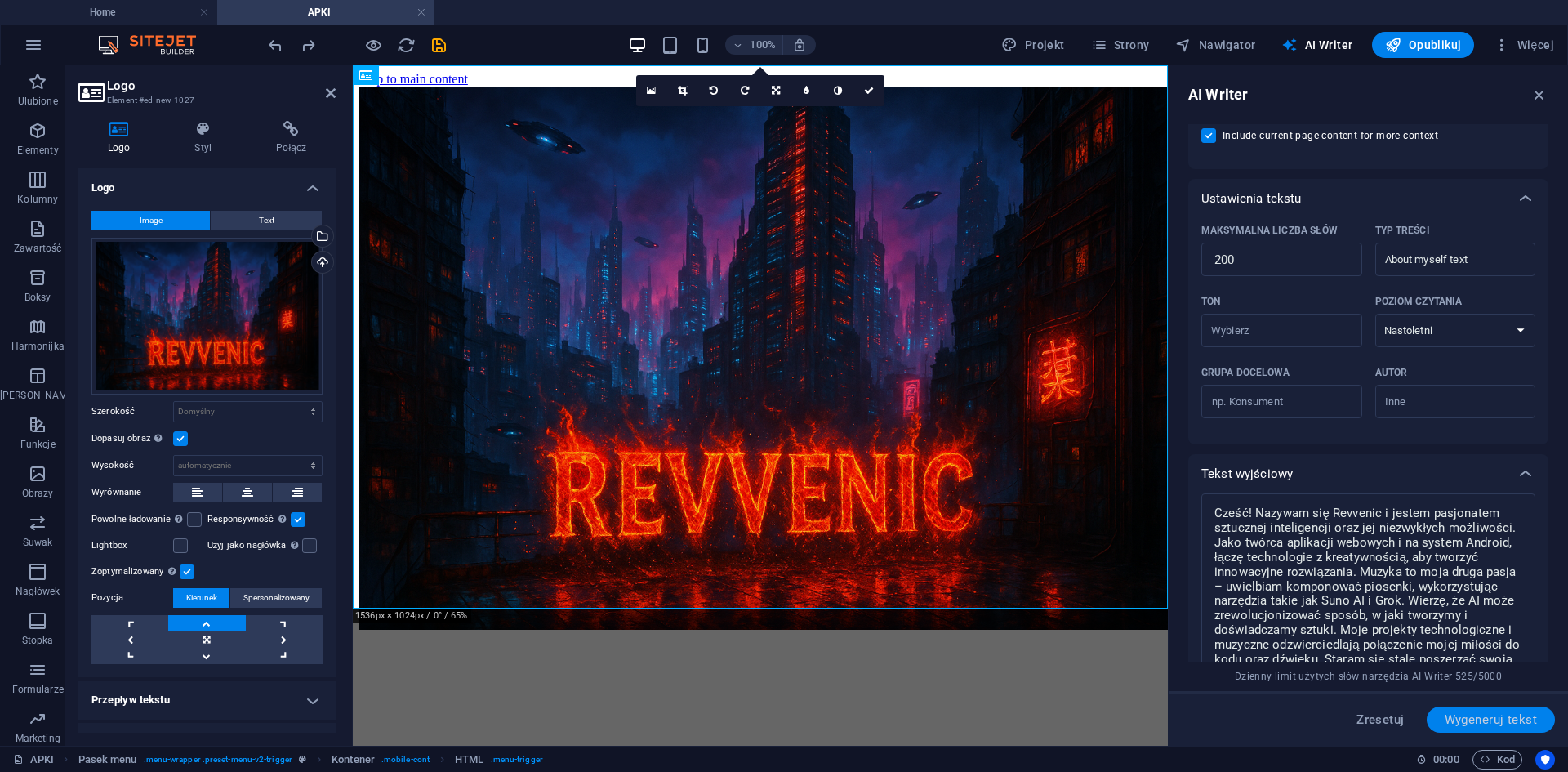
click at [1486, 721] on span "Wygeneruj tekst" at bounding box center [1491, 720] width 93 height 13
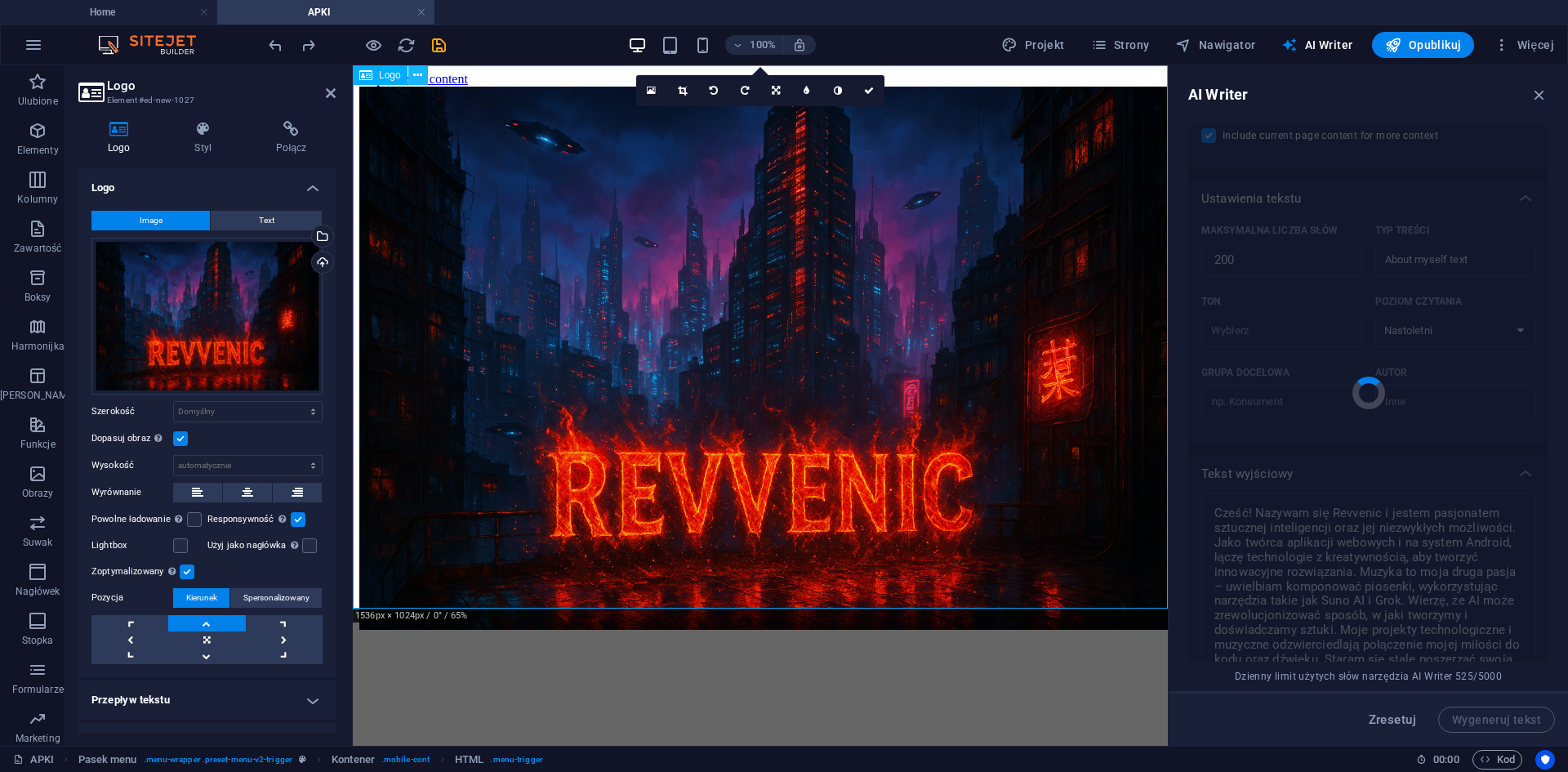
click at [420, 70] on icon at bounding box center [418, 75] width 9 height 17
click at [1203, 44] on span "Nawigator" at bounding box center [1215, 45] width 80 height 17
click at [1114, 43] on span "Strony" at bounding box center [1120, 45] width 59 height 17
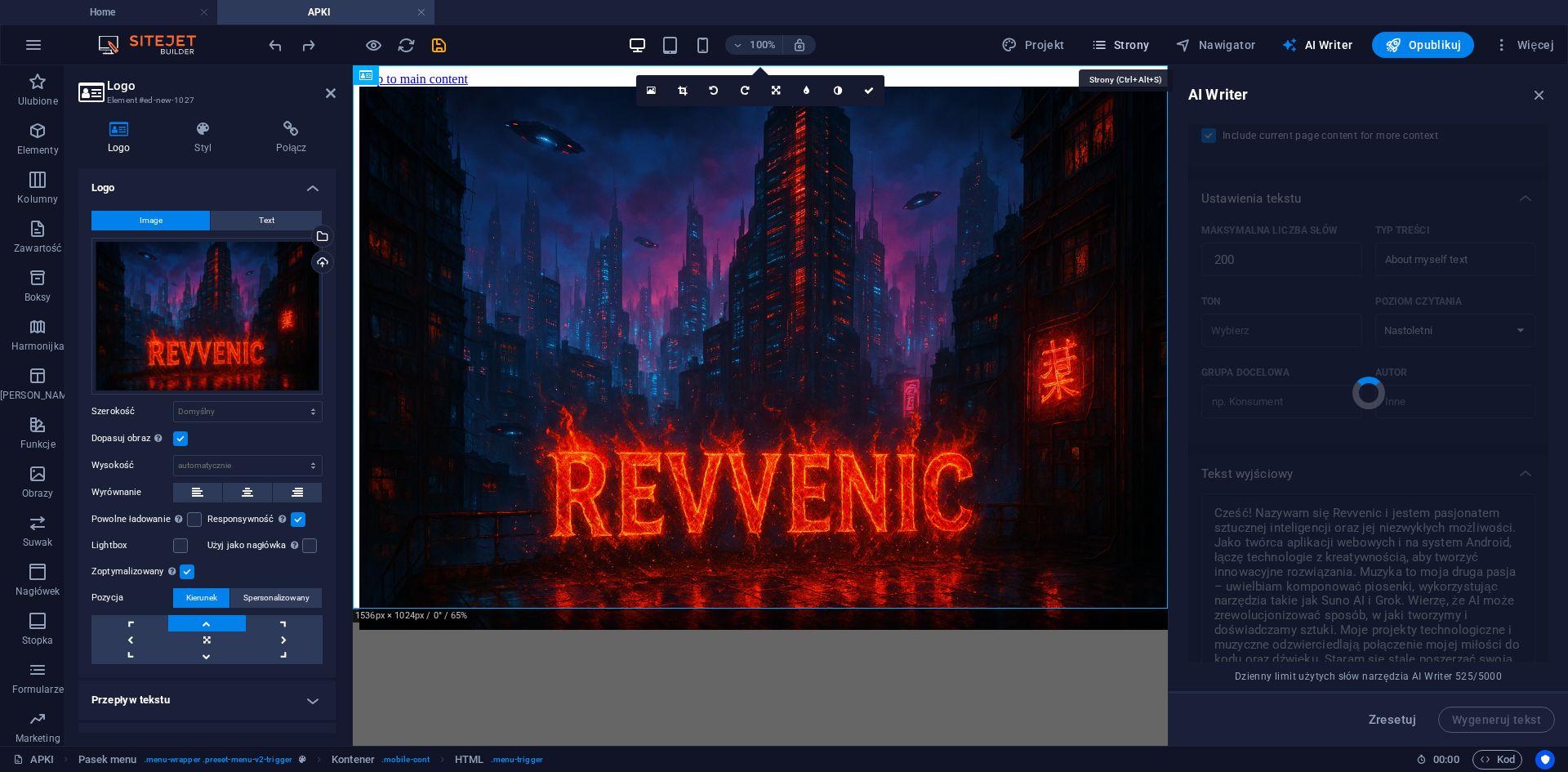
click at [1114, 43] on span "Strony" at bounding box center [1120, 45] width 59 height 17
